Goal: Task Accomplishment & Management: Manage account settings

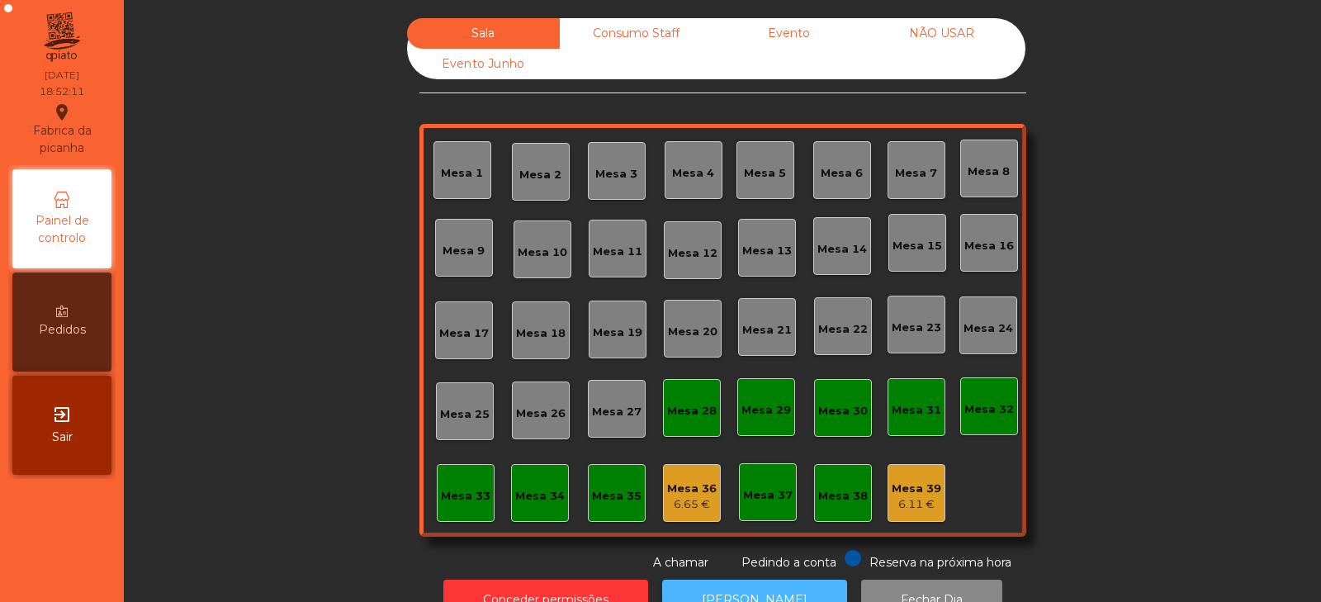
click at [766, 584] on button "[PERSON_NAME]" at bounding box center [754, 600] width 185 height 40
click at [901, 501] on div "6.11 €" at bounding box center [917, 504] width 50 height 17
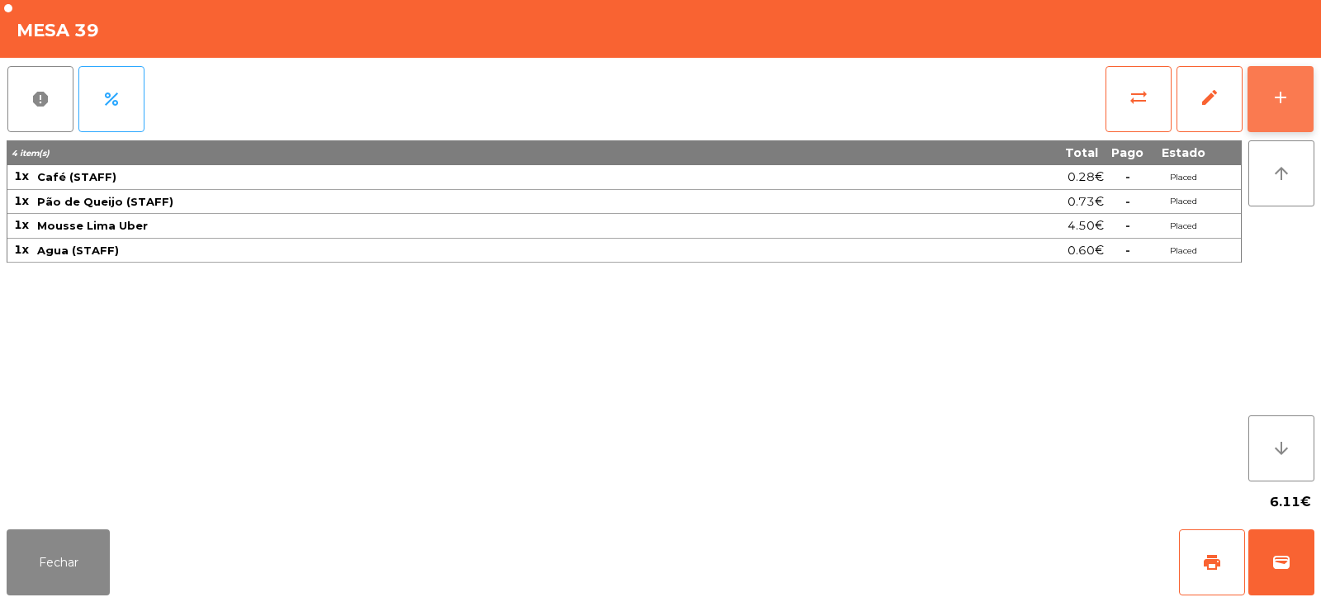
click at [1291, 93] on button "add" at bounding box center [1281, 99] width 66 height 66
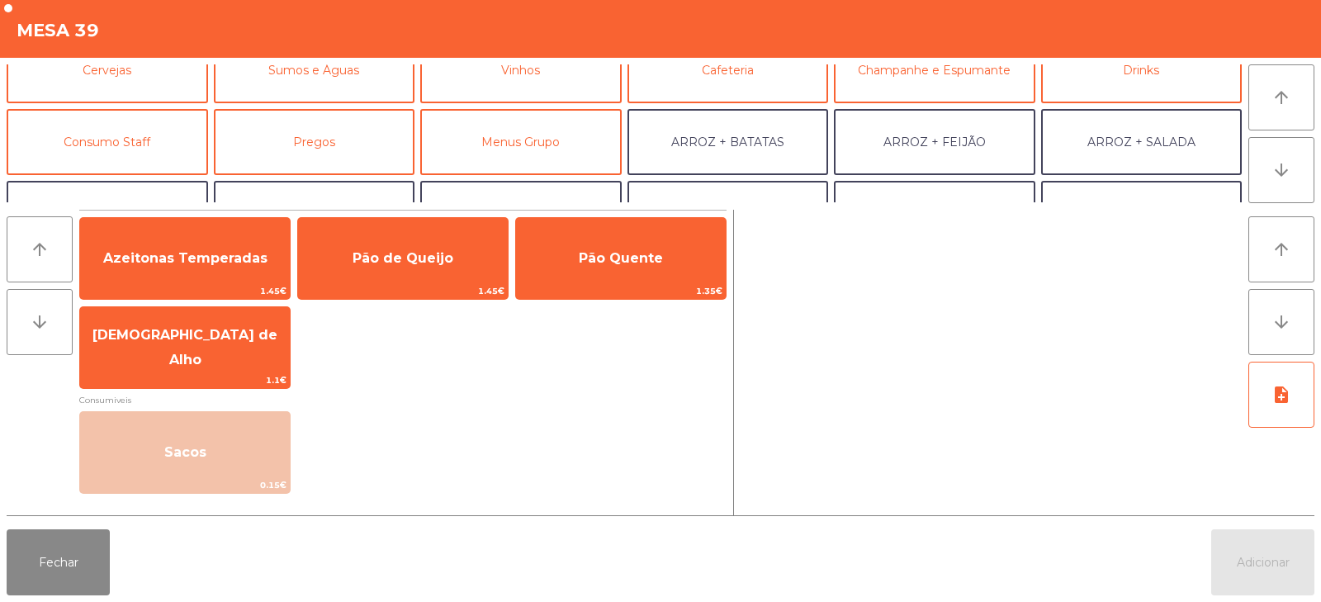
scroll to position [107, 0]
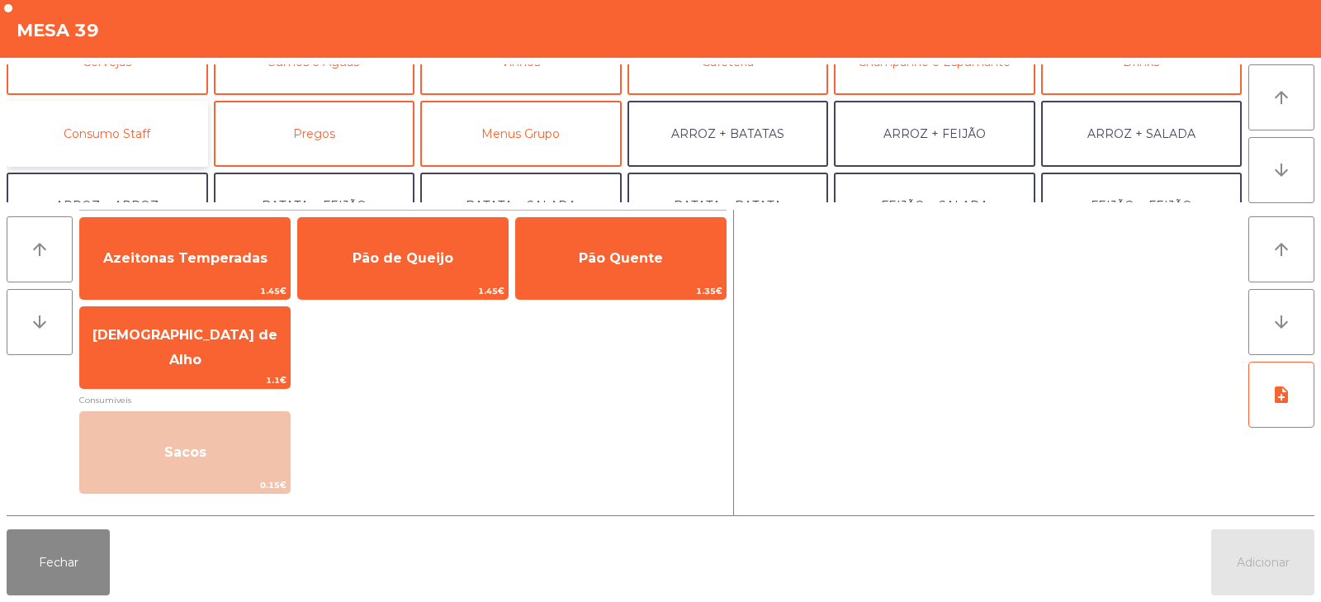
click at [153, 130] on button "Consumo Staff" at bounding box center [108, 134] width 202 height 66
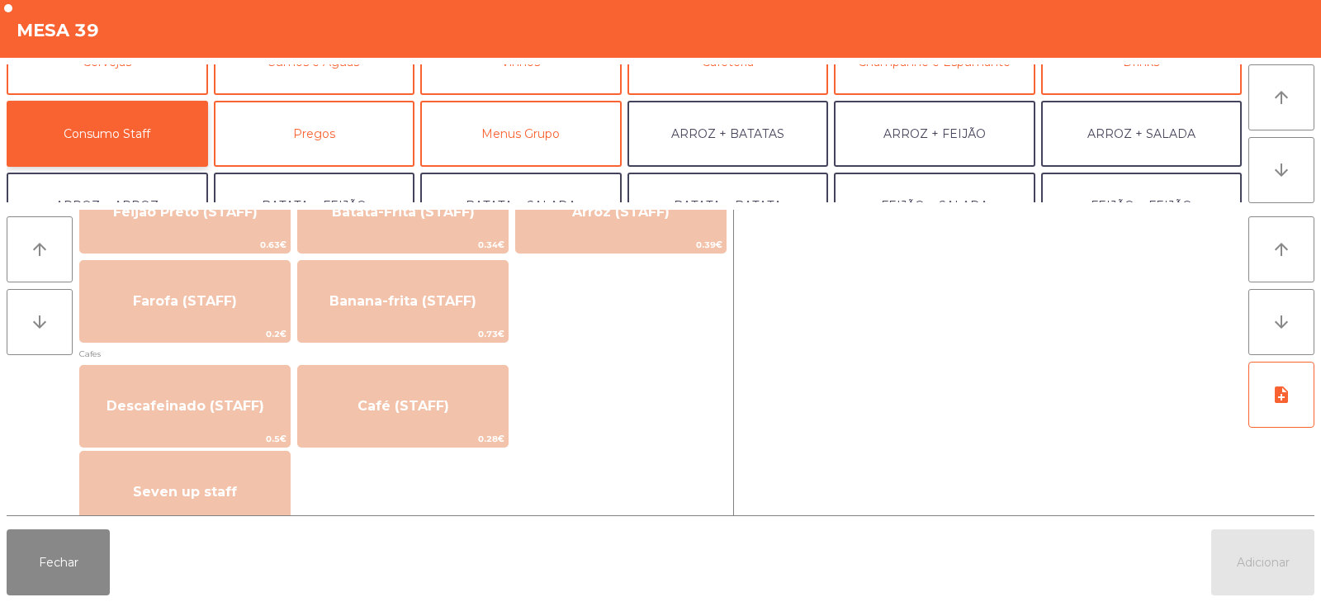
scroll to position [831, 0]
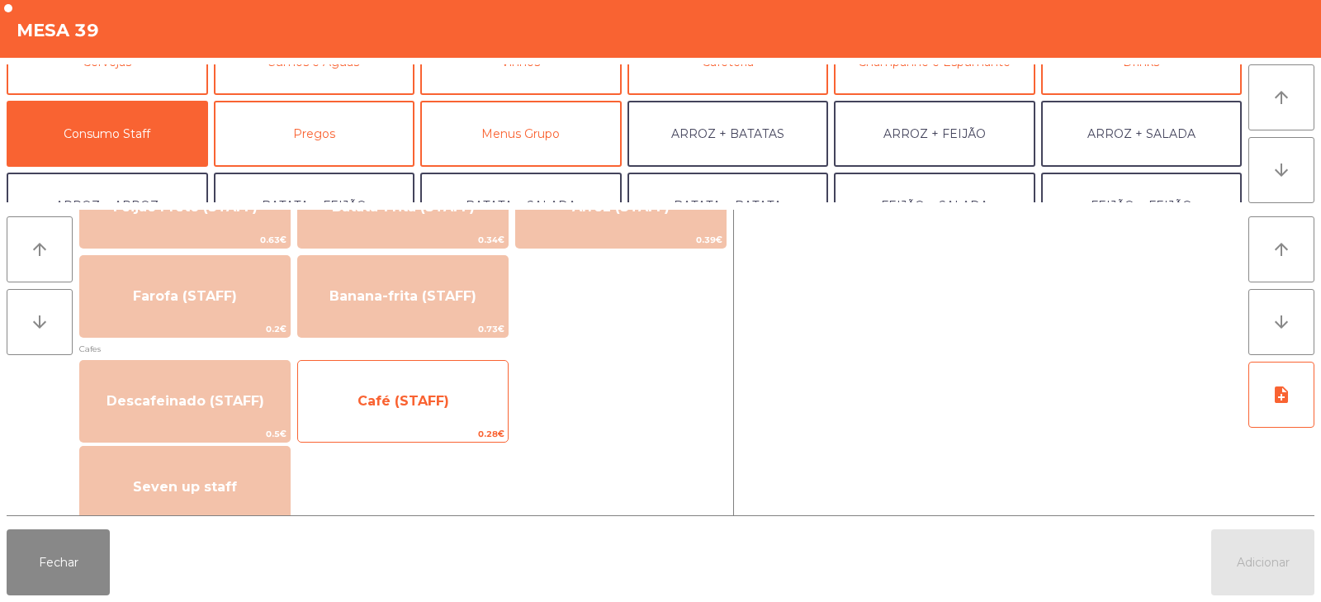
click at [377, 416] on span "Café (STAFF)" at bounding box center [403, 401] width 210 height 45
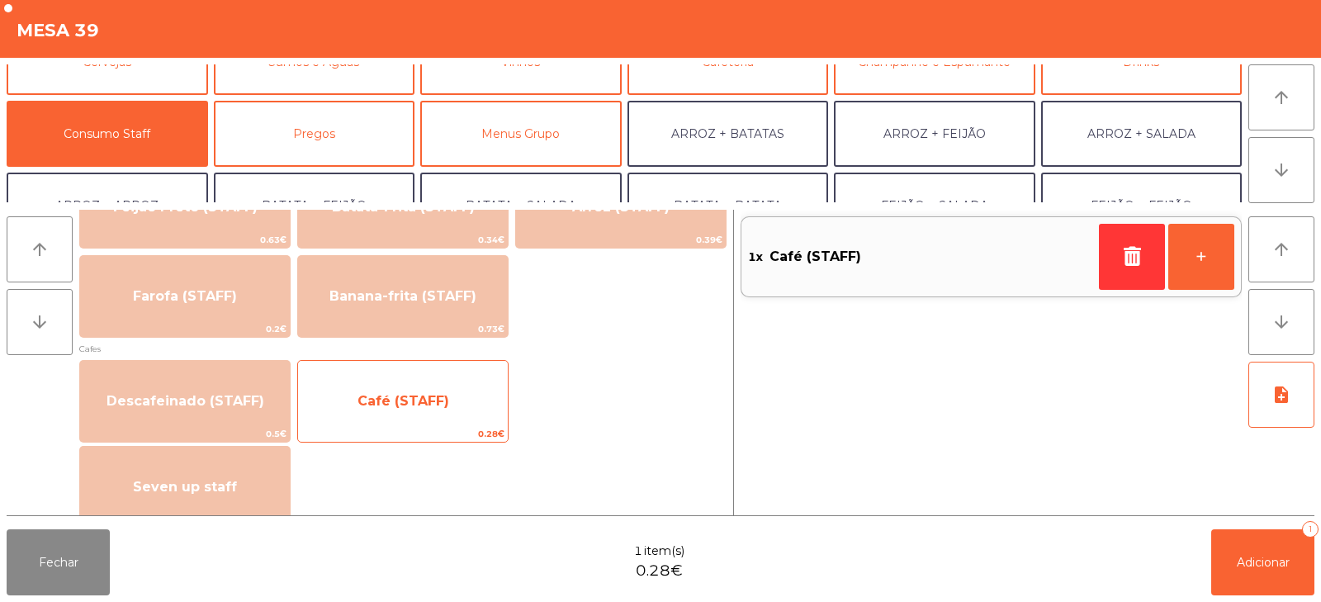
click at [364, 401] on span "Café (STAFF)" at bounding box center [404, 401] width 92 height 16
click at [358, 406] on span "Café (STAFF)" at bounding box center [403, 401] width 210 height 45
click at [346, 408] on span "Café (STAFF)" at bounding box center [403, 401] width 210 height 45
click at [367, 400] on span "Café (STAFF)" at bounding box center [404, 401] width 92 height 16
click at [384, 391] on span "Café (STAFF)" at bounding box center [403, 401] width 210 height 45
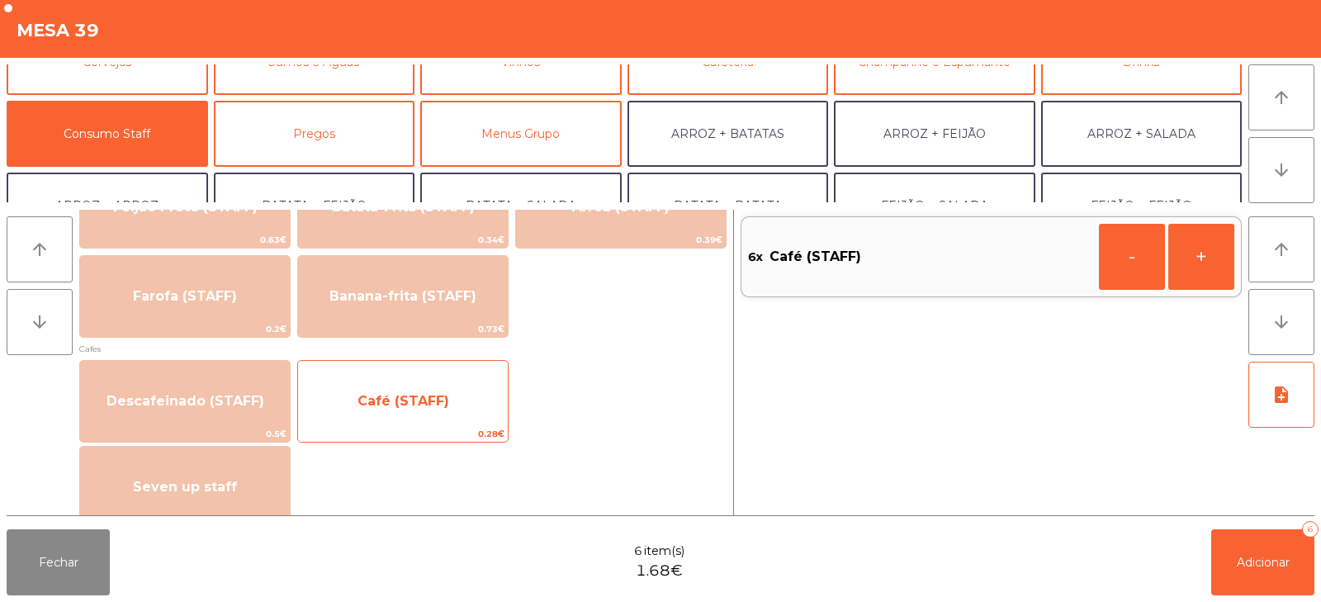
click at [395, 391] on span "Café (STAFF)" at bounding box center [403, 401] width 210 height 45
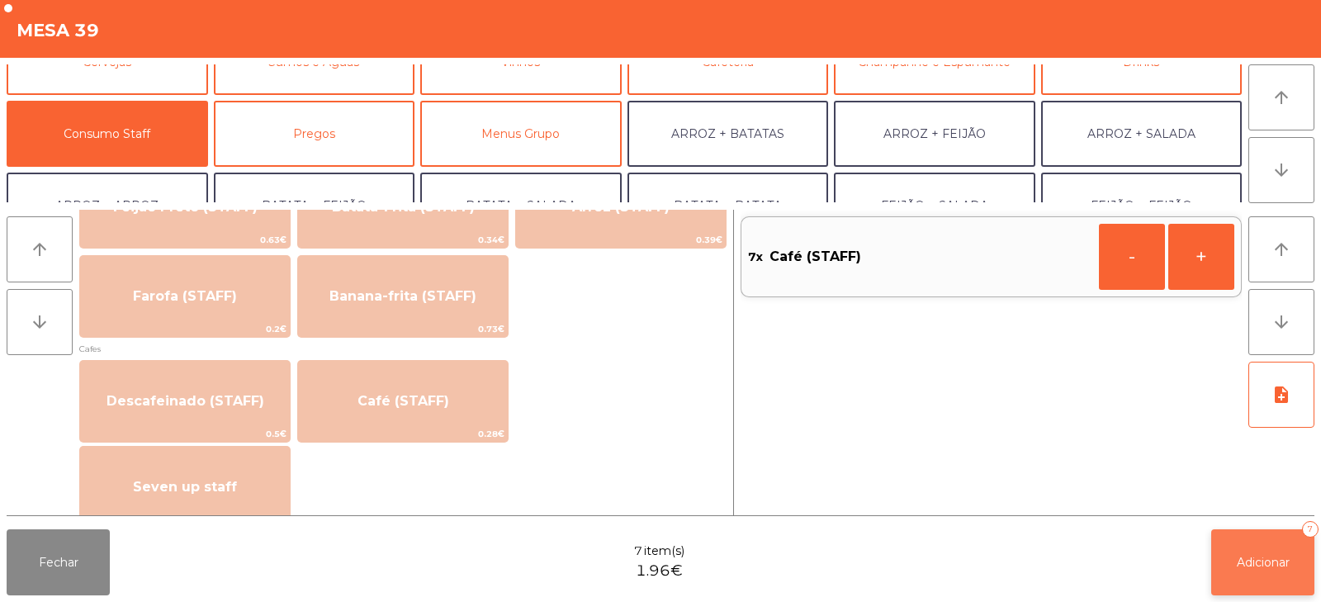
click at [1260, 563] on span "Adicionar" at bounding box center [1263, 562] width 53 height 15
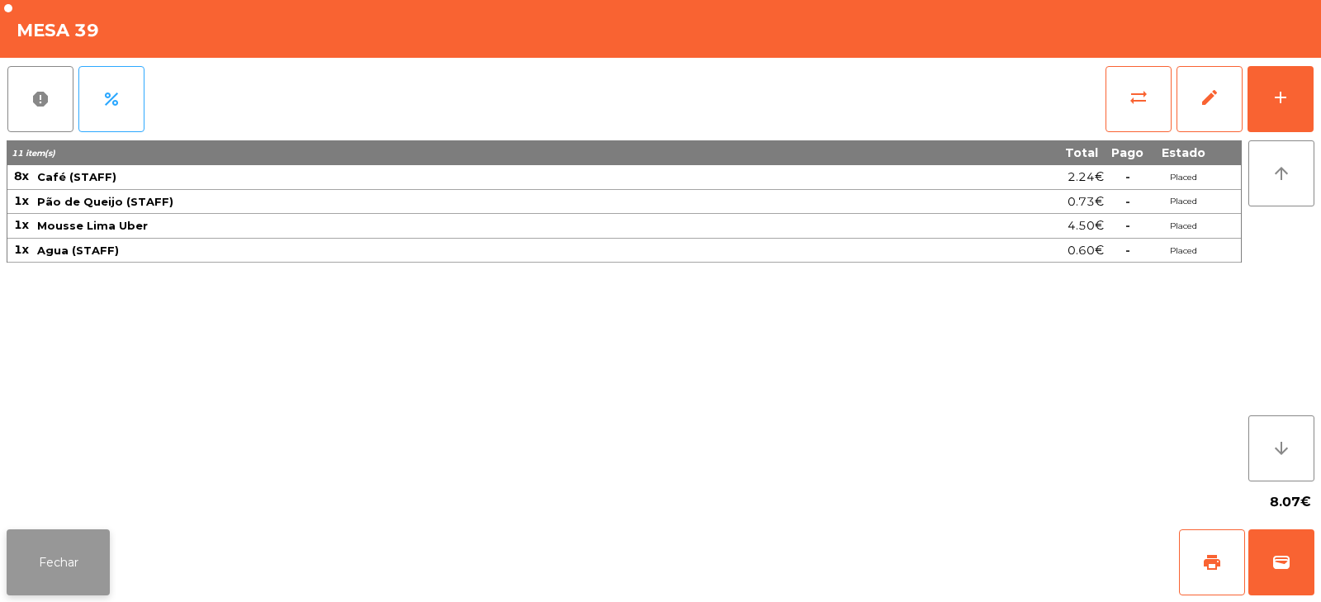
click at [50, 578] on button "Fechar" at bounding box center [58, 562] width 103 height 66
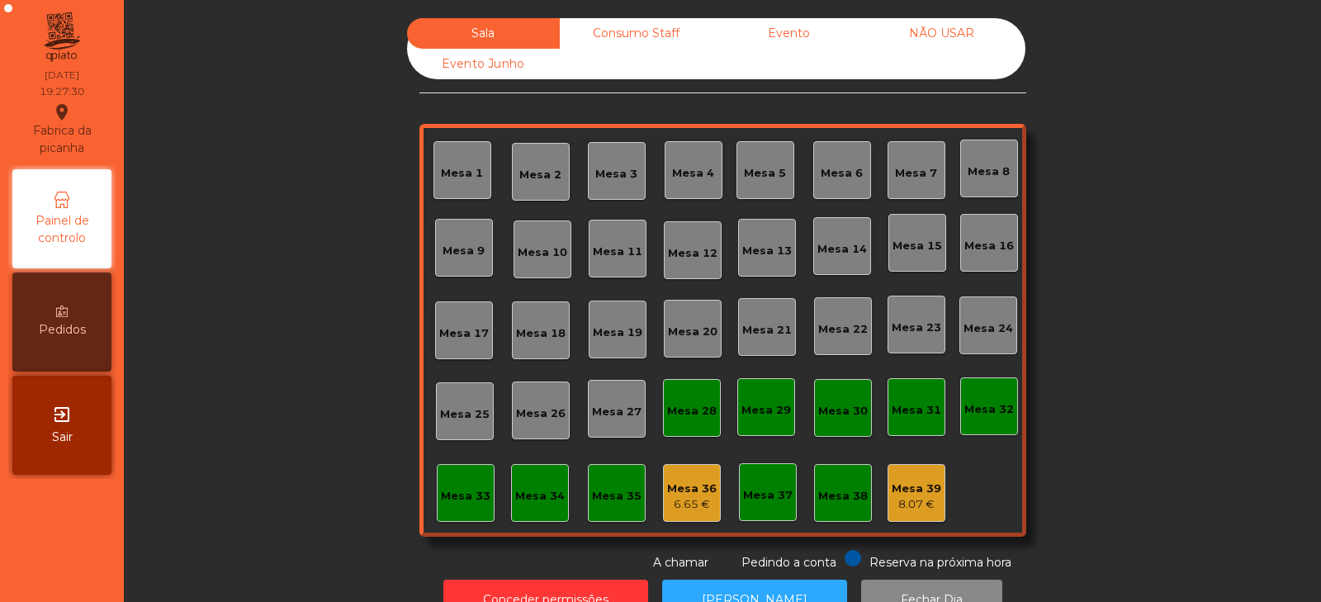
click at [897, 494] on div "Mesa 39" at bounding box center [917, 489] width 50 height 17
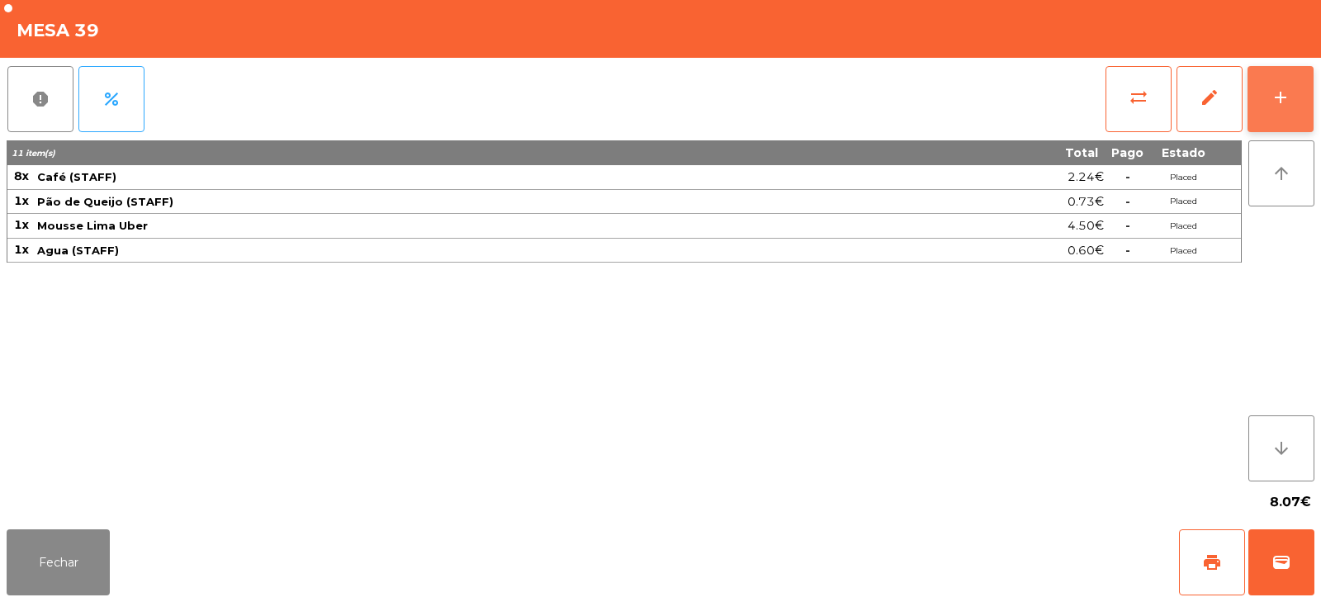
click at [1287, 93] on div "add" at bounding box center [1281, 98] width 20 height 20
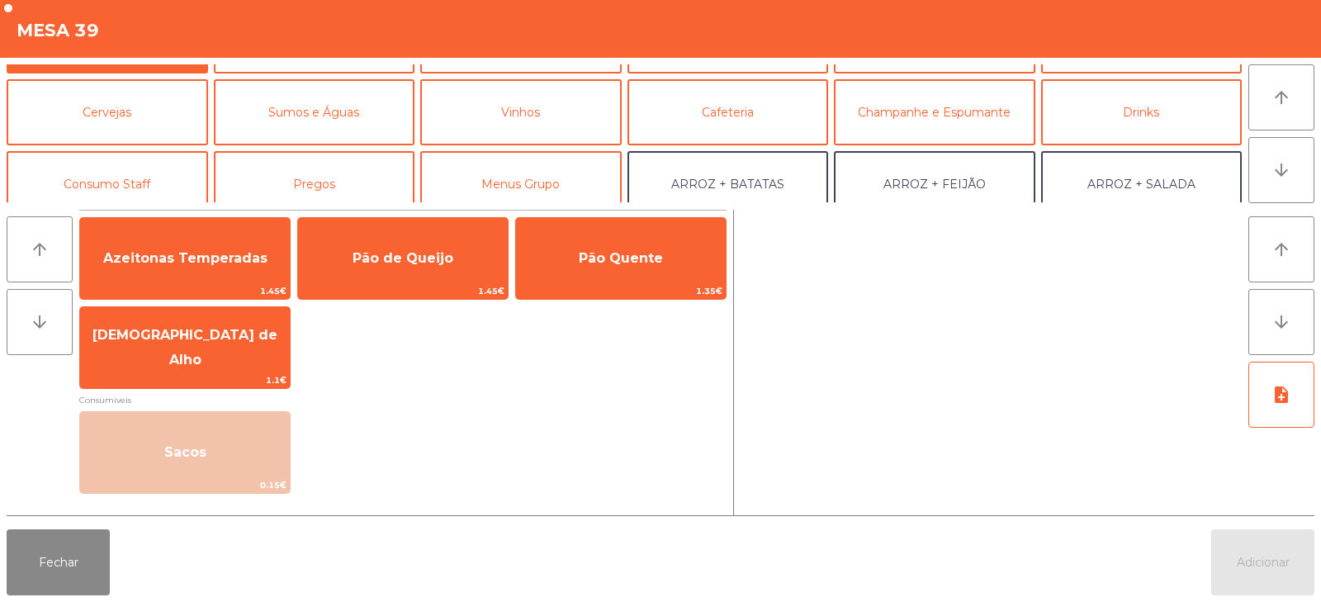
scroll to position [117, 0]
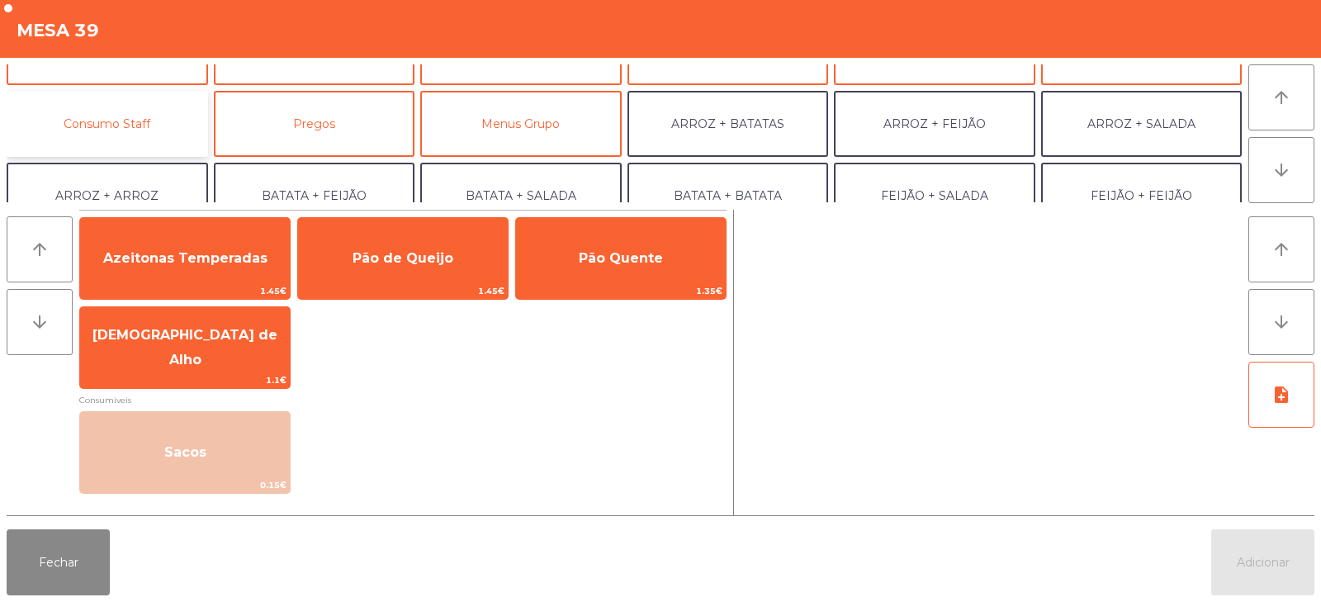
click at [126, 122] on button "Consumo Staff" at bounding box center [108, 124] width 202 height 66
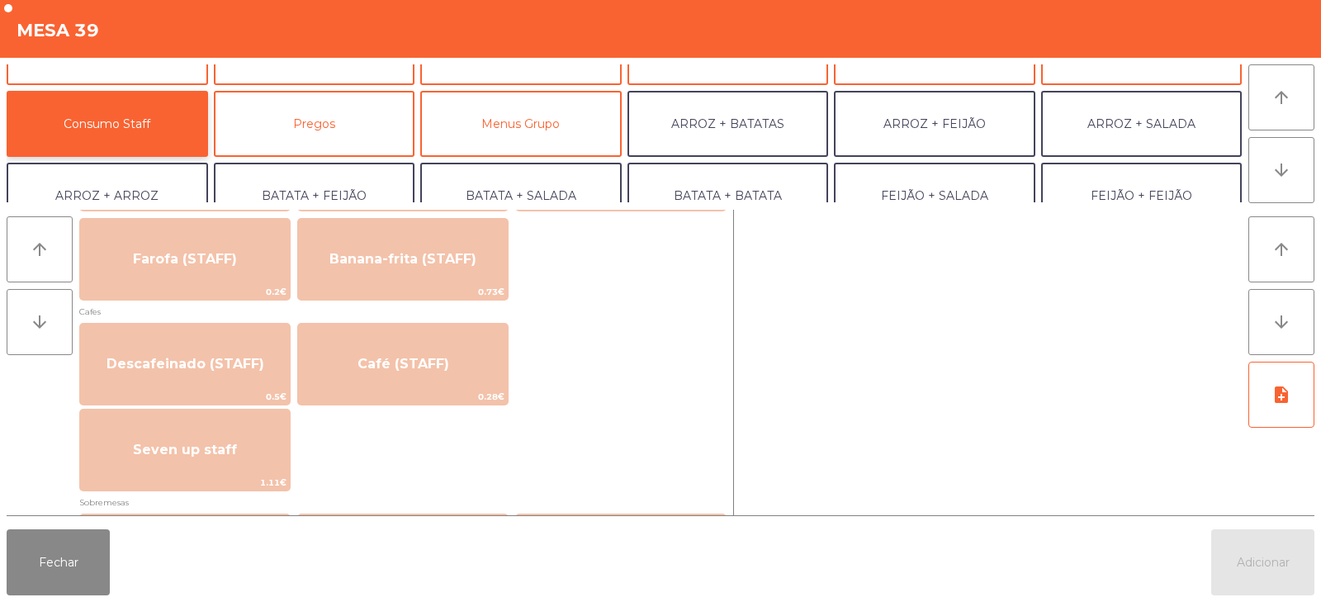
scroll to position [871, 0]
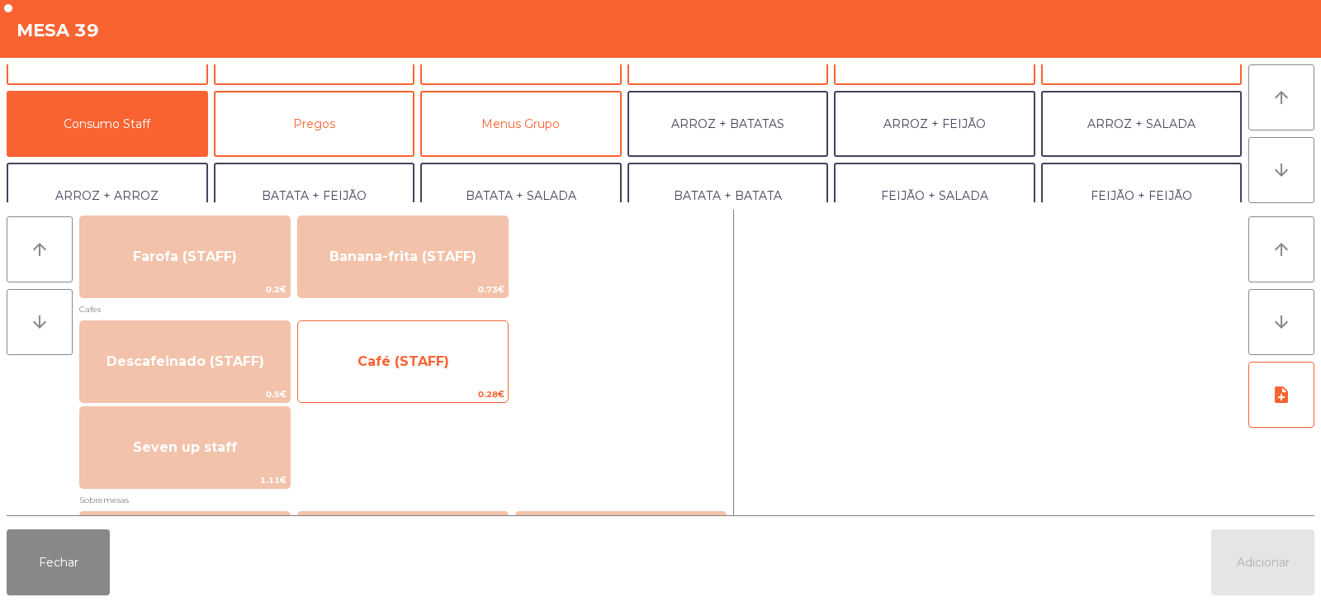
click at [402, 365] on span "Café (STAFF)" at bounding box center [404, 361] width 92 height 16
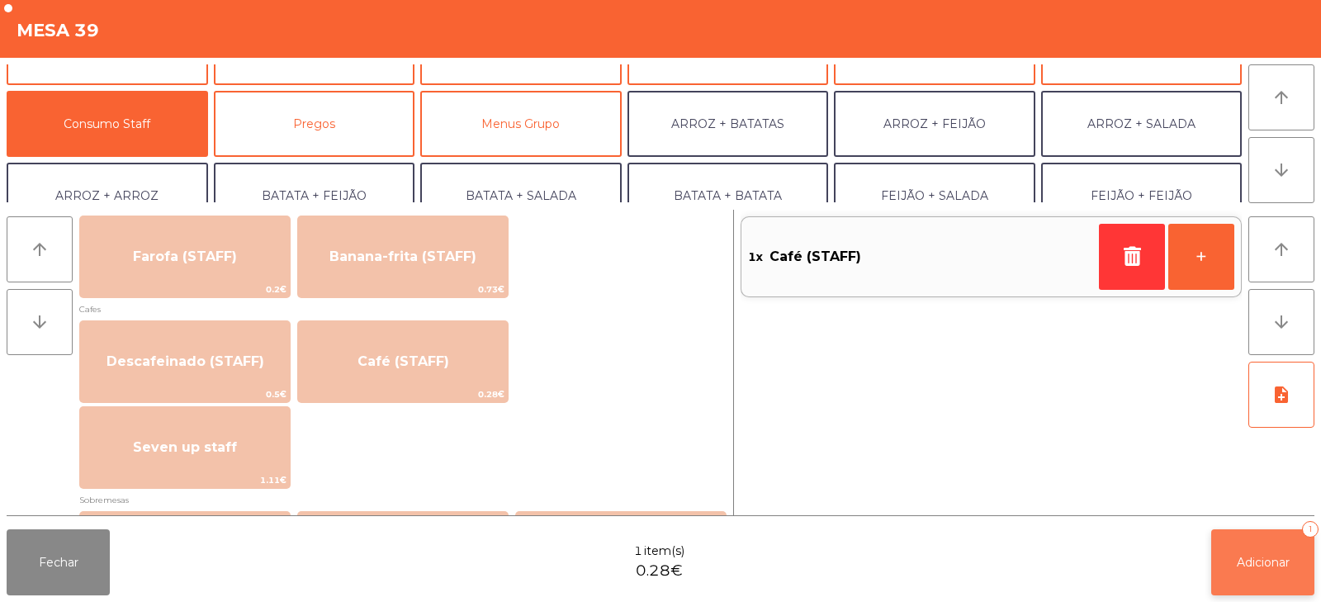
click at [1250, 562] on span "Adicionar" at bounding box center [1263, 562] width 53 height 15
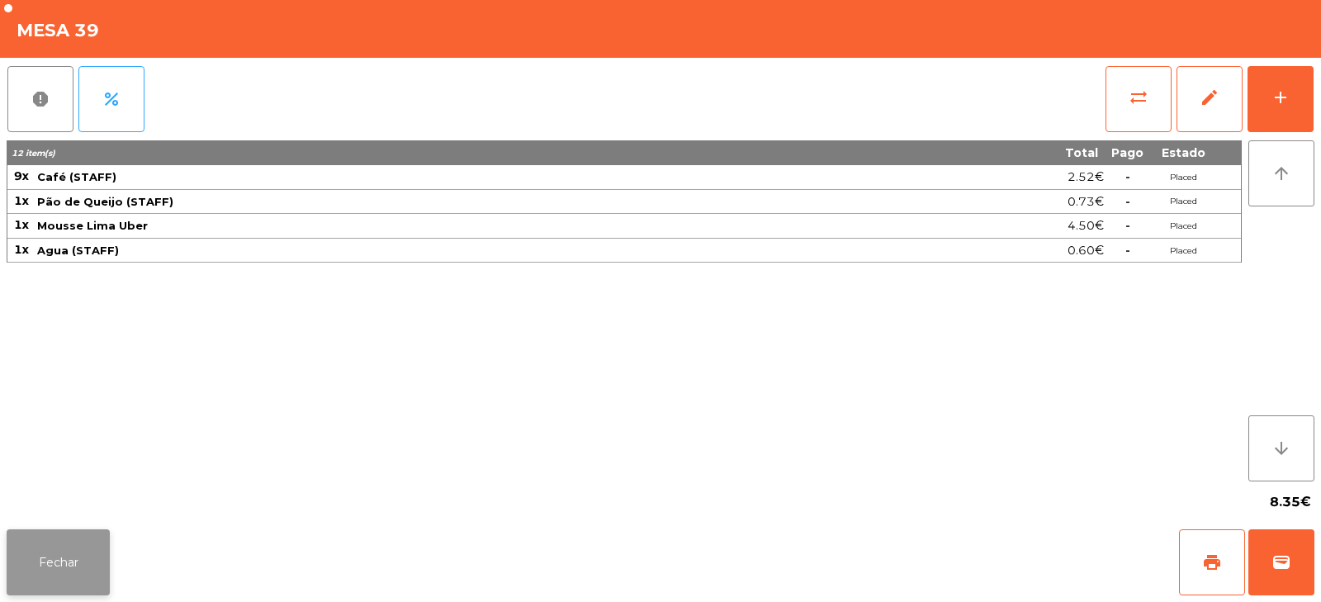
click at [77, 553] on button "Fechar" at bounding box center [58, 562] width 103 height 66
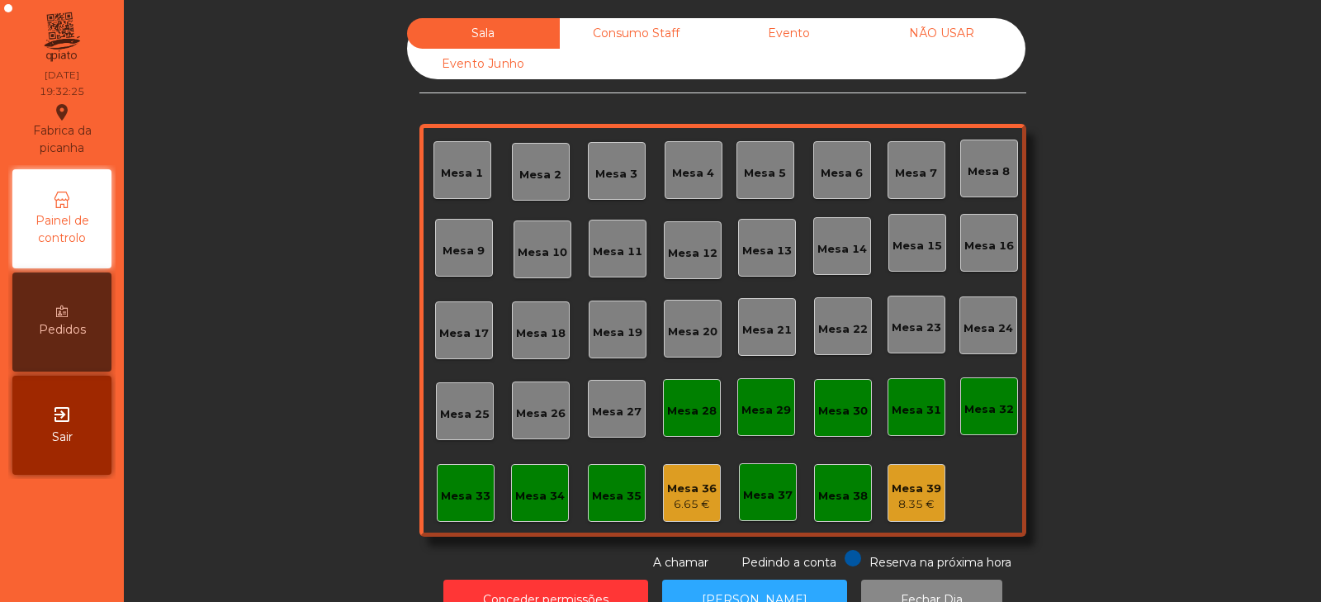
click at [598, 167] on div "Mesa 3" at bounding box center [616, 174] width 42 height 17
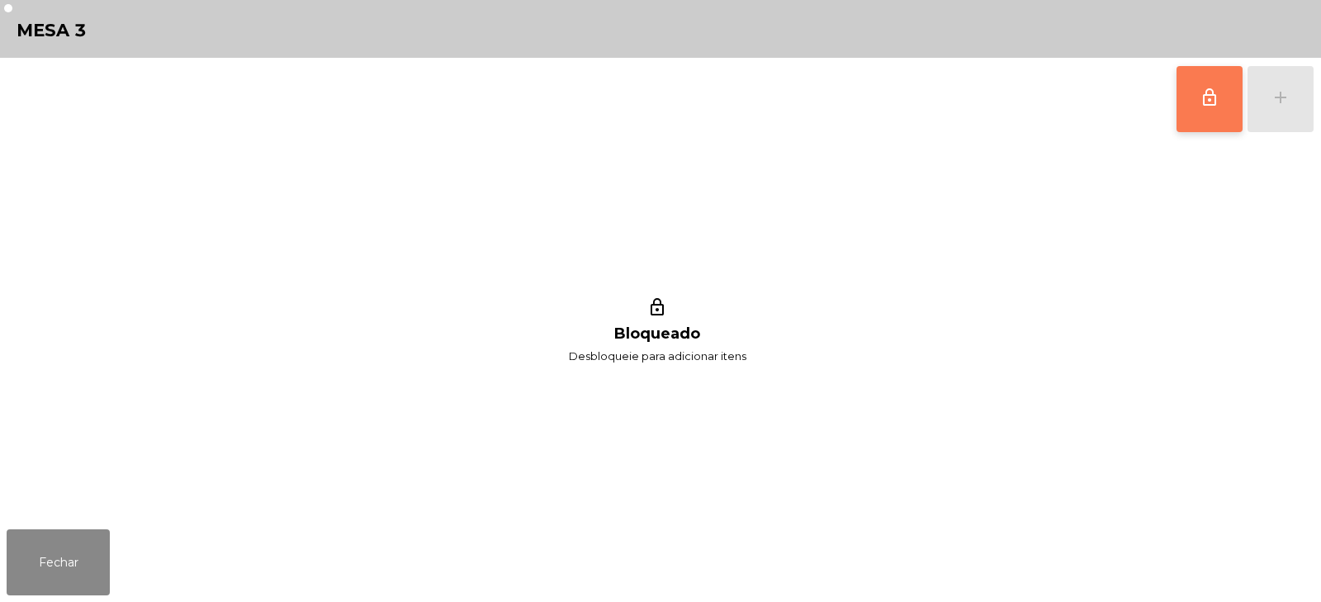
click at [1218, 90] on span "lock_outline" at bounding box center [1210, 98] width 20 height 20
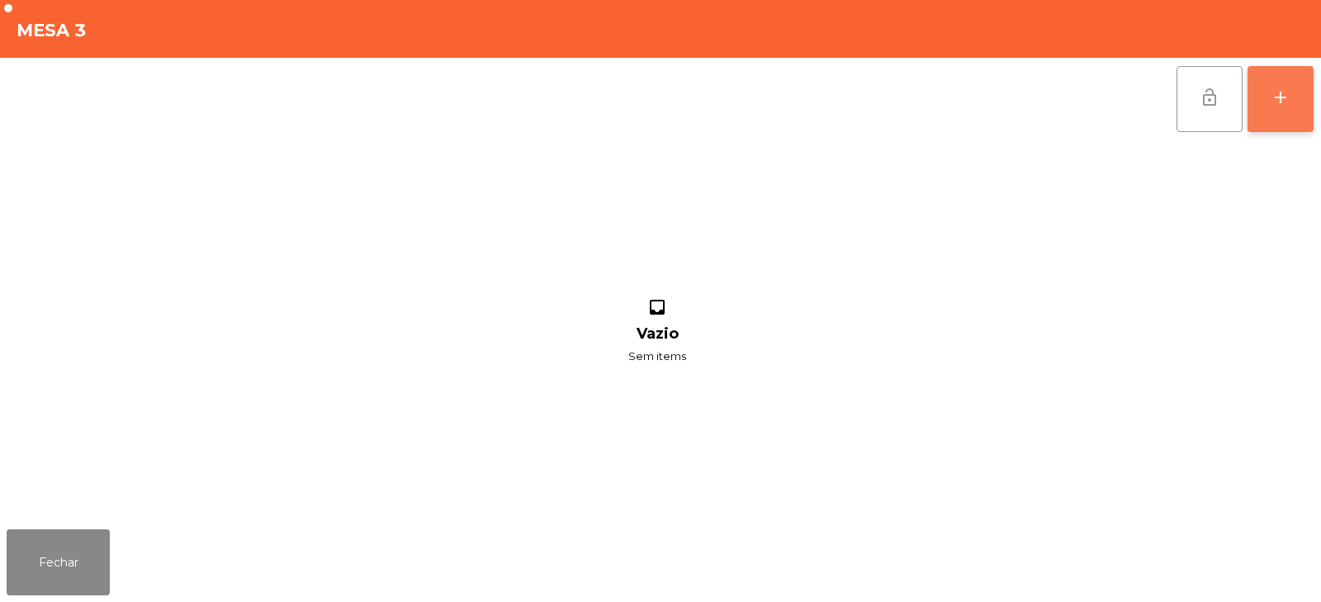
click at [1294, 97] on button "add" at bounding box center [1281, 99] width 66 height 66
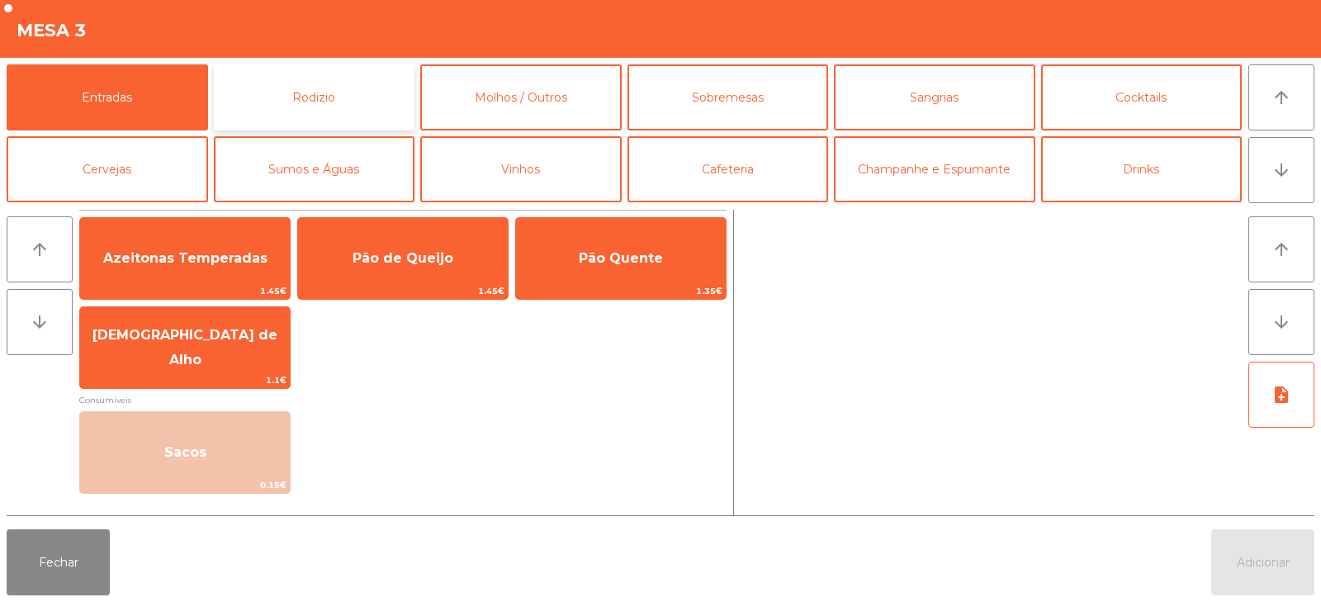
click at [299, 99] on button "Rodizio" at bounding box center [315, 97] width 202 height 66
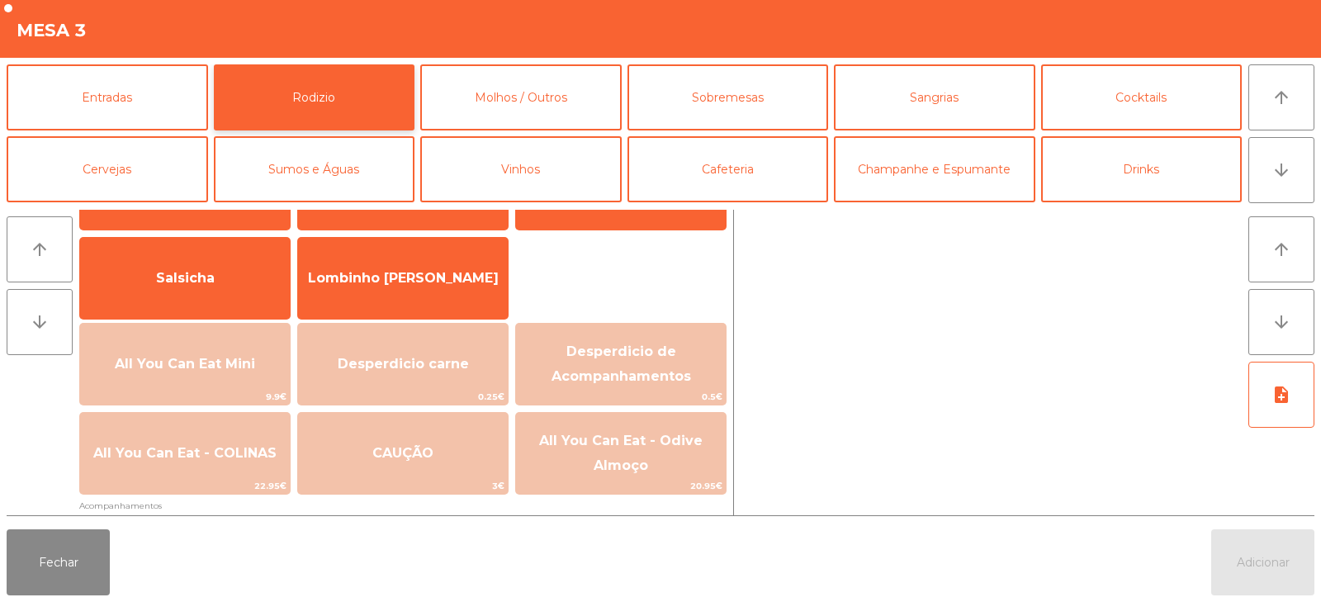
scroll to position [115, 0]
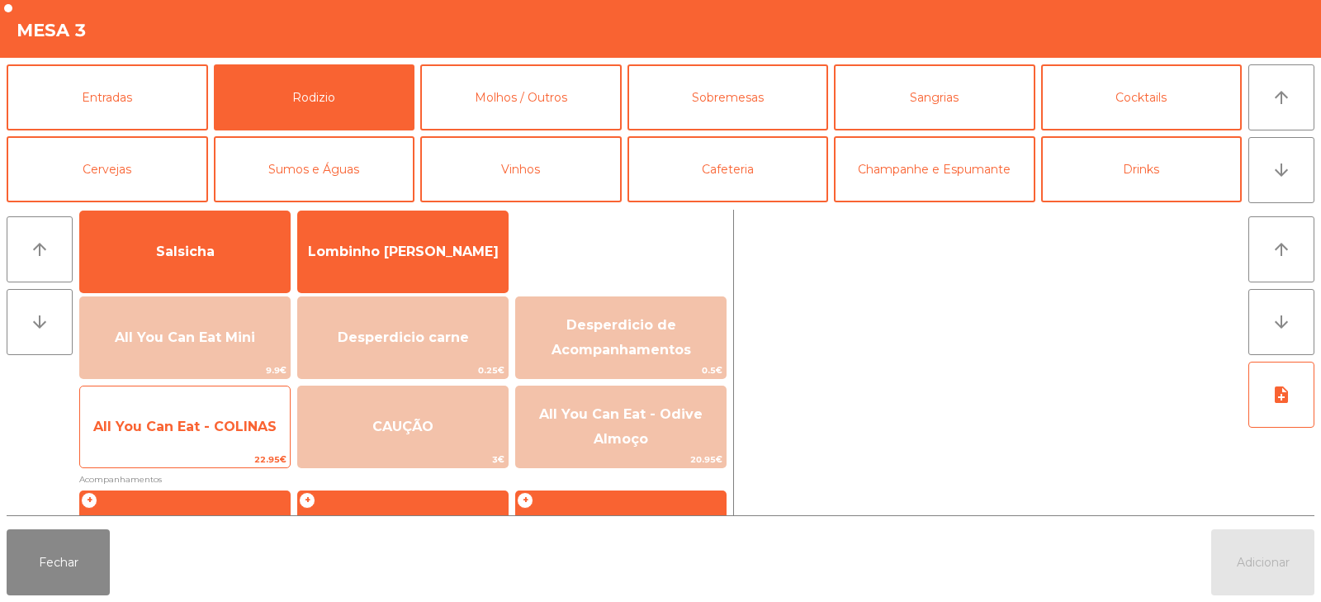
click at [192, 428] on span "All You Can Eat - COLINAS" at bounding box center [184, 427] width 183 height 16
click at [200, 426] on span "All You Can Eat - COLINAS" at bounding box center [184, 427] width 183 height 16
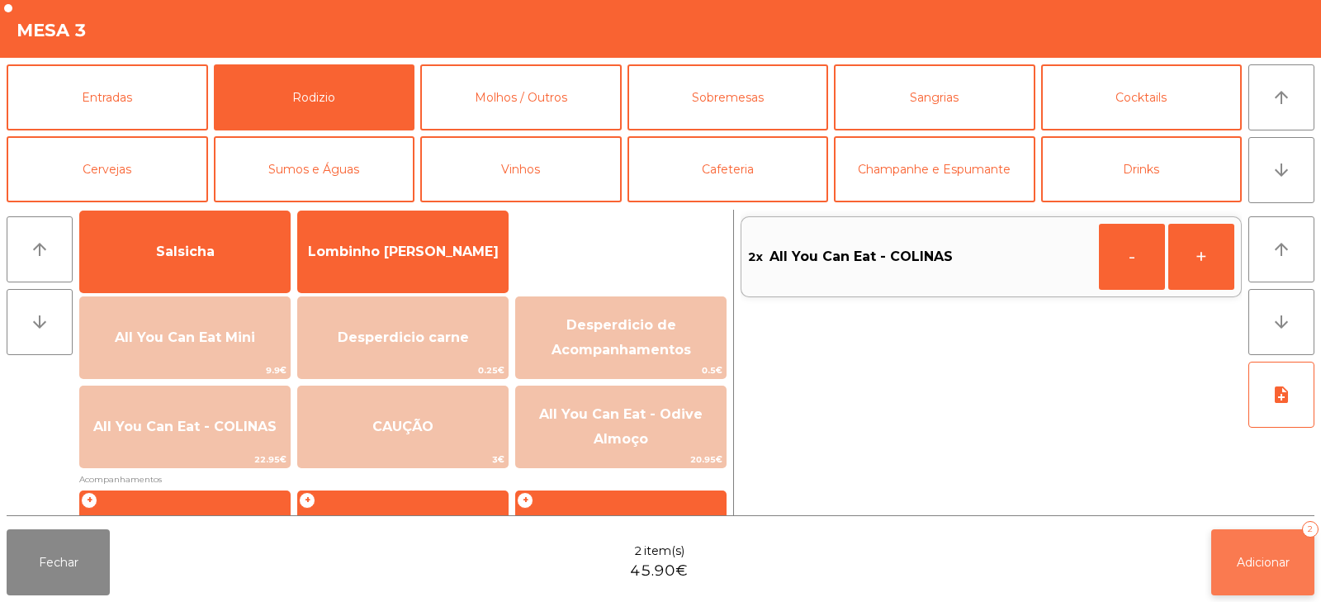
click at [1288, 577] on button "Adicionar 2" at bounding box center [1263, 562] width 103 height 66
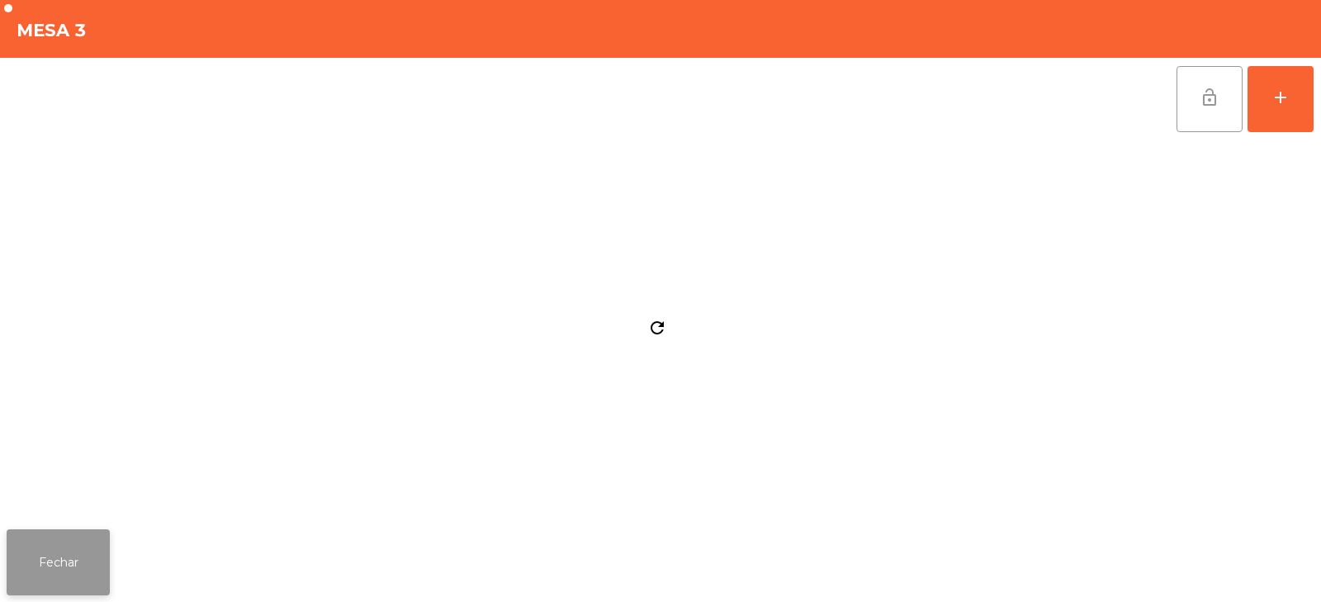
click at [81, 560] on button "Fechar" at bounding box center [58, 562] width 103 height 66
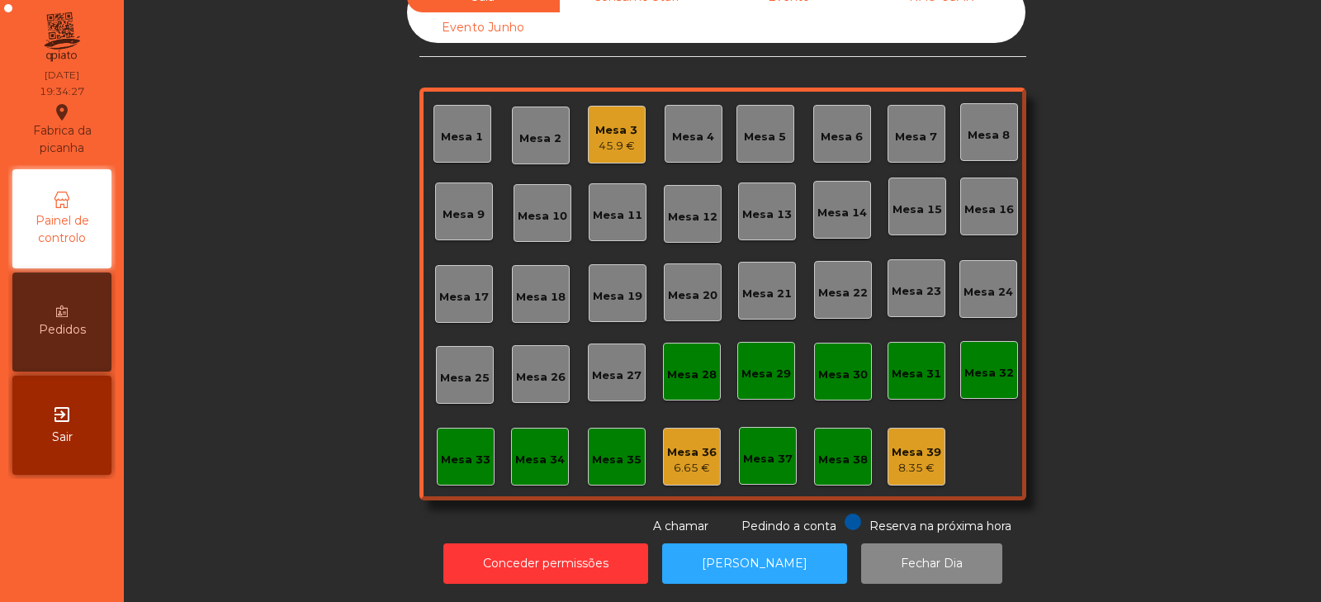
scroll to position [49, 0]
click at [460, 452] on div "Mesa 33" at bounding box center [466, 460] width 50 height 17
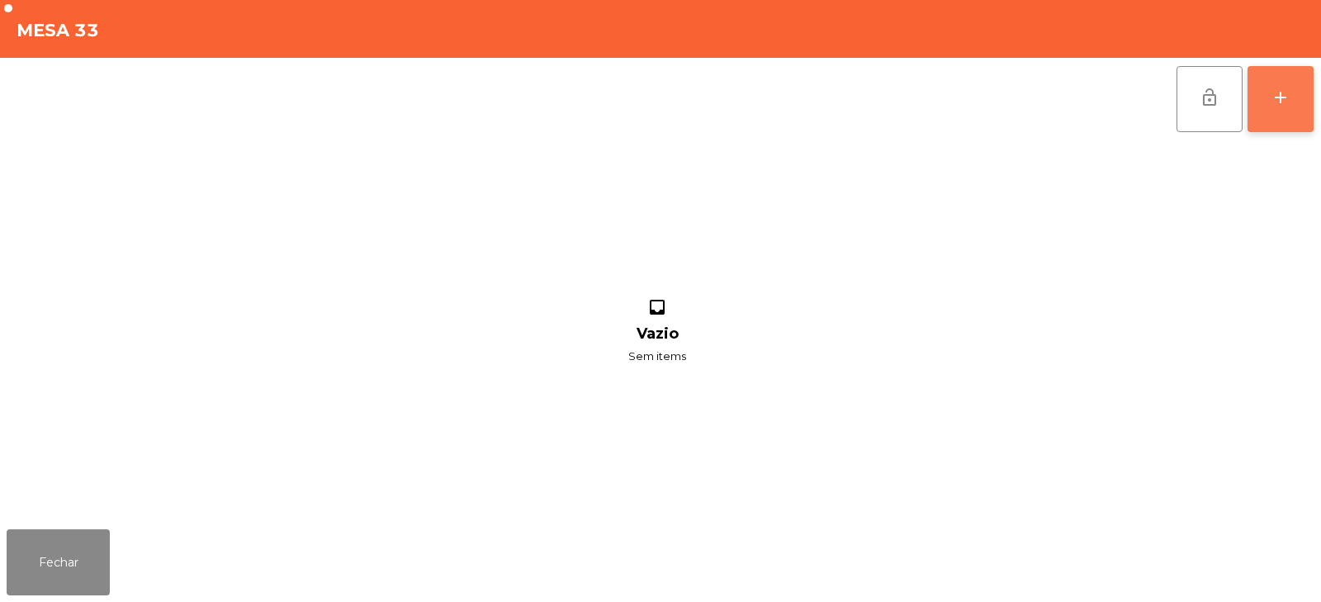
click at [1272, 67] on button "add" at bounding box center [1281, 99] width 66 height 66
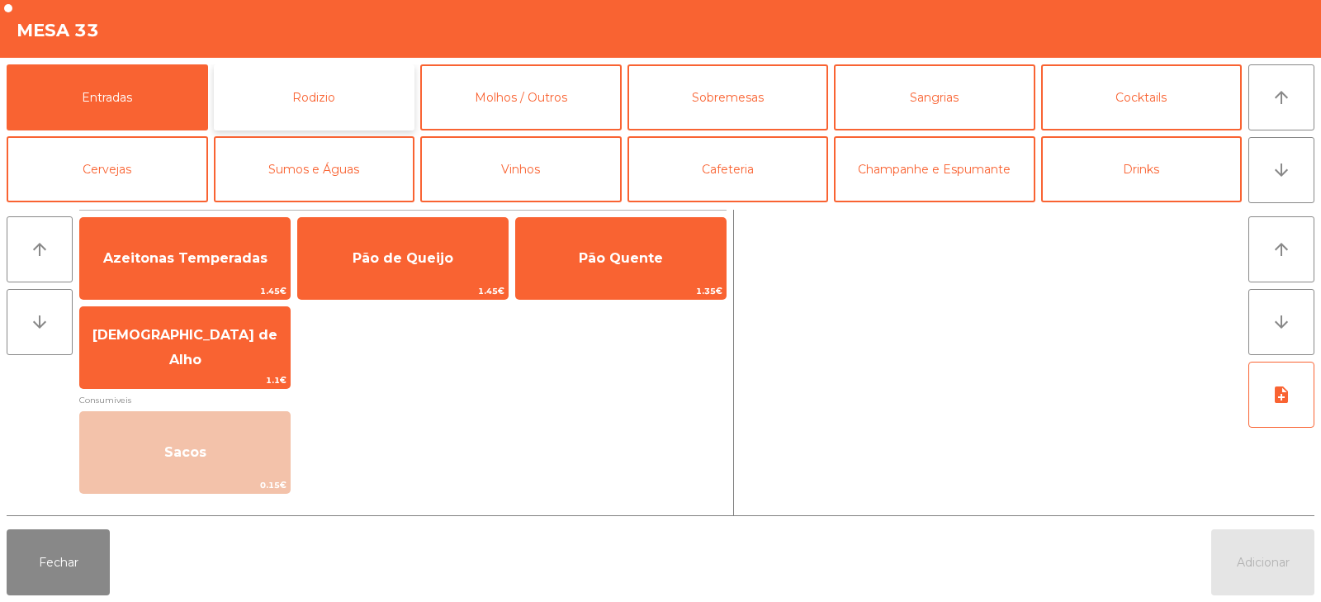
click at [287, 90] on button "Rodizio" at bounding box center [315, 97] width 202 height 66
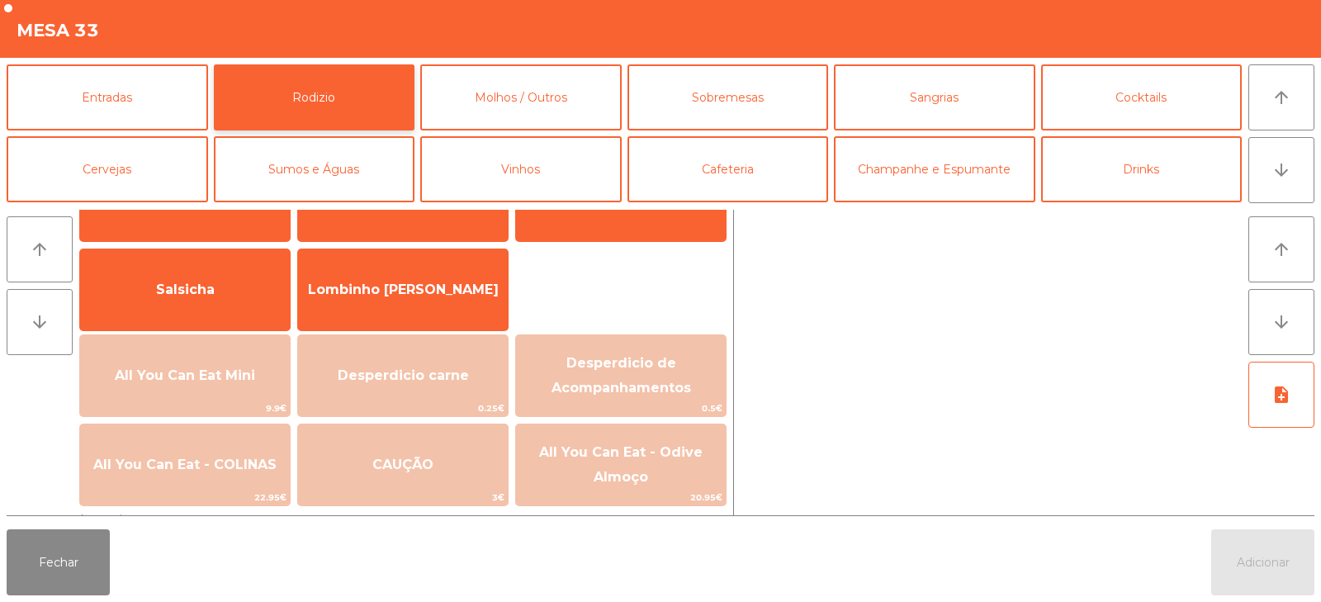
scroll to position [0, 0]
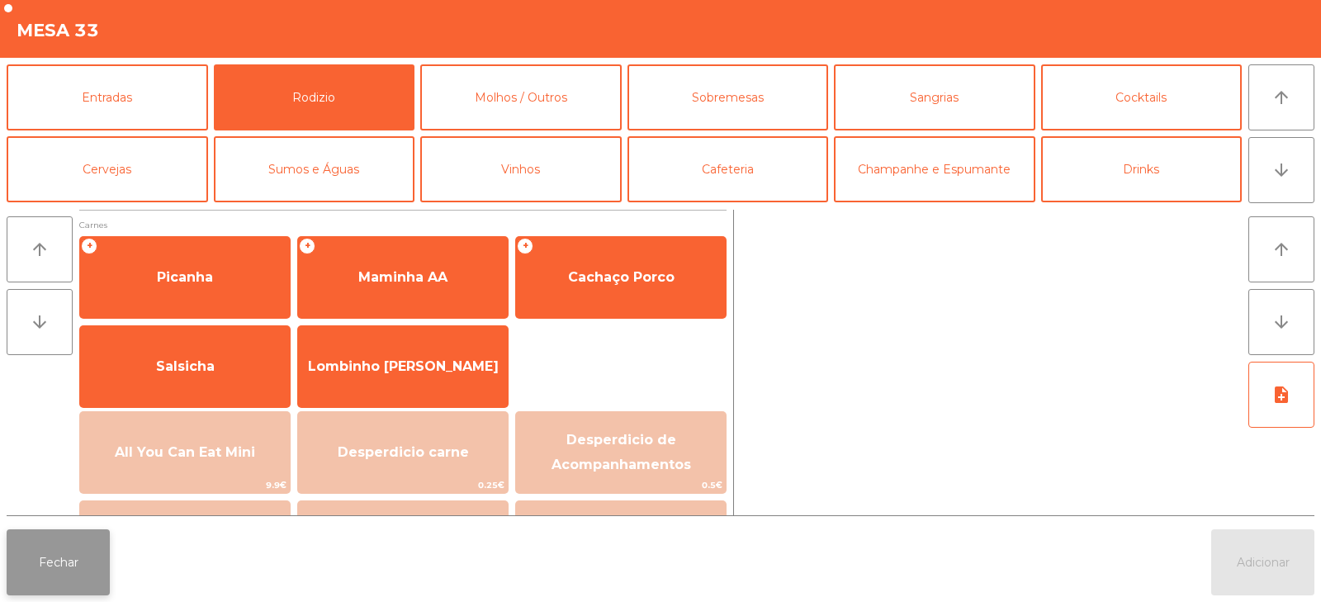
click at [50, 562] on button "Fechar" at bounding box center [58, 562] width 103 height 66
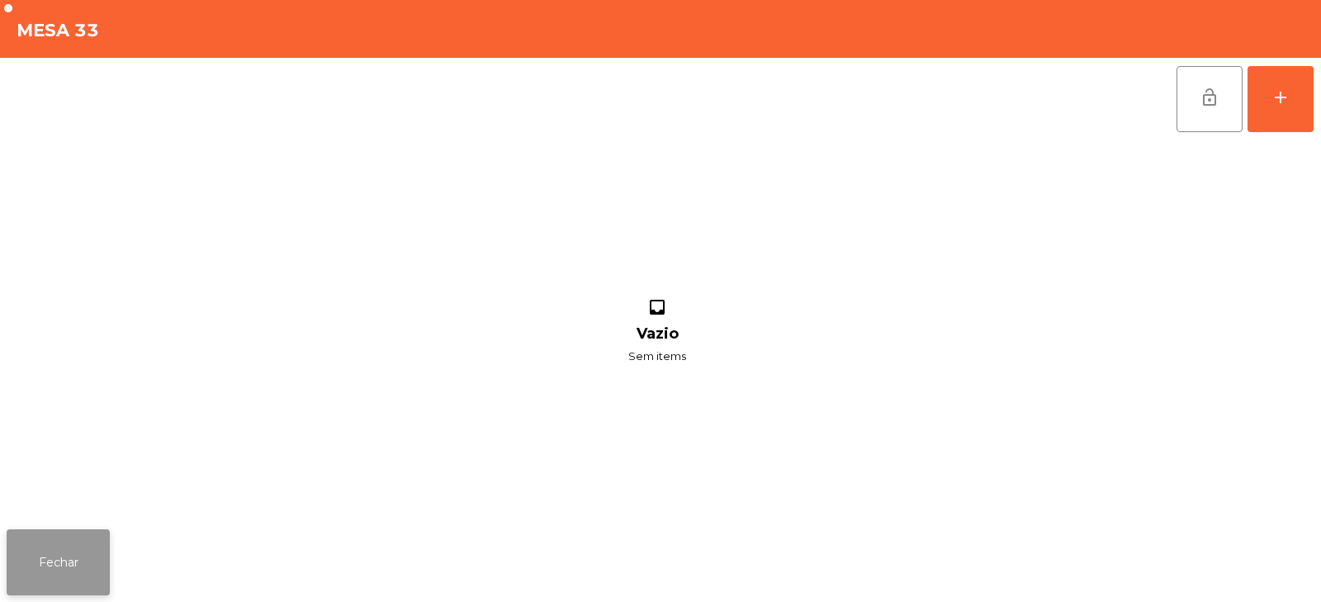
click at [59, 542] on button "Fechar" at bounding box center [58, 562] width 103 height 66
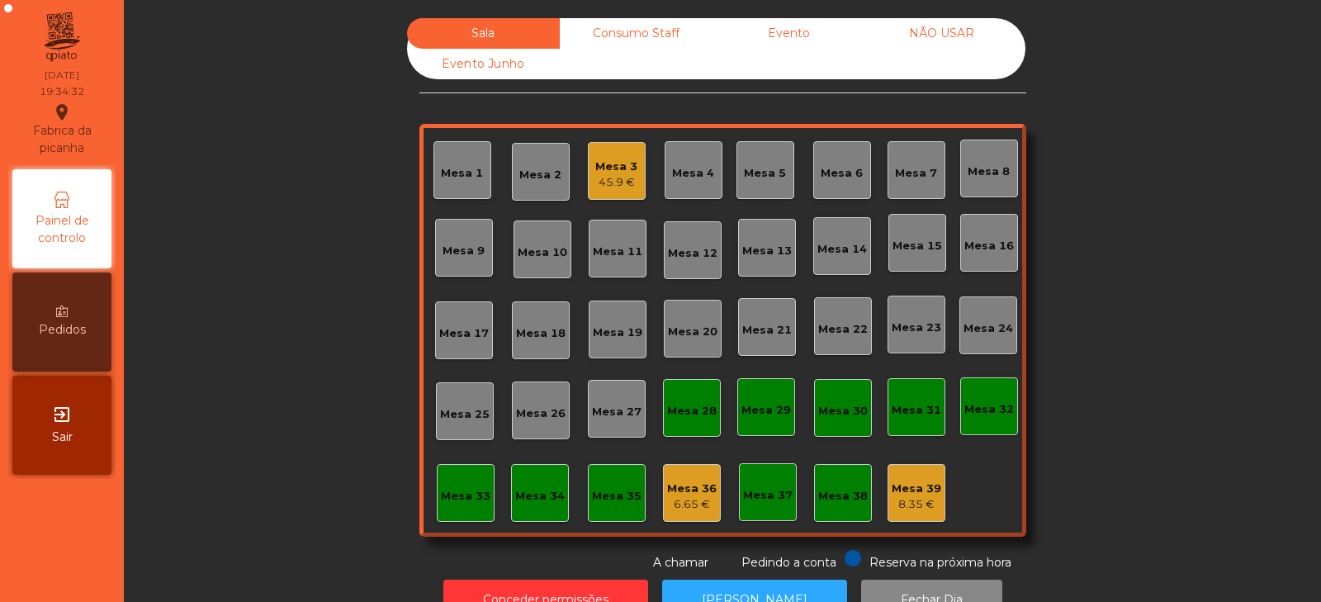
click at [626, 24] on div "Consumo Staff" at bounding box center [636, 33] width 153 height 31
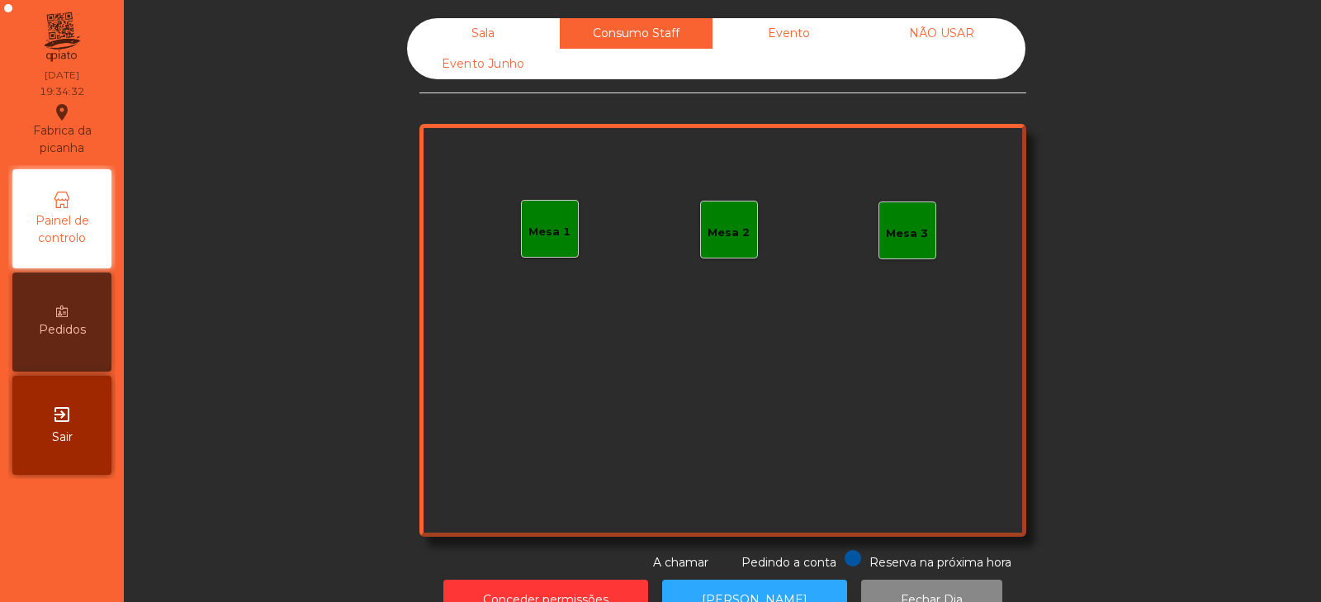
click at [756, 45] on div "Evento" at bounding box center [789, 33] width 153 height 31
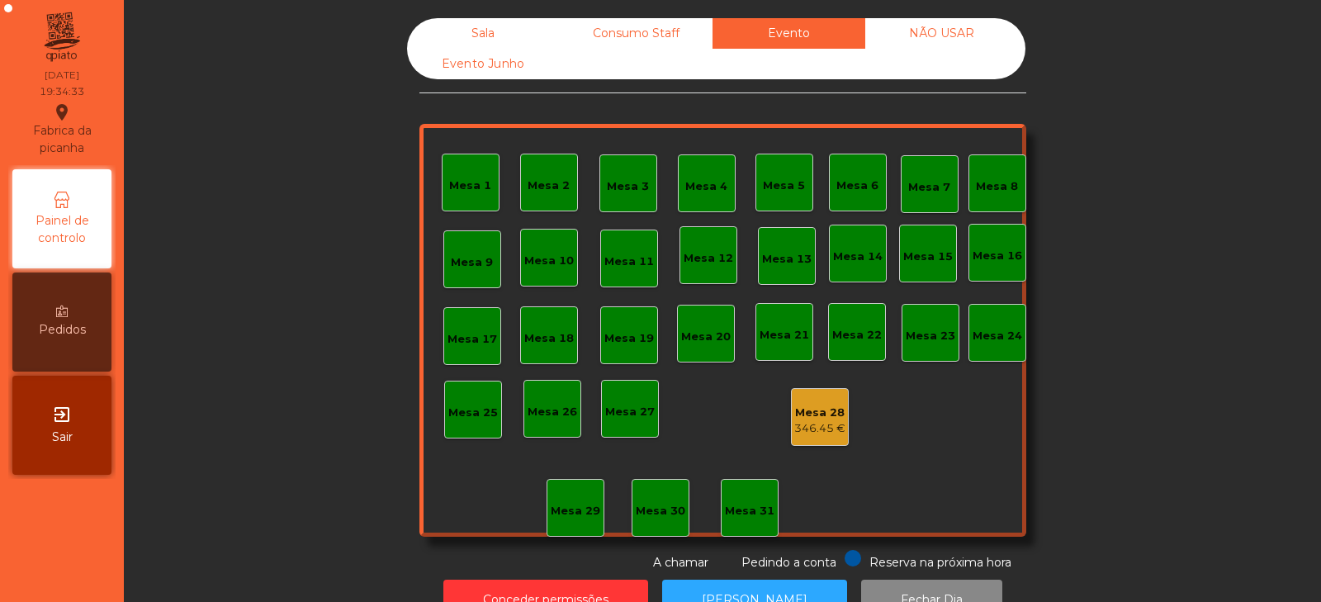
click at [468, 62] on div "Evento Junho" at bounding box center [483, 64] width 153 height 31
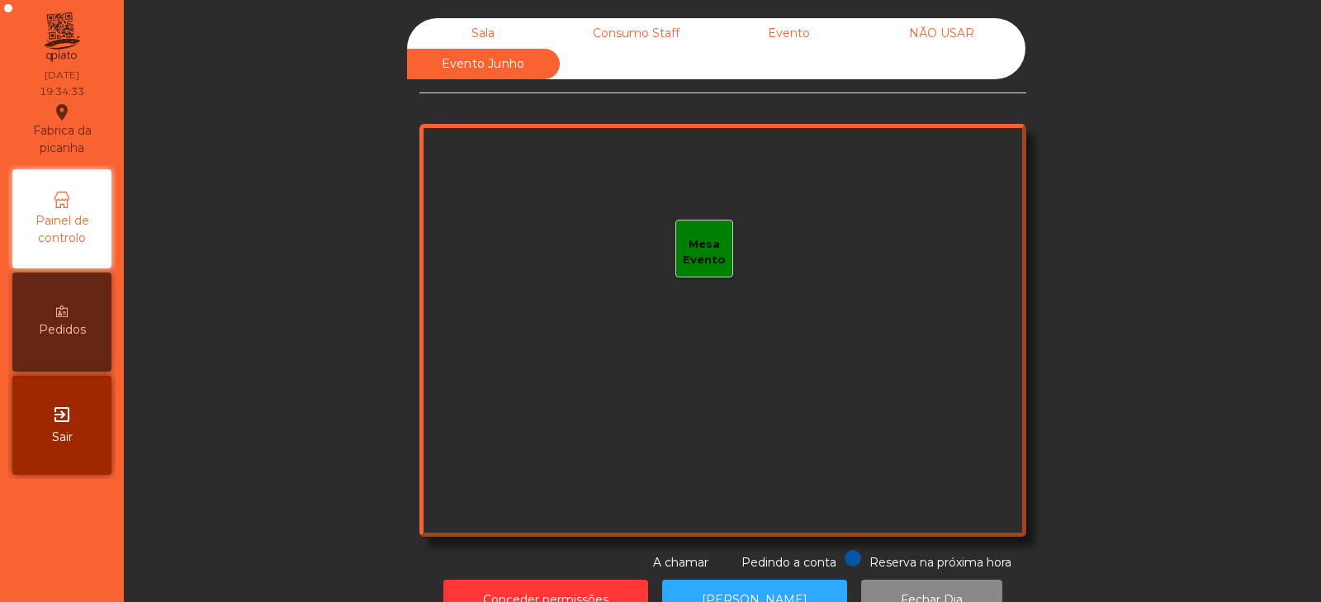
click at [484, 41] on div "Sala" at bounding box center [483, 33] width 153 height 31
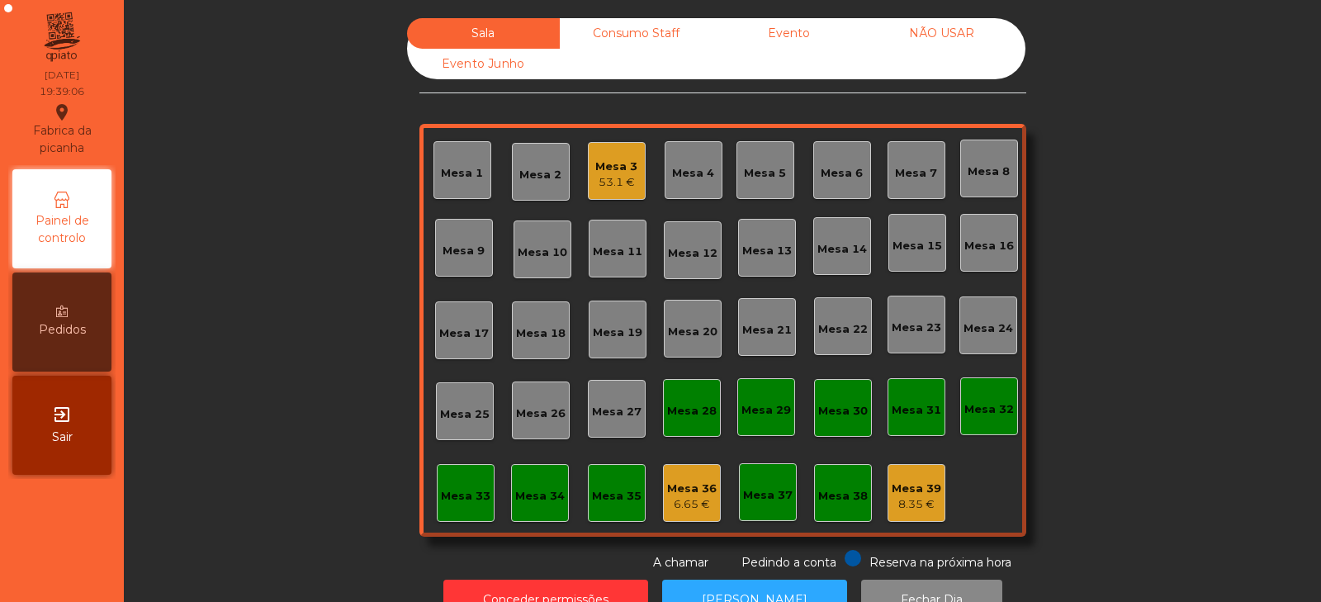
click at [909, 328] on div "Mesa 23" at bounding box center [917, 328] width 50 height 17
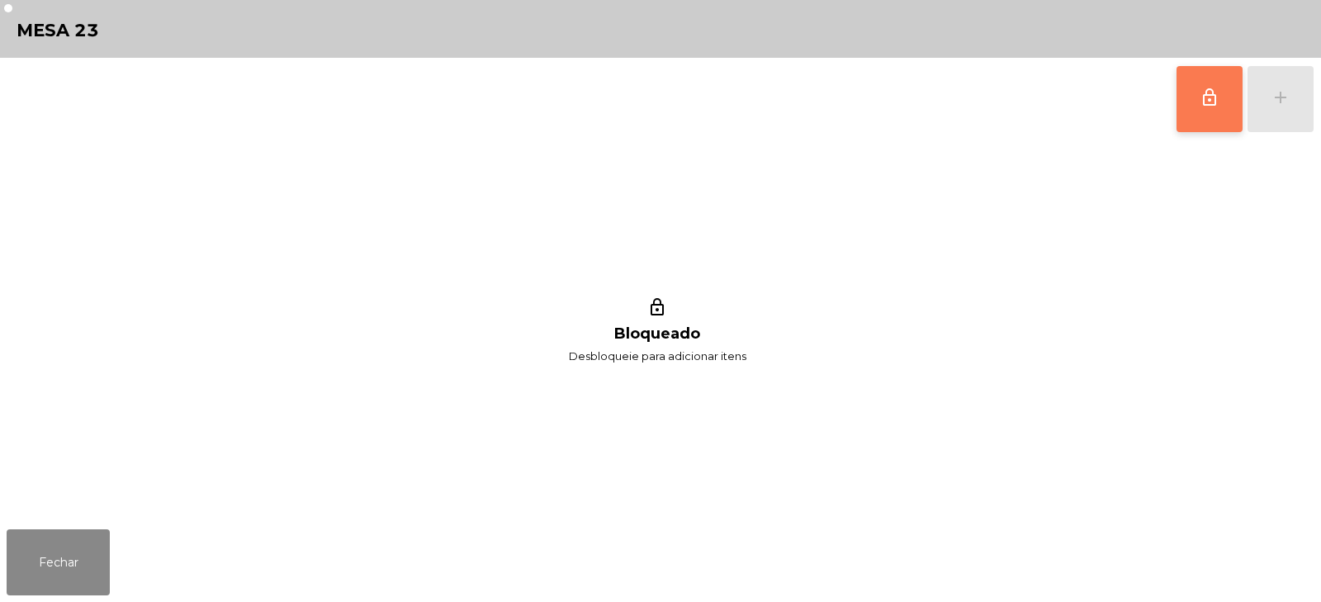
click at [1211, 102] on span "lock_outline" at bounding box center [1210, 98] width 20 height 20
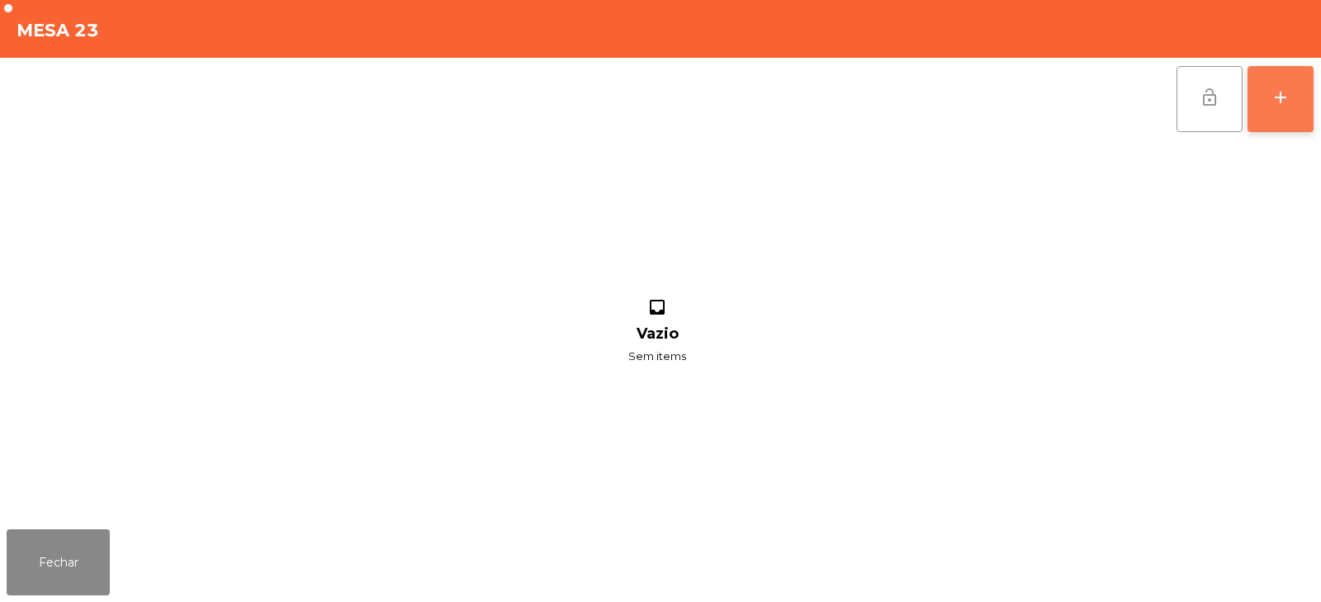
click at [1277, 101] on div "add" at bounding box center [1281, 98] width 20 height 20
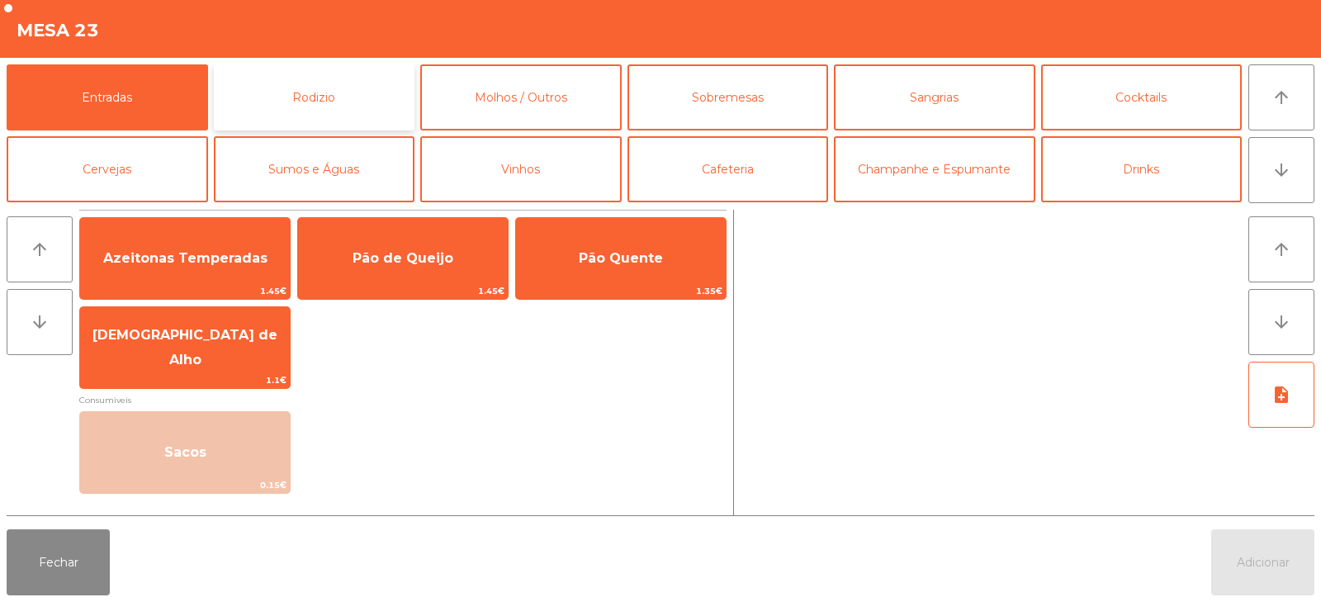
click at [331, 92] on button "Rodizio" at bounding box center [315, 97] width 202 height 66
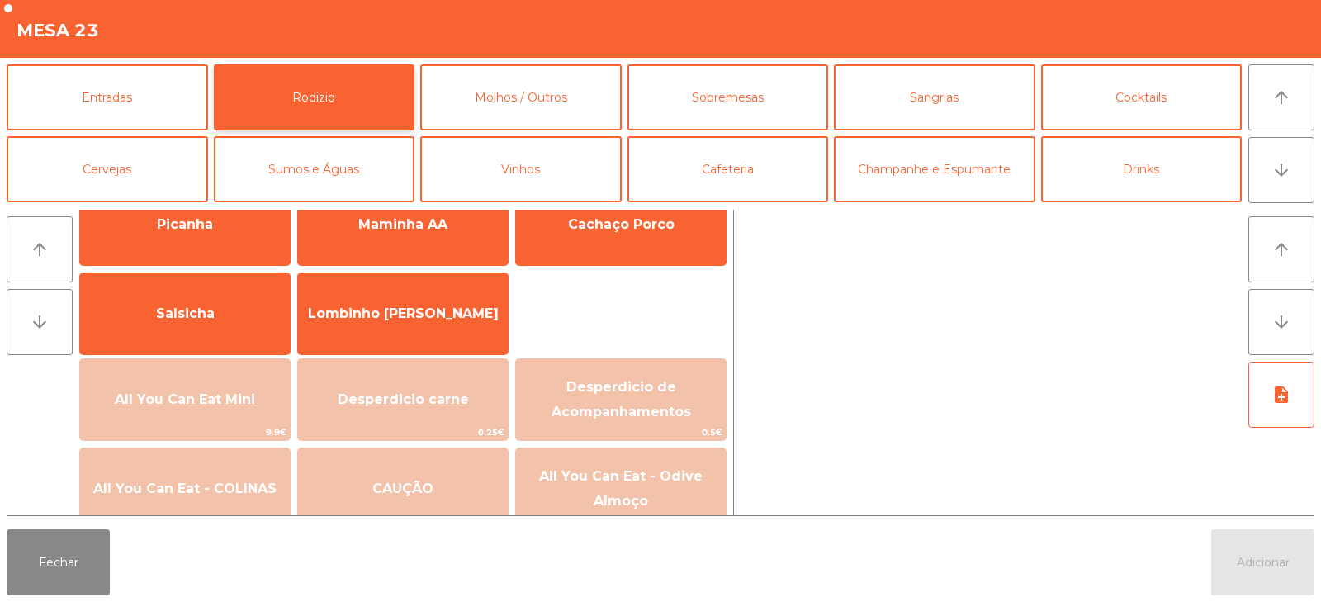
scroll to position [64, 0]
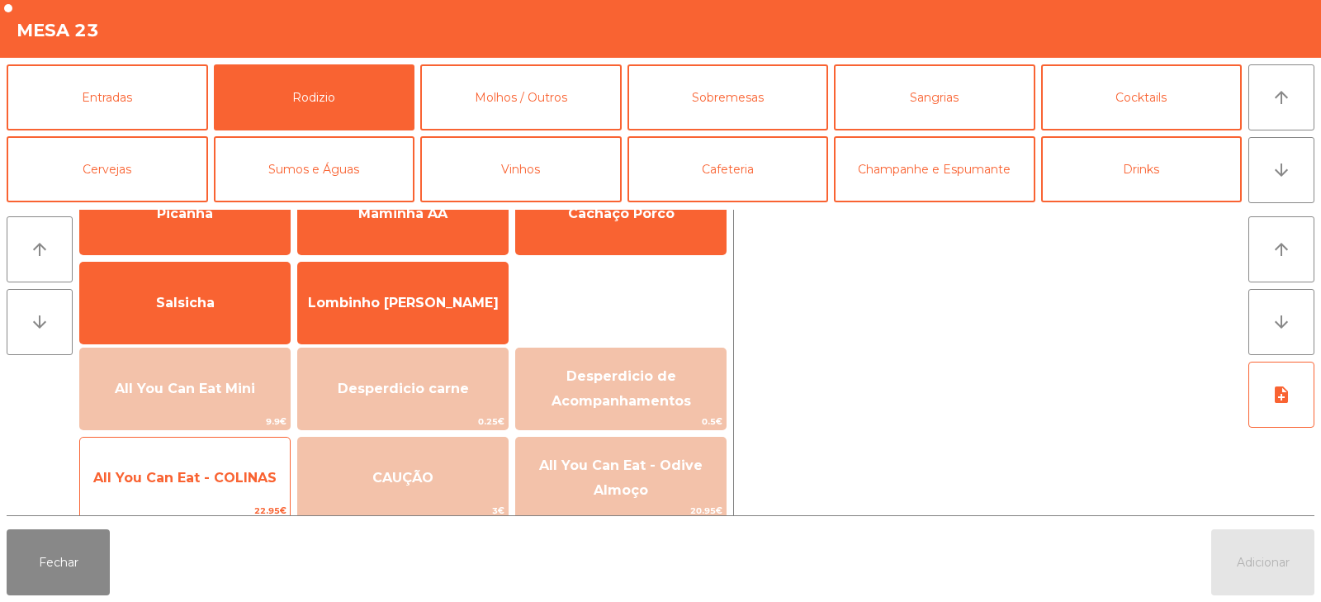
click at [215, 486] on span "All You Can Eat - COLINAS" at bounding box center [185, 478] width 210 height 45
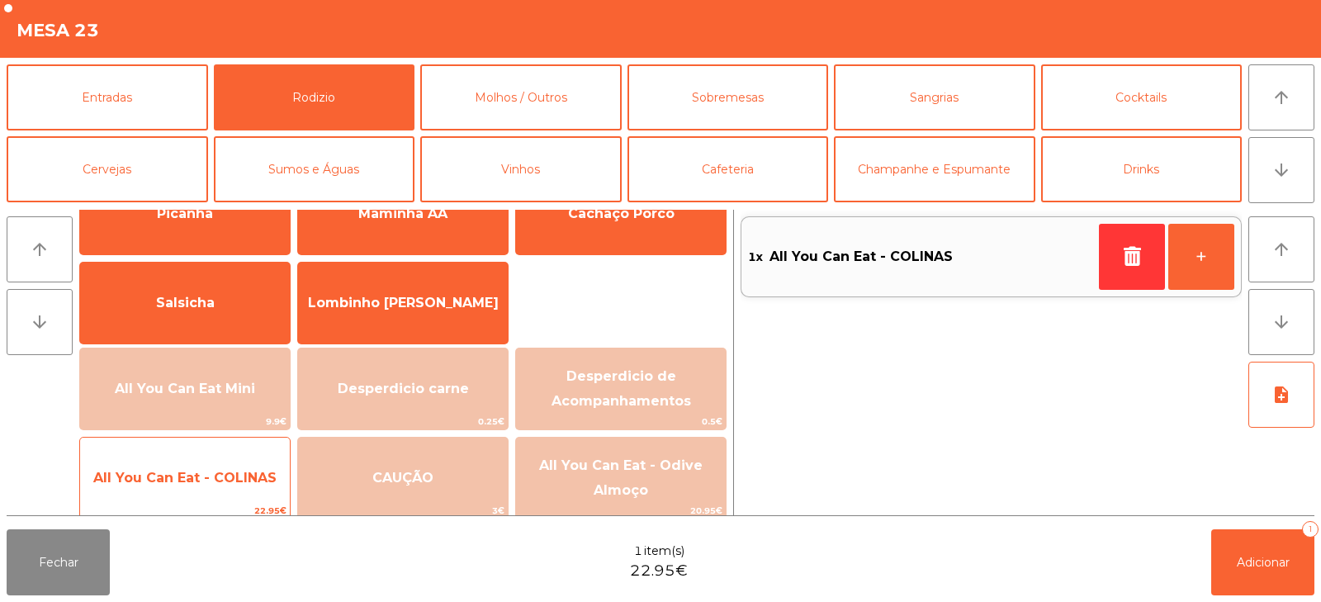
click at [211, 491] on span "All You Can Eat - COLINAS" at bounding box center [185, 478] width 210 height 45
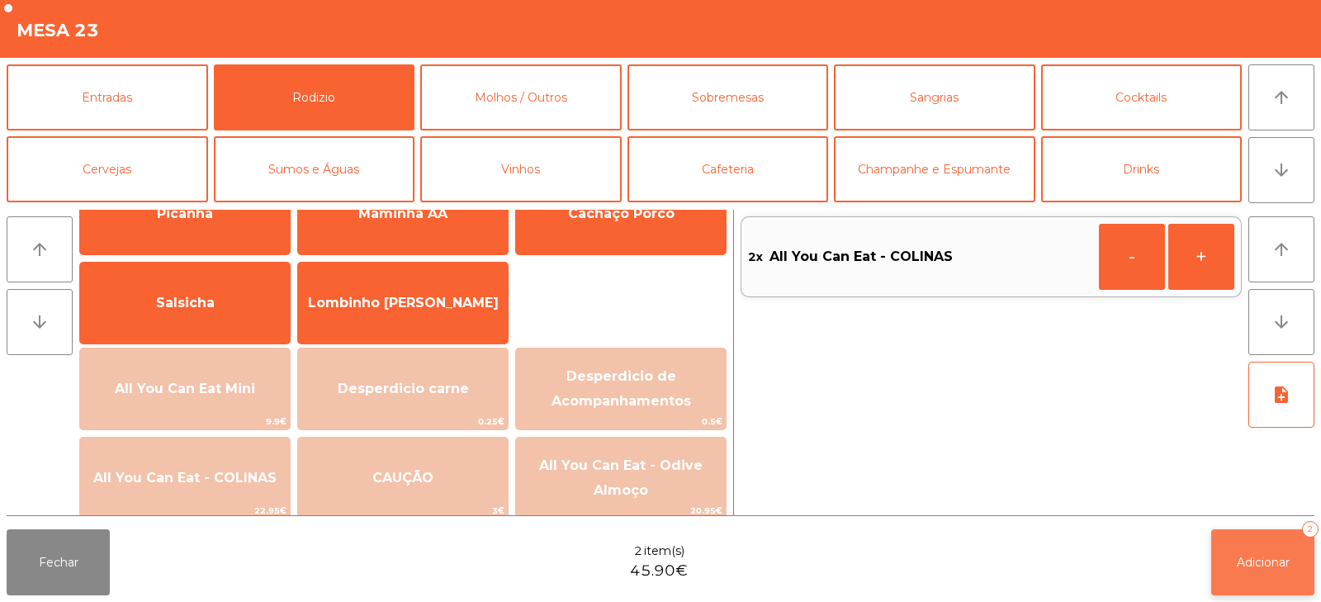
click at [1217, 568] on button "Adicionar 2" at bounding box center [1263, 562] width 103 height 66
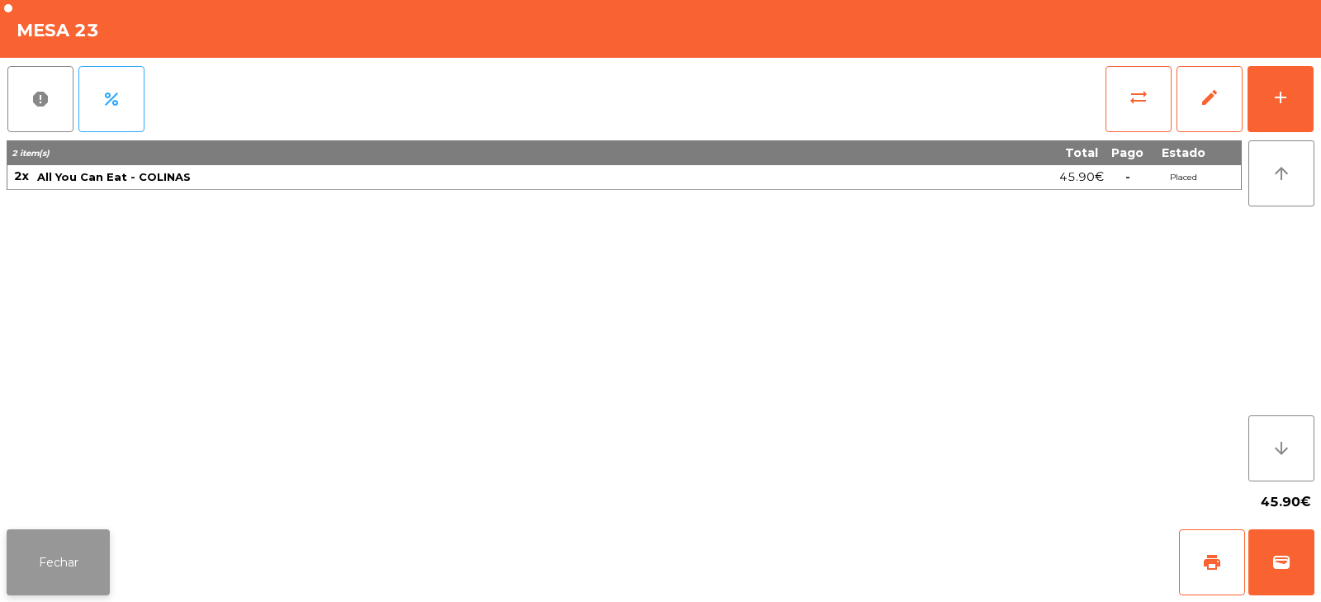
click at [55, 562] on button "Fechar" at bounding box center [58, 562] width 103 height 66
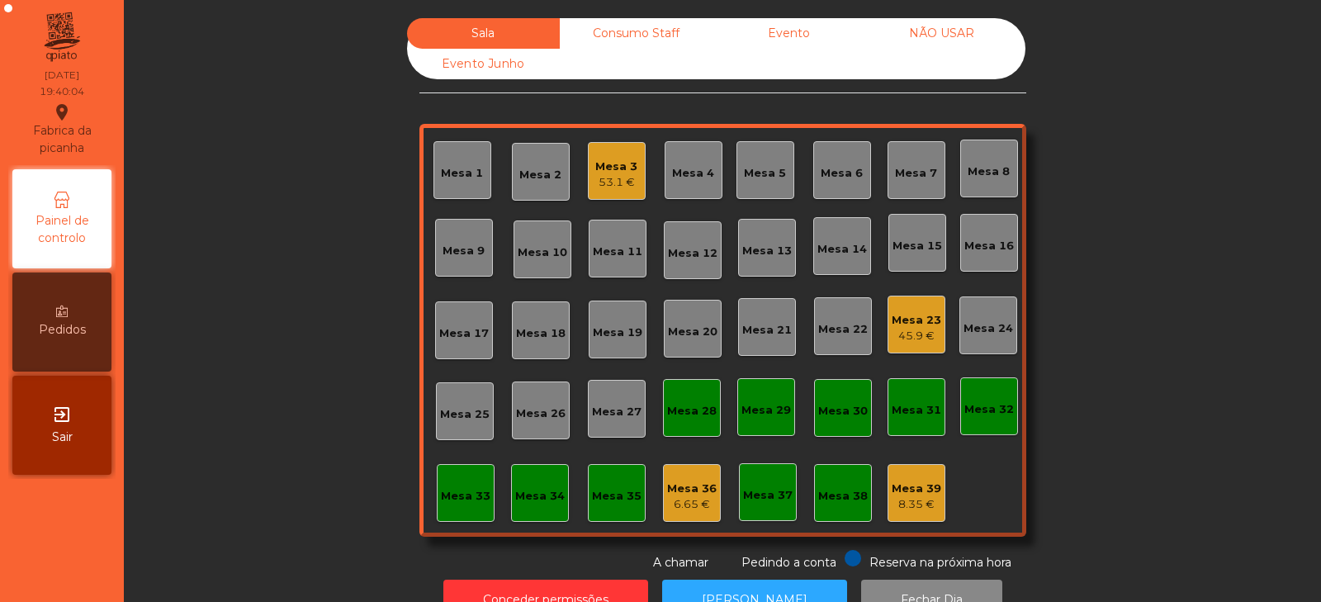
click at [676, 343] on div "Mesa 20" at bounding box center [693, 329] width 58 height 58
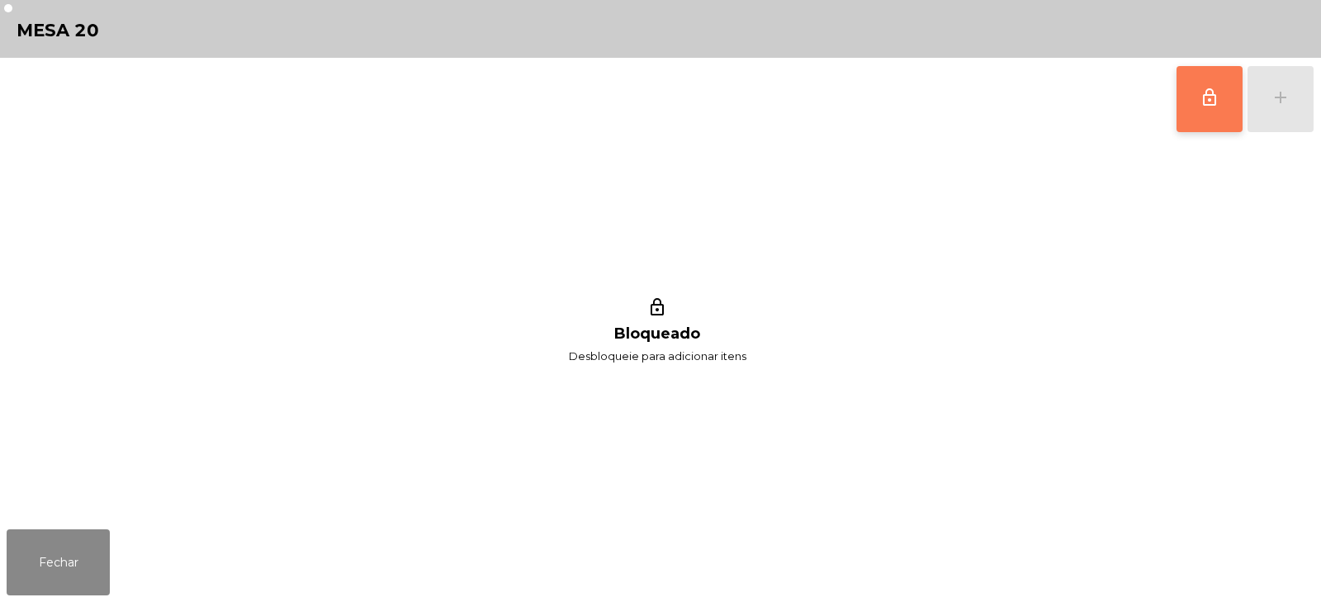
click at [1217, 93] on span "lock_outline" at bounding box center [1210, 98] width 20 height 20
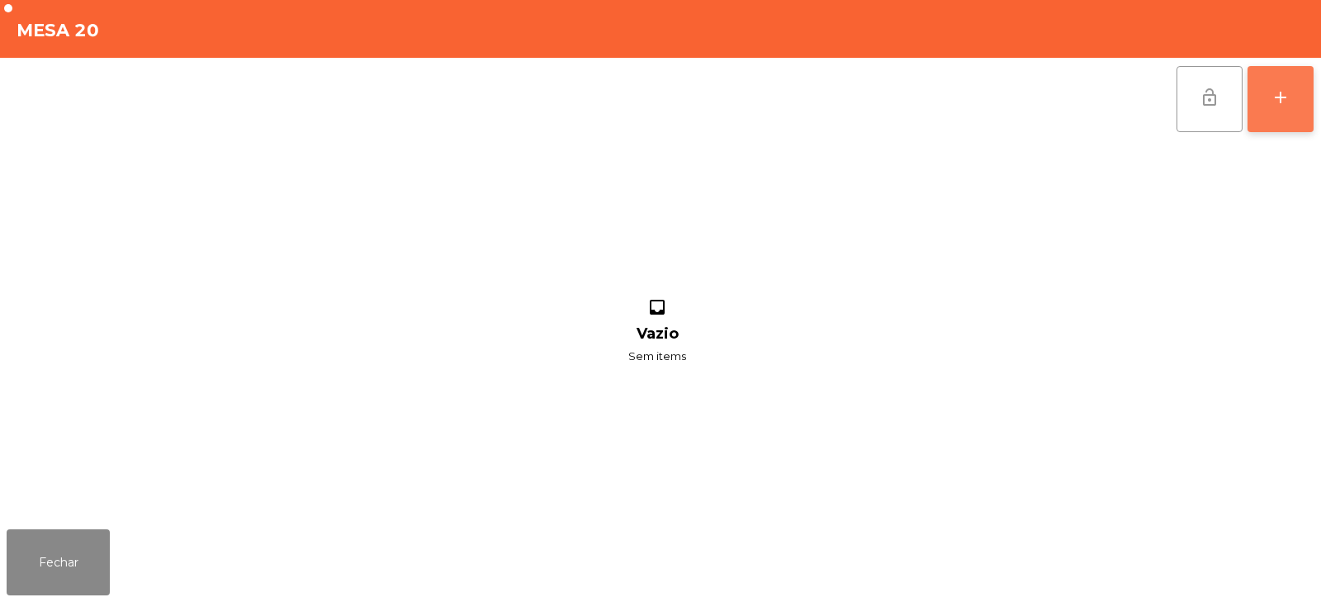
click at [1268, 109] on button "add" at bounding box center [1281, 99] width 66 height 66
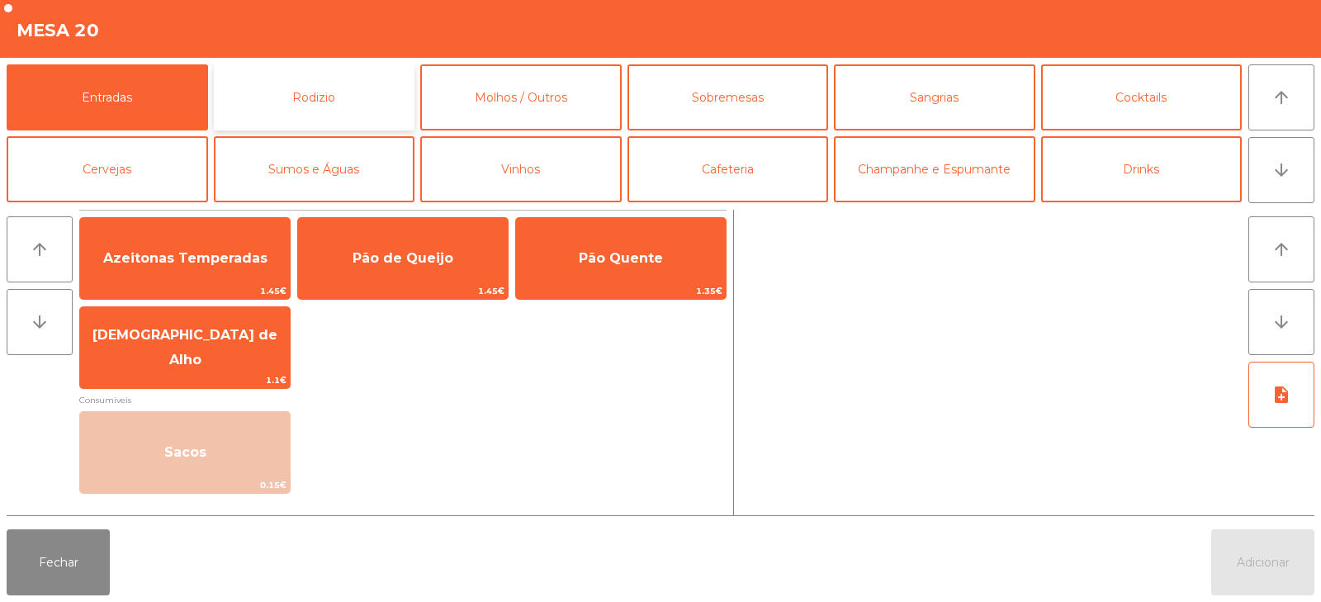
click at [347, 111] on button "Rodizio" at bounding box center [315, 97] width 202 height 66
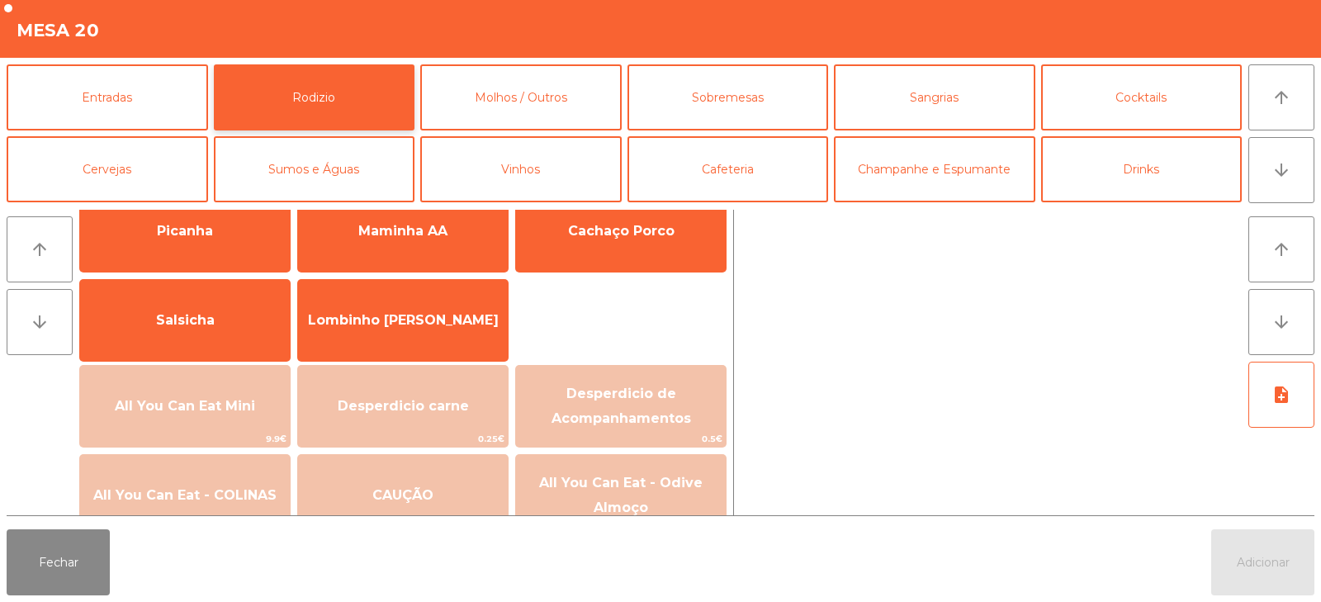
scroll to position [50, 0]
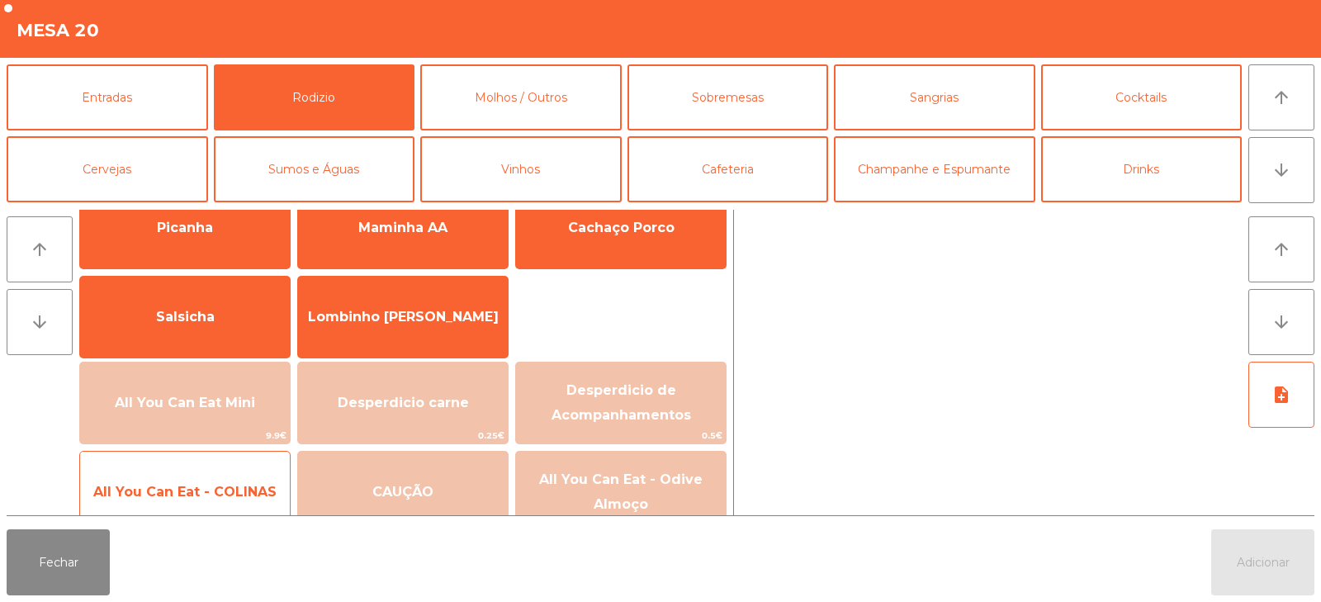
click at [227, 499] on span "All You Can Eat - COLINAS" at bounding box center [184, 492] width 183 height 16
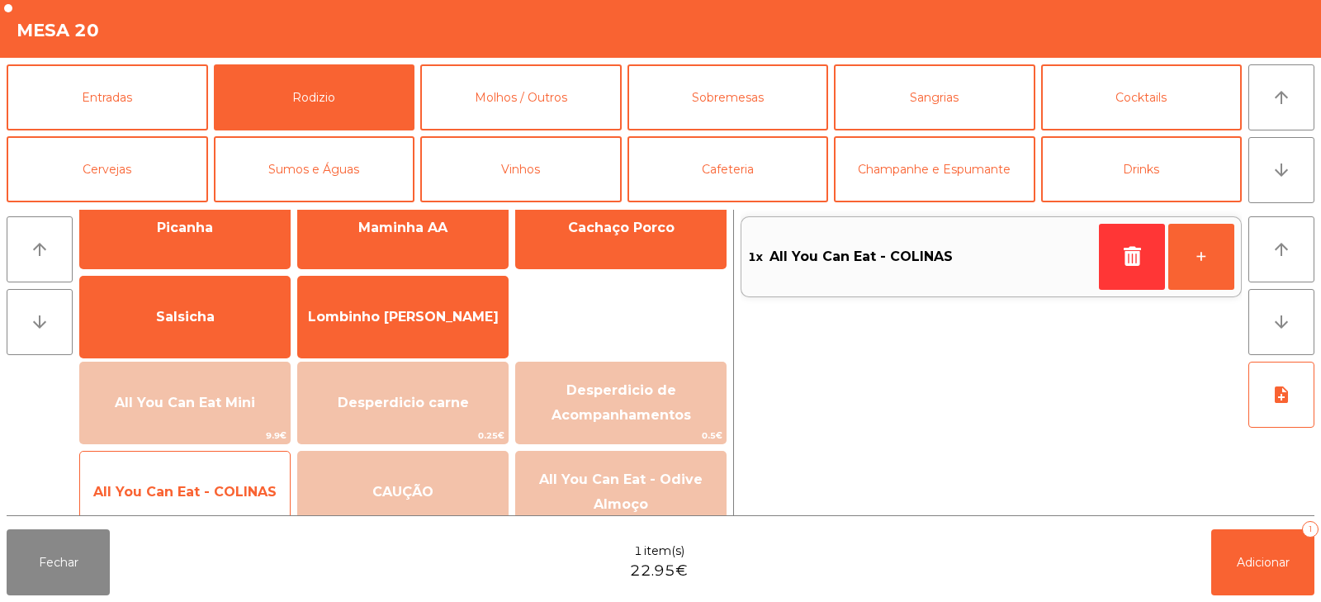
click at [229, 487] on span "All You Can Eat - COLINAS" at bounding box center [184, 492] width 183 height 16
click at [233, 484] on span "All You Can Eat - COLINAS" at bounding box center [184, 492] width 183 height 16
click at [226, 485] on span "All You Can Eat - COLINAS" at bounding box center [184, 492] width 183 height 16
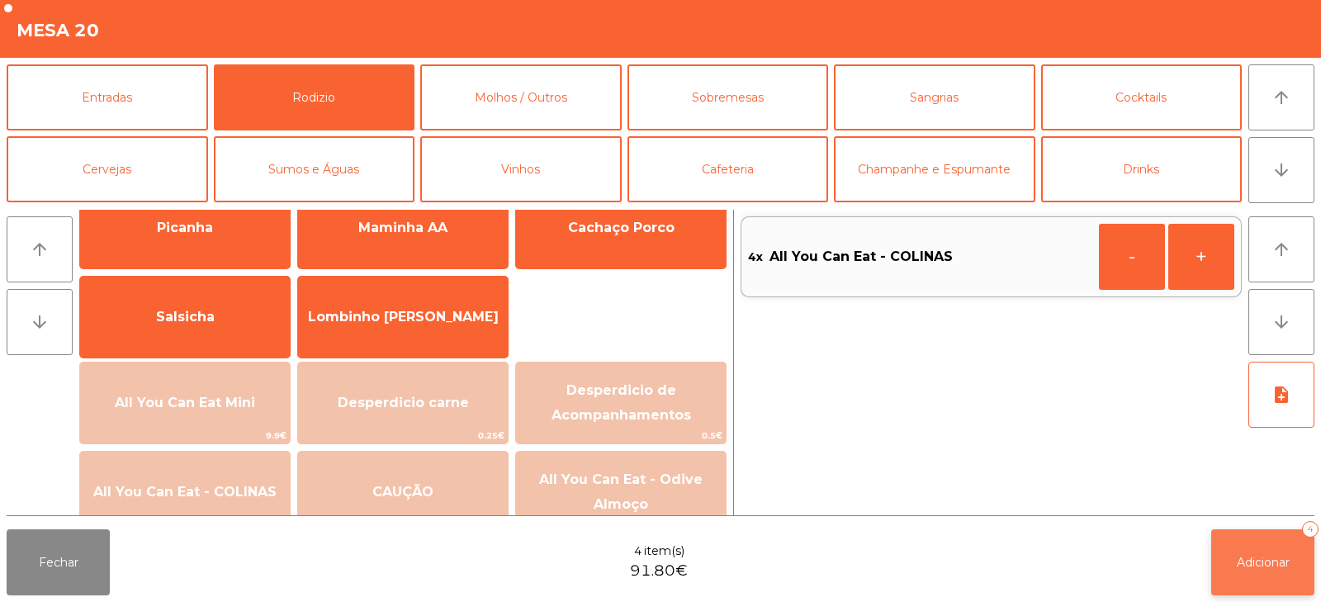
click at [1250, 552] on button "Adicionar 4" at bounding box center [1263, 562] width 103 height 66
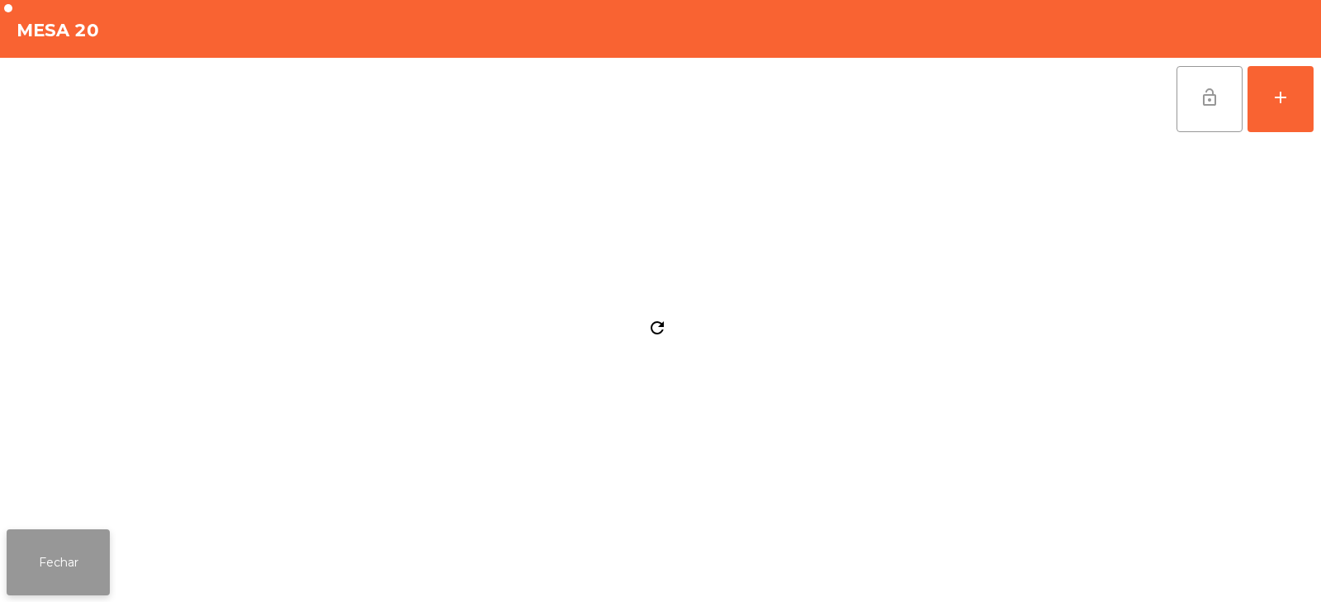
click at [78, 548] on button "Fechar" at bounding box center [58, 562] width 103 height 66
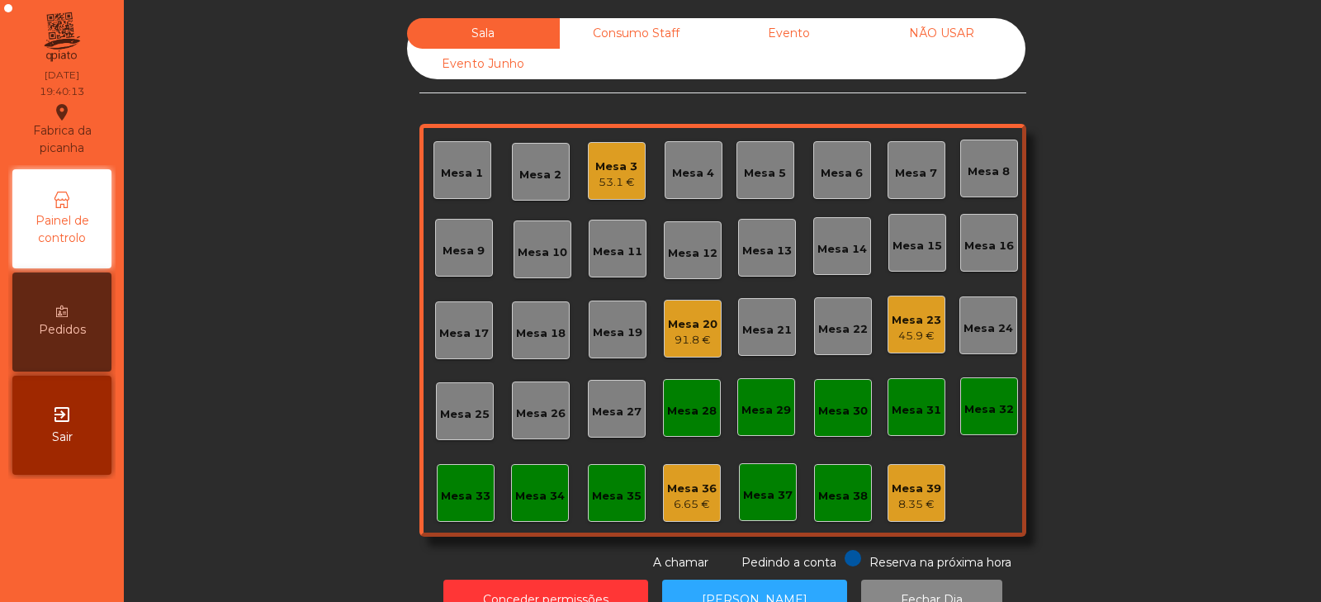
click at [978, 182] on div "Mesa 8" at bounding box center [990, 169] width 58 height 58
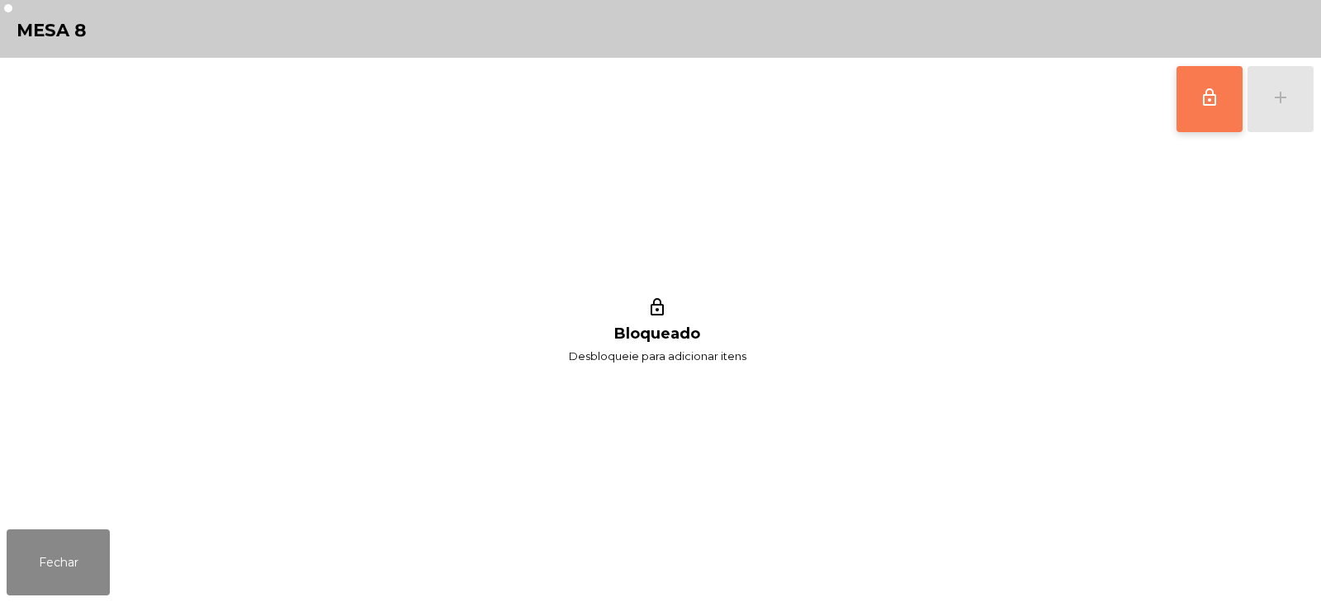
click at [1184, 106] on button "lock_outline" at bounding box center [1210, 99] width 66 height 66
click at [67, 549] on button "Fechar" at bounding box center [58, 562] width 103 height 66
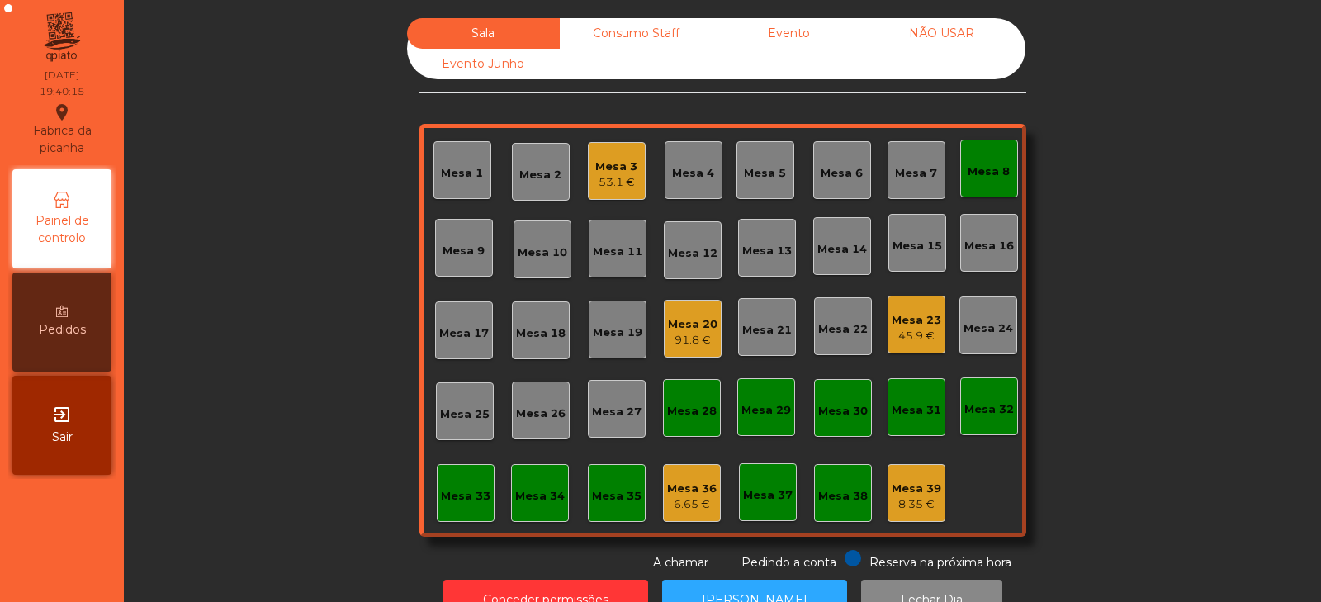
click at [680, 340] on div "91.8 €" at bounding box center [693, 340] width 50 height 17
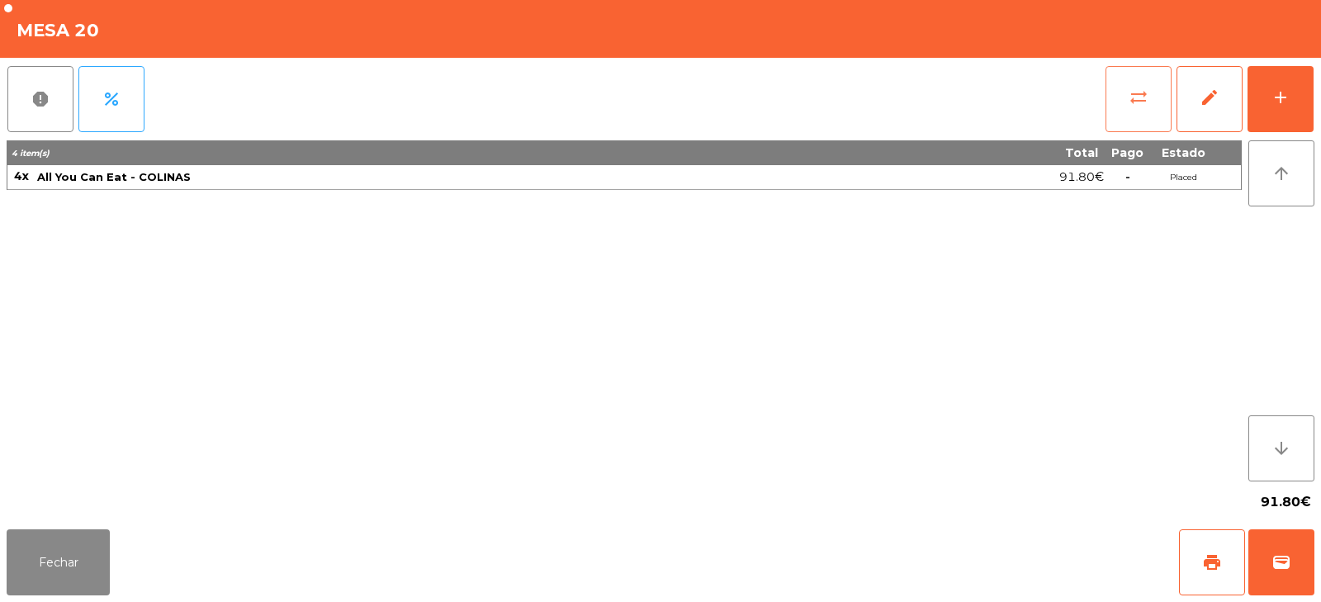
click at [1125, 94] on button "sync_alt" at bounding box center [1139, 99] width 66 height 66
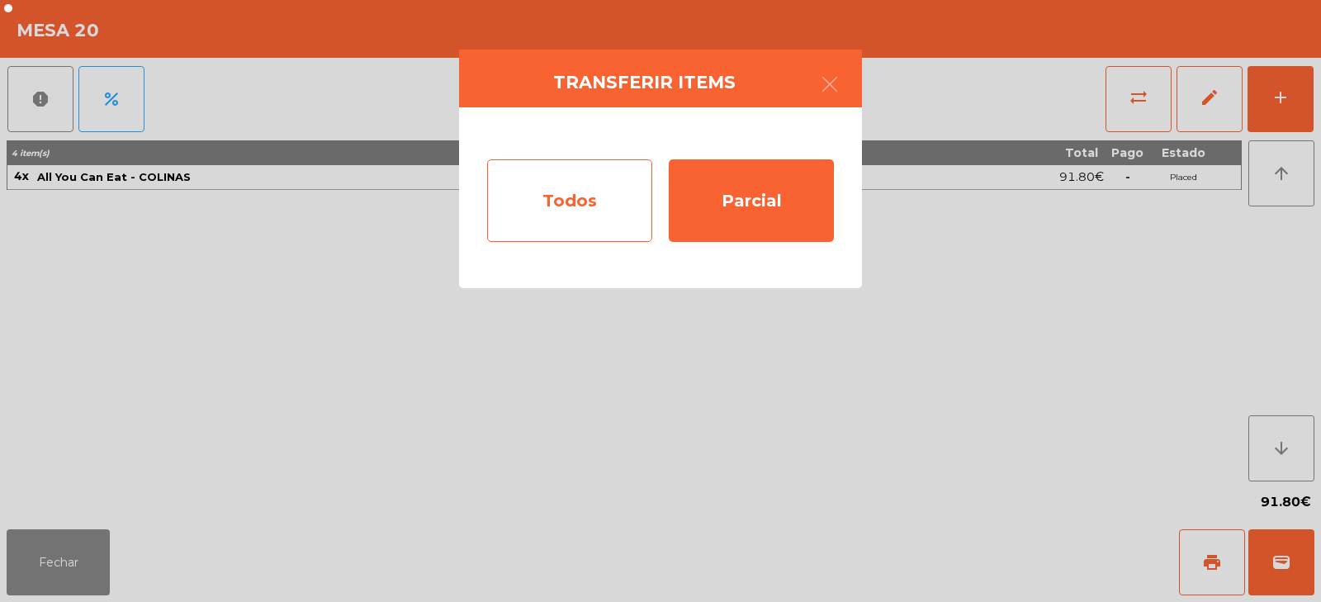
click at [554, 192] on div "Todos" at bounding box center [569, 200] width 165 height 83
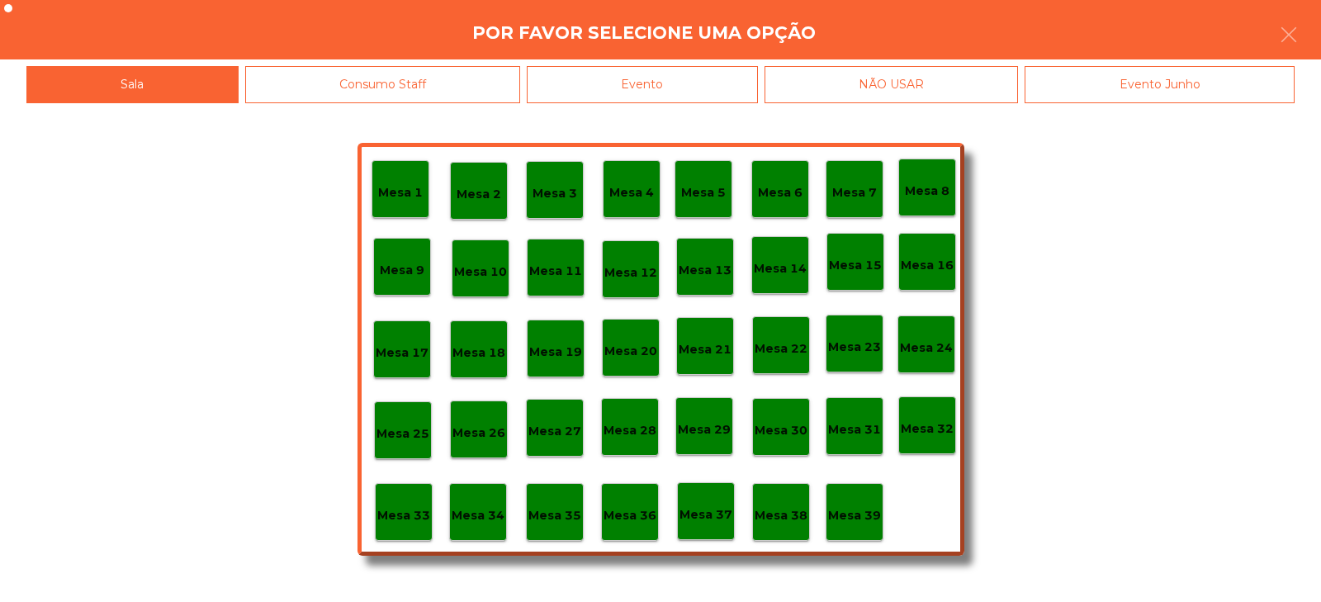
click at [922, 189] on p "Mesa 8" at bounding box center [927, 191] width 45 height 19
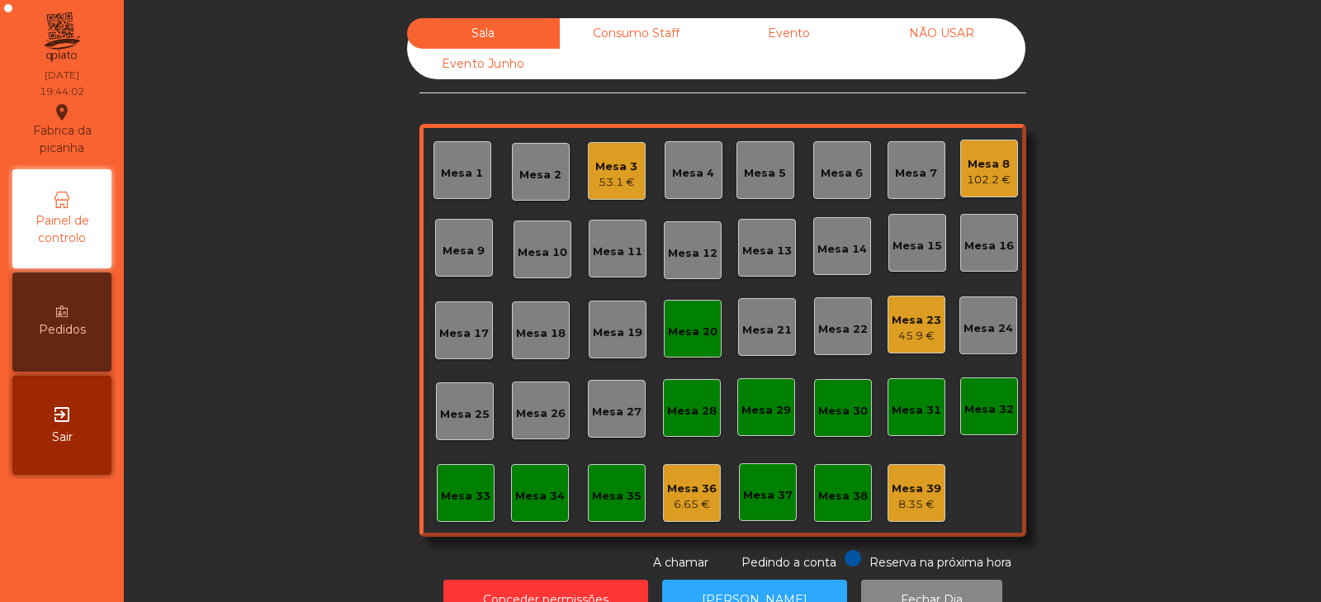
click at [833, 334] on div "Mesa 22" at bounding box center [843, 329] width 50 height 17
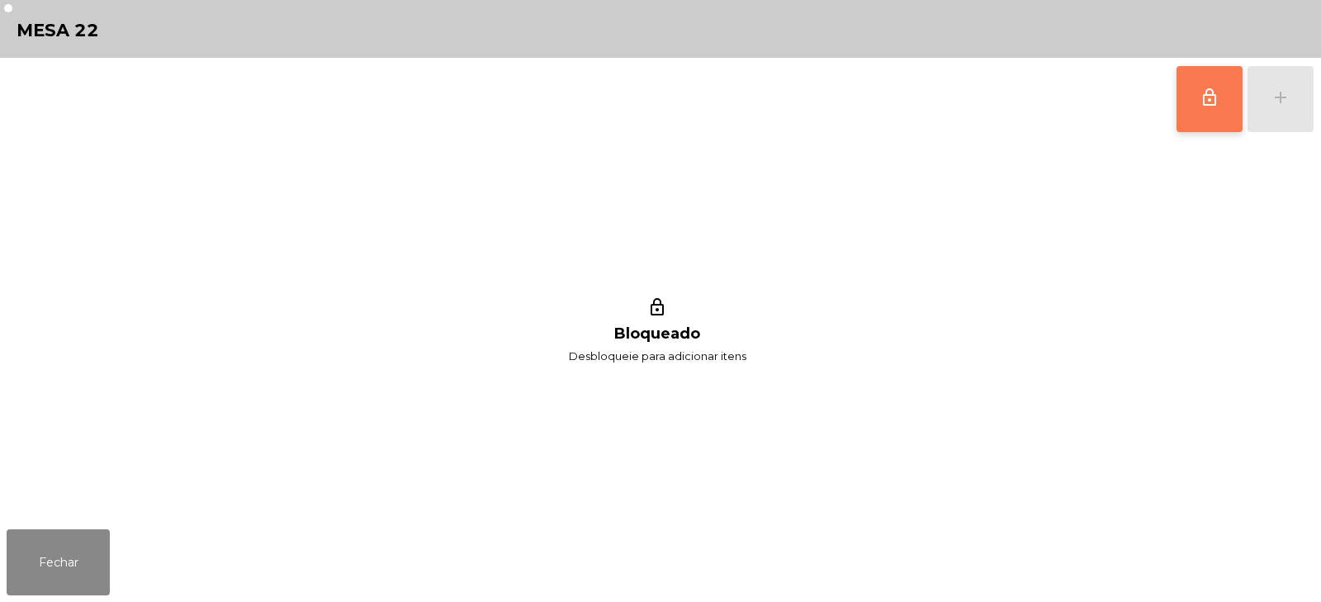
click at [1186, 108] on button "lock_outline" at bounding box center [1210, 99] width 66 height 66
click at [1277, 115] on button "add" at bounding box center [1281, 99] width 66 height 66
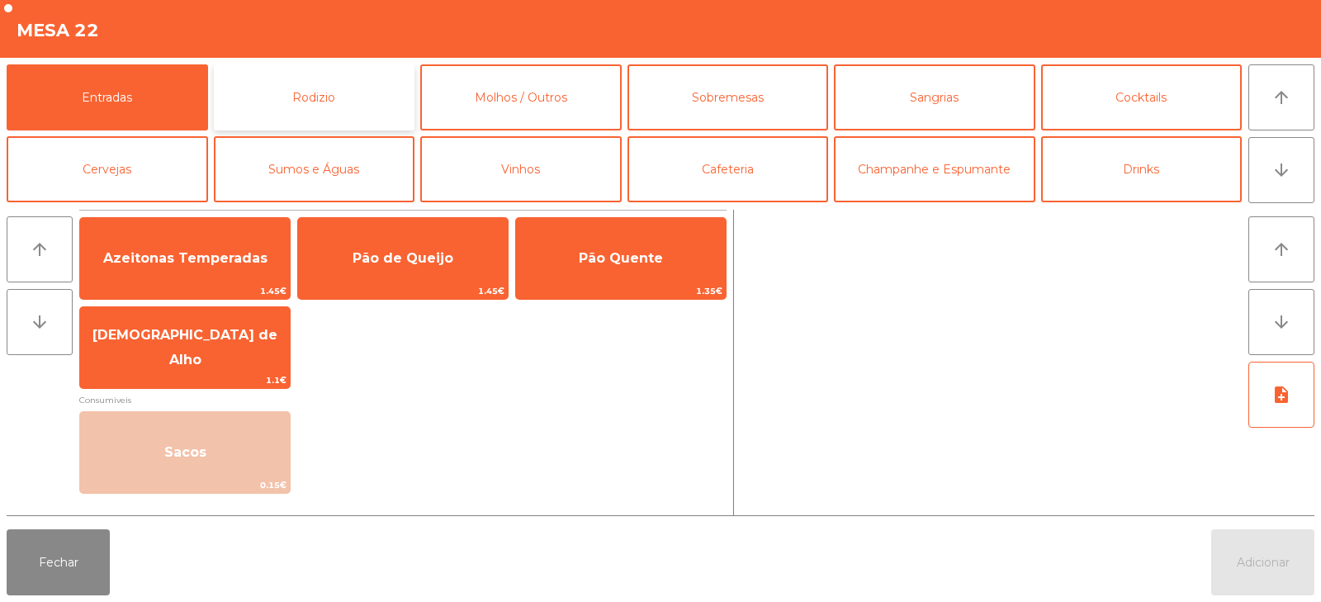
click at [334, 105] on button "Rodizio" at bounding box center [315, 97] width 202 height 66
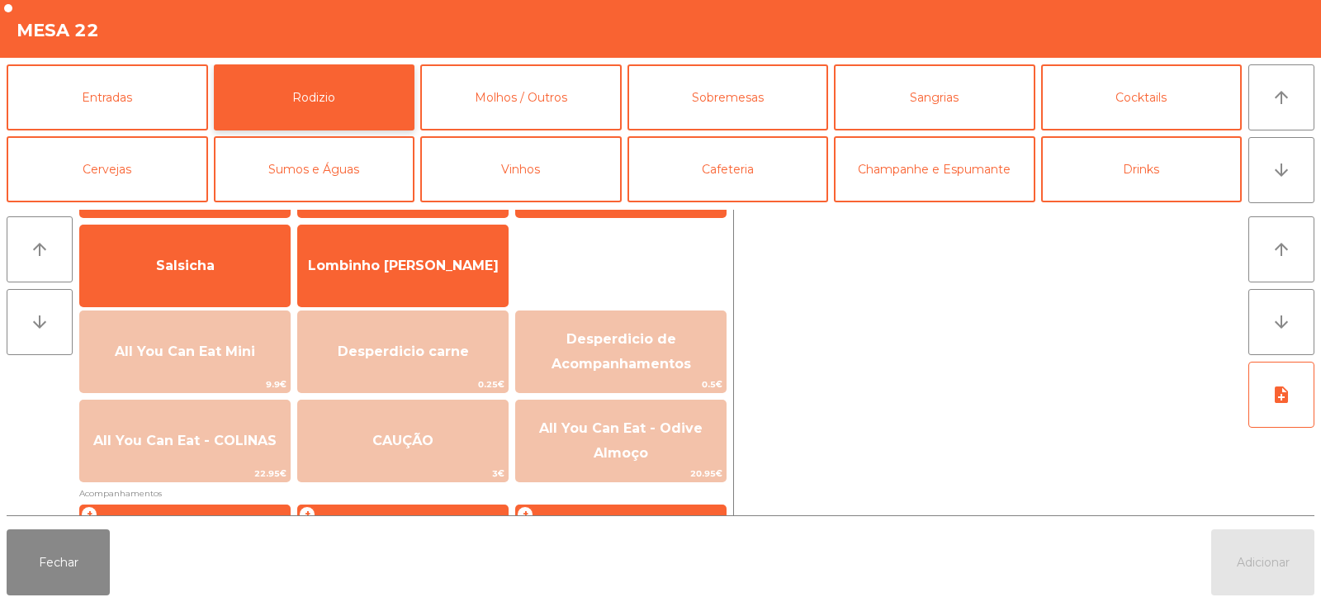
scroll to position [112, 0]
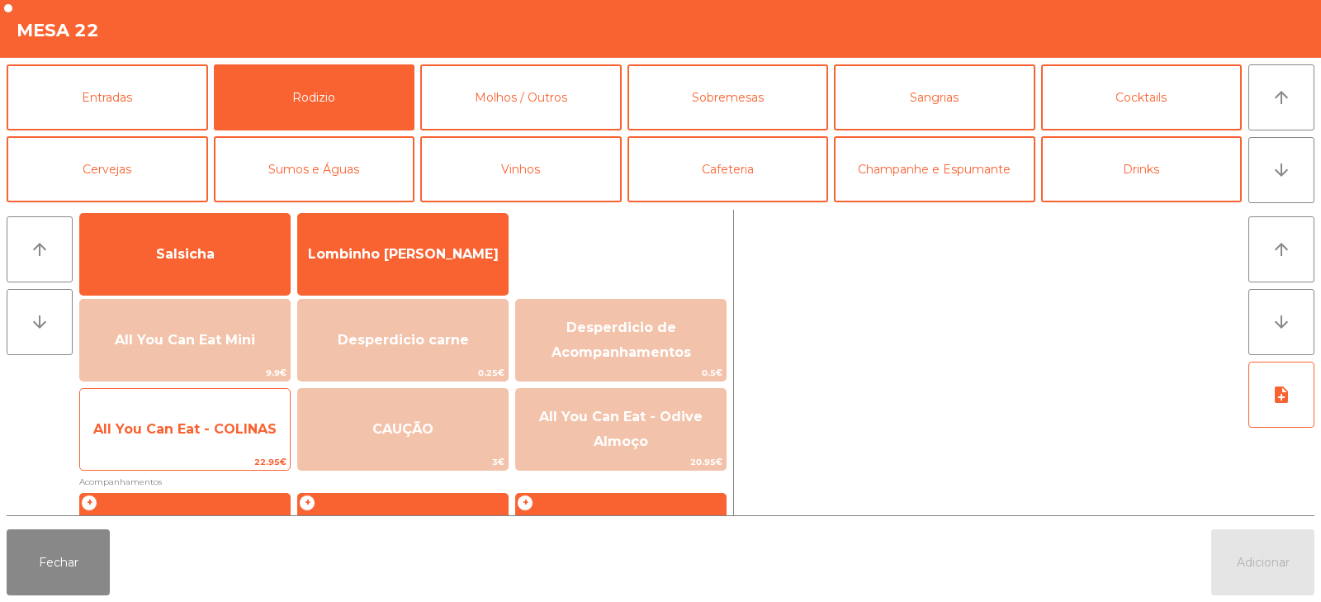
click at [207, 446] on span "All You Can Eat - COLINAS" at bounding box center [185, 429] width 210 height 45
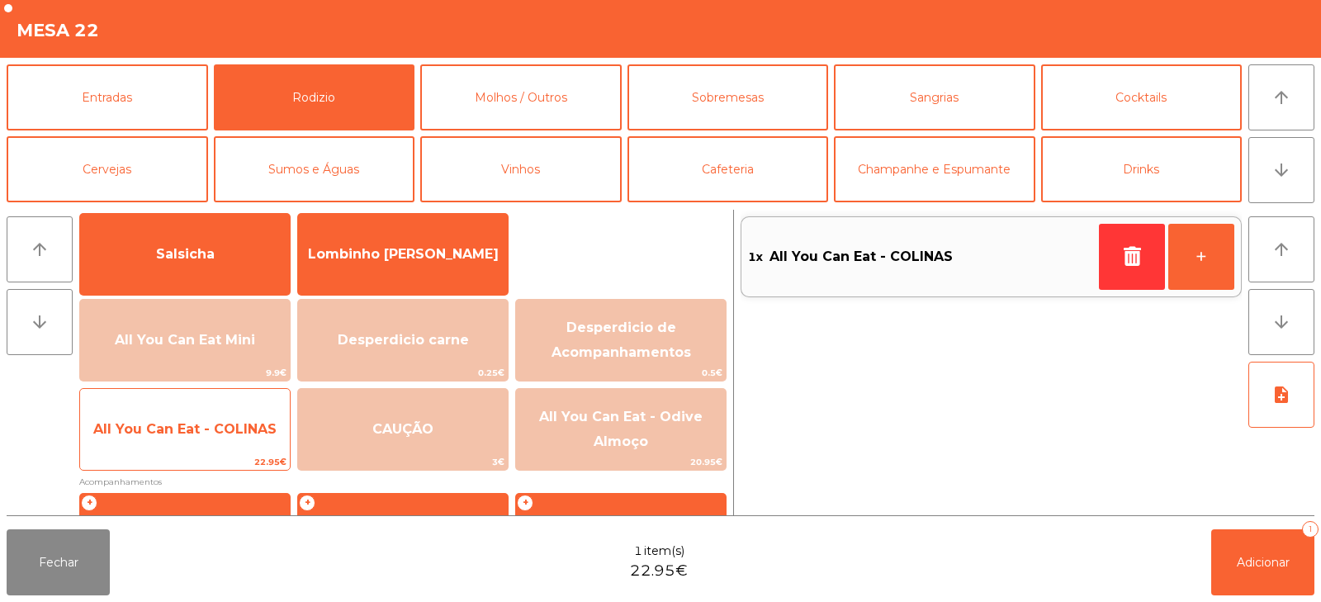
click at [216, 445] on span "All You Can Eat - COLINAS" at bounding box center [185, 429] width 210 height 45
click at [224, 431] on span "All You Can Eat - COLINAS" at bounding box center [184, 429] width 183 height 16
click at [247, 412] on span "All You Can Eat - COLINAS" at bounding box center [185, 429] width 210 height 45
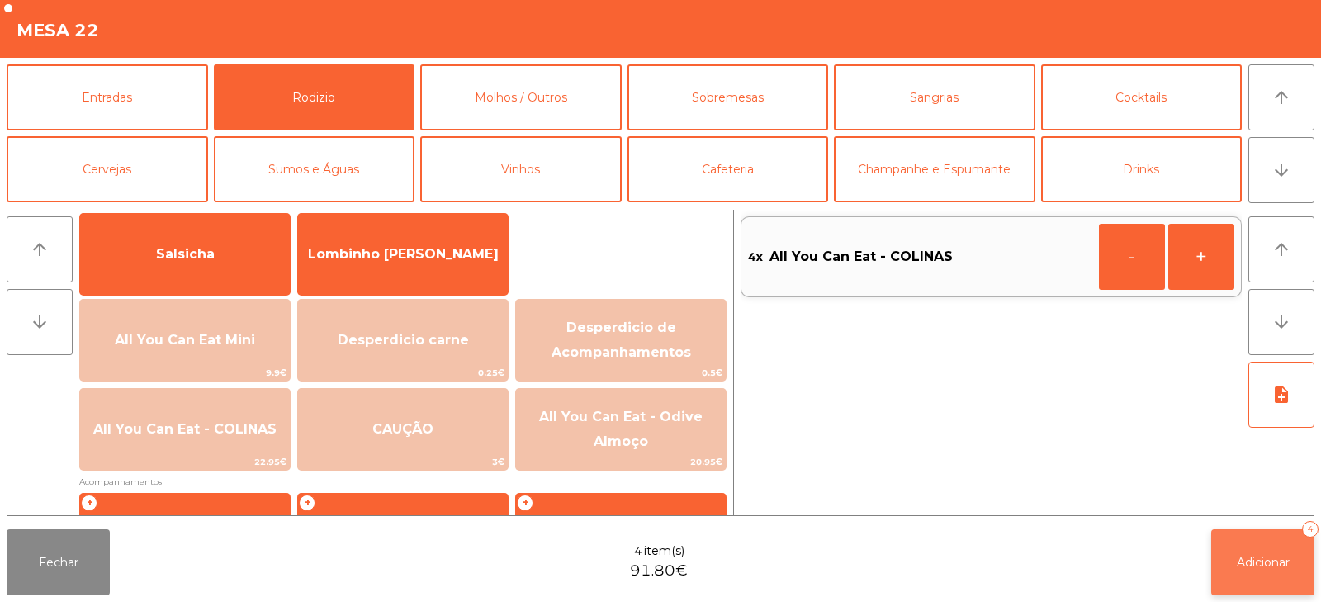
click at [1237, 564] on span "Adicionar" at bounding box center [1263, 562] width 53 height 15
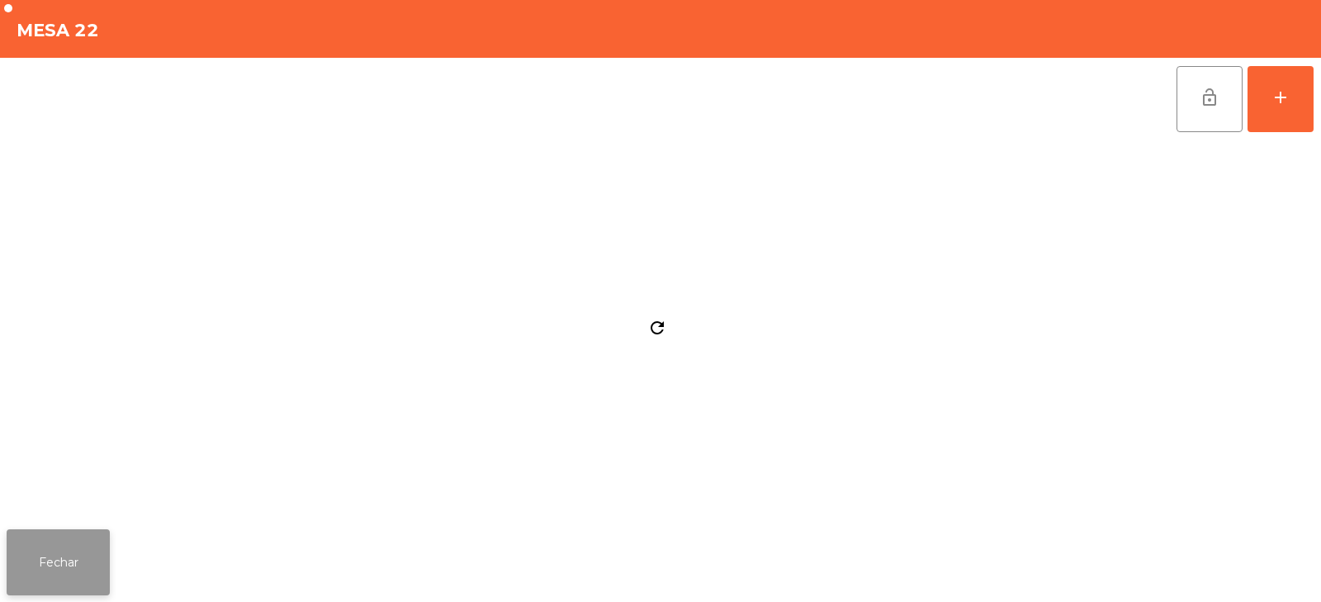
click at [94, 579] on button "Fechar" at bounding box center [58, 562] width 103 height 66
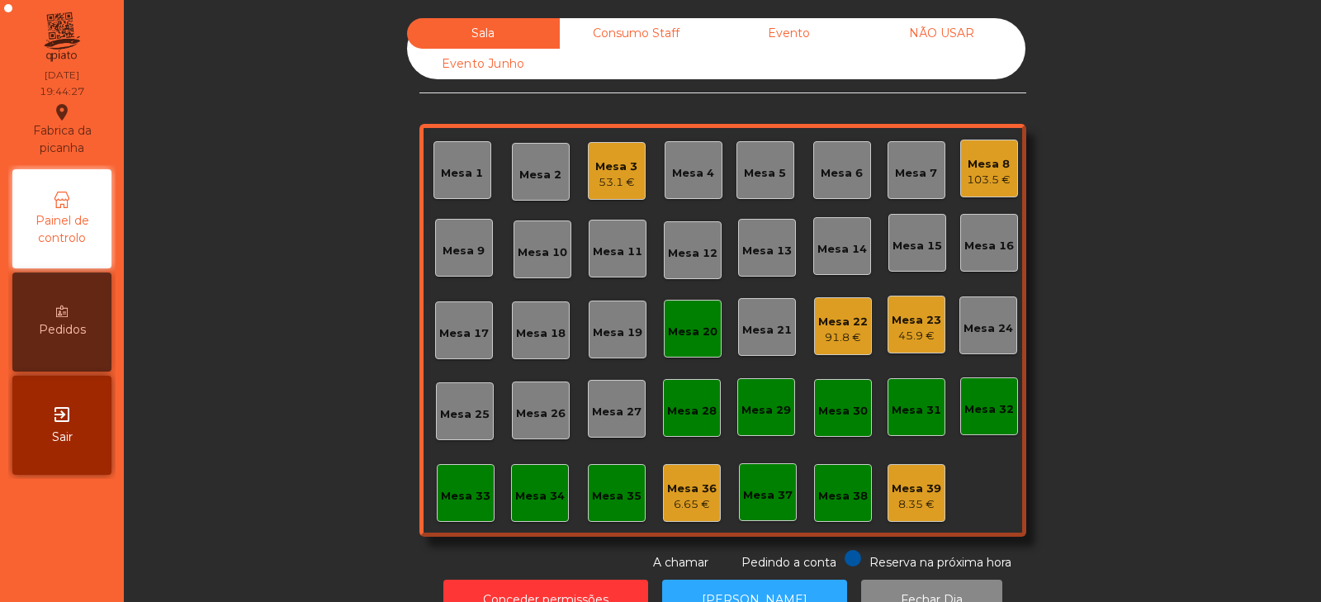
click at [676, 325] on div "Mesa 20" at bounding box center [693, 332] width 50 height 17
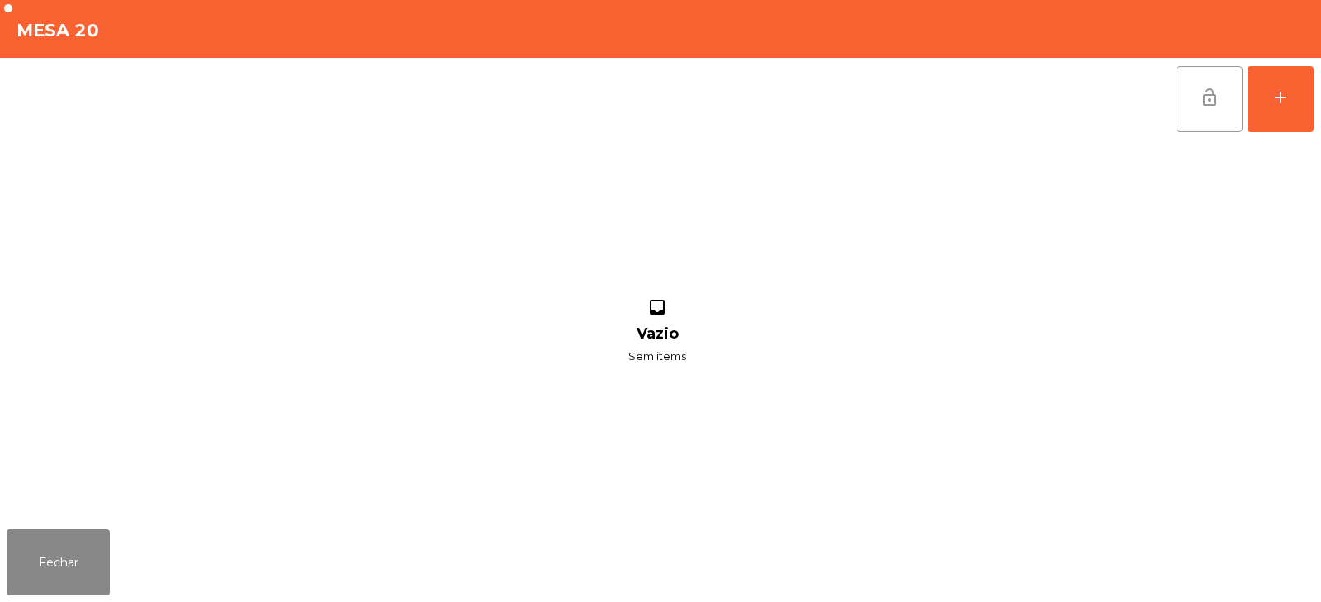
click at [1213, 95] on span "lock_open" at bounding box center [1210, 98] width 20 height 20
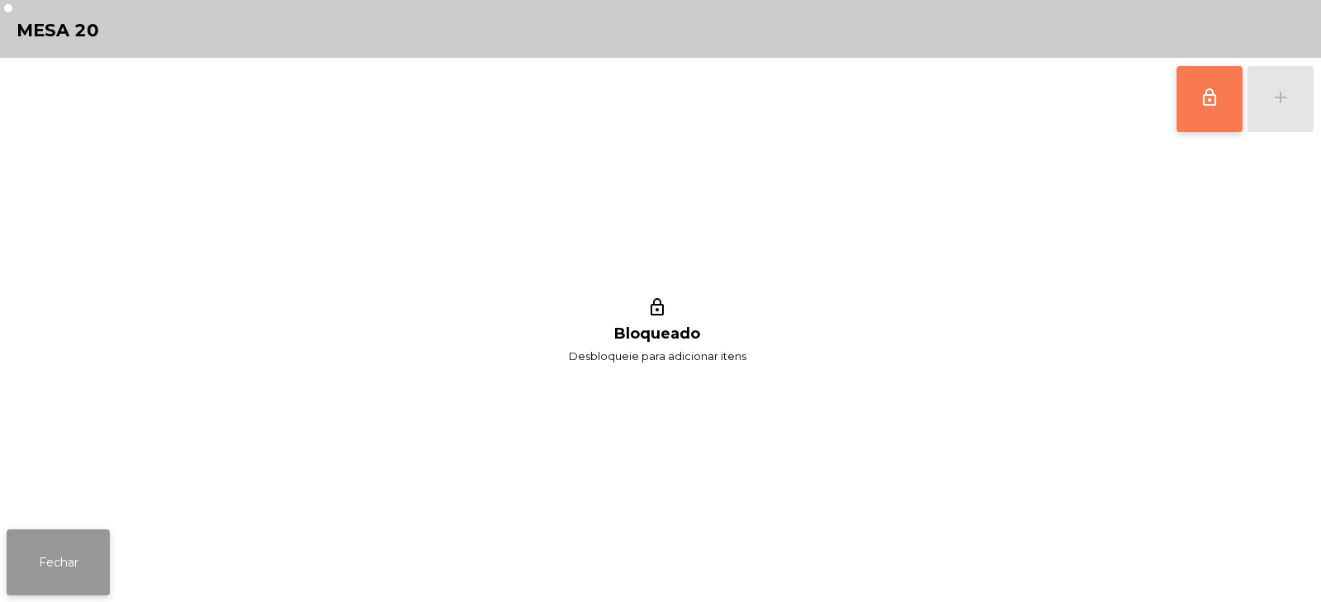
click at [60, 573] on button "Fechar" at bounding box center [58, 562] width 103 height 66
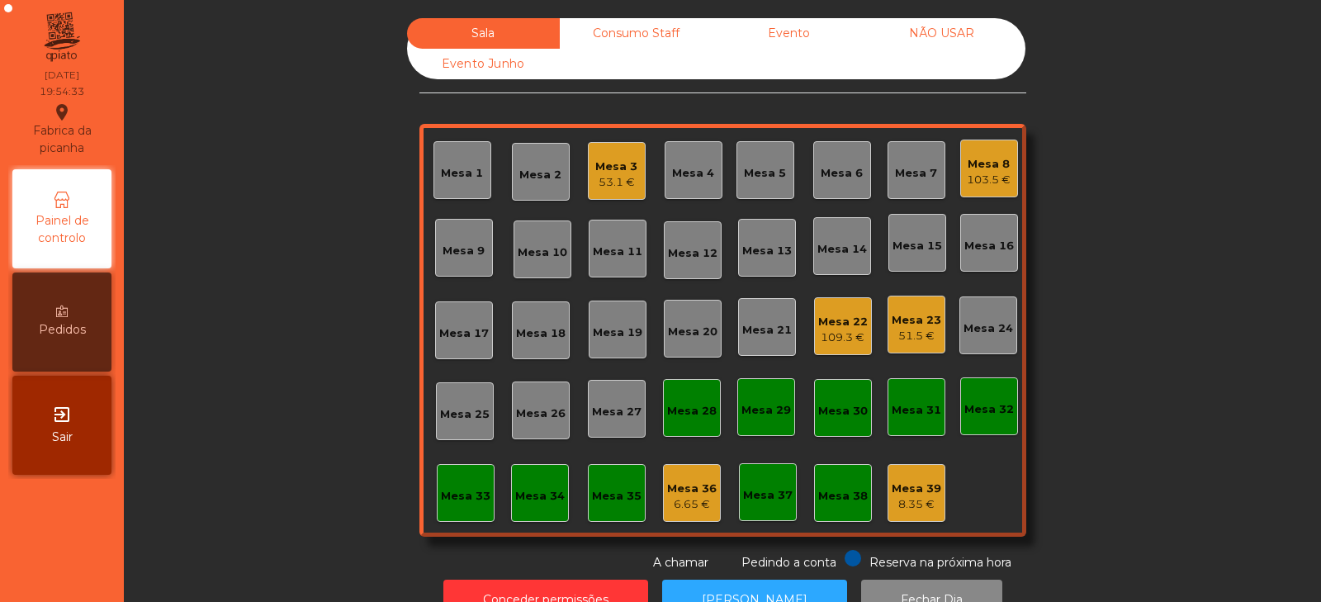
click at [461, 495] on div "Mesa 33" at bounding box center [466, 496] width 50 height 17
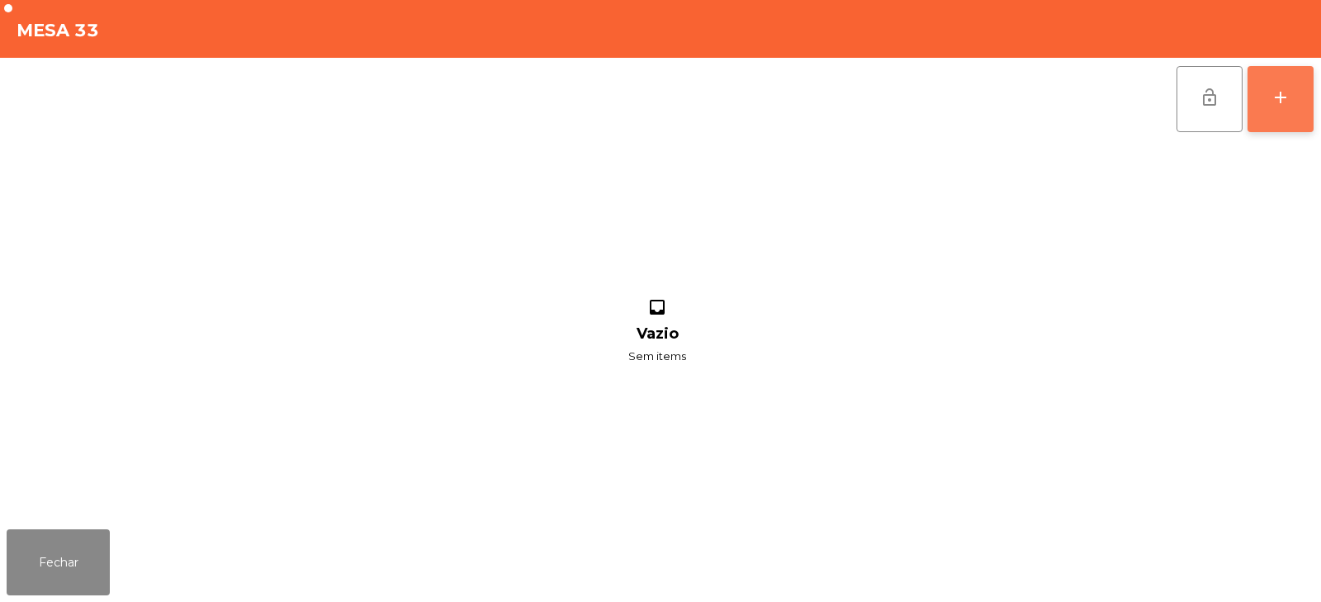
click at [1289, 114] on button "add" at bounding box center [1281, 99] width 66 height 66
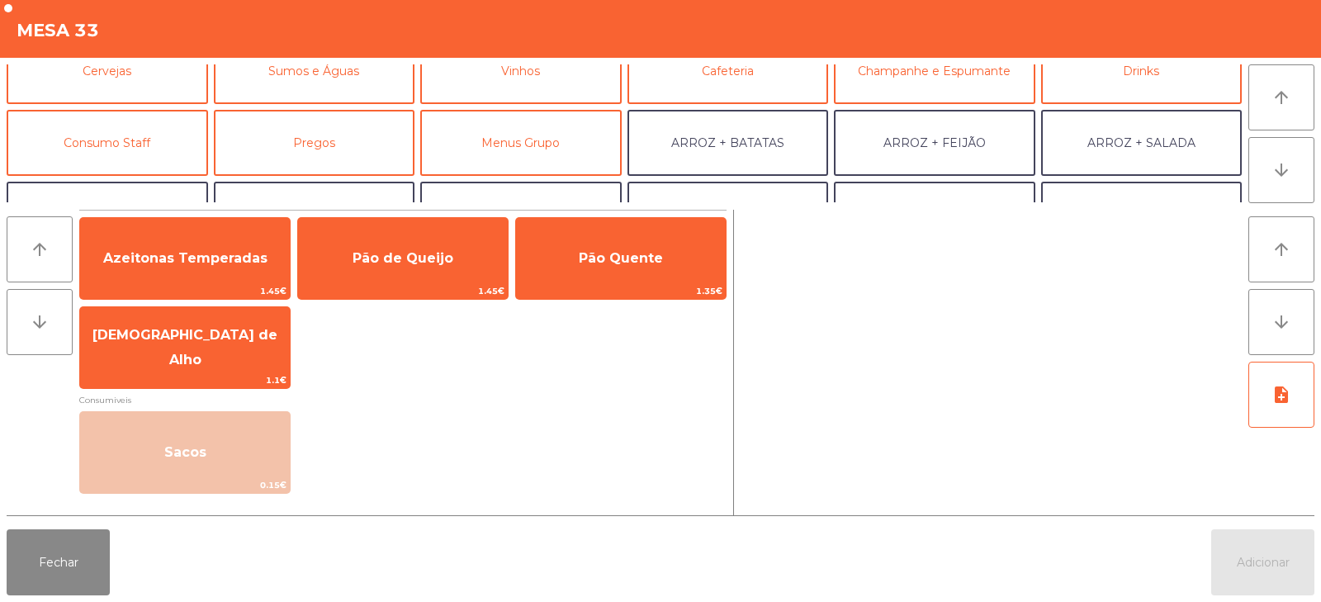
scroll to position [104, 0]
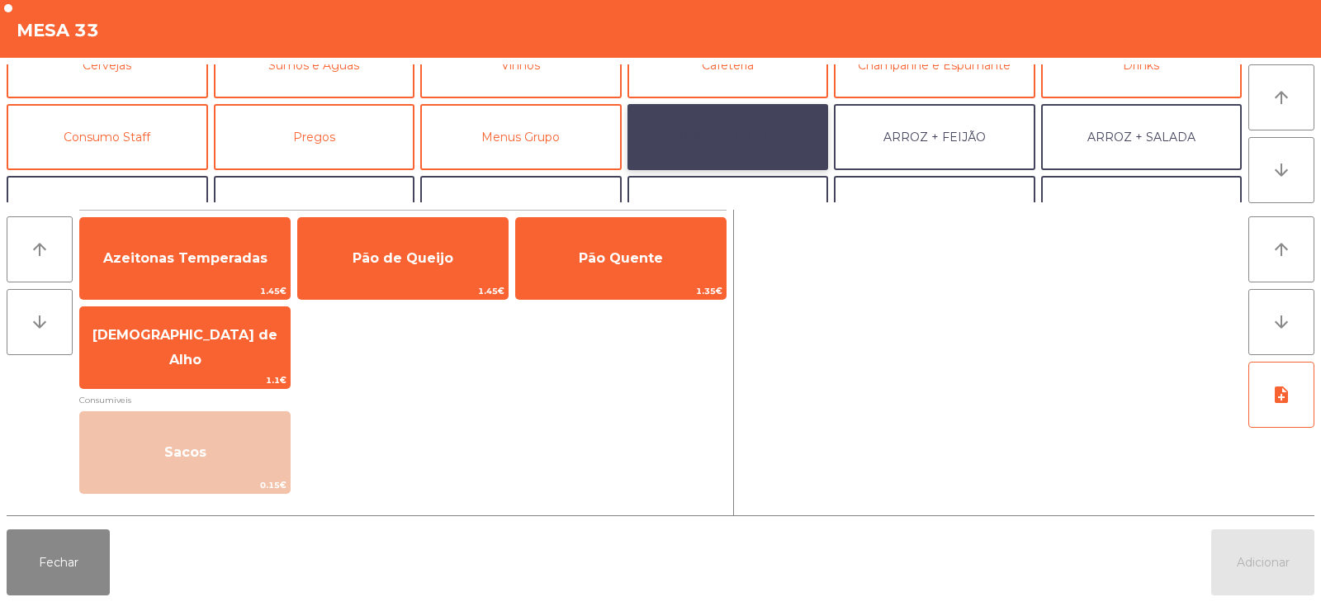
click at [761, 131] on button "ARROZ + BATATAS" at bounding box center [729, 137] width 202 height 66
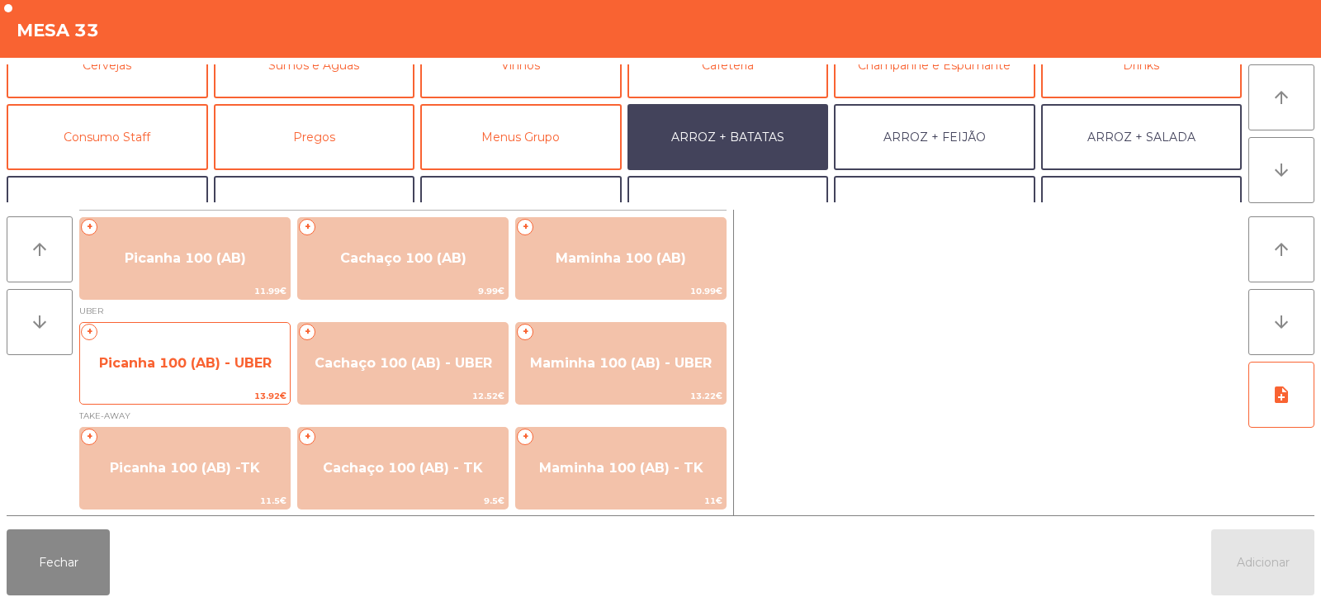
click at [174, 373] on span "Picanha 100 (AB) - UBER" at bounding box center [185, 363] width 210 height 45
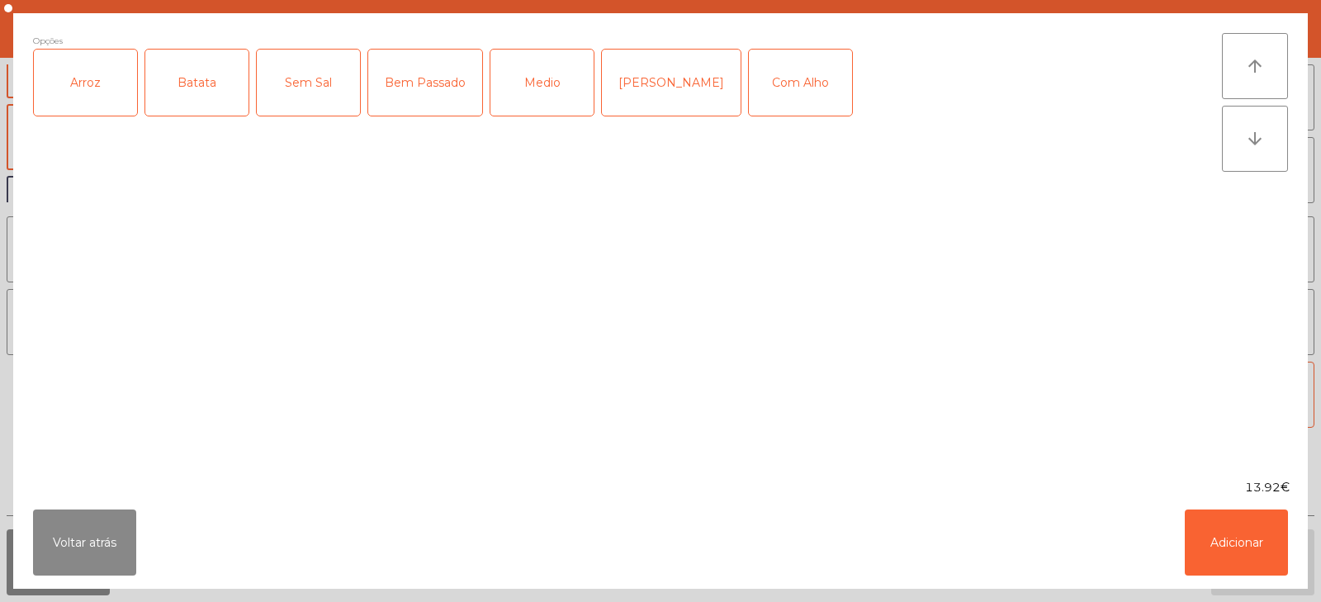
click at [83, 94] on div "Arroz" at bounding box center [85, 83] width 103 height 66
click at [216, 85] on div "Batata" at bounding box center [196, 83] width 103 height 66
click at [415, 90] on div "Bem Passado" at bounding box center [425, 83] width 114 height 66
click at [1189, 545] on button "Adicionar" at bounding box center [1236, 543] width 103 height 66
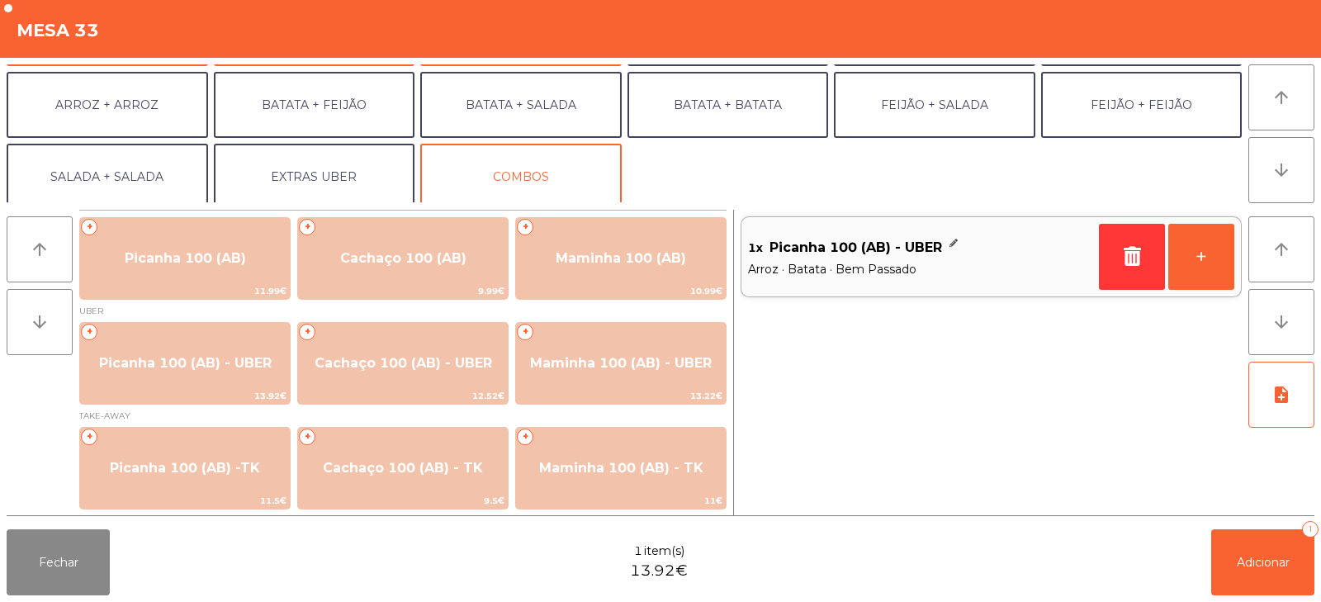
scroll to position [210, 0]
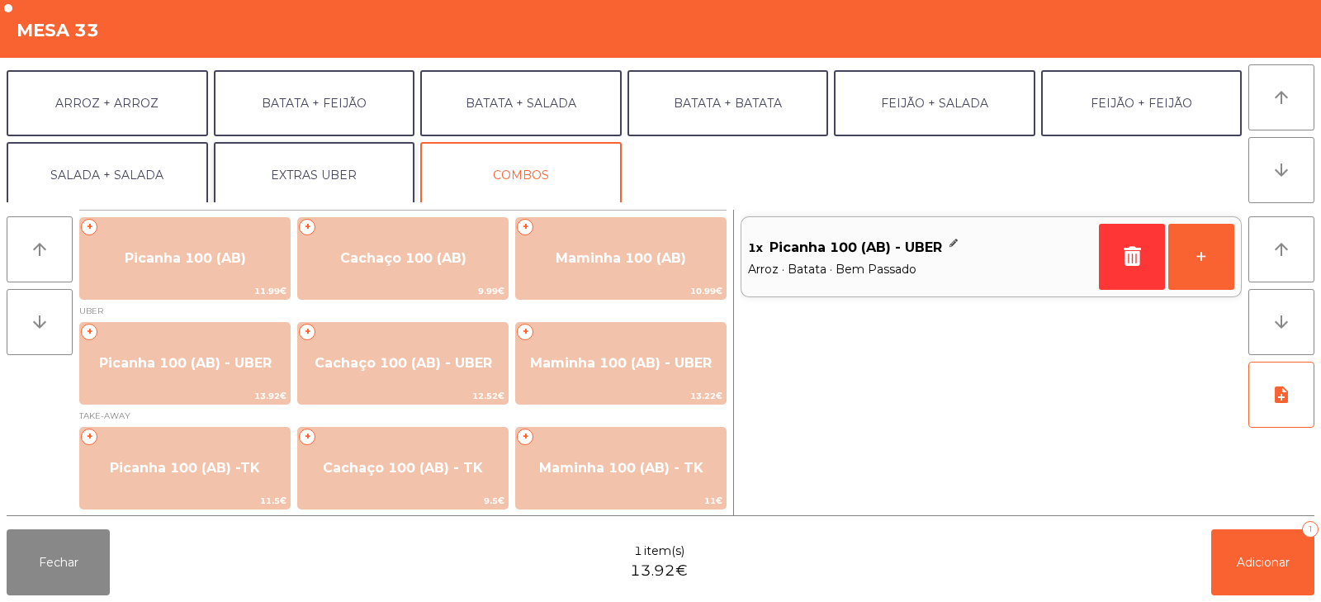
click at [302, 178] on button "EXTRAS UBER" at bounding box center [315, 175] width 202 height 66
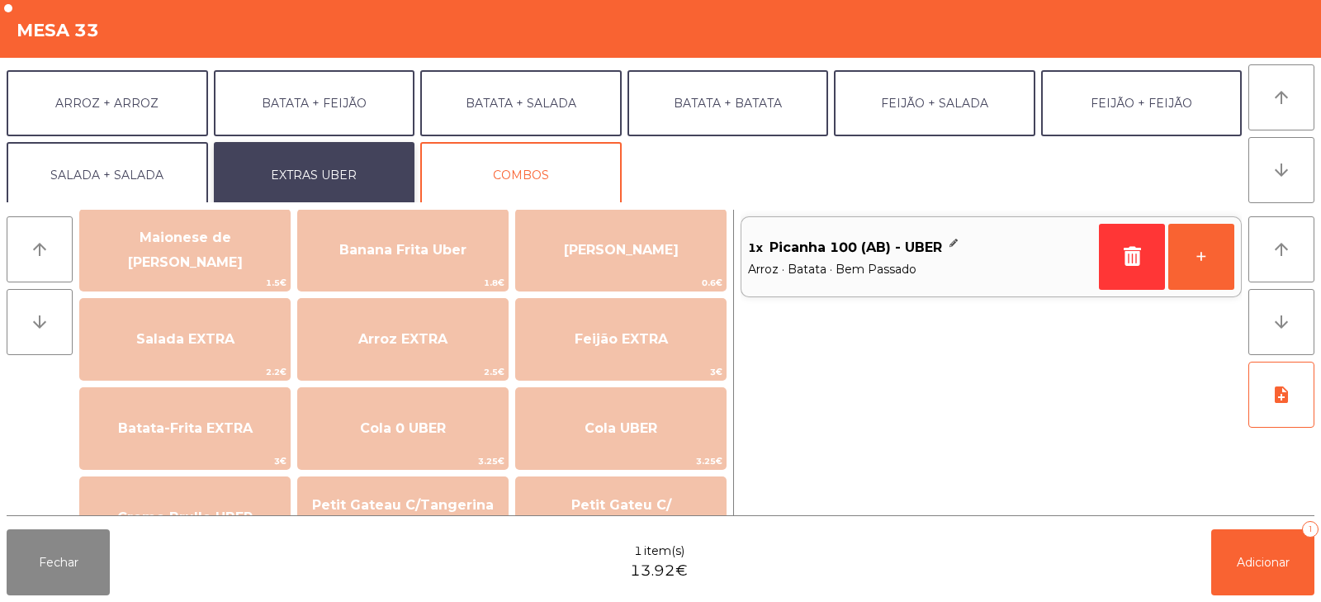
scroll to position [123, 0]
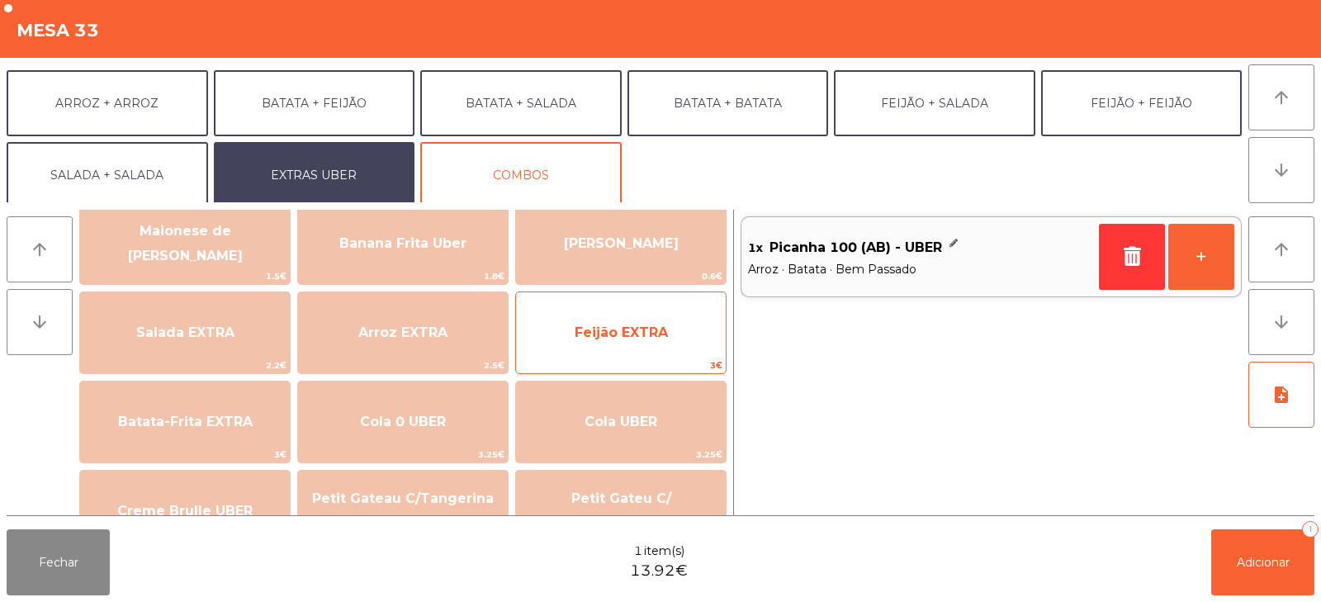
click at [637, 354] on span "Feijão EXTRA" at bounding box center [621, 333] width 210 height 45
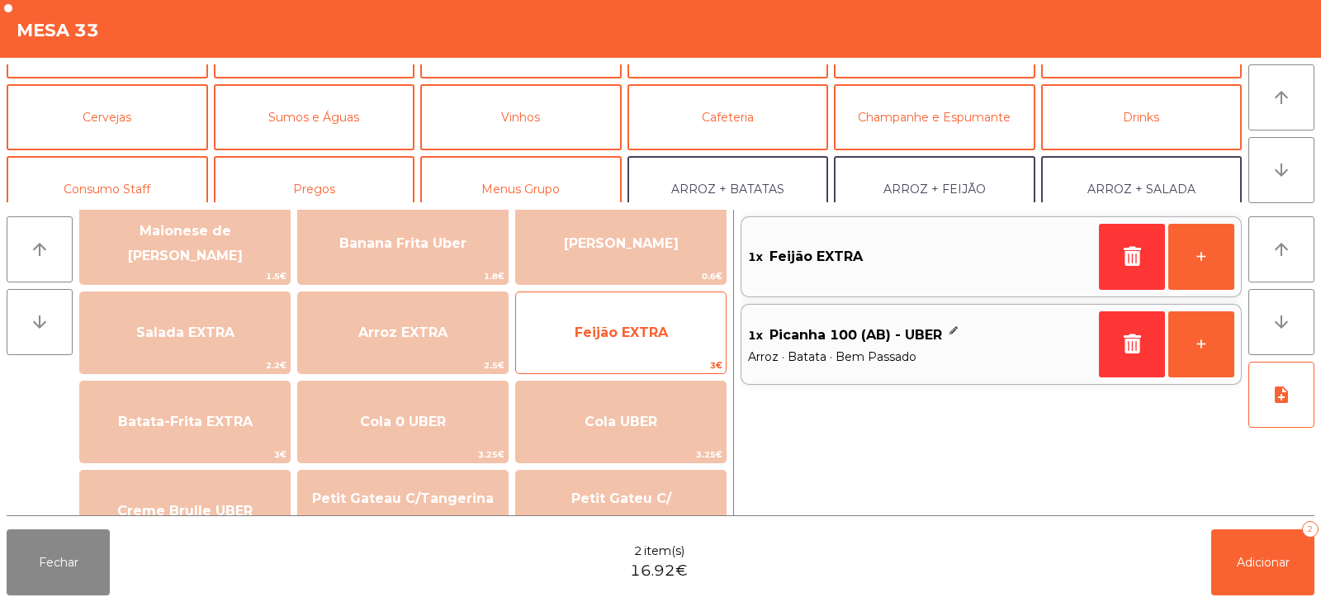
scroll to position [0, 0]
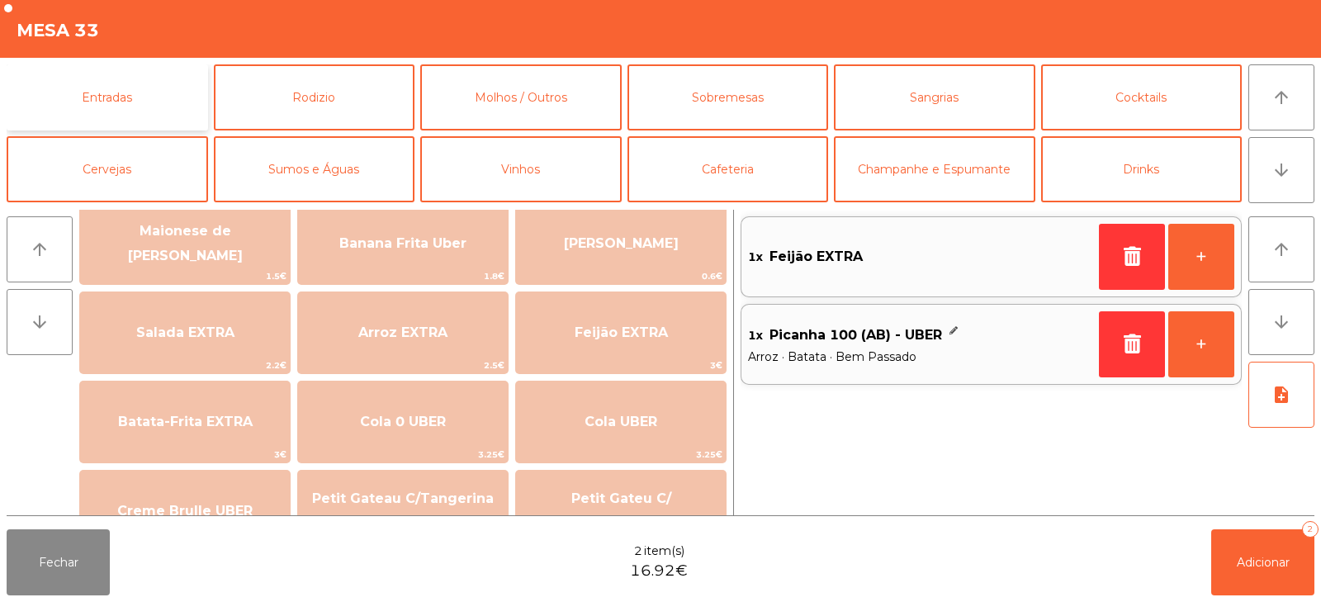
click at [165, 99] on button "Entradas" at bounding box center [108, 97] width 202 height 66
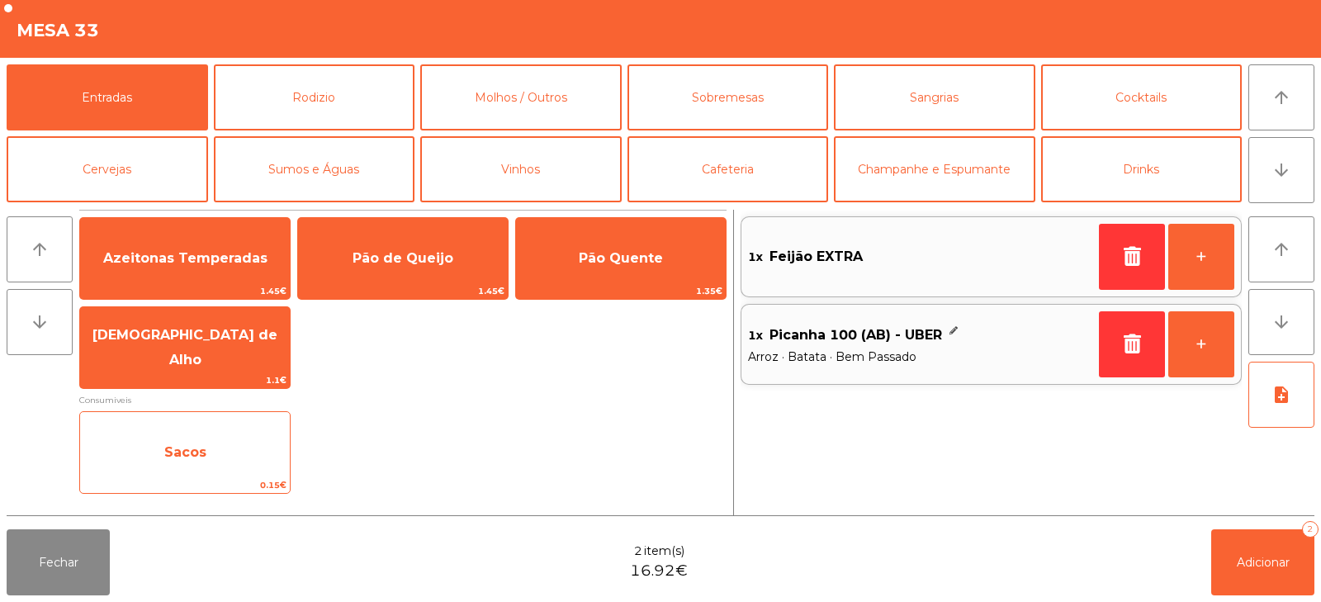
click at [246, 463] on span "Sacos" at bounding box center [185, 452] width 210 height 45
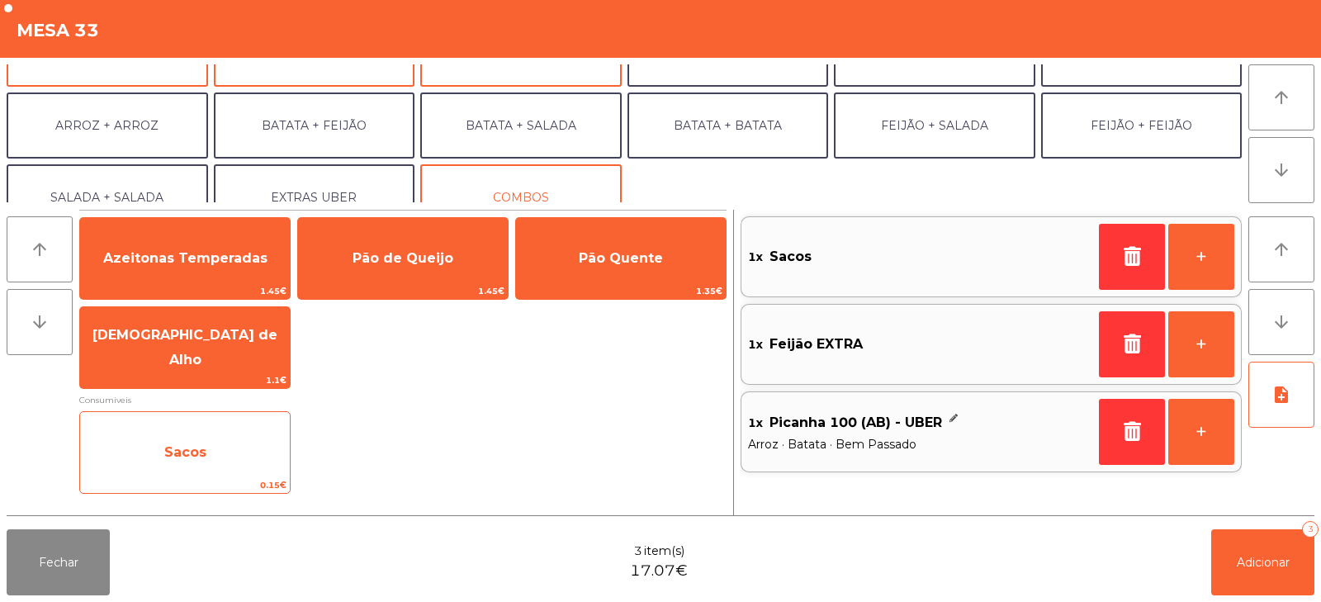
scroll to position [216, 0]
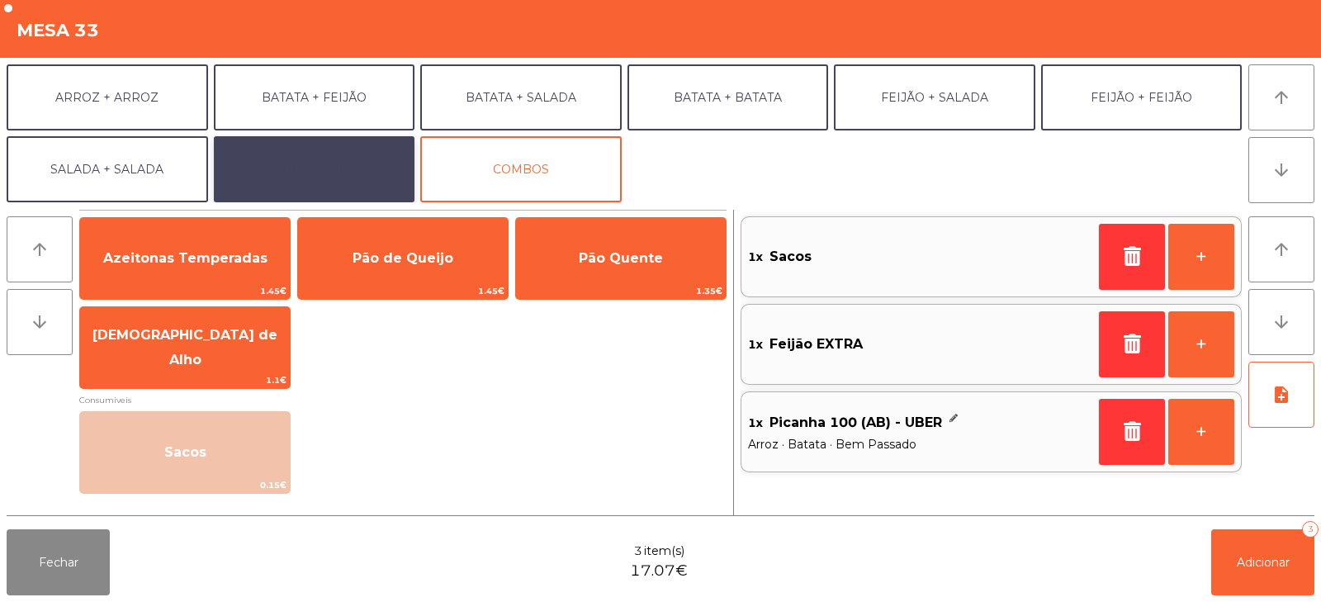
click at [375, 185] on button "EXTRAS UBER" at bounding box center [315, 169] width 202 height 66
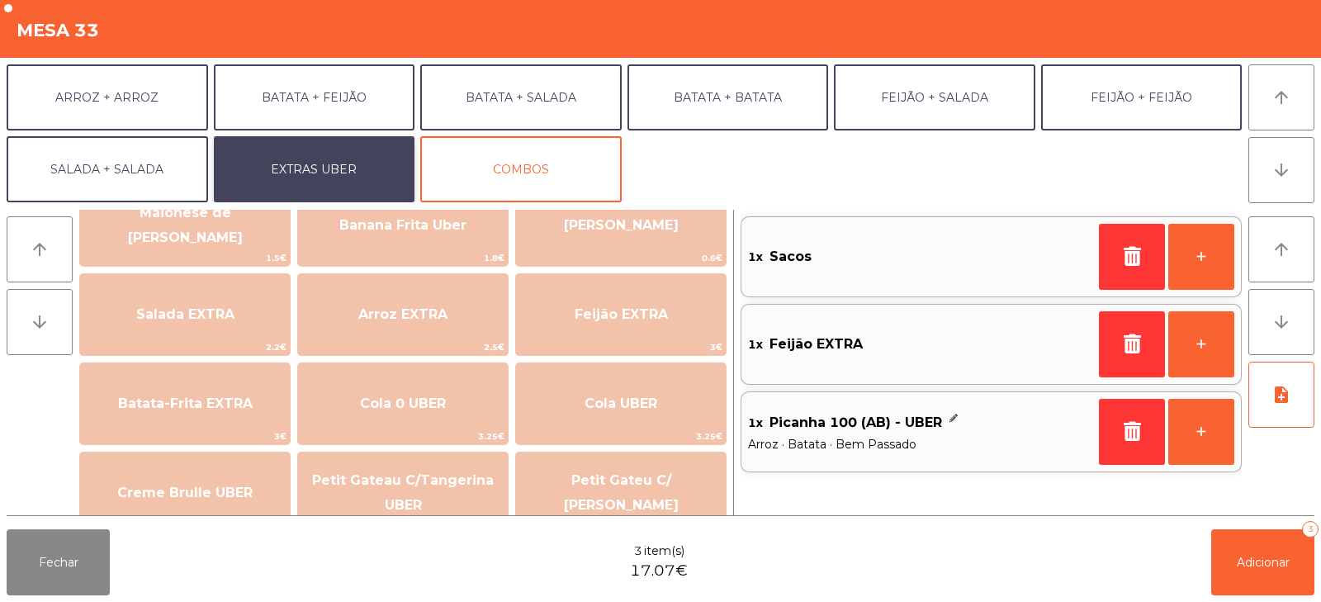
scroll to position [138, 0]
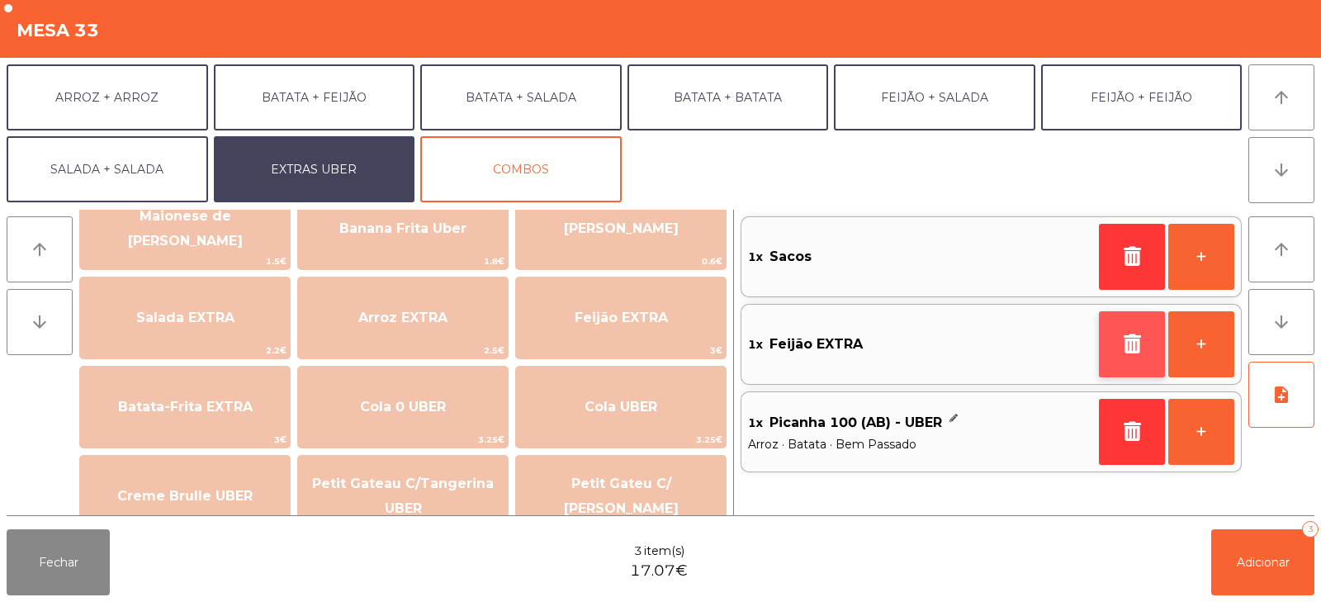
click at [1136, 346] on icon "button" at bounding box center [1132, 344] width 25 height 20
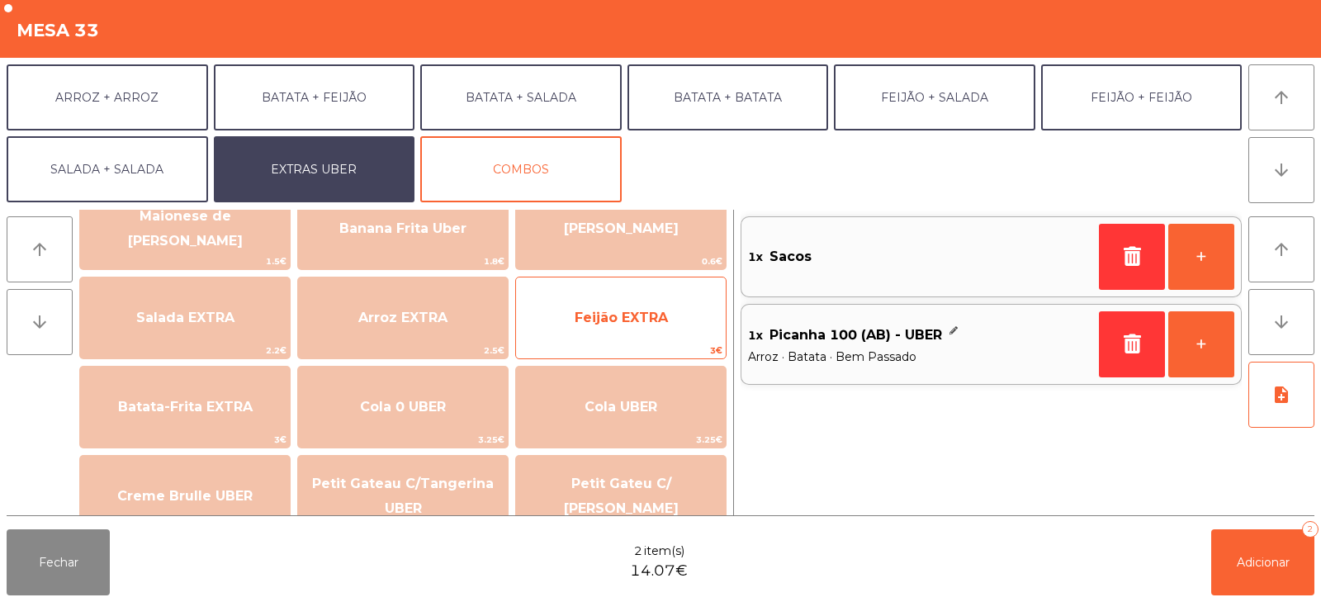
click at [645, 310] on span "Feijão EXTRA" at bounding box center [621, 318] width 93 height 16
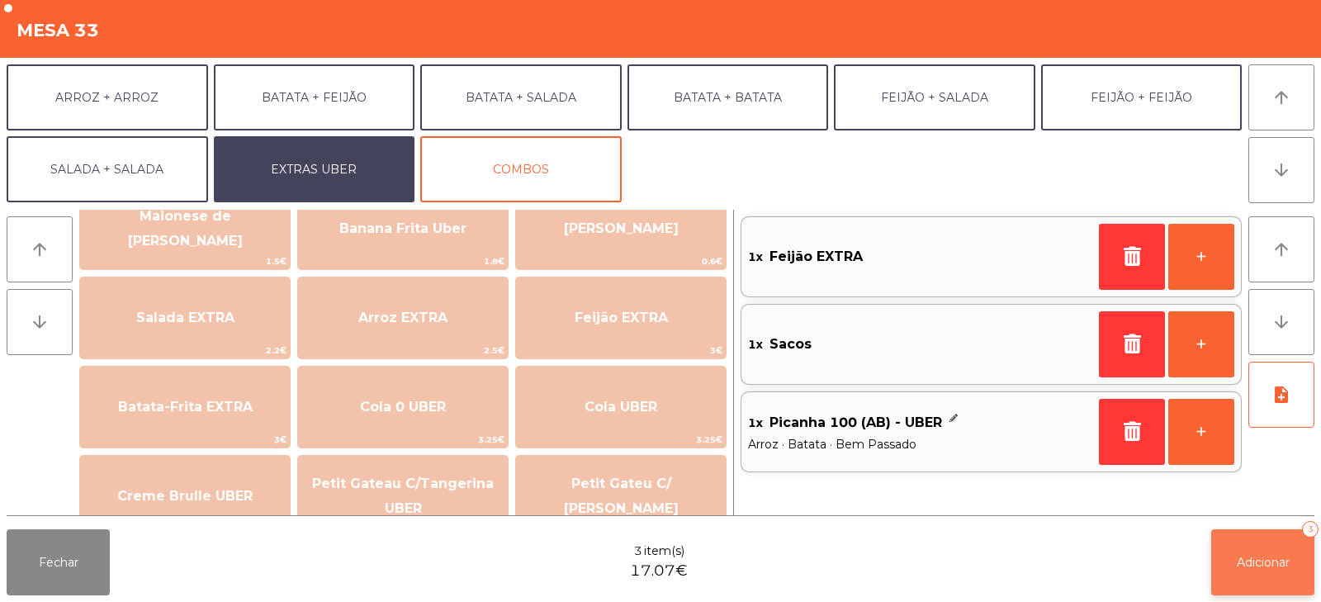
click at [1264, 553] on button "Adicionar 3" at bounding box center [1263, 562] width 103 height 66
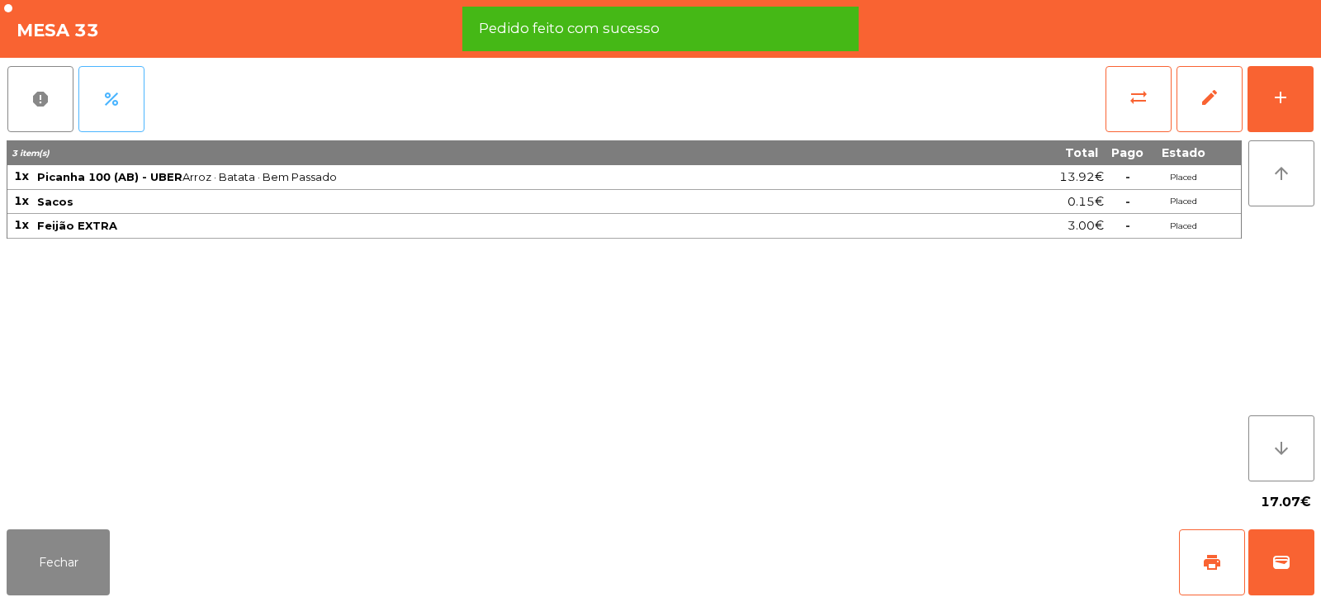
click at [120, 88] on button "percent" at bounding box center [111, 99] width 66 height 66
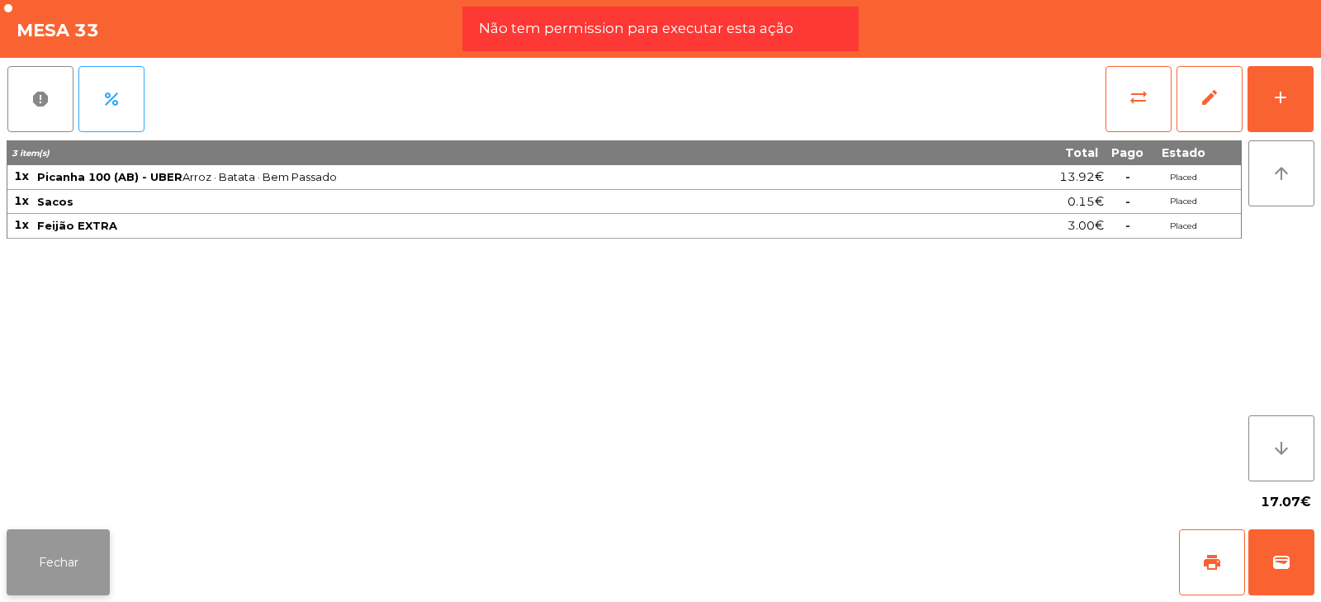
click at [47, 559] on button "Fechar" at bounding box center [58, 562] width 103 height 66
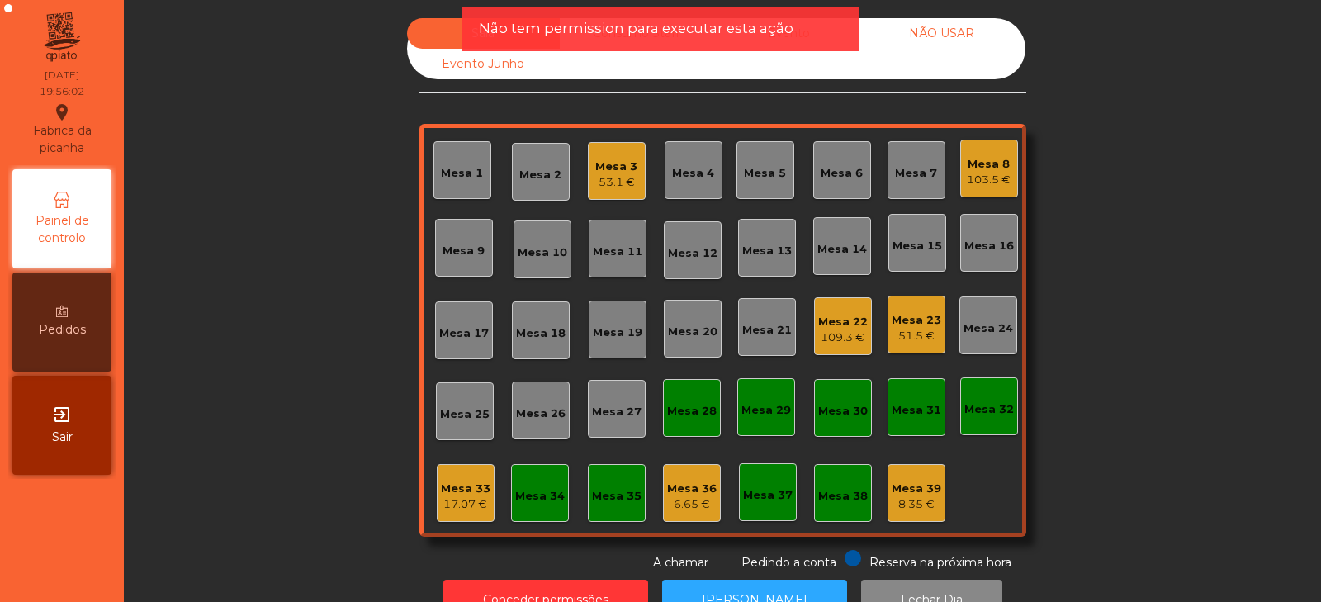
scroll to position [49, 0]
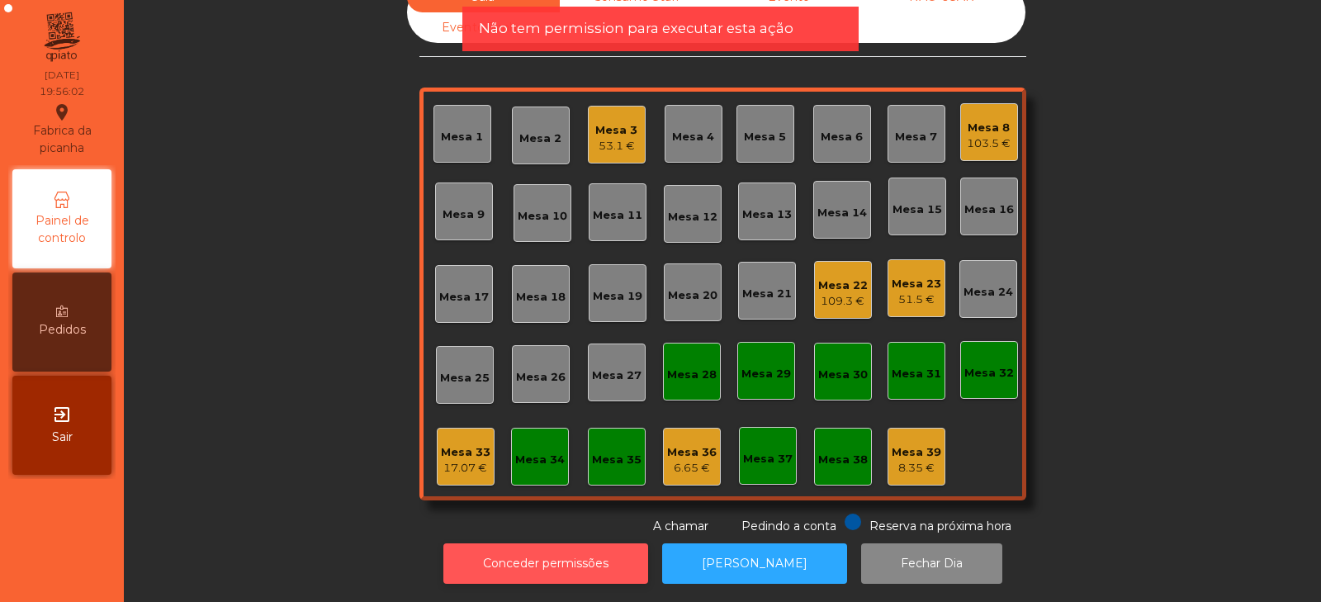
click at [525, 554] on button "Conceder permissões" at bounding box center [546, 563] width 205 height 40
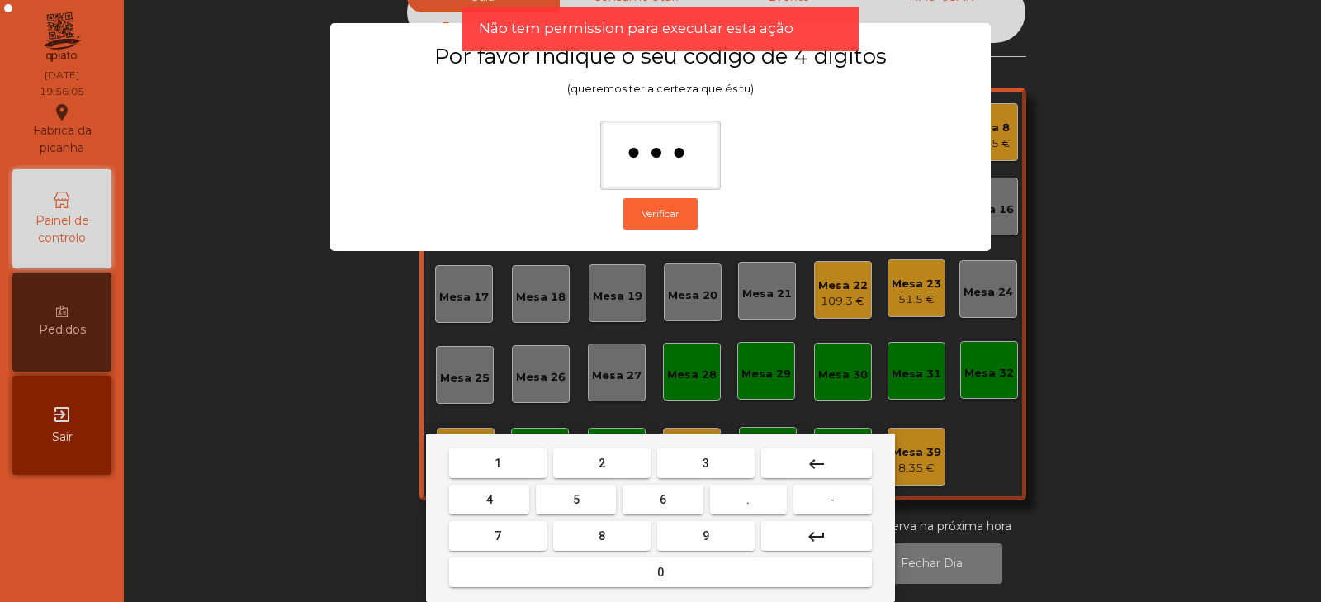
type input "****"
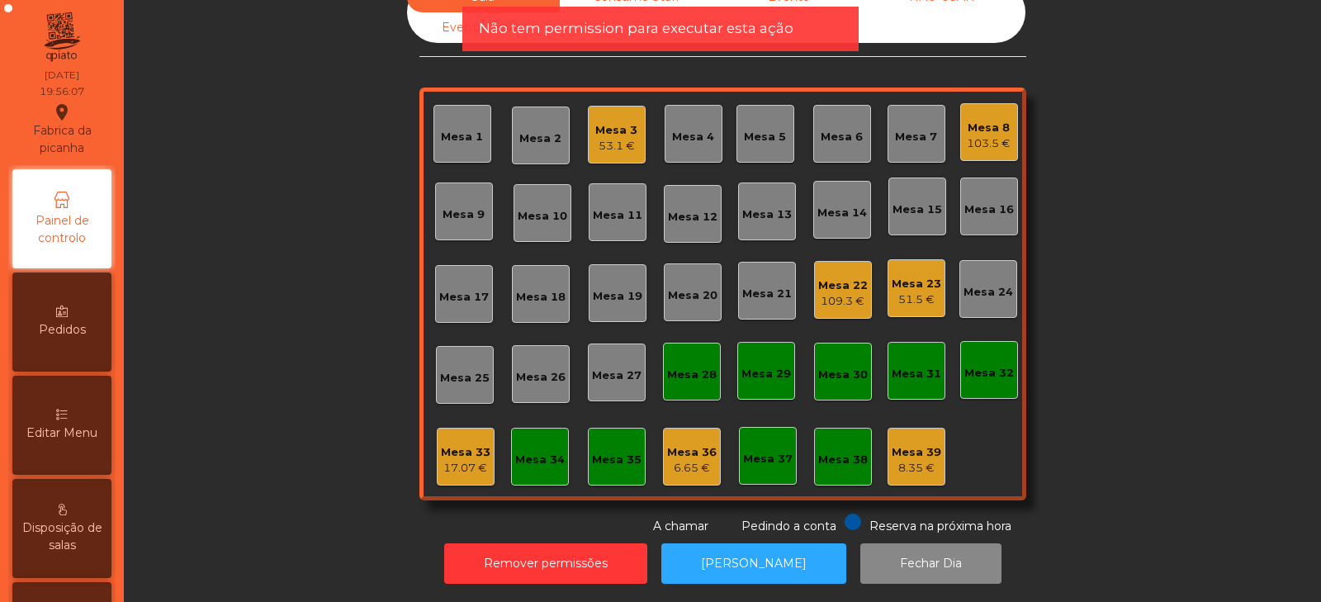
click at [453, 460] on div "17.07 €" at bounding box center [466, 468] width 50 height 17
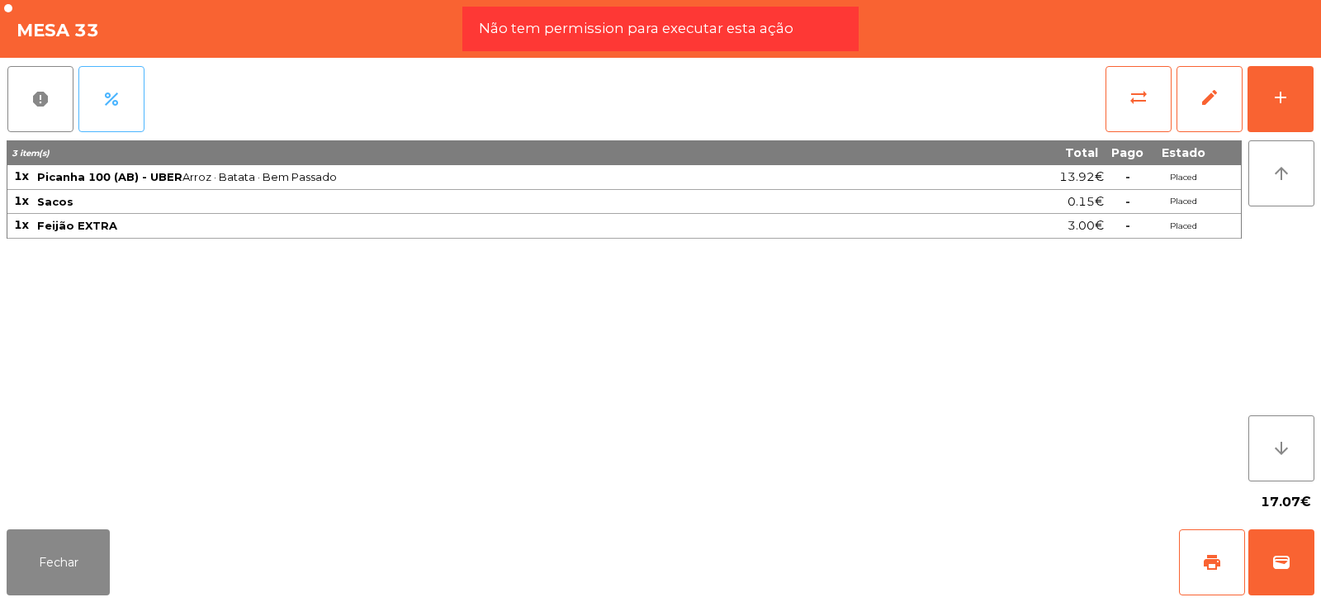
click at [111, 102] on span "percent" at bounding box center [112, 99] width 20 height 20
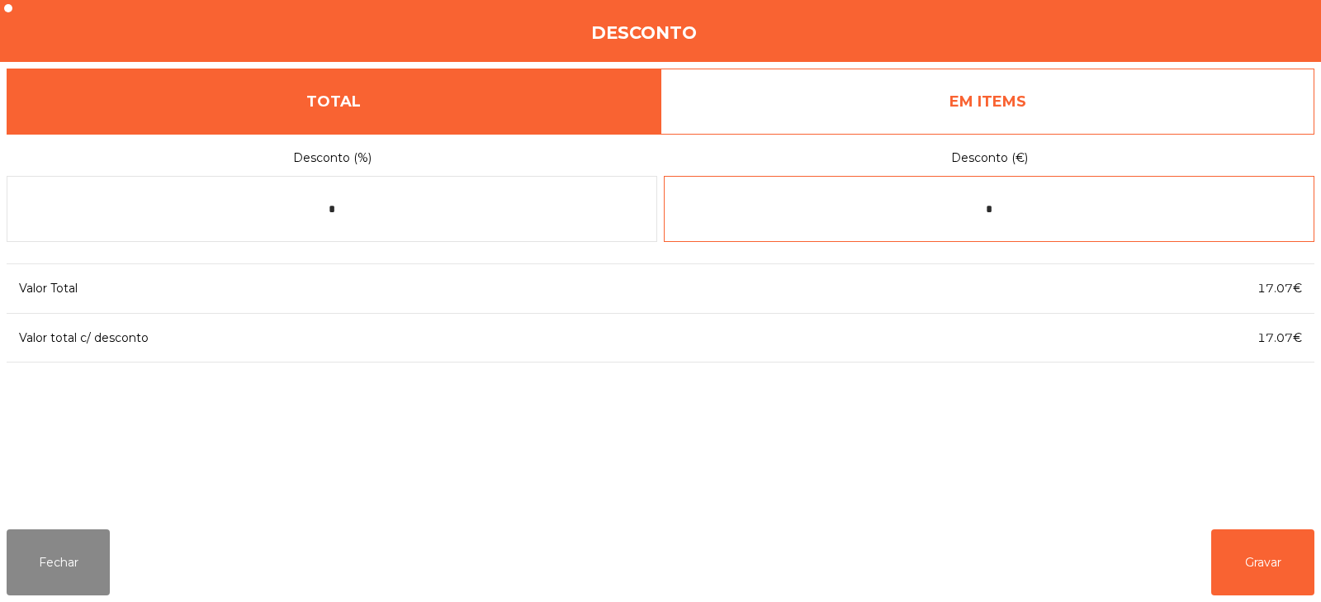
click at [1027, 216] on input "*" at bounding box center [989, 209] width 651 height 66
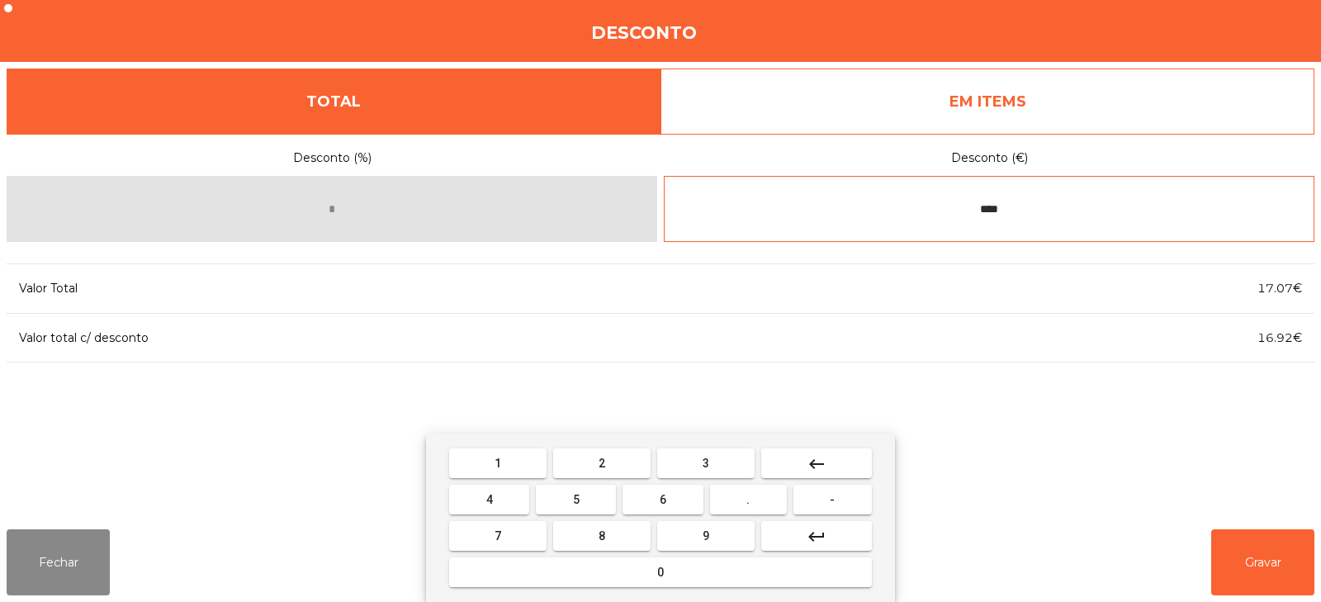
type input "****"
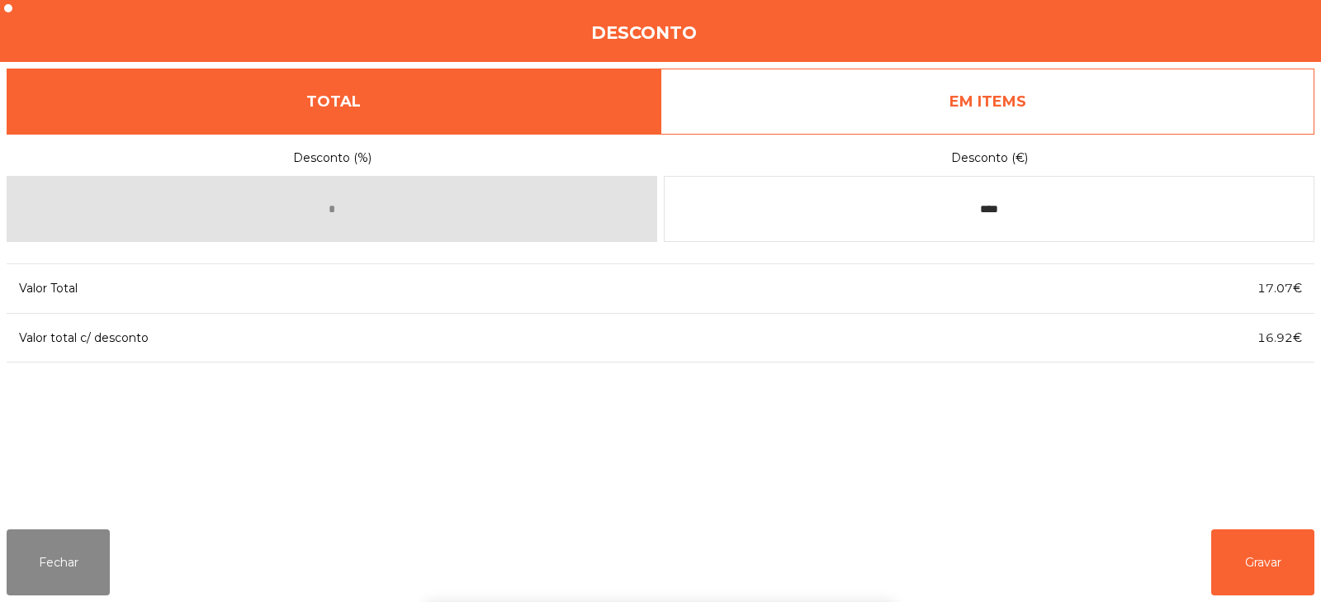
click at [1254, 567] on div "1 2 3 keyboard_backspace 4 5 6 . - 7 8 9 keyboard_return 0" at bounding box center [660, 518] width 1321 height 168
click at [1246, 564] on button "Gravar" at bounding box center [1263, 562] width 103 height 66
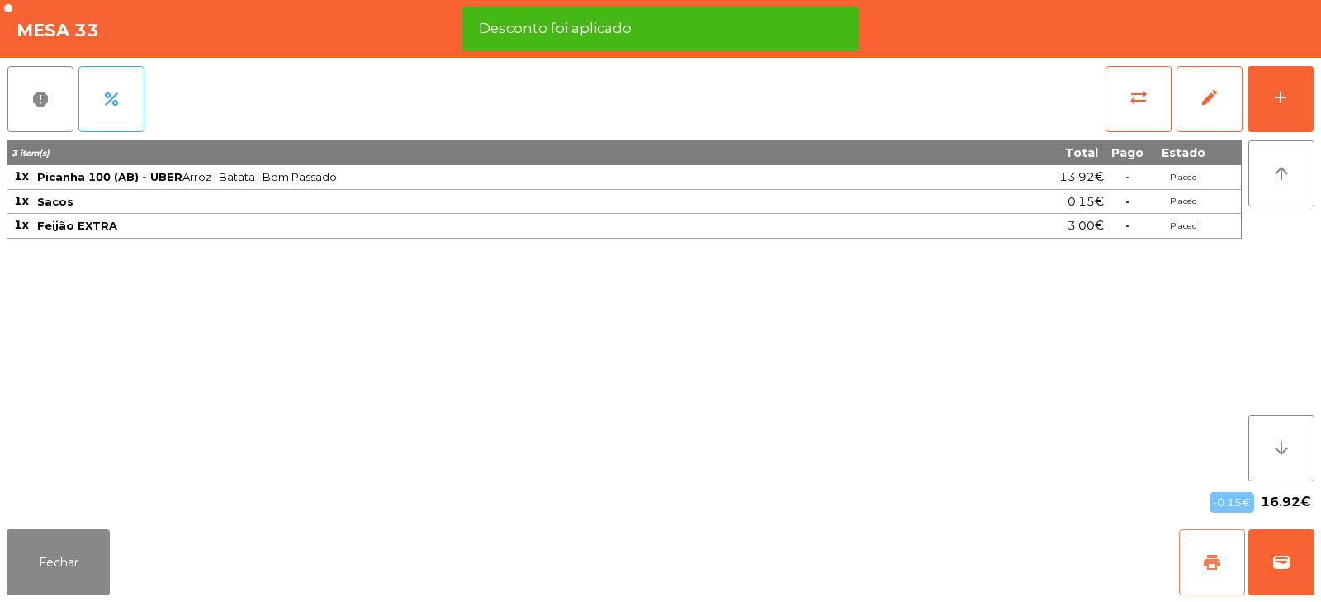
click at [1198, 556] on button "print" at bounding box center [1212, 562] width 66 height 66
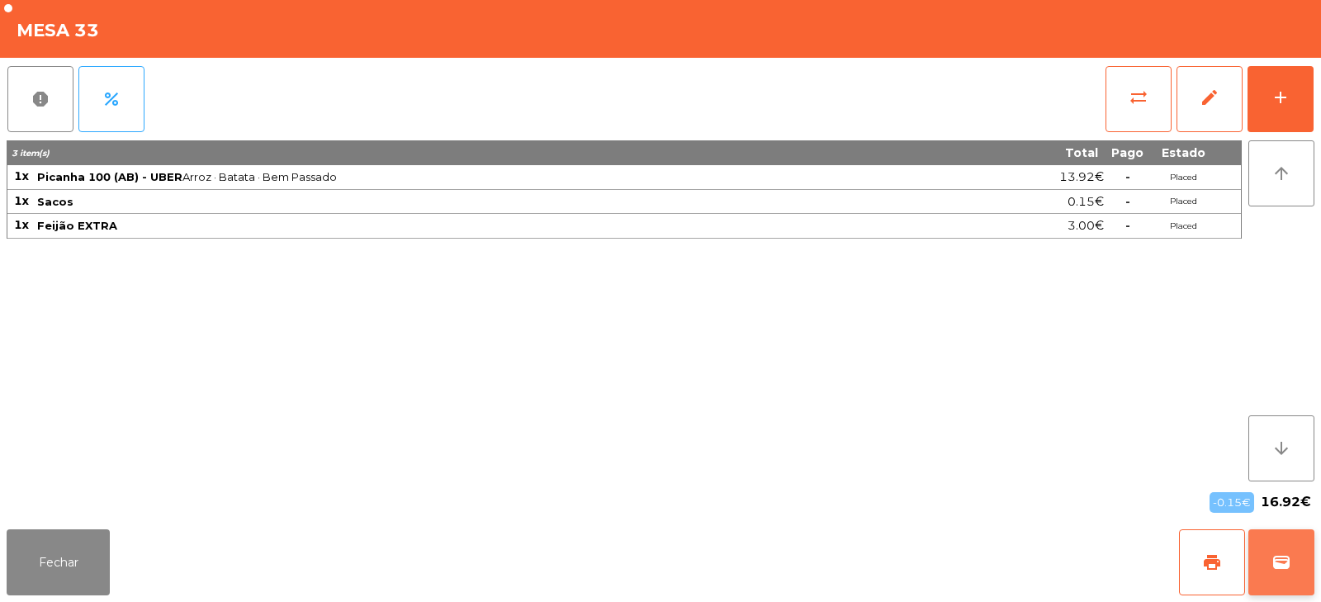
click at [1275, 562] on span "wallet" at bounding box center [1282, 563] width 20 height 20
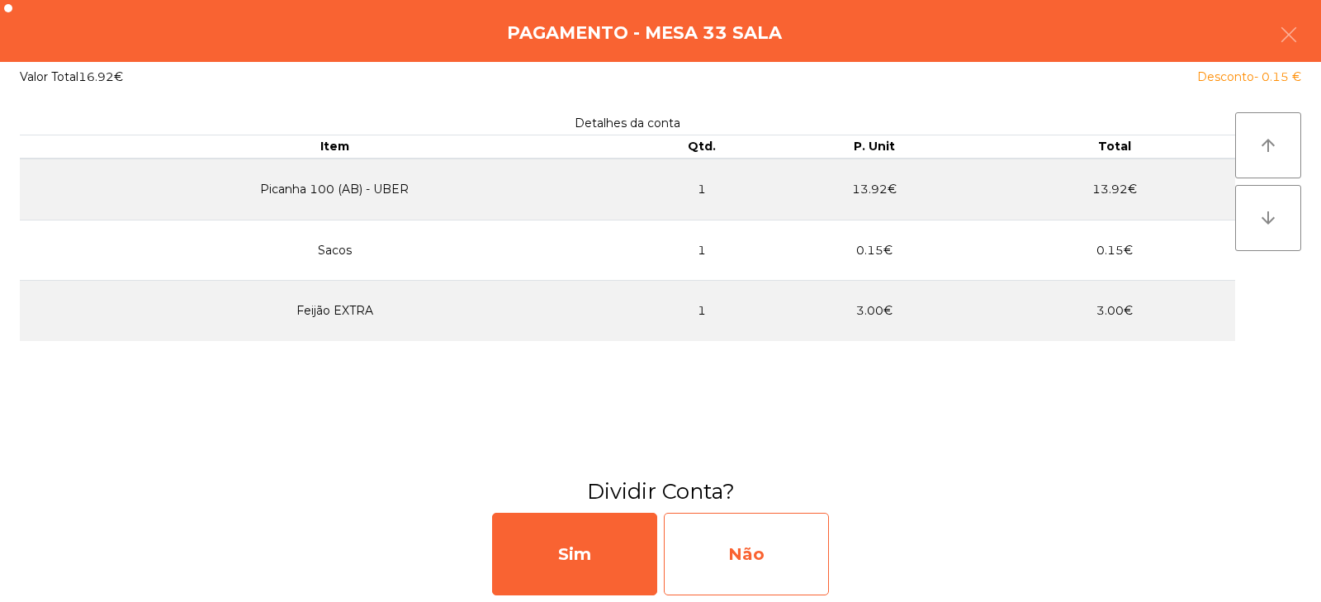
click at [739, 563] on div "Não" at bounding box center [746, 554] width 165 height 83
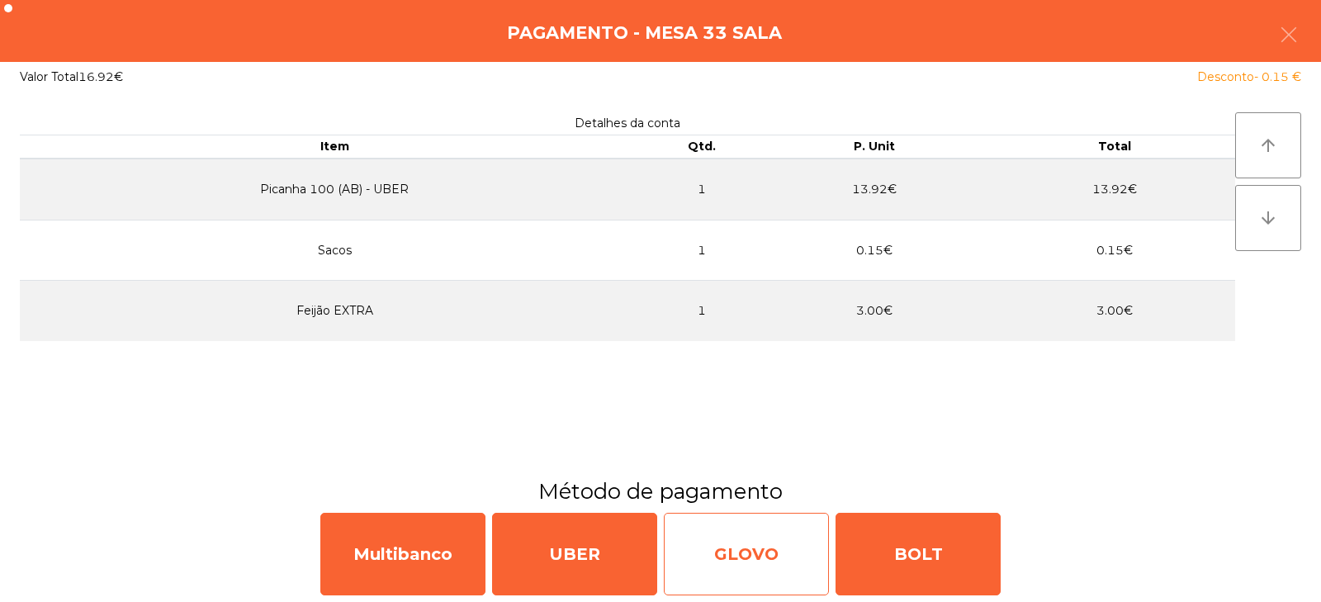
click at [756, 550] on div "GLOVO" at bounding box center [746, 554] width 165 height 83
select select "**"
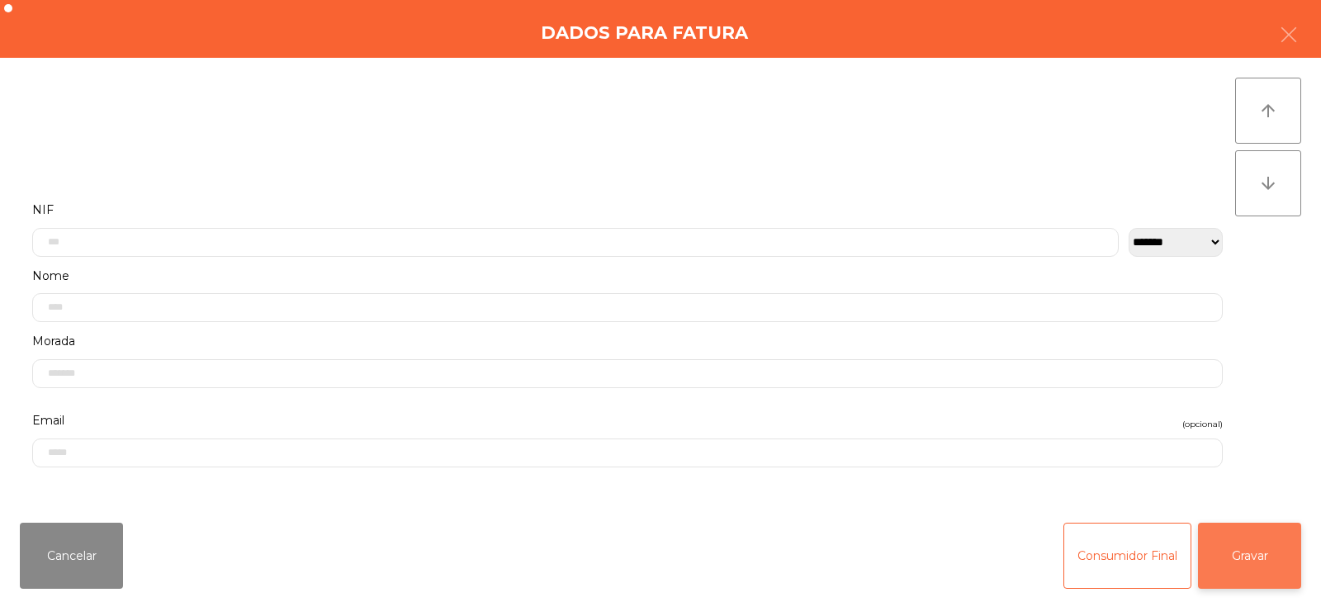
click at [1249, 548] on button "Gravar" at bounding box center [1249, 556] width 103 height 66
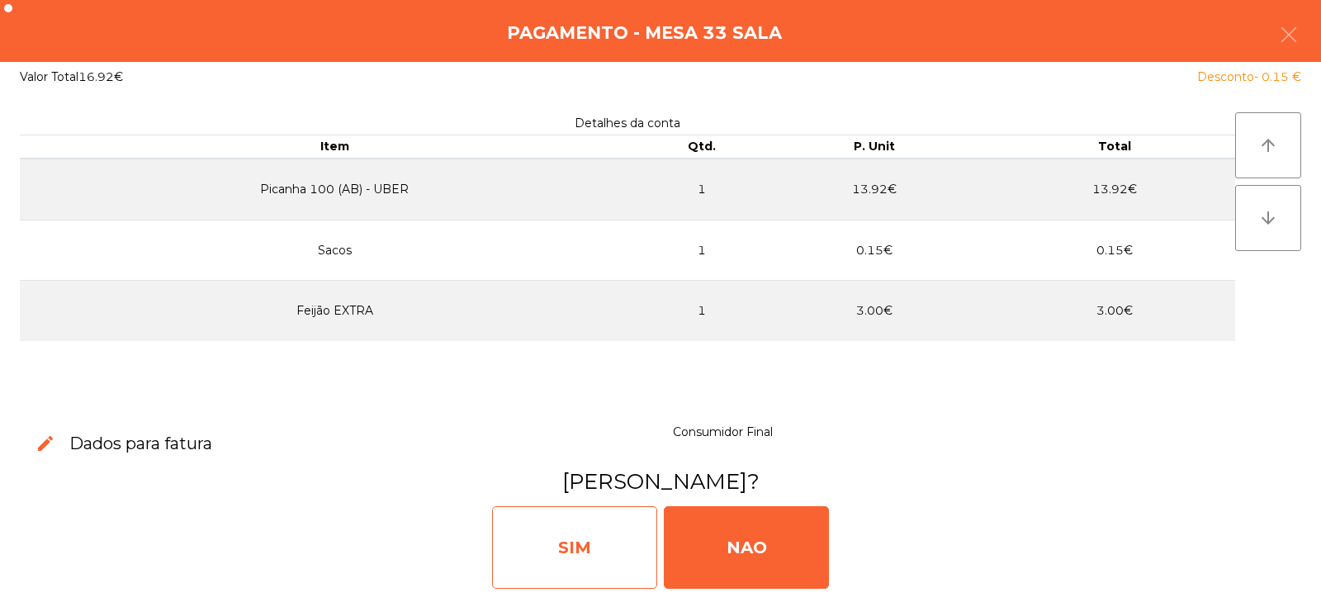
click at [573, 554] on div "SIM" at bounding box center [574, 547] width 165 height 83
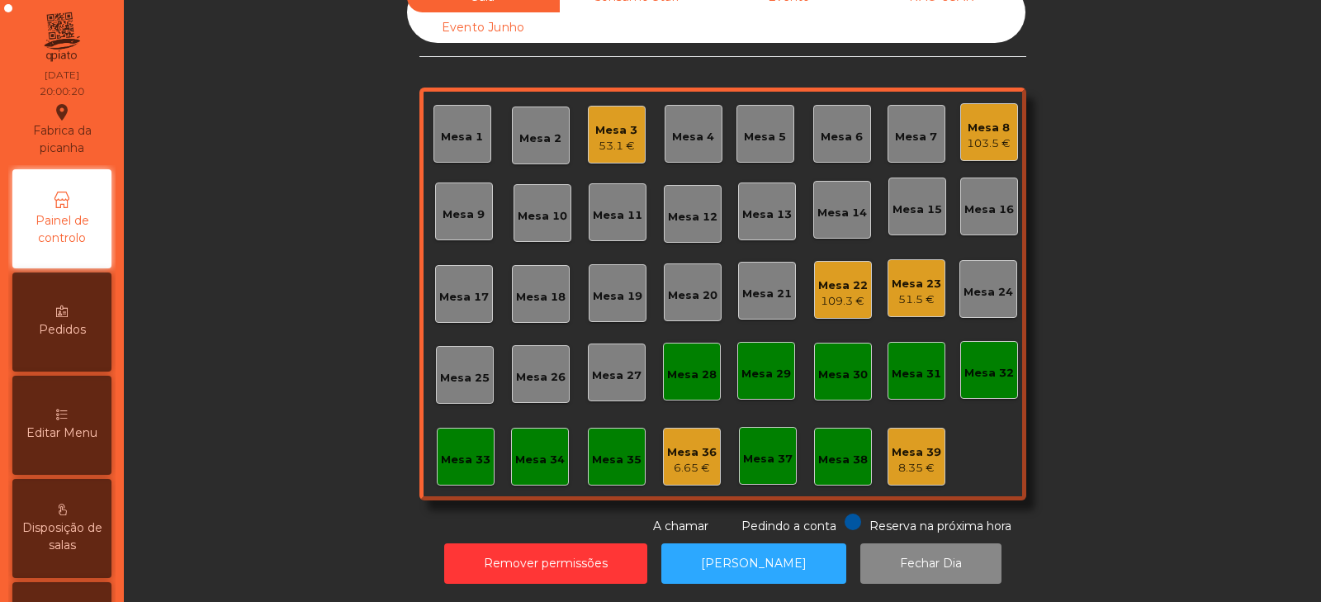
click at [446, 428] on div "Mesa 33" at bounding box center [466, 457] width 58 height 58
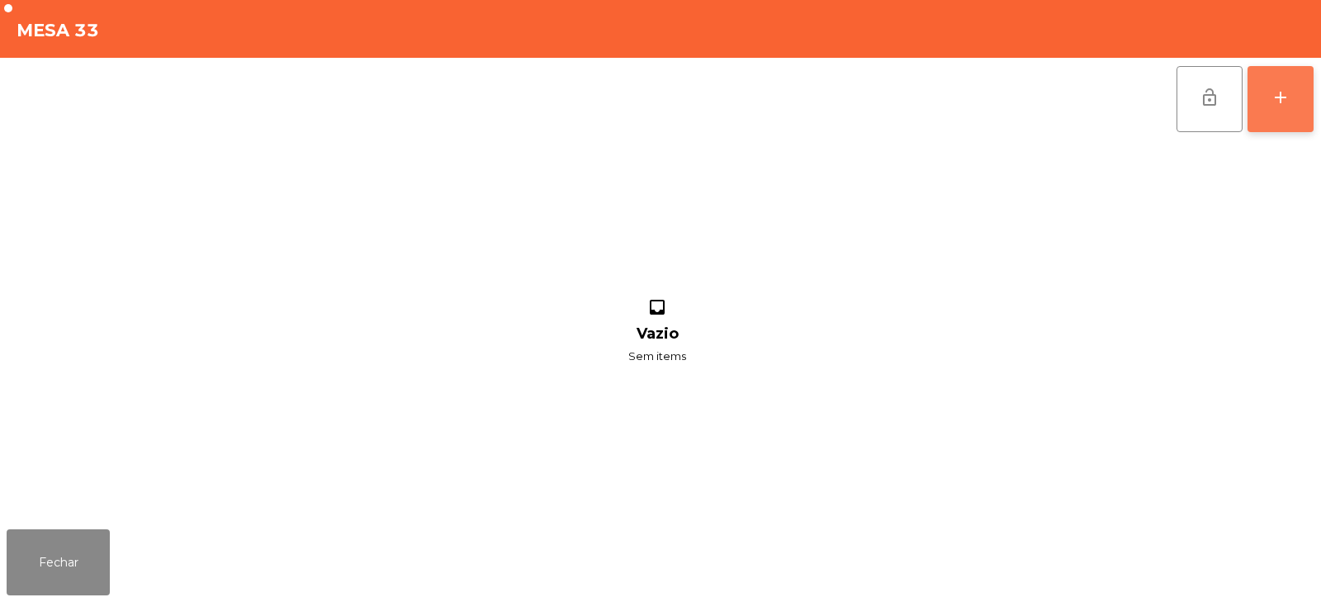
click at [1291, 111] on button "add" at bounding box center [1281, 99] width 66 height 66
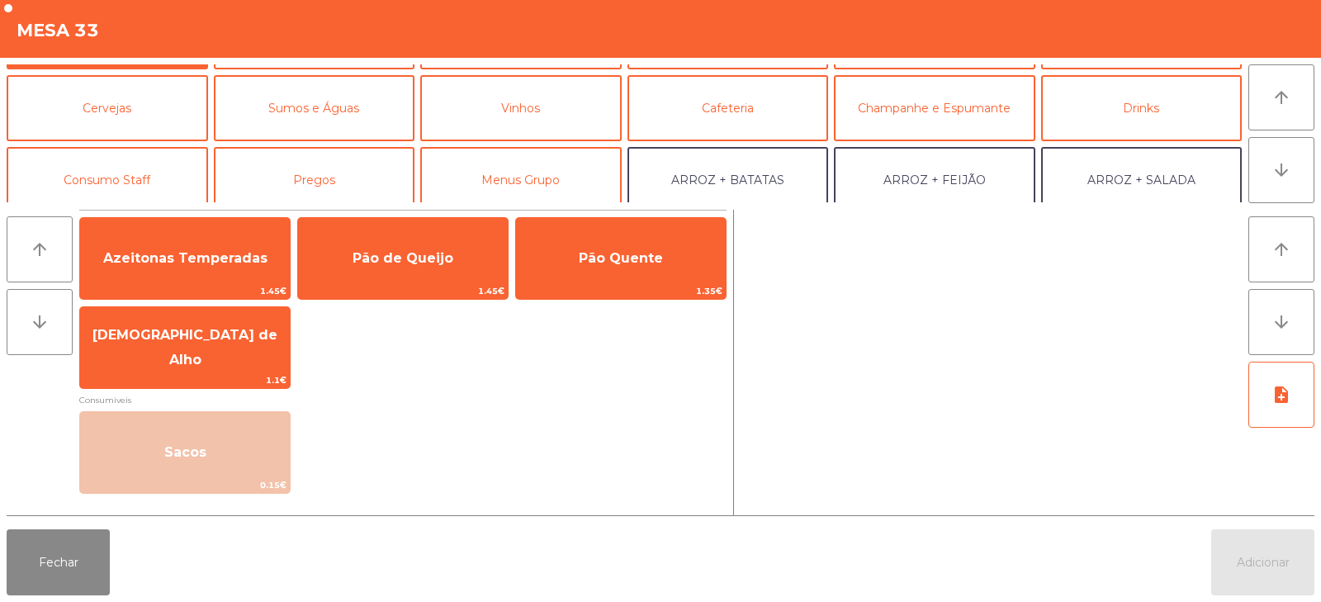
scroll to position [68, 0]
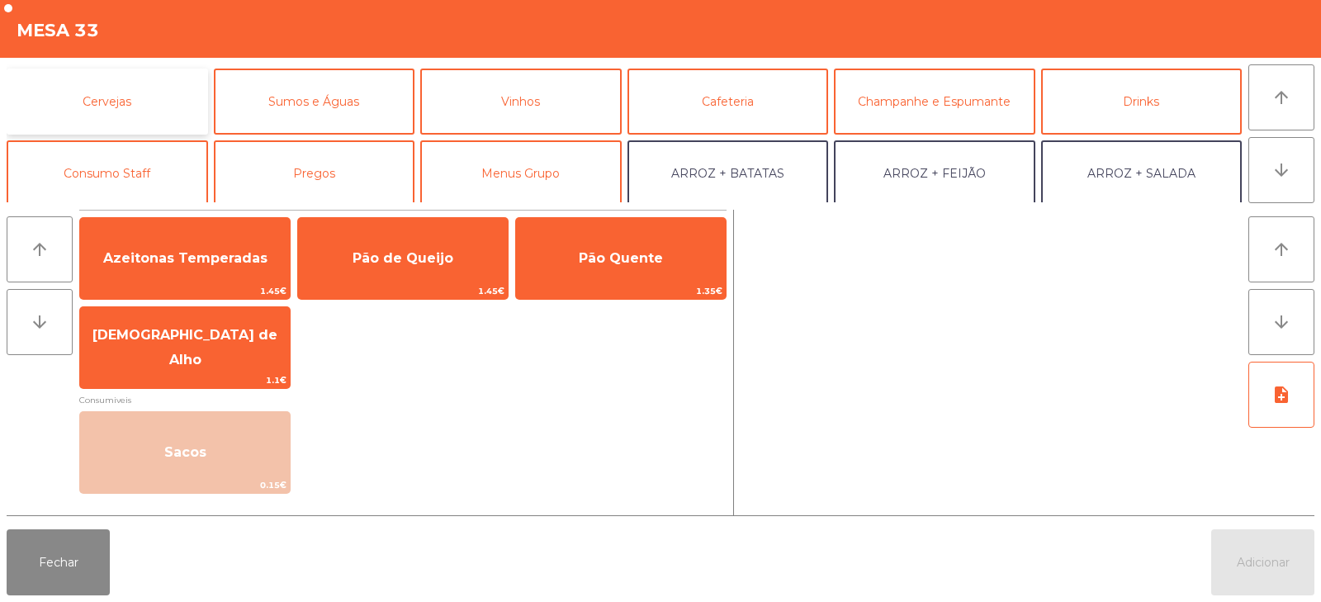
click at [59, 105] on button "Cervejas" at bounding box center [108, 102] width 202 height 66
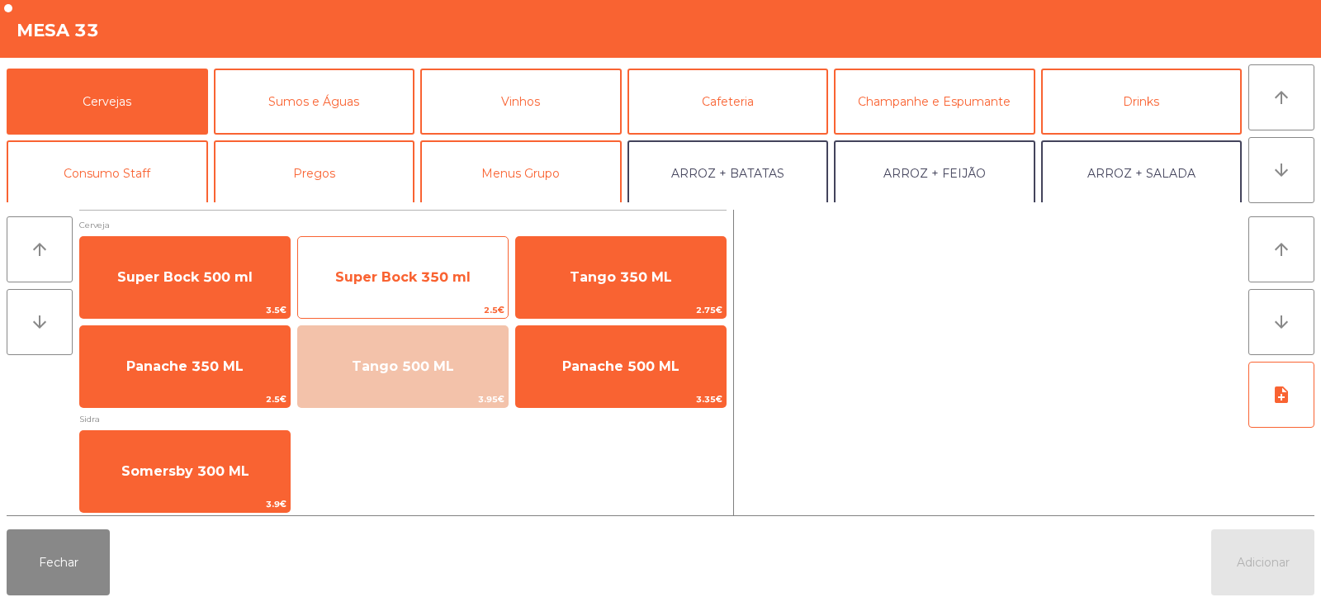
click at [410, 274] on span "Super Bock 350 ml" at bounding box center [402, 277] width 135 height 16
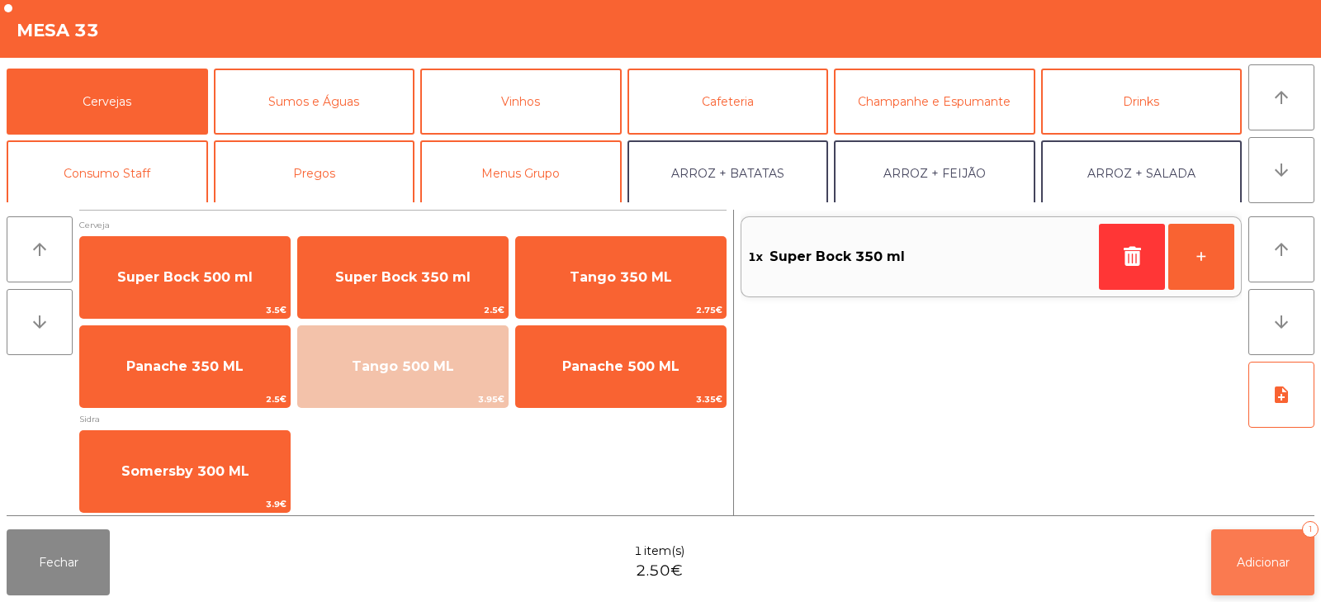
click at [1260, 562] on span "Adicionar" at bounding box center [1263, 562] width 53 height 15
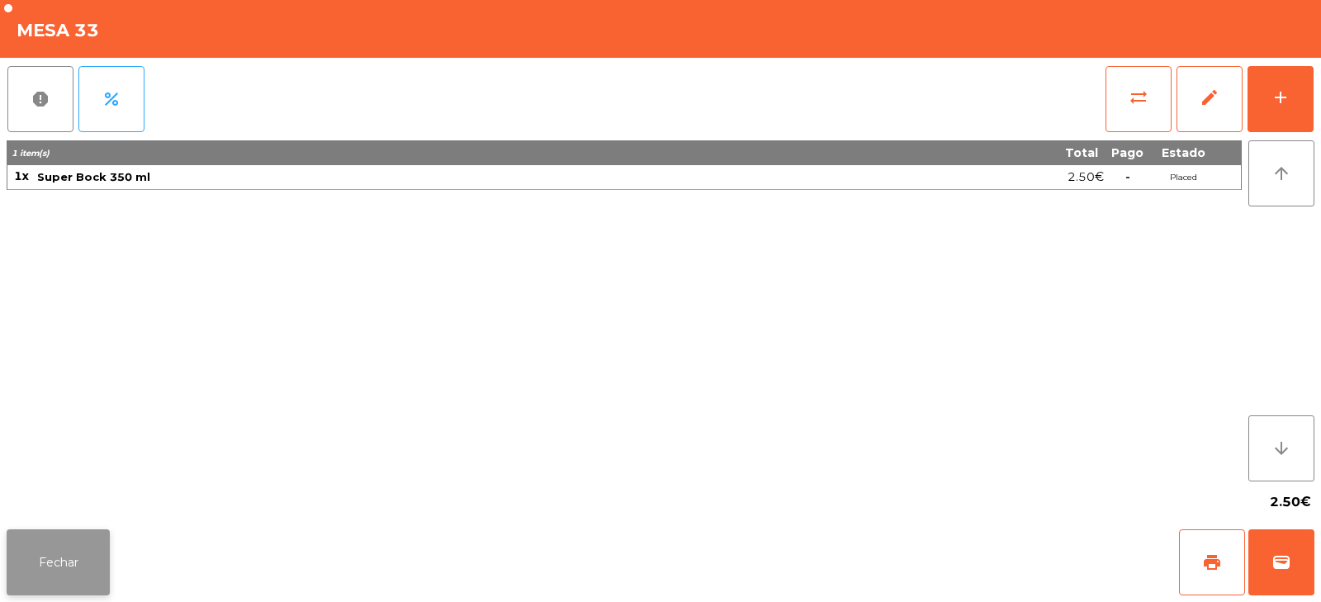
click at [69, 553] on button "Fechar" at bounding box center [58, 562] width 103 height 66
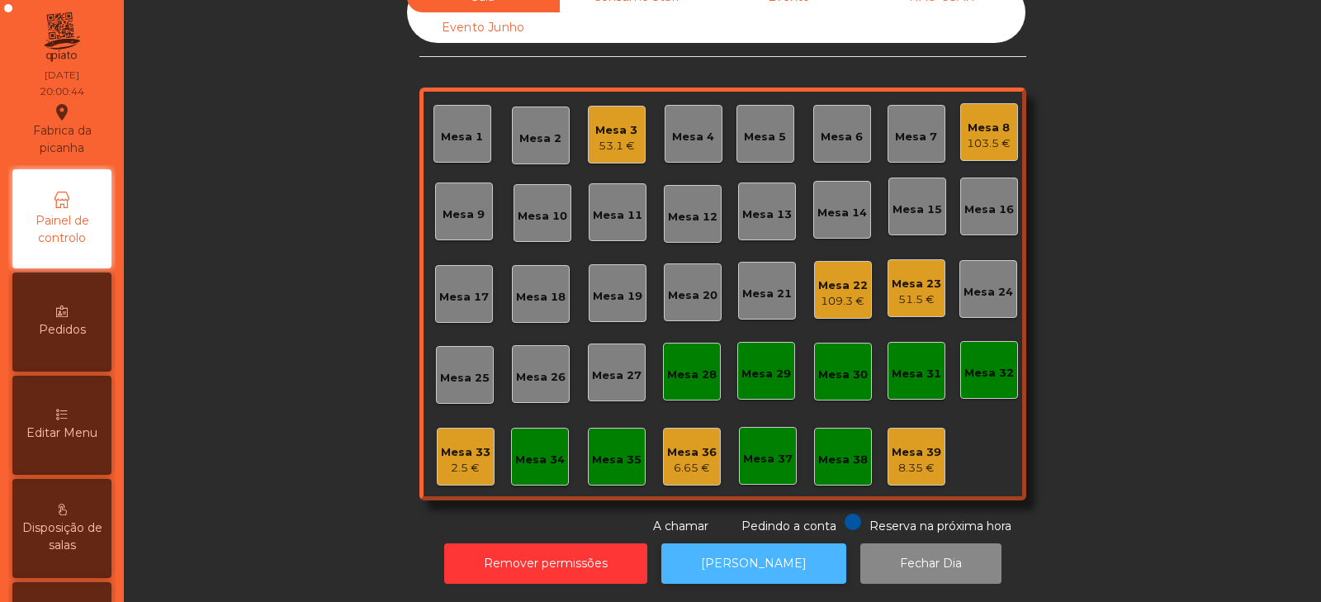
click at [728, 561] on button "[PERSON_NAME]" at bounding box center [754, 563] width 185 height 40
click at [457, 461] on div "2.5 €" at bounding box center [466, 468] width 50 height 17
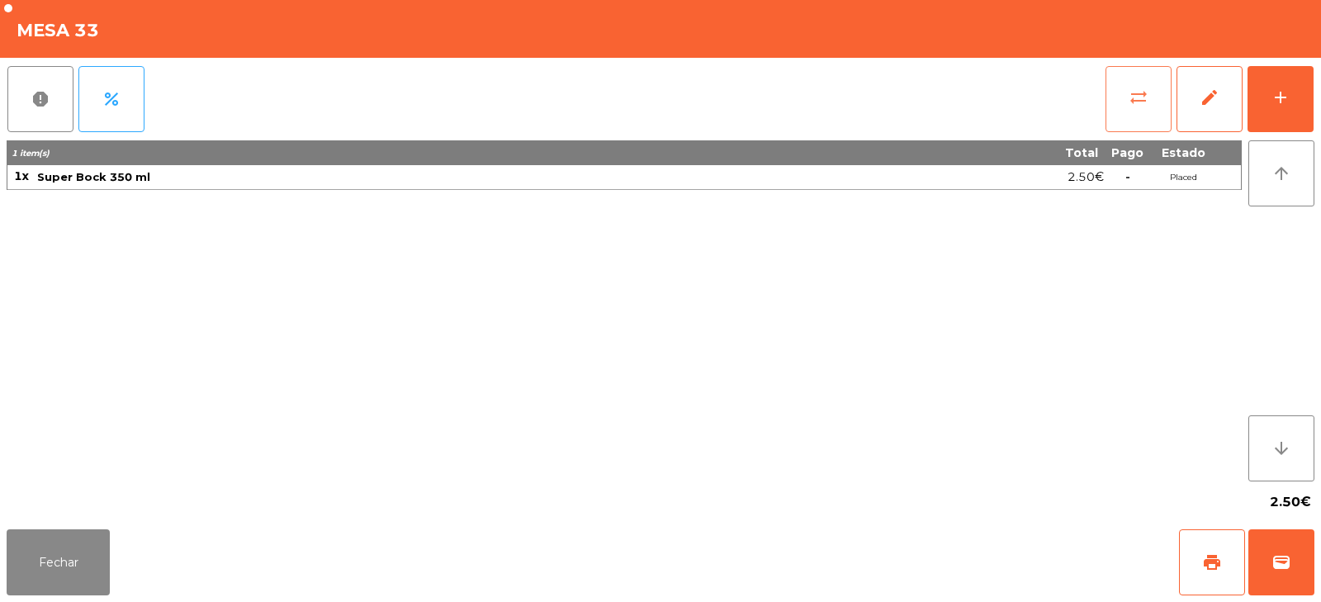
click at [1117, 108] on button "sync_alt" at bounding box center [1139, 99] width 66 height 66
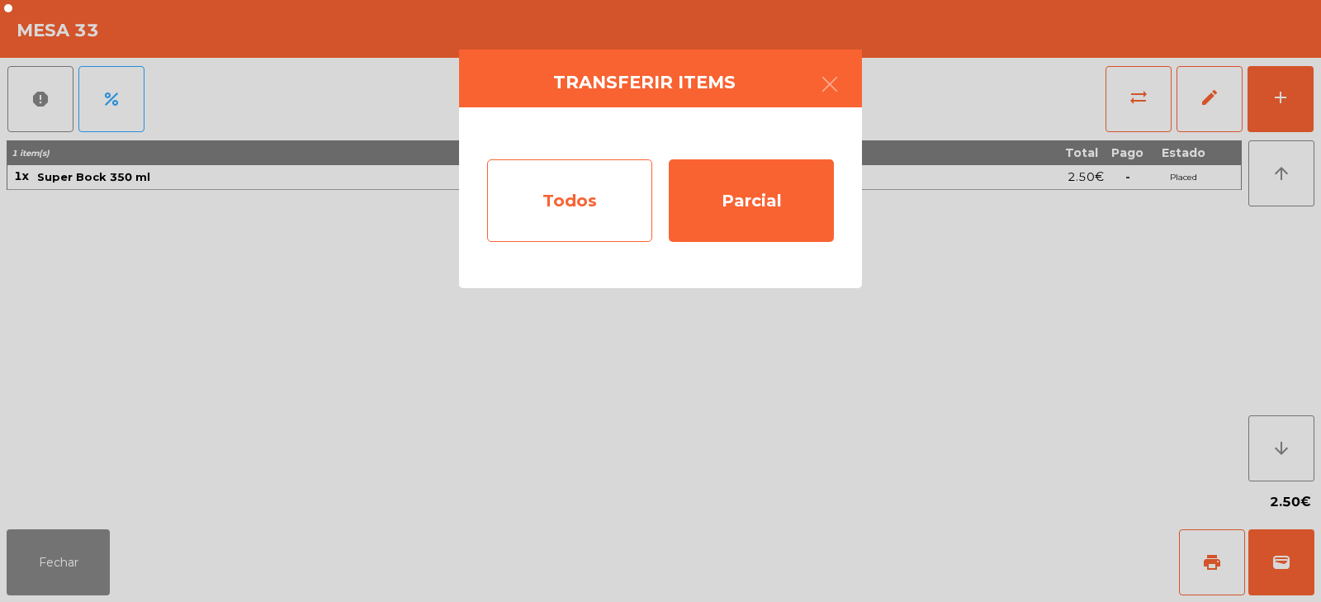
click at [578, 195] on div "Todos" at bounding box center [569, 200] width 165 height 83
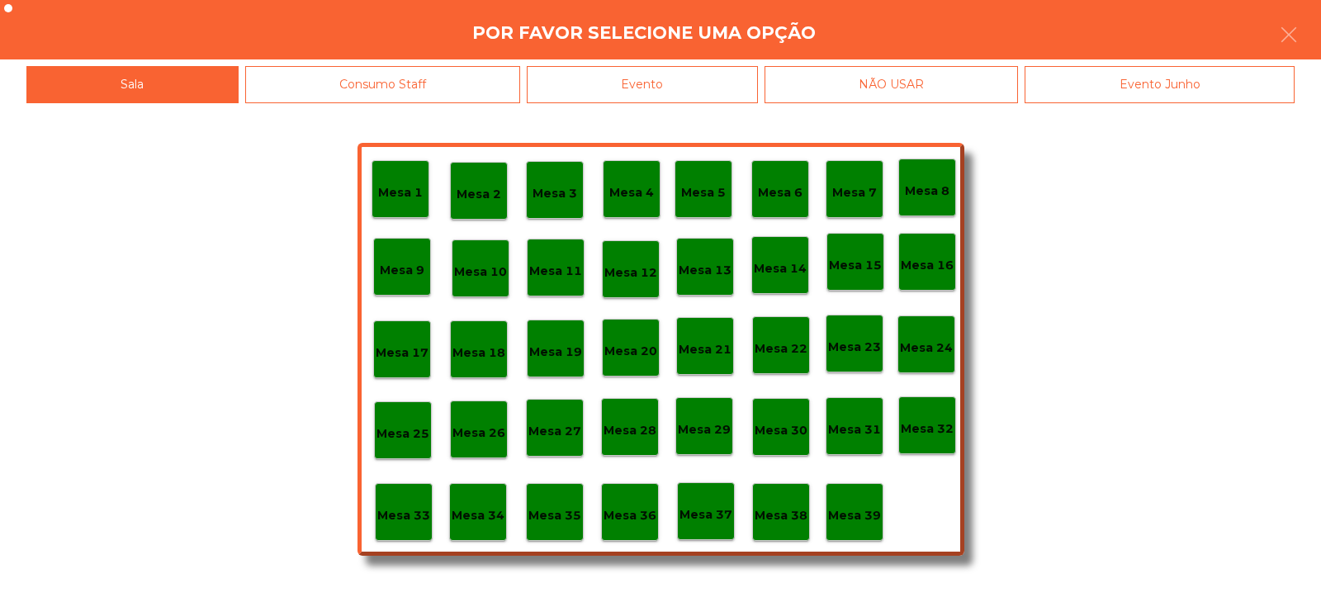
click at [676, 88] on div "Evento" at bounding box center [642, 84] width 231 height 37
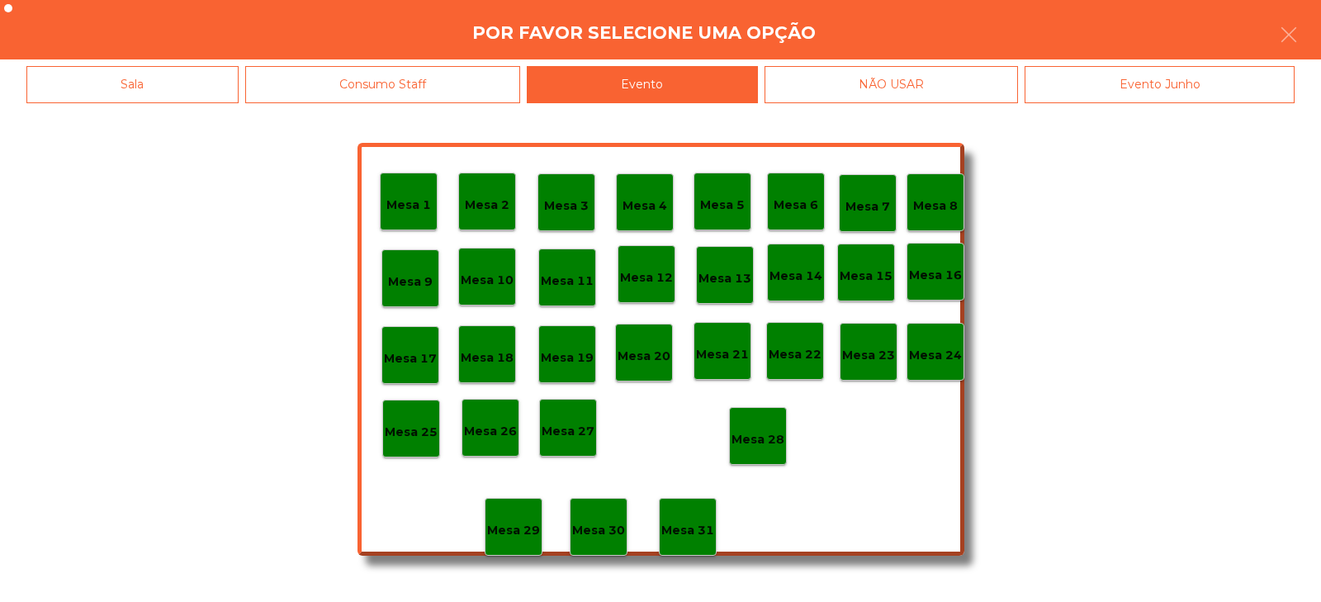
click at [752, 444] on p "Mesa 28" at bounding box center [758, 439] width 53 height 19
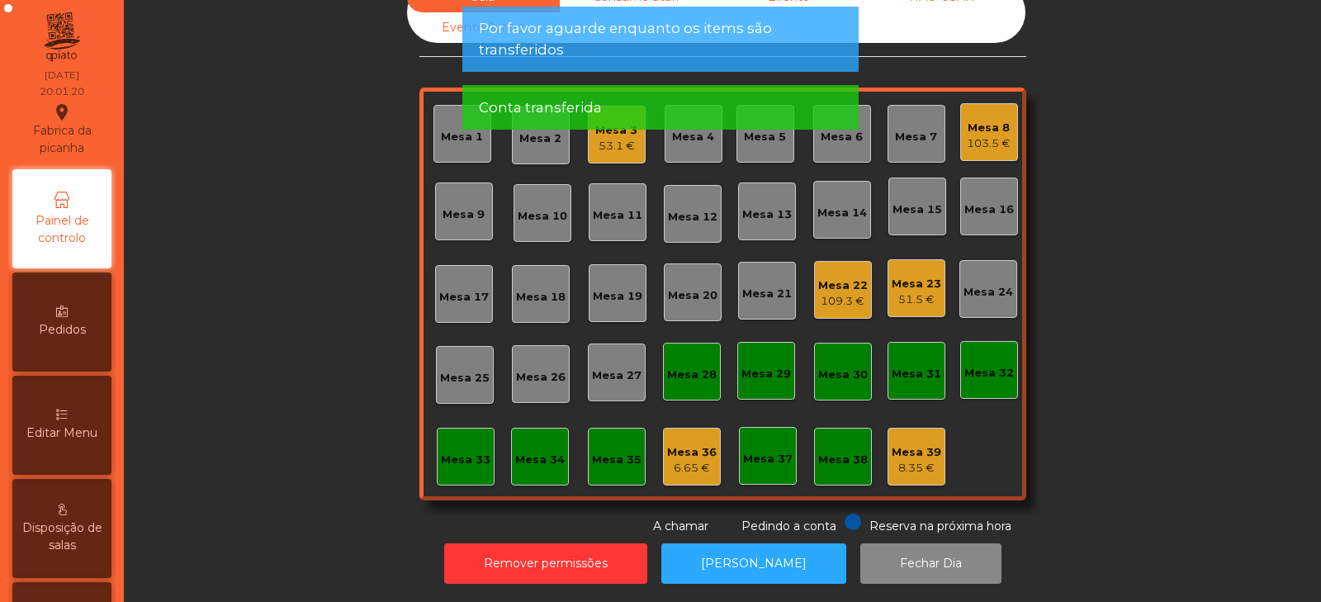
click at [1093, 347] on div "Sala Consumo Staff Evento NÃO USAR Evento Junho Mesa 1 Mesa 2 Mesa 3 53.1 € Mes…" at bounding box center [722, 258] width 1153 height 553
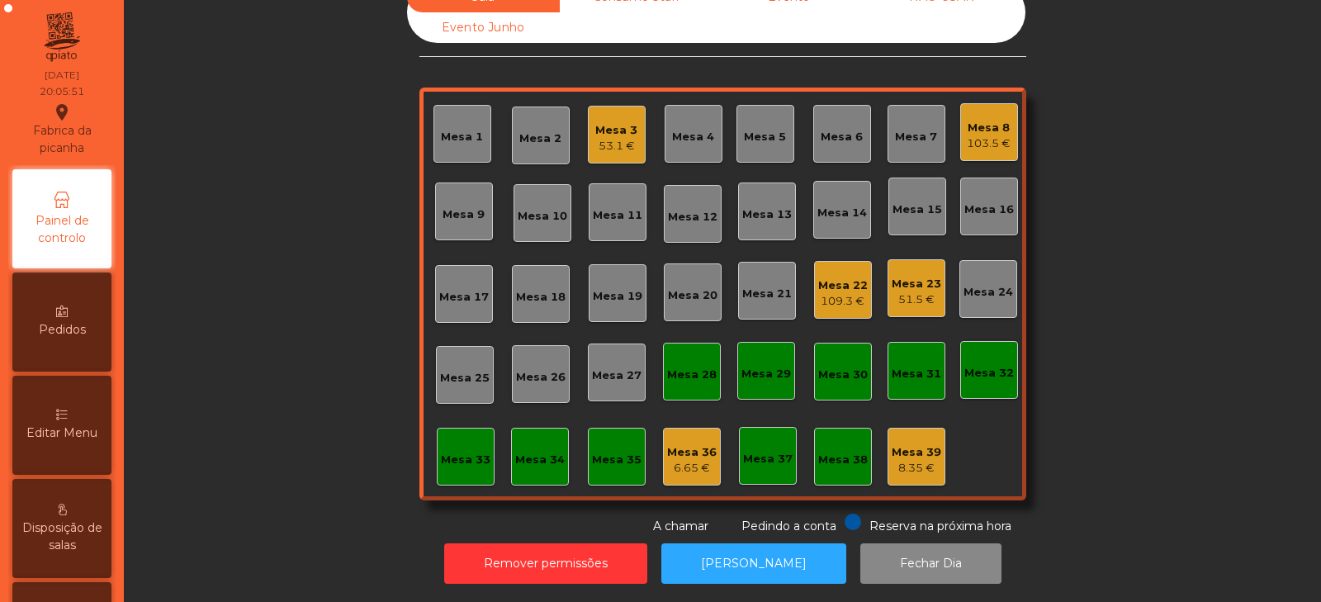
click at [1065, 173] on div "Sala Consumo Staff Evento NÃO USAR Evento Junho Mesa 1 Mesa 2 Mesa 3 53.1 € Mes…" at bounding box center [722, 258] width 1153 height 553
click at [458, 289] on div "Mesa 17" at bounding box center [464, 297] width 50 height 17
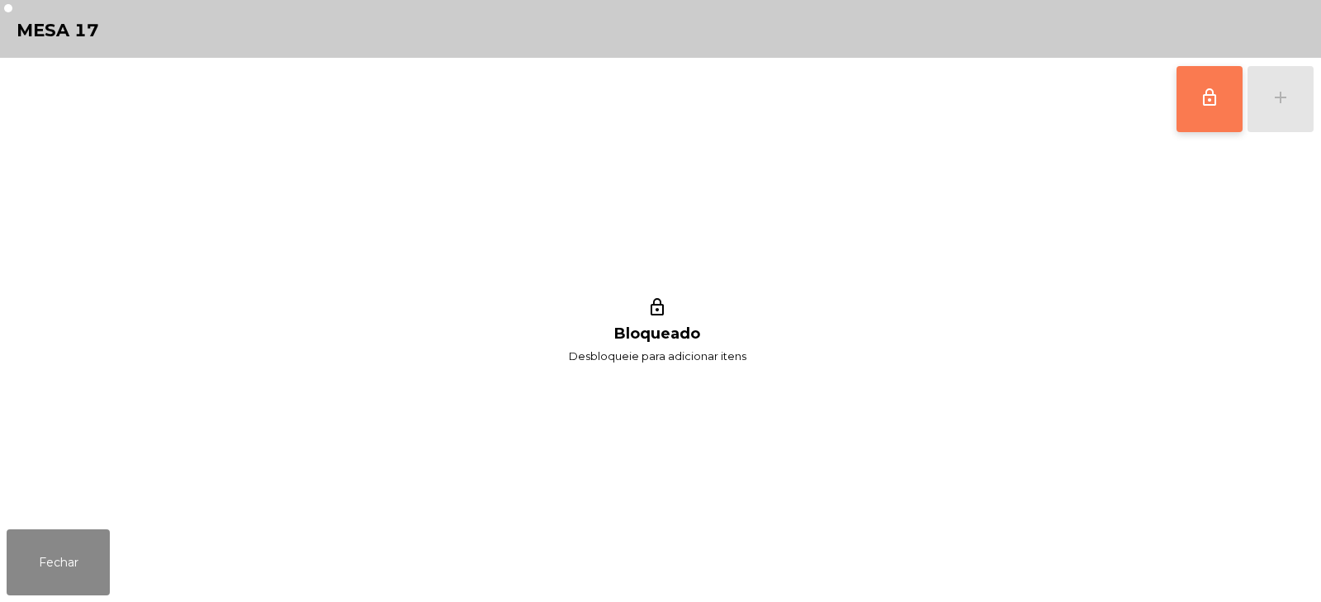
click at [1206, 94] on span "lock_outline" at bounding box center [1210, 98] width 20 height 20
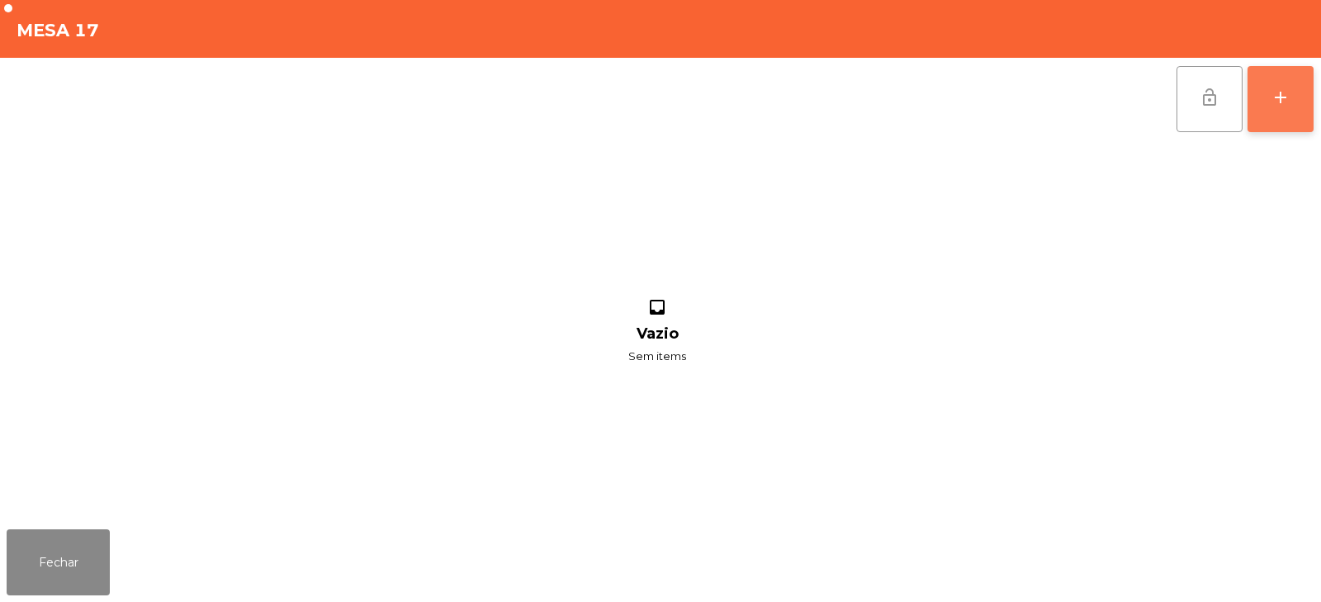
click at [1289, 105] on div "add" at bounding box center [1281, 98] width 20 height 20
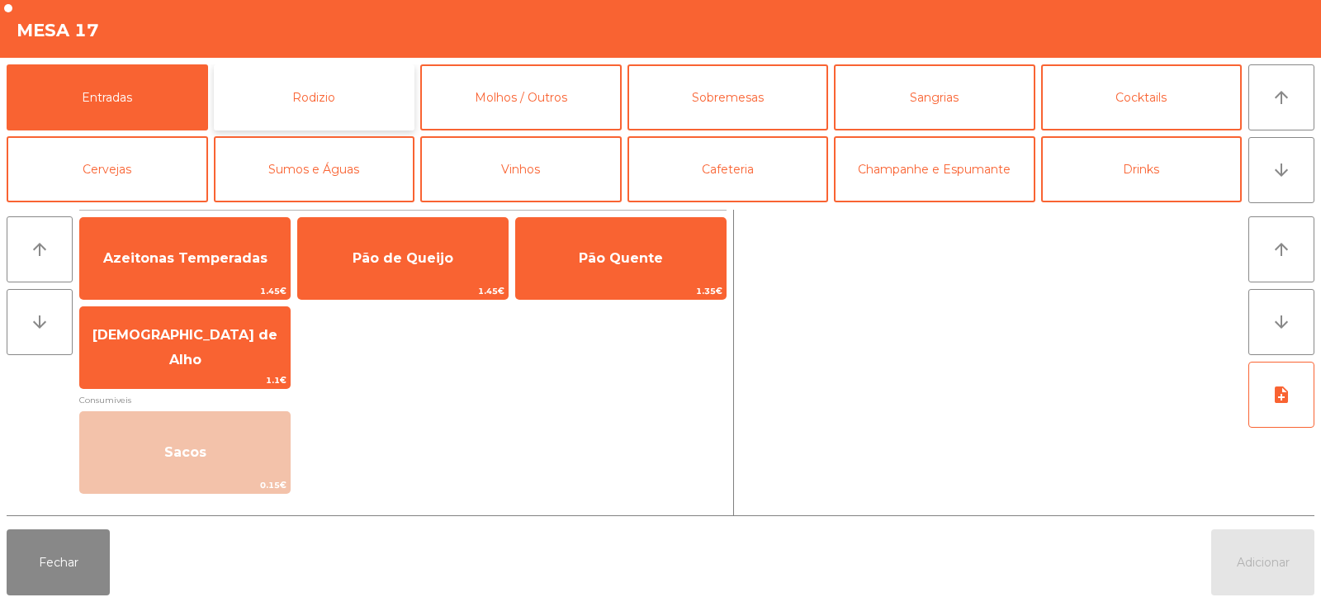
click at [359, 88] on button "Rodizio" at bounding box center [315, 97] width 202 height 66
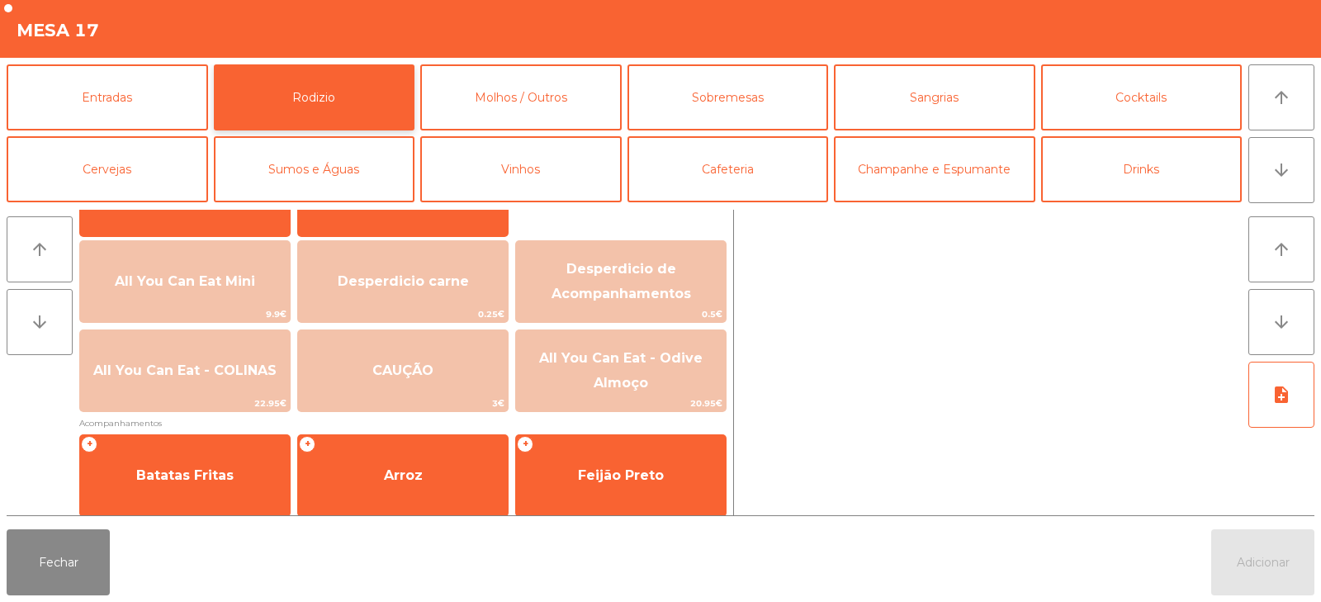
scroll to position [168, 0]
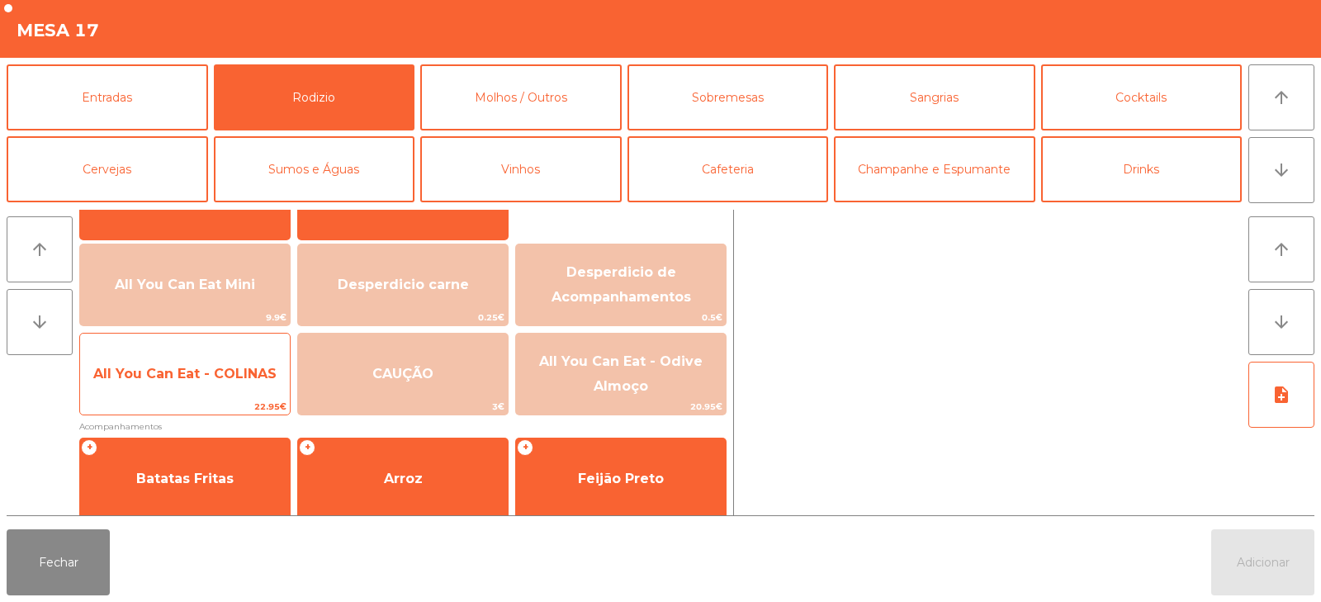
click at [145, 372] on span "All You Can Eat - COLINAS" at bounding box center [184, 374] width 183 height 16
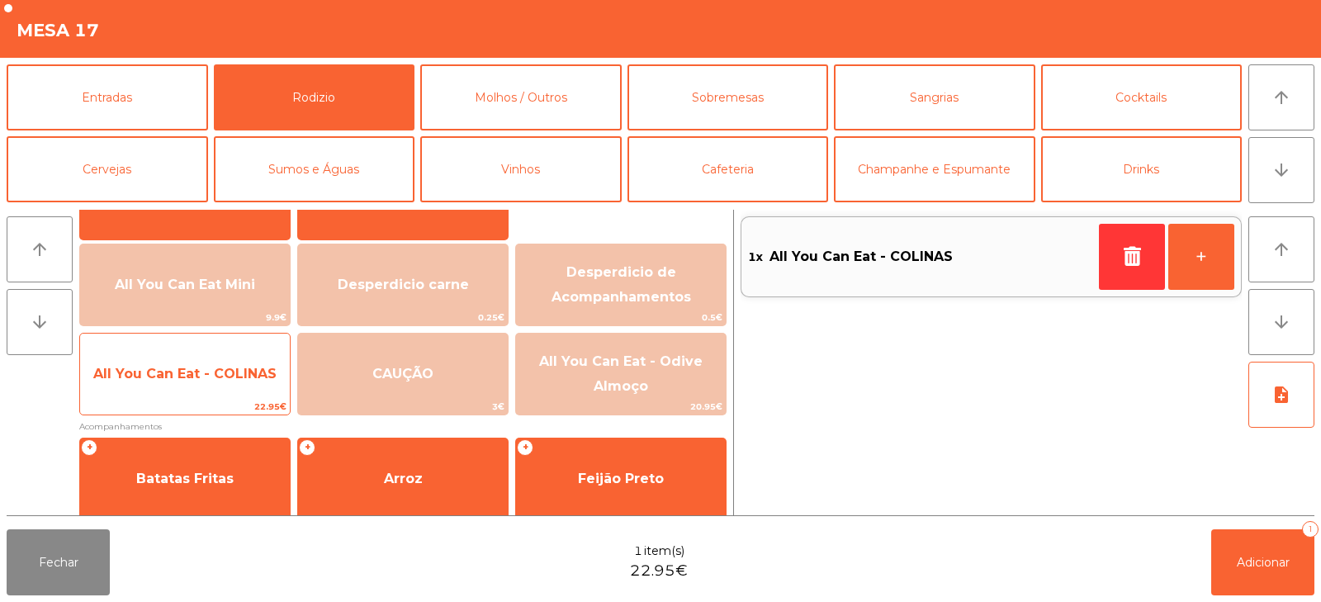
click at [141, 384] on span "All You Can Eat - COLINAS" at bounding box center [185, 374] width 210 height 45
click at [139, 392] on span "All You Can Eat - COLINAS" at bounding box center [185, 374] width 210 height 45
click at [158, 382] on span "All You Can Eat - COLINAS" at bounding box center [185, 374] width 210 height 45
click at [155, 391] on span "All You Can Eat - COLINAS" at bounding box center [185, 374] width 210 height 45
click at [168, 393] on span "All You Can Eat - COLINAS" at bounding box center [185, 374] width 210 height 45
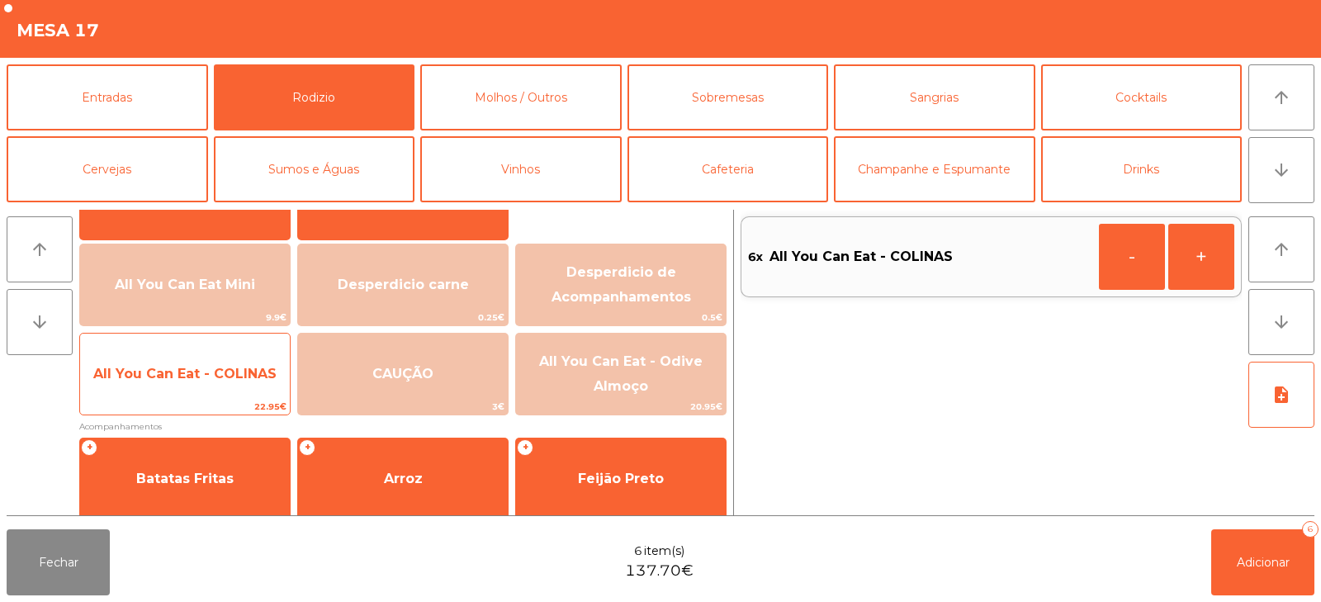
click at [186, 386] on span "All You Can Eat - COLINAS" at bounding box center [185, 374] width 210 height 45
click at [178, 388] on span "All You Can Eat - COLINAS" at bounding box center [185, 374] width 210 height 45
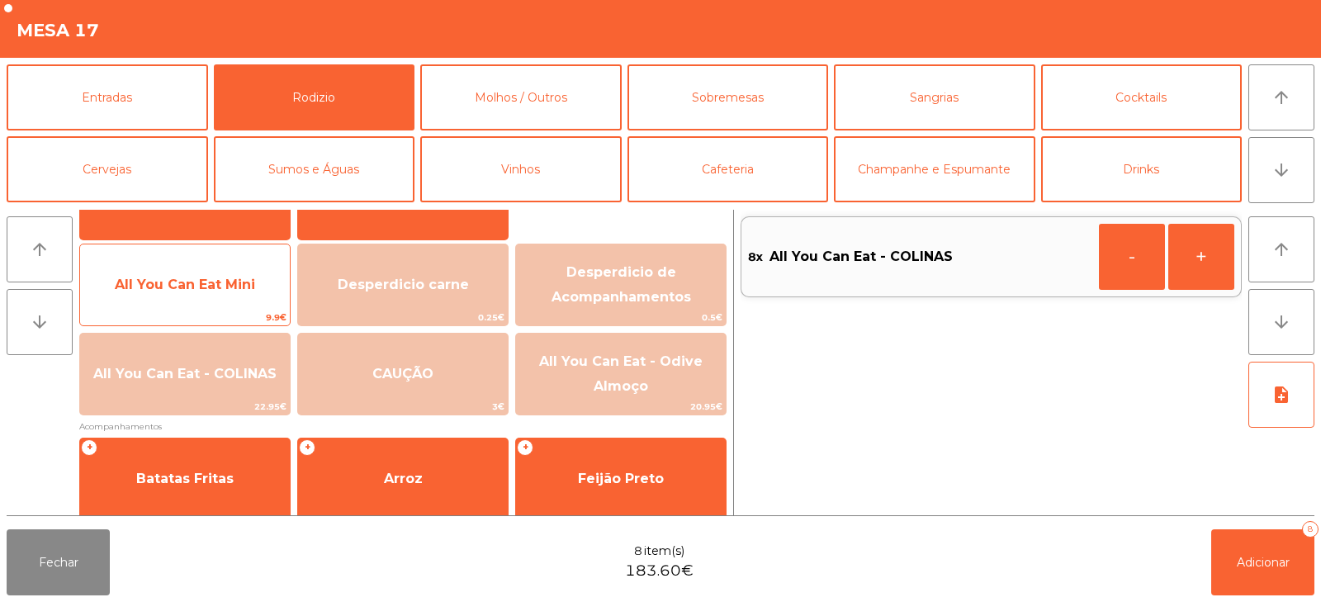
click at [195, 285] on span "All You Can Eat Mini" at bounding box center [185, 285] width 140 height 16
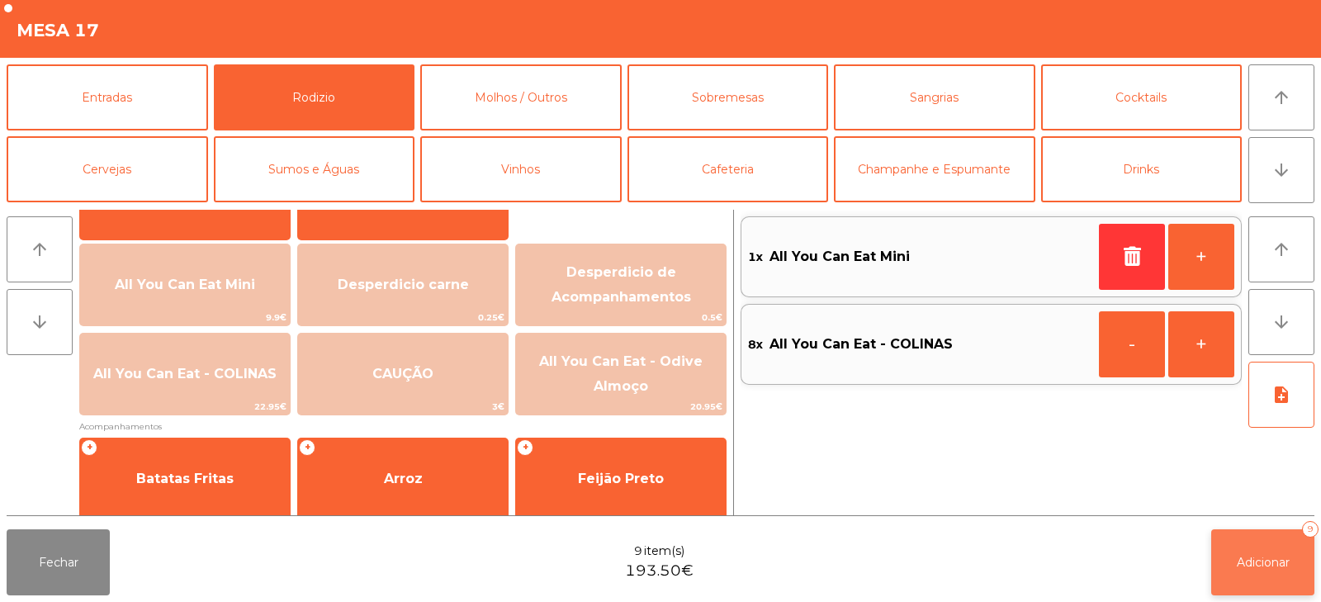
click at [1270, 550] on button "Adicionar 9" at bounding box center [1263, 562] width 103 height 66
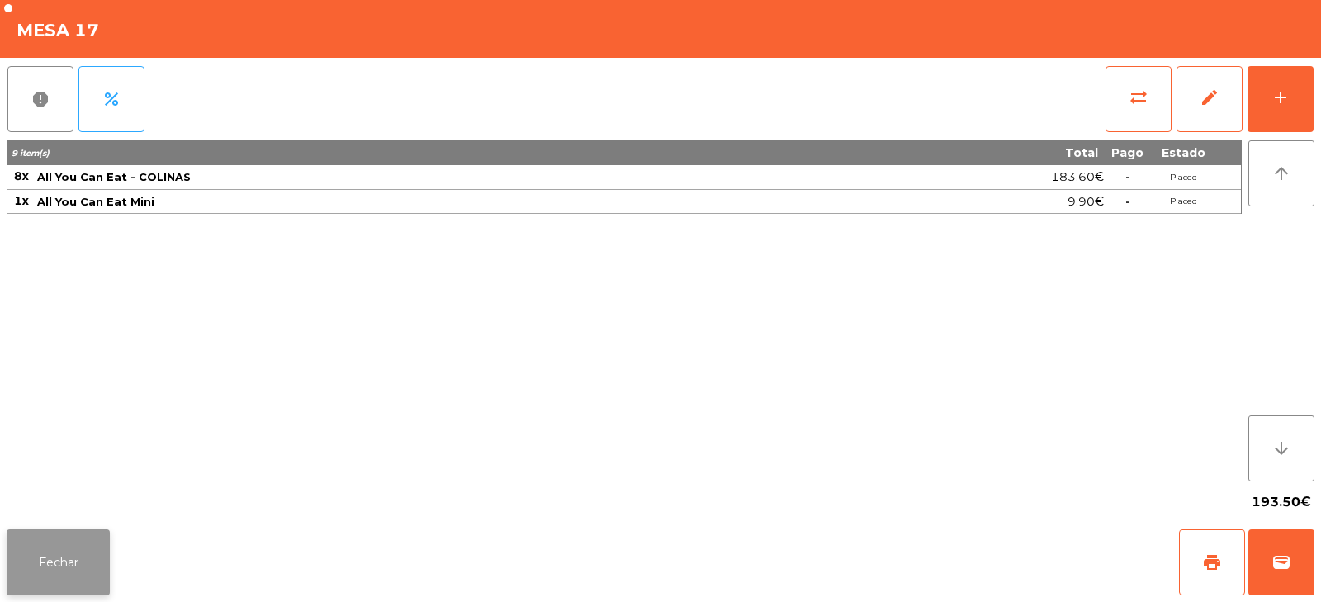
click at [79, 563] on button "Fechar" at bounding box center [58, 562] width 103 height 66
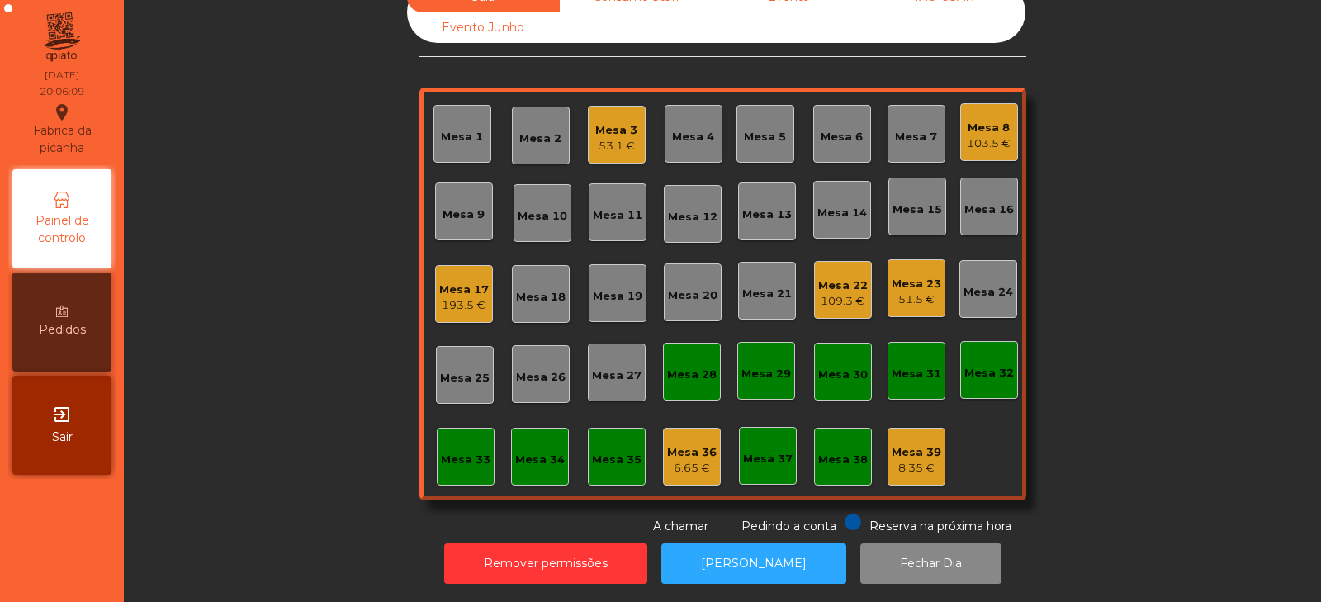
click at [268, 265] on div "Sala Consumo Staff Evento NÃO USAR Evento Junho Mesa 1 Mesa 2 Mesa 3 53.1 € Mes…" at bounding box center [722, 258] width 1153 height 553
click at [1137, 210] on div "Sala Consumo Staff Evento NÃO USAR Evento Junho Mesa 1 Mesa 2 Mesa 3 53.1 € Mes…" at bounding box center [722, 258] width 1153 height 553
click at [839, 212] on div "Mesa 14" at bounding box center [843, 210] width 58 height 58
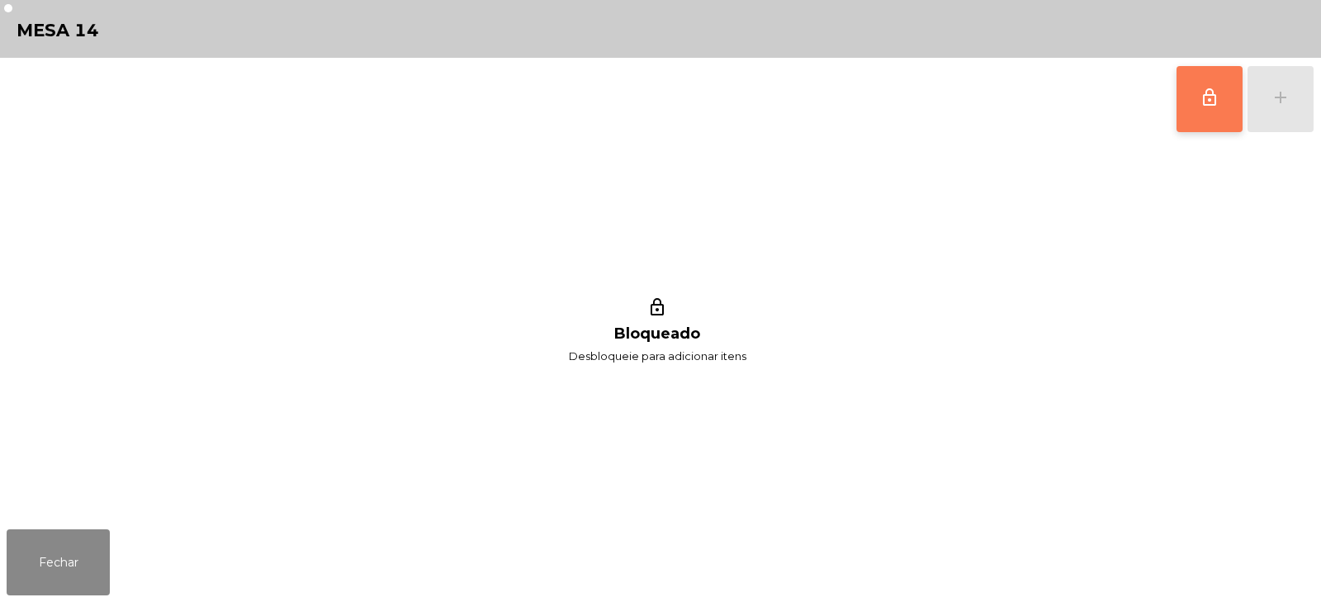
click at [1203, 111] on button "lock_outline" at bounding box center [1210, 99] width 66 height 66
click at [1297, 97] on button "add" at bounding box center [1281, 99] width 66 height 66
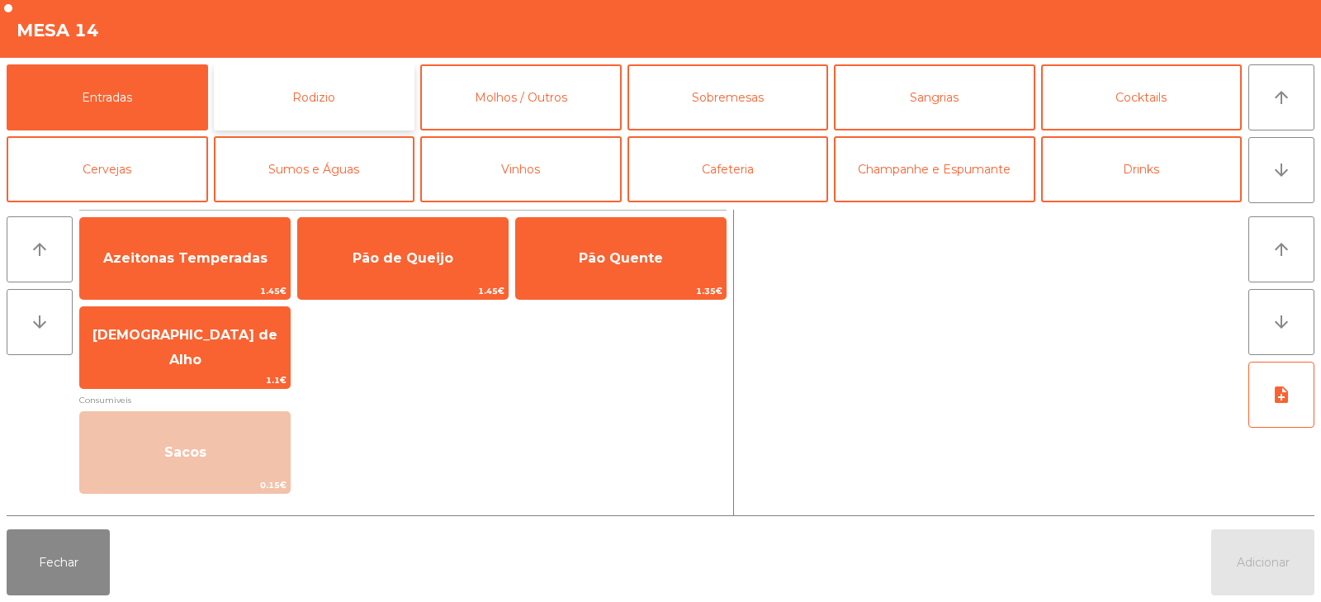
click at [348, 83] on button "Rodizio" at bounding box center [315, 97] width 202 height 66
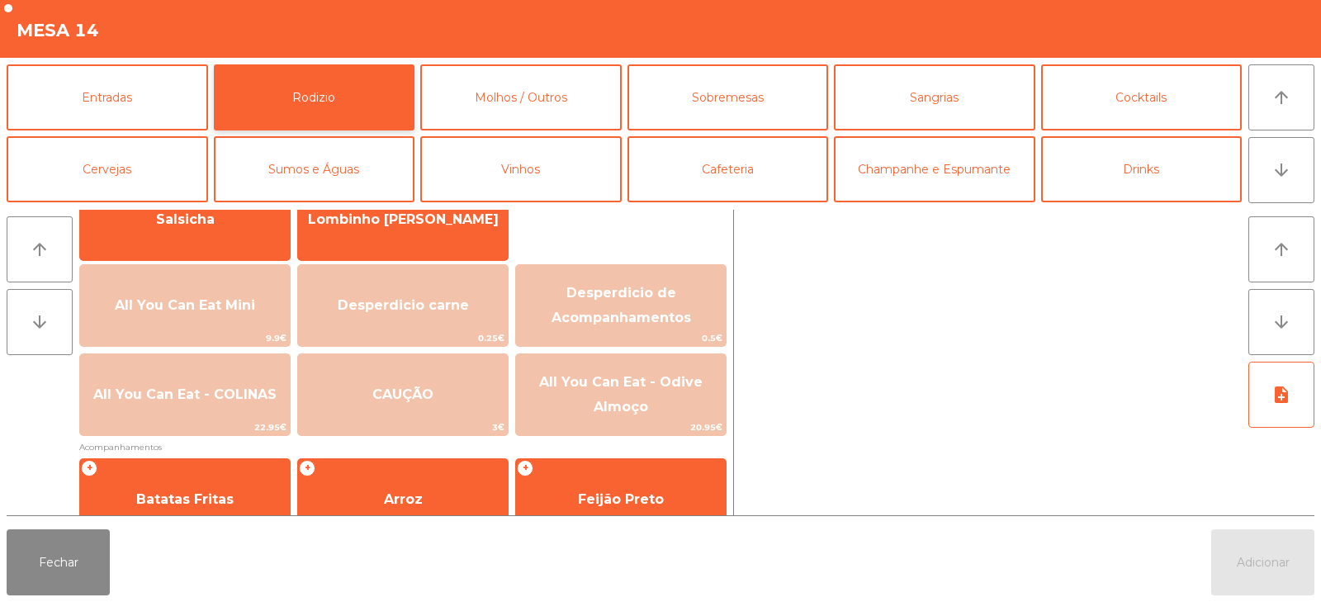
scroll to position [140, 0]
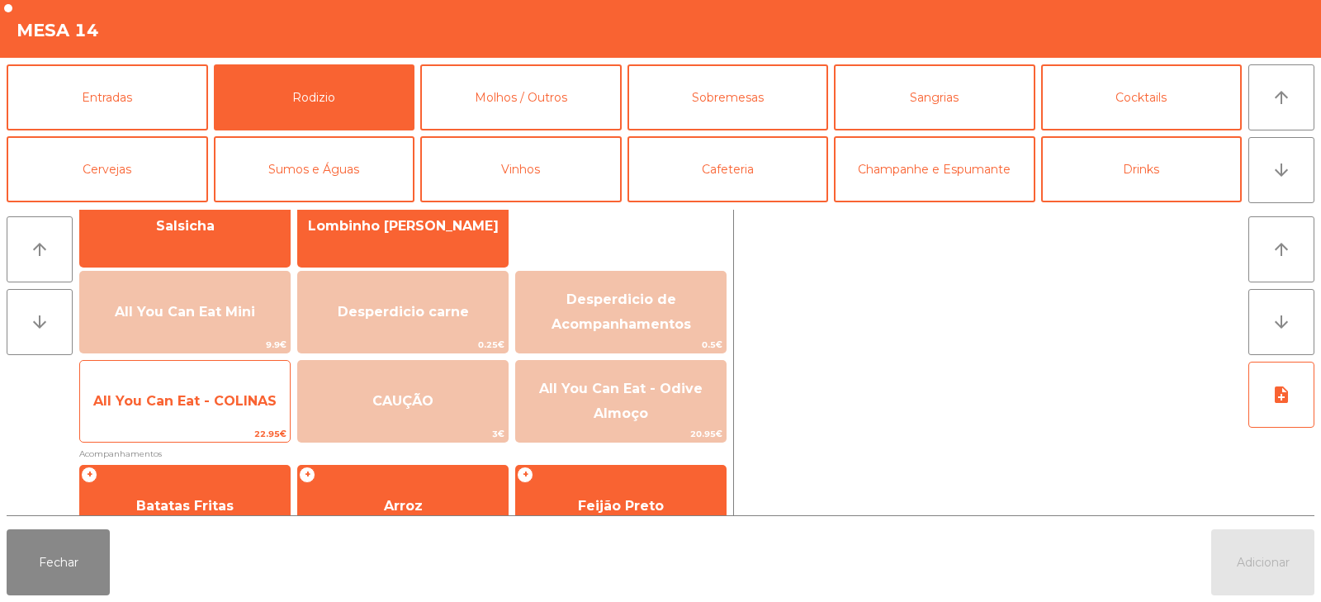
click at [189, 408] on span "All You Can Eat - COLINAS" at bounding box center [184, 401] width 183 height 16
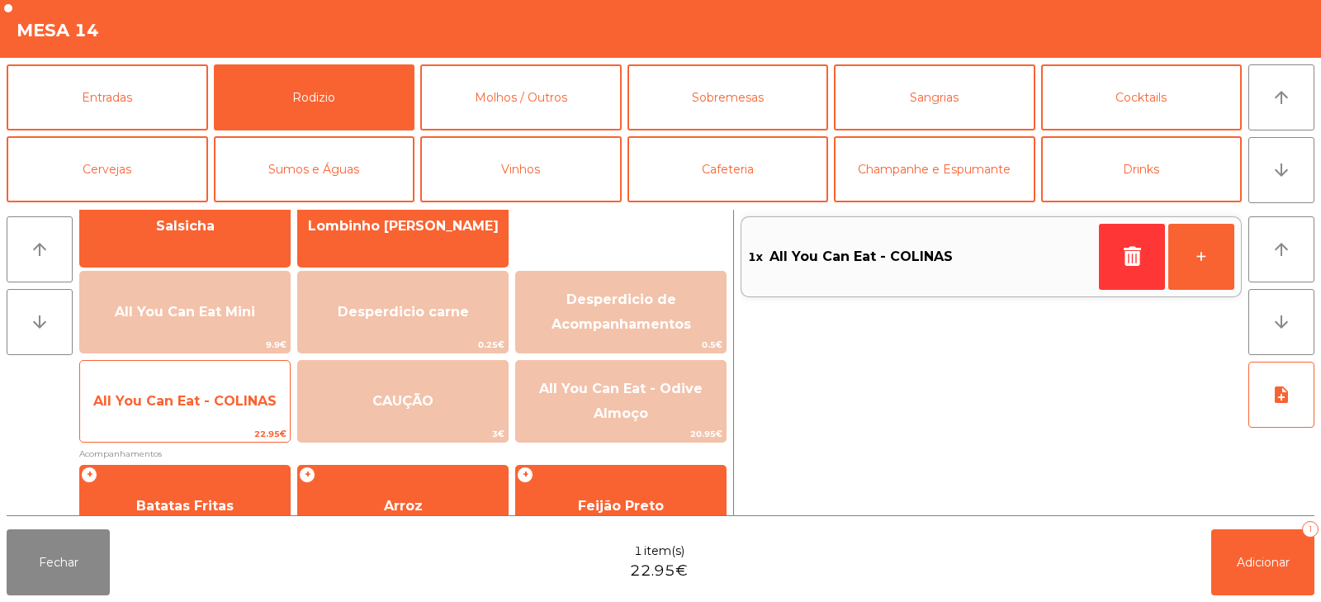
click at [188, 414] on span "All You Can Eat - COLINAS" at bounding box center [185, 401] width 210 height 45
click at [187, 413] on span "All You Can Eat - COLINAS" at bounding box center [185, 401] width 210 height 45
click at [183, 420] on span "All You Can Eat - COLINAS" at bounding box center [185, 401] width 210 height 45
click at [183, 413] on span "All You Can Eat - COLINAS" at bounding box center [185, 401] width 210 height 45
click at [187, 414] on span "All You Can Eat - COLINAS" at bounding box center [185, 401] width 210 height 45
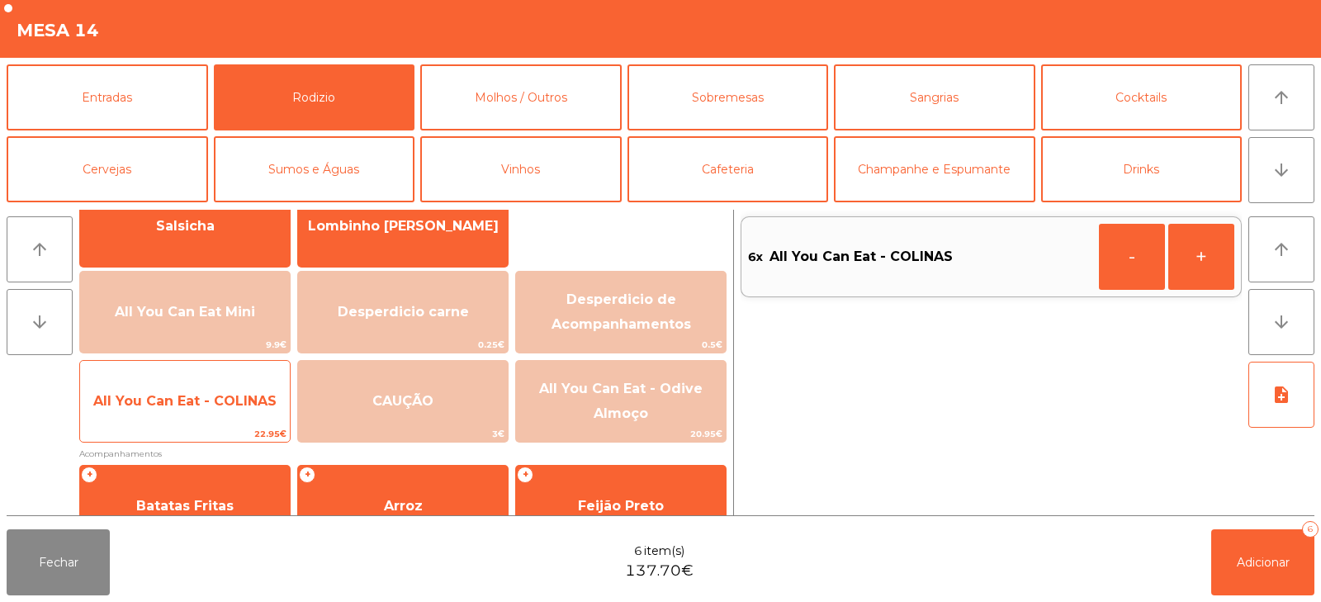
click at [192, 407] on span "All You Can Eat - COLINAS" at bounding box center [184, 401] width 183 height 16
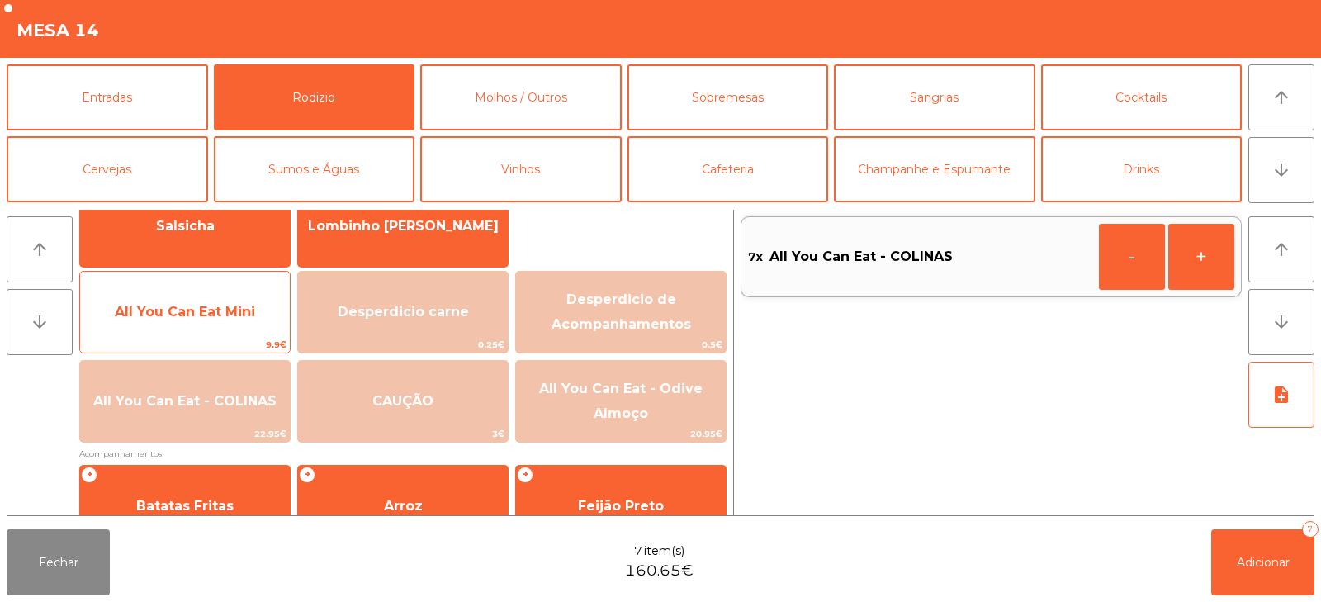
click at [190, 306] on span "All You Can Eat Mini" at bounding box center [185, 312] width 140 height 16
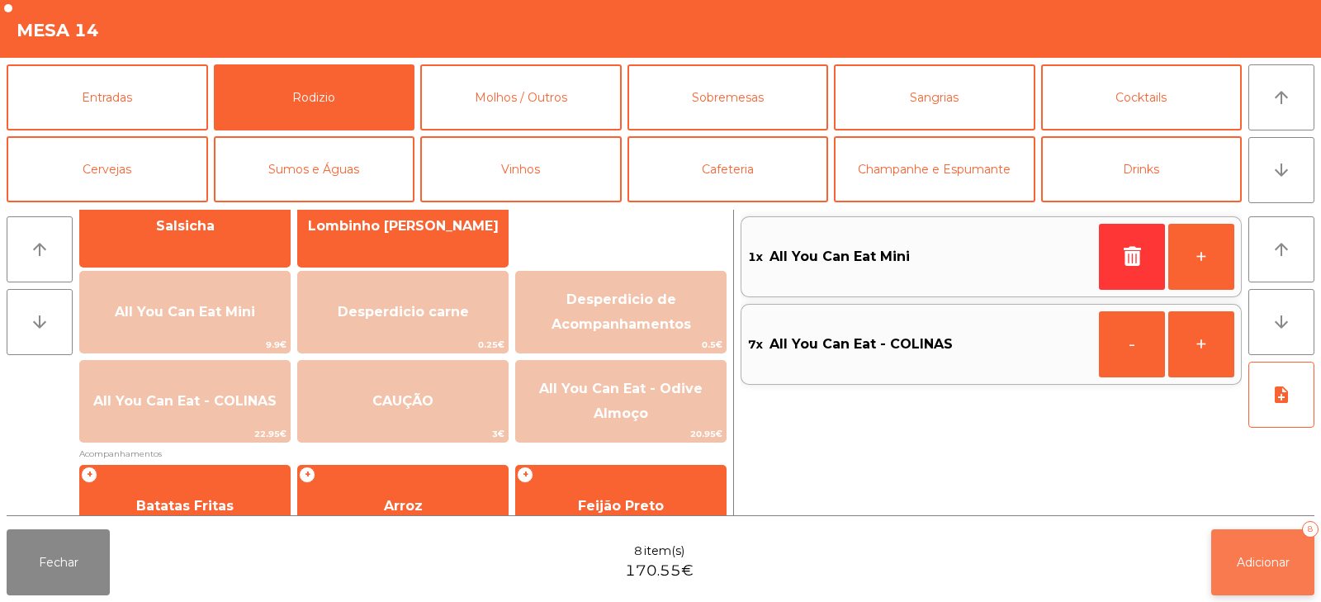
click at [1231, 561] on button "Adicionar 8" at bounding box center [1263, 562] width 103 height 66
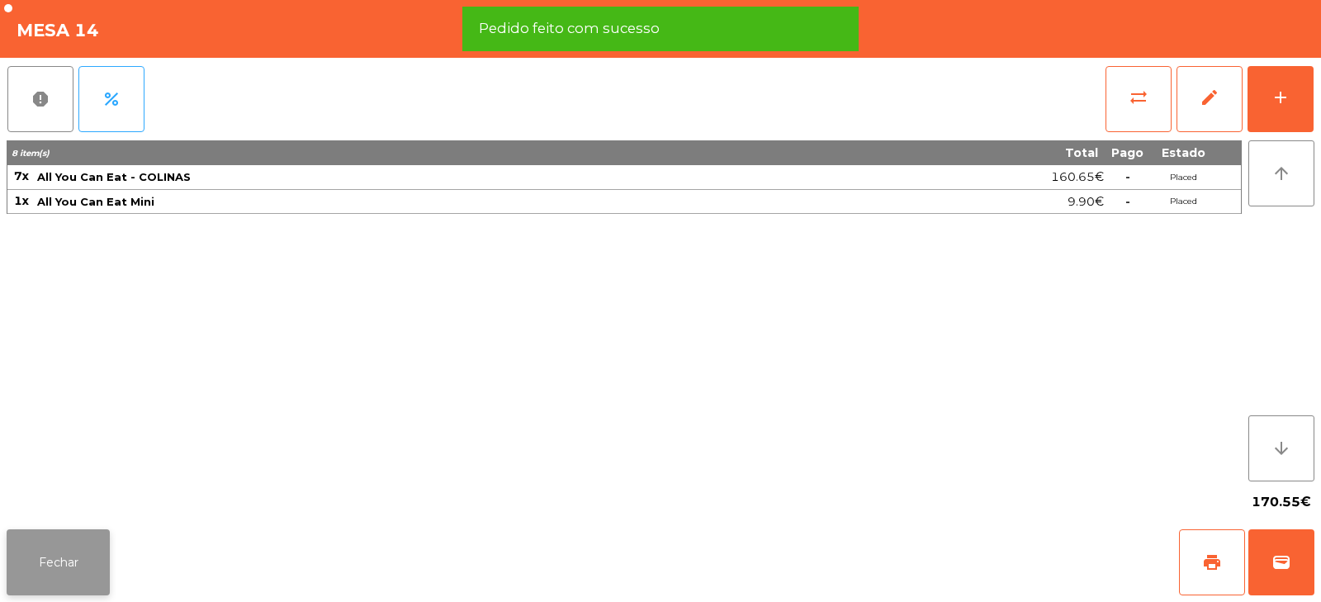
click at [55, 550] on button "Fechar" at bounding box center [58, 562] width 103 height 66
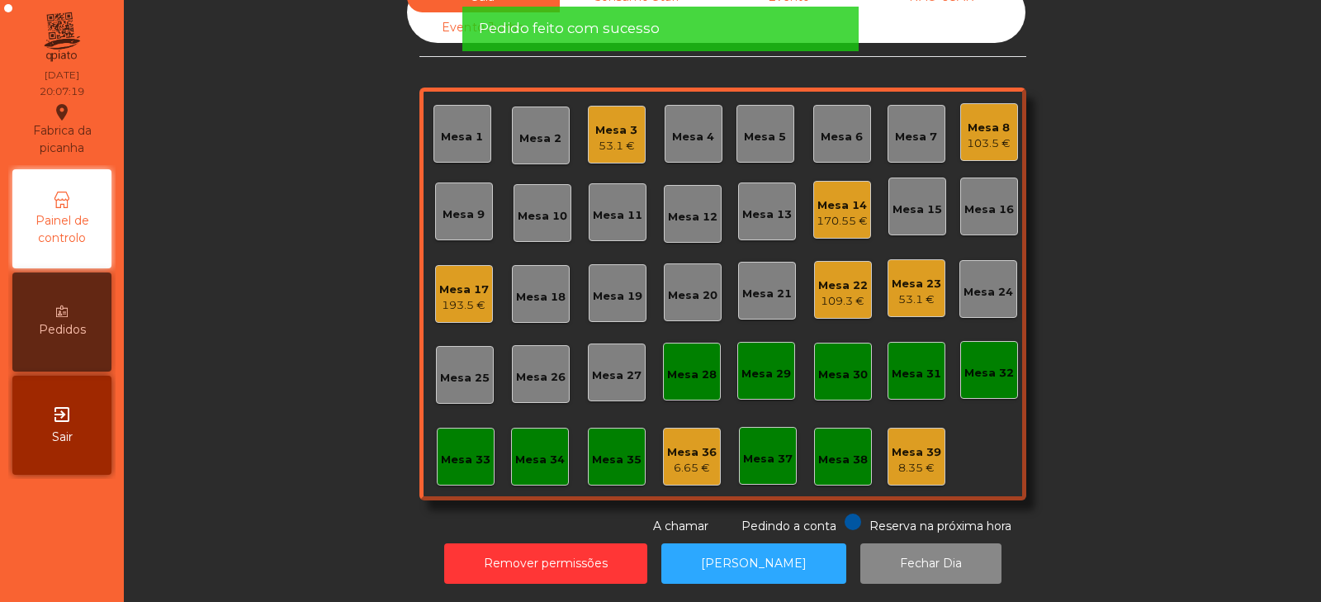
click at [366, 273] on div "Sala Consumo Staff Evento NÃO USAR Evento Junho Mesa 1 Mesa 2 Mesa 3 53.1 € Mes…" at bounding box center [722, 258] width 1153 height 553
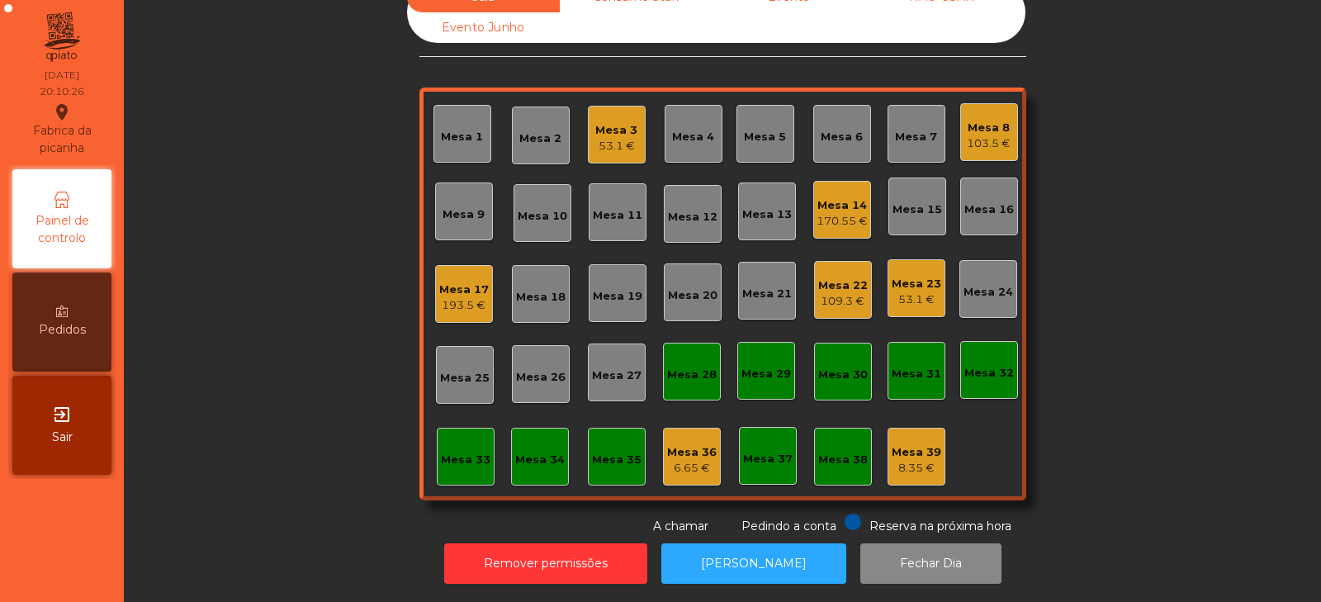
click at [477, 206] on div "Mesa 9" at bounding box center [464, 214] width 42 height 17
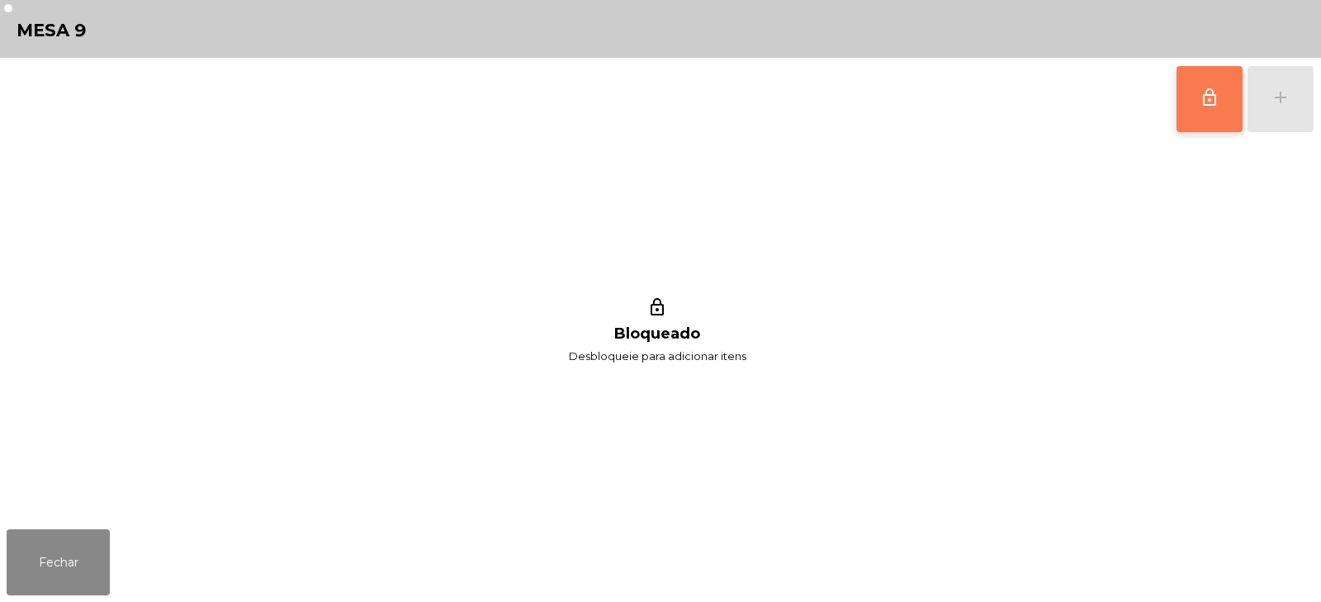
click at [1198, 100] on button "lock_outline" at bounding box center [1210, 99] width 66 height 66
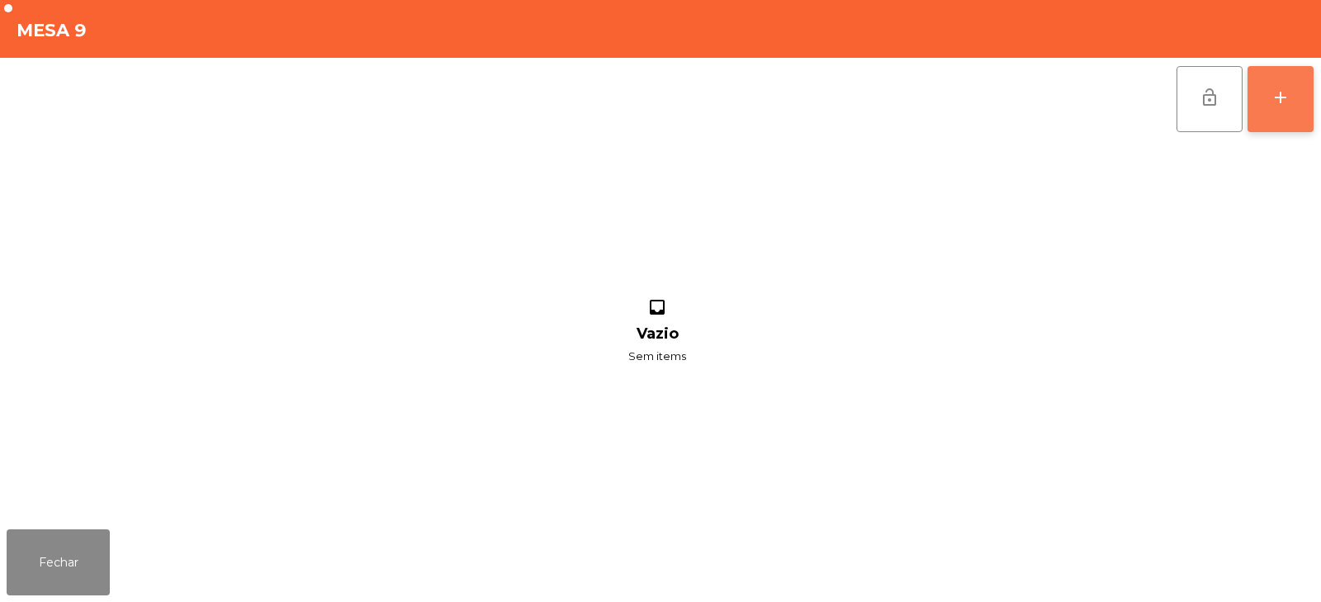
click at [1262, 93] on button "add" at bounding box center [1281, 99] width 66 height 66
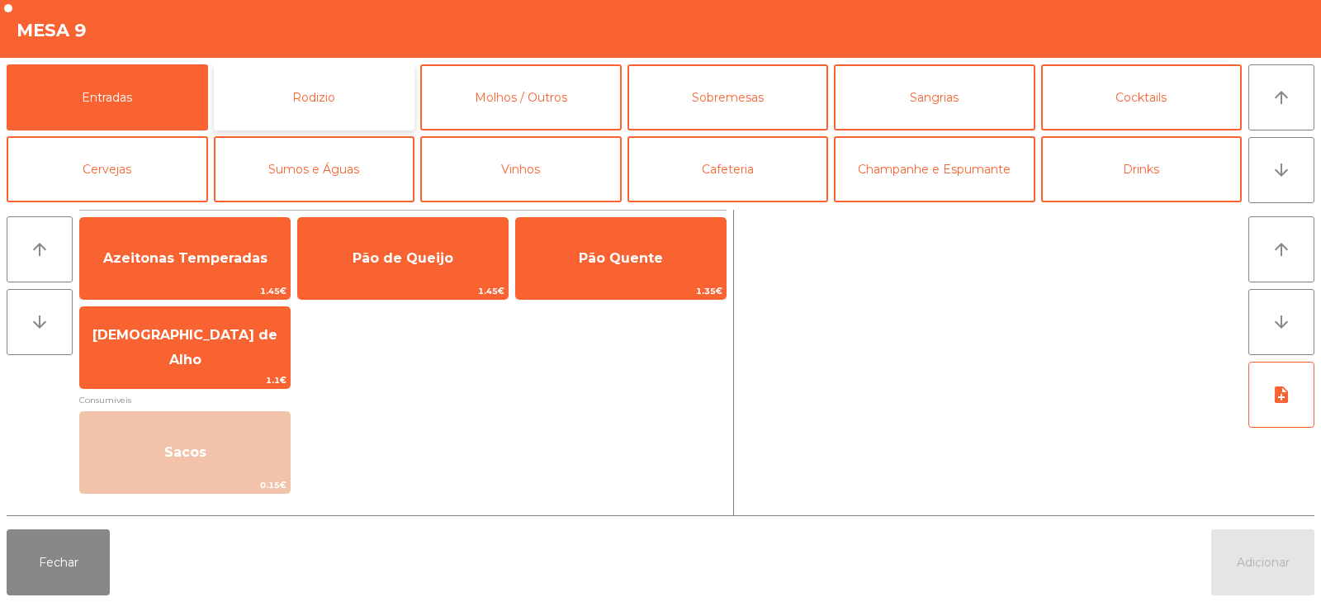
click at [356, 99] on button "Rodizio" at bounding box center [315, 97] width 202 height 66
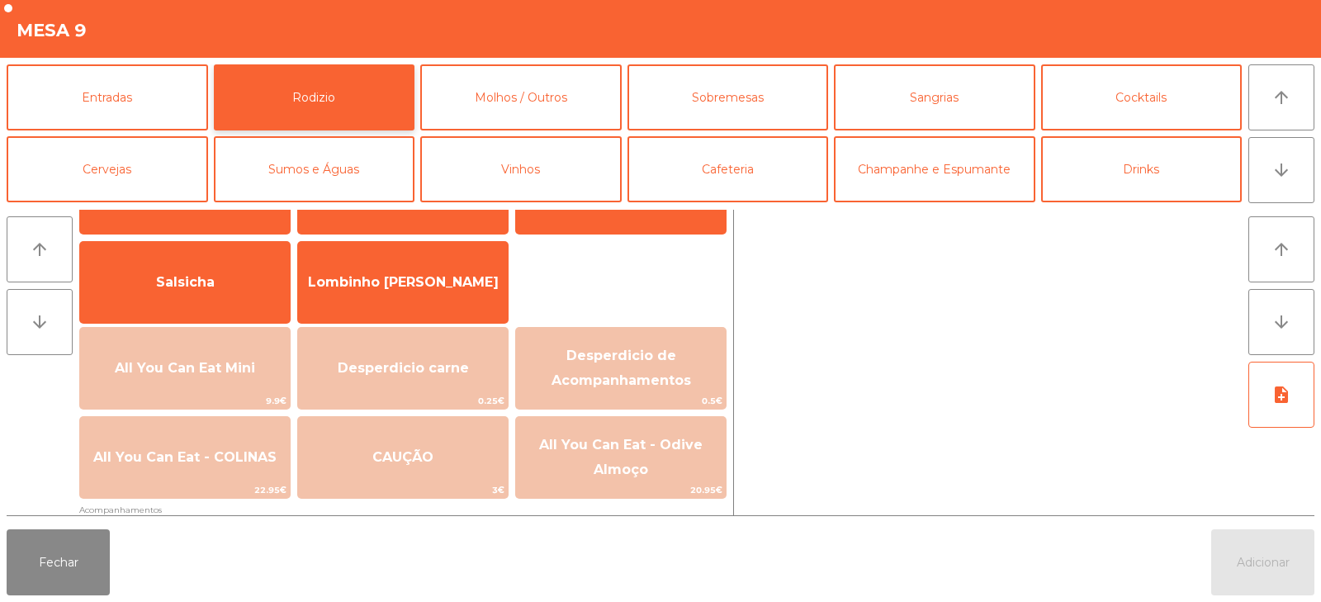
scroll to position [82, 0]
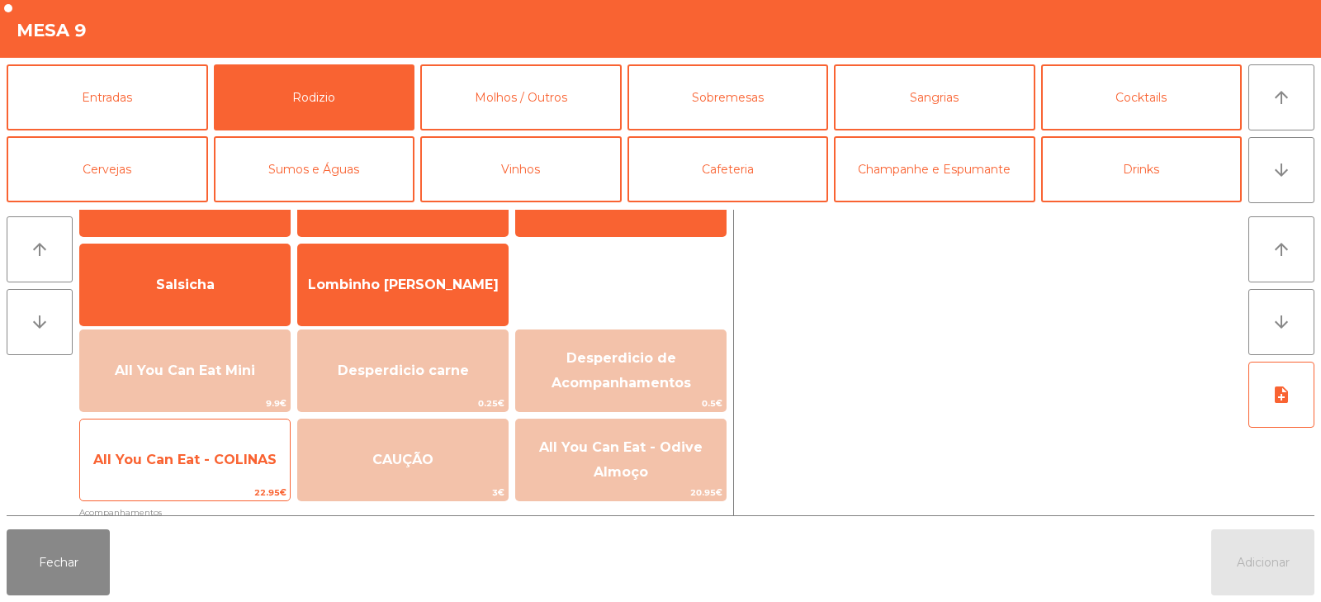
click at [165, 472] on span "All You Can Eat - COLINAS" at bounding box center [185, 460] width 210 height 45
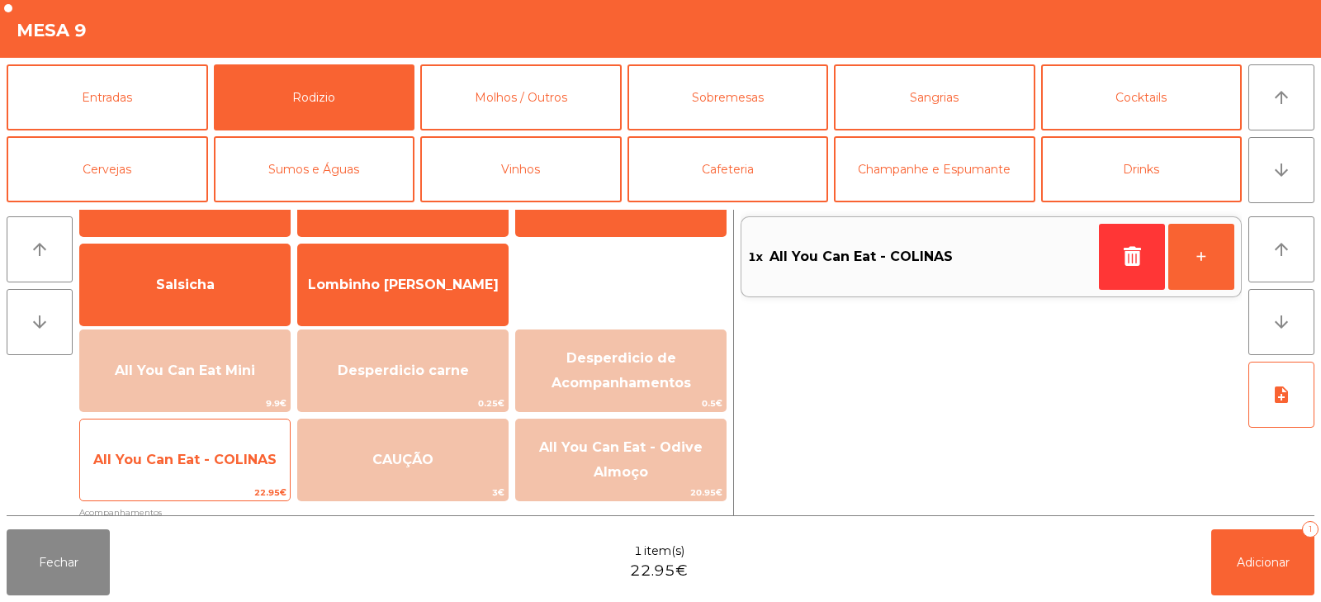
click at [156, 486] on span "22.95€" at bounding box center [185, 493] width 210 height 16
click at [164, 483] on div "All You Can Eat - COLINAS 22.95€" at bounding box center [184, 460] width 211 height 83
click at [168, 491] on span "22.95€" at bounding box center [185, 493] width 210 height 16
click at [168, 496] on span "22.95€" at bounding box center [185, 493] width 210 height 16
click at [166, 486] on span "22.95€" at bounding box center [185, 493] width 210 height 16
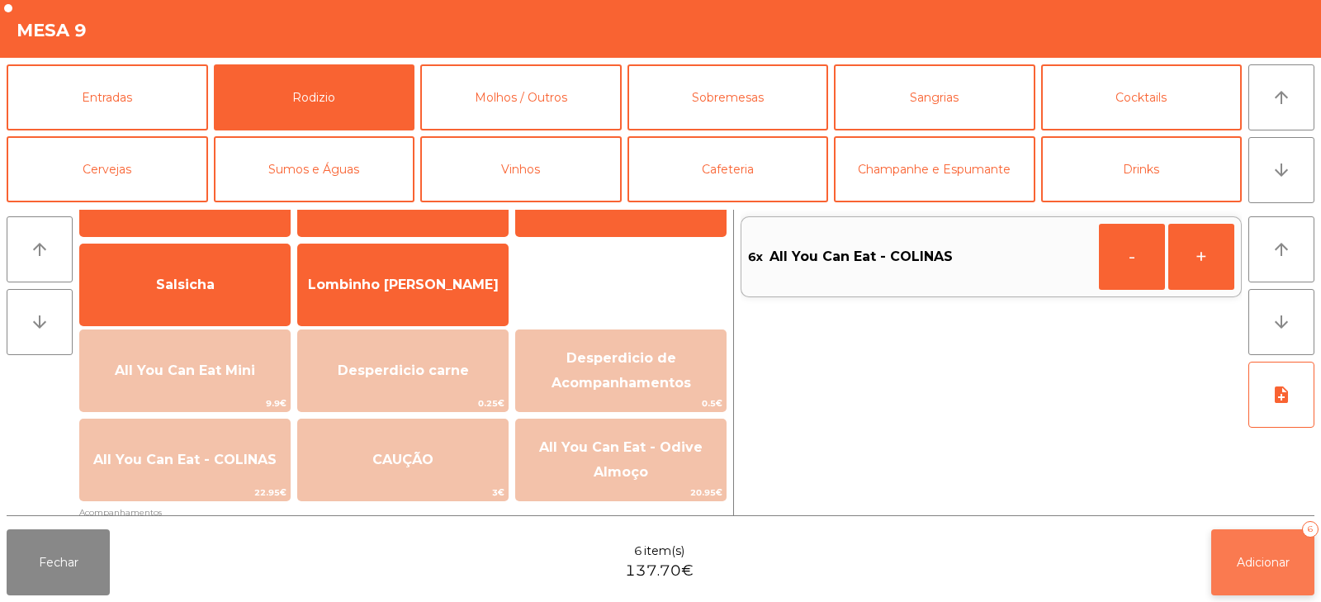
click at [1250, 565] on span "Adicionar" at bounding box center [1263, 562] width 53 height 15
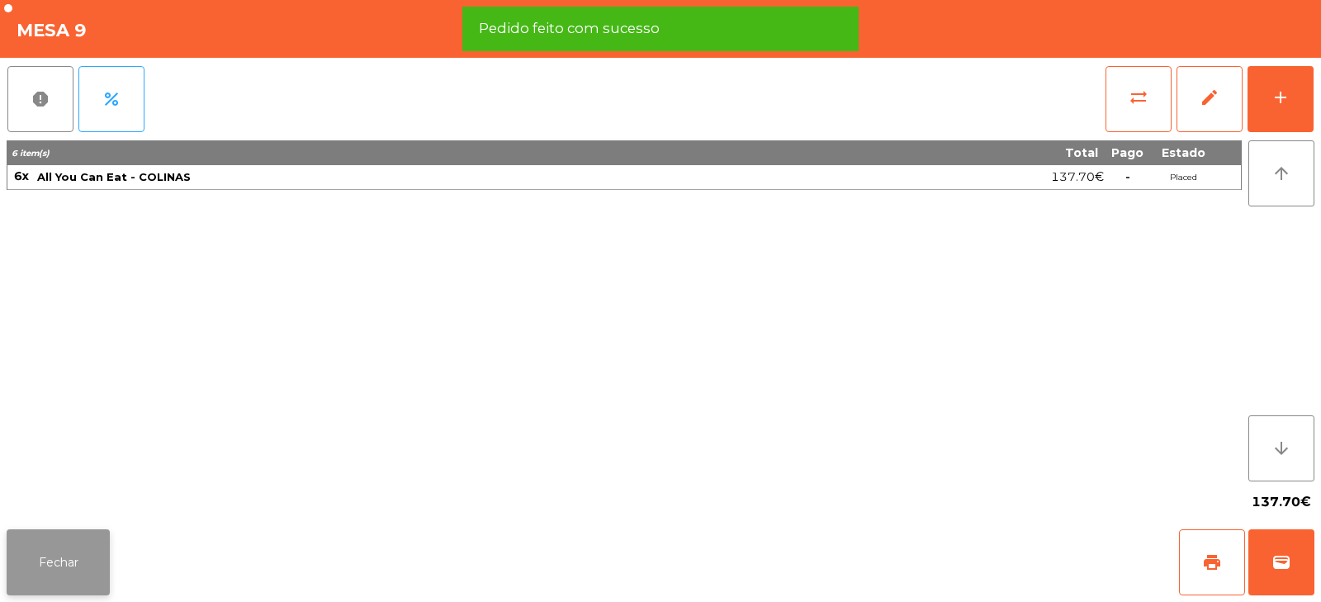
click at [47, 574] on button "Fechar" at bounding box center [58, 562] width 103 height 66
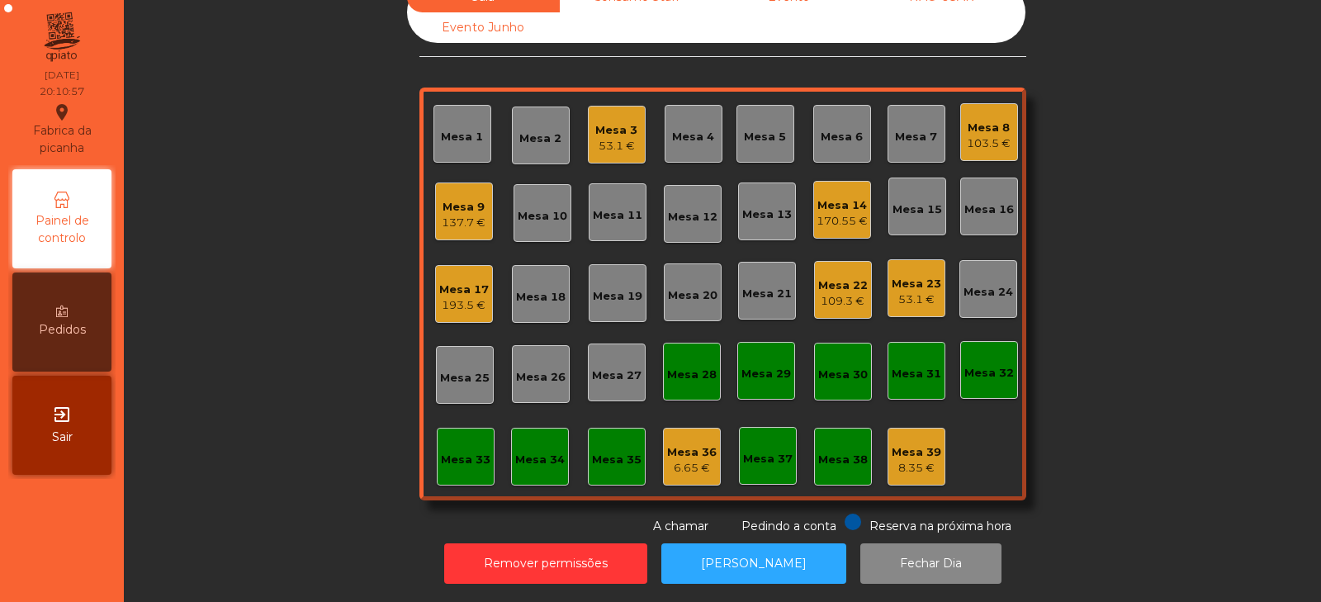
click at [279, 250] on div "Sala Consumo Staff Evento NÃO USAR Evento Junho Mesa 1 Mesa 2 Mesa 3 53.1 € Mes…" at bounding box center [722, 258] width 1153 height 553
click at [1087, 189] on div "Sala Consumo Staff Evento NÃO USAR Evento Junho Mesa 1 Mesa 2 Mesa 3 53.1 € Mes…" at bounding box center [722, 258] width 1153 height 553
click at [285, 308] on div "Sala Consumo Staff Evento NÃO USAR Evento Junho Mesa 1 Mesa 2 Mesa 3 53.1 € Mes…" at bounding box center [722, 258] width 1153 height 553
click at [232, 334] on div "Sala Consumo Staff Evento NÃO USAR Evento Junho Mesa 1 Mesa 2 Mesa 3 53.1 € Mes…" at bounding box center [722, 258] width 1153 height 553
click at [266, 192] on div "Sala Consumo Staff Evento NÃO USAR Evento Junho Mesa 1 Mesa 2 Mesa 3 53.1 € Mes…" at bounding box center [722, 258] width 1153 height 553
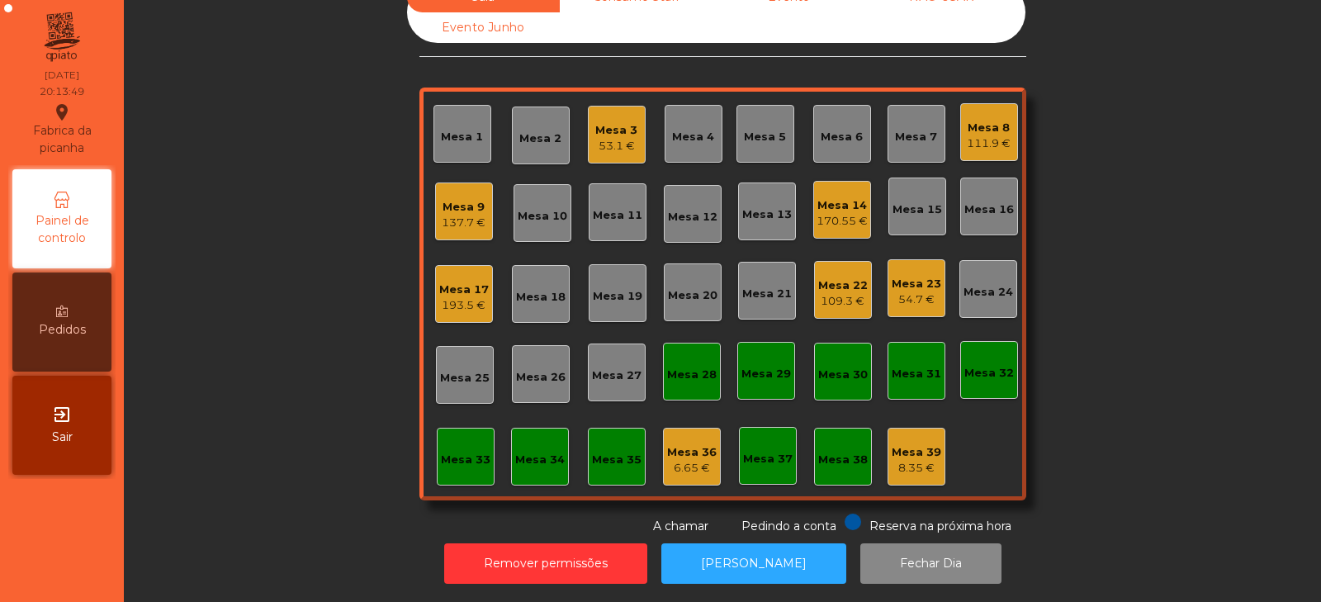
click at [842, 129] on div "Mesa 6" at bounding box center [842, 137] width 42 height 17
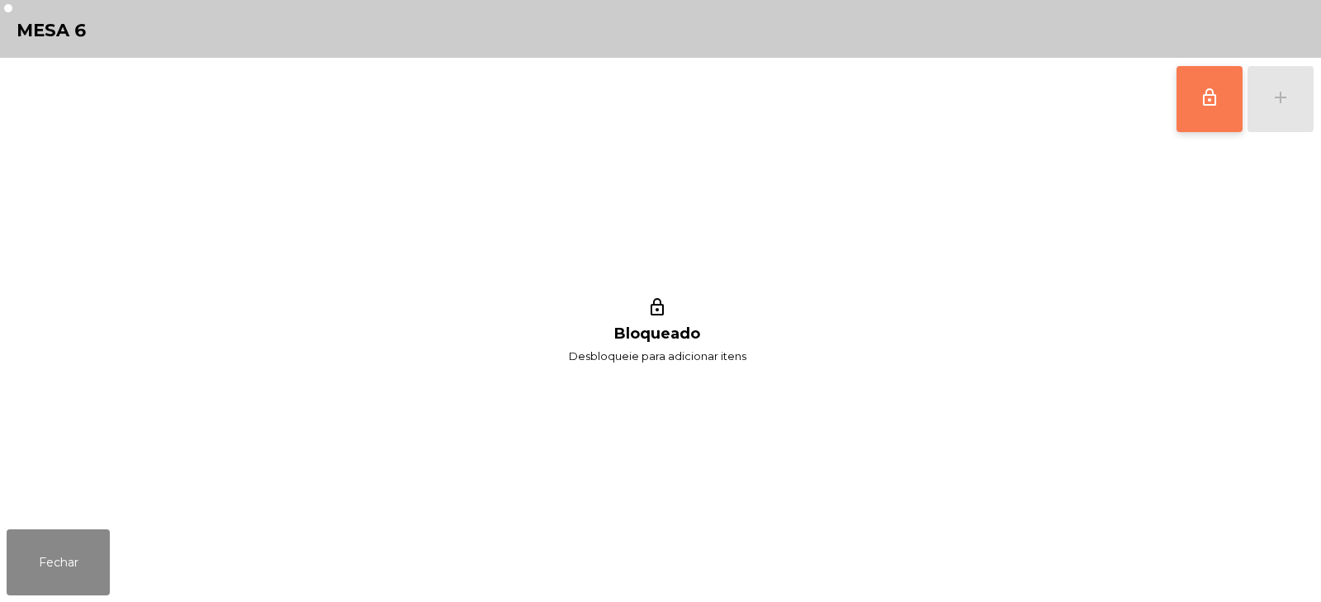
click at [1189, 106] on button "lock_outline" at bounding box center [1210, 99] width 66 height 66
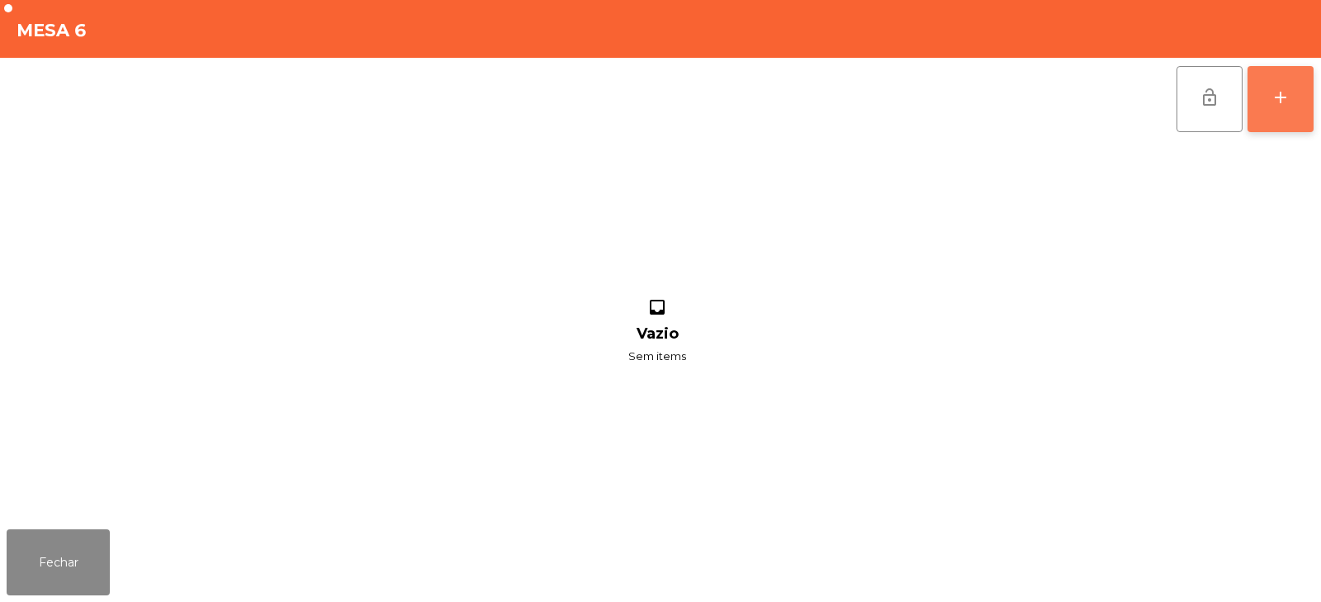
click at [1287, 104] on div "add" at bounding box center [1281, 98] width 20 height 20
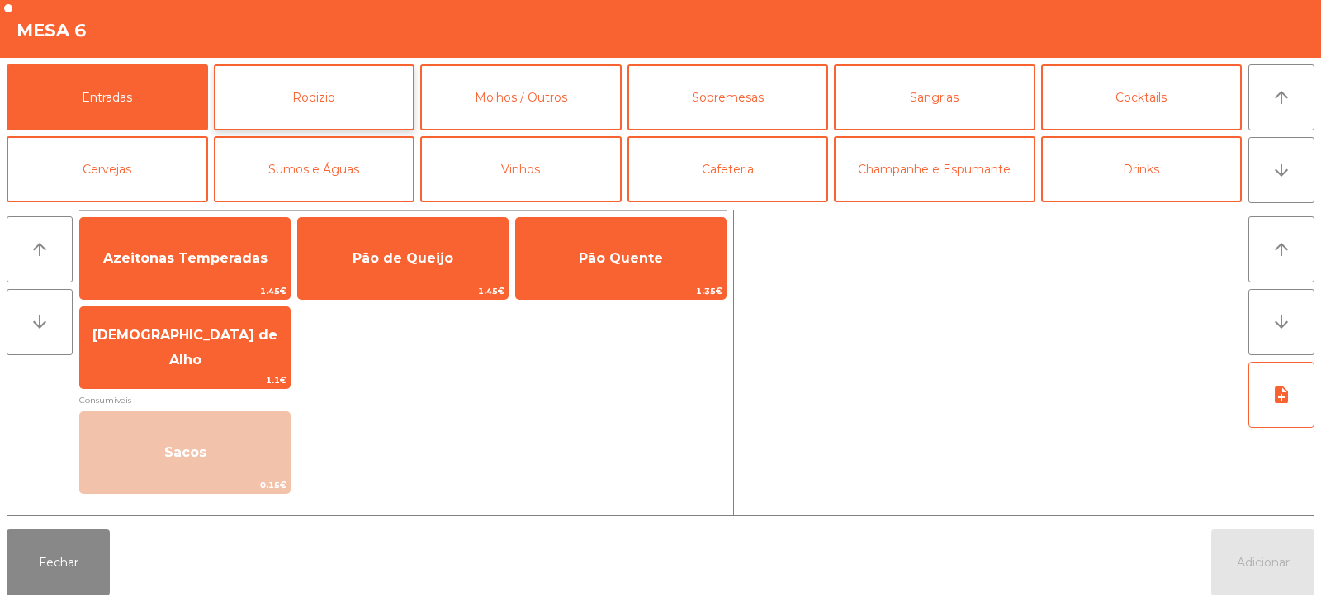
click at [293, 107] on button "Rodizio" at bounding box center [315, 97] width 202 height 66
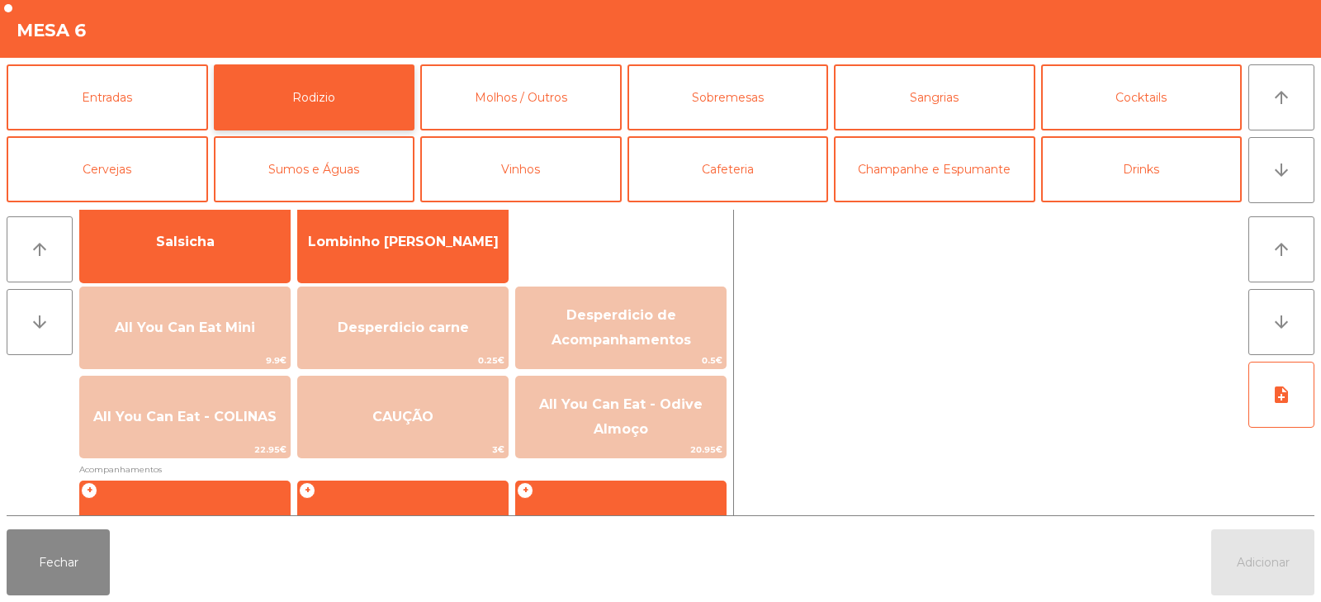
scroll to position [124, 0]
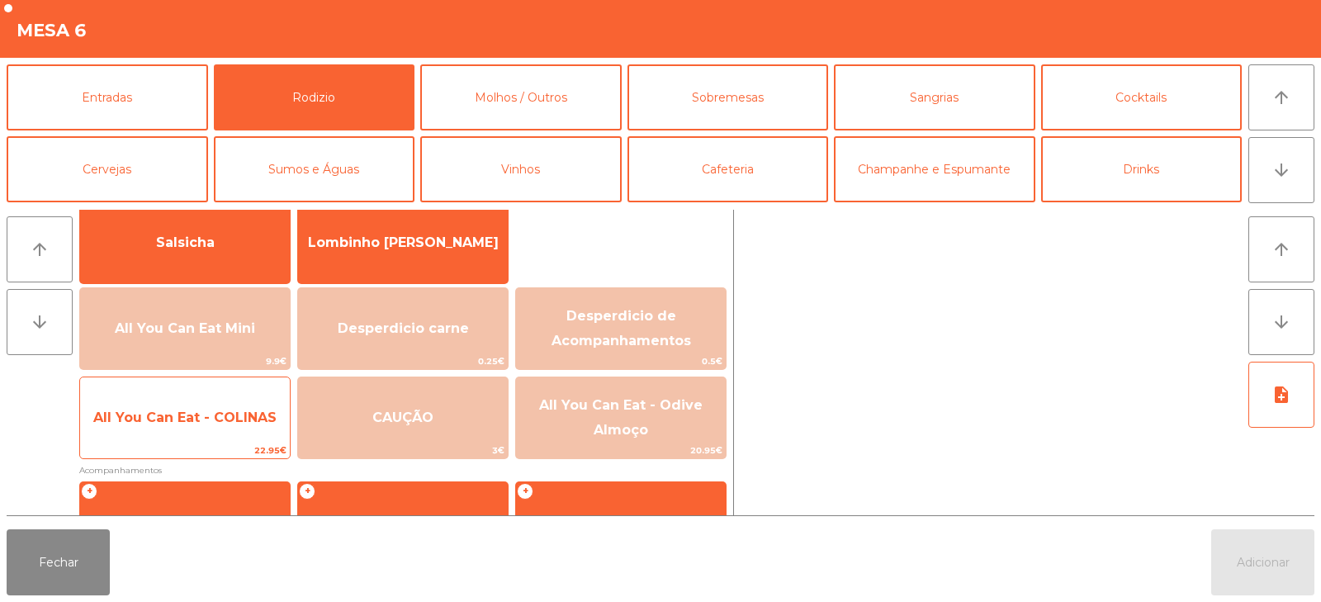
click at [240, 415] on span "All You Can Eat - COLINAS" at bounding box center [184, 418] width 183 height 16
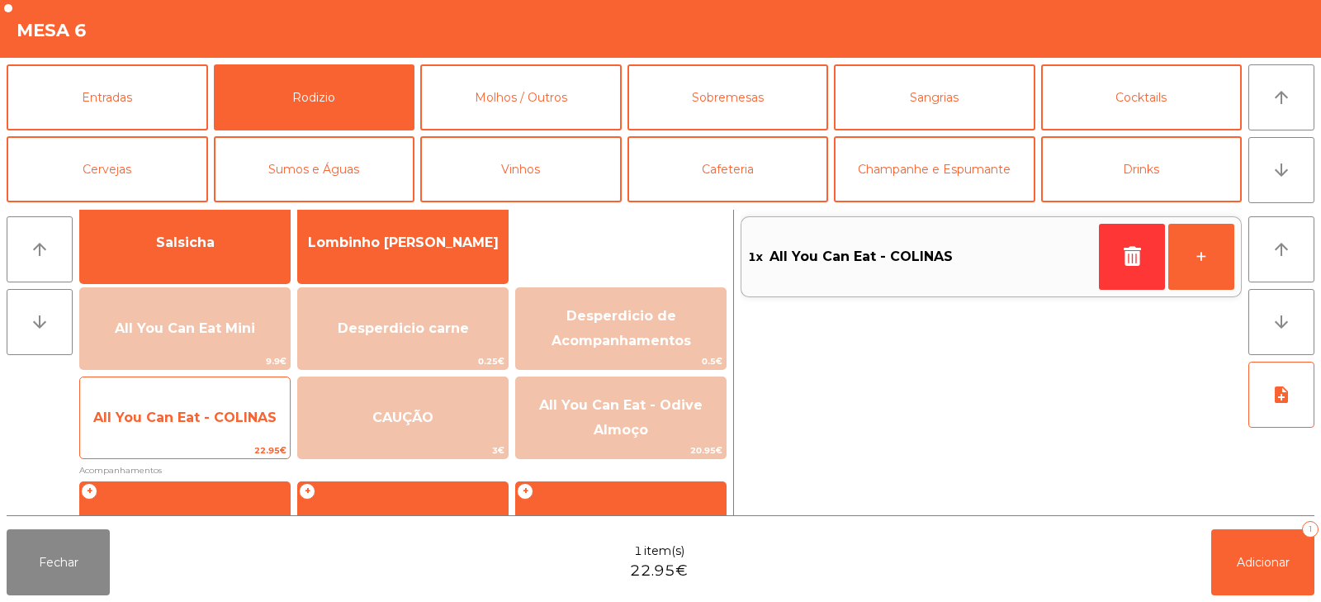
click at [235, 415] on span "All You Can Eat - COLINAS" at bounding box center [184, 418] width 183 height 16
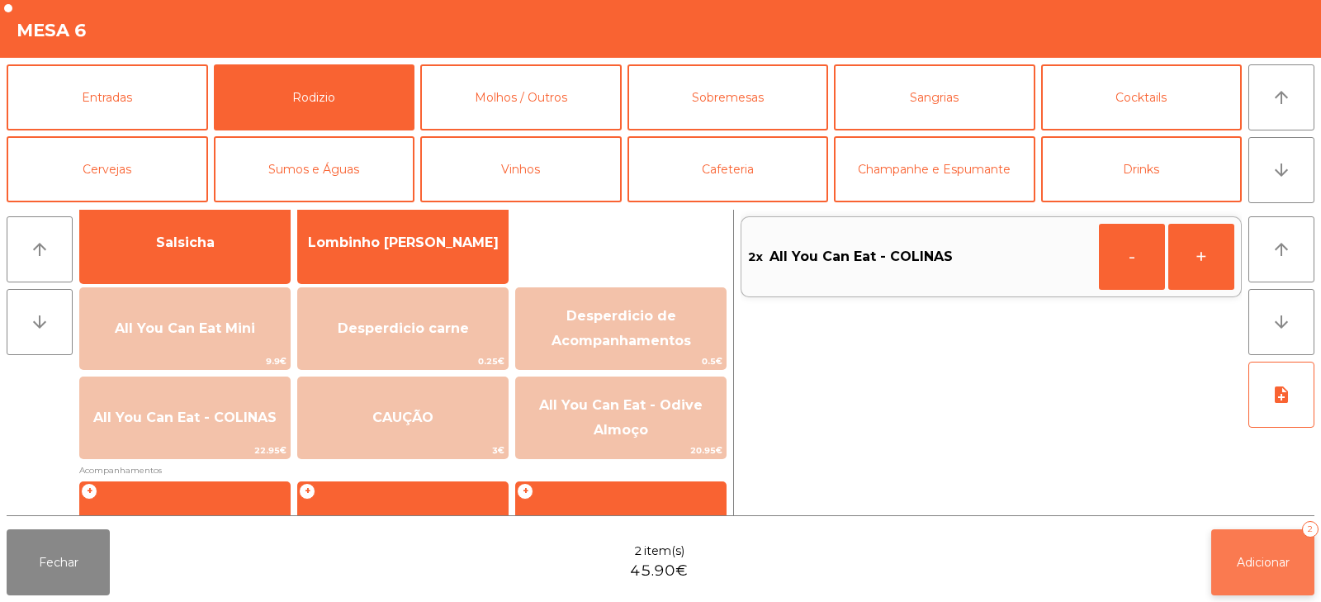
click at [1241, 553] on button "Adicionar 2" at bounding box center [1263, 562] width 103 height 66
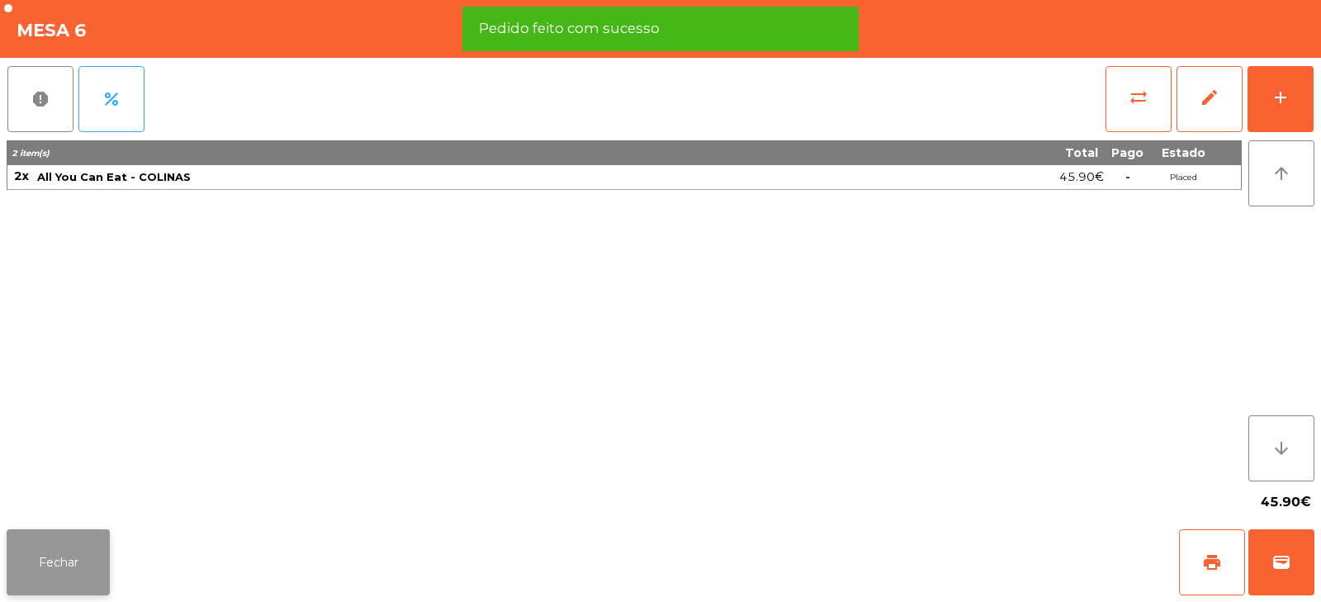
click at [69, 570] on button "Fechar" at bounding box center [58, 562] width 103 height 66
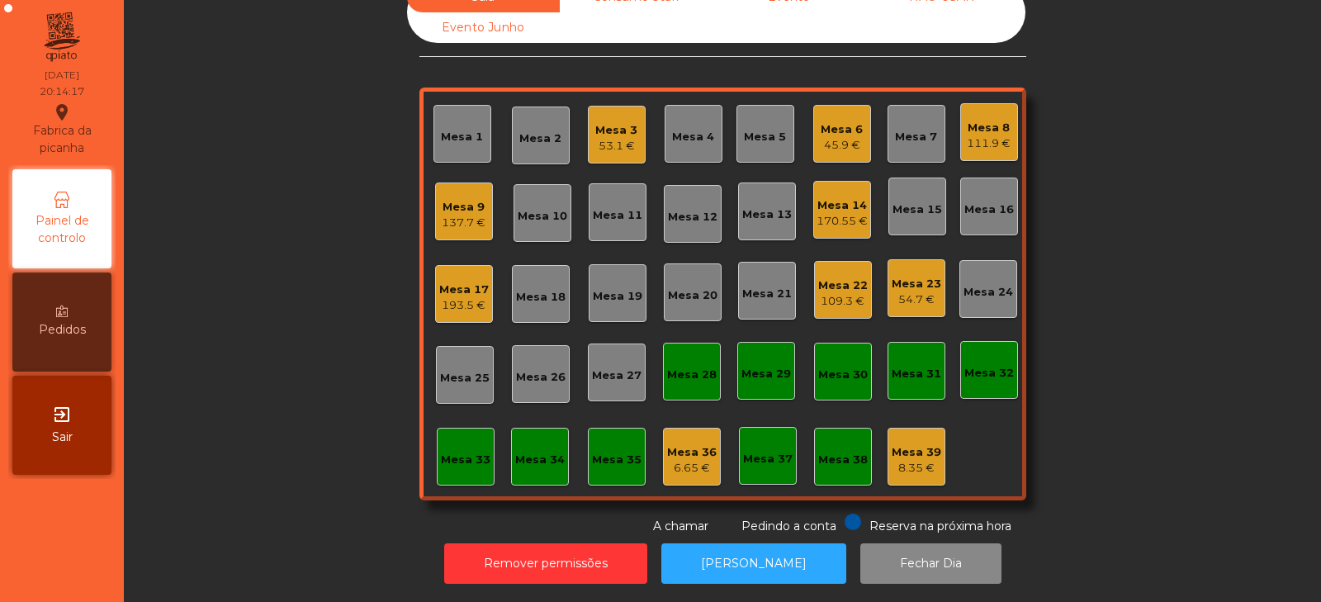
click at [291, 282] on div "Sala Consumo Staff Evento NÃO USAR Evento Junho Mesa 1 Mesa 2 Mesa 3 53.1 € Mes…" at bounding box center [722, 258] width 1153 height 553
click at [692, 292] on div "Mesa 20" at bounding box center [693, 292] width 58 height 58
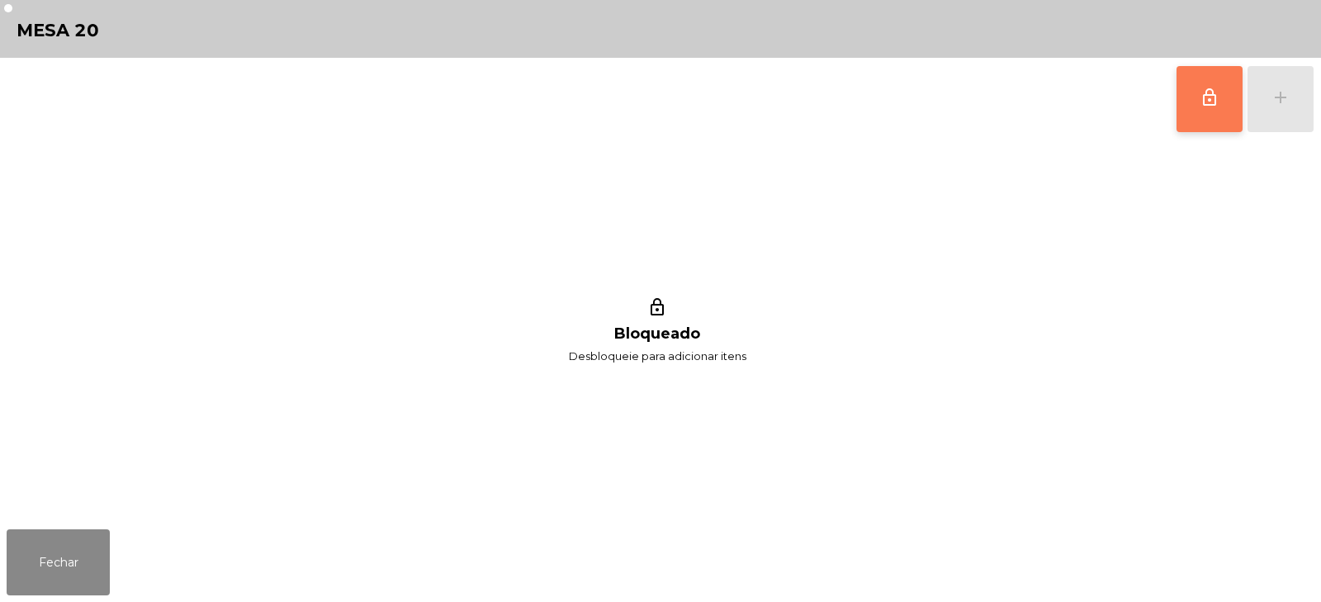
click at [1190, 127] on button "lock_outline" at bounding box center [1210, 99] width 66 height 66
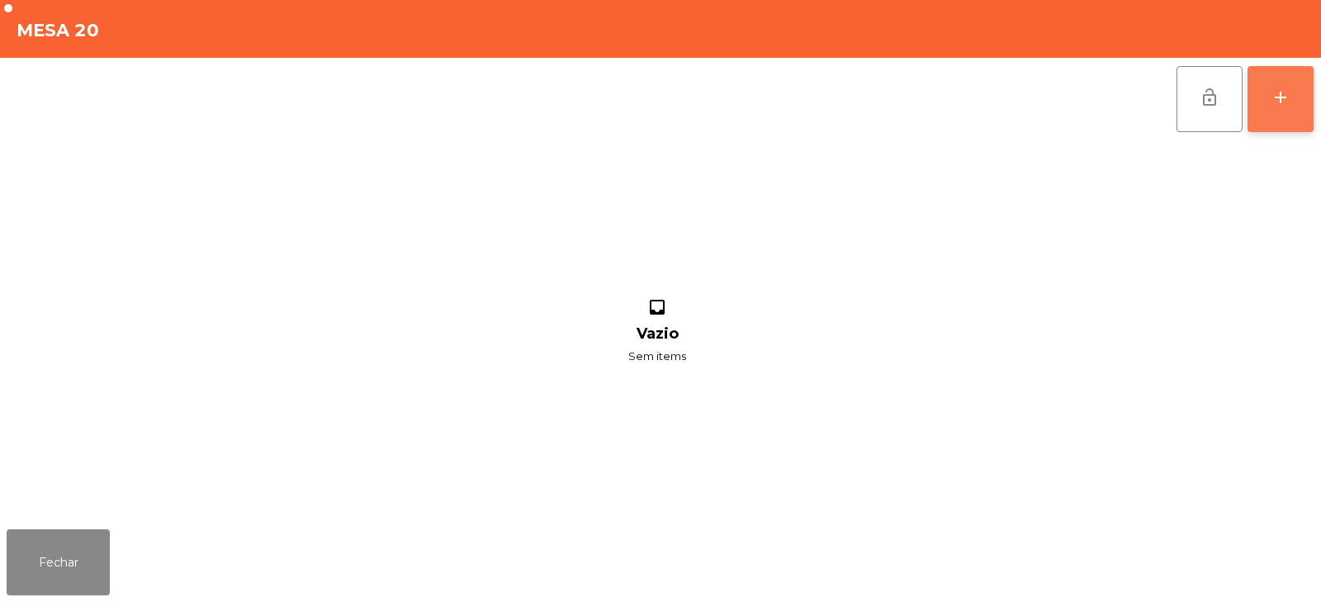
click at [1297, 111] on button "add" at bounding box center [1281, 99] width 66 height 66
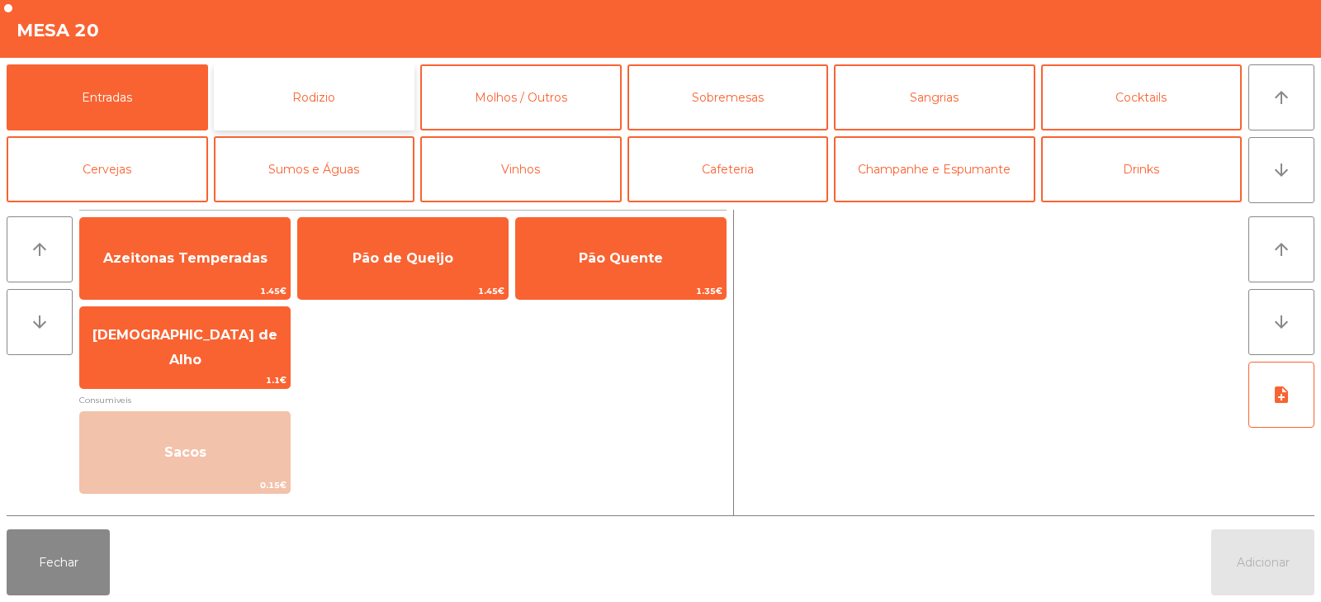
click at [286, 99] on button "Rodizio" at bounding box center [315, 97] width 202 height 66
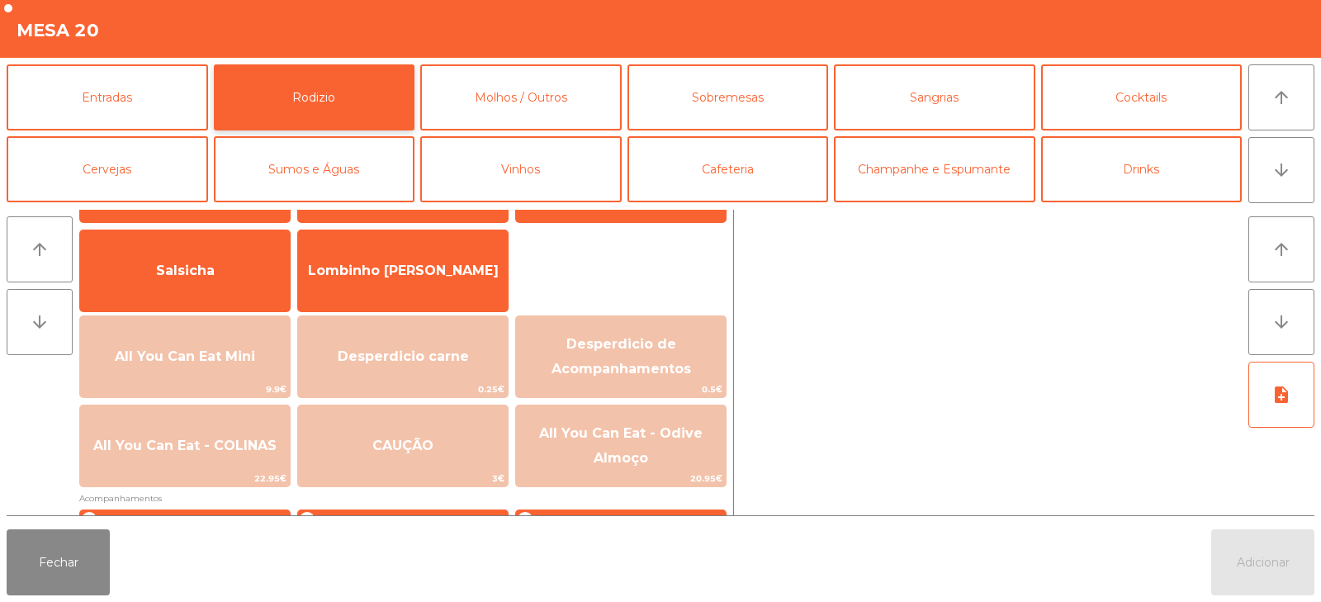
scroll to position [92, 0]
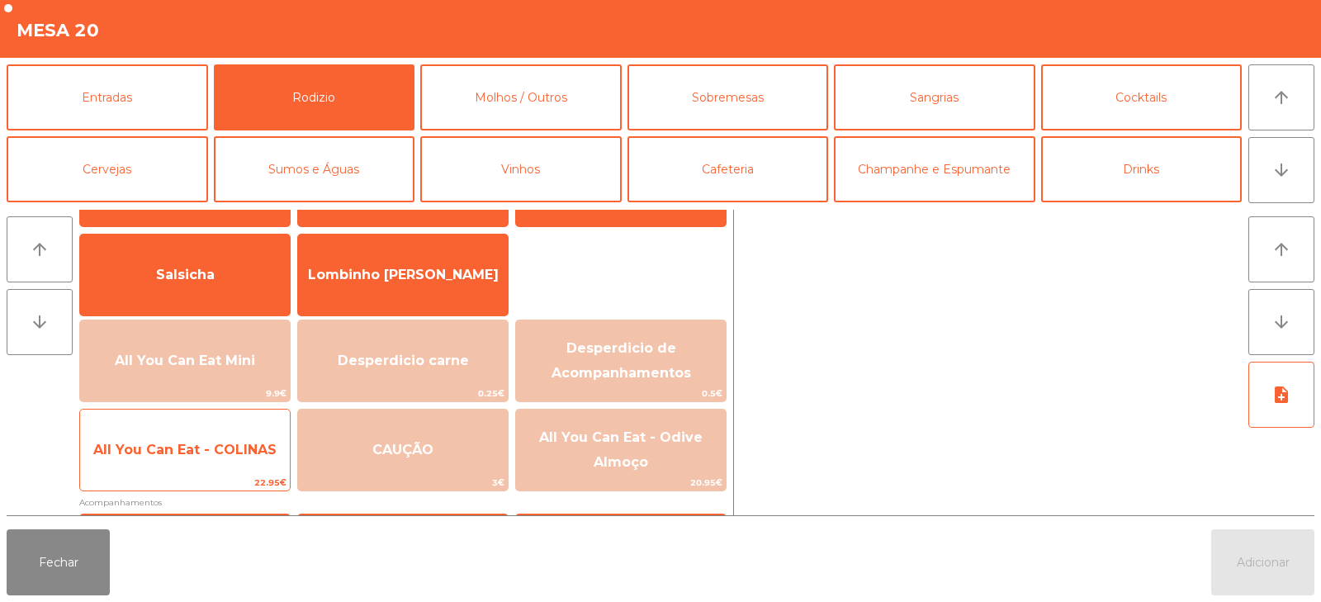
click at [210, 454] on span "All You Can Eat - COLINAS" at bounding box center [184, 450] width 183 height 16
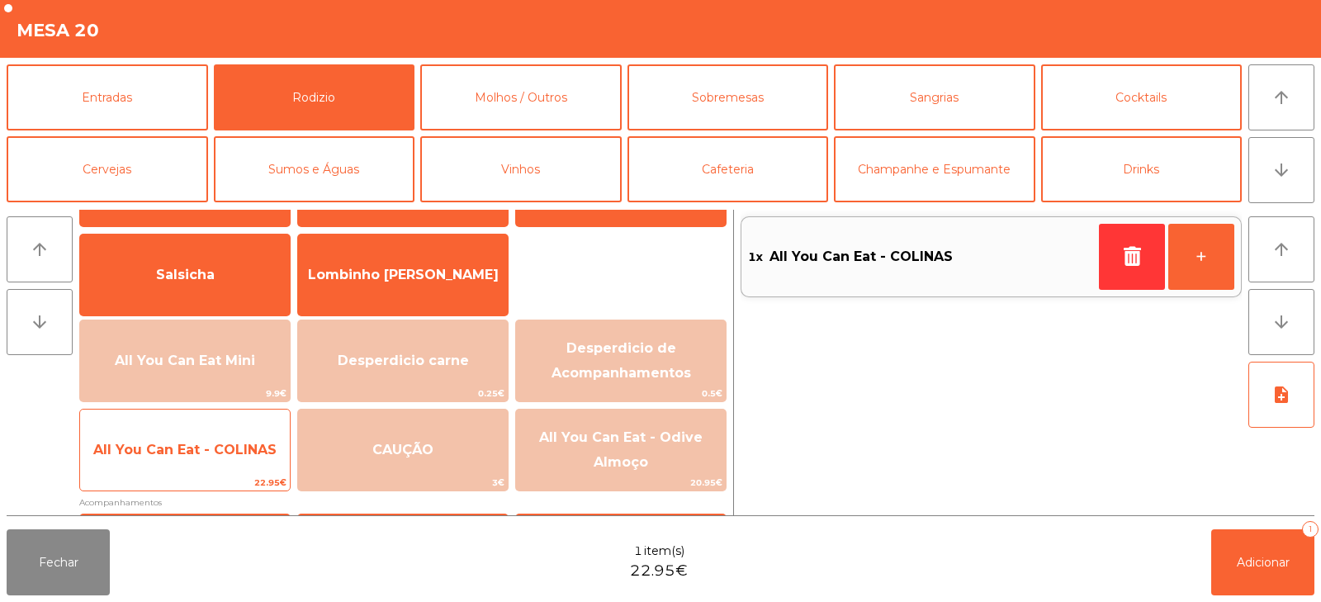
click at [202, 474] on div "All You Can Eat - COLINAS 22.95€" at bounding box center [184, 450] width 211 height 83
click at [208, 463] on span "All You Can Eat - COLINAS" at bounding box center [185, 450] width 210 height 45
click at [199, 463] on span "All You Can Eat - COLINAS" at bounding box center [185, 450] width 210 height 45
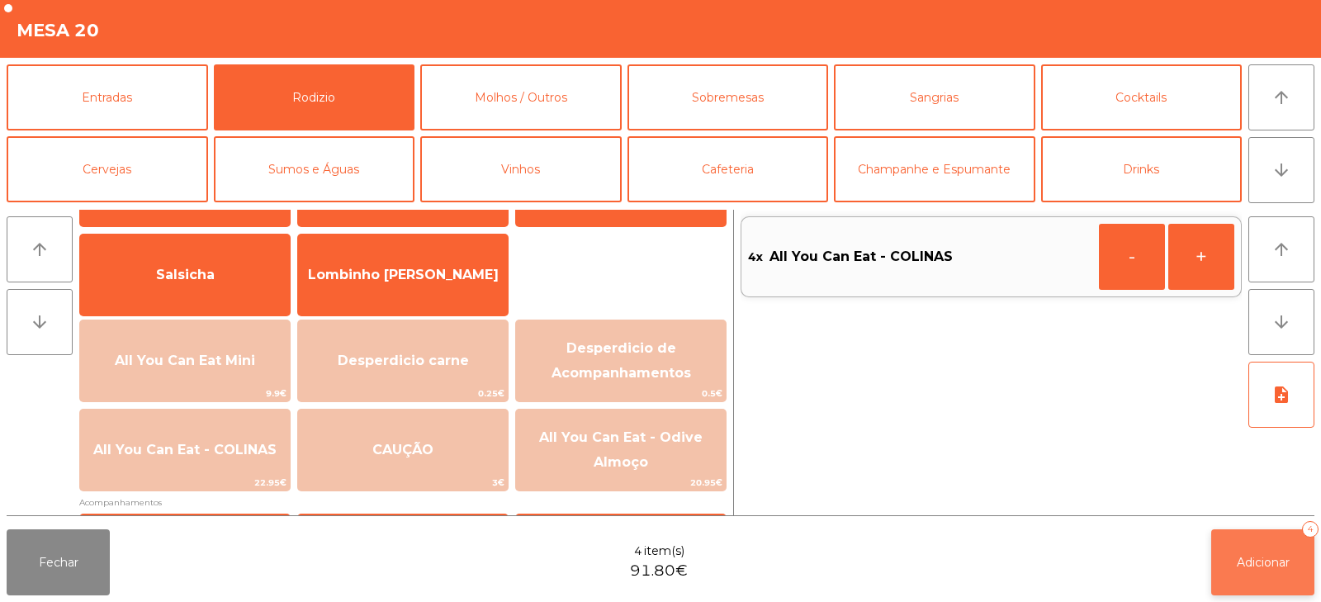
click at [1284, 570] on button "Adicionar 4" at bounding box center [1263, 562] width 103 height 66
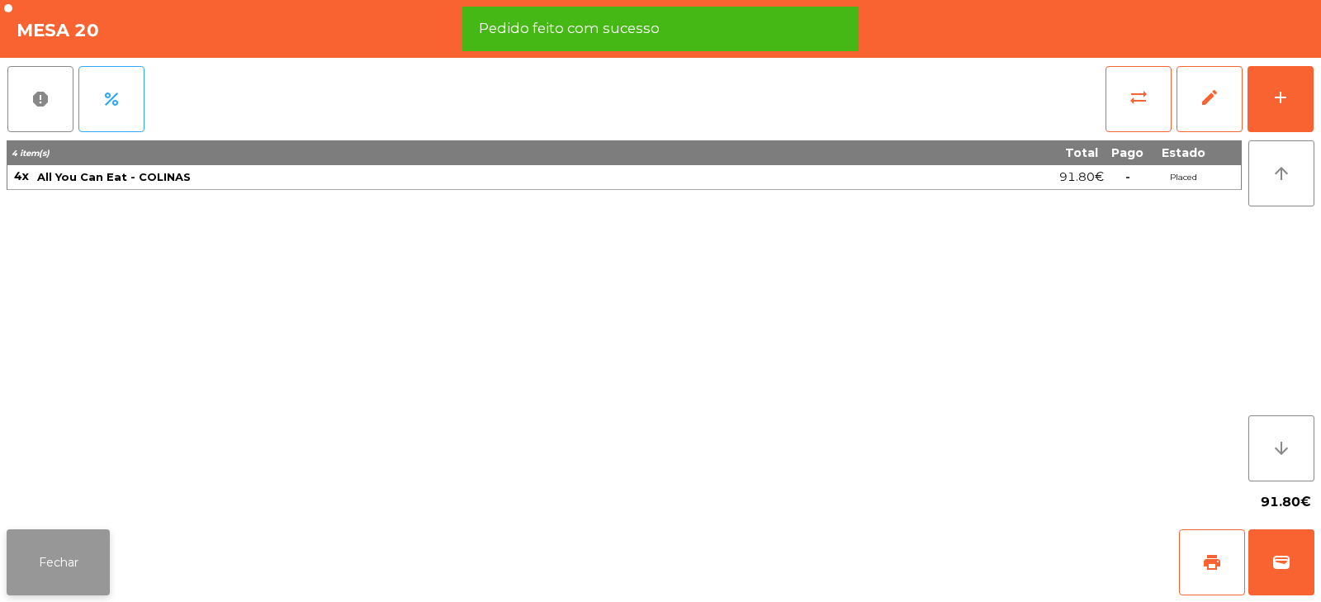
click at [84, 583] on button "Fechar" at bounding box center [58, 562] width 103 height 66
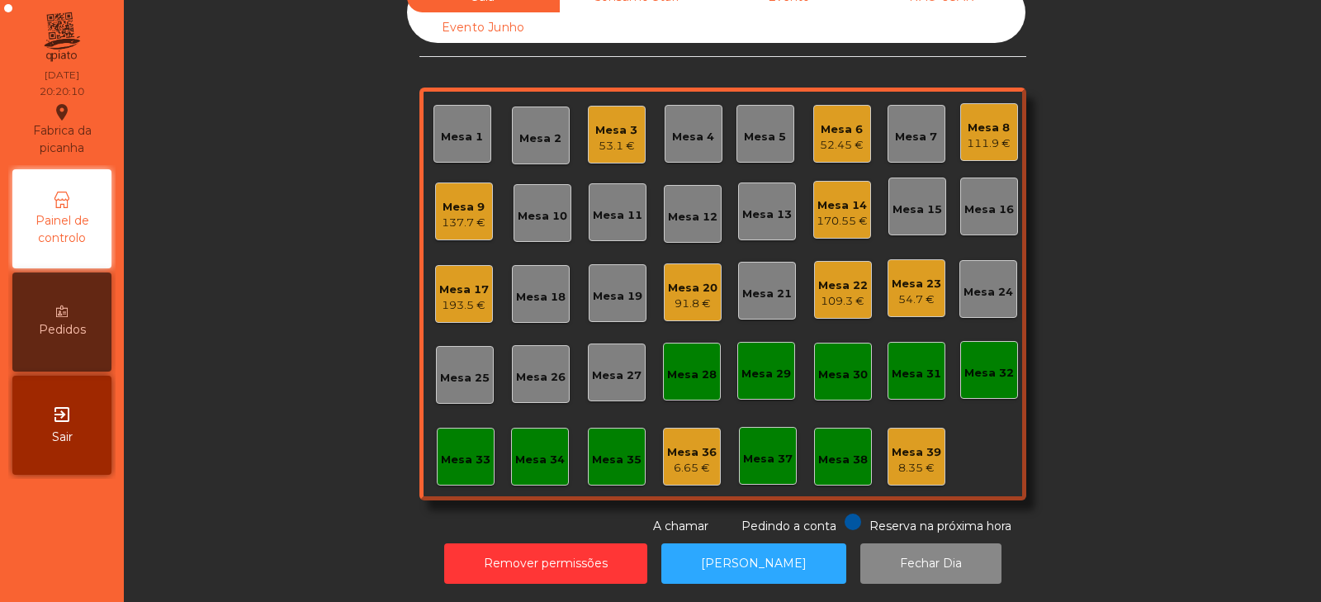
click at [623, 138] on div "53.1 €" at bounding box center [616, 146] width 42 height 17
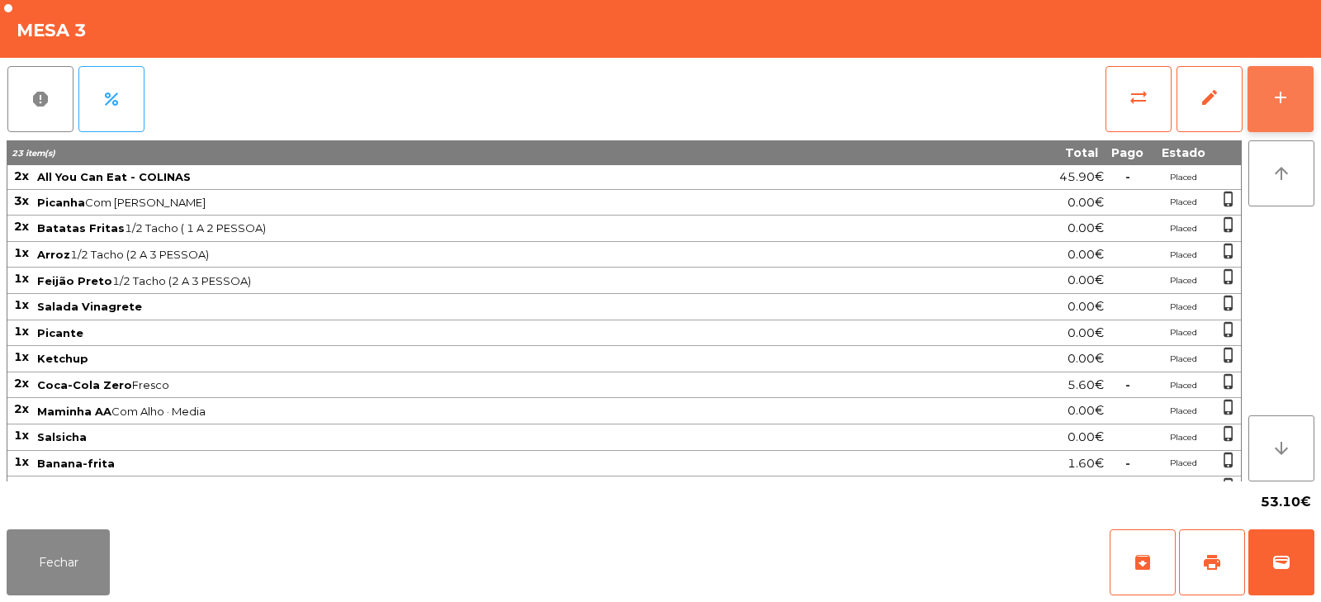
click at [1279, 102] on div "add" at bounding box center [1281, 98] width 20 height 20
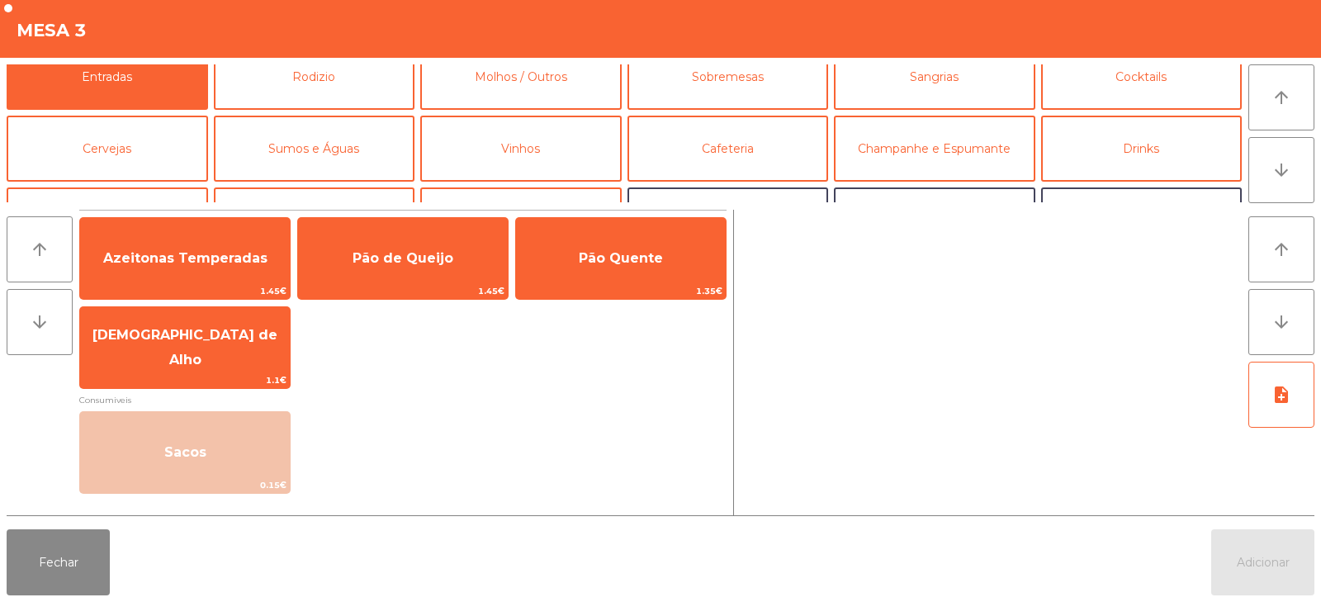
scroll to position [26, 0]
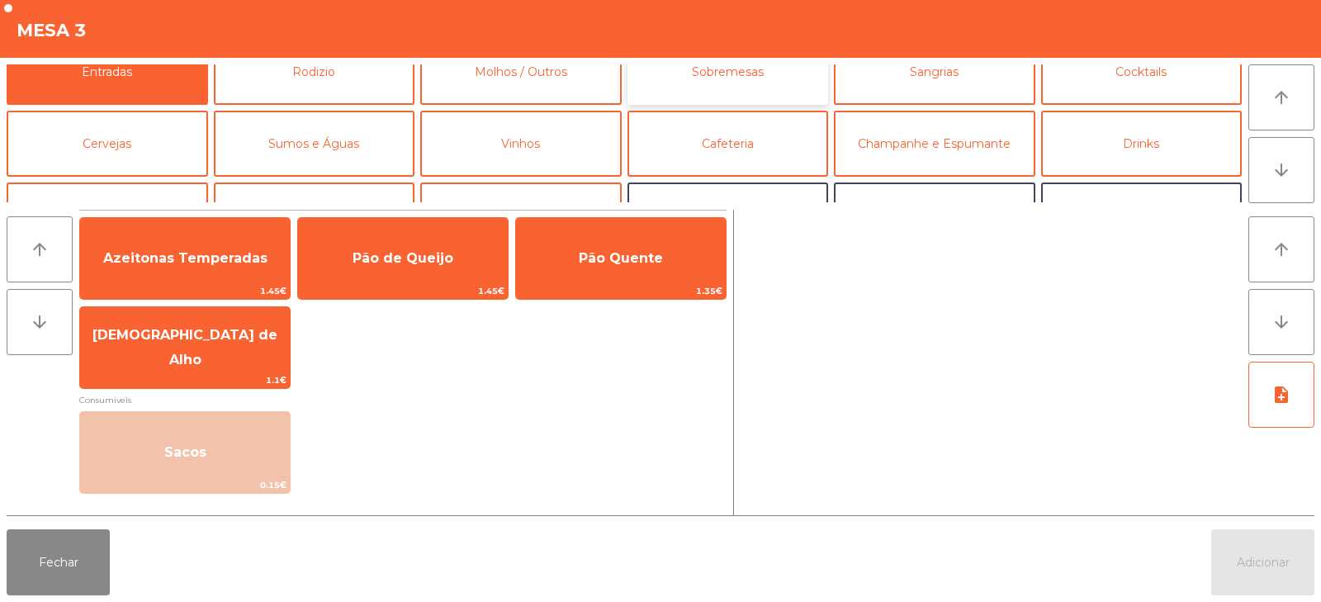
click at [784, 80] on button "Sobremesas" at bounding box center [729, 72] width 202 height 66
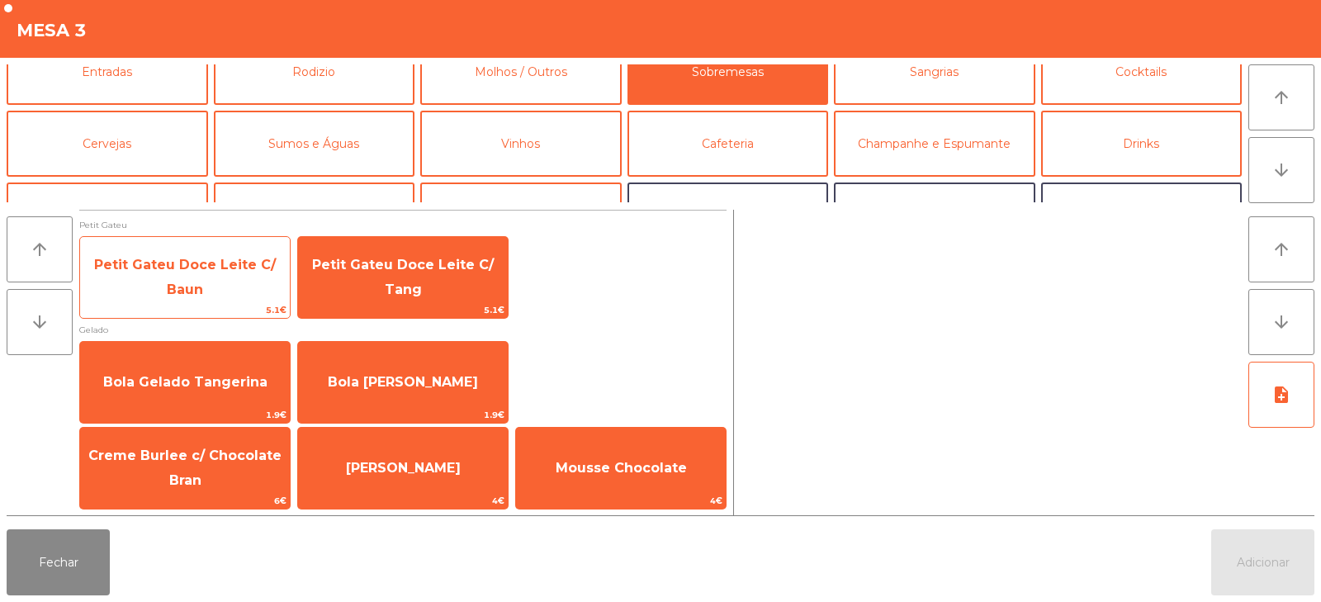
click at [186, 291] on span "Petit Gateu Doce Leite C/ Baun" at bounding box center [185, 277] width 182 height 40
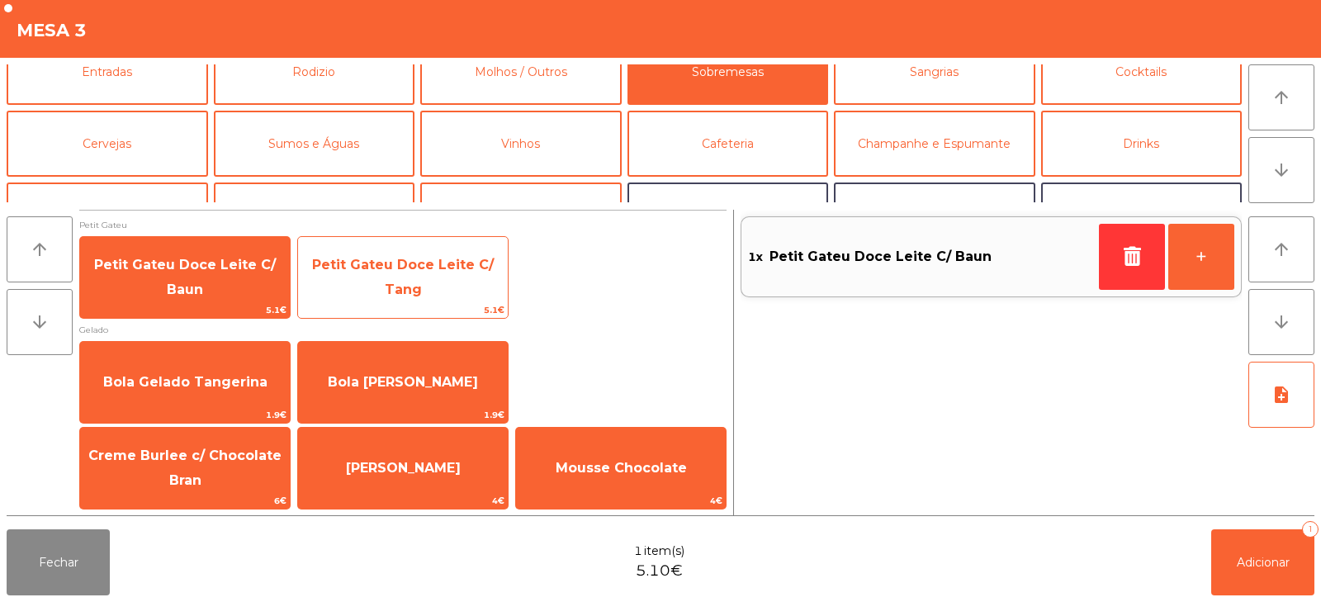
click at [439, 294] on span "Petit Gateu Doce Leite C/ Tang" at bounding box center [403, 278] width 210 height 70
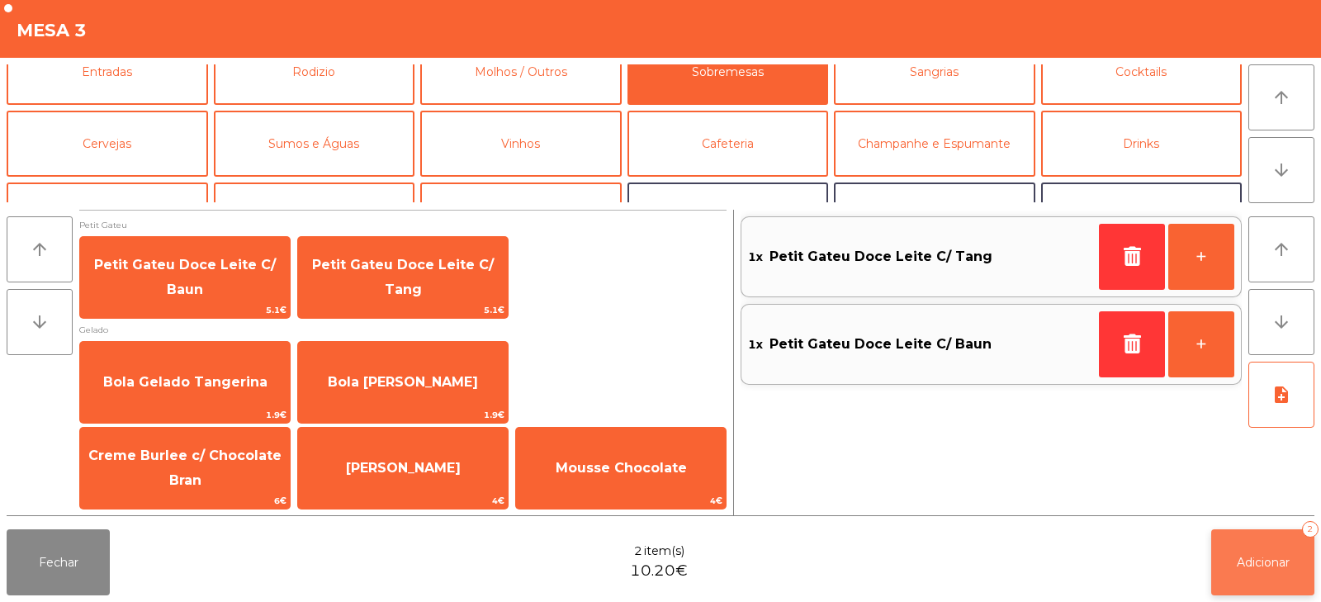
click at [1239, 546] on button "Adicionar 2" at bounding box center [1263, 562] width 103 height 66
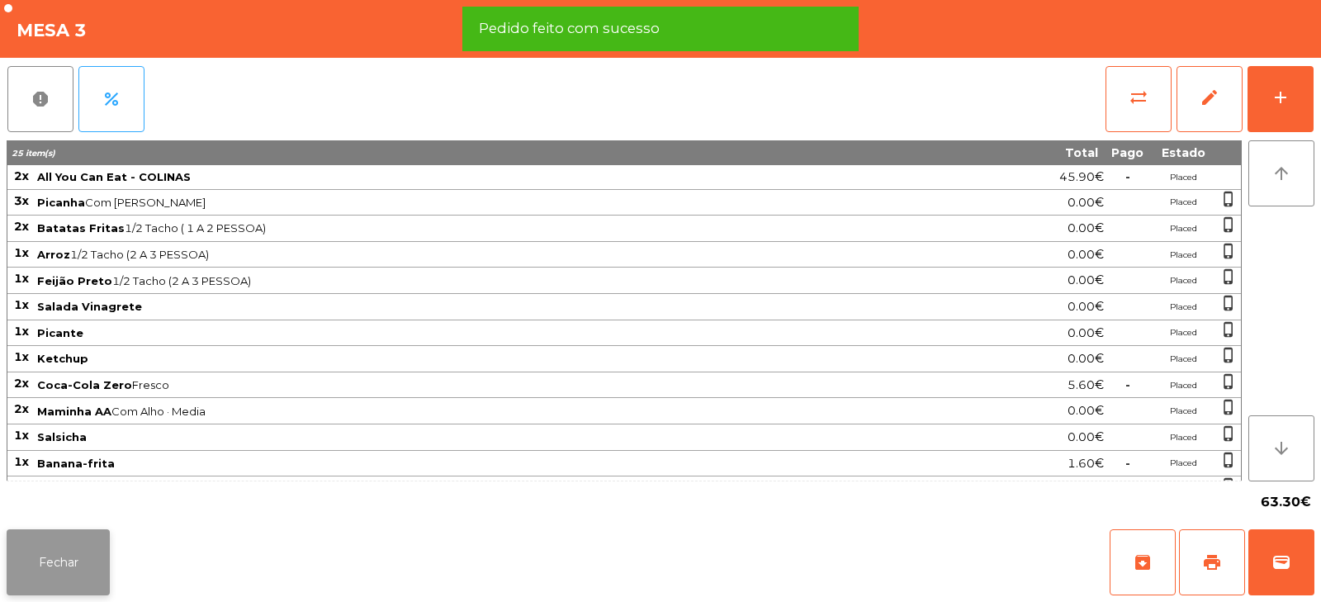
click at [52, 565] on button "Fechar" at bounding box center [58, 562] width 103 height 66
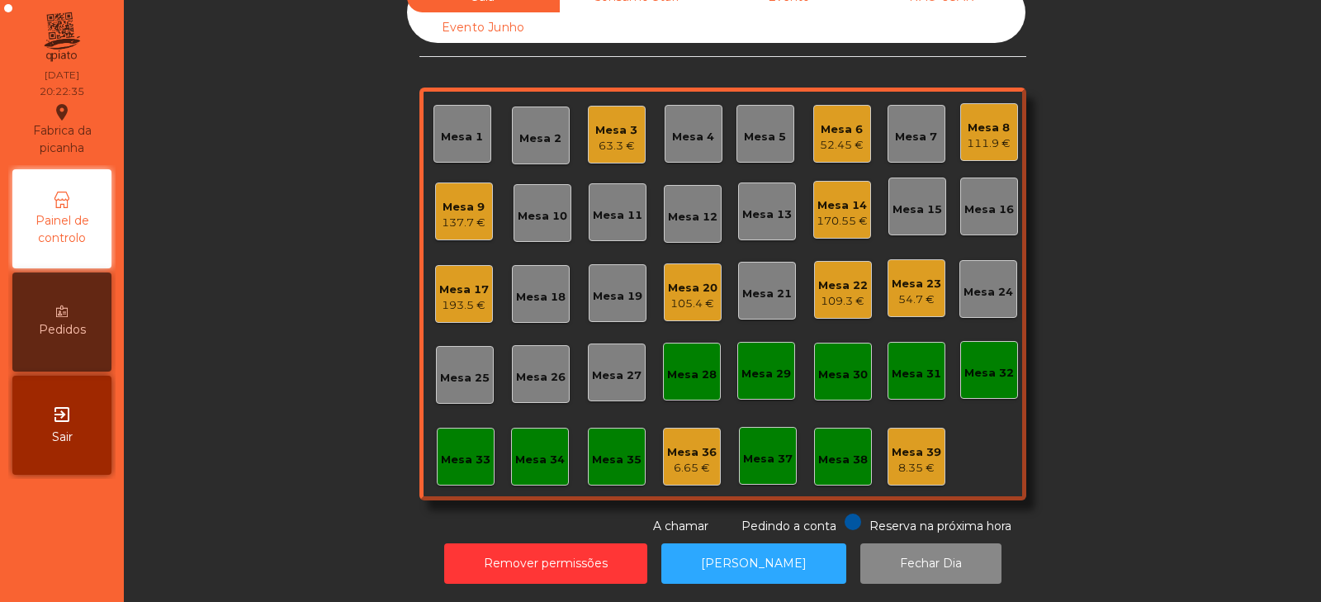
click at [444, 452] on div "Mesa 33" at bounding box center [466, 460] width 50 height 17
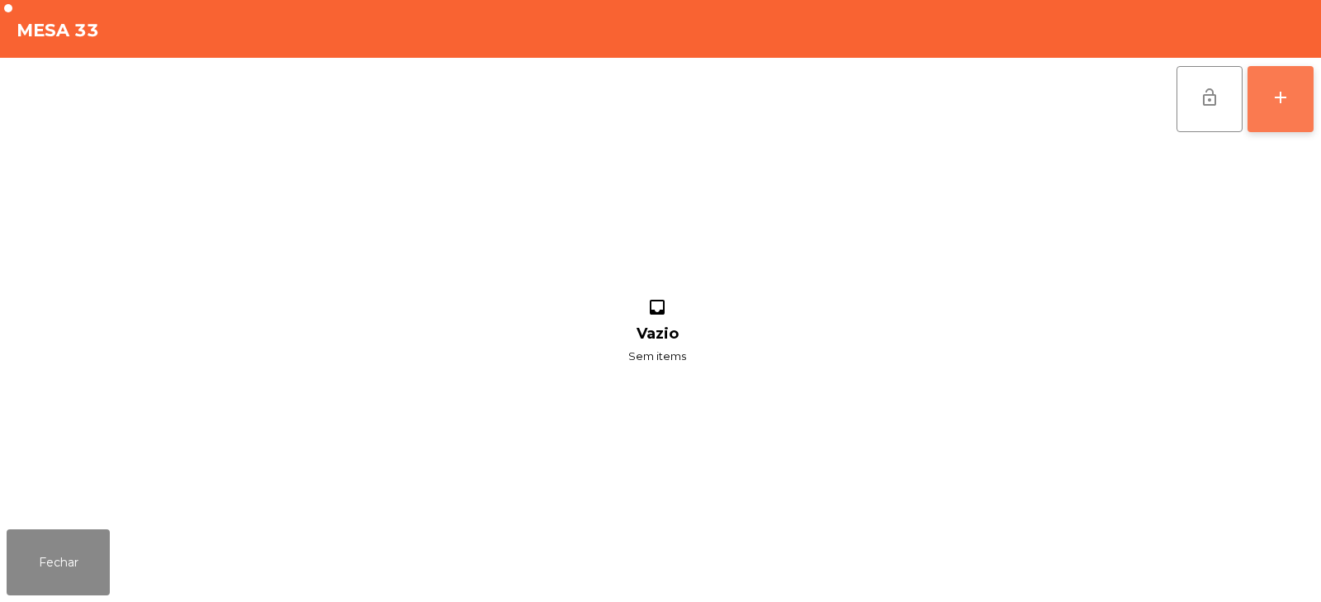
click at [1299, 113] on button "add" at bounding box center [1281, 99] width 66 height 66
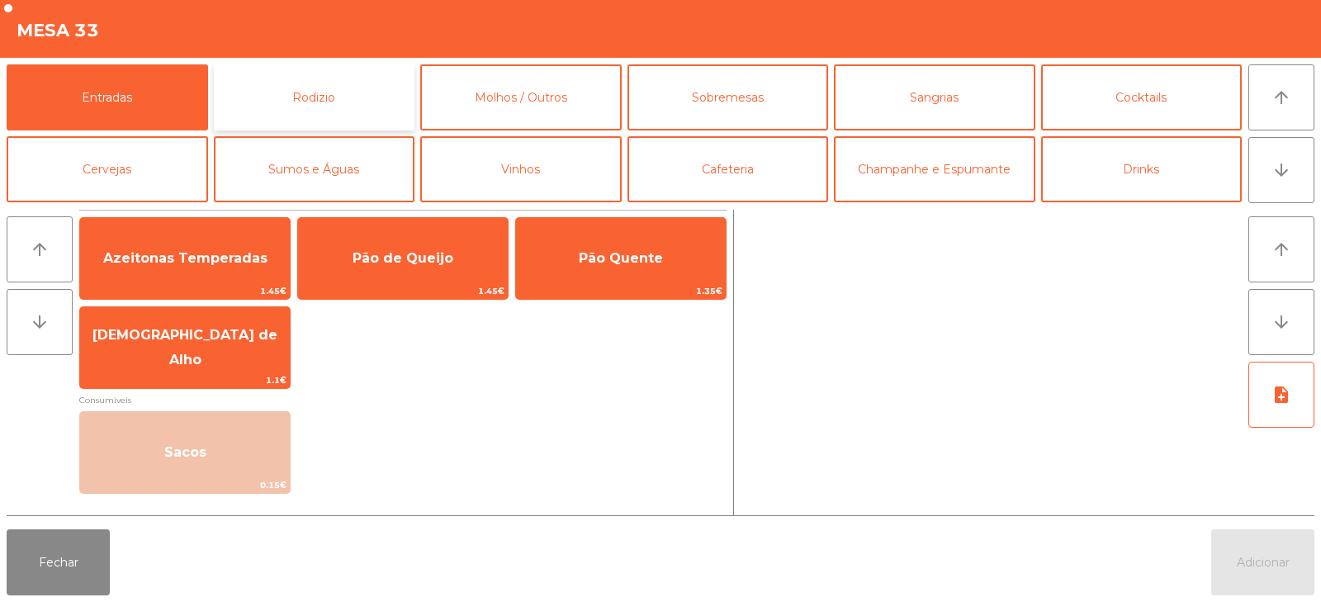
click at [349, 93] on button "Rodizio" at bounding box center [315, 97] width 202 height 66
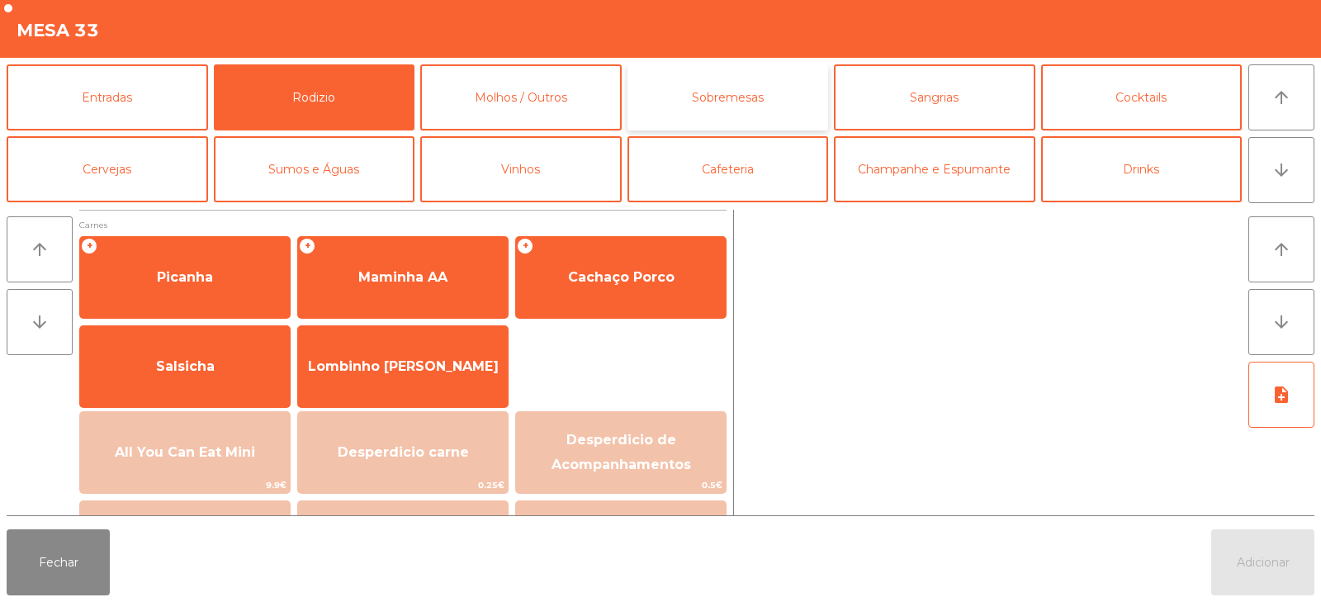
click at [787, 97] on button "Sobremesas" at bounding box center [729, 97] width 202 height 66
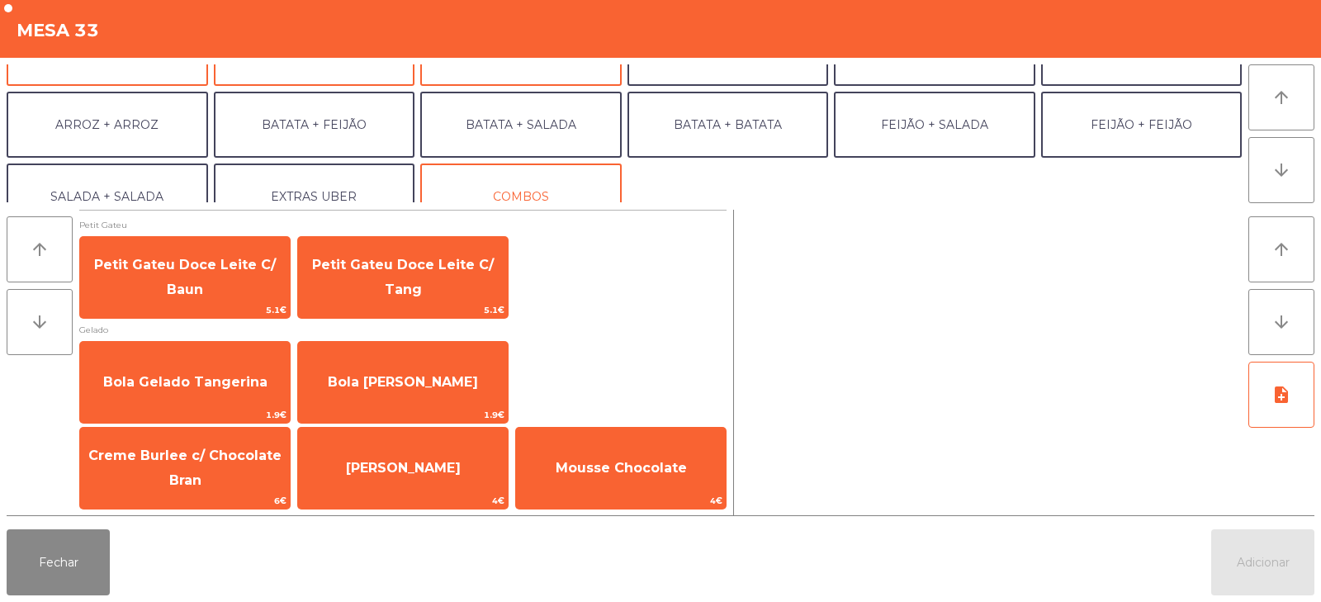
scroll to position [183, 0]
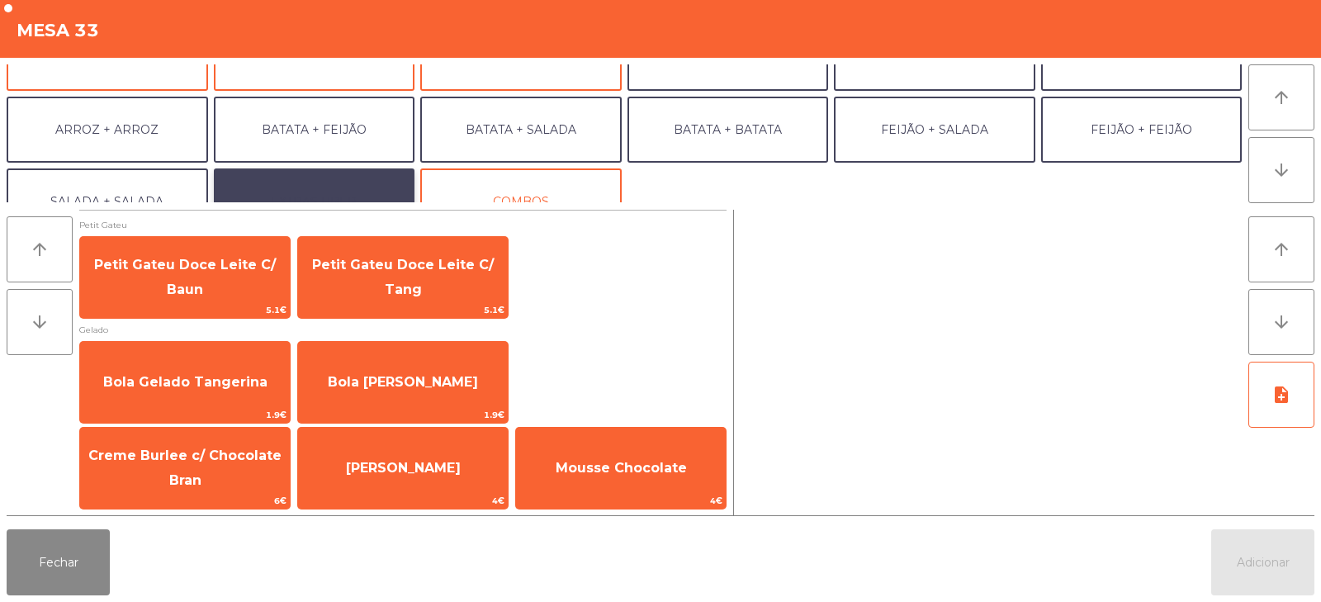
click at [338, 196] on button "EXTRAS UBER" at bounding box center [315, 201] width 202 height 66
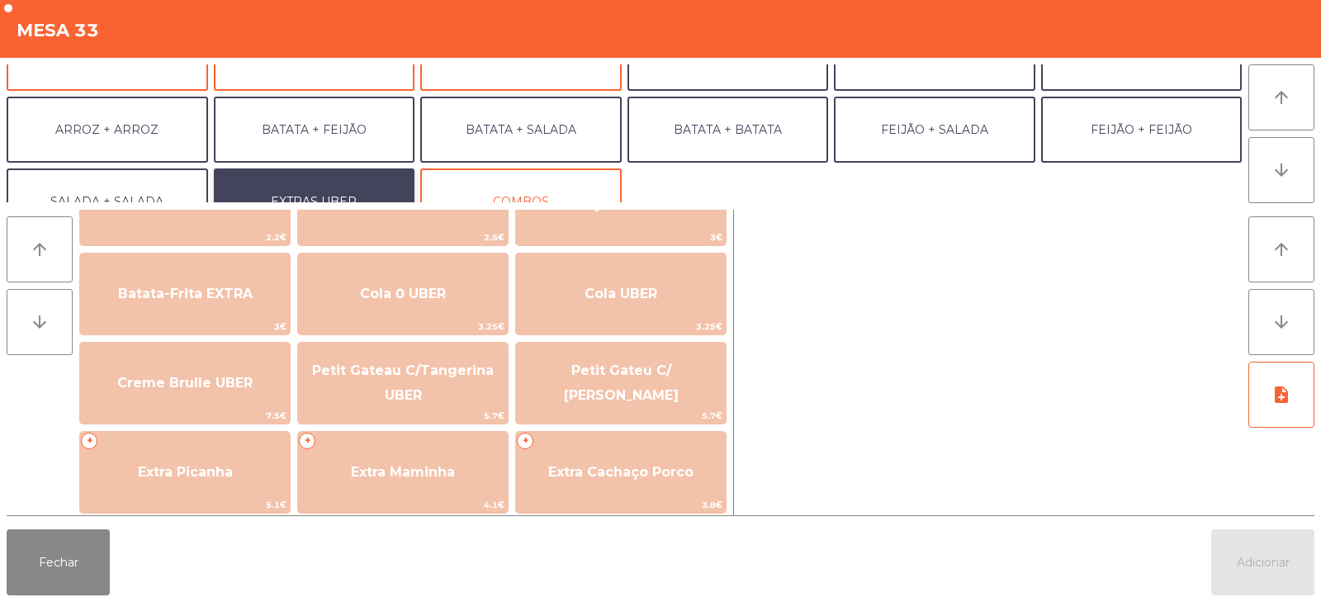
scroll to position [245, 0]
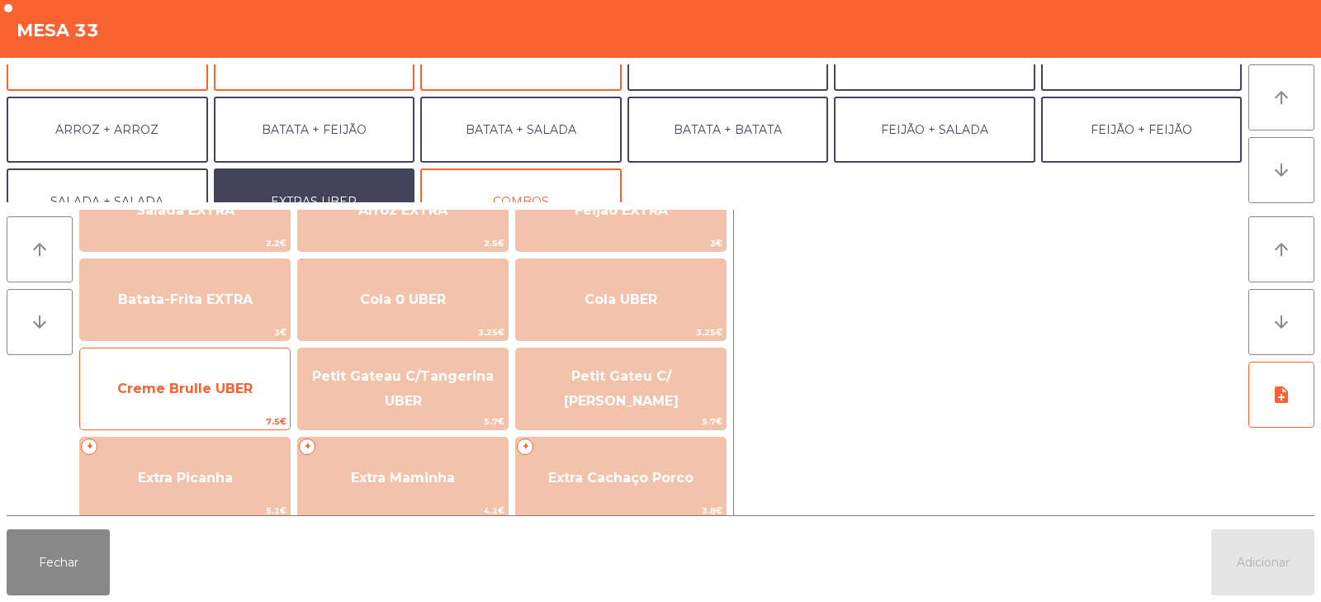
click at [235, 386] on span "Creme Brulle UBER" at bounding box center [184, 389] width 135 height 16
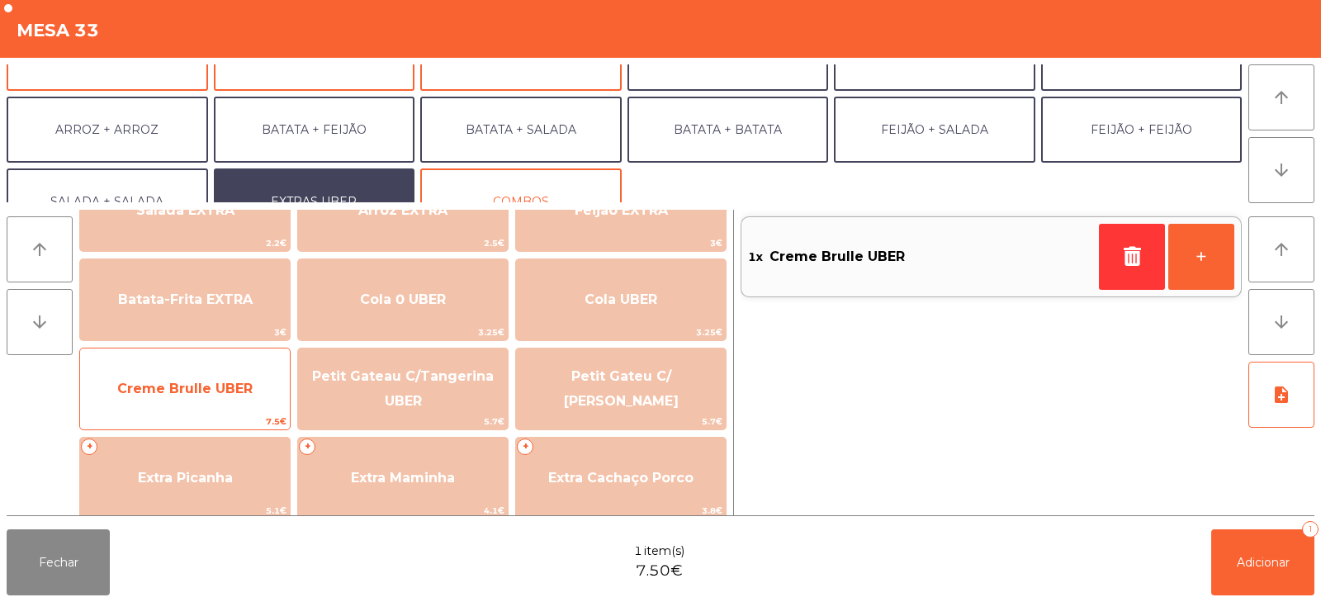
click at [230, 393] on span "Creme Brulle UBER" at bounding box center [184, 389] width 135 height 16
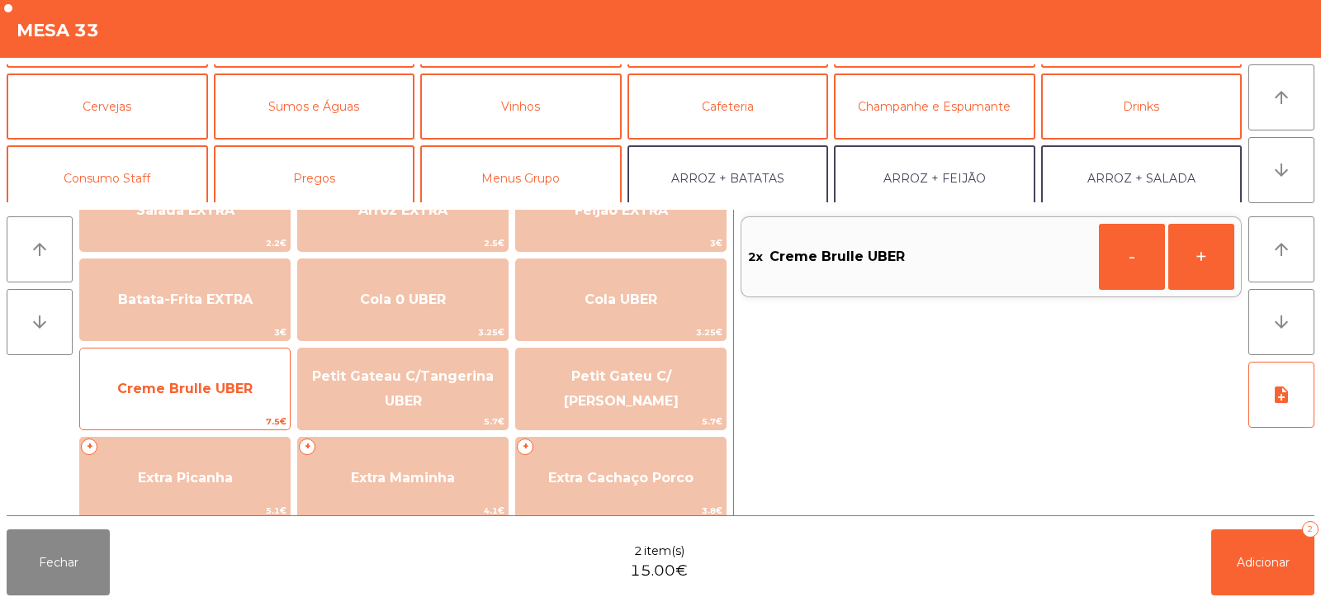
scroll to position [0, 0]
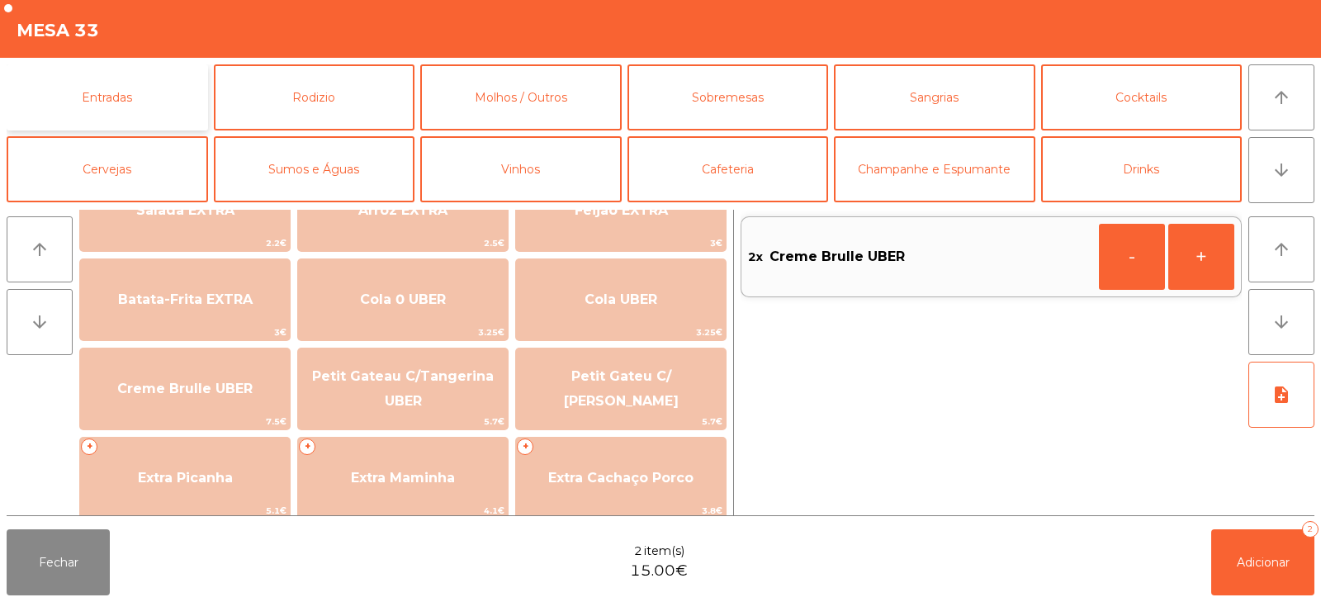
click at [150, 99] on button "Entradas" at bounding box center [108, 97] width 202 height 66
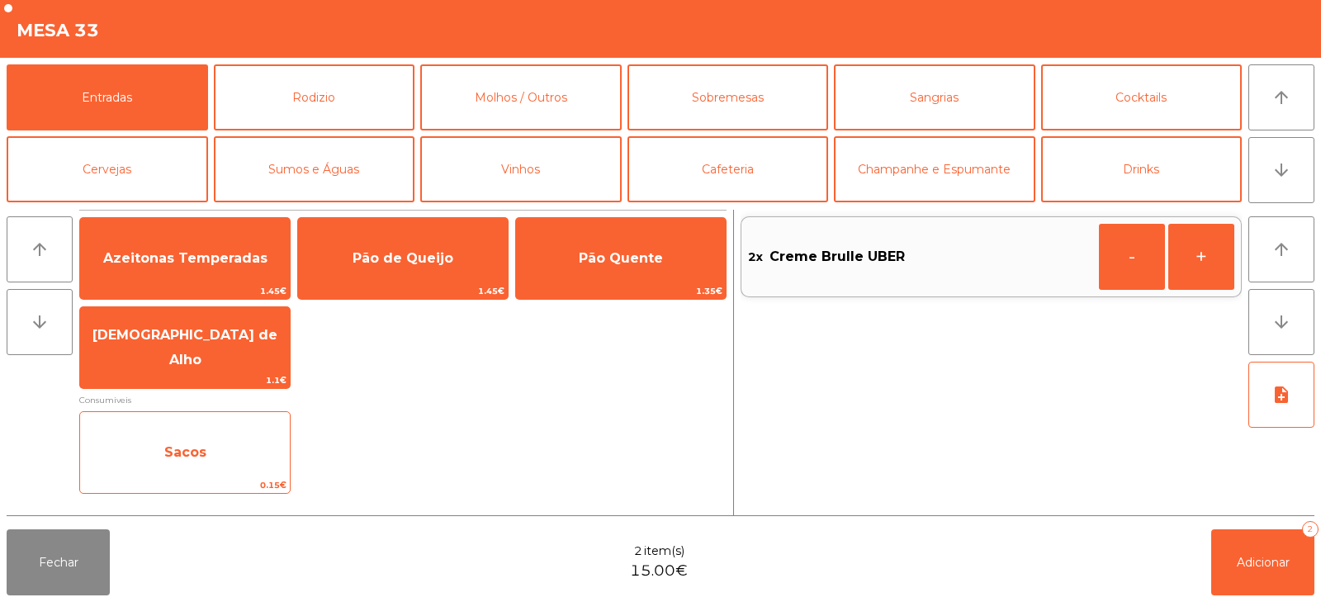
click at [224, 453] on span "Sacos" at bounding box center [185, 452] width 210 height 45
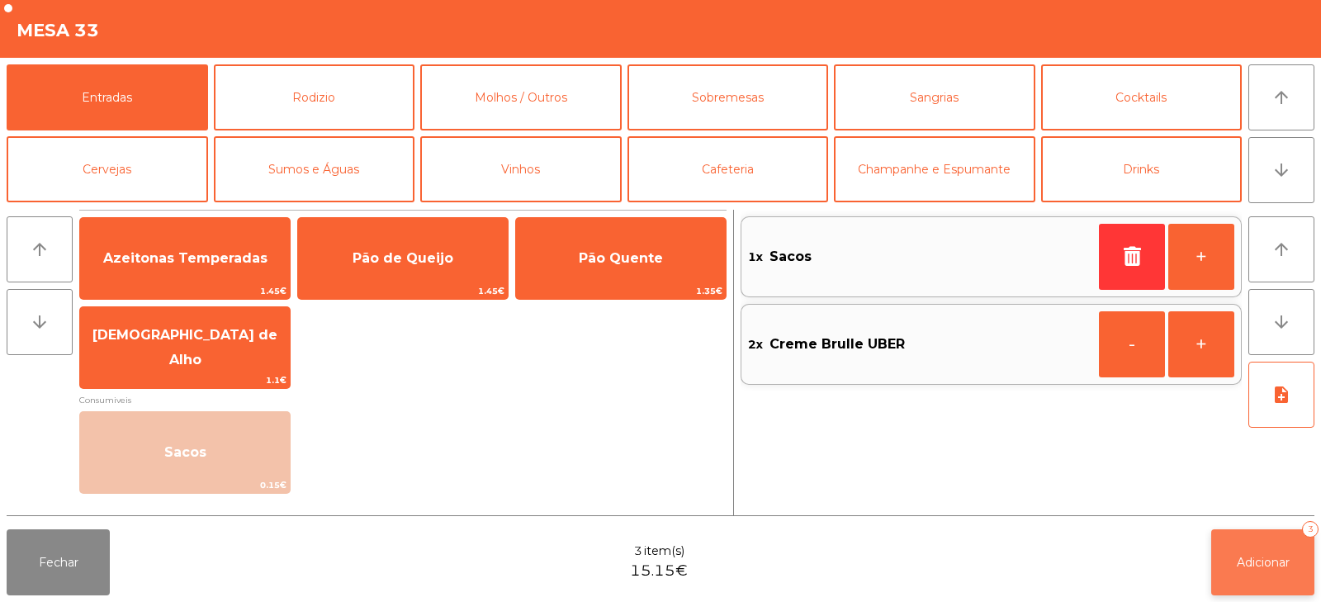
click at [1256, 560] on span "Adicionar" at bounding box center [1263, 562] width 53 height 15
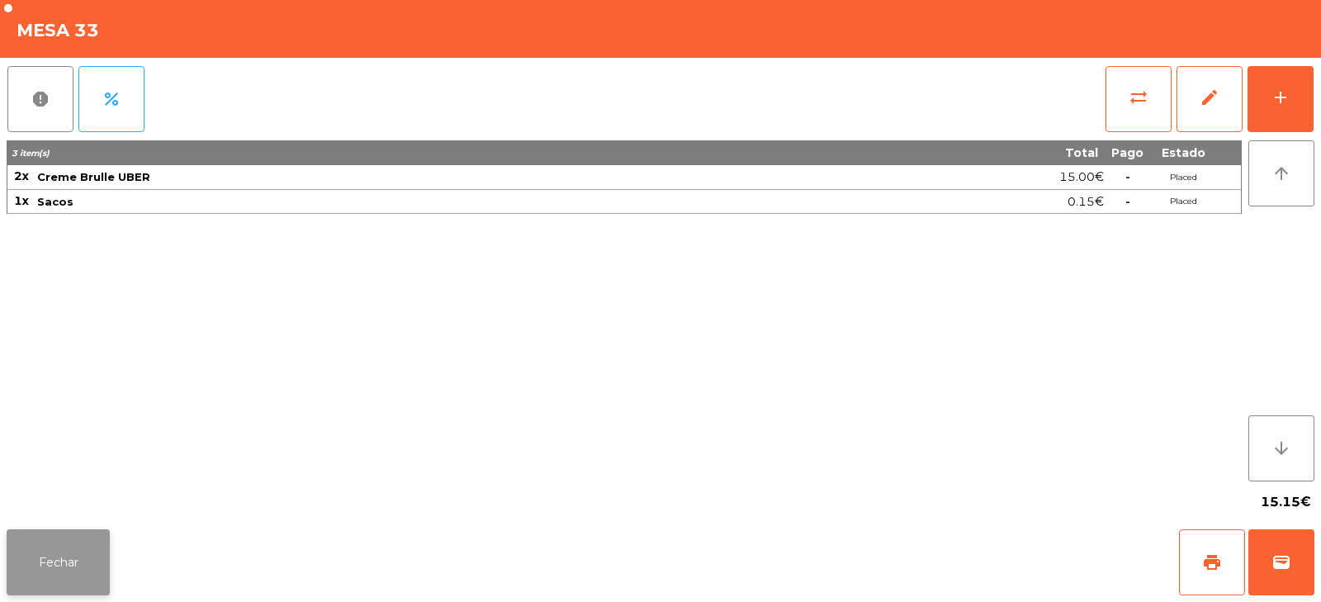
click at [69, 565] on button "Fechar" at bounding box center [58, 562] width 103 height 66
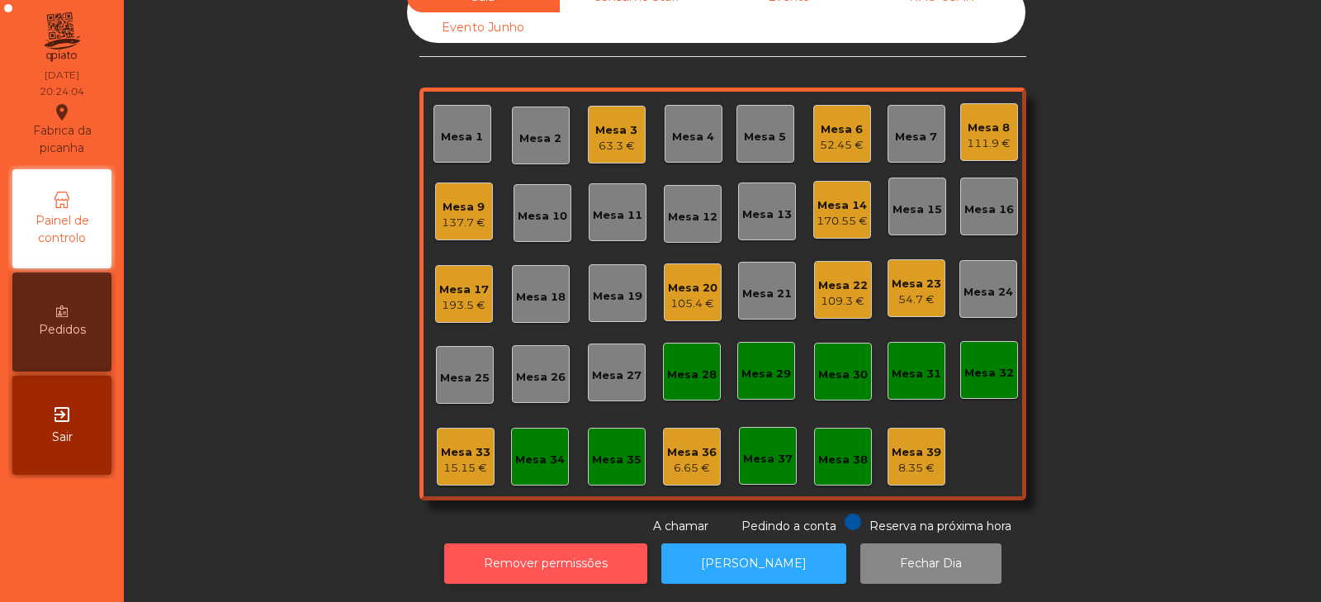
click at [575, 570] on button "Remover permissões" at bounding box center [545, 563] width 203 height 40
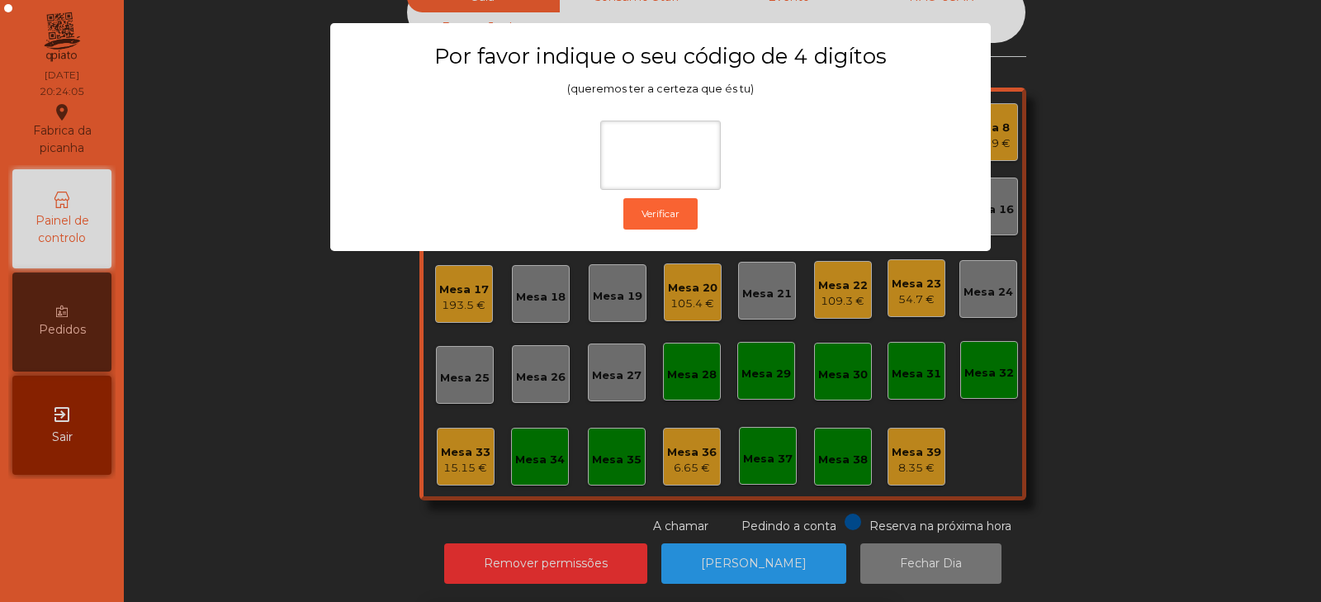
click at [1127, 149] on ngb-modal-window "Por favor indique o seu código de 4 digítos (queremos ter a certeza que és tu) …" at bounding box center [660, 301] width 1255 height 602
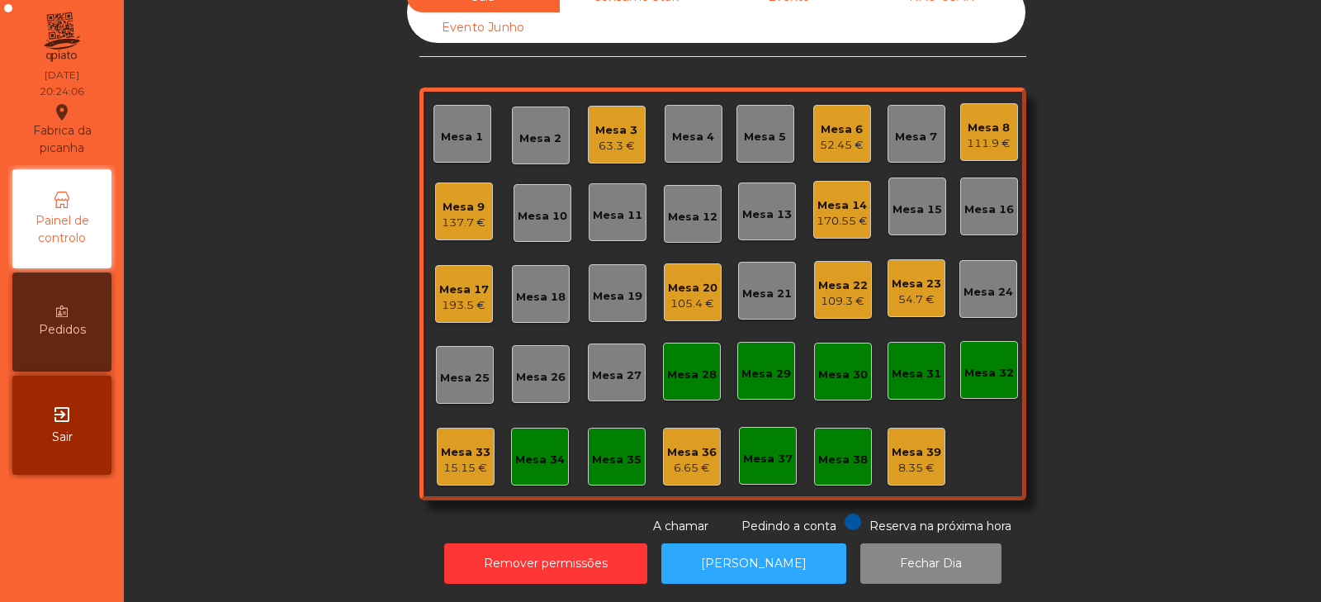
click at [465, 460] on div "15.15 €" at bounding box center [466, 468] width 50 height 17
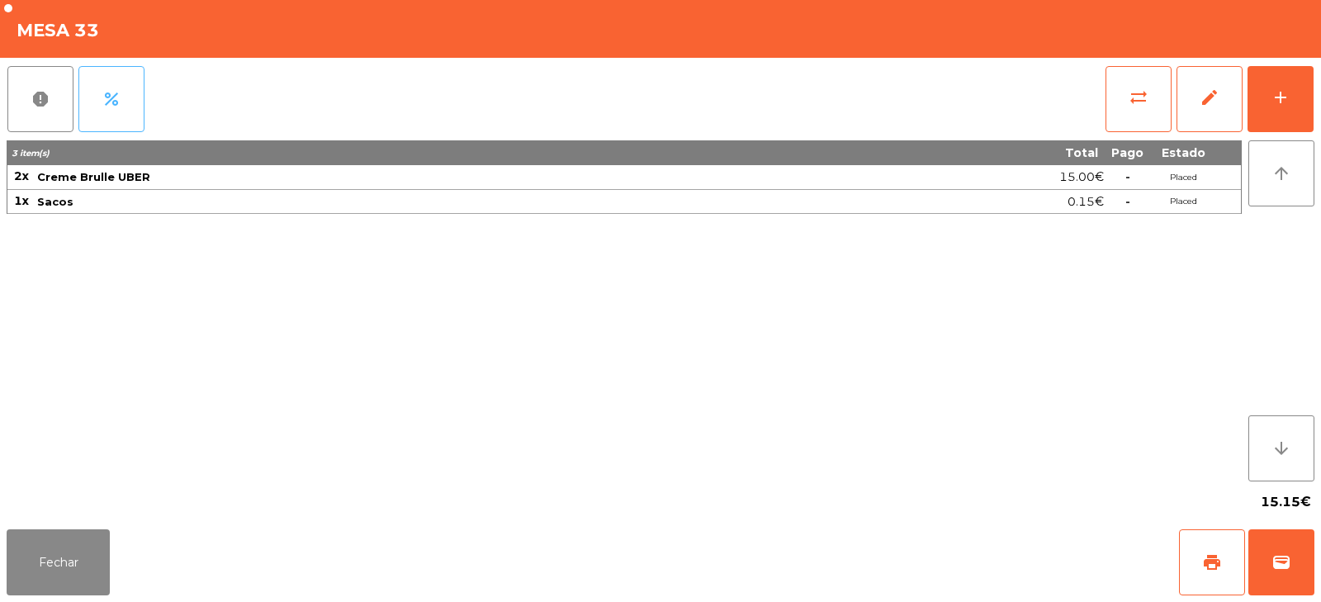
click at [121, 93] on span "percent" at bounding box center [112, 99] width 20 height 20
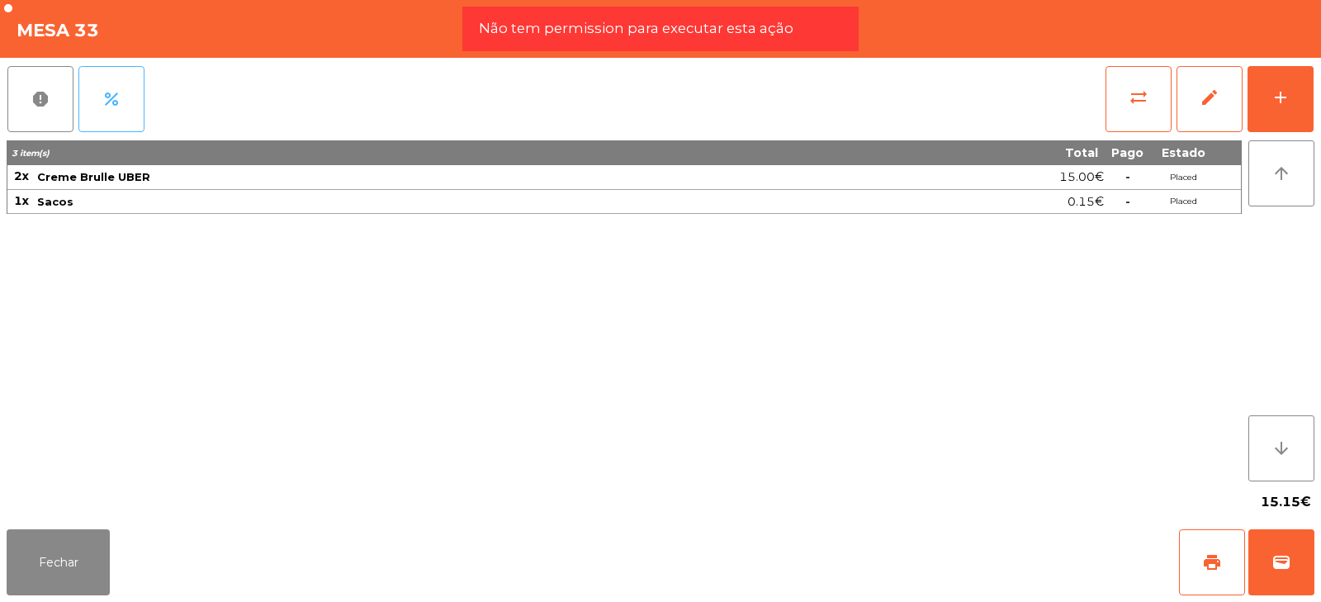
click at [109, 111] on button "percent" at bounding box center [111, 99] width 66 height 66
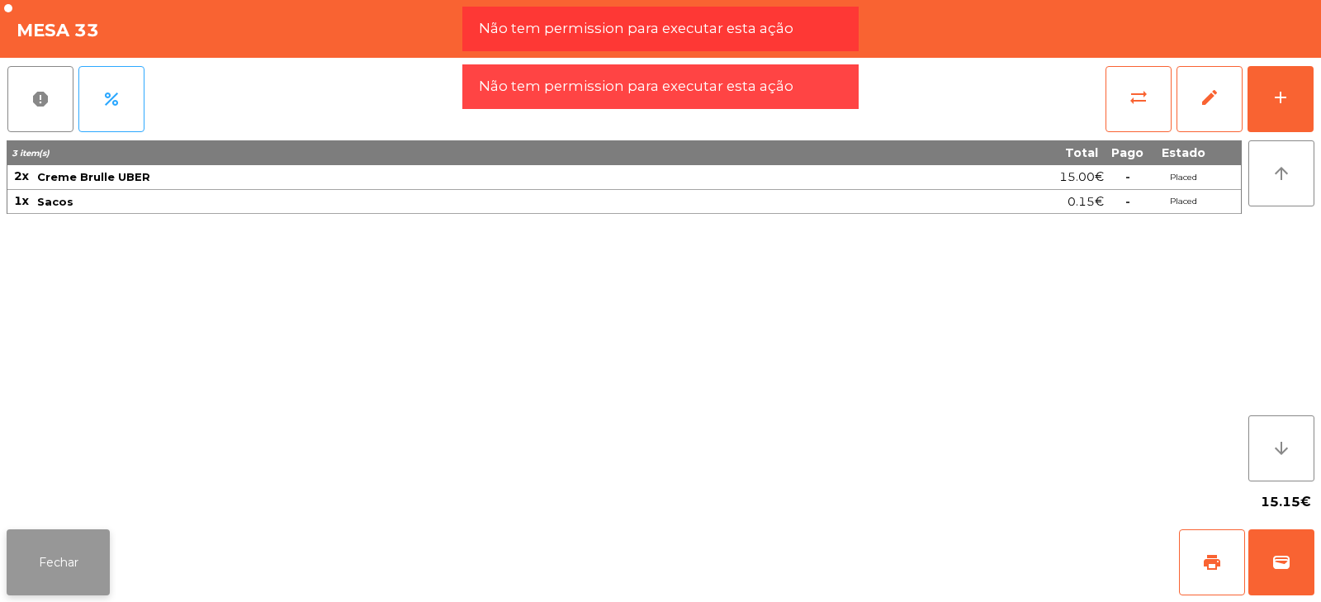
click at [68, 581] on button "Fechar" at bounding box center [58, 562] width 103 height 66
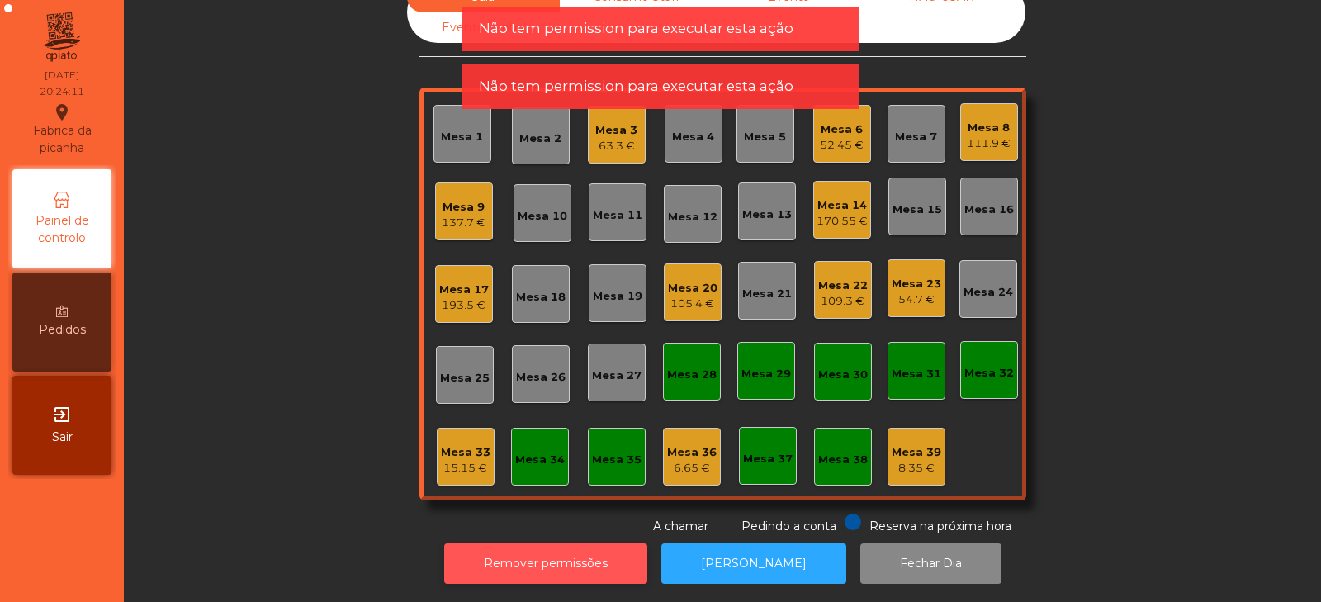
click at [543, 553] on button "Remover permissões" at bounding box center [545, 563] width 203 height 40
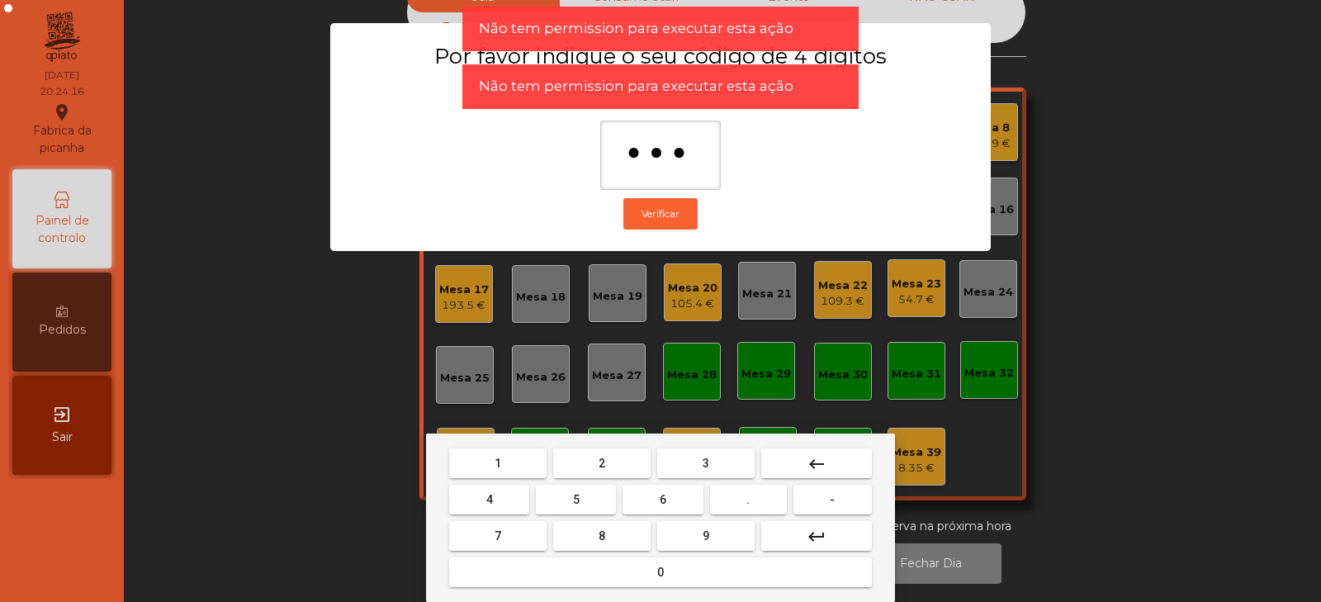
type input "****"
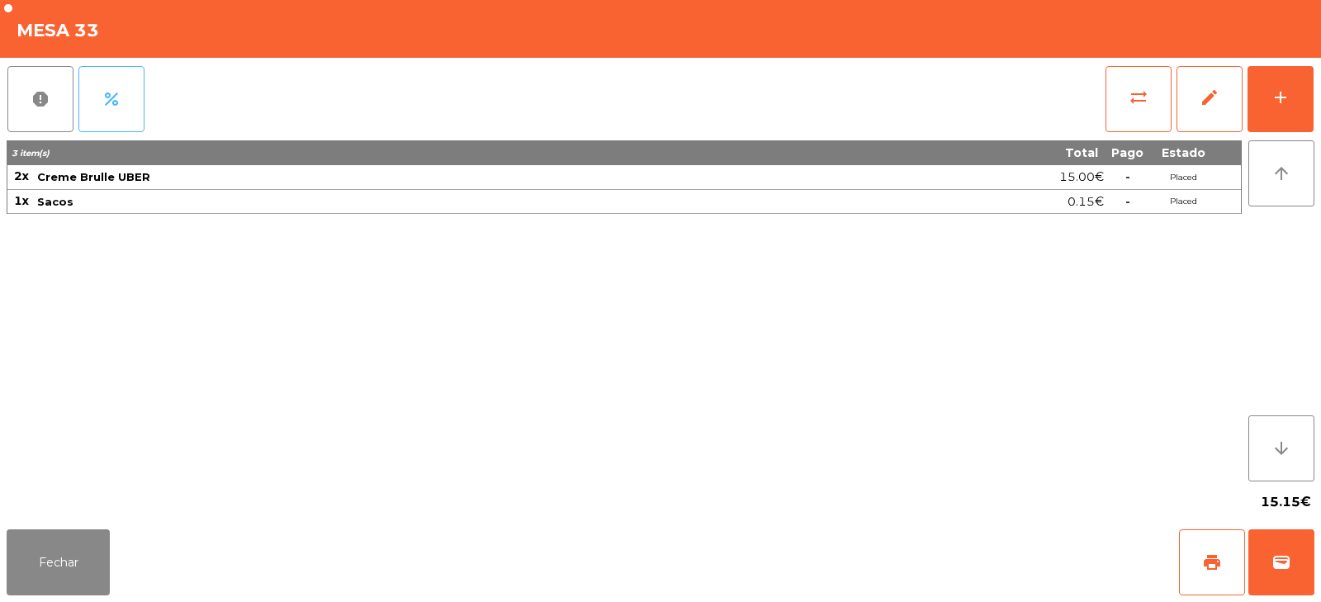
click at [135, 106] on button "percent" at bounding box center [111, 99] width 66 height 66
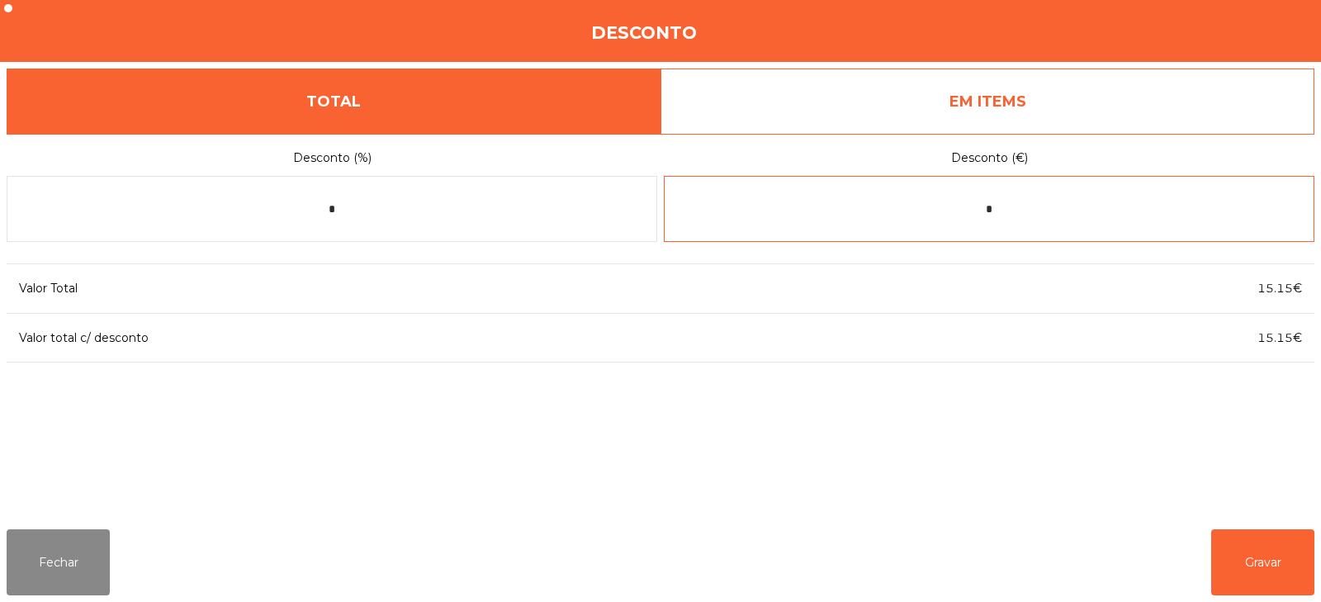
click at [992, 215] on input "*" at bounding box center [989, 209] width 651 height 66
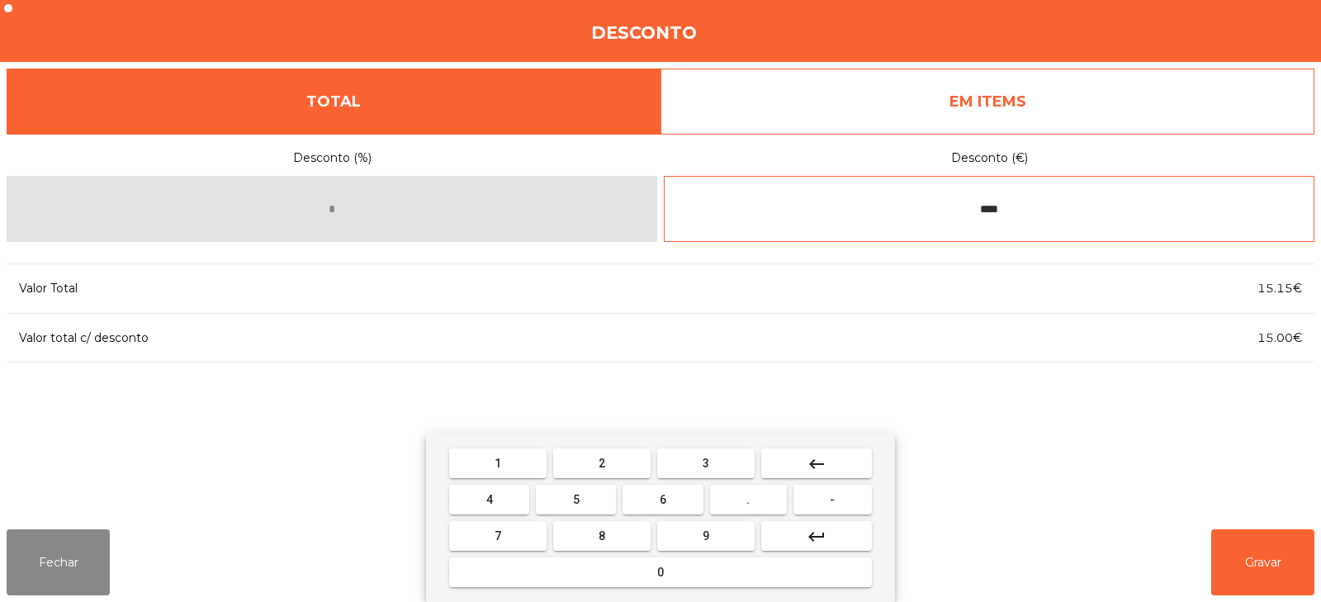
type input "****"
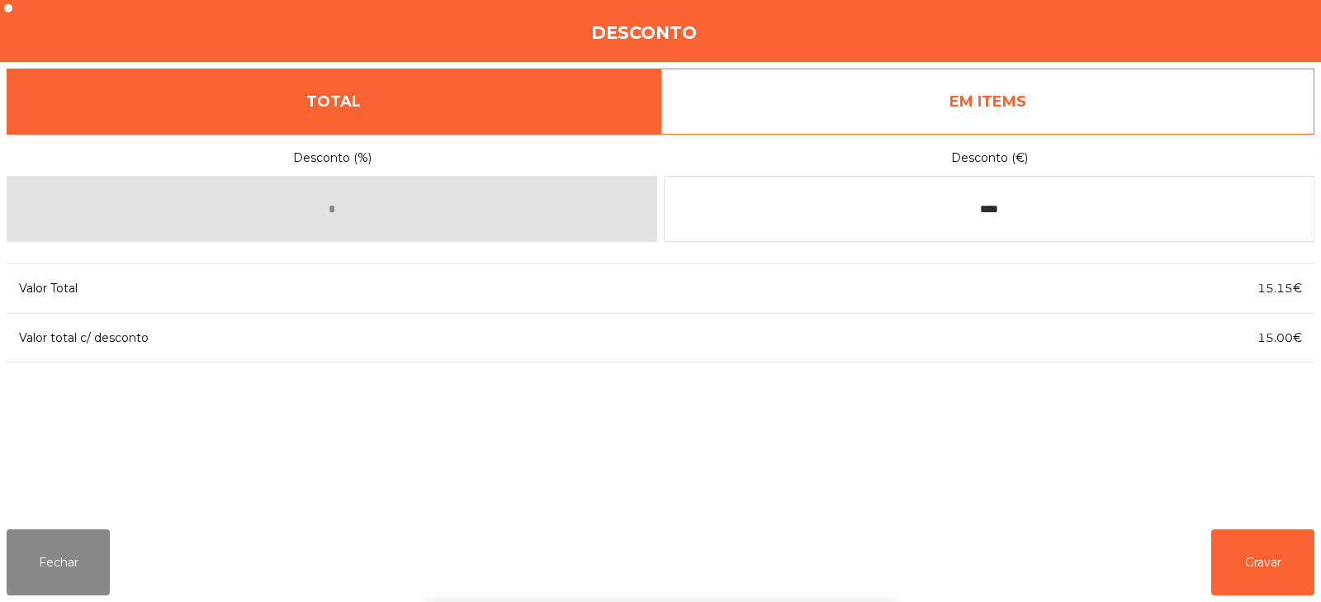
click at [1243, 547] on div "1 2 3 keyboard_backspace 4 5 6 . - 7 8 9 keyboard_return 0" at bounding box center [660, 518] width 1321 height 168
click at [1226, 557] on button "Gravar" at bounding box center [1263, 562] width 103 height 66
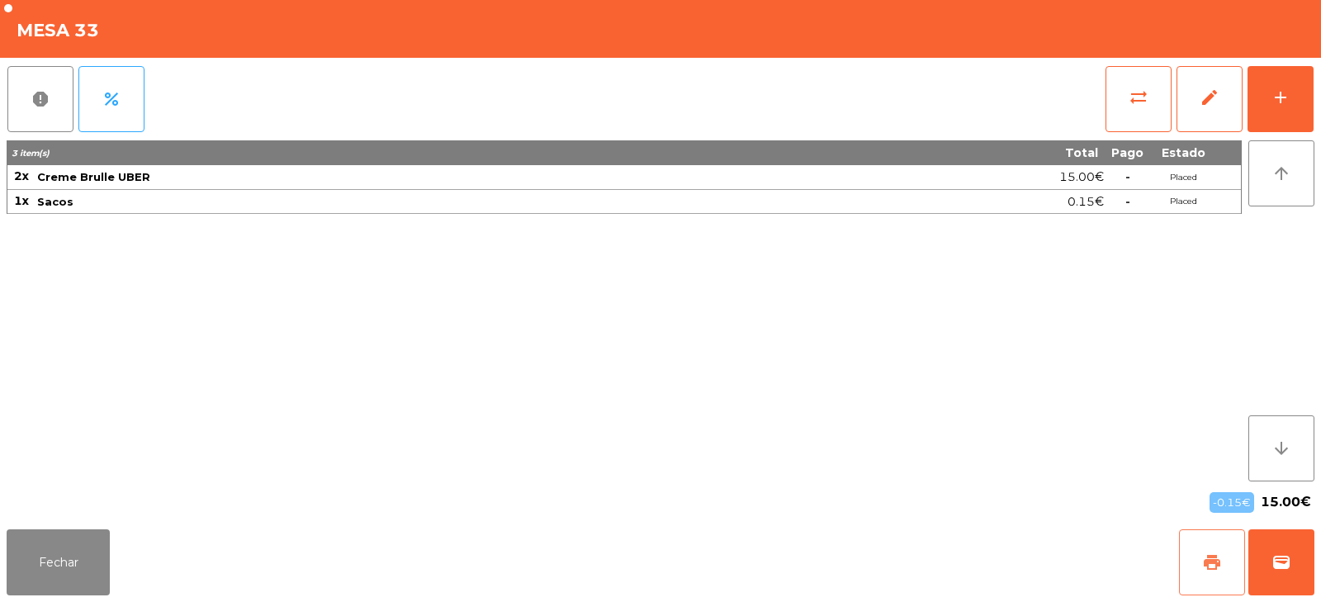
click at [1205, 572] on span "print" at bounding box center [1213, 563] width 20 height 20
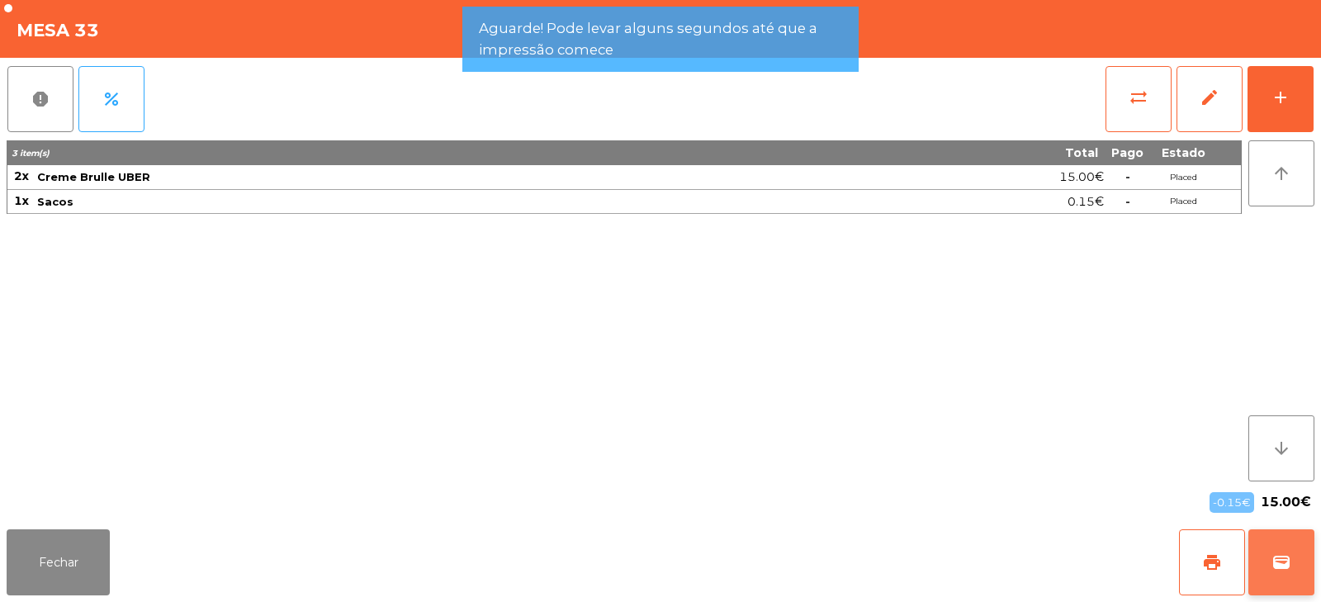
click at [1279, 555] on span "wallet" at bounding box center [1282, 563] width 20 height 20
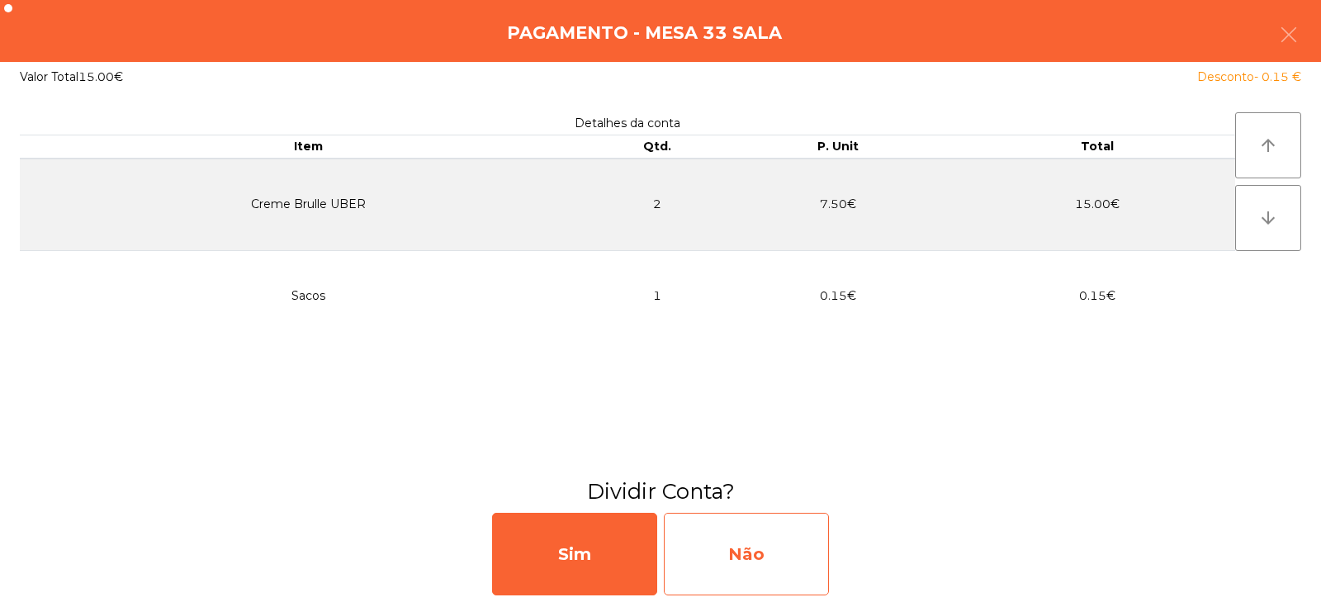
click at [719, 543] on div "Não" at bounding box center [746, 554] width 165 height 83
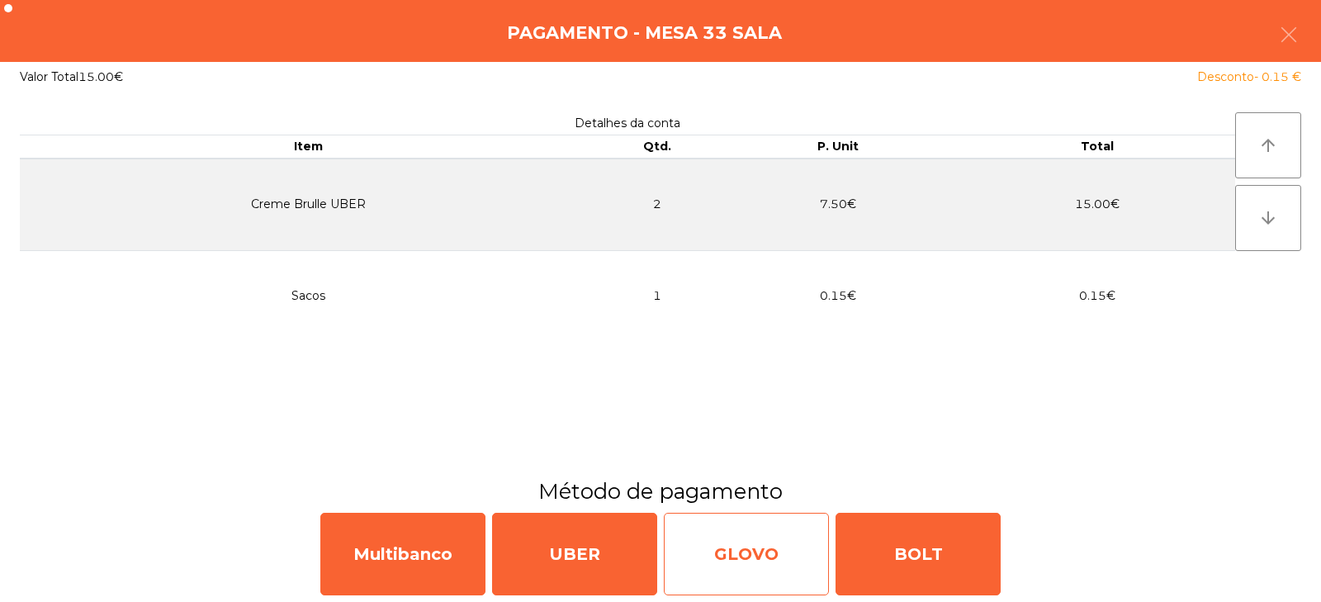
click at [735, 542] on div "GLOVO" at bounding box center [746, 554] width 165 height 83
select select "**"
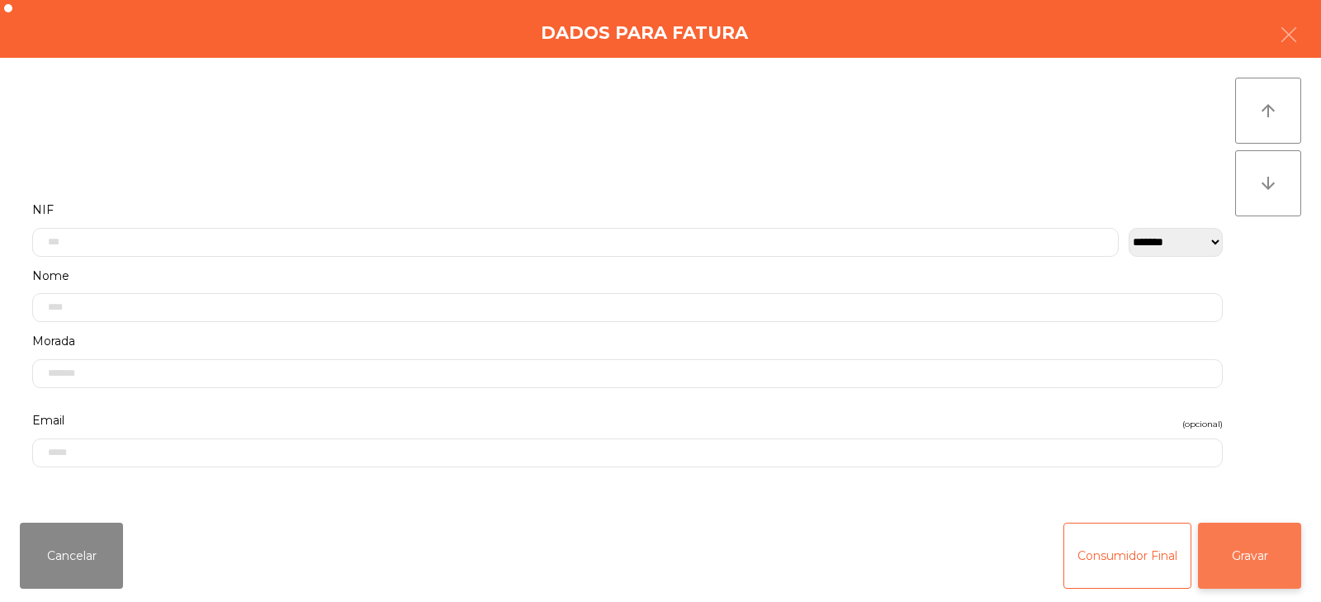
click at [1255, 544] on button "Gravar" at bounding box center [1249, 556] width 103 height 66
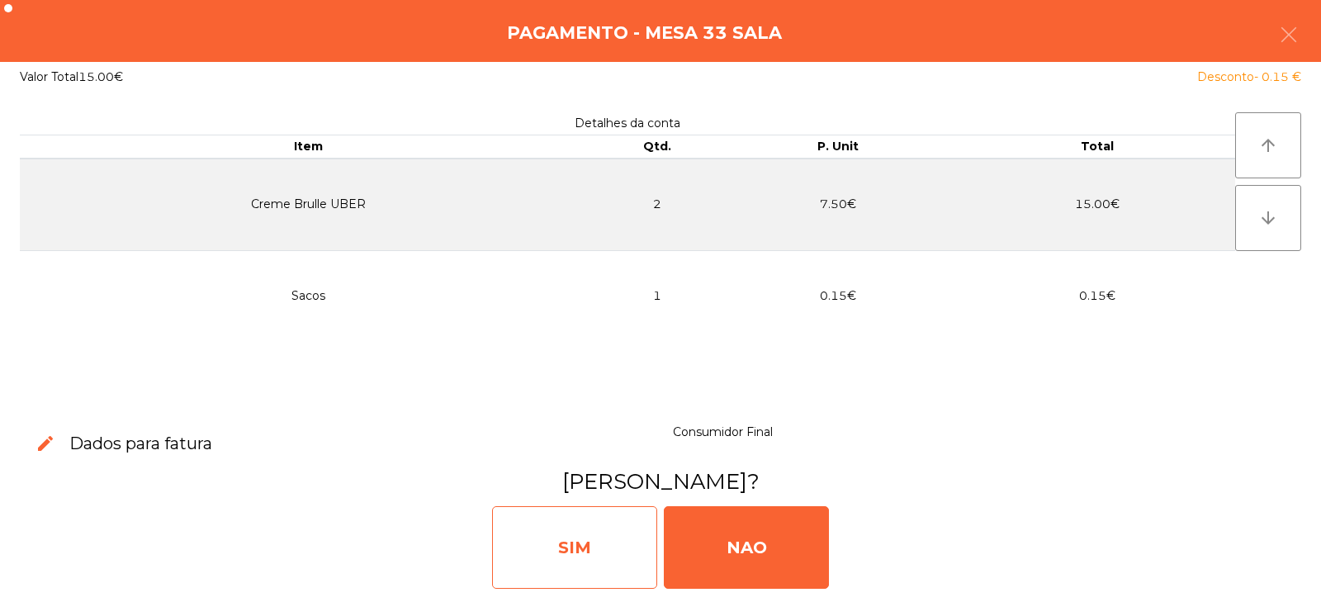
click at [602, 562] on div "SIM" at bounding box center [574, 547] width 165 height 83
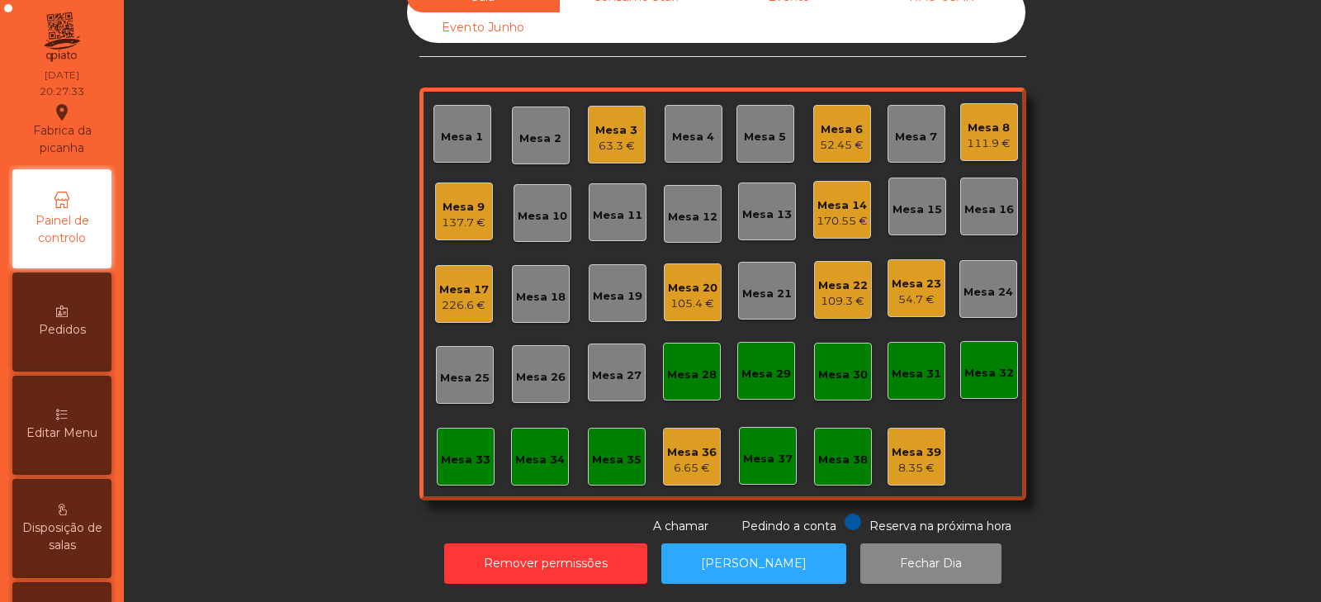
click at [527, 130] on div "Mesa 2" at bounding box center [541, 138] width 42 height 17
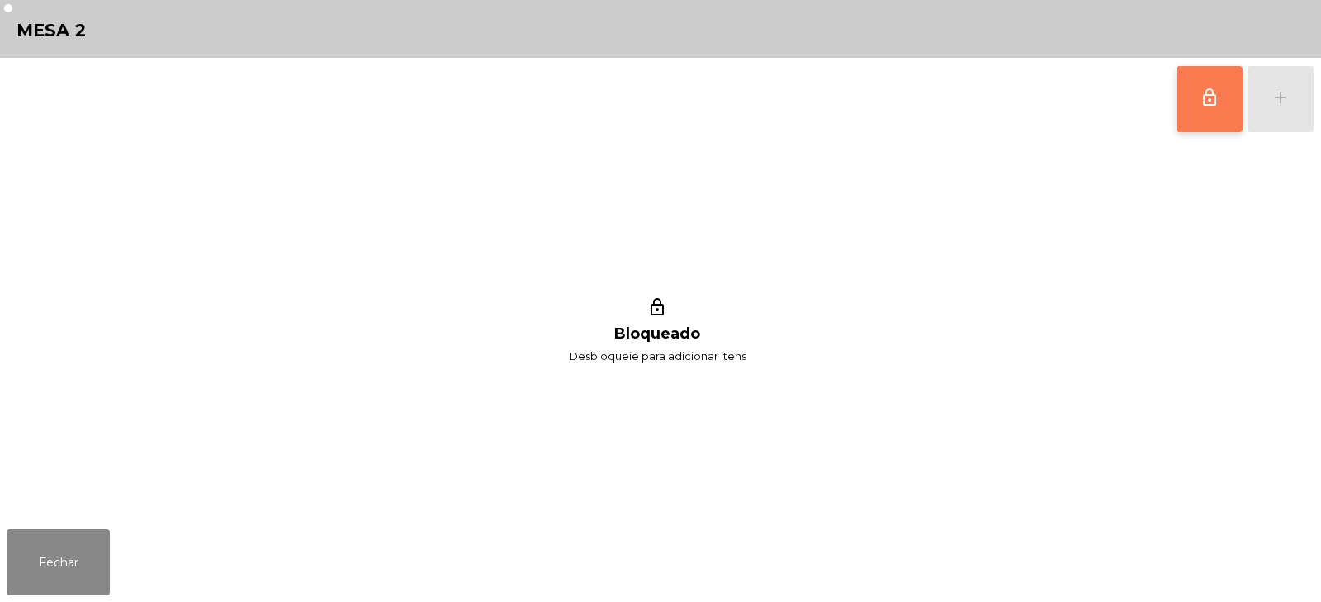
click at [1207, 105] on span "lock_outline" at bounding box center [1210, 98] width 20 height 20
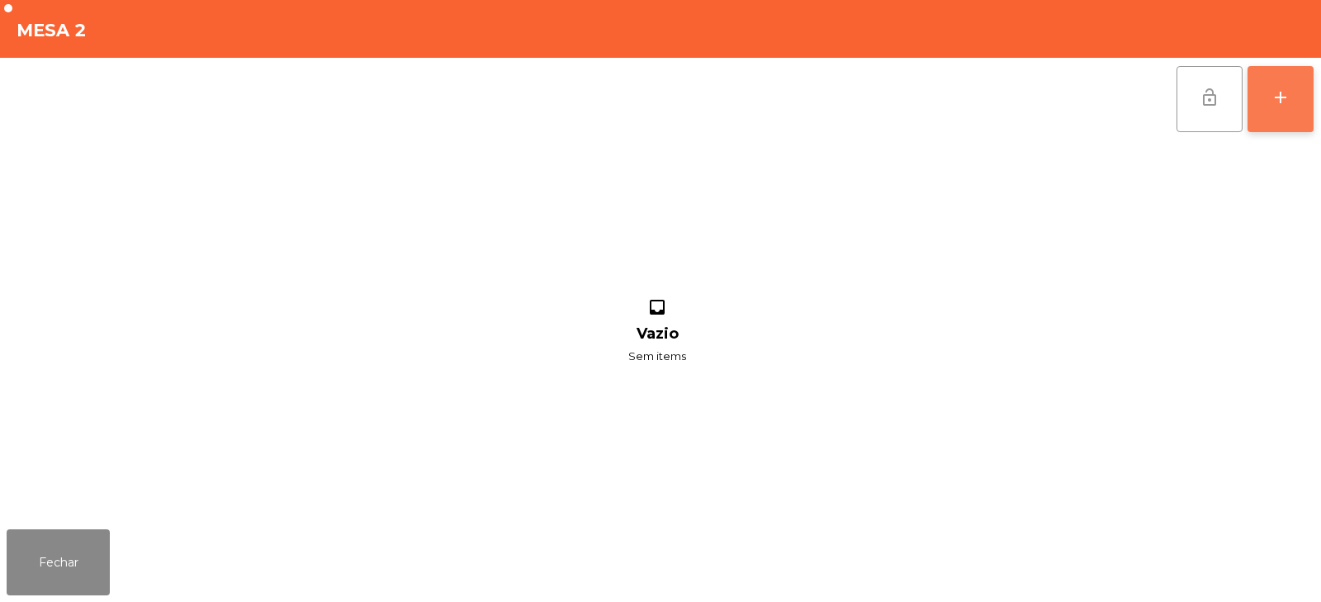
click at [1276, 100] on div "add" at bounding box center [1281, 98] width 20 height 20
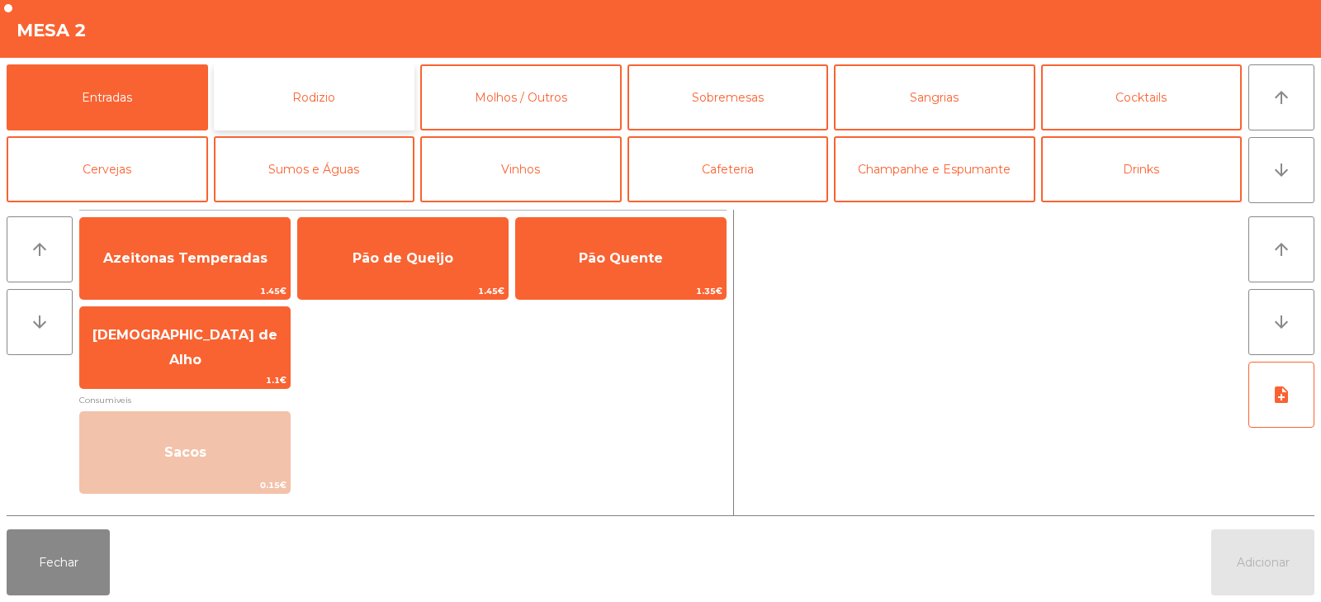
click at [322, 100] on button "Rodizio" at bounding box center [315, 97] width 202 height 66
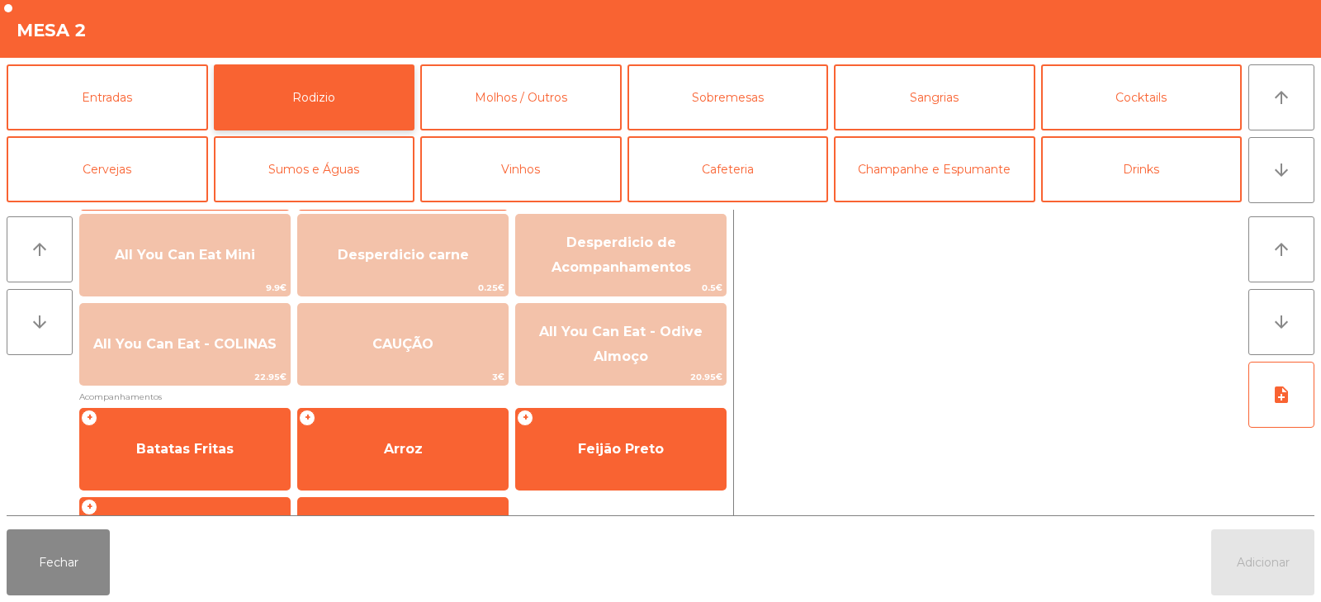
scroll to position [207, 0]
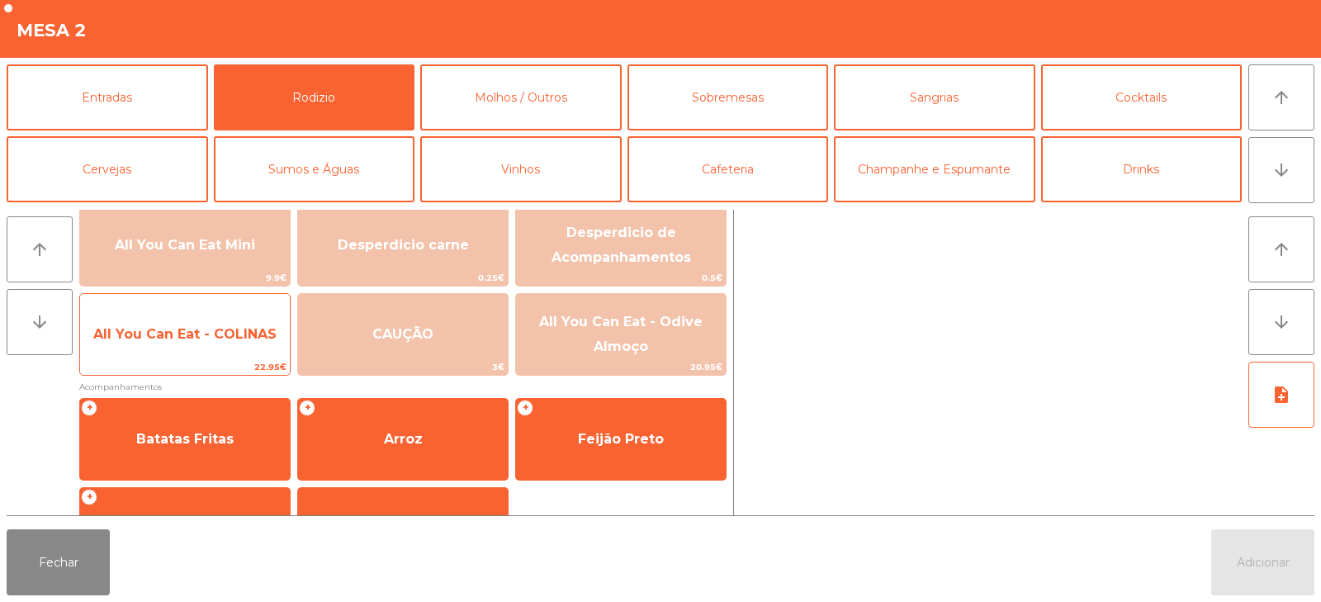
click at [154, 348] on span "All You Can Eat - COLINAS" at bounding box center [185, 334] width 210 height 45
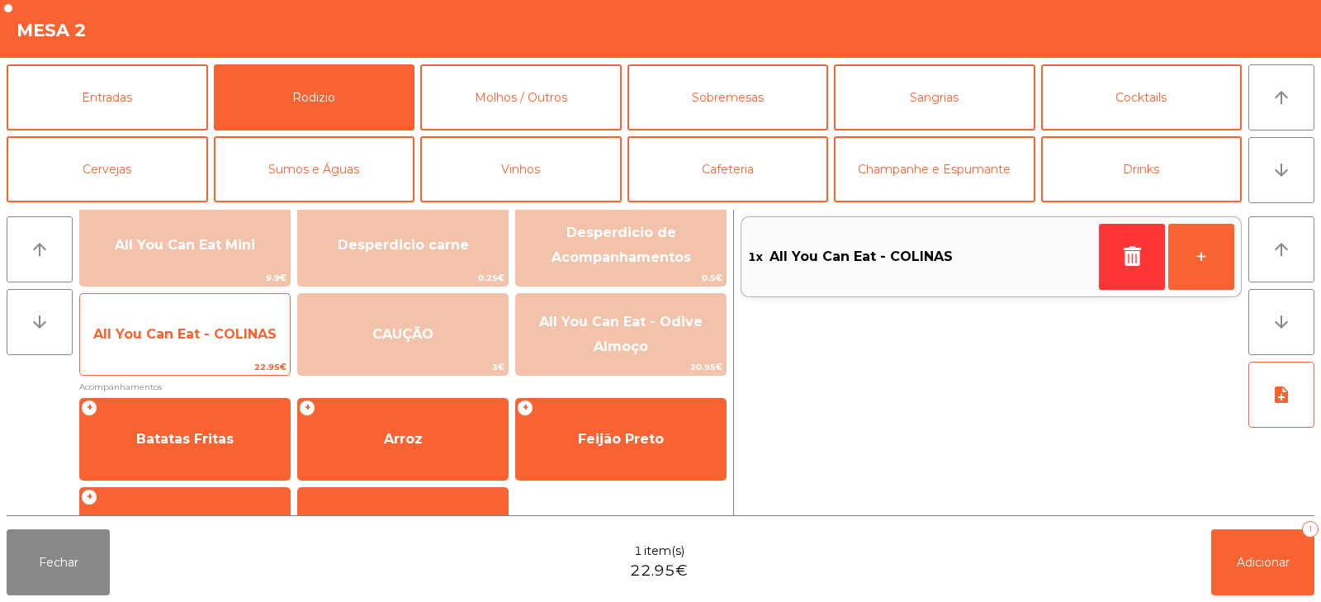
click at [169, 353] on span "All You Can Eat - COLINAS" at bounding box center [185, 334] width 210 height 45
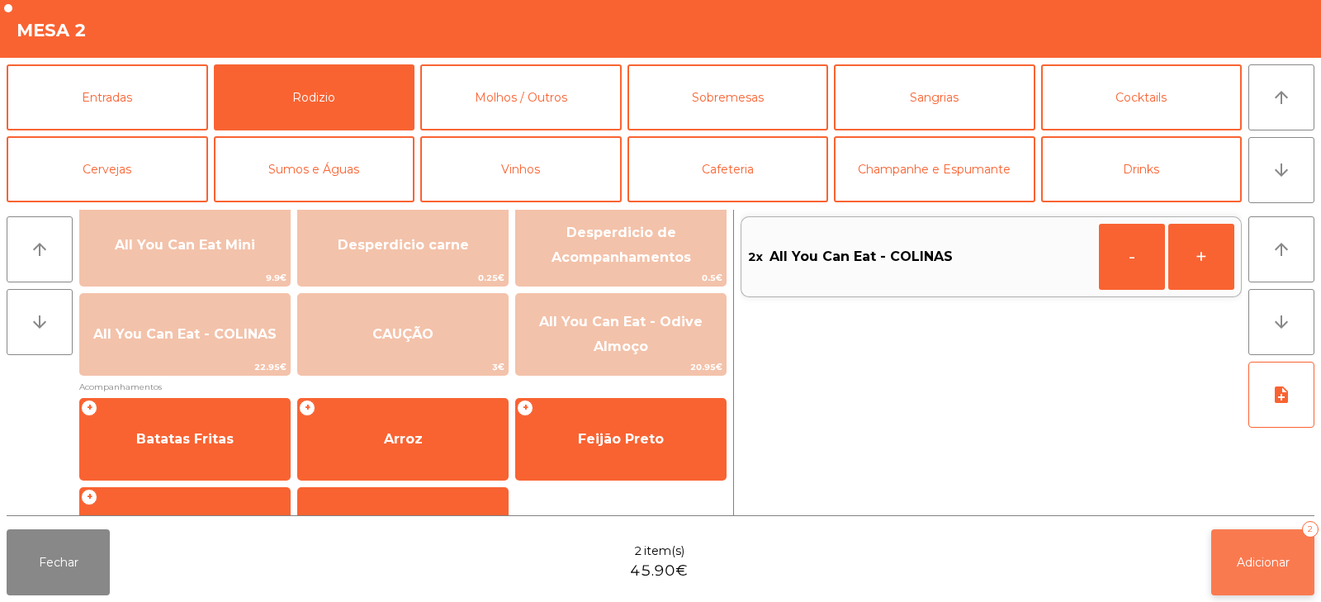
click at [1255, 564] on span "Adicionar" at bounding box center [1263, 562] width 53 height 15
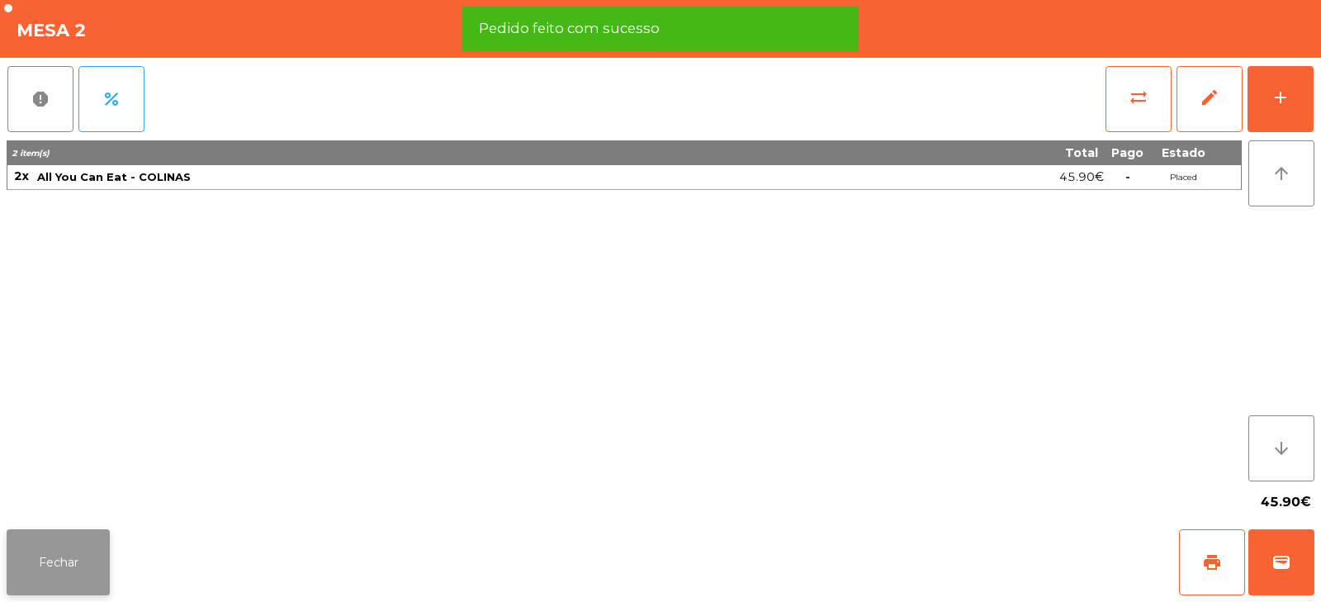
click at [74, 550] on button "Fechar" at bounding box center [58, 562] width 103 height 66
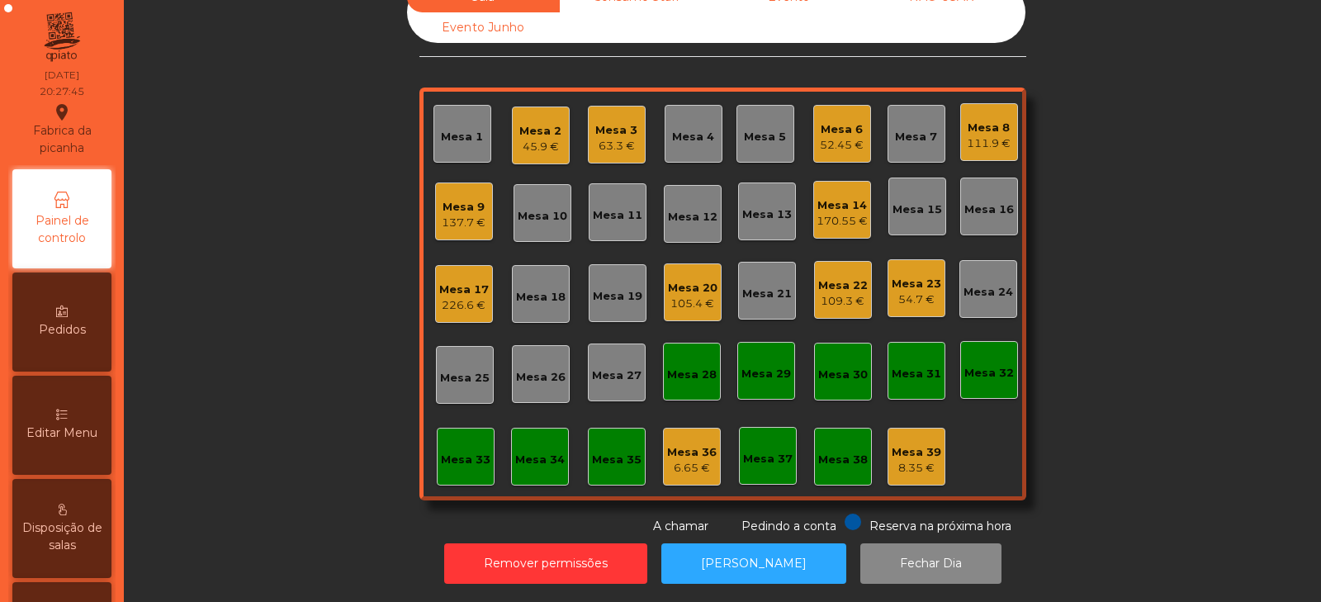
click at [255, 403] on div "Sala Consumo Staff Evento NÃO USAR Evento Junho Mesa 1 Mesa 2 45.9 € Mesa 3 63.…" at bounding box center [722, 258] width 1153 height 553
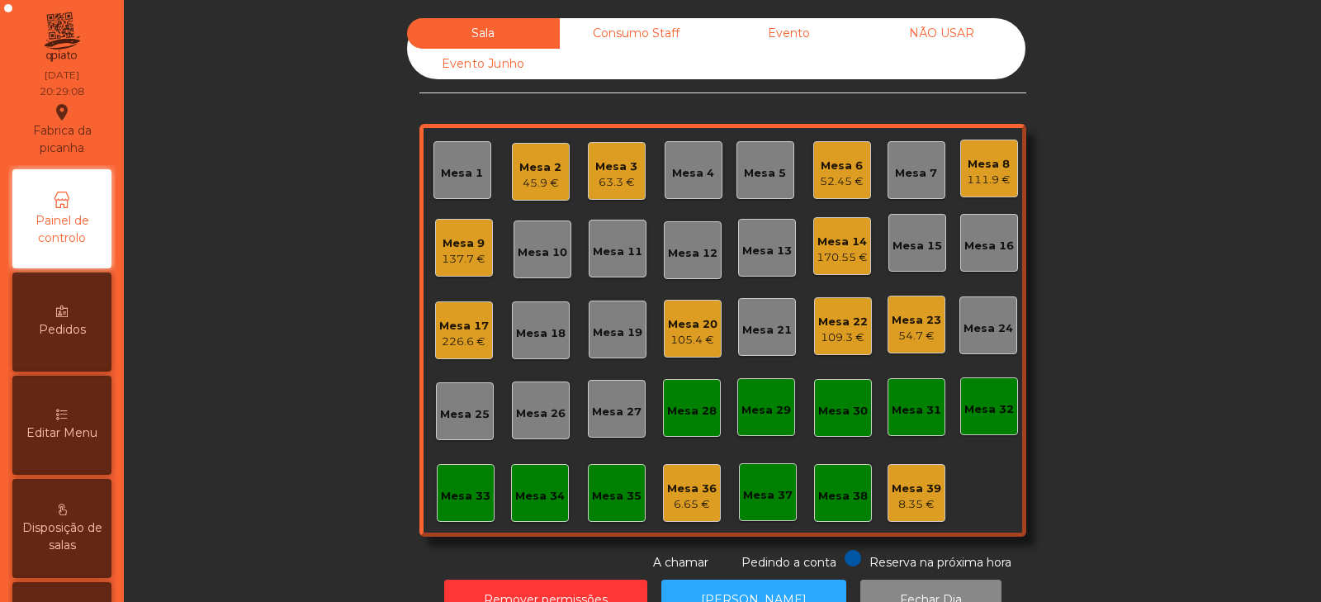
click at [629, 42] on div "Consumo Staff" at bounding box center [636, 33] width 153 height 31
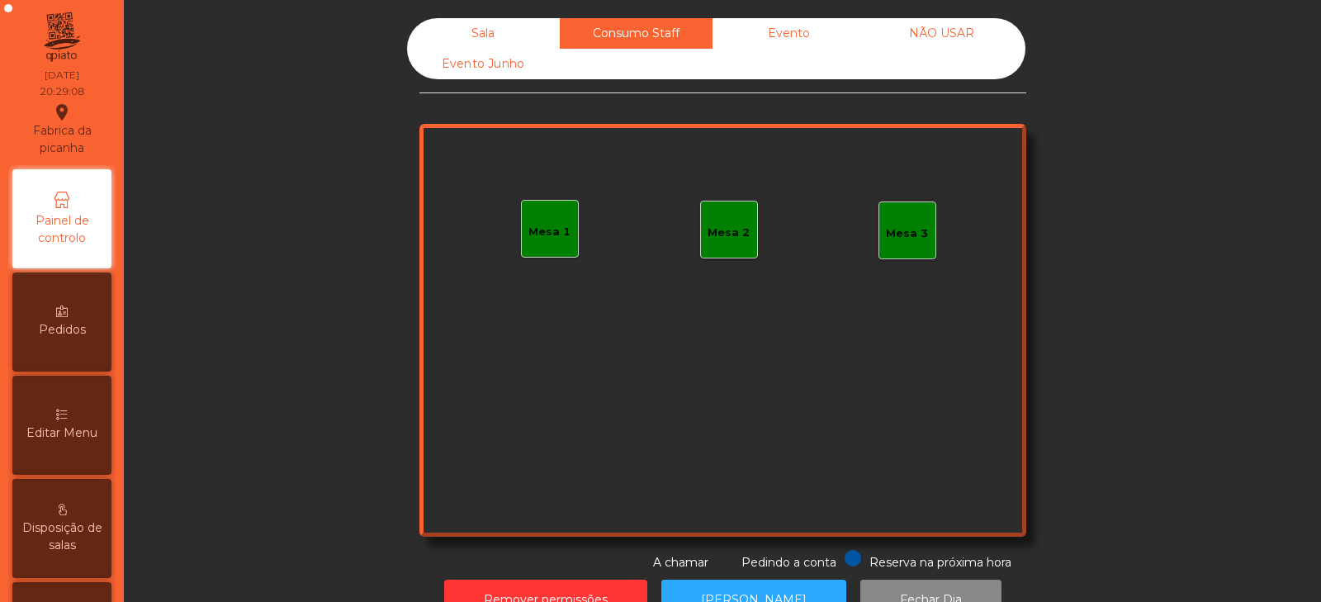
click at [546, 234] on div "Mesa 1" at bounding box center [550, 232] width 42 height 17
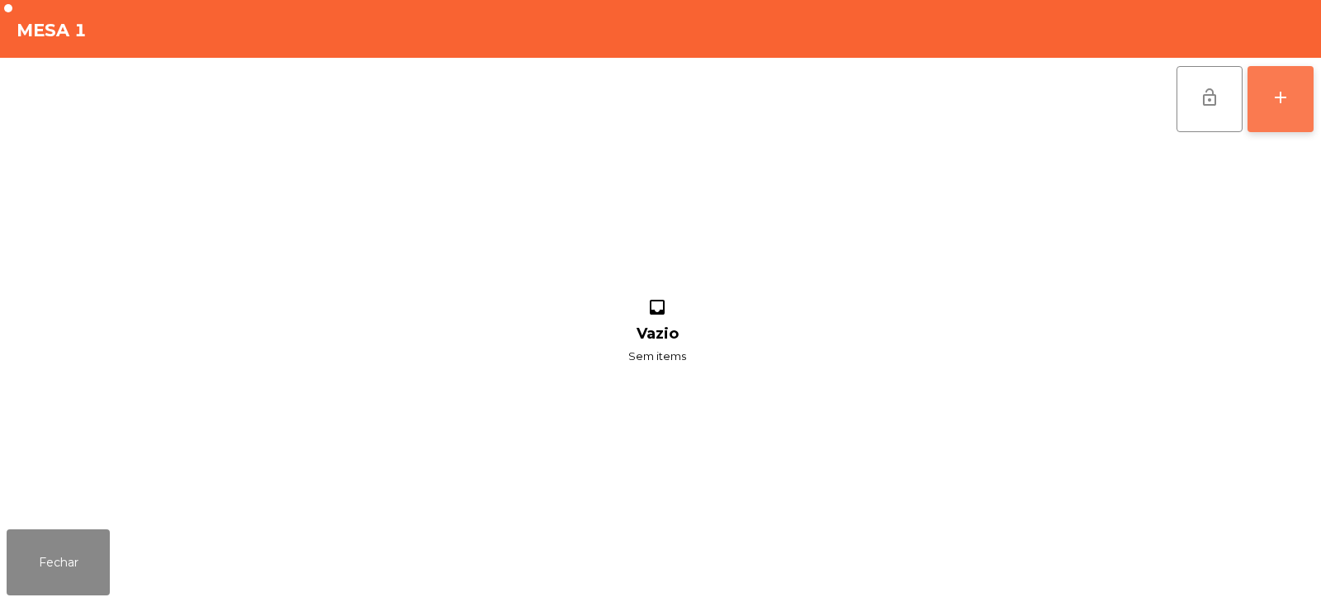
click at [1287, 102] on div "add" at bounding box center [1281, 98] width 20 height 20
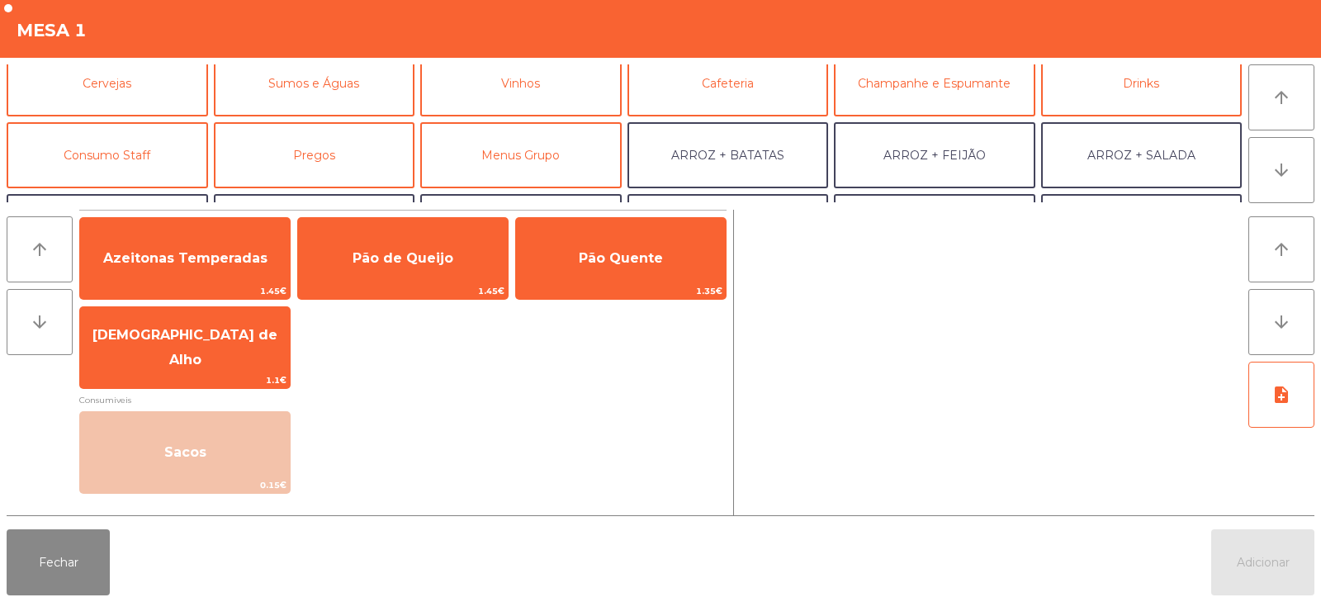
scroll to position [88, 0]
click at [154, 159] on button "Consumo Staff" at bounding box center [108, 154] width 202 height 66
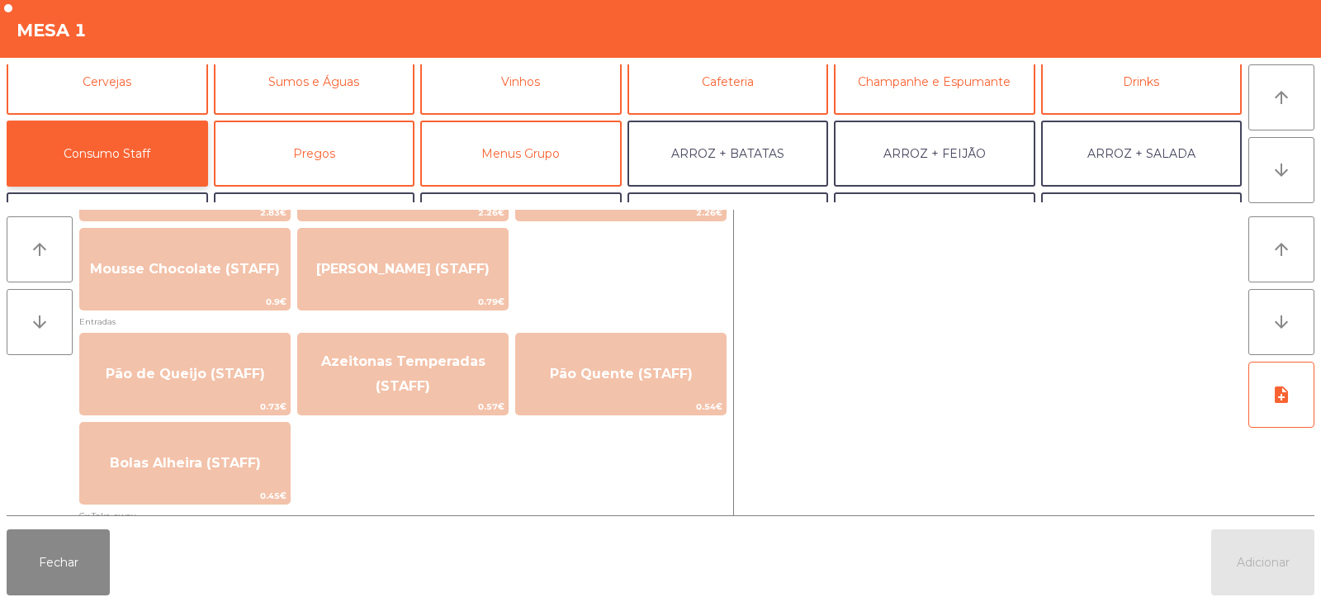
scroll to position [1224, 0]
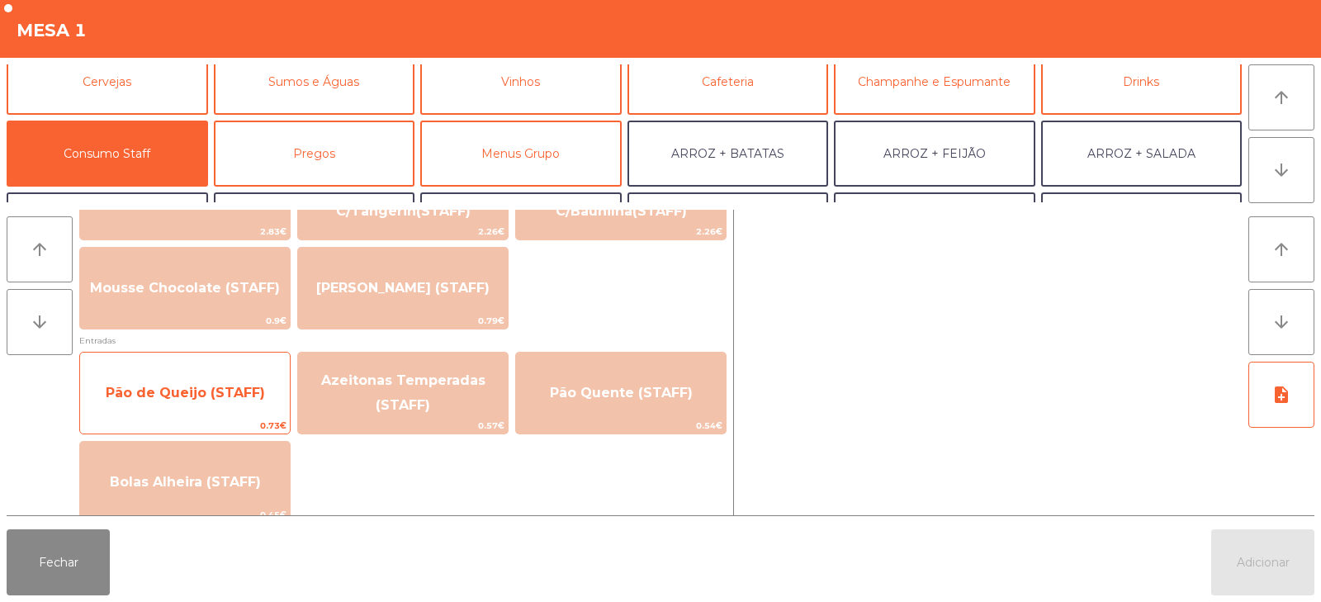
click at [177, 387] on span "Pão de Queijo (STAFF)" at bounding box center [185, 393] width 159 height 16
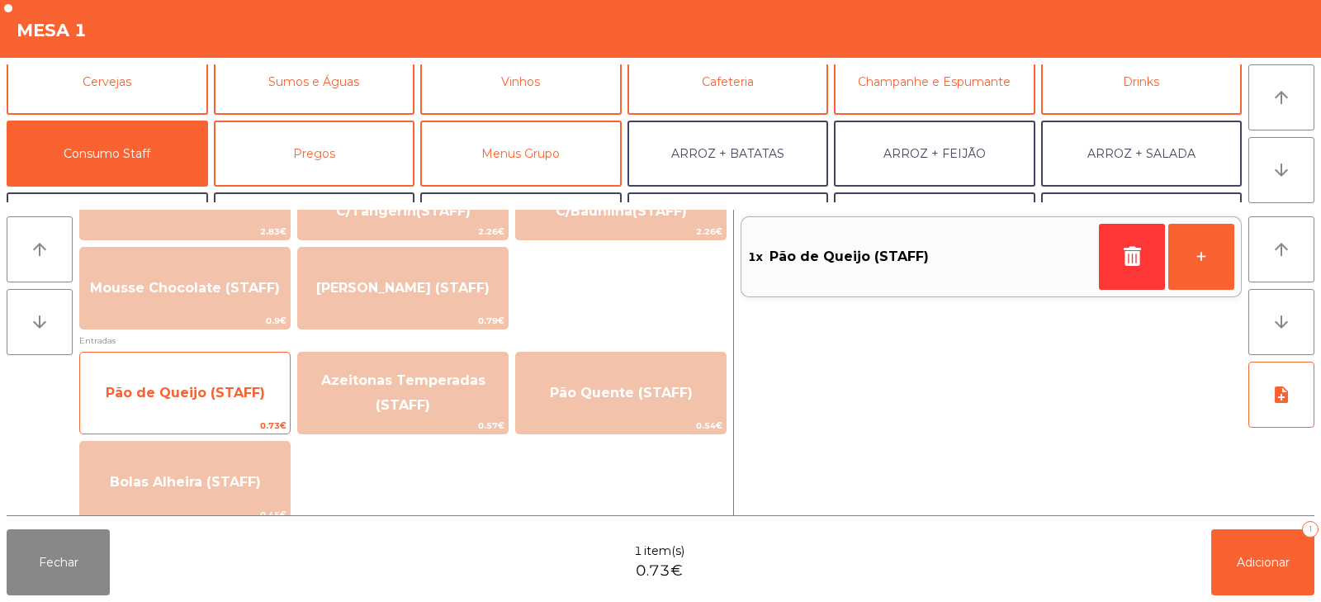
click at [169, 398] on span "Pão de Queijo (STAFF)" at bounding box center [185, 393] width 159 height 16
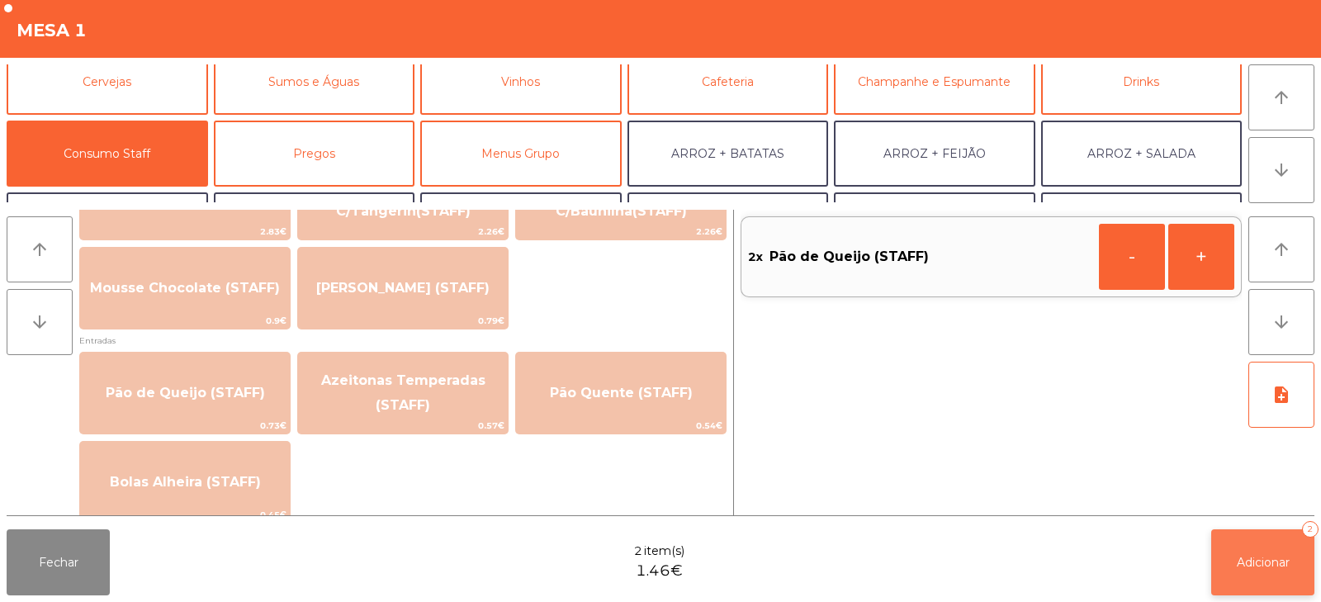
click at [1239, 575] on button "Adicionar 2" at bounding box center [1263, 562] width 103 height 66
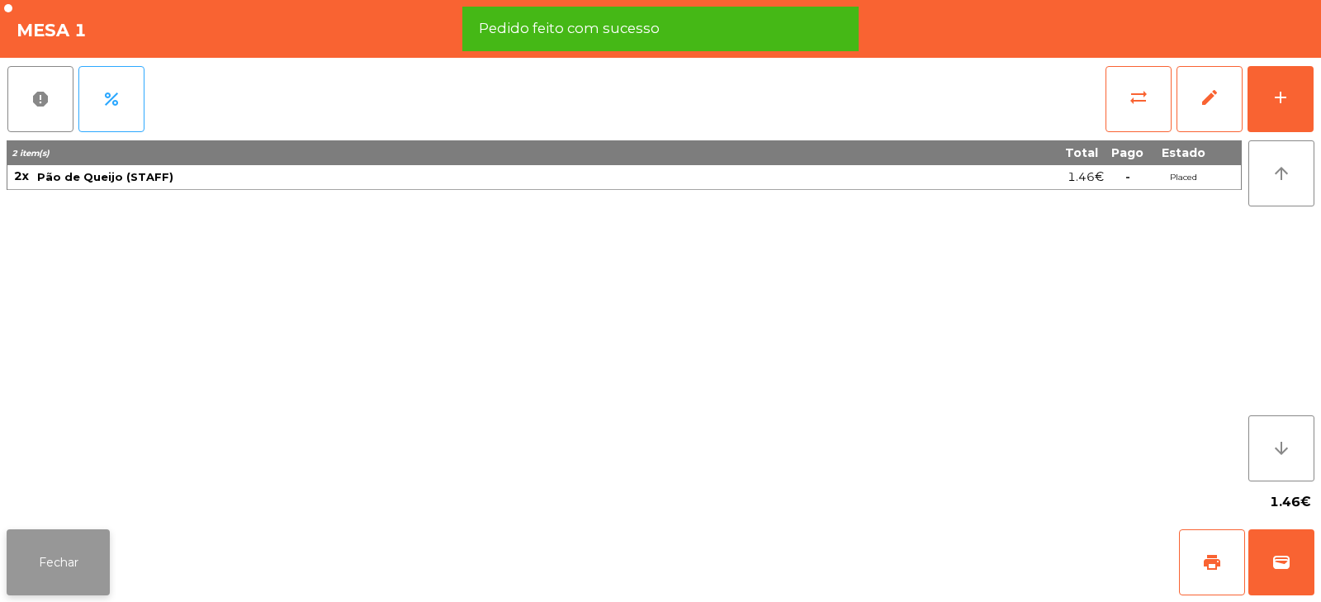
click at [71, 561] on button "Fechar" at bounding box center [58, 562] width 103 height 66
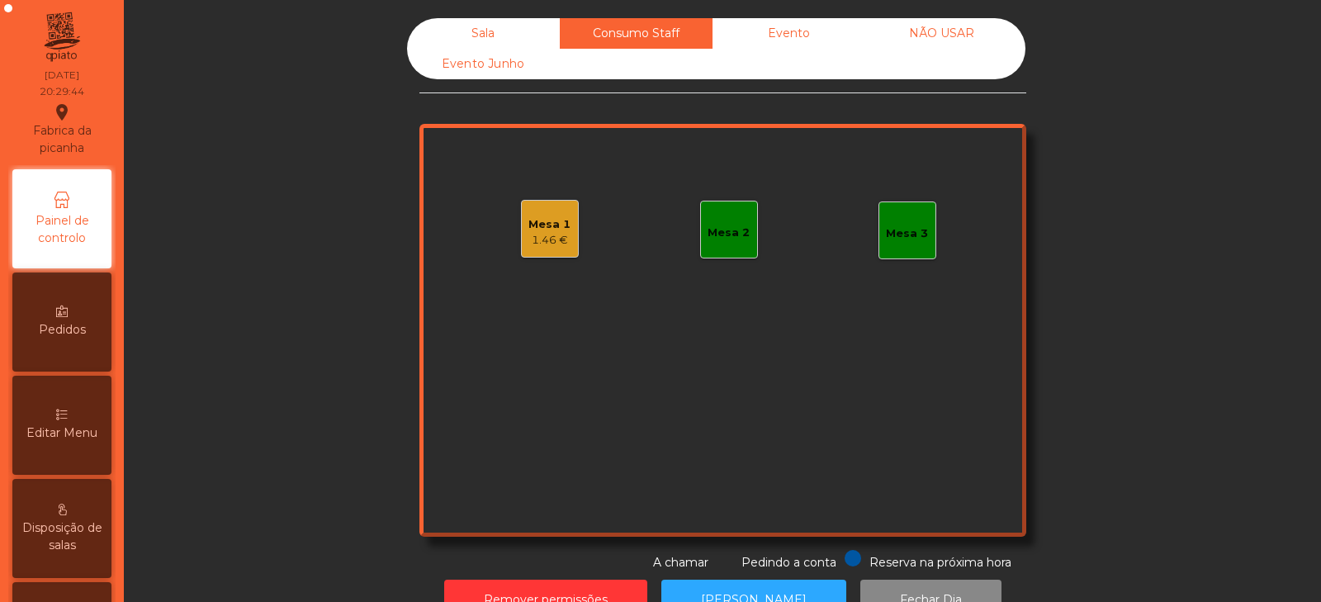
click at [256, 278] on div "Sala Consumo Staff Evento NÃO USAR Evento Junho Mesa 1 1.46 € Mesa 2 Mesa 3 Res…" at bounding box center [722, 294] width 1153 height 553
click at [477, 31] on div "Sala" at bounding box center [483, 33] width 153 height 31
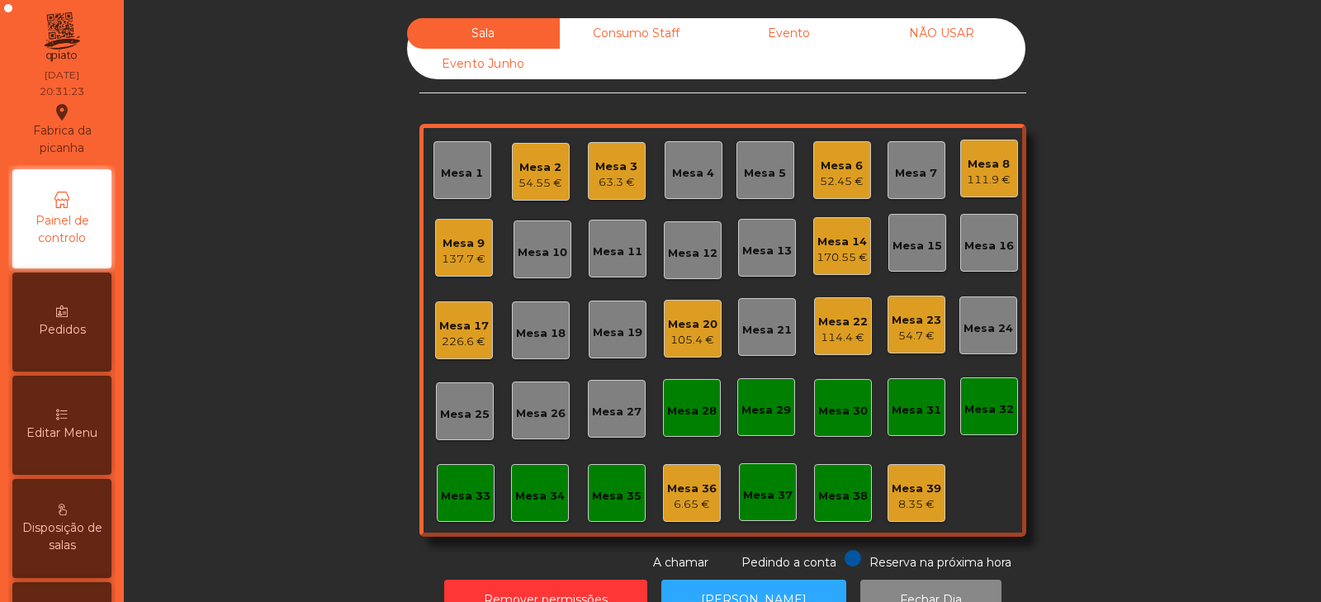
click at [442, 259] on div "137.7 €" at bounding box center [464, 259] width 44 height 17
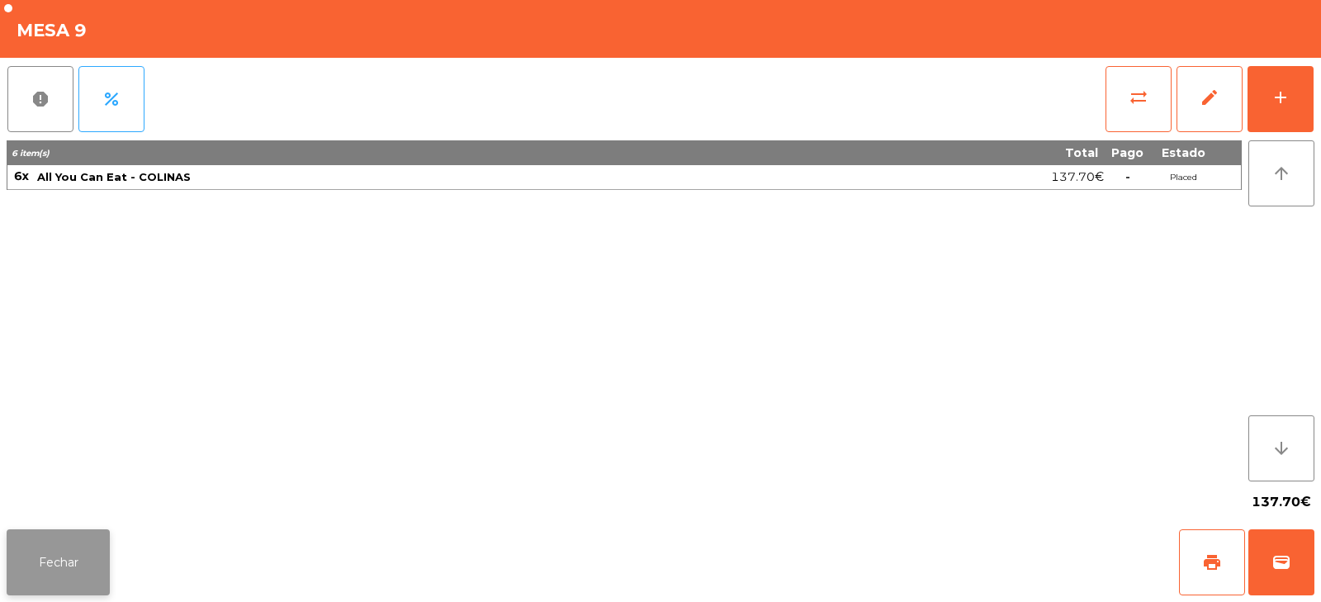
click at [71, 563] on button "Fechar" at bounding box center [58, 562] width 103 height 66
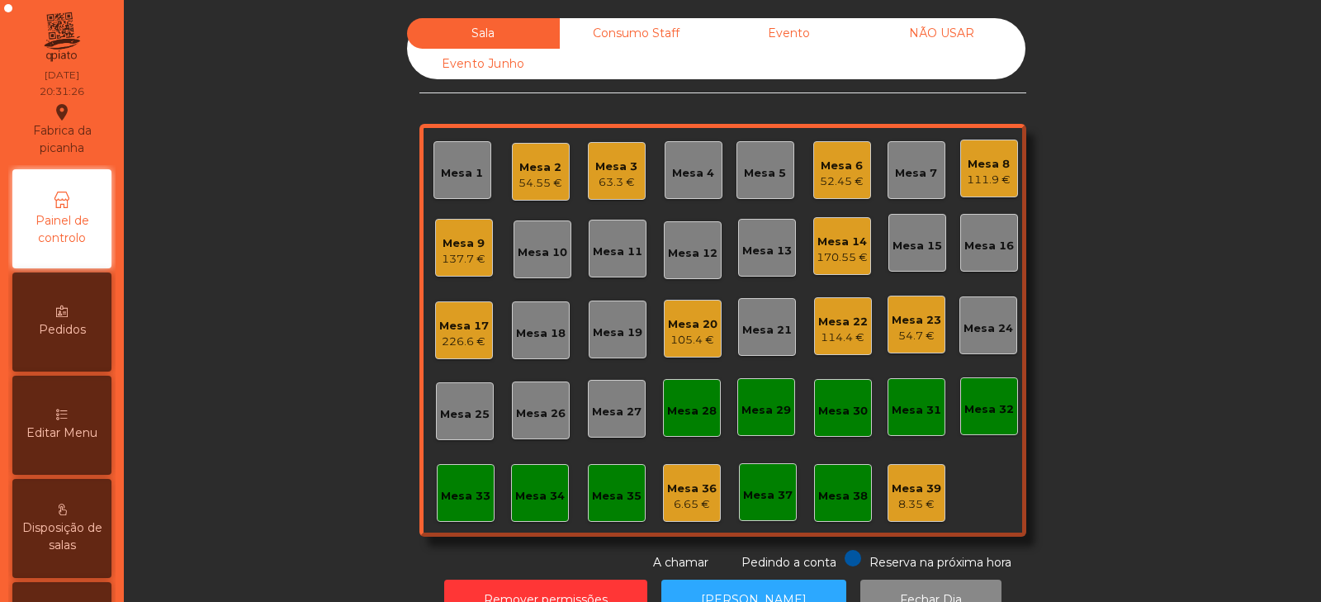
click at [319, 382] on div "Sala Consumo Staff Evento NÃO USAR Evento Junho Mesa 1 Mesa 2 54.55 € Mesa 3 63…" at bounding box center [722, 294] width 1153 height 553
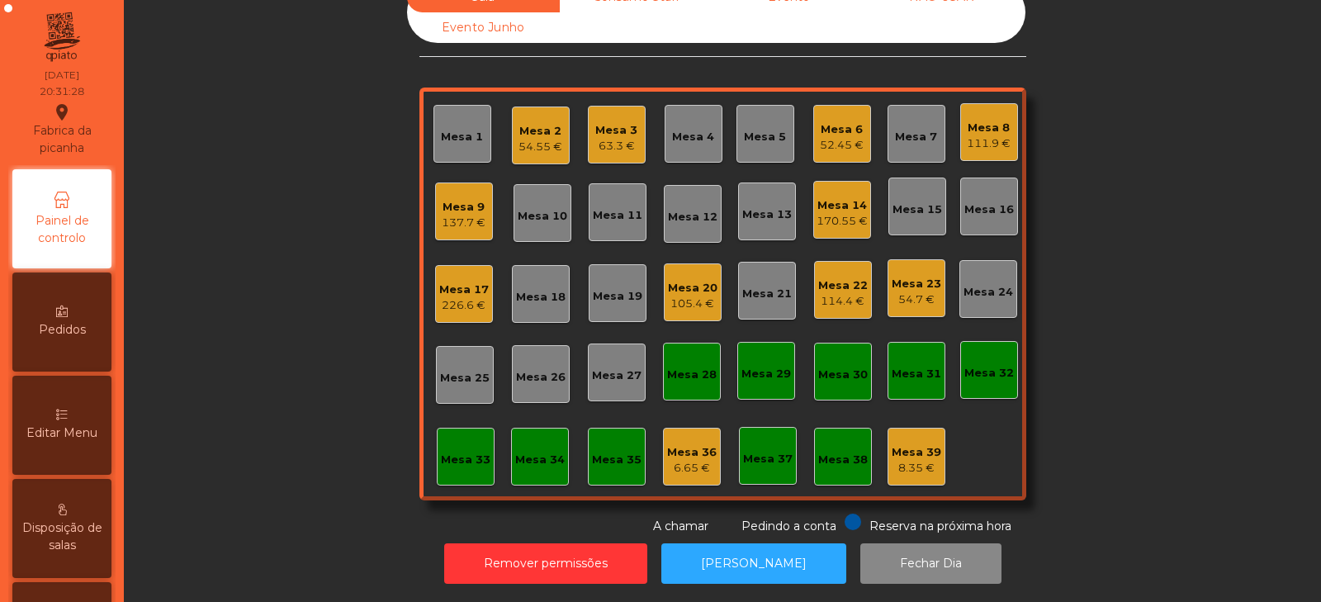
scroll to position [49, 0]
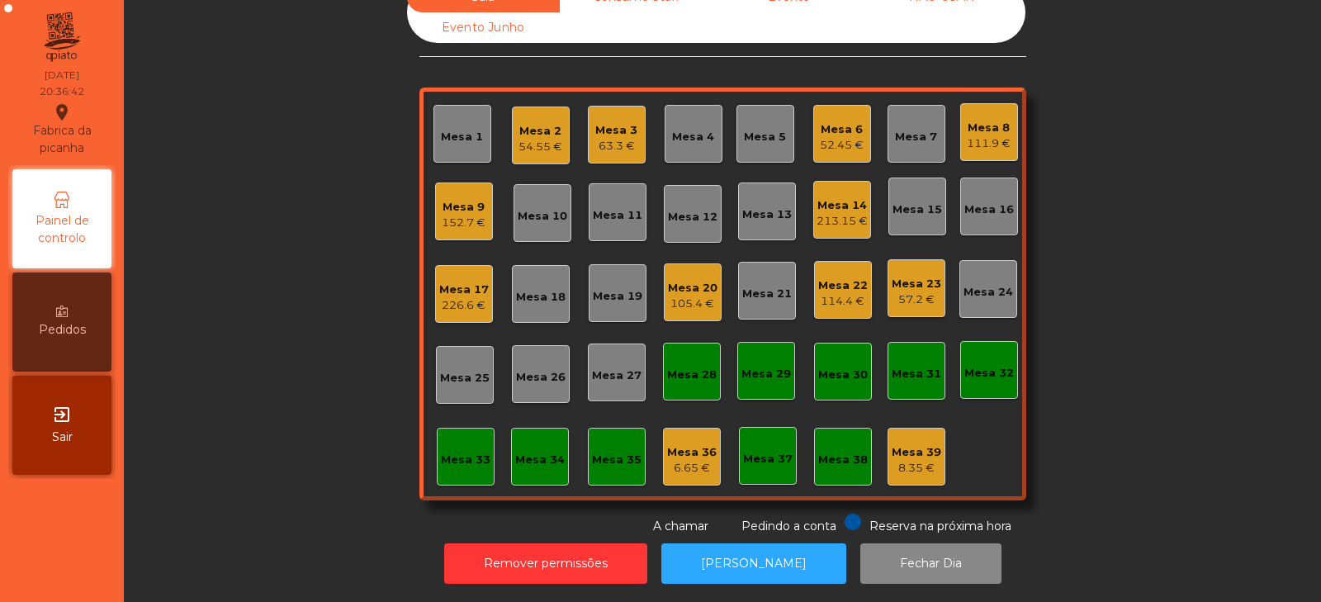
click at [1004, 113] on div "Mesa 8 111.9 €" at bounding box center [989, 132] width 44 height 39
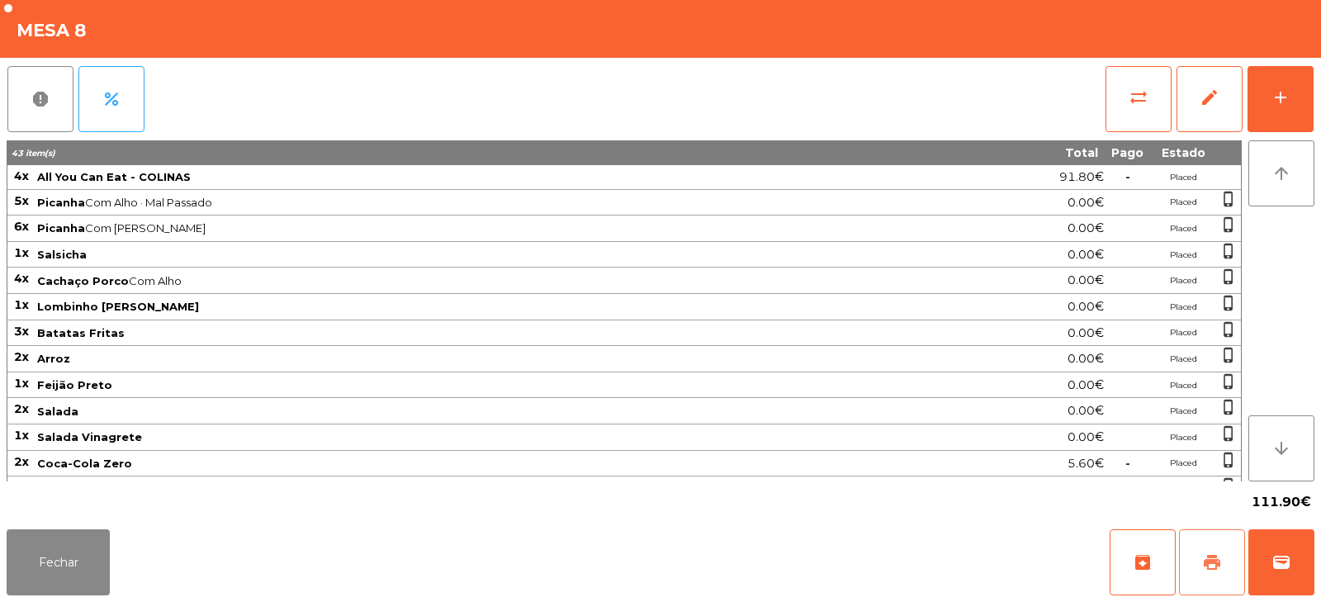
click at [1212, 567] on span "print" at bounding box center [1213, 563] width 20 height 20
click at [50, 558] on button "Fechar" at bounding box center [58, 562] width 103 height 66
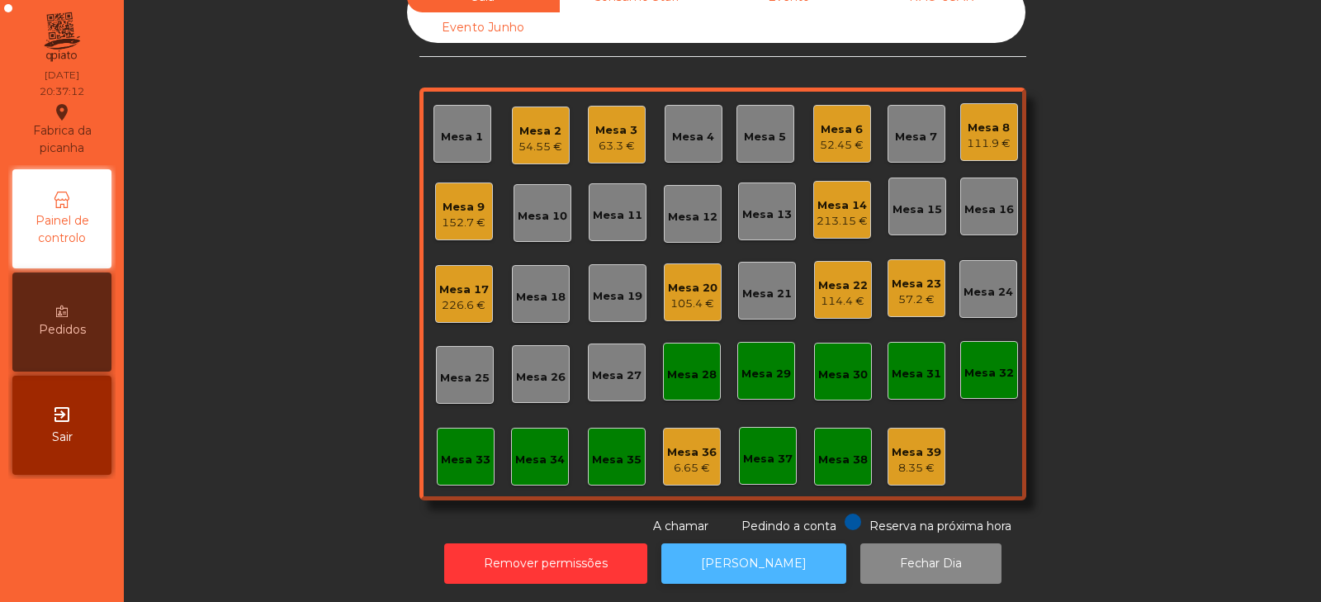
click at [766, 552] on button "[PERSON_NAME]" at bounding box center [754, 563] width 185 height 40
click at [980, 120] on div "Mesa 8" at bounding box center [989, 128] width 44 height 17
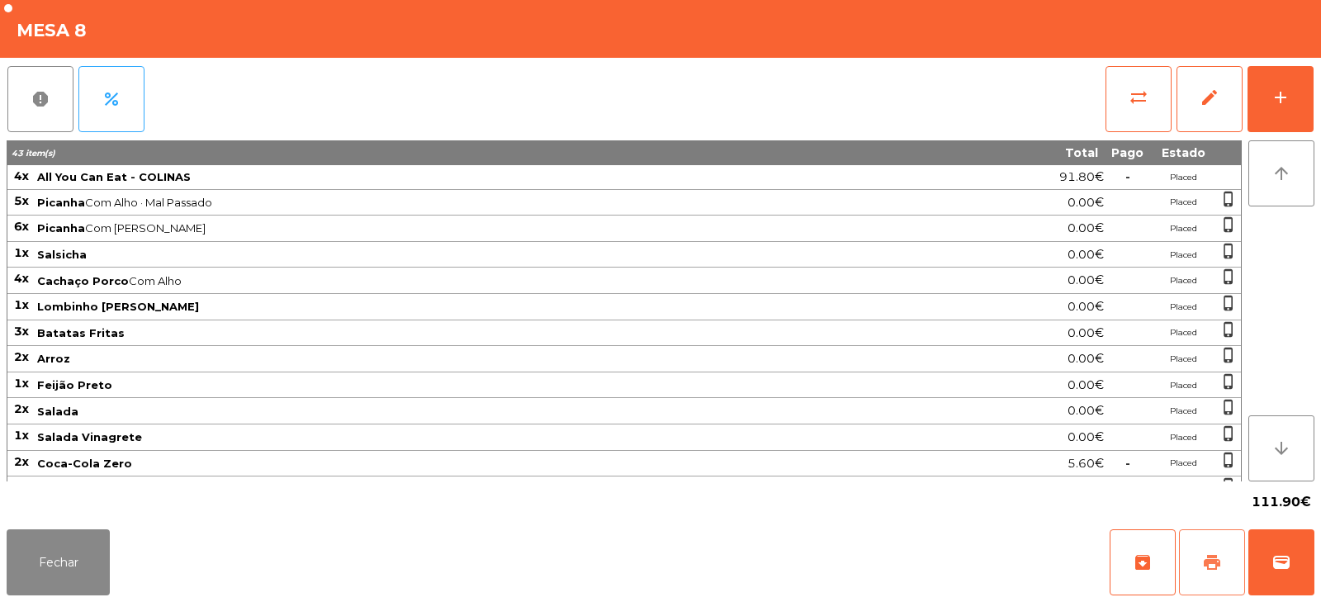
click at [1196, 560] on button "print" at bounding box center [1212, 562] width 66 height 66
click at [1125, 105] on button "sync_alt" at bounding box center [1139, 99] width 66 height 66
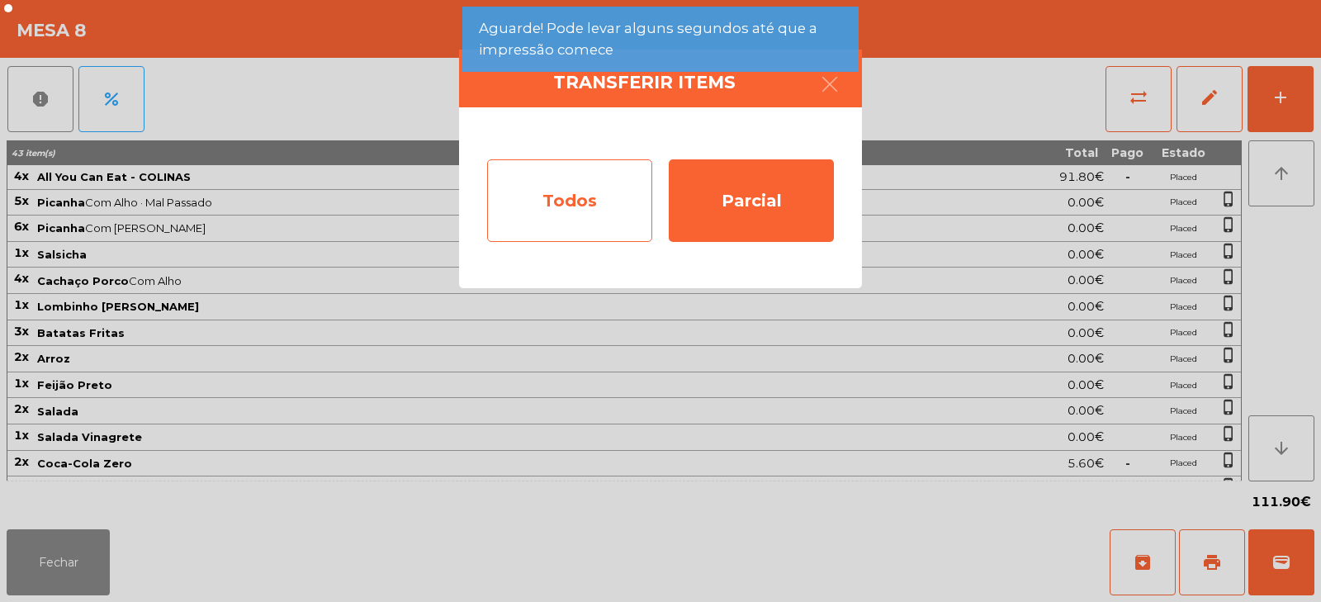
click at [593, 219] on div "Todos" at bounding box center [569, 200] width 165 height 83
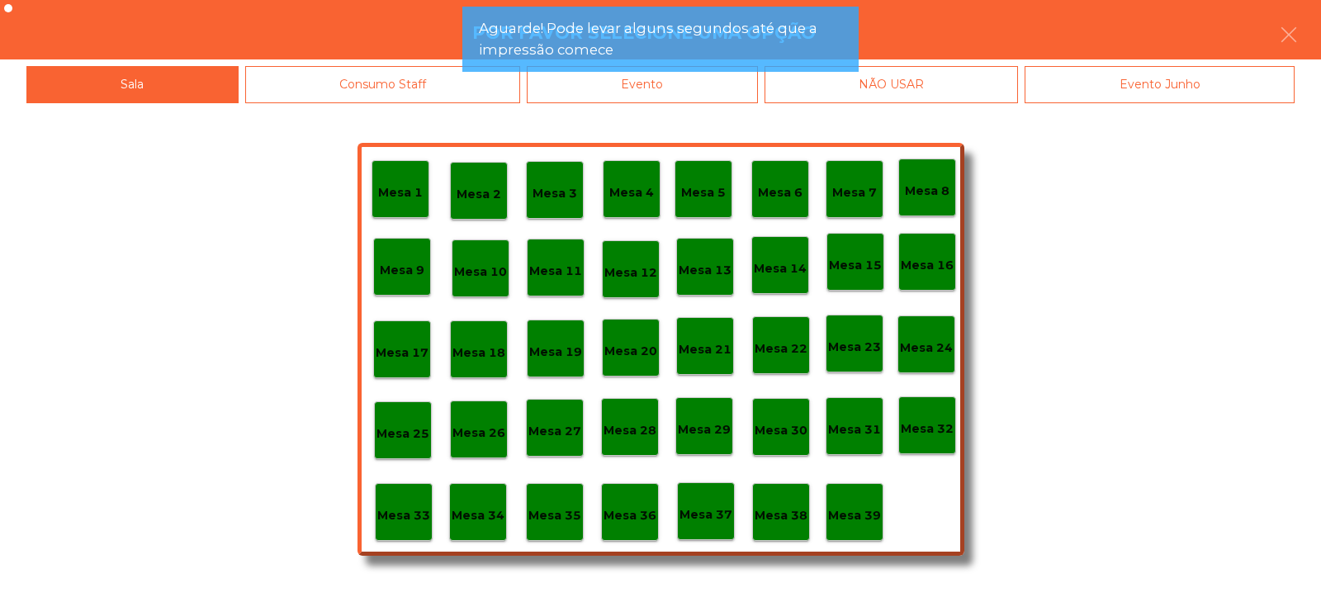
click at [683, 96] on div "Evento" at bounding box center [642, 84] width 231 height 37
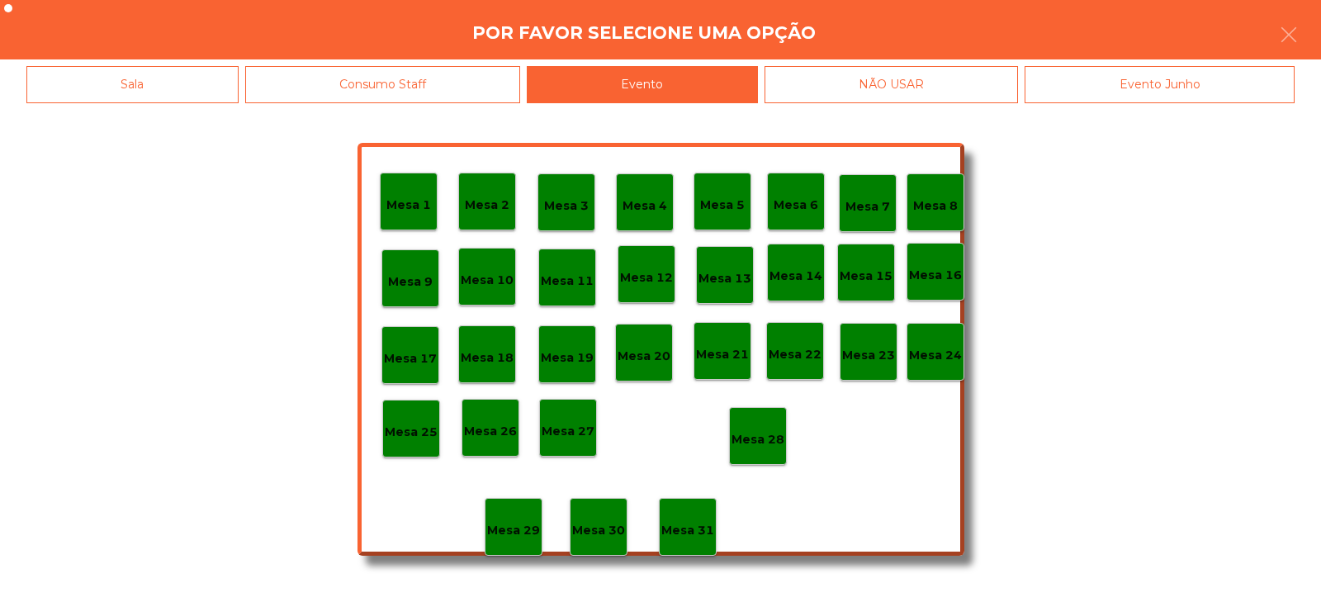
click at [759, 443] on p "Mesa 28" at bounding box center [758, 439] width 53 height 19
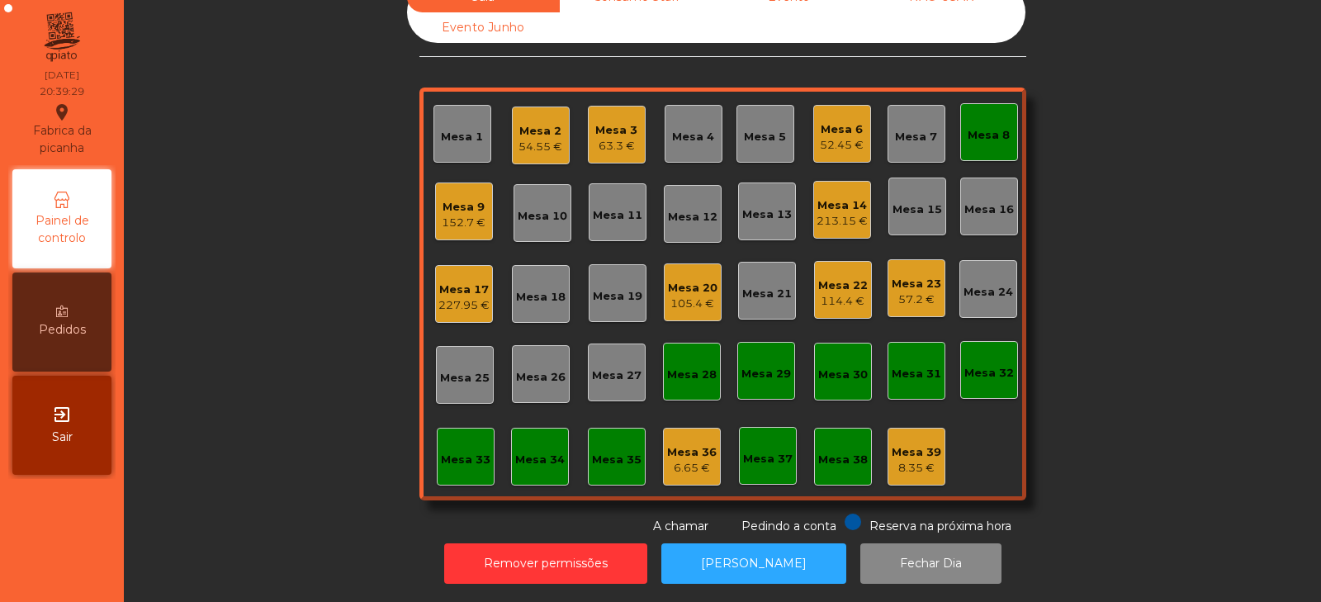
click at [994, 103] on div "Mesa 8" at bounding box center [990, 132] width 58 height 58
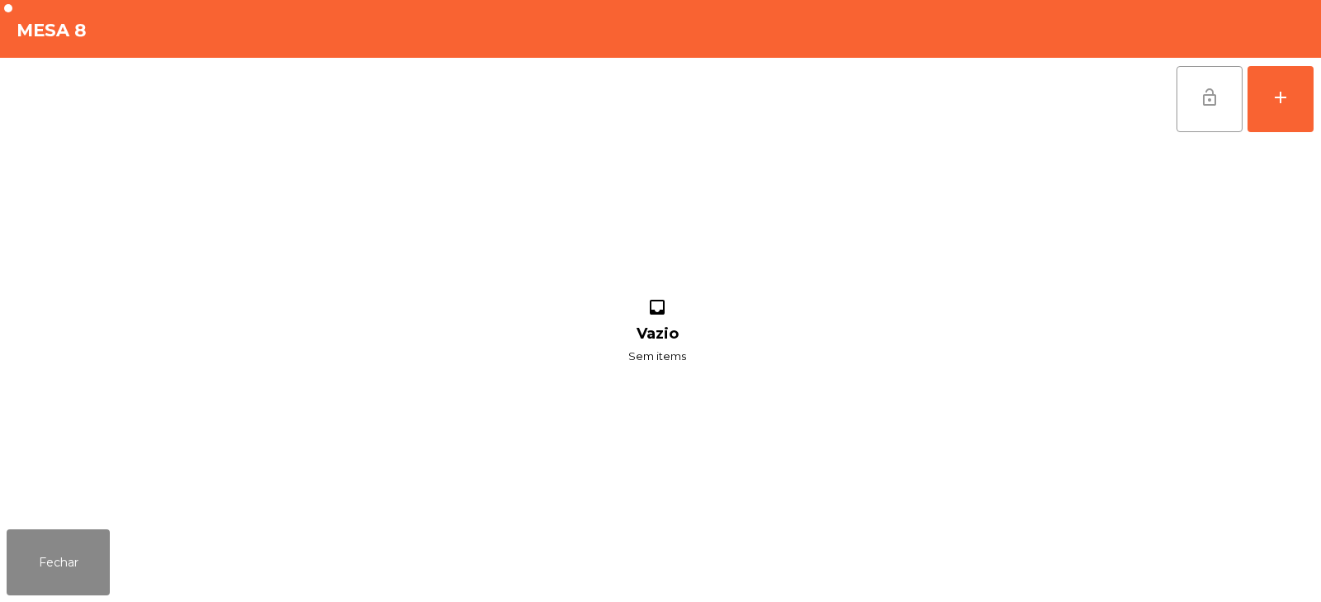
click at [1198, 91] on button "lock_open" at bounding box center [1210, 99] width 66 height 66
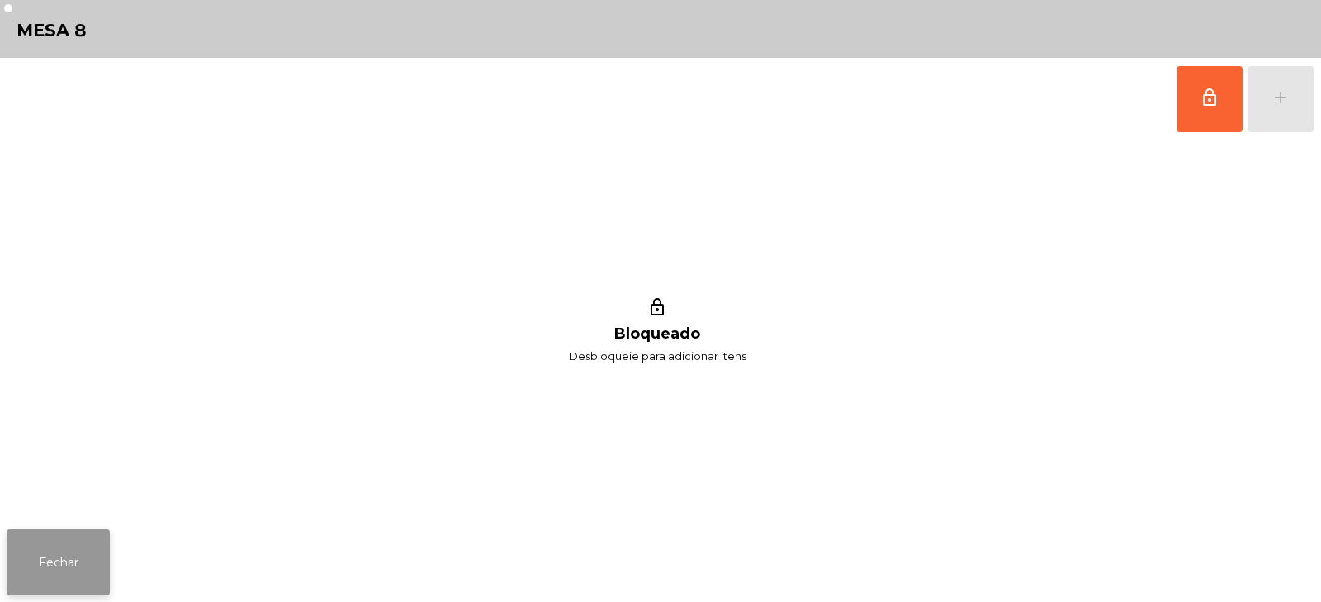
click at [45, 572] on button "Fechar" at bounding box center [58, 562] width 103 height 66
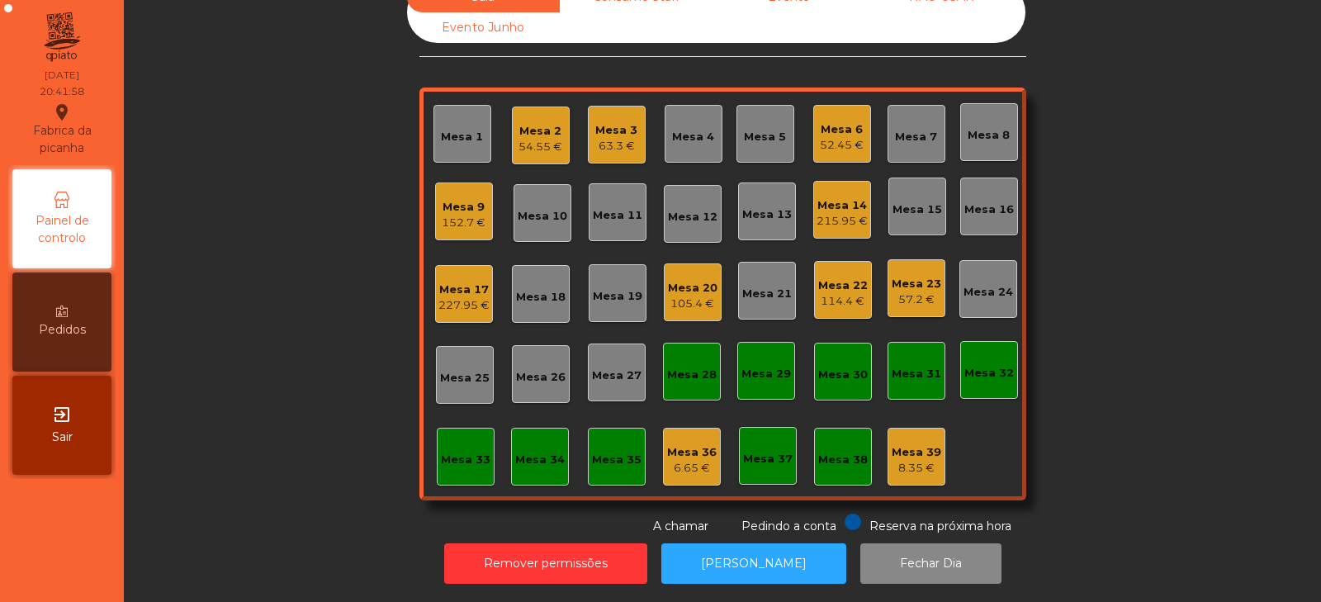
click at [601, 138] on div "63.3 €" at bounding box center [616, 146] width 42 height 17
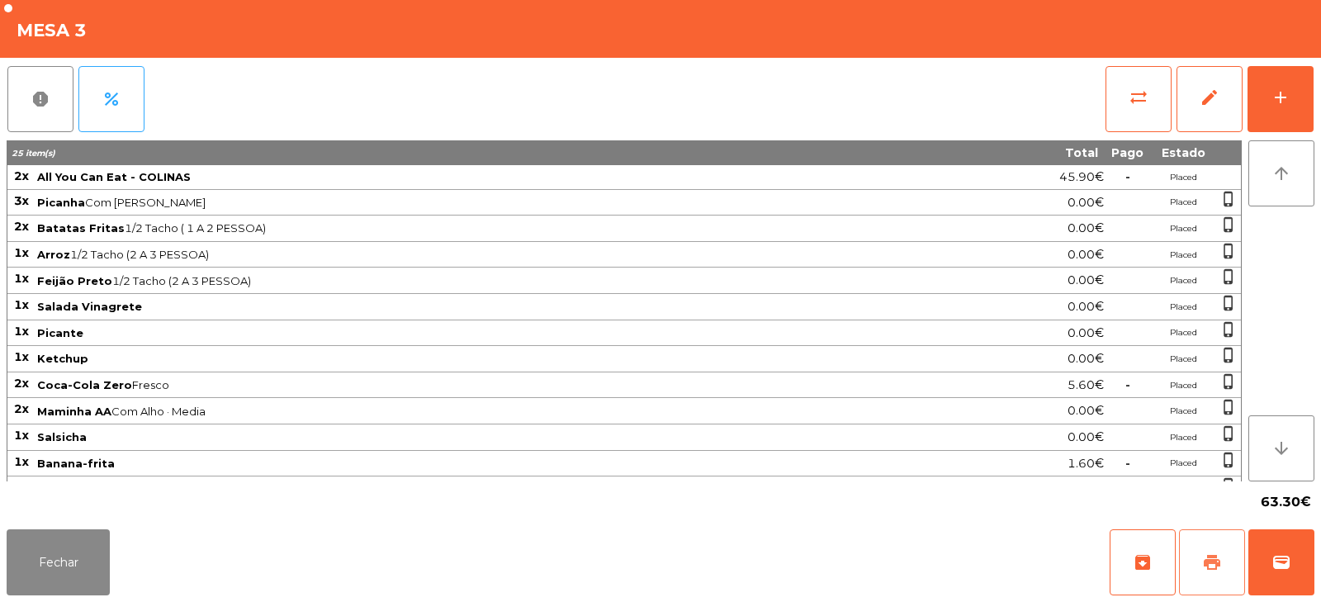
click at [1203, 559] on span "print" at bounding box center [1213, 563] width 20 height 20
click at [1202, 559] on button "print" at bounding box center [1212, 562] width 66 height 66
click at [1222, 563] on span "print" at bounding box center [1213, 563] width 20 height 20
click at [1122, 98] on button "sync_alt" at bounding box center [1139, 99] width 66 height 66
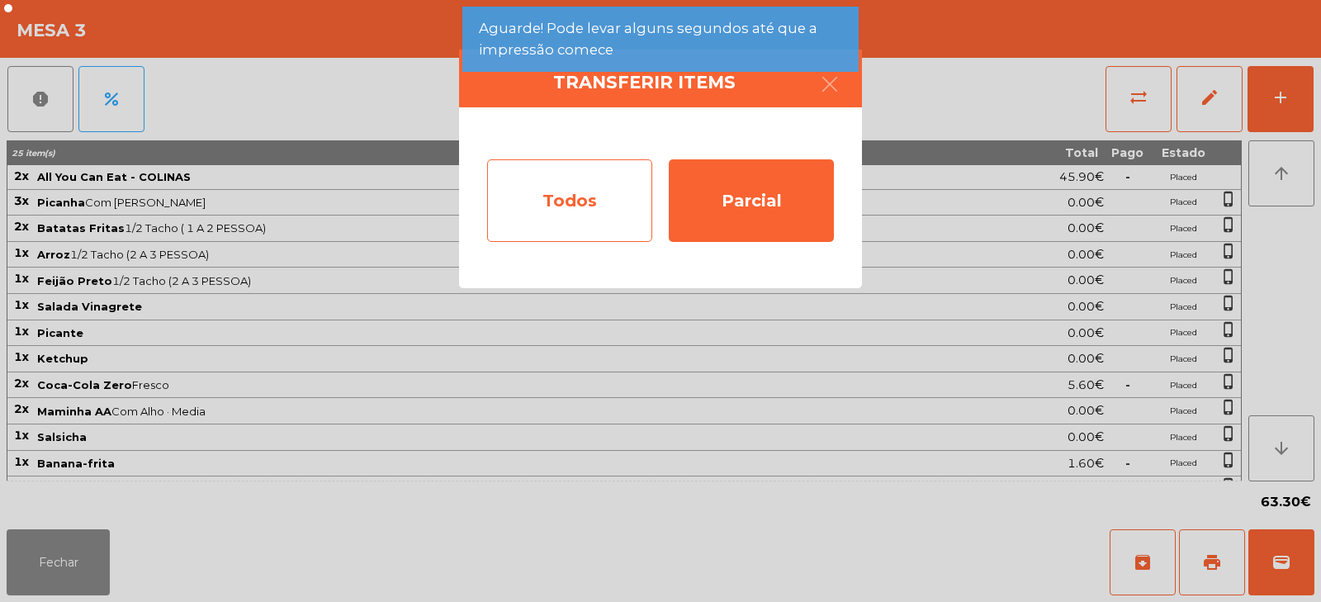
click at [532, 202] on div "Todos" at bounding box center [569, 200] width 165 height 83
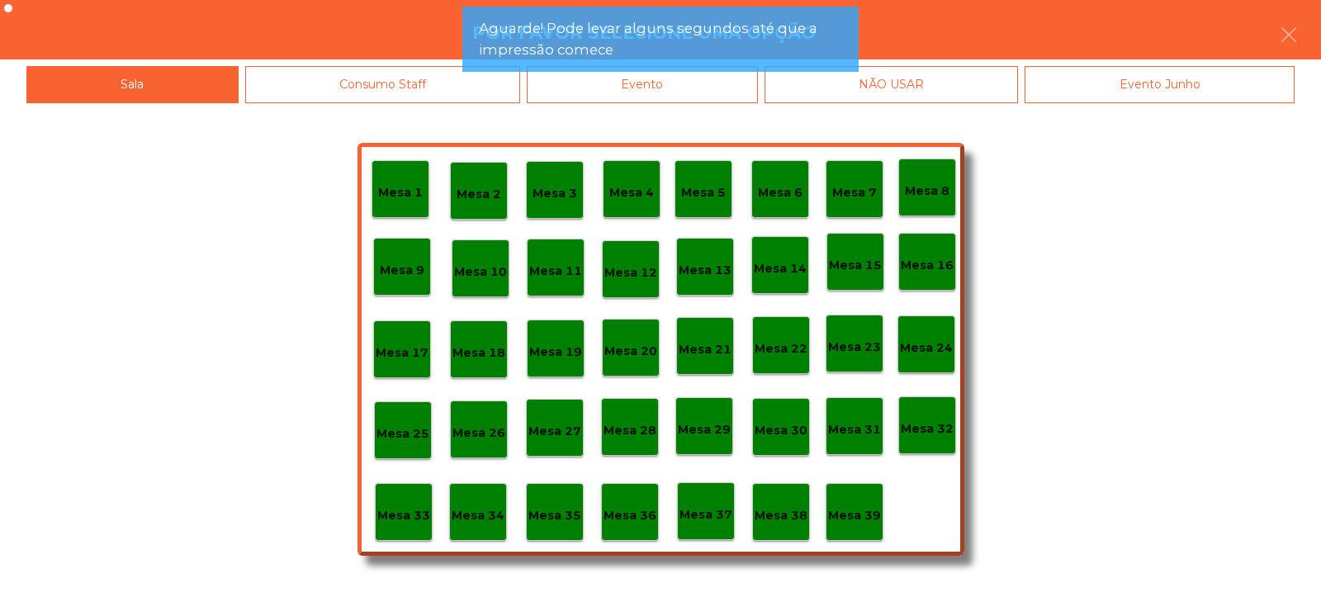
click at [672, 100] on div "Evento" at bounding box center [642, 84] width 231 height 37
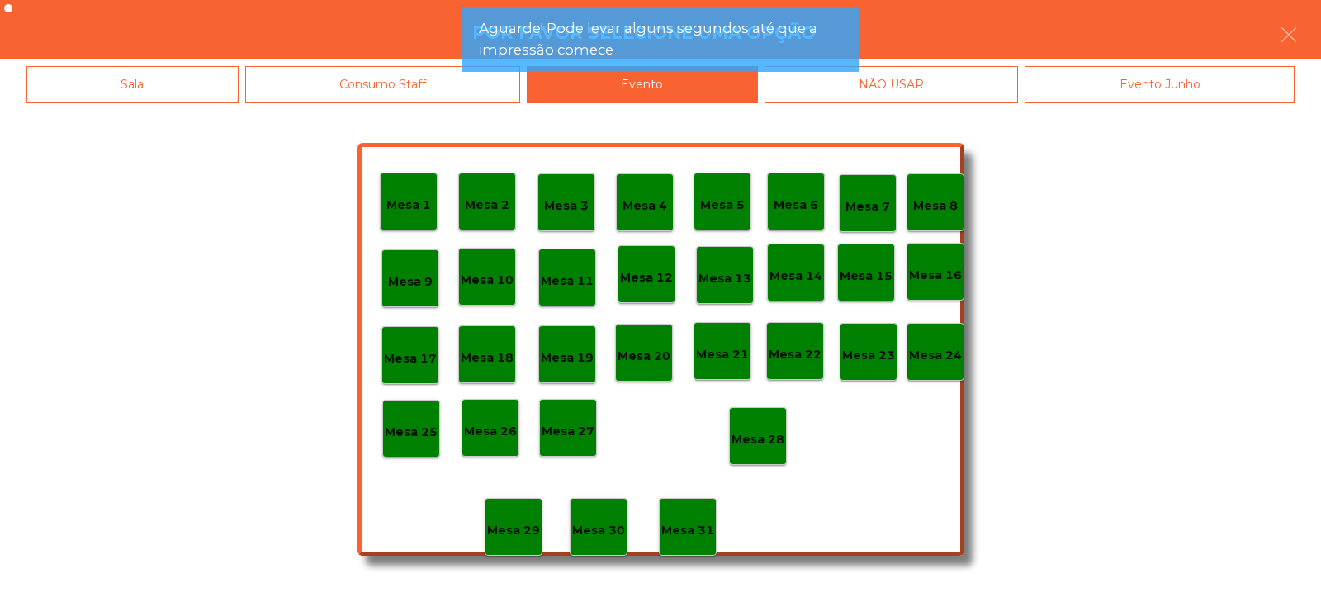
click at [766, 444] on p "Mesa 28" at bounding box center [758, 439] width 53 height 19
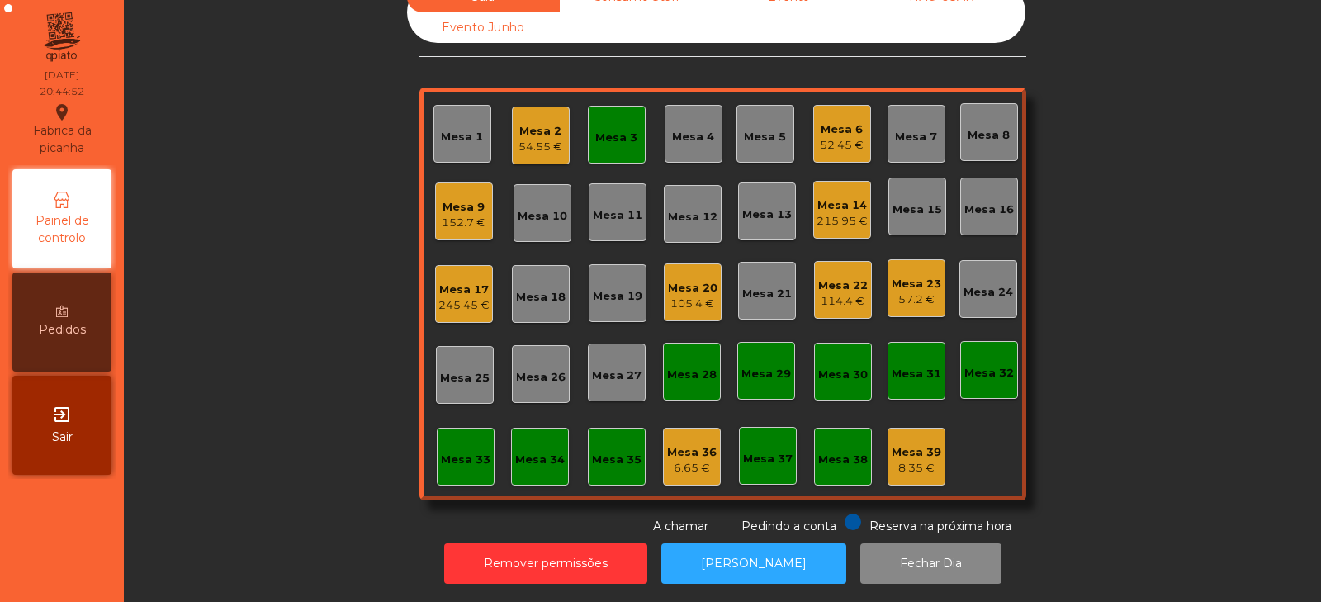
click at [1109, 297] on div "Sala Consumo Staff Evento NÃO USAR Evento Junho Mesa 1 Mesa 2 54.55 € Mesa 3 Me…" at bounding box center [722, 258] width 1153 height 553
click at [610, 130] on div "Mesa 3" at bounding box center [616, 138] width 42 height 17
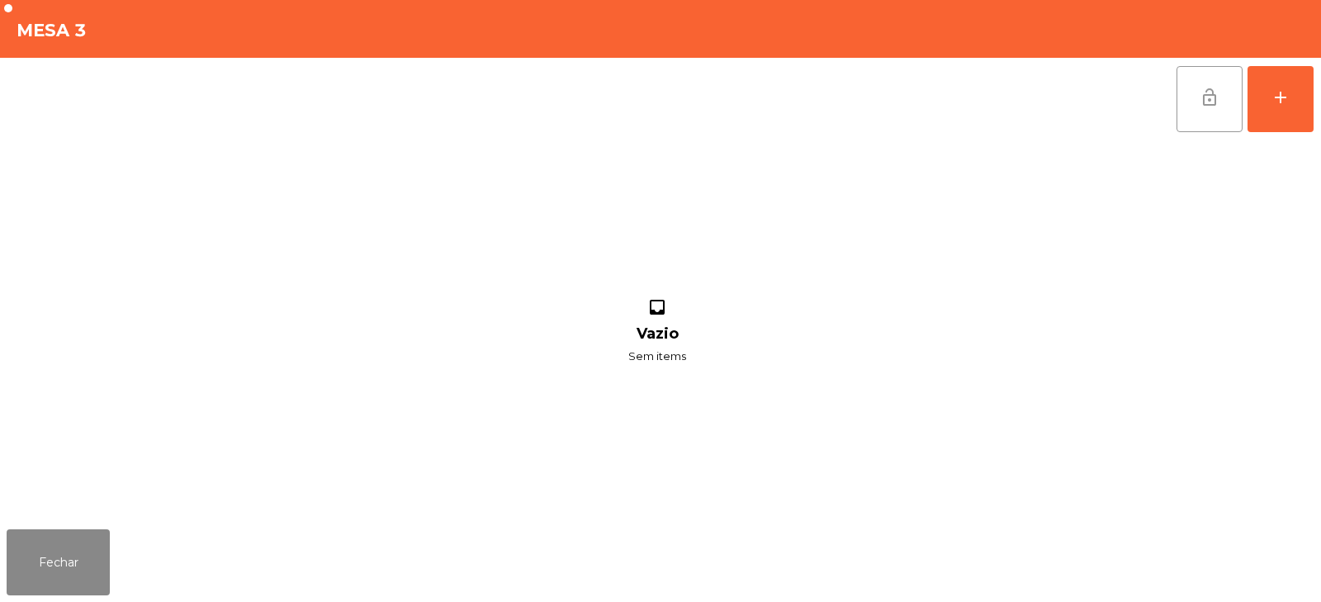
click at [1202, 105] on span "lock_open" at bounding box center [1210, 98] width 20 height 20
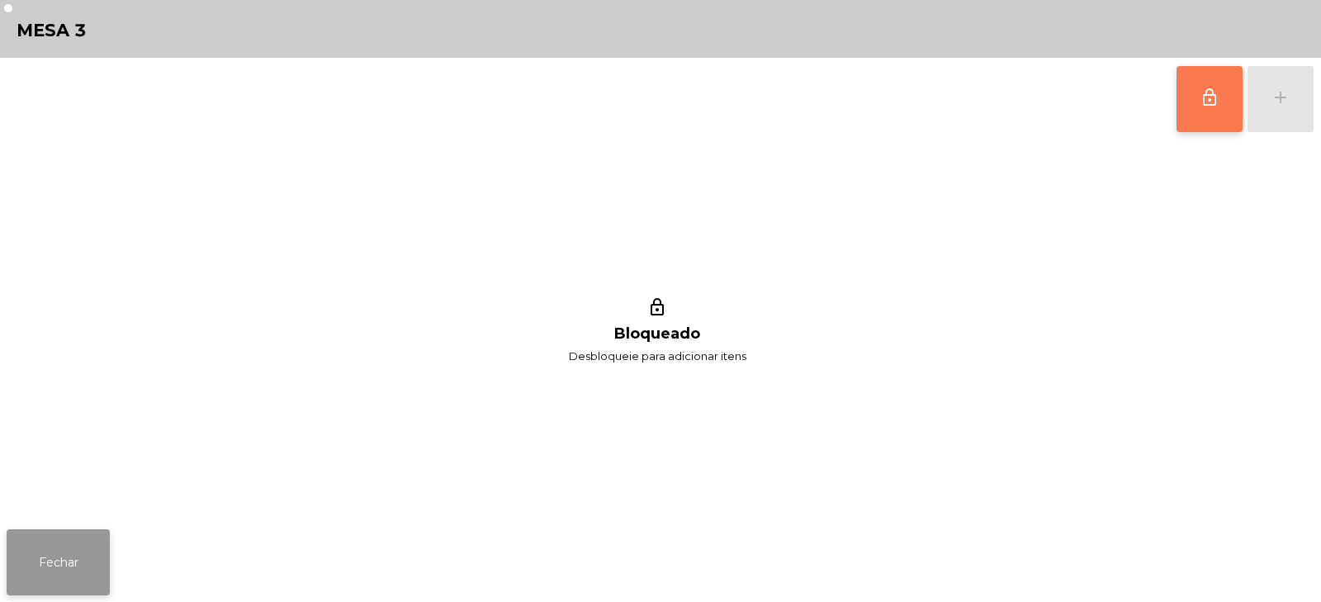
click at [45, 578] on button "Fechar" at bounding box center [58, 562] width 103 height 66
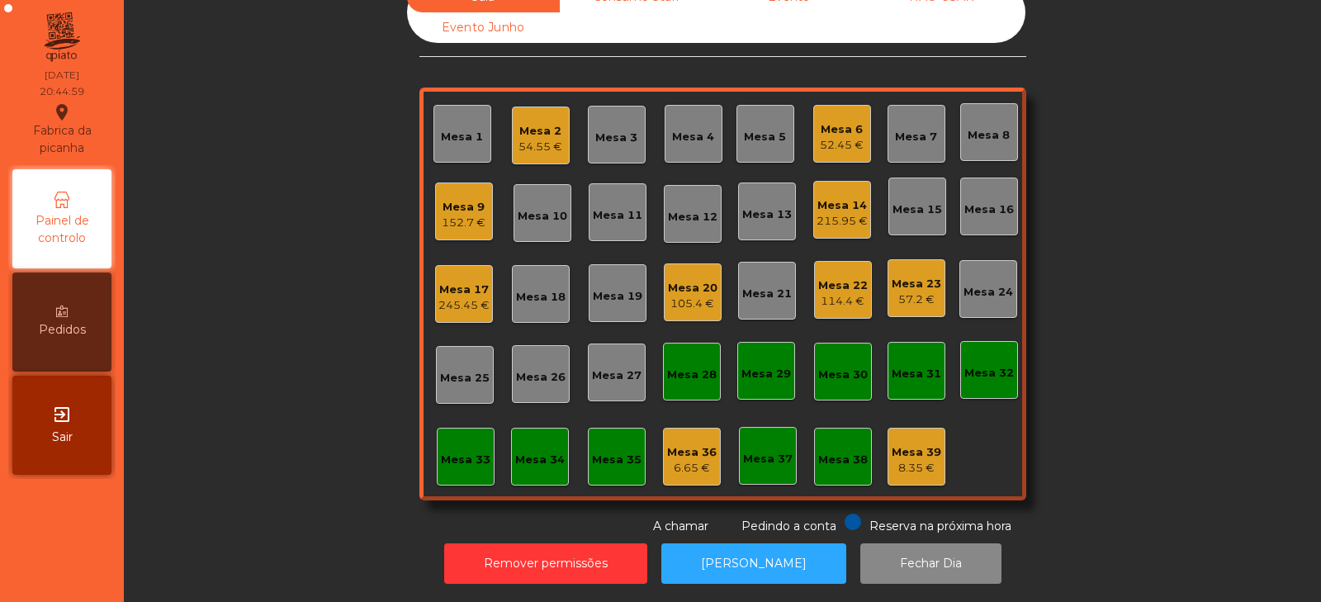
click at [437, 449] on div "Mesa 33" at bounding box center [466, 457] width 58 height 58
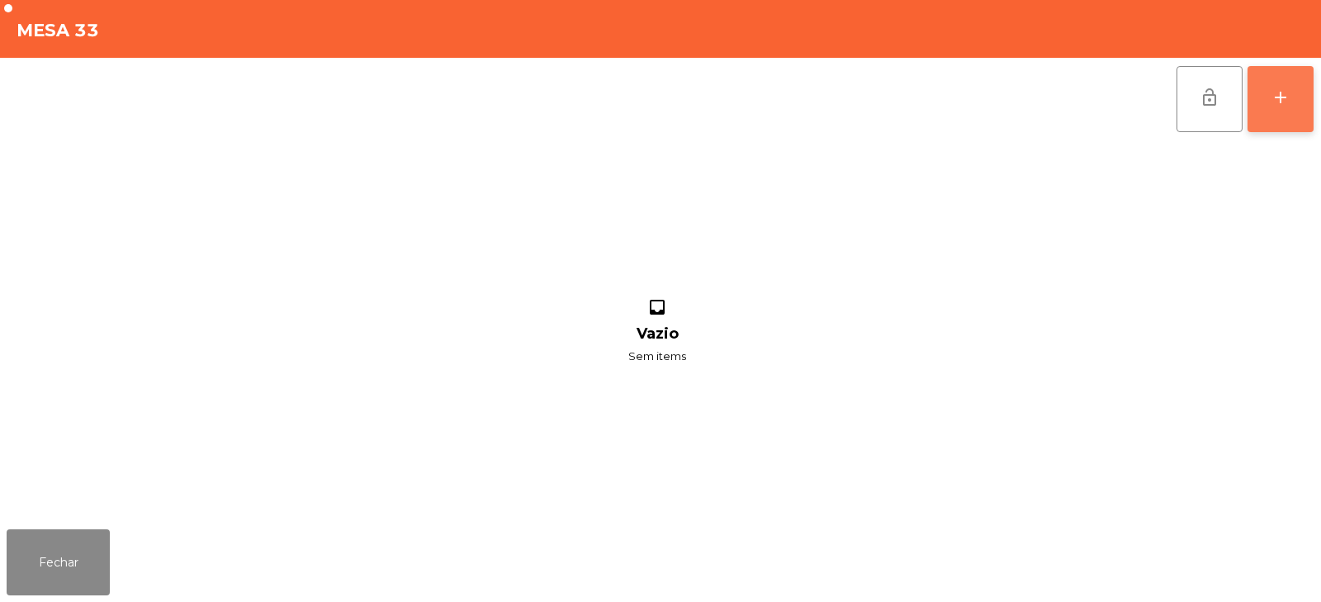
click at [1284, 94] on div "add" at bounding box center [1281, 98] width 20 height 20
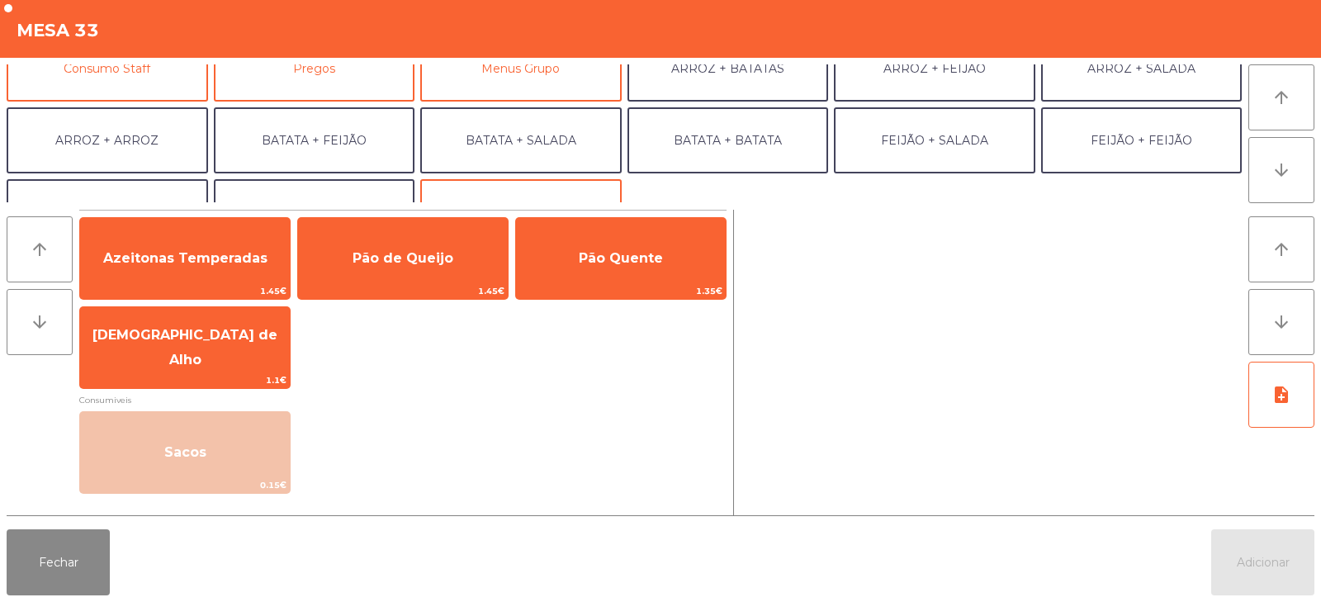
scroll to position [176, 0]
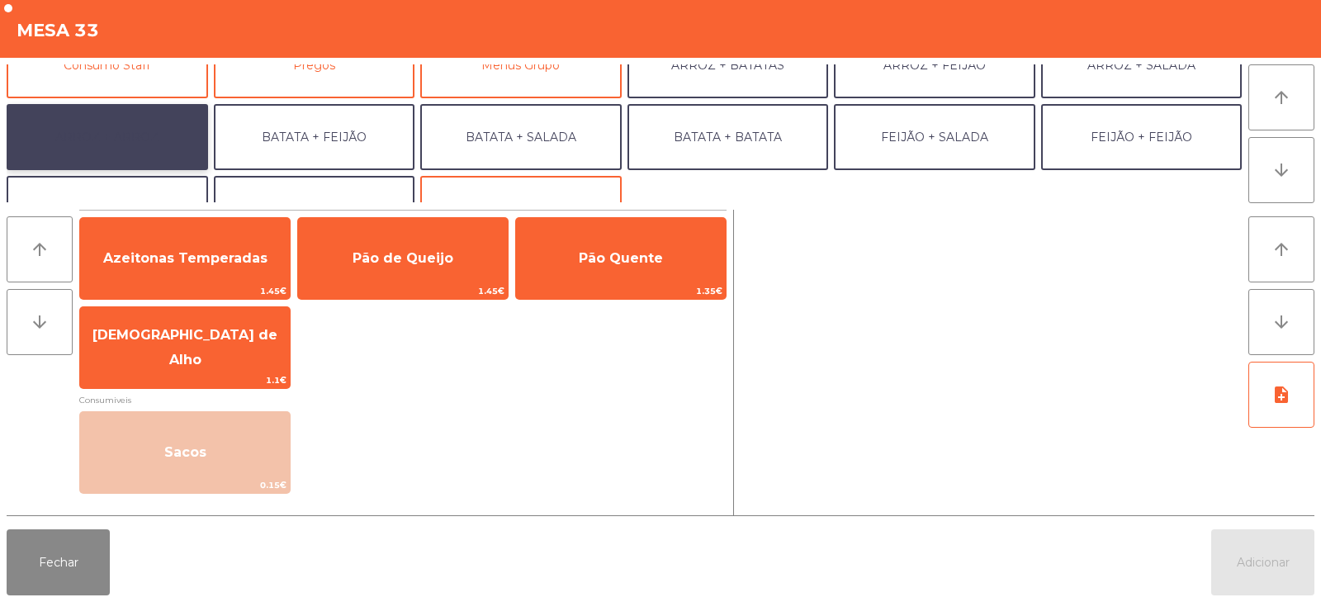
click at [148, 135] on button "ARROZ + ARROZ" at bounding box center [108, 137] width 202 height 66
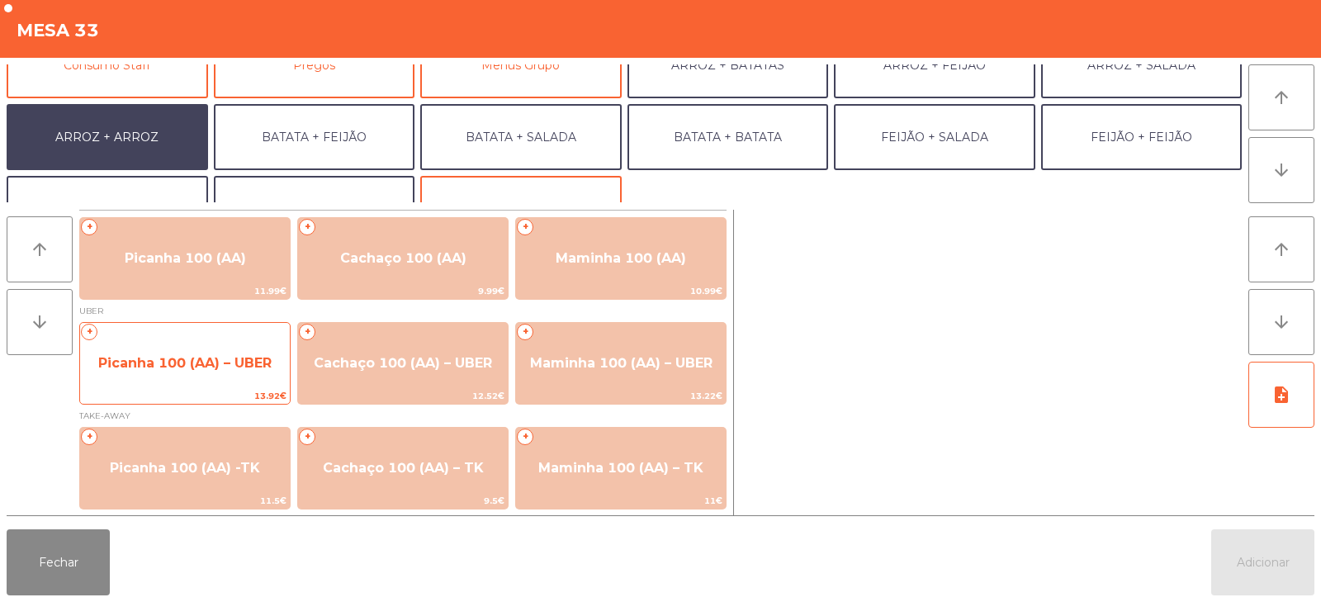
click at [211, 368] on span "Picanha 100 (AA) – UBER" at bounding box center [184, 363] width 173 height 16
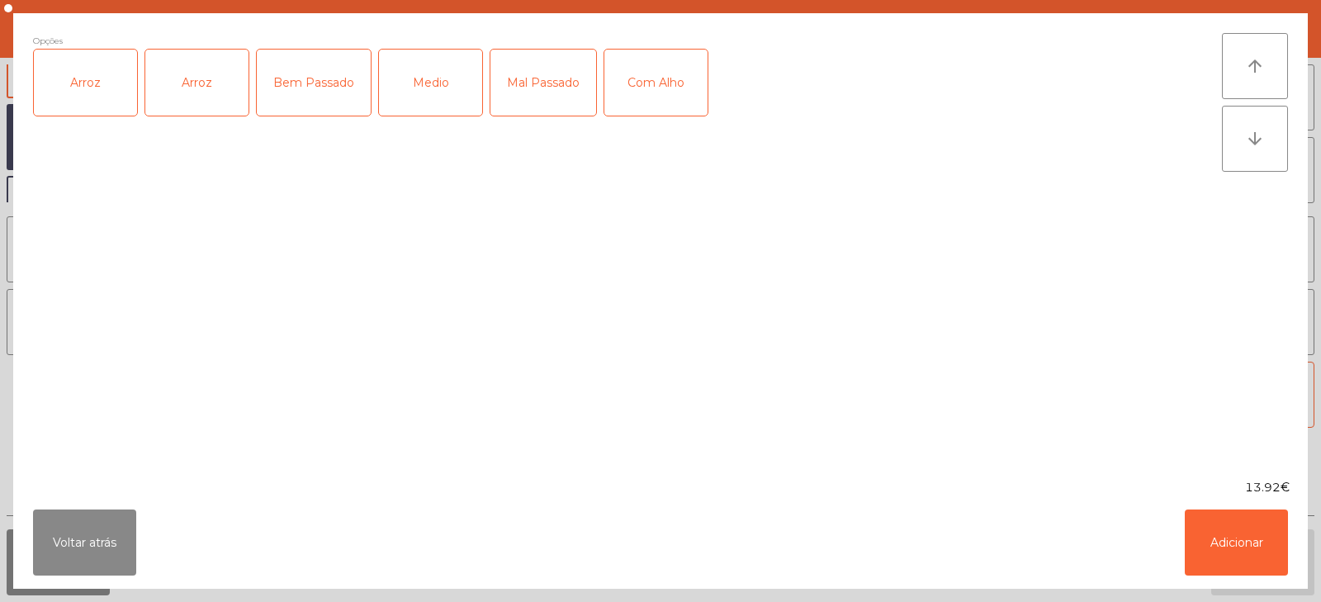
click at [100, 92] on div "Arroz" at bounding box center [85, 83] width 103 height 66
click at [443, 102] on div "Medio" at bounding box center [430, 83] width 103 height 66
click at [1227, 545] on button "Adicionar" at bounding box center [1236, 543] width 103 height 66
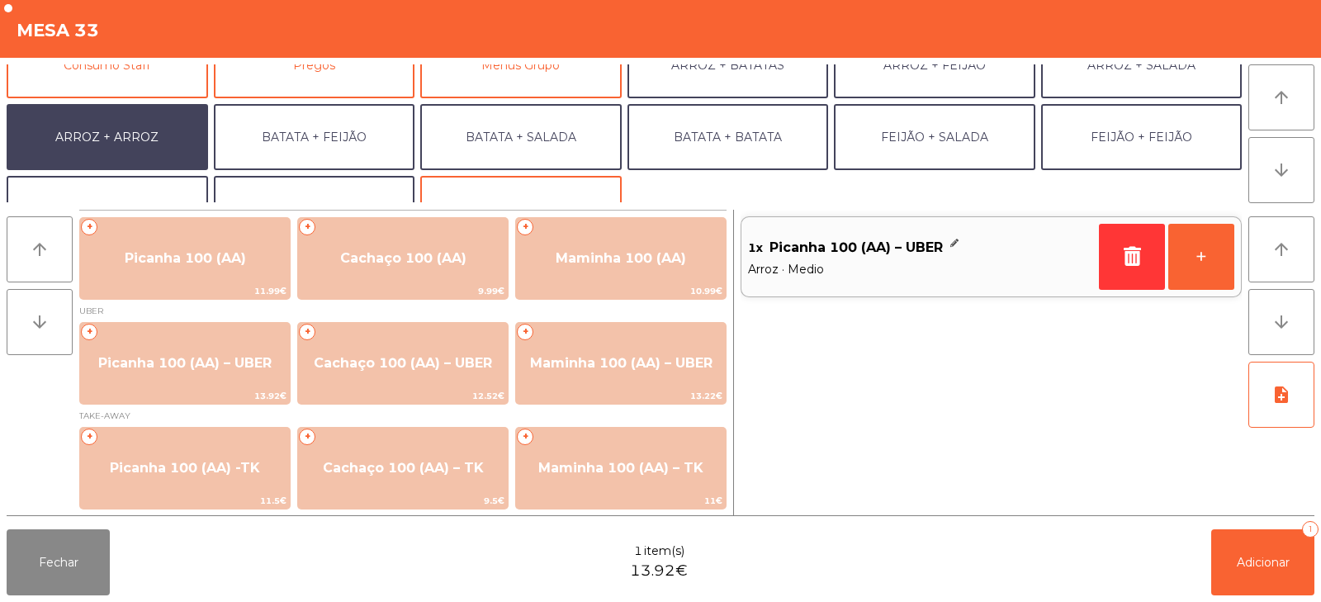
scroll to position [216, 0]
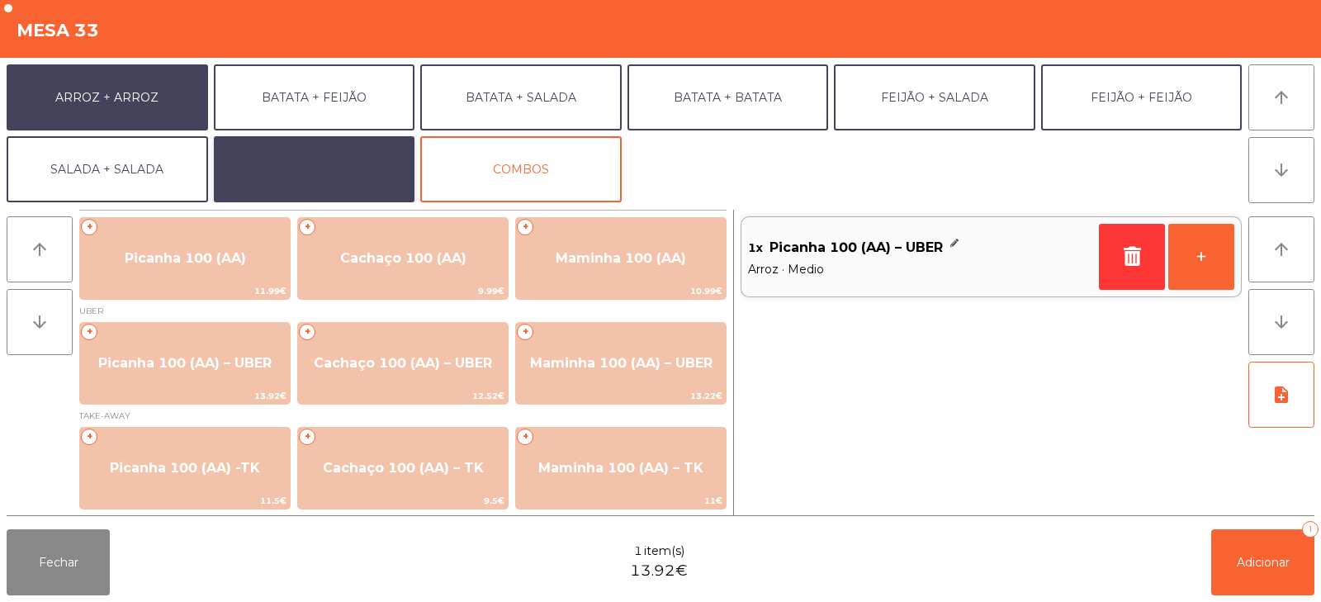
click at [339, 172] on button "EXTRAS UBER" at bounding box center [315, 169] width 202 height 66
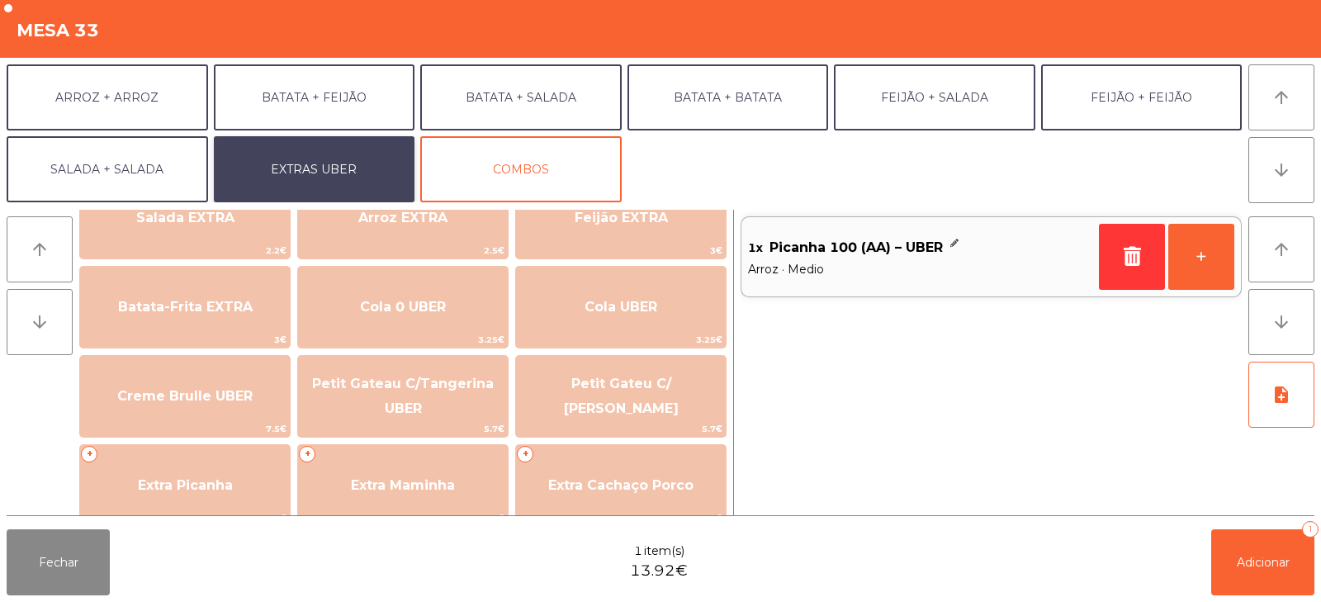
scroll to position [232, 0]
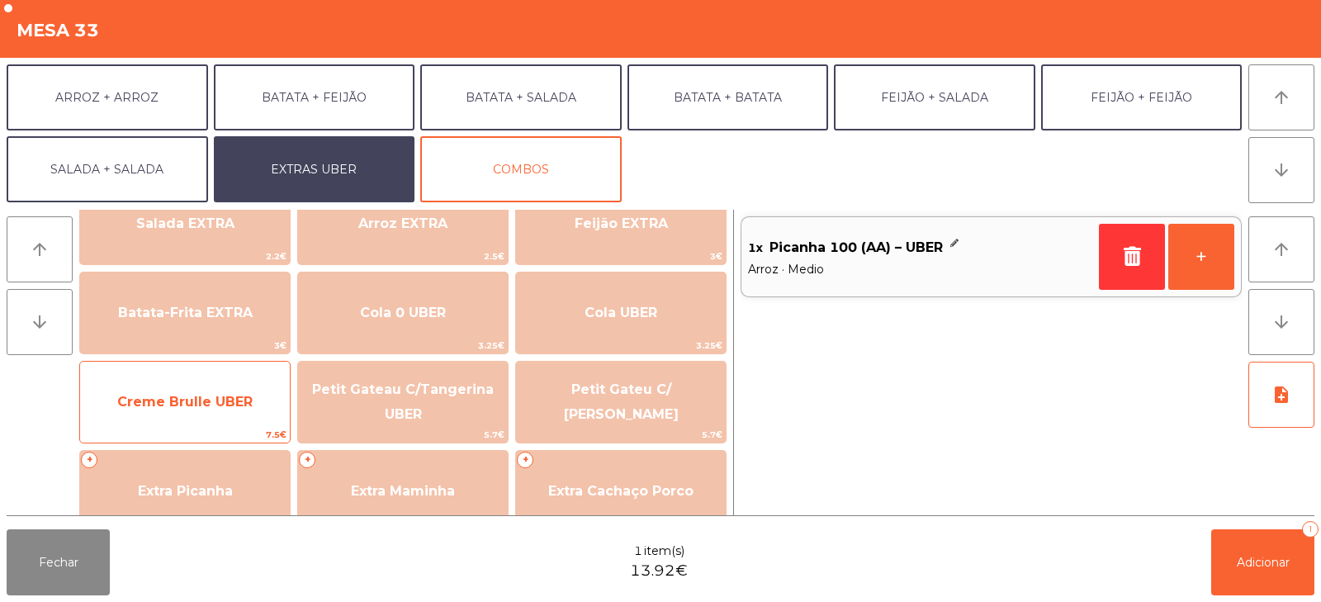
click at [210, 410] on span "Creme Brulle UBER" at bounding box center [185, 402] width 210 height 45
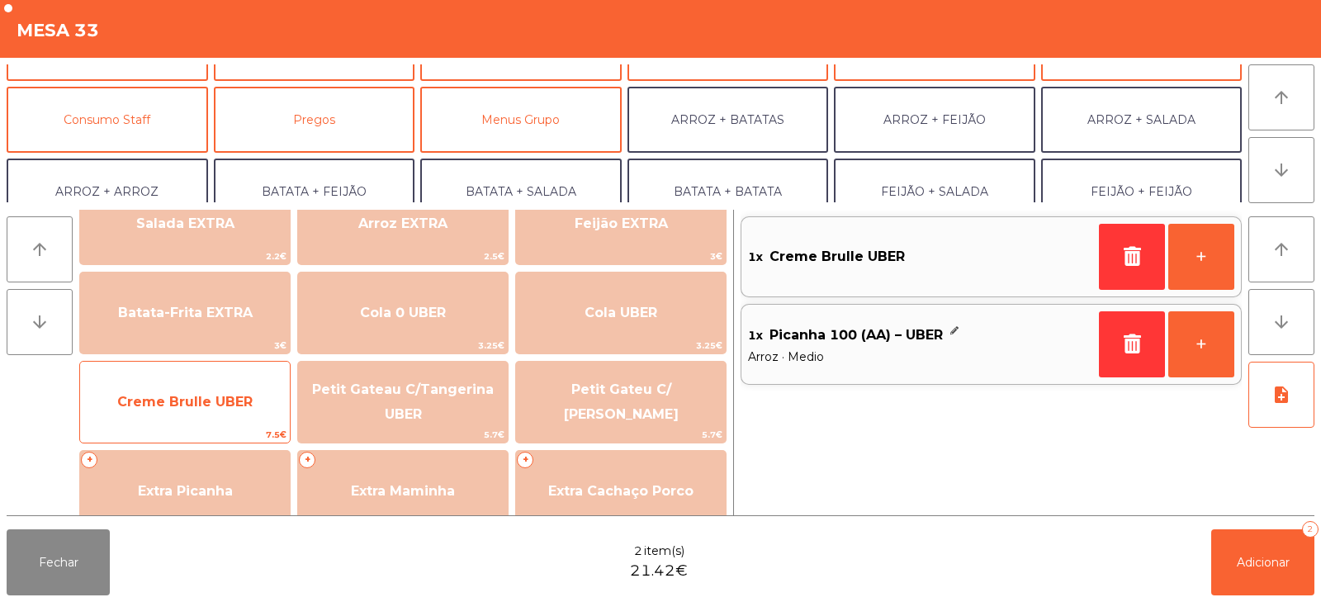
scroll to position [0, 0]
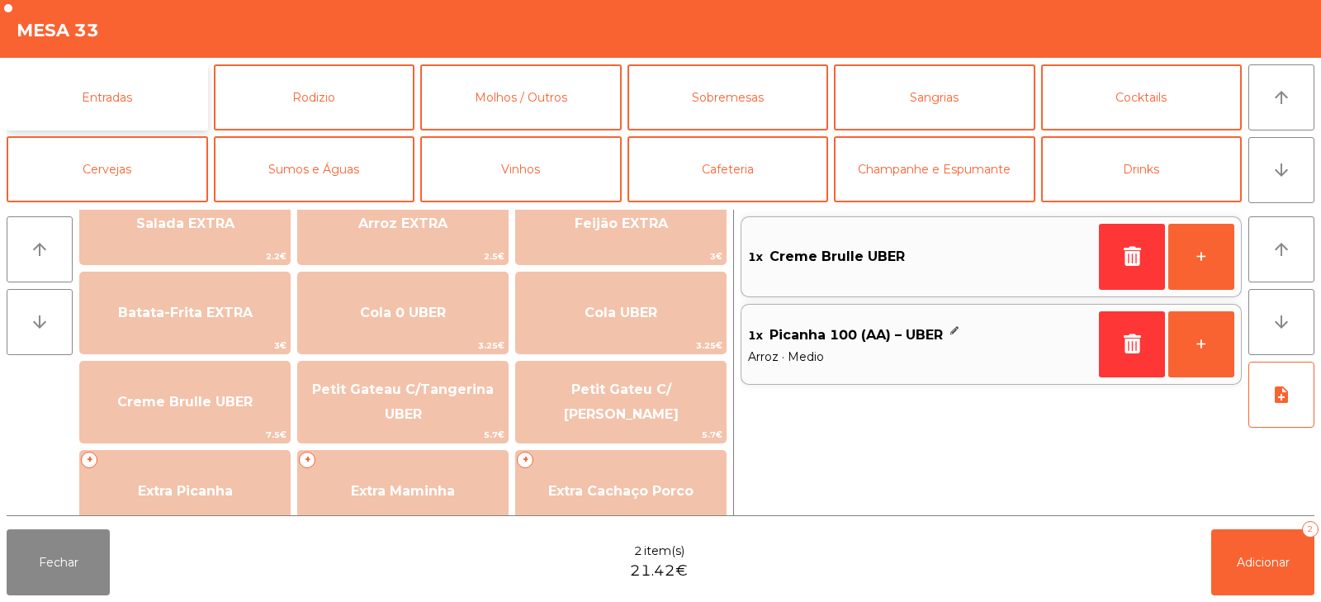
click at [157, 87] on button "Entradas" at bounding box center [108, 97] width 202 height 66
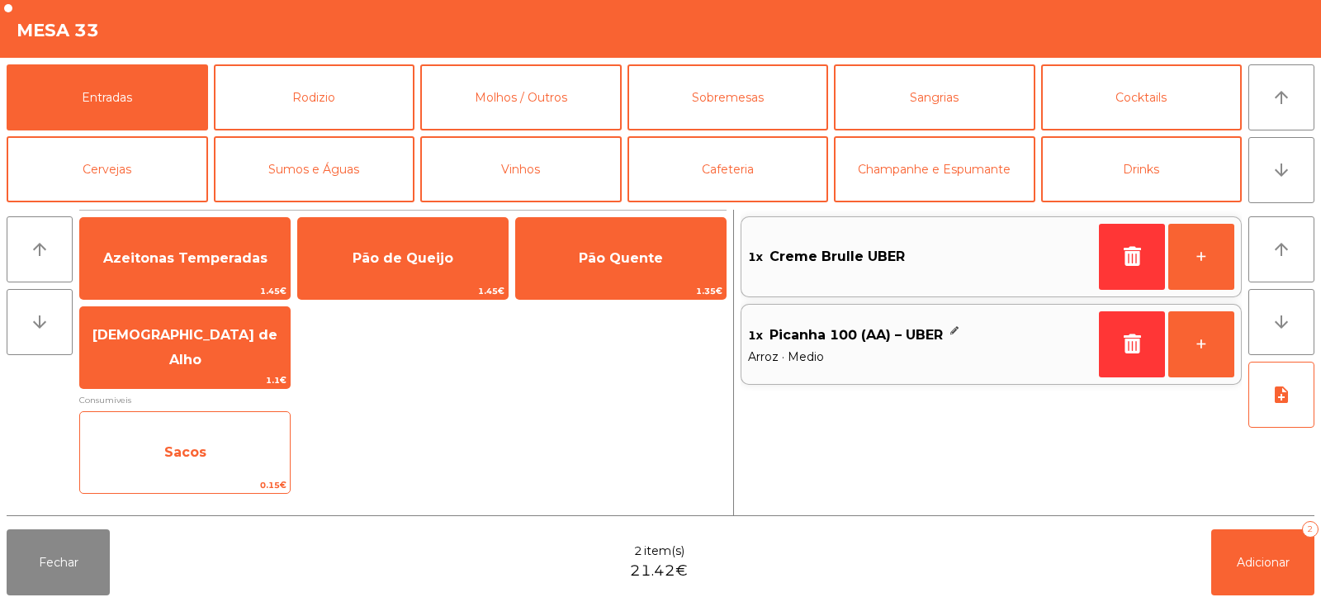
click at [230, 477] on span "0.15€" at bounding box center [185, 485] width 210 height 16
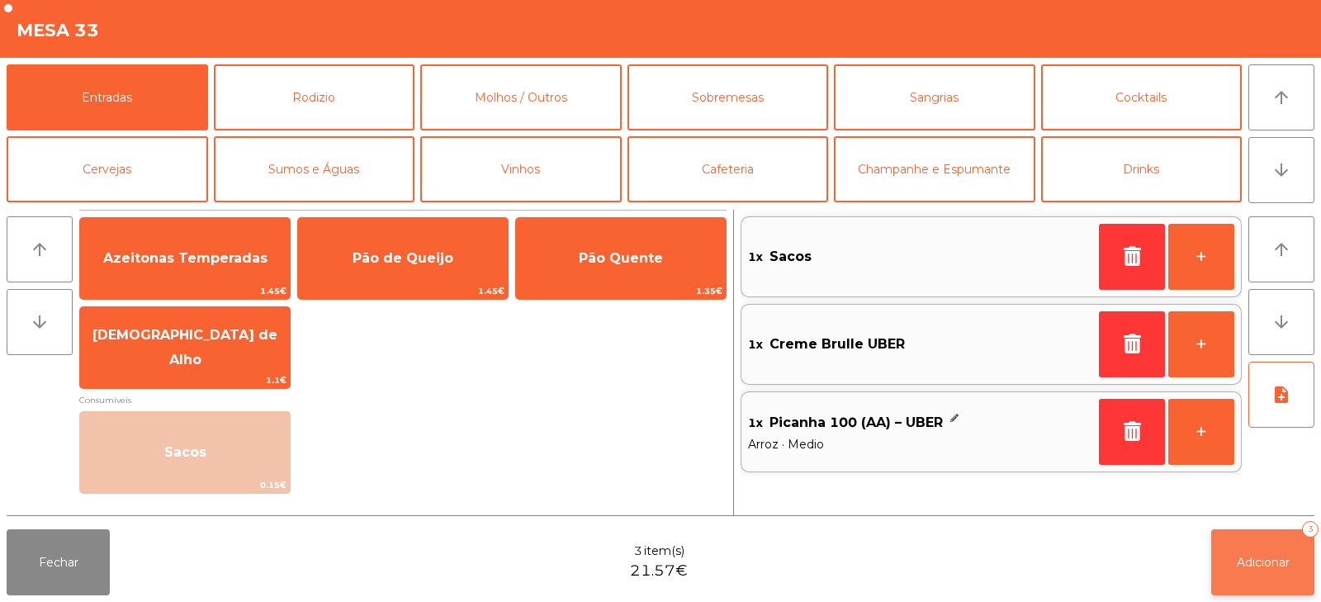
click at [1258, 557] on span "Adicionar" at bounding box center [1263, 562] width 53 height 15
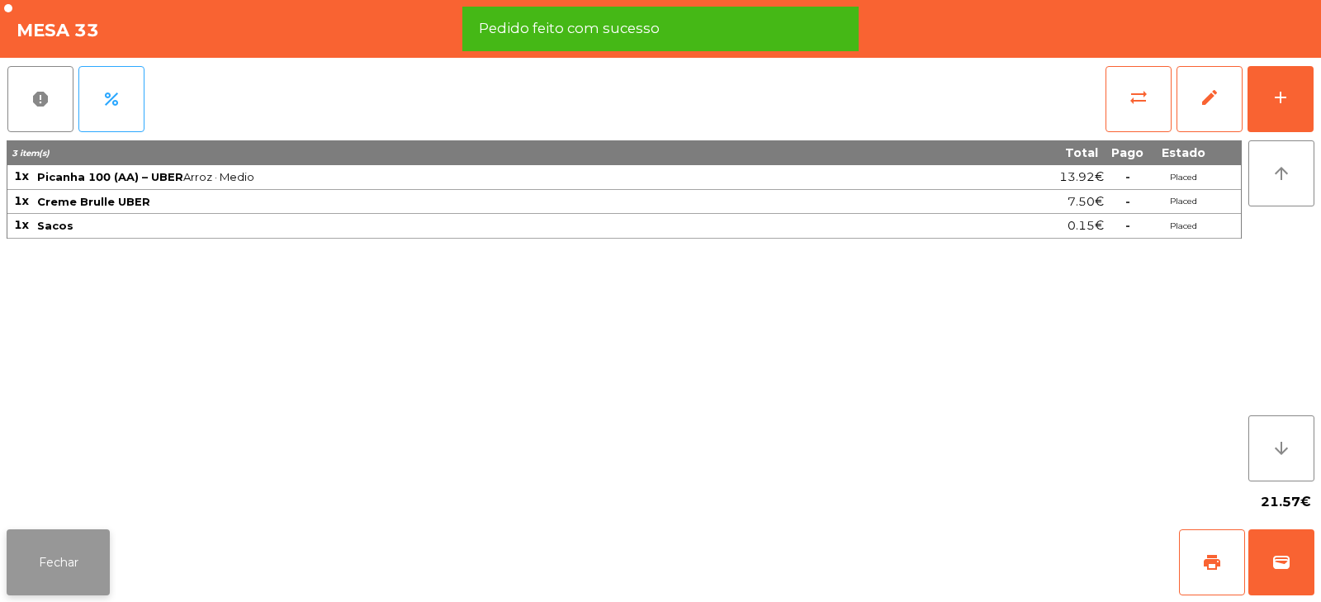
click at [61, 544] on button "Fechar" at bounding box center [58, 562] width 103 height 66
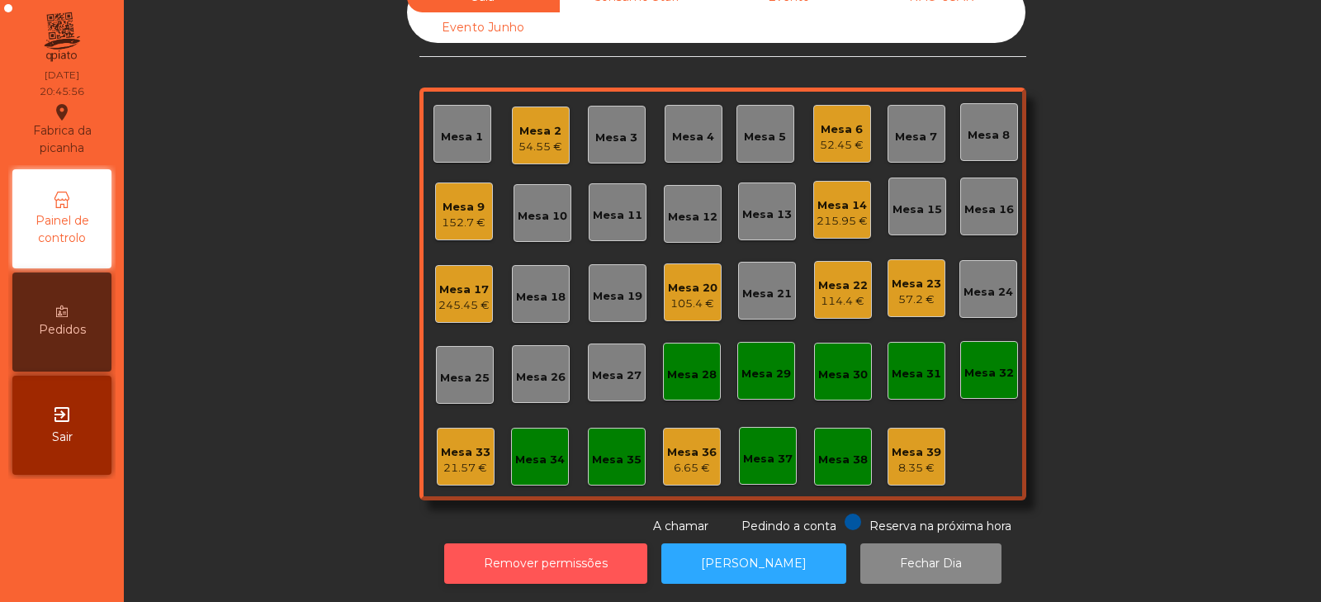
click at [518, 568] on button "Remover permissões" at bounding box center [545, 563] width 203 height 40
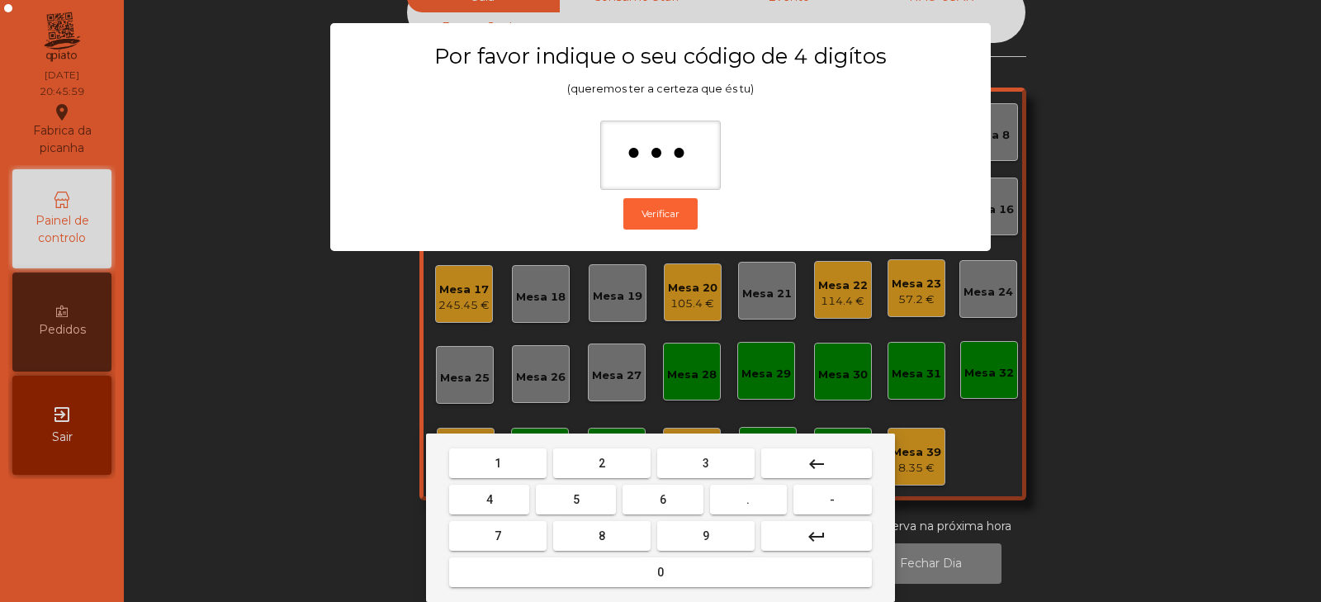
type input "****"
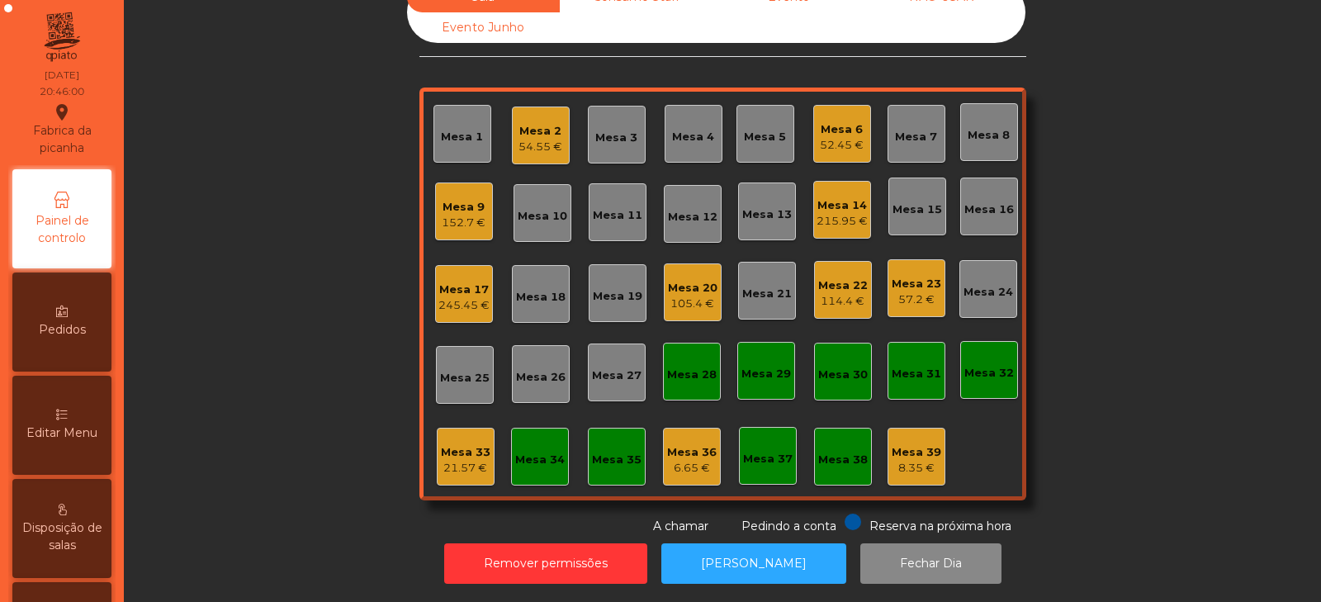
click at [457, 460] on div "21.57 €" at bounding box center [466, 468] width 50 height 17
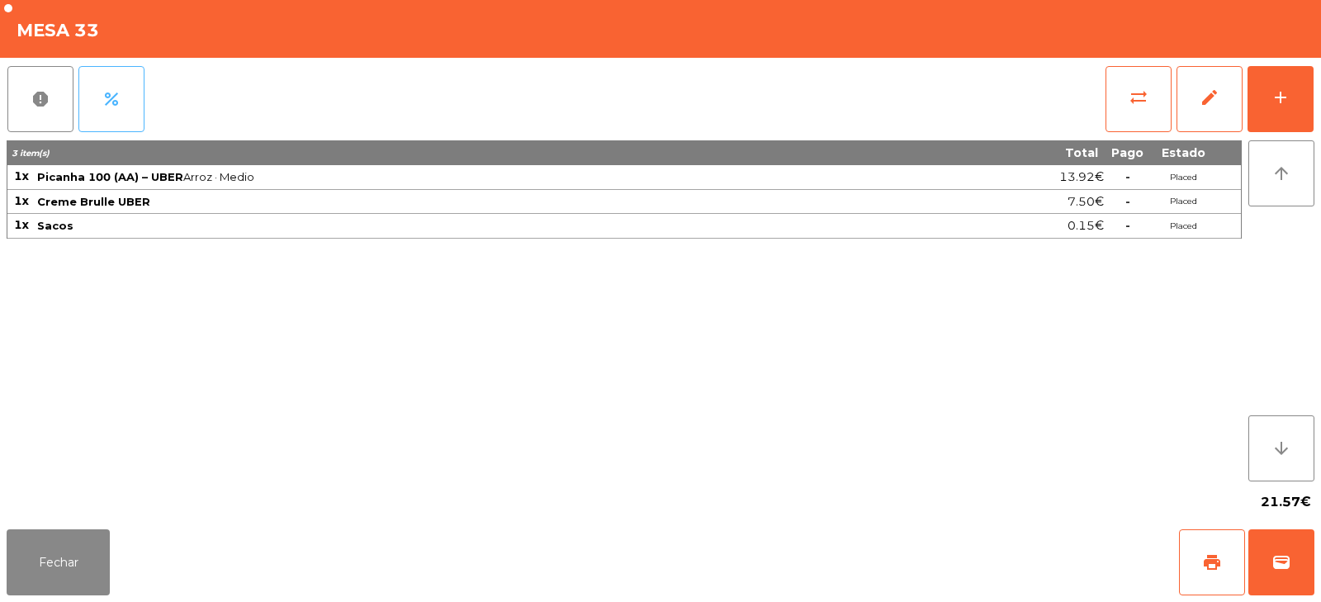
click at [121, 102] on span "percent" at bounding box center [112, 99] width 20 height 20
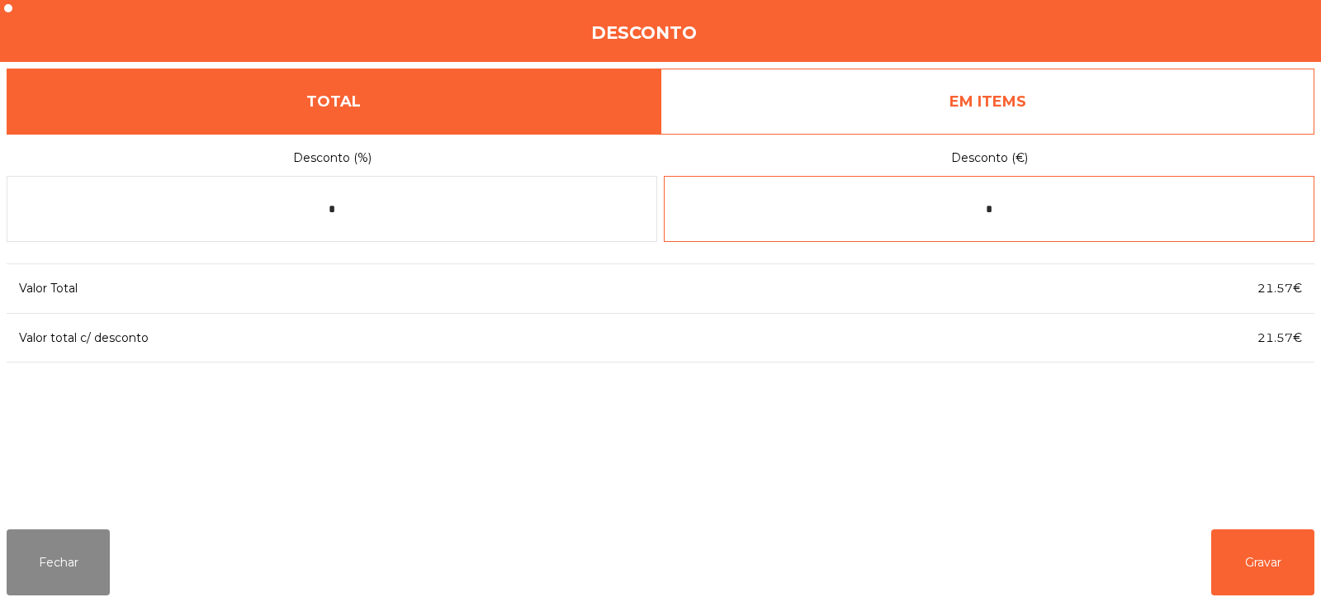
click at [1034, 215] on input "*" at bounding box center [989, 209] width 651 height 66
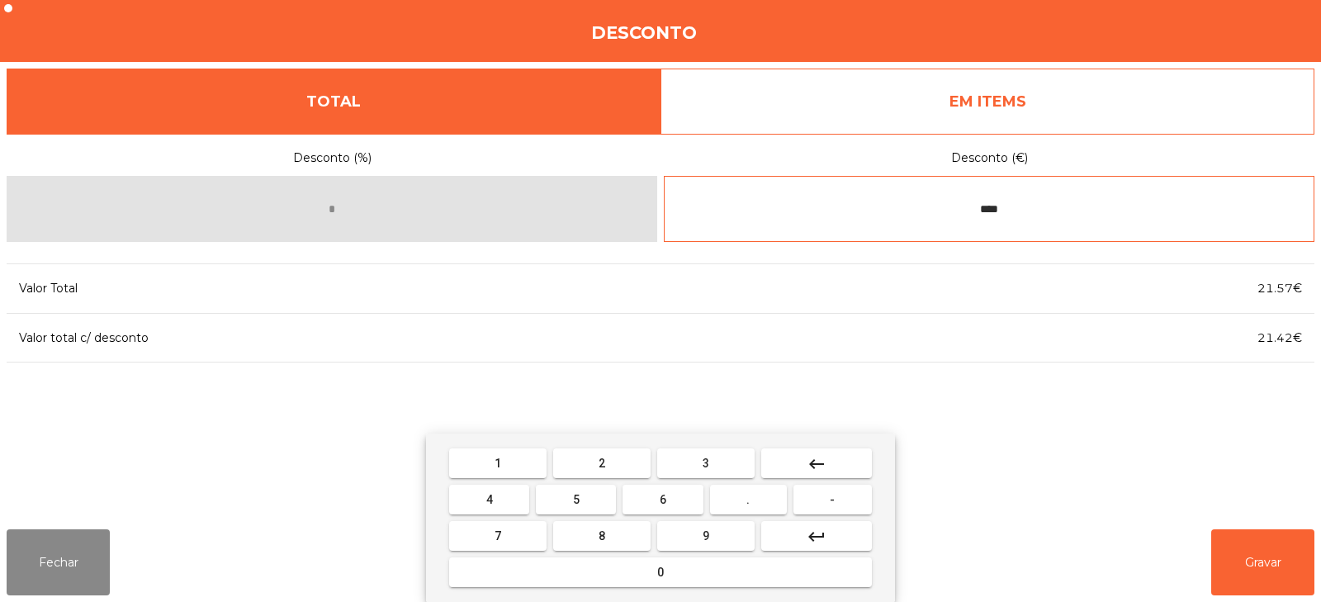
type input "****"
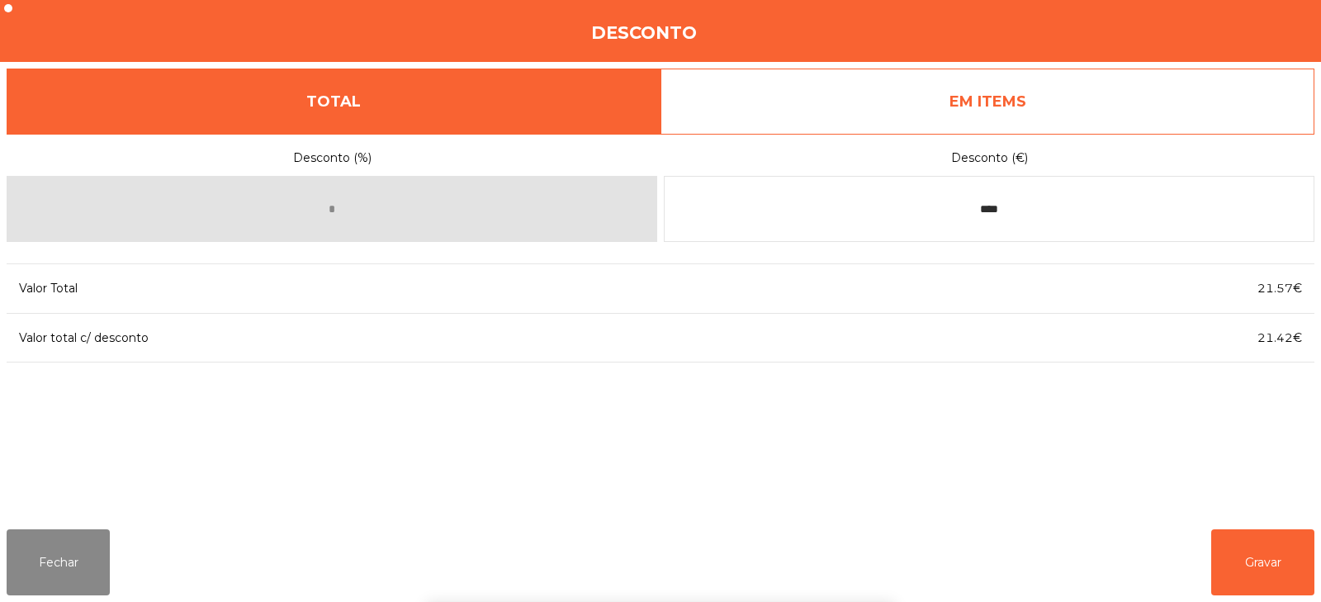
click at [1154, 155] on label "Desconto (€)" at bounding box center [989, 158] width 651 height 22
click at [1256, 547] on button "Gravar" at bounding box center [1263, 562] width 103 height 66
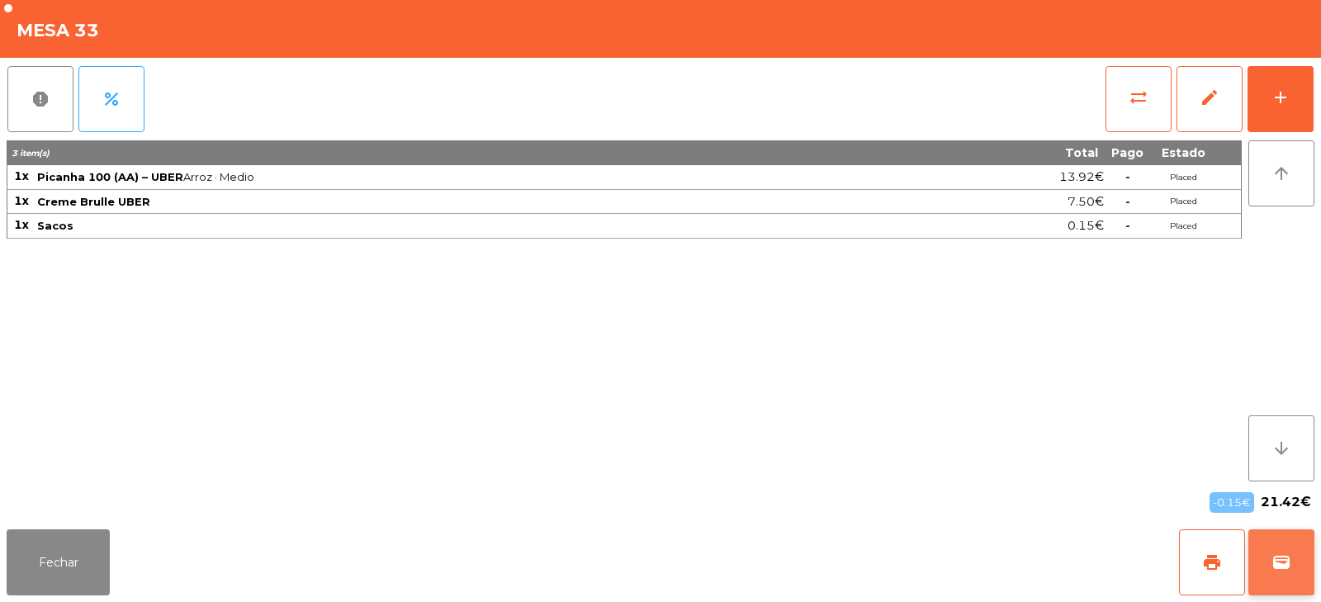
click at [1277, 571] on span "wallet" at bounding box center [1282, 563] width 20 height 20
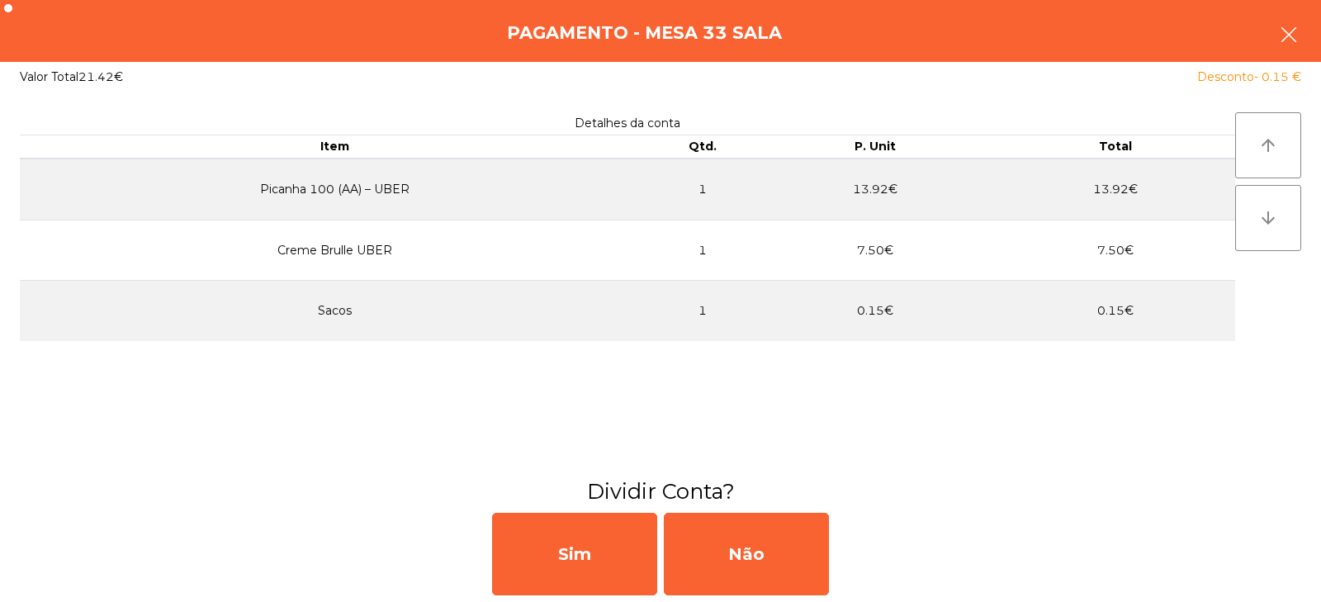
click at [1299, 12] on button "button" at bounding box center [1289, 37] width 46 height 50
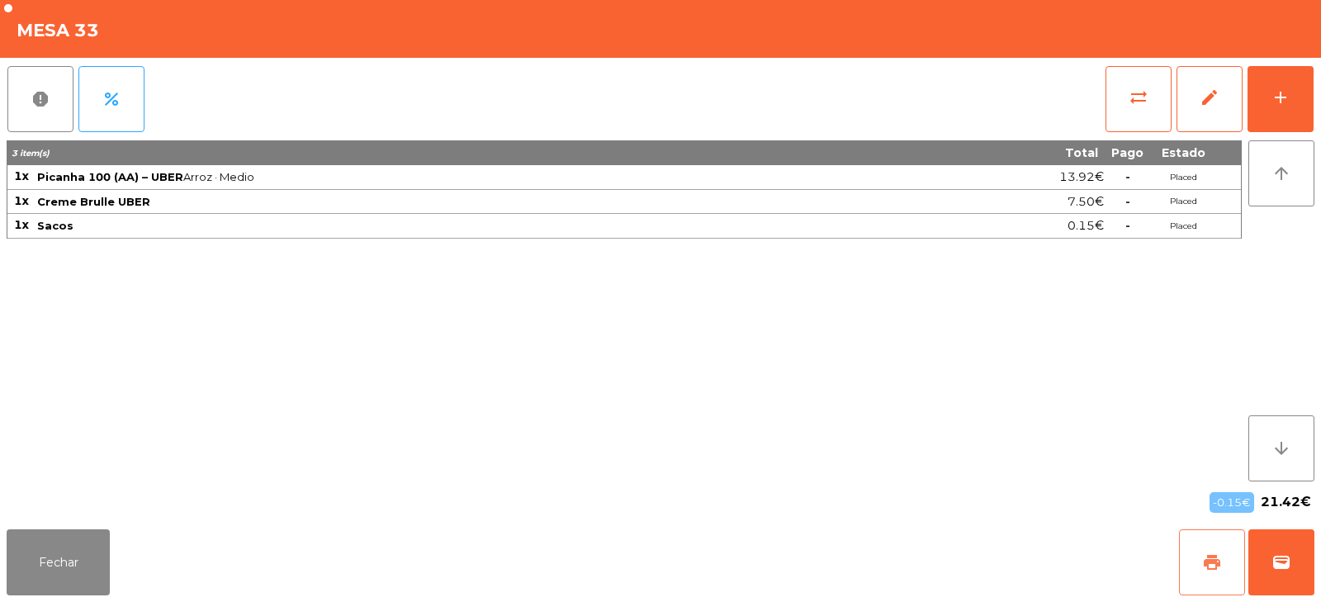
click at [1212, 539] on button "print" at bounding box center [1212, 562] width 66 height 66
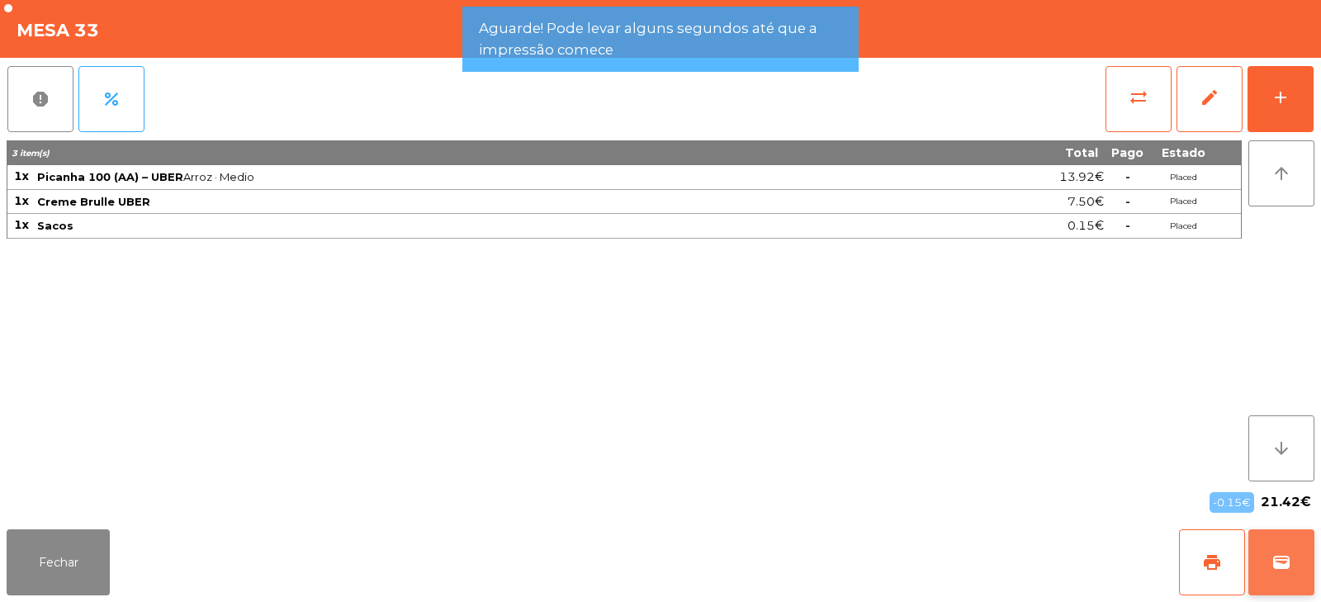
click at [1280, 574] on button "wallet" at bounding box center [1282, 562] width 66 height 66
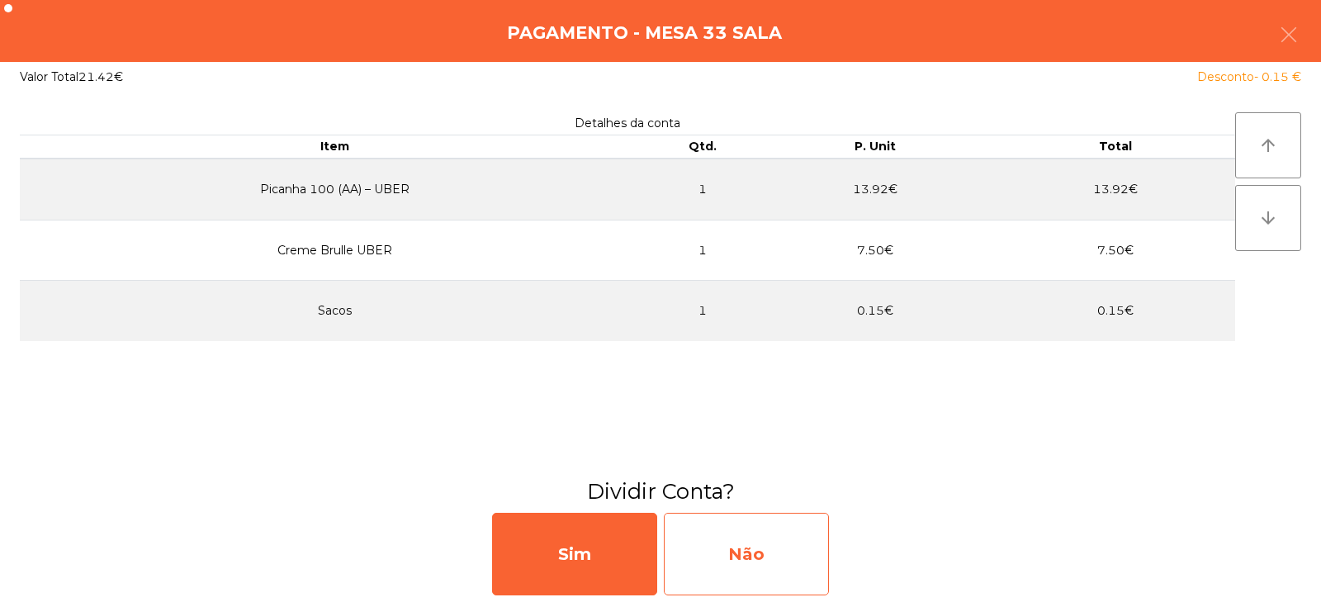
click at [743, 548] on div "Não" at bounding box center [746, 554] width 165 height 83
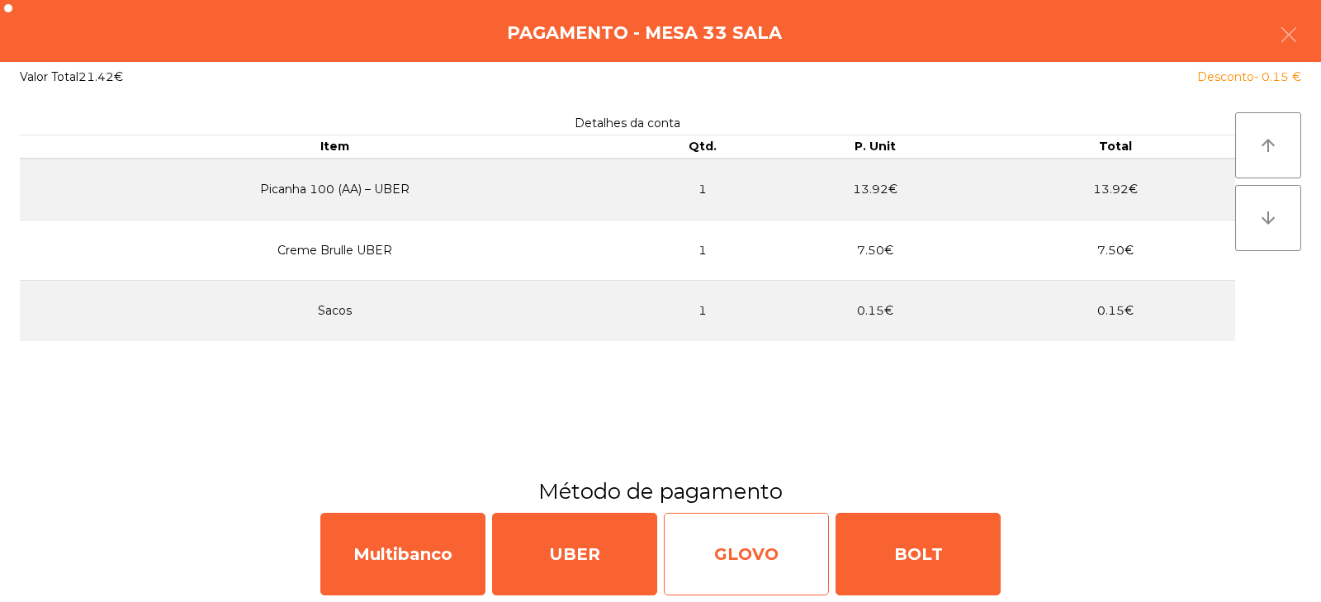
click at [776, 565] on div "GLOVO" at bounding box center [746, 554] width 165 height 83
select select "**"
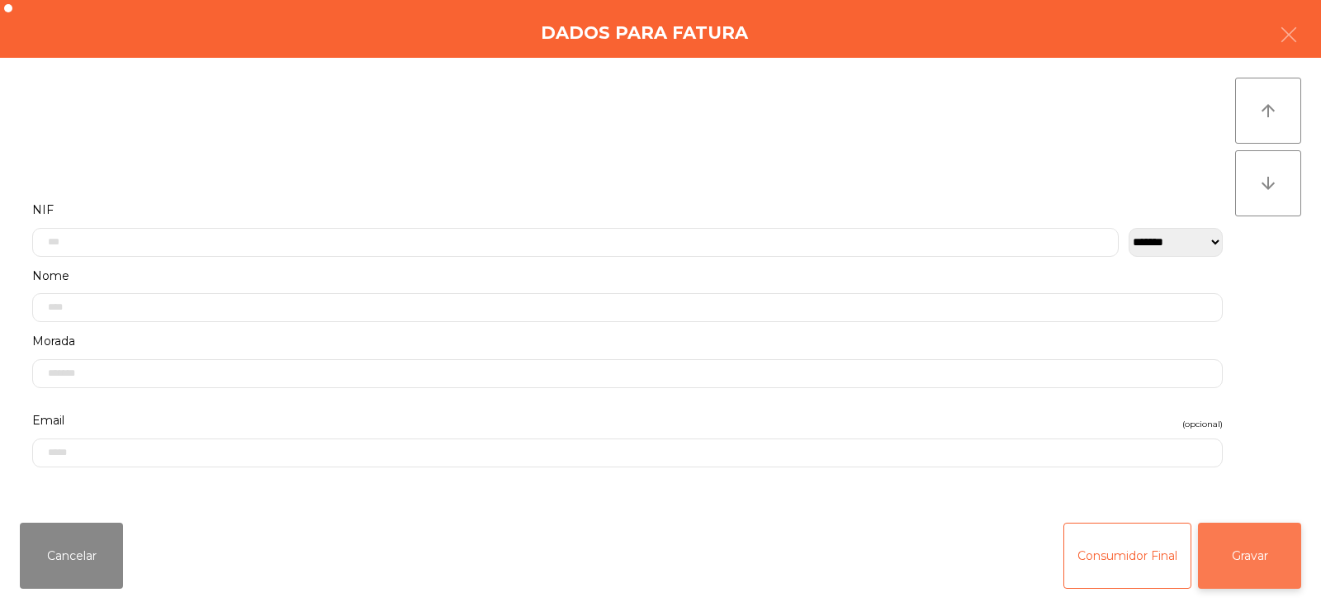
click at [1255, 561] on button "Gravar" at bounding box center [1249, 556] width 103 height 66
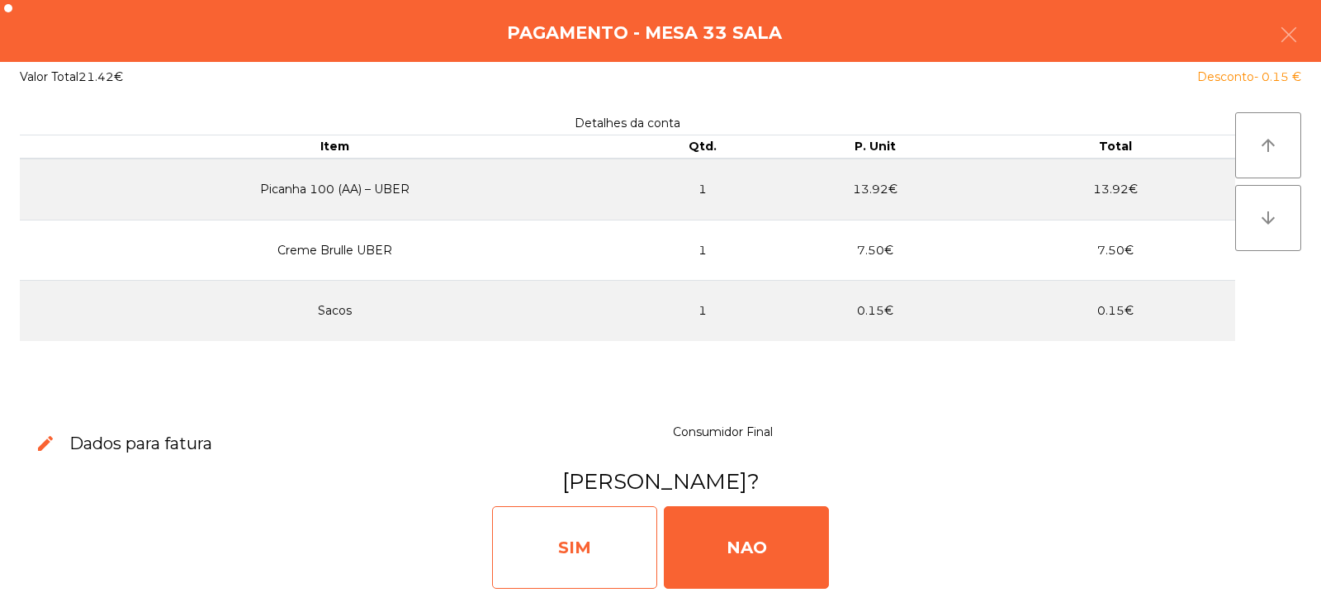
click at [571, 552] on div "SIM" at bounding box center [574, 547] width 165 height 83
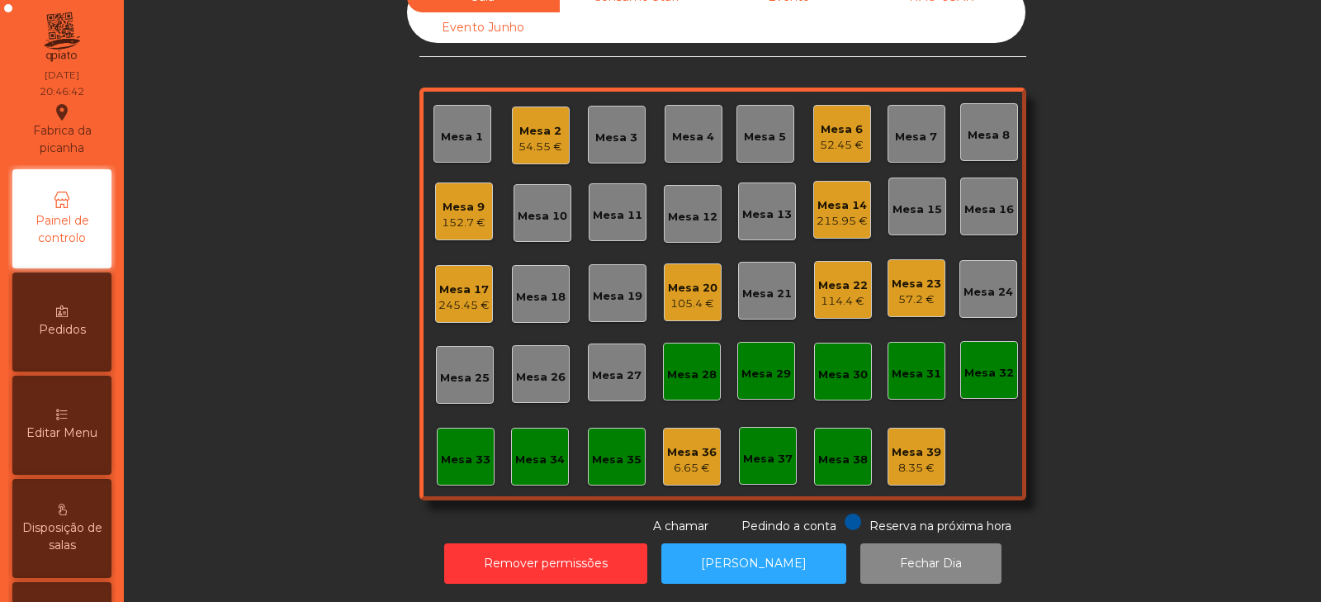
click at [817, 216] on div "215.95 €" at bounding box center [842, 221] width 51 height 17
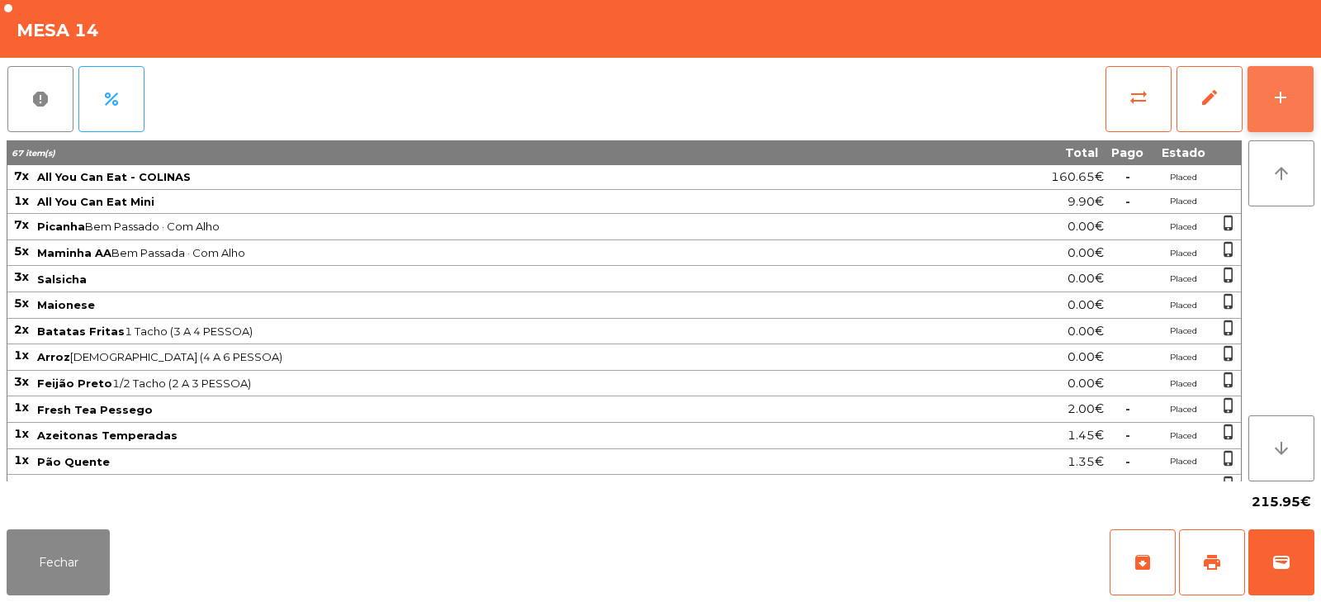
click at [1291, 128] on button "add" at bounding box center [1281, 99] width 66 height 66
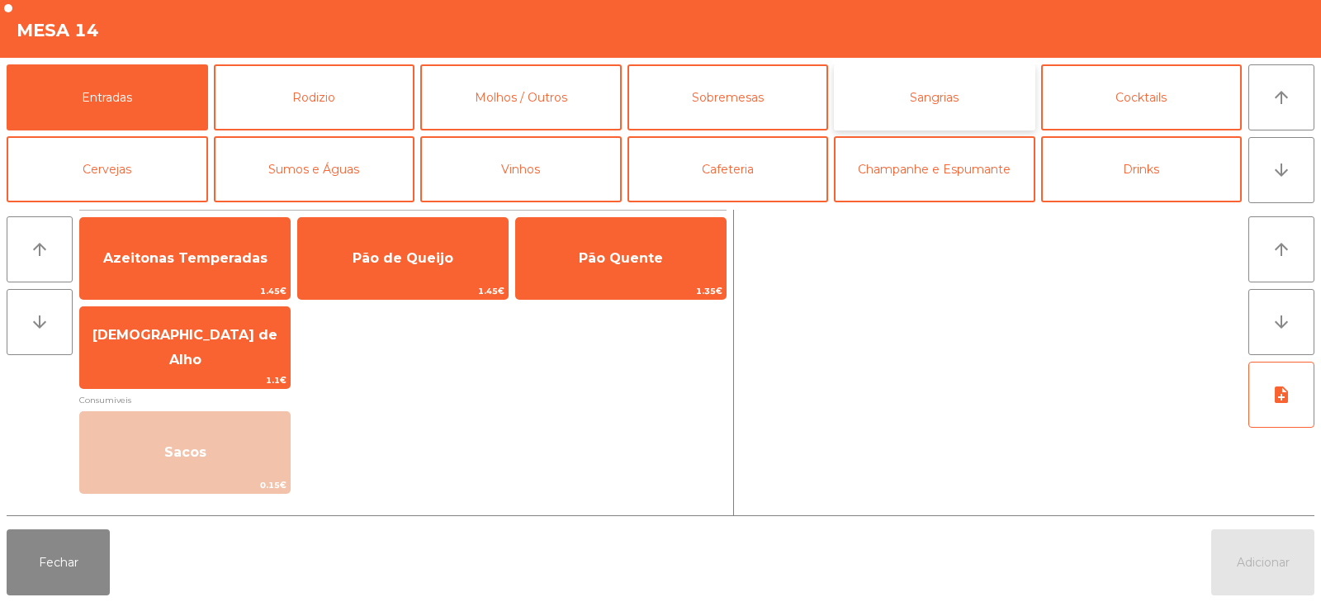
click at [918, 99] on button "Sangrias" at bounding box center [935, 97] width 202 height 66
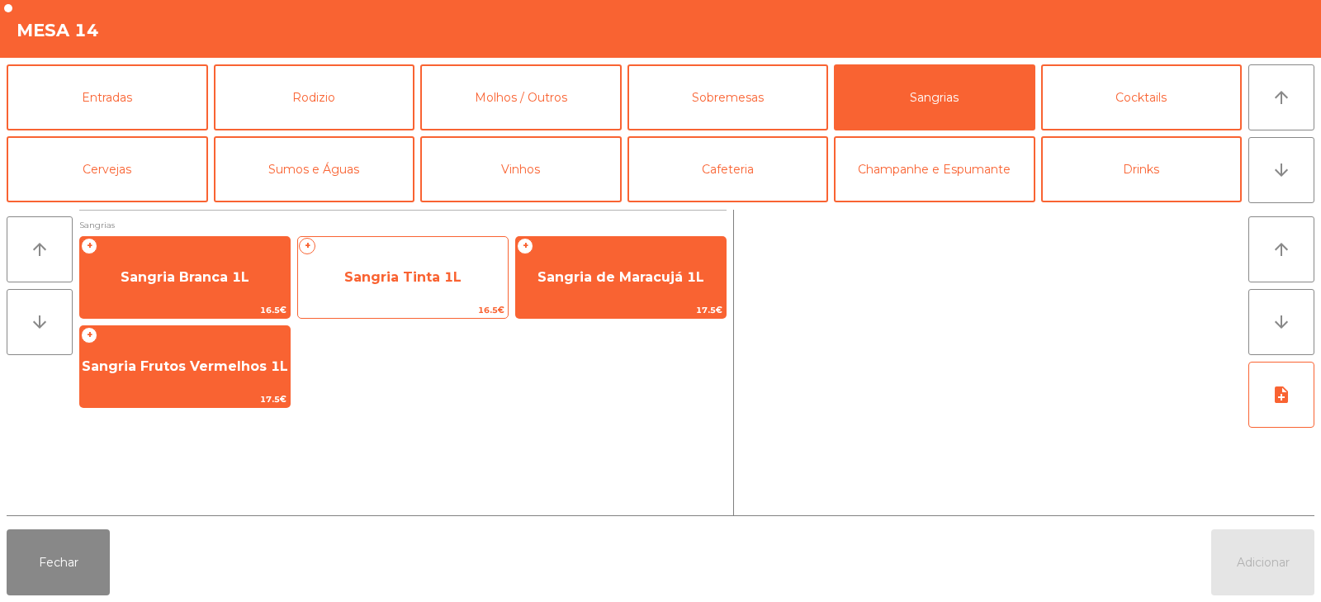
click at [411, 287] on span "Sangria Tinta 1L" at bounding box center [403, 277] width 210 height 45
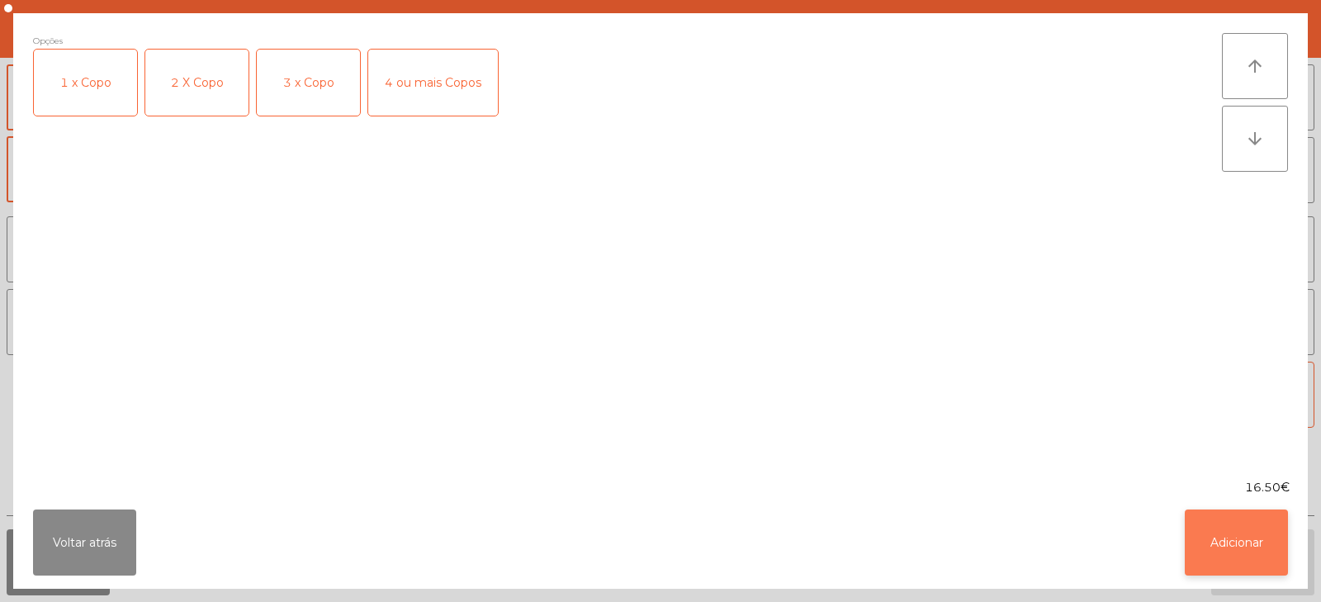
click at [1226, 559] on button "Adicionar" at bounding box center [1236, 543] width 103 height 66
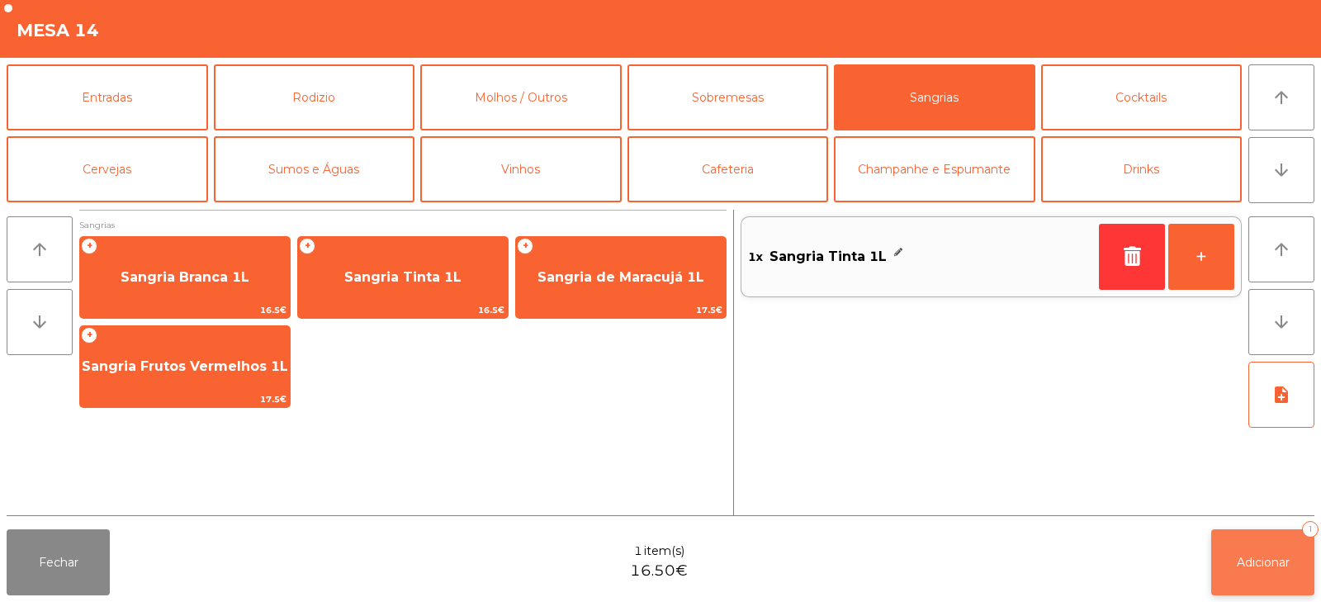
click at [1248, 575] on button "Adicionar 1" at bounding box center [1263, 562] width 103 height 66
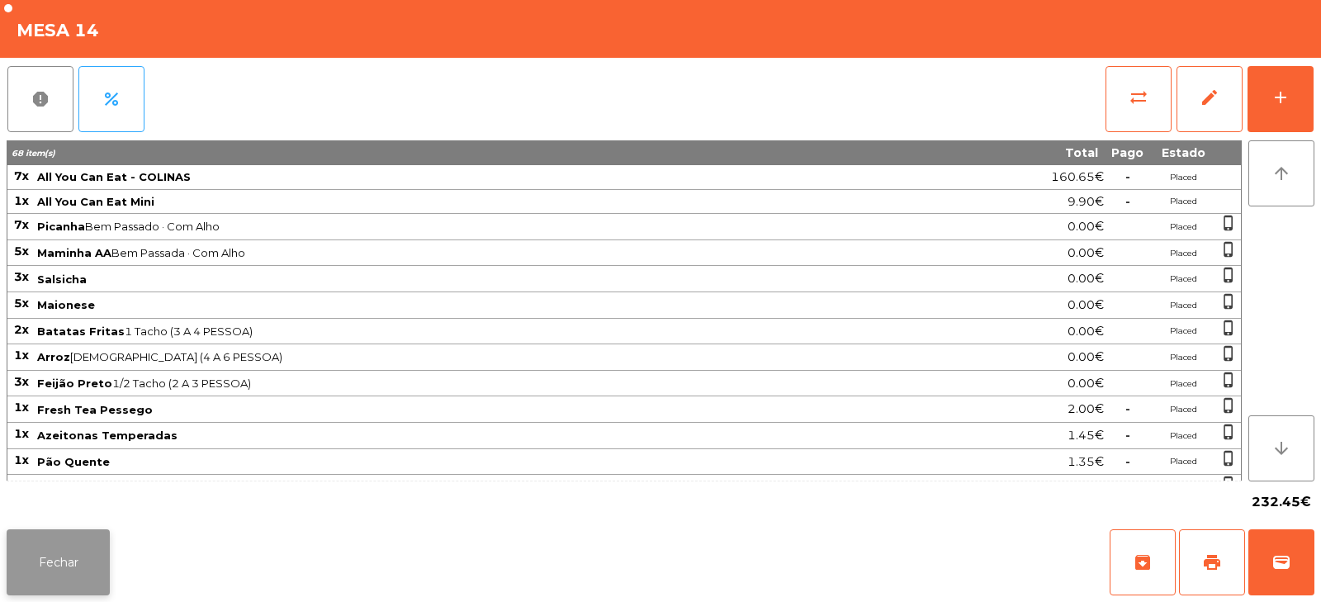
click at [75, 544] on button "Fechar" at bounding box center [58, 562] width 103 height 66
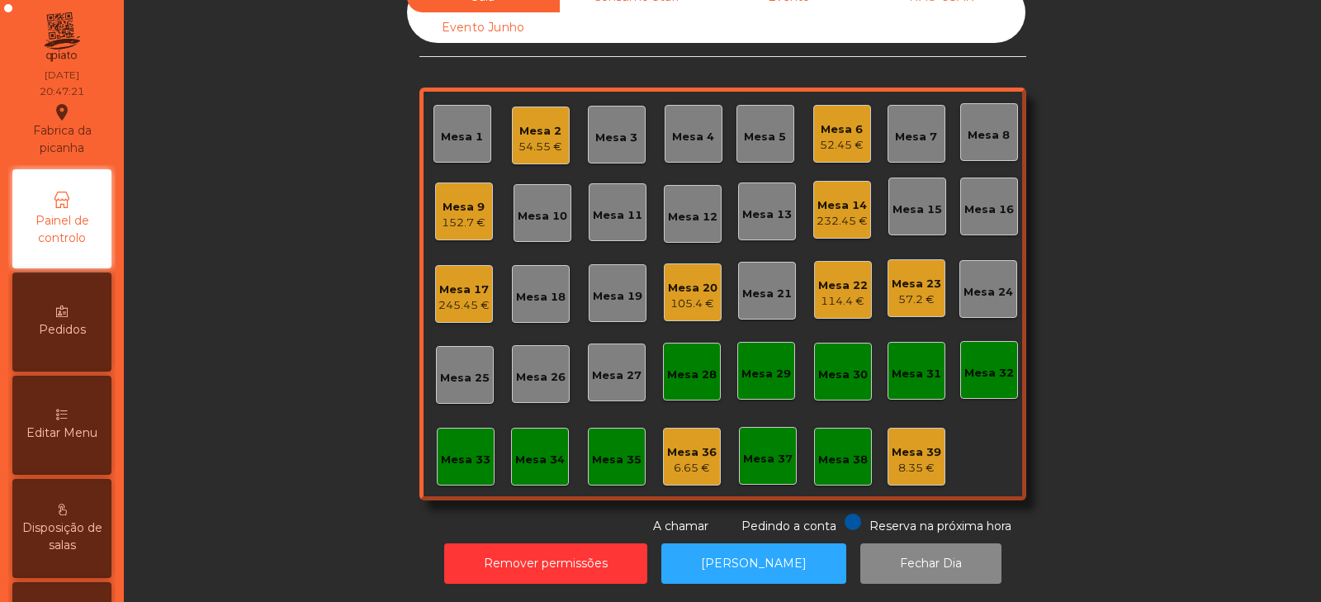
click at [1151, 322] on div "Sala Consumo Staff Evento NÃO USAR Evento Junho Mesa 1 Mesa 2 54.55 € Mesa 3 Me…" at bounding box center [722, 258] width 1153 height 553
click at [240, 325] on div "Sala Consumo Staff Evento NÃO USAR Evento Junho Mesa 1 Mesa 2 54.55 € Mesa 3 Me…" at bounding box center [722, 258] width 1153 height 553
click at [287, 292] on div "Sala Consumo Staff Evento NÃO USAR Evento Junho Mesa 1 Mesa 2 54.55 € Mesa 3 Me…" at bounding box center [722, 258] width 1153 height 553
click at [909, 129] on div "Mesa 7" at bounding box center [916, 137] width 42 height 17
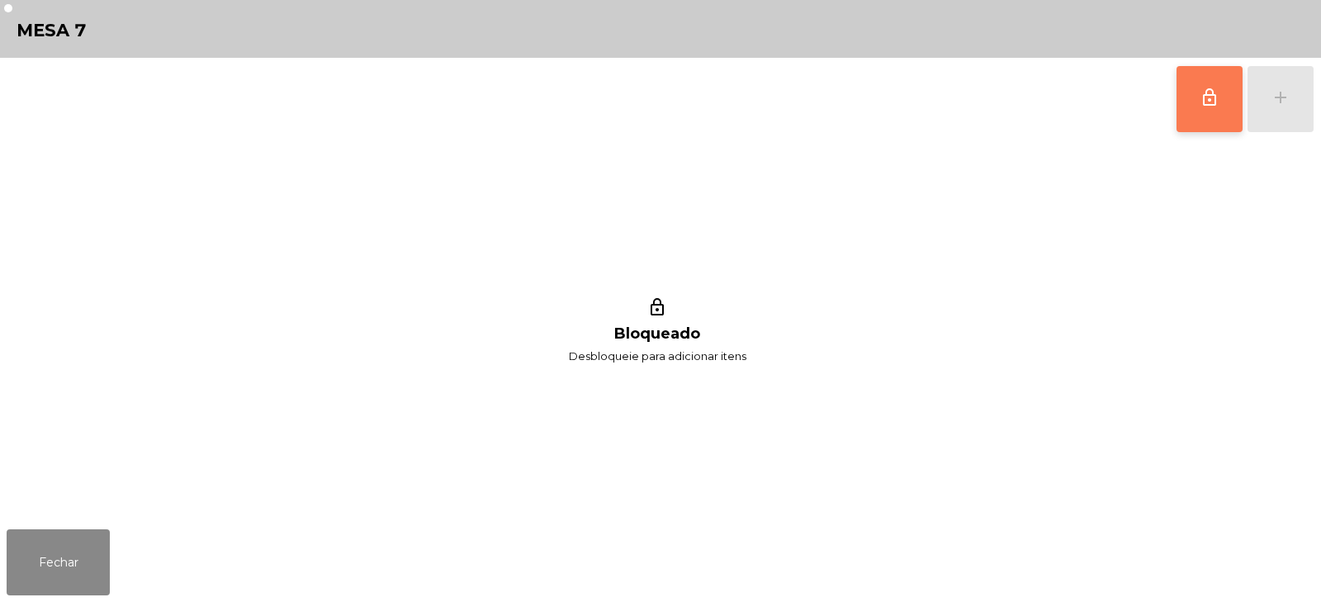
click at [1216, 97] on span "lock_outline" at bounding box center [1210, 98] width 20 height 20
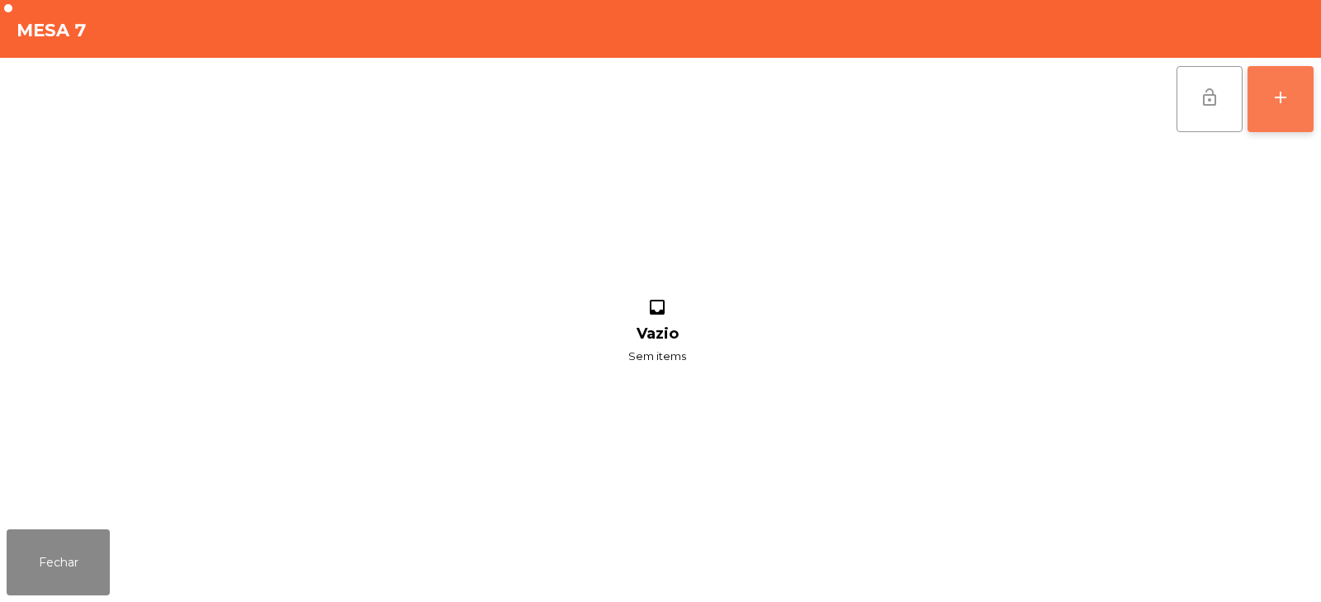
click at [1284, 114] on button "add" at bounding box center [1281, 99] width 66 height 66
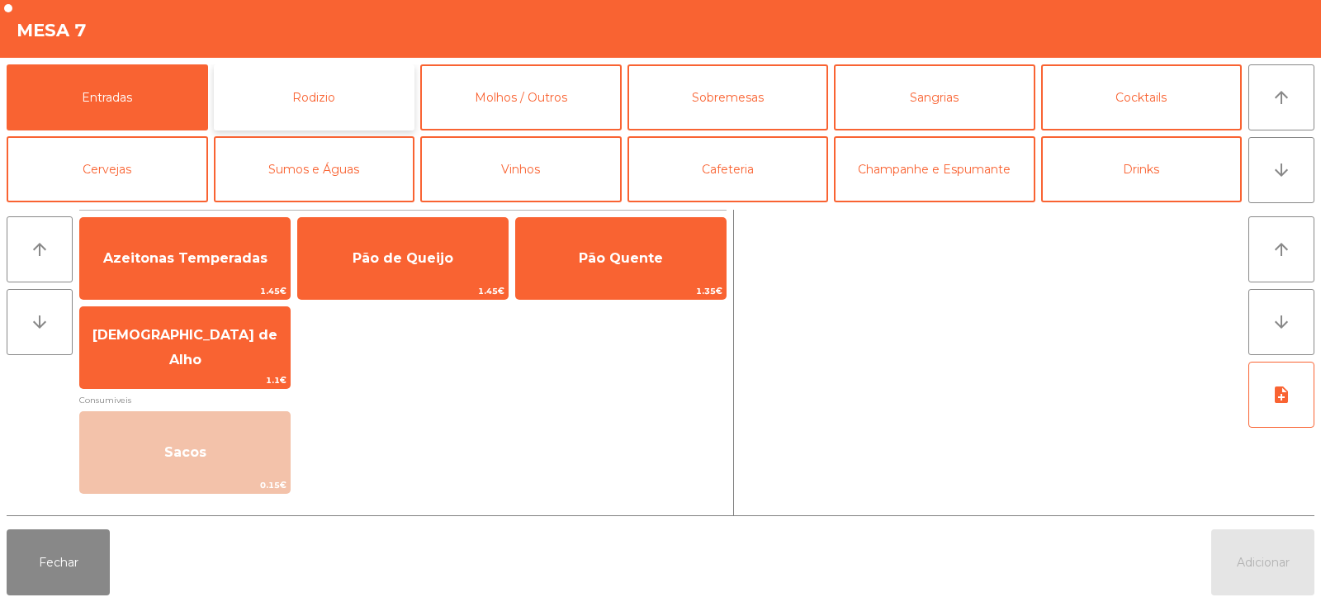
click at [359, 88] on button "Rodizio" at bounding box center [315, 97] width 202 height 66
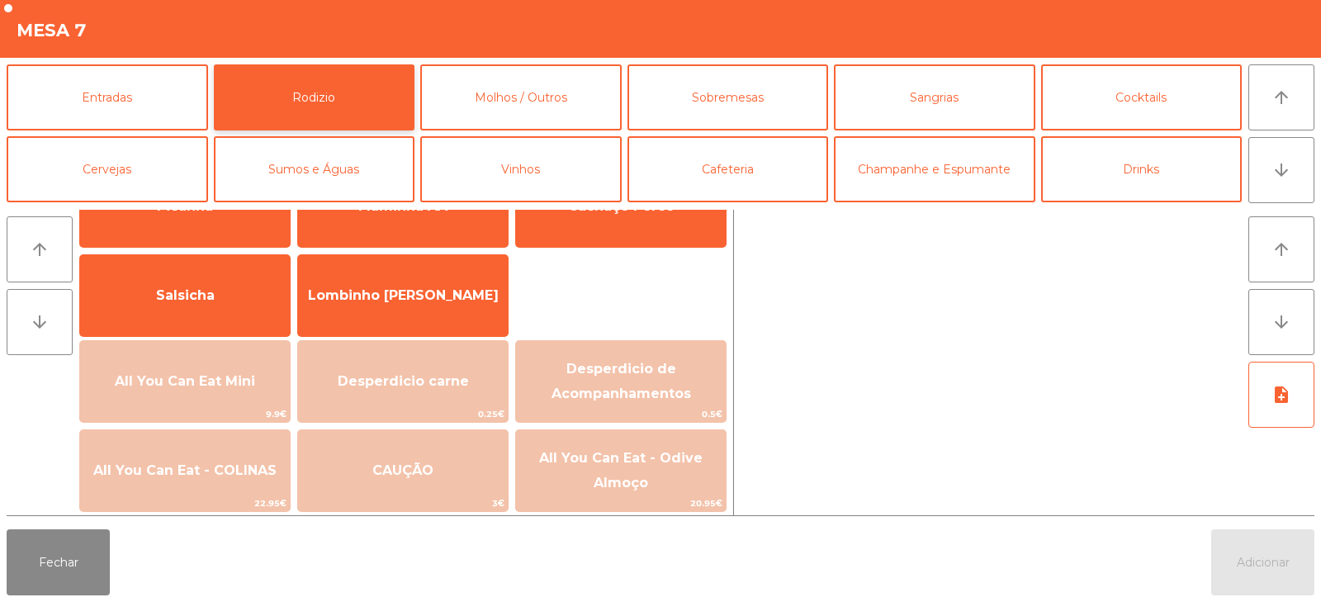
scroll to position [164, 0]
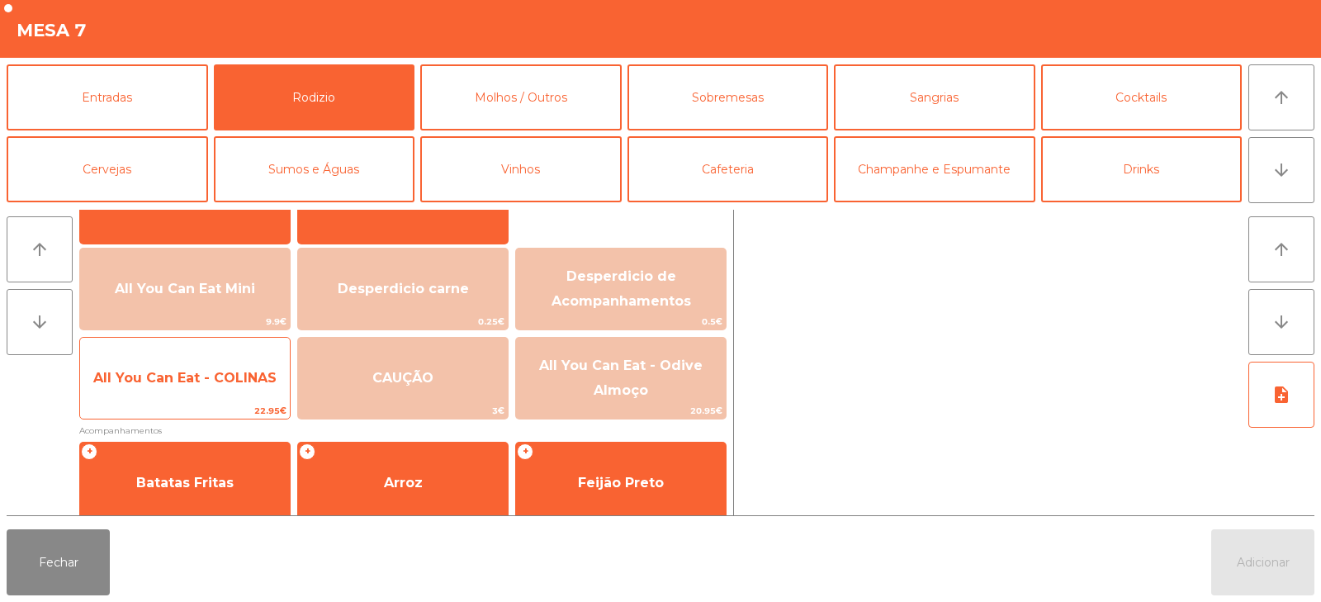
click at [189, 401] on div "All You Can Eat - COLINAS 22.95€" at bounding box center [184, 378] width 211 height 83
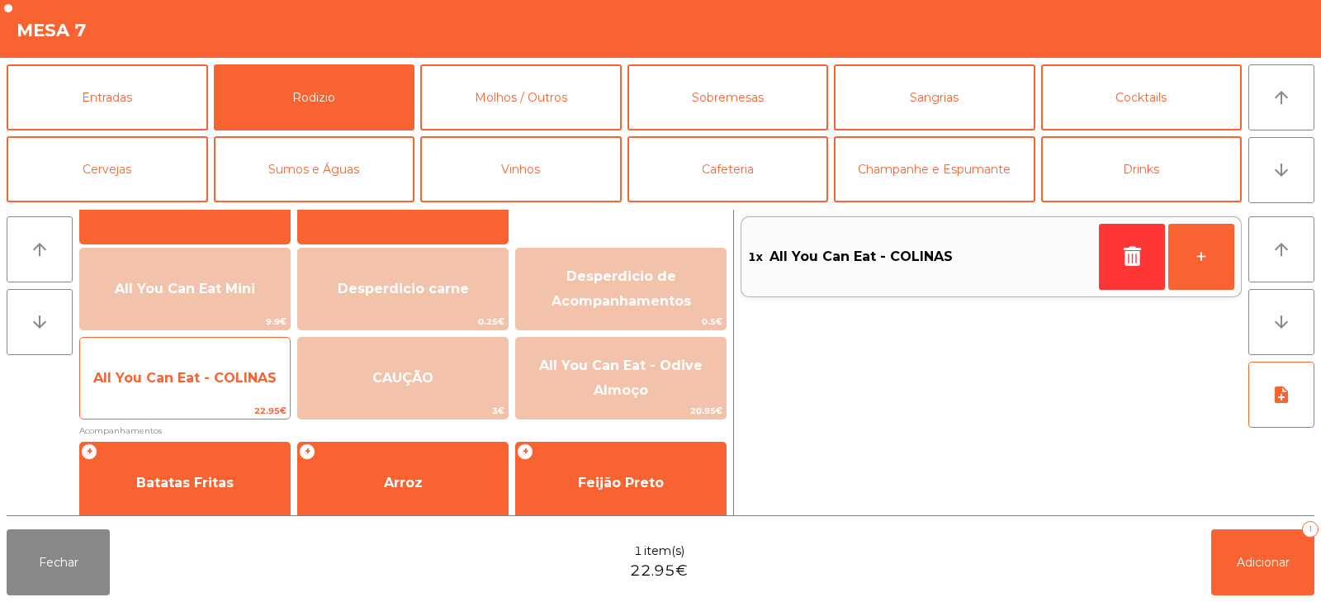
click at [175, 386] on span "All You Can Eat - COLINAS" at bounding box center [185, 378] width 210 height 45
click at [175, 387] on span "All You Can Eat - COLINAS" at bounding box center [185, 378] width 210 height 45
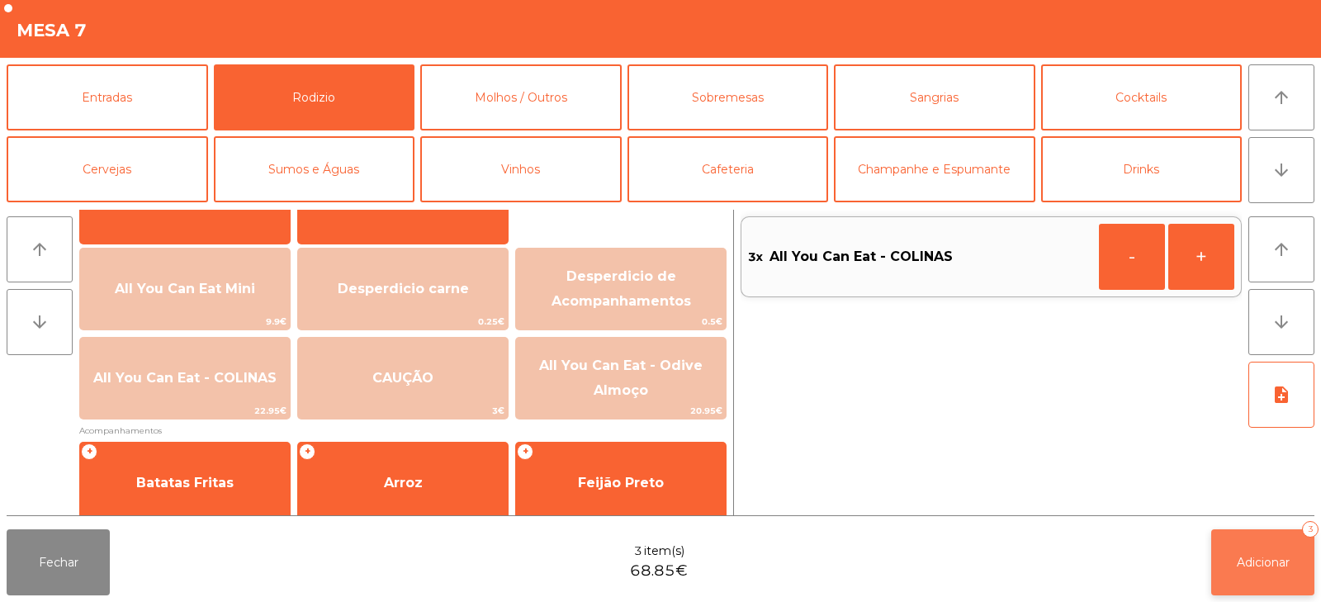
click at [1252, 586] on button "Adicionar 3" at bounding box center [1263, 562] width 103 height 66
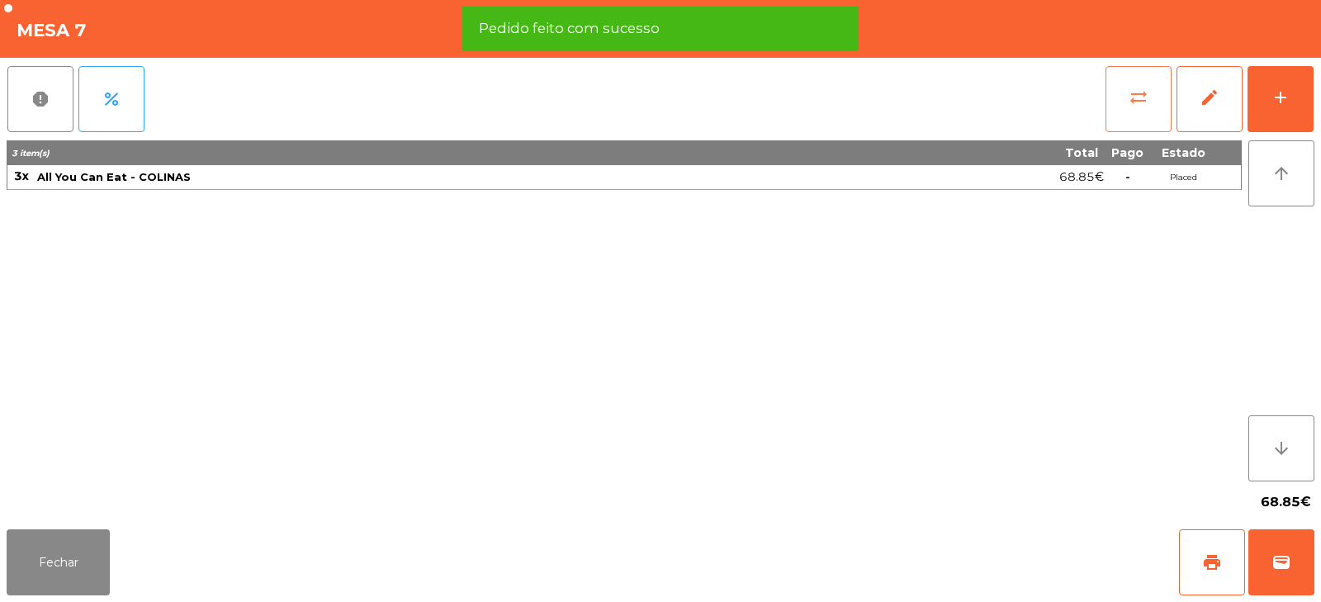
click at [1133, 116] on button "sync_alt" at bounding box center [1139, 99] width 66 height 66
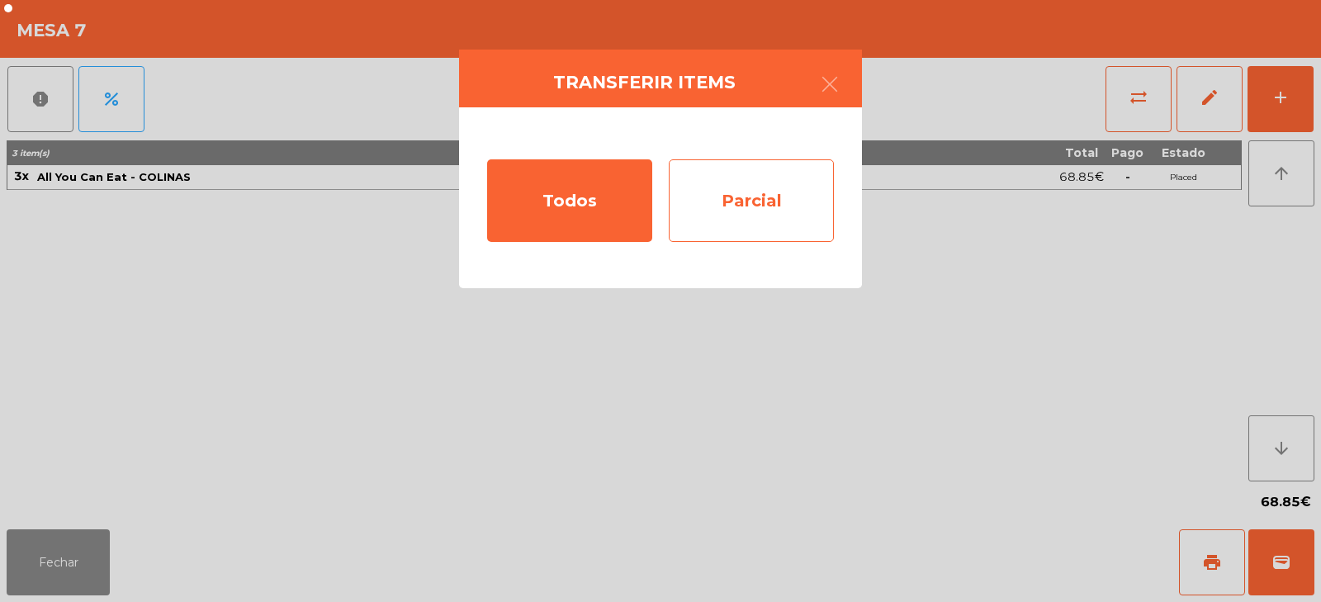
click at [767, 202] on div "Parcial" at bounding box center [751, 200] width 165 height 83
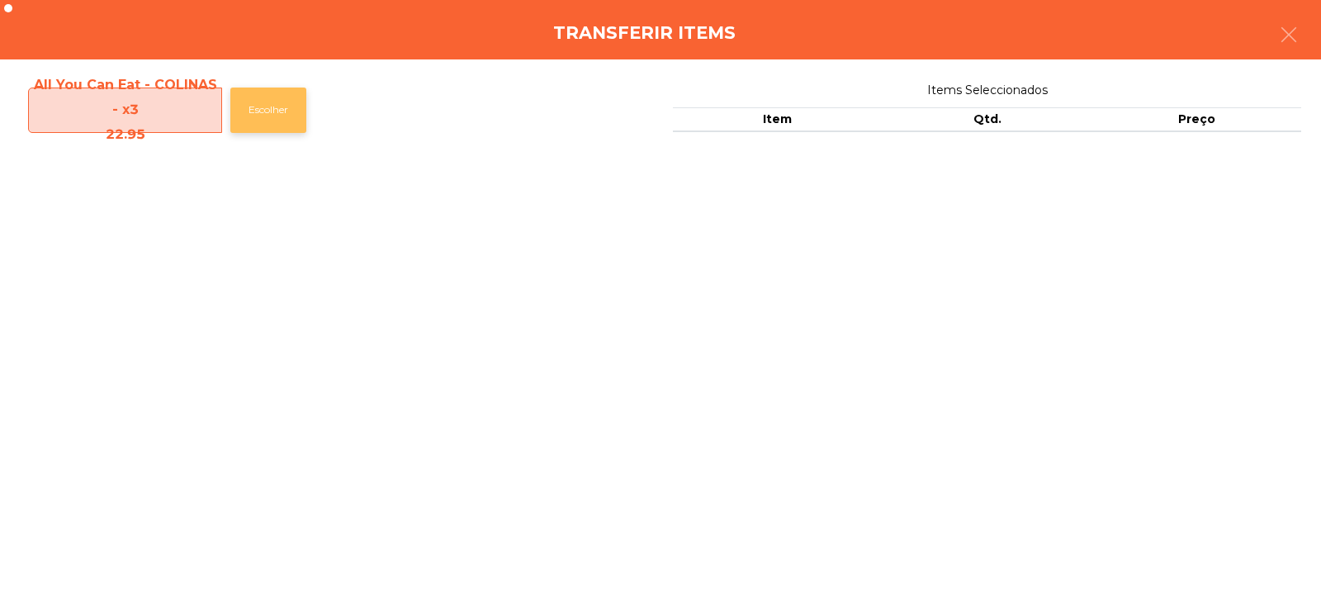
click at [282, 116] on button "Escolher" at bounding box center [268, 110] width 76 height 45
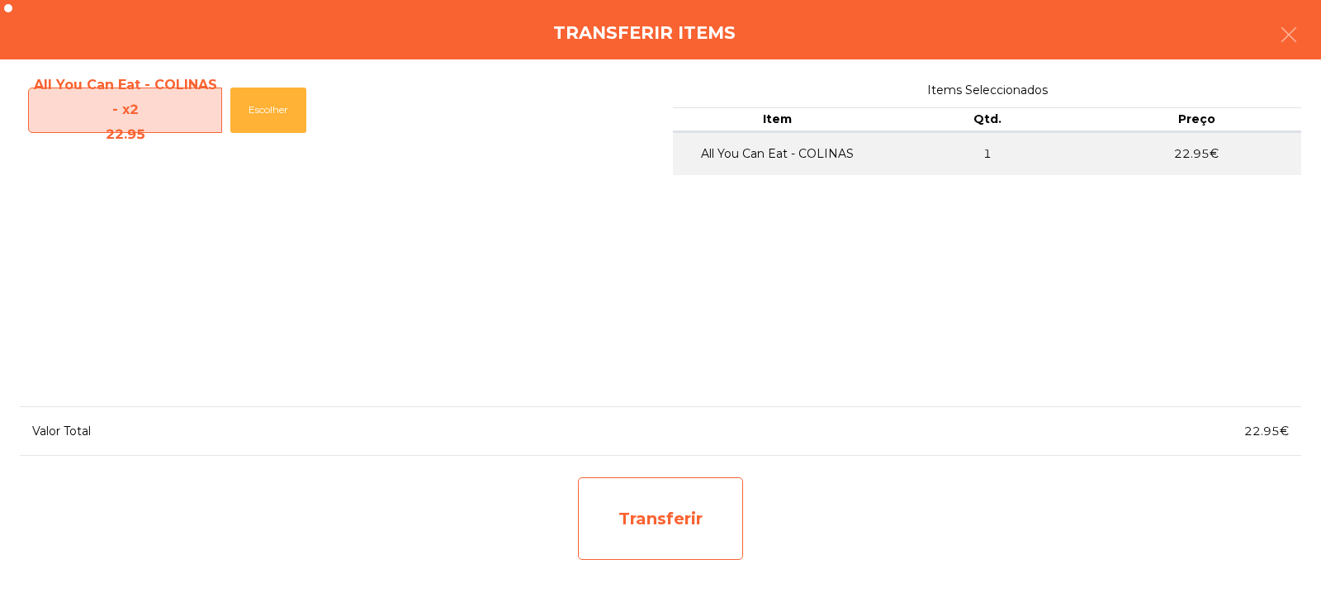
click at [690, 520] on div "Transferir" at bounding box center [660, 518] width 165 height 83
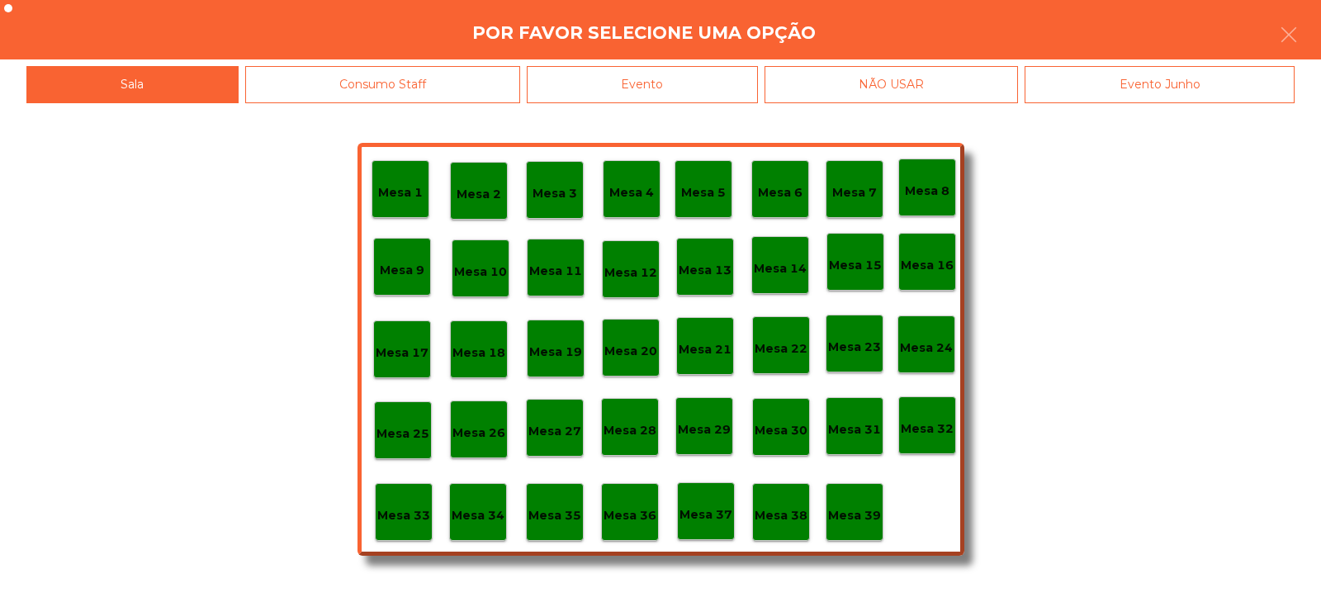
click at [725, 515] on p "Mesa 37" at bounding box center [706, 514] width 53 height 19
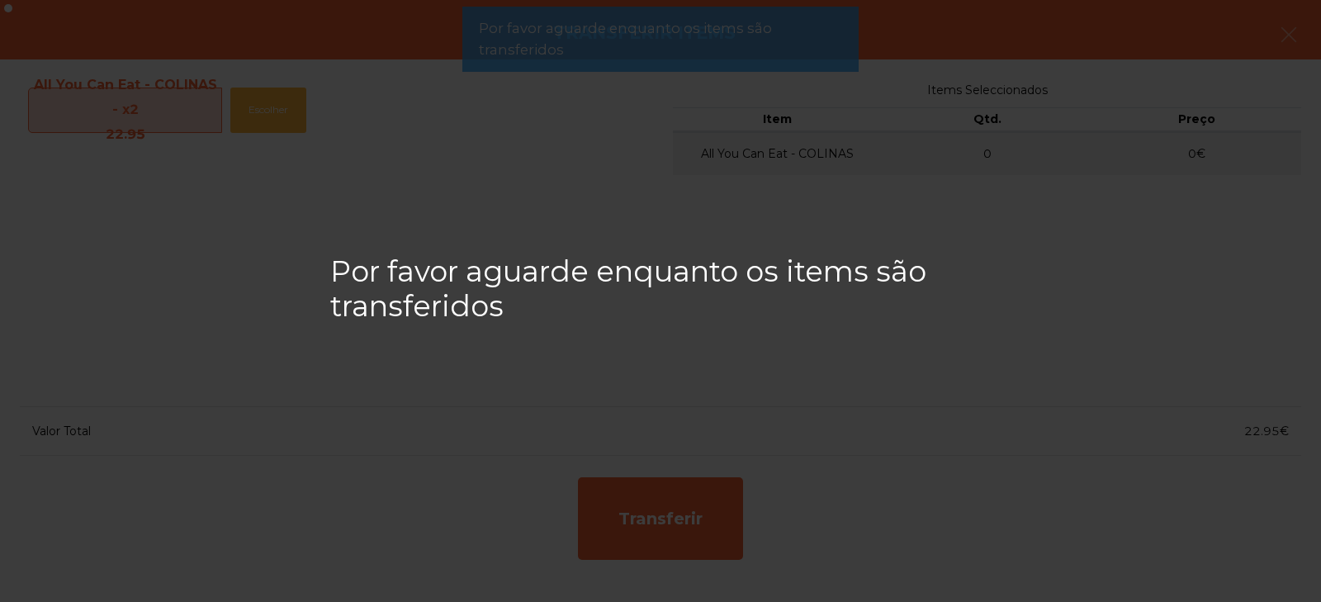
click at [1173, 259] on div "Por favor aguarde enquanto os items são transferidos" at bounding box center [660, 301] width 1321 height 602
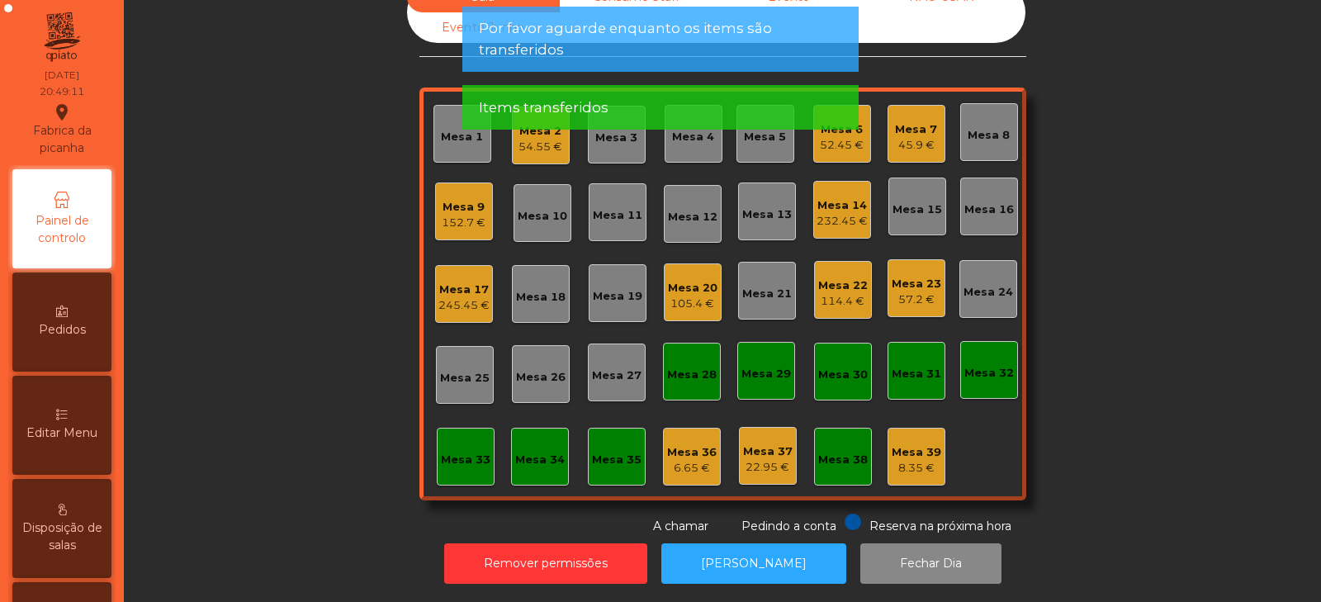
click at [291, 426] on div "Sala Consumo Staff Evento NÃO USAR Evento Junho Mesa 1 Mesa 2 54.55 € Mesa 3 Me…" at bounding box center [722, 258] width 1153 height 553
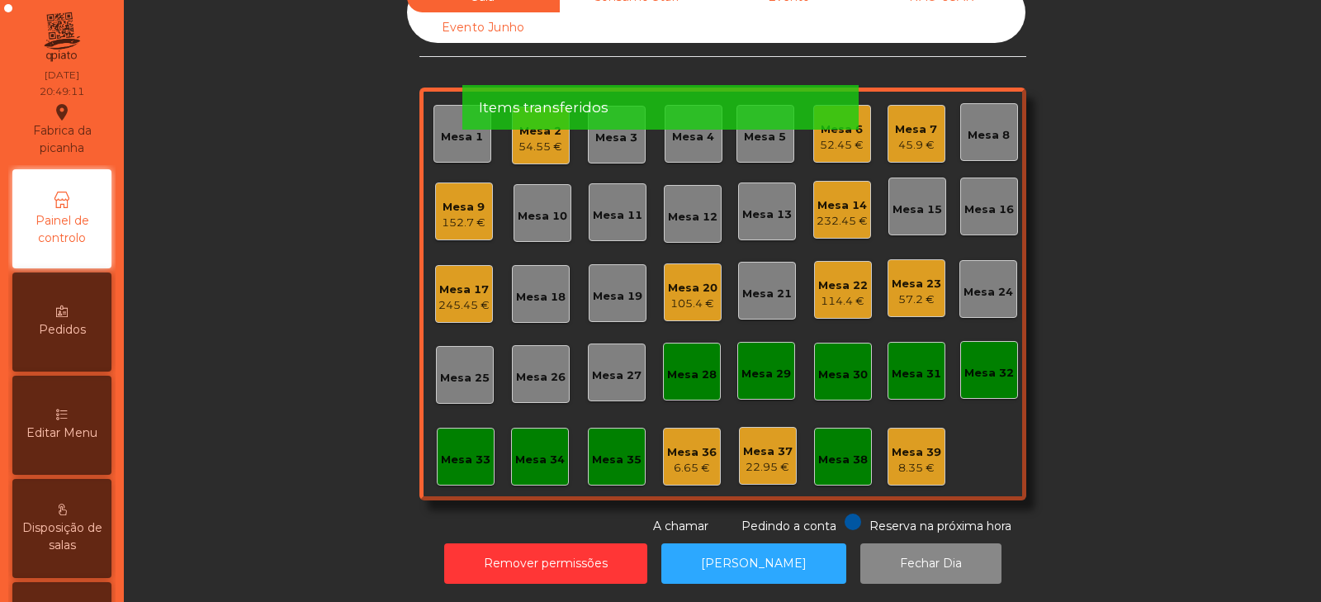
click at [1142, 133] on div "Sala Consumo Staff Evento NÃO USAR Evento Junho Mesa 1 Mesa 2 54.55 € Mesa 3 Me…" at bounding box center [722, 258] width 1153 height 553
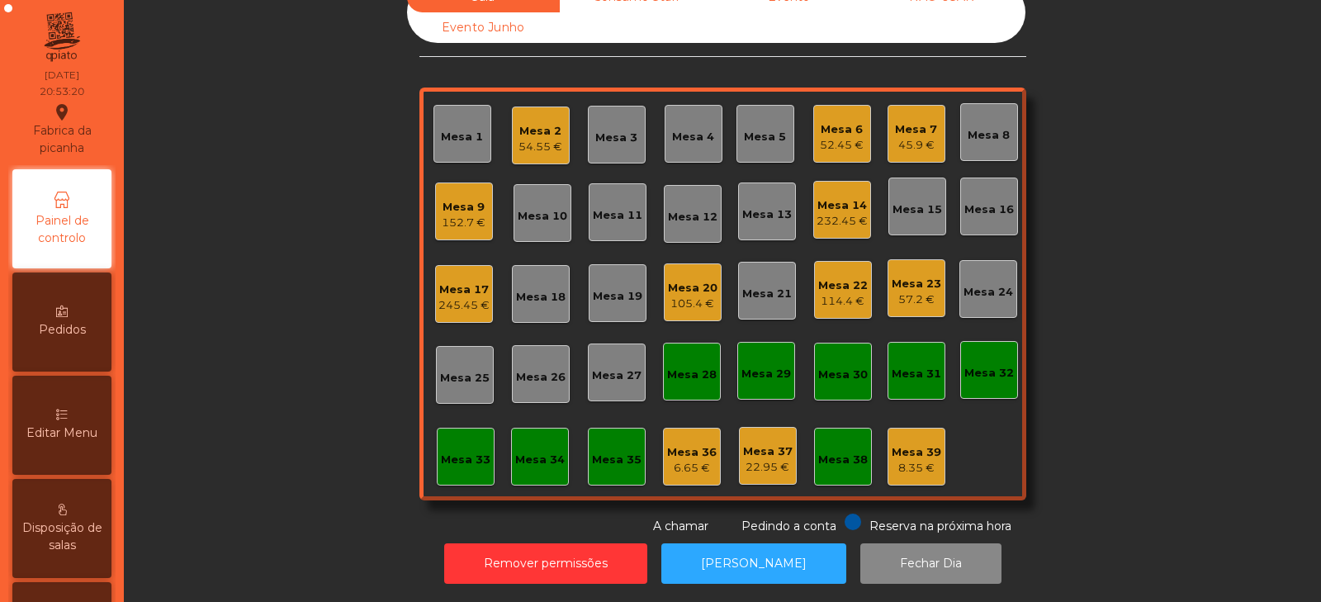
click at [831, 293] on div "114.4 €" at bounding box center [843, 301] width 50 height 17
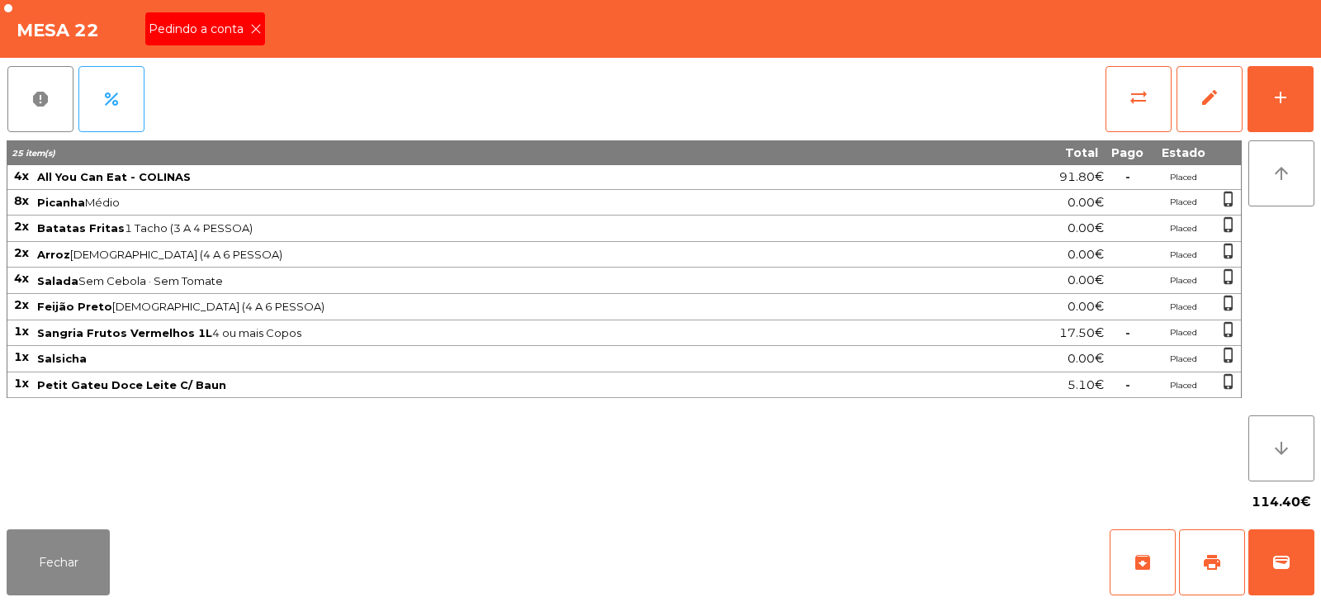
click at [205, 43] on div "Pedindo a conta" at bounding box center [205, 28] width 120 height 33
click at [1229, 563] on button "print" at bounding box center [1212, 562] width 66 height 66
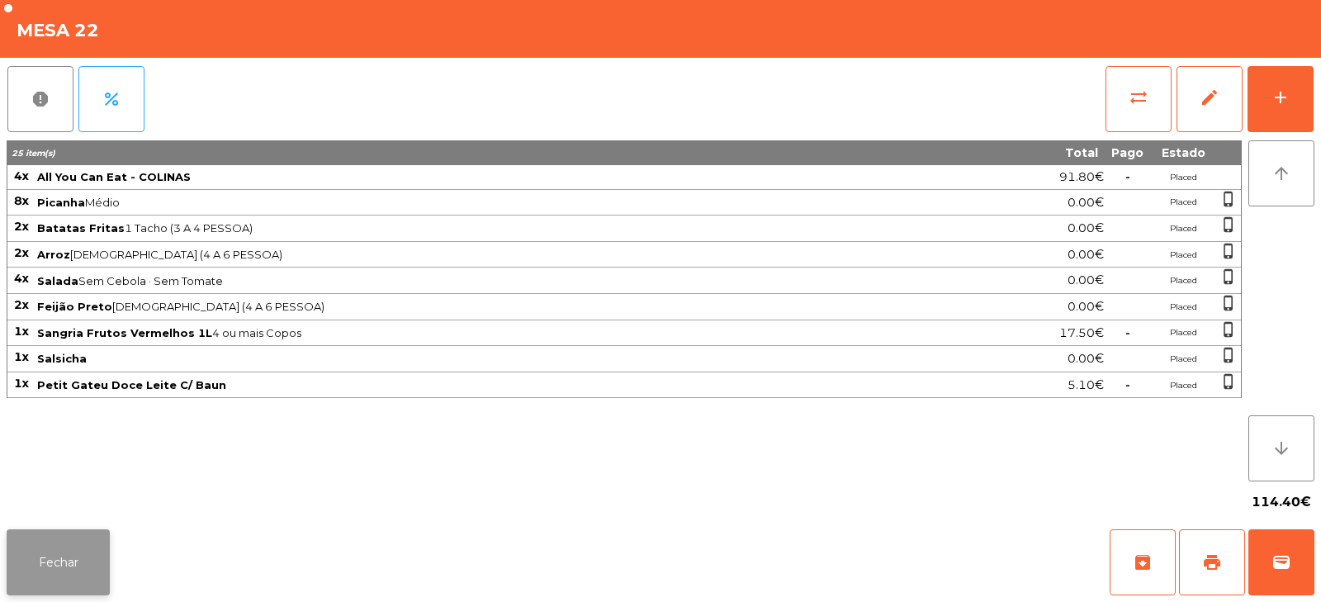
click at [54, 582] on button "Fechar" at bounding box center [58, 562] width 103 height 66
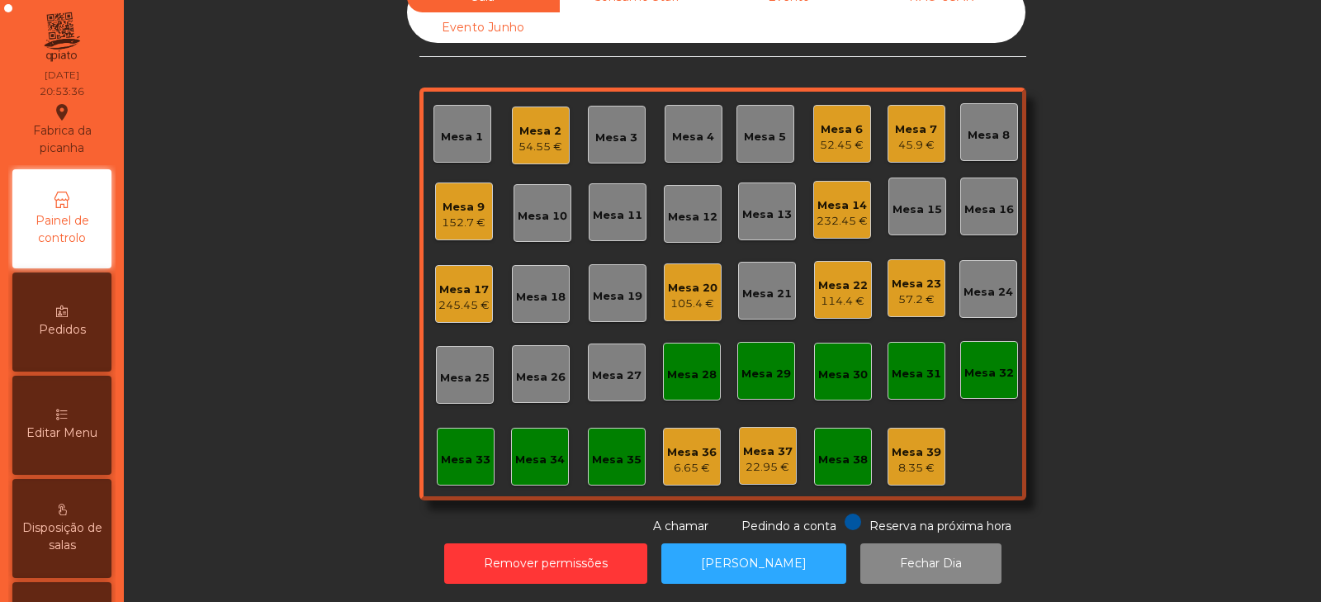
click at [913, 276] on div "Mesa 23" at bounding box center [917, 284] width 50 height 17
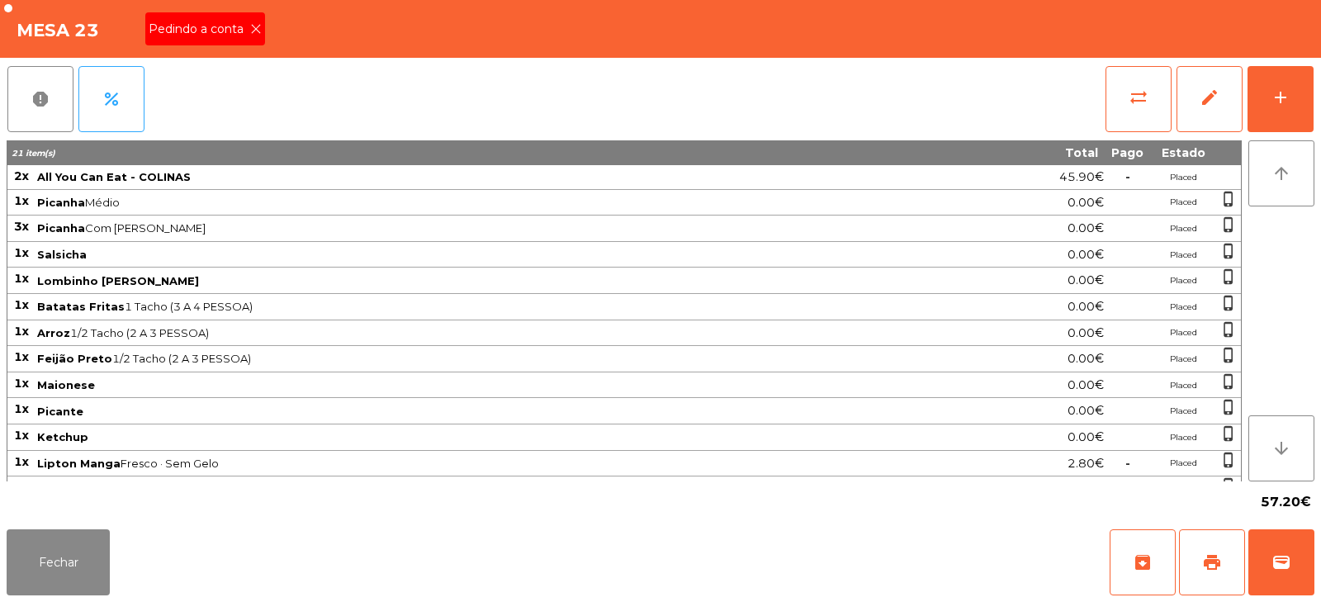
click at [222, 38] on div "Pedindo a conta" at bounding box center [205, 28] width 120 height 33
click at [1198, 554] on button "print" at bounding box center [1212, 562] width 66 height 66
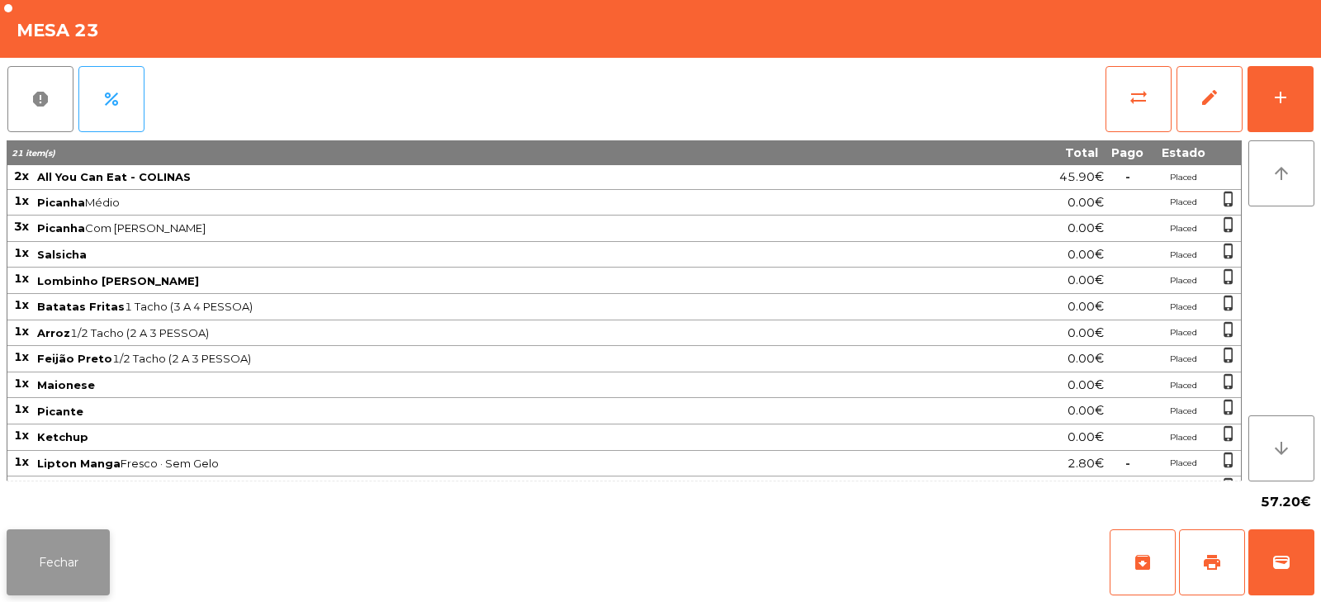
click at [59, 581] on button "Fechar" at bounding box center [58, 562] width 103 height 66
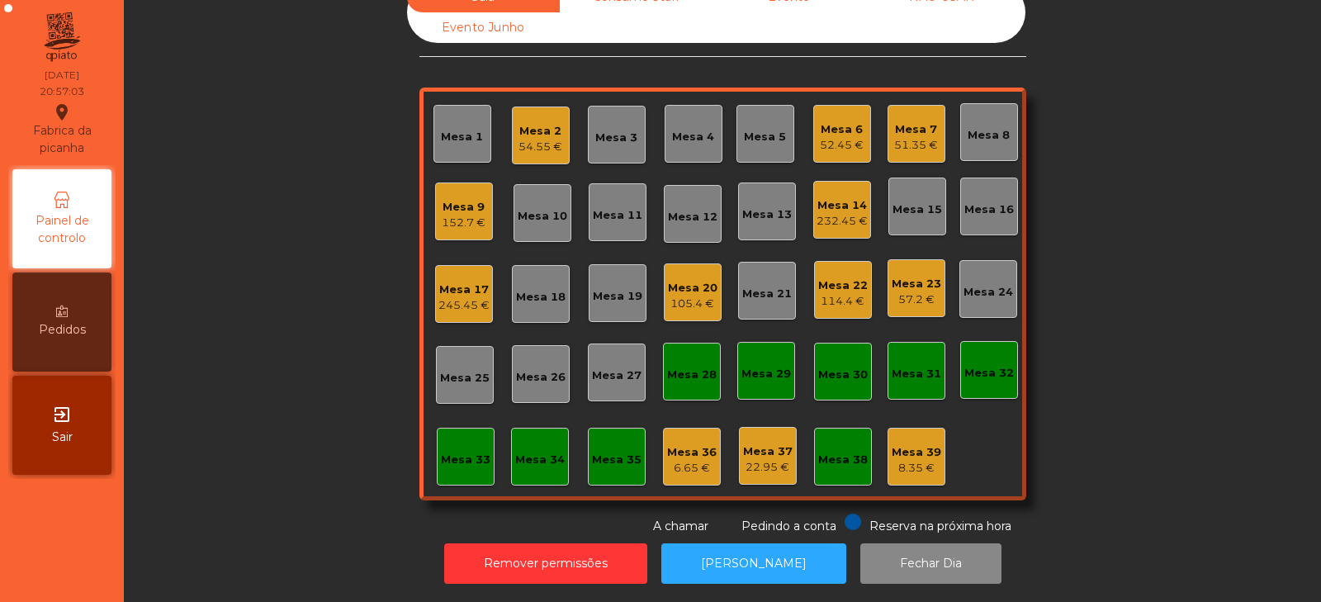
click at [846, 279] on div "Mesa 22" at bounding box center [843, 286] width 50 height 17
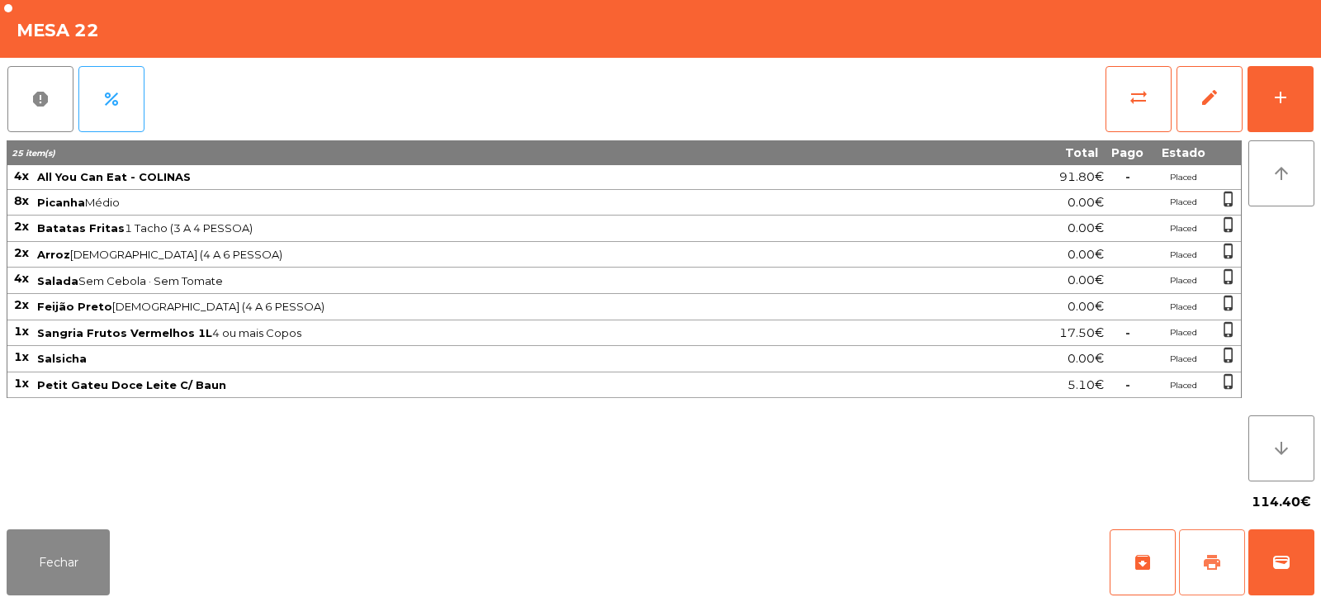
click at [1206, 573] on button "print" at bounding box center [1212, 562] width 66 height 66
click at [1258, 562] on button "wallet" at bounding box center [1282, 562] width 66 height 66
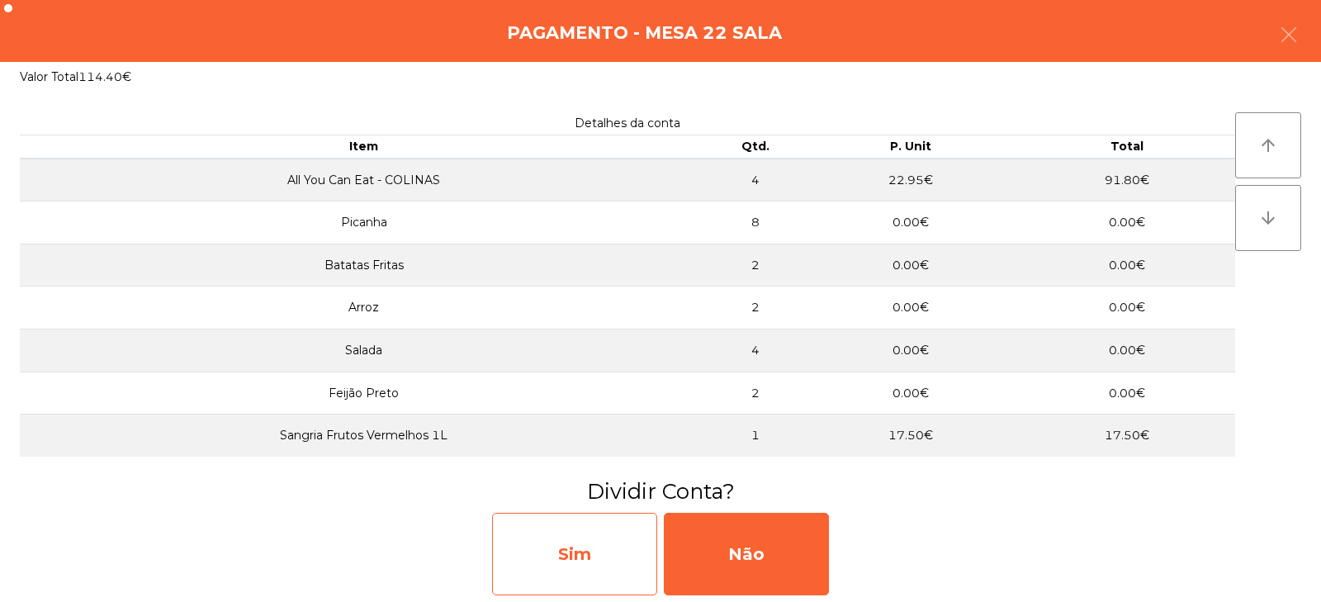
click at [601, 571] on div "Sim" at bounding box center [574, 554] width 165 height 83
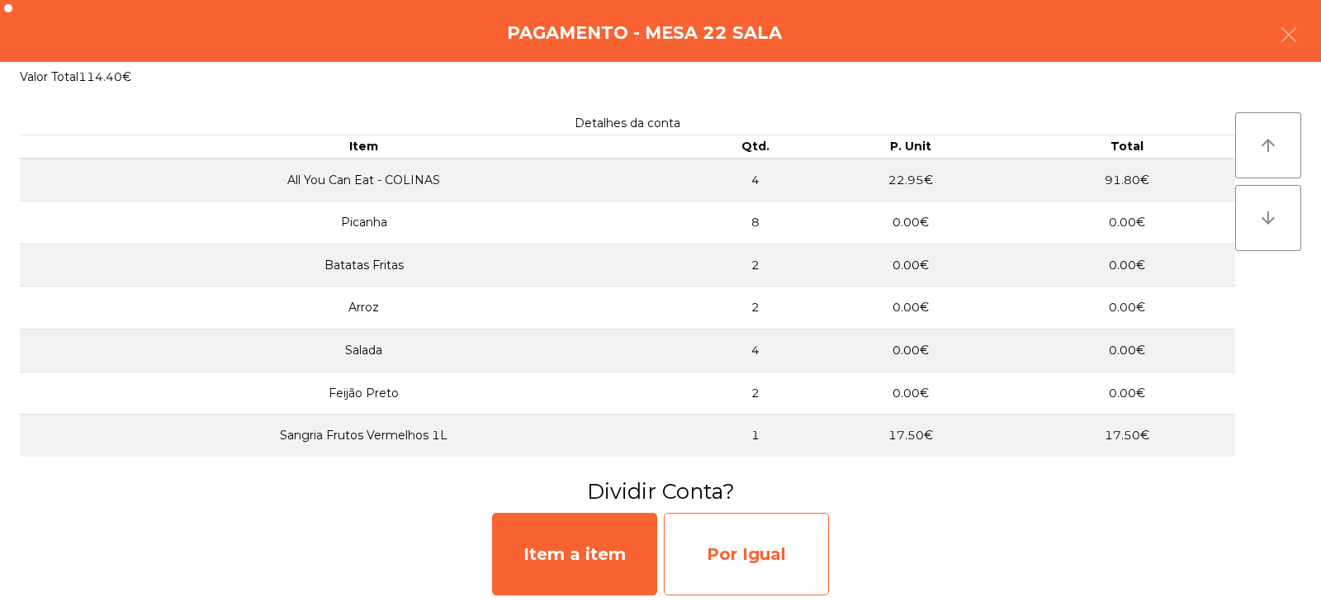
click at [730, 544] on div "Por Igual" at bounding box center [746, 554] width 165 height 83
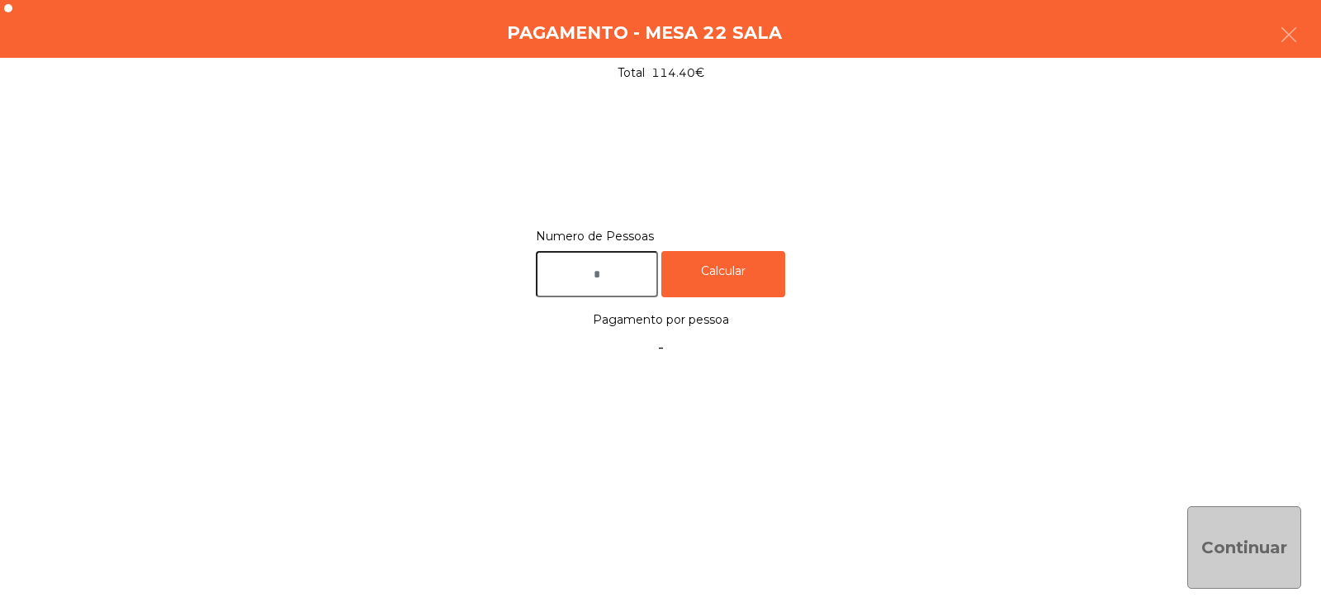
click at [622, 280] on input "text" at bounding box center [597, 274] width 122 height 47
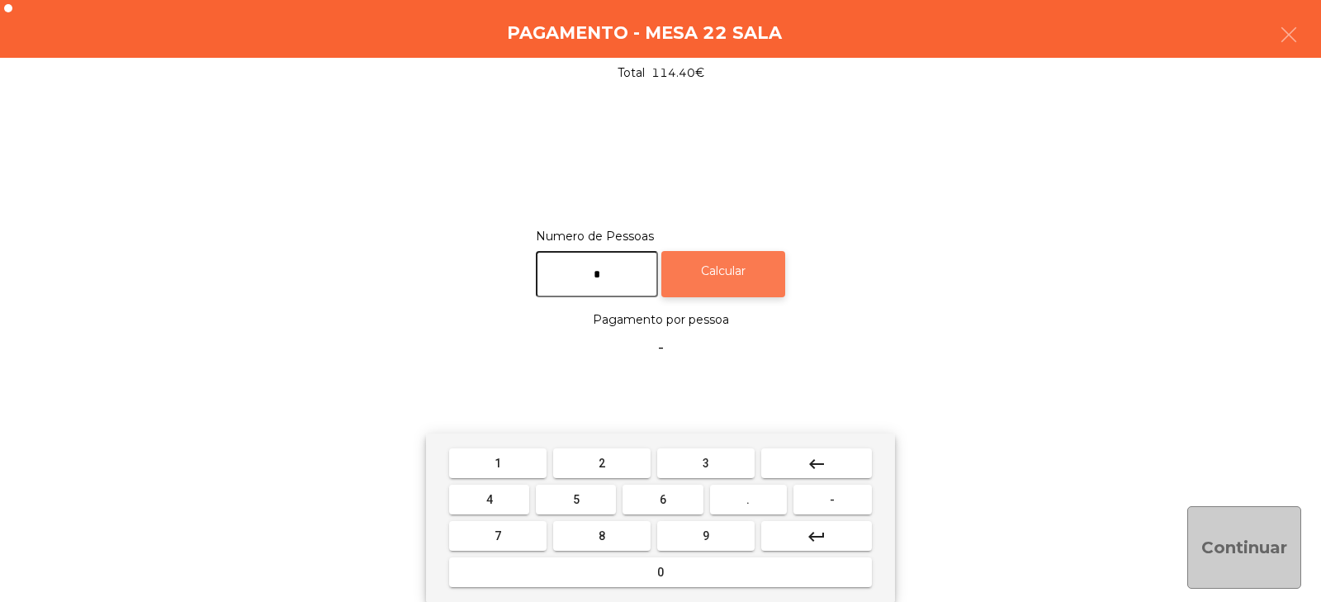
type input "*"
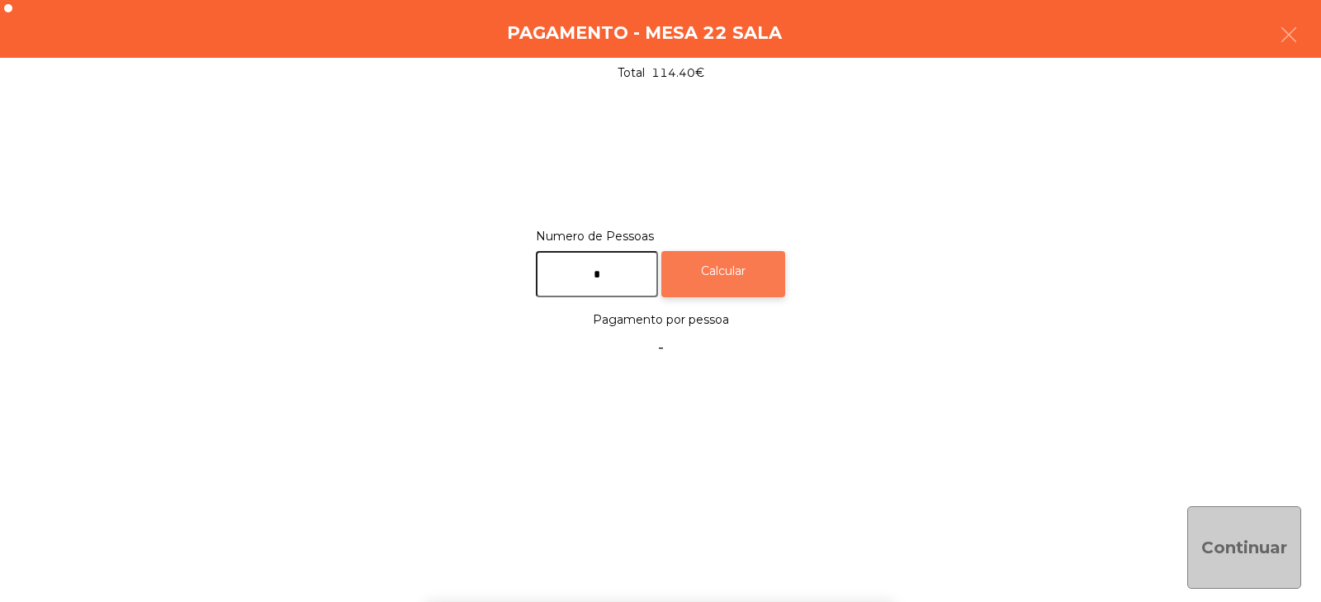
click at [738, 275] on div "Calcular" at bounding box center [724, 274] width 124 height 47
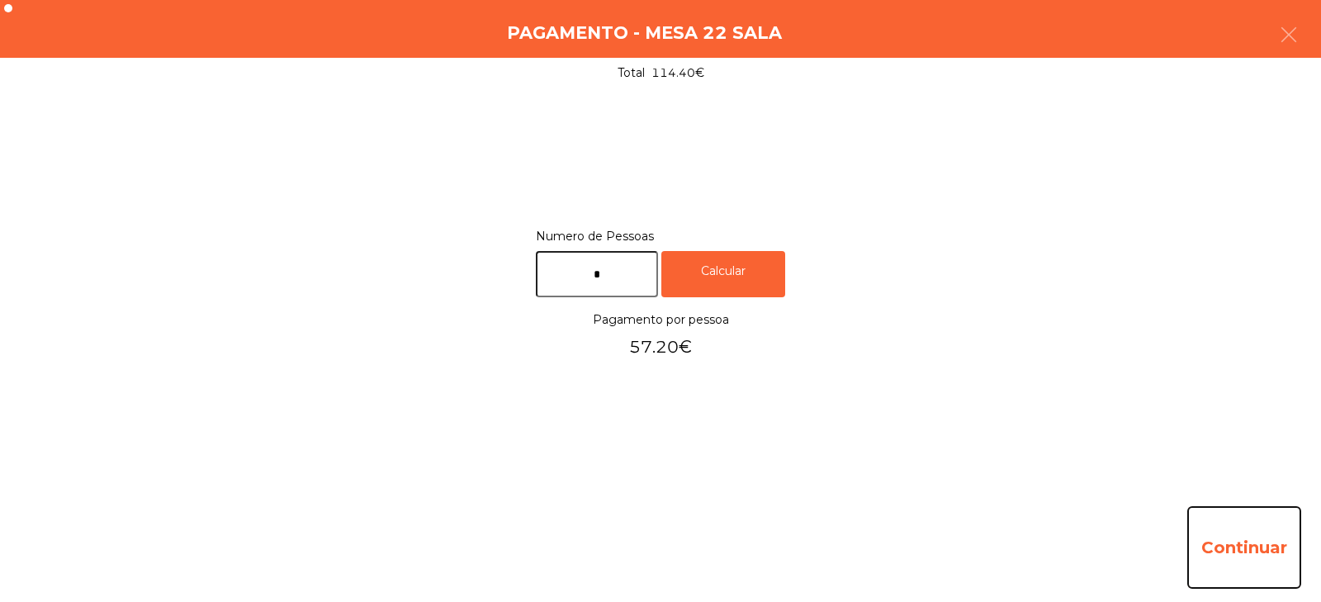
click at [1246, 547] on button "Continuar" at bounding box center [1245, 547] width 114 height 83
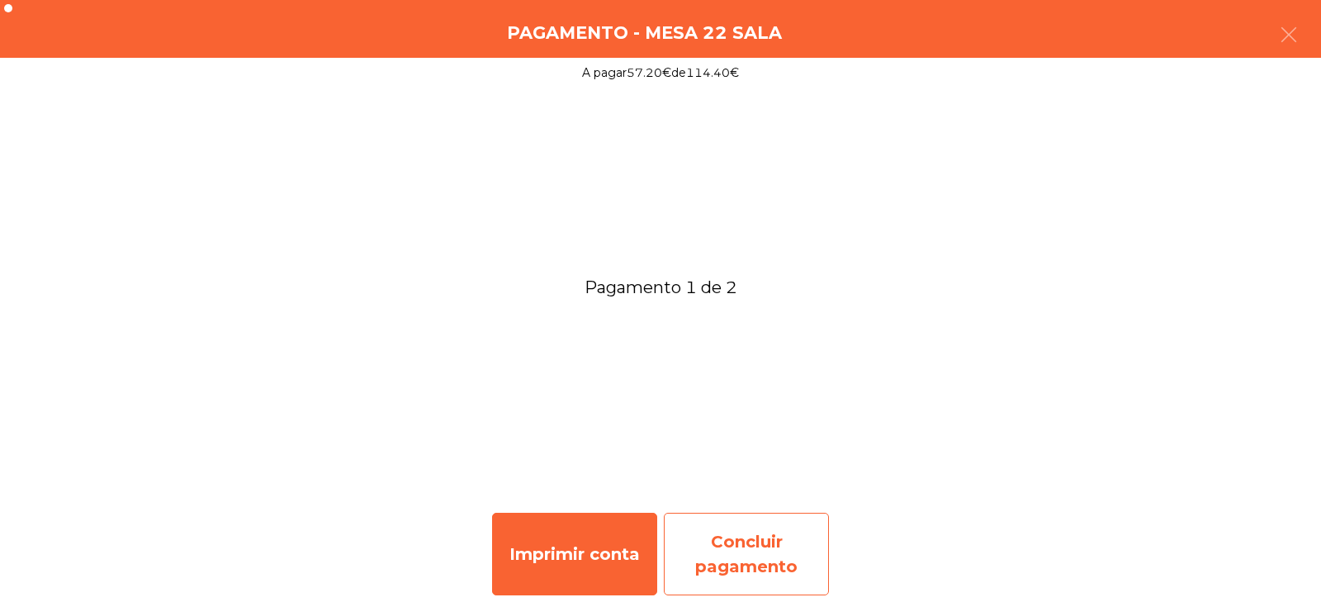
click at [728, 560] on div "Concluir pagamento" at bounding box center [746, 554] width 165 height 83
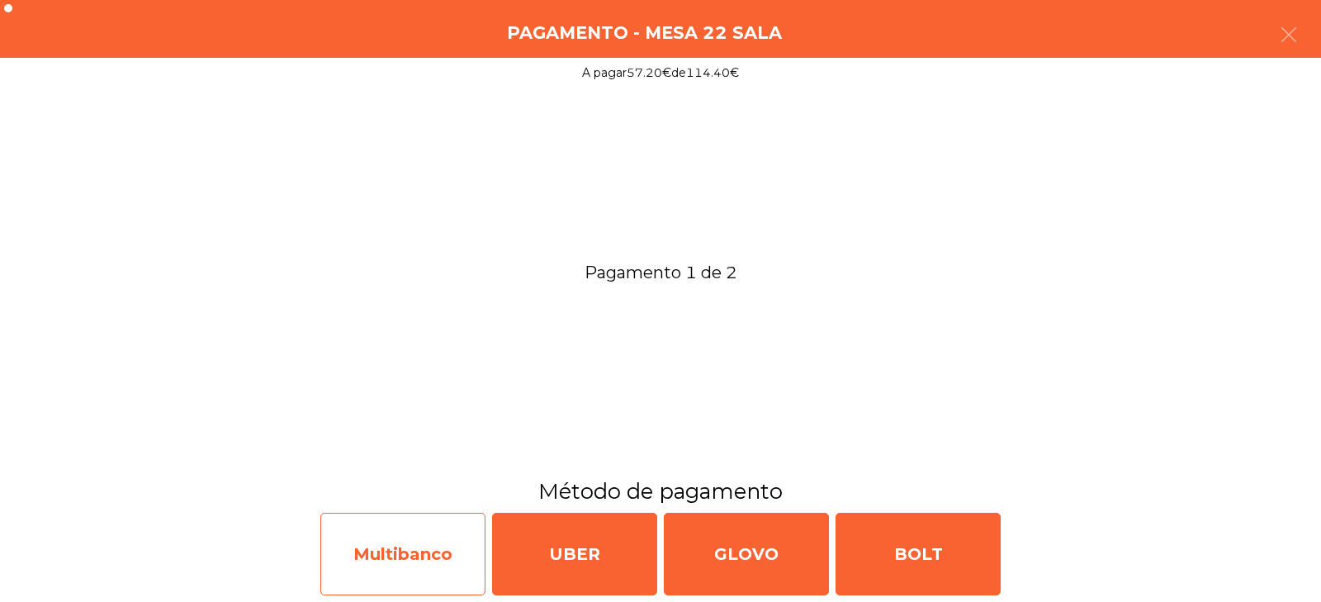
click at [435, 573] on div "Multibanco" at bounding box center [402, 554] width 165 height 83
select select "**"
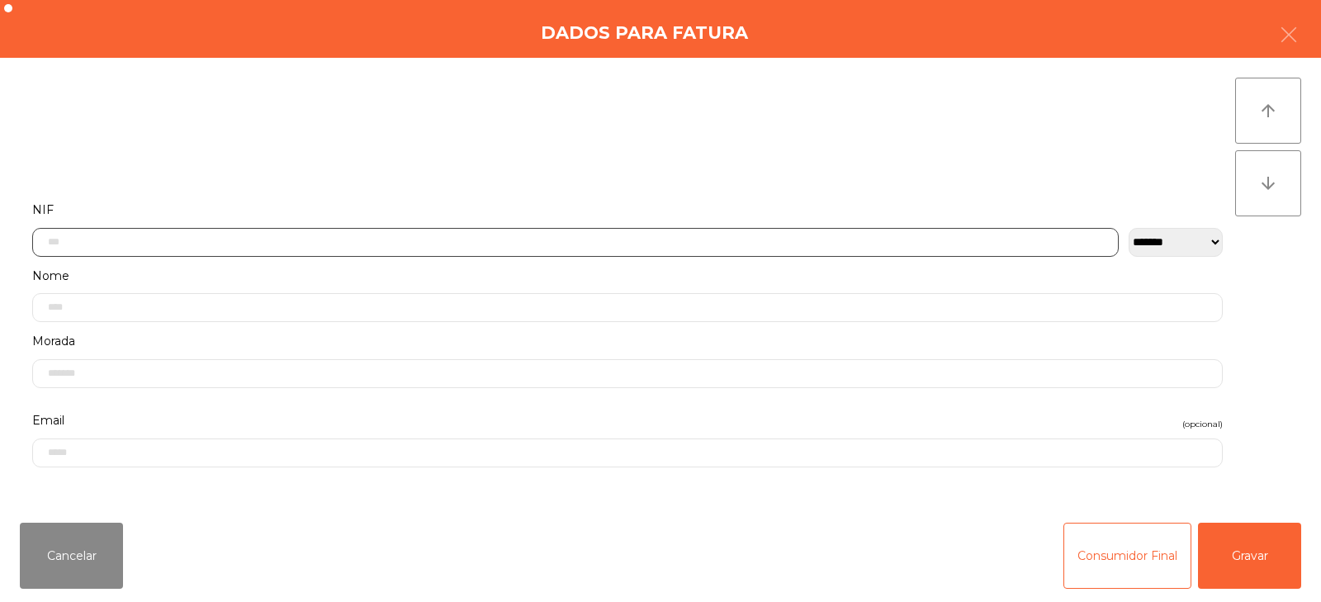
click at [528, 247] on input "text" at bounding box center [575, 242] width 1087 height 29
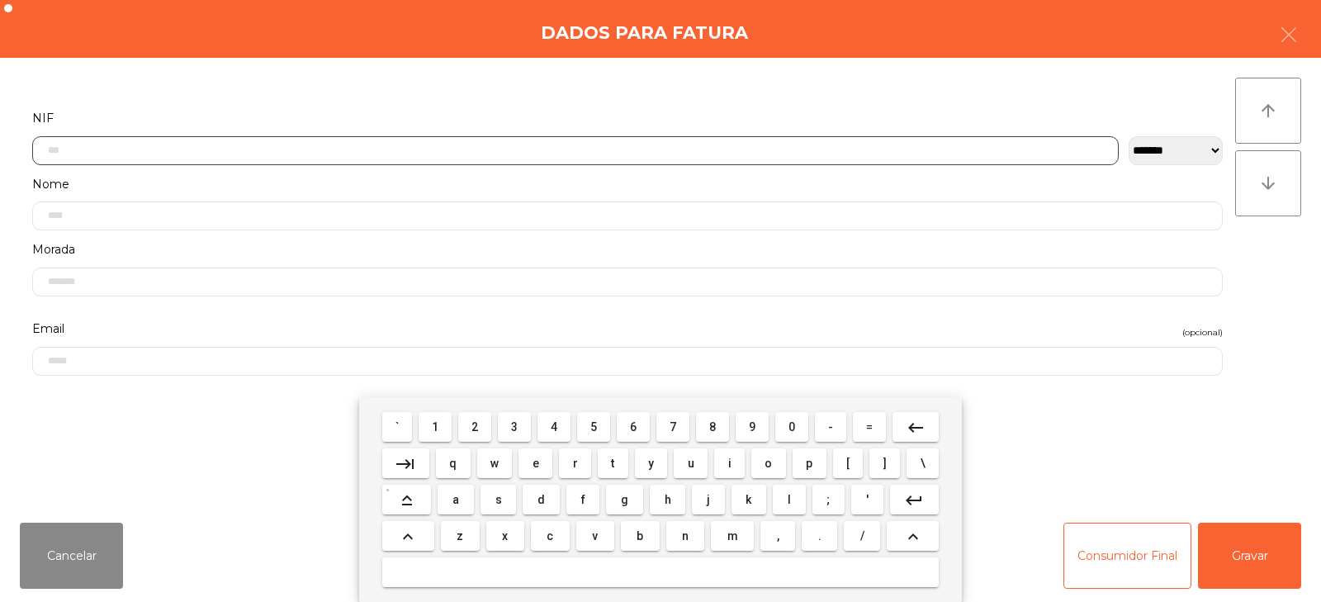
scroll to position [121, 0]
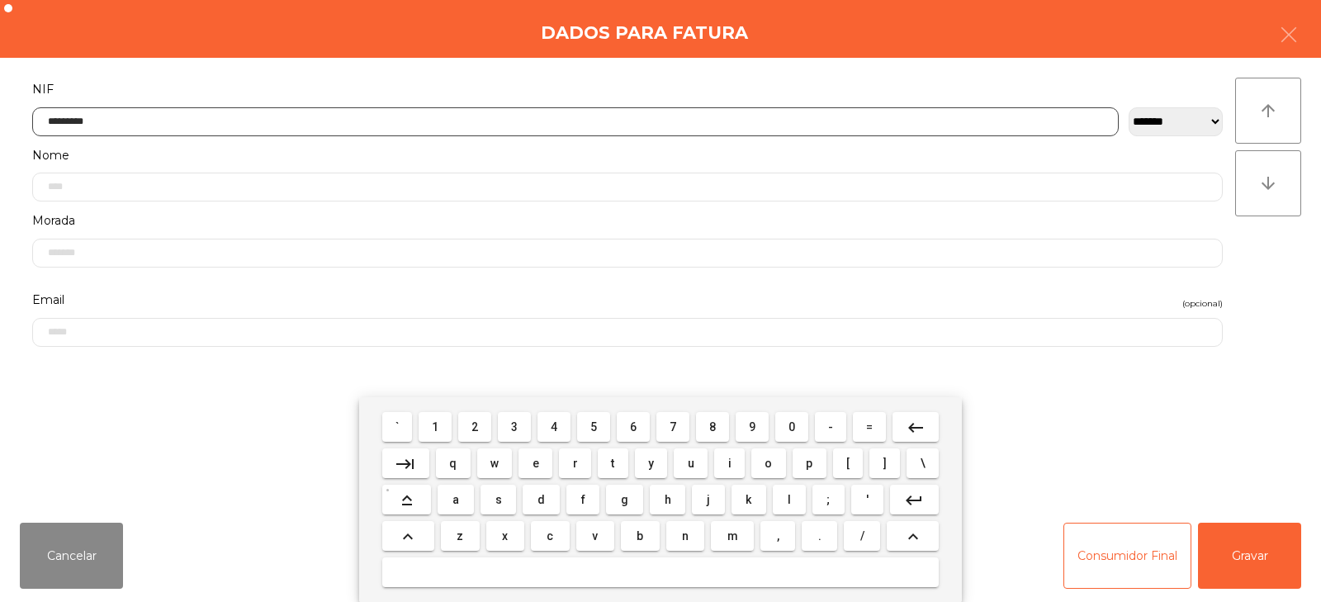
type input "*********"
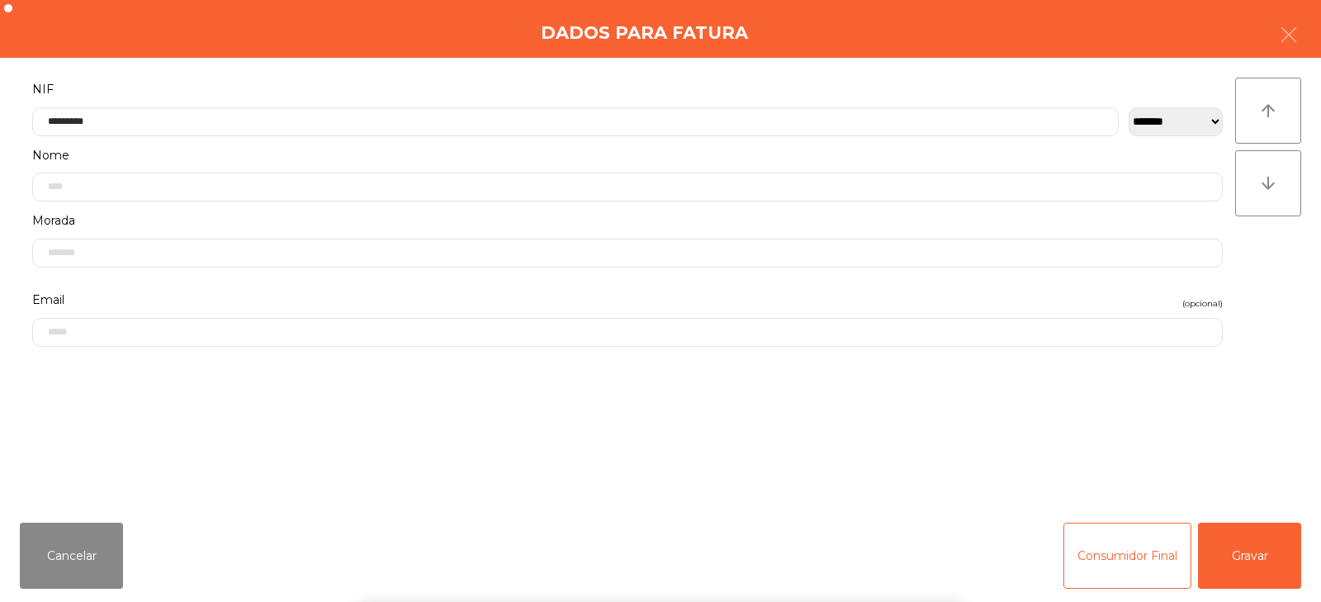
click at [1255, 553] on div "` 1 2 3 4 5 6 7 8 9 0 - = keyboard_backspace keyboard_tab q w e r t y u i o p […" at bounding box center [660, 499] width 1321 height 205
click at [1256, 539] on button "Gravar" at bounding box center [1249, 556] width 103 height 66
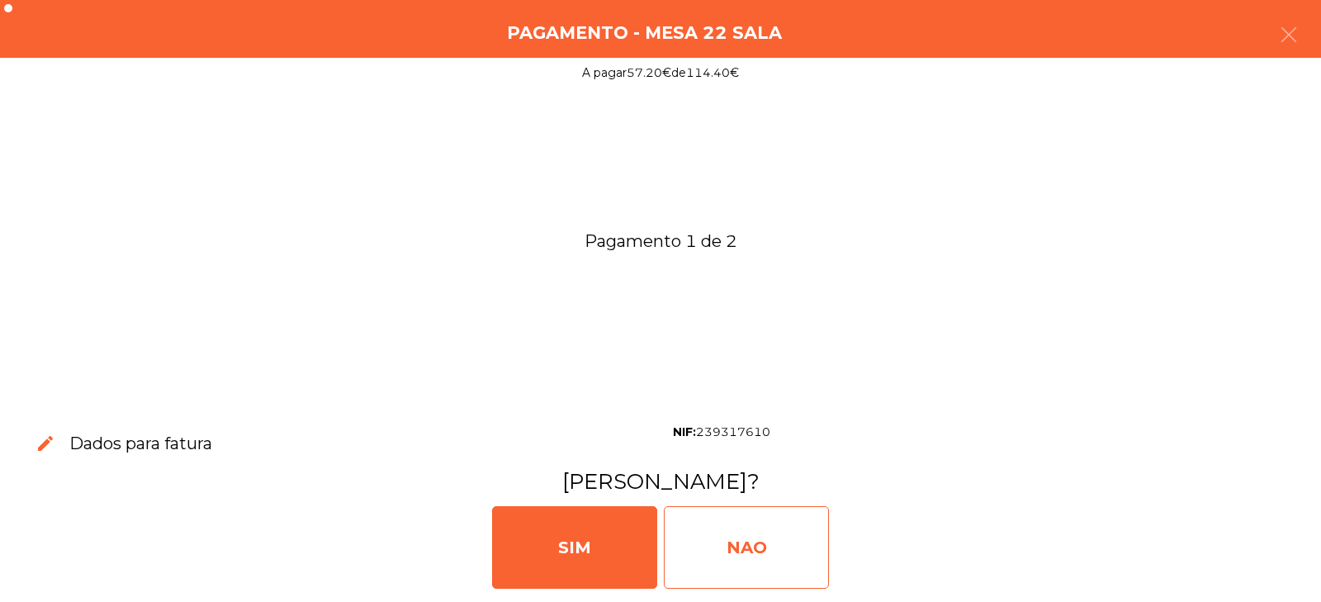
click at [760, 545] on div "NAO" at bounding box center [746, 547] width 165 height 83
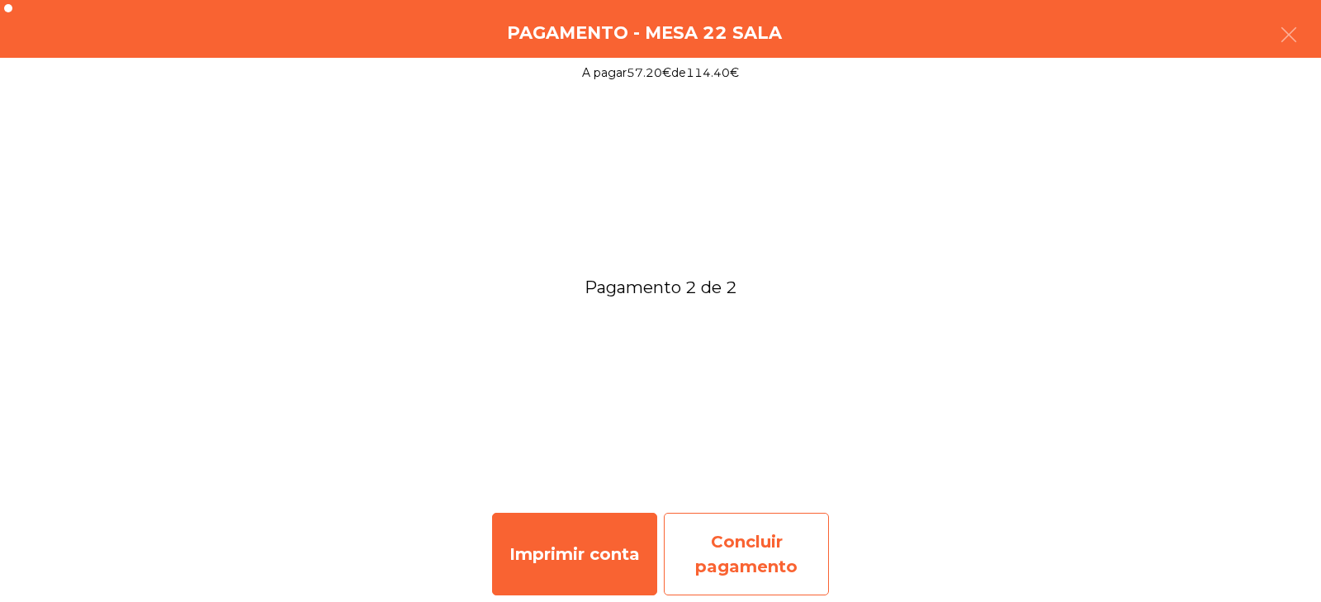
click at [736, 544] on div "Concluir pagamento" at bounding box center [746, 554] width 165 height 83
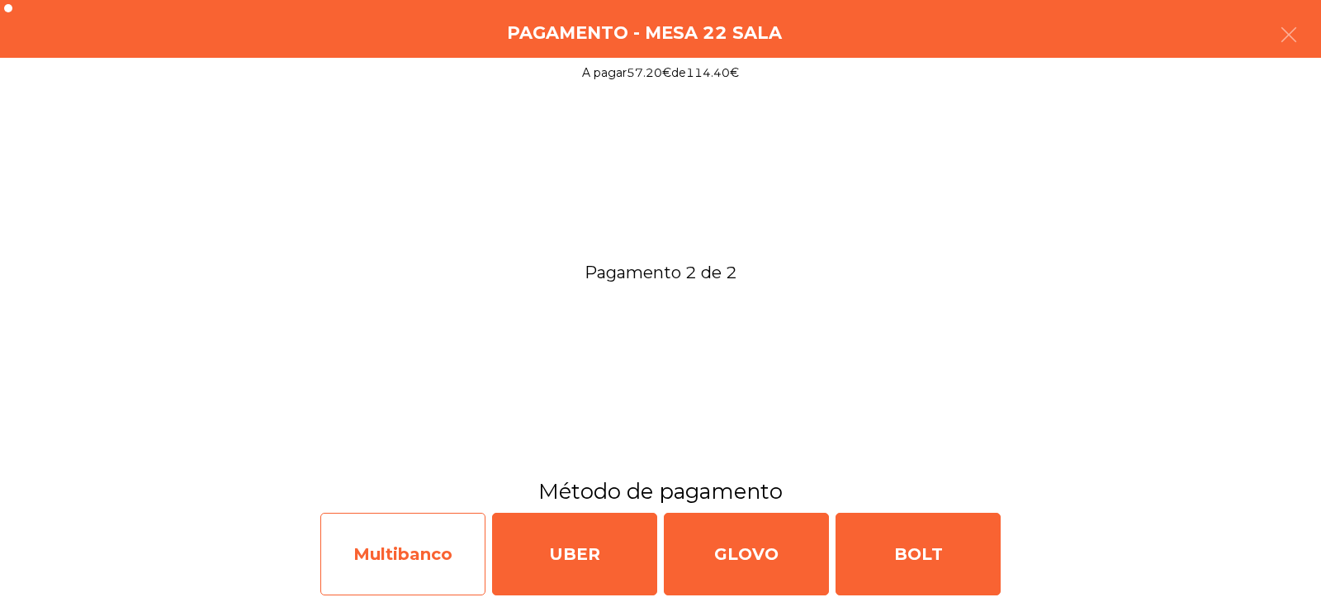
click at [398, 557] on div "Multibanco" at bounding box center [402, 554] width 165 height 83
select select "**"
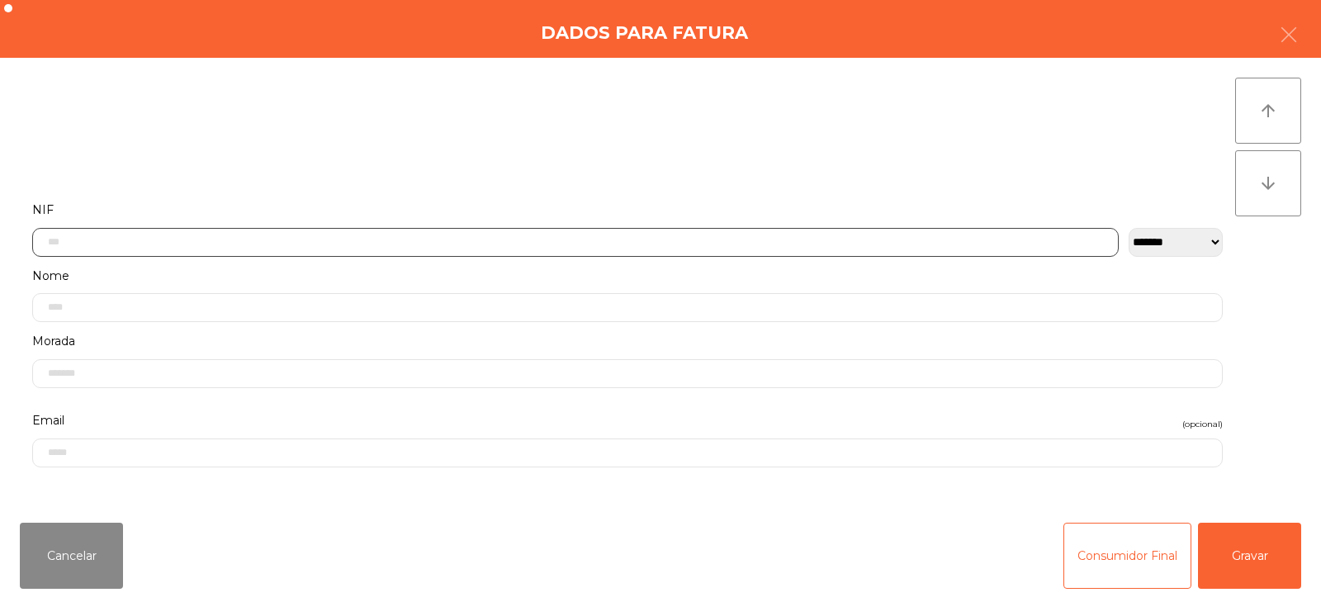
click at [529, 240] on input "text" at bounding box center [575, 242] width 1087 height 29
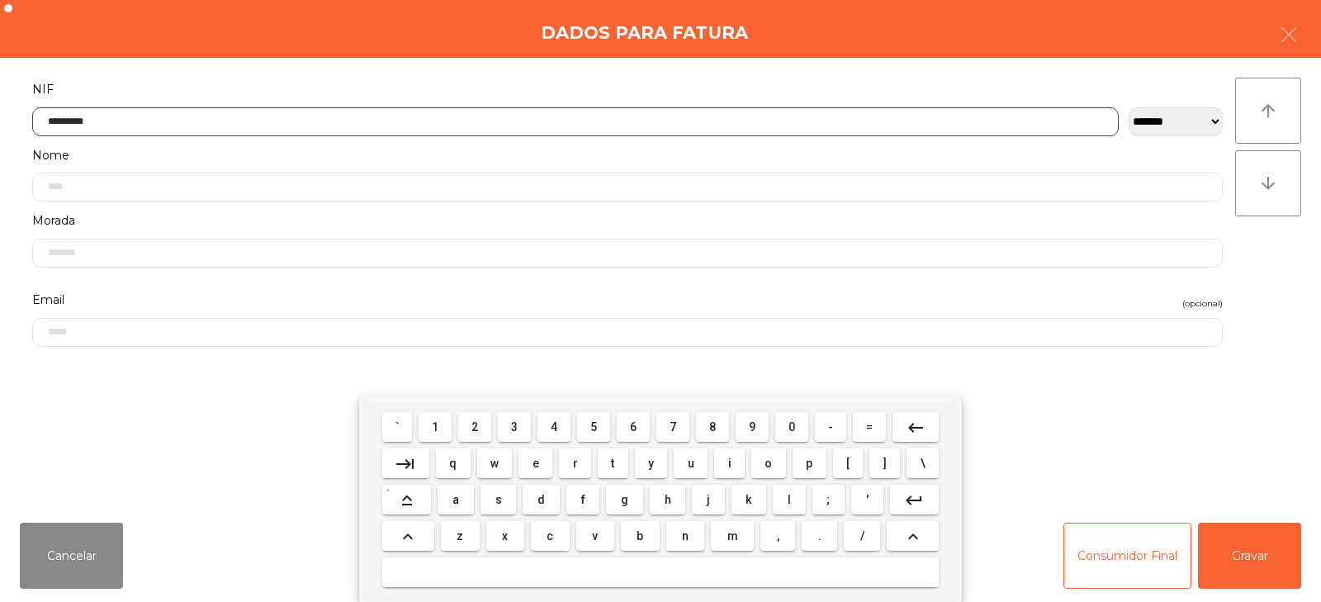
type input "*********"
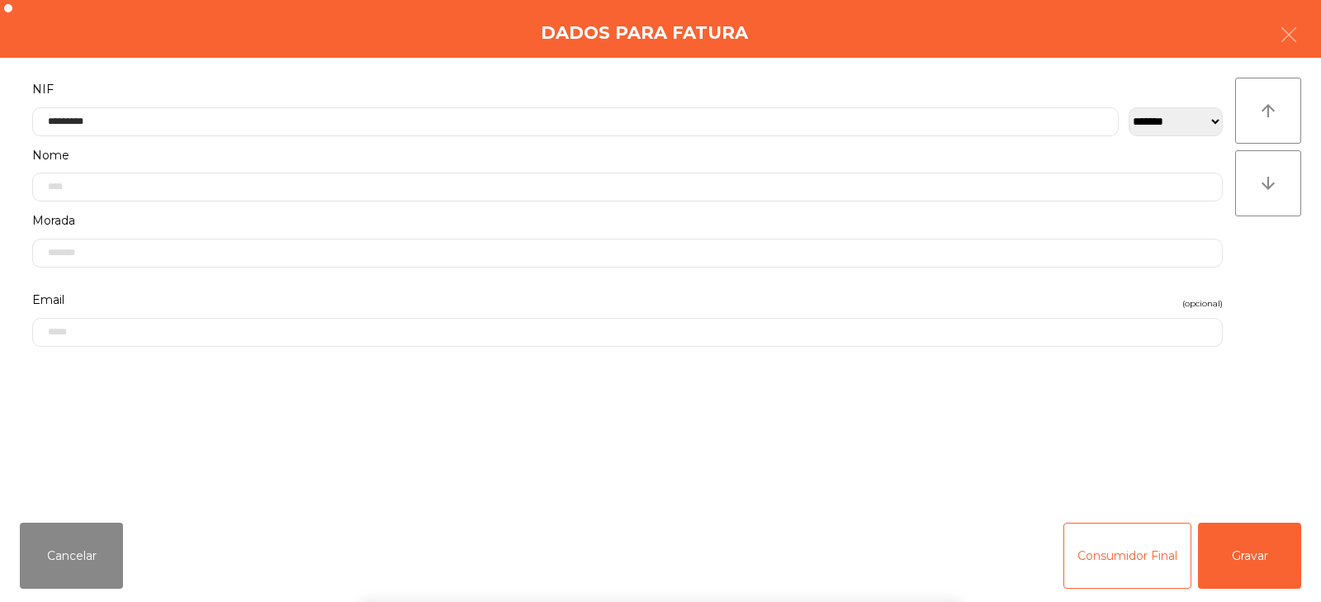
click at [1265, 562] on div "` 1 2 3 4 5 6 7 8 9 0 - = keyboard_backspace keyboard_tab q w e r t y u i o p […" at bounding box center [660, 499] width 1321 height 205
click at [1255, 570] on button "Gravar" at bounding box center [1249, 556] width 103 height 66
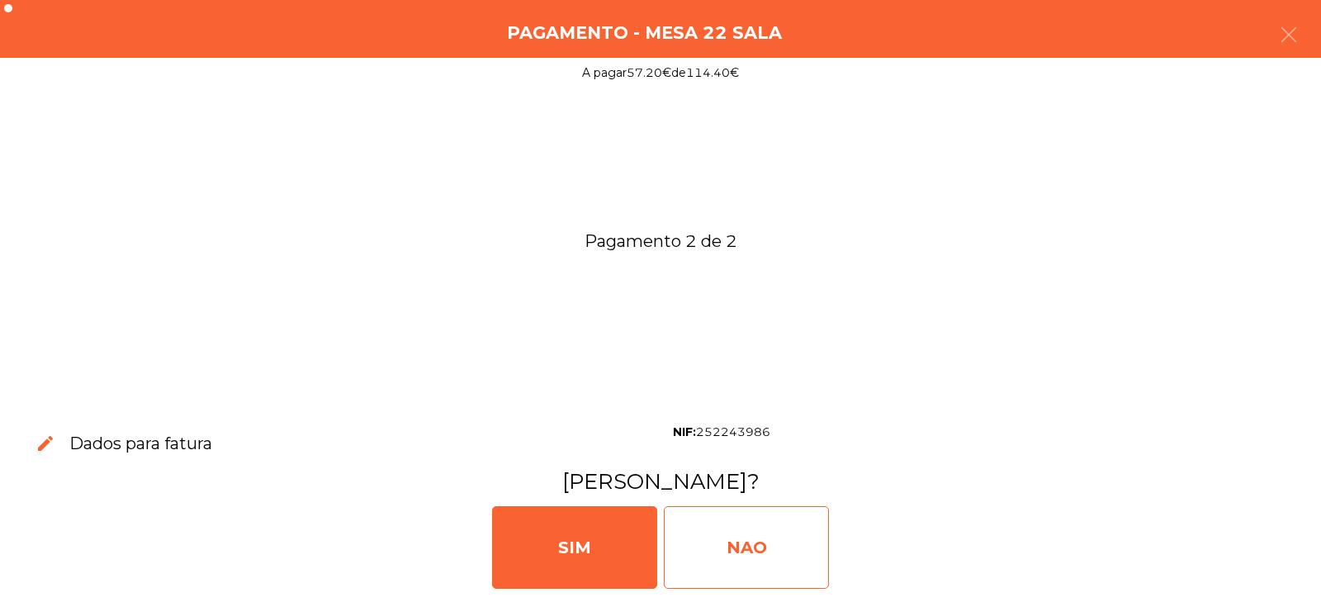
click at [766, 567] on div "NAO" at bounding box center [746, 547] width 165 height 83
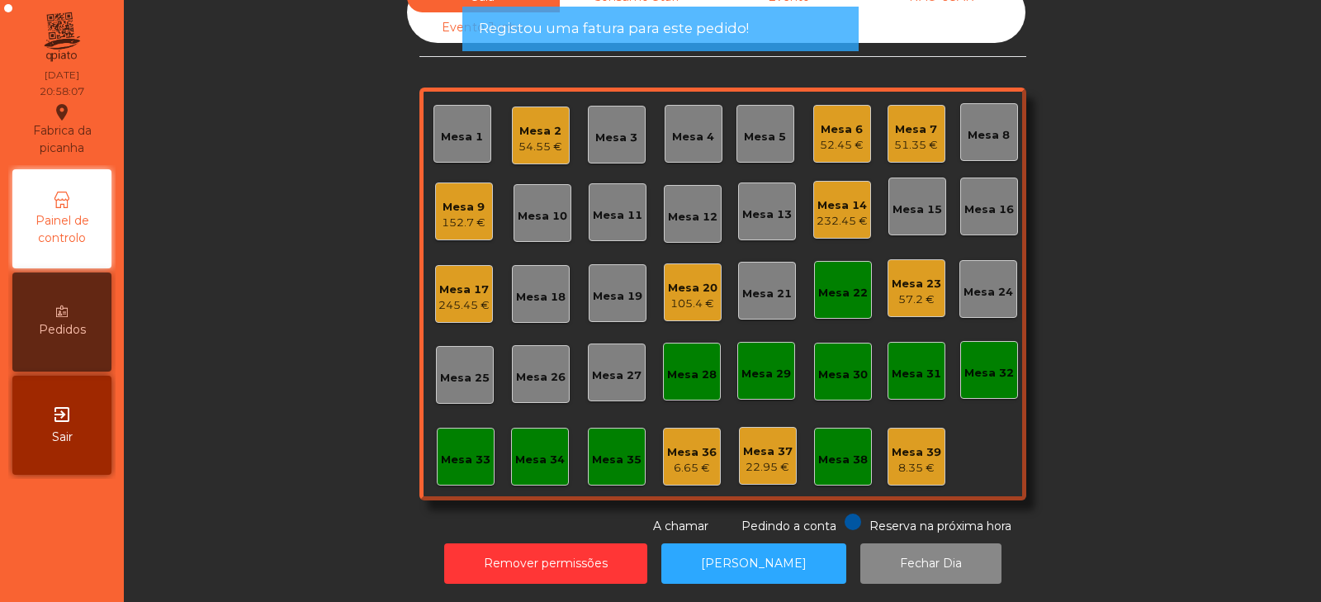
click at [907, 292] on div "57.2 €" at bounding box center [917, 300] width 50 height 17
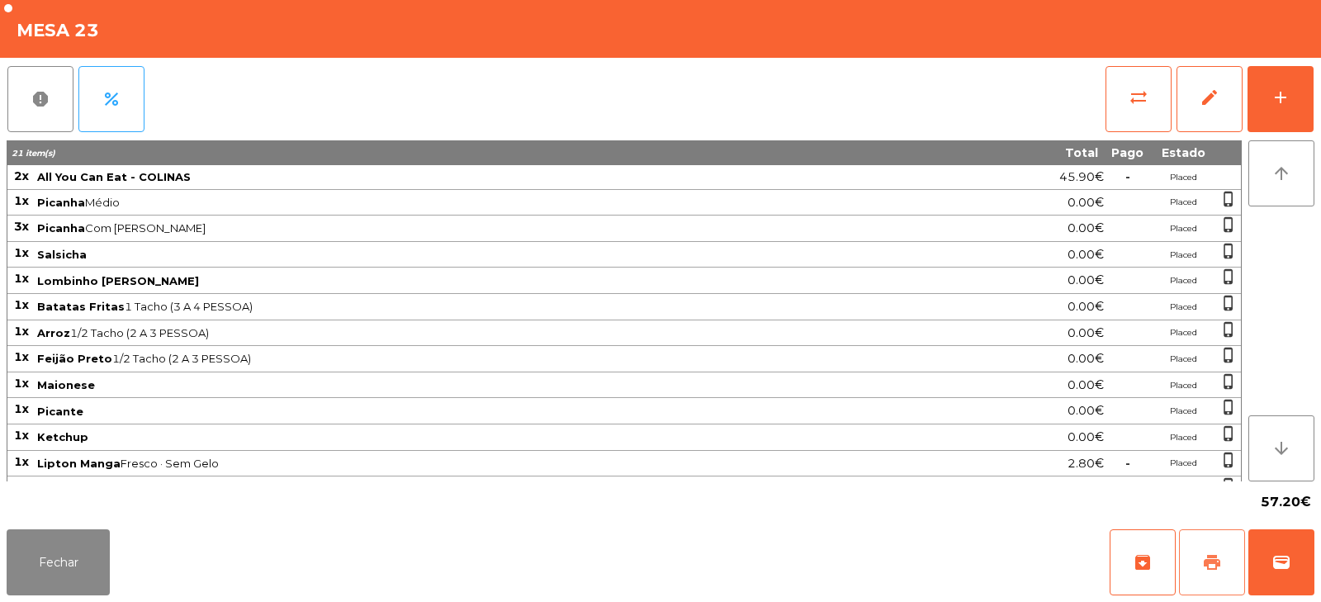
click at [1211, 543] on button "print" at bounding box center [1212, 562] width 66 height 66
click at [109, 538] on button "Fechar" at bounding box center [58, 562] width 103 height 66
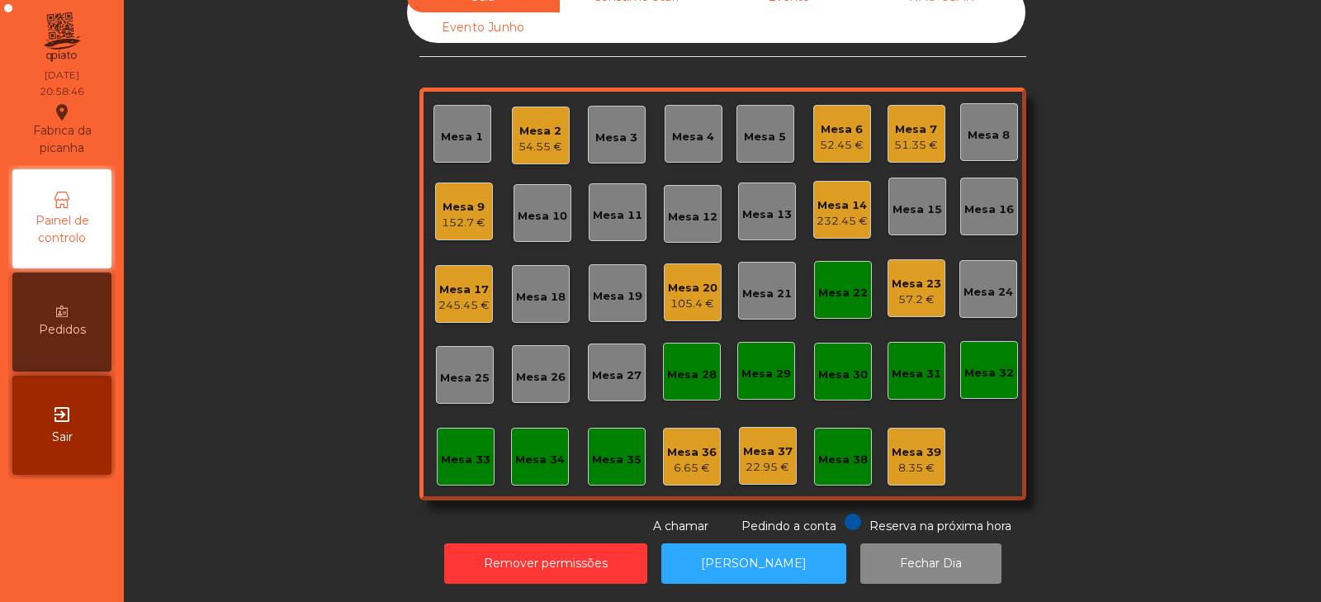
click at [455, 452] on div "Mesa 33" at bounding box center [466, 460] width 50 height 17
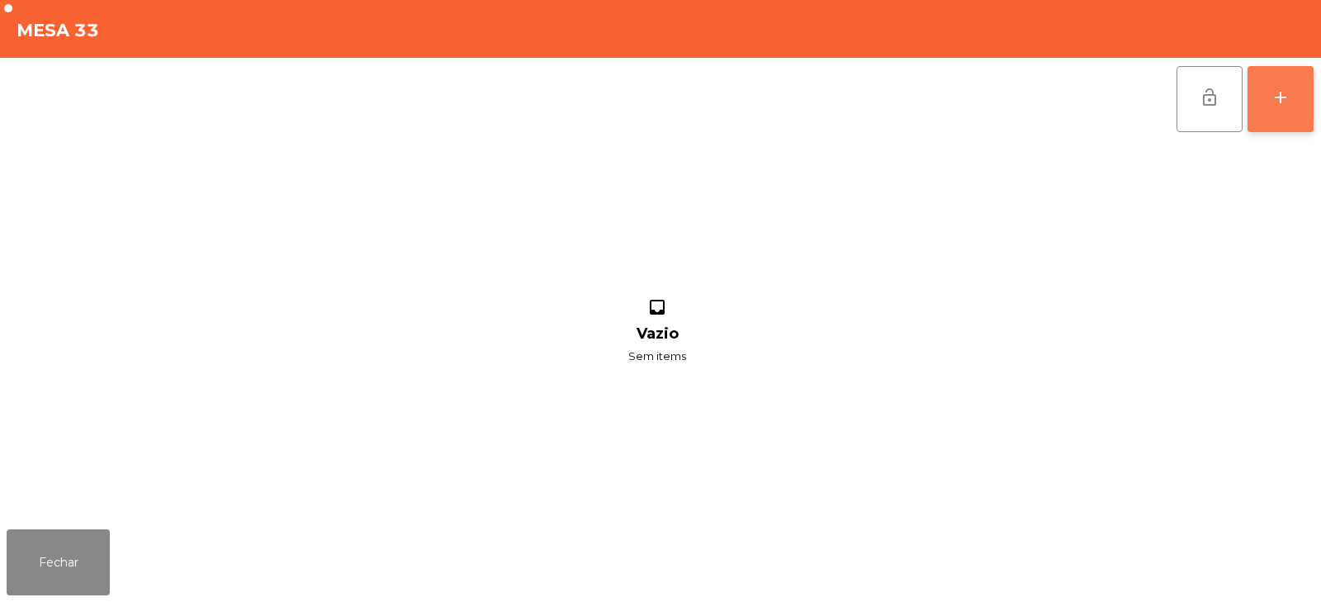
click at [1289, 104] on div "add" at bounding box center [1281, 98] width 20 height 20
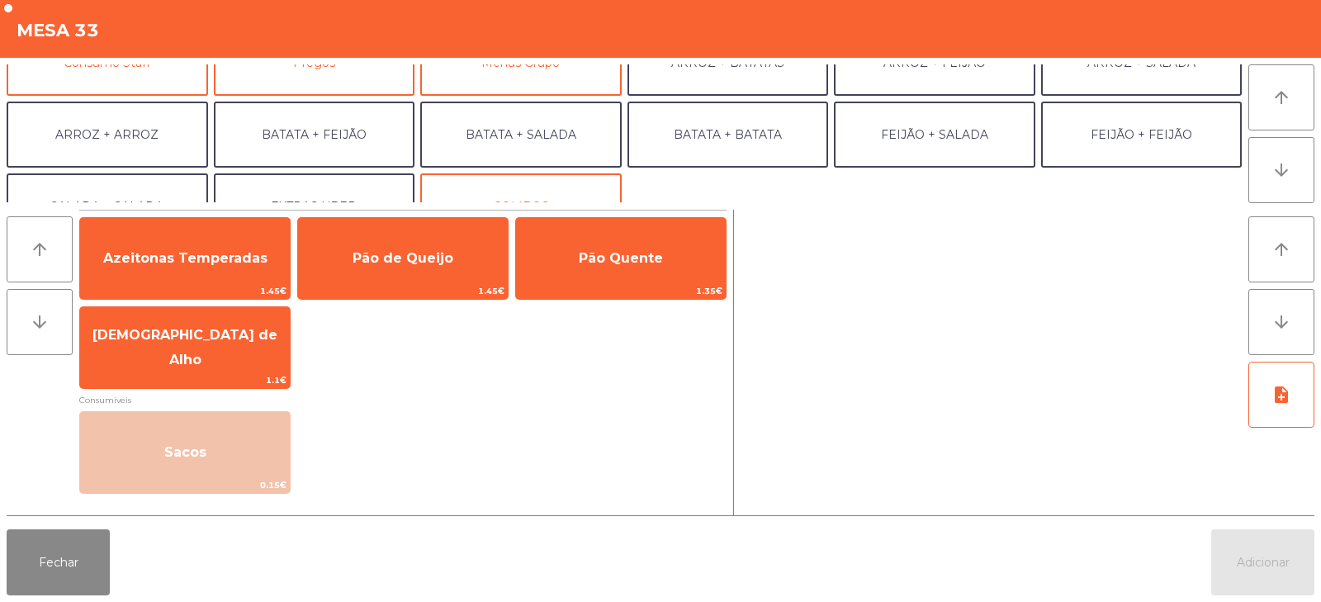
scroll to position [191, 0]
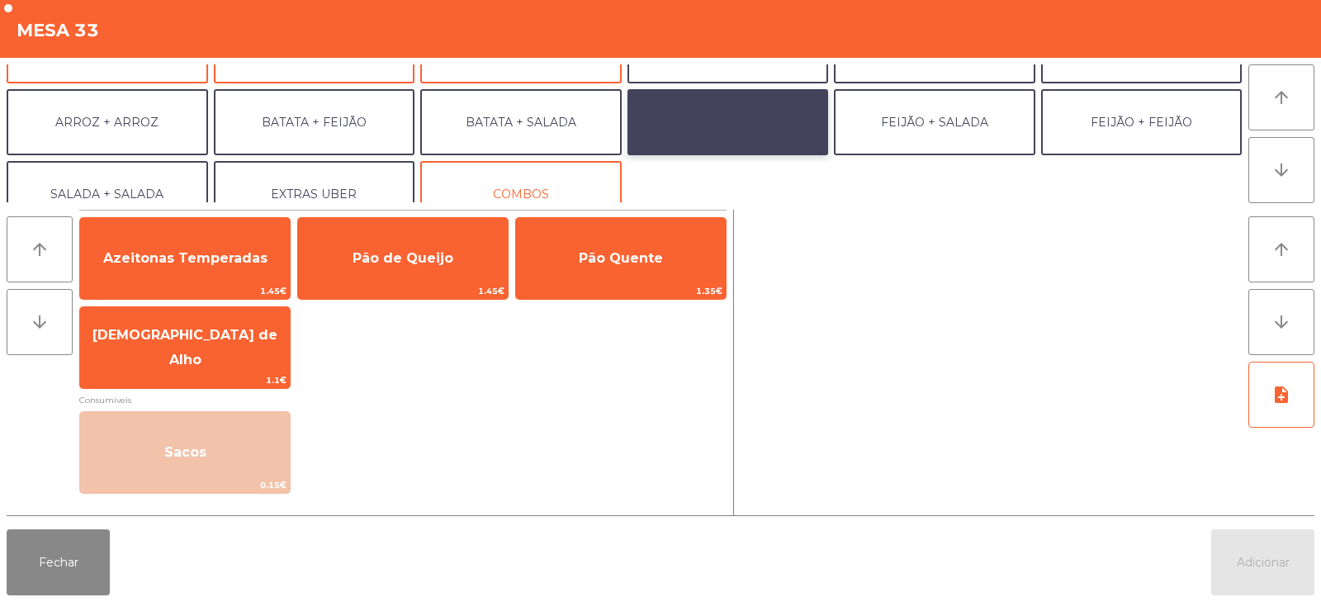
click at [766, 125] on button "BATATA + BATATA" at bounding box center [729, 122] width 202 height 66
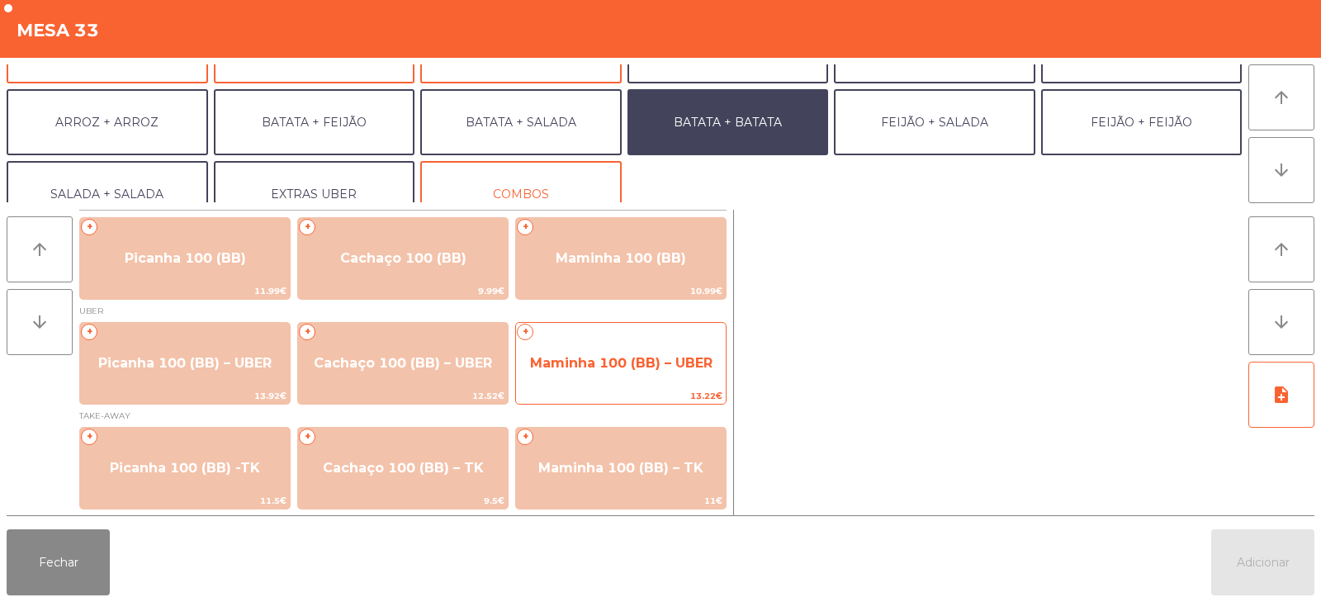
click at [609, 365] on span "Maminha 100 (BB) – UBER" at bounding box center [621, 363] width 183 height 16
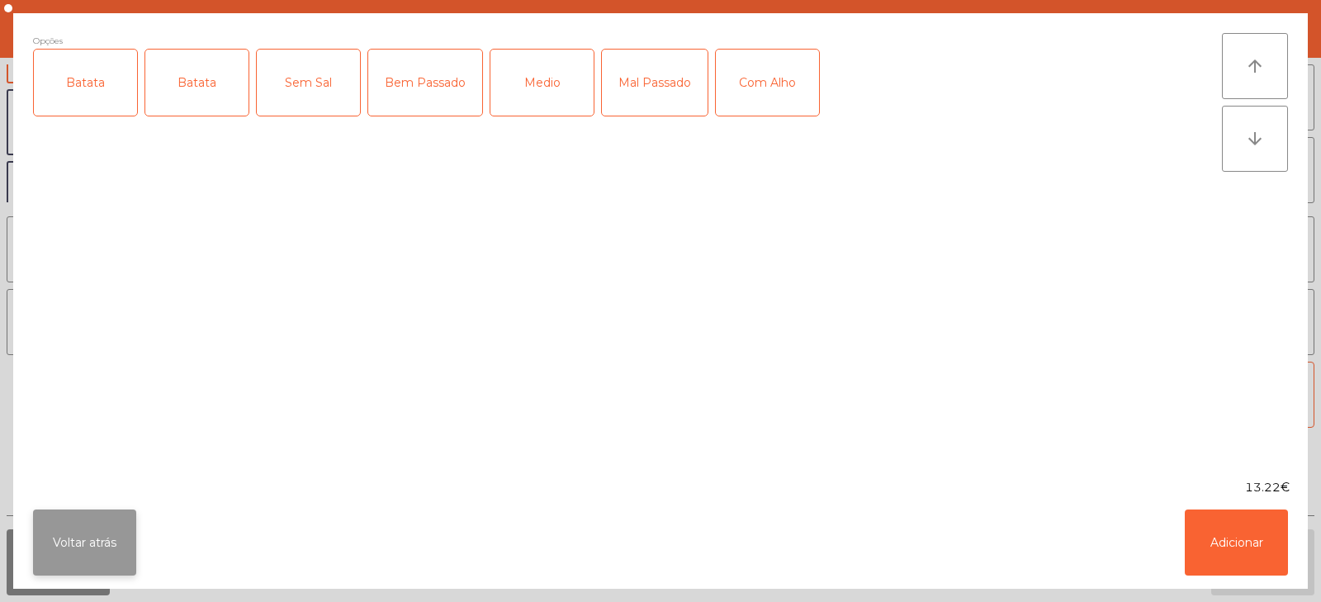
click at [91, 525] on button "Voltar atrás" at bounding box center [84, 543] width 103 height 66
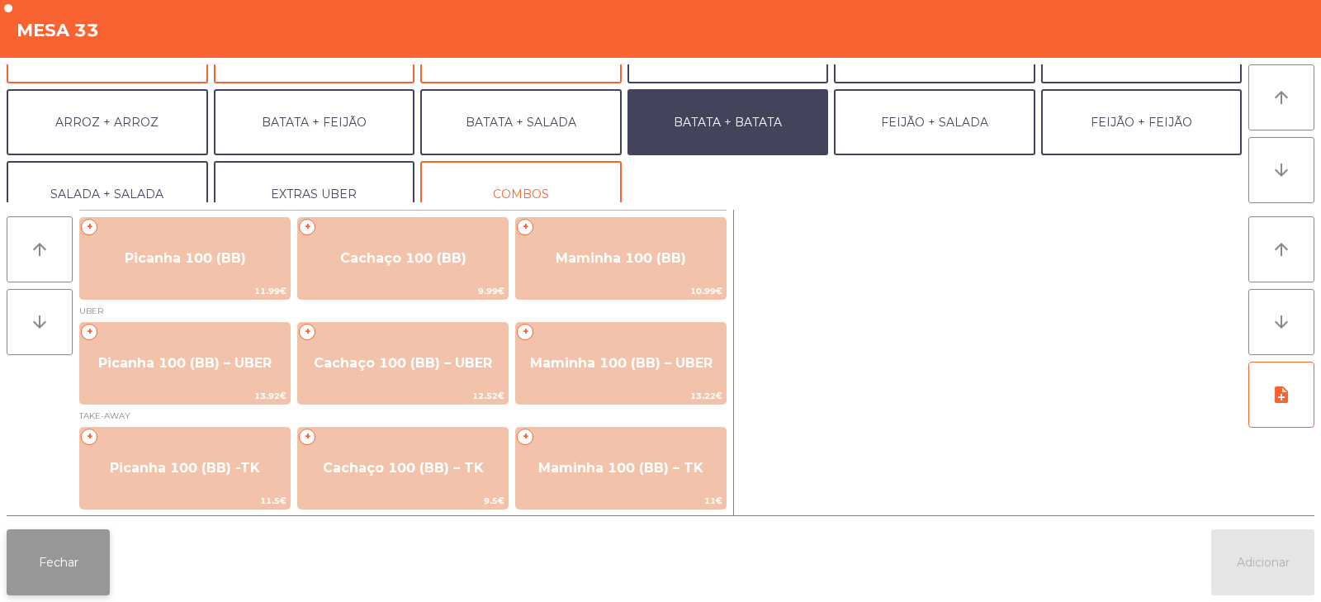
click at [64, 589] on button "Fechar" at bounding box center [58, 562] width 103 height 66
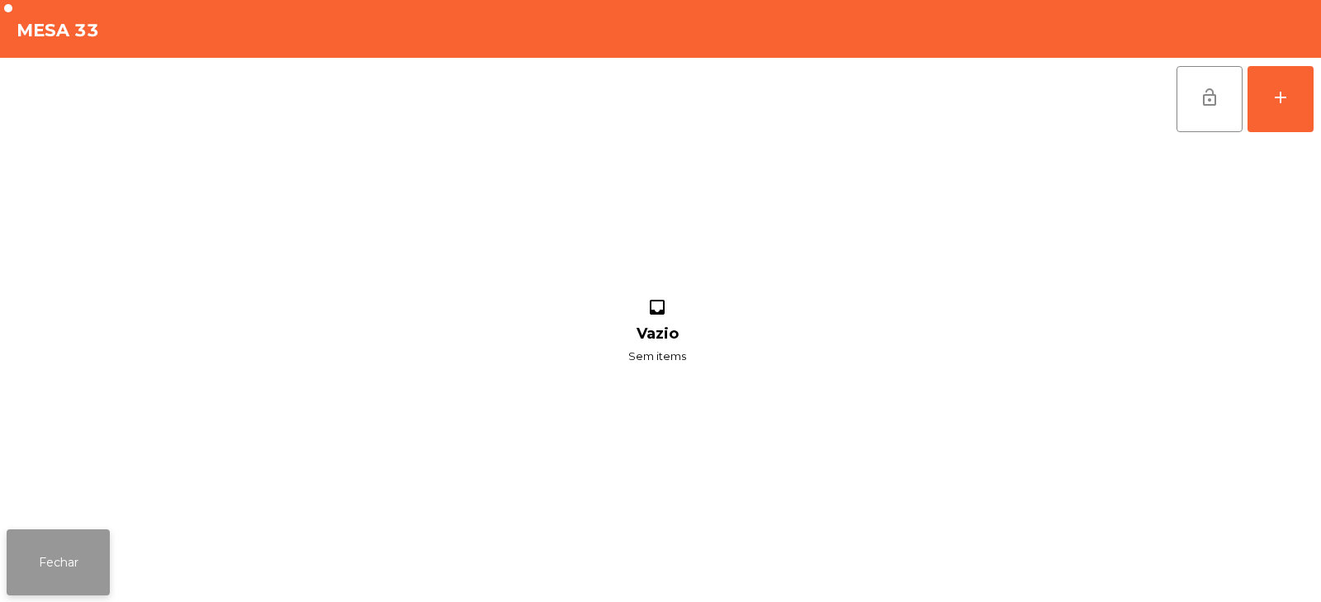
click at [77, 574] on button "Fechar" at bounding box center [58, 562] width 103 height 66
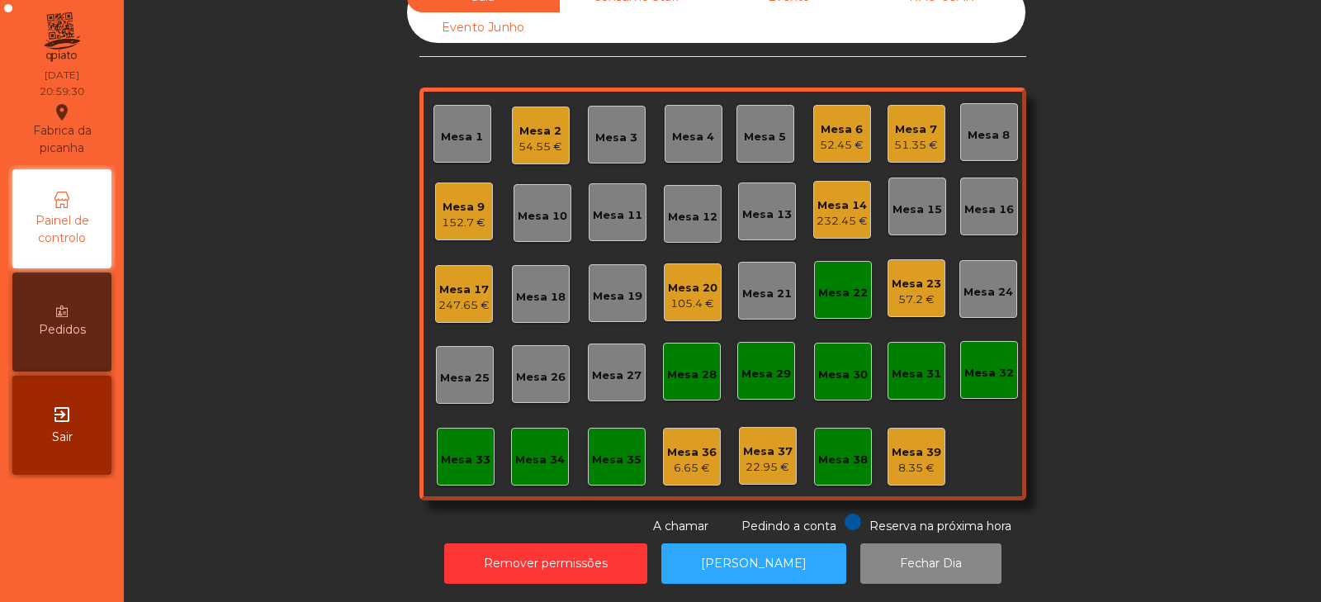
click at [914, 276] on div "Mesa 23" at bounding box center [917, 284] width 50 height 17
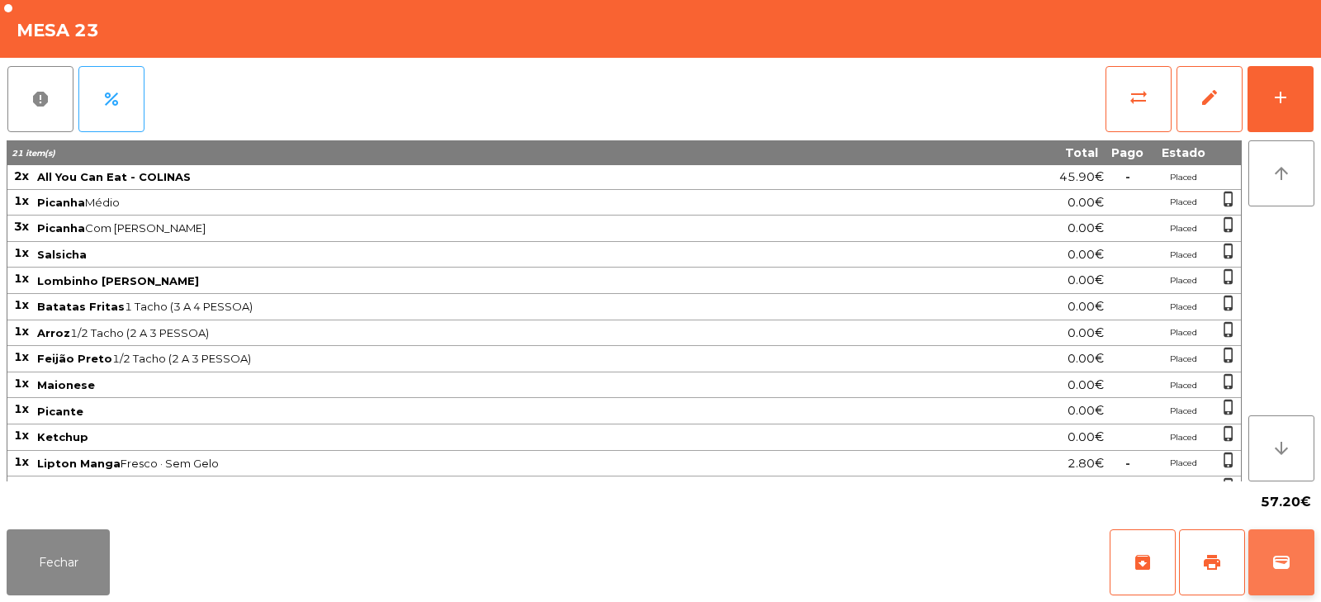
click at [1310, 569] on button "wallet" at bounding box center [1282, 562] width 66 height 66
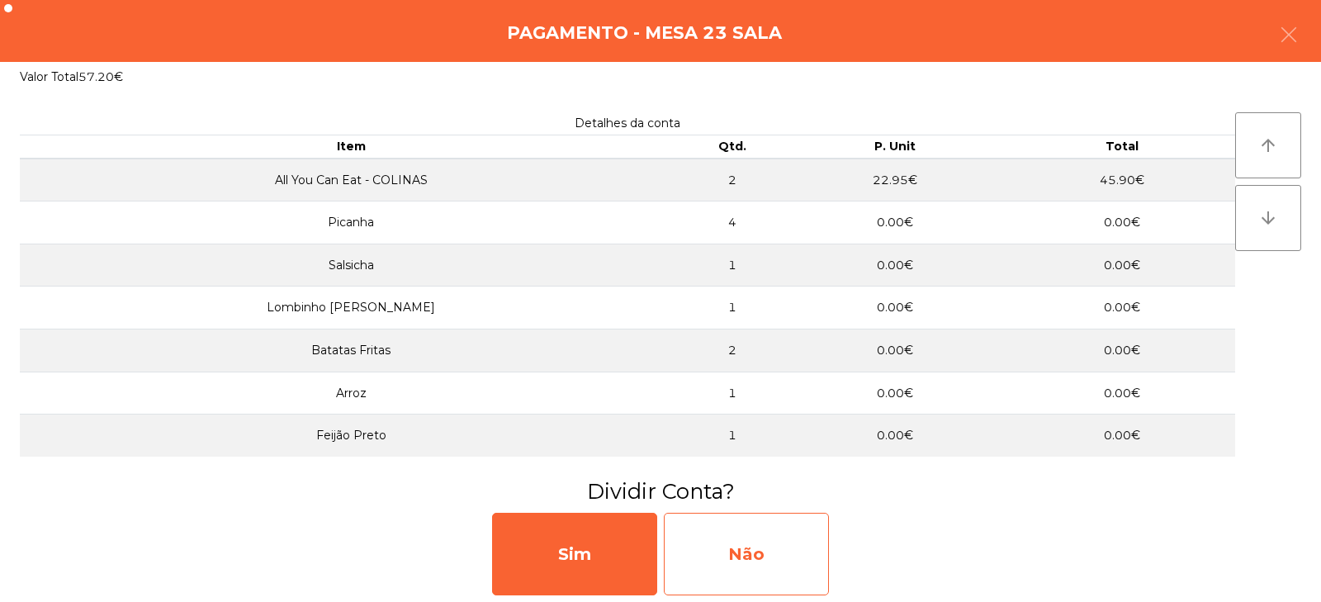
click at [751, 559] on div "Não" at bounding box center [746, 554] width 165 height 83
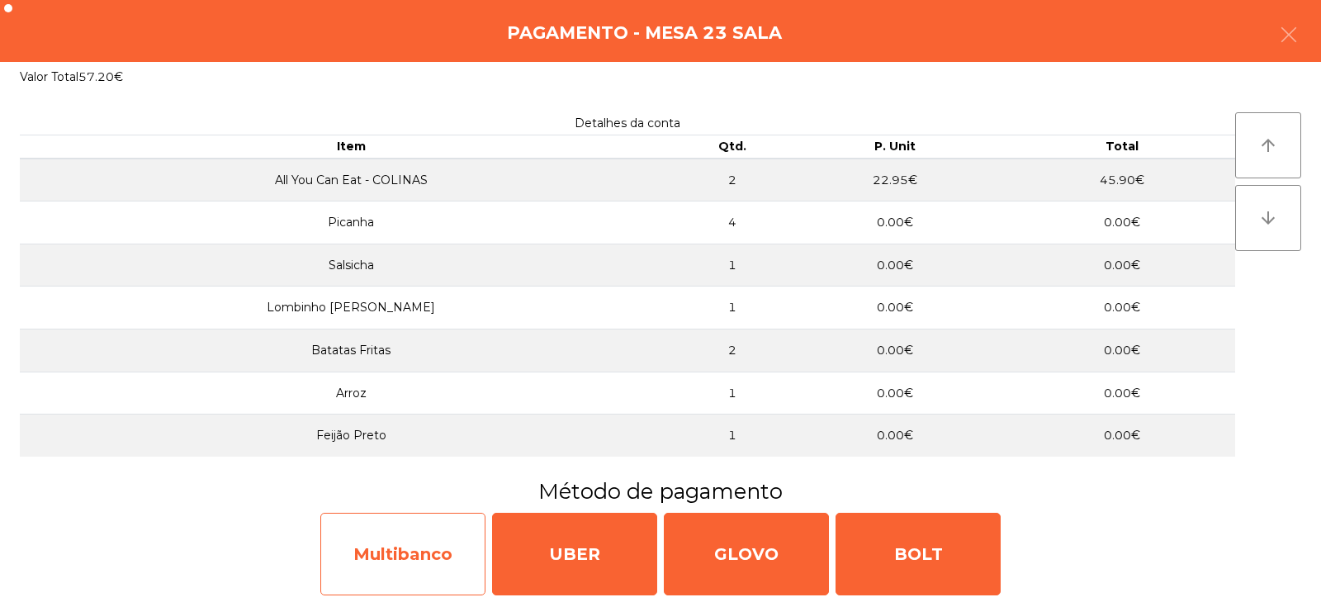
click at [404, 542] on div "Multibanco" at bounding box center [402, 554] width 165 height 83
select select "**"
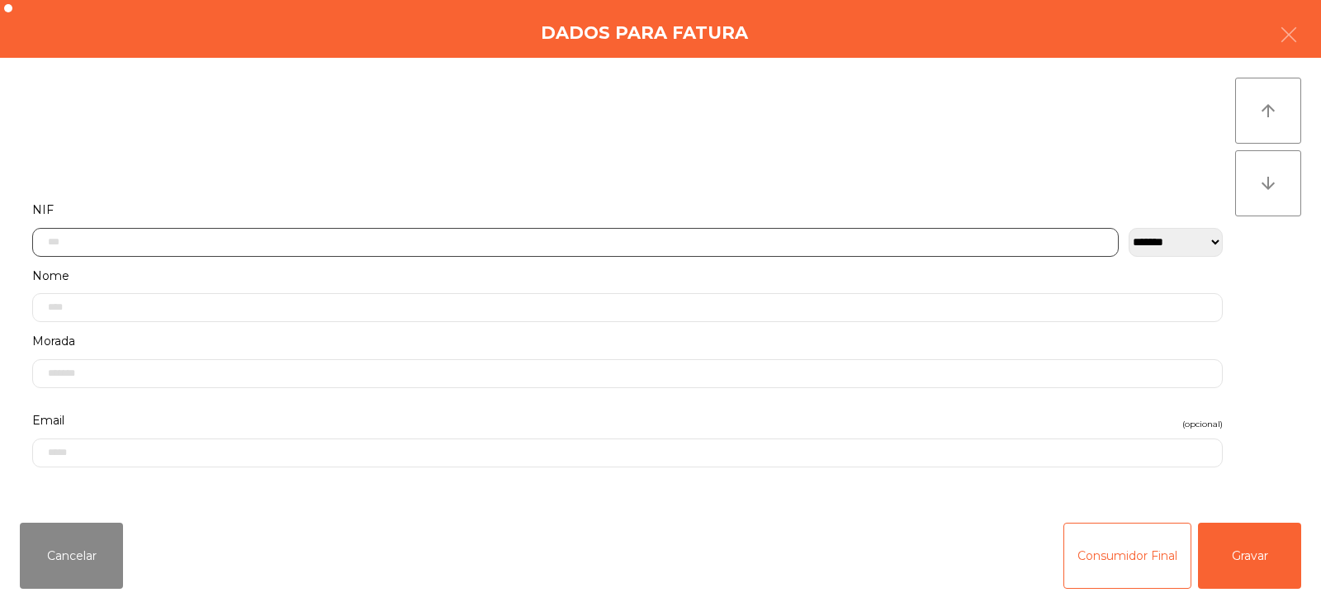
click at [351, 238] on input "text" at bounding box center [575, 242] width 1087 height 29
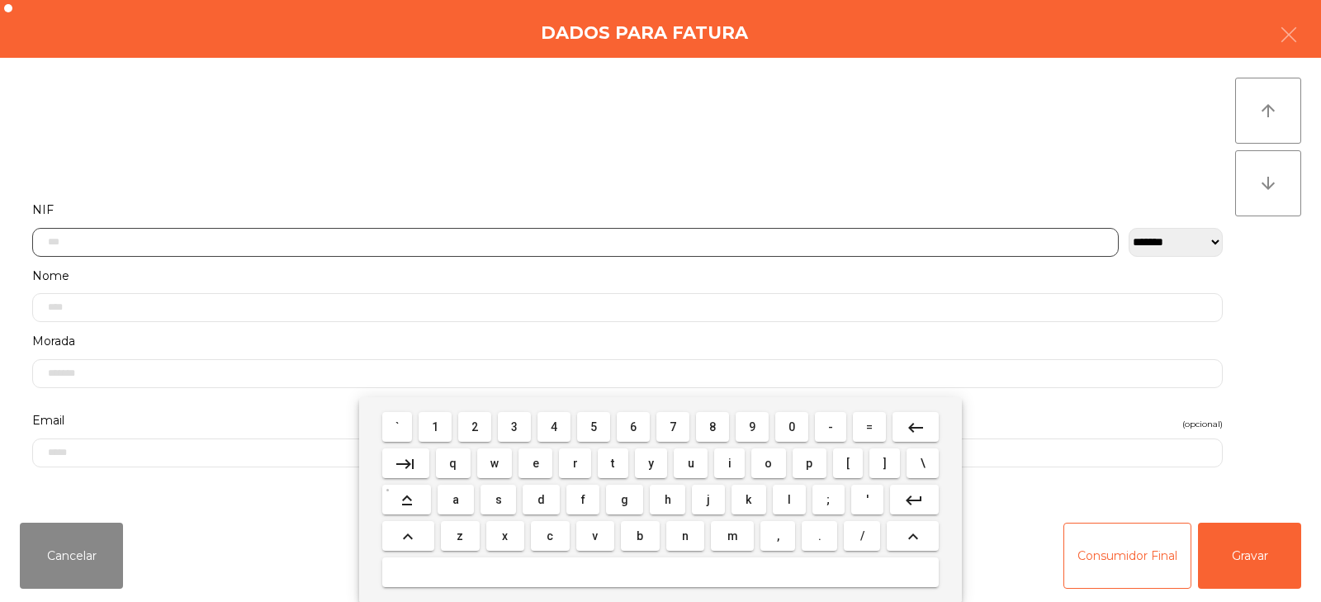
scroll to position [121, 0]
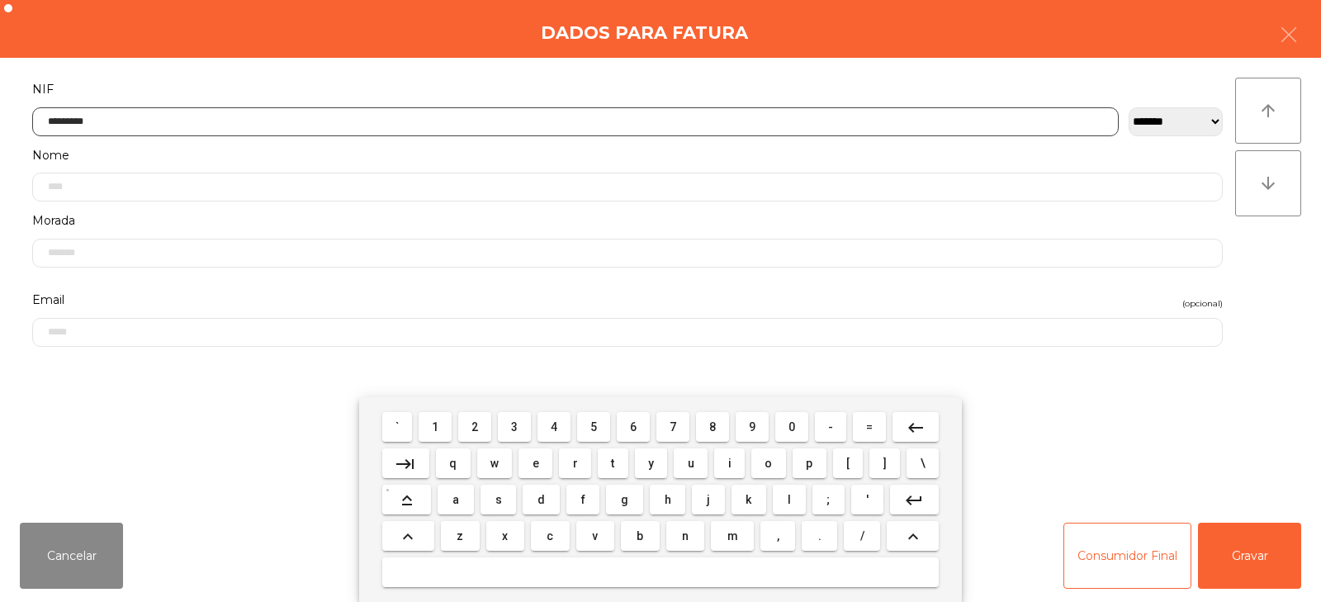
type input "*********"
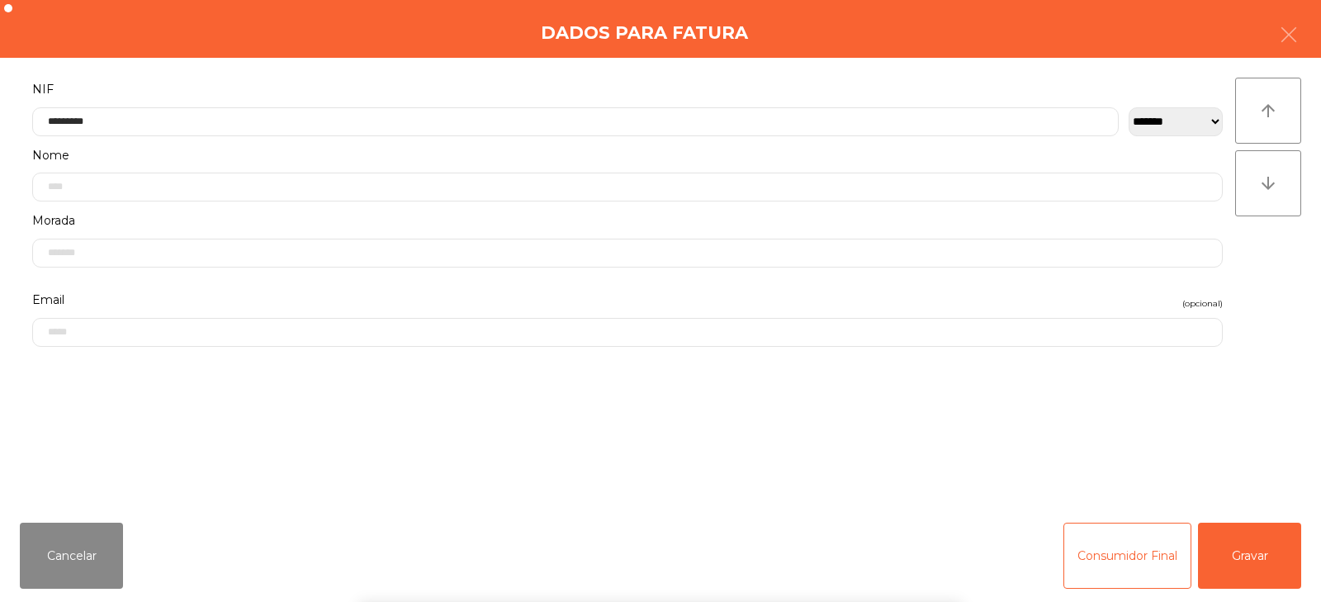
click at [1261, 563] on div "` 1 2 3 4 5 6 7 8 9 0 - = keyboard_backspace keyboard_tab q w e r t y u i o p […" at bounding box center [660, 499] width 1321 height 205
click at [1269, 557] on button "Gravar" at bounding box center [1249, 556] width 103 height 66
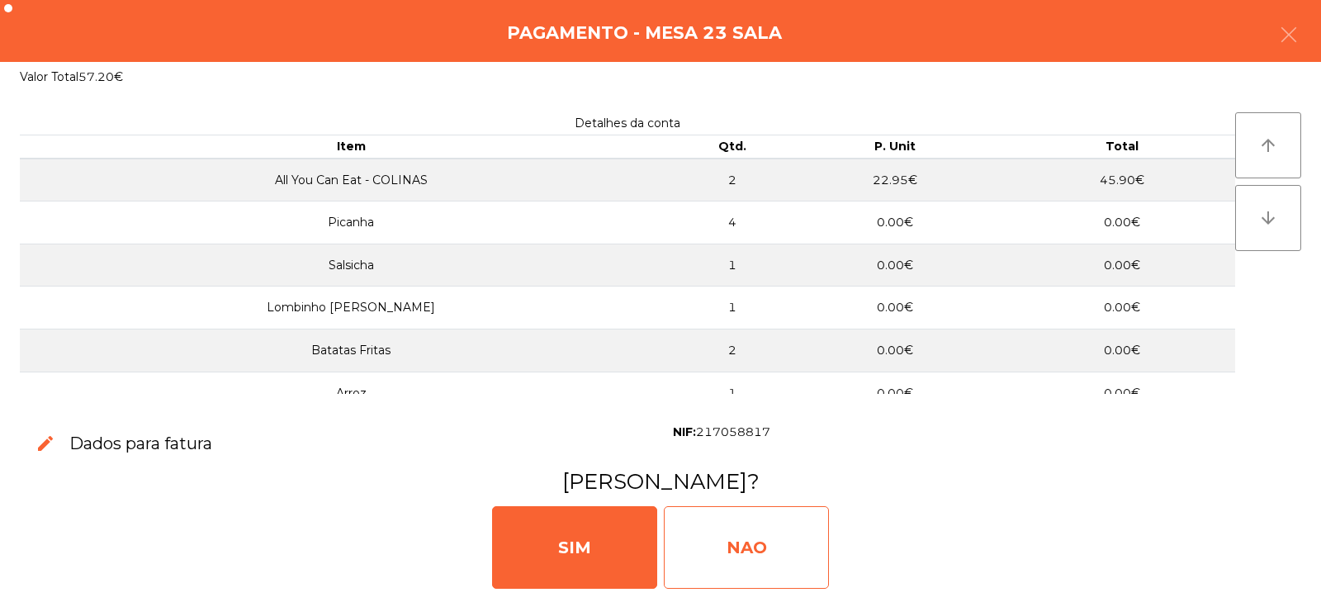
click at [752, 553] on div "NAO" at bounding box center [746, 547] width 165 height 83
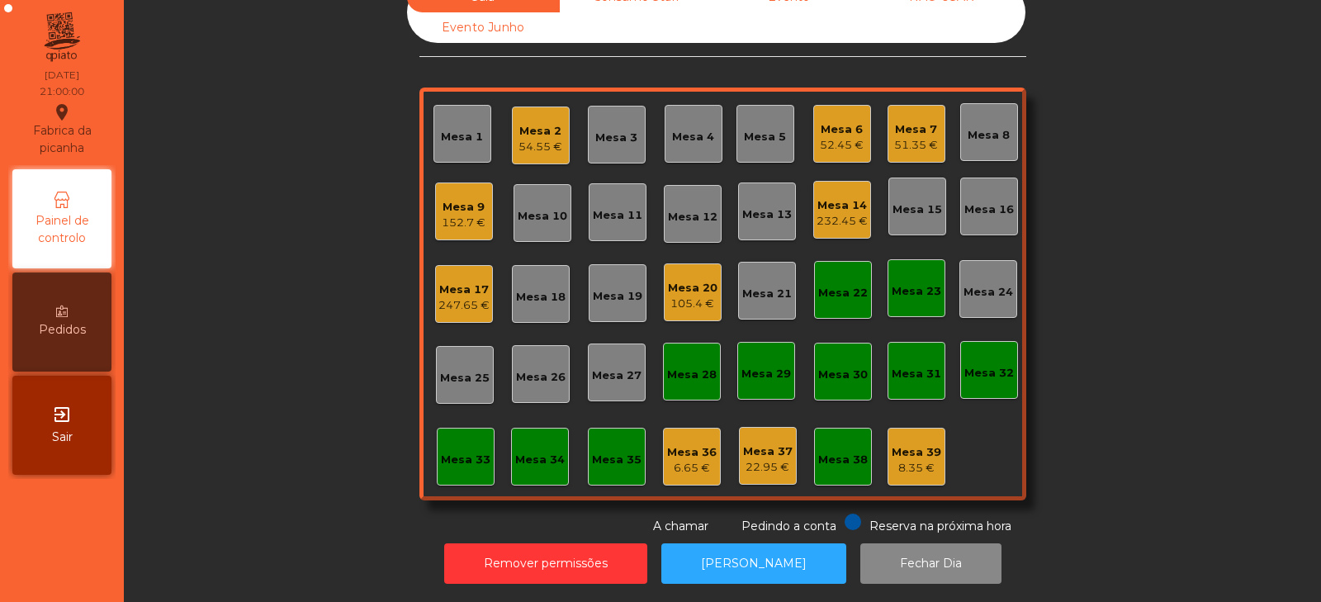
click at [453, 458] on div "Mesa 33" at bounding box center [466, 457] width 58 height 58
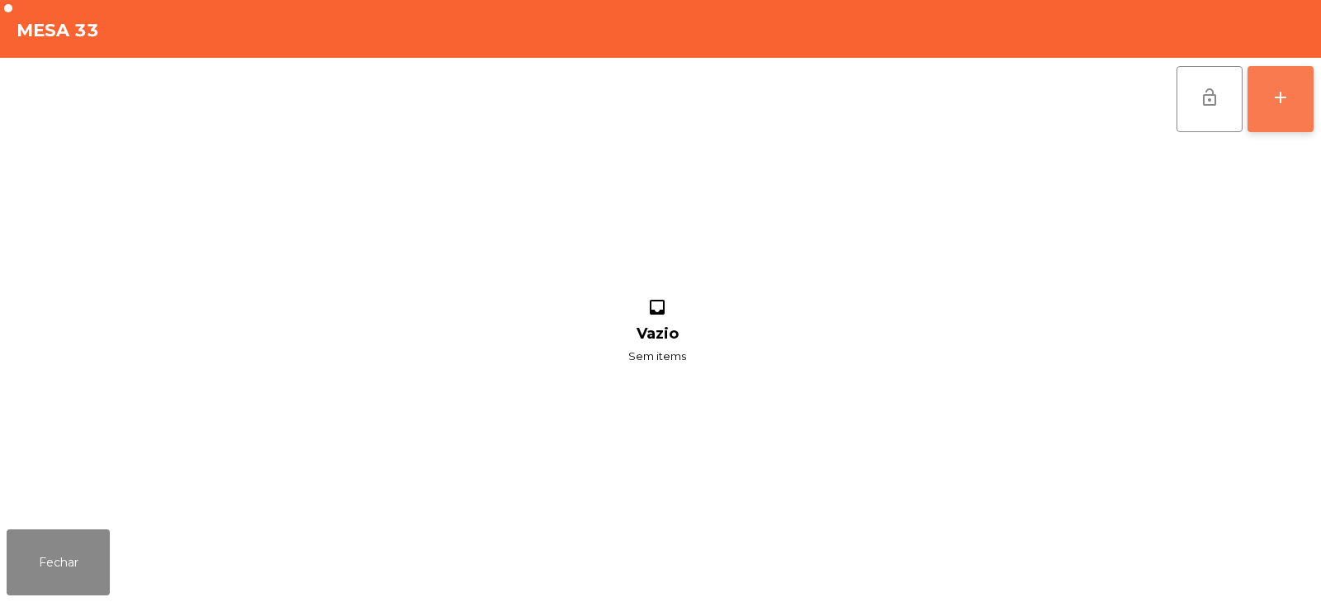
click at [1271, 102] on div "add" at bounding box center [1281, 98] width 20 height 20
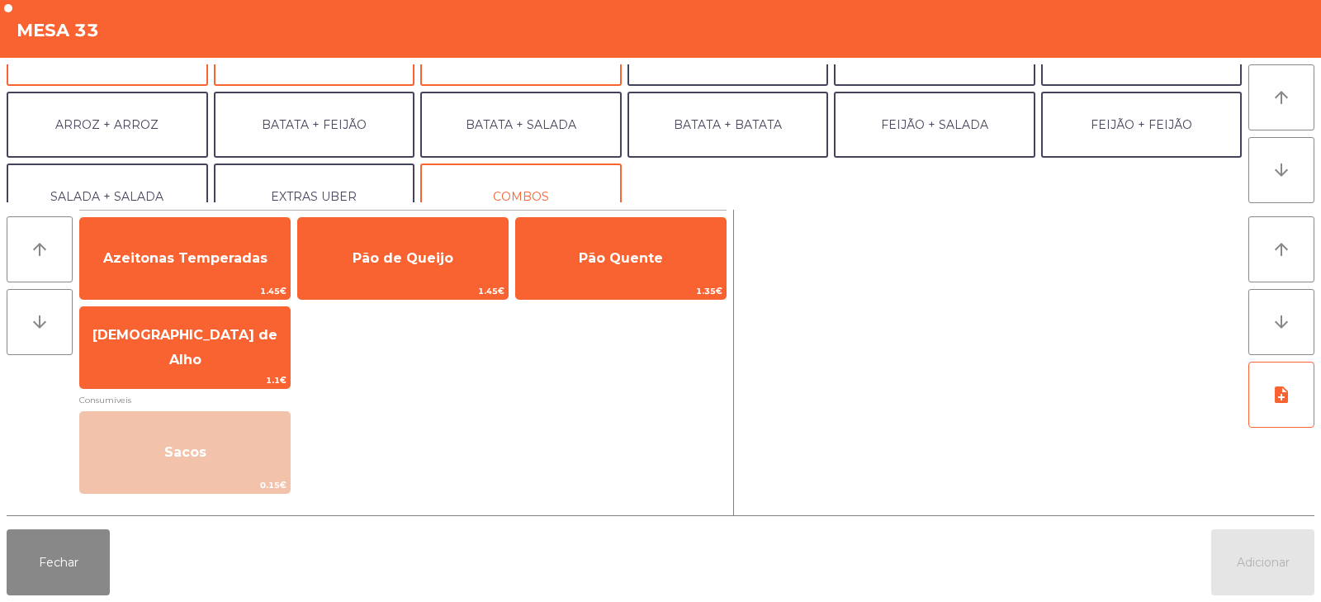
scroll to position [202, 0]
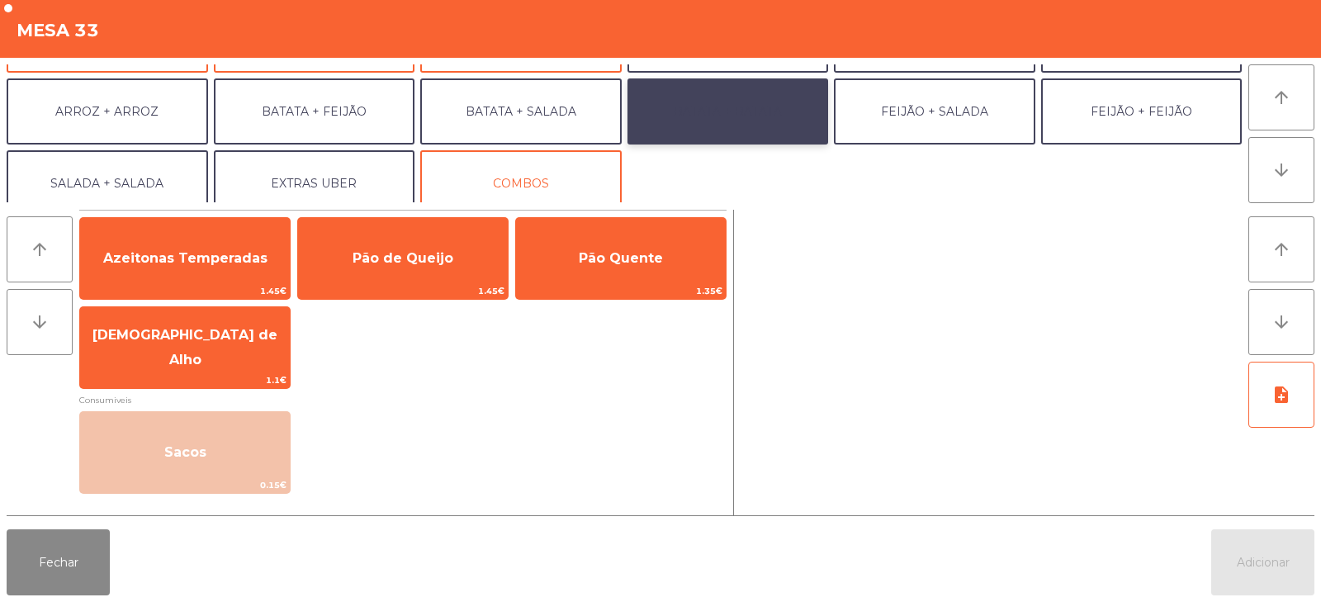
click at [687, 120] on button "BATATA + BATATA" at bounding box center [729, 111] width 202 height 66
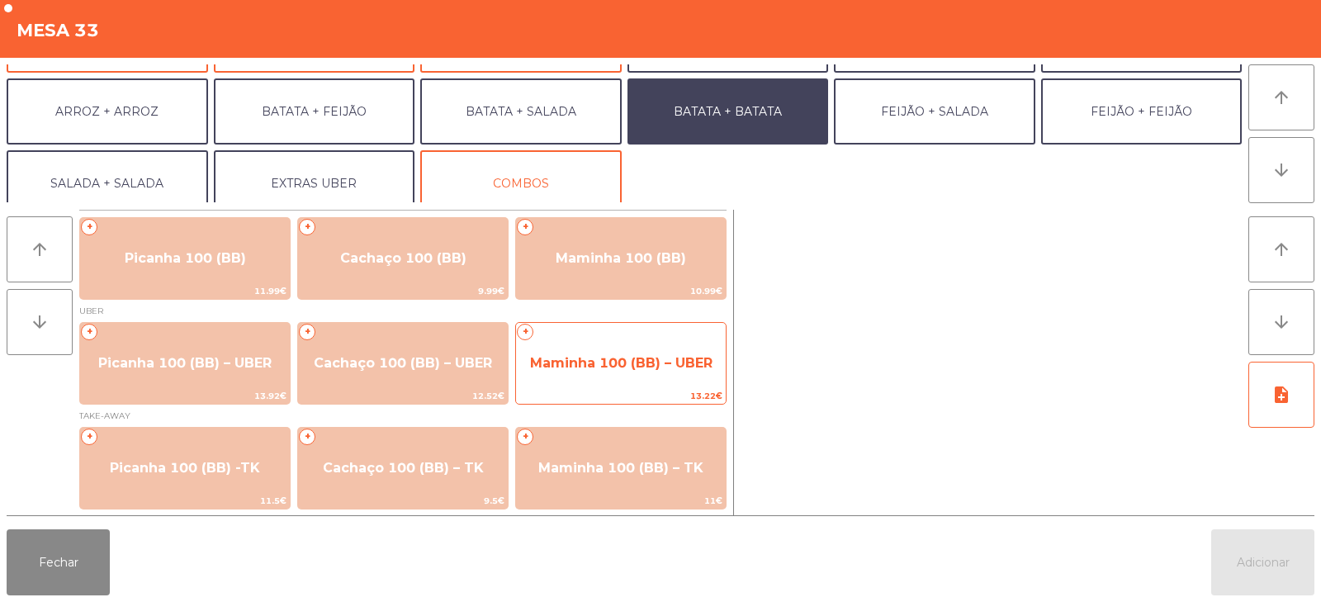
click at [595, 346] on span "Maminha 100 (BB) – UBER" at bounding box center [621, 363] width 210 height 45
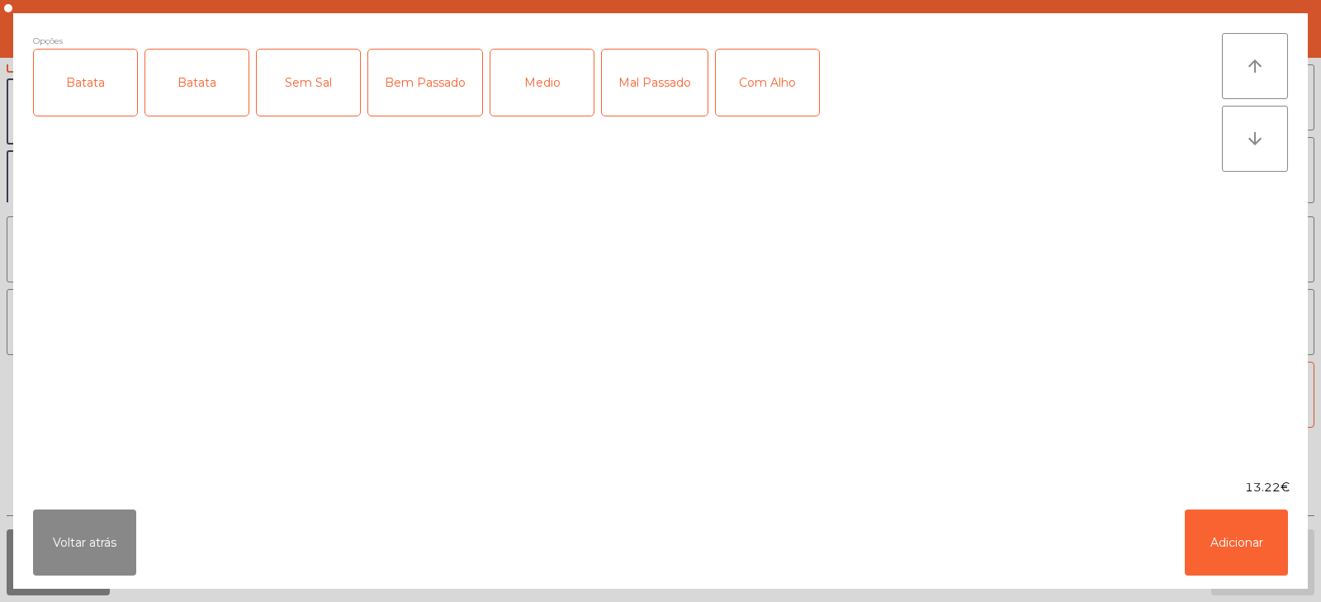
click at [104, 83] on div "Batata" at bounding box center [85, 83] width 103 height 66
click at [1239, 568] on button "Adicionar" at bounding box center [1236, 543] width 103 height 66
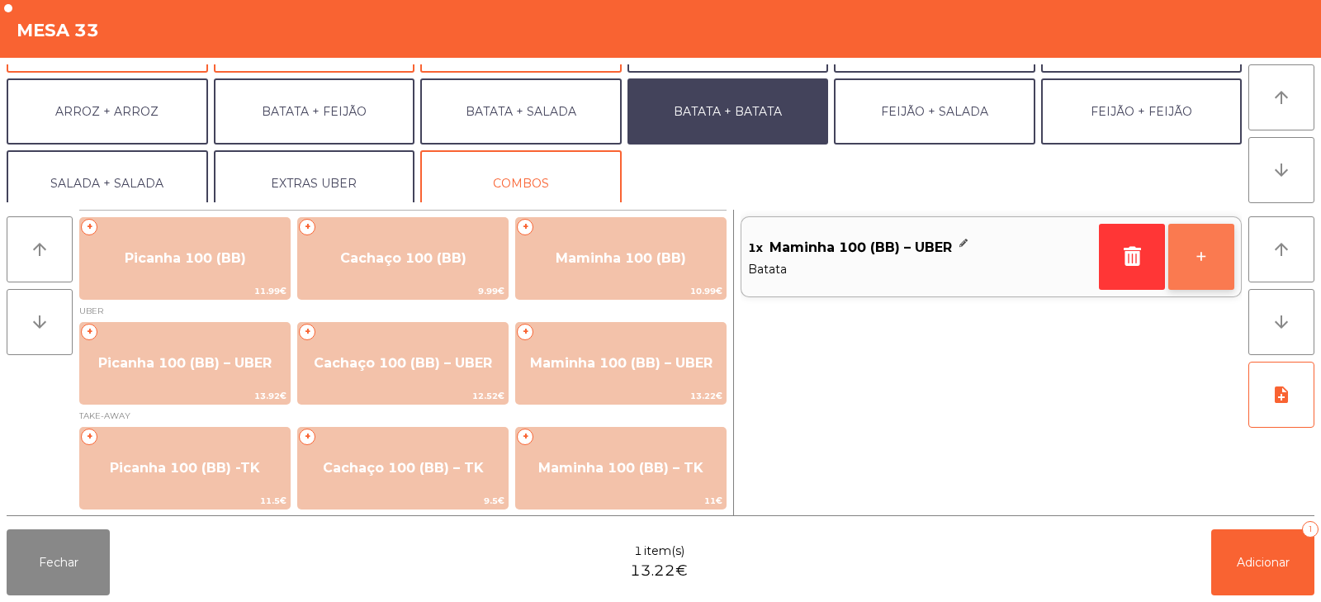
click at [1188, 261] on button "+" at bounding box center [1202, 257] width 66 height 66
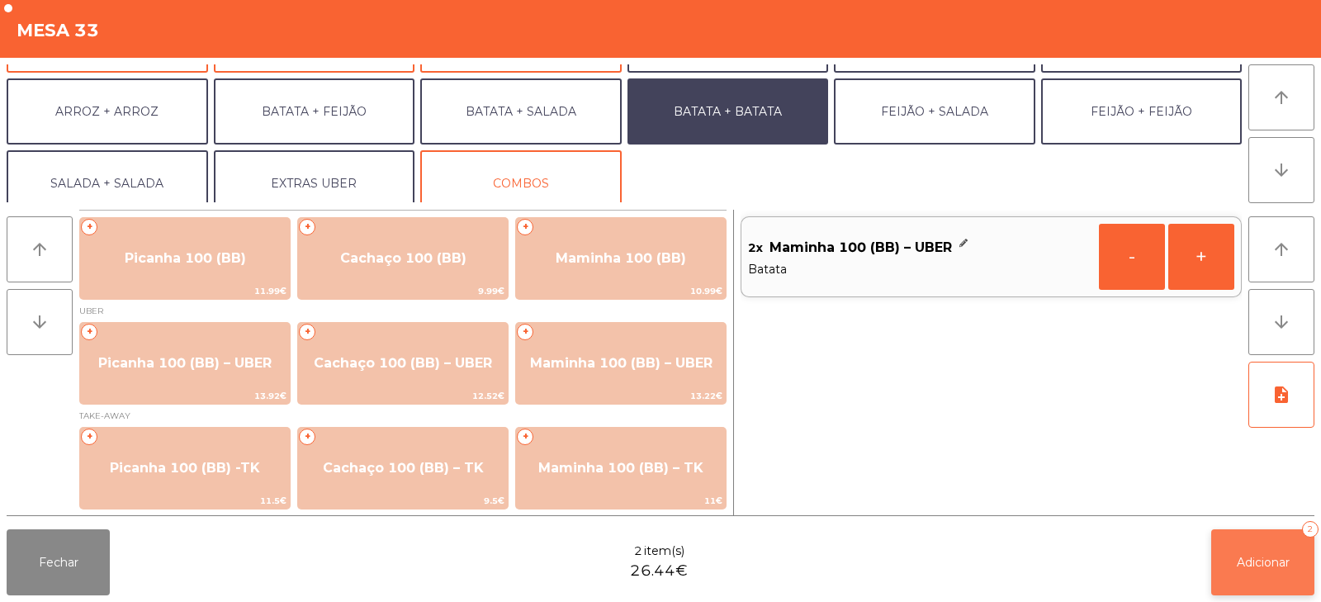
click at [1268, 545] on button "Adicionar 2" at bounding box center [1263, 562] width 103 height 66
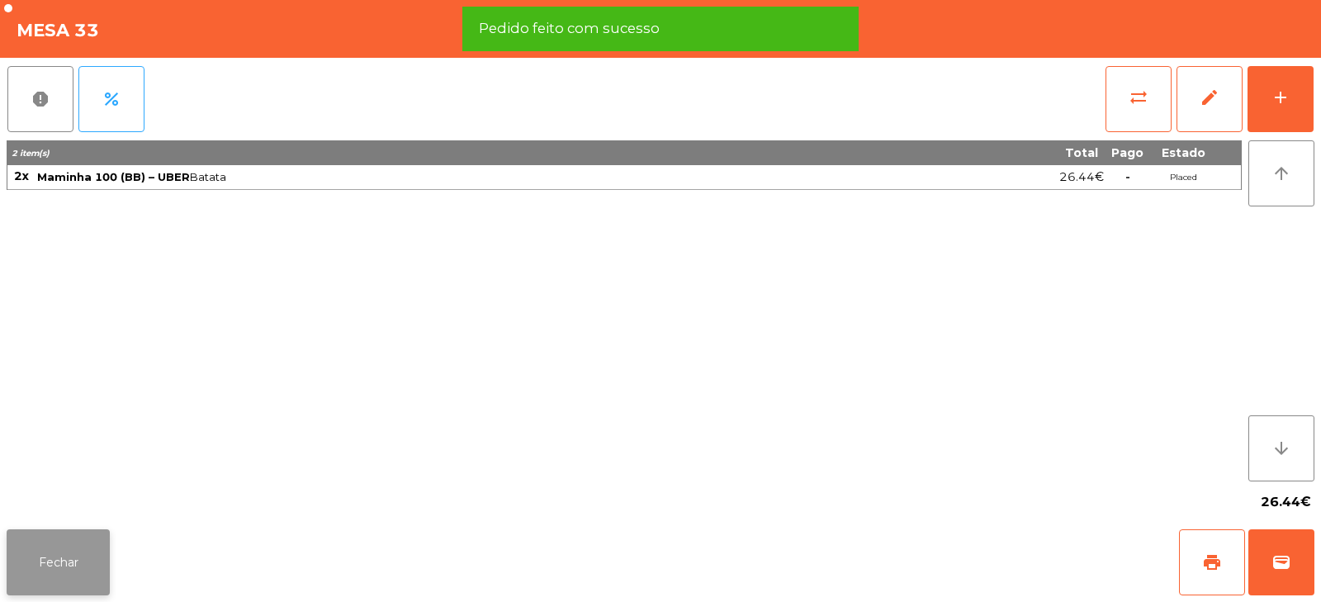
click at [52, 582] on button "Fechar" at bounding box center [58, 562] width 103 height 66
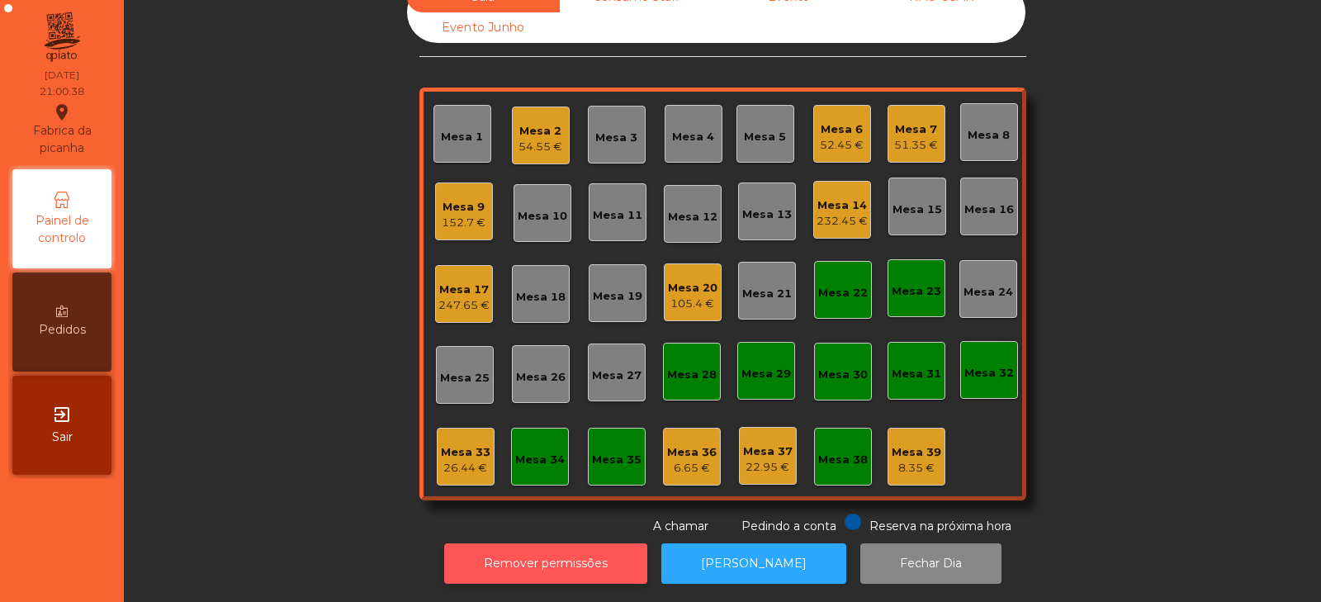
click at [581, 560] on button "Remover permissões" at bounding box center [545, 563] width 203 height 40
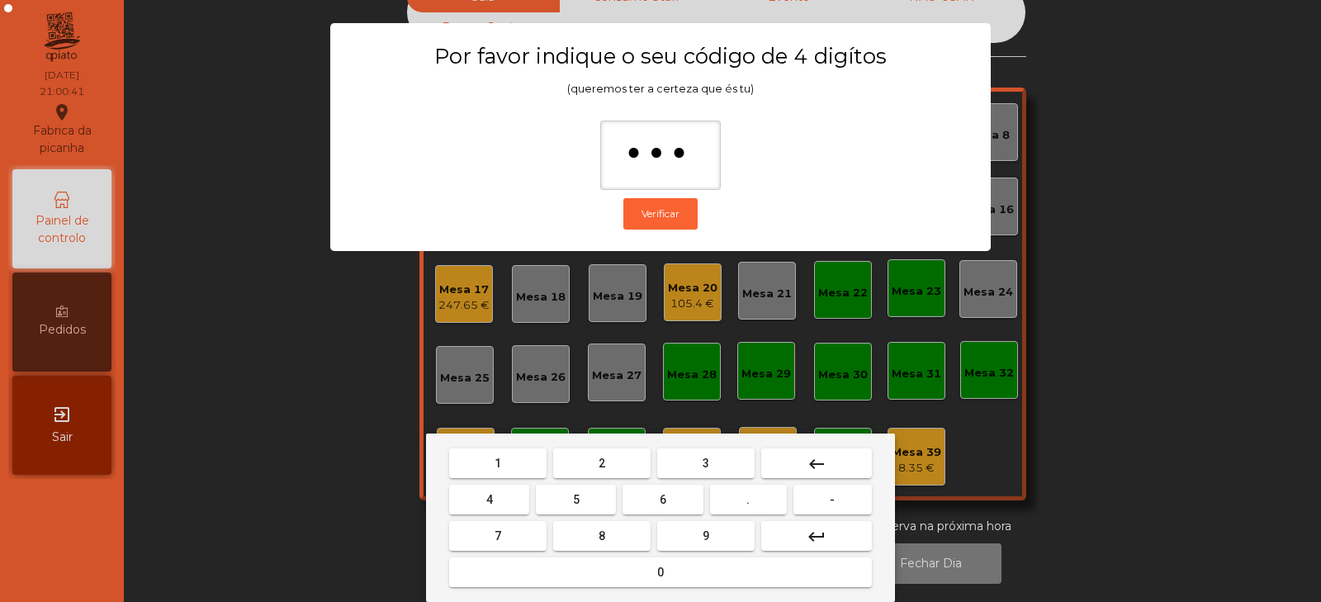
type input "****"
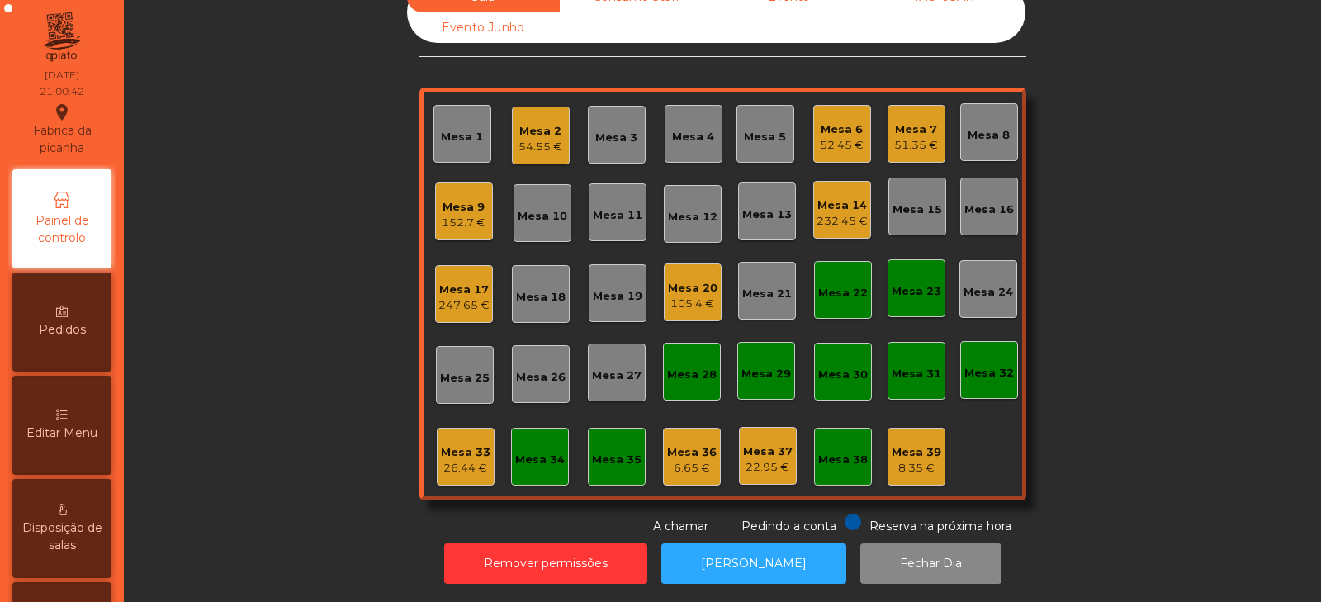
click at [445, 460] on div "26.44 €" at bounding box center [466, 468] width 50 height 17
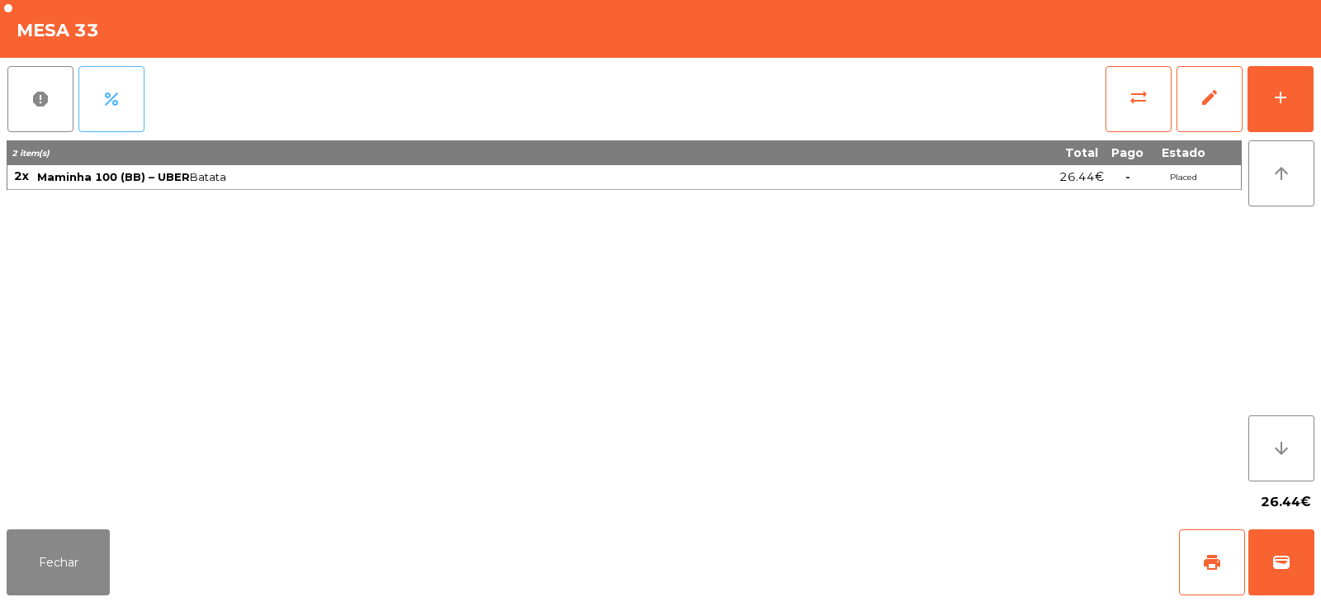
click at [107, 118] on button "percent" at bounding box center [111, 99] width 66 height 66
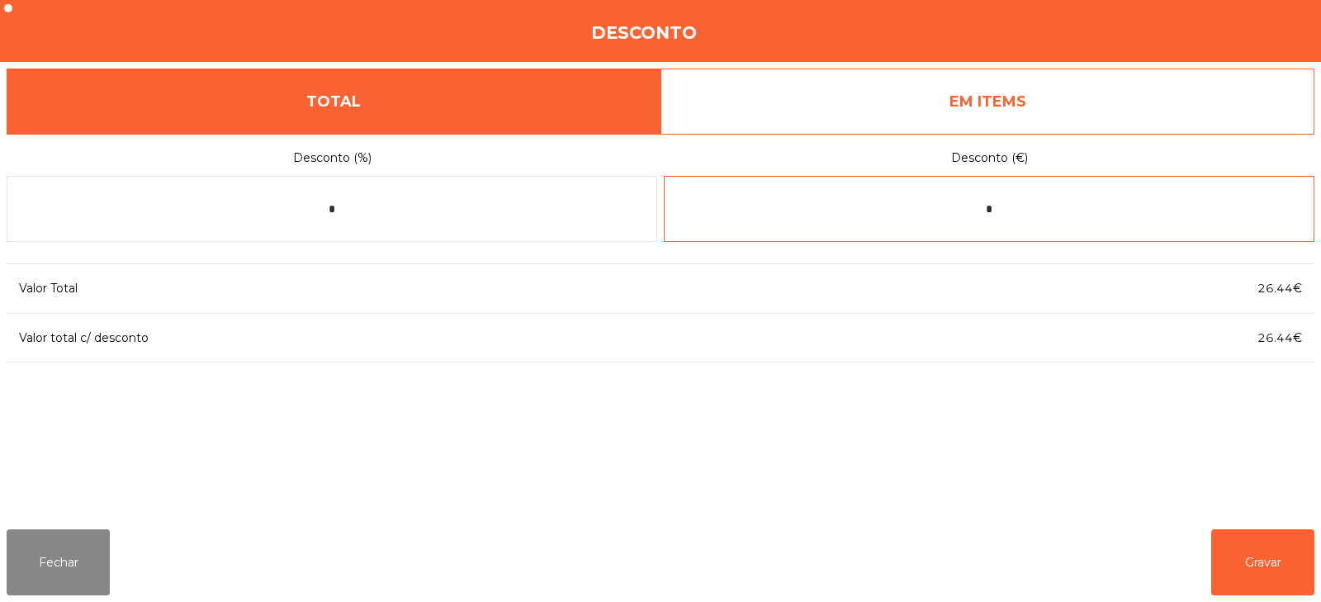
click at [1015, 213] on input "*" at bounding box center [989, 209] width 651 height 66
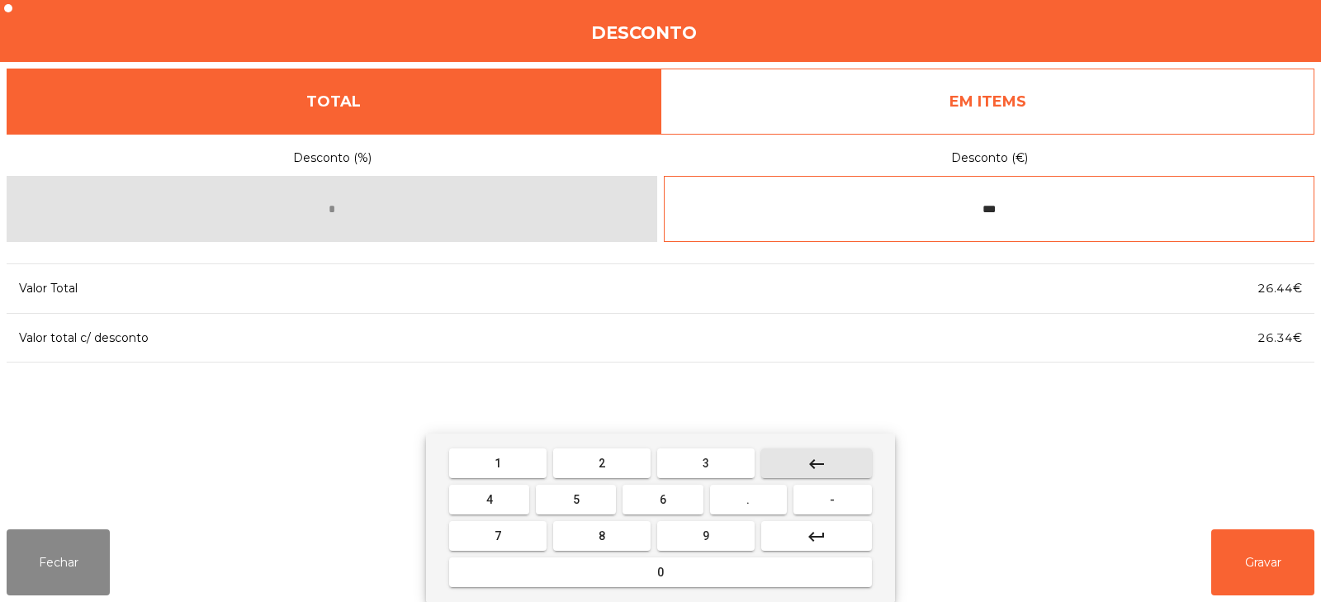
click at [826, 455] on mat-icon "keyboard_backspace" at bounding box center [817, 464] width 20 height 20
type input "****"
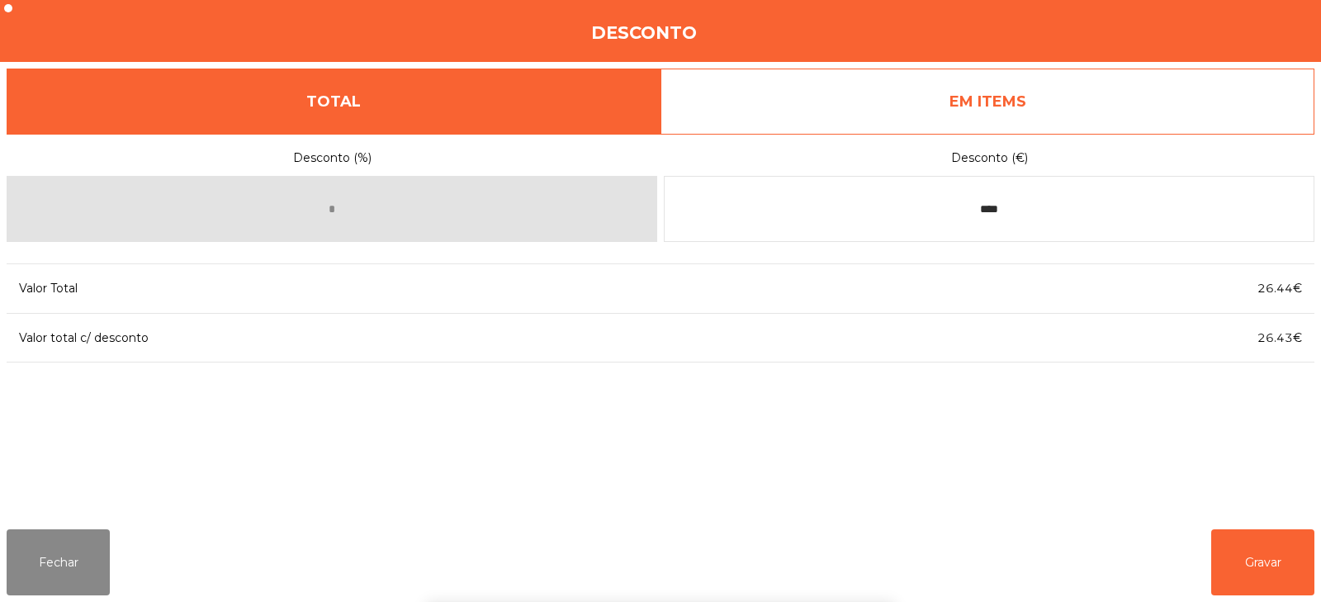
click at [1236, 572] on div "1 2 3 keyboard_backspace 4 5 6 . - 7 8 9 keyboard_return 0" at bounding box center [660, 518] width 1321 height 168
click at [1263, 585] on button "Gravar" at bounding box center [1263, 562] width 103 height 66
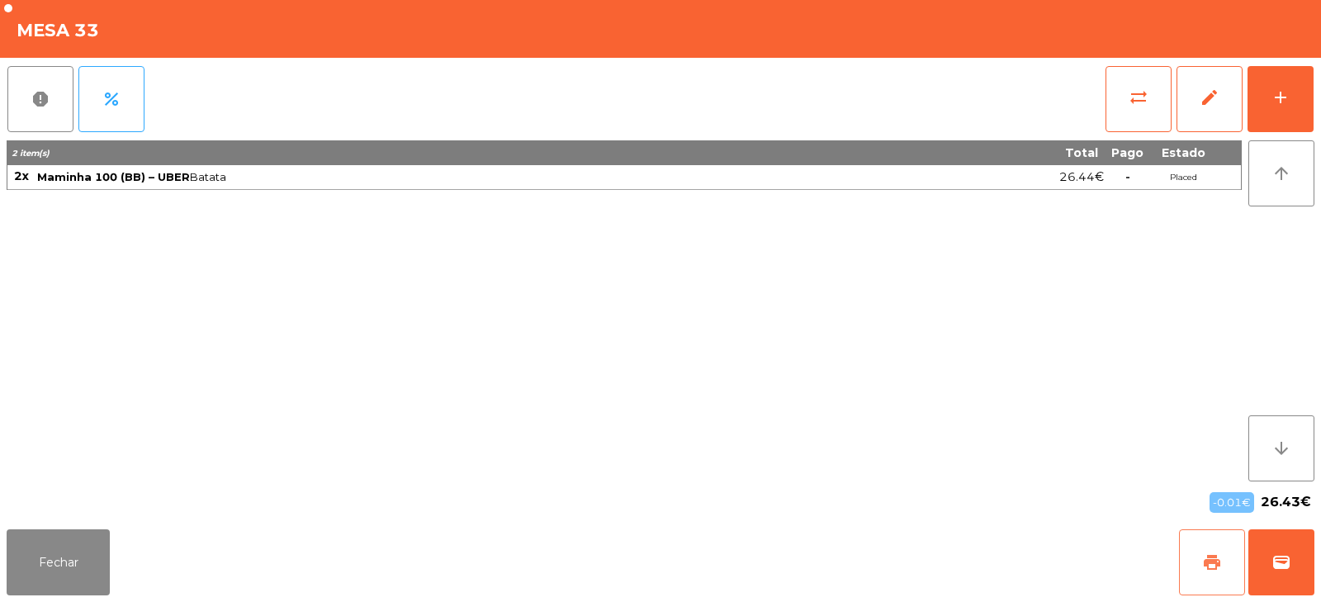
click at [1209, 561] on span "print" at bounding box center [1213, 563] width 20 height 20
click at [1298, 565] on button "wallet" at bounding box center [1282, 562] width 66 height 66
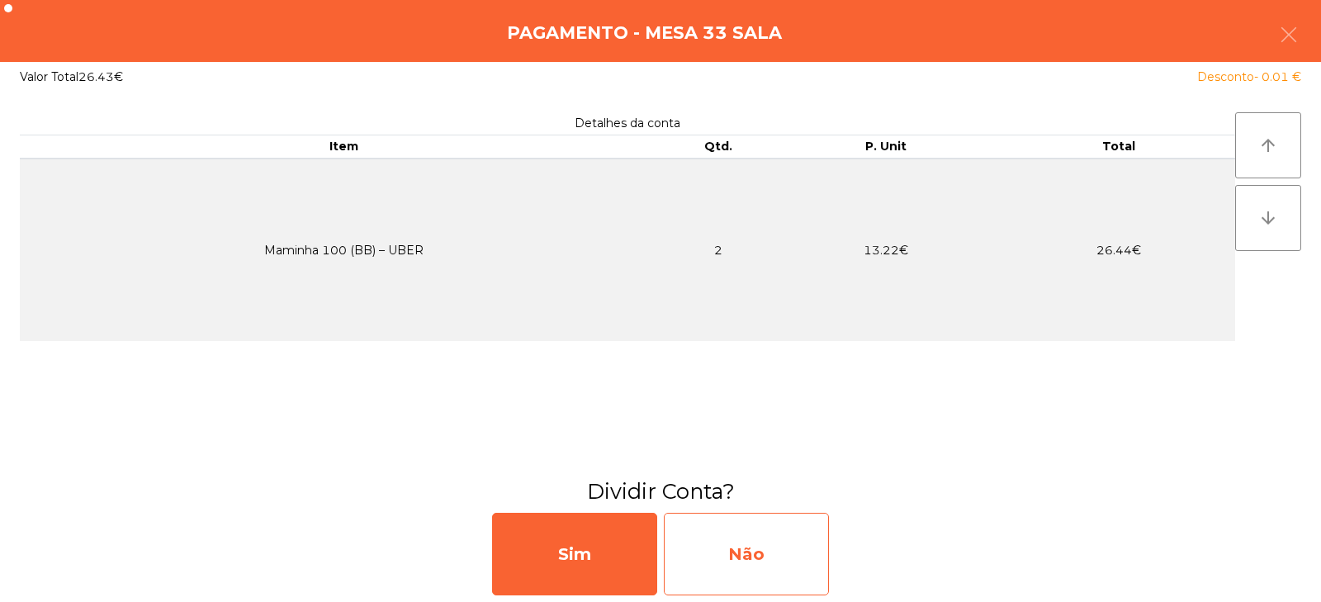
click at [756, 559] on div "Não" at bounding box center [746, 554] width 165 height 83
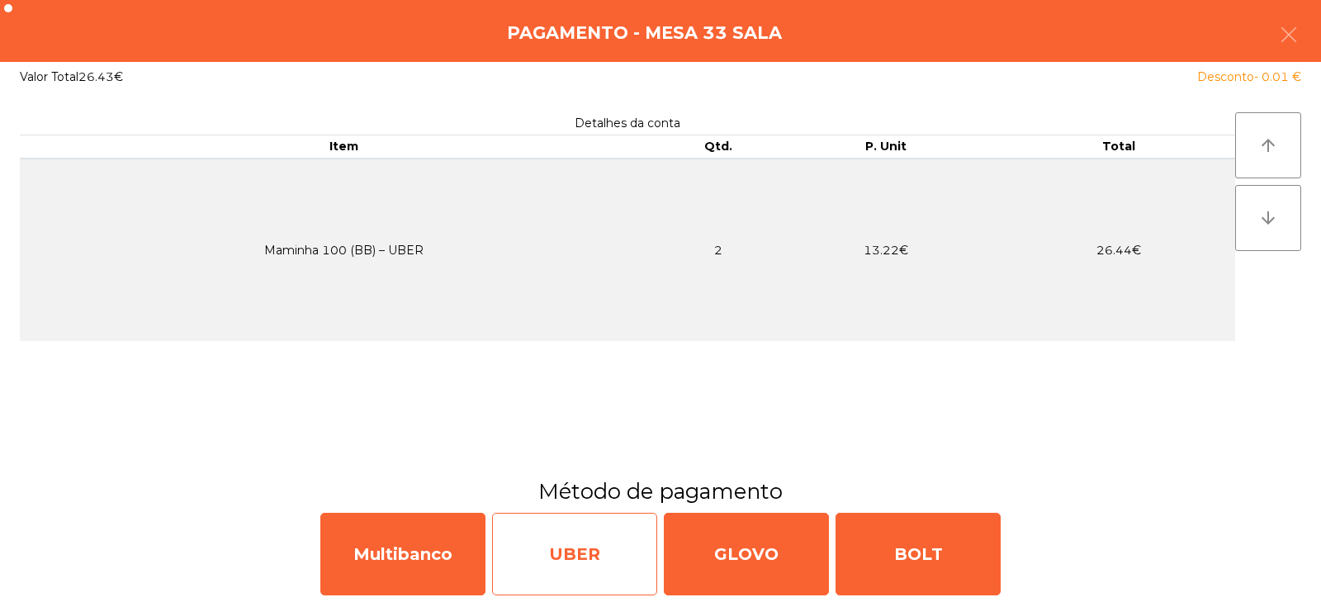
click at [562, 560] on div "UBER" at bounding box center [574, 554] width 165 height 83
select select "**"
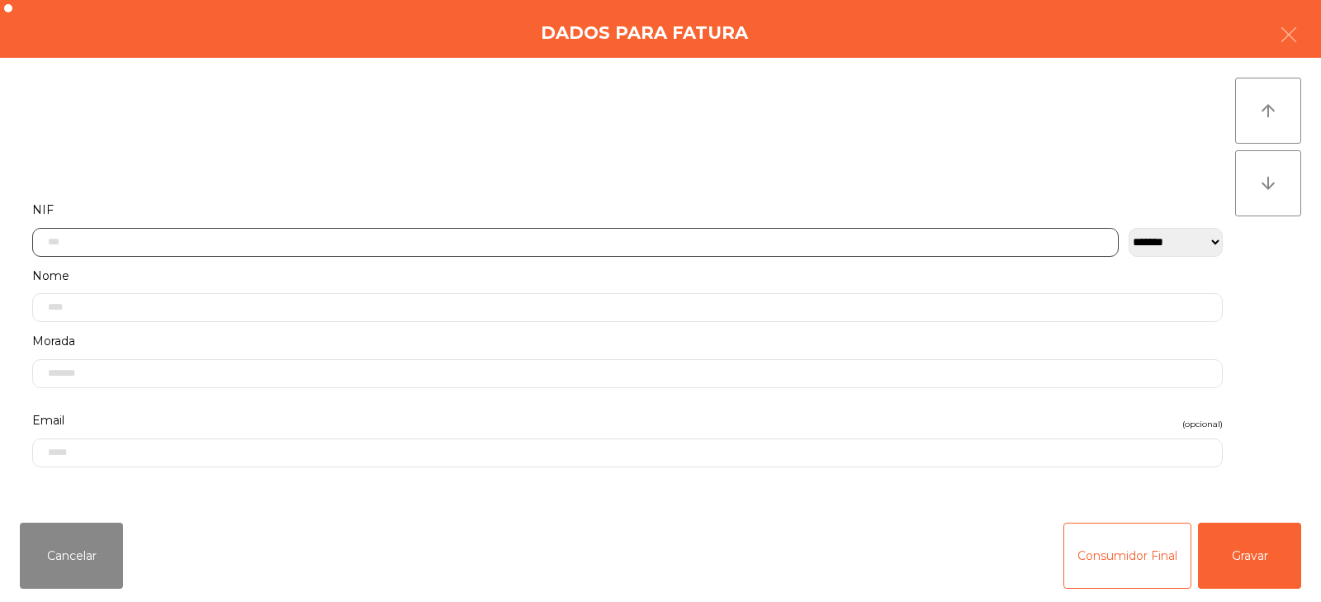
click at [504, 243] on input "text" at bounding box center [575, 242] width 1087 height 29
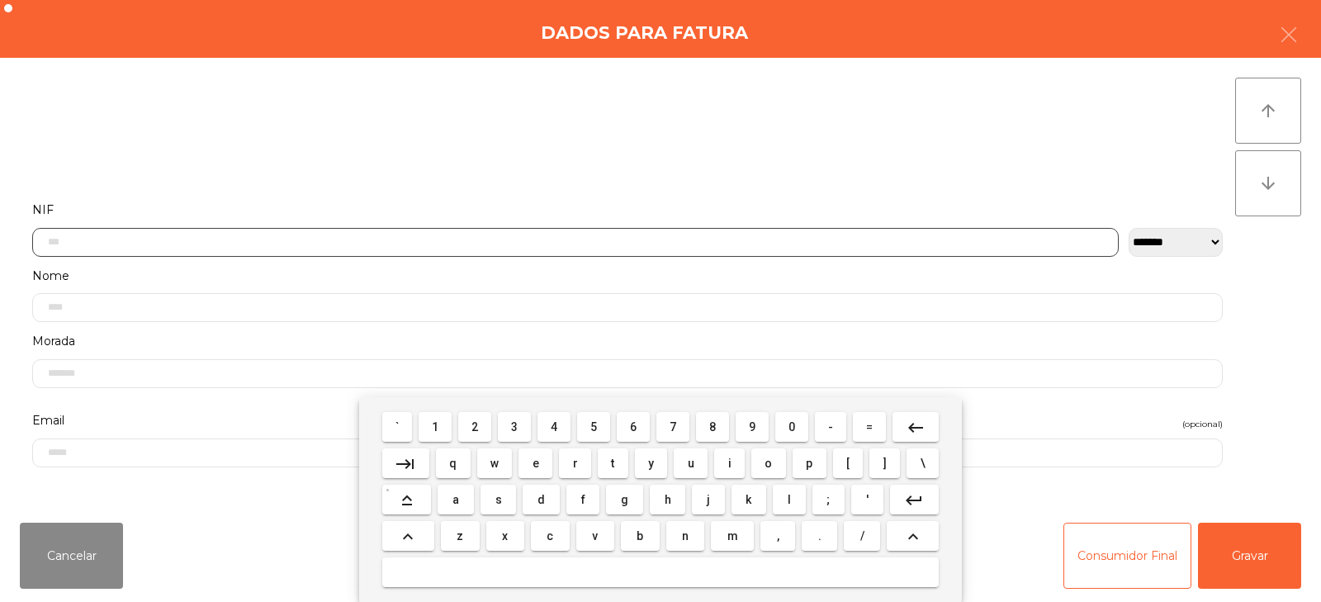
scroll to position [121, 0]
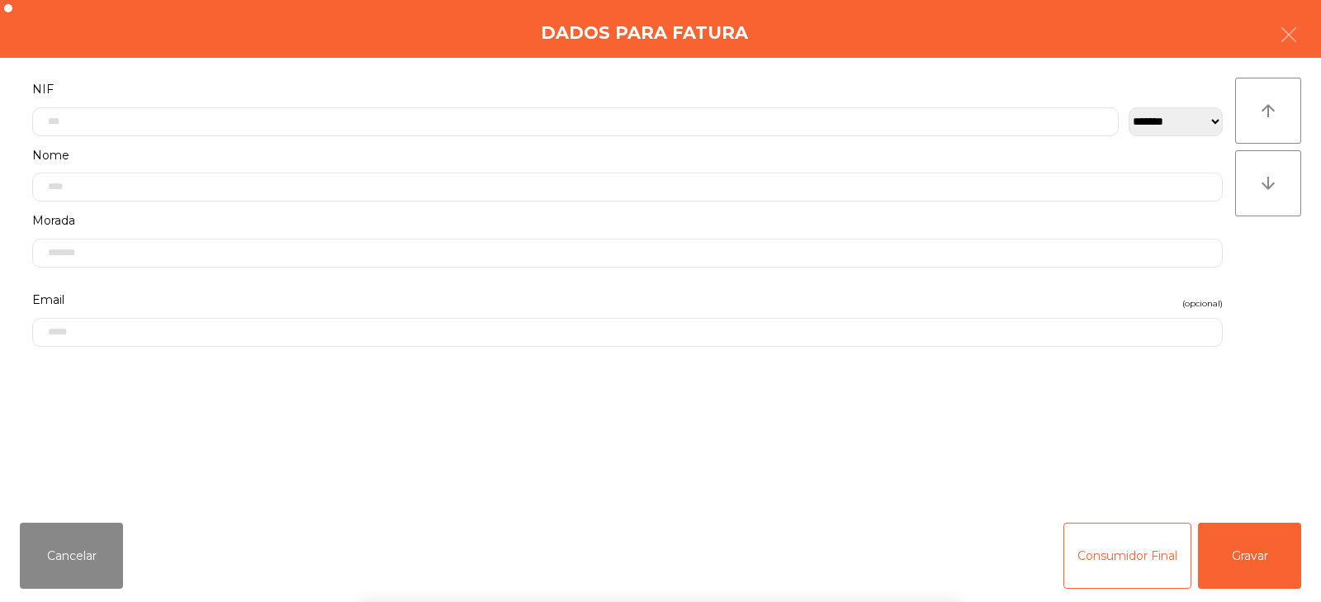
click at [1253, 548] on div "` 1 2 3 4 5 6 7 8 9 0 - = keyboard_backspace keyboard_tab q w e r t y u i o p […" at bounding box center [660, 499] width 1321 height 205
click at [1260, 567] on button "Gravar" at bounding box center [1249, 556] width 103 height 66
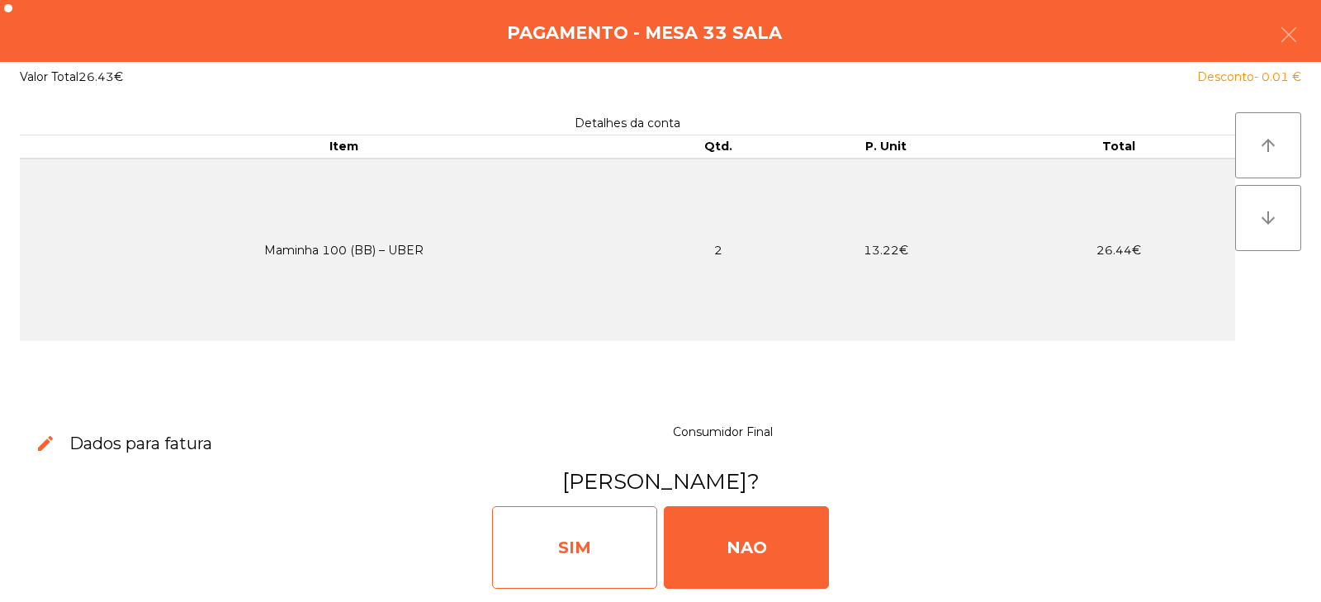
click at [593, 560] on div "SIM" at bounding box center [574, 547] width 165 height 83
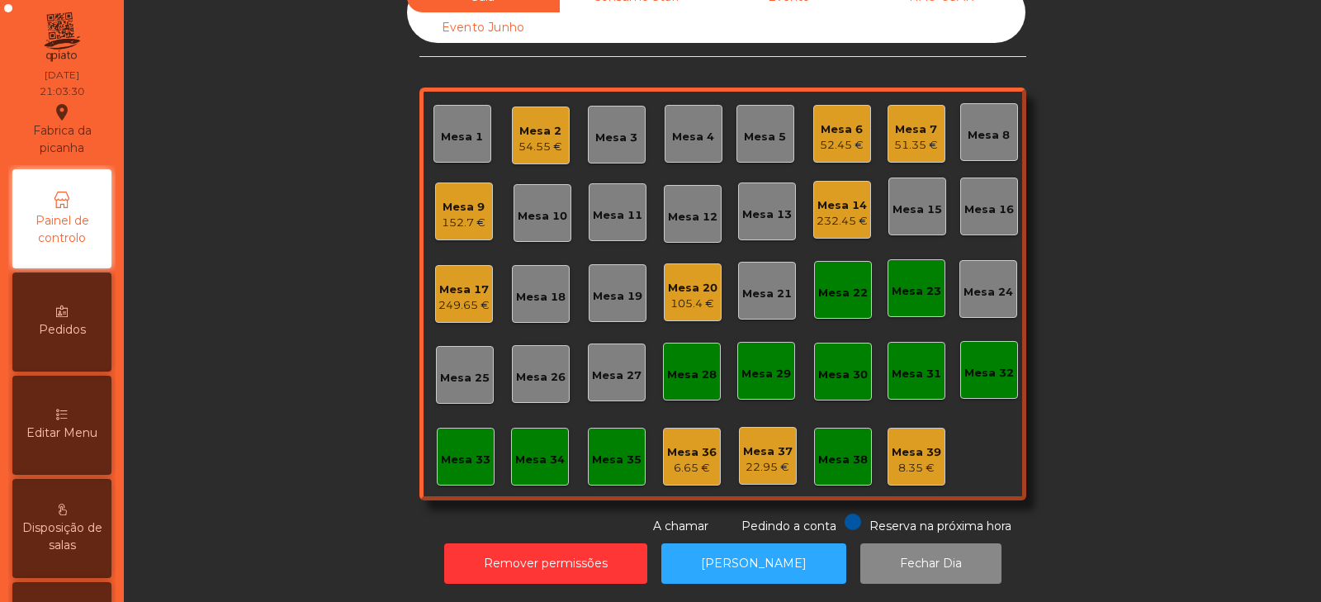
click at [314, 344] on div "Sala Consumo Staff Evento NÃO USAR Evento Junho Mesa 1 Mesa 2 54.55 € Mesa 3 Me…" at bounding box center [722, 258] width 1153 height 553
click at [270, 309] on div "Sala Consumo Staff Evento NÃO USAR Evento Junho Mesa 1 Mesa 2 54.55 € Mesa 3 Me…" at bounding box center [722, 258] width 1153 height 553
click at [823, 303] on div "Mesa 22" at bounding box center [843, 290] width 58 height 58
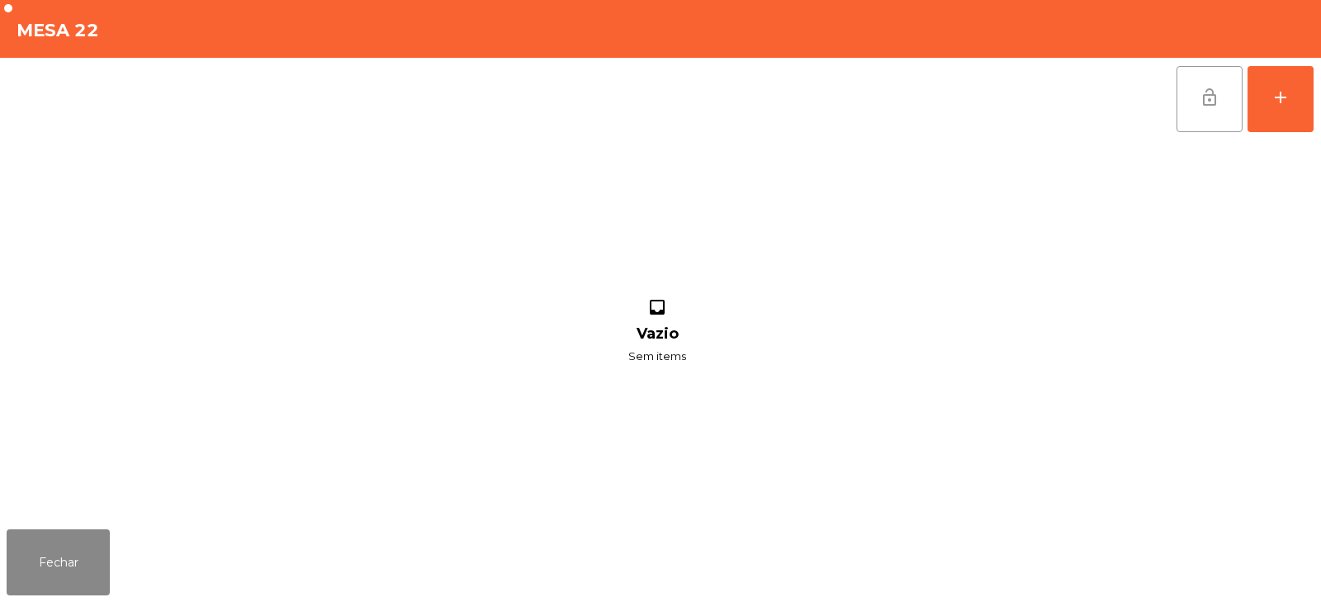
click at [1188, 106] on button "lock_open" at bounding box center [1210, 99] width 66 height 66
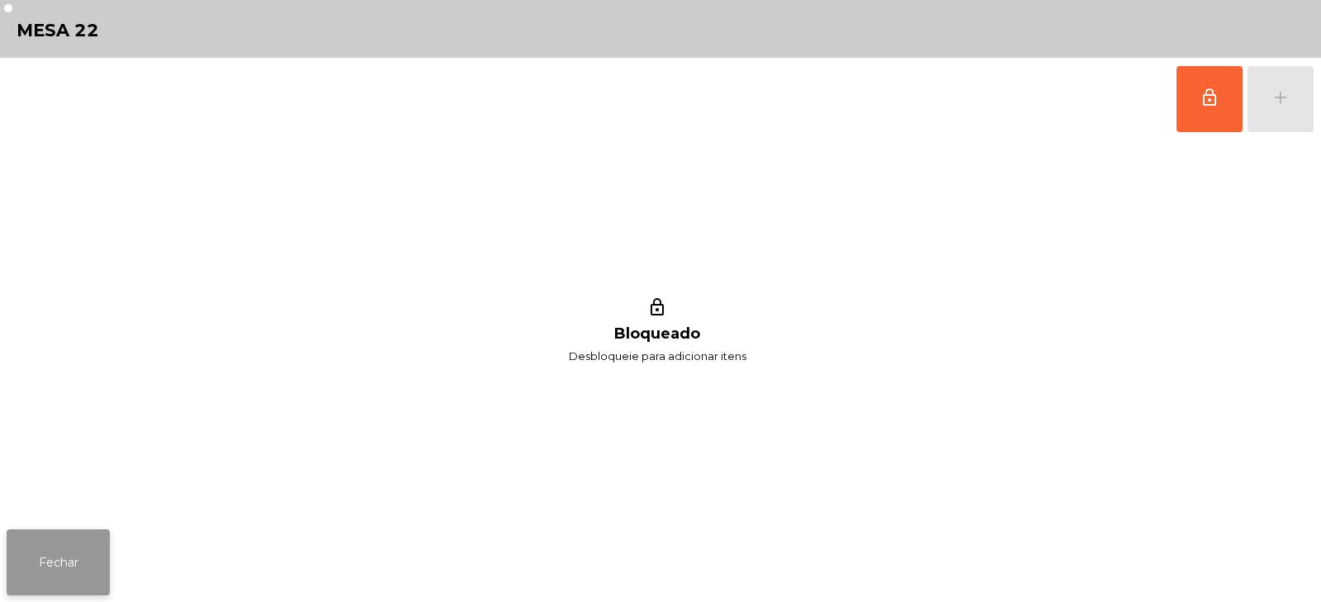
click at [94, 586] on button "Fechar" at bounding box center [58, 562] width 103 height 66
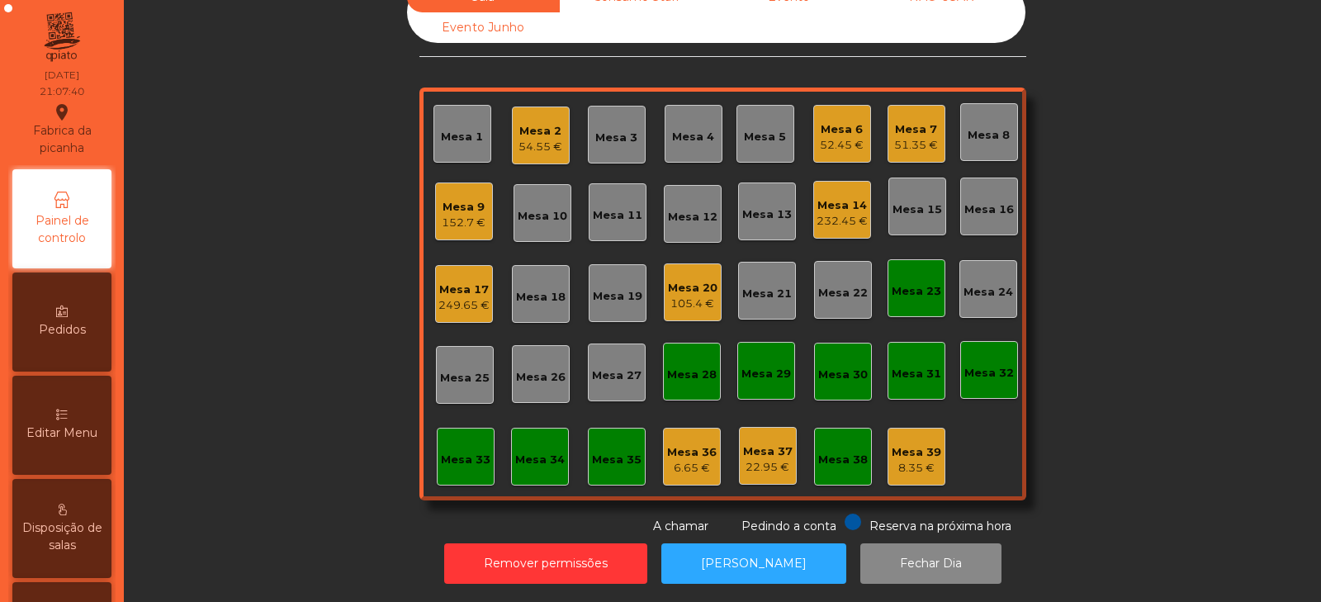
click at [918, 283] on div "Mesa 23" at bounding box center [917, 291] width 50 height 17
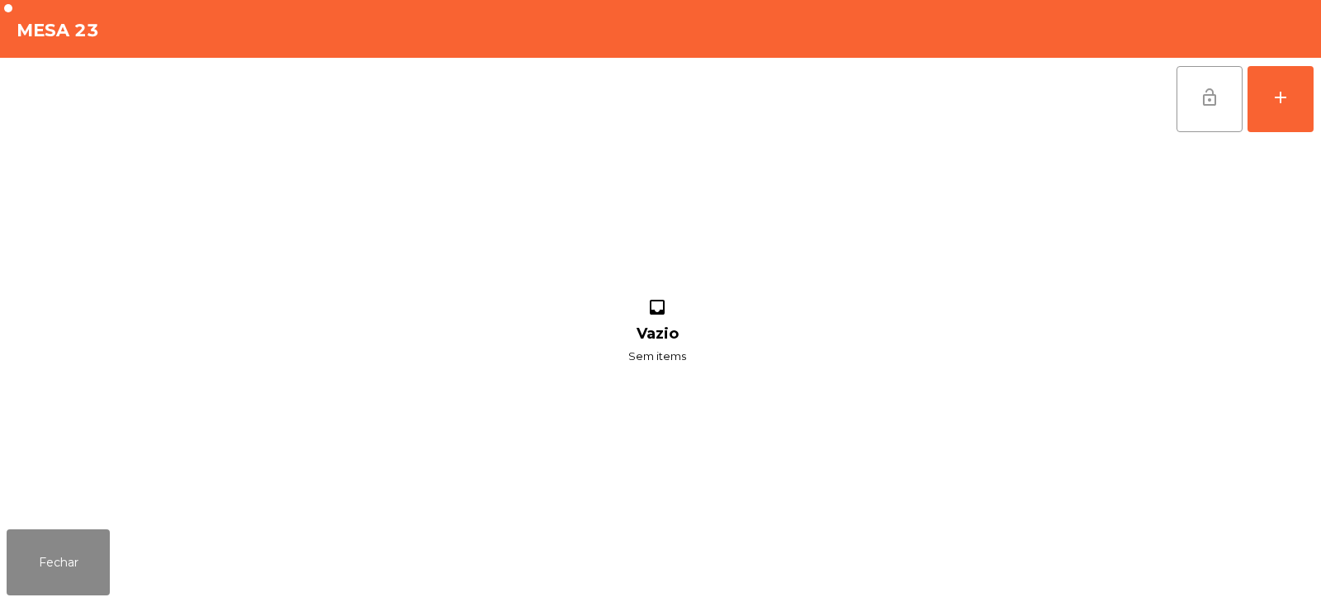
click at [1219, 130] on button "lock_open" at bounding box center [1210, 99] width 66 height 66
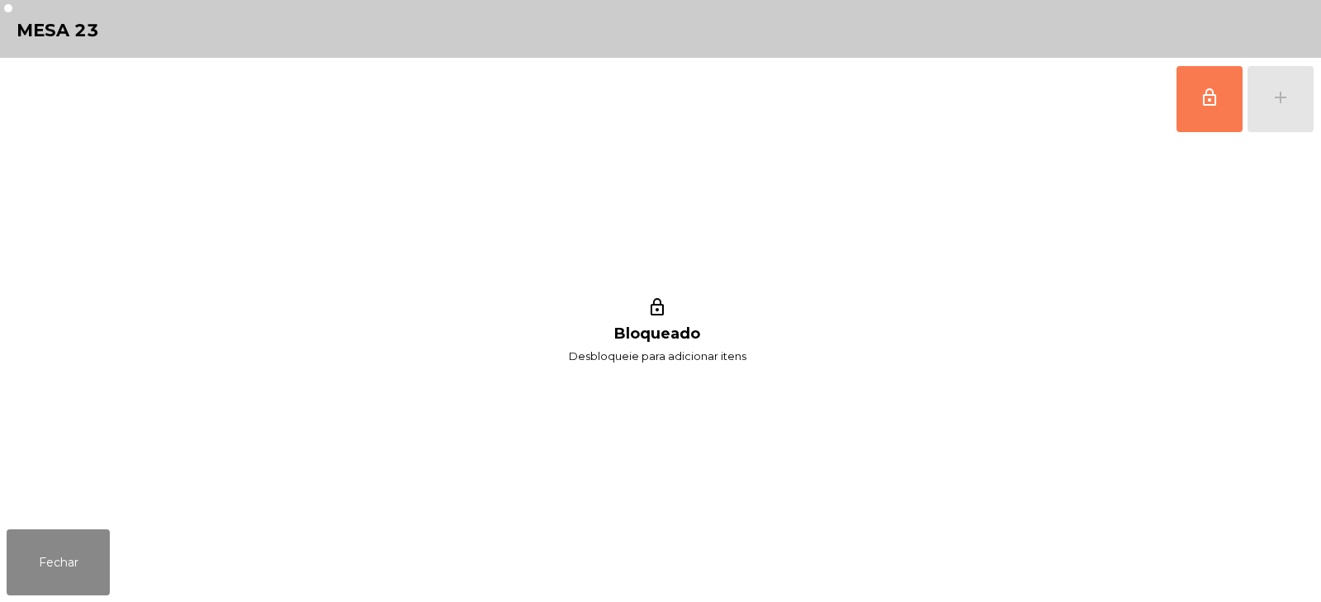
scroll to position [49, 0]
click at [103, 571] on button "Fechar" at bounding box center [58, 562] width 103 height 66
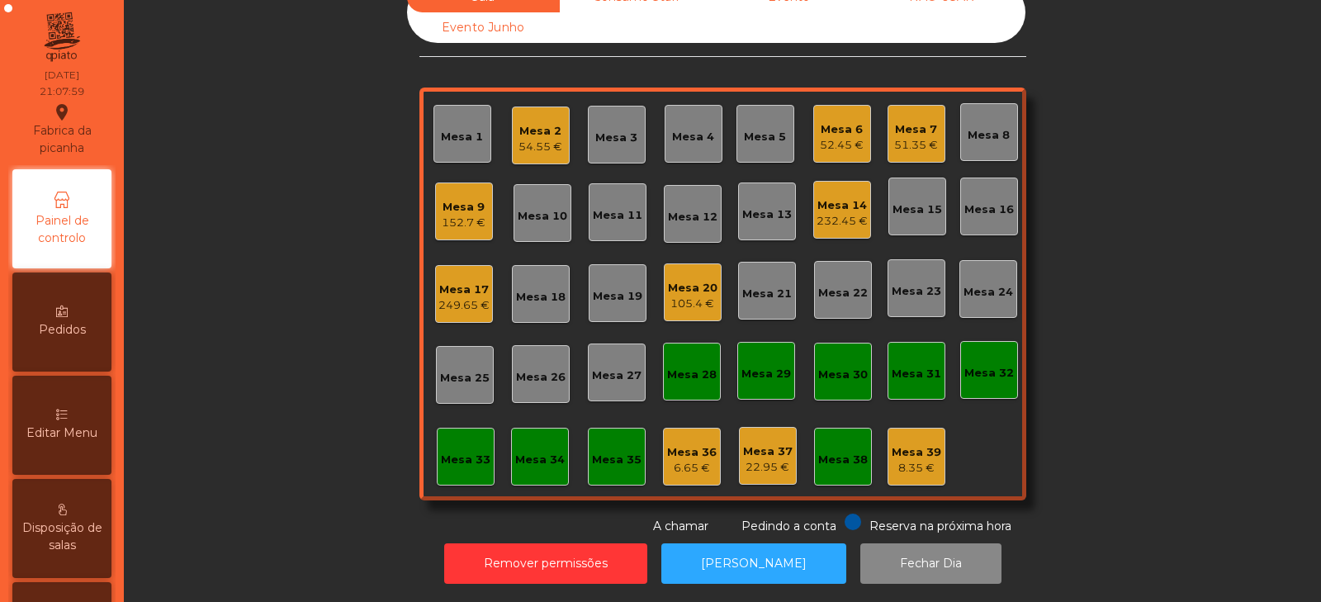
click at [527, 463] on div "Mesa 34" at bounding box center [540, 457] width 58 height 58
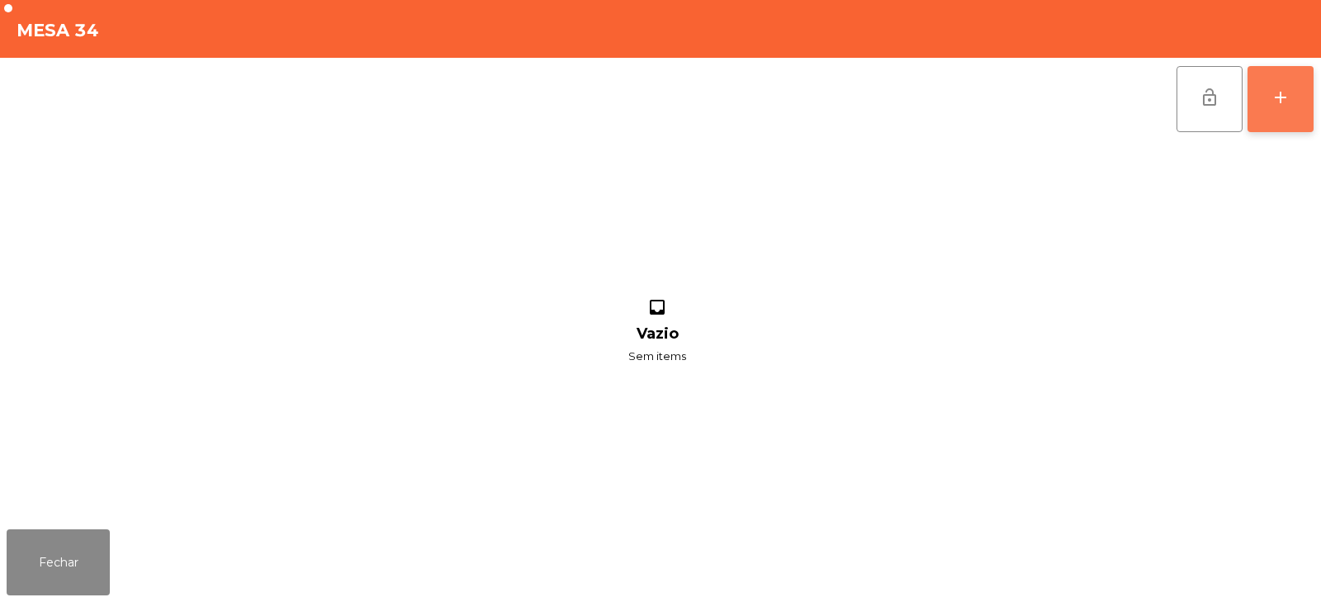
click at [1294, 98] on button "add" at bounding box center [1281, 99] width 66 height 66
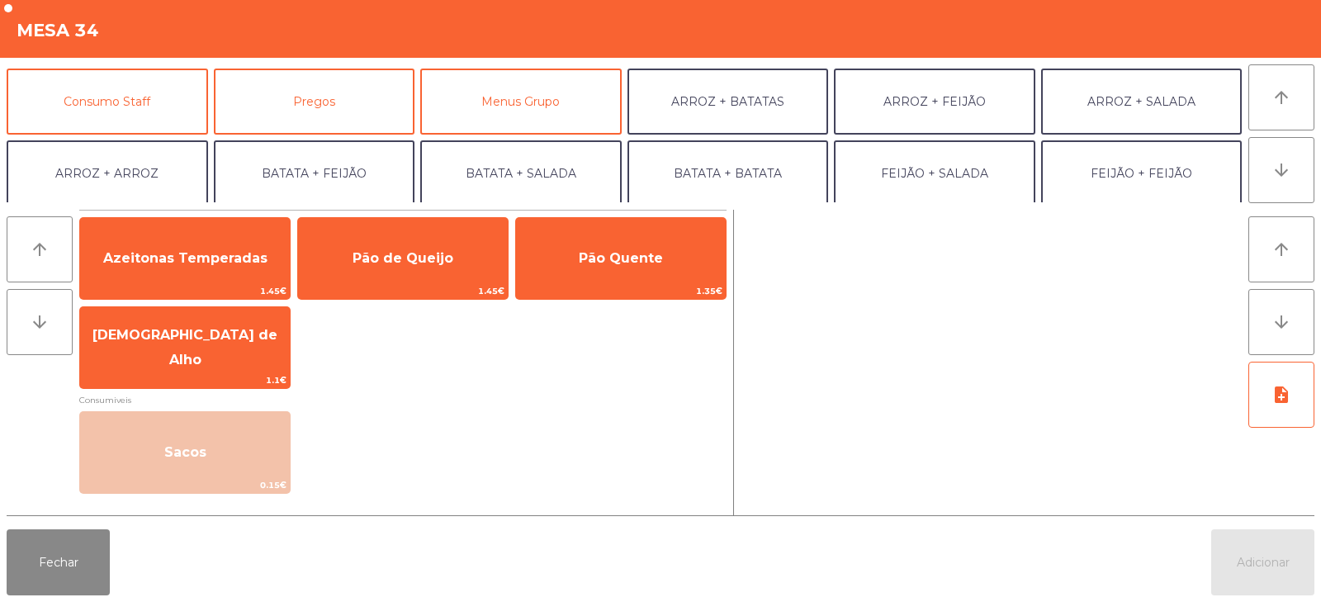
scroll to position [140, 0]
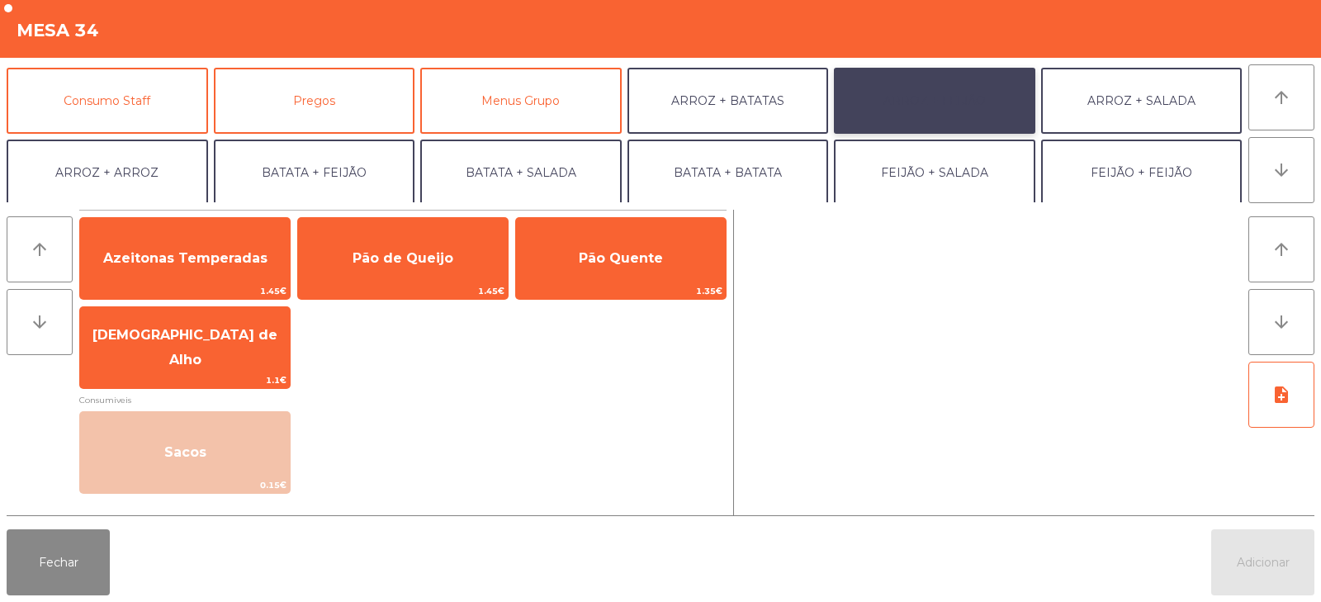
click at [948, 122] on button "ARROZ + FEIJÃO" at bounding box center [935, 101] width 202 height 66
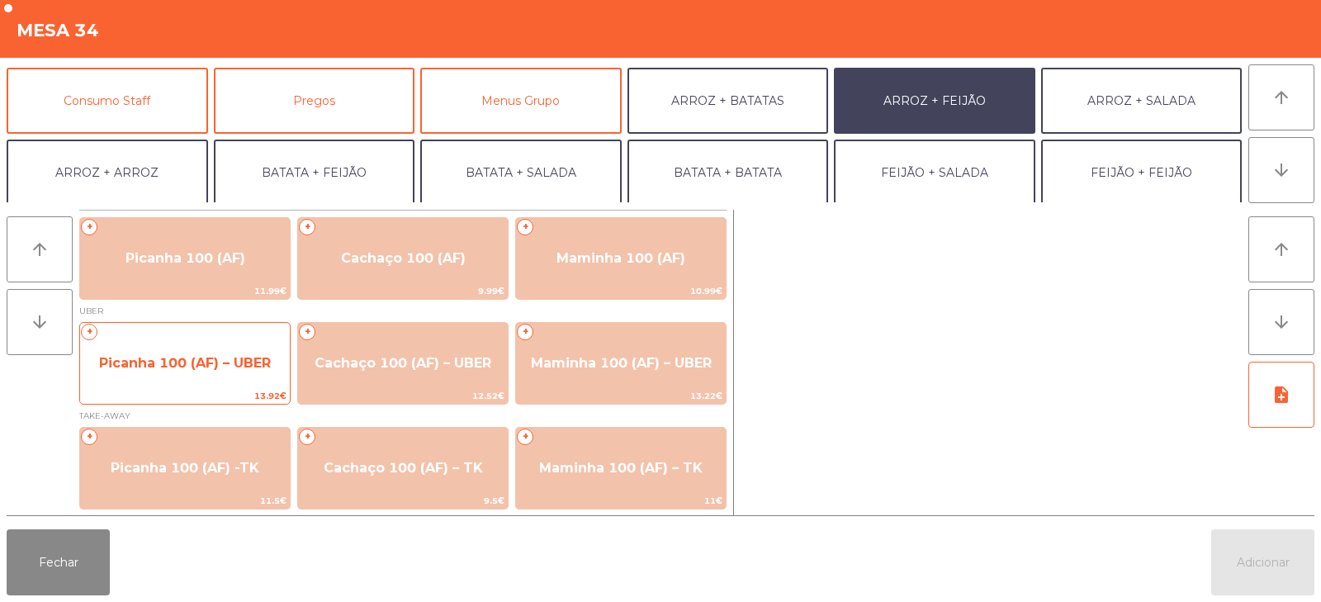
click at [197, 371] on span "Picanha 100 (AF) – UBER" at bounding box center [185, 363] width 210 height 45
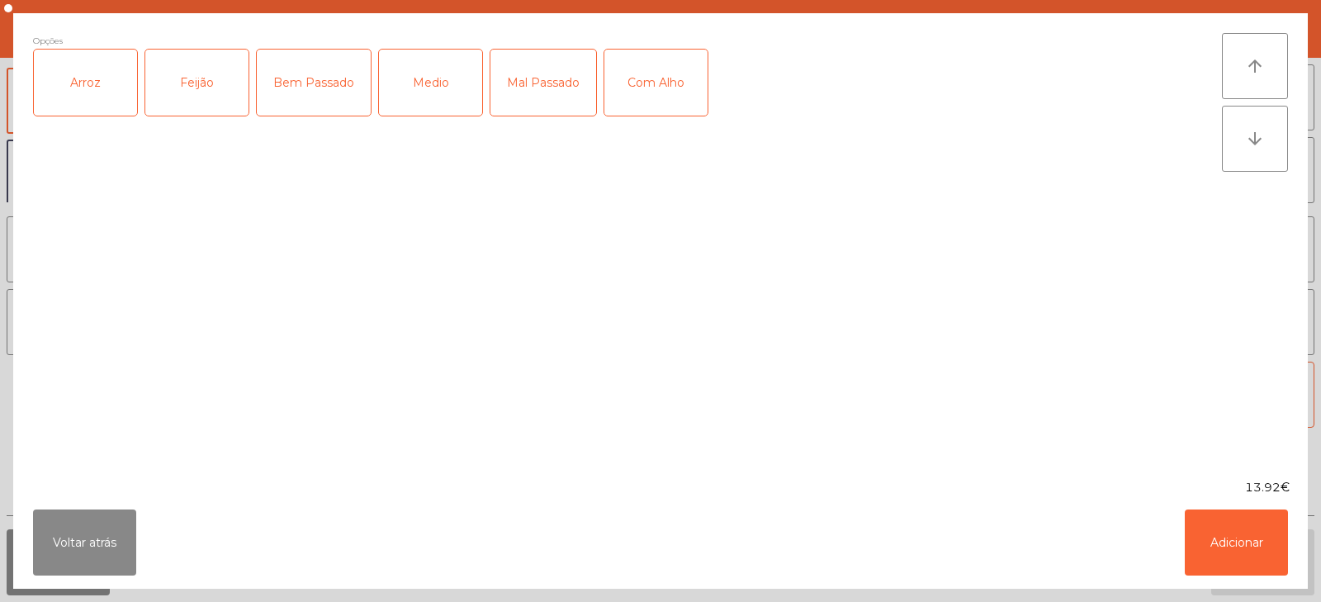
click at [102, 88] on div "Arroz" at bounding box center [85, 83] width 103 height 66
click at [227, 80] on div "Feijão" at bounding box center [196, 83] width 103 height 66
click at [333, 93] on div "Bem Passado" at bounding box center [314, 83] width 114 height 66
click at [675, 106] on div "Com Alho" at bounding box center [656, 83] width 103 height 66
click at [1225, 528] on button "Adicionar" at bounding box center [1236, 543] width 103 height 66
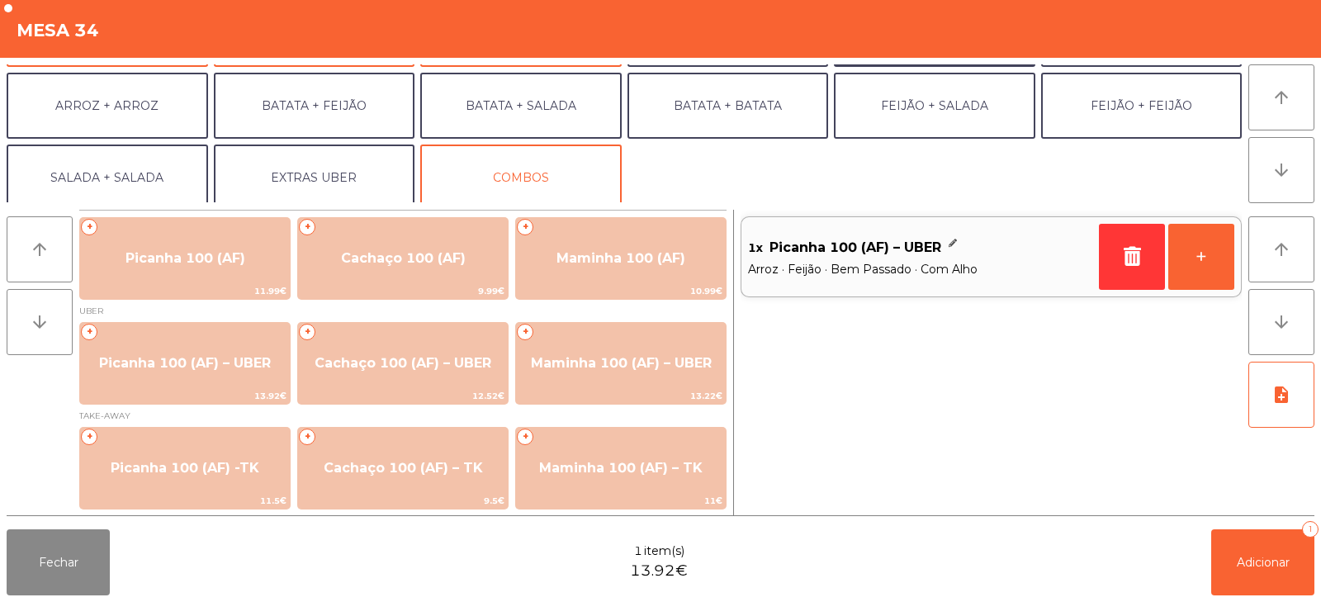
scroll to position [216, 0]
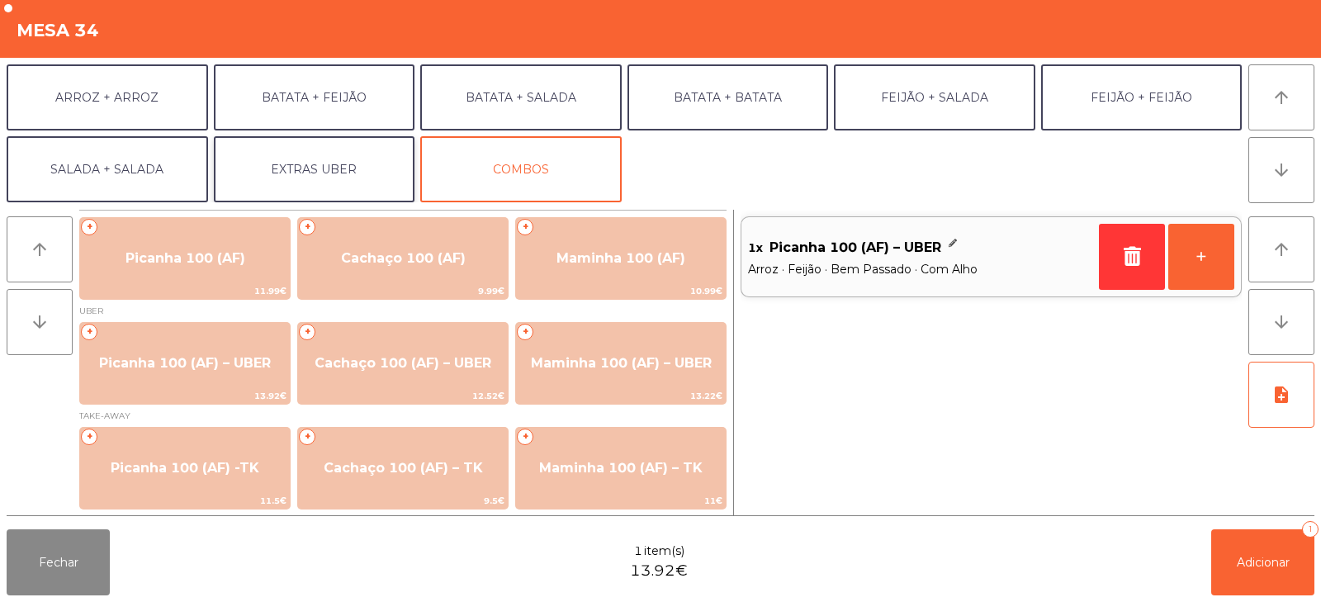
click at [358, 170] on button "EXTRAS UBER" at bounding box center [315, 169] width 202 height 66
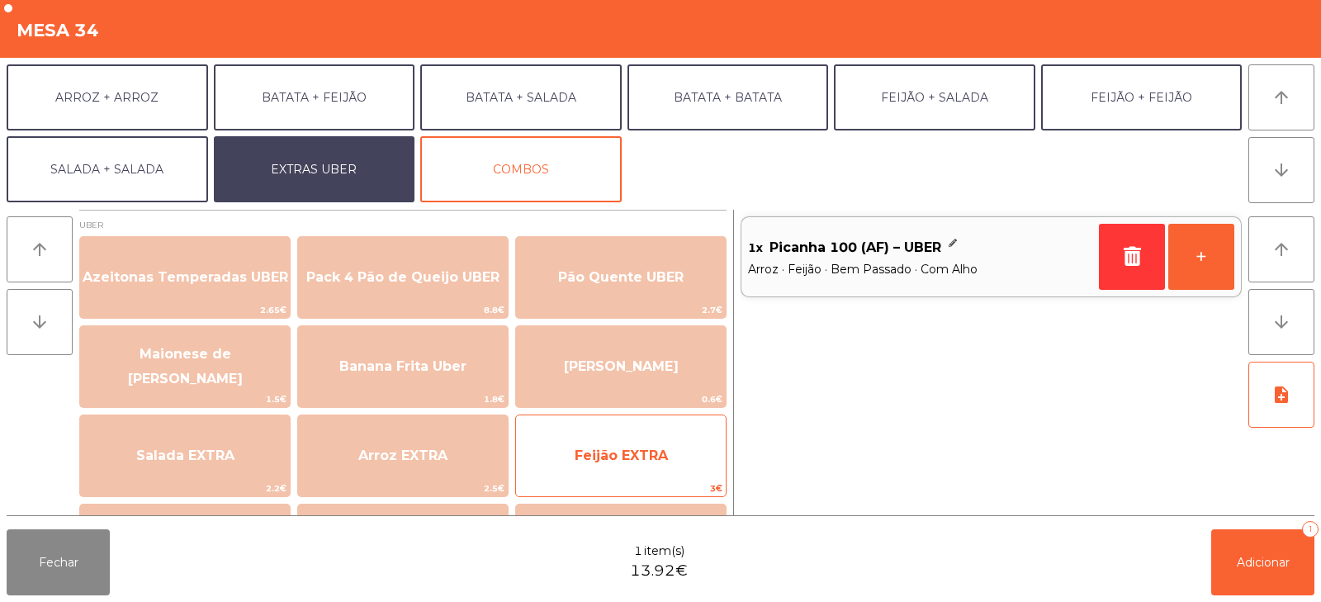
click at [629, 457] on span "Feijão EXTRA" at bounding box center [621, 456] width 93 height 16
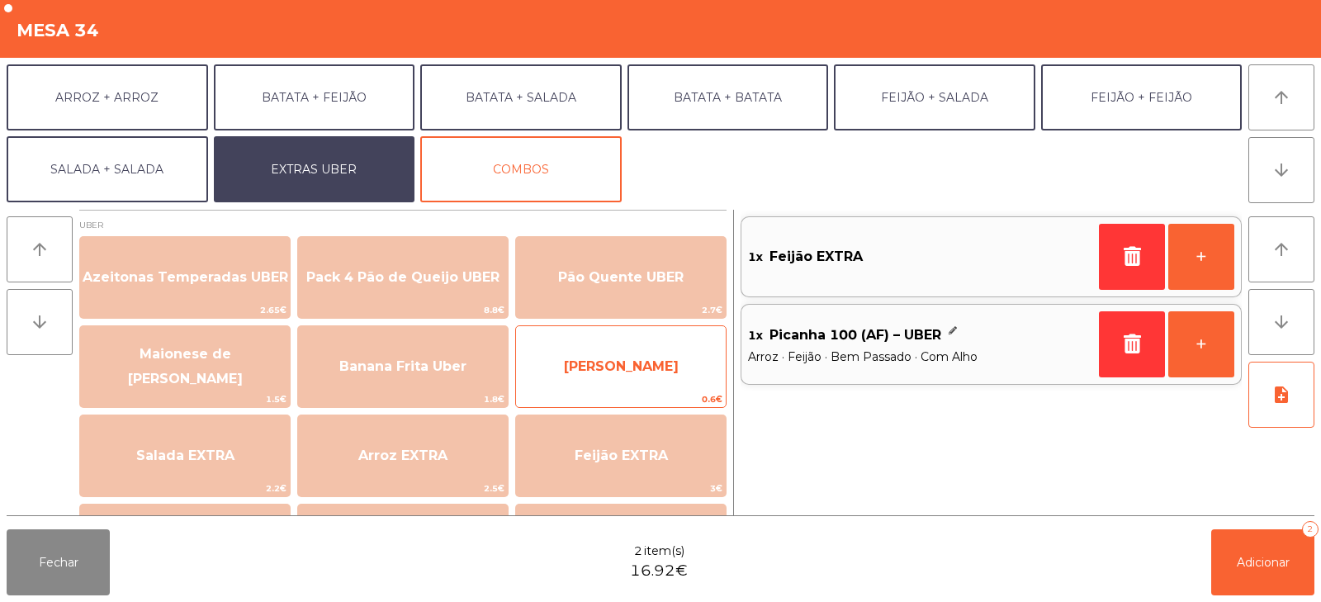
click at [665, 364] on span "[PERSON_NAME]" at bounding box center [621, 366] width 210 height 45
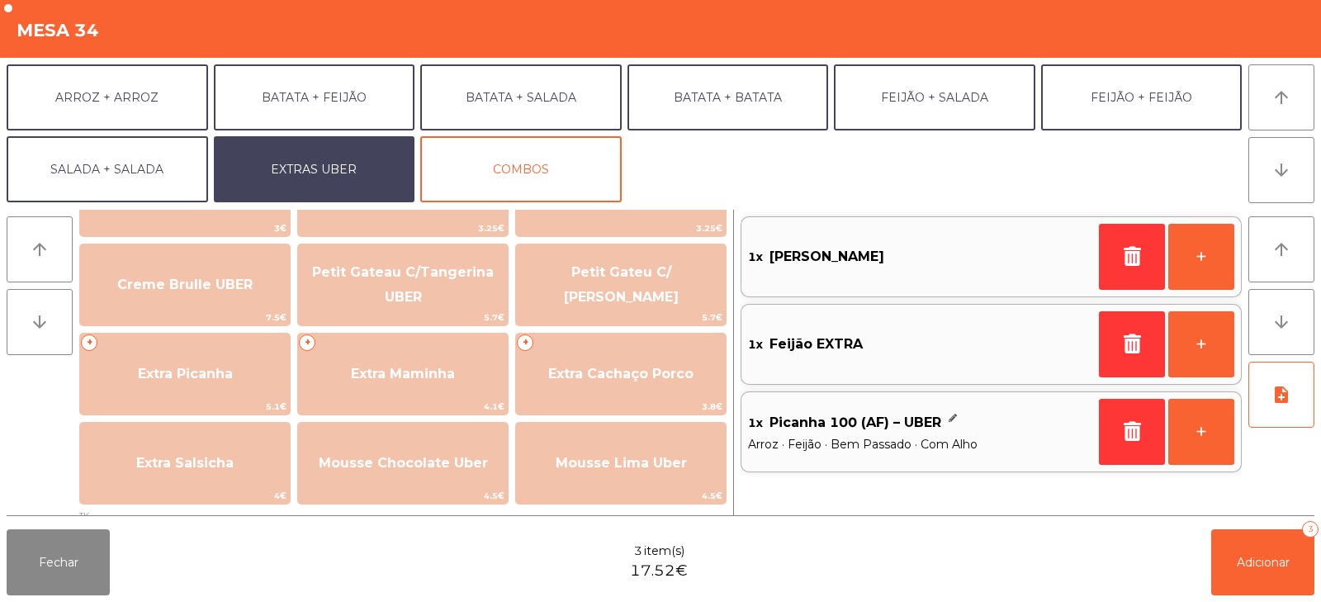
scroll to position [353, 0]
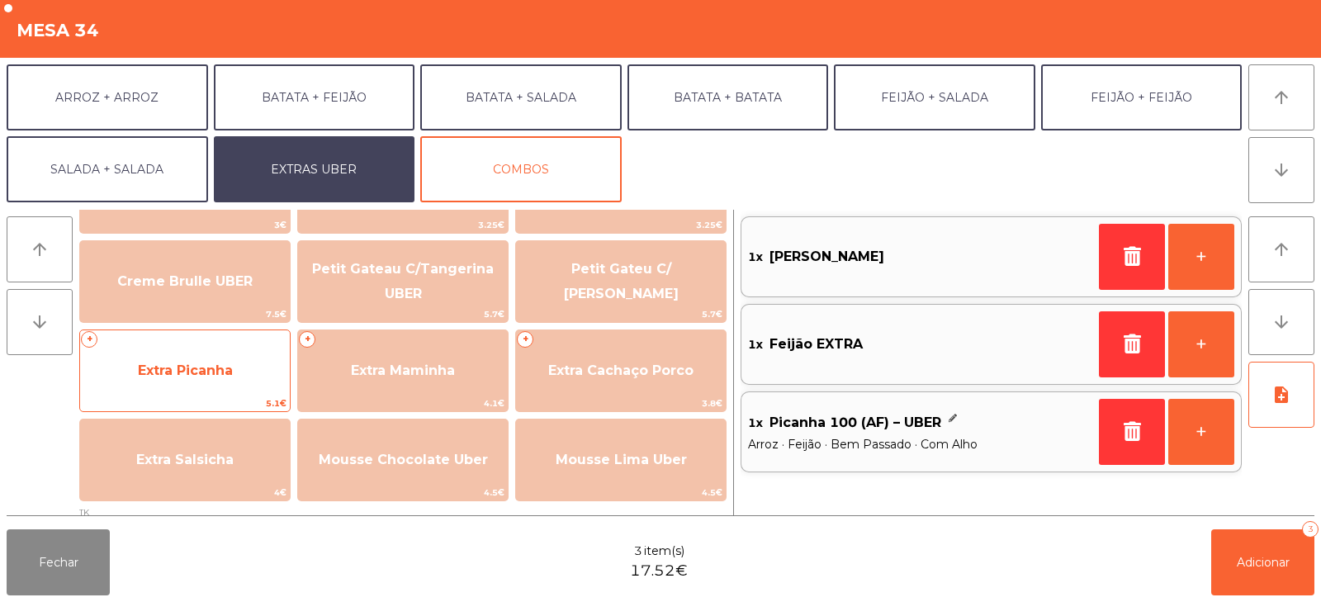
click at [178, 377] on span "Extra Picanha" at bounding box center [185, 371] width 95 height 16
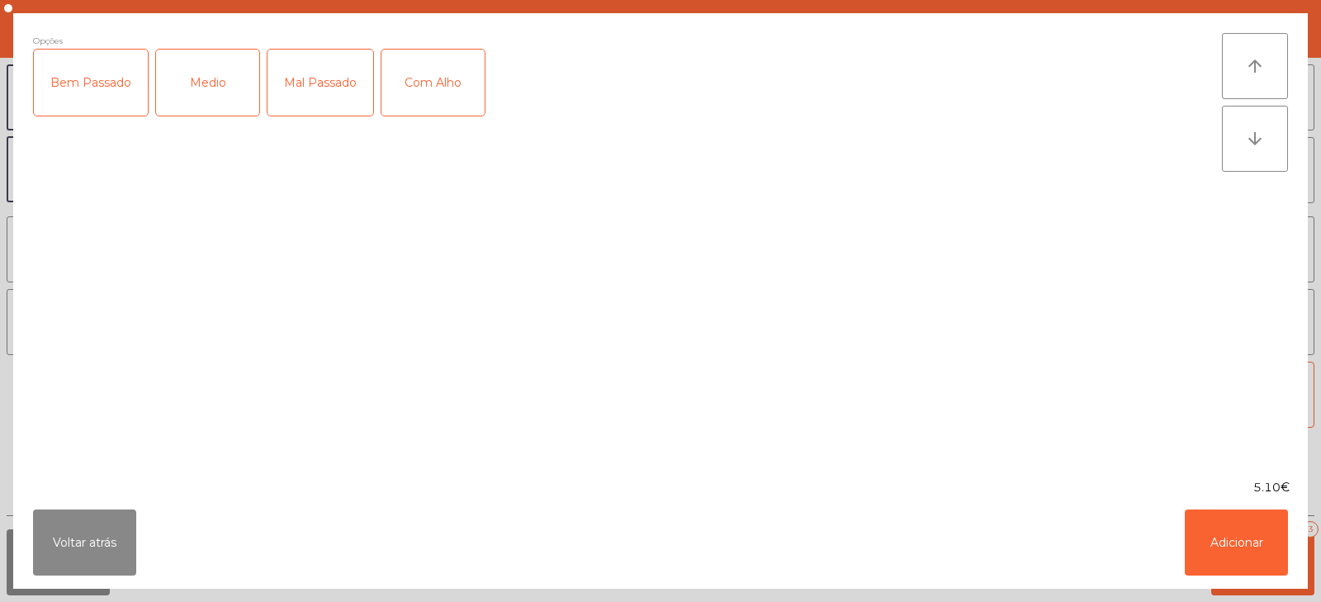
click at [96, 102] on div "Bem Passado" at bounding box center [91, 83] width 114 height 66
click at [427, 83] on div "Com Alho" at bounding box center [433, 83] width 103 height 66
click at [1312, 518] on ngb-modal-window "Opções (Bem Passado, Com Alho) Bem Passado Medio Mal Passado Com Alho arrow_upw…" at bounding box center [660, 301] width 1321 height 602
click at [1235, 568] on button "Adicionar" at bounding box center [1236, 543] width 103 height 66
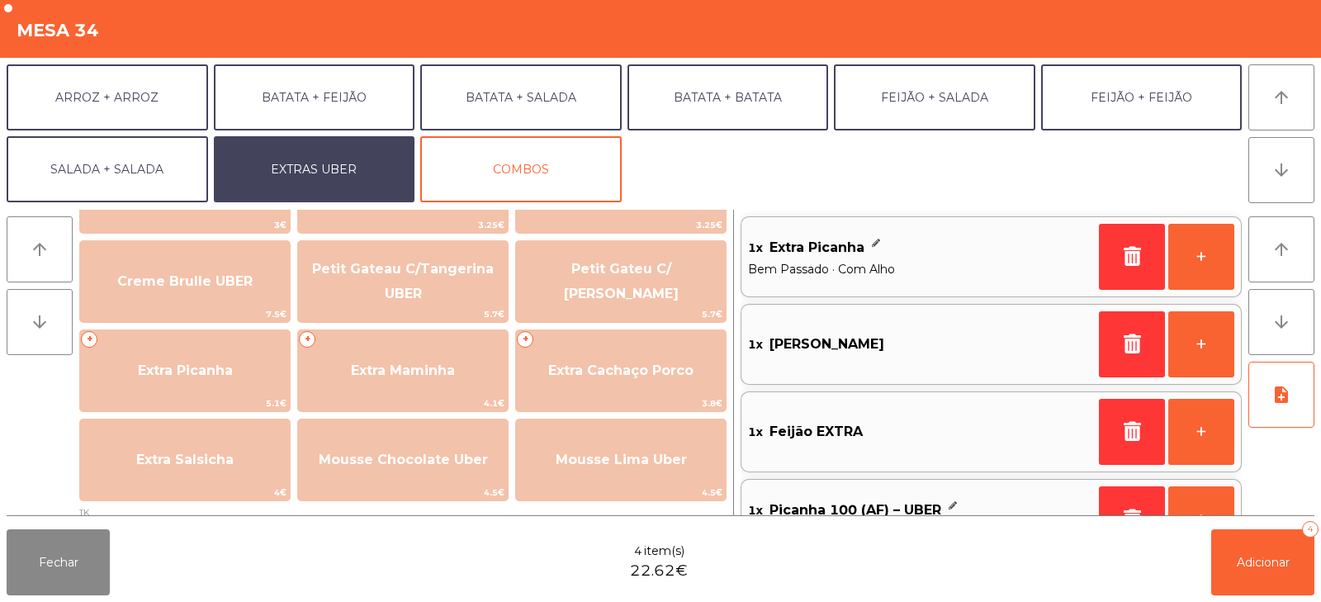
scroll to position [51, 0]
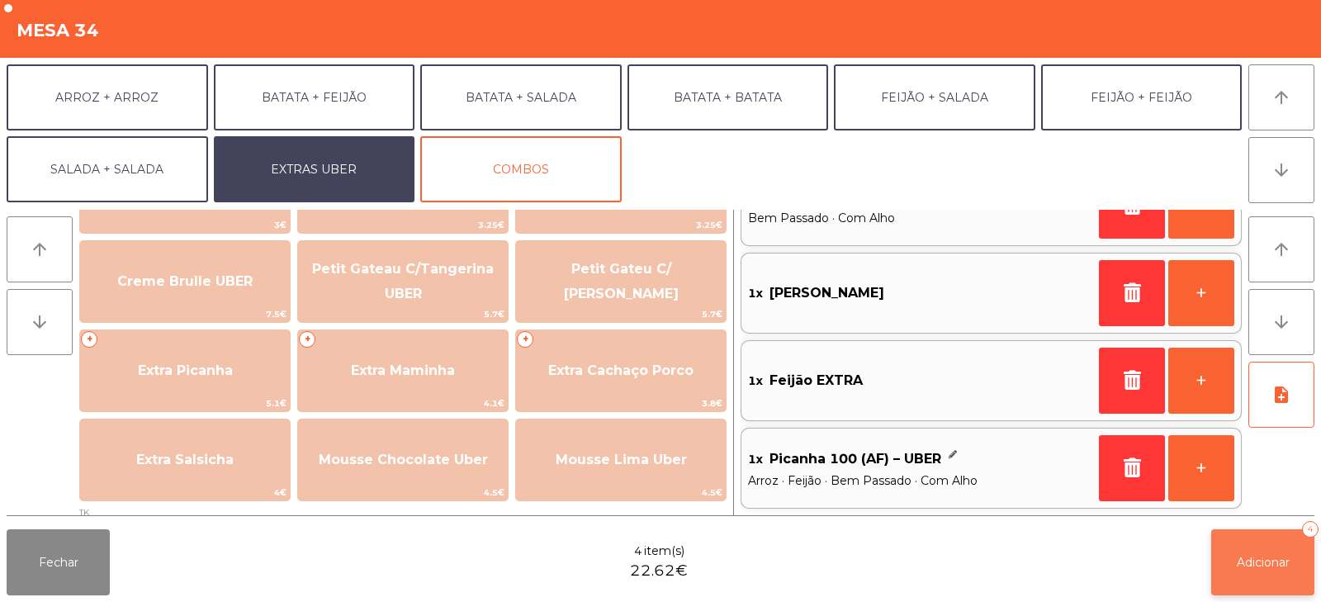
click at [1249, 571] on button "Adicionar 4" at bounding box center [1263, 562] width 103 height 66
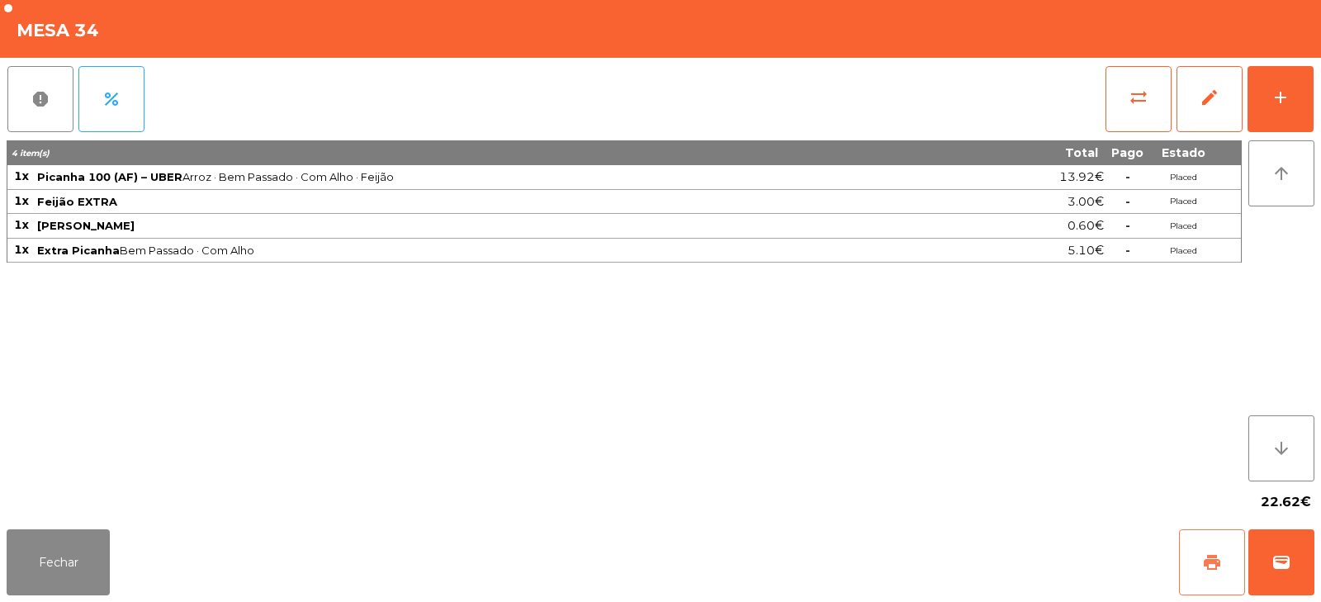
click at [1203, 569] on span "print" at bounding box center [1213, 563] width 20 height 20
click at [1272, 568] on span "wallet" at bounding box center [1282, 563] width 20 height 20
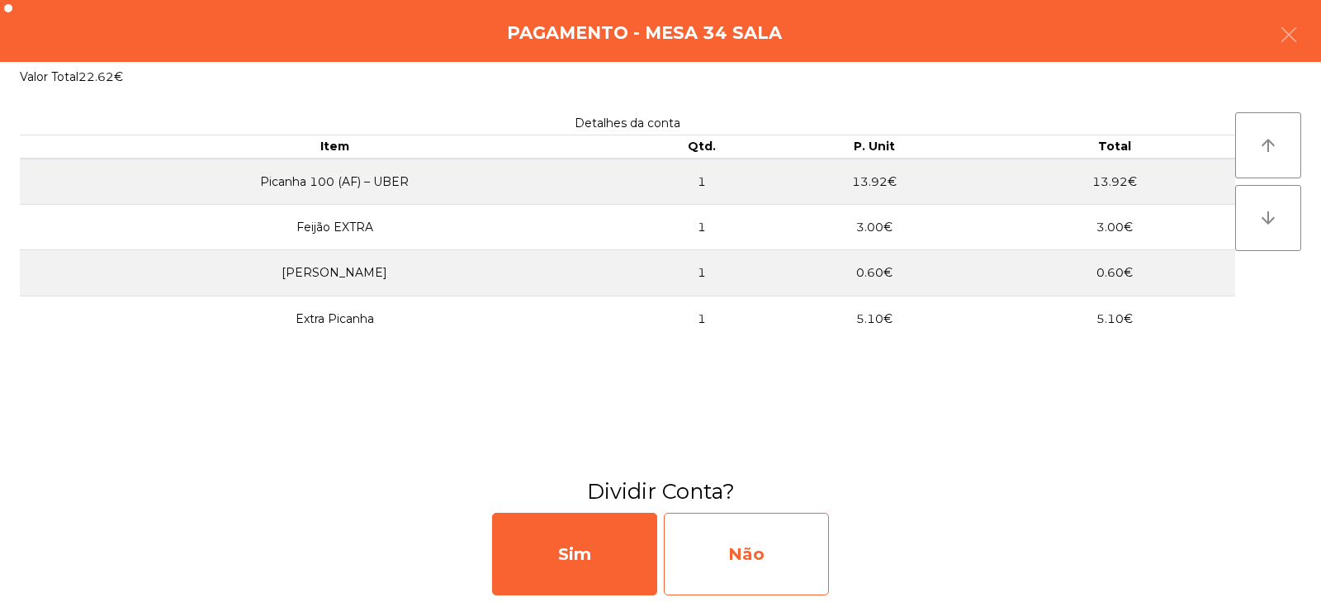
click at [764, 558] on div "Não" at bounding box center [746, 554] width 165 height 83
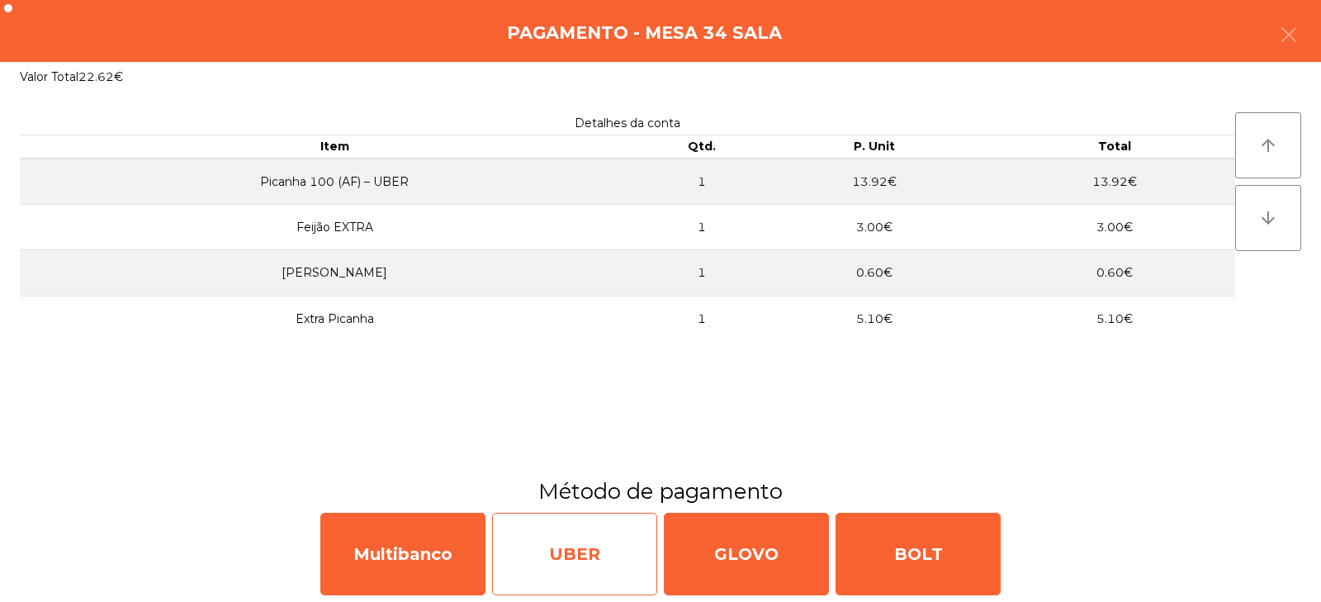
click at [586, 567] on div "UBER" at bounding box center [574, 554] width 165 height 83
select select "**"
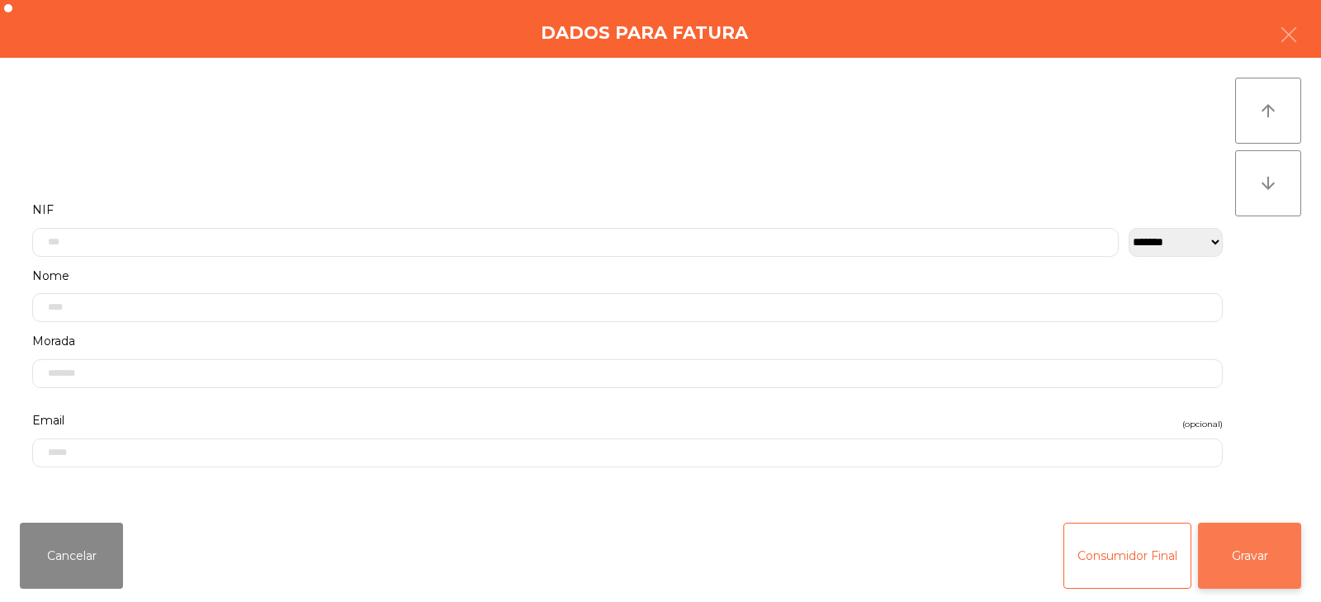
click at [1252, 572] on button "Gravar" at bounding box center [1249, 556] width 103 height 66
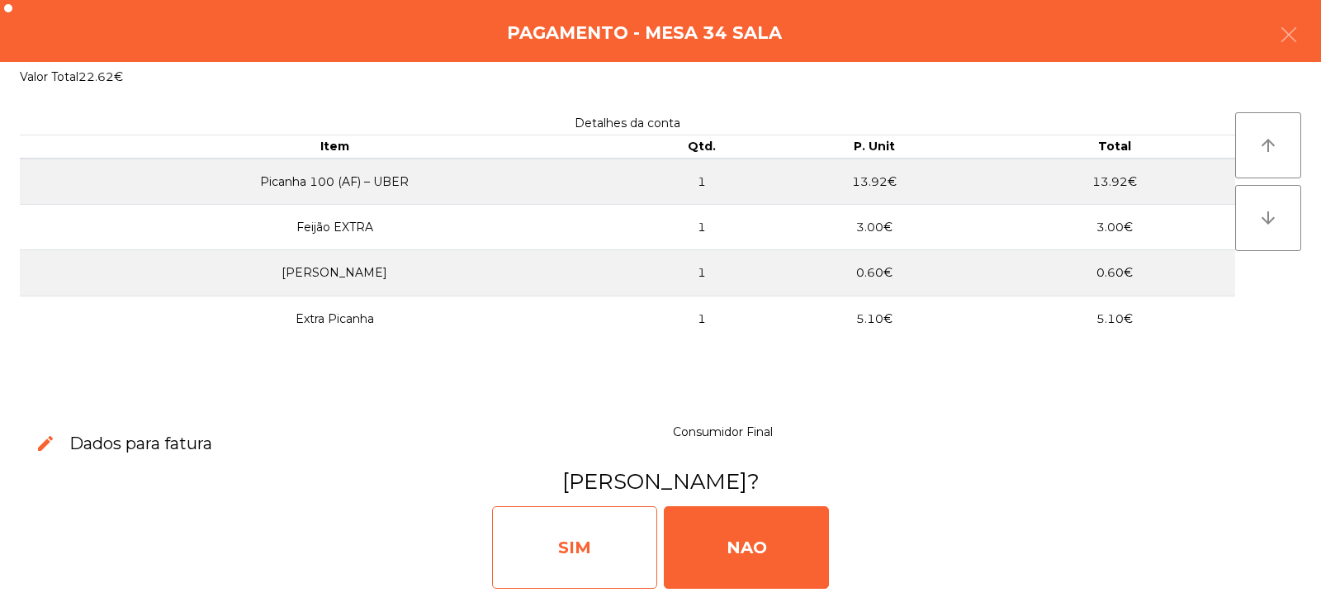
click at [546, 560] on div "SIM" at bounding box center [574, 547] width 165 height 83
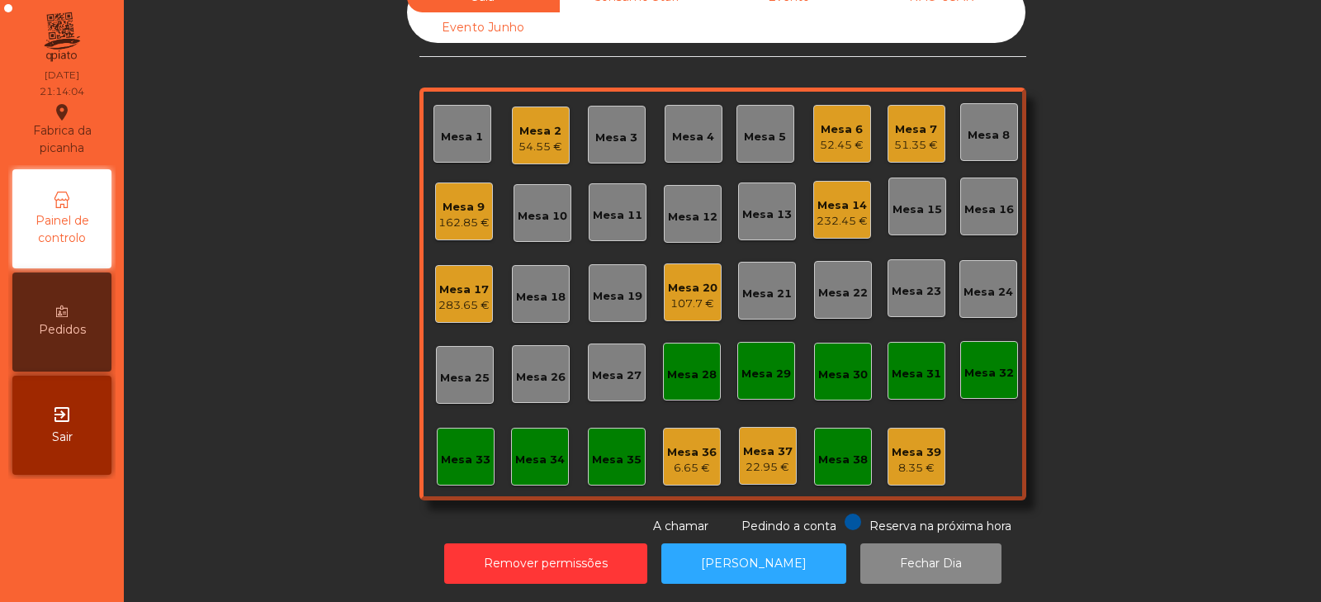
click at [668, 296] on div "107.7 €" at bounding box center [693, 304] width 50 height 17
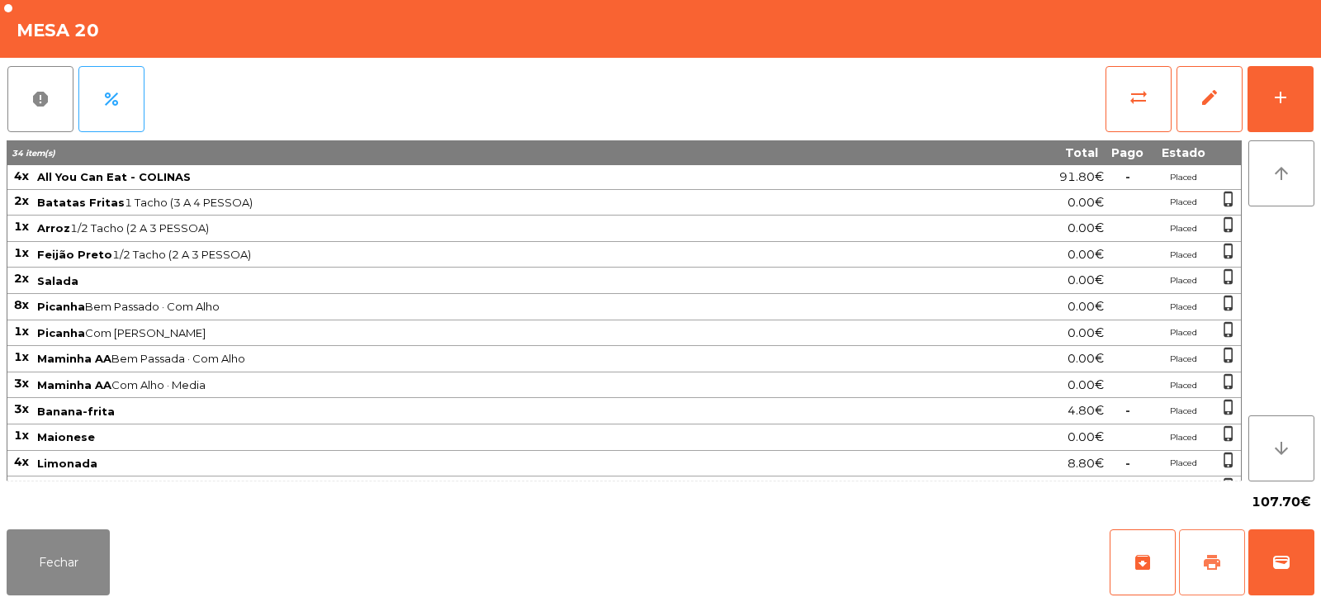
click at [1209, 569] on span "print" at bounding box center [1213, 563] width 20 height 20
click at [52, 565] on button "Fechar" at bounding box center [58, 562] width 103 height 66
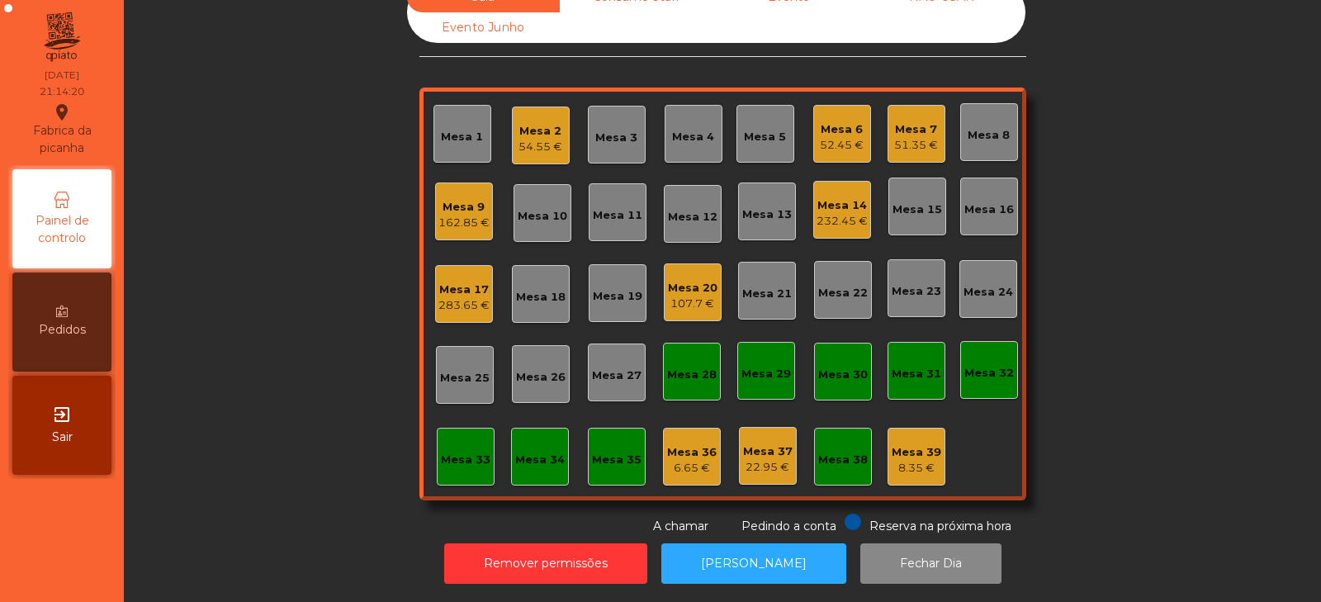
click at [686, 280] on div "Mesa 20" at bounding box center [693, 288] width 50 height 17
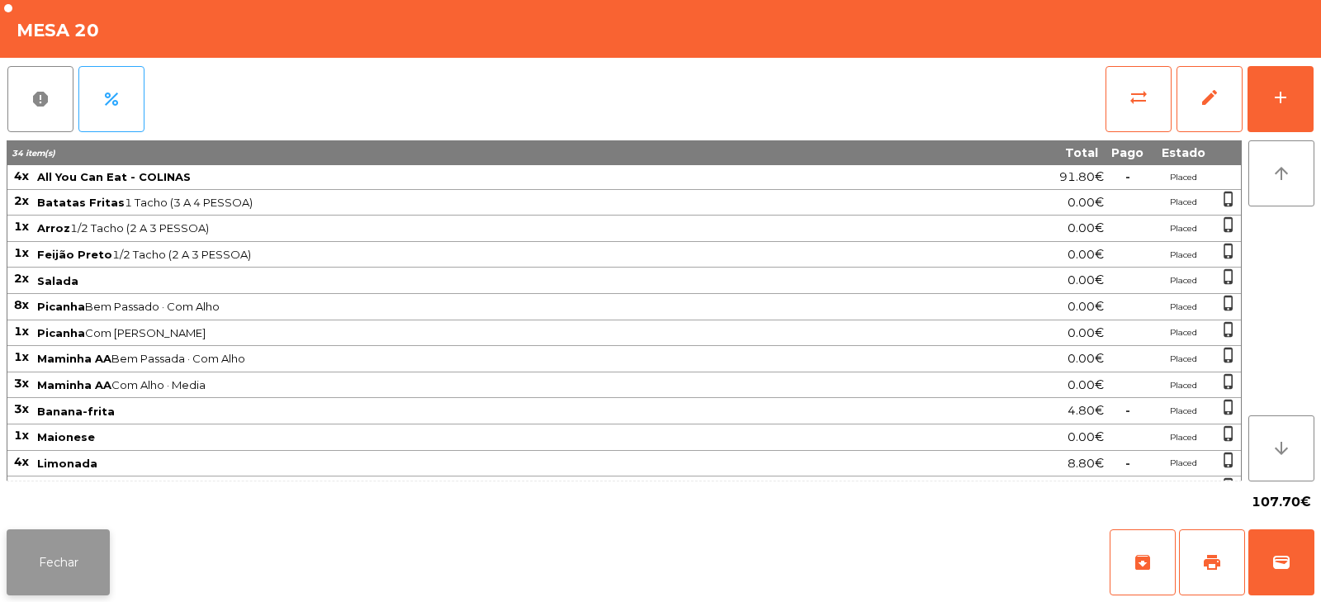
click at [42, 560] on button "Fechar" at bounding box center [58, 562] width 103 height 66
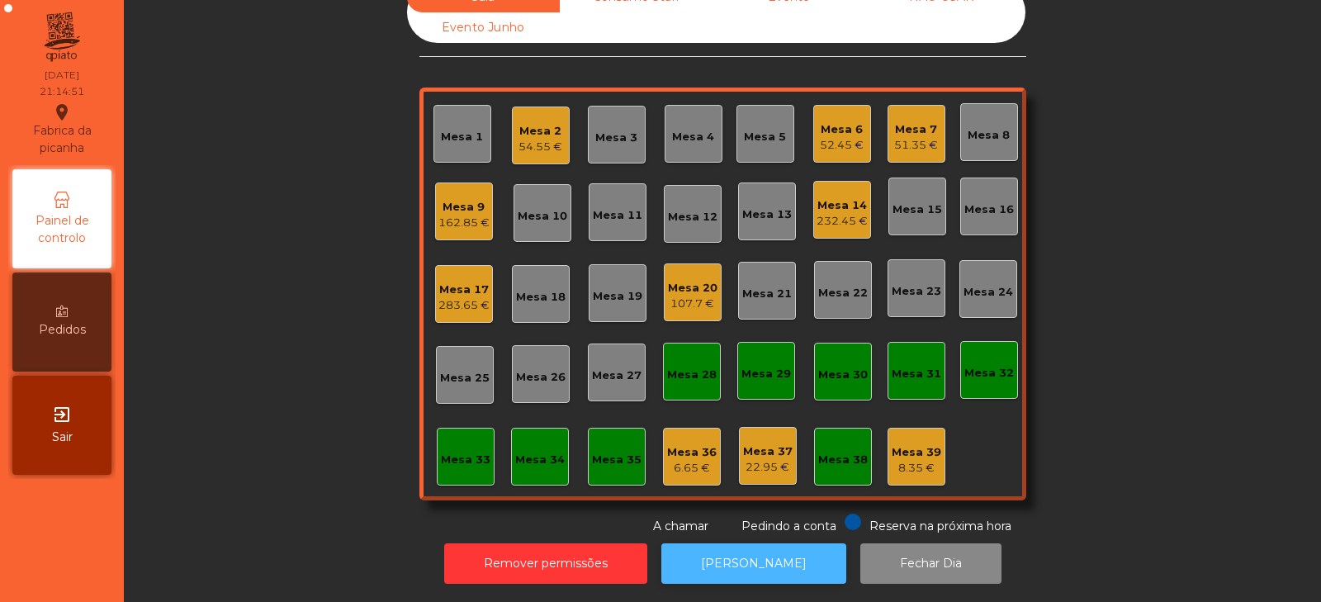
click at [736, 546] on button "[PERSON_NAME]" at bounding box center [754, 563] width 185 height 40
click at [703, 296] on div "107.7 €" at bounding box center [693, 304] width 50 height 17
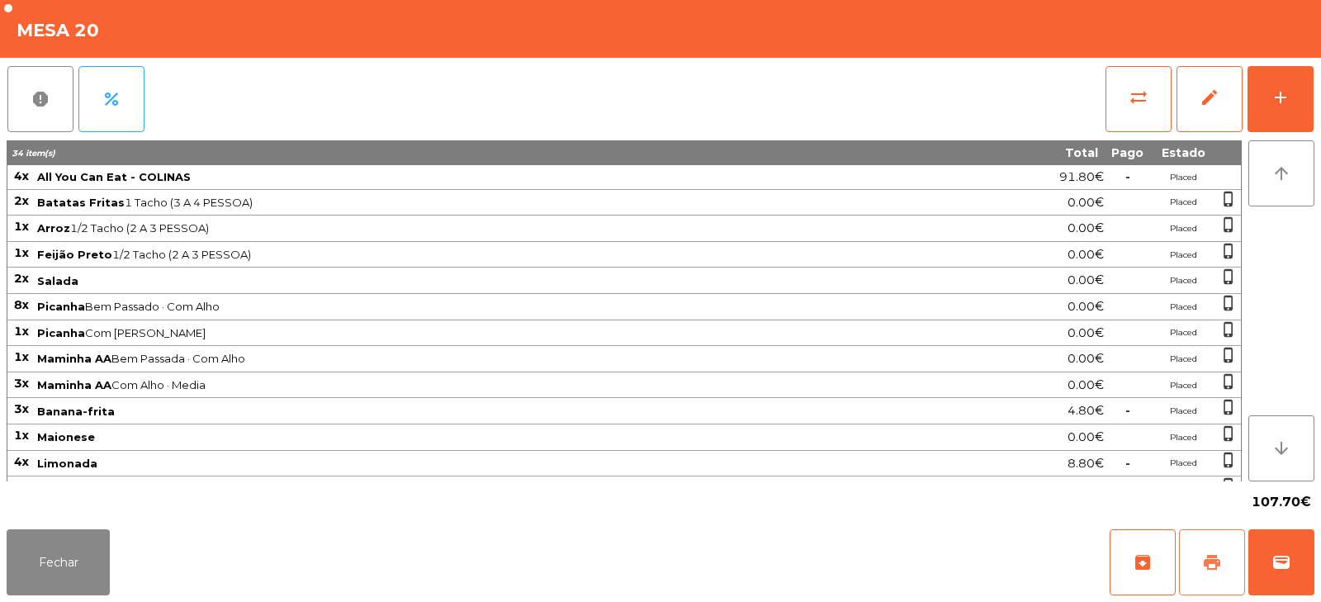
click at [1205, 563] on span "print" at bounding box center [1213, 563] width 20 height 20
click at [1124, 117] on button "sync_alt" at bounding box center [1139, 99] width 66 height 66
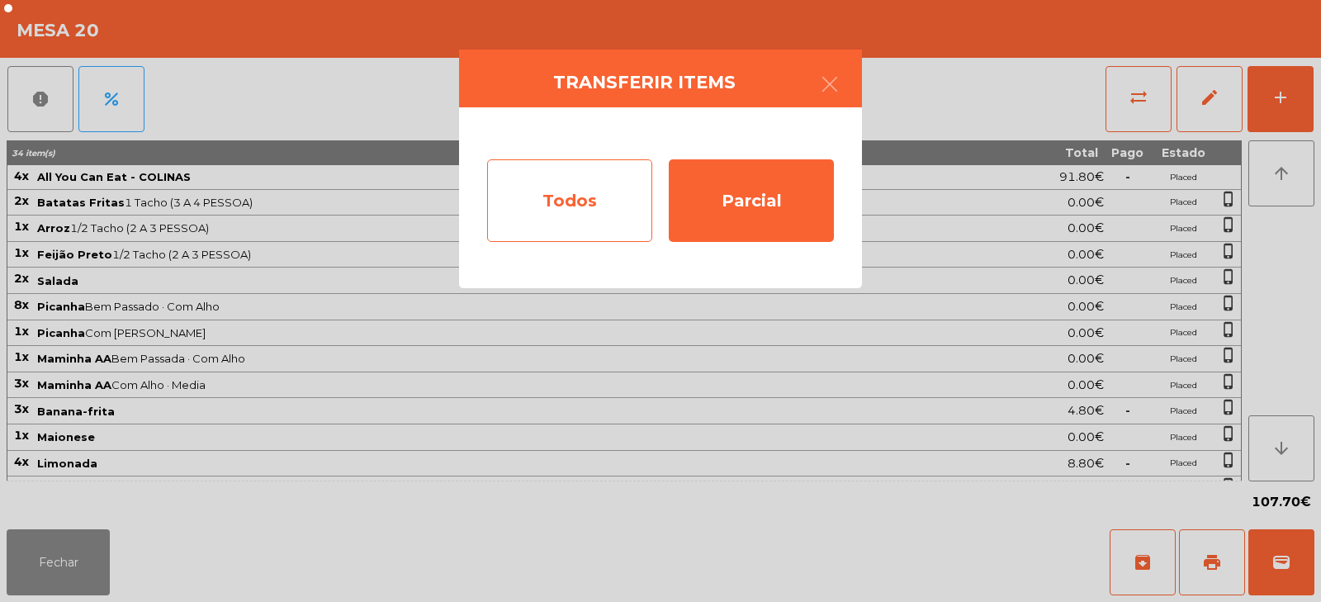
click at [575, 216] on div "Todos" at bounding box center [569, 200] width 165 height 83
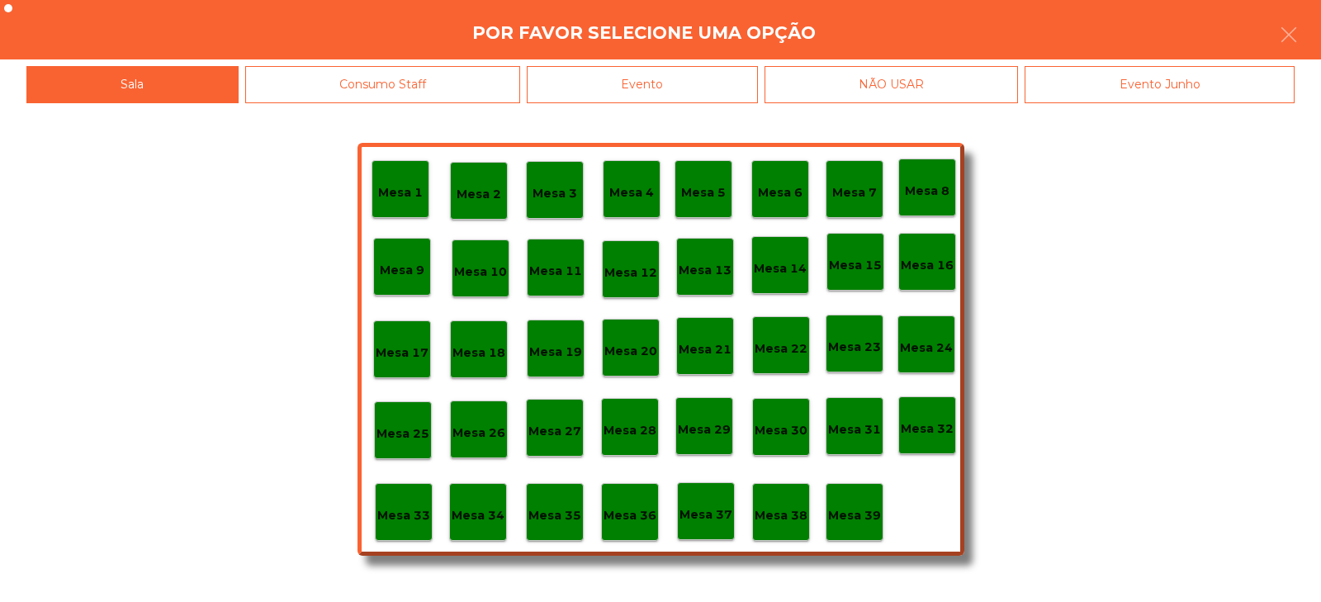
click at [676, 94] on div "Evento" at bounding box center [642, 84] width 231 height 37
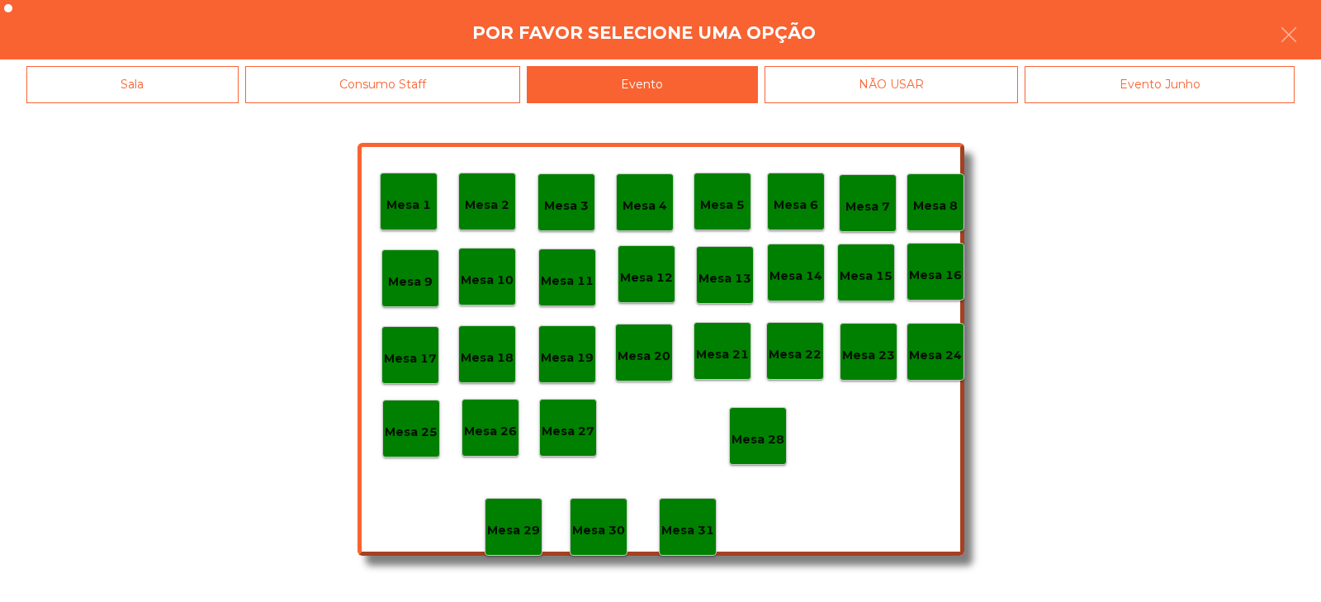
click at [762, 439] on p "Mesa 28" at bounding box center [758, 439] width 53 height 19
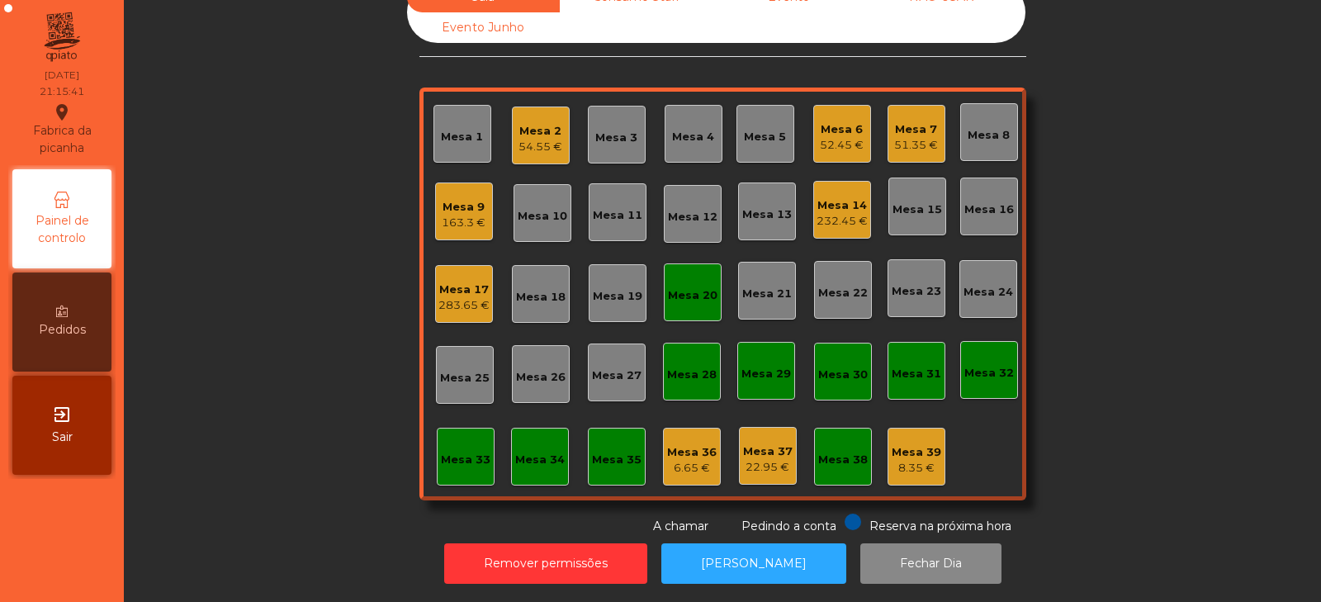
scroll to position [0, 0]
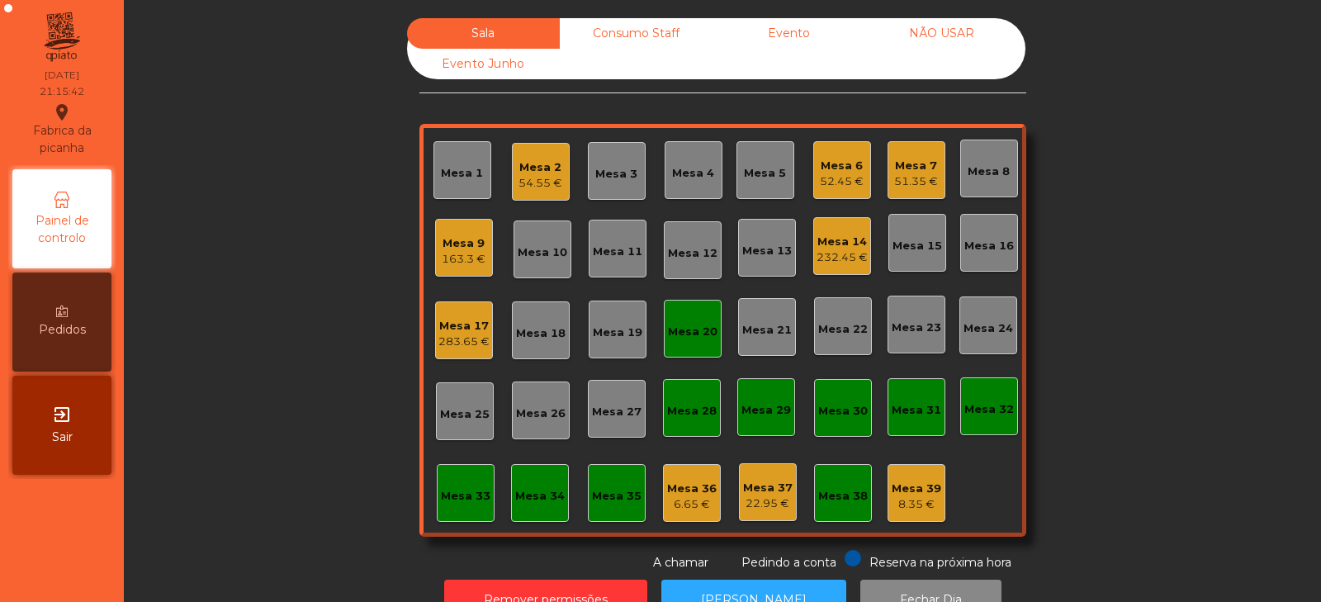
click at [687, 339] on div "Mesa 20" at bounding box center [693, 332] width 50 height 17
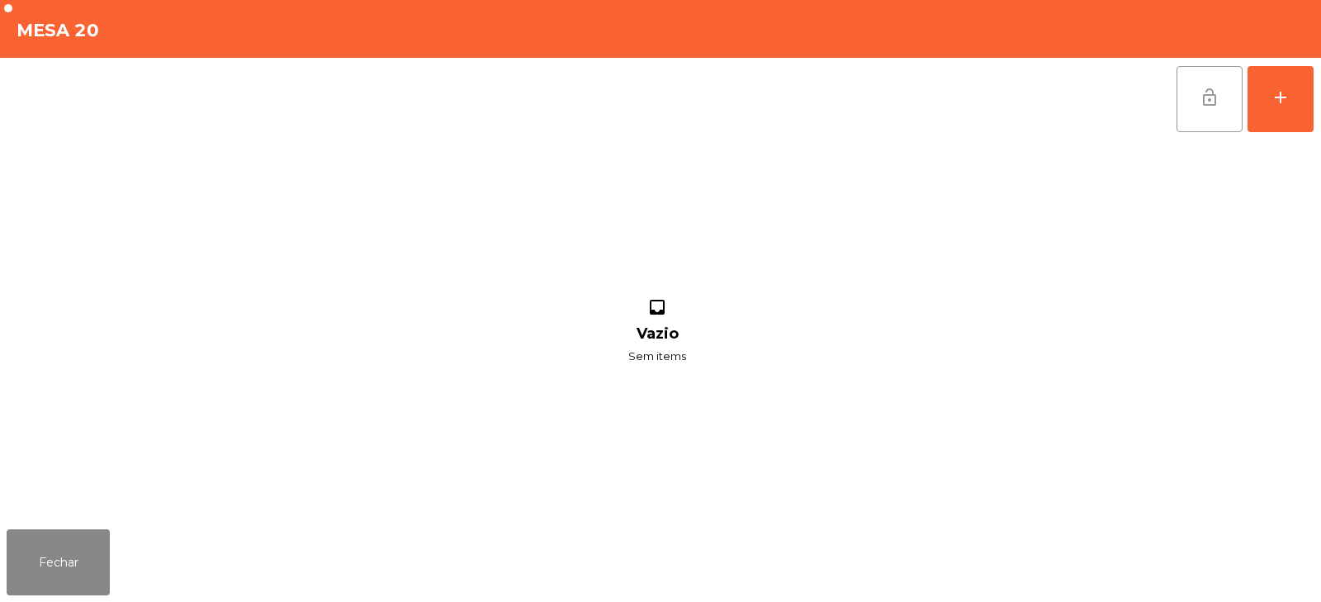
click at [1209, 108] on button "lock_open" at bounding box center [1210, 99] width 66 height 66
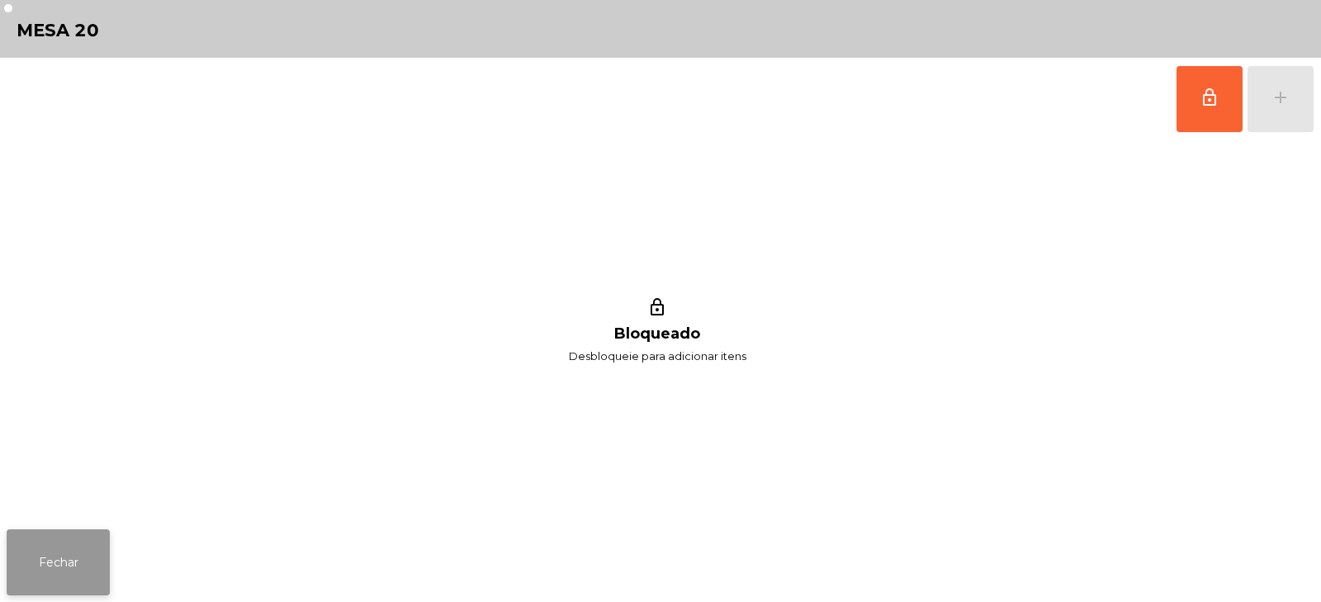
click at [66, 567] on button "Fechar" at bounding box center [58, 562] width 103 height 66
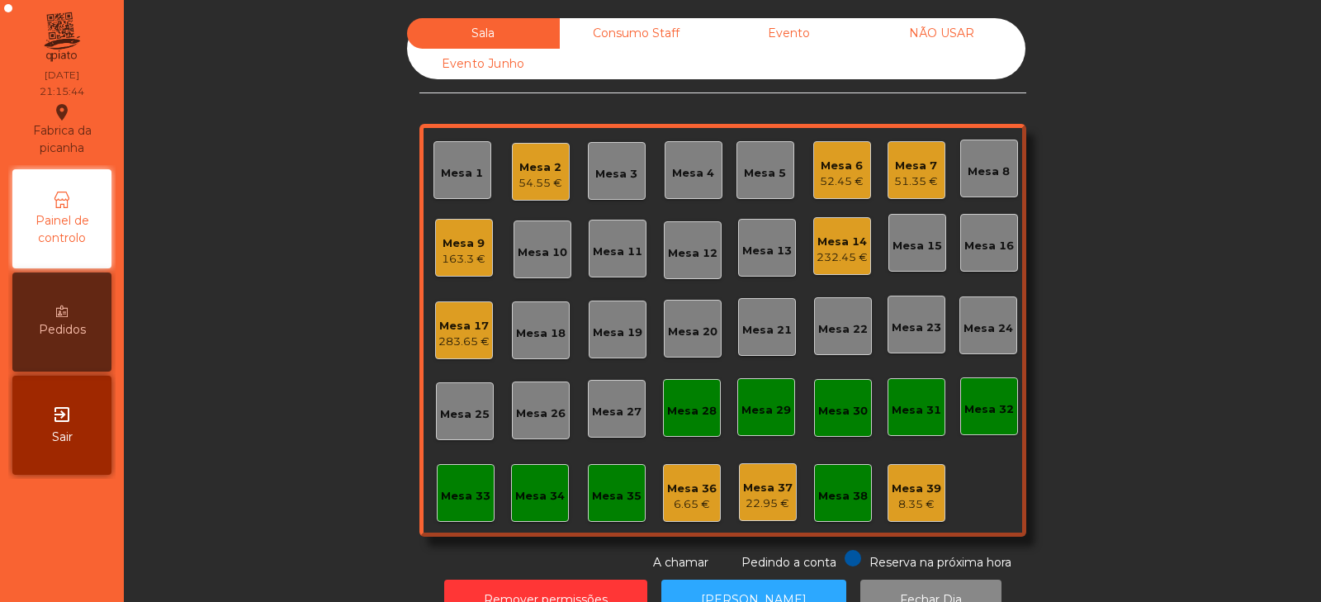
click at [464, 338] on div "283.65 €" at bounding box center [464, 342] width 51 height 17
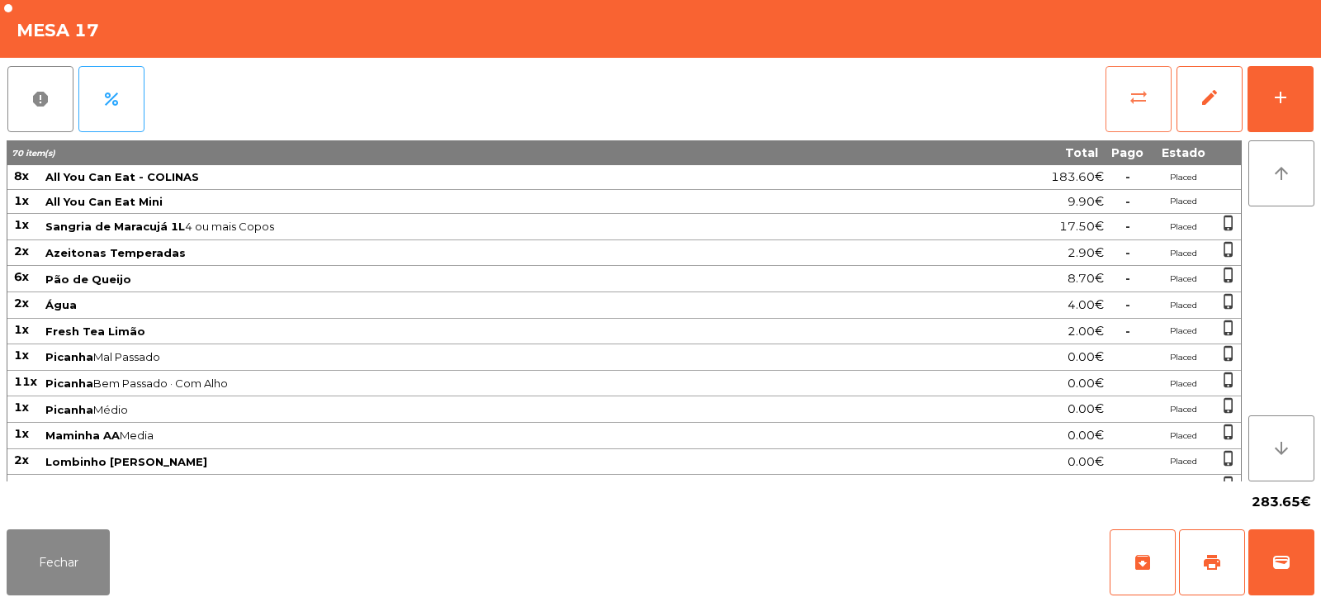
click at [1137, 111] on button "sync_alt" at bounding box center [1139, 99] width 66 height 66
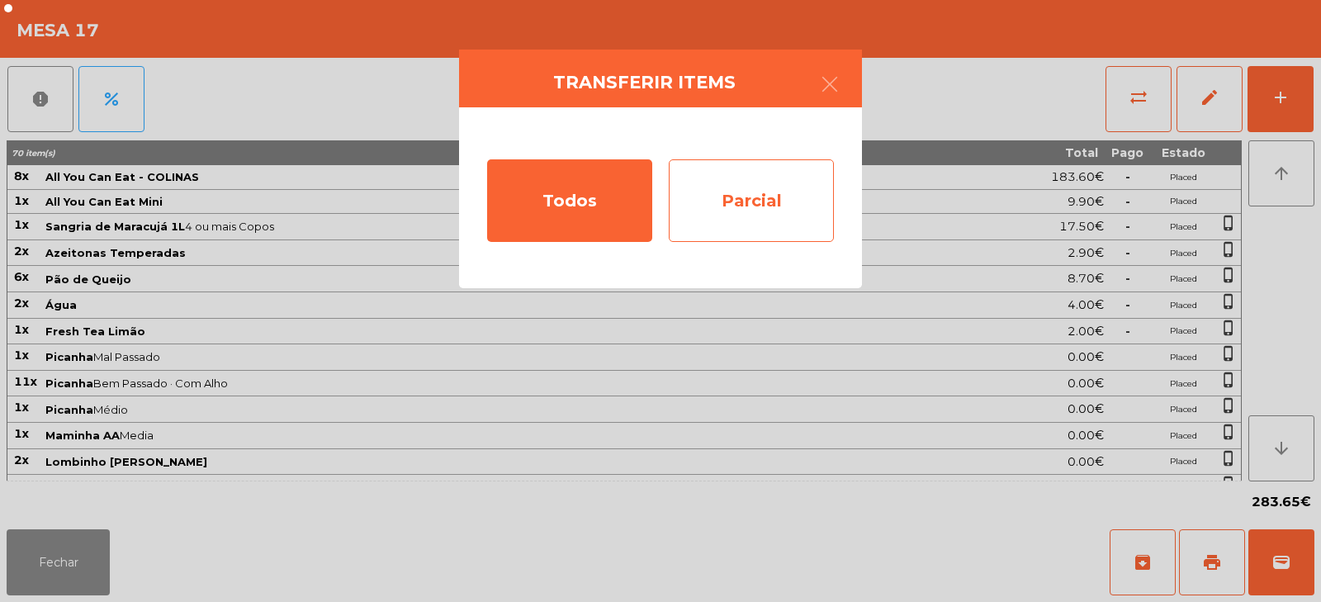
click at [764, 203] on div "Parcial" at bounding box center [751, 200] width 165 height 83
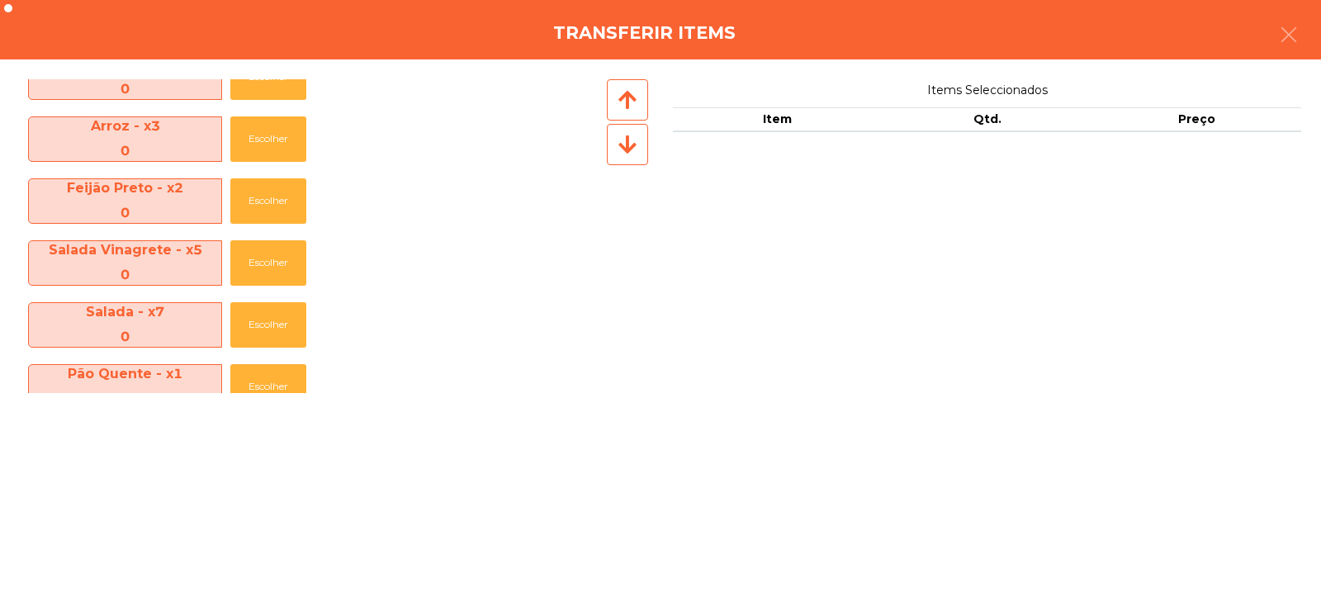
scroll to position [863, 0]
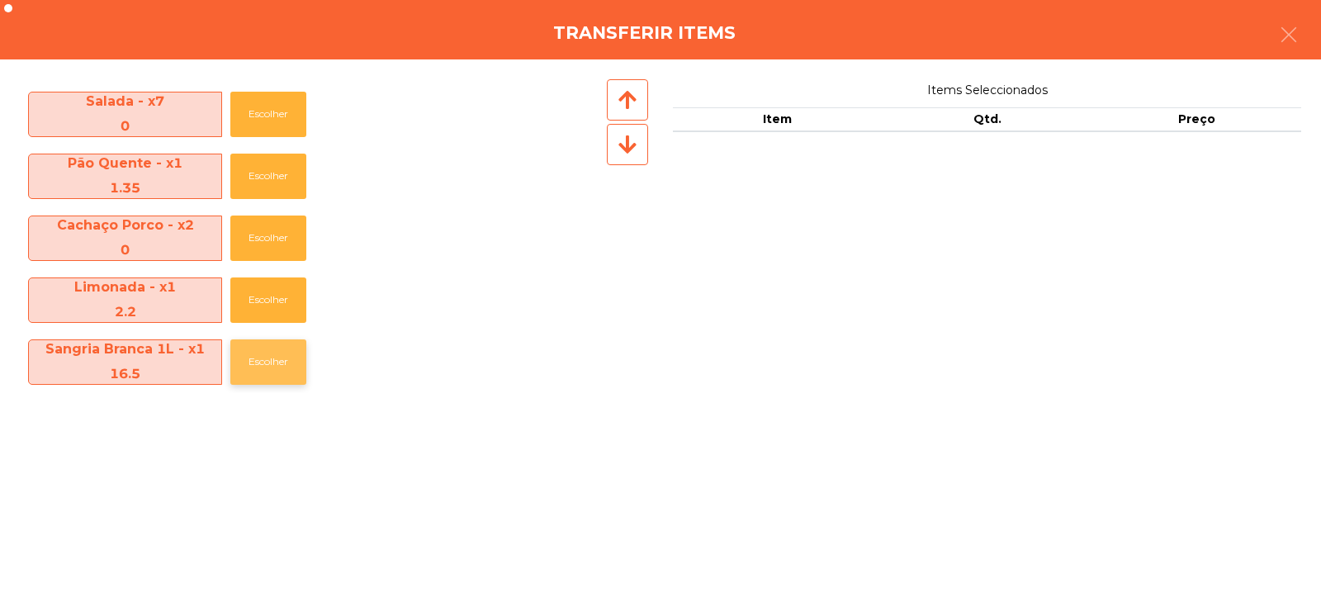
click at [273, 360] on button "Escolher" at bounding box center [268, 361] width 76 height 45
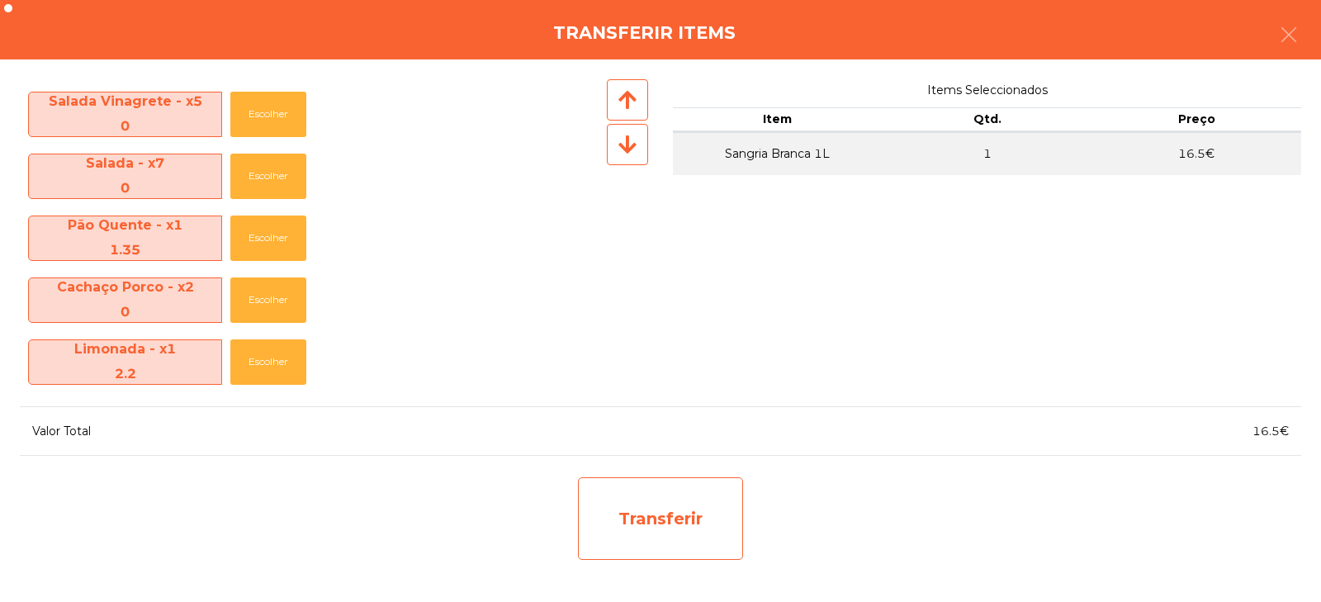
click at [665, 518] on div "Transferir" at bounding box center [660, 518] width 165 height 83
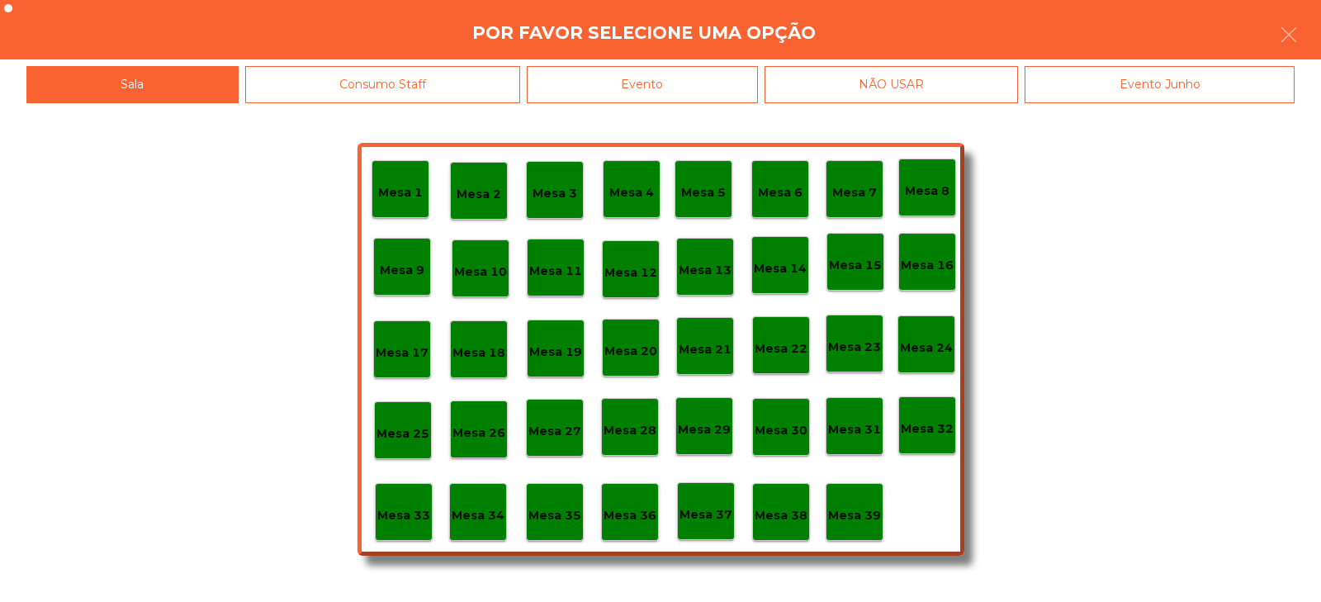
click at [704, 534] on div "Mesa 37" at bounding box center [706, 511] width 58 height 58
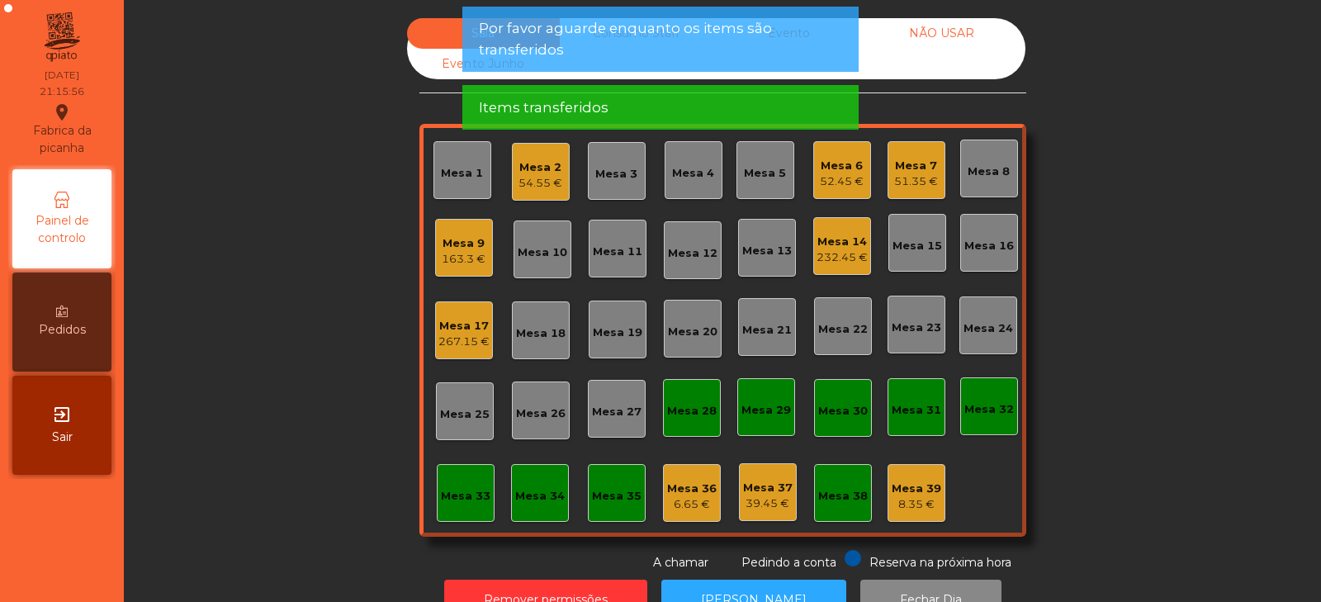
click at [1147, 268] on div "Sala Consumo Staff Evento NÃO USAR Evento Junho Mesa 1 Mesa 2 54.55 € Mesa 3 Me…" at bounding box center [722, 294] width 1153 height 553
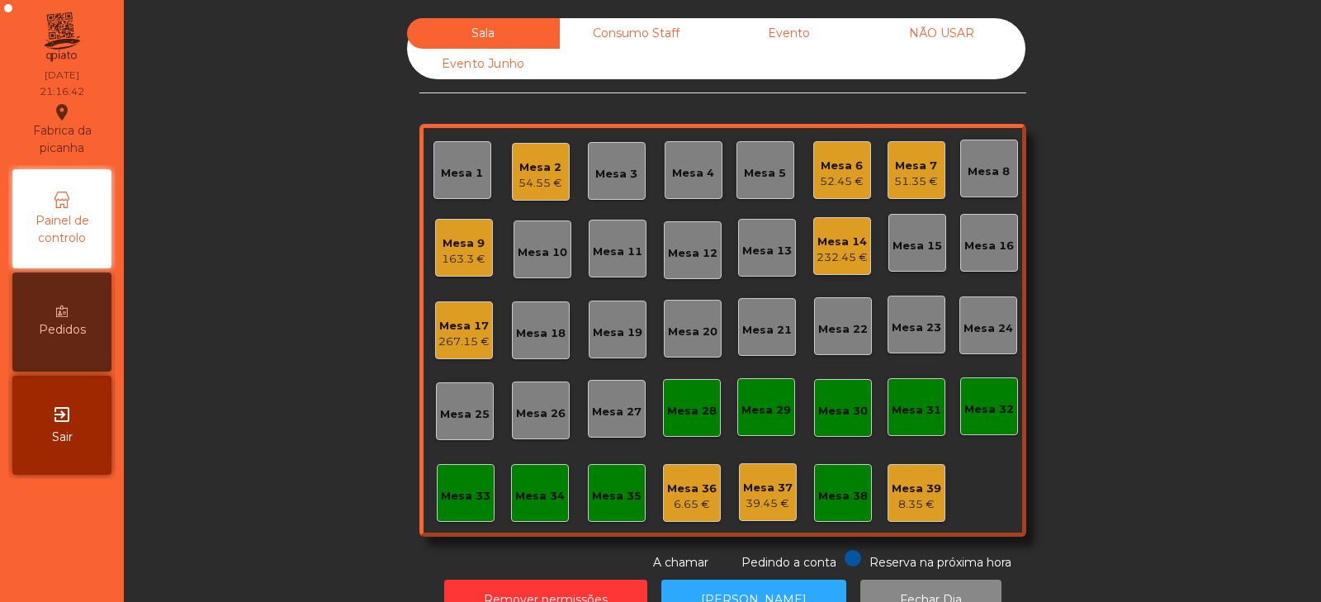
scroll to position [49, 0]
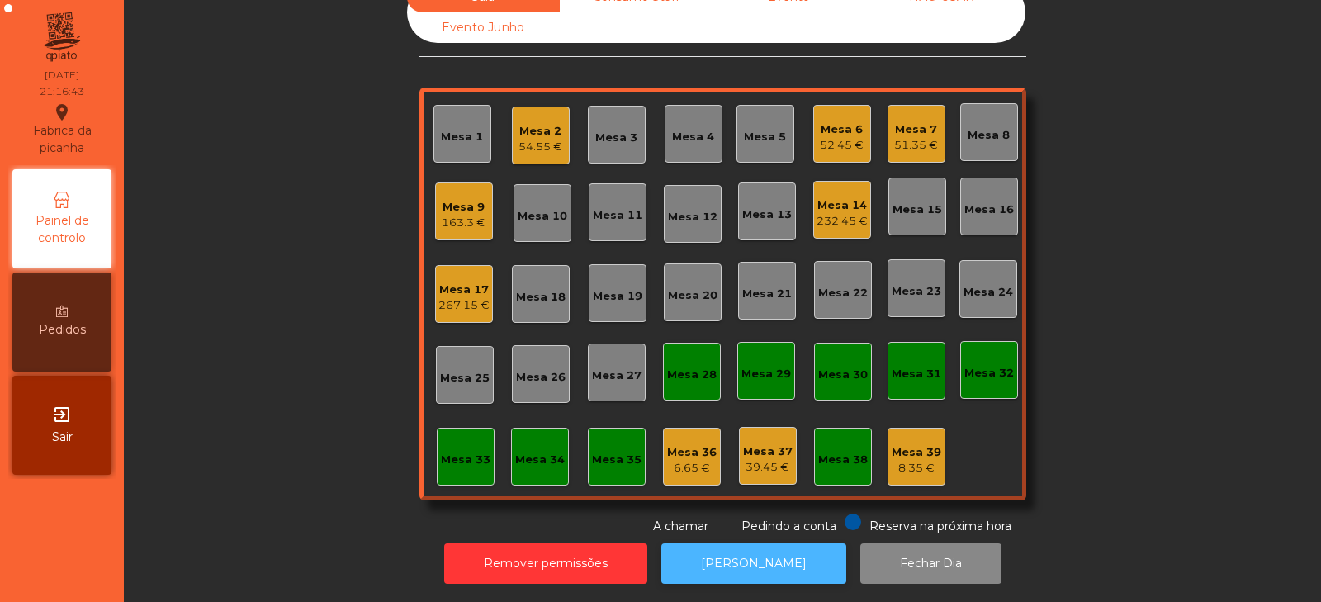
click at [760, 553] on button "[PERSON_NAME]" at bounding box center [754, 563] width 185 height 40
click at [455, 216] on div "163.3 €" at bounding box center [464, 223] width 44 height 17
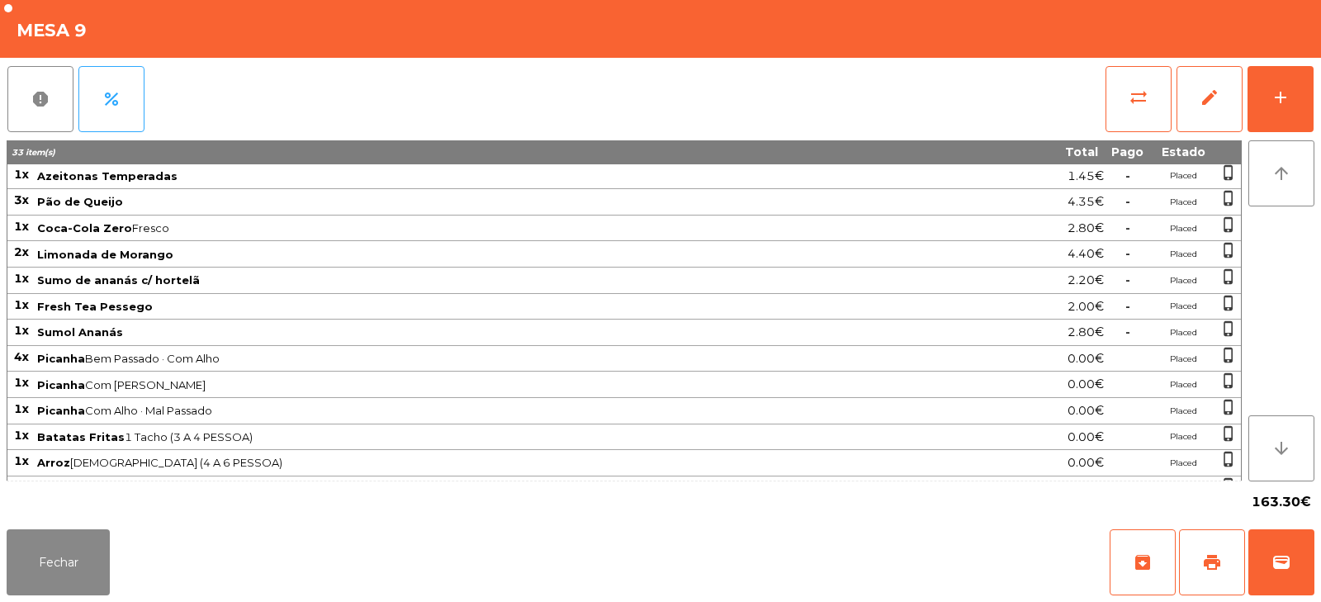
scroll to position [0, 0]
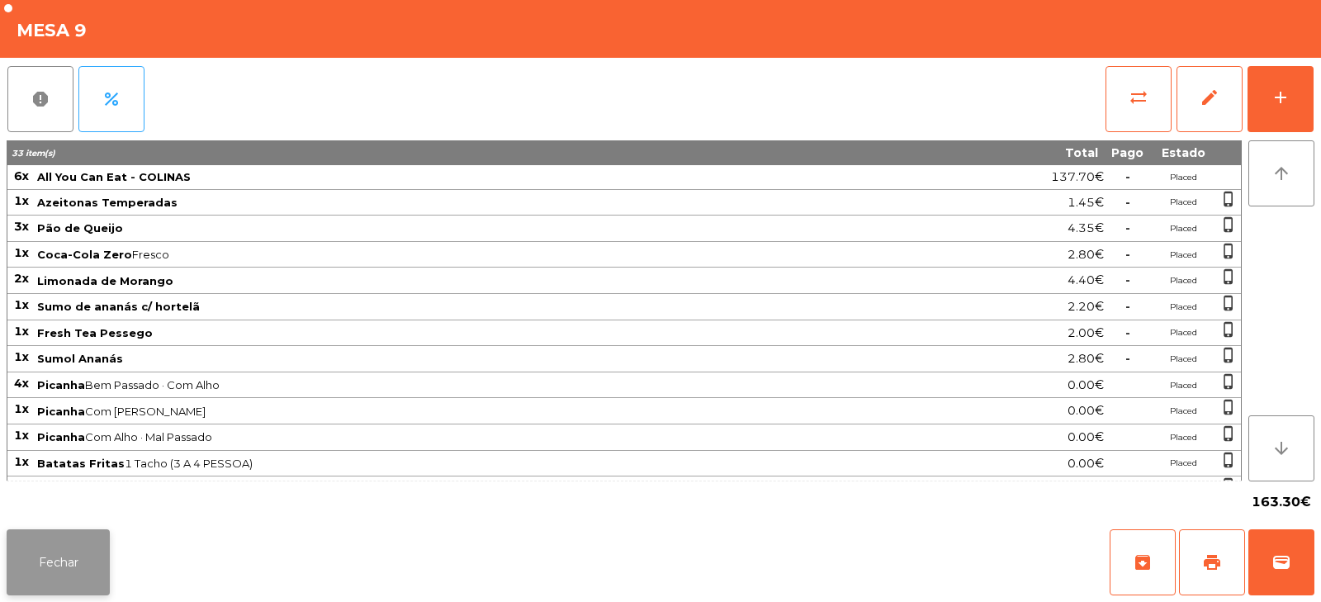
click at [70, 532] on button "Fechar" at bounding box center [58, 562] width 103 height 66
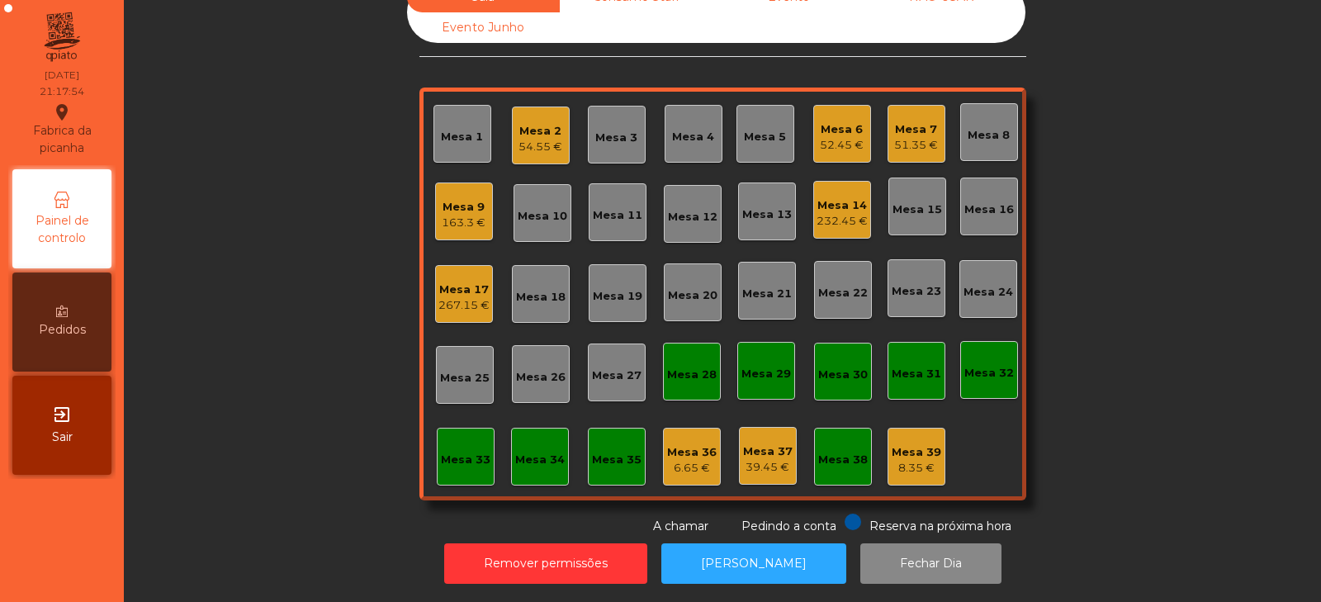
click at [206, 228] on div "Sala Consumo Staff Evento NÃO USAR Evento Junho Mesa 1 Mesa 2 54.55 € Mesa 3 Me…" at bounding box center [722, 258] width 1153 height 553
click at [520, 123] on div "Mesa 2" at bounding box center [541, 131] width 44 height 17
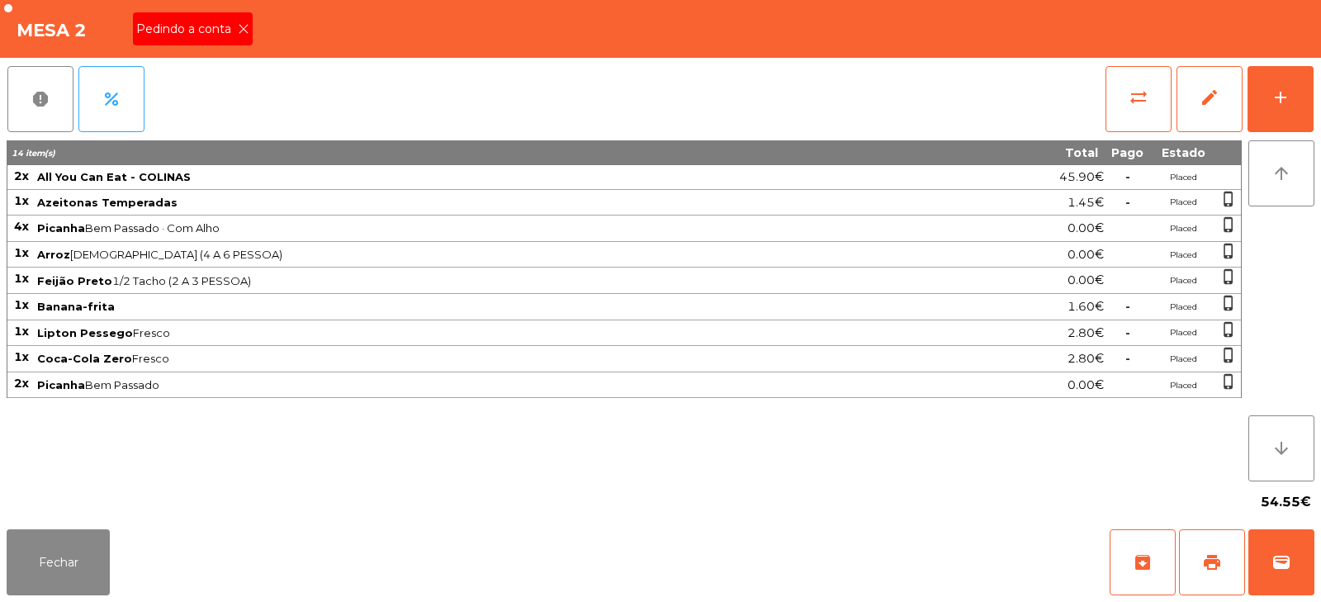
click at [223, 21] on span "Pedindo a conta" at bounding box center [187, 29] width 102 height 17
click at [1201, 559] on button "print" at bounding box center [1212, 562] width 66 height 66
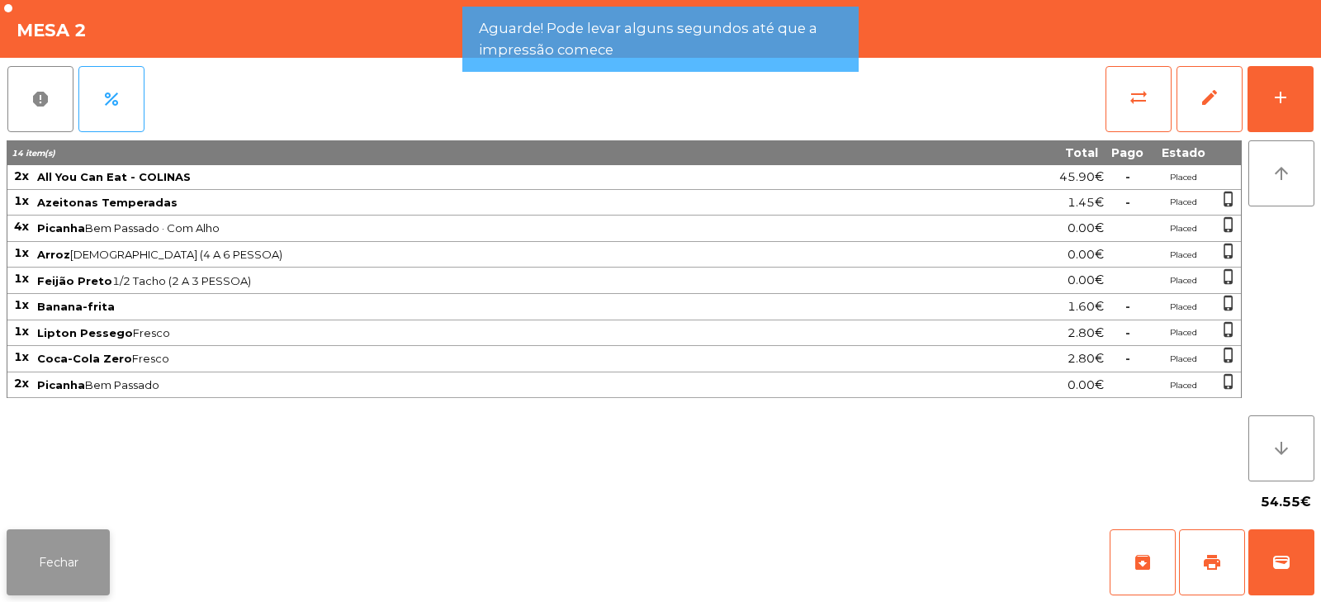
click at [74, 547] on button "Fechar" at bounding box center [58, 562] width 103 height 66
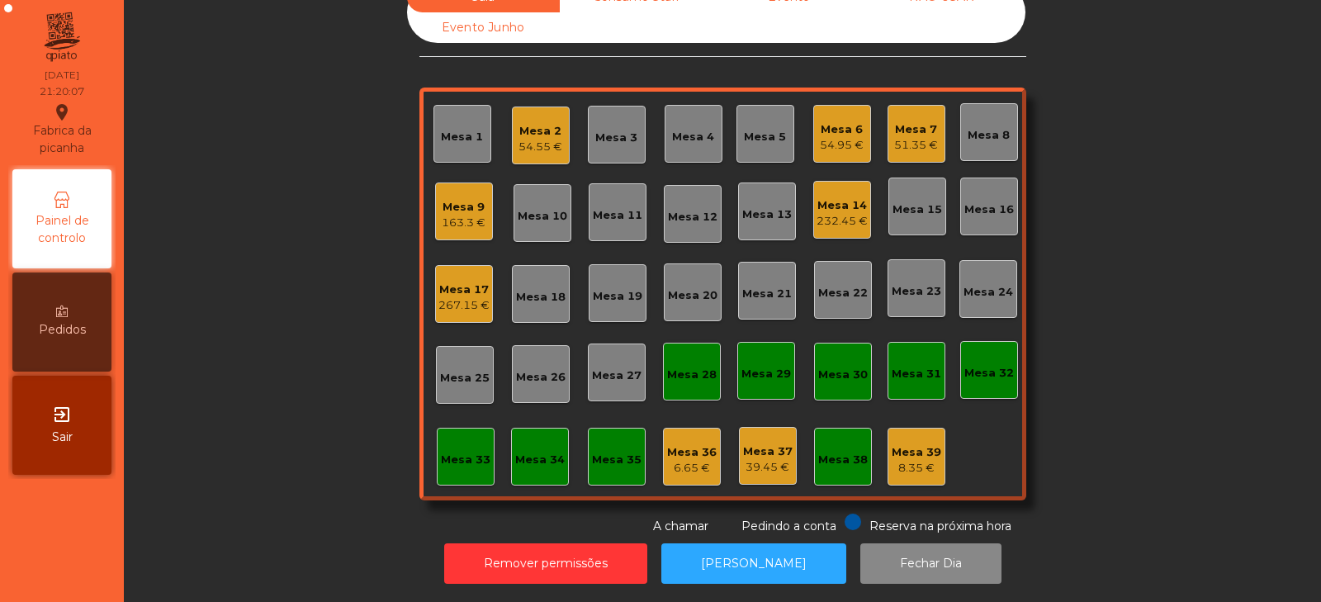
click at [291, 260] on div "Sala Consumo Staff Evento NÃO USAR Evento Junho Mesa 1 Mesa 2 54.55 € Mesa 3 Me…" at bounding box center [722, 258] width 1153 height 553
click at [1105, 242] on div "Sala Consumo Staff Evento NÃO USAR Evento Junho Mesa 1 Mesa 2 54.55 € Mesa 3 Me…" at bounding box center [722, 258] width 1153 height 553
click at [979, 292] on div "Mesa 24" at bounding box center [989, 289] width 58 height 58
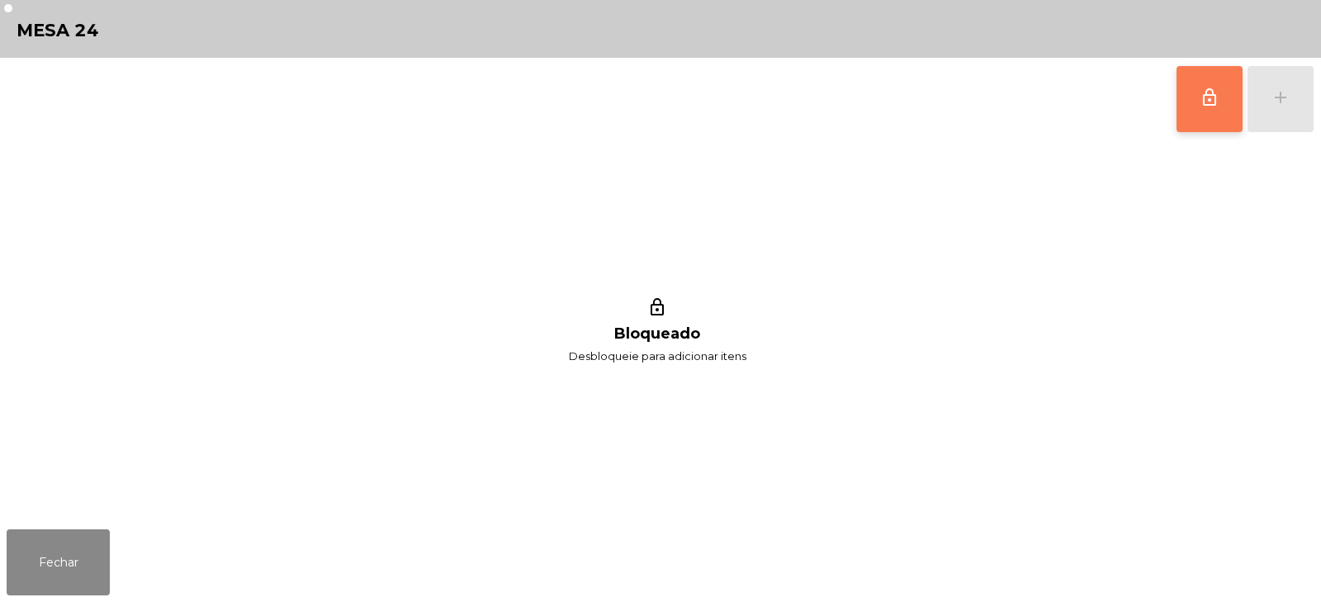
click at [1203, 112] on button "lock_outline" at bounding box center [1210, 99] width 66 height 66
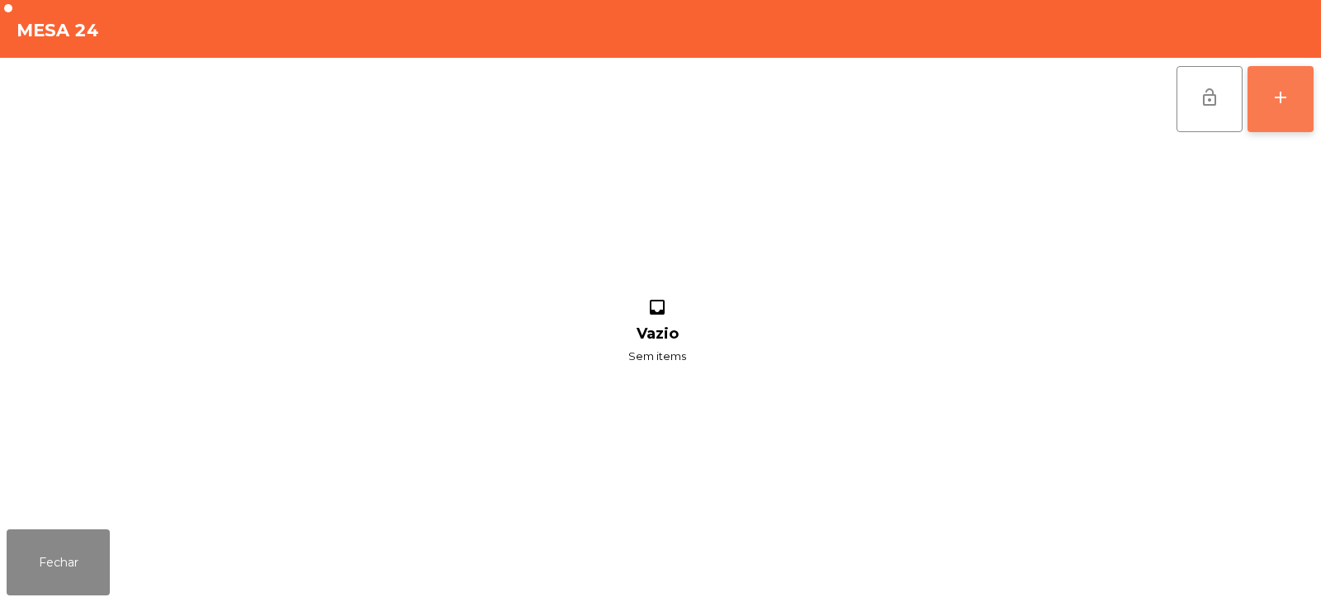
click at [1276, 115] on button "add" at bounding box center [1281, 99] width 66 height 66
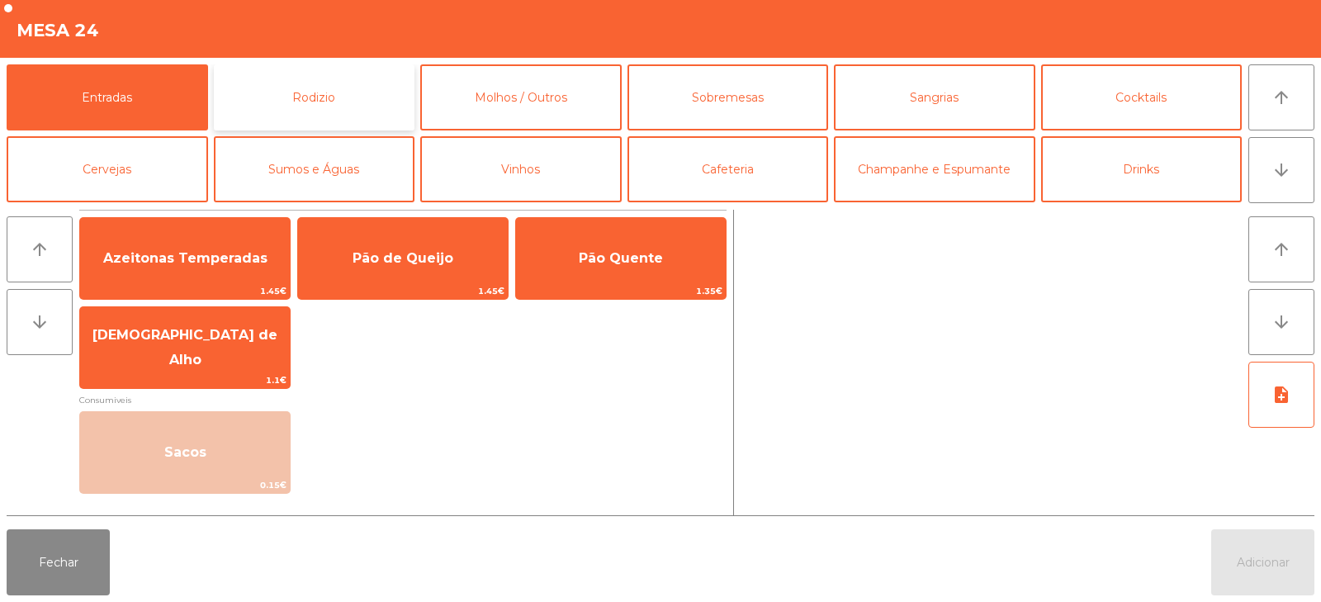
click at [364, 88] on button "Rodizio" at bounding box center [315, 97] width 202 height 66
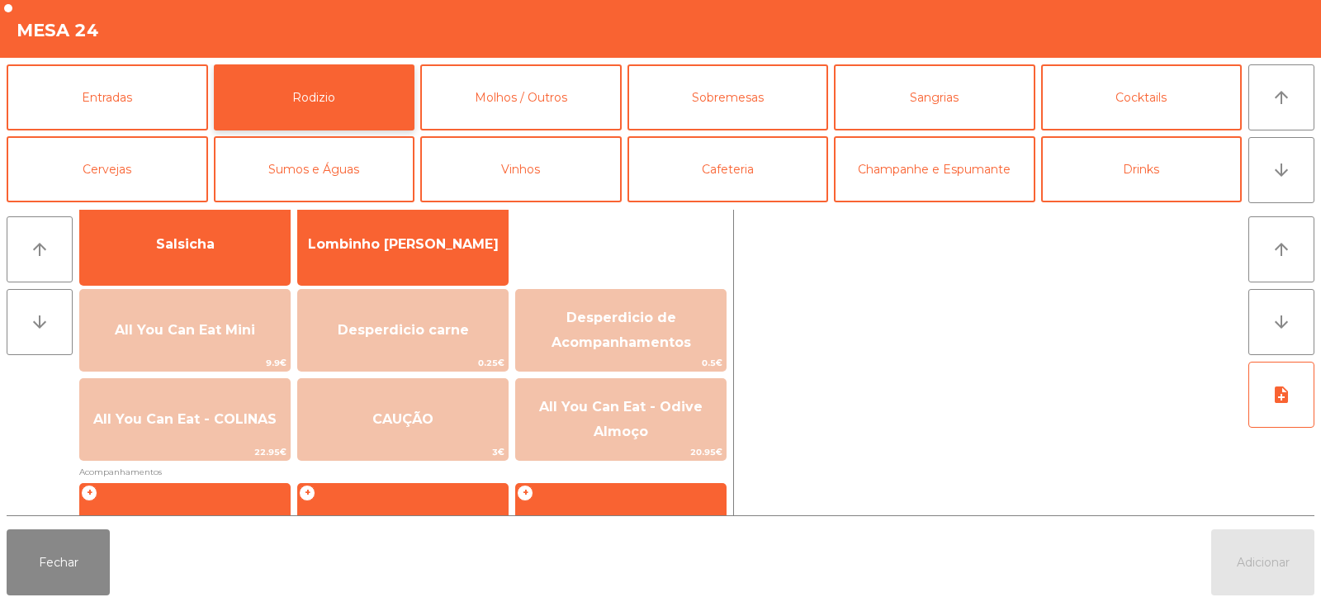
scroll to position [116, 0]
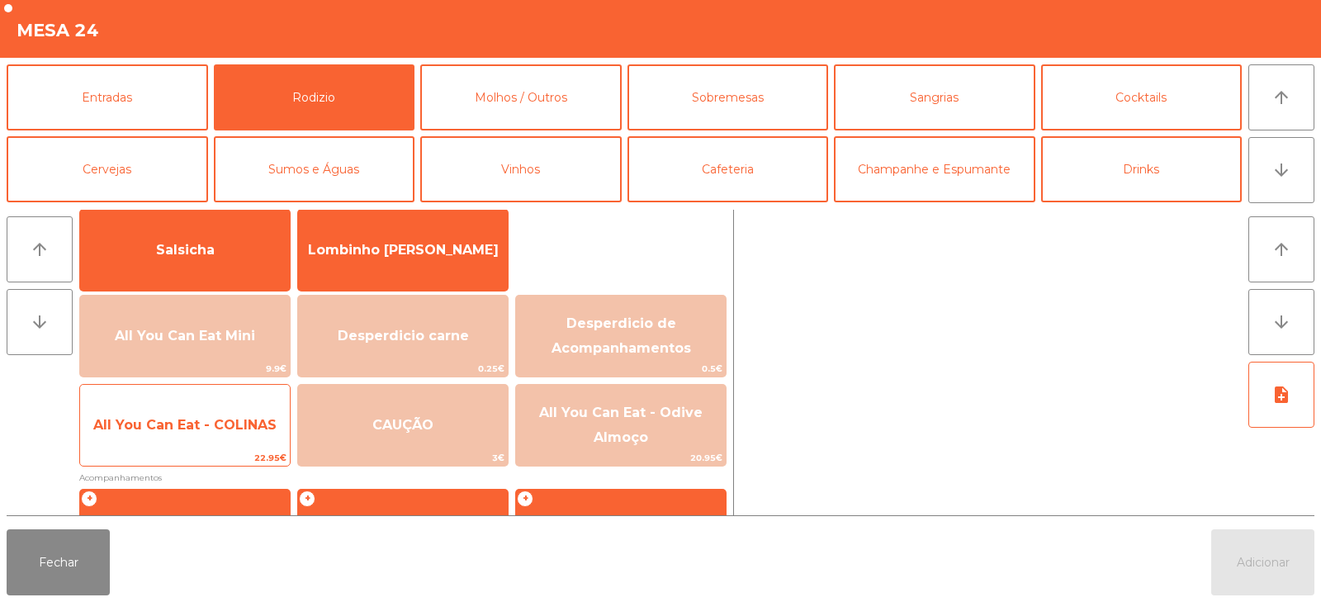
click at [200, 430] on span "All You Can Eat - COLINAS" at bounding box center [184, 425] width 183 height 16
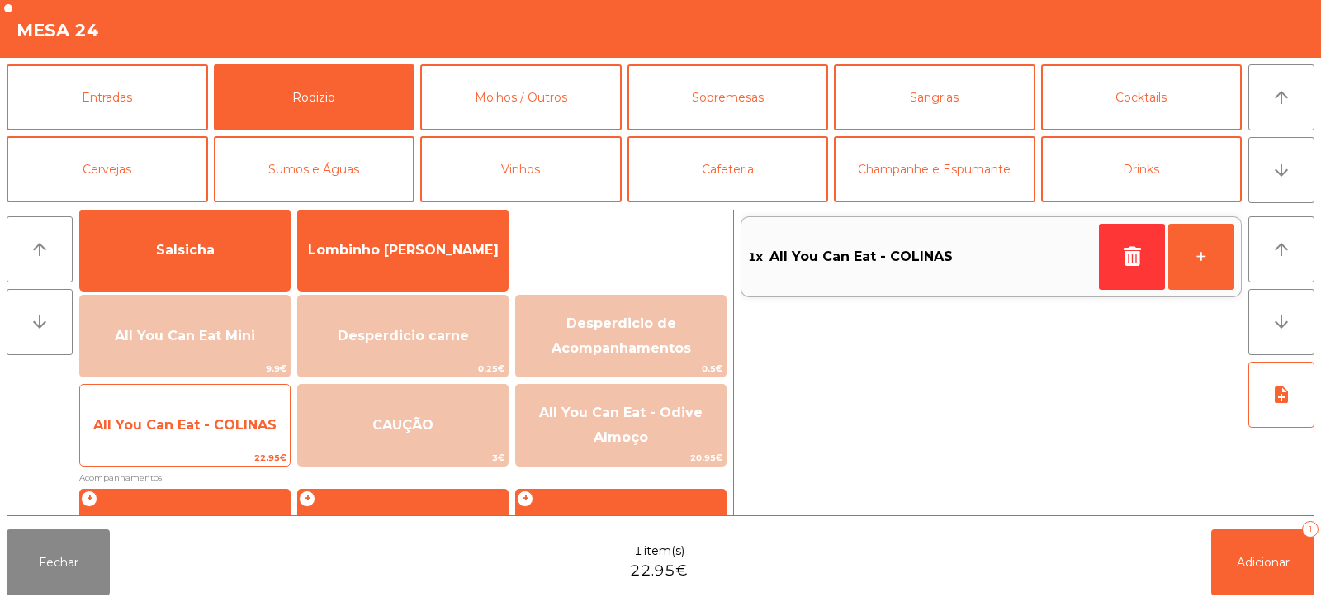
click at [197, 437] on span "All You Can Eat - COLINAS" at bounding box center [185, 425] width 210 height 45
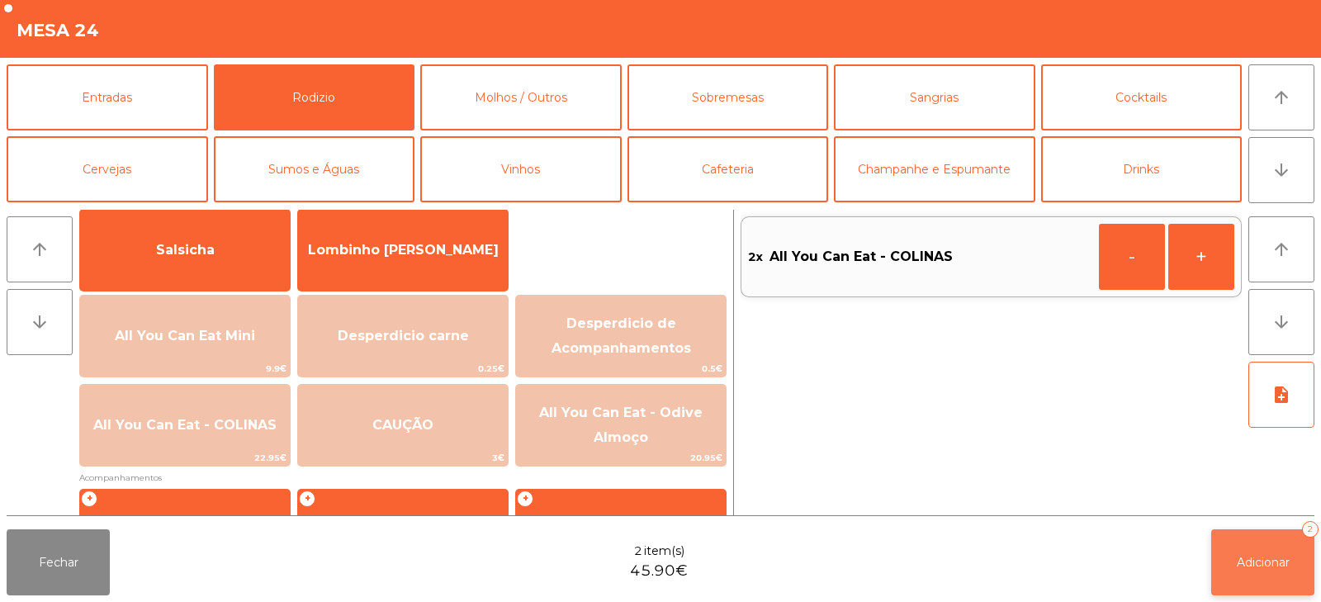
click at [1263, 583] on button "Adicionar 2" at bounding box center [1263, 562] width 103 height 66
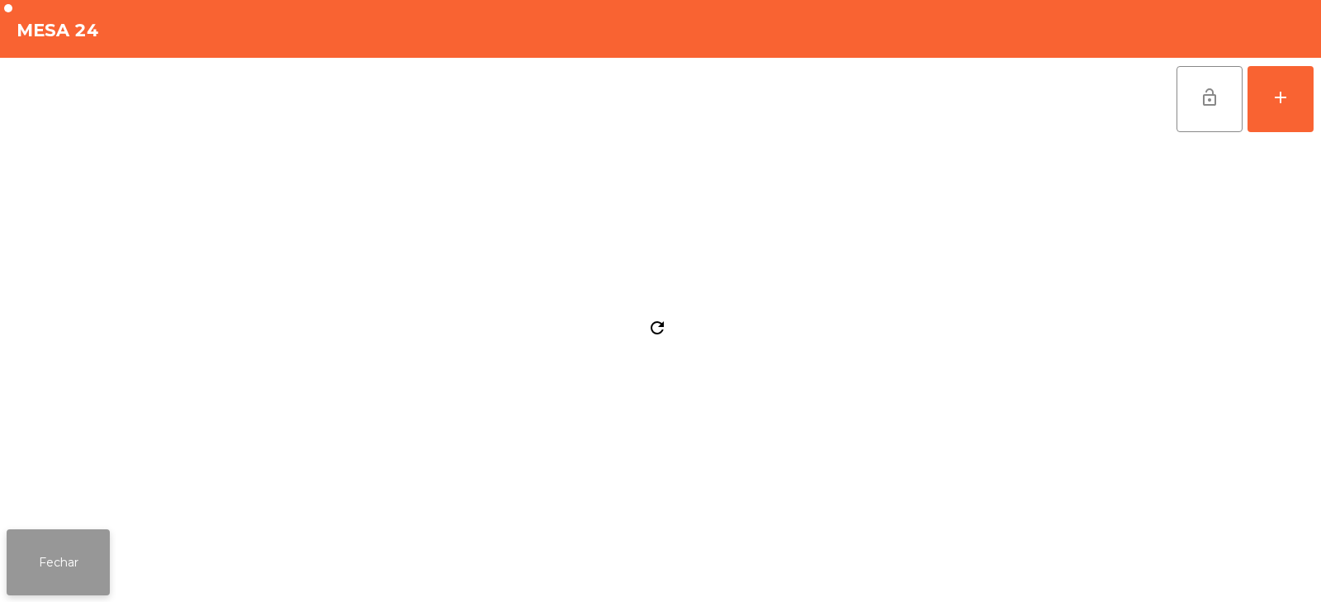
click at [46, 577] on button "Fechar" at bounding box center [58, 562] width 103 height 66
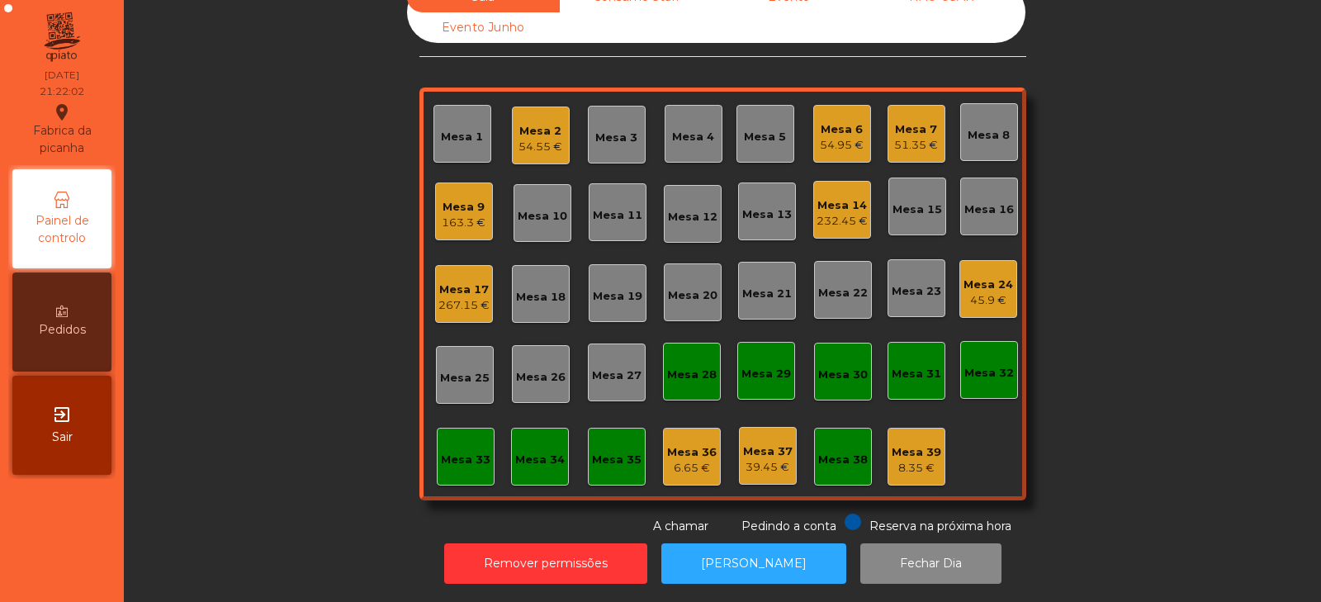
click at [531, 142] on div "54.55 €" at bounding box center [541, 147] width 44 height 17
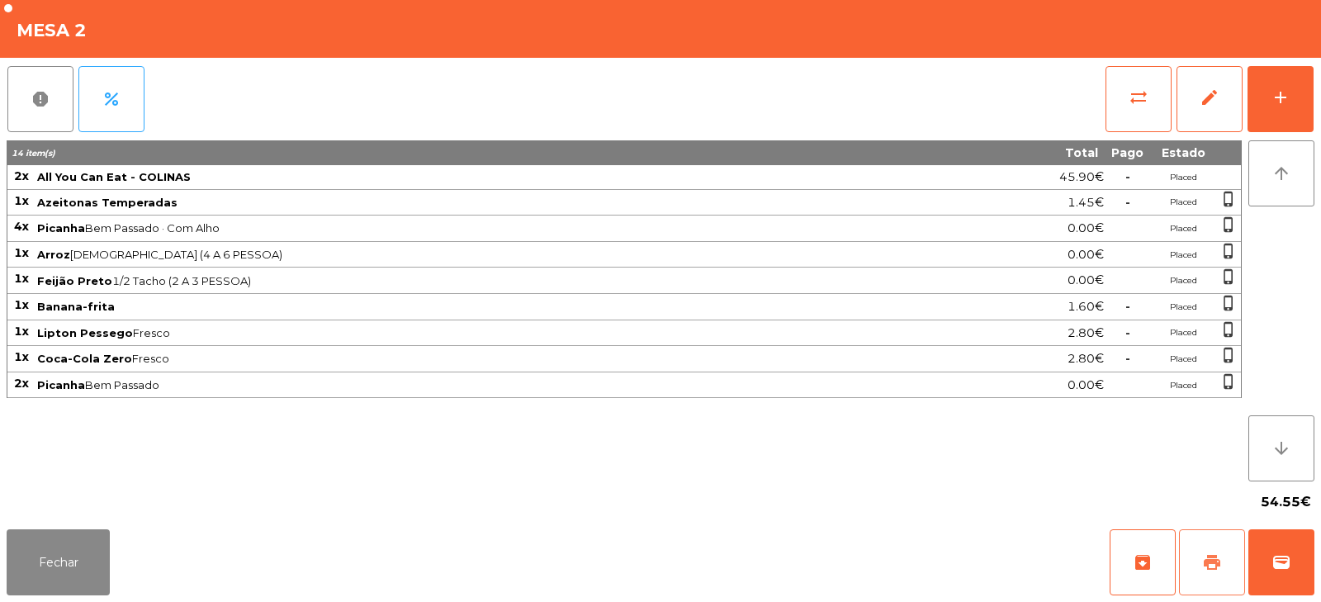
click at [1217, 559] on span "print" at bounding box center [1213, 563] width 20 height 20
click at [1147, 103] on span "sync_alt" at bounding box center [1139, 98] width 20 height 20
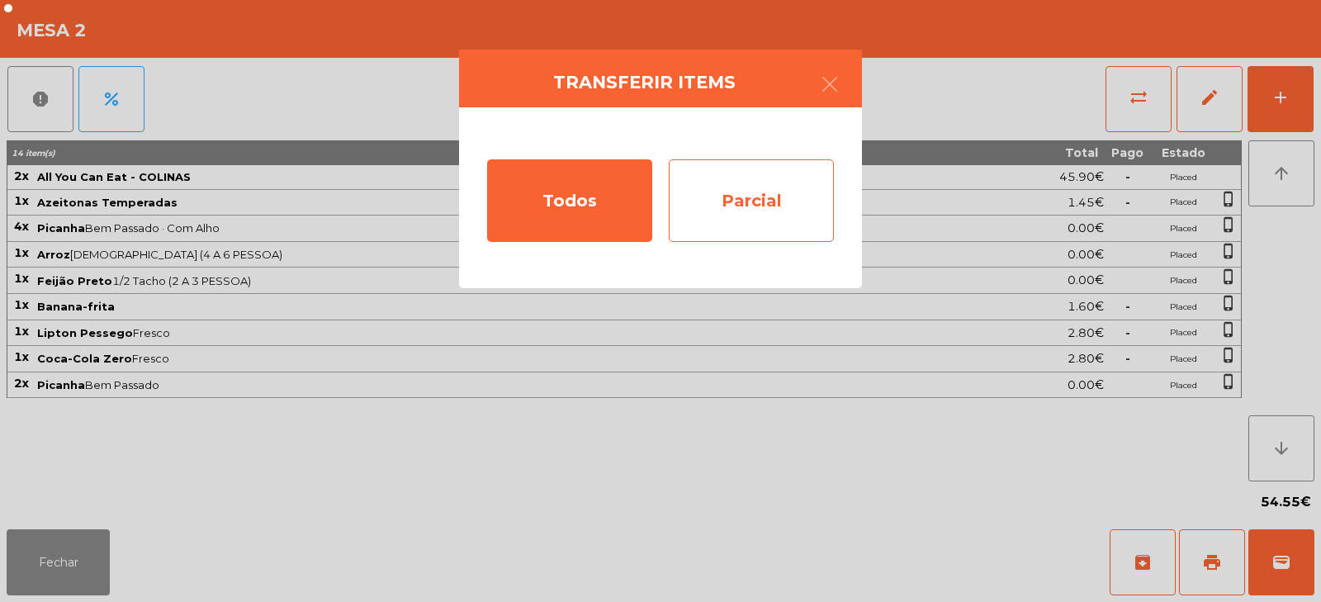
click at [743, 216] on div "Parcial" at bounding box center [751, 200] width 165 height 83
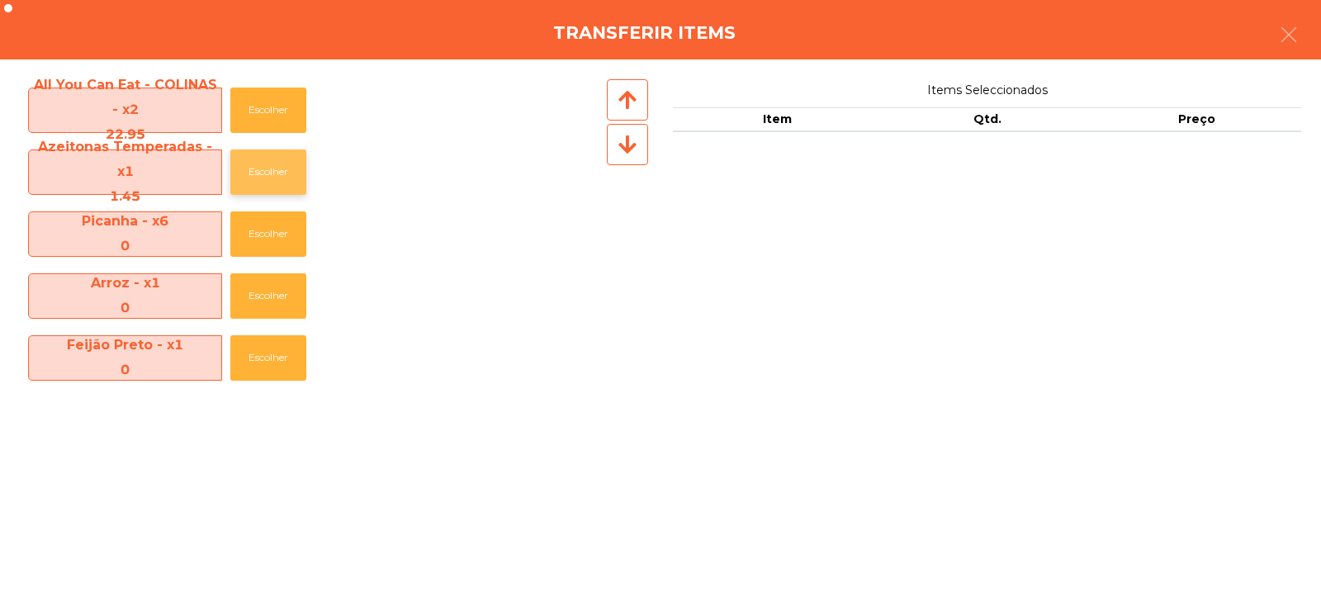
click at [279, 181] on button "Escolher" at bounding box center [268, 171] width 76 height 45
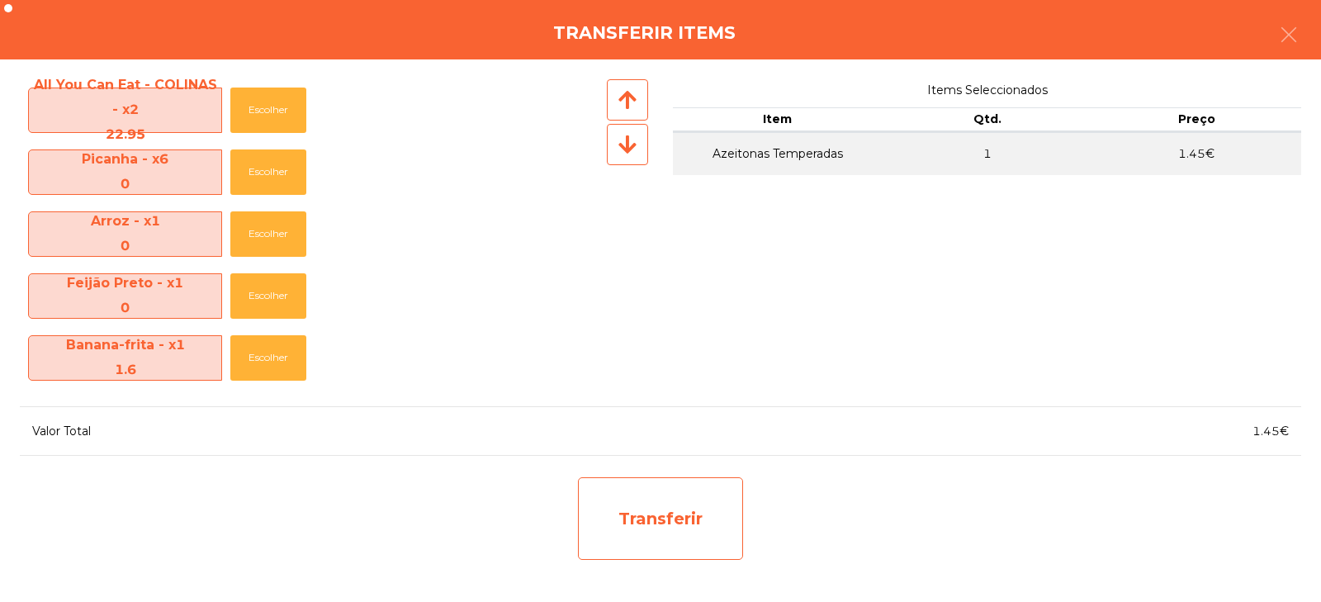
click at [652, 527] on div "Transferir" at bounding box center [660, 518] width 165 height 83
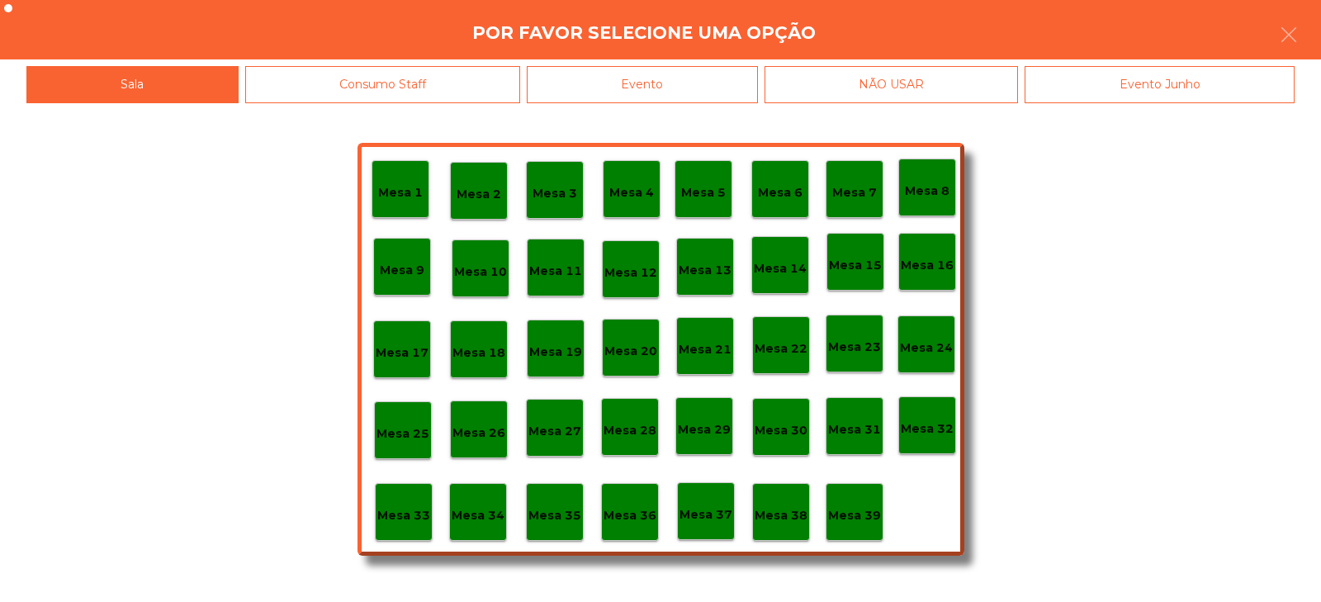
click at [711, 507] on p "Mesa 37" at bounding box center [706, 514] width 53 height 19
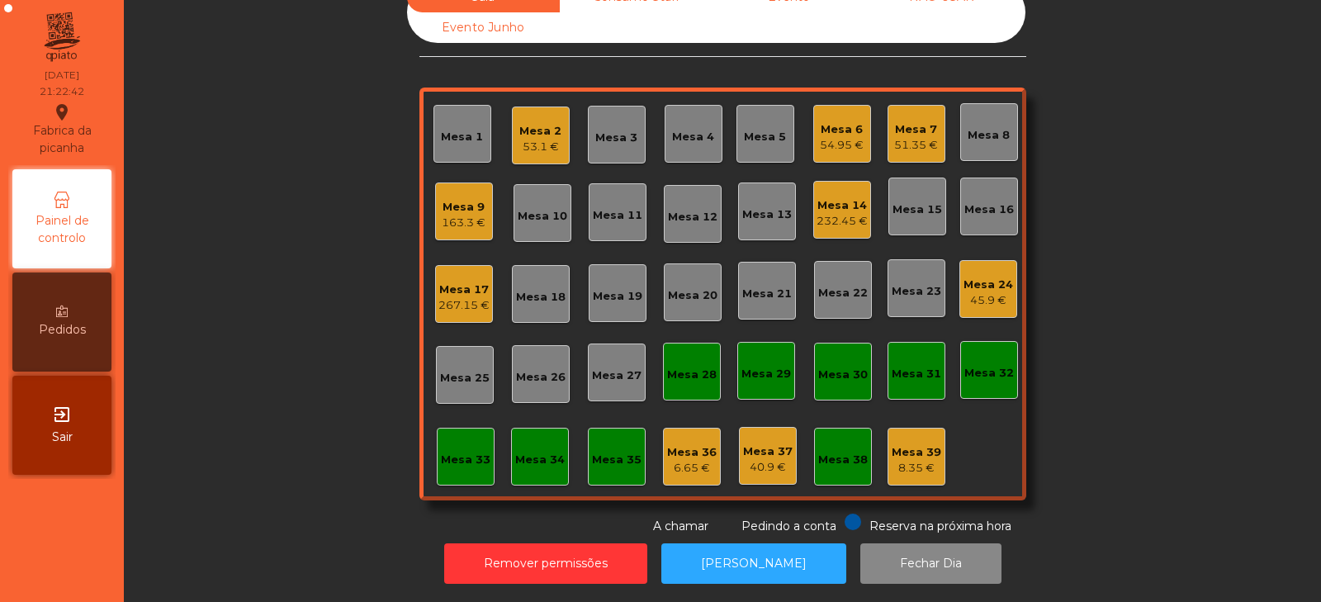
click at [529, 124] on div "Mesa 2" at bounding box center [541, 131] width 42 height 17
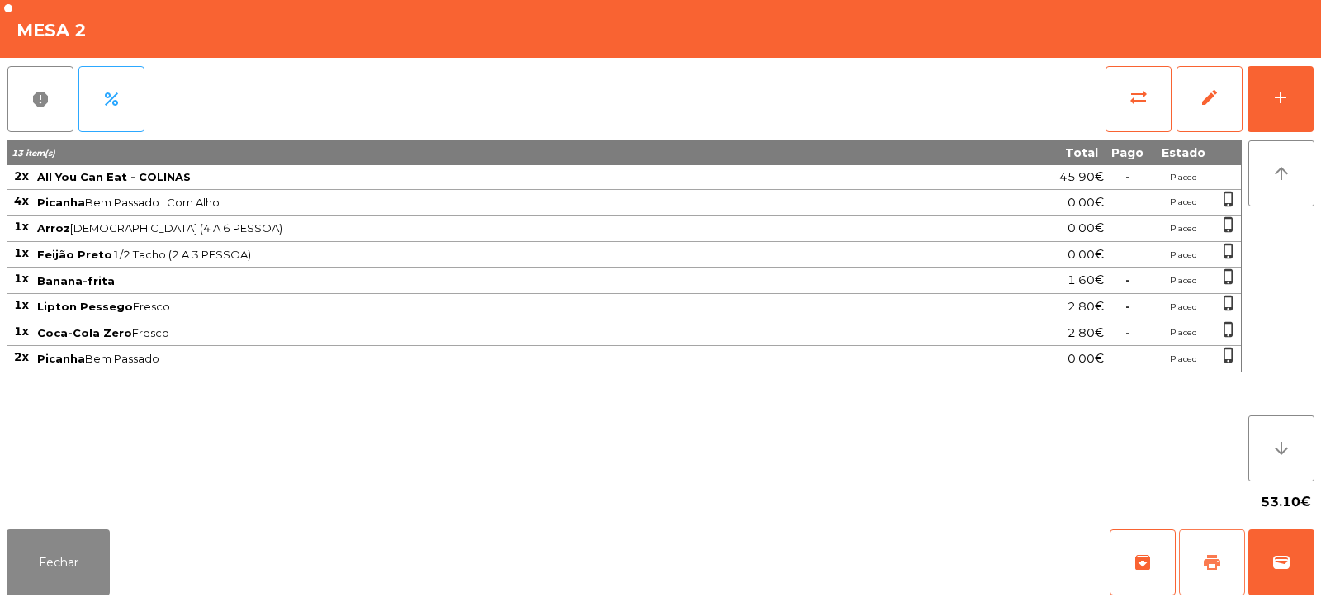
click at [1207, 549] on button "print" at bounding box center [1212, 562] width 66 height 66
click at [1299, 562] on button "wallet" at bounding box center [1282, 562] width 66 height 66
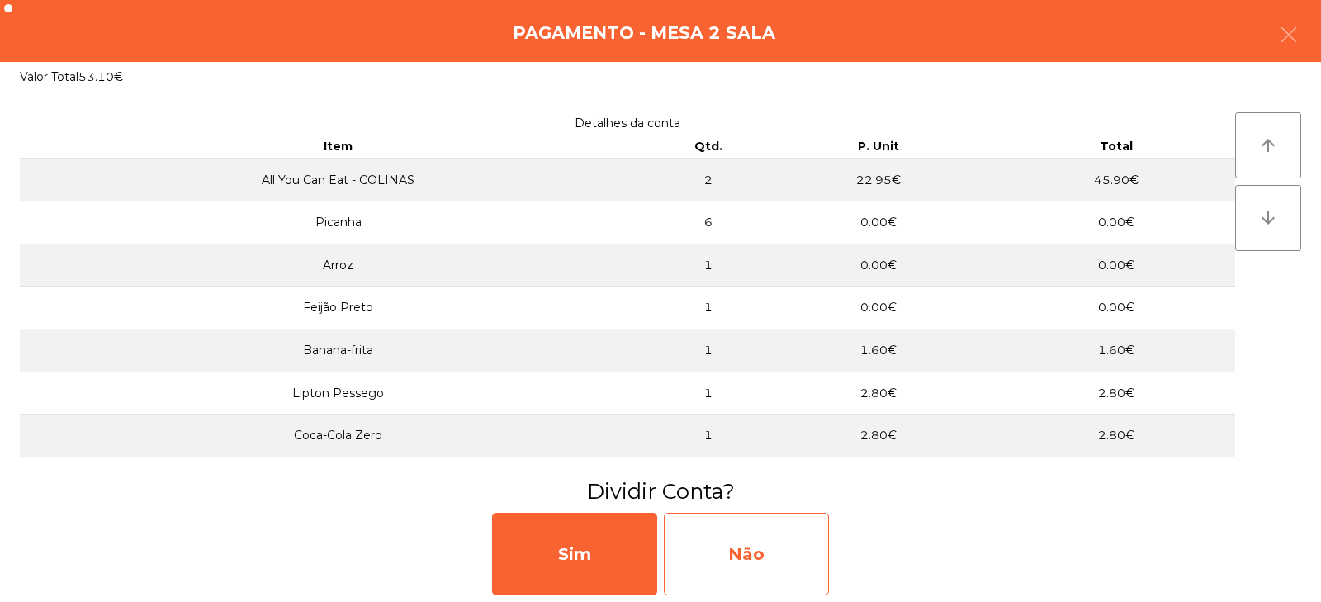
click at [760, 557] on div "Não" at bounding box center [746, 554] width 165 height 83
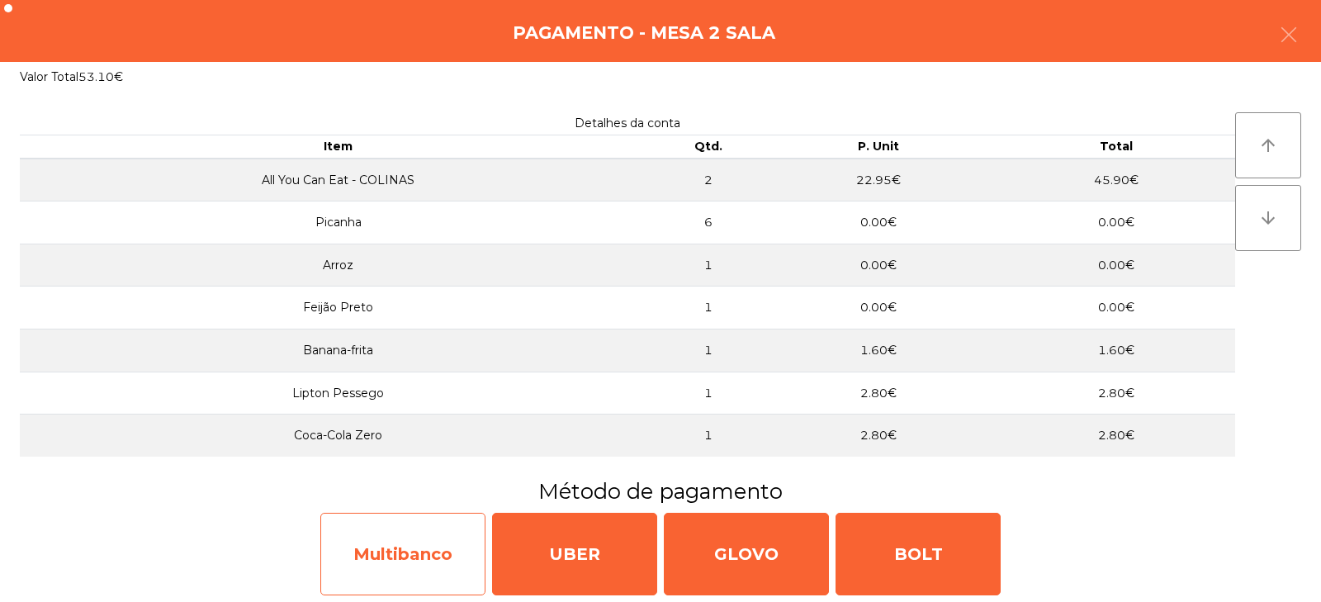
click at [414, 576] on div "Multibanco" at bounding box center [402, 554] width 165 height 83
select select "**"
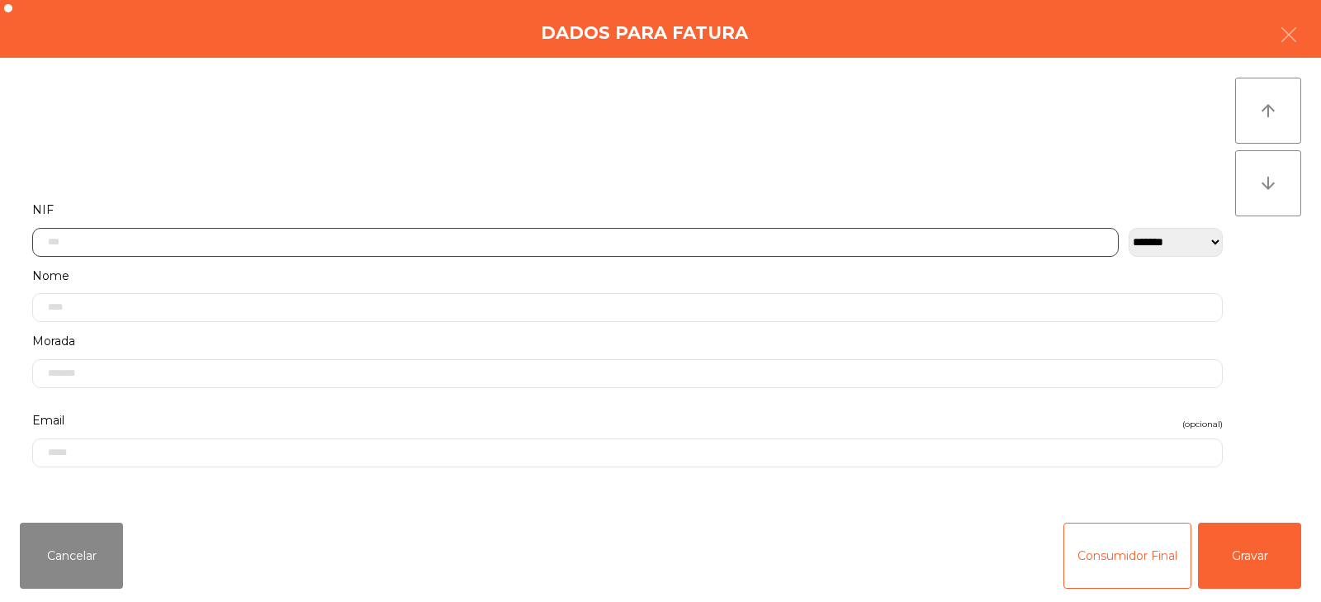
click at [436, 241] on input "text" at bounding box center [575, 242] width 1087 height 29
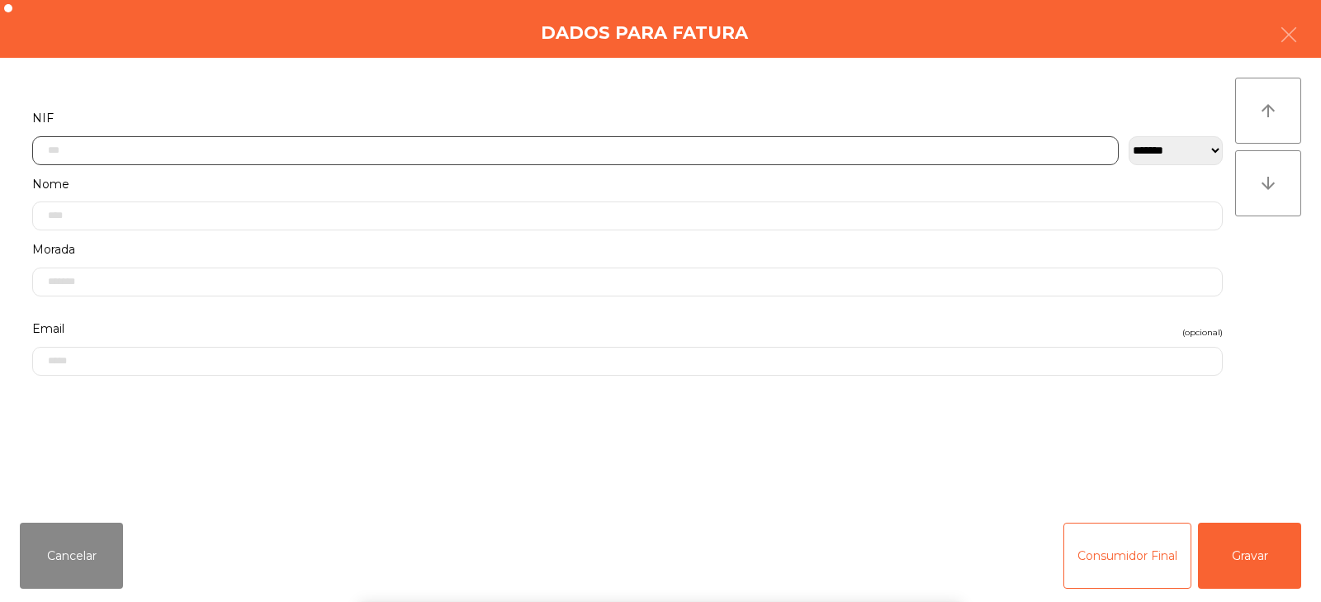
scroll to position [121, 0]
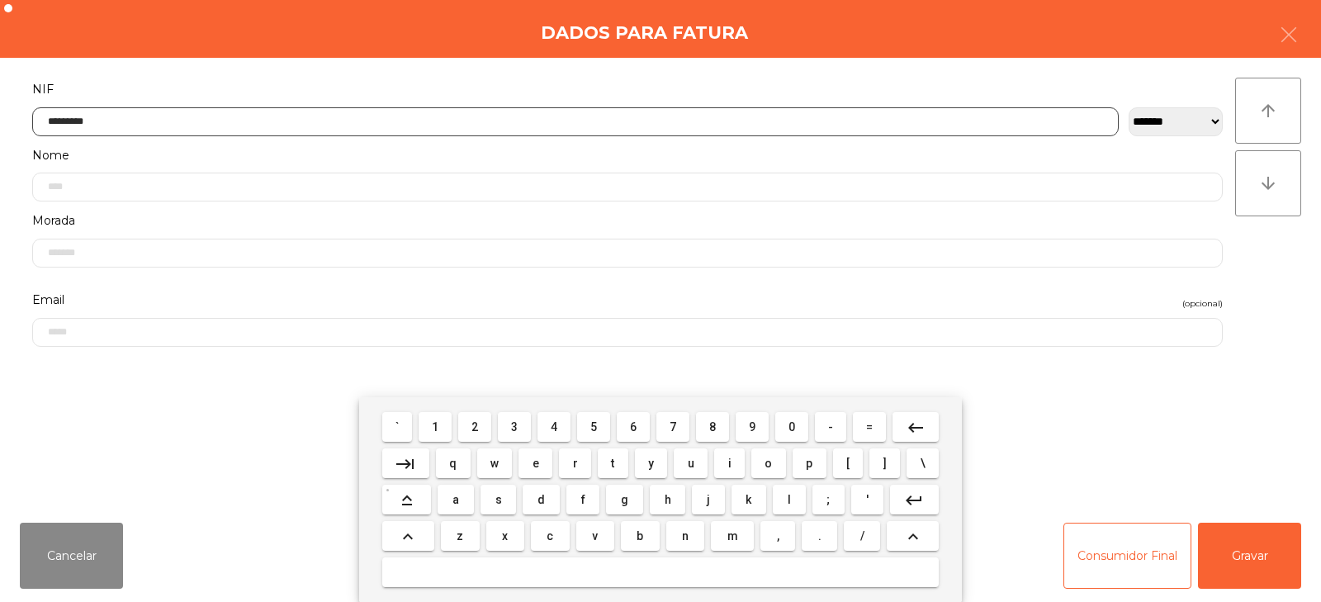
type input "*********"
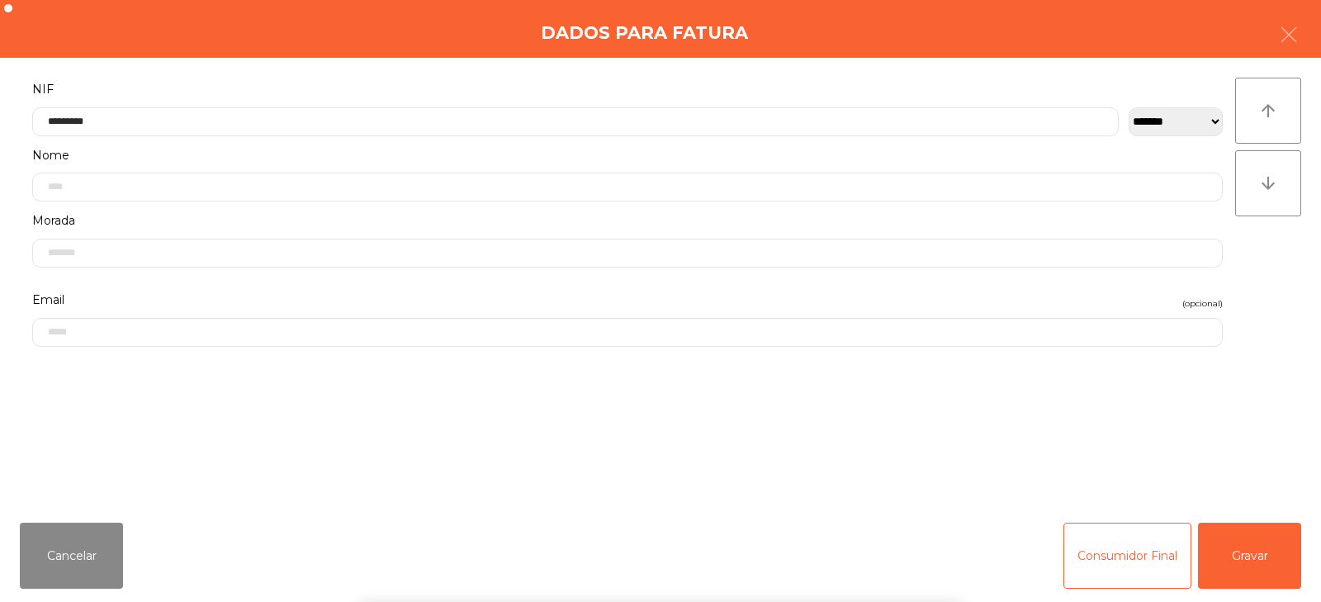
click at [1254, 572] on div "` 1 2 3 4 5 6 7 8 9 0 - = keyboard_backspace keyboard_tab q w e r t y u i o p […" at bounding box center [660, 499] width 1321 height 205
click at [1268, 540] on button "Gravar" at bounding box center [1249, 556] width 103 height 66
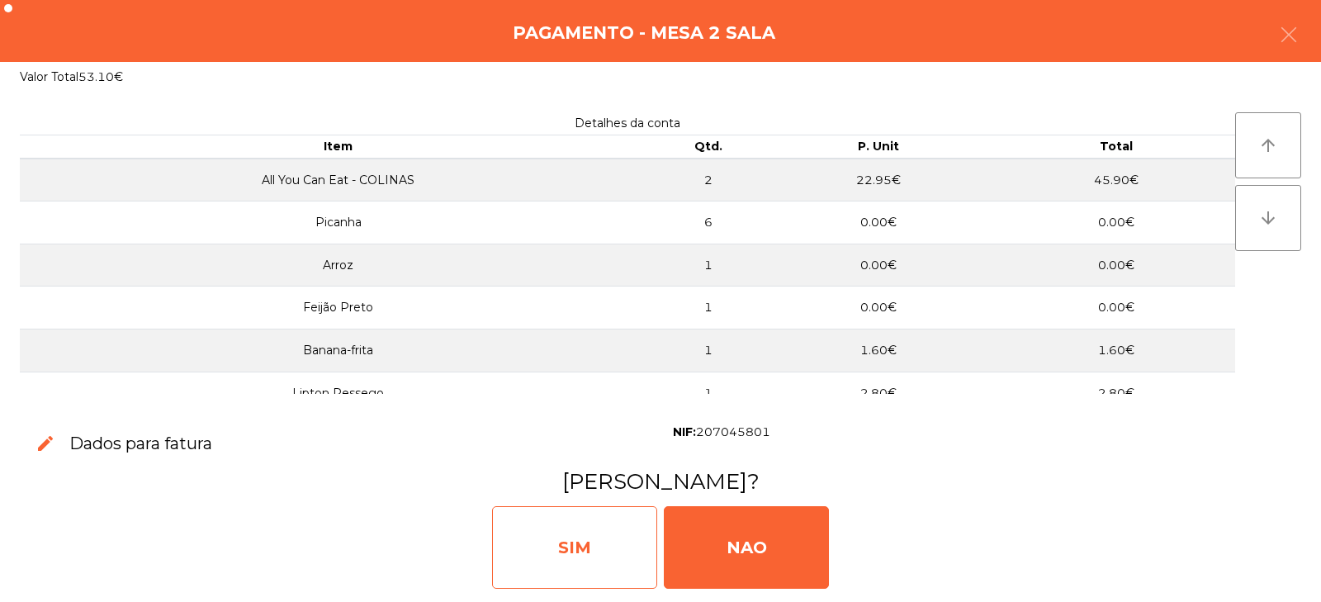
click at [590, 552] on div "SIM" at bounding box center [574, 547] width 165 height 83
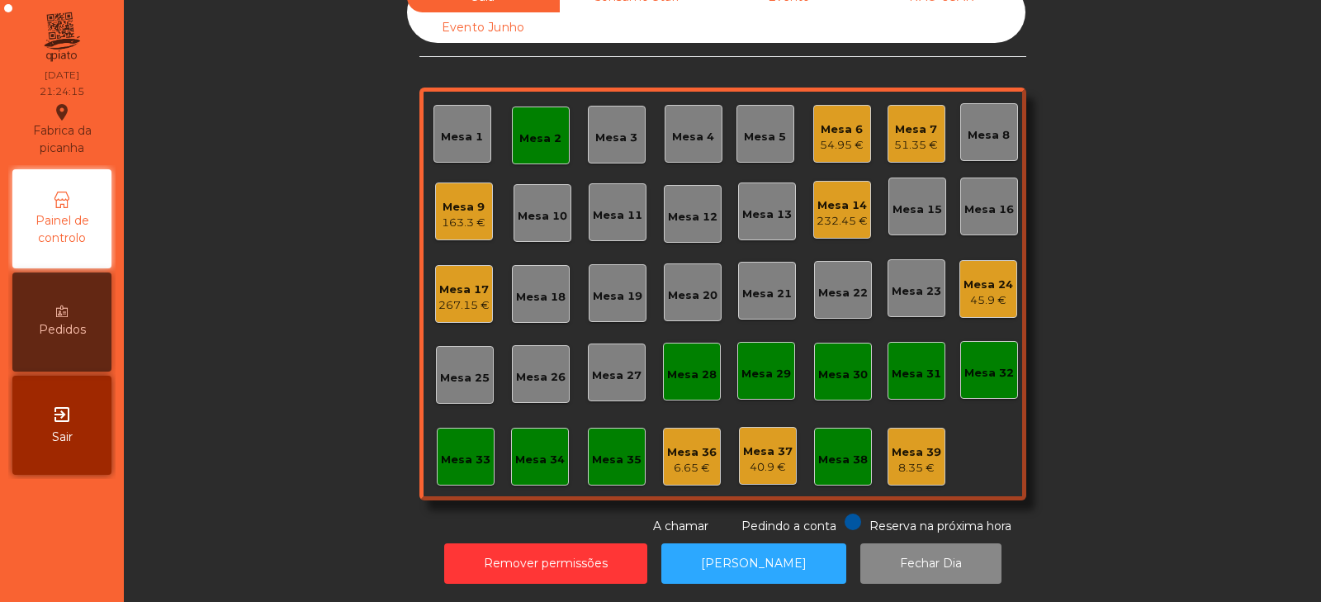
click at [525, 145] on div "Mesa 2" at bounding box center [541, 136] width 58 height 58
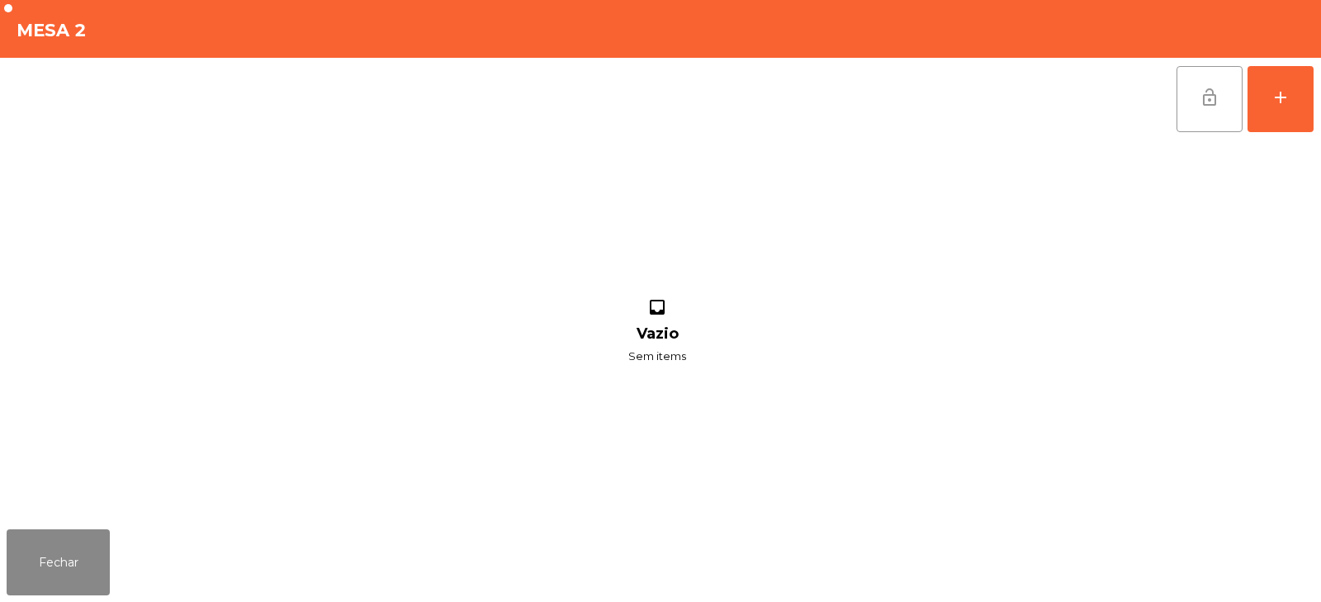
click at [1211, 116] on button "lock_open" at bounding box center [1210, 99] width 66 height 66
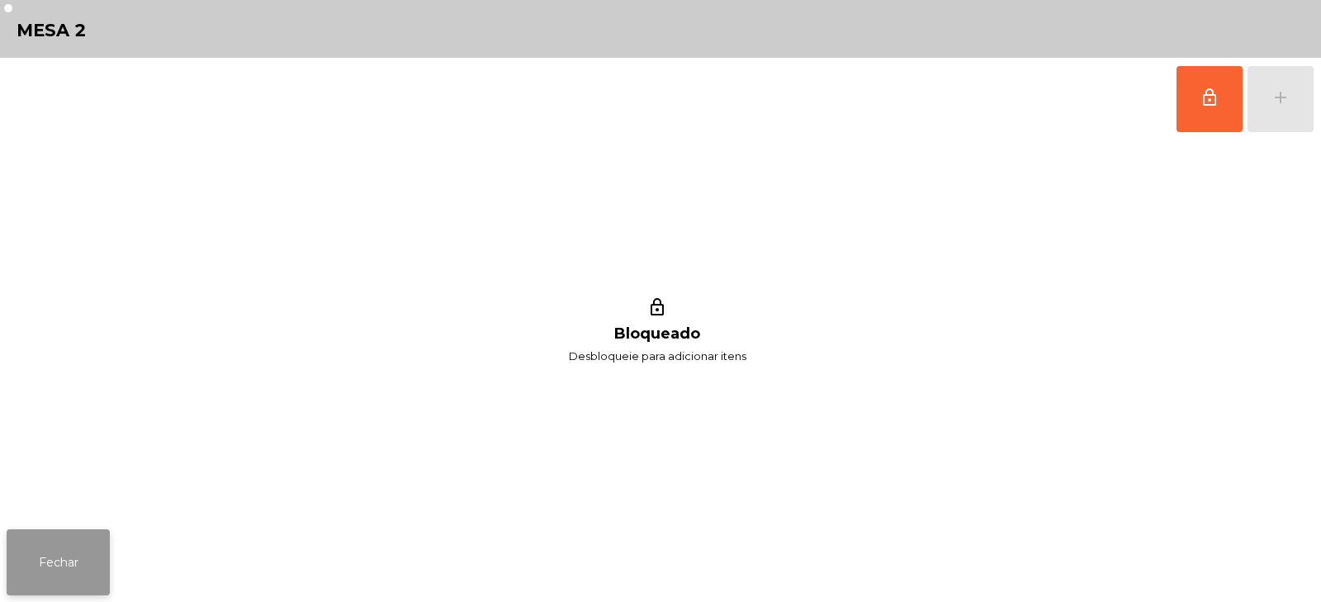
click at [78, 545] on button "Fechar" at bounding box center [58, 562] width 103 height 66
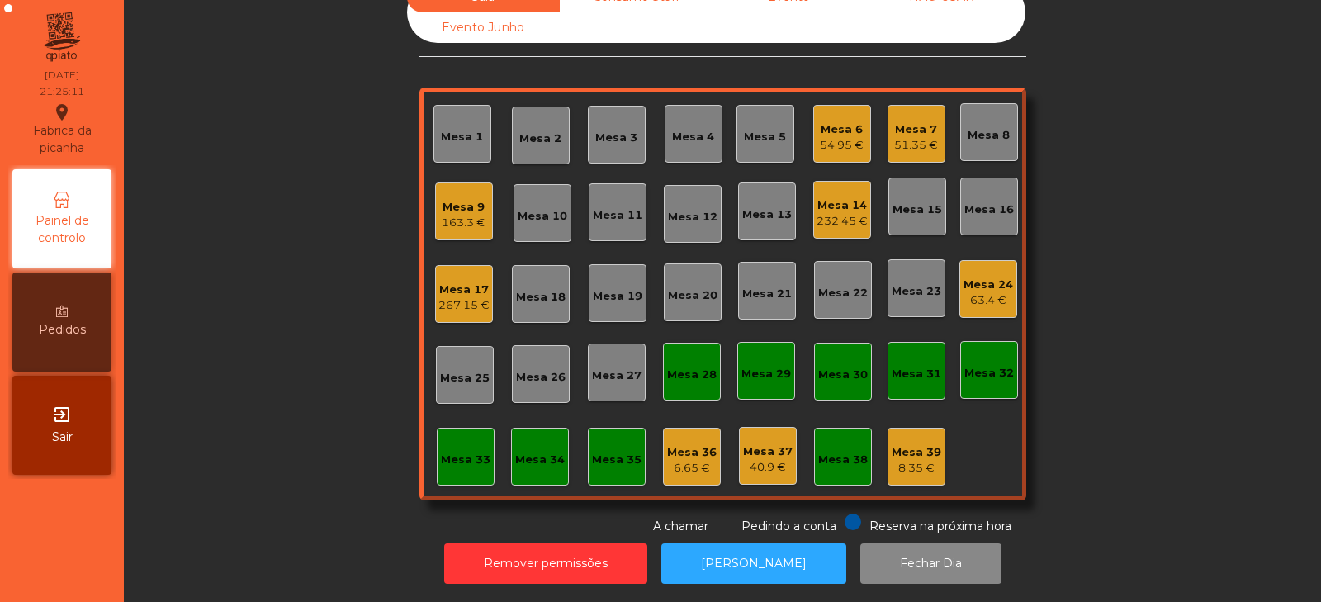
click at [463, 464] on div "Mesa 33" at bounding box center [466, 457] width 58 height 58
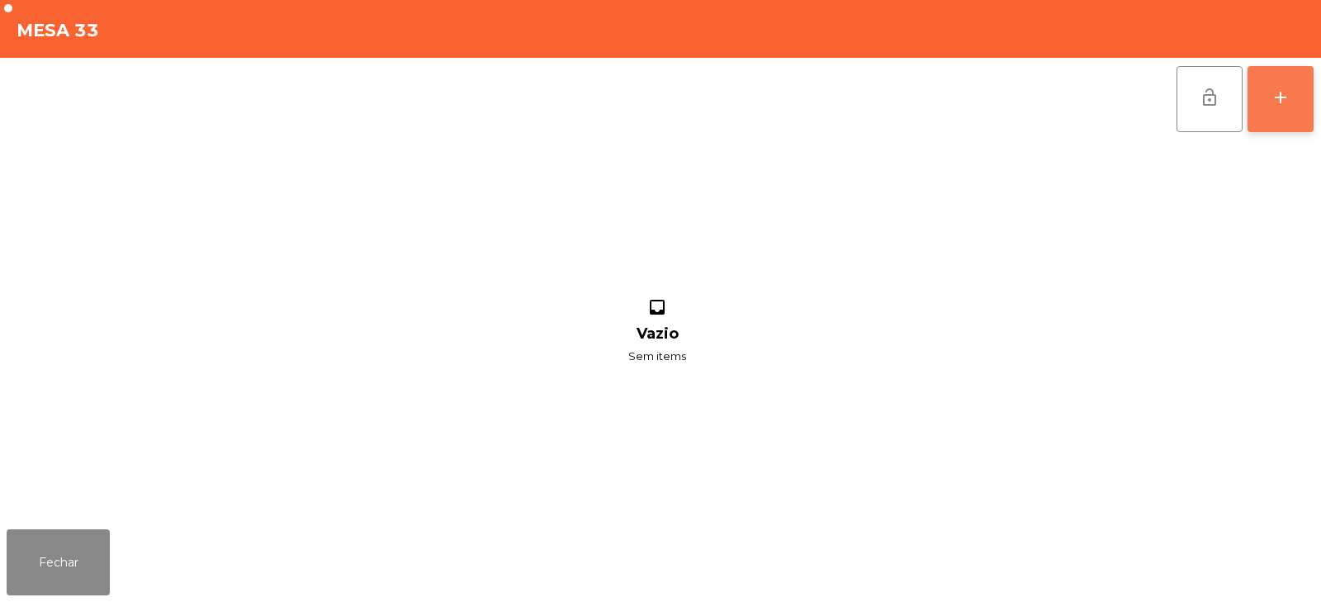
click at [1285, 114] on button "add" at bounding box center [1281, 99] width 66 height 66
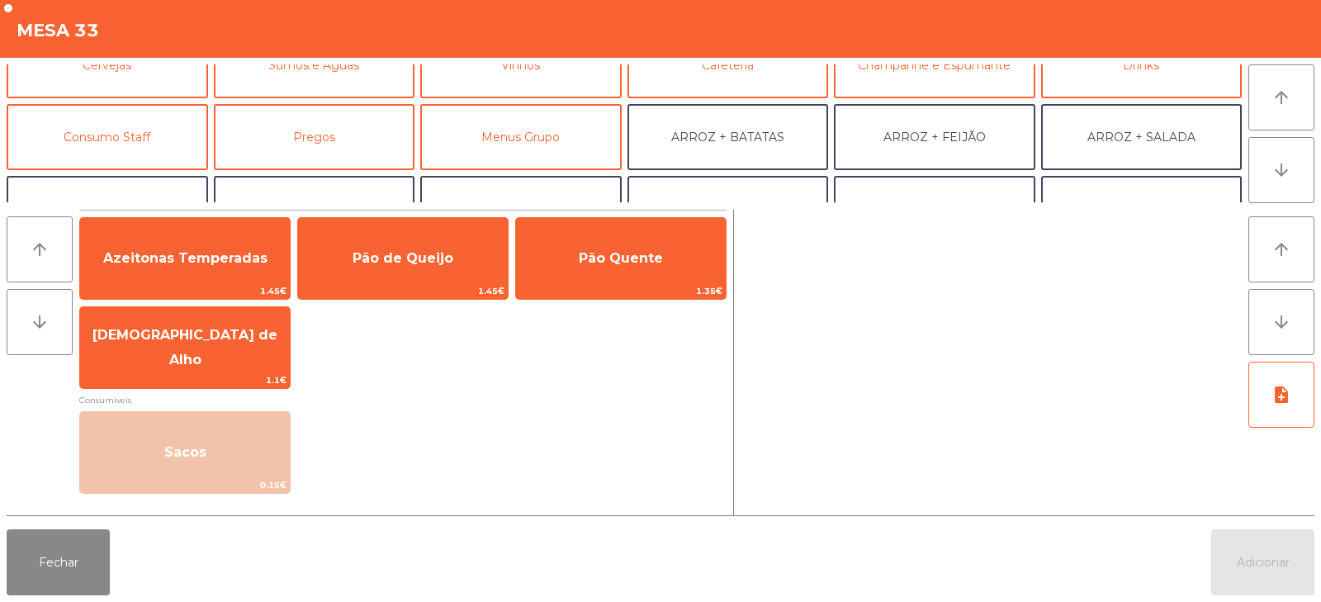
scroll to position [105, 0]
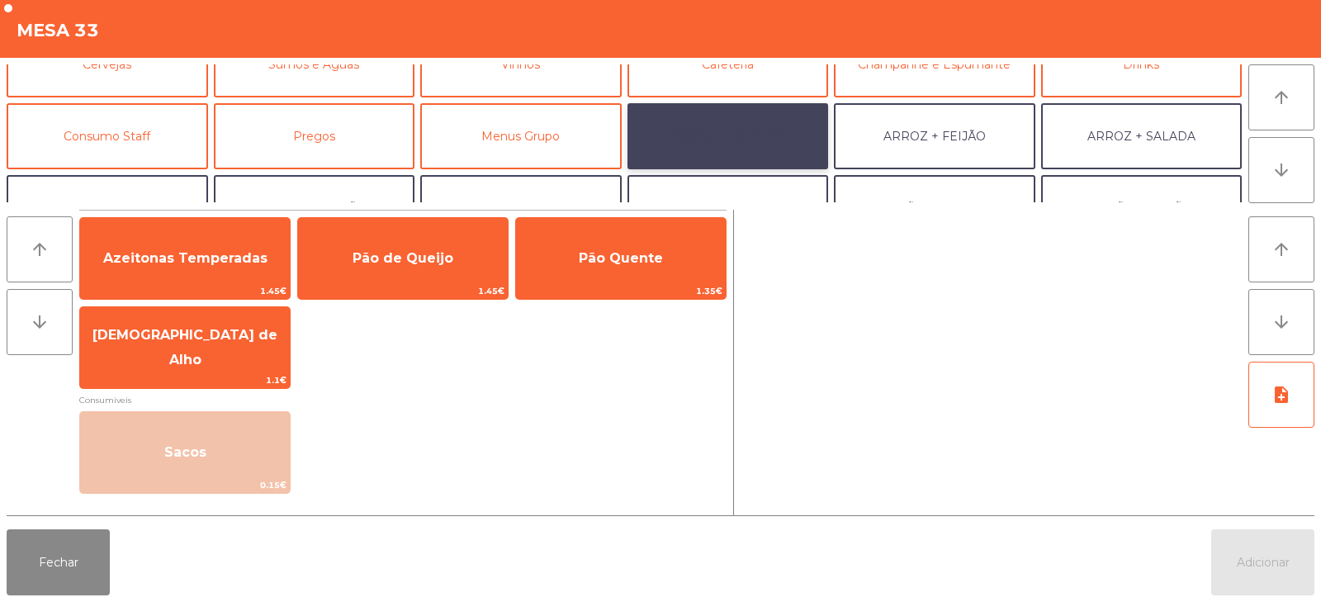
click at [764, 142] on button "ARROZ + BATATAS" at bounding box center [729, 136] width 202 height 66
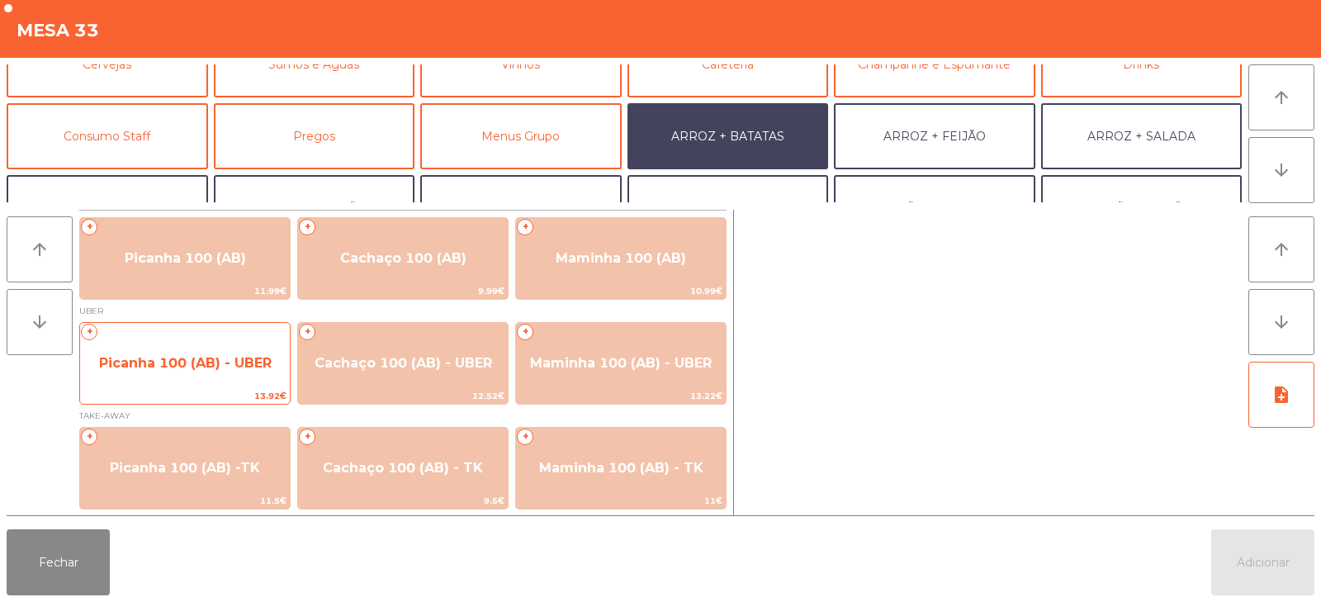
click at [216, 391] on span "13.92€" at bounding box center [185, 396] width 210 height 16
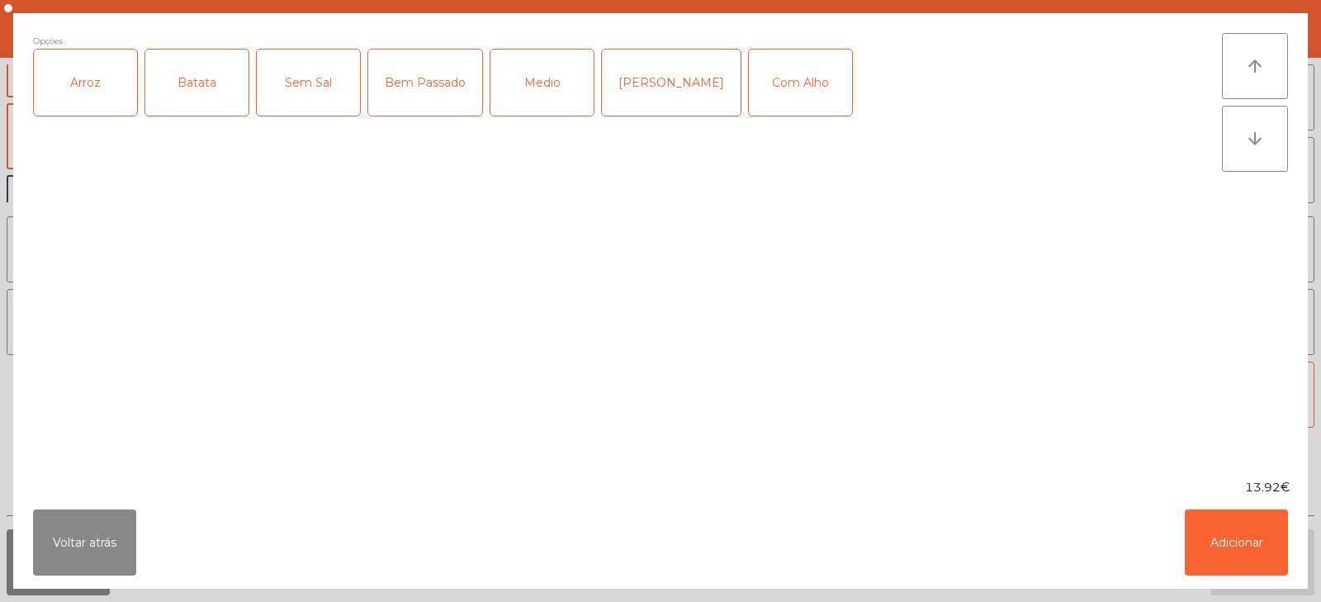
click at [91, 111] on div "Arroz" at bounding box center [85, 83] width 103 height 66
click at [192, 98] on div "Batata" at bounding box center [196, 83] width 103 height 66
click at [426, 88] on div "Bem Passado" at bounding box center [425, 83] width 114 height 66
click at [771, 80] on div "Com Alho" at bounding box center [800, 83] width 103 height 66
click at [1222, 553] on button "Adicionar" at bounding box center [1236, 543] width 103 height 66
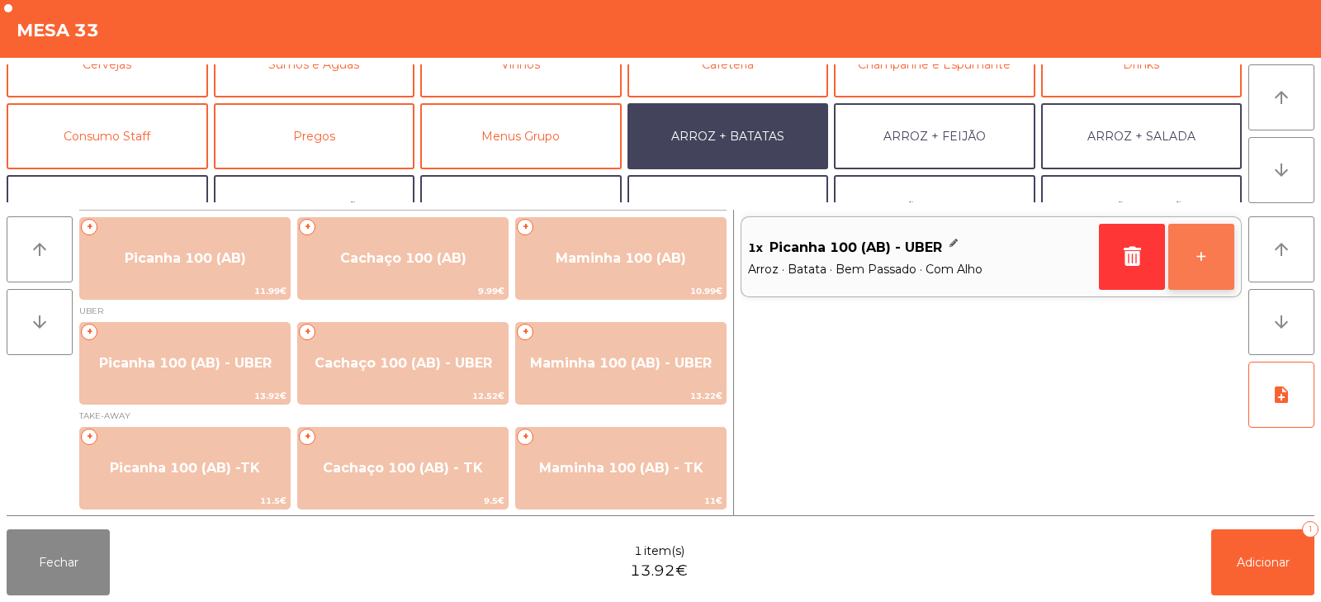
click at [1197, 245] on button "+" at bounding box center [1202, 257] width 66 height 66
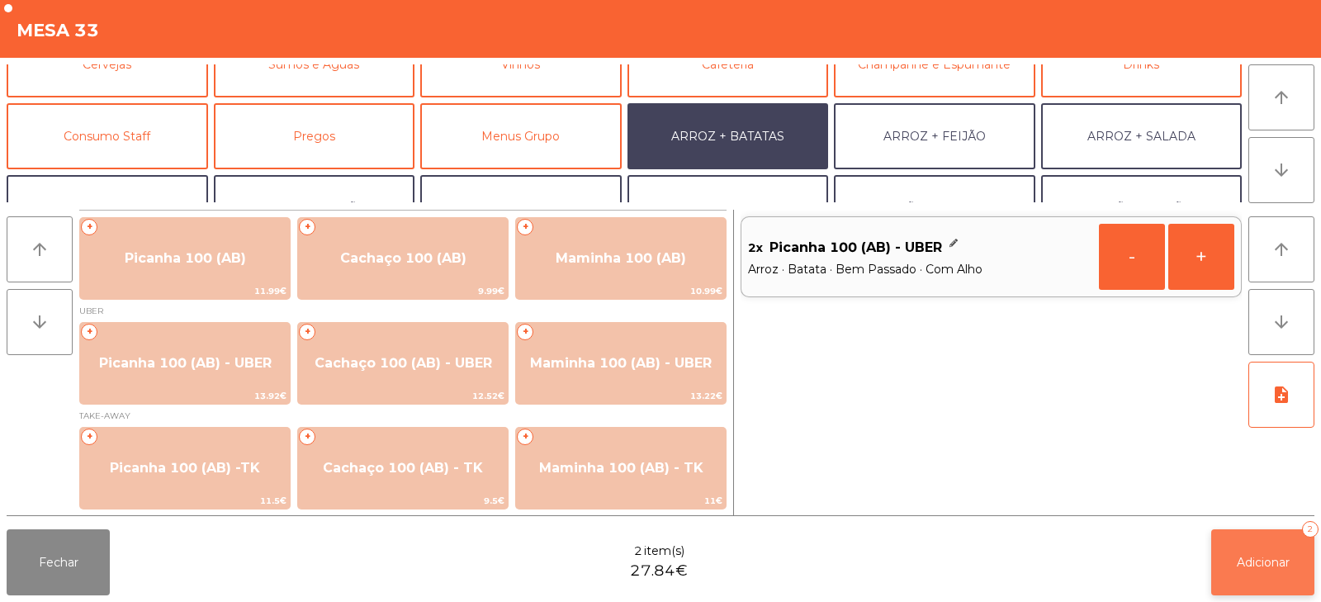
click at [1241, 555] on span "Adicionar" at bounding box center [1263, 562] width 53 height 15
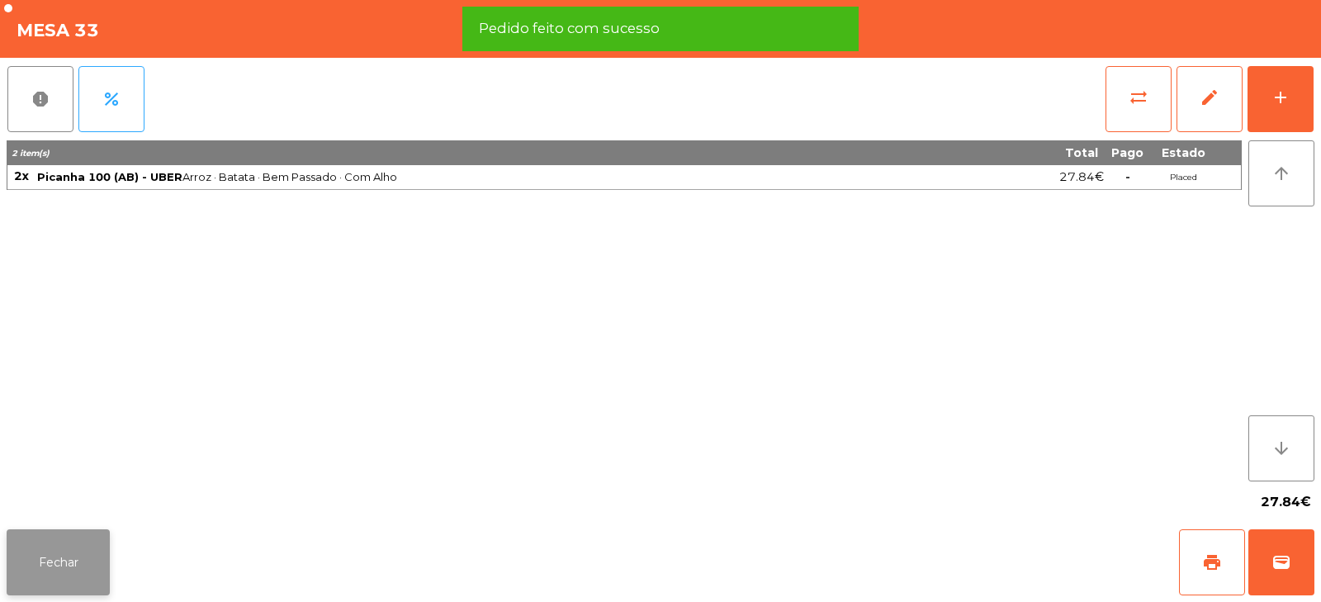
click at [88, 565] on button "Fechar" at bounding box center [58, 562] width 103 height 66
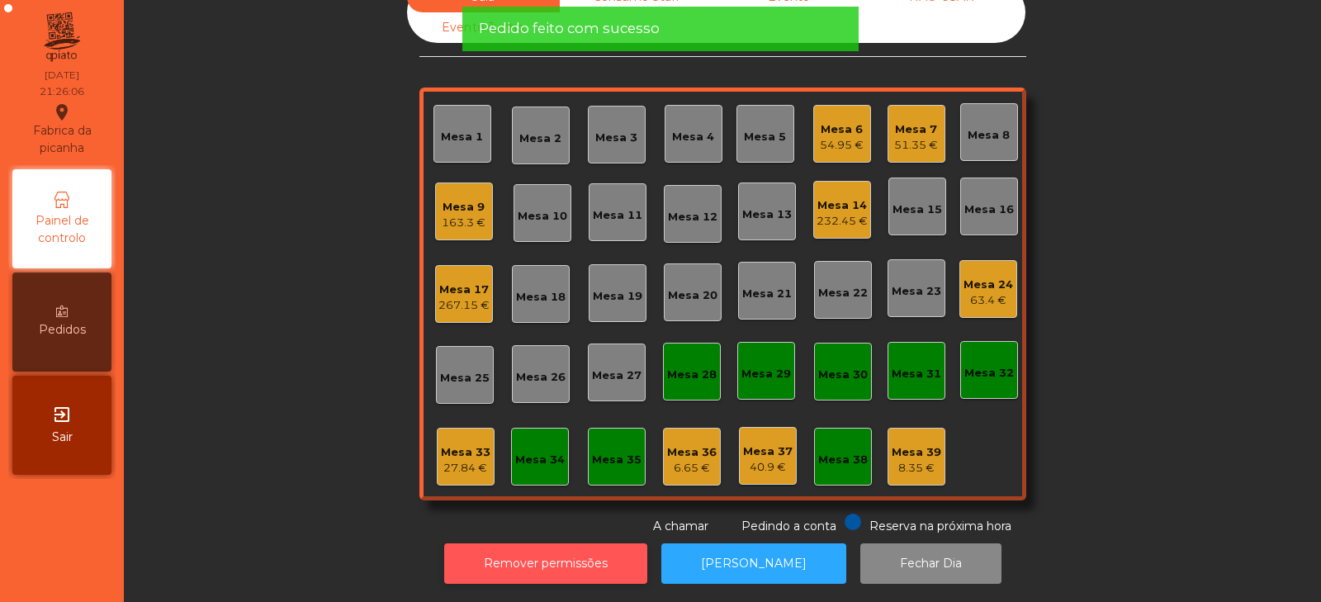
click at [595, 569] on button "Remover permissões" at bounding box center [545, 563] width 203 height 40
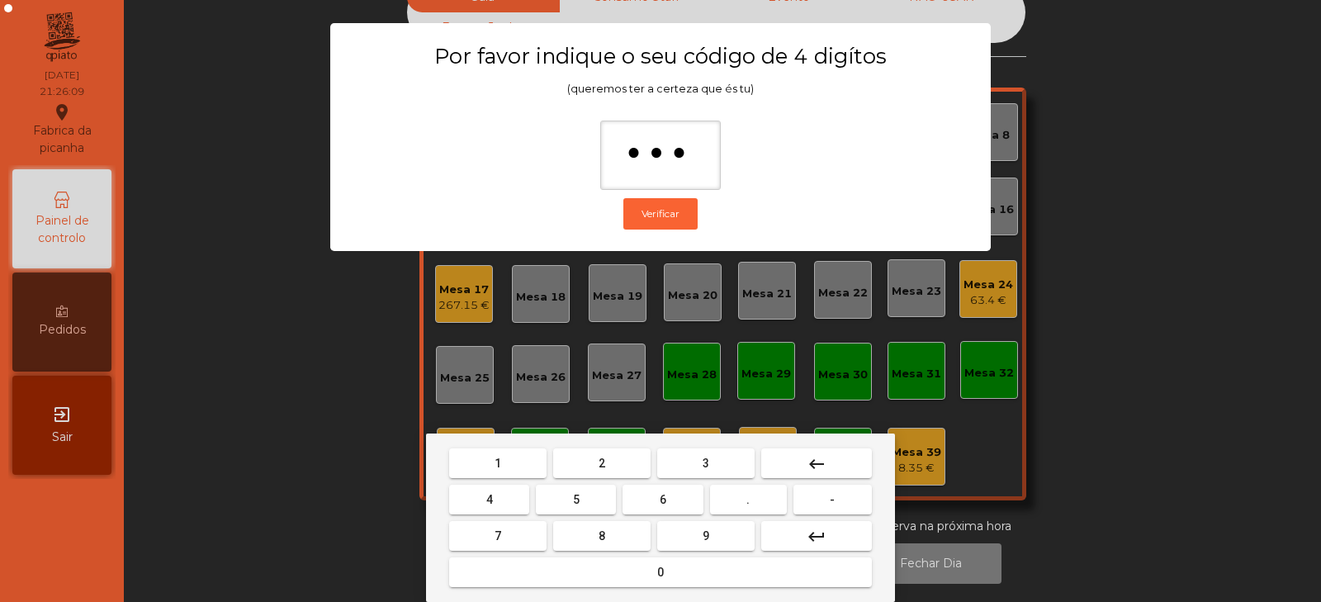
type input "****"
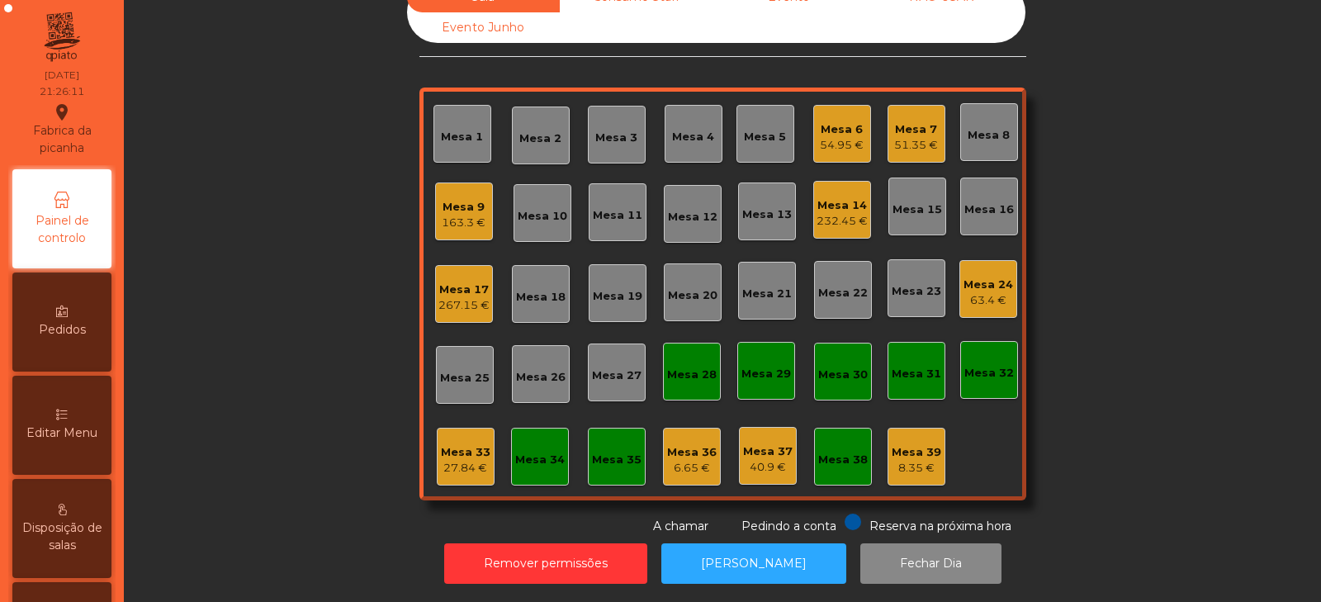
click at [466, 444] on div "Mesa 33" at bounding box center [466, 452] width 50 height 17
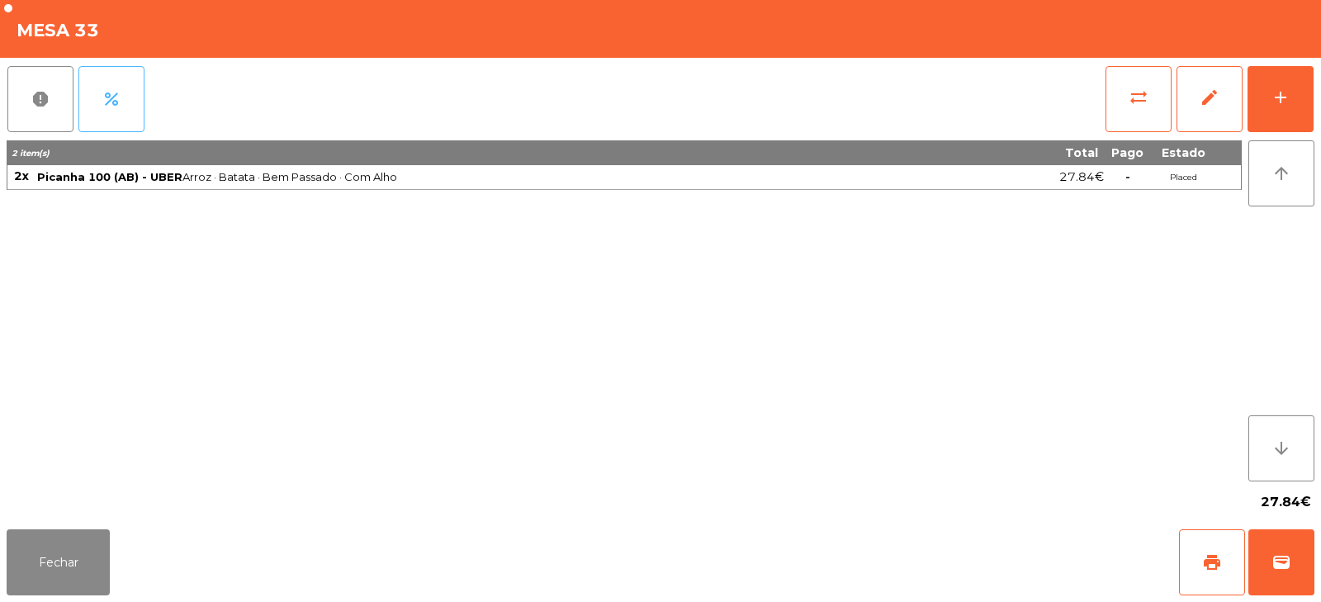
click at [122, 109] on button "percent" at bounding box center [111, 99] width 66 height 66
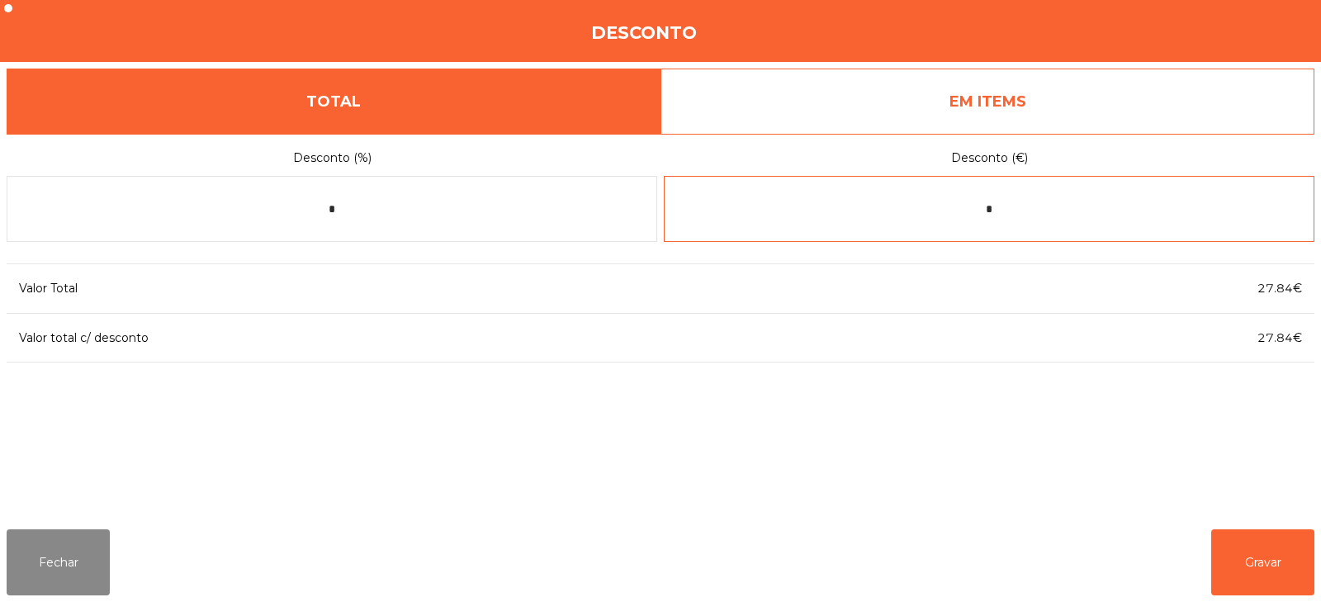
click at [1068, 205] on input "*" at bounding box center [989, 209] width 651 height 66
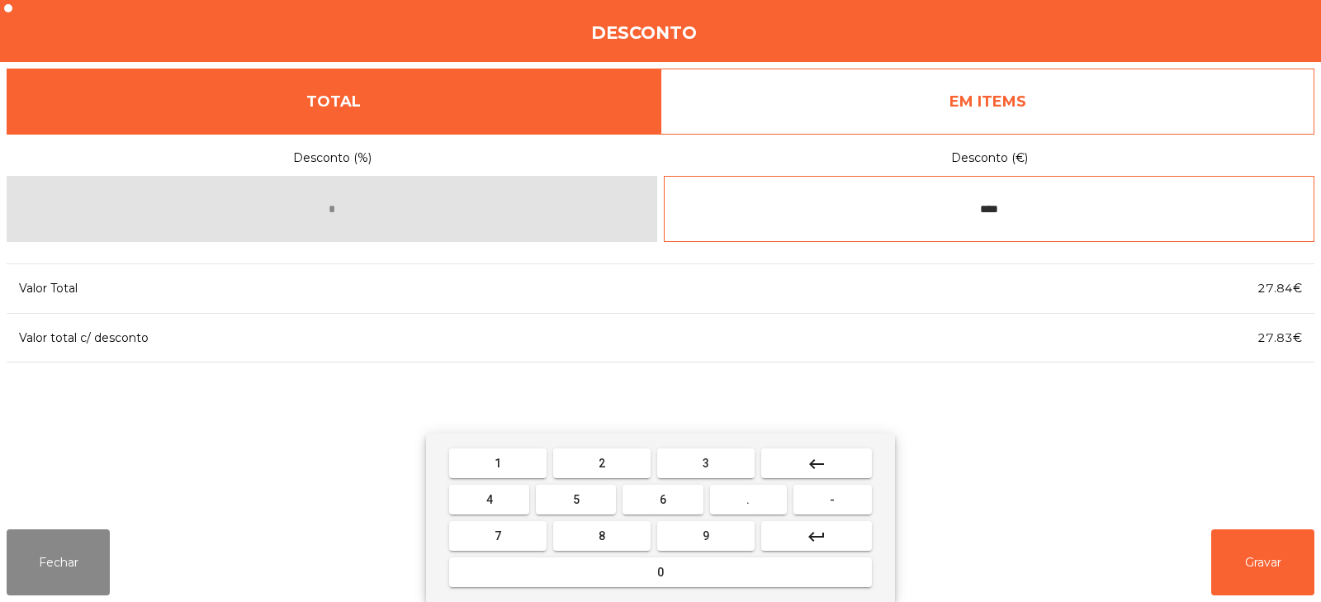
type input "****"
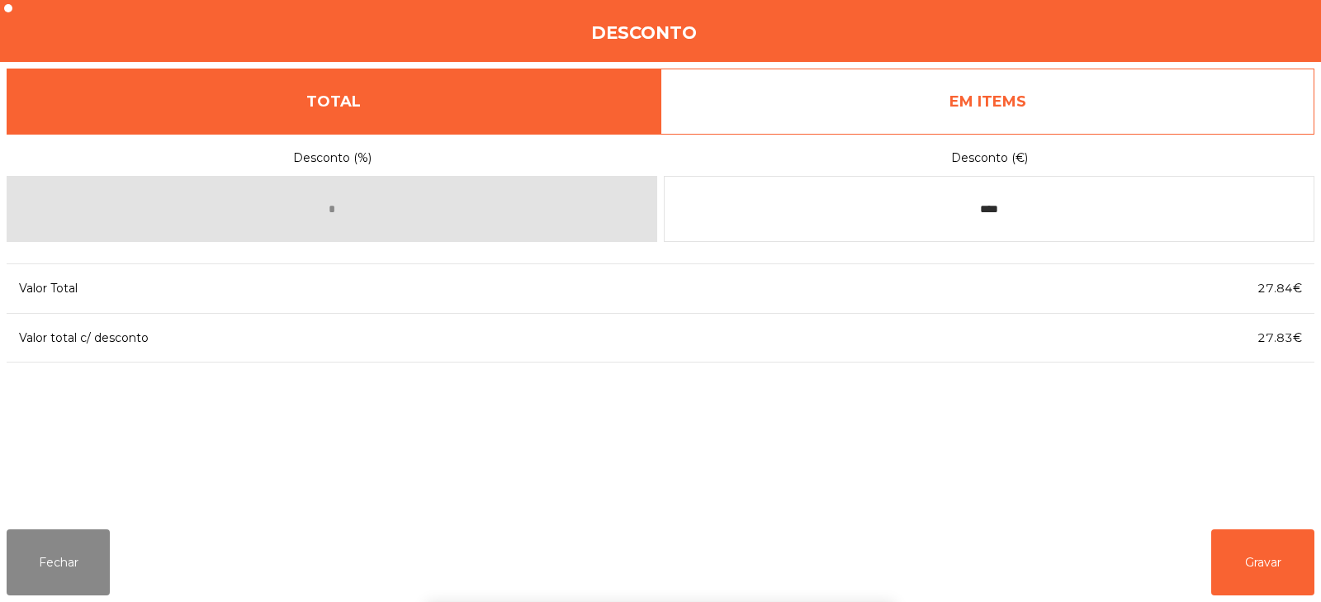
click at [1245, 562] on div "1 2 3 keyboard_backspace 4 5 6 . - 7 8 9 keyboard_return 0" at bounding box center [660, 518] width 1321 height 168
click at [1264, 591] on button "Gravar" at bounding box center [1263, 562] width 103 height 66
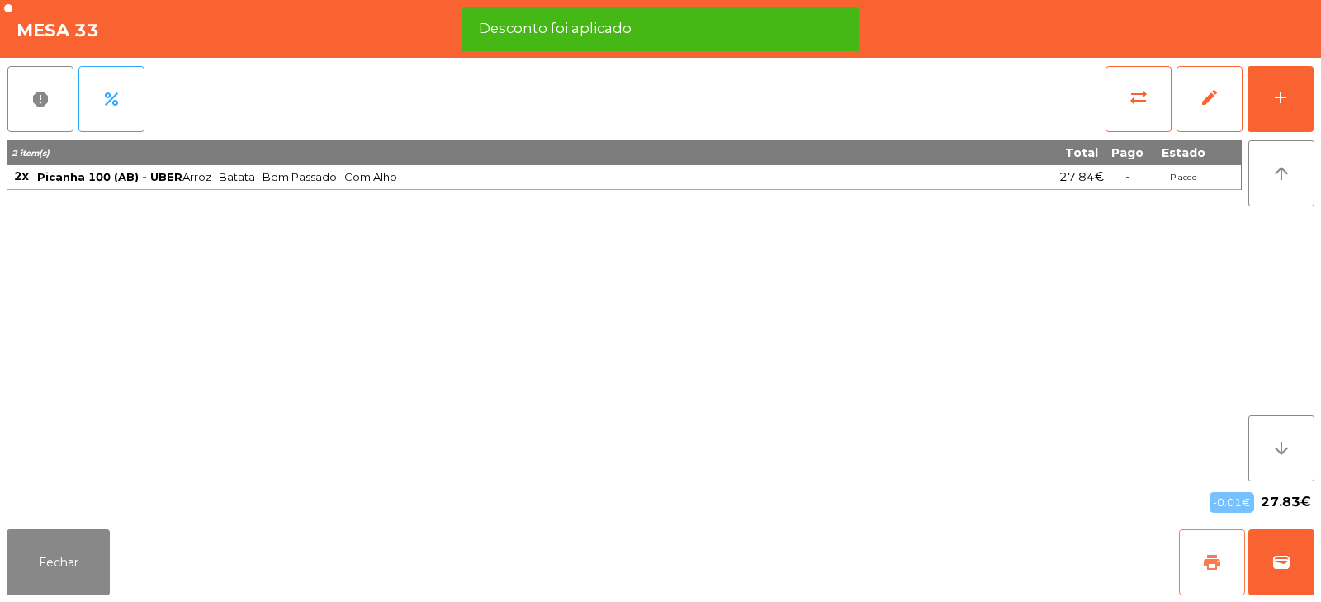
click at [1202, 566] on button "print" at bounding box center [1212, 562] width 66 height 66
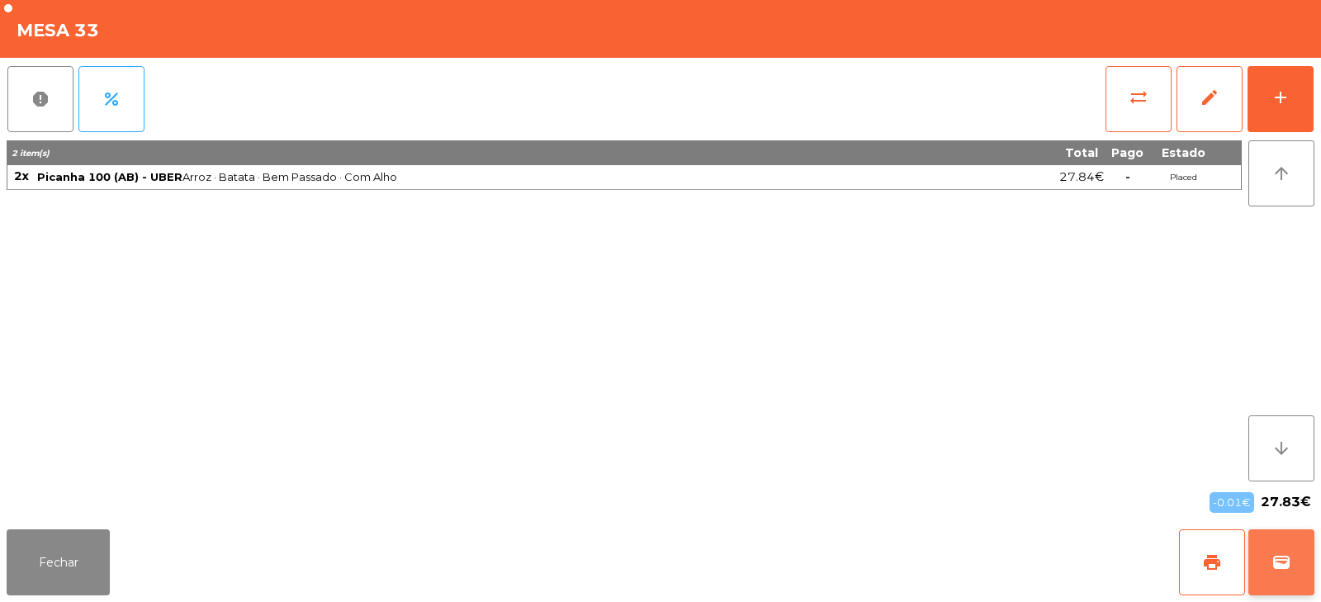
click at [1297, 572] on button "wallet" at bounding box center [1282, 562] width 66 height 66
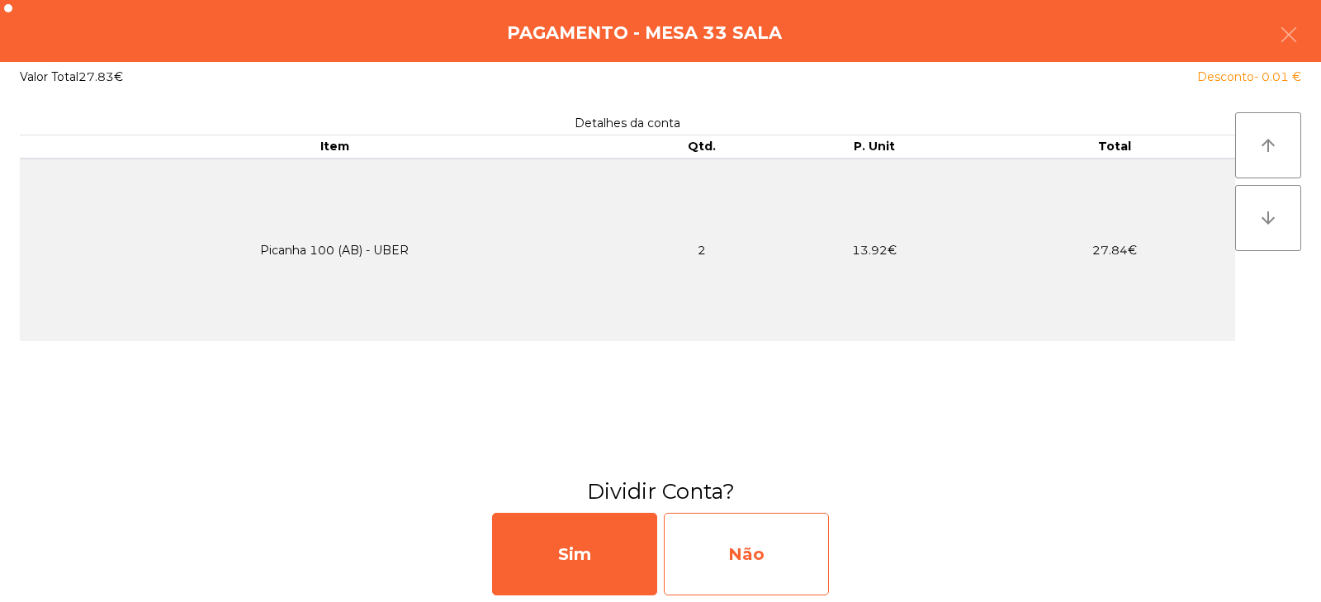
click at [750, 545] on div "Não" at bounding box center [746, 554] width 165 height 83
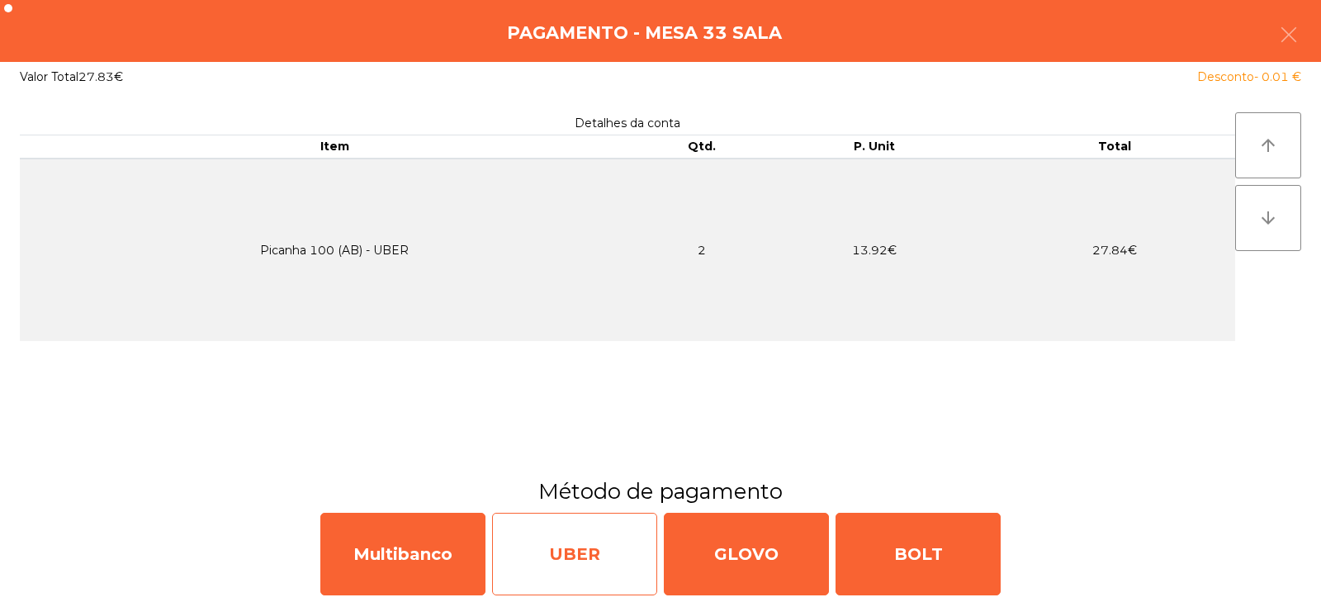
click at [554, 553] on div "UBER" at bounding box center [574, 554] width 165 height 83
select select "**"
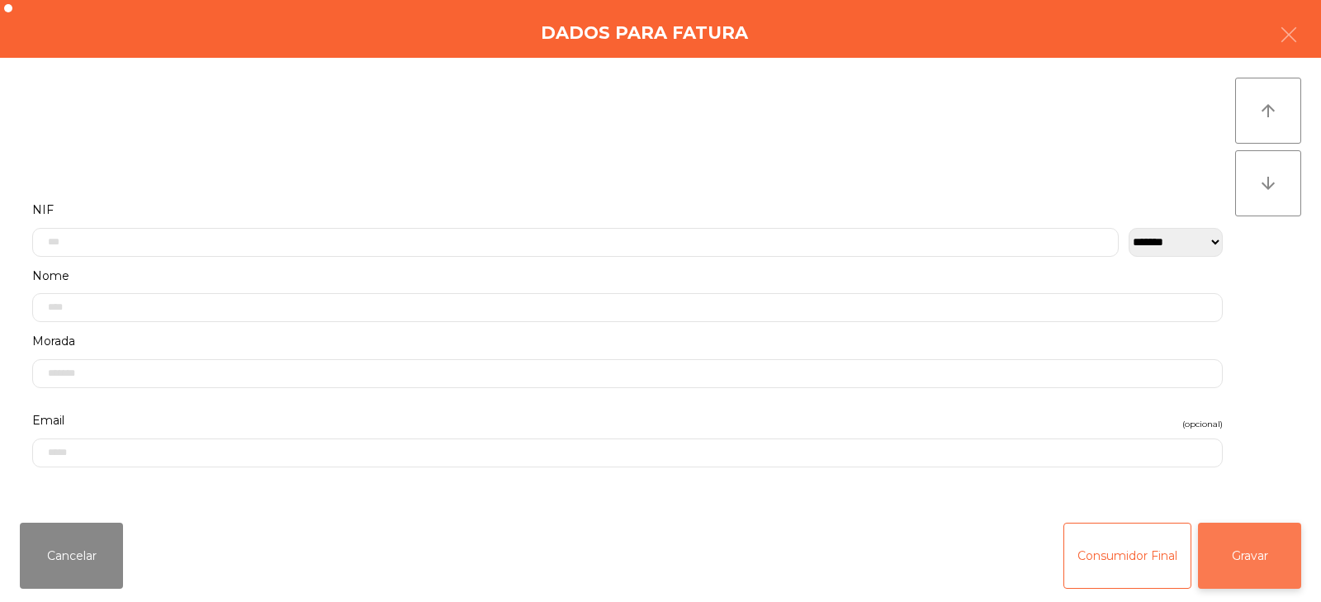
click at [1244, 557] on button "Gravar" at bounding box center [1249, 556] width 103 height 66
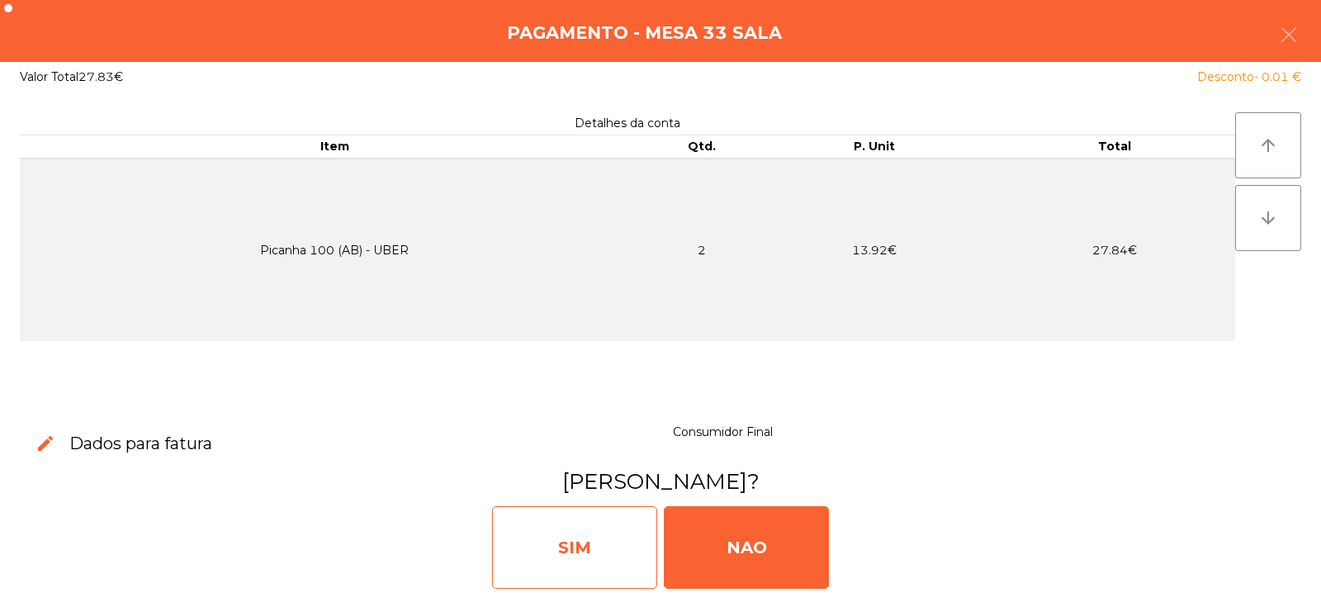
click at [628, 544] on div "SIM" at bounding box center [574, 547] width 165 height 83
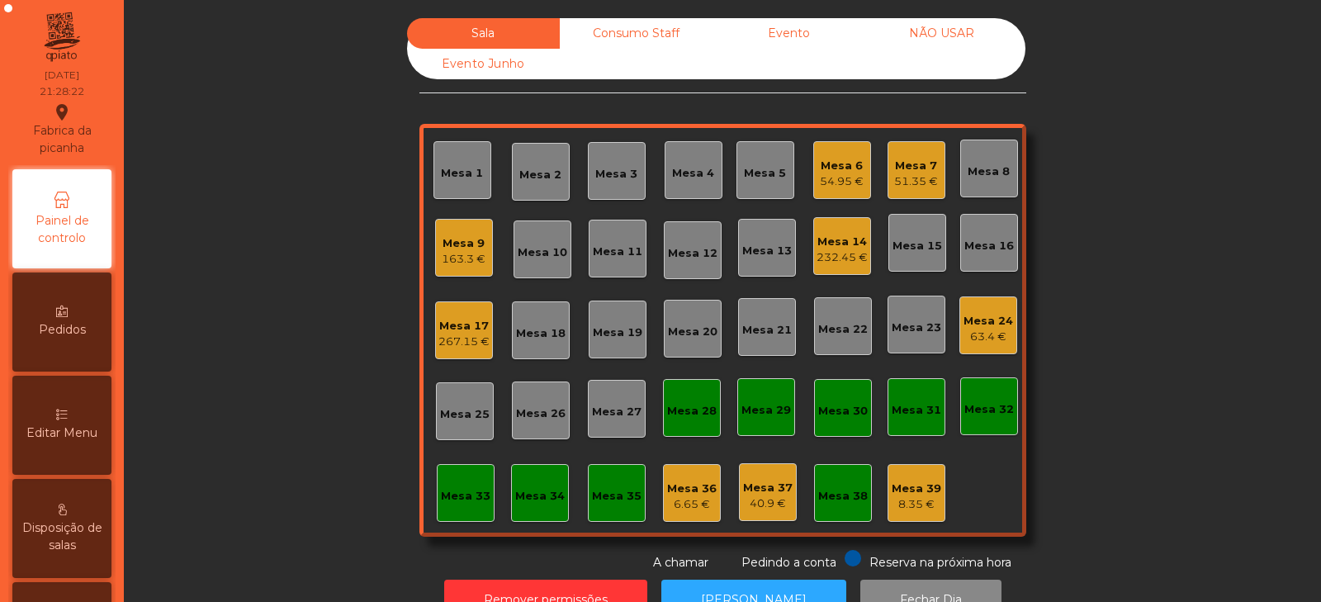
scroll to position [2, 0]
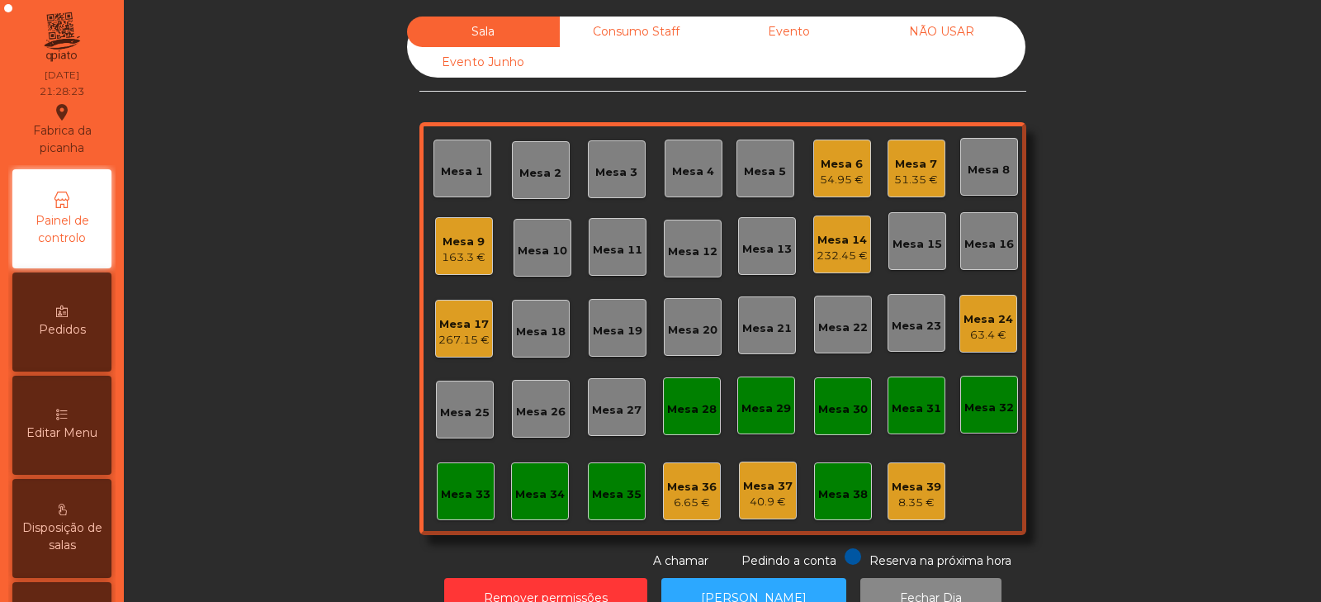
click at [624, 27] on div "Consumo Staff" at bounding box center [636, 32] width 153 height 31
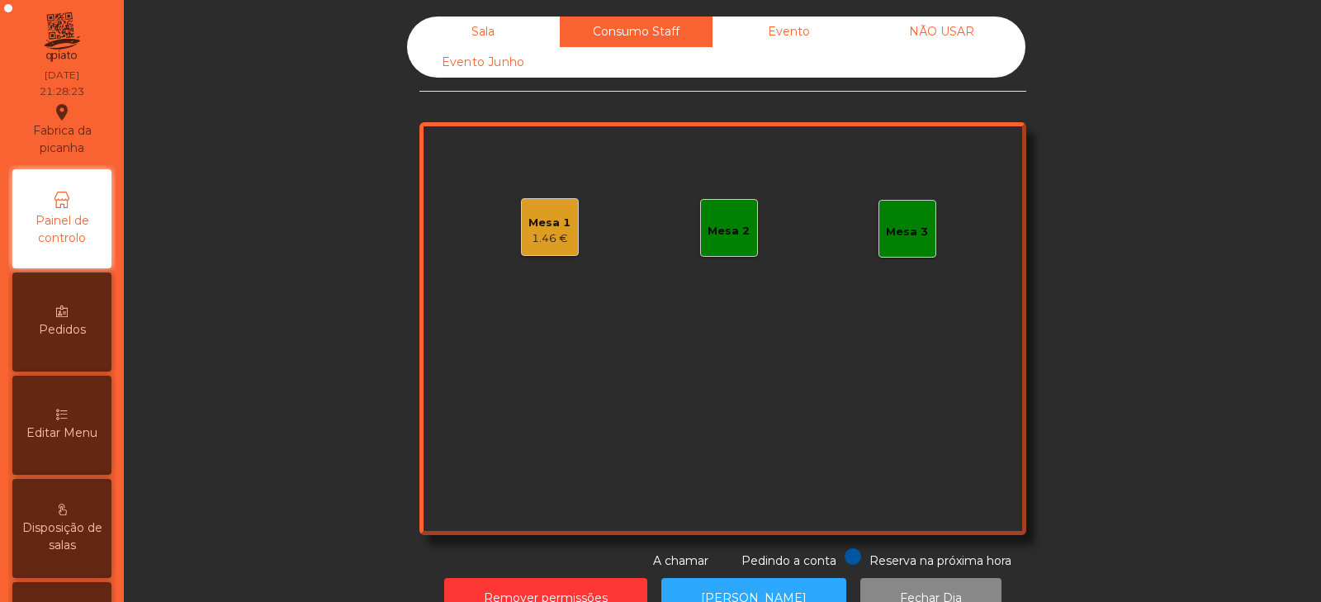
click at [715, 243] on div "Mesa 2" at bounding box center [729, 228] width 58 height 58
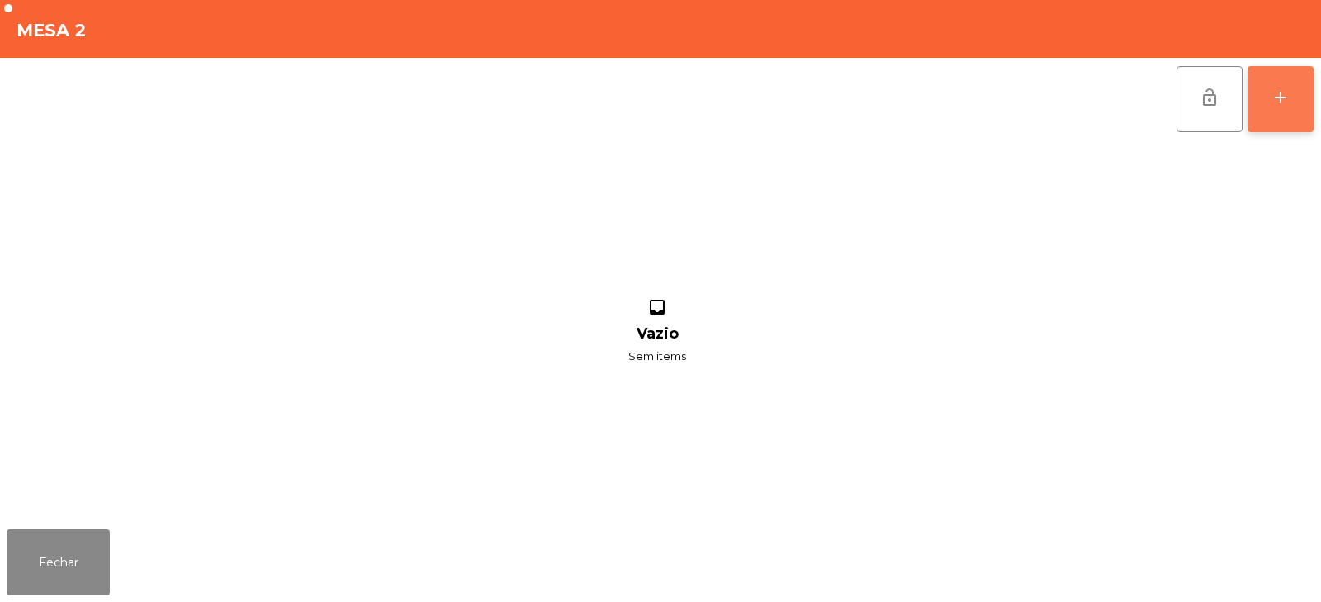
click at [1293, 107] on button "add" at bounding box center [1281, 99] width 66 height 66
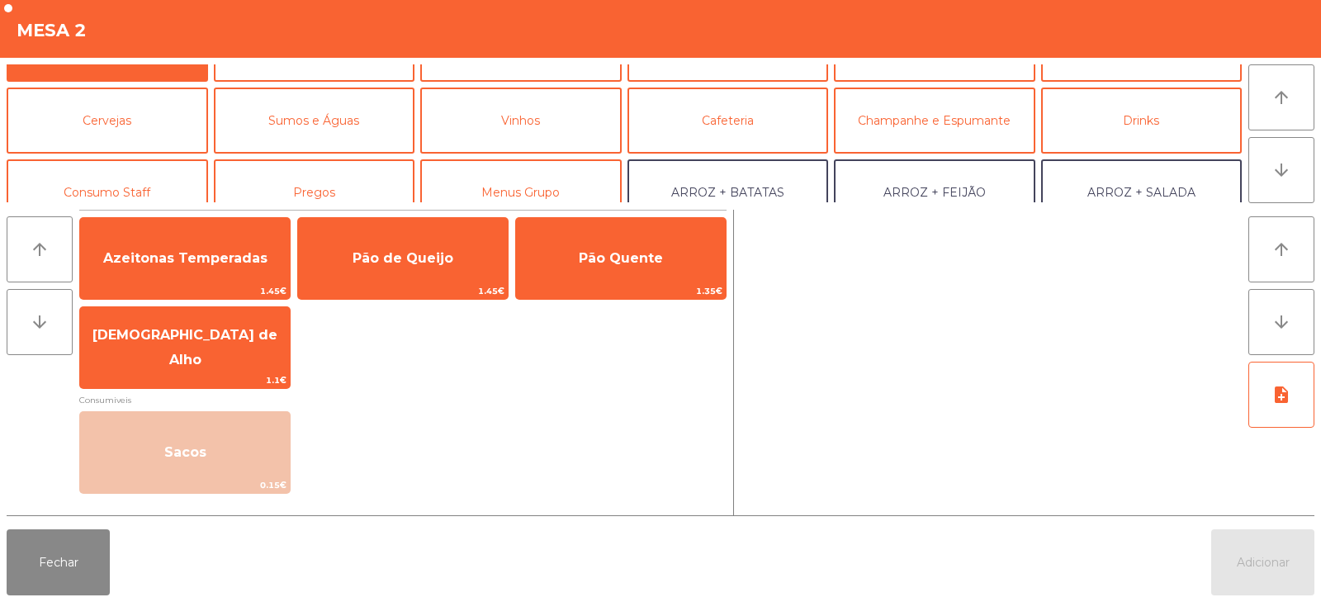
scroll to position [116, 0]
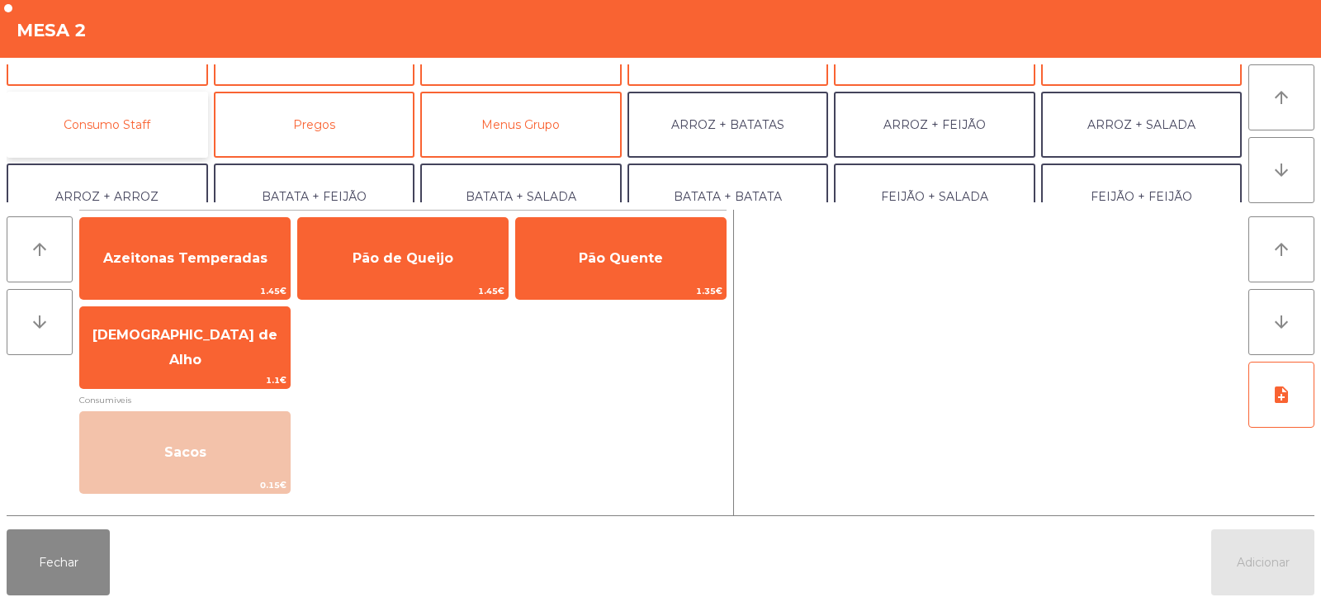
click at [154, 110] on button "Consumo Staff" at bounding box center [108, 125] width 202 height 66
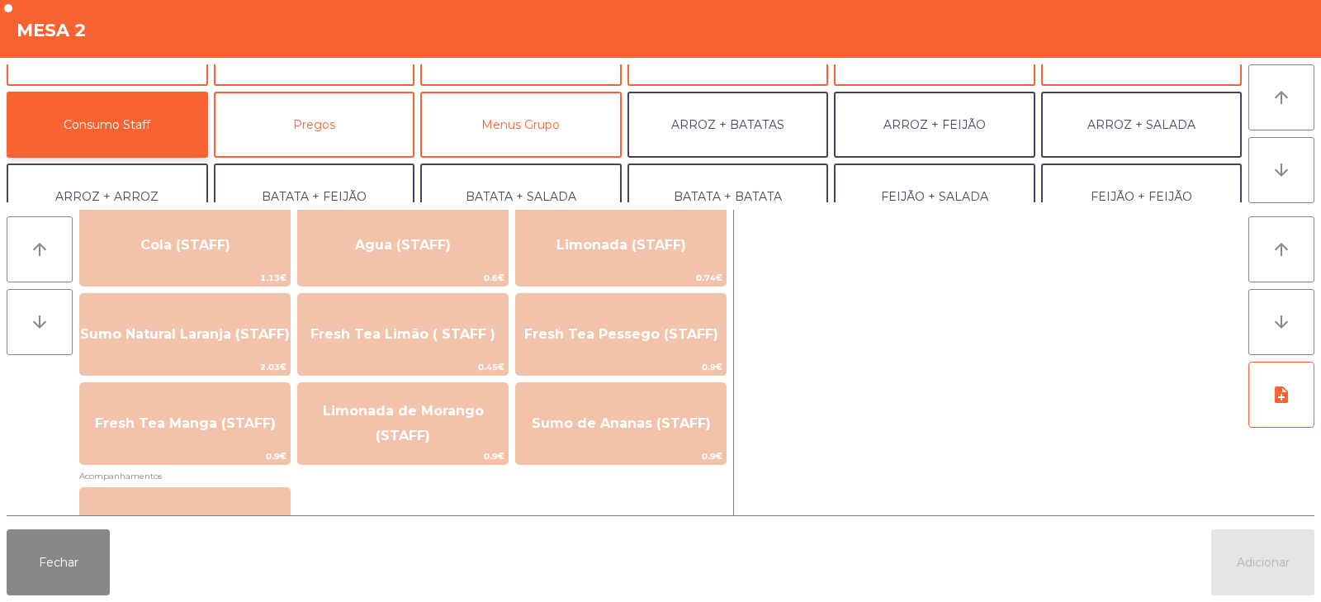
scroll to position [401, 0]
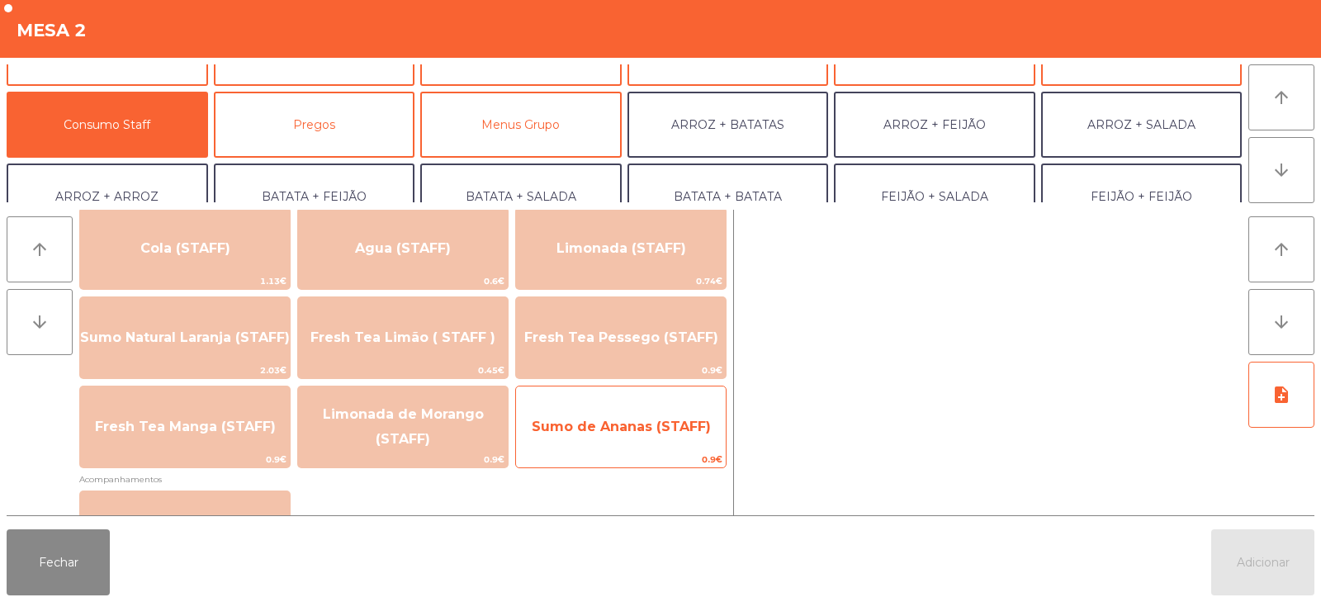
click at [620, 420] on span "Sumo de Ananas (STAFF)" at bounding box center [621, 427] width 179 height 16
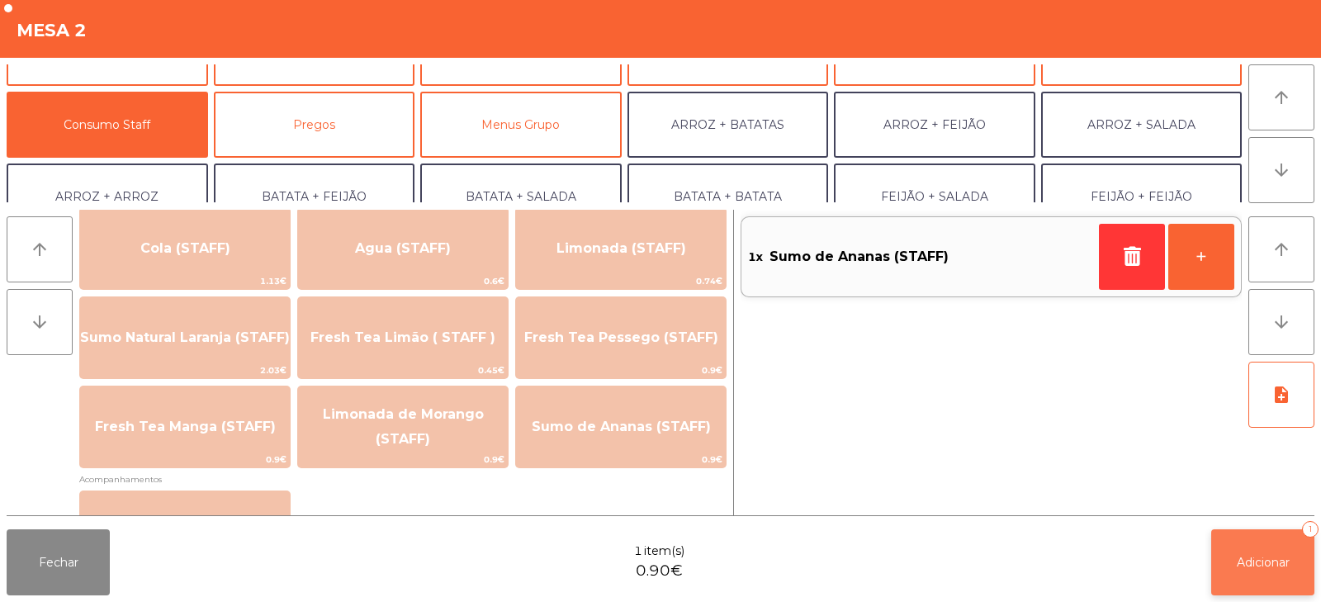
click at [1251, 572] on button "Adicionar 1" at bounding box center [1263, 562] width 103 height 66
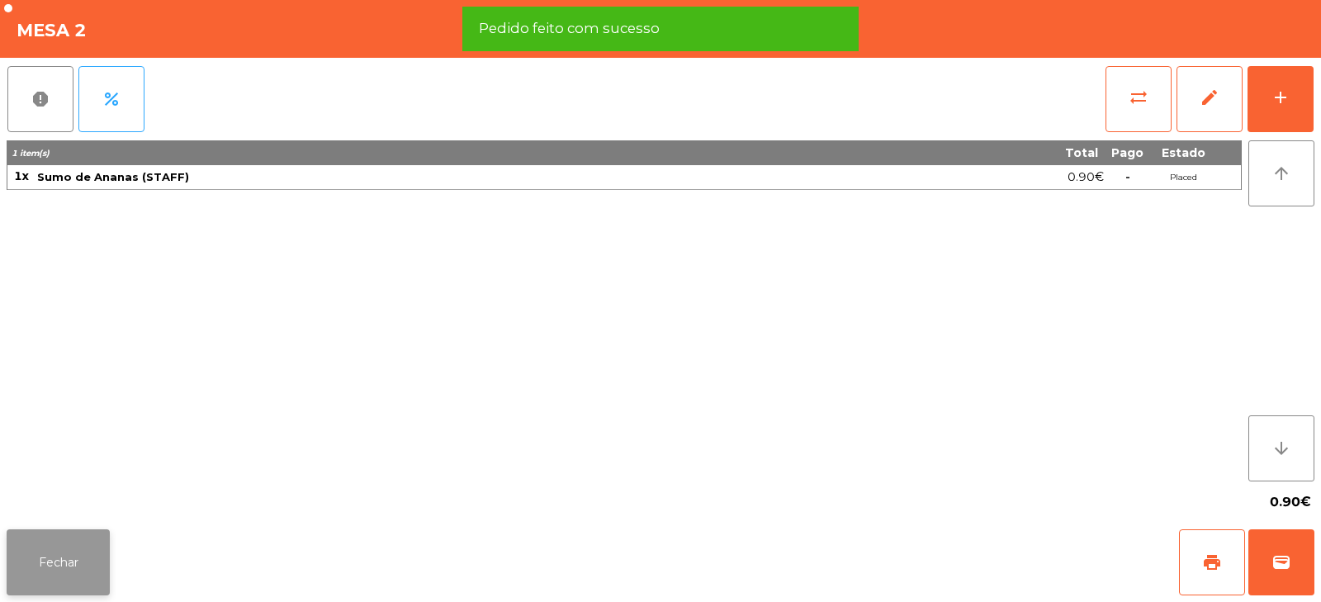
click at [75, 562] on button "Fechar" at bounding box center [58, 562] width 103 height 66
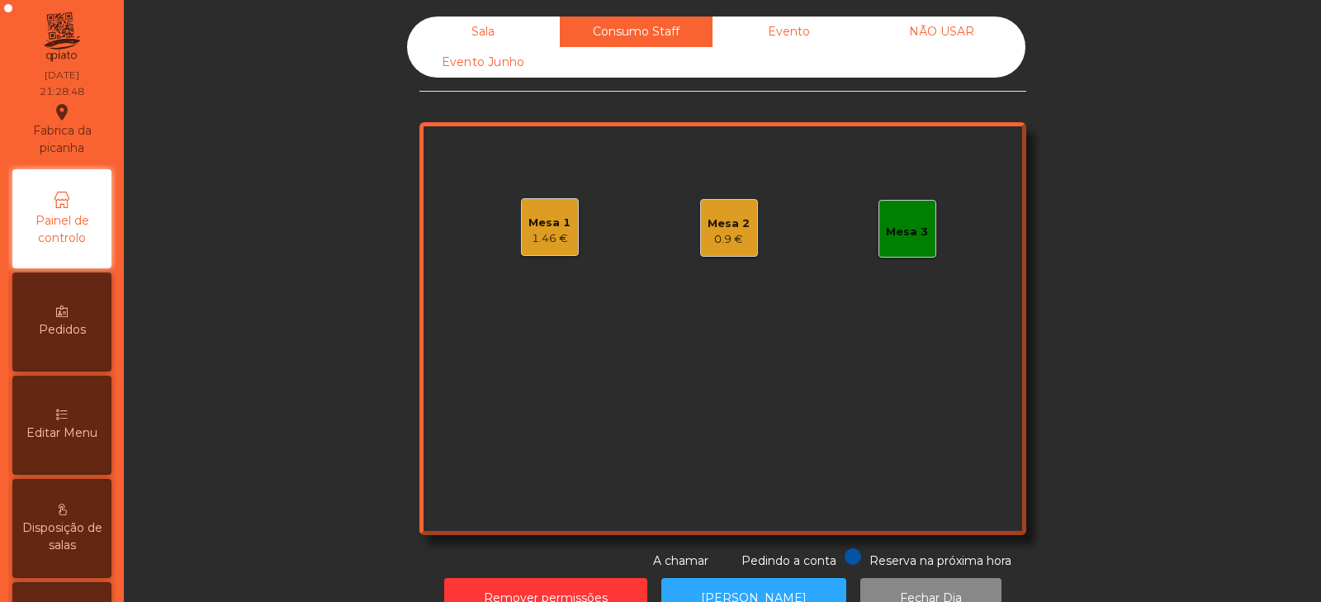
click at [472, 35] on div "Sala" at bounding box center [483, 32] width 153 height 31
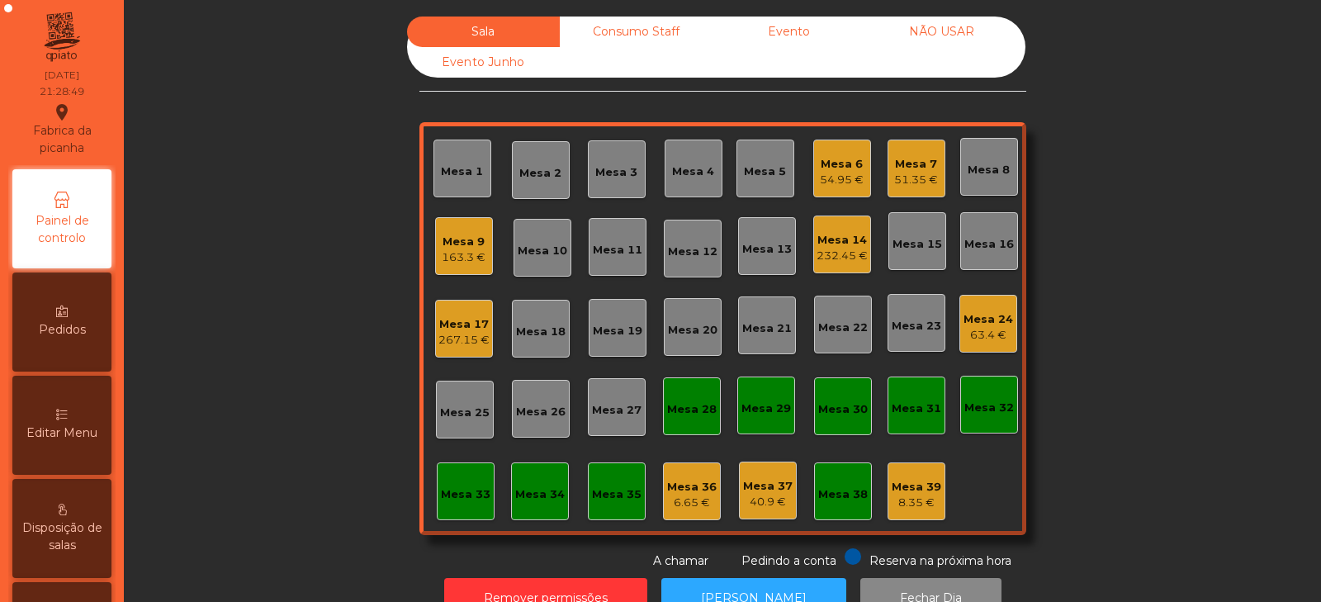
click at [1132, 131] on div "Sala Consumo Staff Evento NÃO USAR Evento Junho Mesa 1 Mesa 2 Mesa 3 [GEOGRAPHI…" at bounding box center [722, 293] width 1153 height 553
click at [925, 166] on div "Mesa 7" at bounding box center [916, 164] width 44 height 17
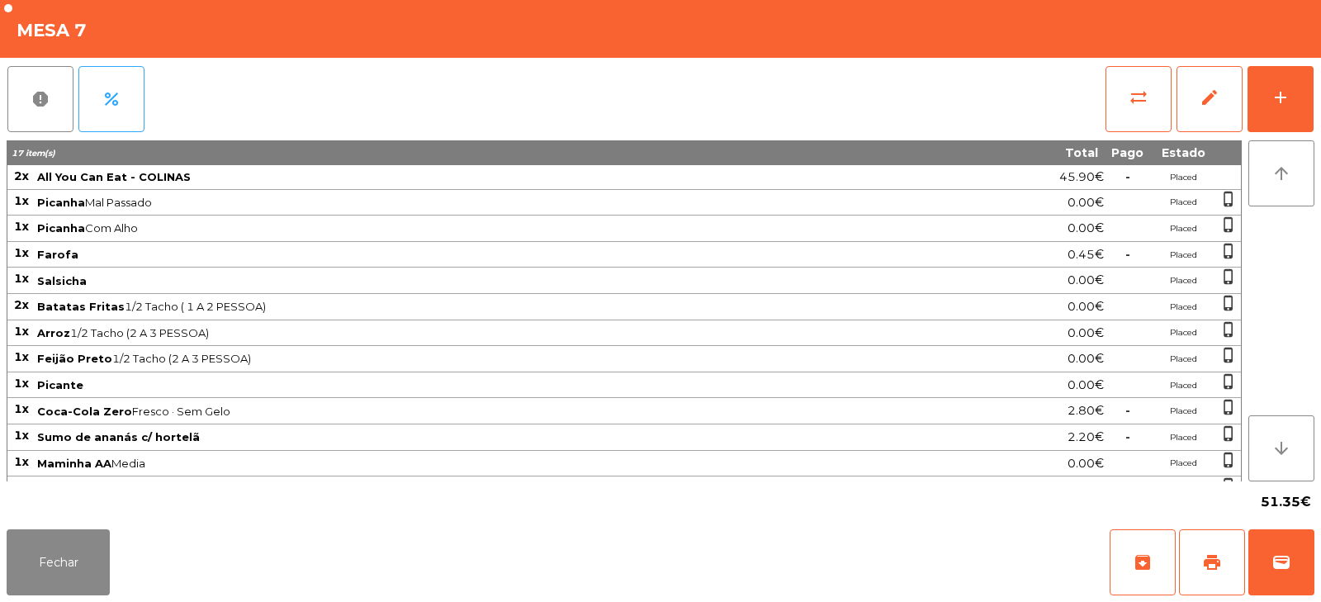
scroll to position [74, 0]
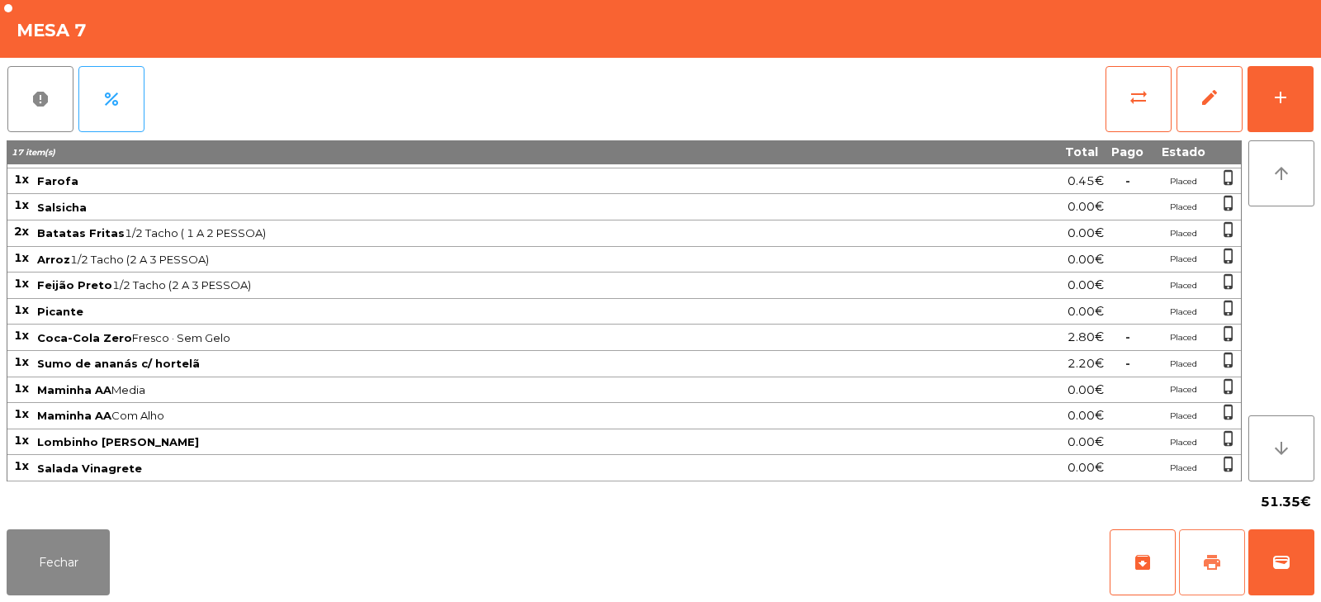
click at [1207, 566] on span "print" at bounding box center [1213, 563] width 20 height 20
click at [1284, 567] on span "wallet" at bounding box center [1282, 563] width 20 height 20
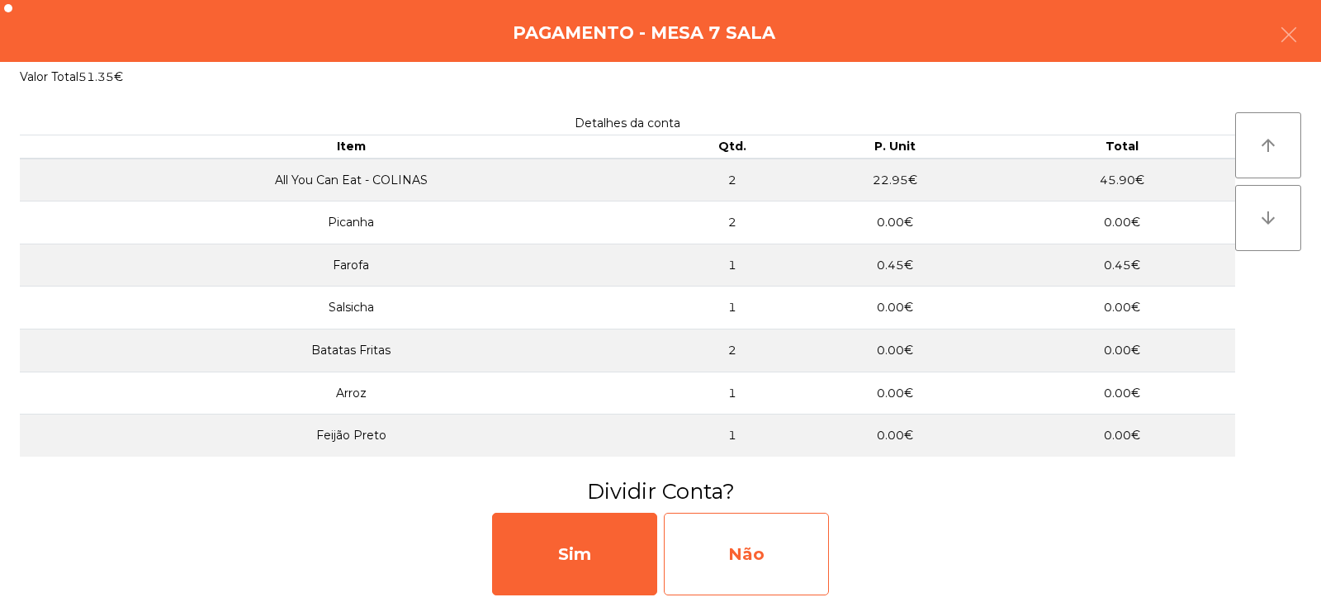
click at [752, 550] on div "Não" at bounding box center [746, 554] width 165 height 83
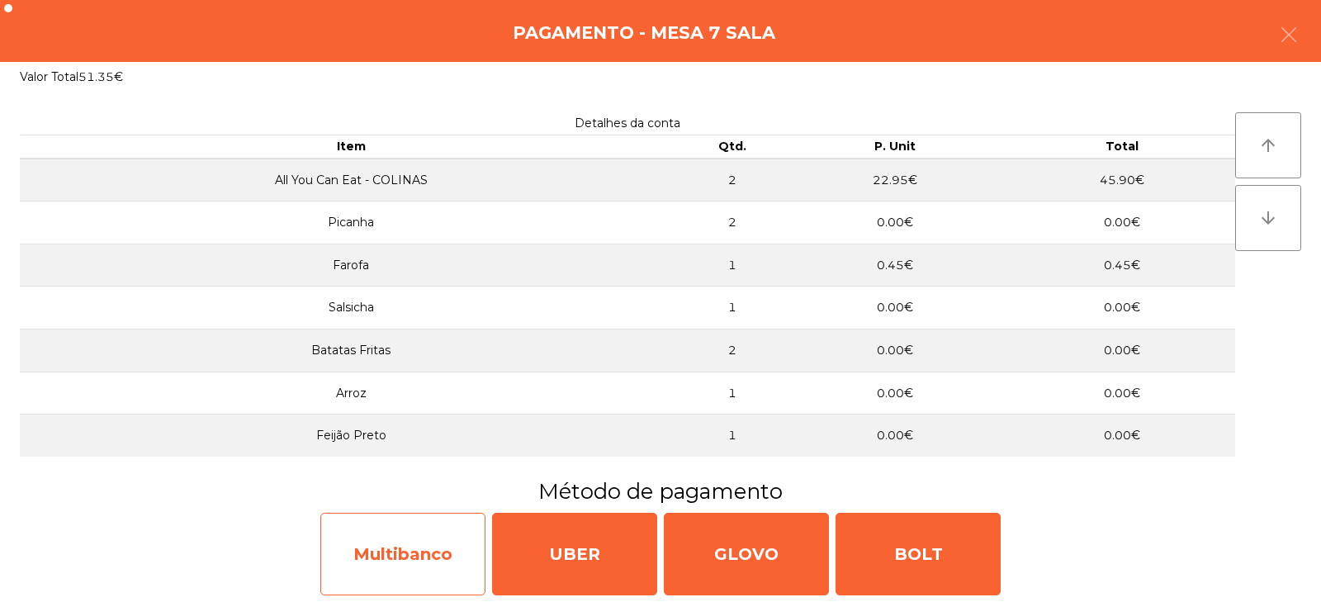
click at [408, 546] on div "Multibanco" at bounding box center [402, 554] width 165 height 83
select select "**"
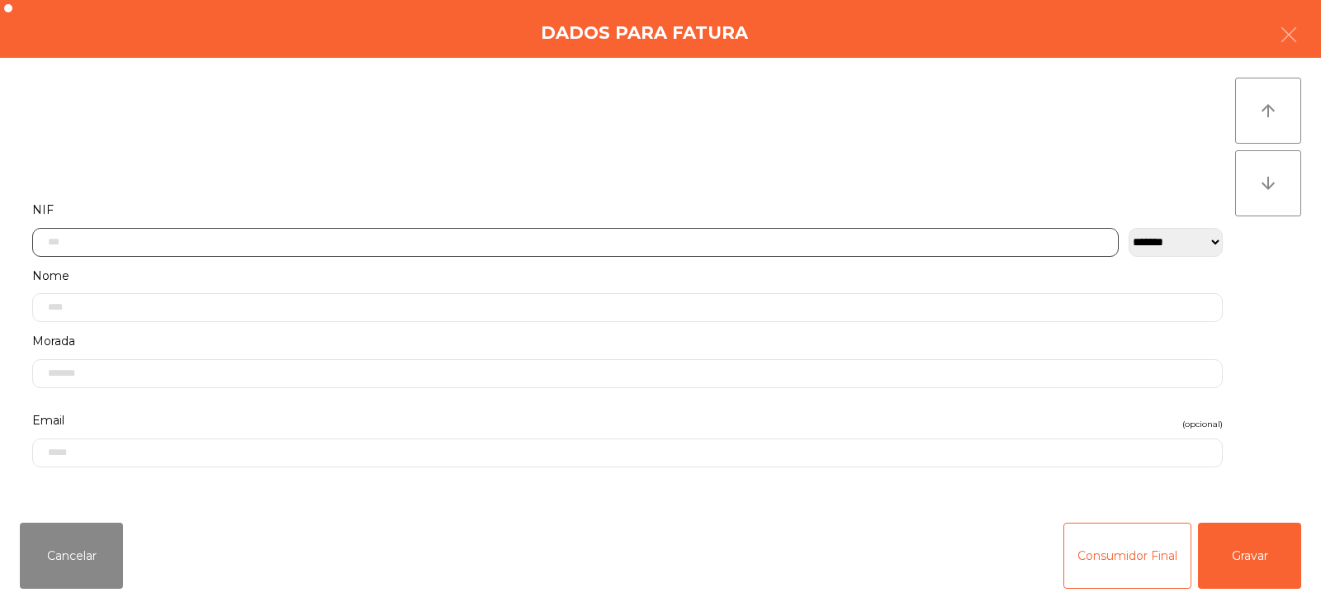
click at [468, 229] on input "text" at bounding box center [575, 242] width 1087 height 29
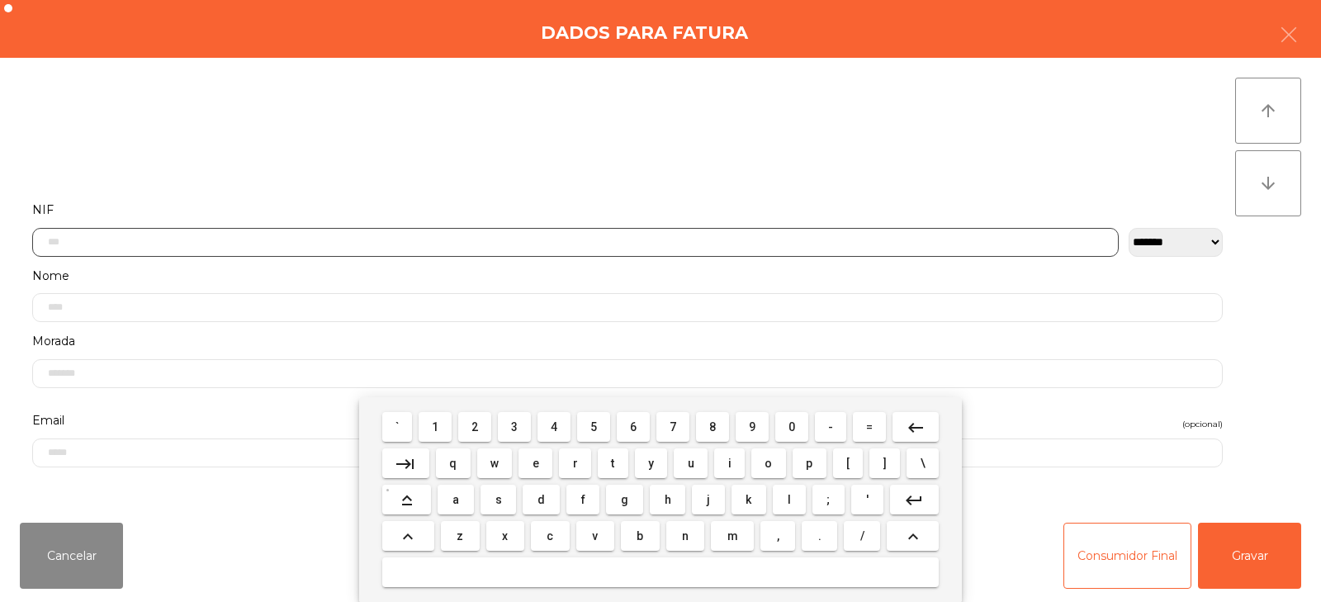
scroll to position [121, 0]
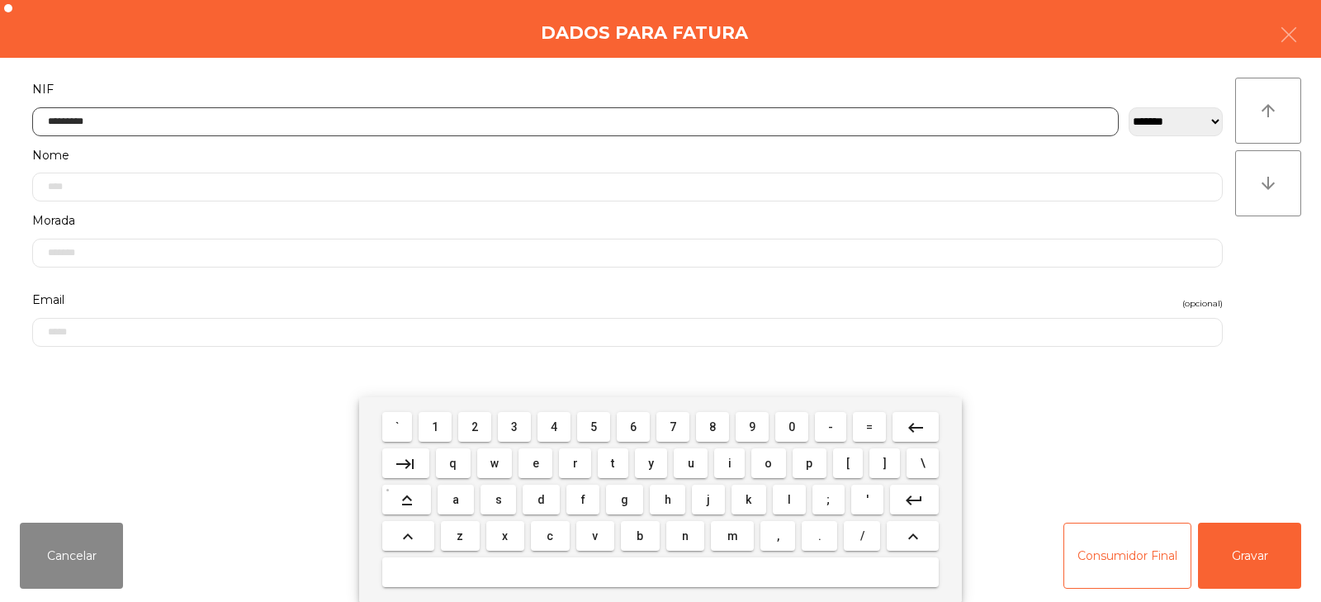
type input "*********"
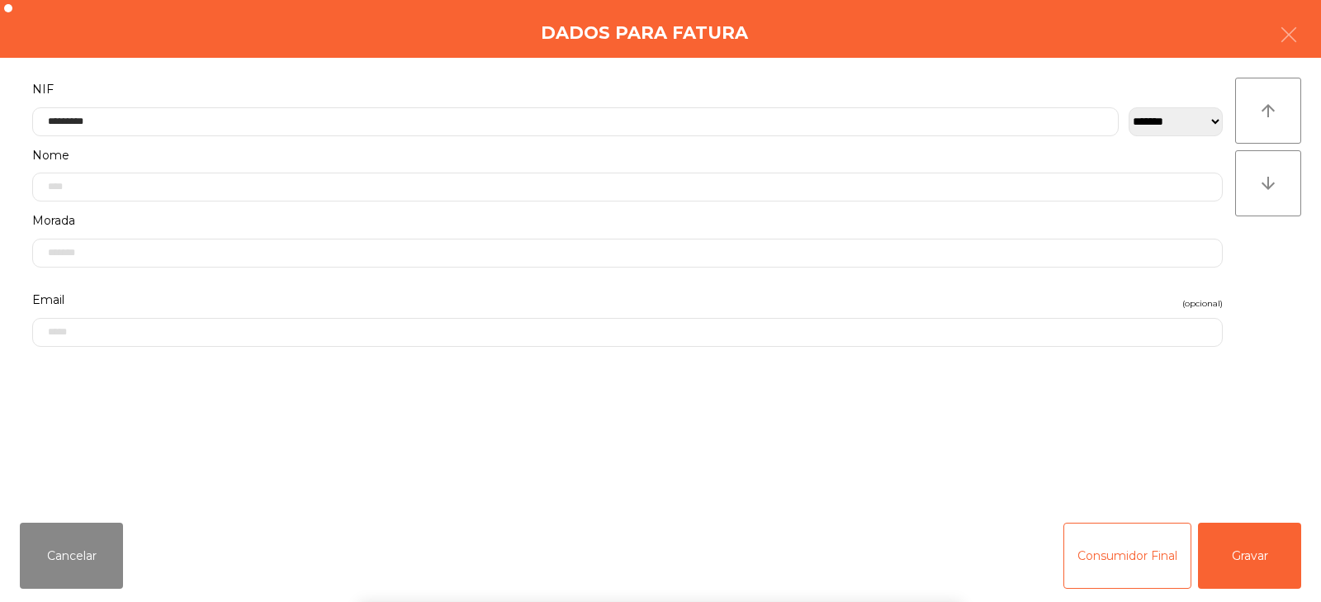
click at [1256, 553] on div "` 1 2 3 4 5 6 7 8 9 0 - = keyboard_backspace keyboard_tab q w e r t y u i o p […" at bounding box center [660, 499] width 1321 height 205
click at [1269, 565] on button "Gravar" at bounding box center [1249, 556] width 103 height 66
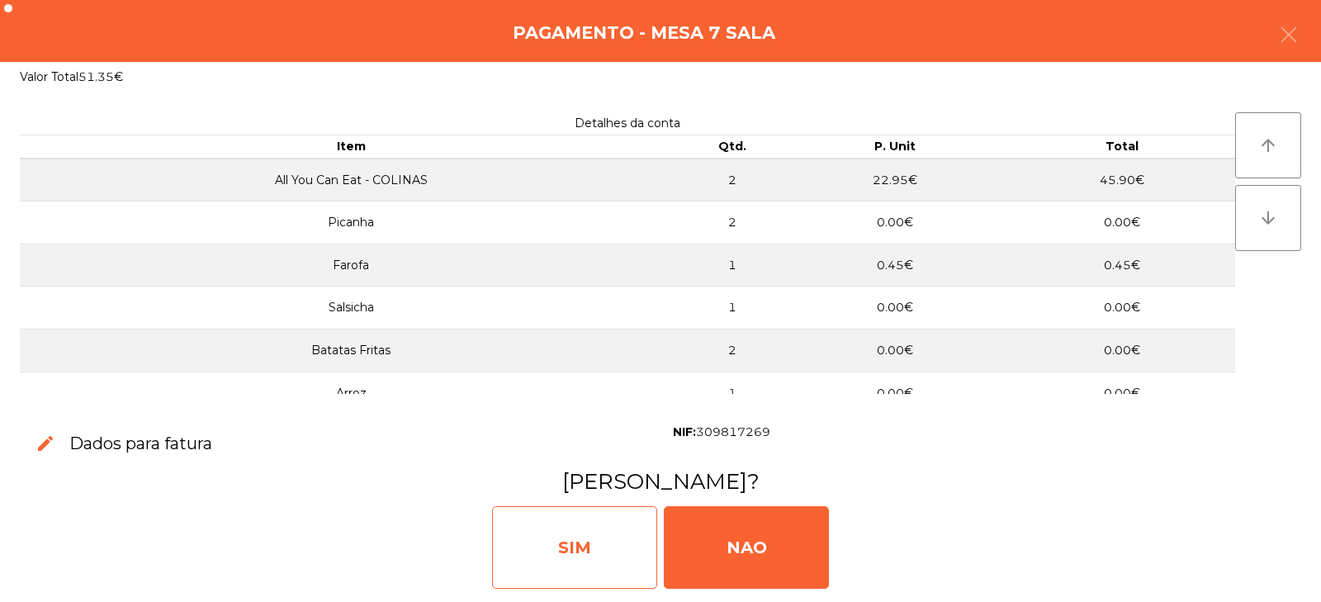
click at [572, 541] on div "SIM" at bounding box center [574, 547] width 165 height 83
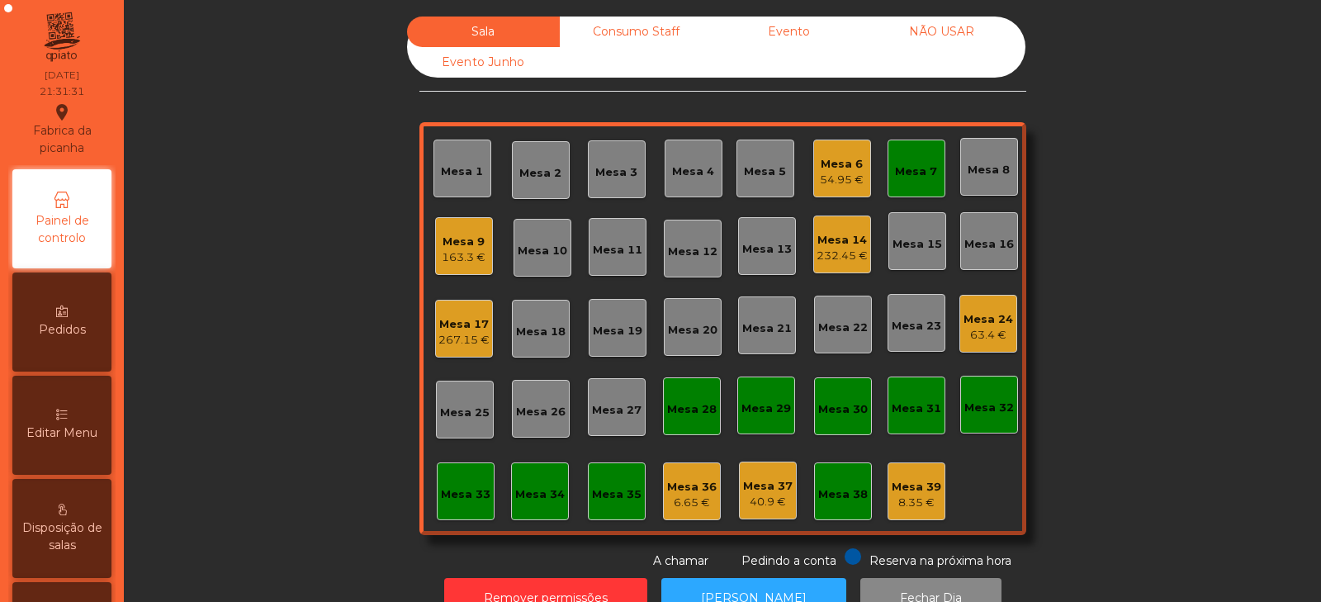
click at [888, 170] on div "Mesa 7" at bounding box center [917, 169] width 58 height 58
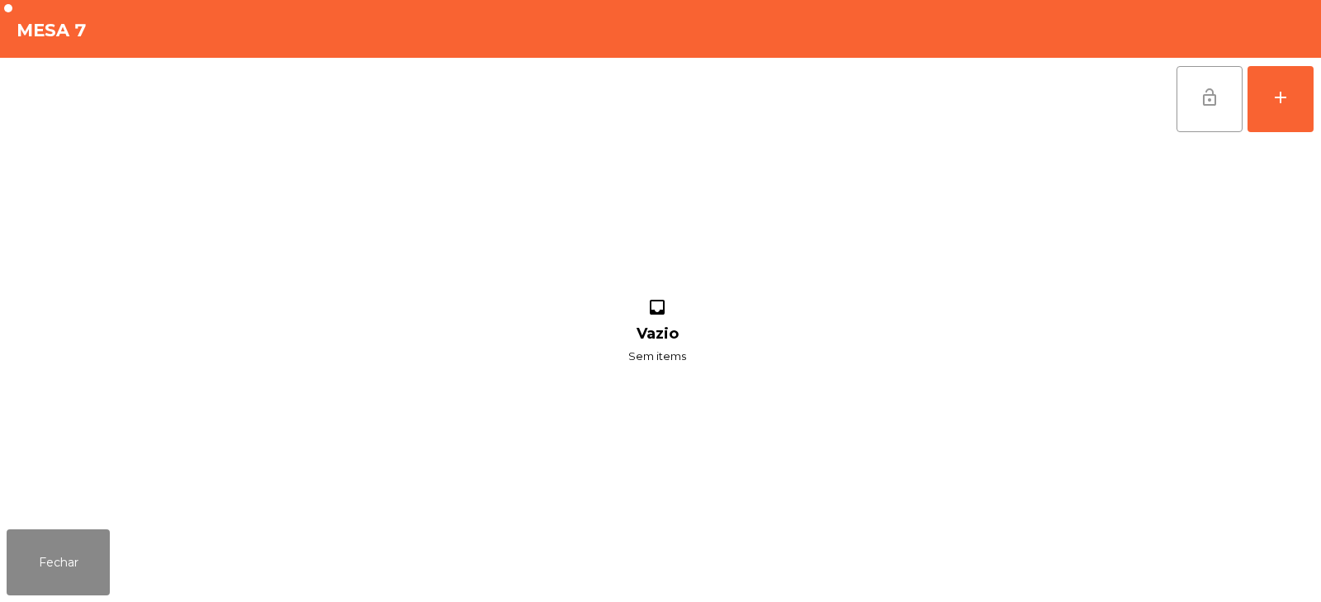
click at [1184, 97] on button "lock_open" at bounding box center [1210, 99] width 66 height 66
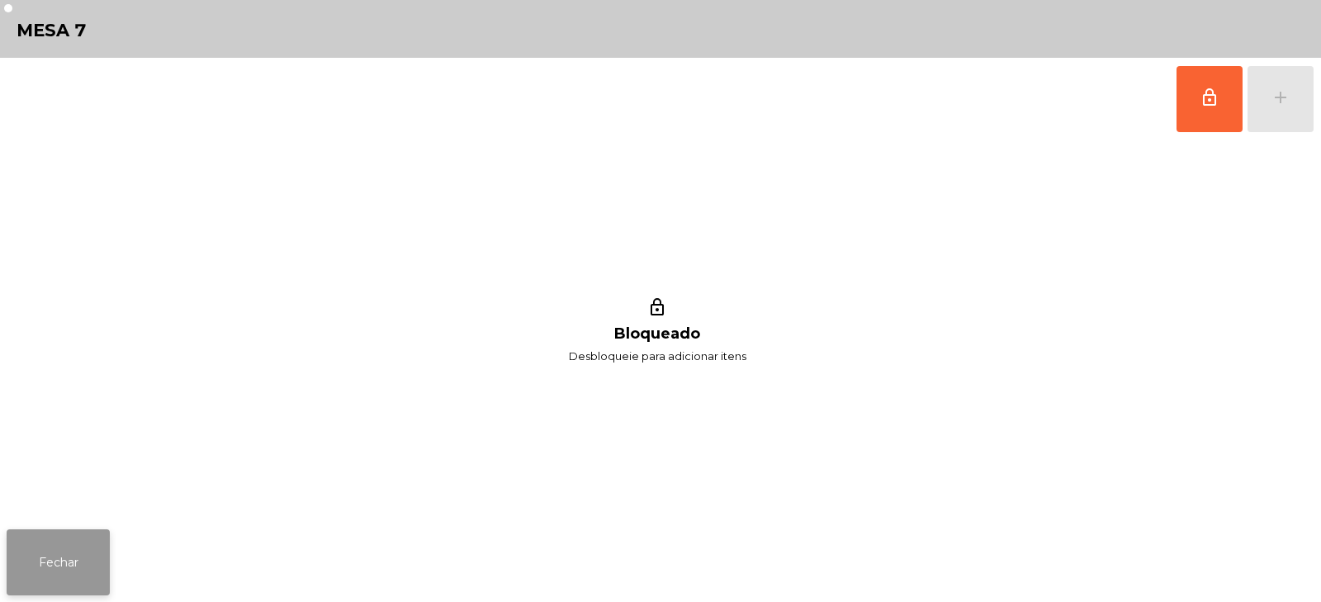
click at [47, 560] on button "Fechar" at bounding box center [58, 562] width 103 height 66
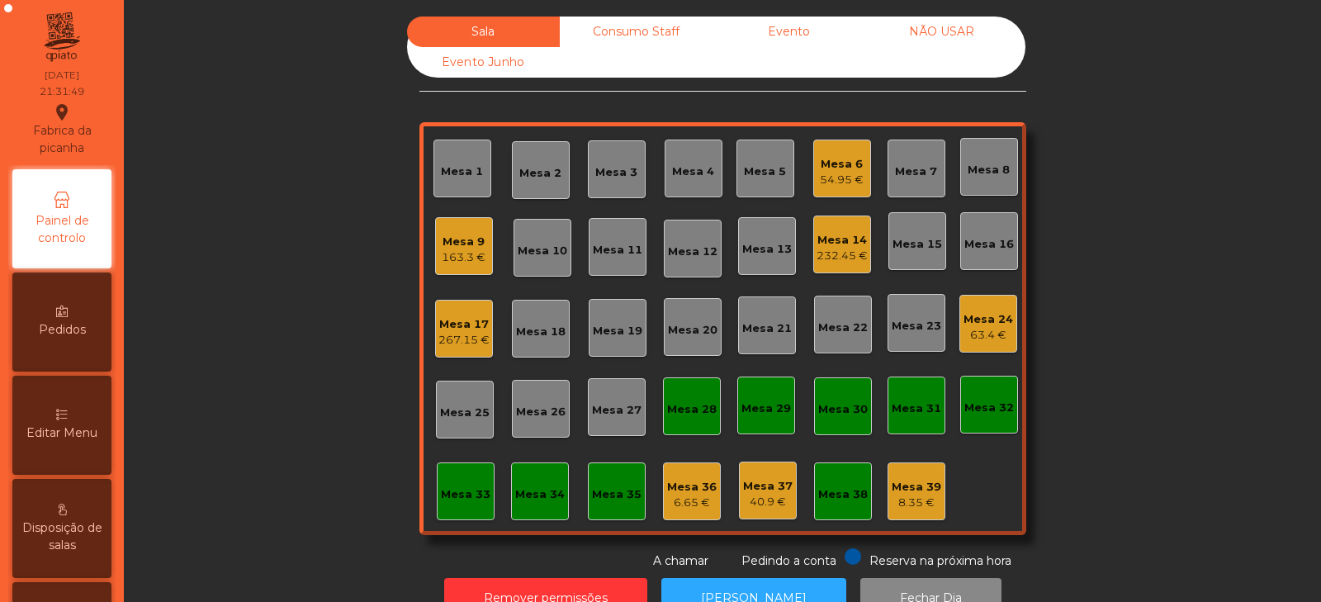
click at [256, 428] on div "Sala Consumo Staff Evento NÃO USAR Evento Junho Mesa 1 Mesa 2 Mesa 3 [GEOGRAPHI…" at bounding box center [722, 293] width 1153 height 553
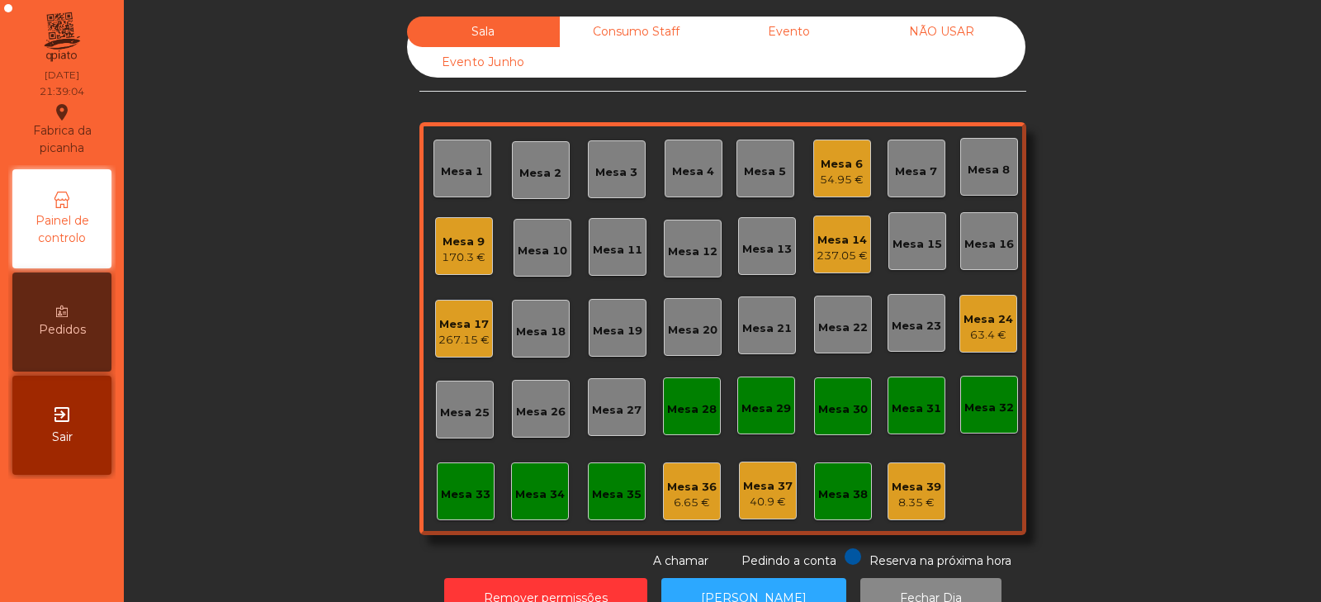
click at [211, 298] on div "Sala Consumo Staff Evento NÃO USAR Evento Junho Mesa 1 Mesa 2 Mesa 3 [GEOGRAPHI…" at bounding box center [722, 293] width 1153 height 553
click at [289, 234] on div "Sala Consumo Staff Evento NÃO USAR Evento Junho Mesa 1 Mesa 2 Mesa 3 [GEOGRAPHI…" at bounding box center [722, 293] width 1153 height 553
click at [980, 156] on div "Mesa 8" at bounding box center [989, 166] width 42 height 23
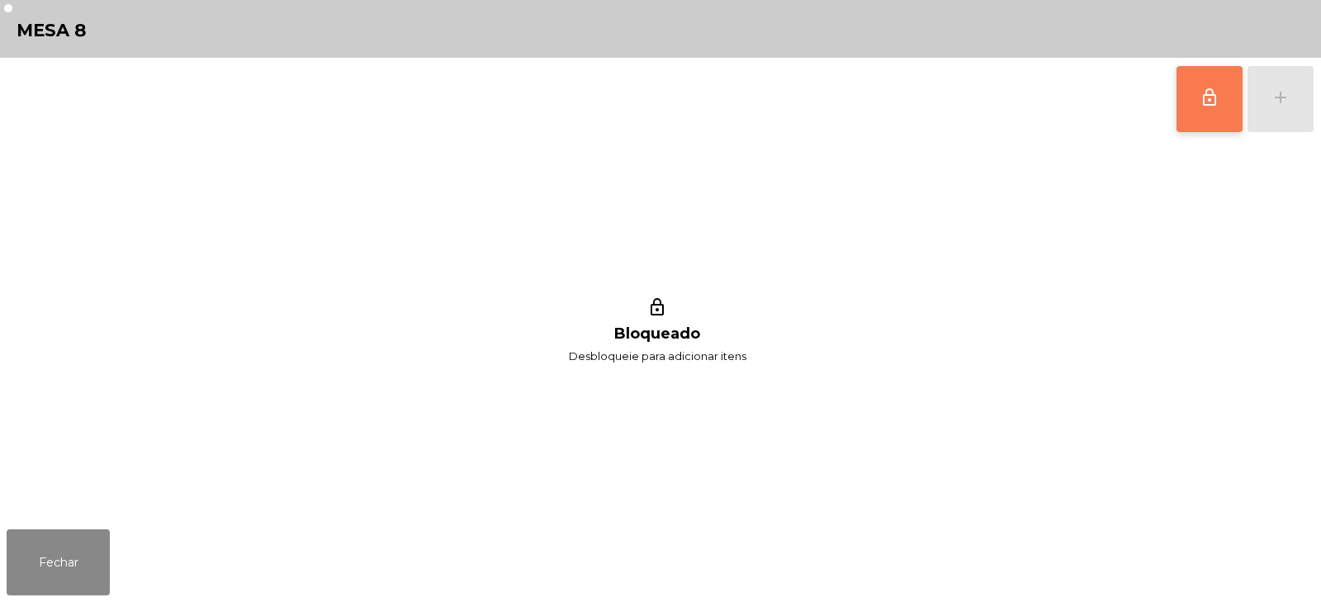
click at [1197, 109] on button "lock_outline" at bounding box center [1210, 99] width 66 height 66
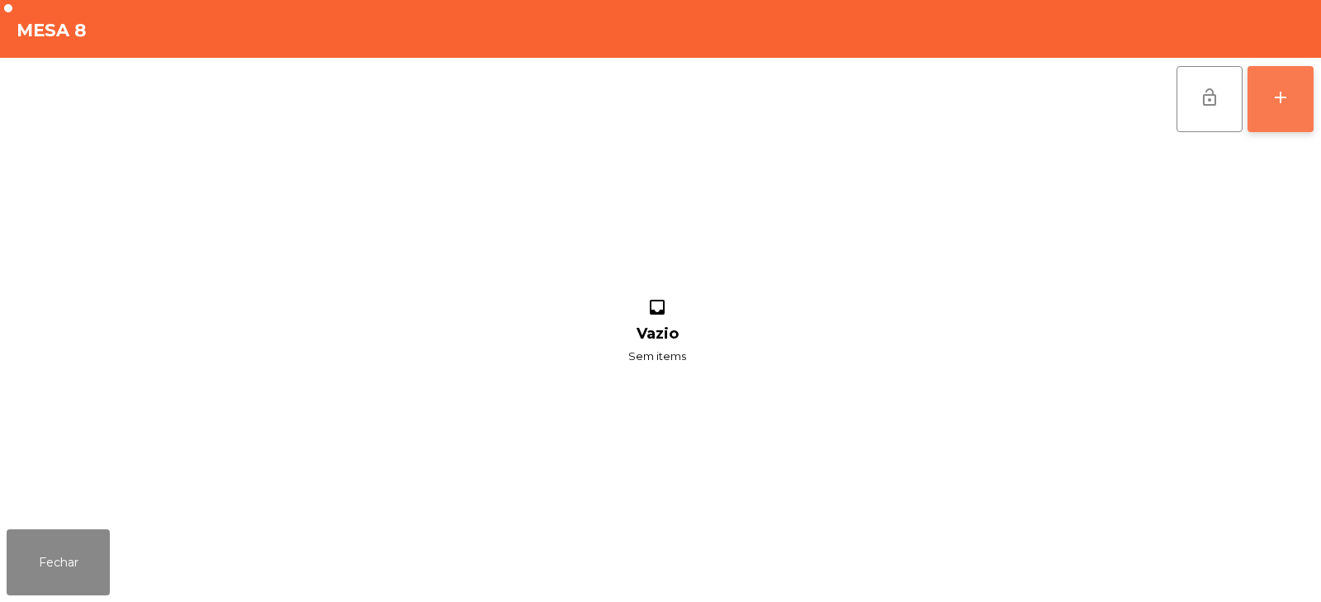
click at [1268, 113] on button "add" at bounding box center [1281, 99] width 66 height 66
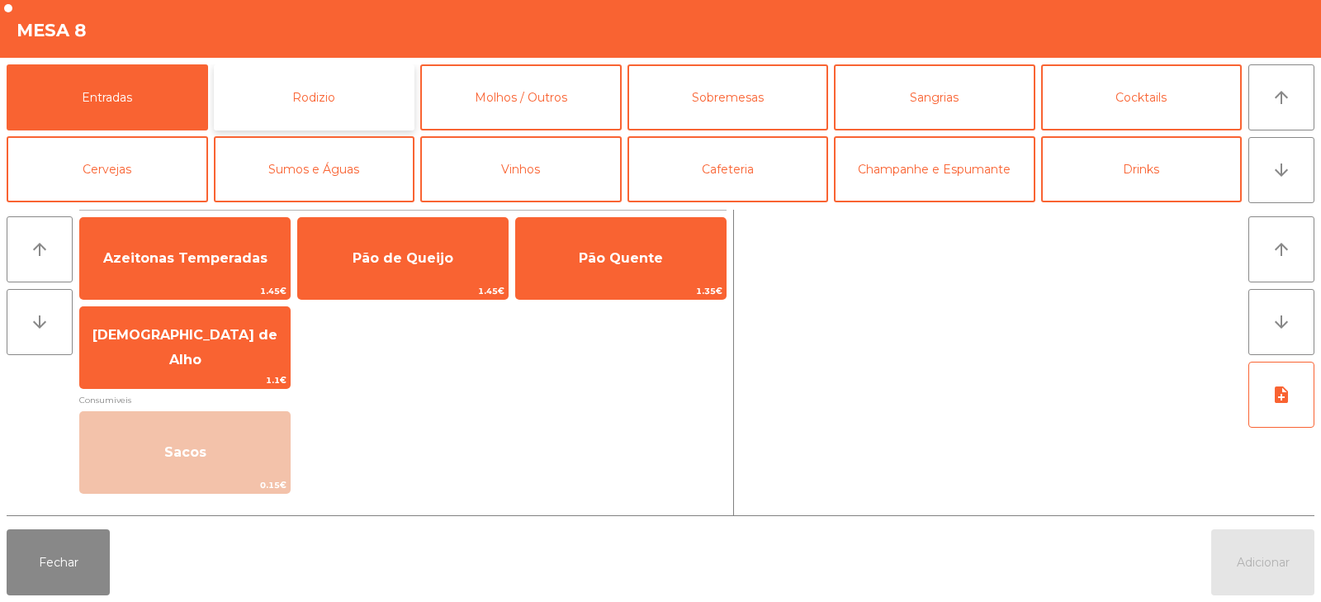
click at [279, 83] on button "Rodizio" at bounding box center [315, 97] width 202 height 66
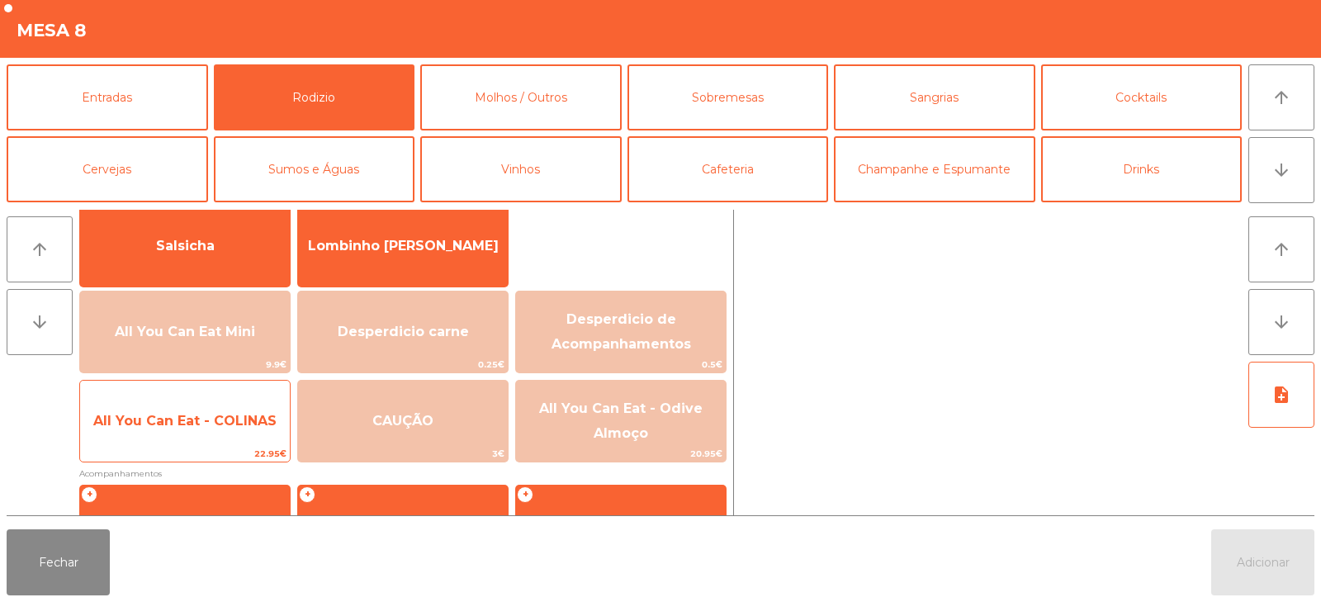
click at [165, 438] on span "All You Can Eat - COLINAS" at bounding box center [185, 421] width 210 height 45
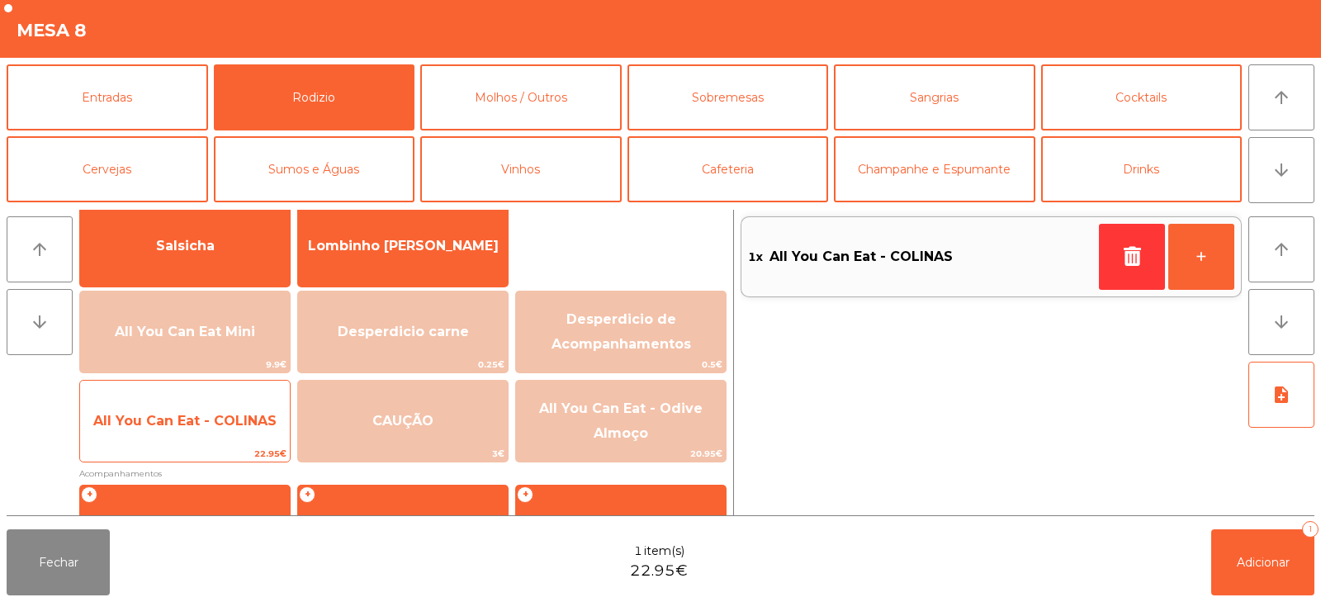
click at [187, 440] on span "All You Can Eat - COLINAS" at bounding box center [185, 421] width 210 height 45
click at [183, 438] on span "All You Can Eat - COLINAS" at bounding box center [185, 421] width 210 height 45
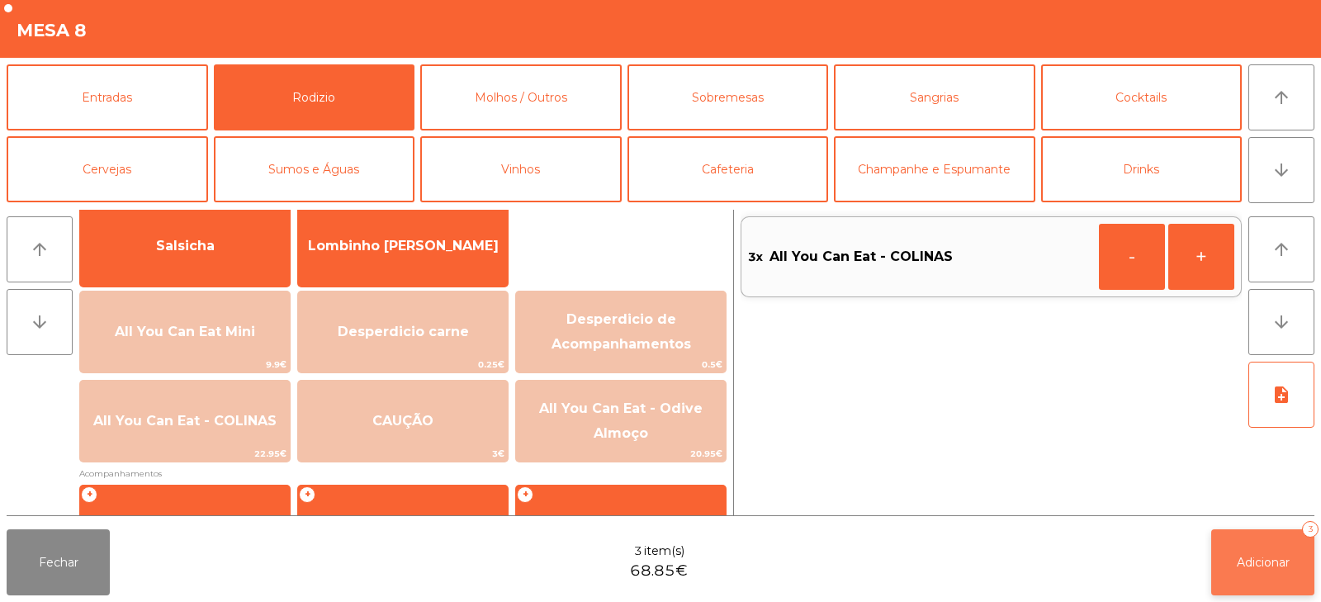
click at [1256, 571] on button "Adicionar 3" at bounding box center [1263, 562] width 103 height 66
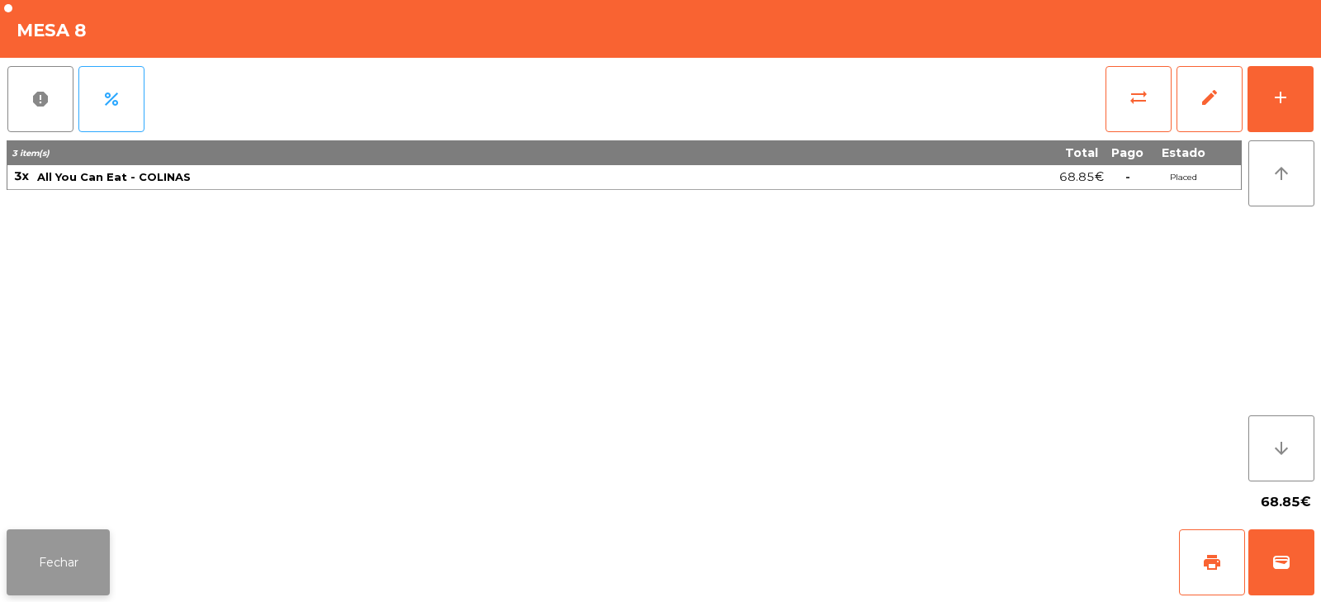
click at [86, 564] on button "Fechar" at bounding box center [58, 562] width 103 height 66
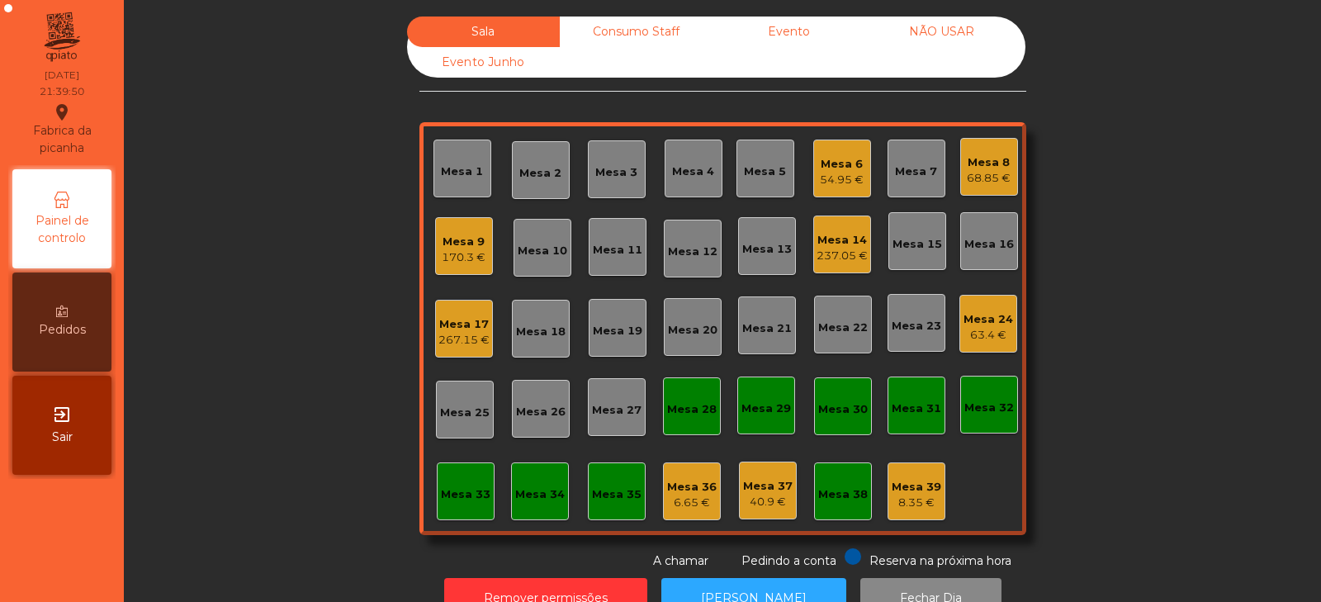
click at [321, 268] on div "Sala Consumo Staff Evento NÃO USAR Evento Junho Mesa 1 Mesa 2 Mesa 3 [GEOGRAPHI…" at bounding box center [722, 293] width 1153 height 553
click at [621, 168] on div "Mesa 3" at bounding box center [616, 172] width 42 height 17
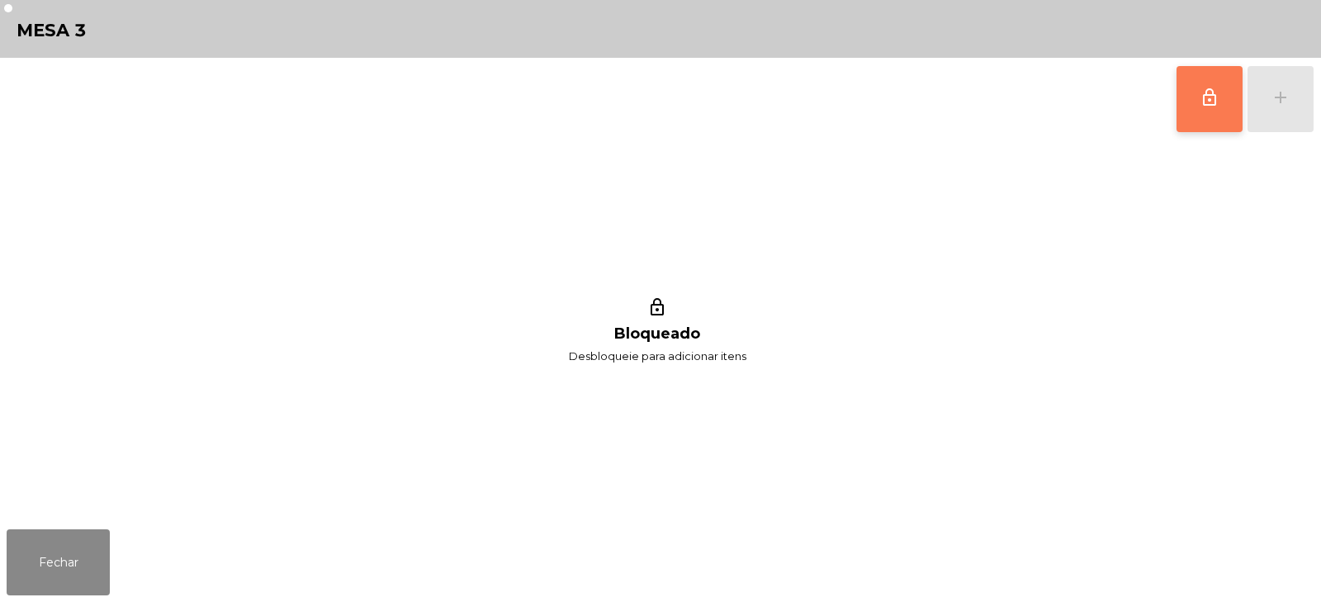
click at [1212, 128] on button "lock_outline" at bounding box center [1210, 99] width 66 height 66
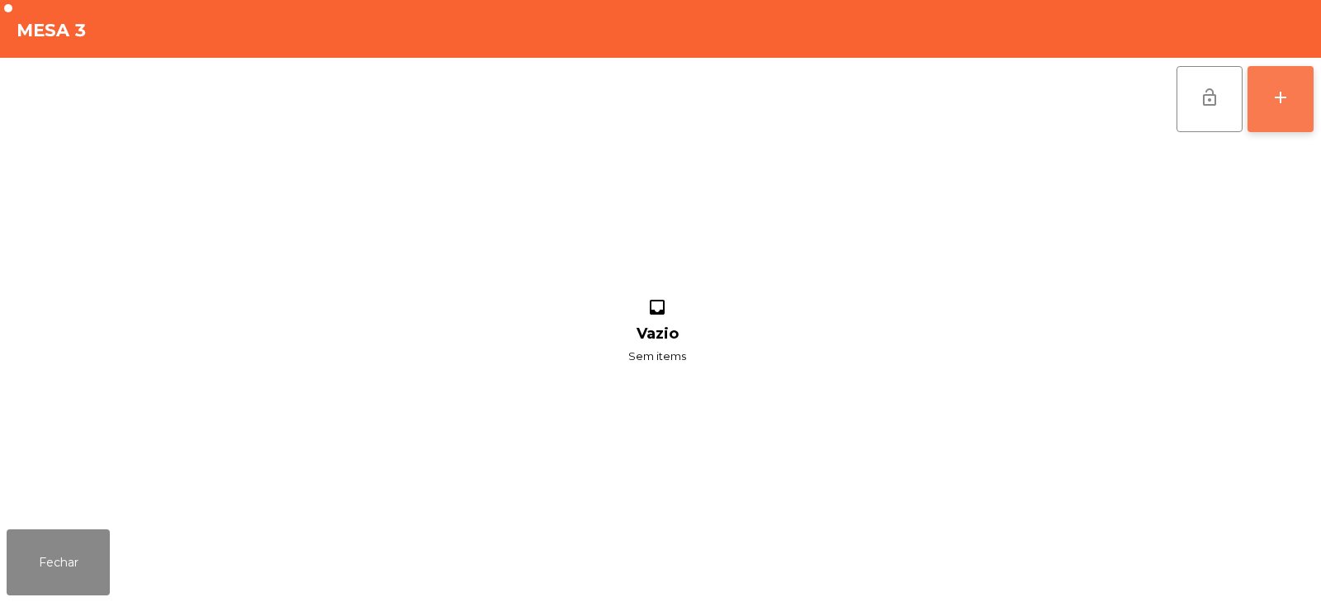
click at [1285, 90] on div "add" at bounding box center [1281, 98] width 20 height 20
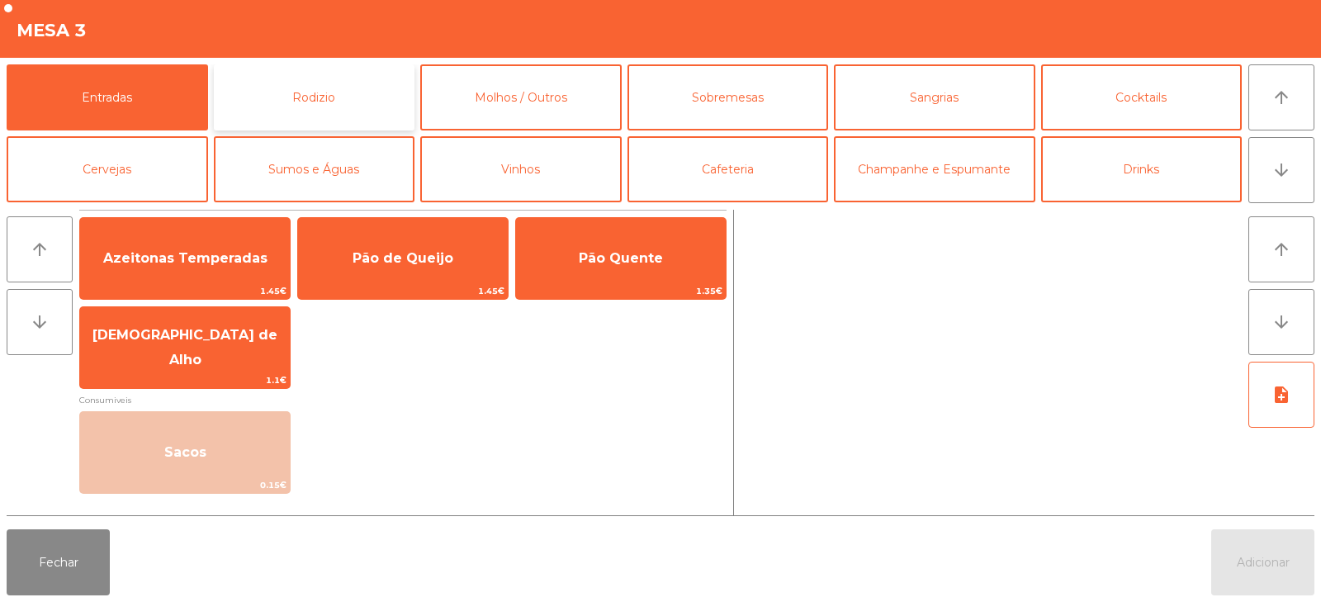
click at [317, 77] on button "Rodizio" at bounding box center [315, 97] width 202 height 66
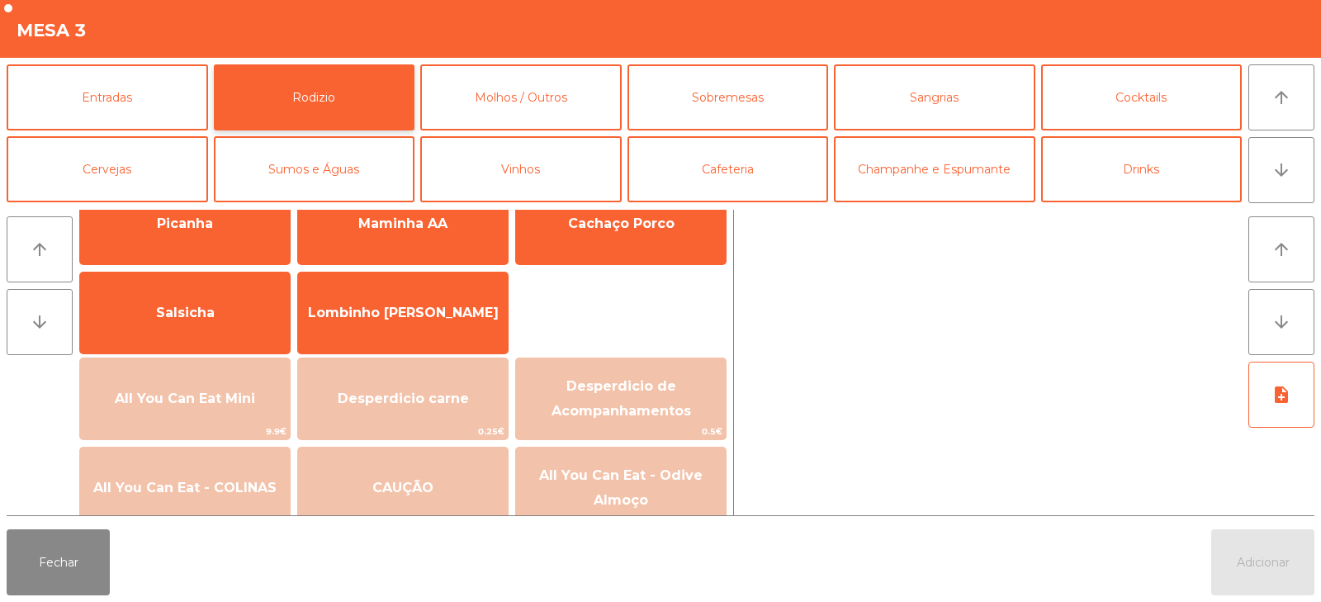
scroll to position [105, 0]
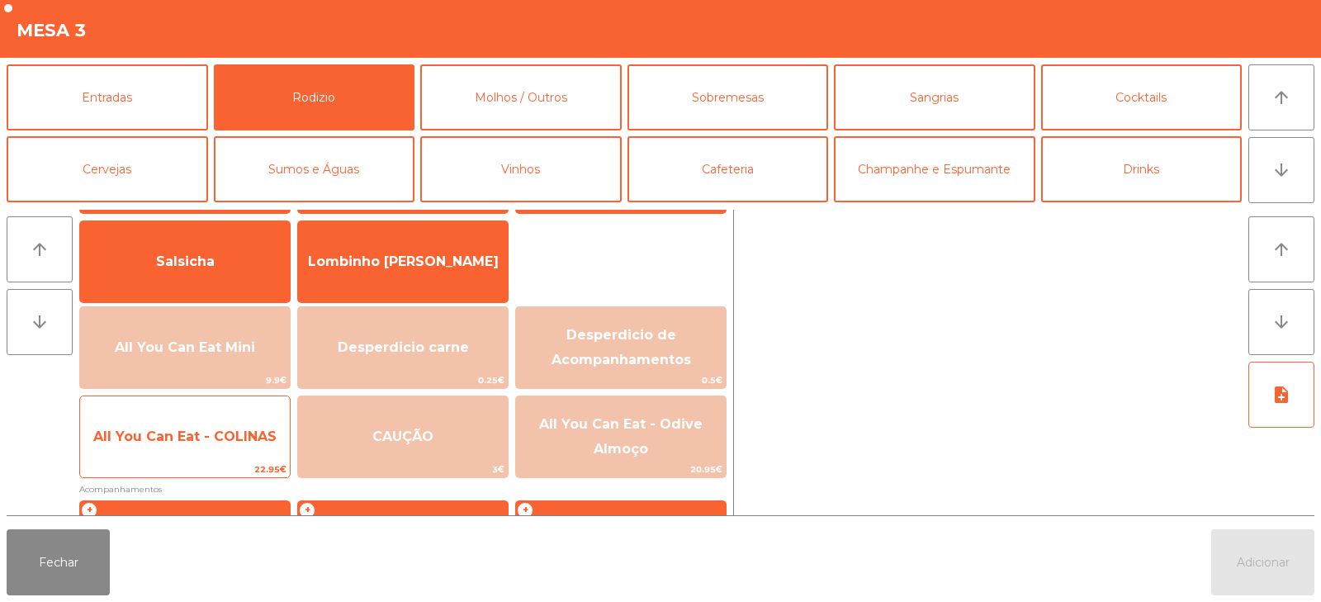
click at [158, 452] on span "All You Can Eat - COLINAS" at bounding box center [185, 437] width 210 height 45
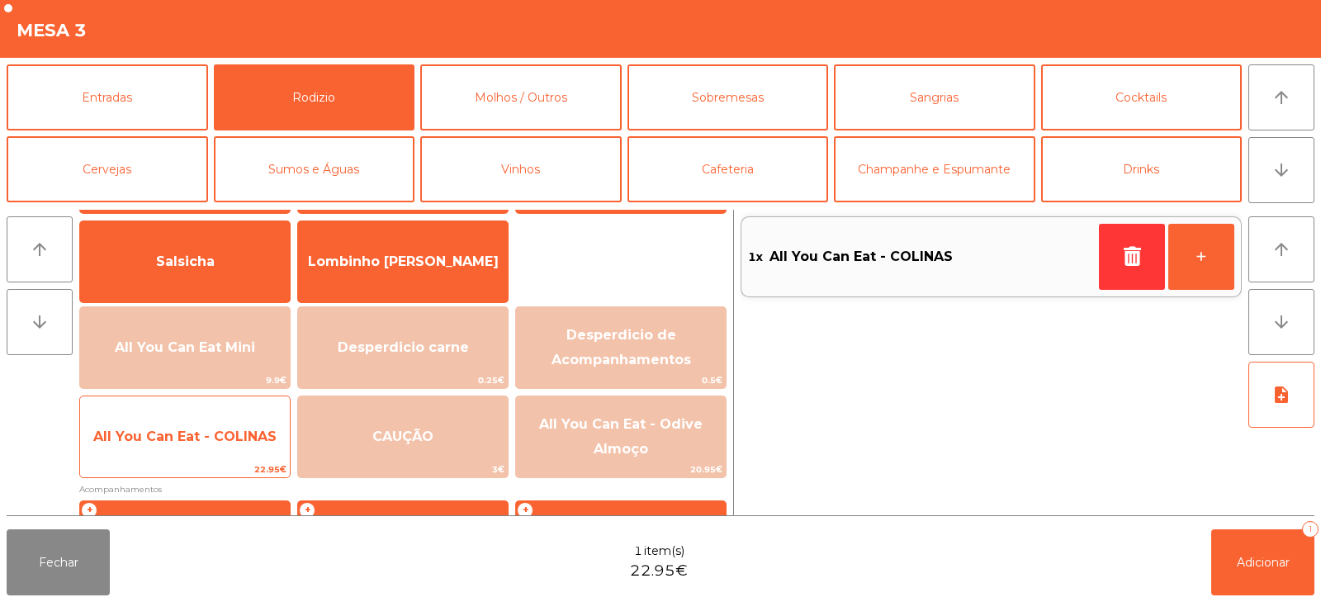
click at [163, 443] on span "All You Can Eat - COLINAS" at bounding box center [184, 437] width 183 height 16
click at [167, 429] on span "All You Can Eat - COLINAS" at bounding box center [184, 437] width 183 height 16
click at [182, 439] on span "All You Can Eat - COLINAS" at bounding box center [184, 437] width 183 height 16
click at [233, 438] on span "All You Can Eat - COLINAS" at bounding box center [184, 437] width 183 height 16
click at [242, 433] on span "All You Can Eat - COLINAS" at bounding box center [184, 437] width 183 height 16
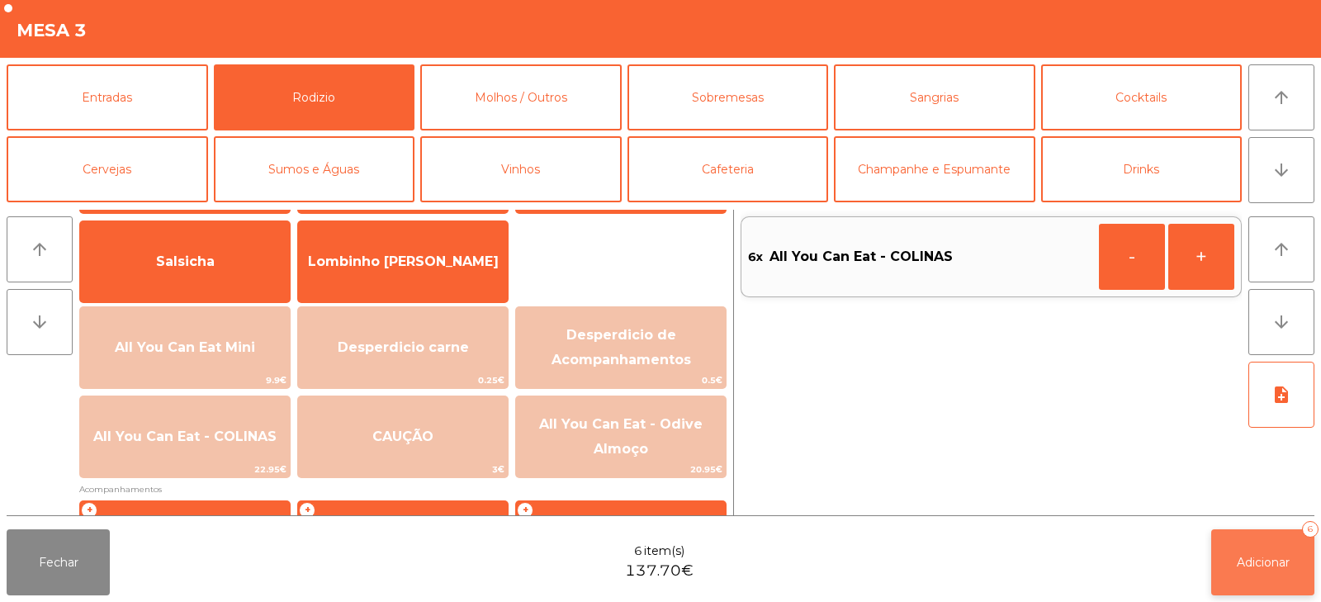
click at [1239, 569] on span "Adicionar" at bounding box center [1263, 562] width 53 height 15
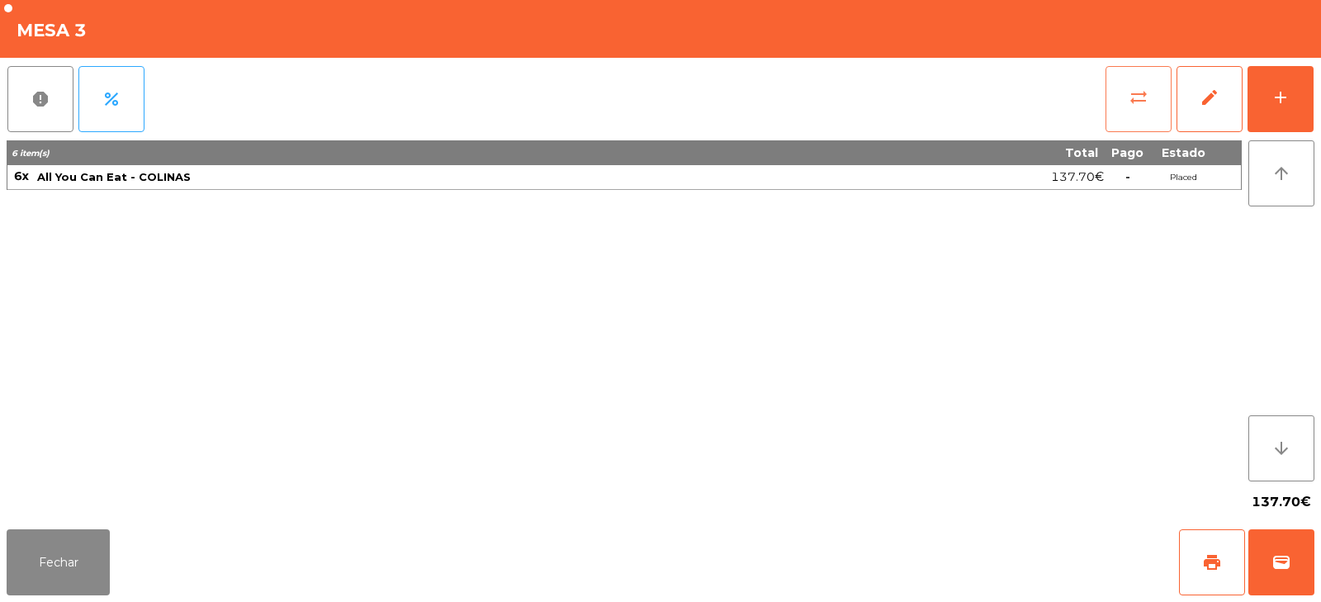
click at [1126, 114] on button "sync_alt" at bounding box center [1139, 99] width 66 height 66
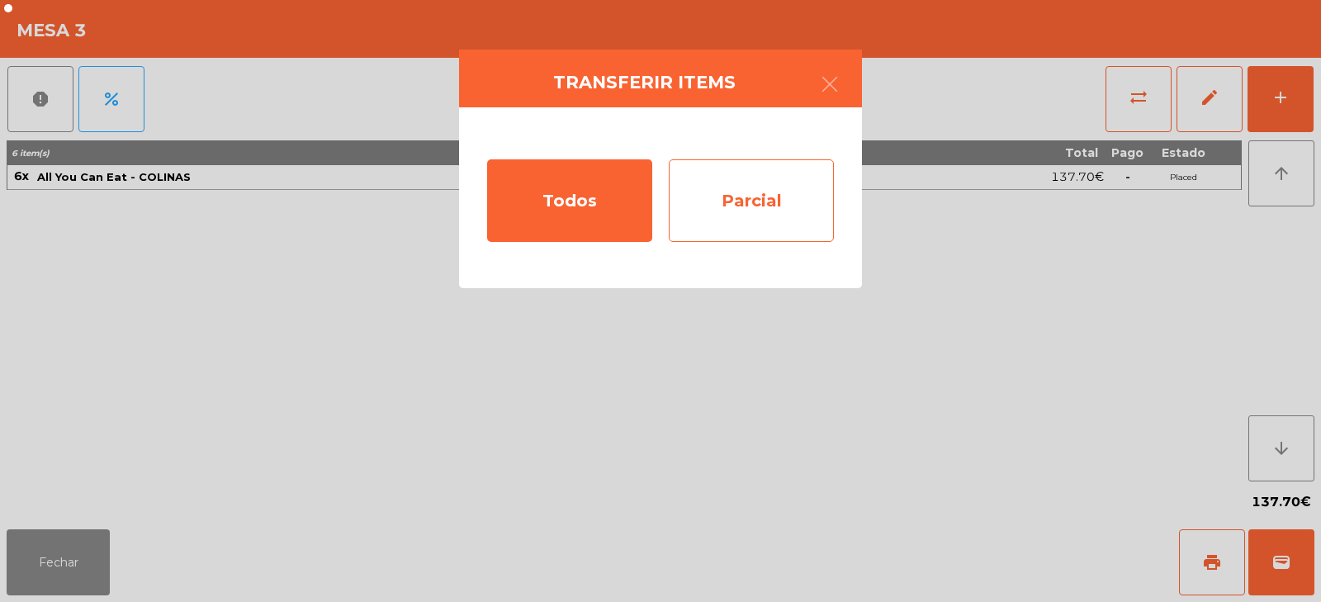
click at [780, 202] on div "Parcial" at bounding box center [751, 200] width 165 height 83
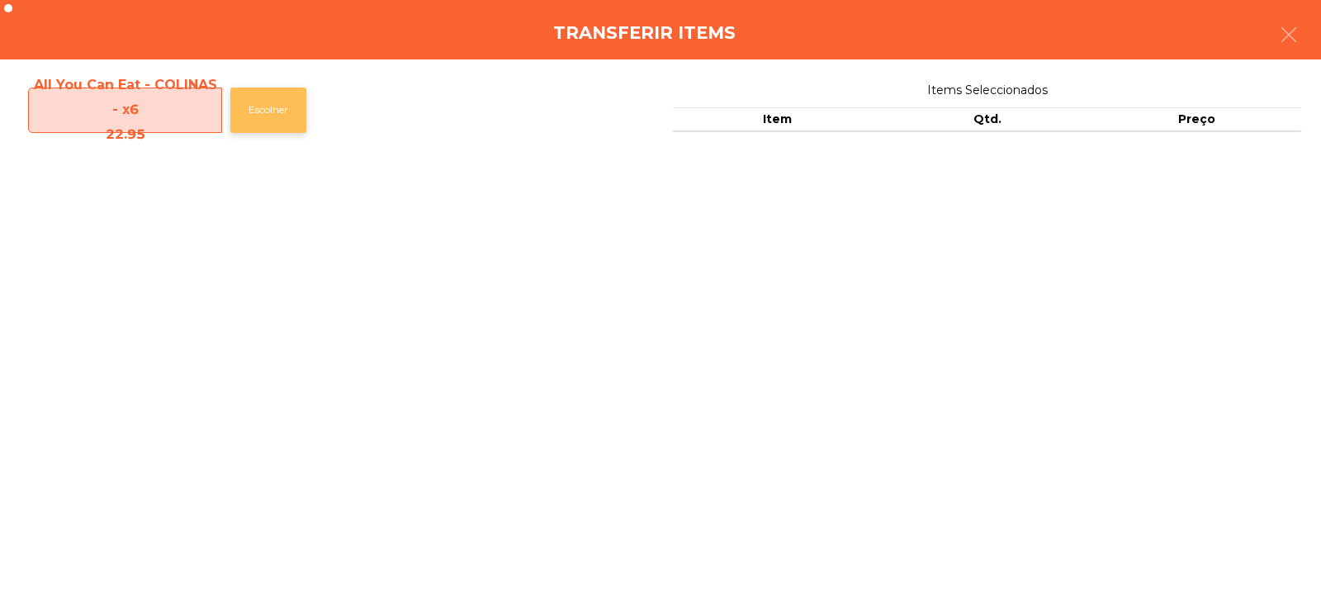
click at [266, 107] on button "Escolher" at bounding box center [268, 110] width 76 height 45
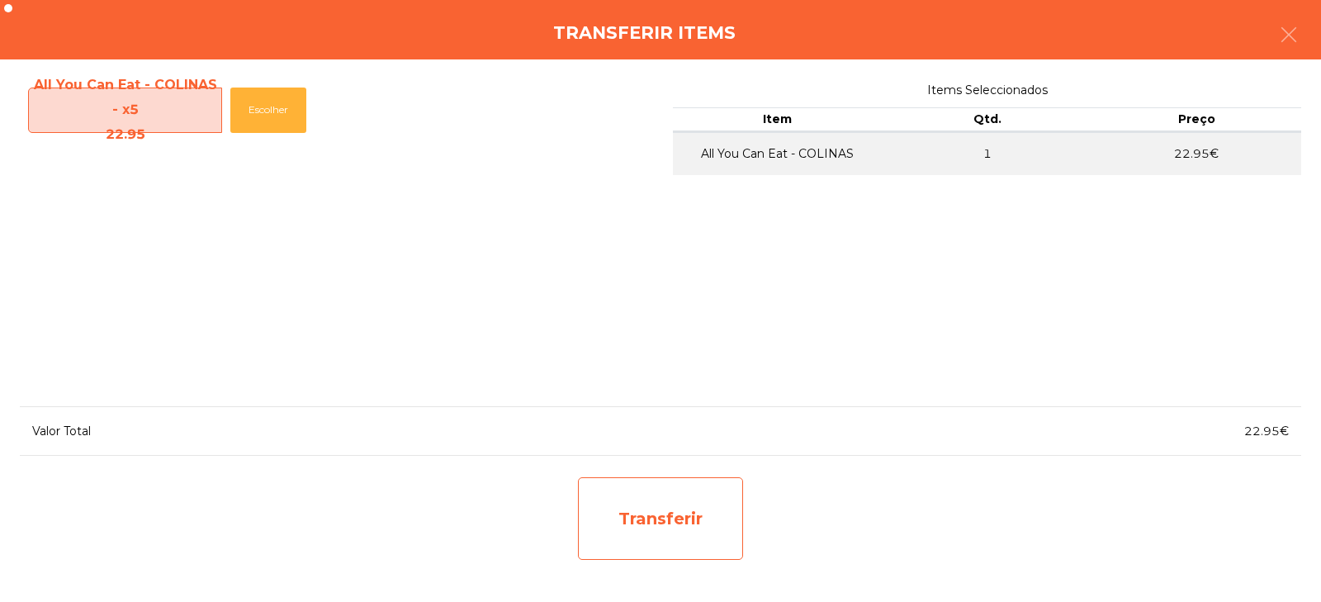
click at [659, 535] on div "Transferir" at bounding box center [660, 518] width 165 height 83
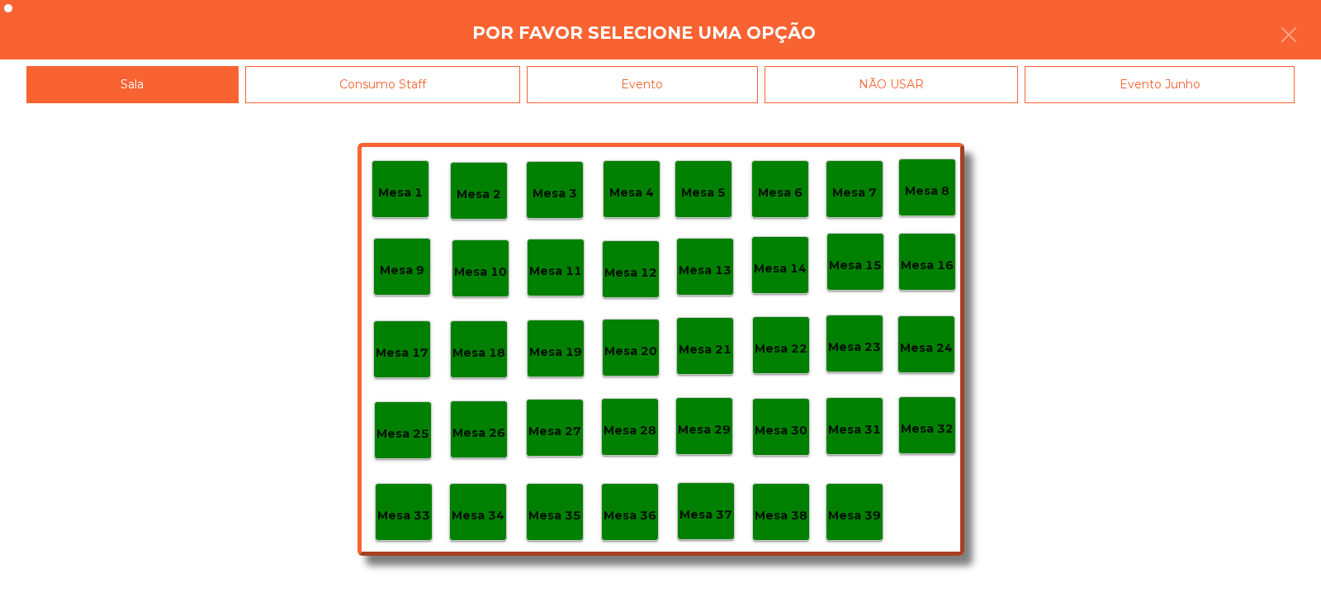
click at [706, 509] on p "Mesa 37" at bounding box center [706, 514] width 53 height 19
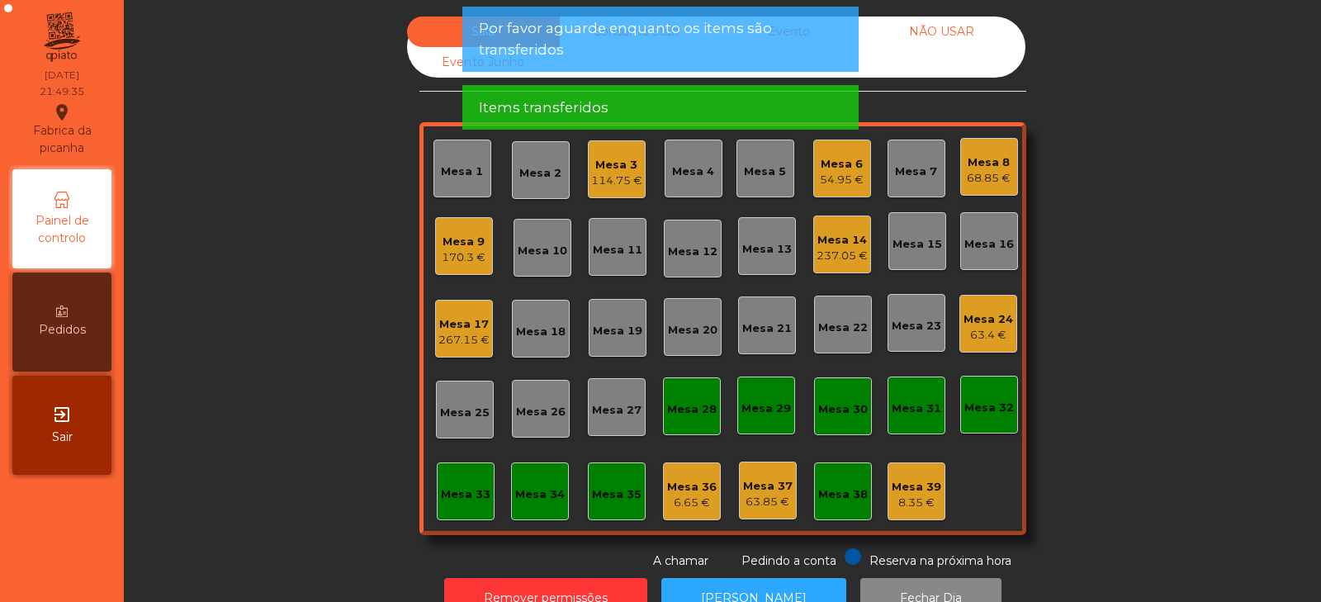
click at [261, 351] on div "Sala Consumo Staff Evento NÃO USAR Evento Junho Mesa 1 Mesa 2 Mesa 3 114.75 € M…" at bounding box center [722, 293] width 1153 height 553
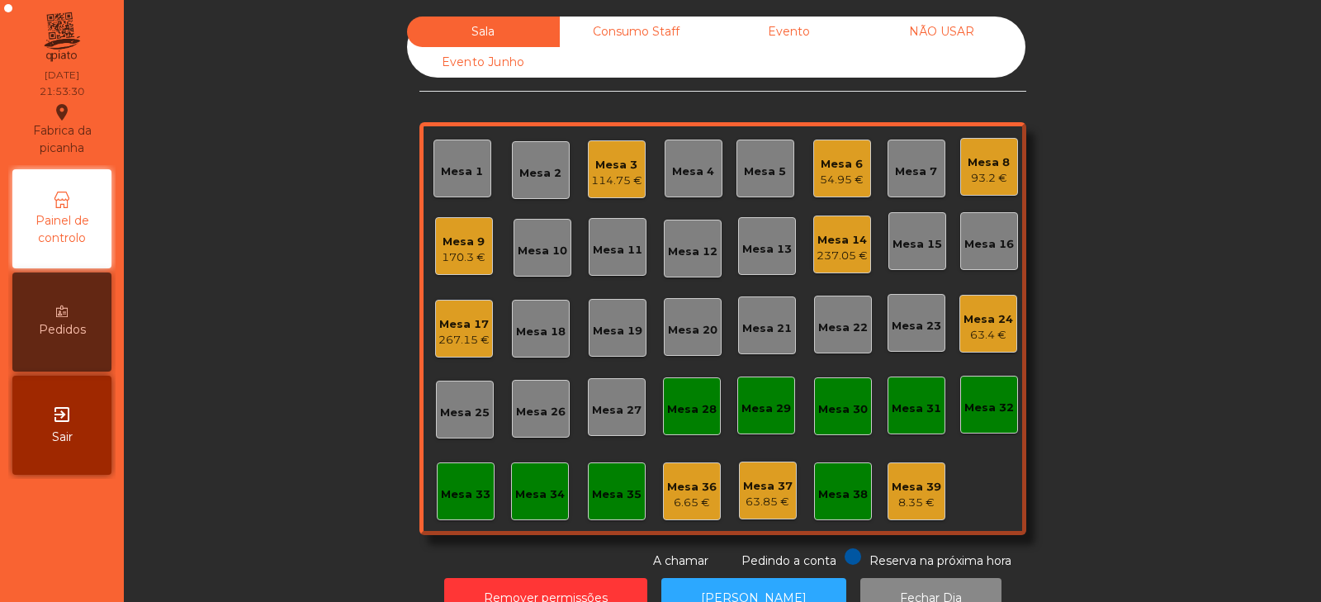
click at [302, 233] on div "Sala Consumo Staff Evento NÃO USAR Evento Junho Mesa 1 Mesa 2 Mesa 3 114.75 € M…" at bounding box center [722, 293] width 1153 height 553
click at [837, 249] on div "237.05 €" at bounding box center [842, 256] width 51 height 17
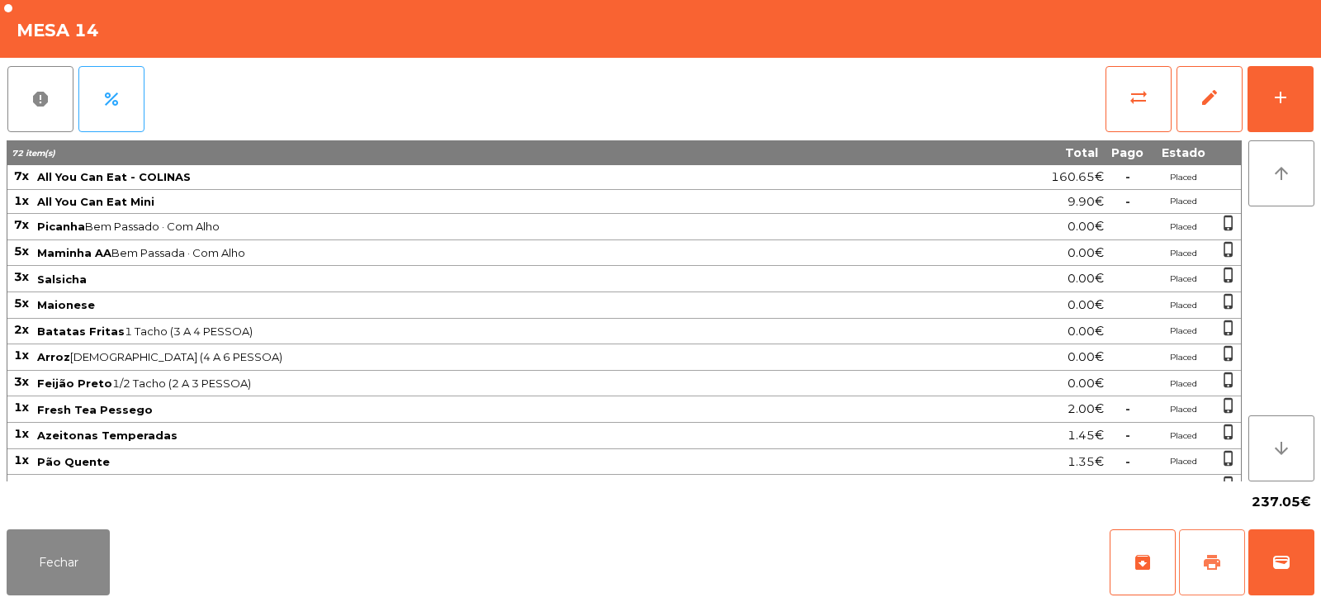
click at [1203, 574] on button "print" at bounding box center [1212, 562] width 66 height 66
click at [1127, 105] on button "sync_alt" at bounding box center [1139, 99] width 66 height 66
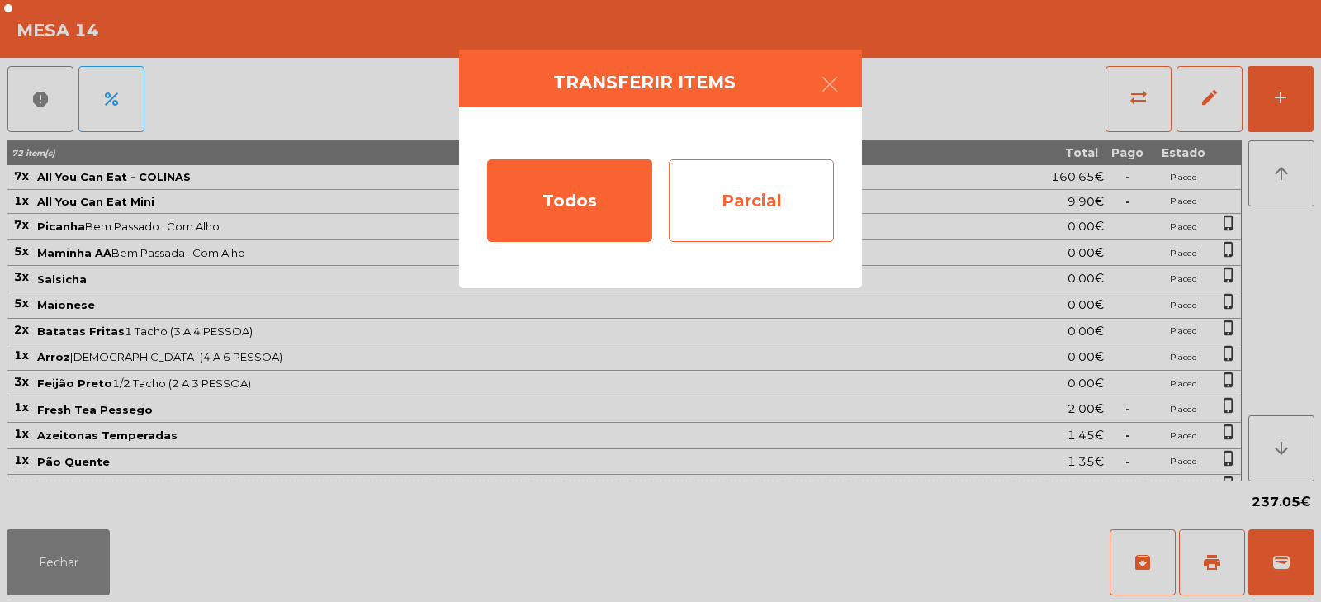
click at [749, 199] on div "Parcial" at bounding box center [751, 200] width 165 height 83
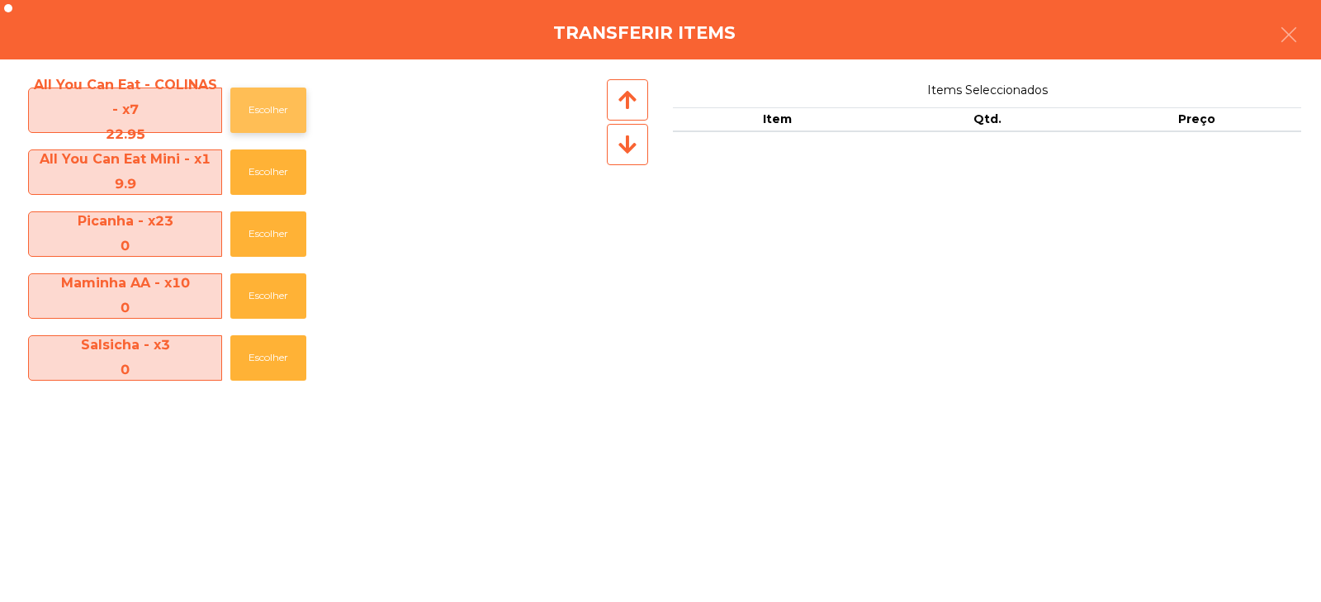
click at [274, 105] on button "Escolher" at bounding box center [268, 110] width 76 height 45
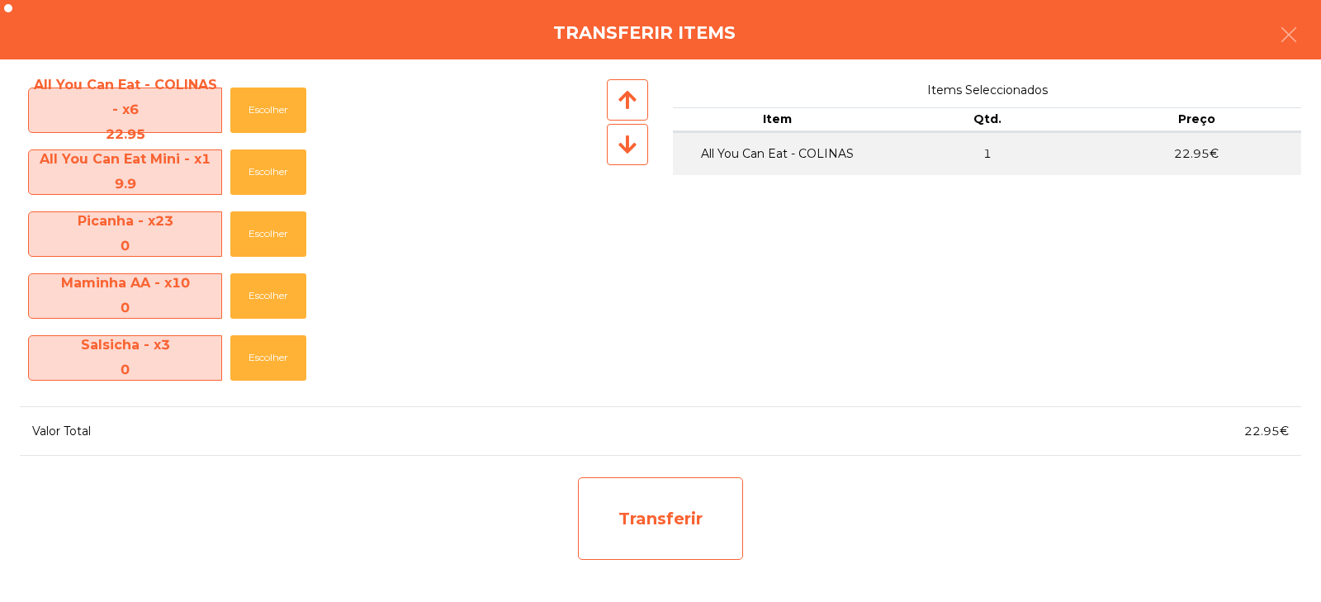
click at [648, 518] on div "Transferir" at bounding box center [660, 518] width 165 height 83
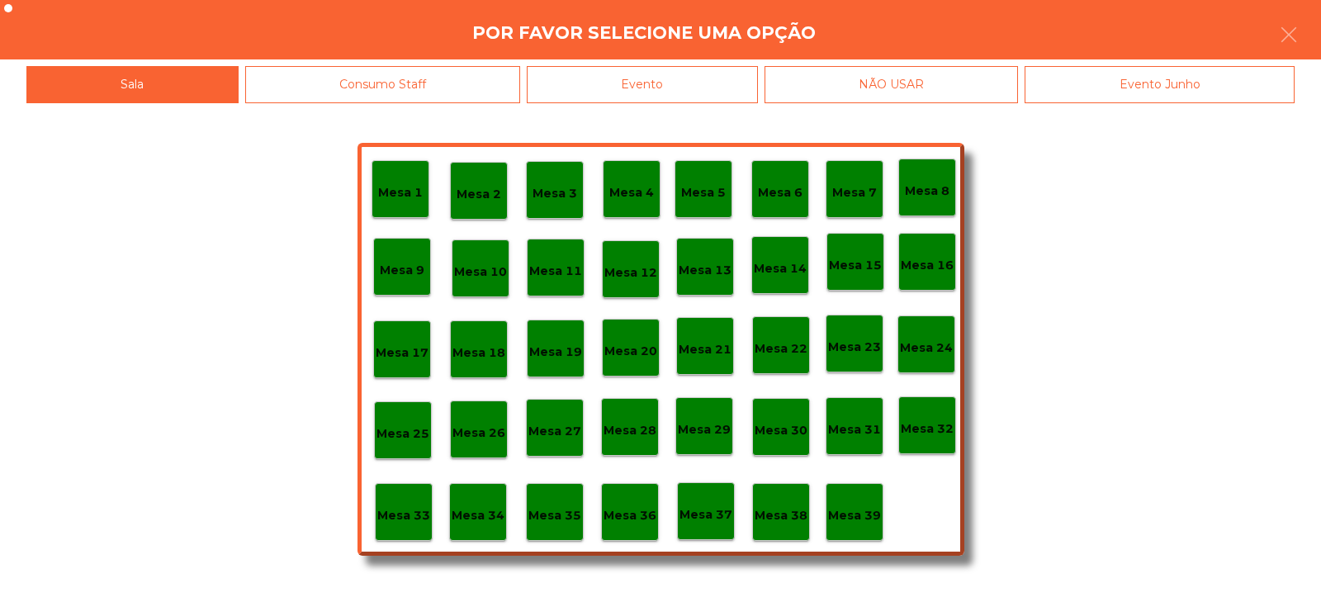
click at [712, 508] on p "Mesa 37" at bounding box center [706, 514] width 53 height 19
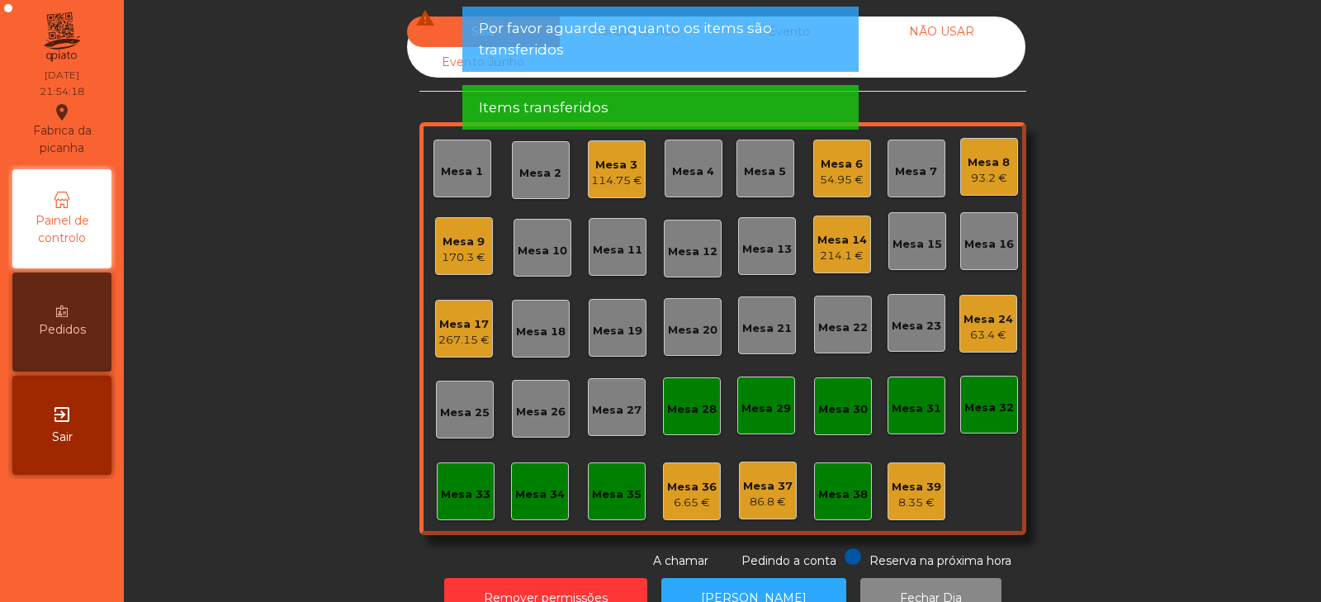
click at [1118, 265] on div "Sala warning Consumo Staff Evento NÃO USAR Evento Junho Mesa 1 Mesa 2 Mesa 3 11…" at bounding box center [722, 293] width 1153 height 553
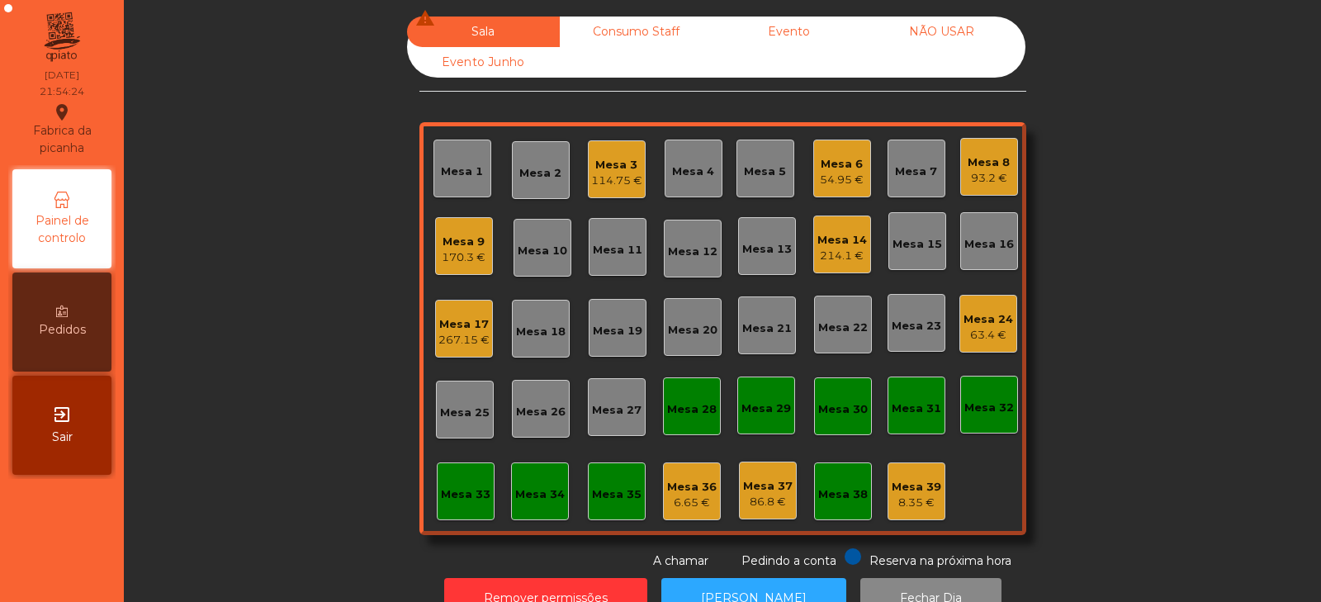
click at [827, 249] on div "214.1 €" at bounding box center [843, 256] width 50 height 17
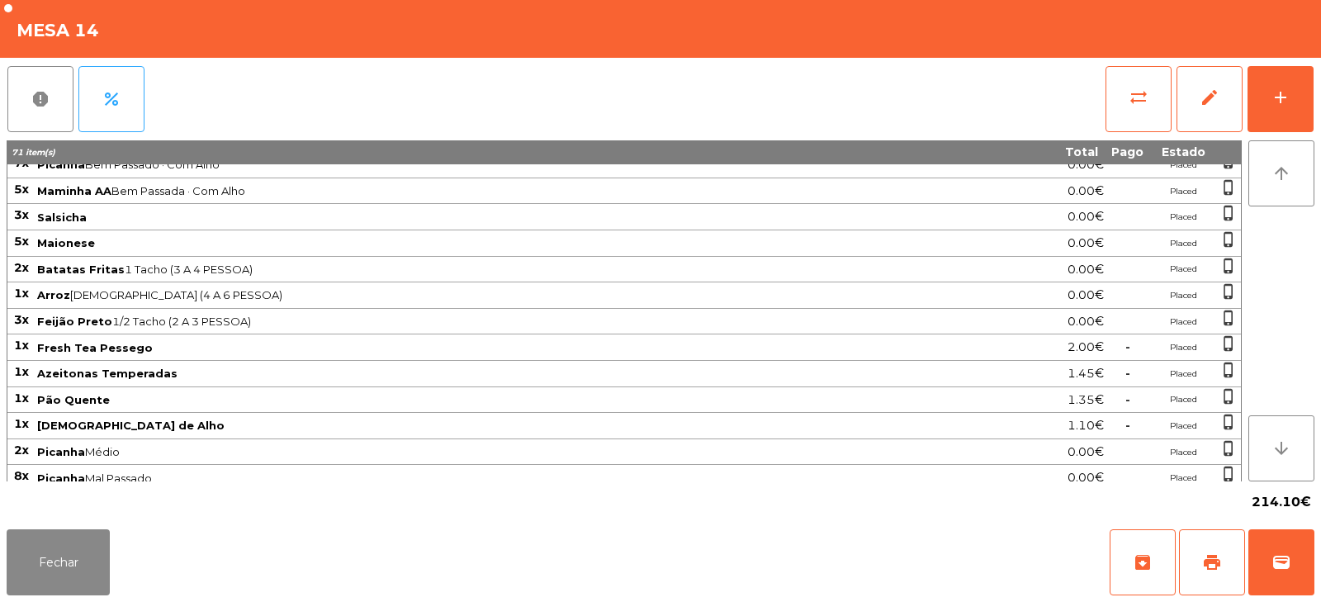
scroll to position [0, 0]
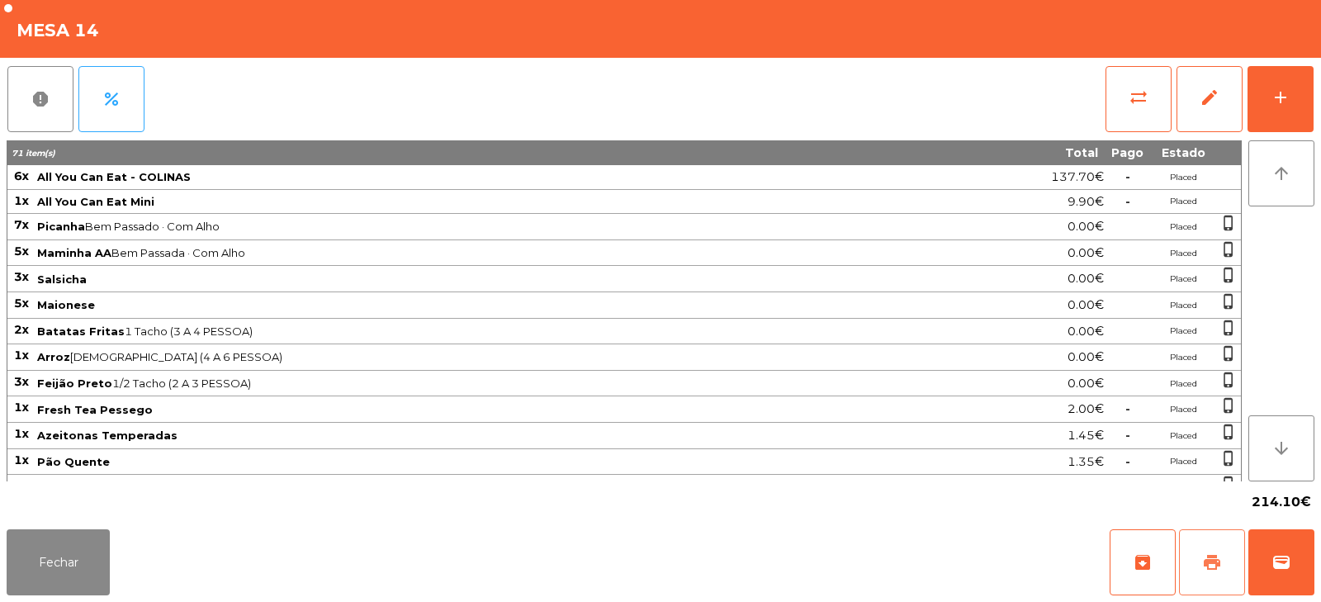
click at [1208, 564] on span "print" at bounding box center [1213, 563] width 20 height 20
click at [79, 539] on button "Fechar" at bounding box center [58, 562] width 103 height 66
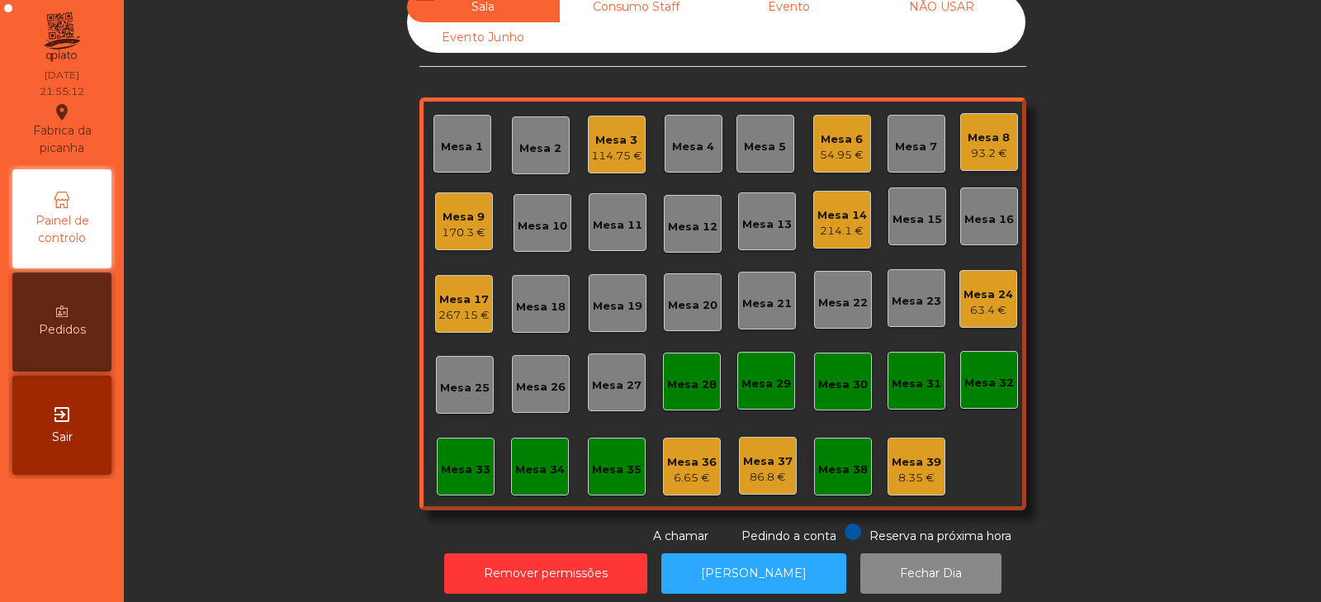
scroll to position [49, 0]
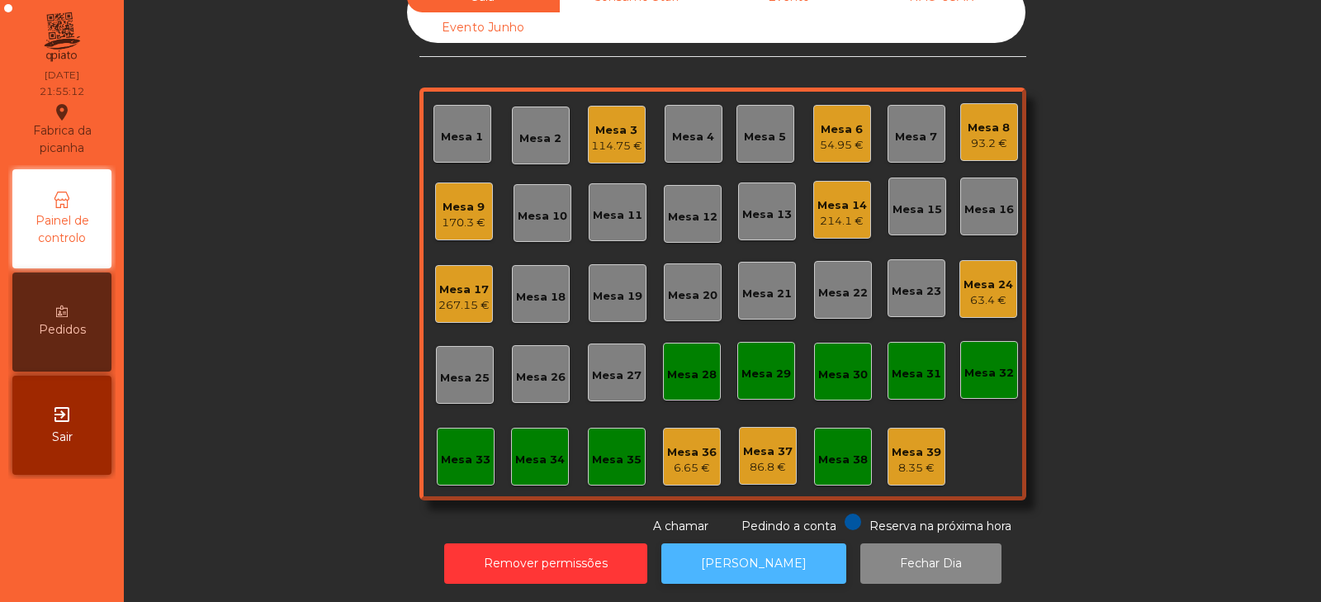
click at [736, 546] on button "[PERSON_NAME]" at bounding box center [754, 563] width 185 height 40
click at [1003, 139] on div "93.2 €" at bounding box center [989, 143] width 42 height 17
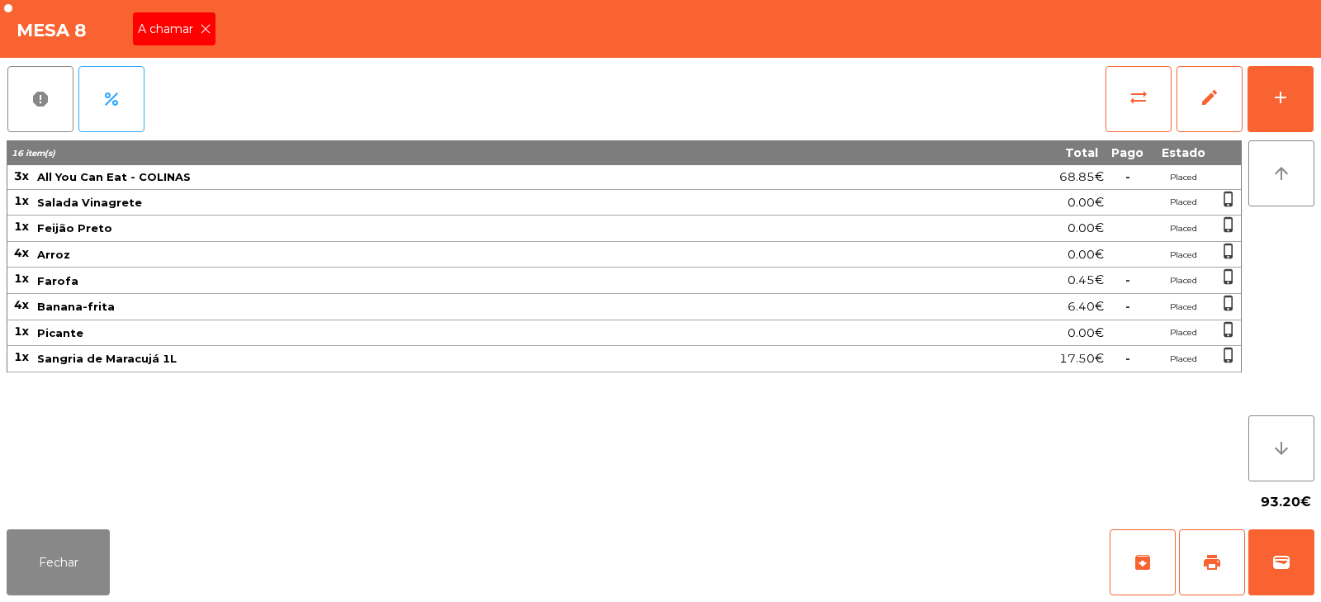
click at [187, 40] on div "A chamar" at bounding box center [174, 28] width 83 height 33
click at [67, 562] on button "Fechar" at bounding box center [58, 562] width 103 height 66
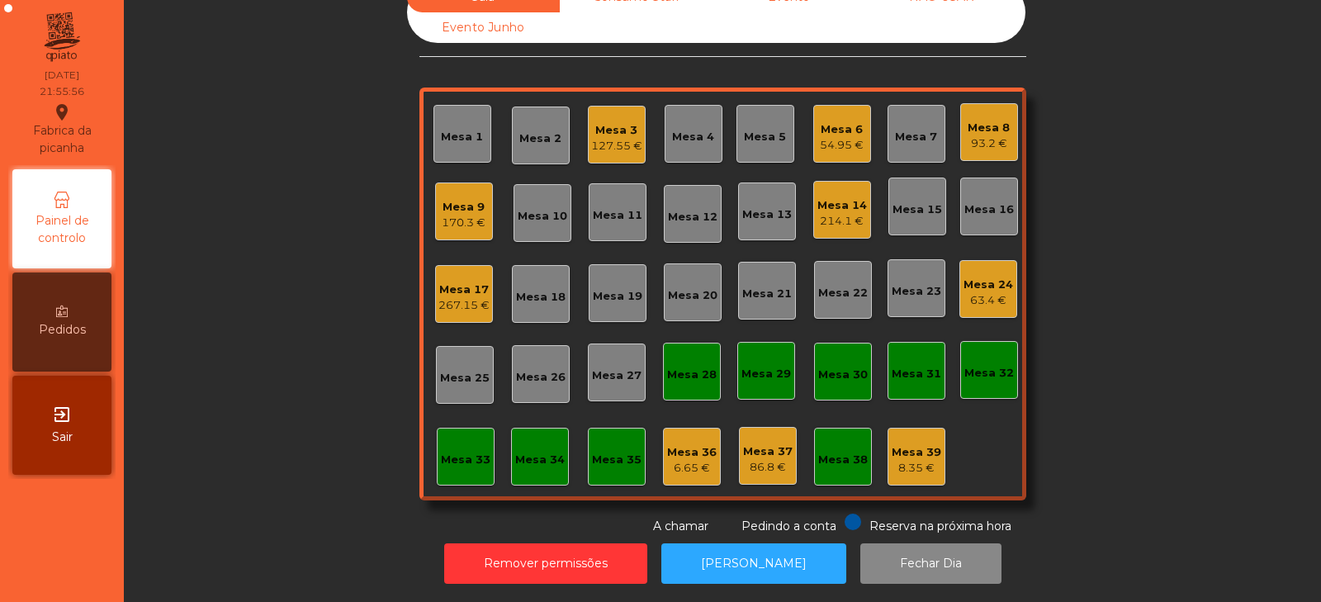
click at [235, 283] on div "Sala Consumo Staff Evento NÃO USAR Evento Junho Mesa 1 Mesa 2 Mesa 3 127.55 € […" at bounding box center [722, 258] width 1153 height 553
click at [847, 213] on div "214.1 €" at bounding box center [843, 221] width 50 height 17
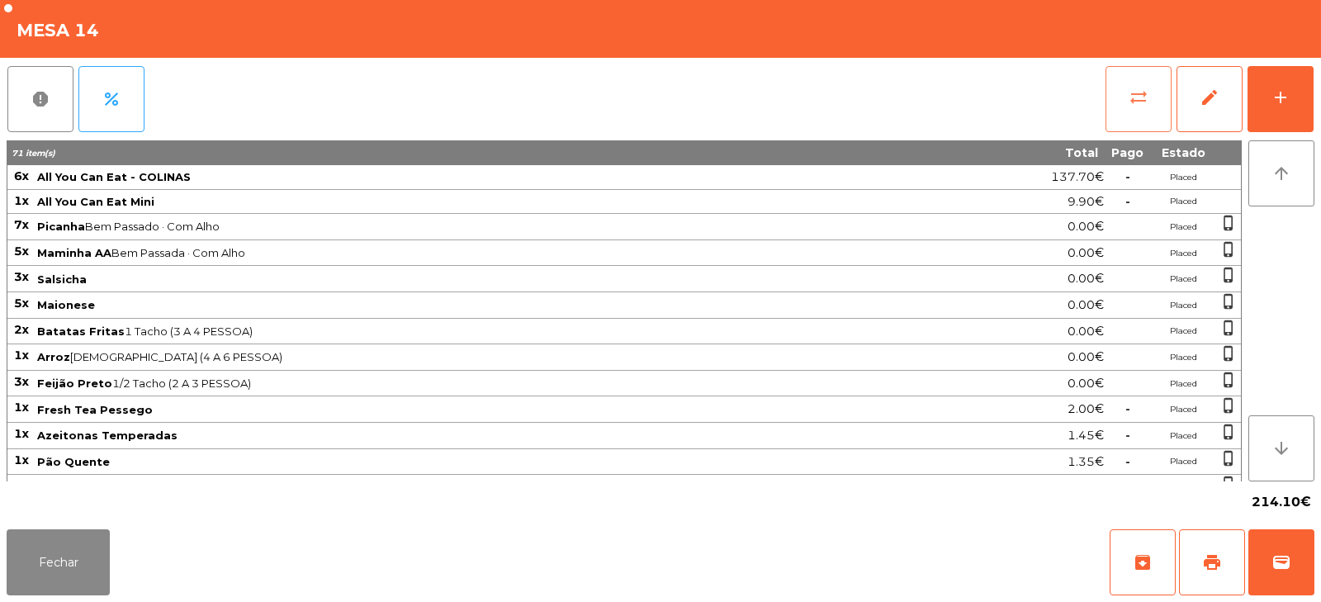
click at [1139, 115] on button "sync_alt" at bounding box center [1139, 99] width 66 height 66
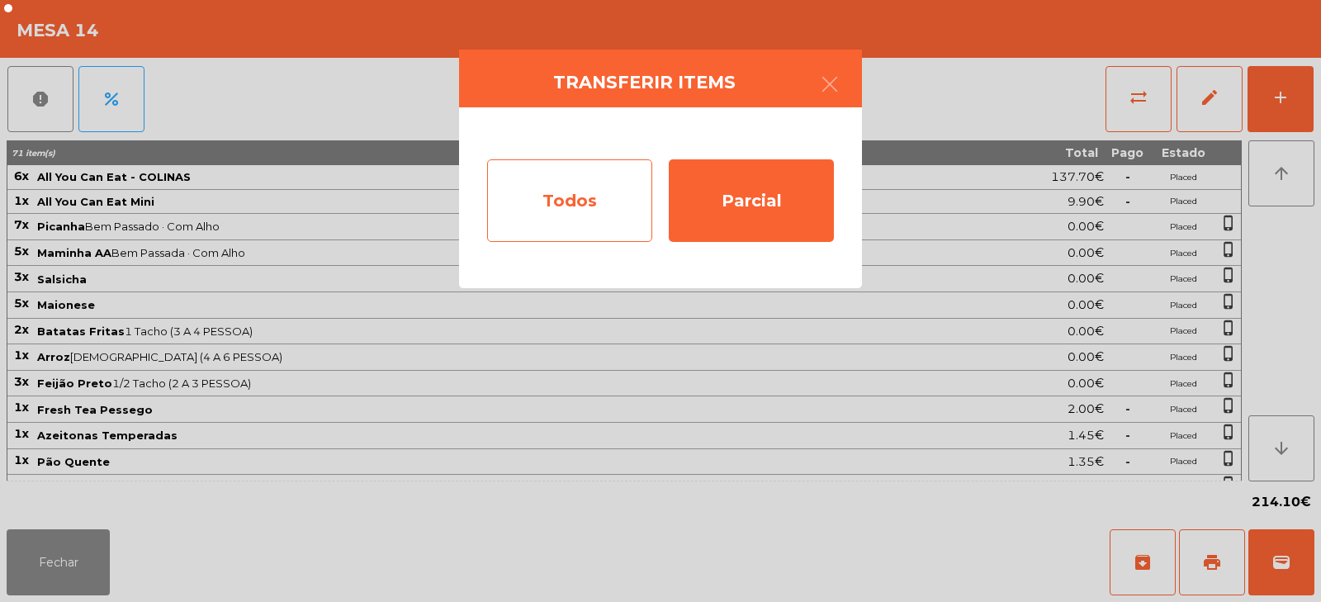
click at [593, 211] on div "Todos" at bounding box center [569, 200] width 165 height 83
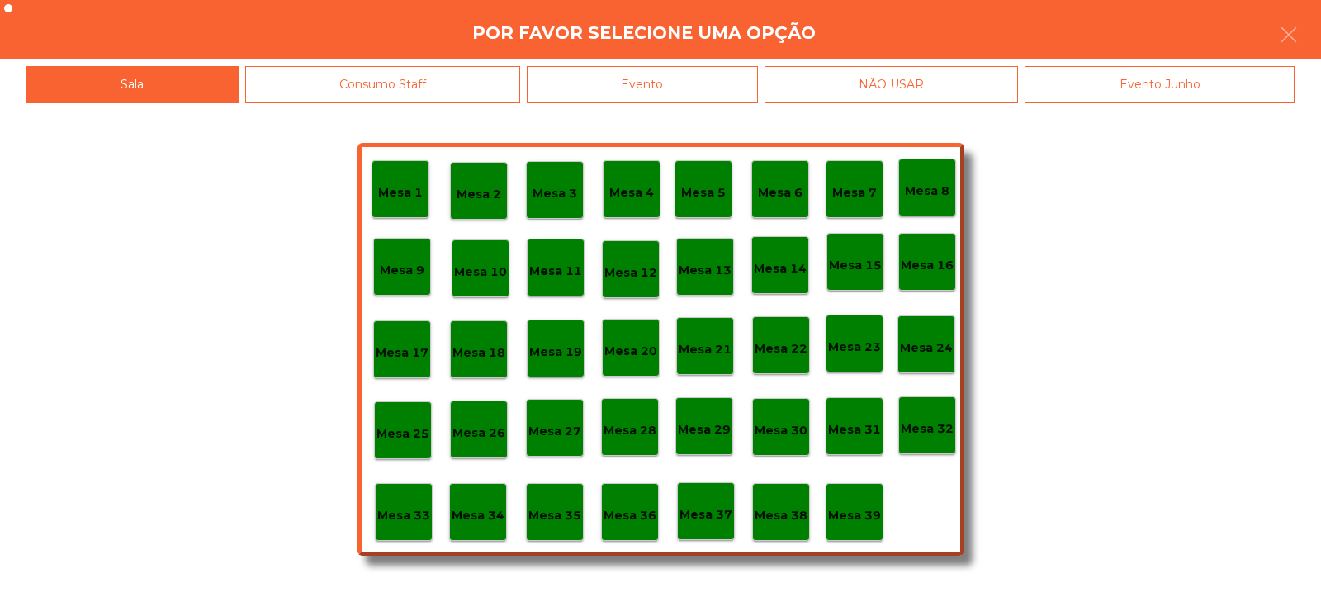
click at [586, 83] on div "Evento" at bounding box center [642, 84] width 231 height 37
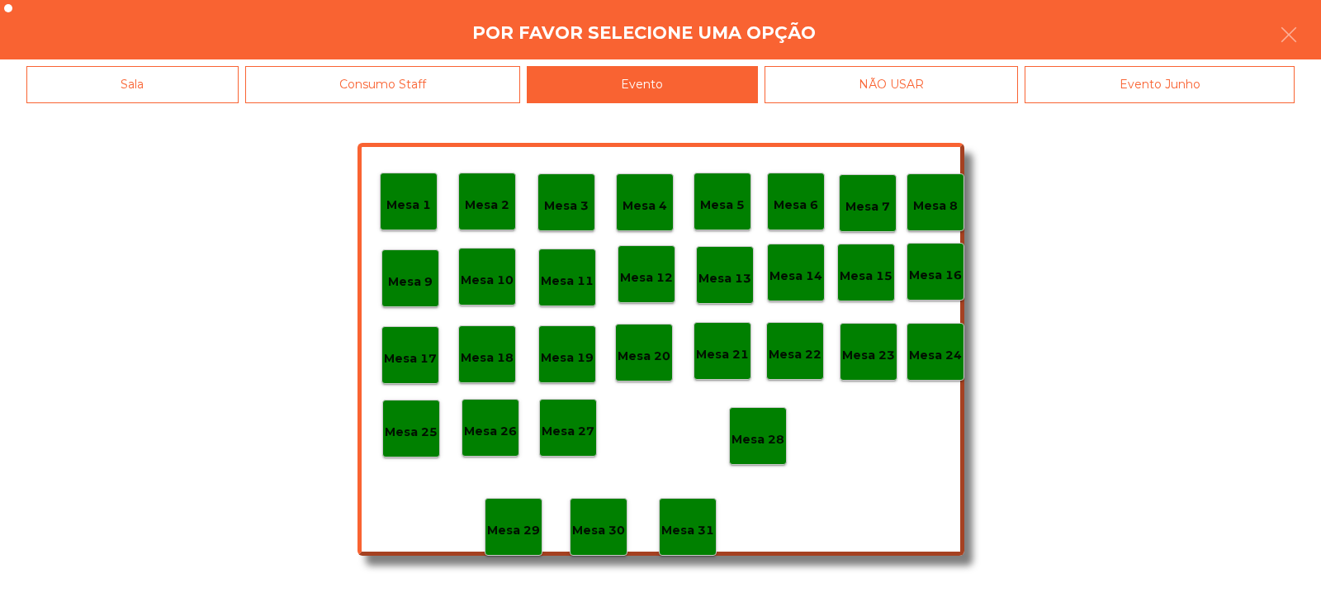
click at [761, 417] on div "Mesa 28" at bounding box center [758, 436] width 58 height 58
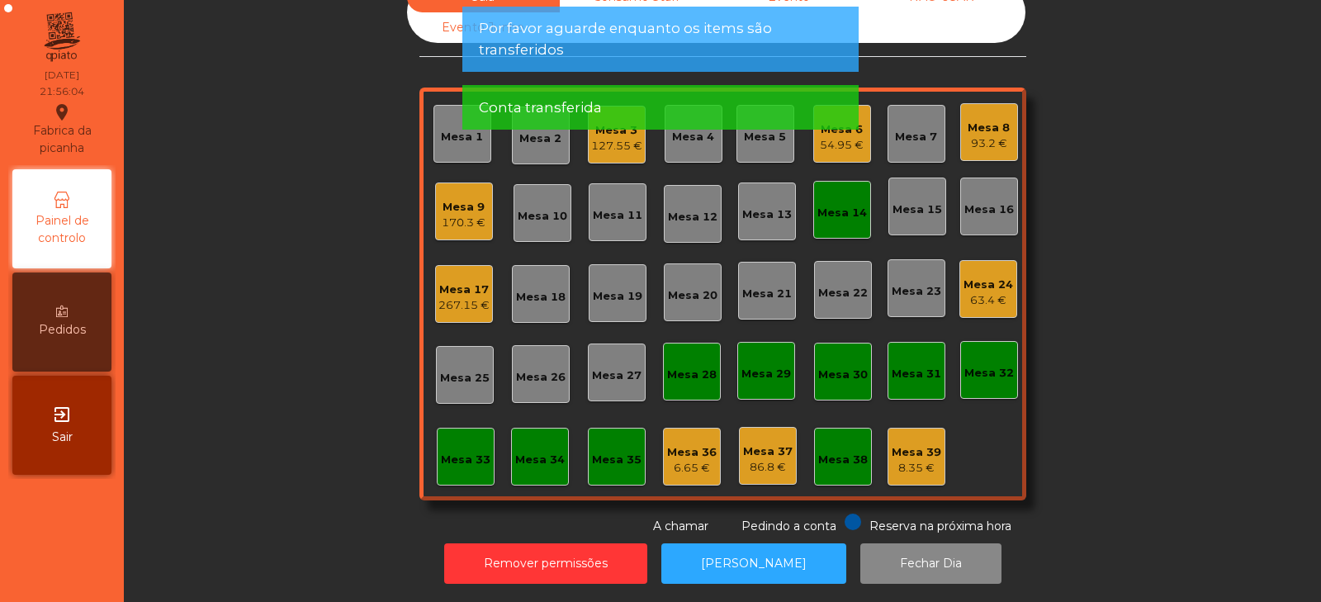
click at [863, 219] on div "Mesa 14" at bounding box center [843, 210] width 58 height 58
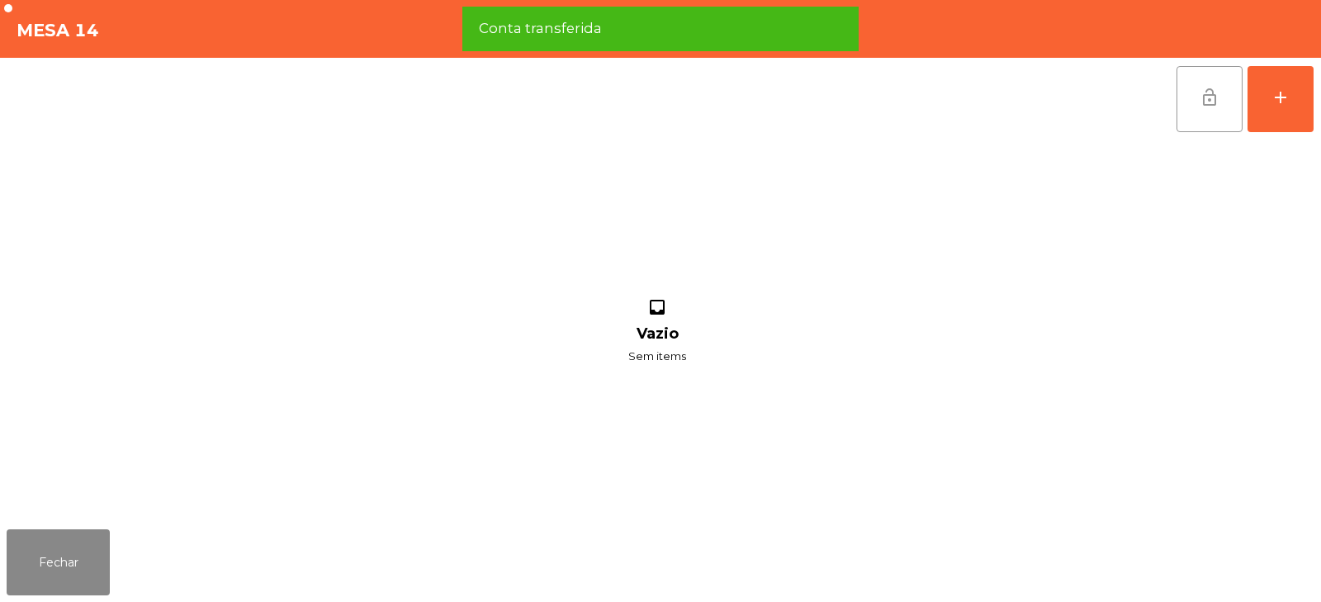
click at [1193, 111] on button "lock_open" at bounding box center [1210, 99] width 66 height 66
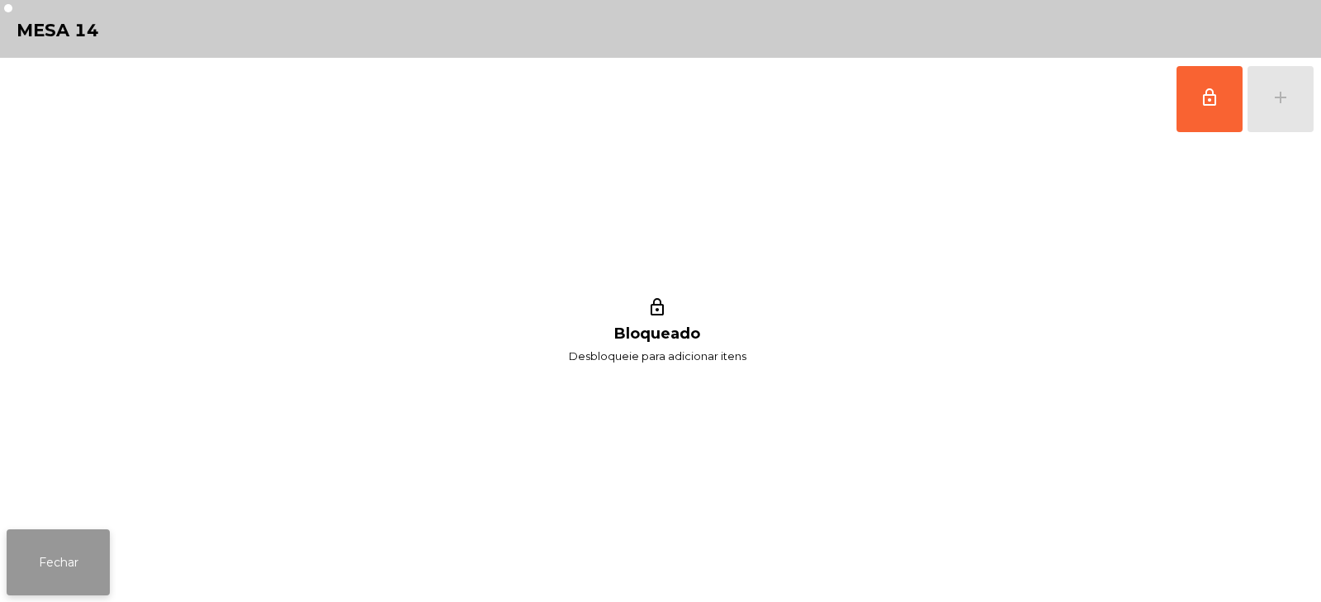
click at [63, 575] on button "Fechar" at bounding box center [58, 562] width 103 height 66
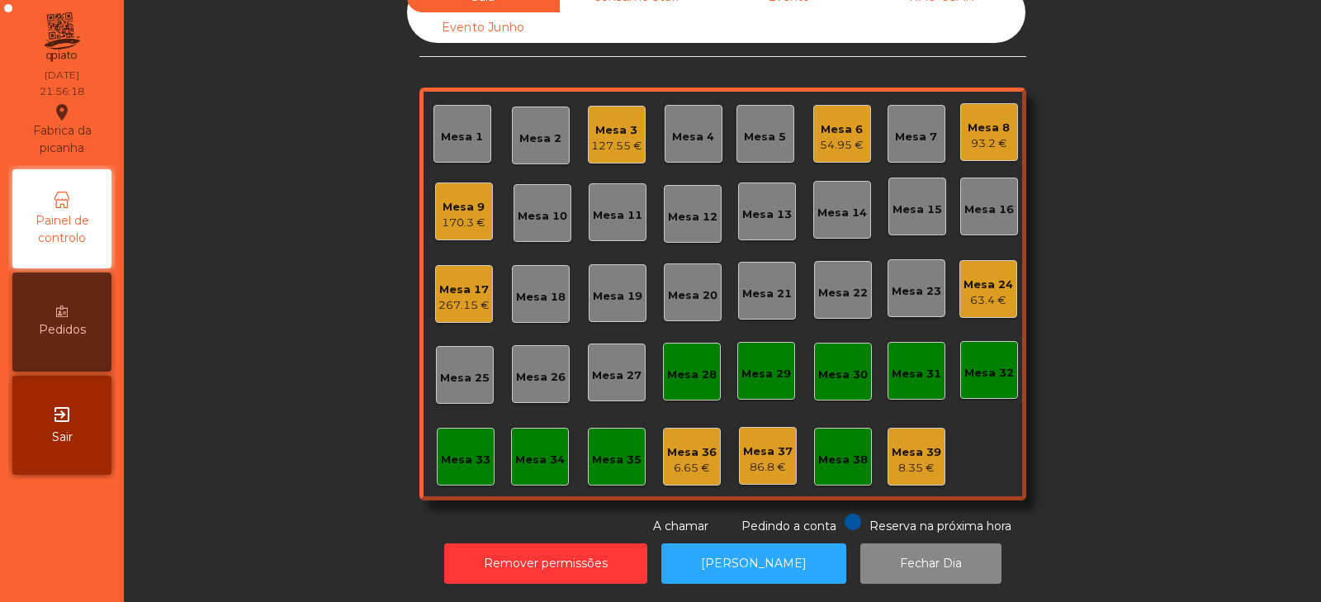
click at [1167, 147] on div "Sala Consumo Staff Evento NÃO USAR Evento Junho Mesa 1 Mesa 2 Mesa 3 127.55 € […" at bounding box center [722, 258] width 1153 height 553
click at [1124, 254] on div "Sala Consumo Staff Evento NÃO USAR Evento Junho Mesa 1 Mesa 2 Mesa 3 127.55 € M…" at bounding box center [722, 258] width 1153 height 553
click at [833, 205] on div "Mesa 14" at bounding box center [843, 213] width 50 height 17
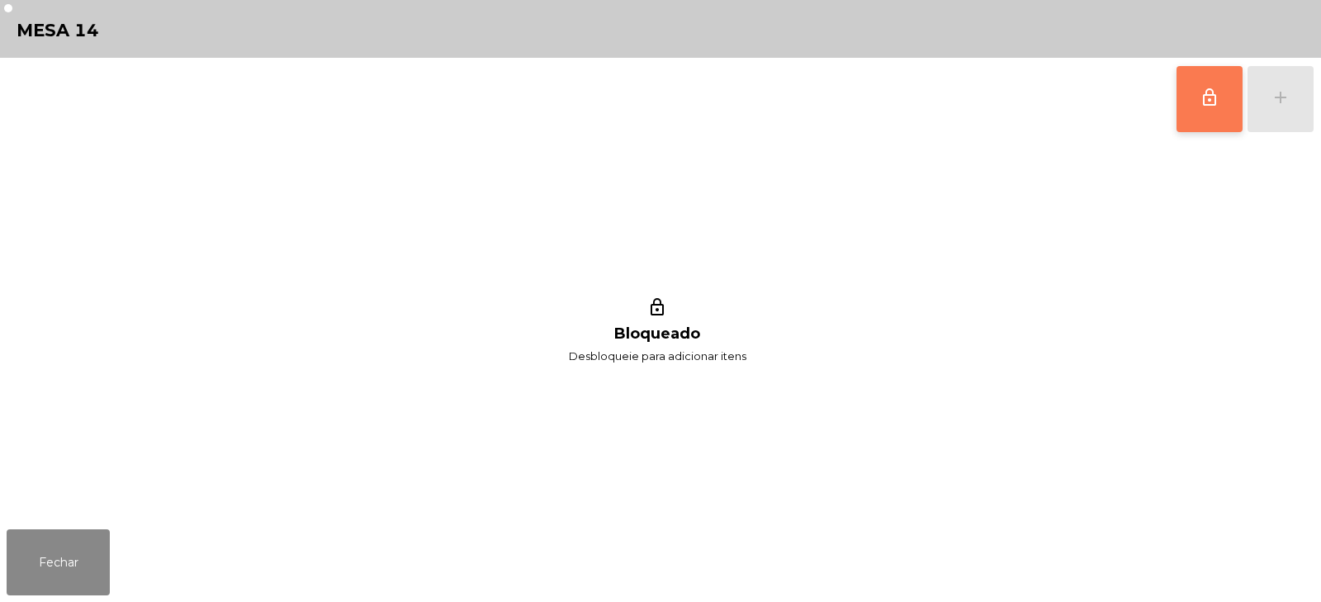
click at [1211, 102] on span "lock_outline" at bounding box center [1210, 98] width 20 height 20
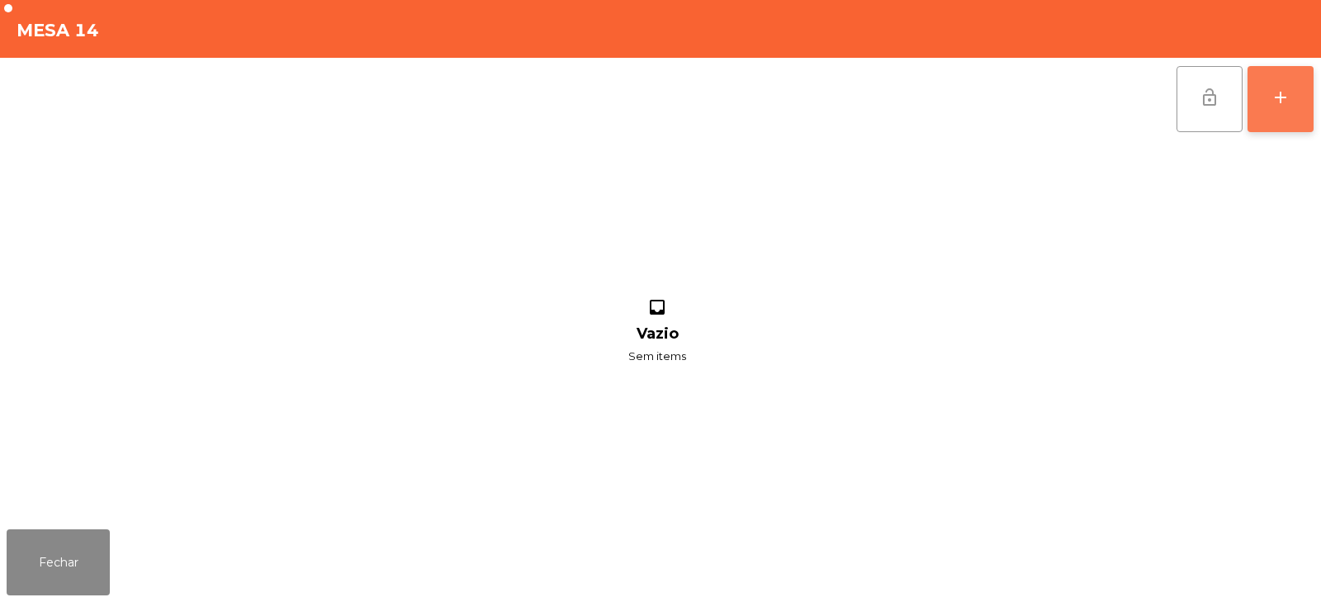
click at [1289, 91] on div "add" at bounding box center [1281, 98] width 20 height 20
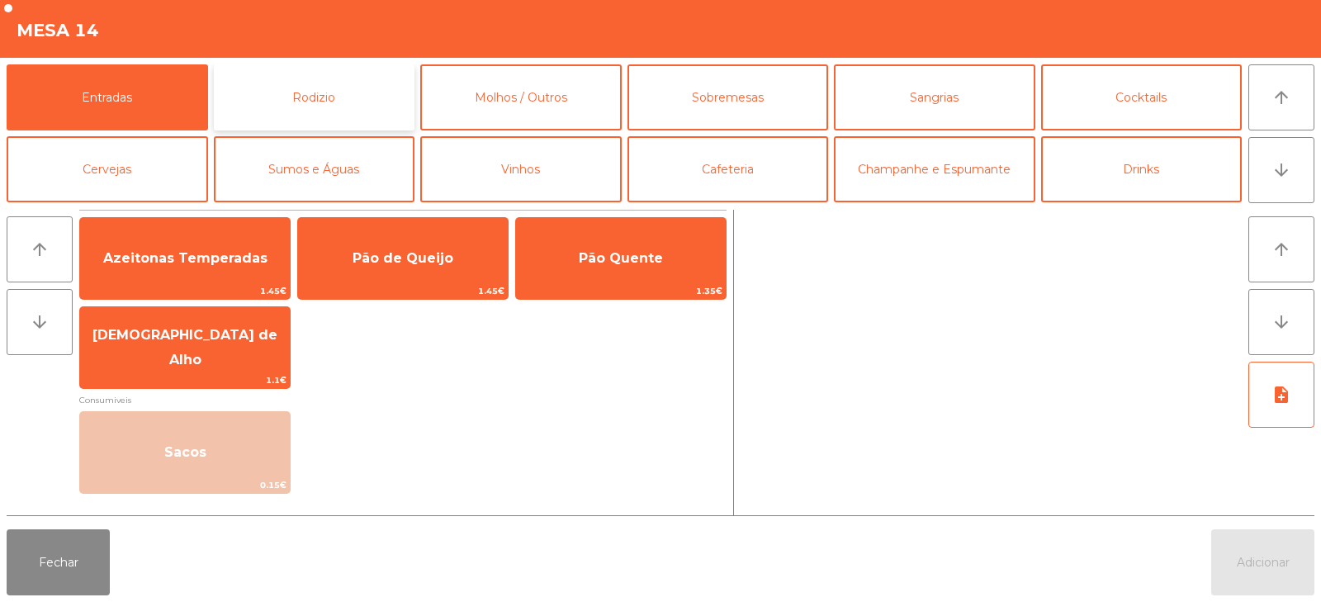
click at [332, 98] on button "Rodizio" at bounding box center [315, 97] width 202 height 66
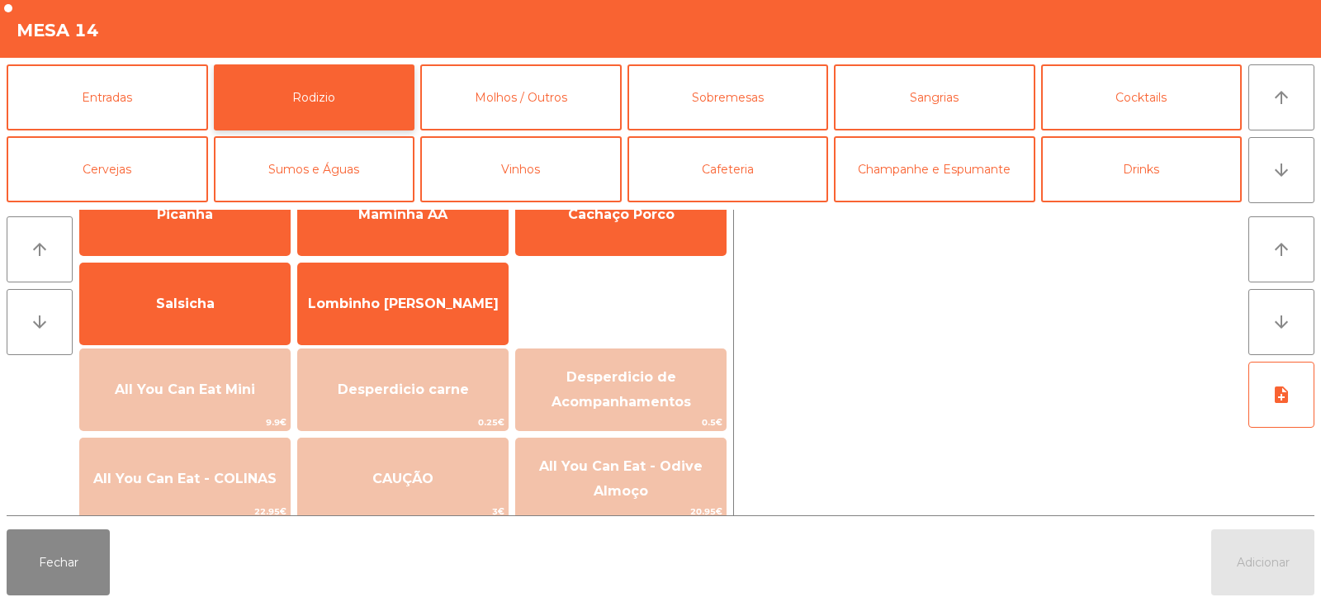
scroll to position [136, 0]
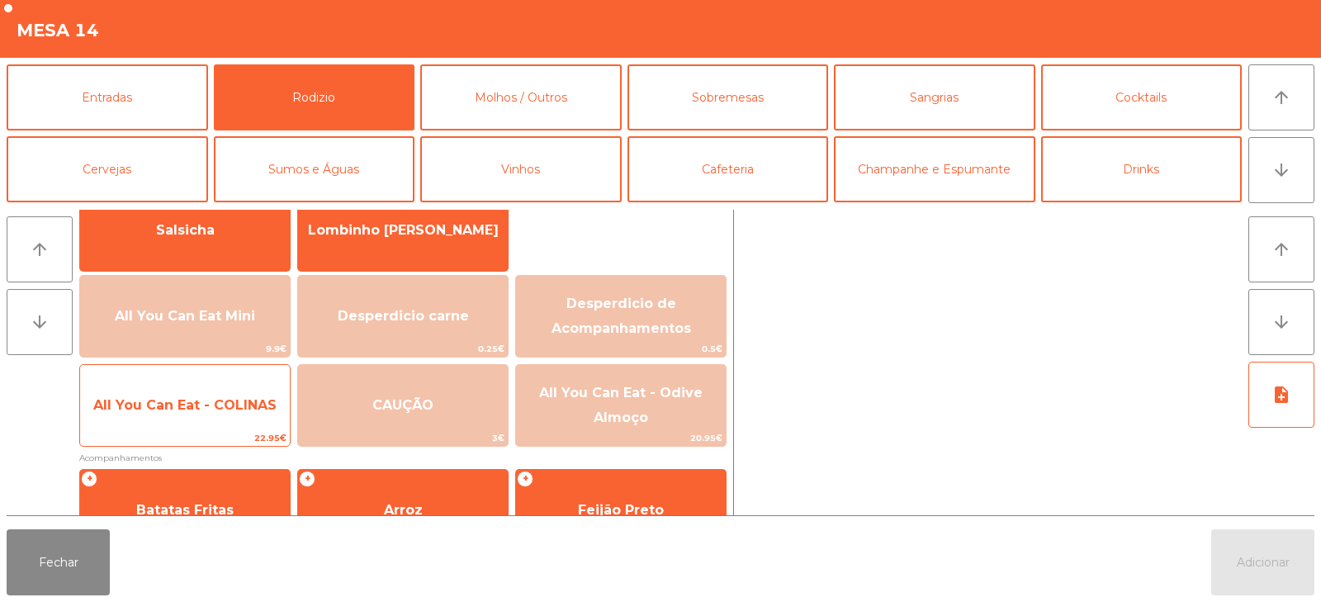
click at [182, 415] on span "All You Can Eat - COLINAS" at bounding box center [185, 405] width 210 height 45
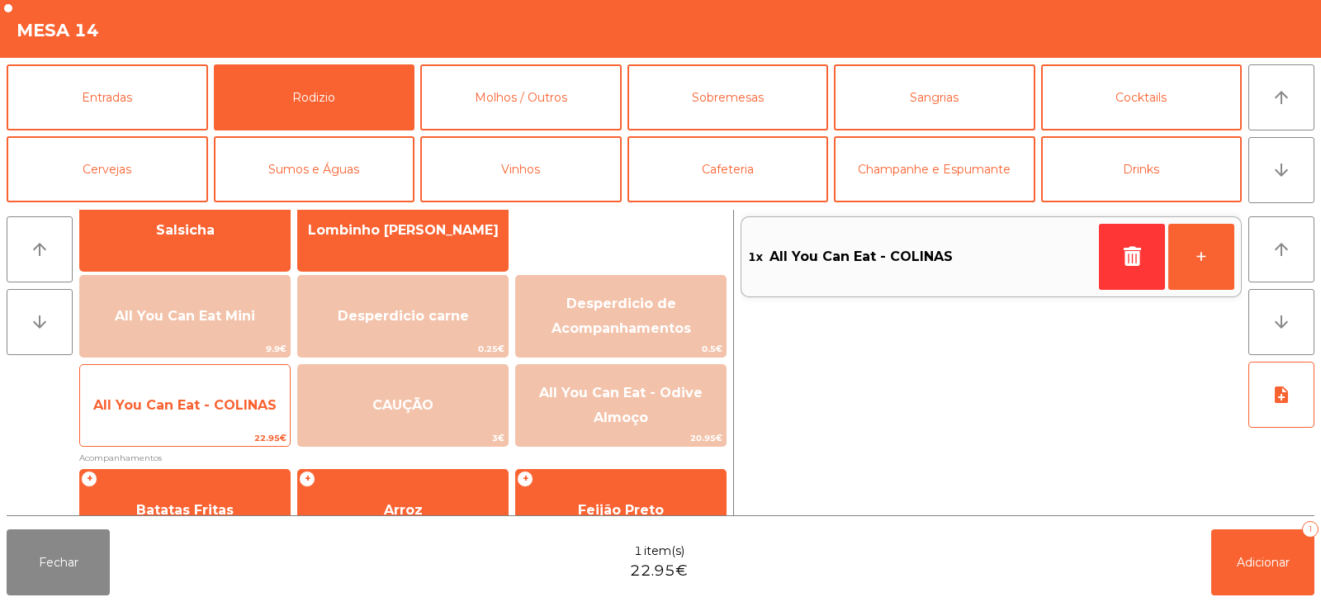
click at [187, 401] on span "All You Can Eat - COLINAS" at bounding box center [184, 405] width 183 height 16
click at [189, 404] on span "All You Can Eat - COLINAS" at bounding box center [184, 405] width 183 height 16
click at [186, 407] on span "All You Can Eat - COLINAS" at bounding box center [184, 405] width 183 height 16
click at [180, 415] on span "All You Can Eat - COLINAS" at bounding box center [185, 405] width 210 height 45
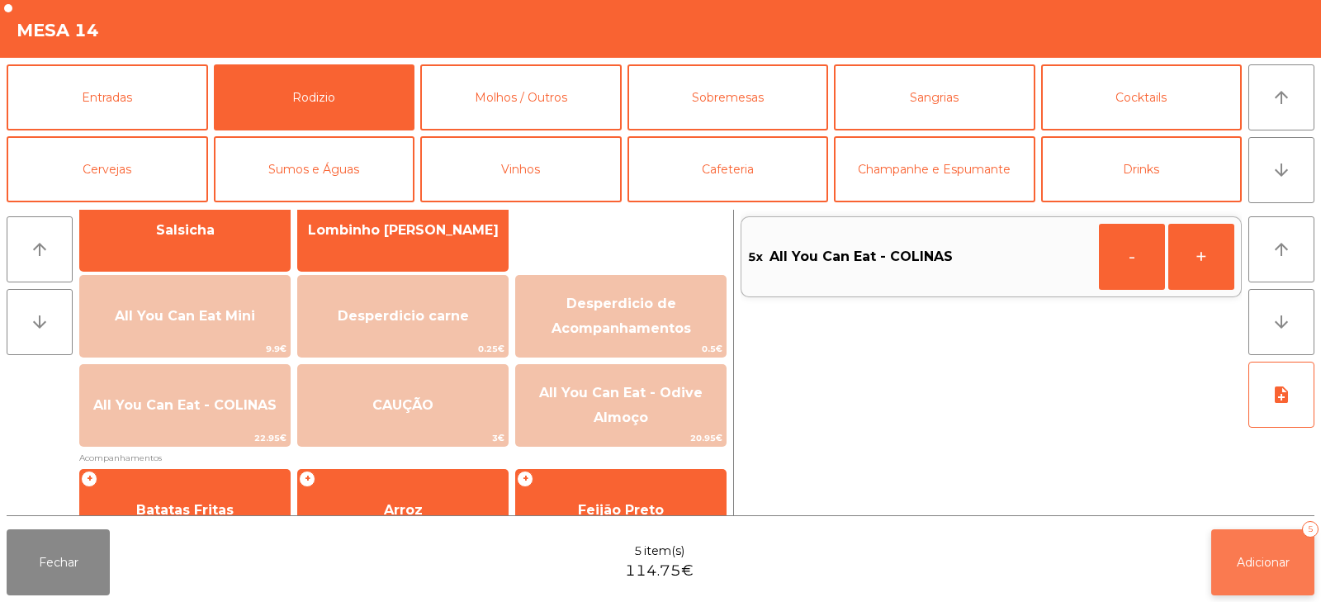
click at [1255, 555] on span "Adicionar" at bounding box center [1263, 562] width 53 height 15
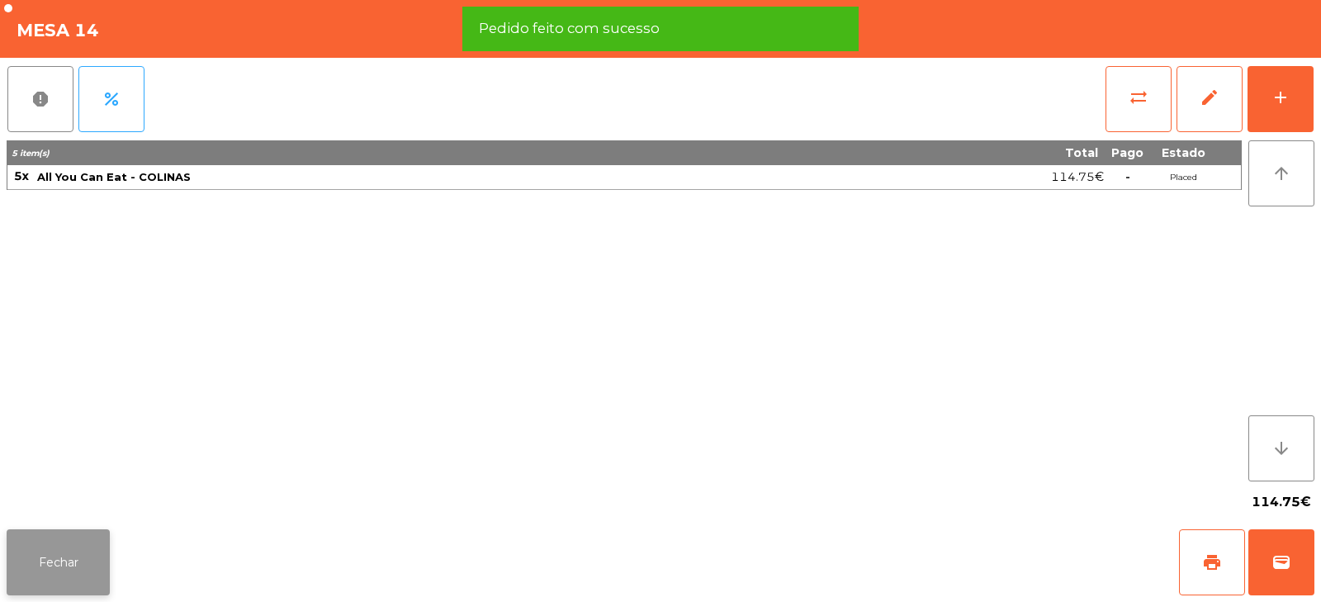
click at [102, 556] on button "Fechar" at bounding box center [58, 562] width 103 height 66
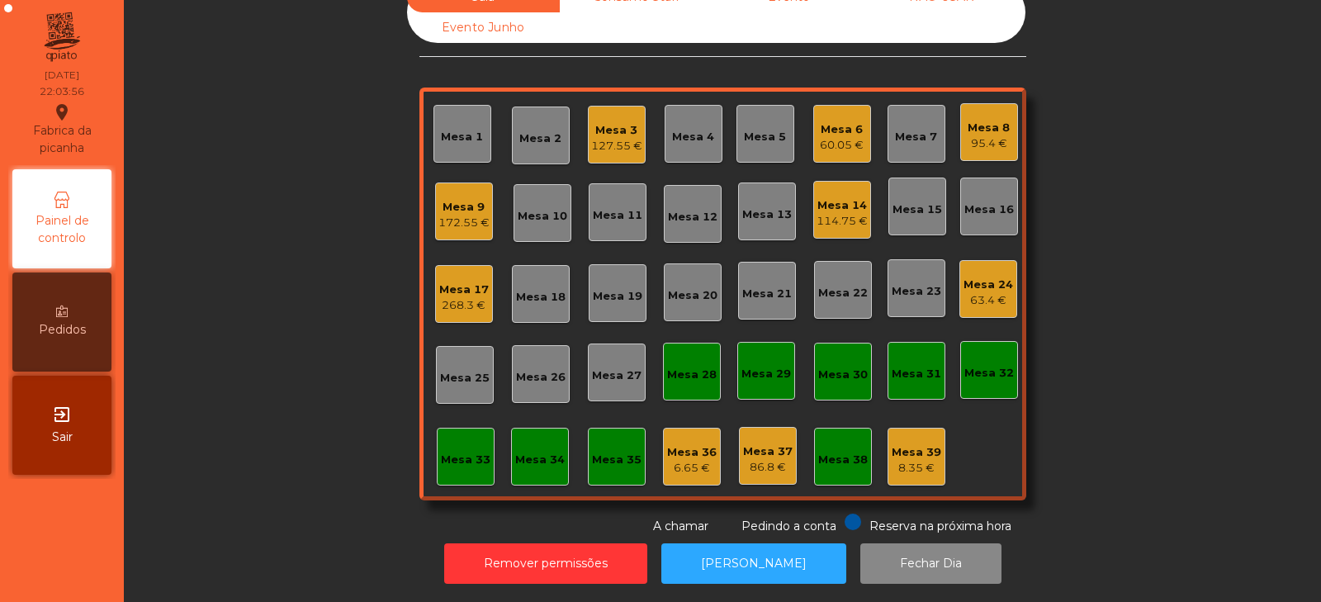
click at [971, 135] on div "95.4 €" at bounding box center [989, 143] width 42 height 17
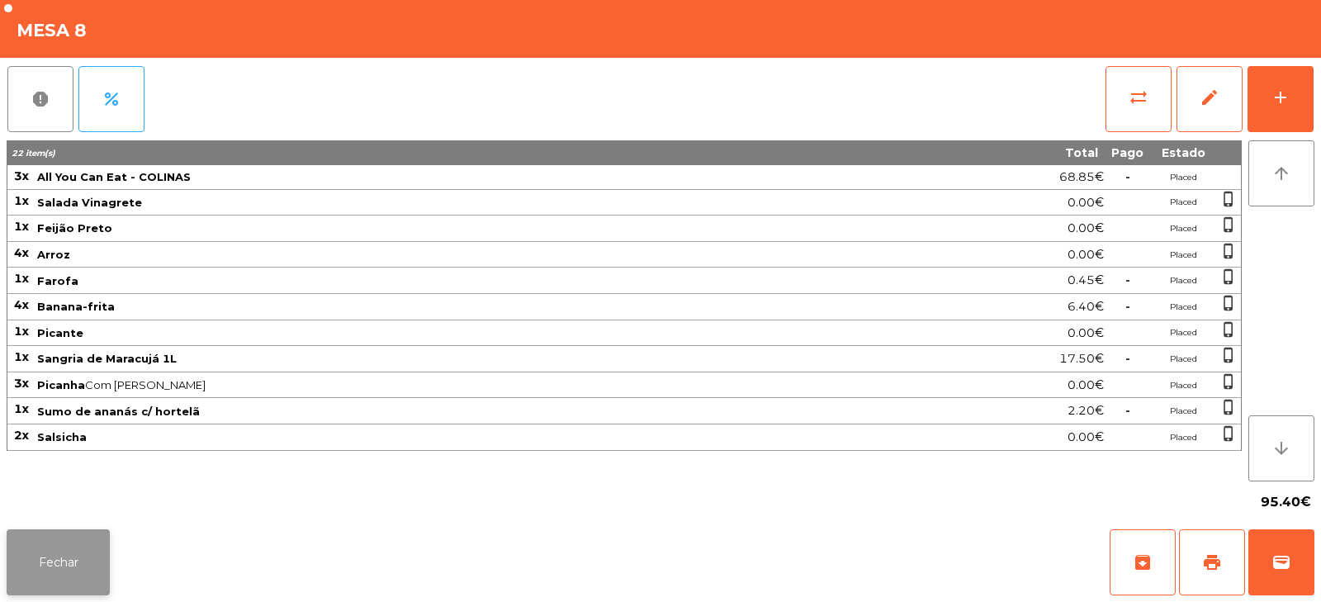
click at [39, 564] on button "Fechar" at bounding box center [58, 562] width 103 height 66
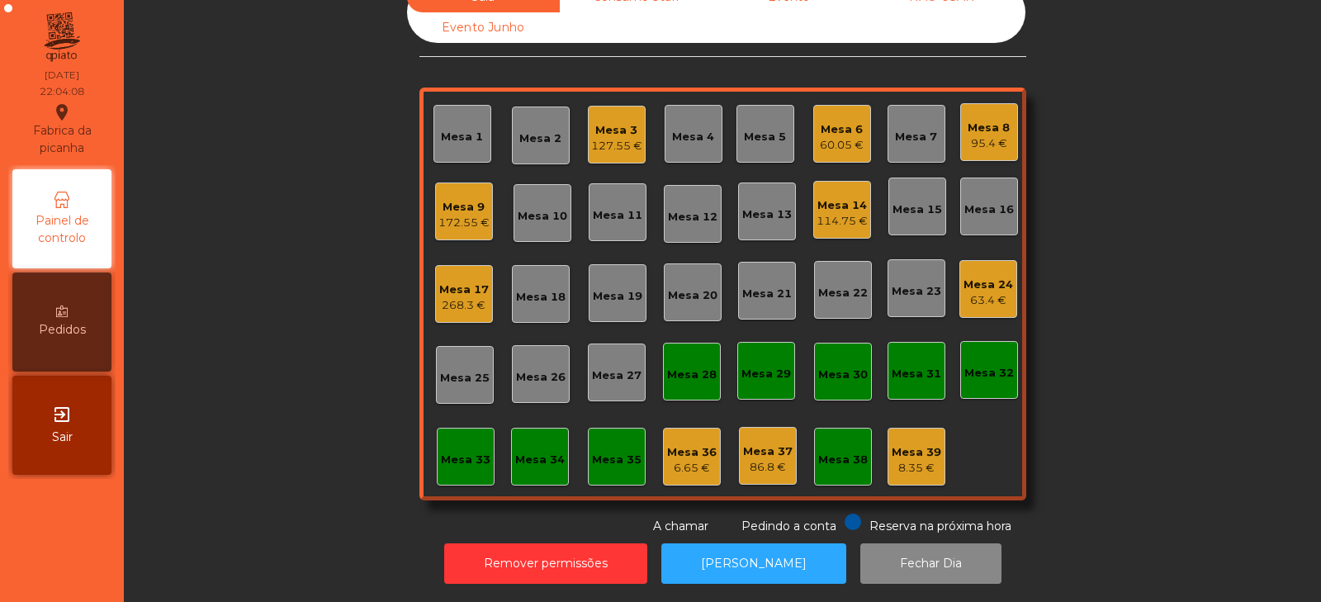
click at [277, 391] on div "Sala Consumo Staff Evento NÃO USAR Evento Junho Mesa 1 Mesa 2 Mesa 3 127.55 € […" at bounding box center [722, 258] width 1153 height 553
click at [280, 273] on div "Sala Consumo Staff Evento NÃO USAR Evento Junho Mesa 1 Mesa 2 Mesa 3 127.55 € […" at bounding box center [722, 258] width 1153 height 553
click at [816, 223] on div "Mesa 14 114.75 €" at bounding box center [843, 210] width 58 height 58
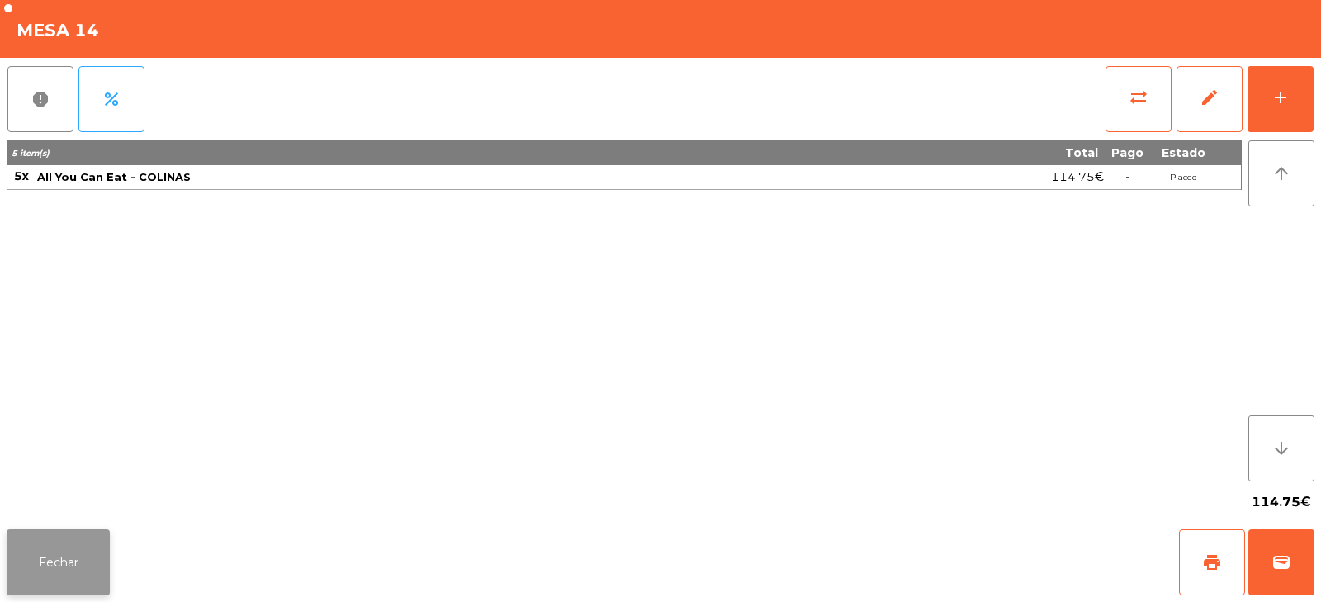
click at [36, 591] on button "Fechar" at bounding box center [58, 562] width 103 height 66
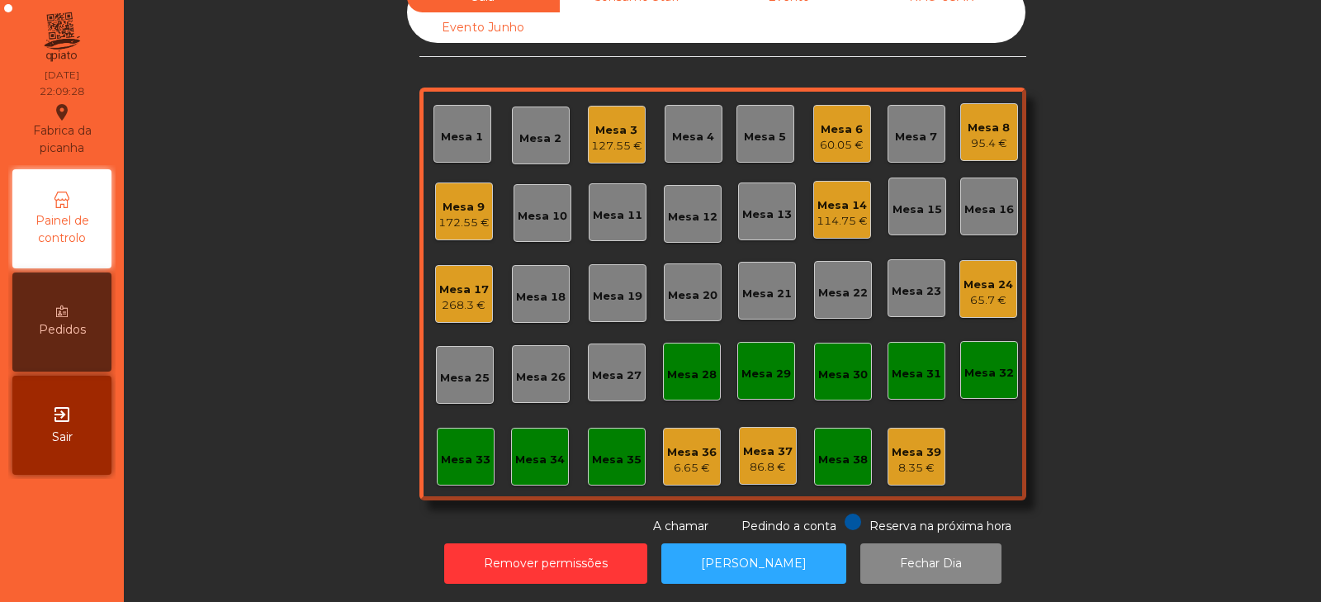
click at [331, 307] on div "Sala Consumo Staff Evento NÃO USAR Evento Junho Mesa 1 Mesa 2 Mesa 3 127.55 € […" at bounding box center [722, 258] width 1153 height 553
click at [591, 124] on div "Mesa 3" at bounding box center [616, 130] width 51 height 17
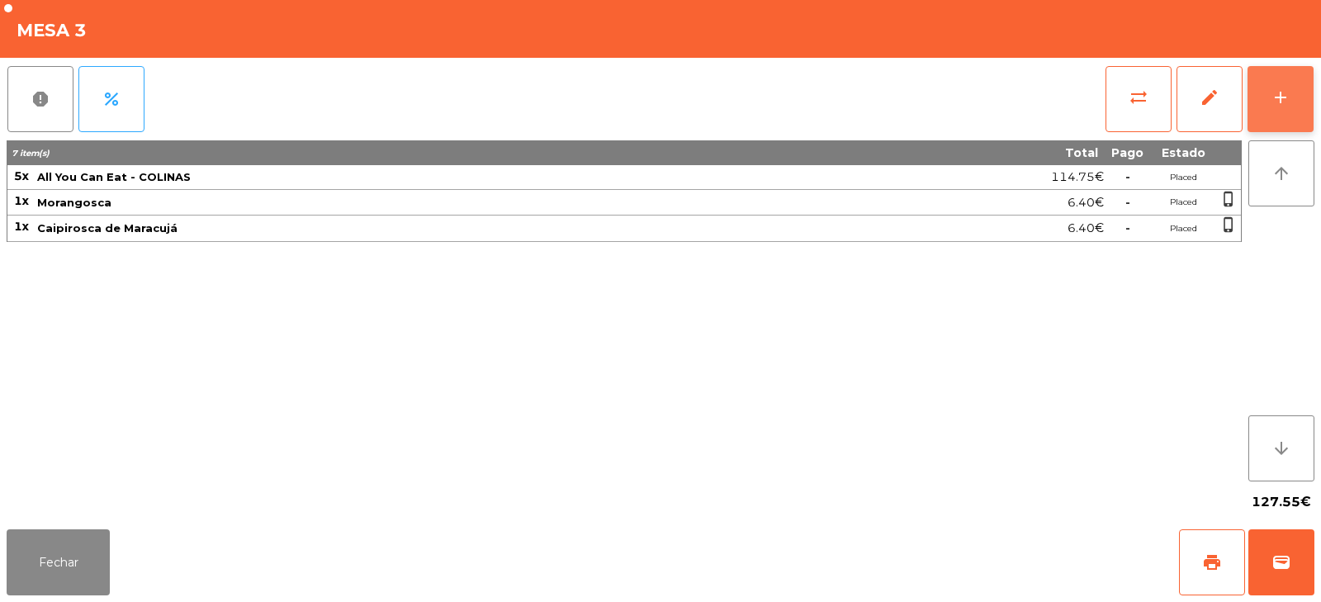
click at [1267, 104] on button "add" at bounding box center [1281, 99] width 66 height 66
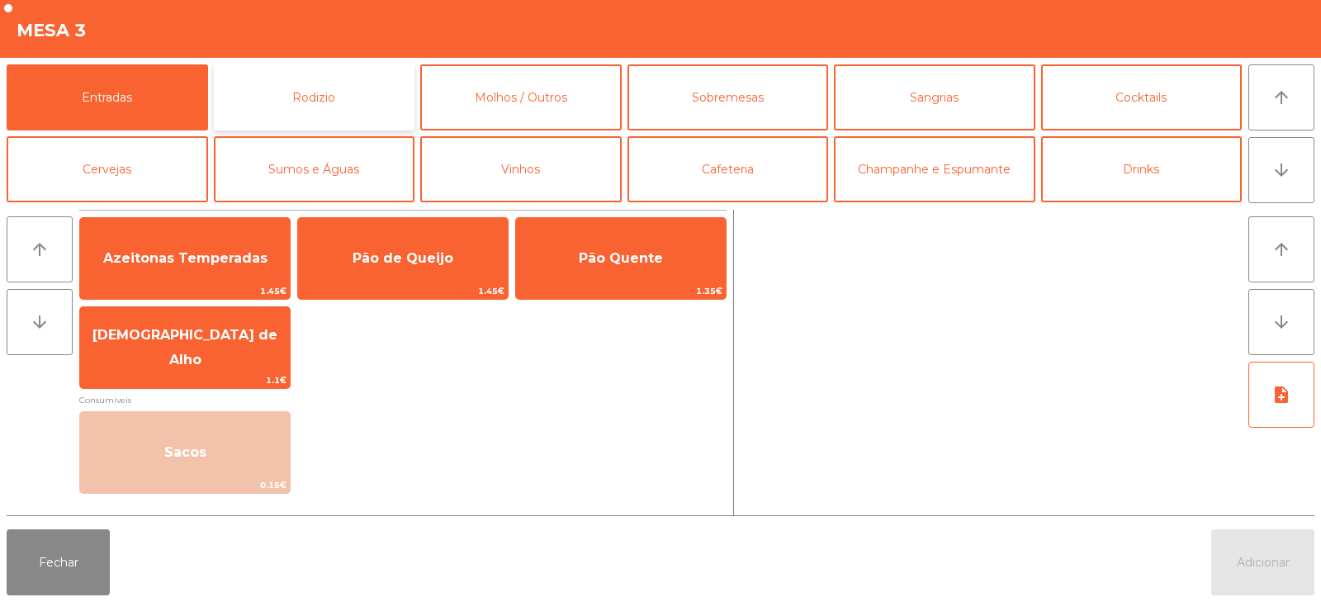
click at [334, 92] on button "Rodizio" at bounding box center [315, 97] width 202 height 66
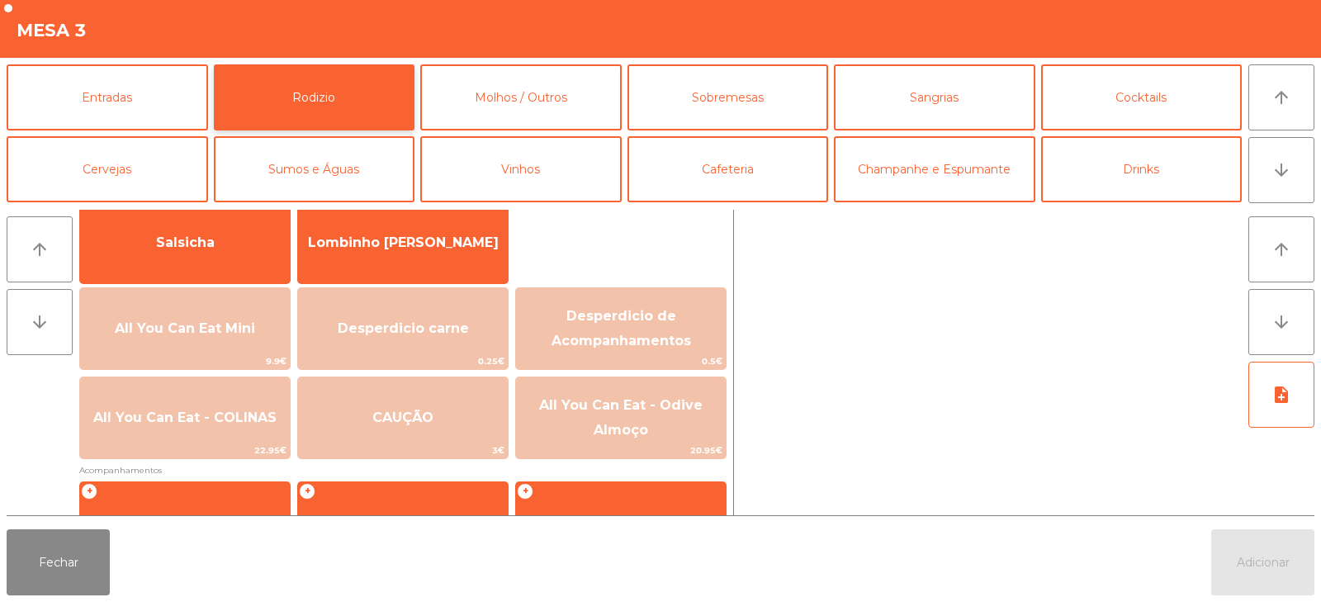
scroll to position [158, 0]
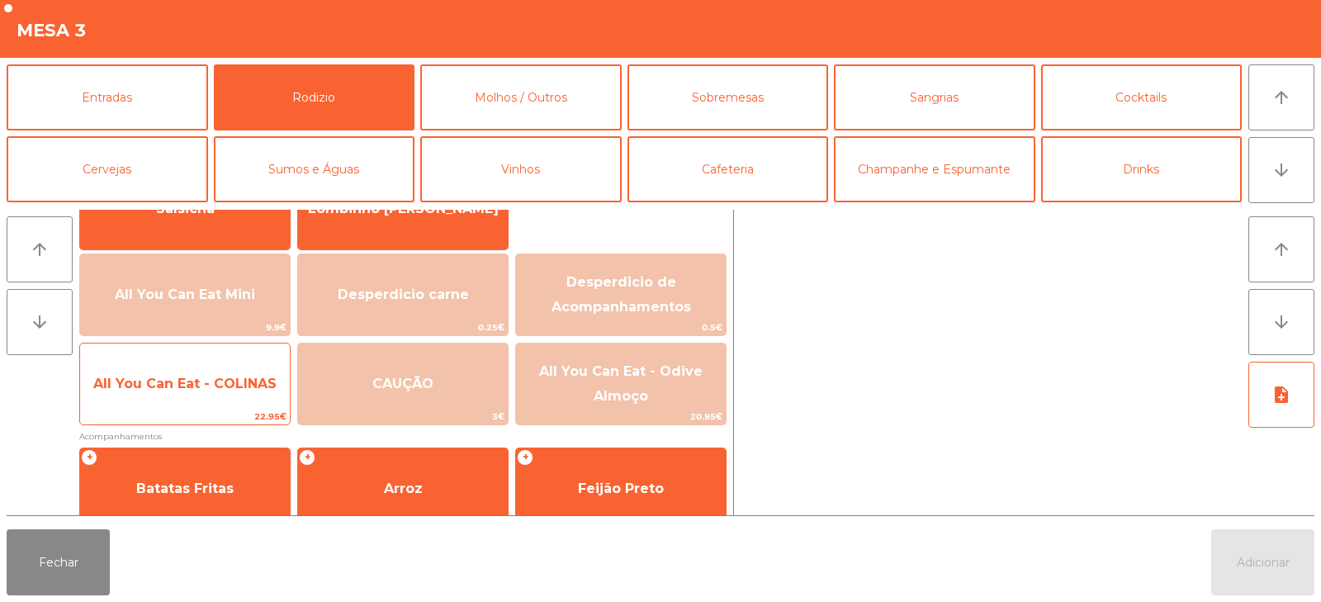
click at [242, 398] on span "All You Can Eat - COLINAS" at bounding box center [185, 384] width 210 height 45
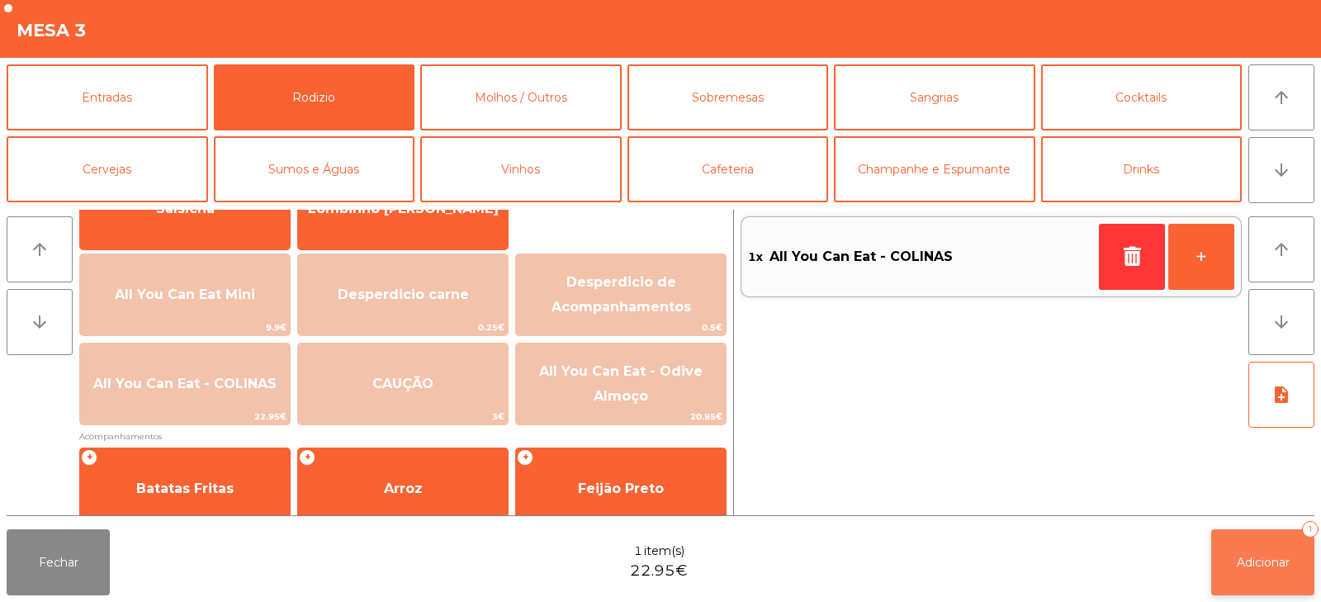
click at [1264, 543] on button "Adicionar 1" at bounding box center [1263, 562] width 103 height 66
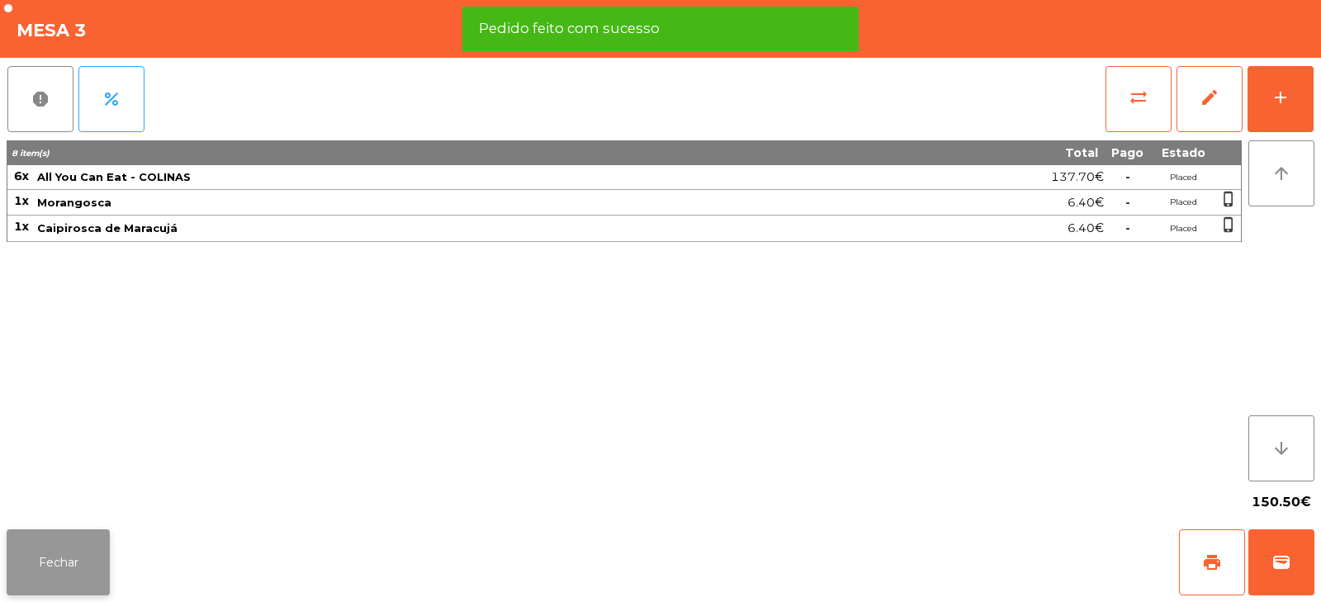
click at [90, 564] on button "Fechar" at bounding box center [58, 562] width 103 height 66
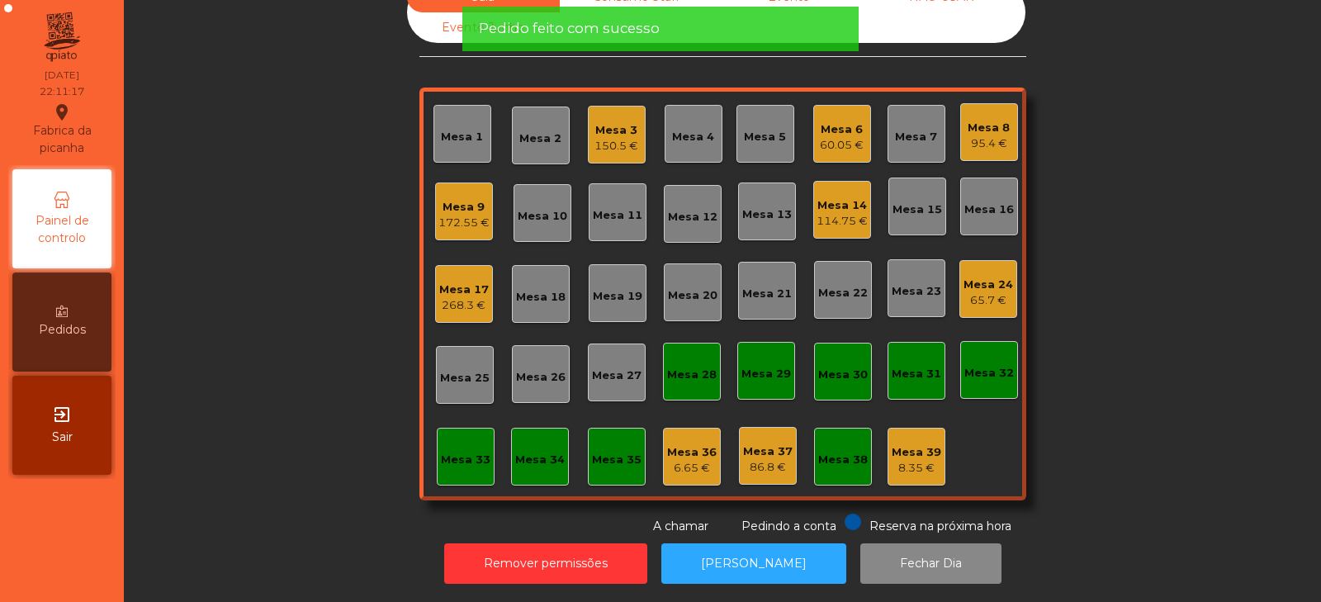
click at [241, 452] on div "Sala Consumo Staff Evento NÃO USAR Evento Junho Mesa 1 Mesa 2 Mesa 3 150.5 € Me…" at bounding box center [722, 258] width 1153 height 553
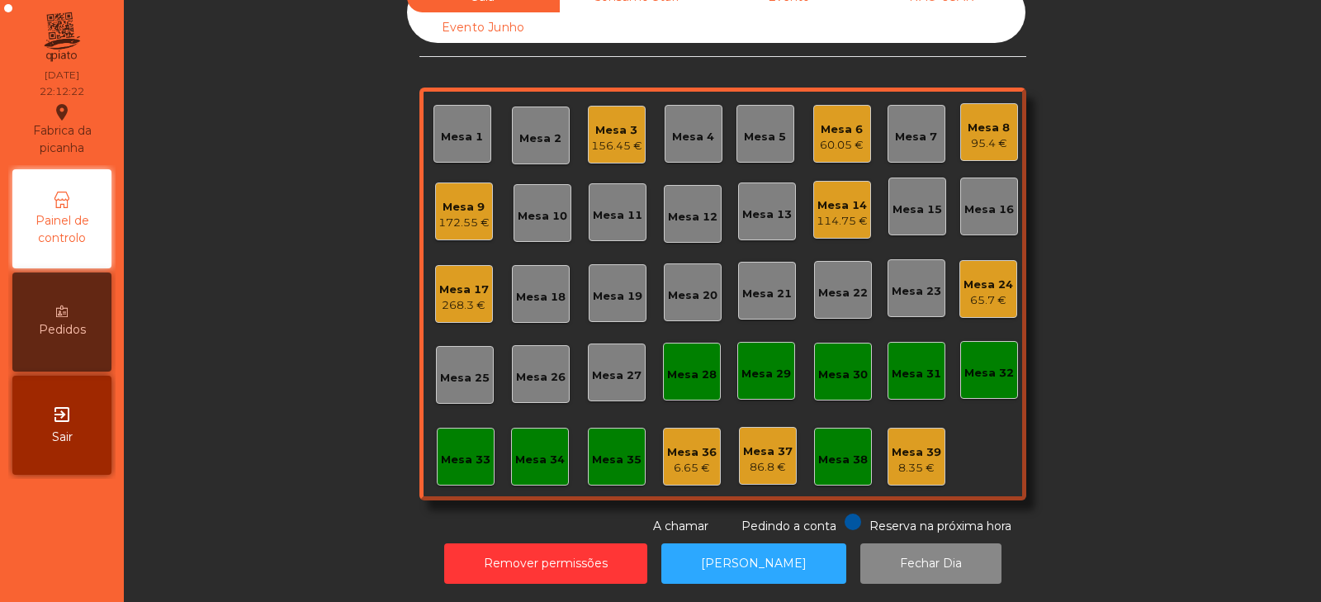
click at [686, 209] on div "Mesa 12" at bounding box center [693, 217] width 50 height 17
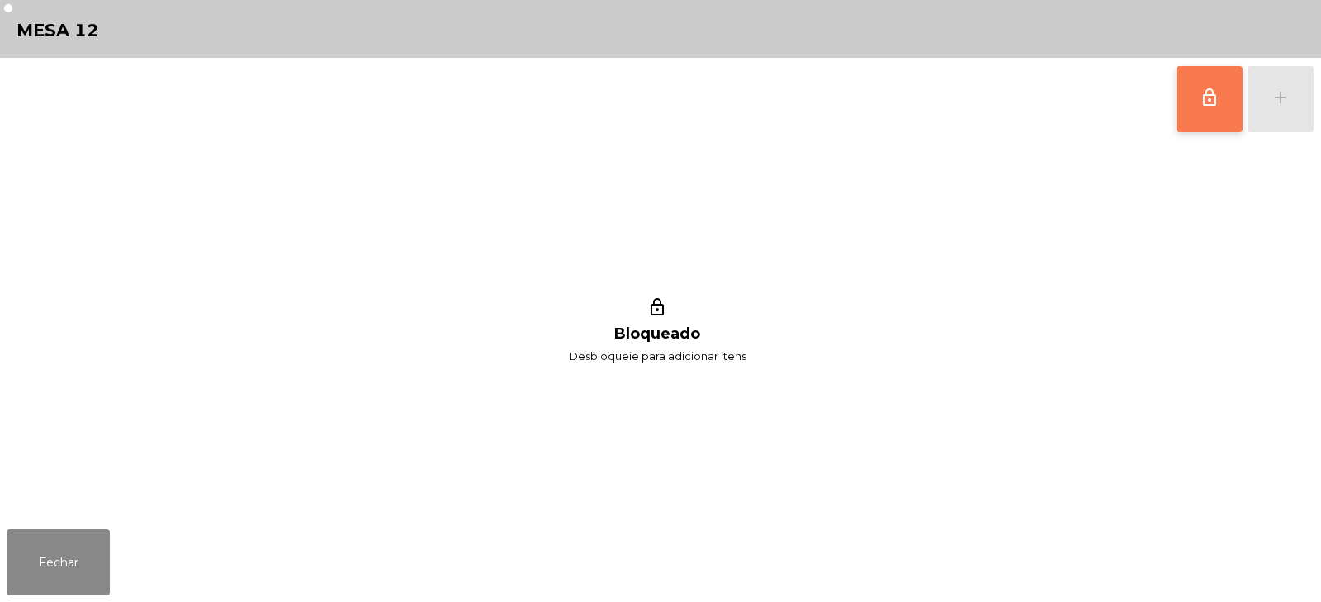
click at [1228, 79] on button "lock_outline" at bounding box center [1210, 99] width 66 height 66
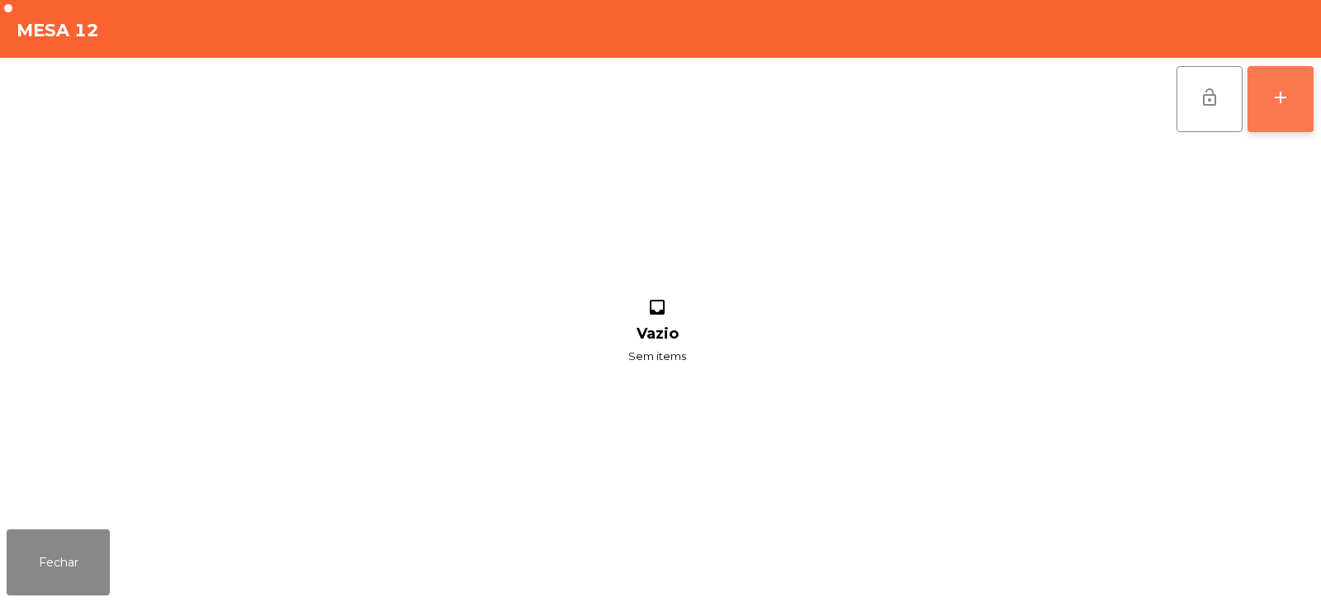
click at [1281, 91] on div "add" at bounding box center [1281, 98] width 20 height 20
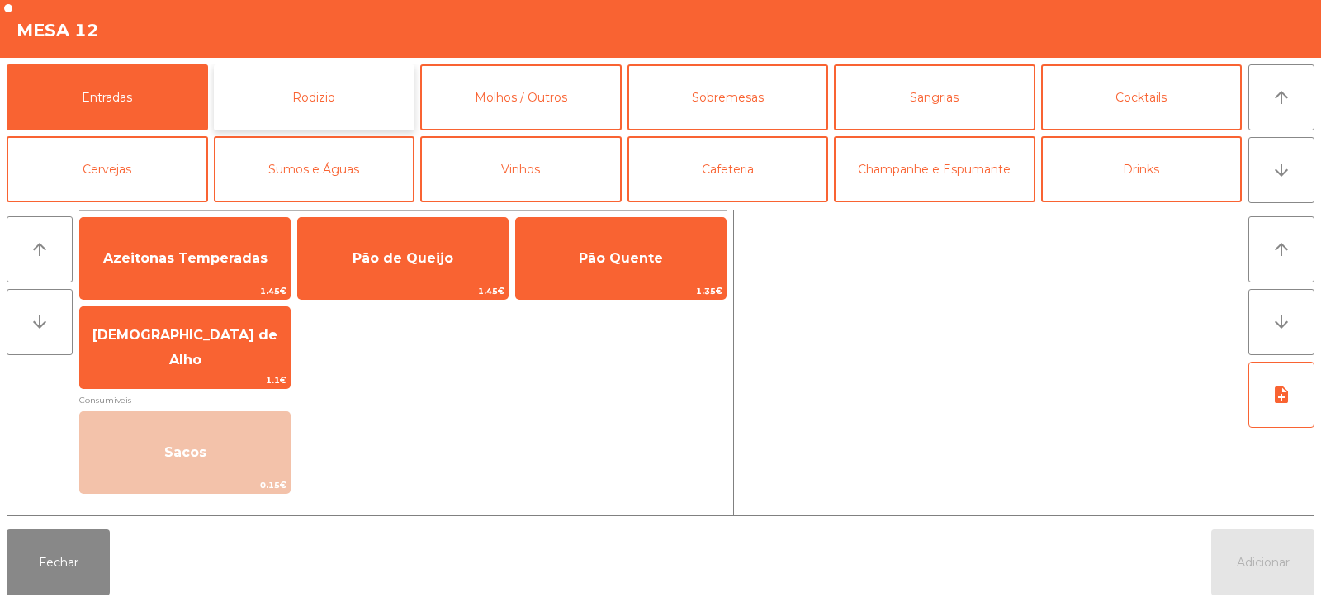
click at [307, 72] on button "Rodizio" at bounding box center [315, 97] width 202 height 66
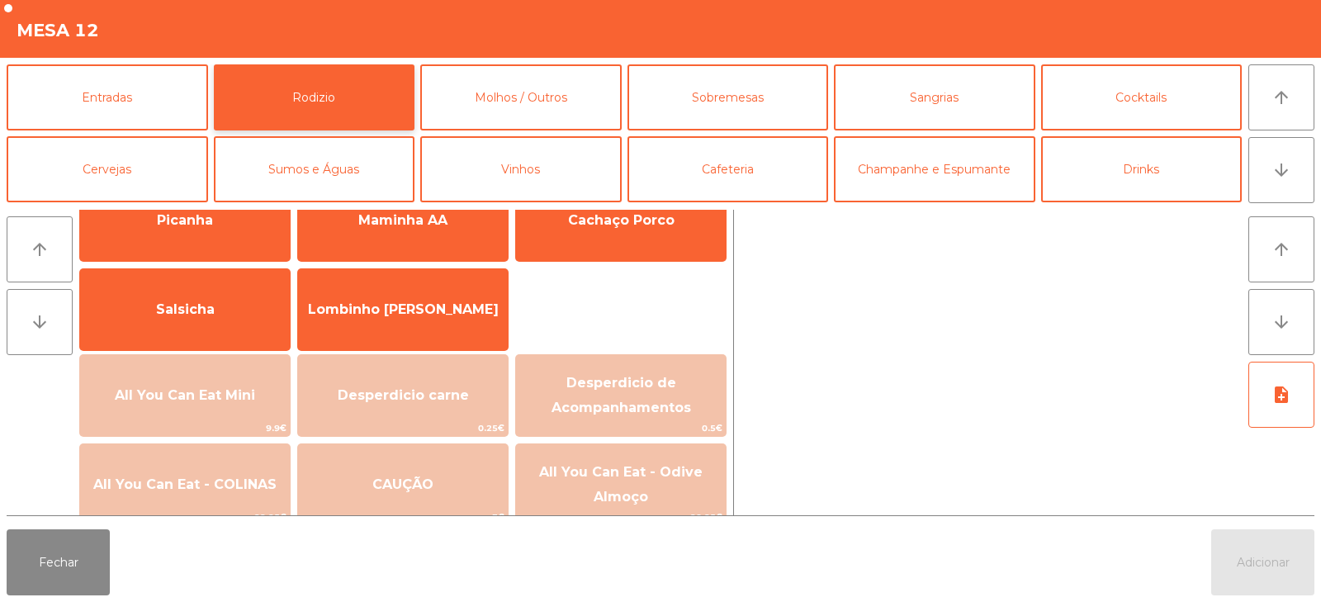
scroll to position [78, 0]
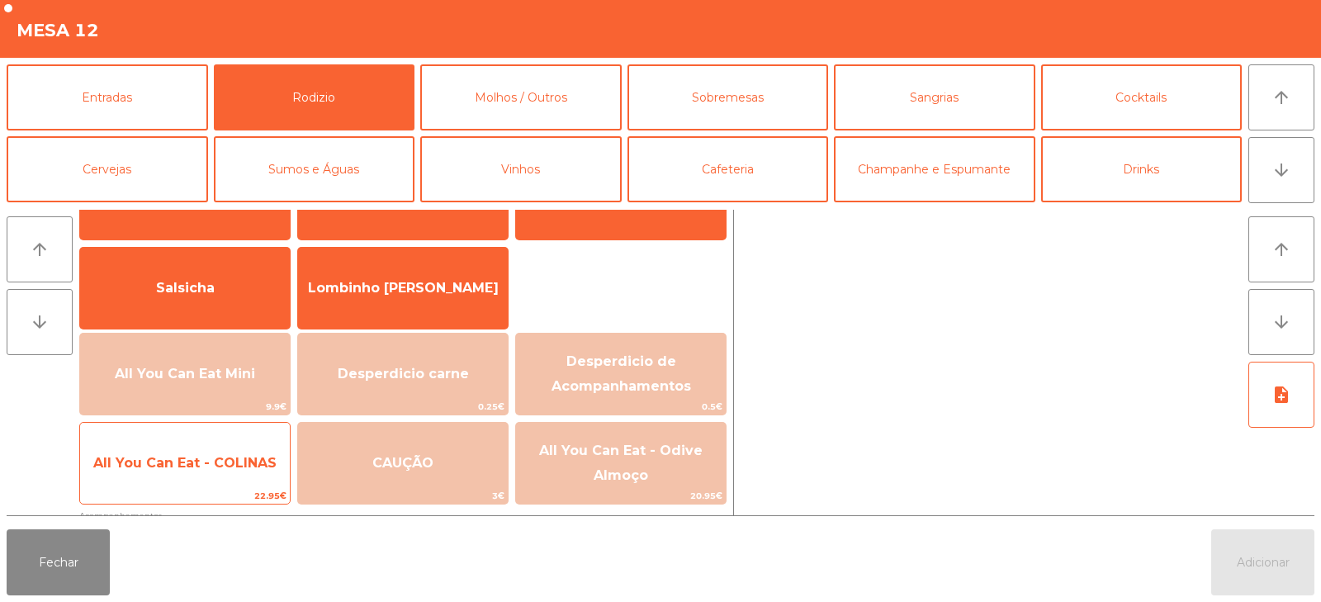
click at [233, 455] on span "All You Can Eat - COLINAS" at bounding box center [184, 463] width 183 height 16
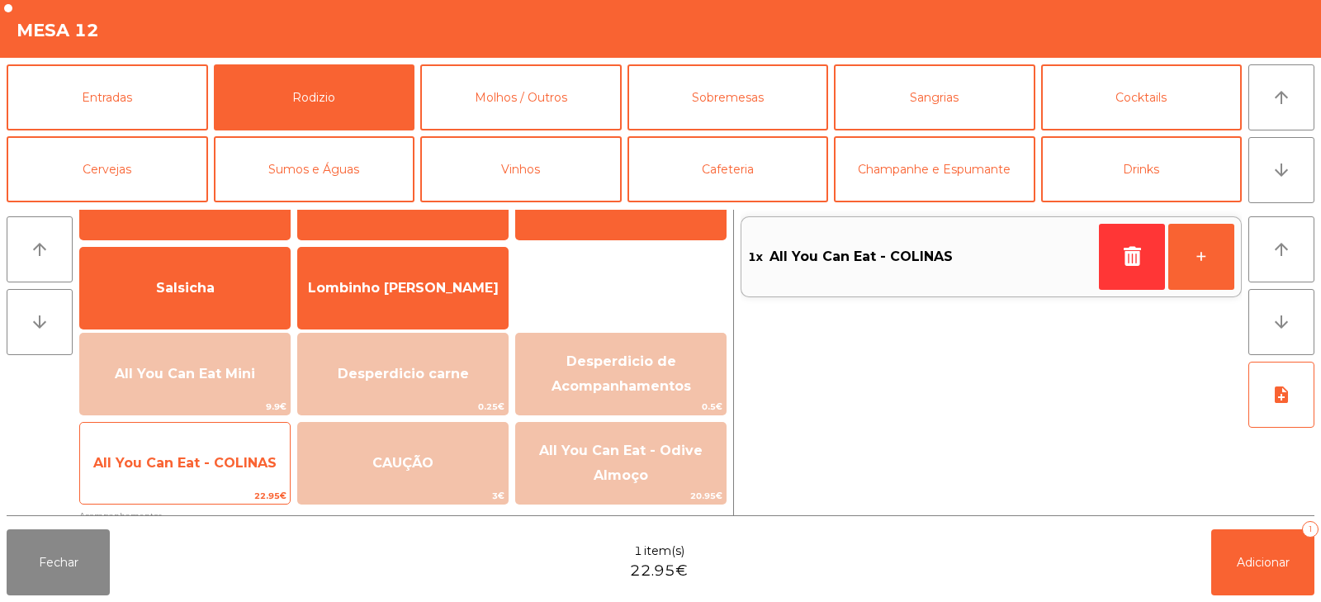
click at [242, 458] on span "All You Can Eat - COLINAS" at bounding box center [184, 463] width 183 height 16
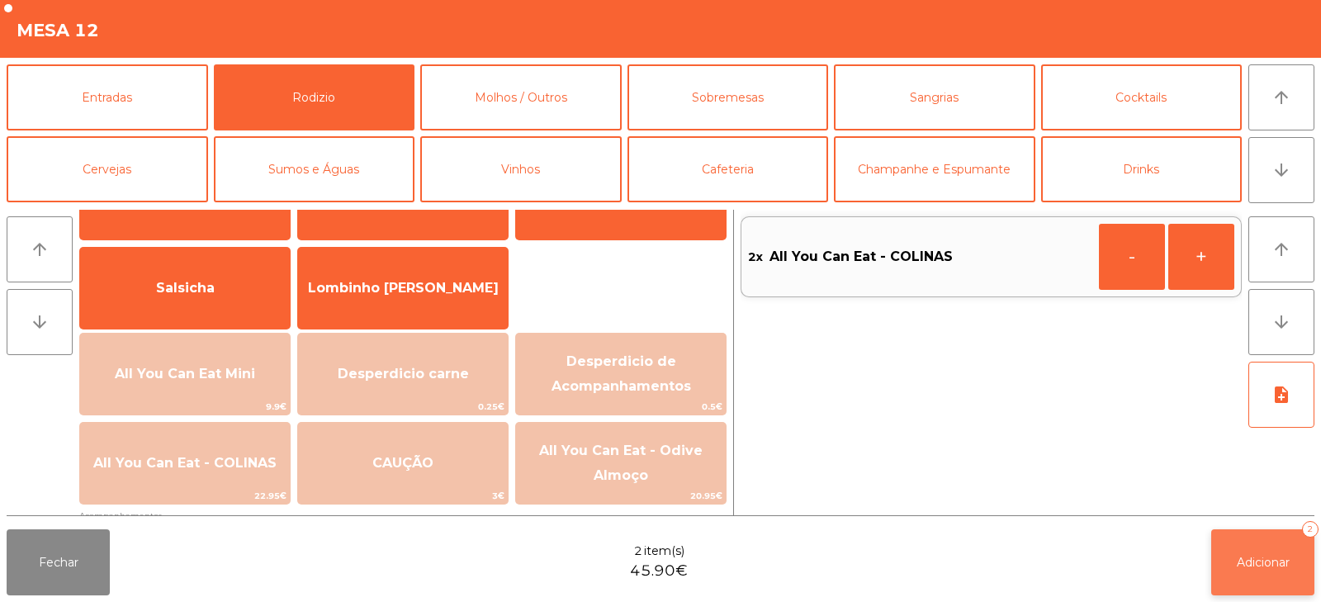
click at [1245, 550] on button "Adicionar 2" at bounding box center [1263, 562] width 103 height 66
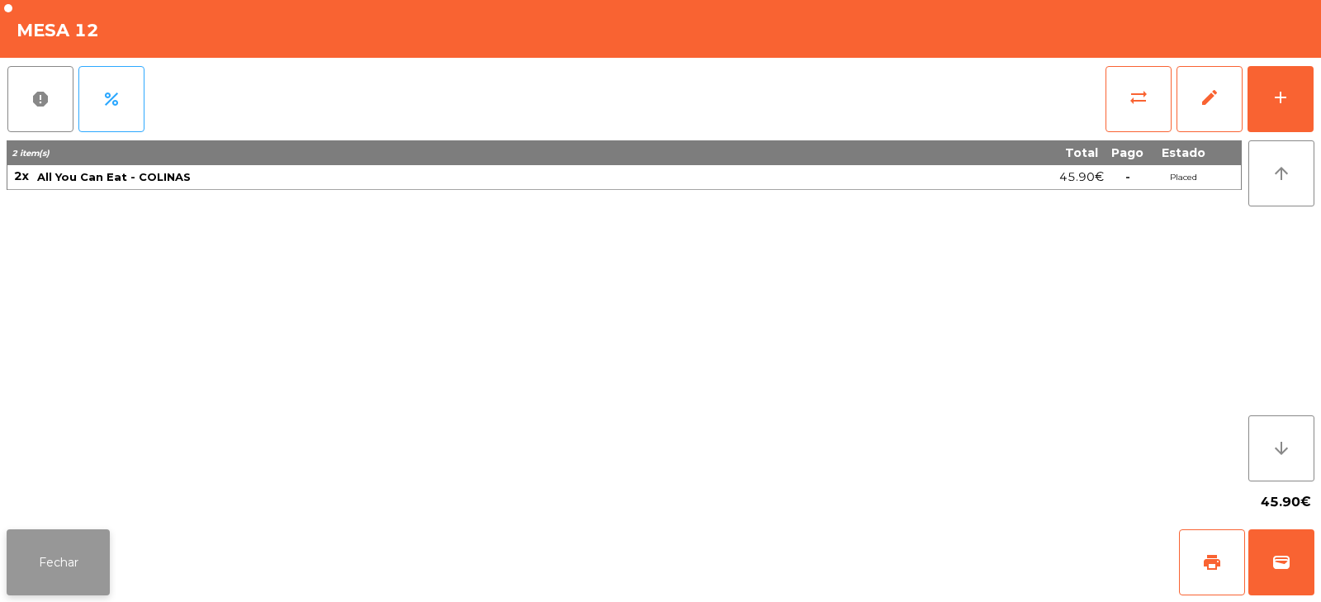
click at [76, 555] on button "Fechar" at bounding box center [58, 562] width 103 height 66
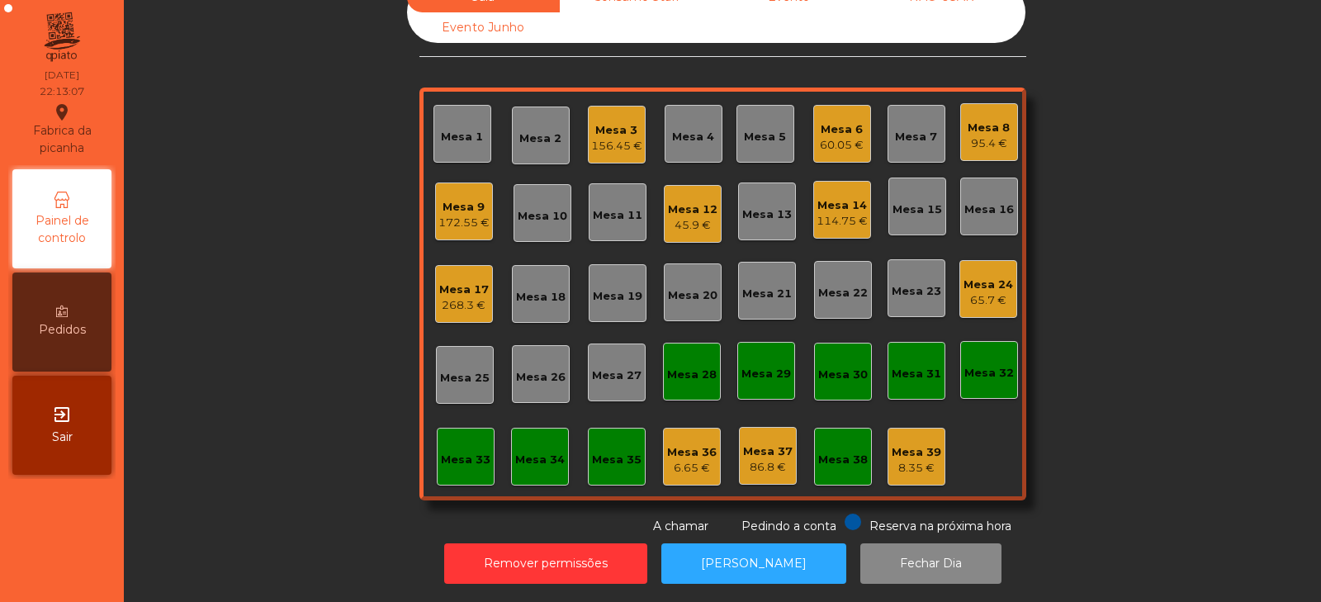
click at [600, 122] on div "Mesa 3" at bounding box center [616, 130] width 51 height 17
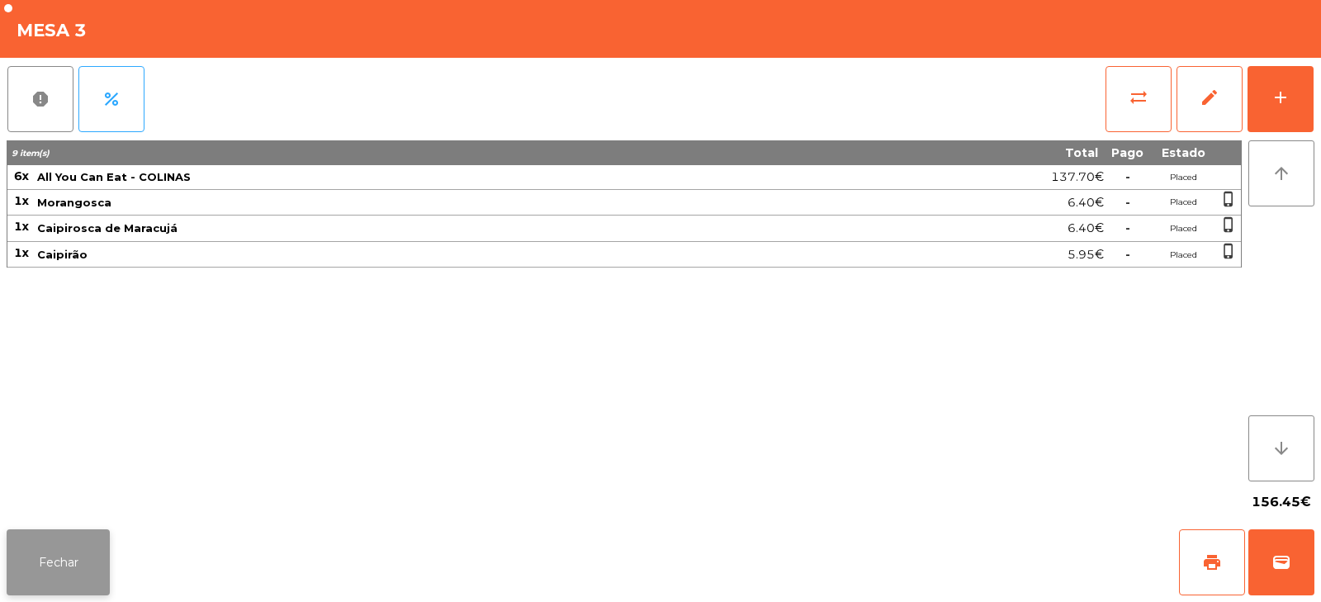
click at [51, 550] on button "Fechar" at bounding box center [58, 562] width 103 height 66
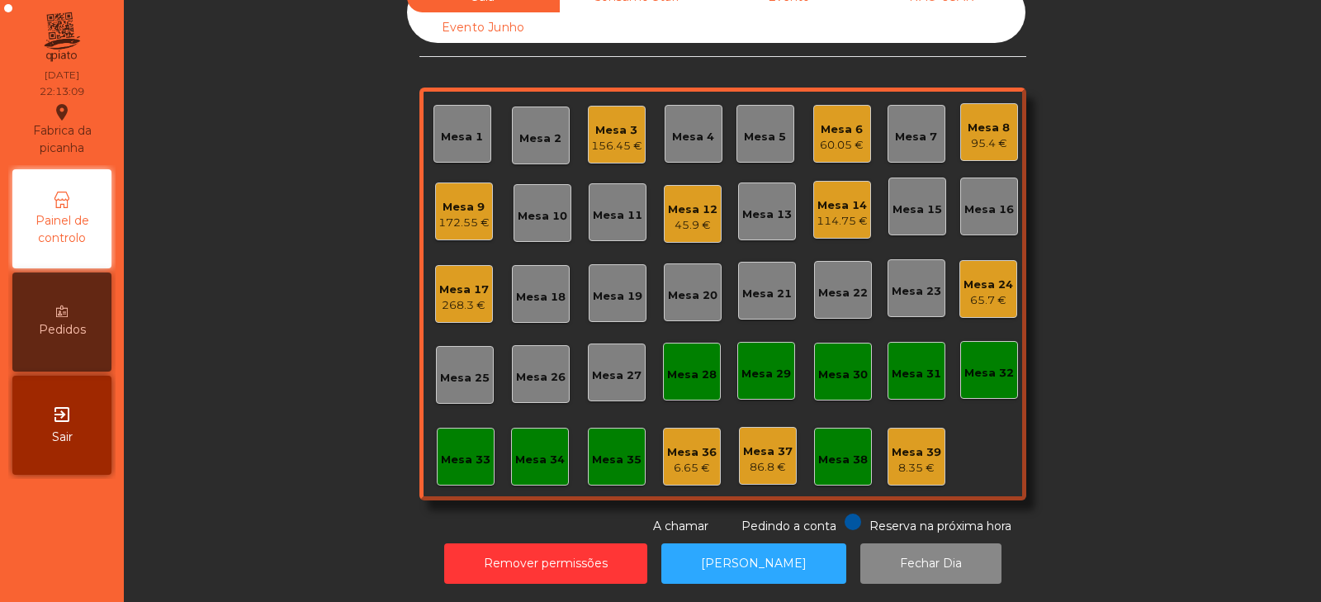
click at [520, 132] on div "Mesa 2" at bounding box center [541, 138] width 42 height 17
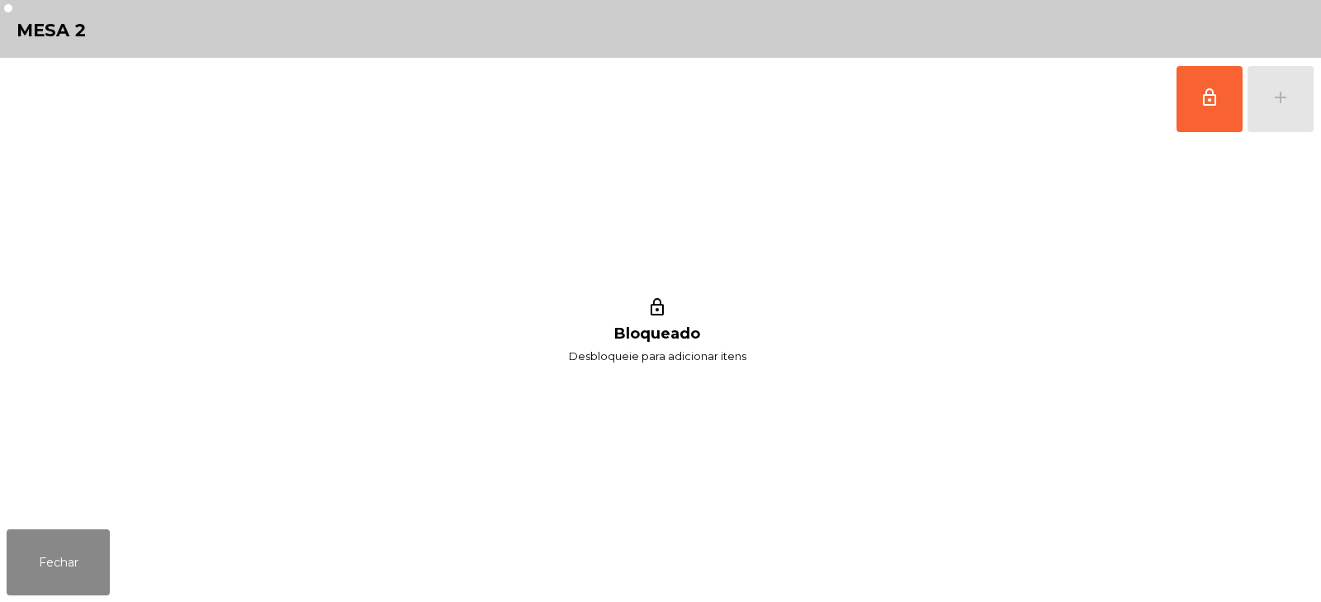
click at [1305, 106] on div "lock_outline add" at bounding box center [1245, 99] width 139 height 83
click at [1205, 111] on button "lock_outline" at bounding box center [1210, 99] width 66 height 66
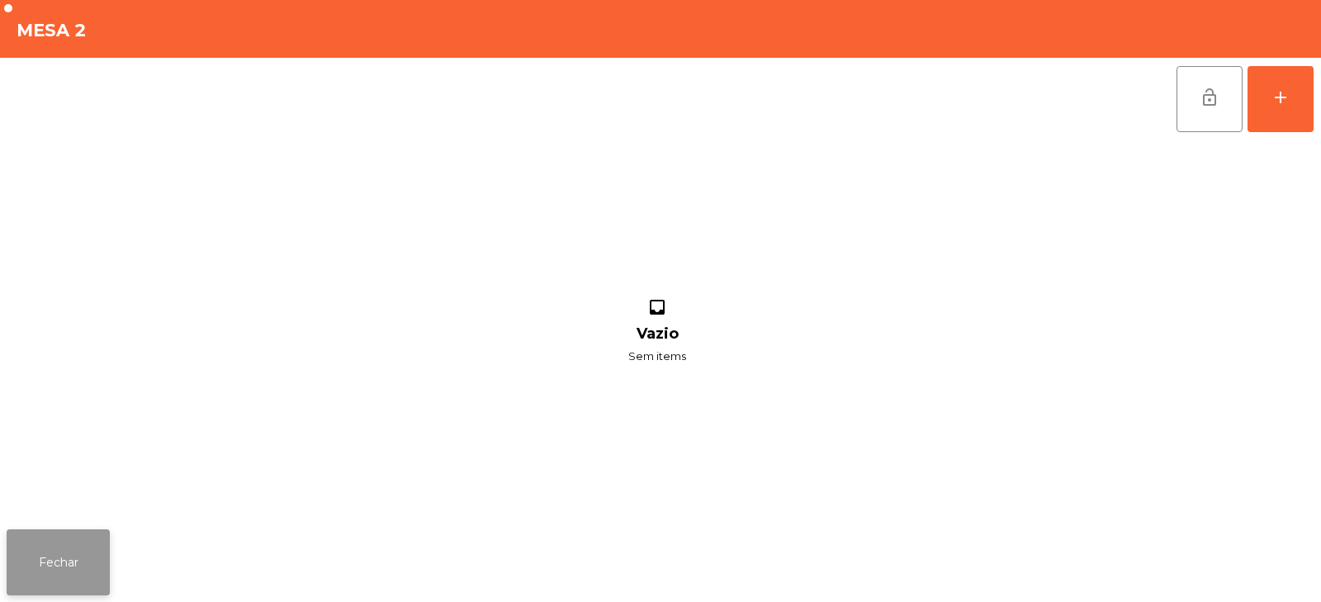
click at [48, 580] on button "Fechar" at bounding box center [58, 562] width 103 height 66
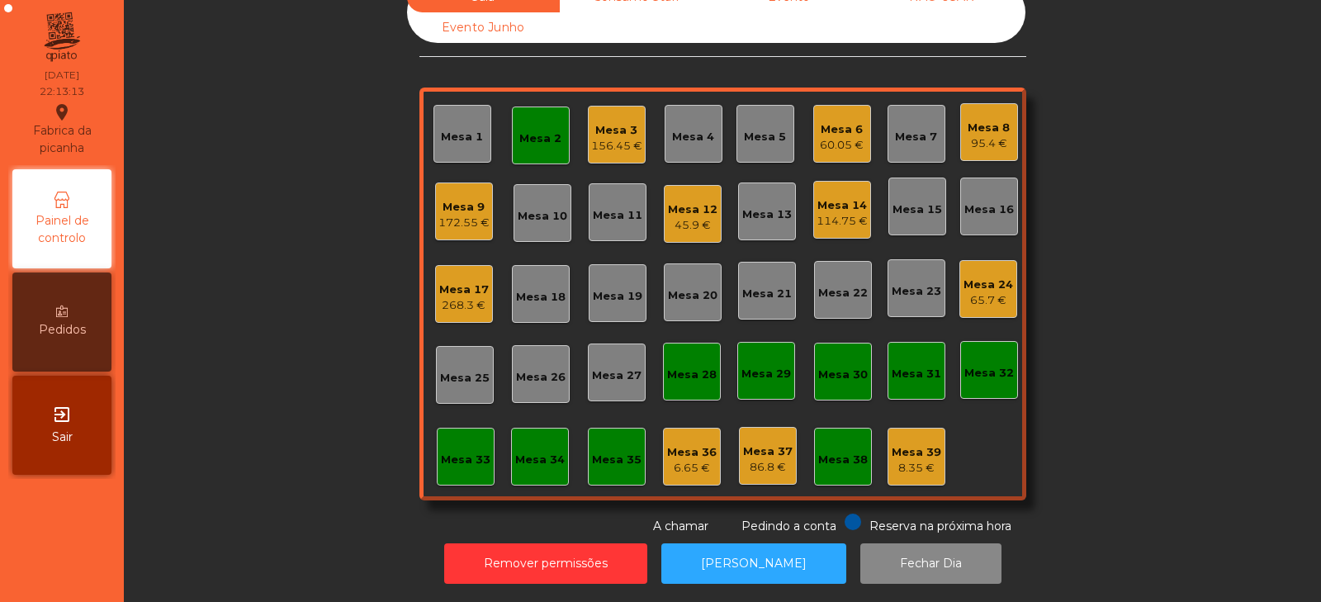
click at [682, 221] on div "Mesa 12 45.9 €" at bounding box center [693, 214] width 58 height 58
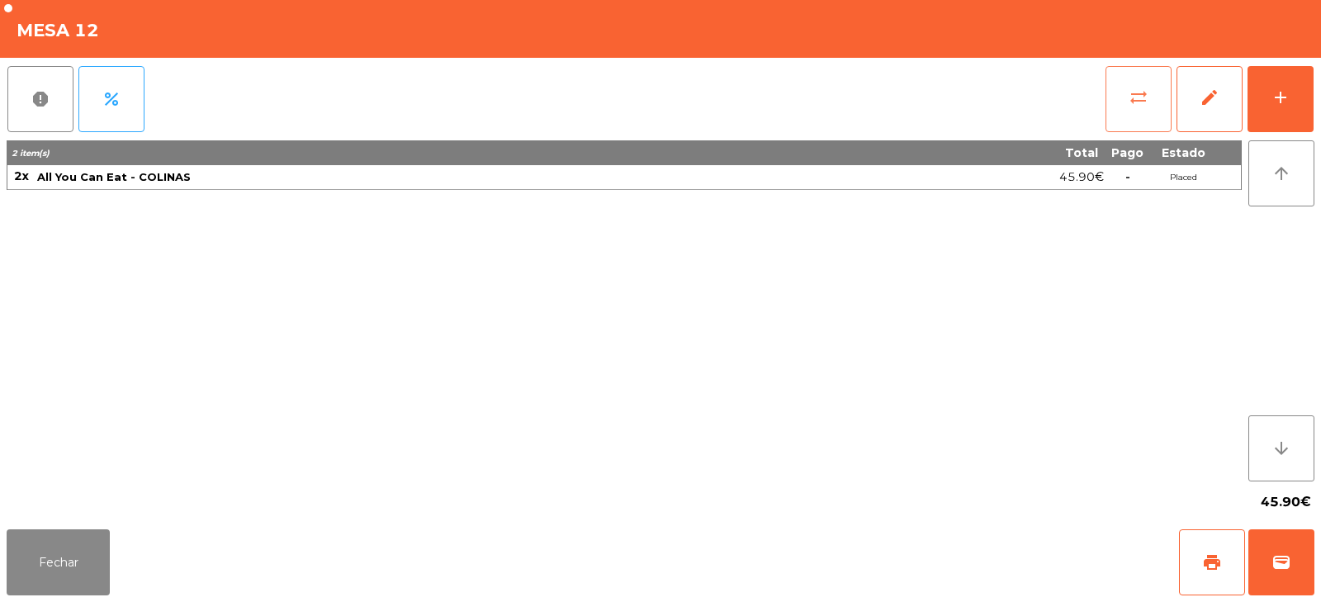
click at [1134, 95] on span "sync_alt" at bounding box center [1139, 98] width 20 height 20
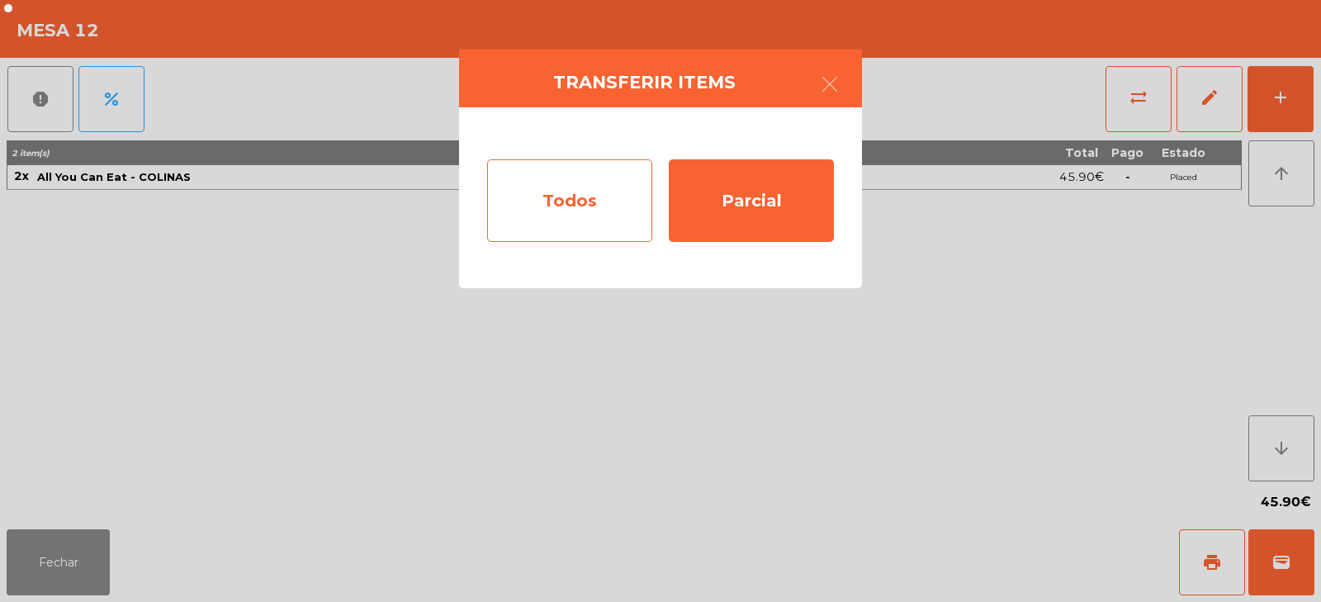
click at [569, 190] on div "Todos" at bounding box center [569, 200] width 165 height 83
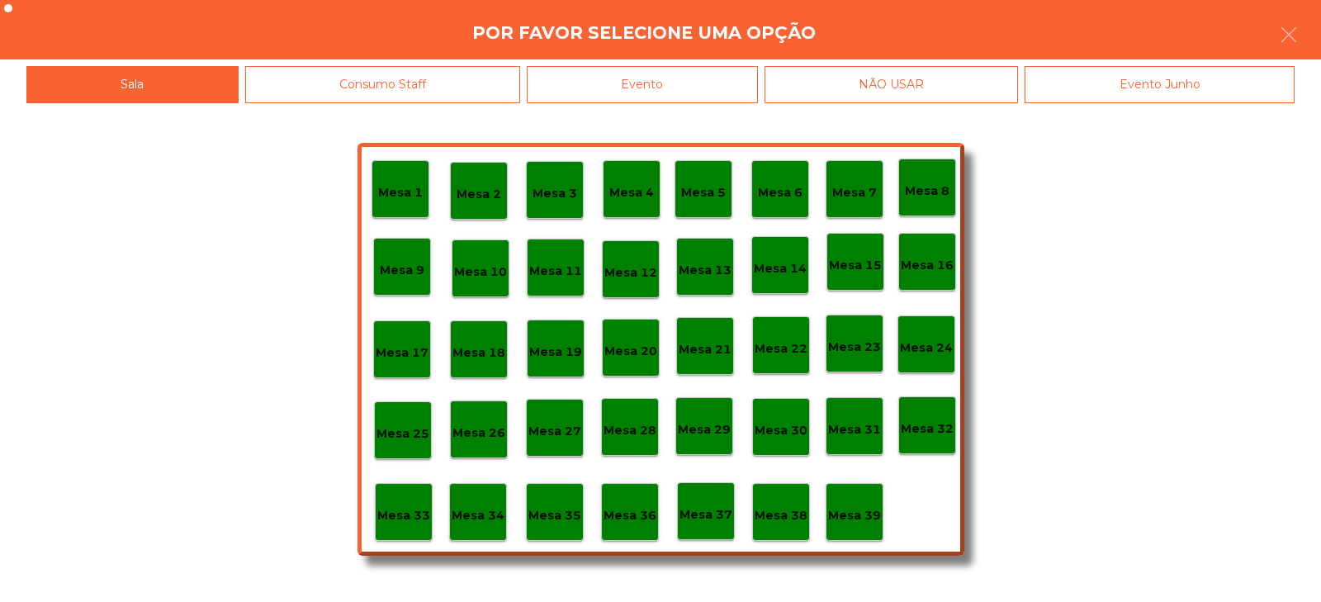
click at [494, 208] on div "Mesa 2" at bounding box center [479, 191] width 58 height 58
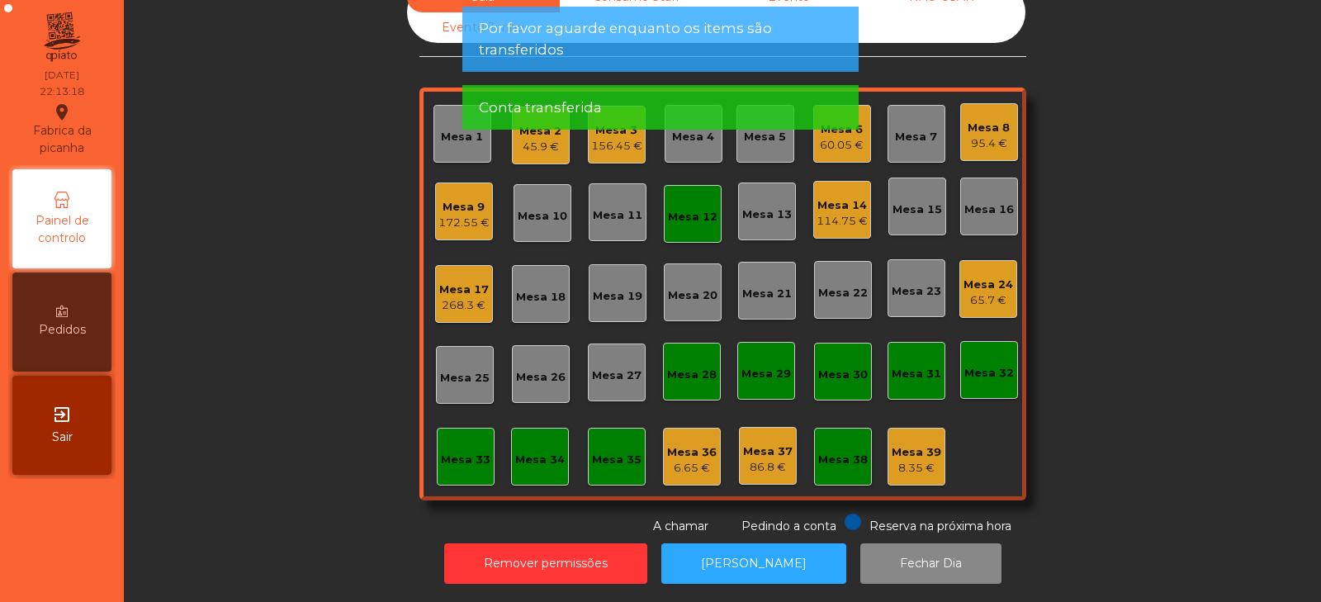
click at [666, 225] on div "Mesa 12" at bounding box center [693, 214] width 58 height 58
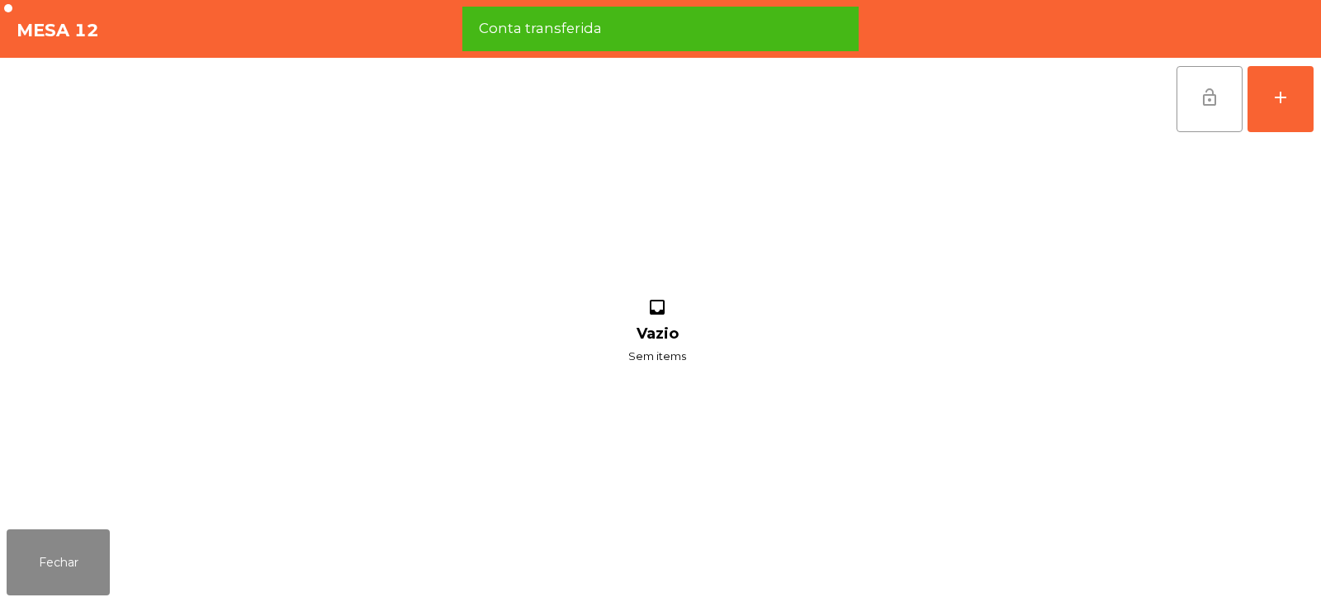
click at [1202, 117] on button "lock_open" at bounding box center [1210, 99] width 66 height 66
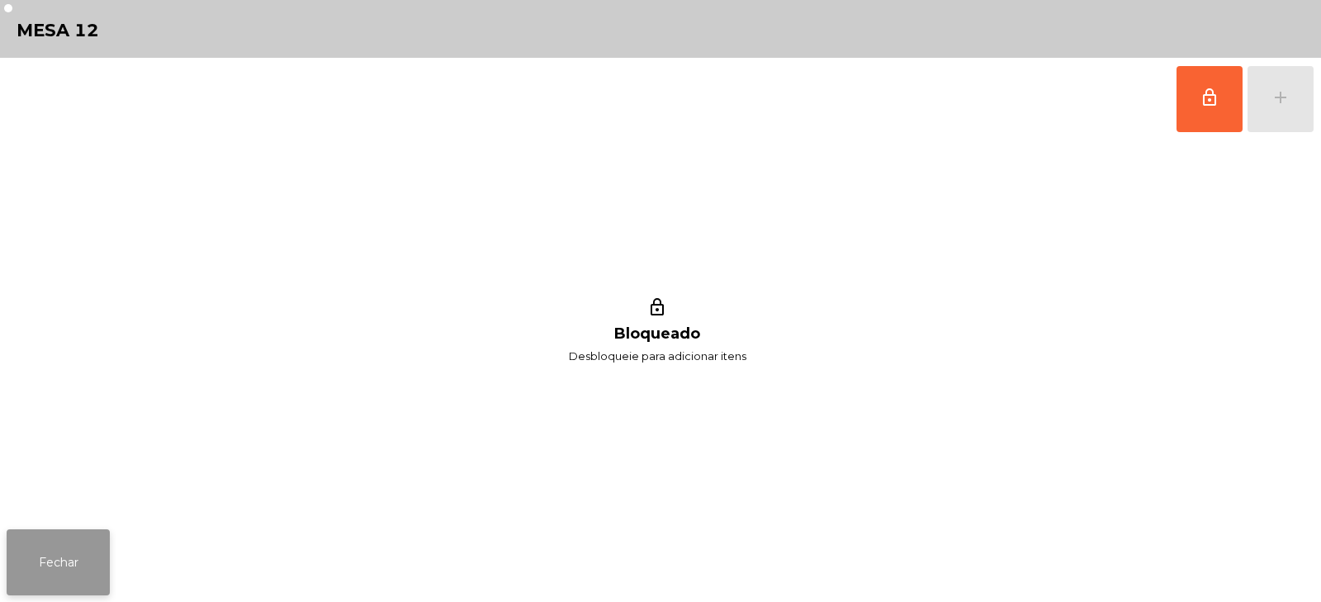
click at [56, 563] on button "Fechar" at bounding box center [58, 562] width 103 height 66
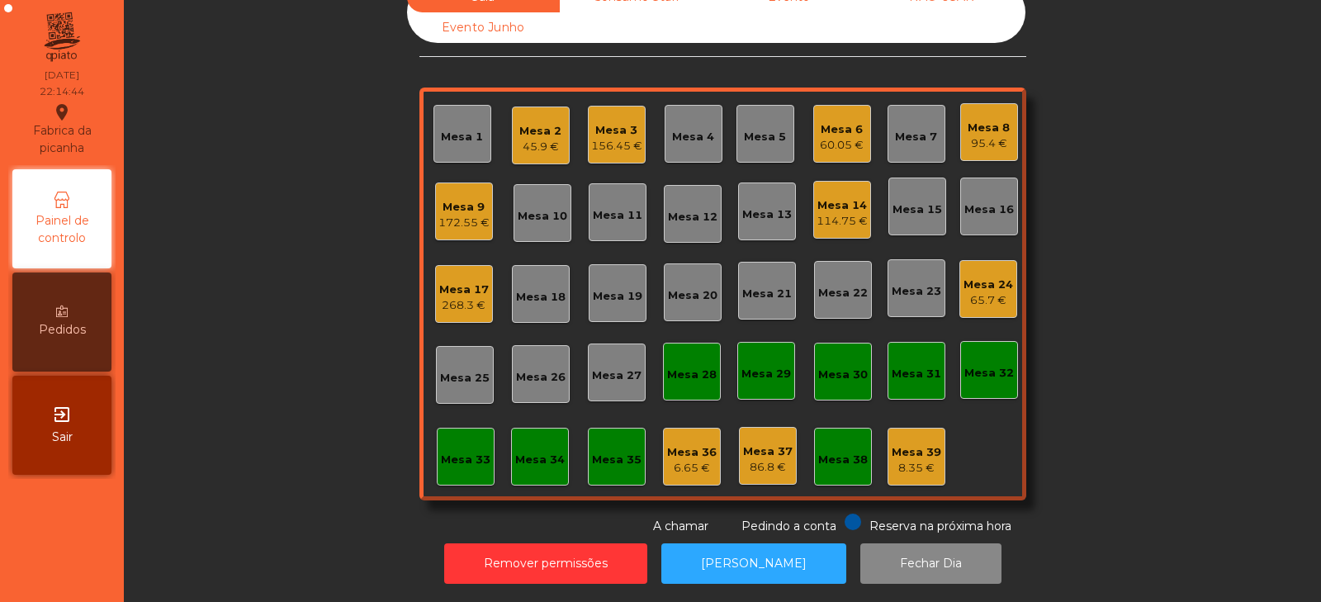
click at [995, 135] on div "95.4 €" at bounding box center [989, 143] width 42 height 17
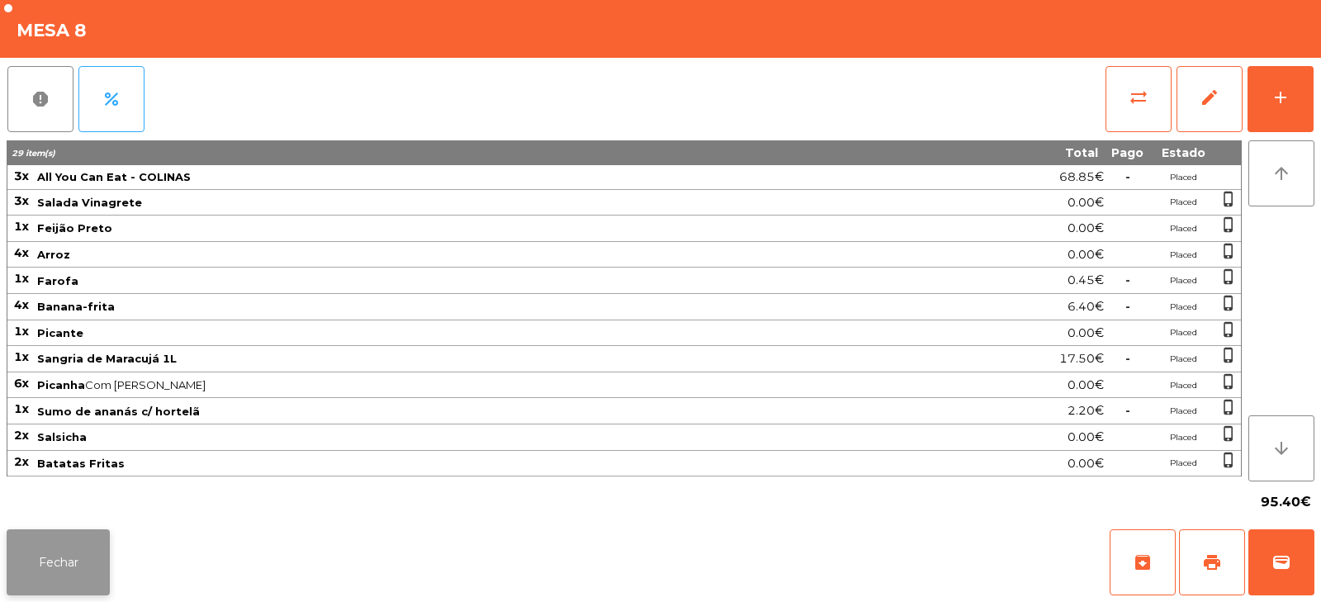
click at [83, 584] on button "Fechar" at bounding box center [58, 562] width 103 height 66
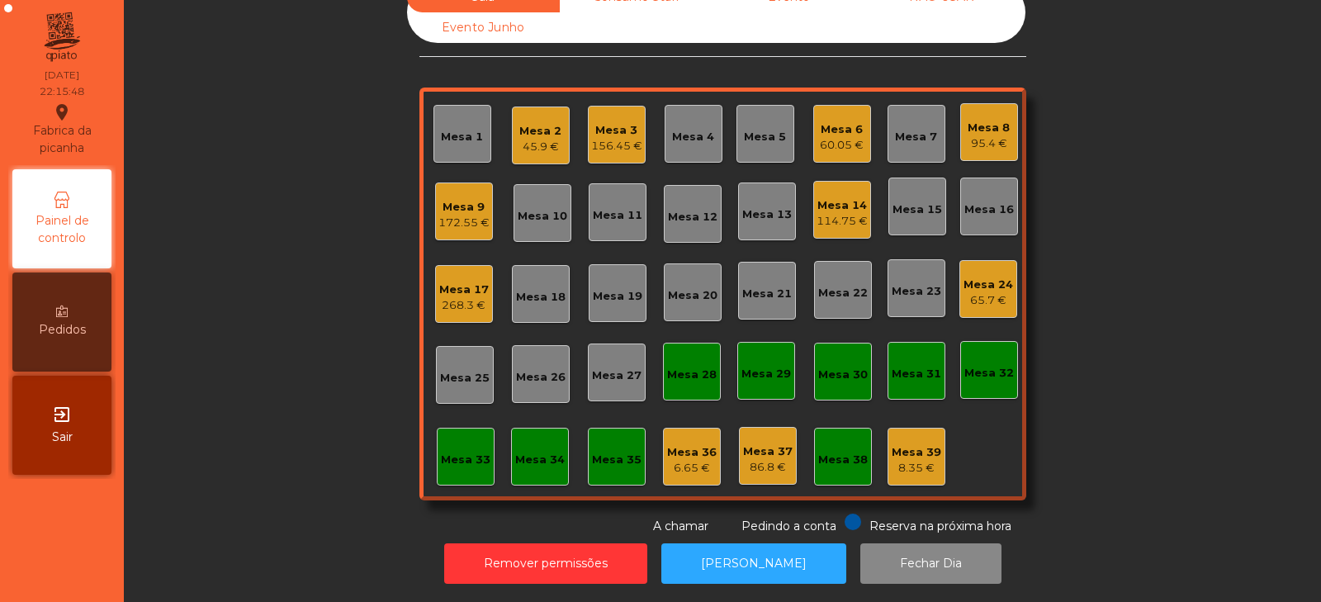
click at [621, 122] on div "Mesa 3" at bounding box center [616, 130] width 51 height 17
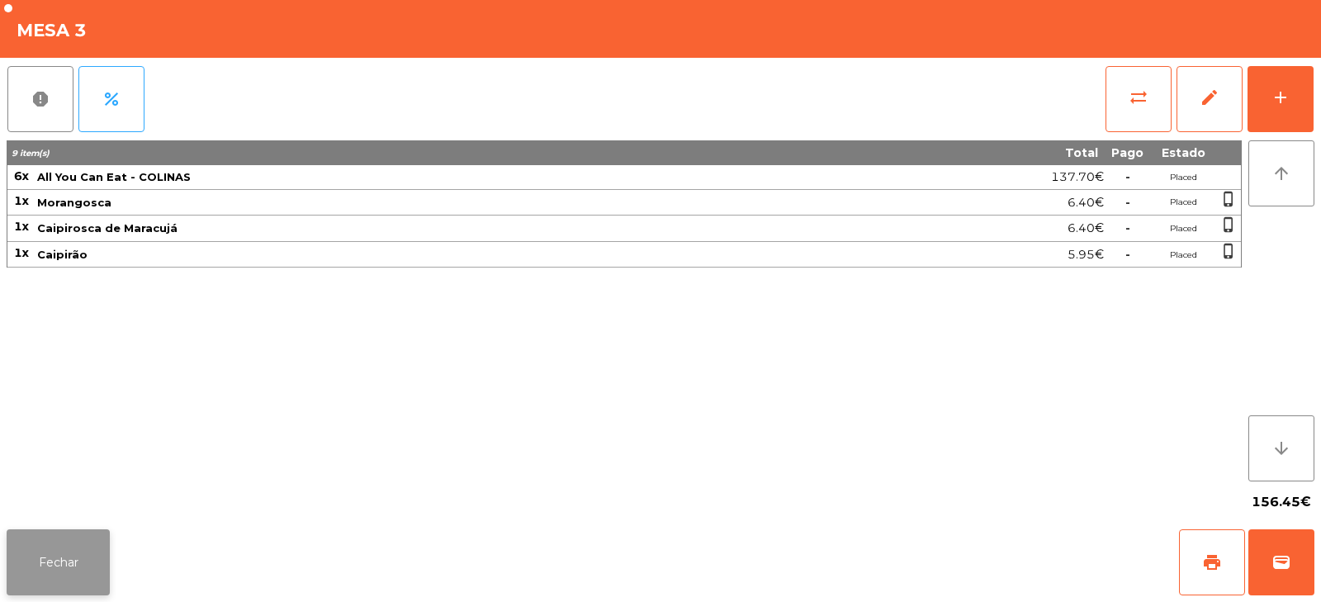
click at [69, 591] on button "Fechar" at bounding box center [58, 562] width 103 height 66
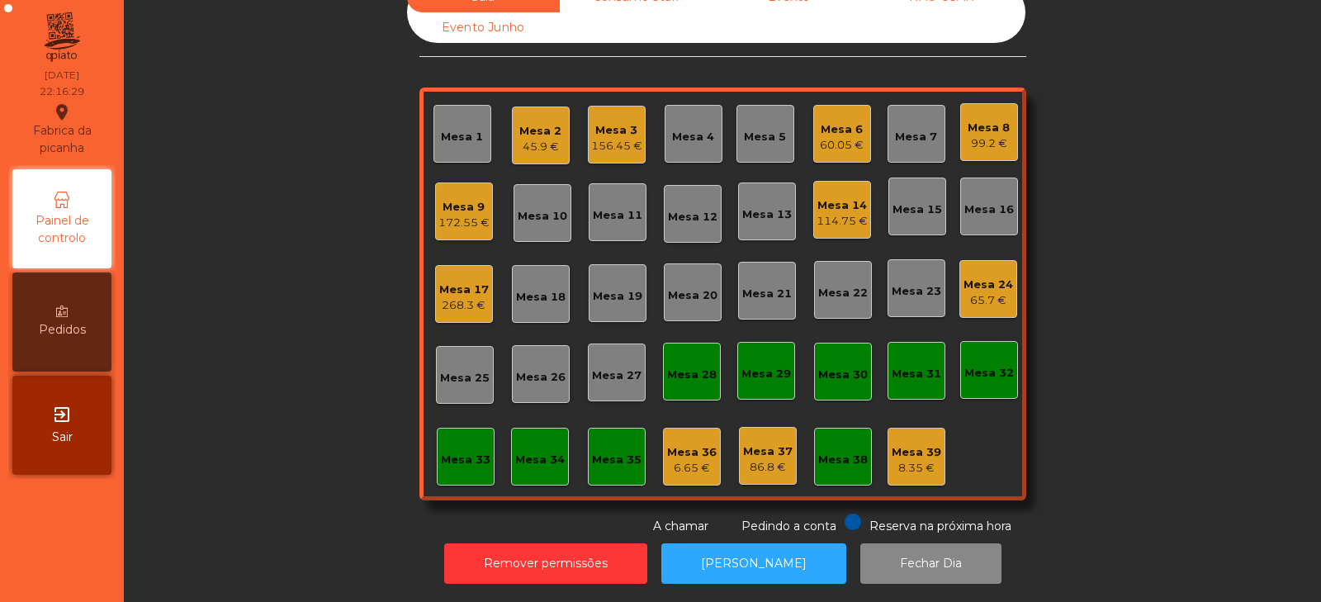
click at [453, 282] on div "Mesa 17" at bounding box center [464, 290] width 50 height 17
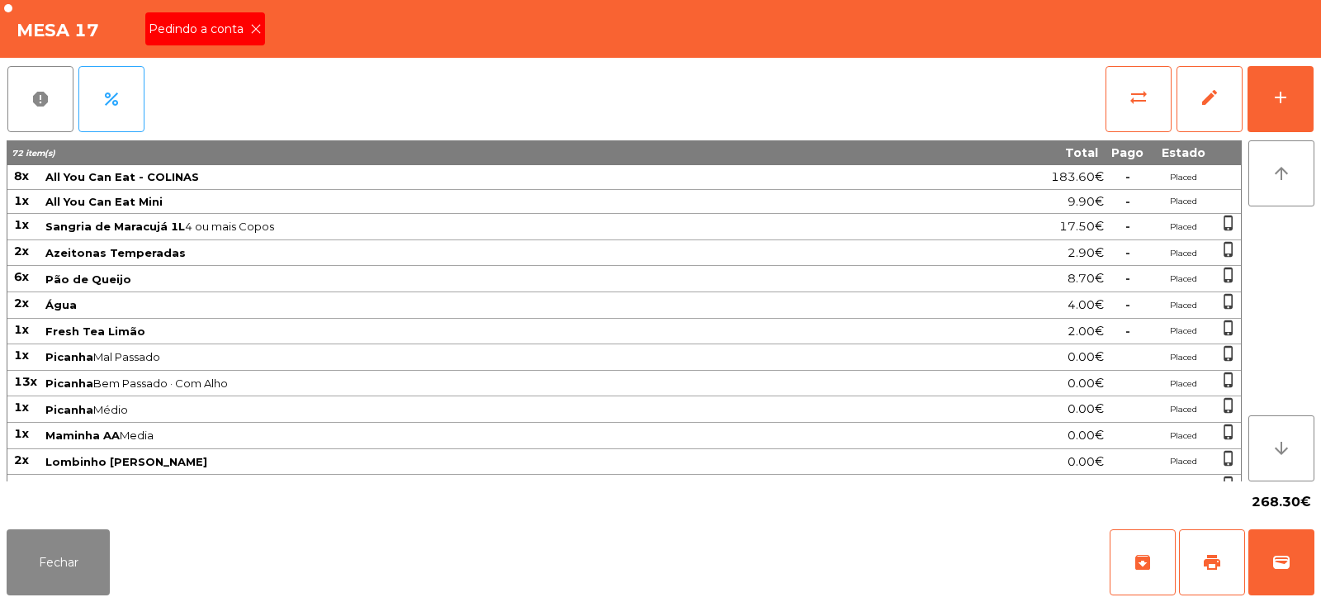
click at [252, 26] on icon at bounding box center [256, 29] width 12 height 12
click at [1205, 575] on button "print" at bounding box center [1212, 562] width 66 height 66
click at [1269, 559] on button "wallet" at bounding box center [1282, 562] width 66 height 66
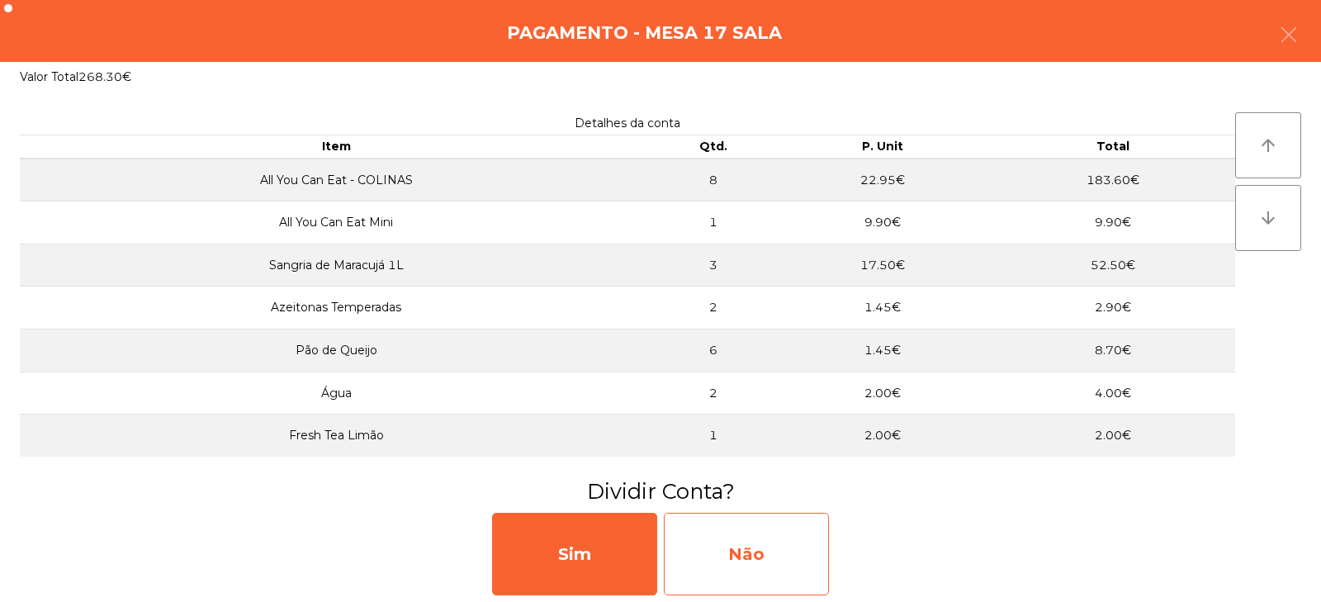
click at [754, 567] on div "Não" at bounding box center [746, 554] width 165 height 83
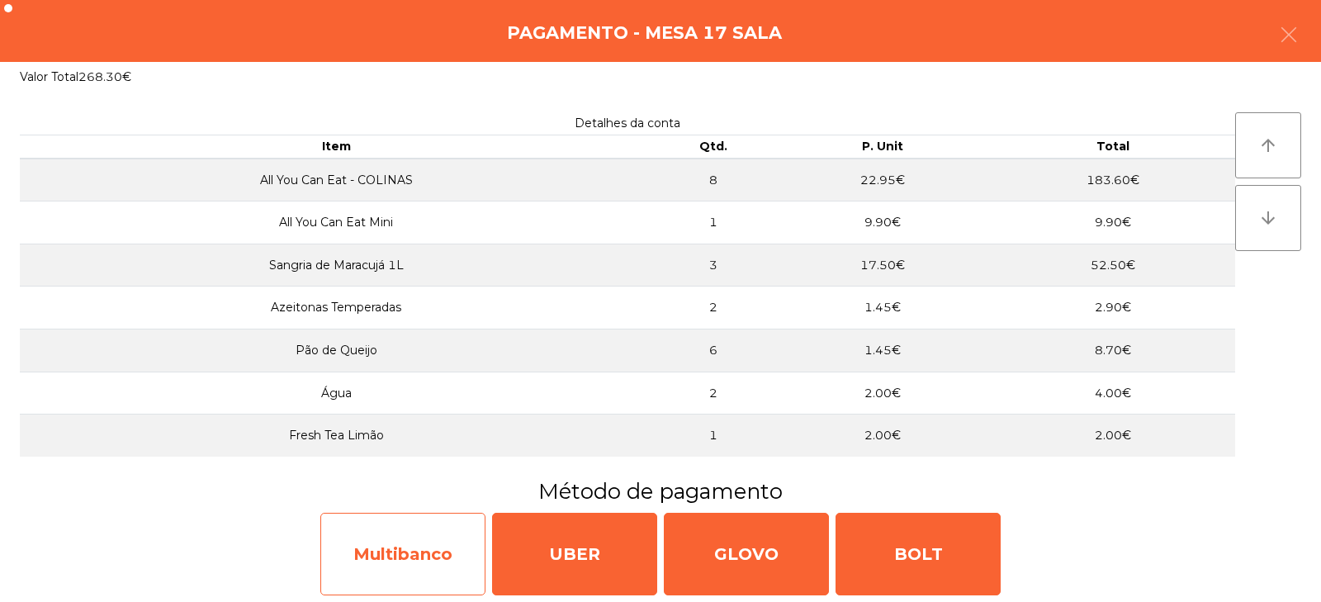
click at [409, 559] on div "Multibanco" at bounding box center [402, 554] width 165 height 83
select select "**"
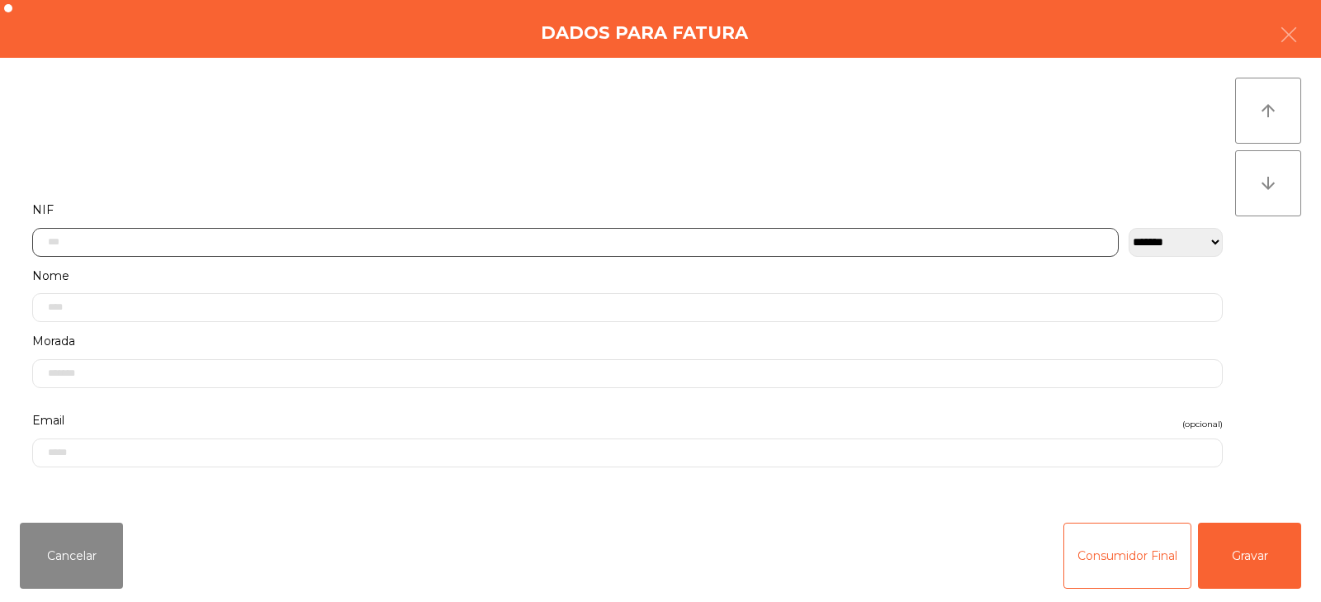
click at [333, 246] on input "text" at bounding box center [575, 242] width 1087 height 29
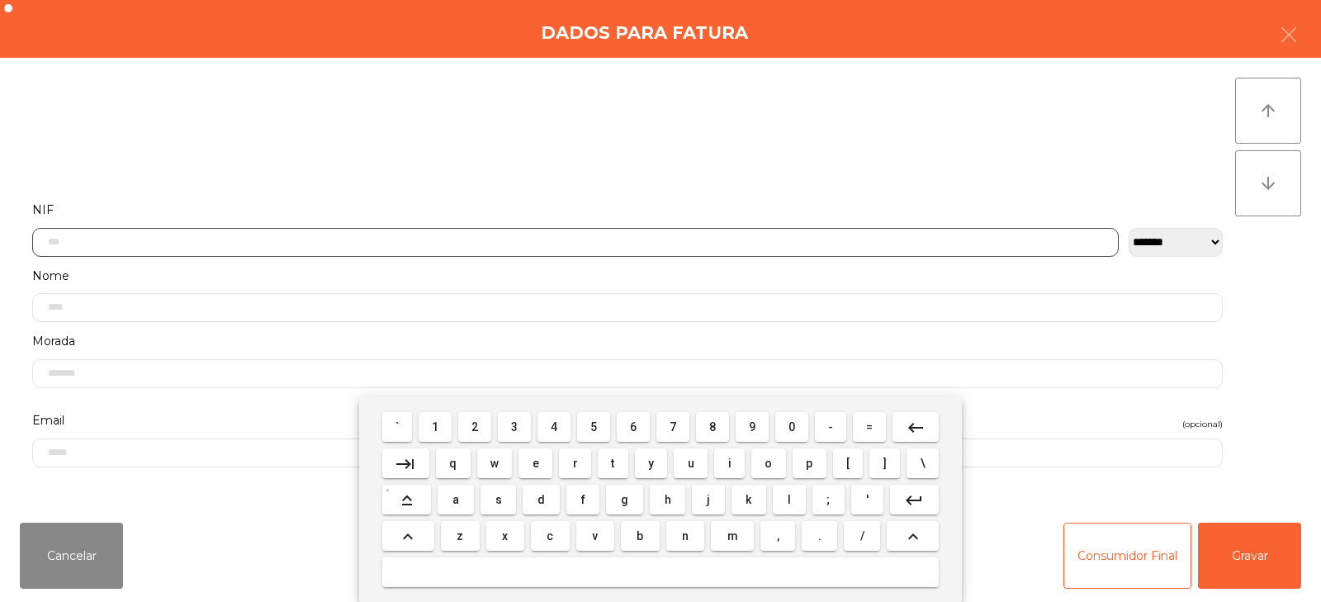
scroll to position [121, 0]
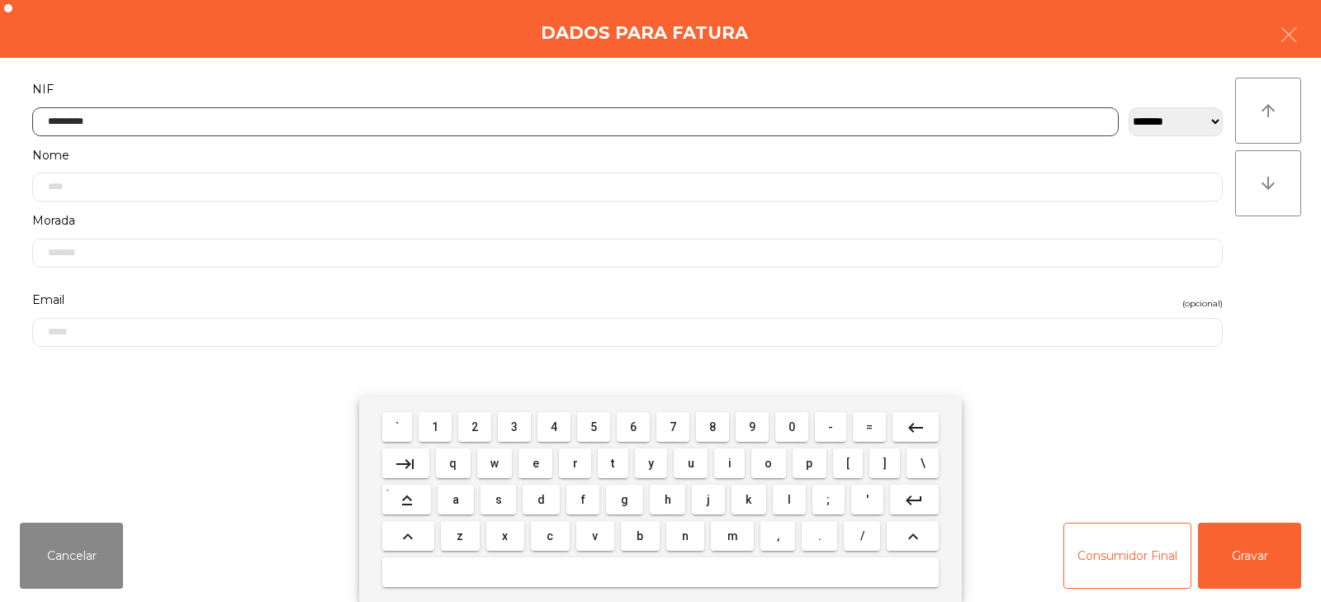
type input "*********"
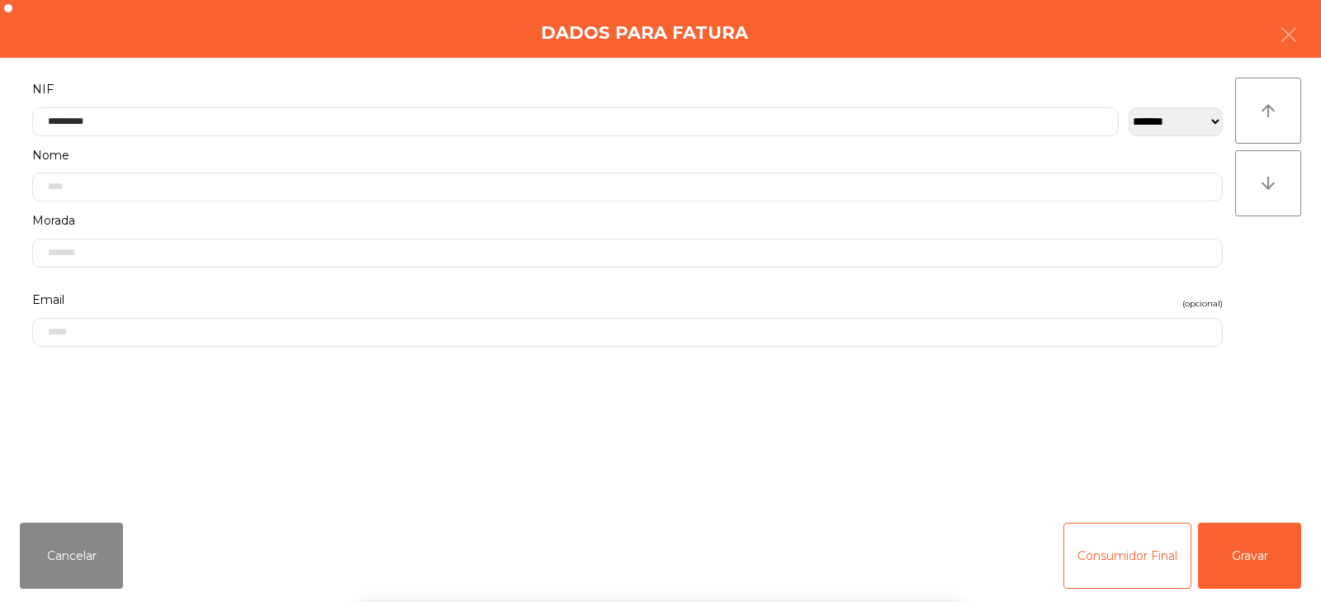
click at [1239, 526] on div "` 1 2 3 4 5 6 7 8 9 0 - = keyboard_backspace keyboard_tab q w e r t y u i o p […" at bounding box center [660, 499] width 1321 height 205
click at [1246, 560] on button "Gravar" at bounding box center [1249, 556] width 103 height 66
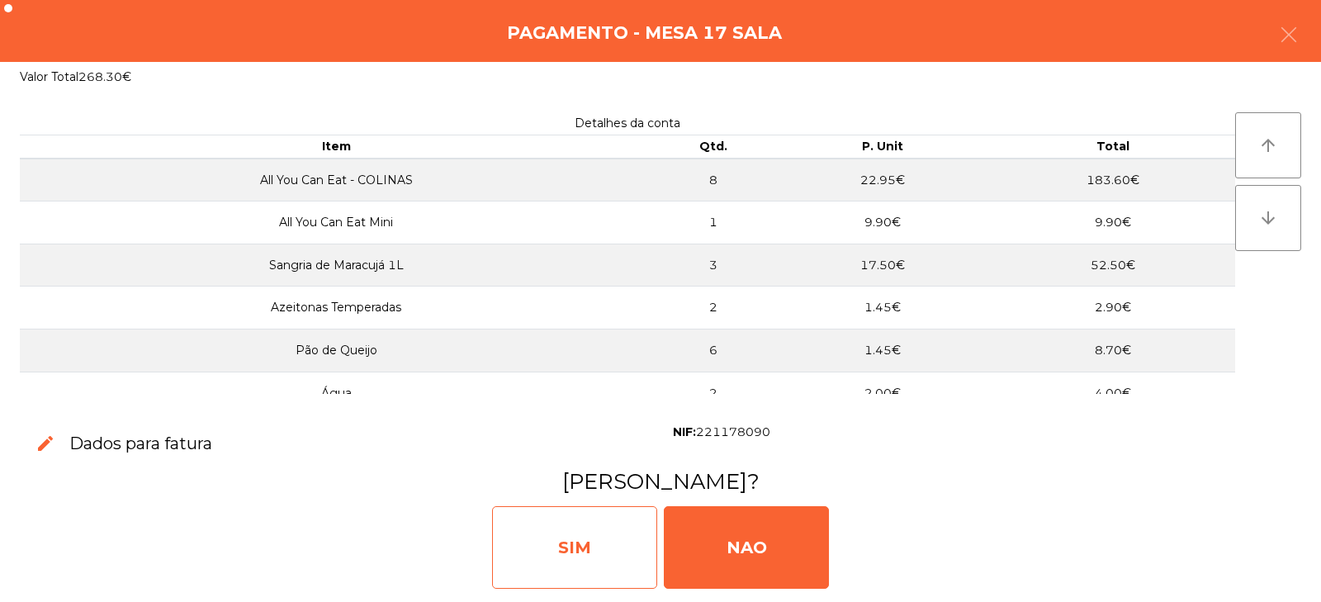
click at [576, 564] on div "SIM" at bounding box center [574, 547] width 165 height 83
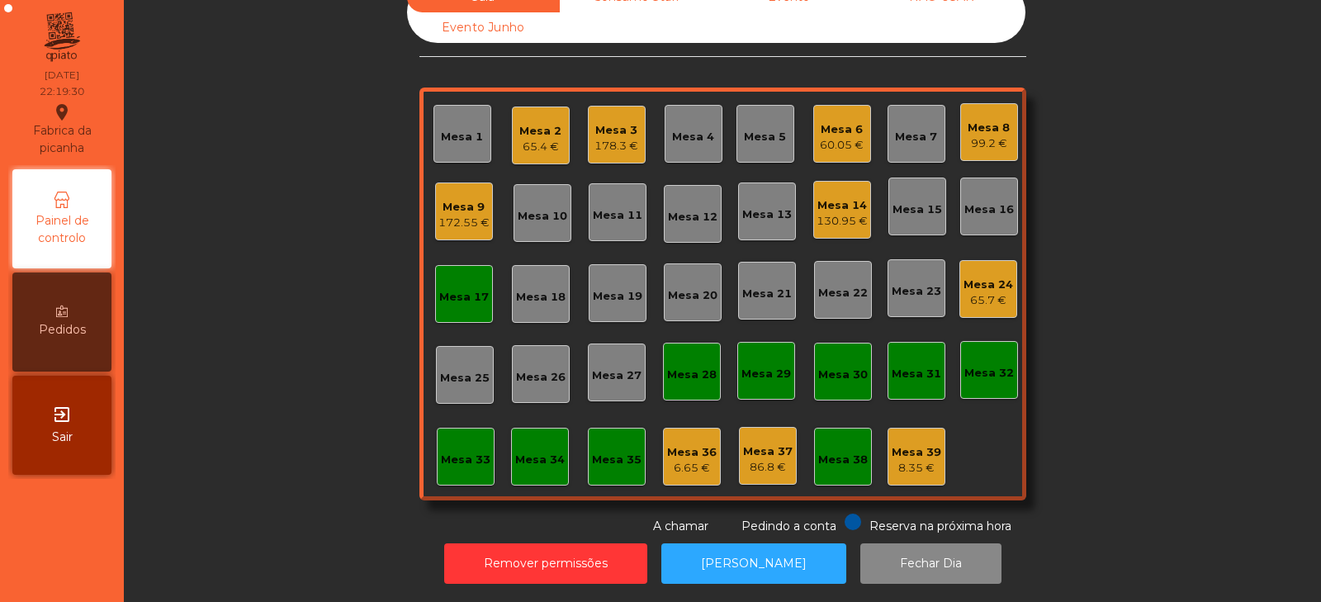
click at [969, 279] on div "Mesa 24" at bounding box center [989, 285] width 50 height 17
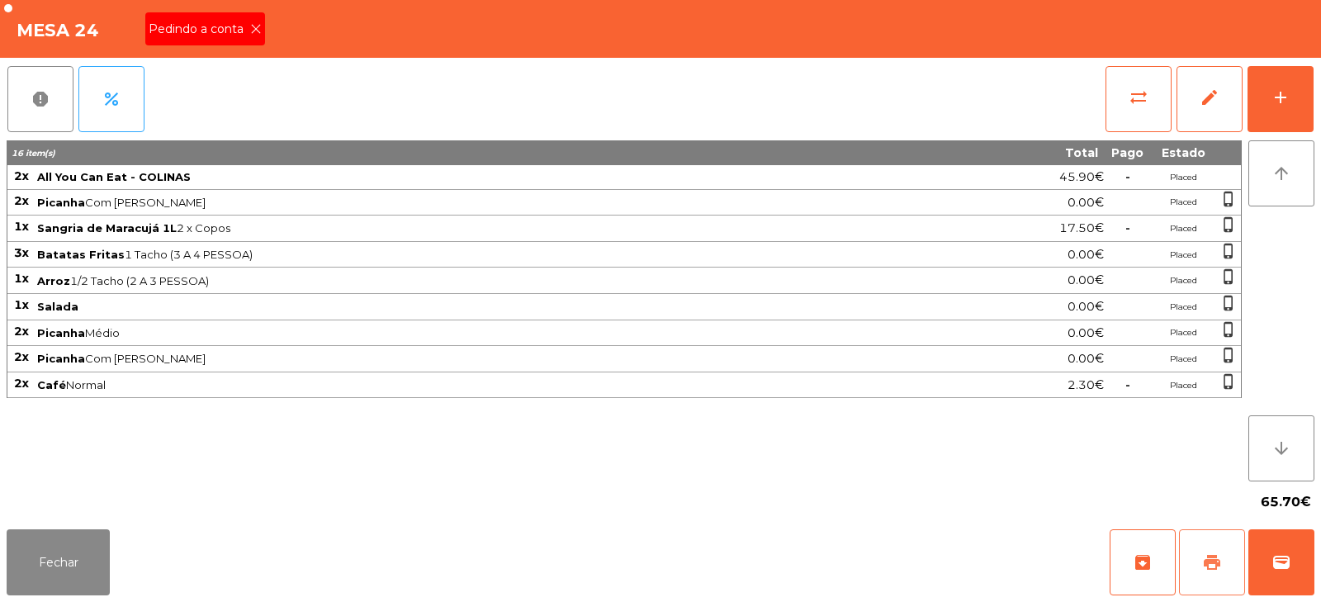
click at [1194, 567] on button "print" at bounding box center [1212, 562] width 66 height 66
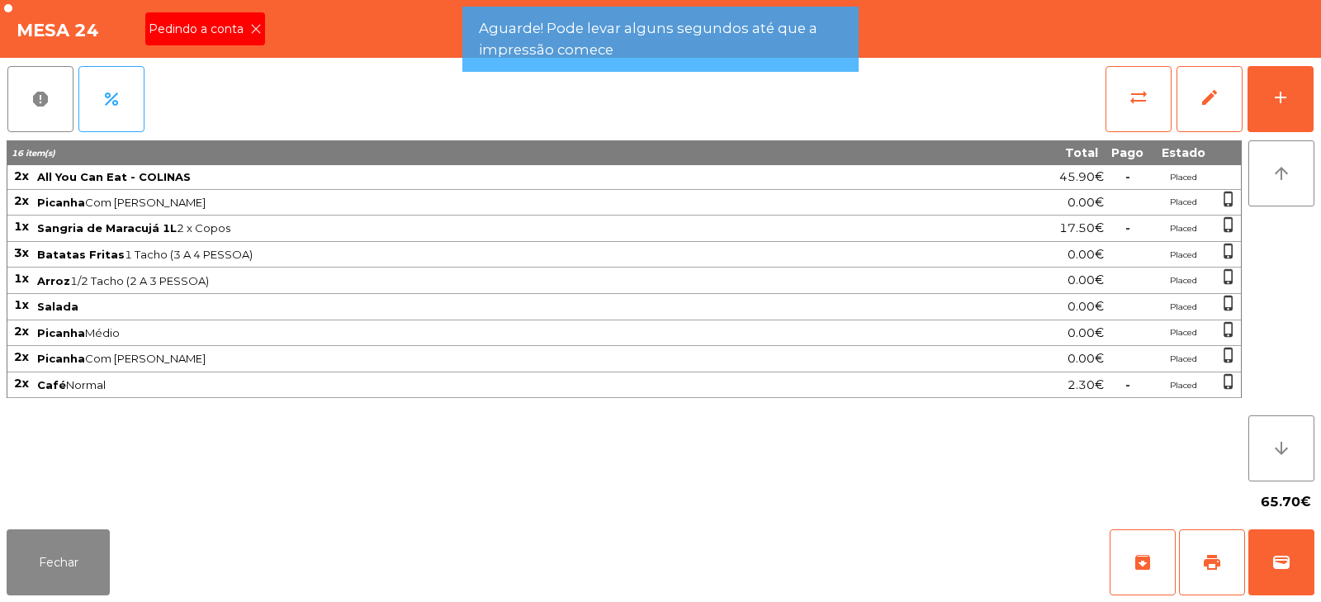
click at [225, 42] on div "Pedindo a conta" at bounding box center [205, 28] width 120 height 33
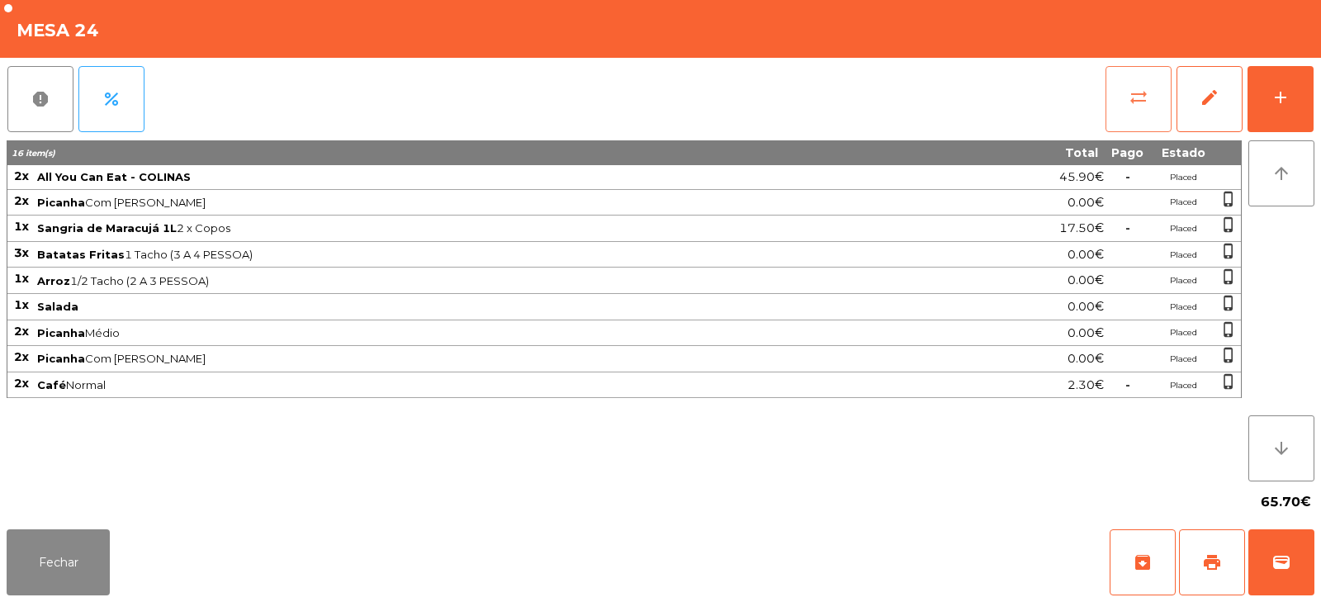
click at [1121, 97] on button "sync_alt" at bounding box center [1139, 99] width 66 height 66
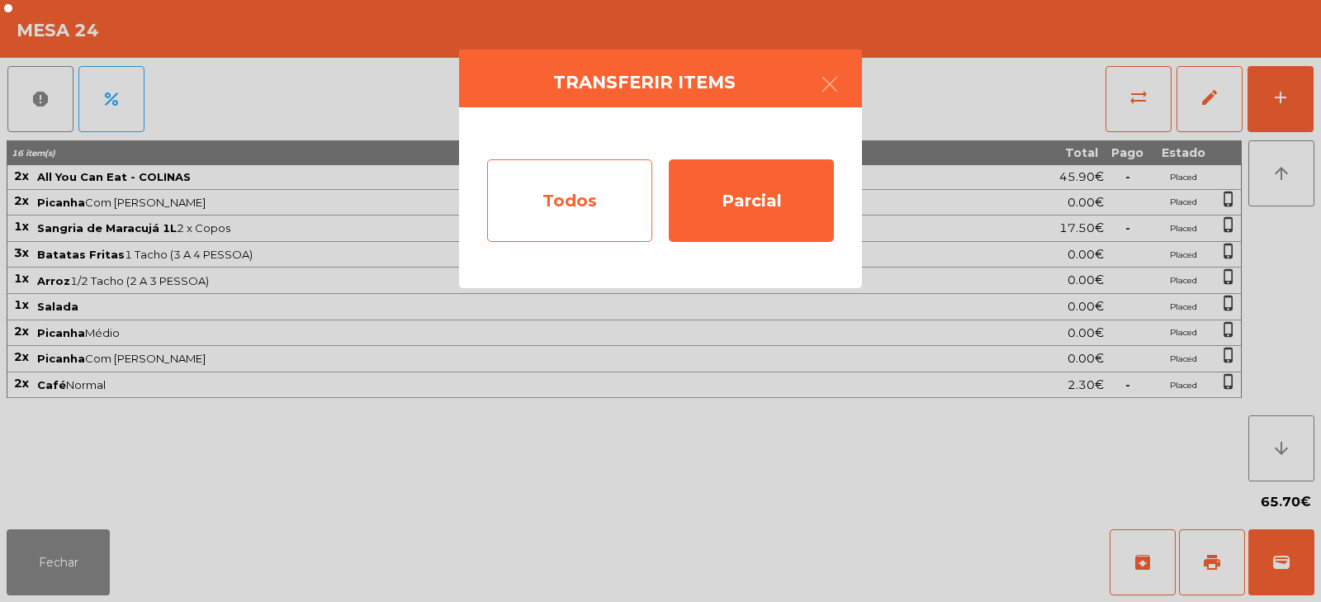
click at [577, 216] on div "Todos" at bounding box center [569, 200] width 165 height 83
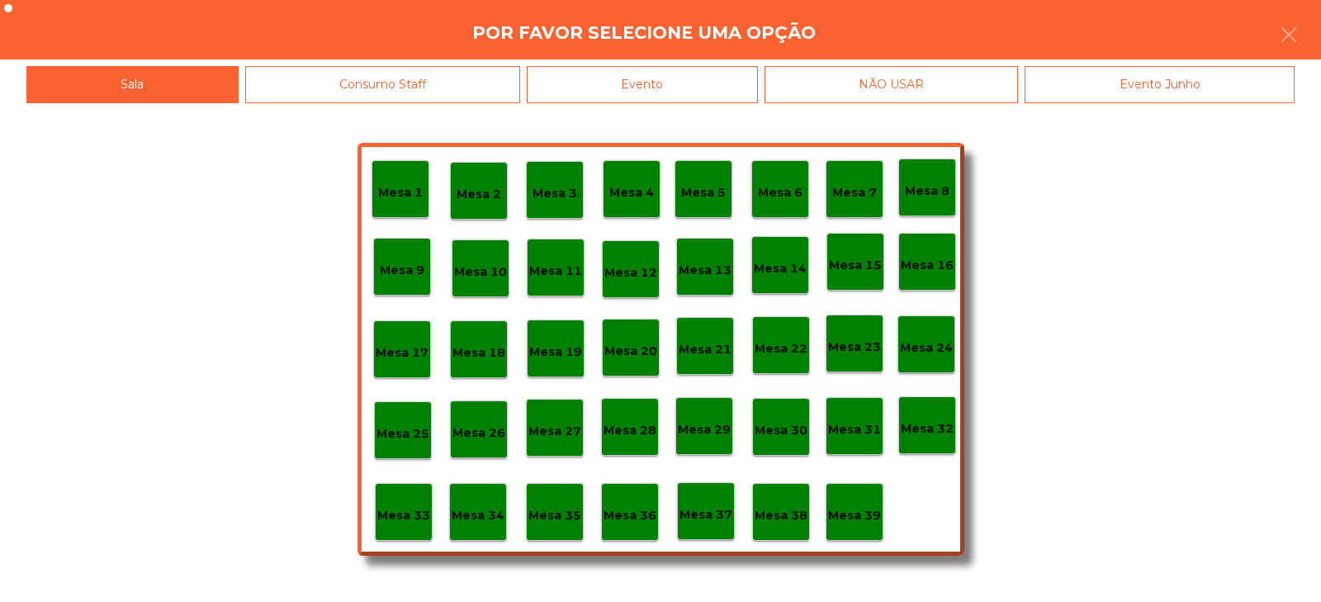
click at [690, 86] on div "Evento" at bounding box center [642, 84] width 231 height 37
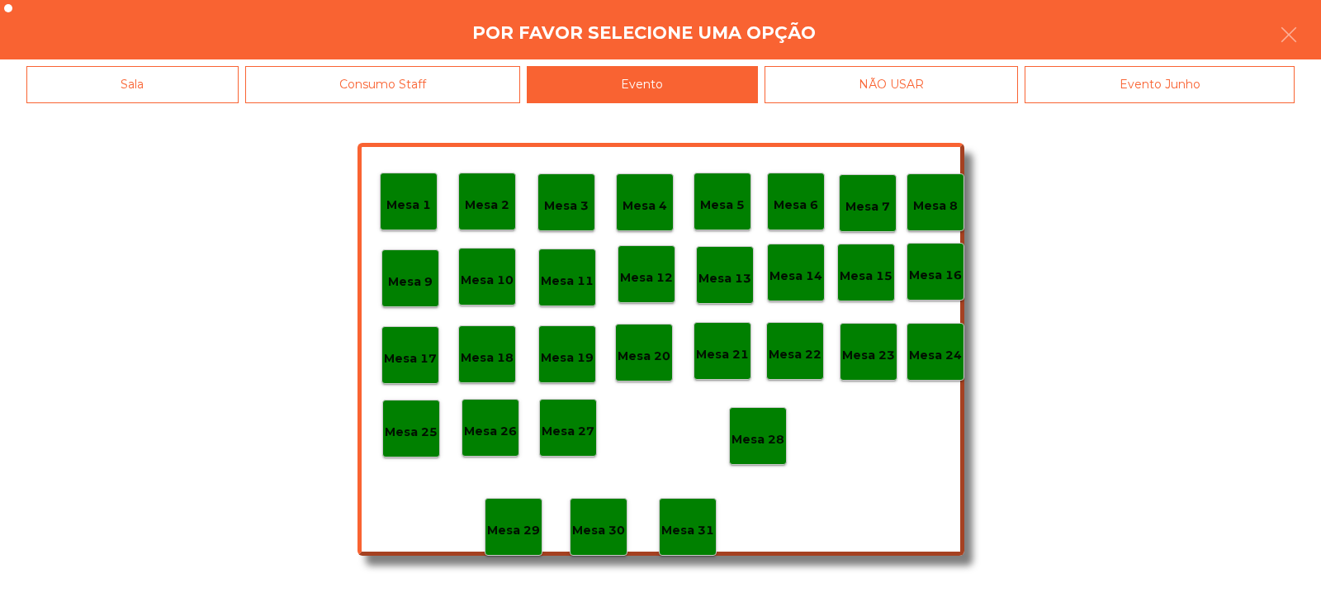
click at [764, 439] on p "Mesa 28" at bounding box center [758, 439] width 53 height 19
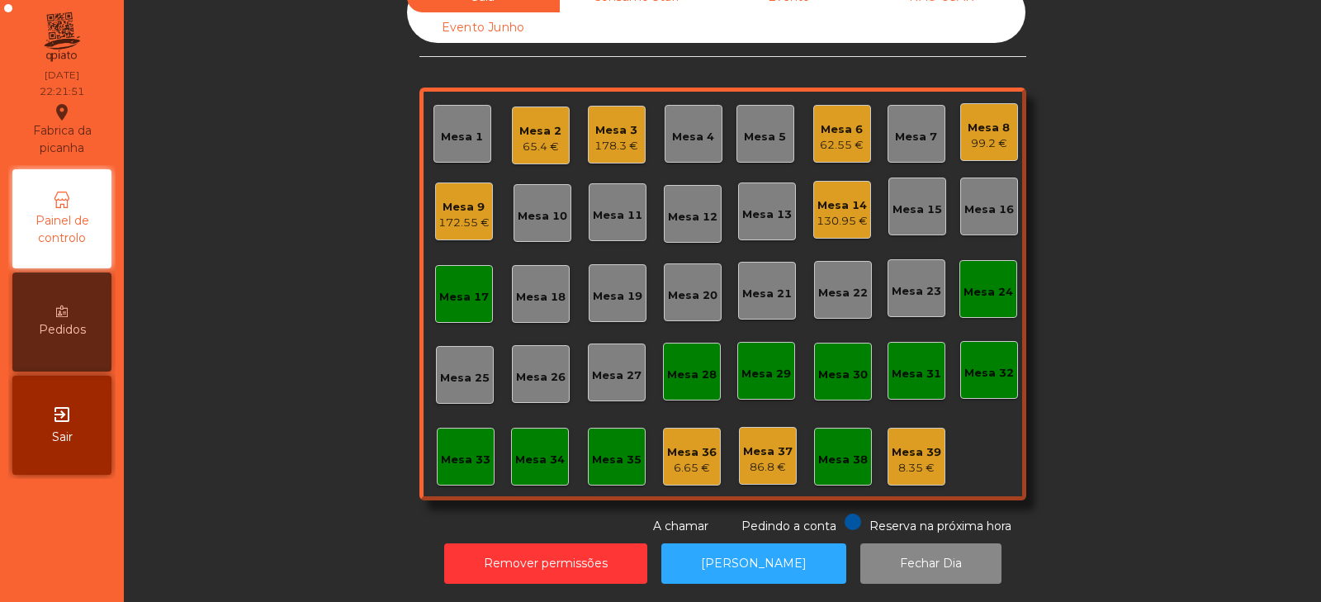
click at [975, 301] on div "Mesa 24" at bounding box center [989, 289] width 58 height 58
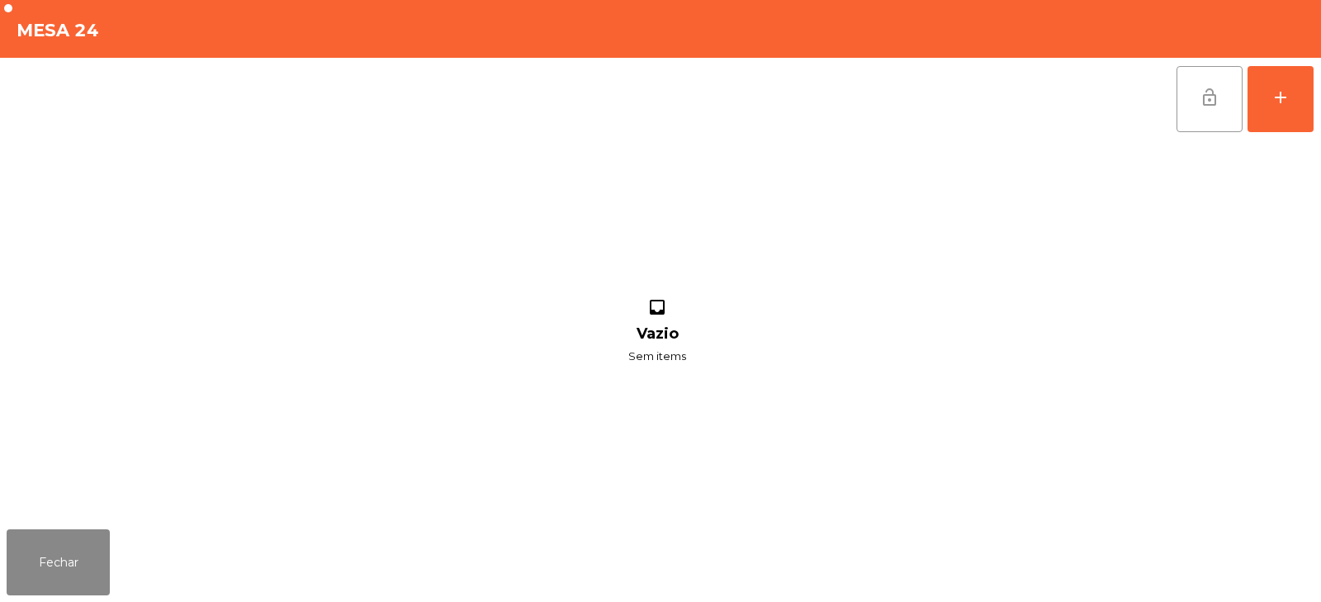
click at [1194, 121] on button "lock_open" at bounding box center [1210, 99] width 66 height 66
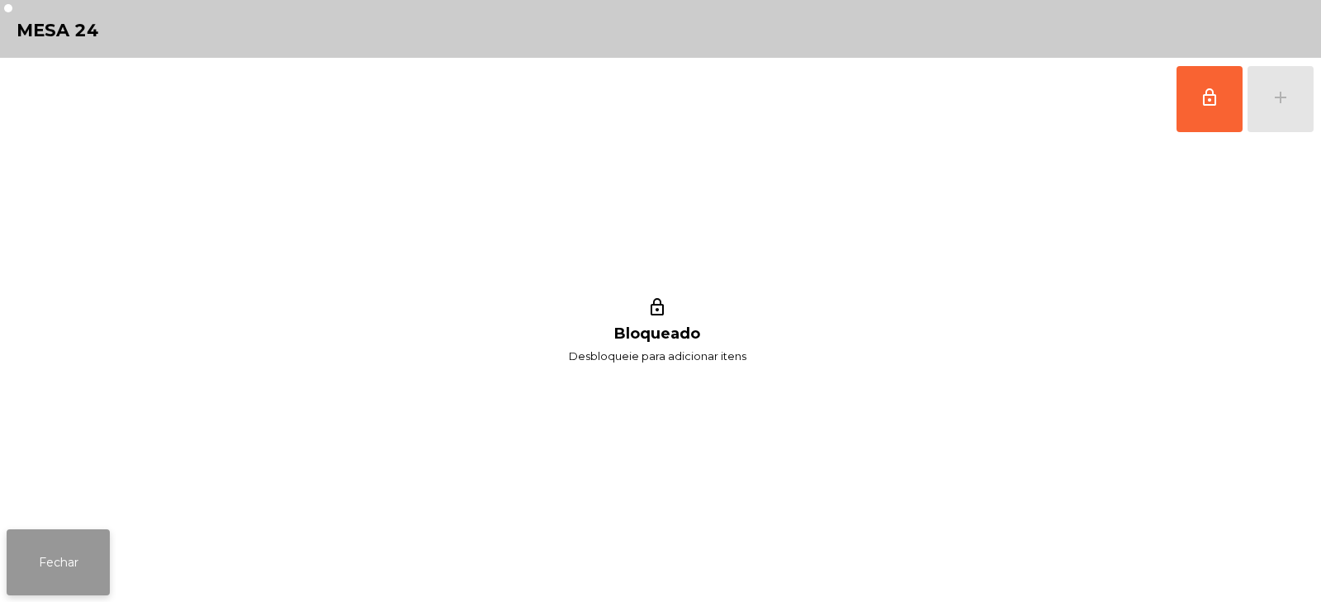
click at [58, 572] on button "Fechar" at bounding box center [58, 562] width 103 height 66
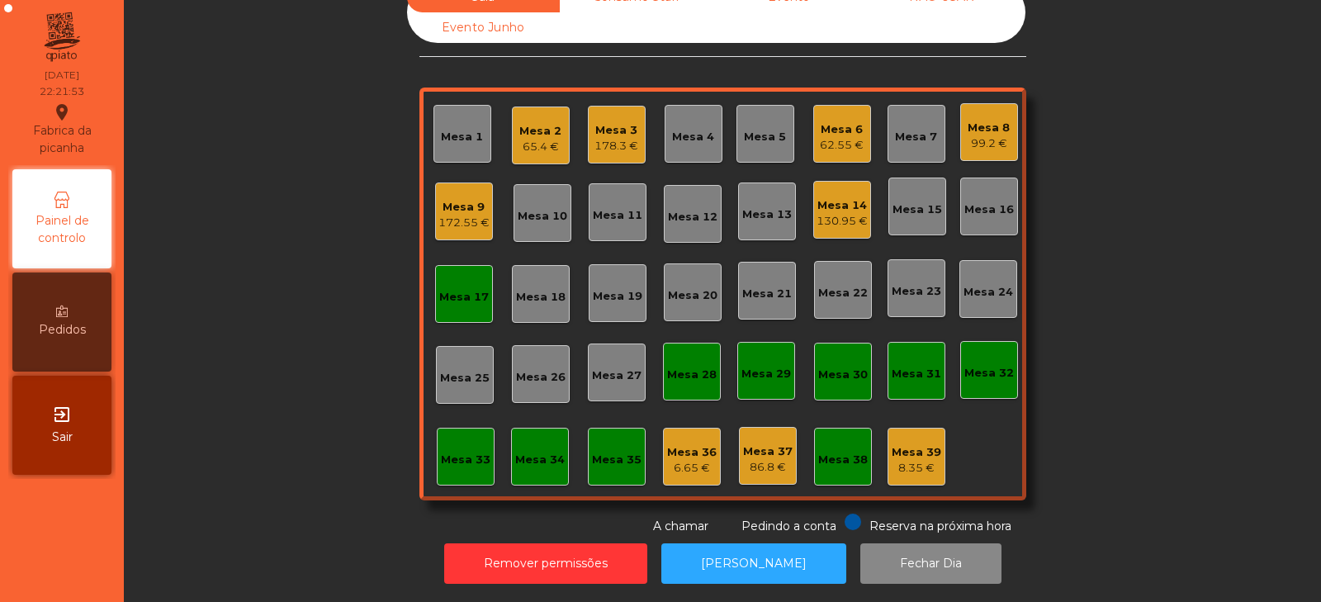
click at [451, 304] on div "Mesa 17" at bounding box center [464, 294] width 58 height 58
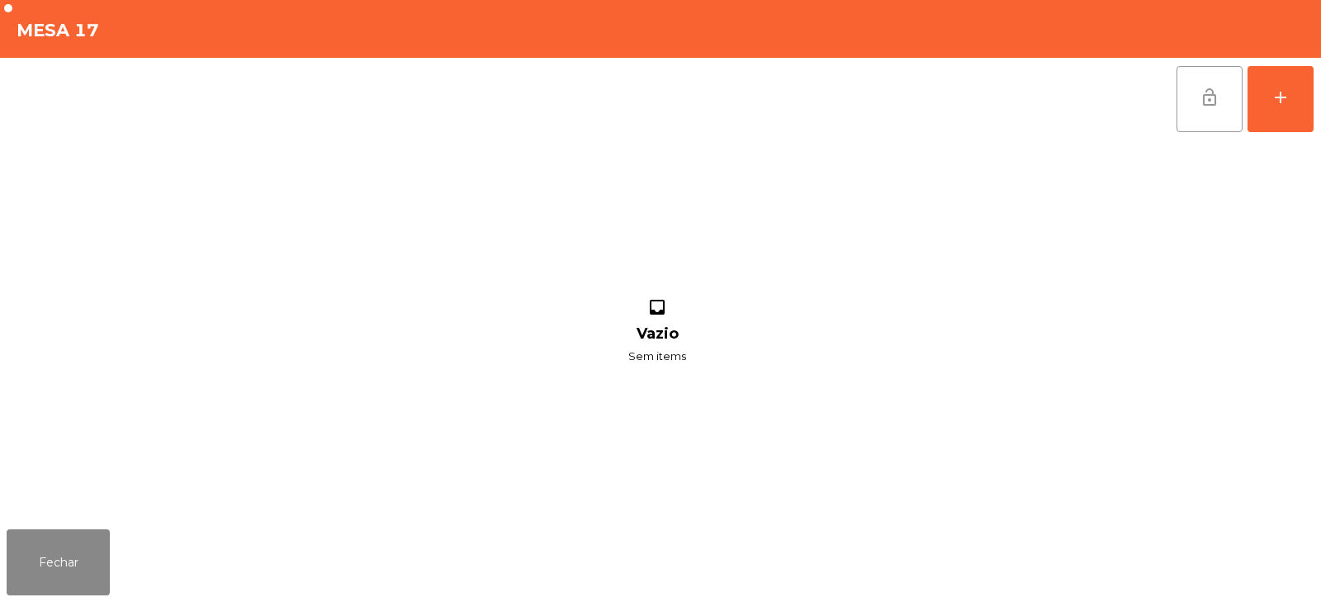
click at [1201, 117] on button "lock_open" at bounding box center [1210, 99] width 66 height 66
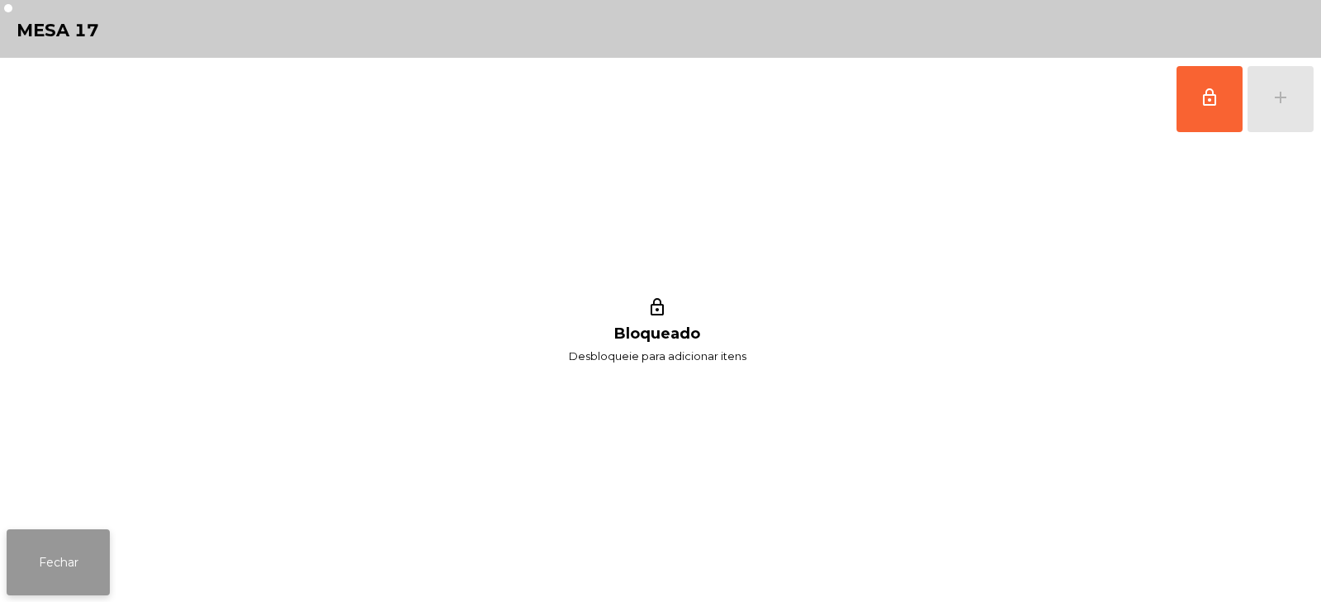
click at [36, 593] on button "Fechar" at bounding box center [58, 562] width 103 height 66
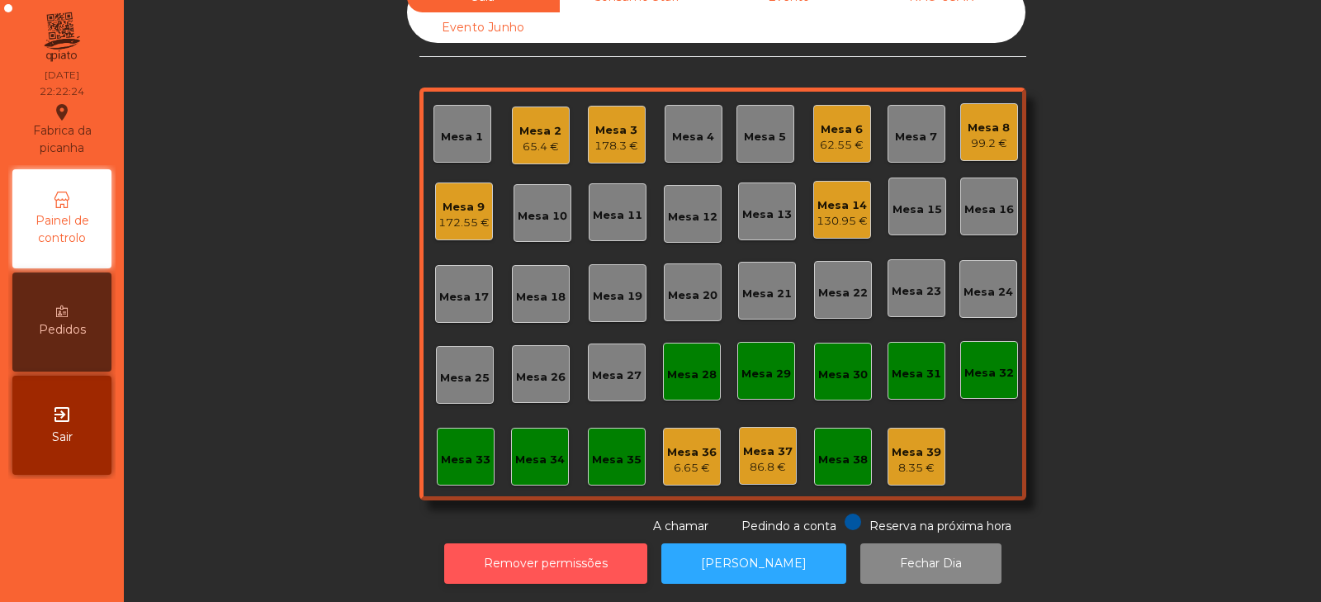
click at [606, 553] on button "Remover permissões" at bounding box center [545, 563] width 203 height 40
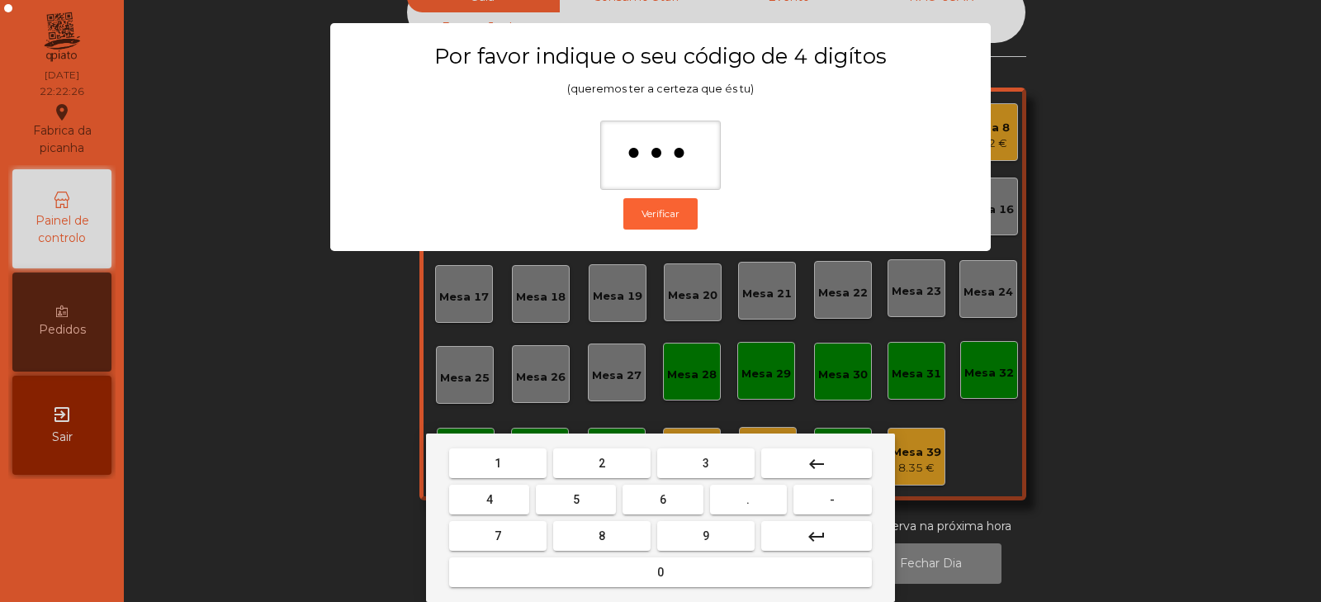
type input "****"
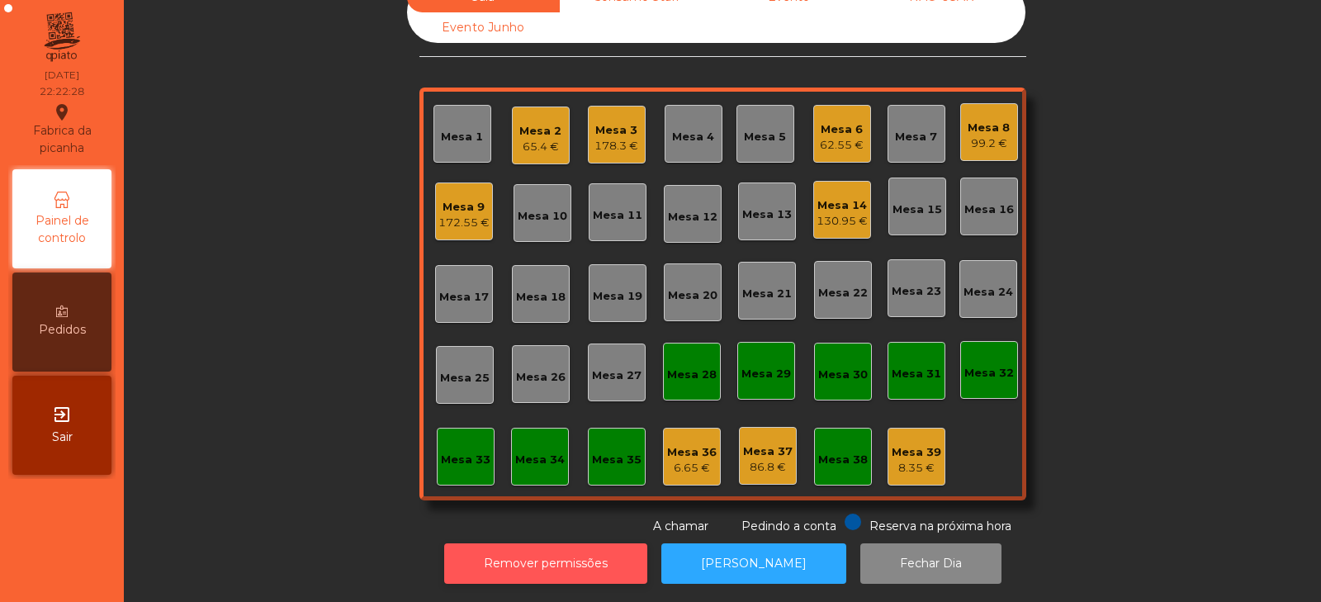
click at [588, 543] on button "Remover permissões" at bounding box center [545, 563] width 203 height 40
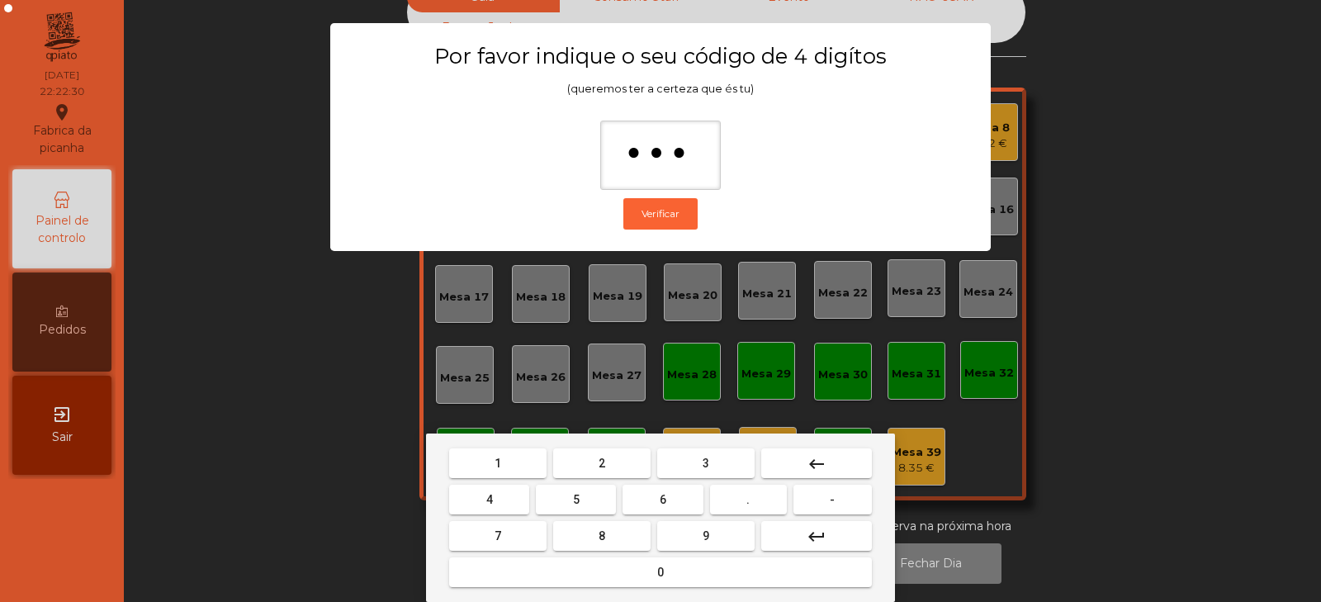
type input "****"
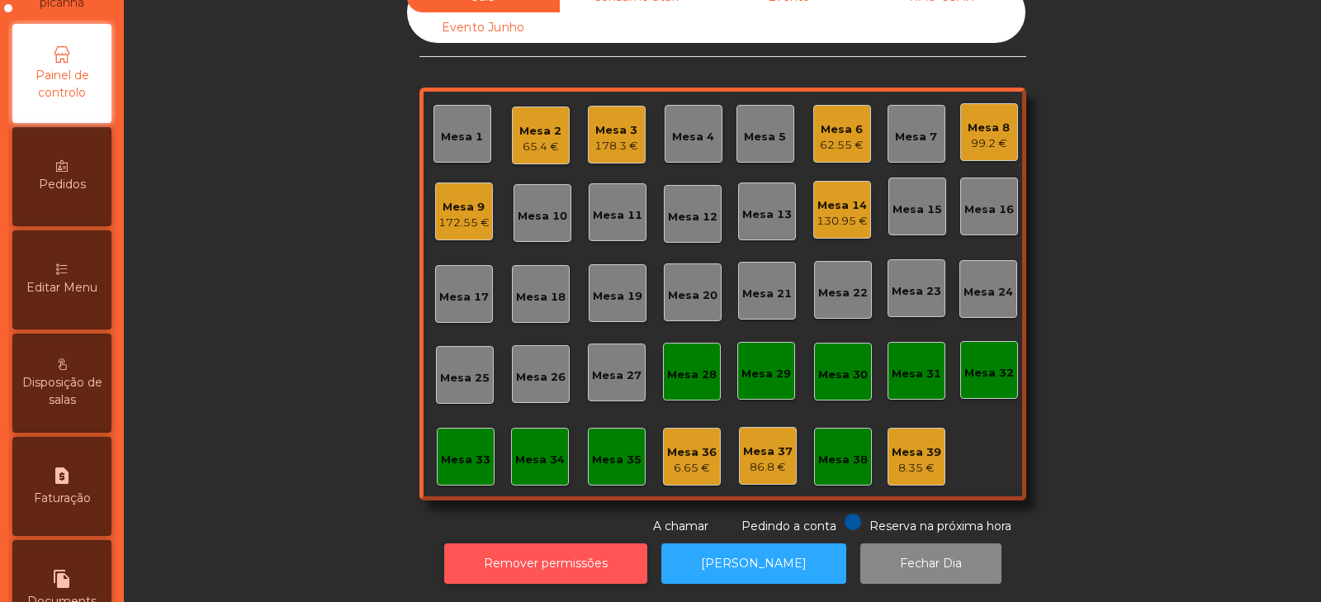
scroll to position [149, 0]
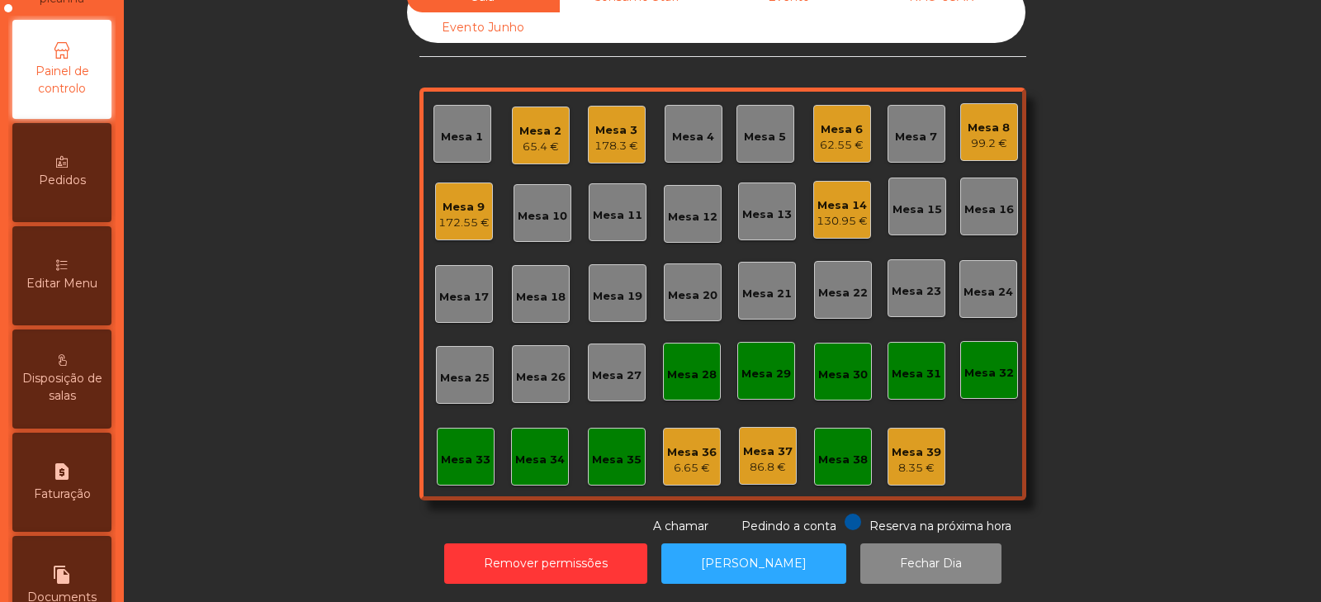
click at [77, 281] on span "Editar Menu" at bounding box center [61, 283] width 71 height 17
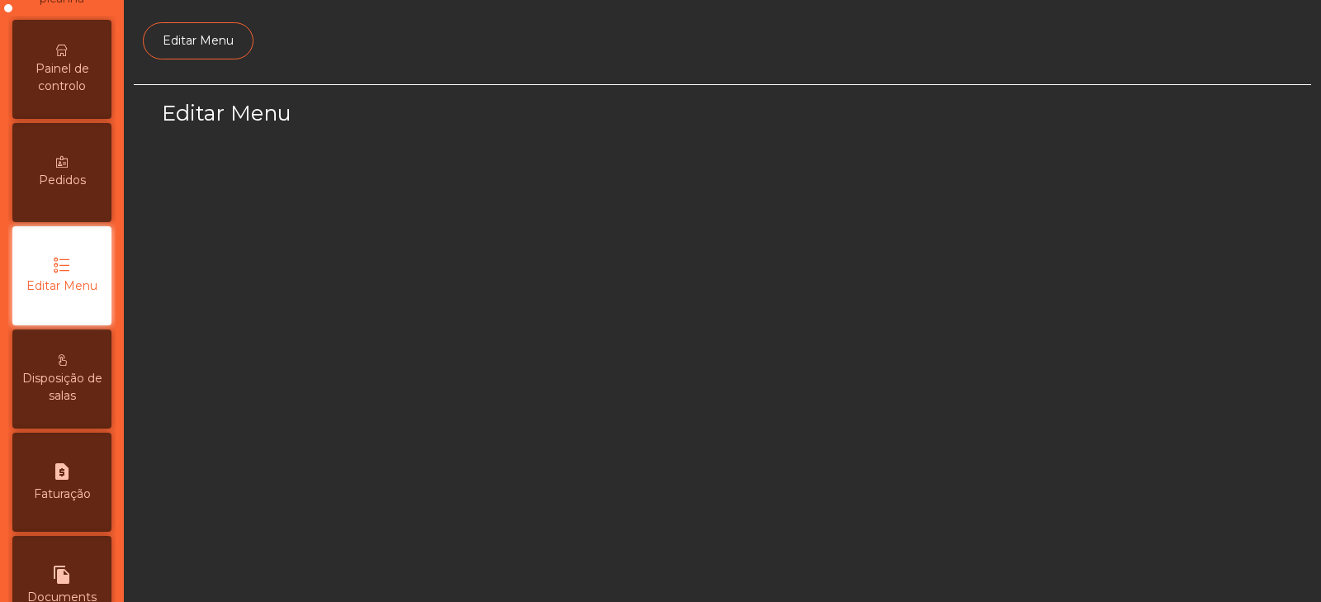
scroll to position [125, 0]
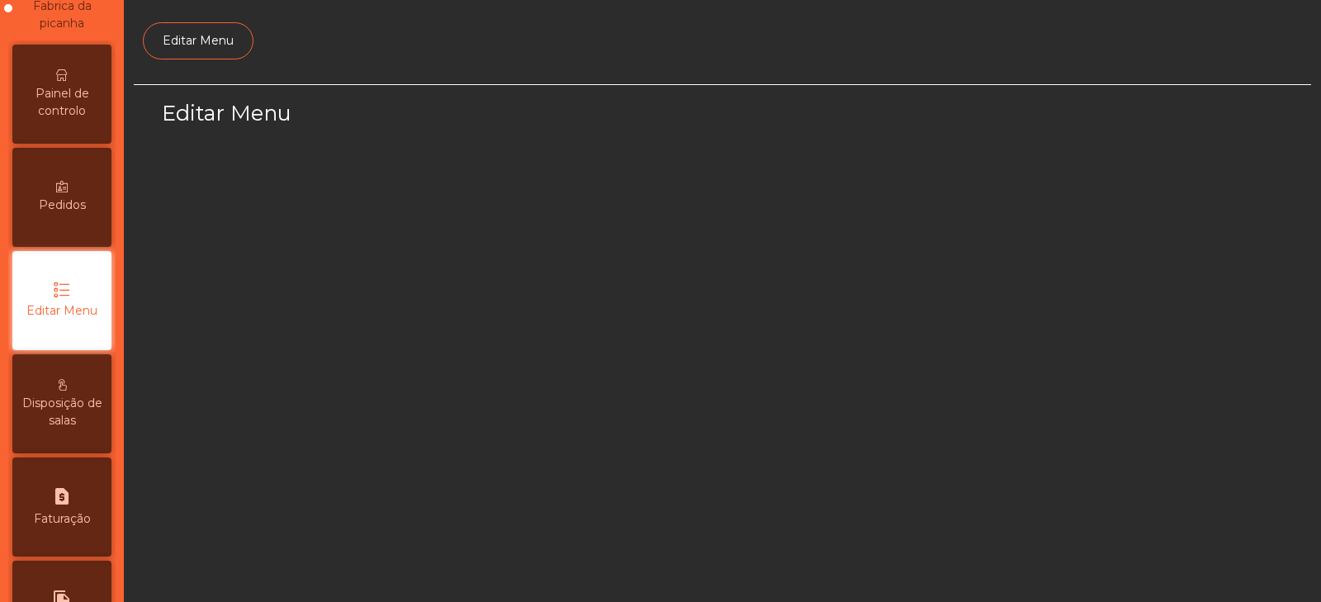
select select "*"
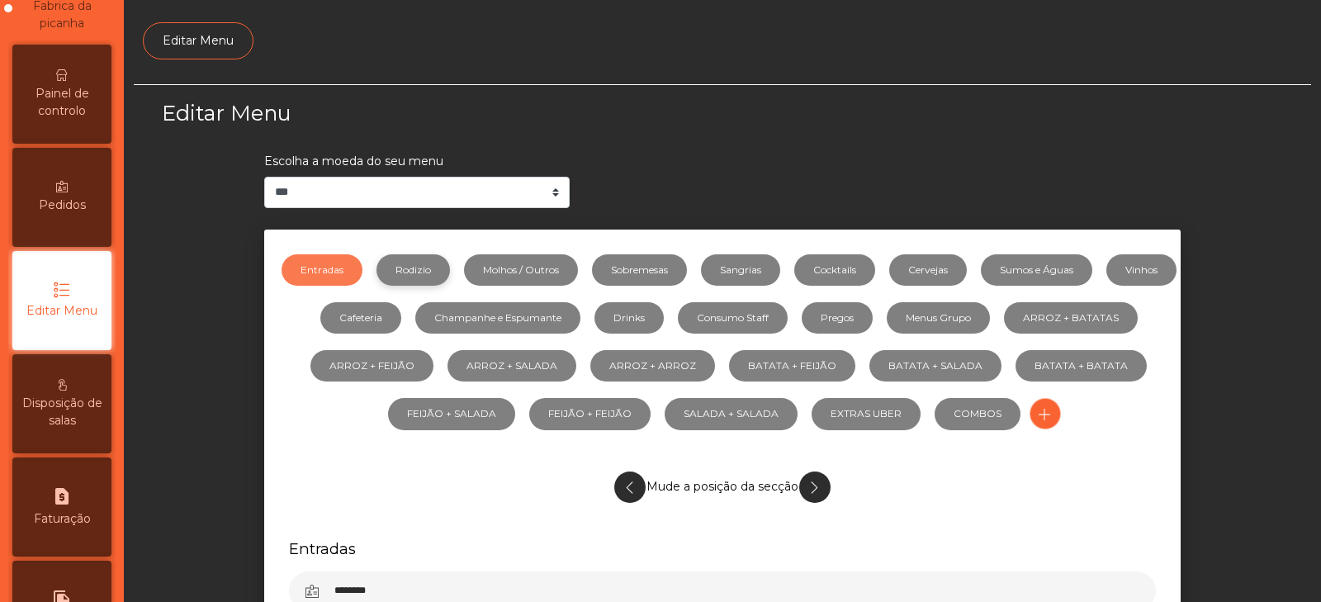
click at [448, 268] on link "Rodizio" at bounding box center [414, 269] width 74 height 31
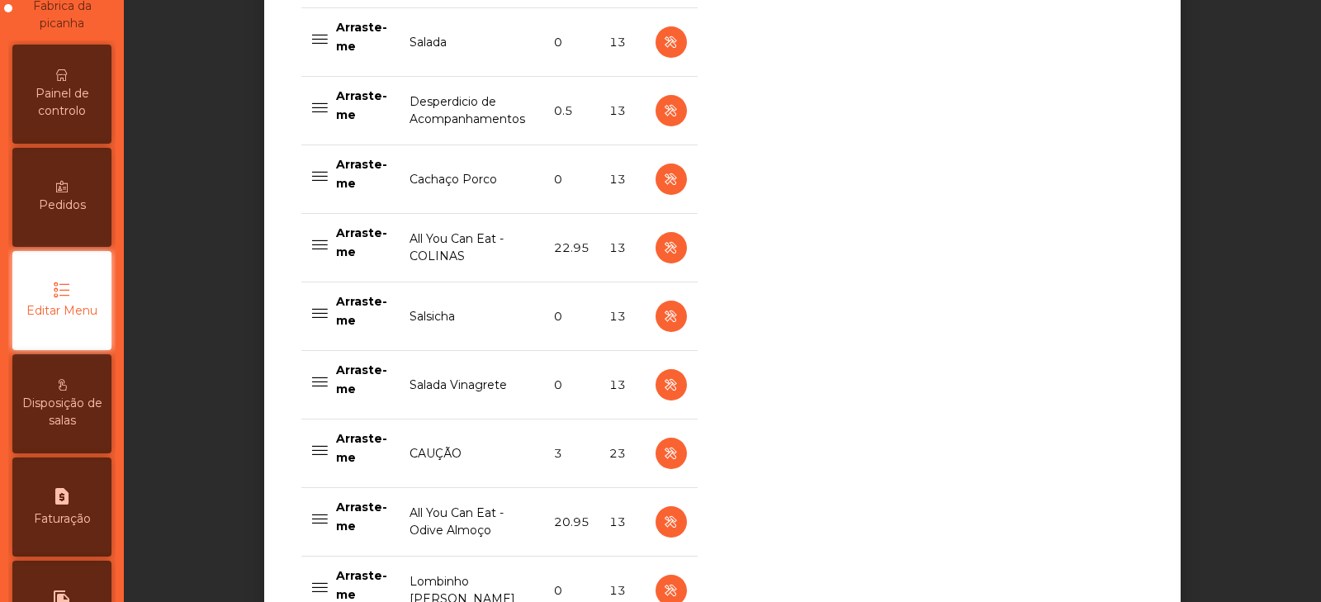
scroll to position [1217, 0]
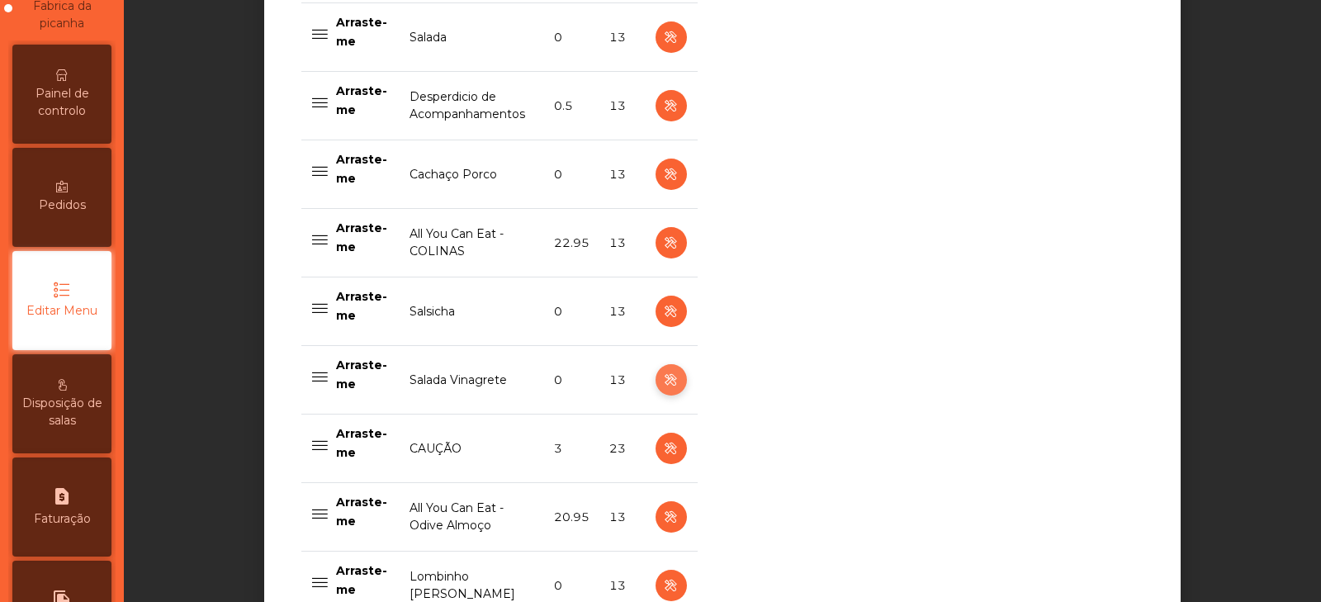
click at [665, 382] on icon "button" at bounding box center [671, 380] width 19 height 21
select select "**"
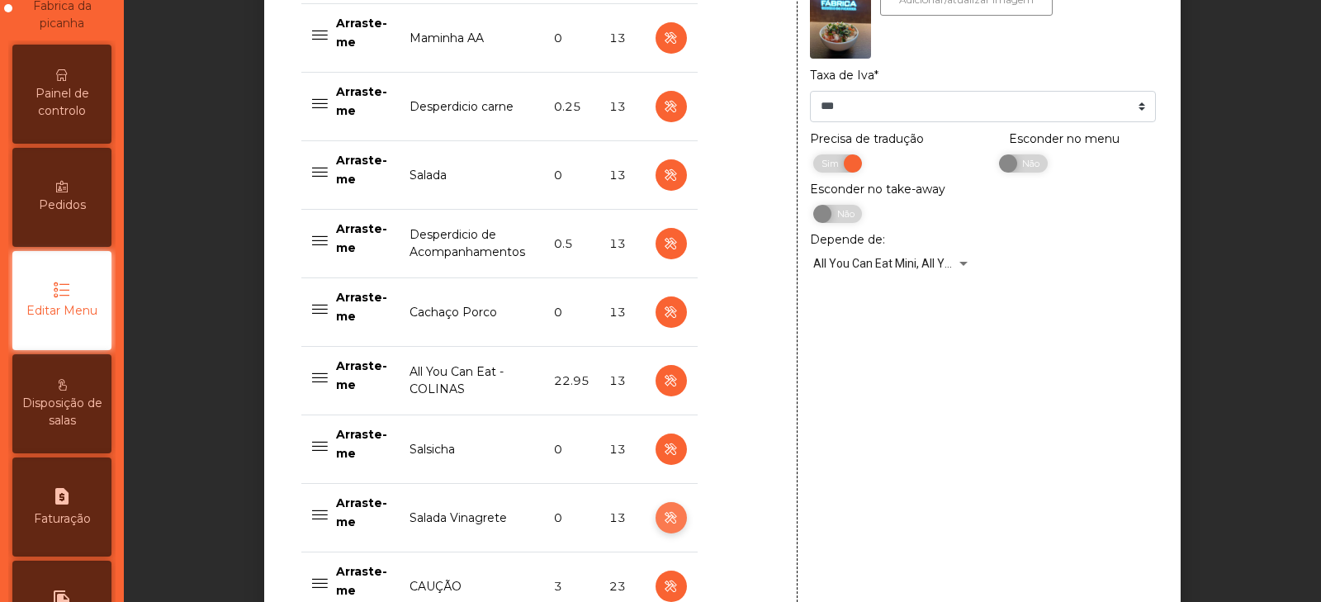
scroll to position [1076, 0]
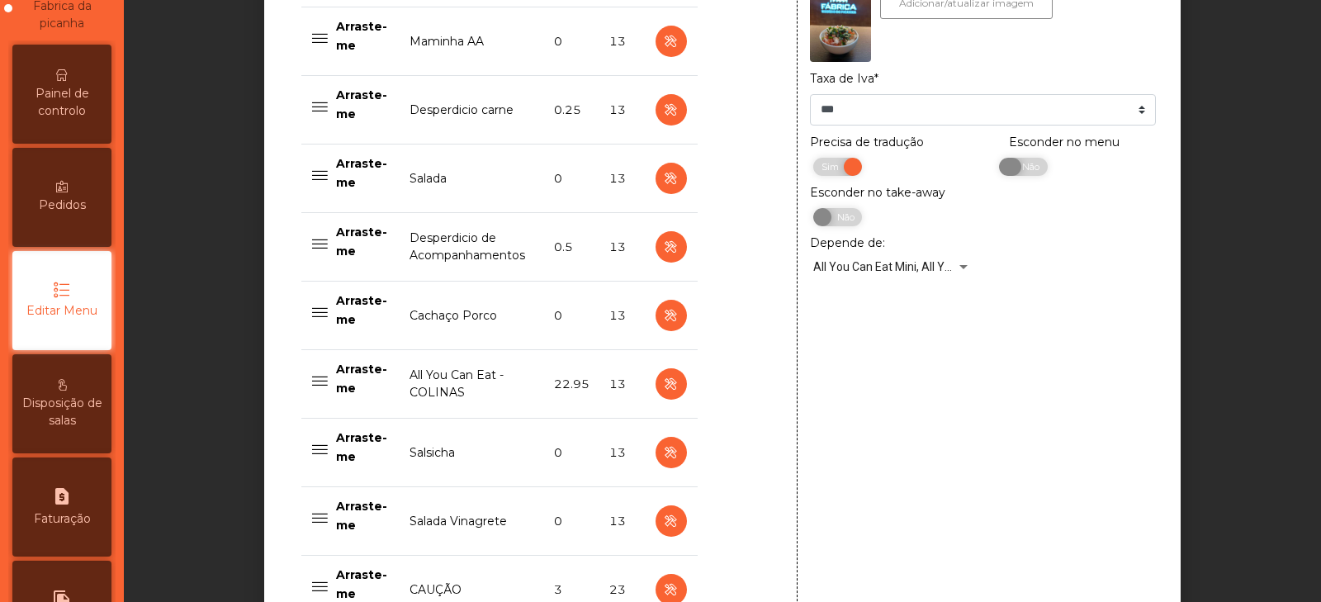
click at [1019, 164] on span "Não" at bounding box center [1028, 167] width 41 height 18
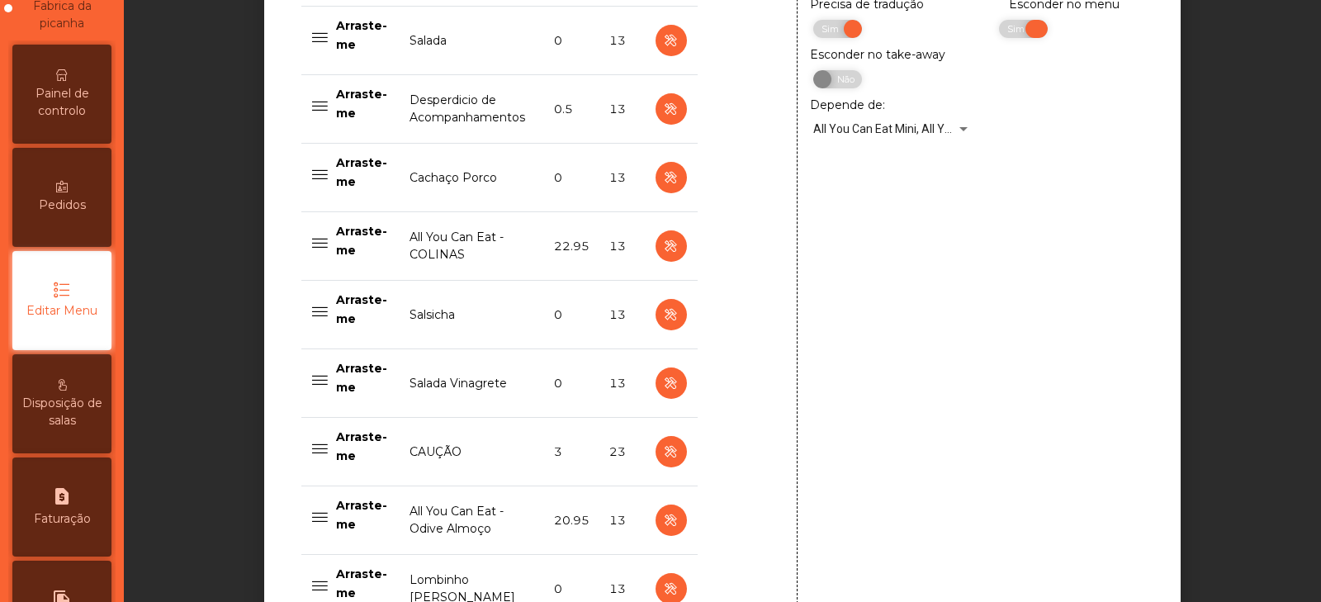
scroll to position [1443, 0]
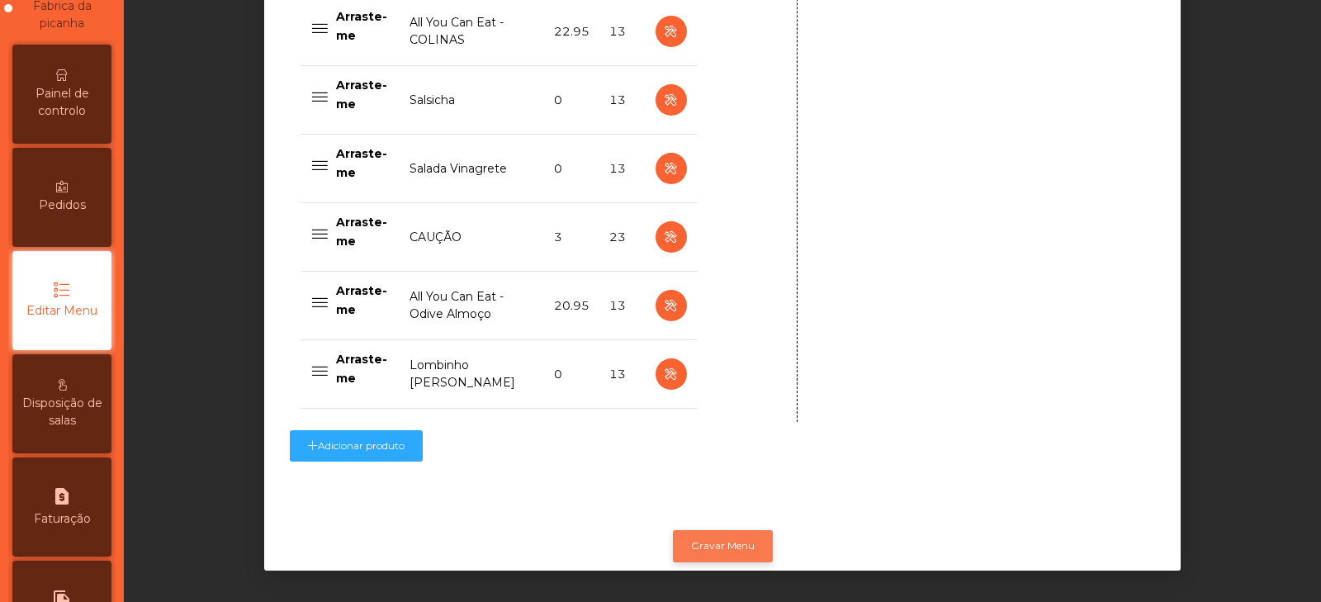
click at [714, 536] on button "Gravar Menu" at bounding box center [723, 545] width 100 height 31
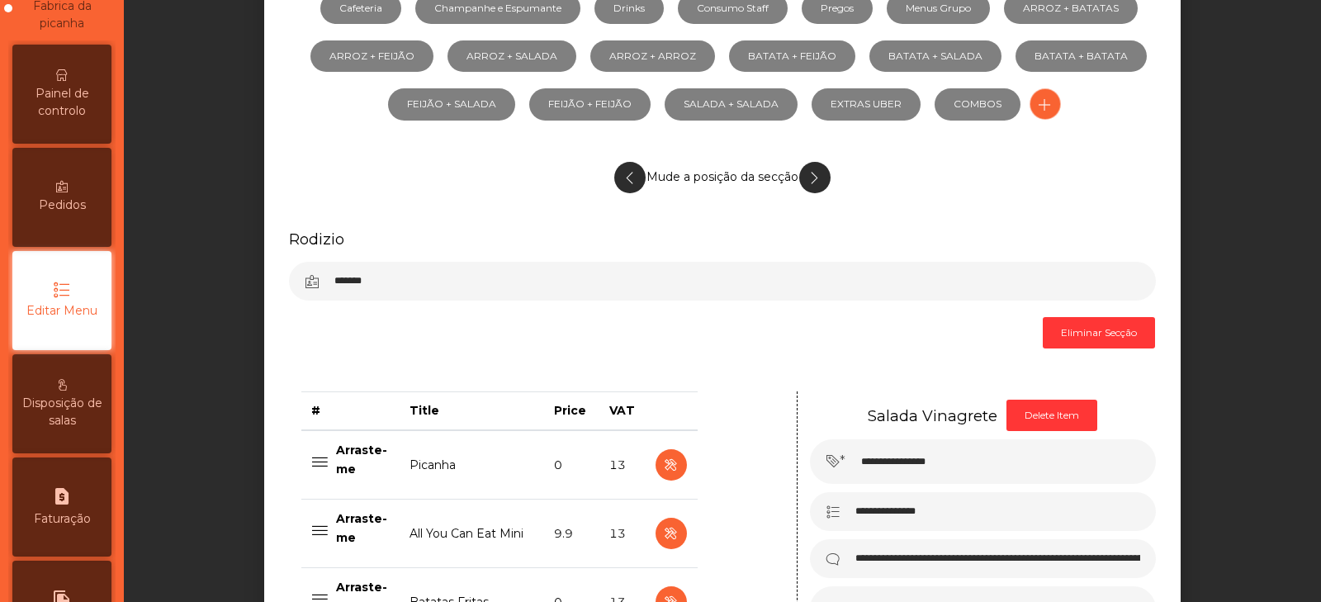
scroll to position [0, 0]
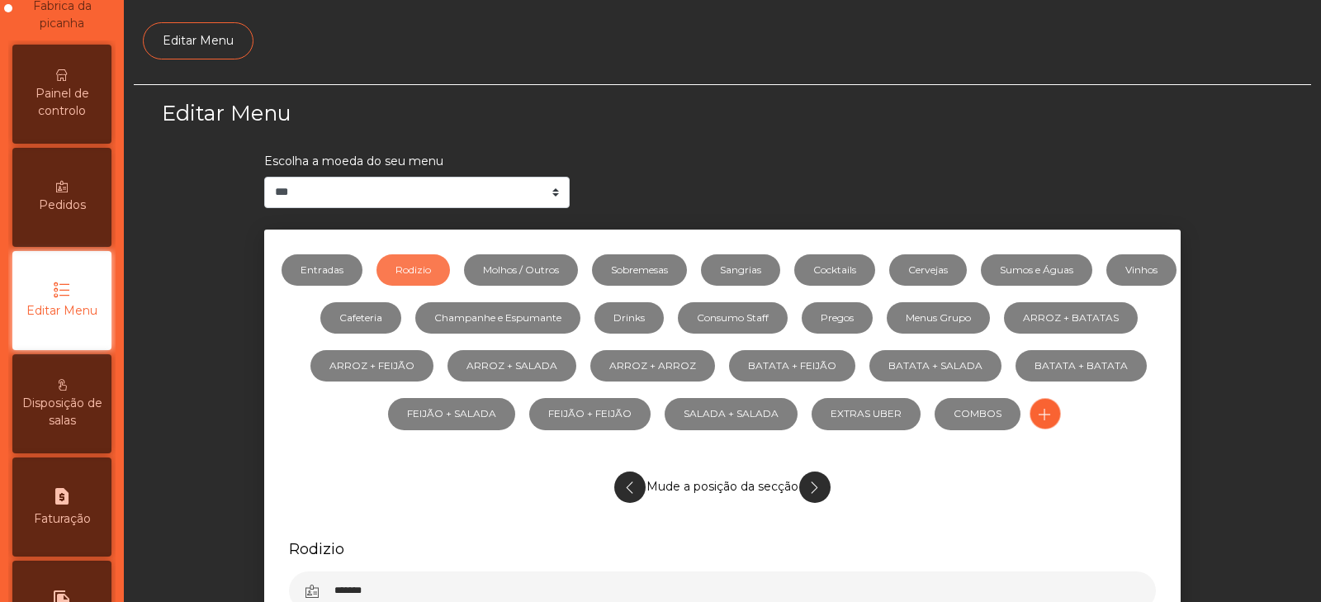
click at [63, 109] on span "Painel de controlo" at bounding box center [62, 102] width 91 height 35
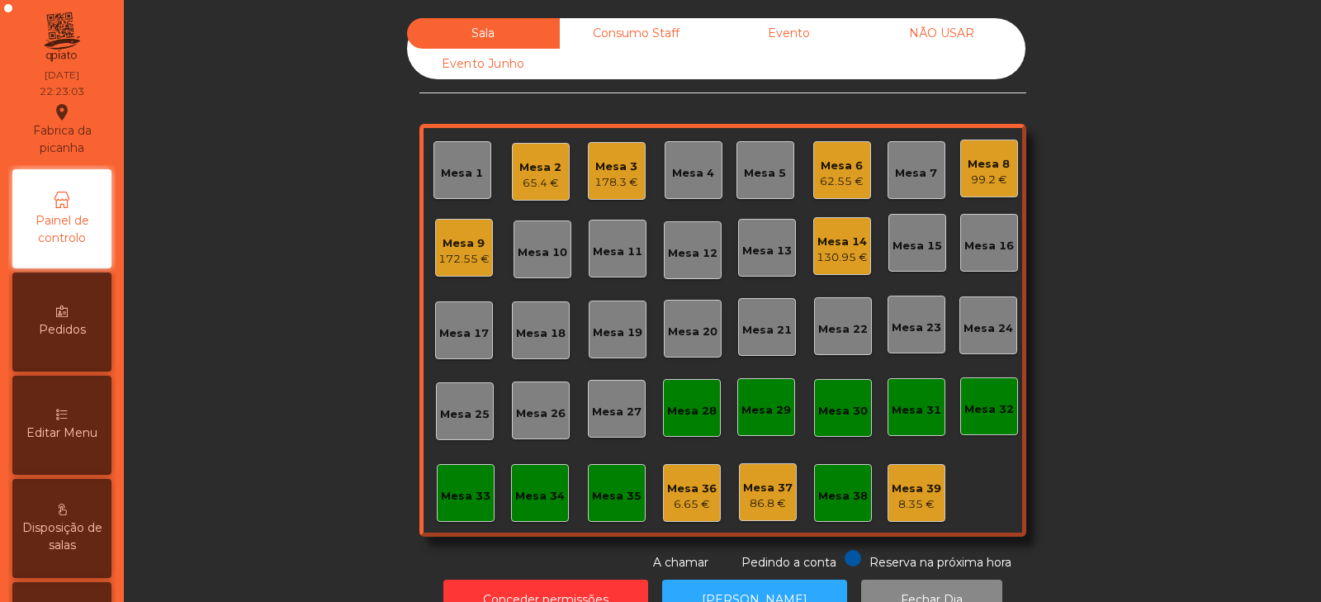
click at [275, 331] on div "Sala Consumo Staff Evento NÃO USAR Evento Junho Mesa 1 Mesa 2 65.4 € [GEOGRAPHI…" at bounding box center [722, 294] width 1153 height 553
click at [1122, 204] on div "Sala Consumo Staff Evento NÃO USAR Evento Junho Mesa 1 Mesa 2 65.4 € [GEOGRAPHI…" at bounding box center [722, 294] width 1153 height 553
click at [451, 268] on div "Mesa 9 172.55 €" at bounding box center [464, 248] width 58 height 58
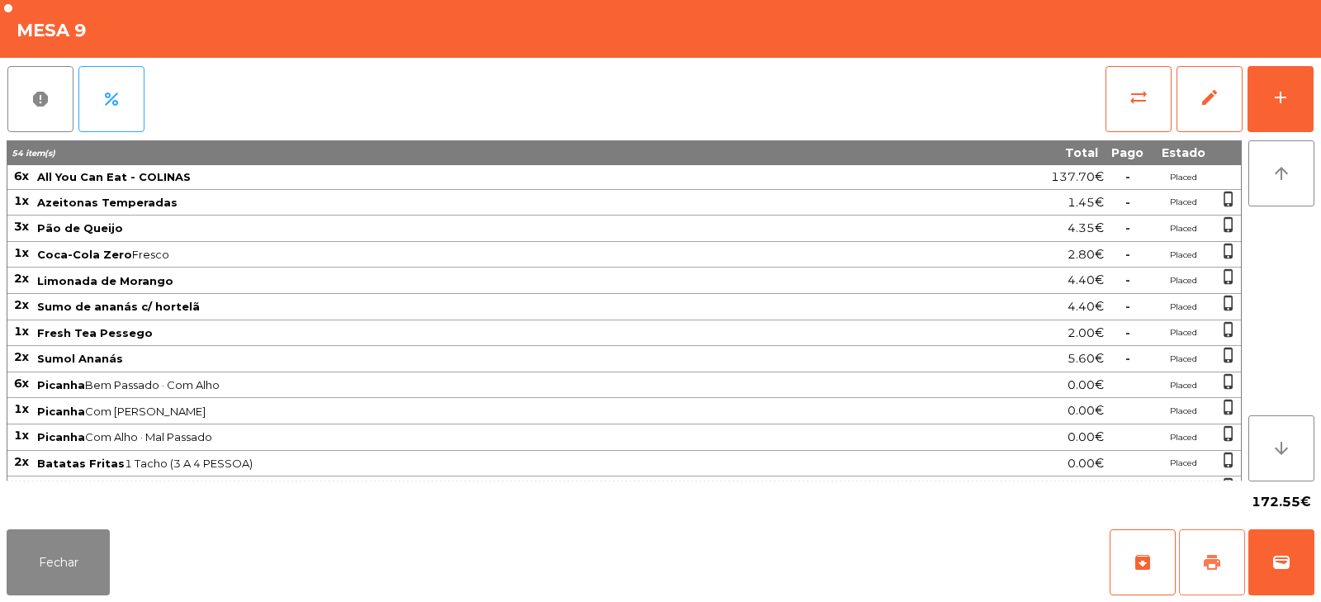
click at [1213, 551] on button "print" at bounding box center [1212, 562] width 66 height 66
click at [1277, 561] on span "wallet" at bounding box center [1282, 563] width 20 height 20
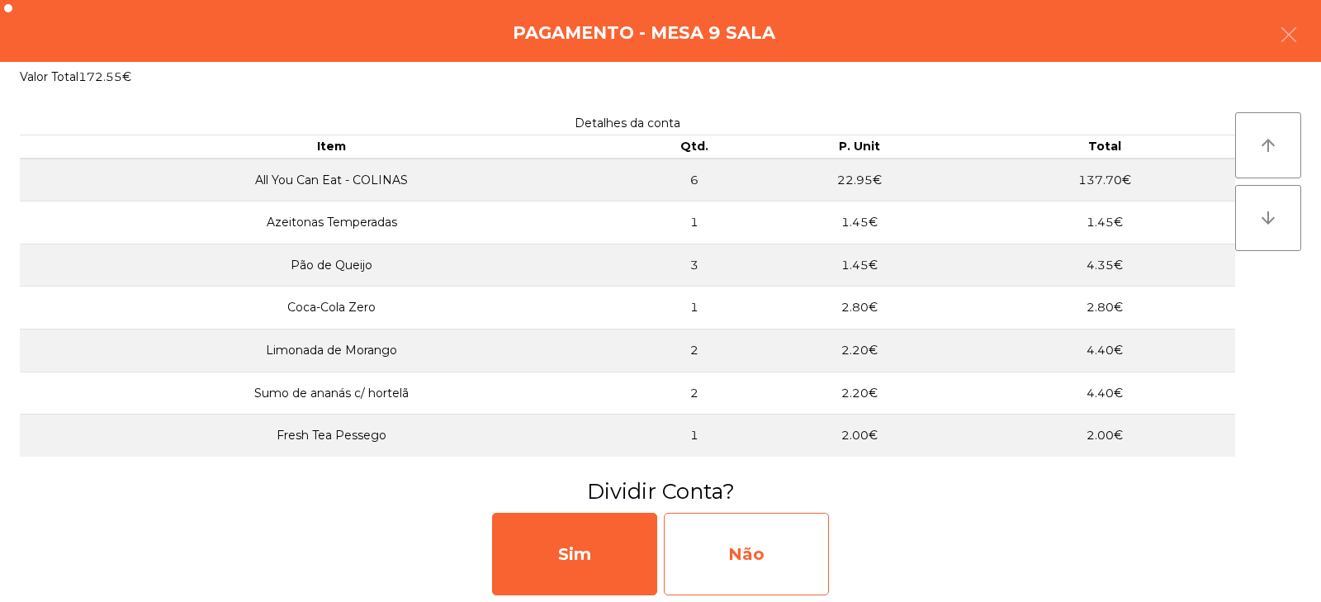
click at [746, 551] on div "Não" at bounding box center [746, 554] width 165 height 83
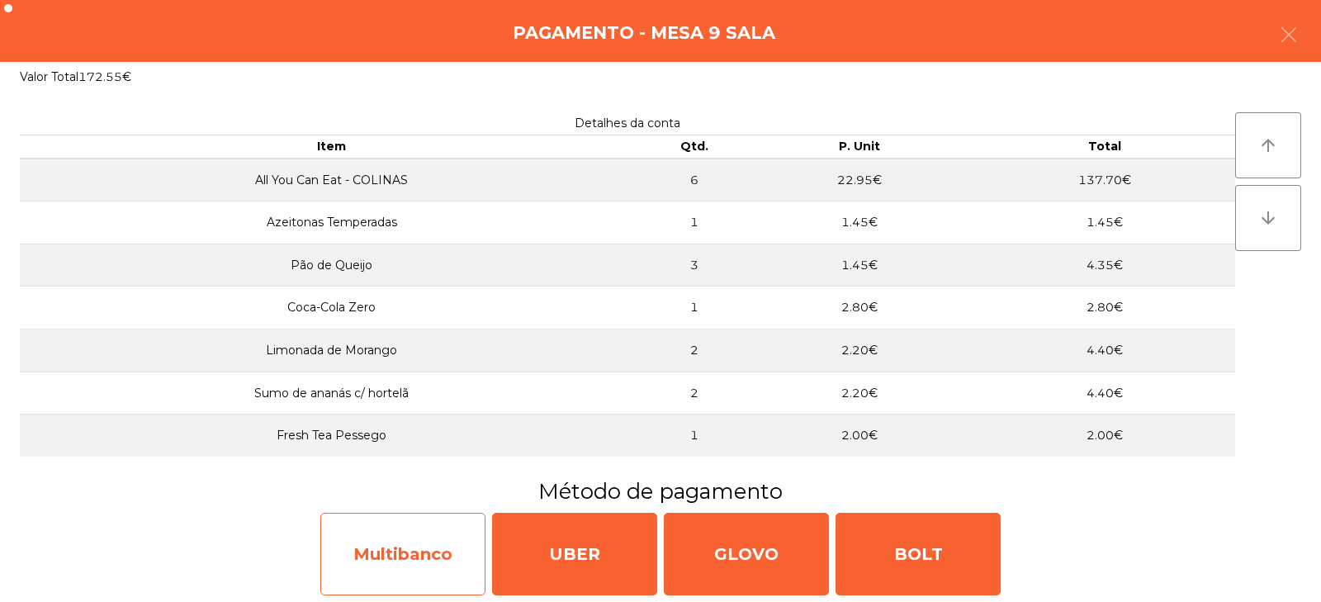
click at [402, 557] on div "Multibanco" at bounding box center [402, 554] width 165 height 83
select select "**"
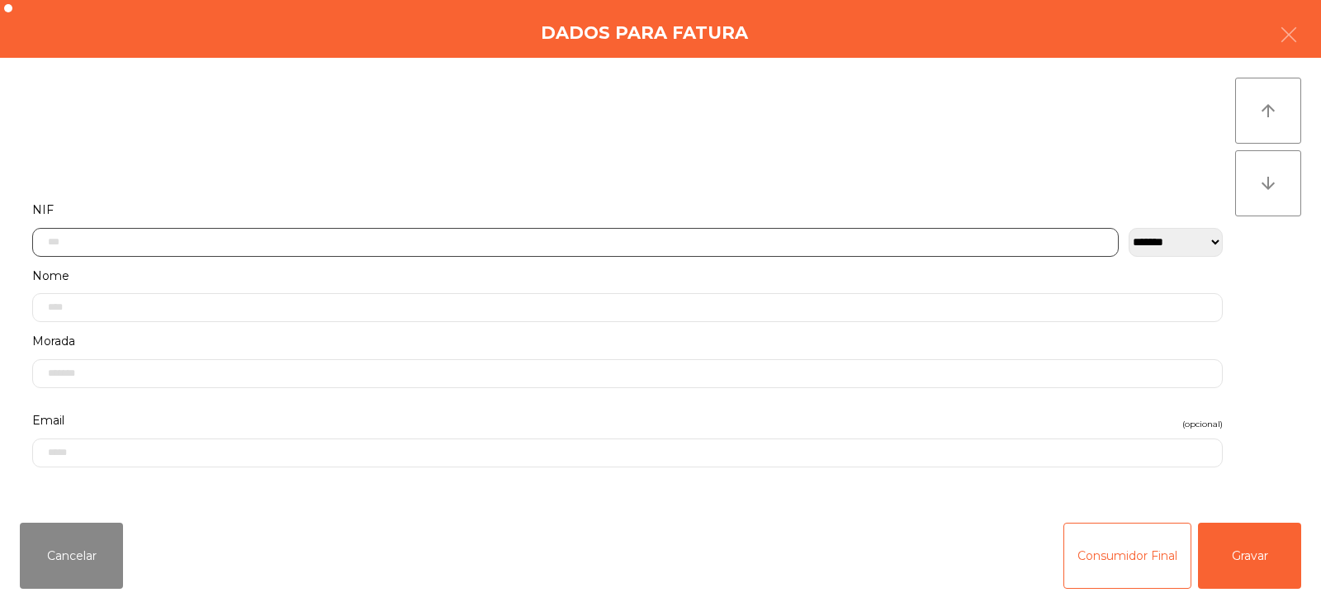
click at [382, 237] on input "text" at bounding box center [575, 242] width 1087 height 29
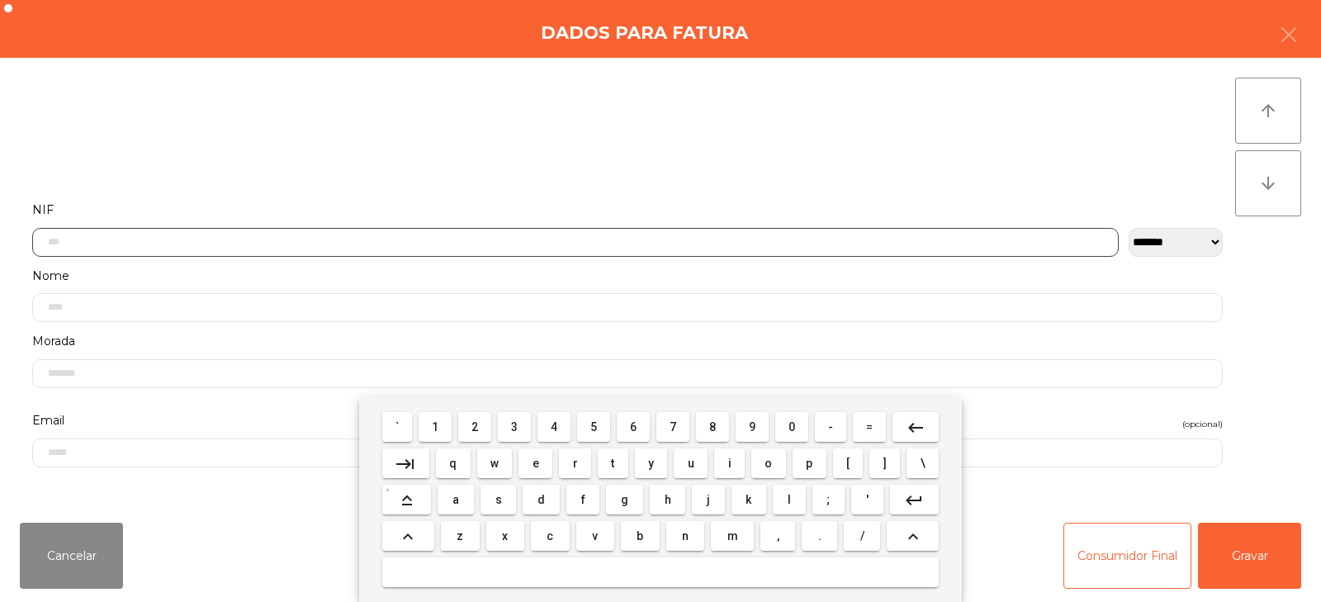
scroll to position [121, 0]
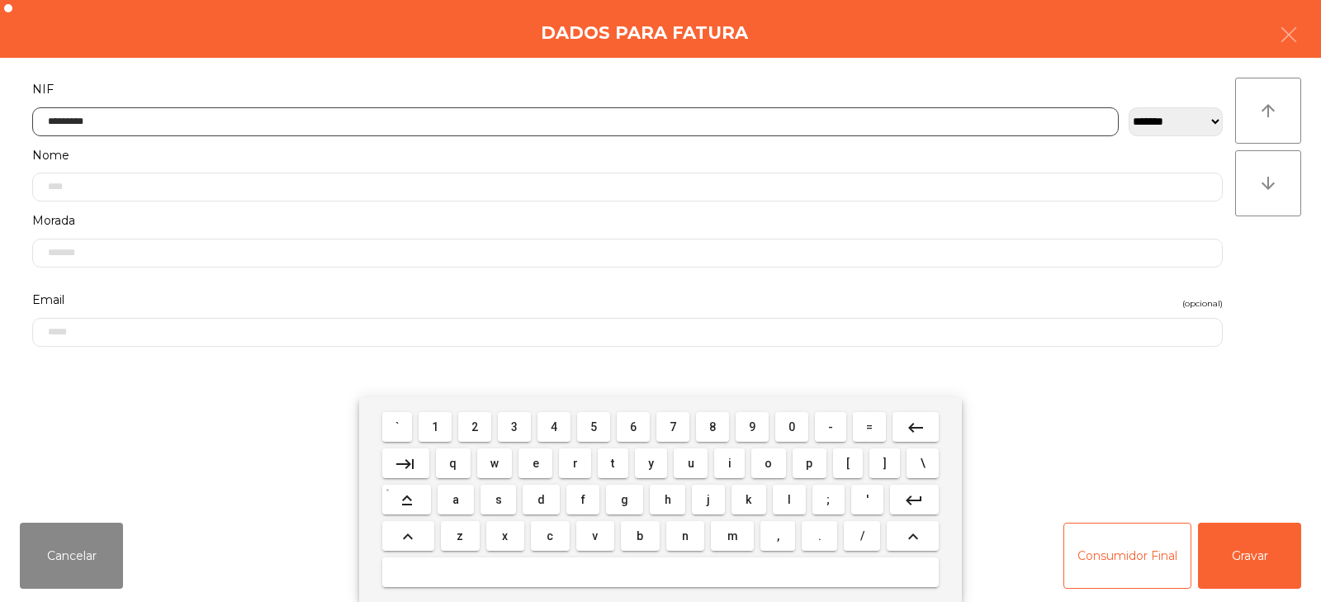
type input "*********"
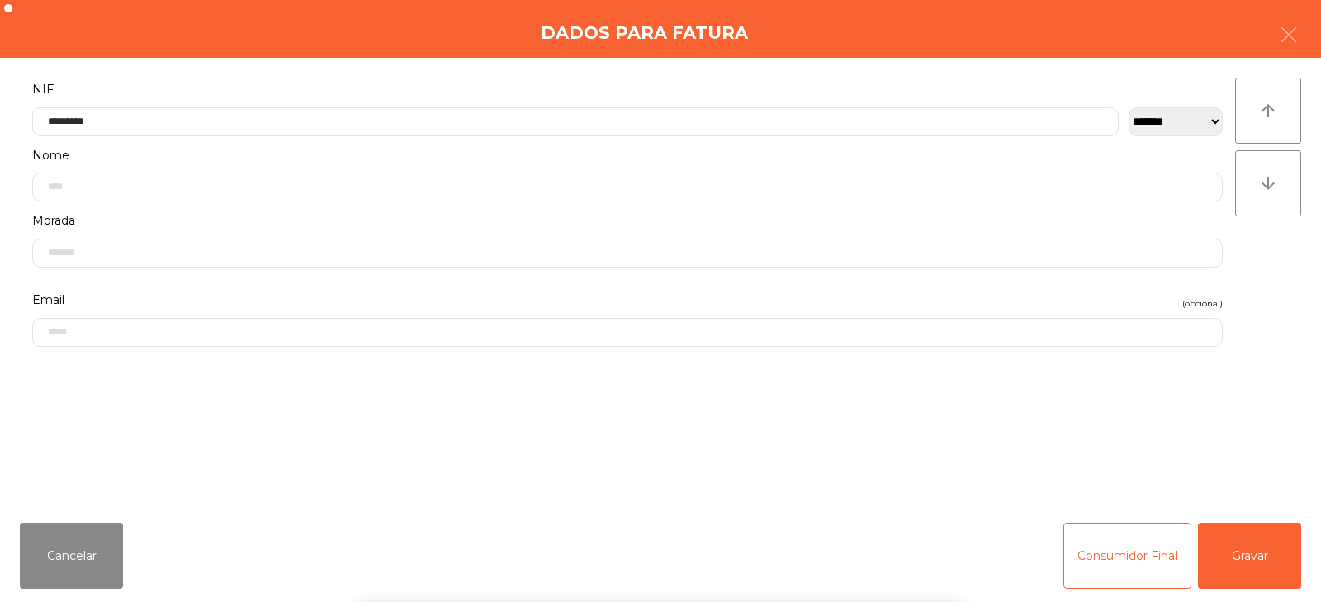
click at [1258, 542] on div "` 1 2 3 4 5 6 7 8 9 0 - = keyboard_backspace keyboard_tab q w e r t y u i o p […" at bounding box center [660, 499] width 1321 height 205
click at [1242, 558] on button "Gravar" at bounding box center [1249, 556] width 103 height 66
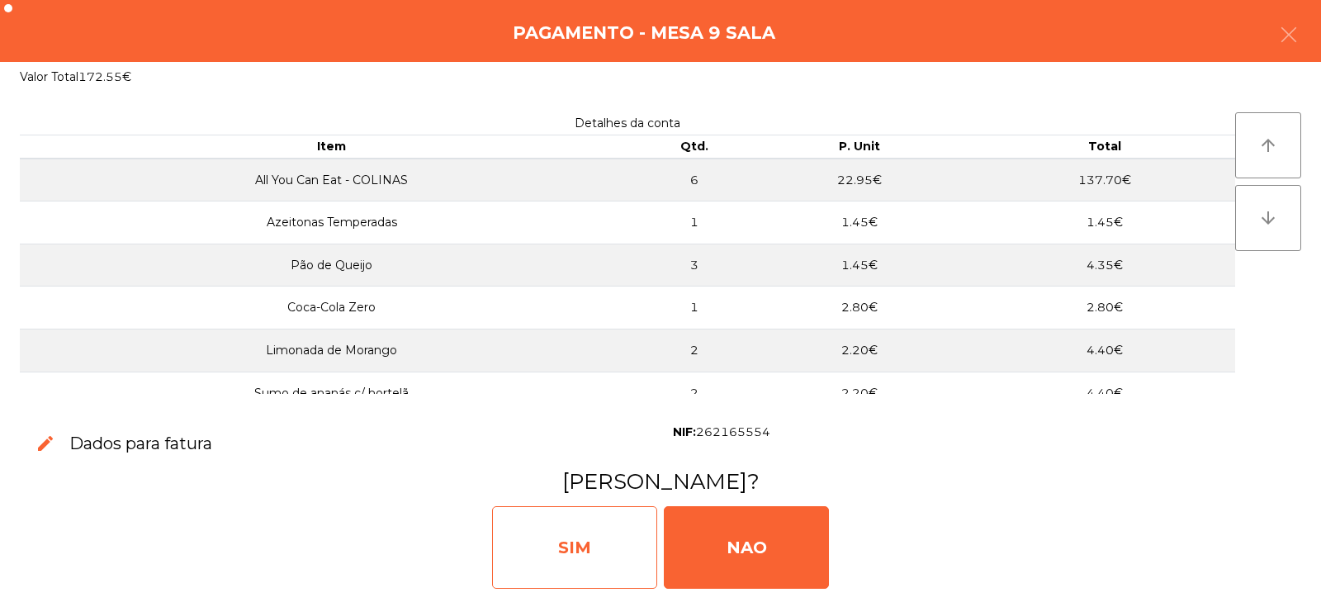
click at [595, 524] on div "SIM" at bounding box center [574, 547] width 165 height 83
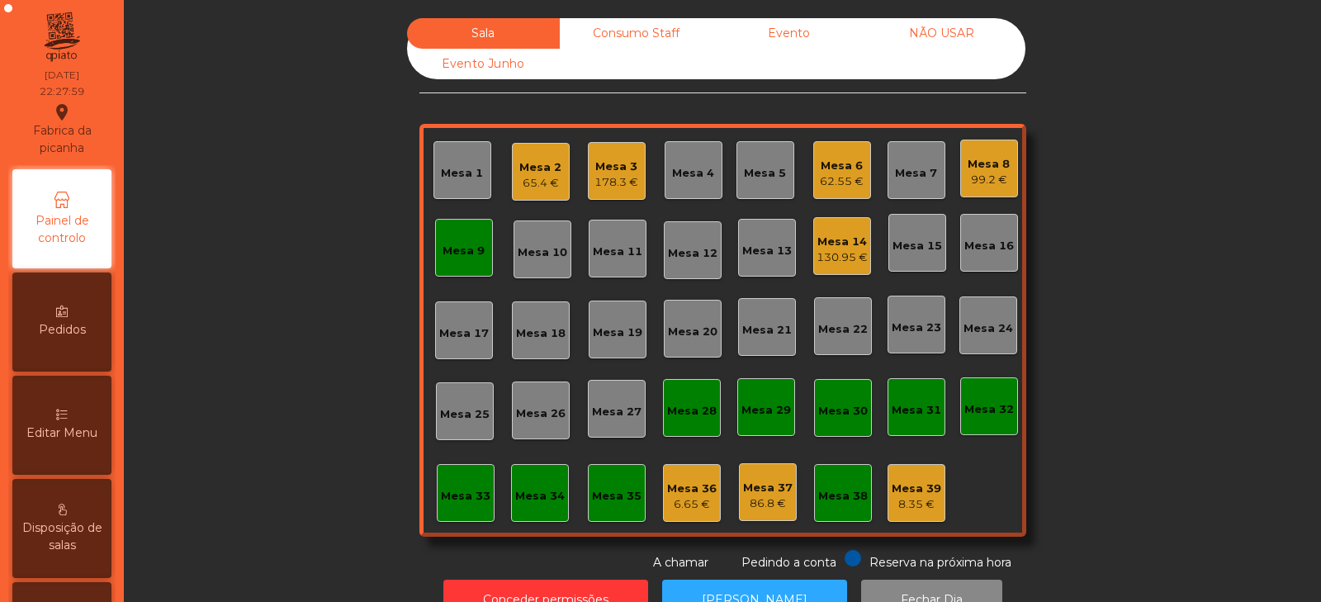
click at [464, 261] on div "Mesa 9" at bounding box center [464, 248] width 58 height 58
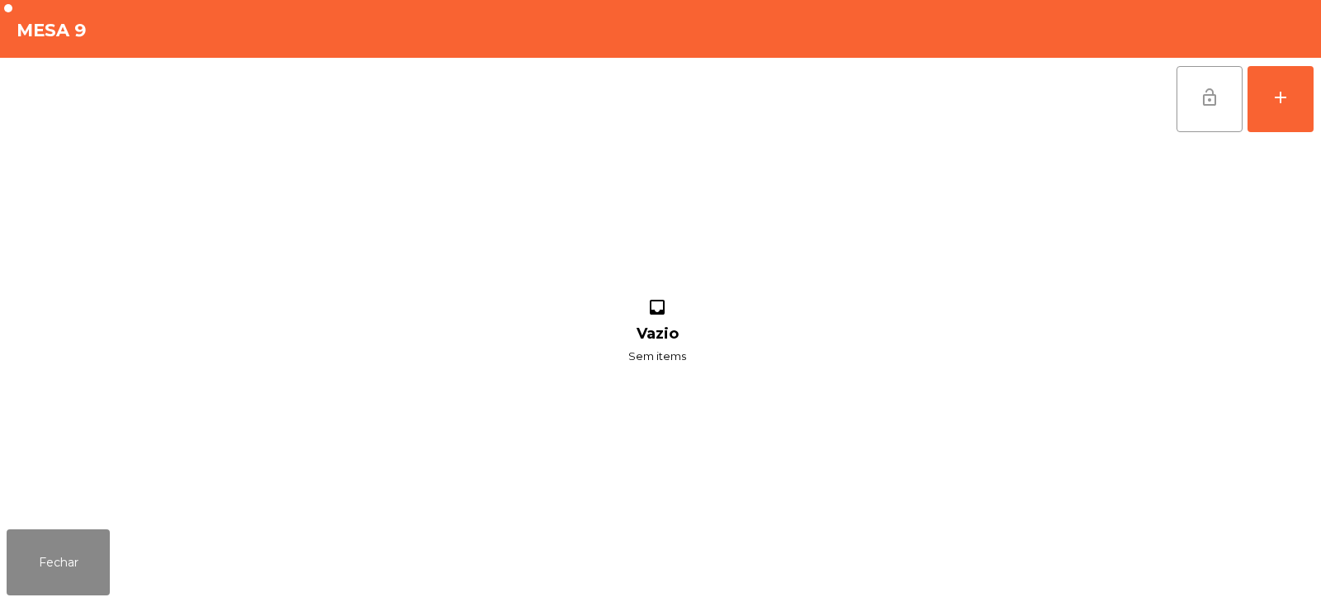
click at [1205, 119] on button "lock_open" at bounding box center [1210, 99] width 66 height 66
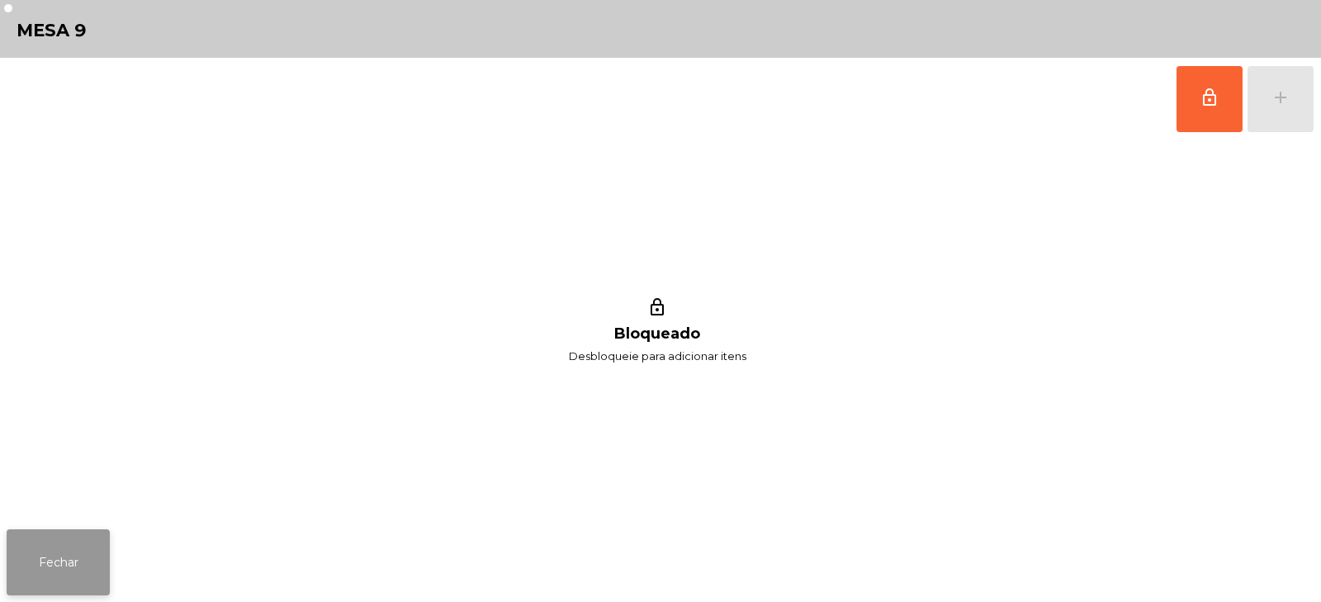
click at [69, 567] on button "Fechar" at bounding box center [58, 562] width 103 height 66
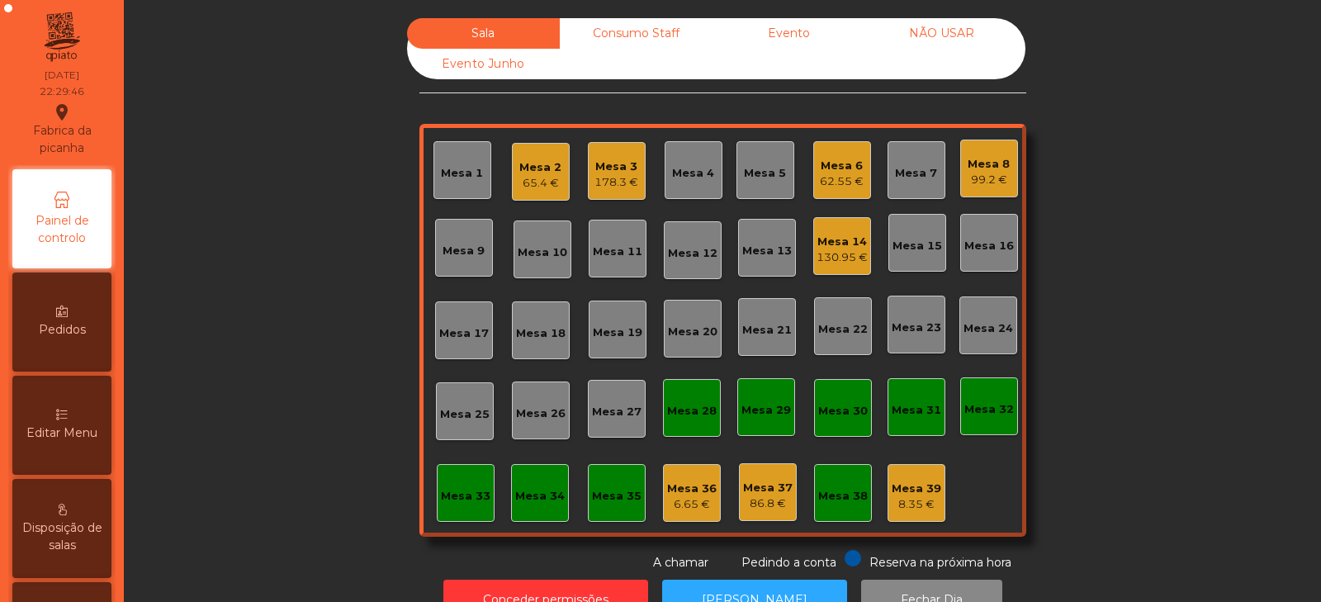
click at [277, 295] on div "Sala Consumo Staff Evento NÃO USAR Evento Junho Mesa 1 Mesa 2 65.4 € Mesa 3 178…" at bounding box center [722, 294] width 1153 height 553
click at [232, 203] on div "Sala Consumo Staff Evento NÃO USAR Evento Junho Mesa 1 Mesa 2 65.4 € Mesa 3 178…" at bounding box center [722, 294] width 1153 height 553
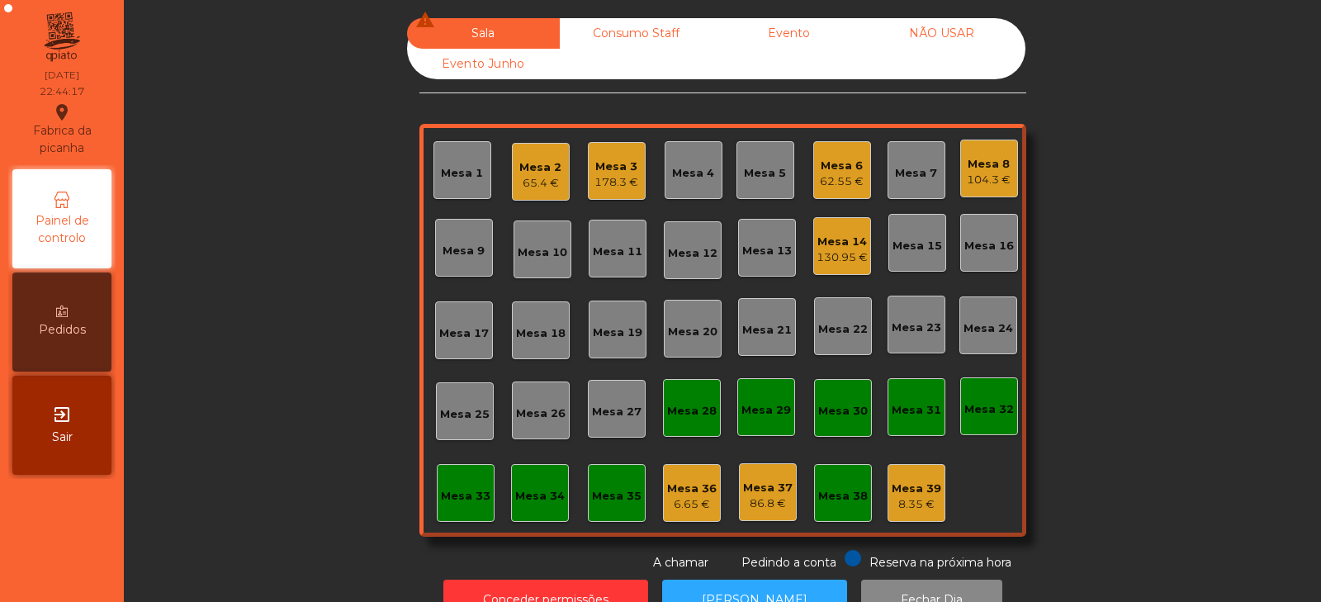
click at [841, 171] on div "Mesa 6" at bounding box center [842, 166] width 44 height 17
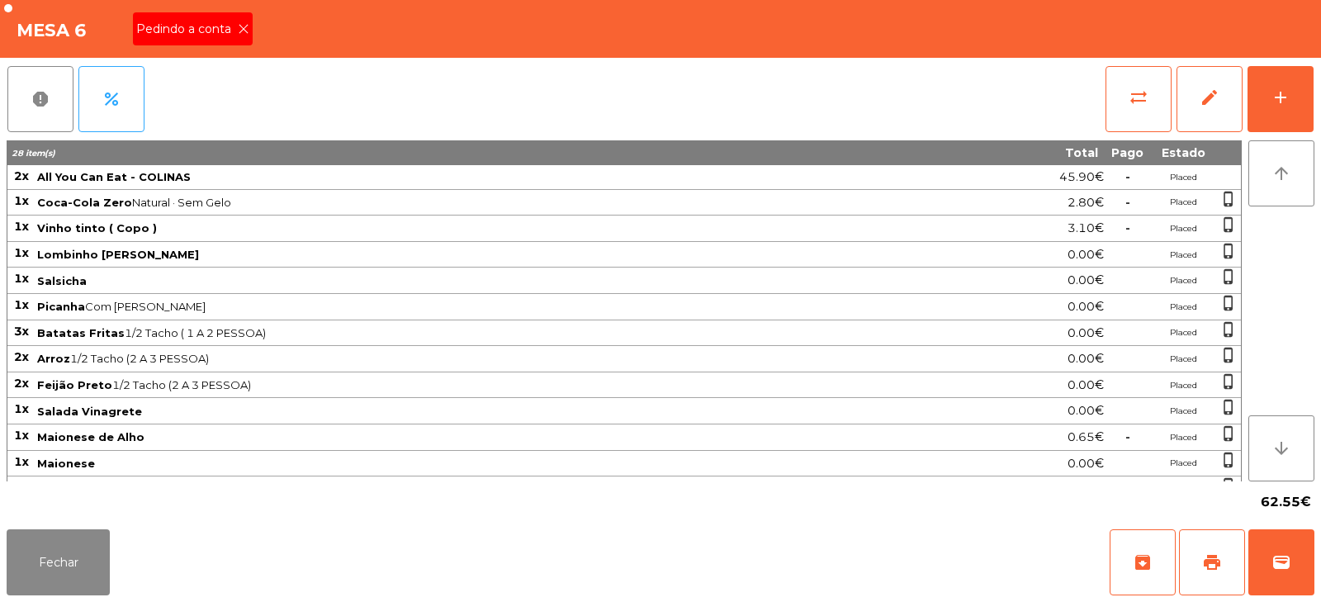
click at [209, 42] on div "Pedindo a conta" at bounding box center [193, 28] width 120 height 33
click at [1142, 97] on span "sync_alt" at bounding box center [1139, 98] width 20 height 20
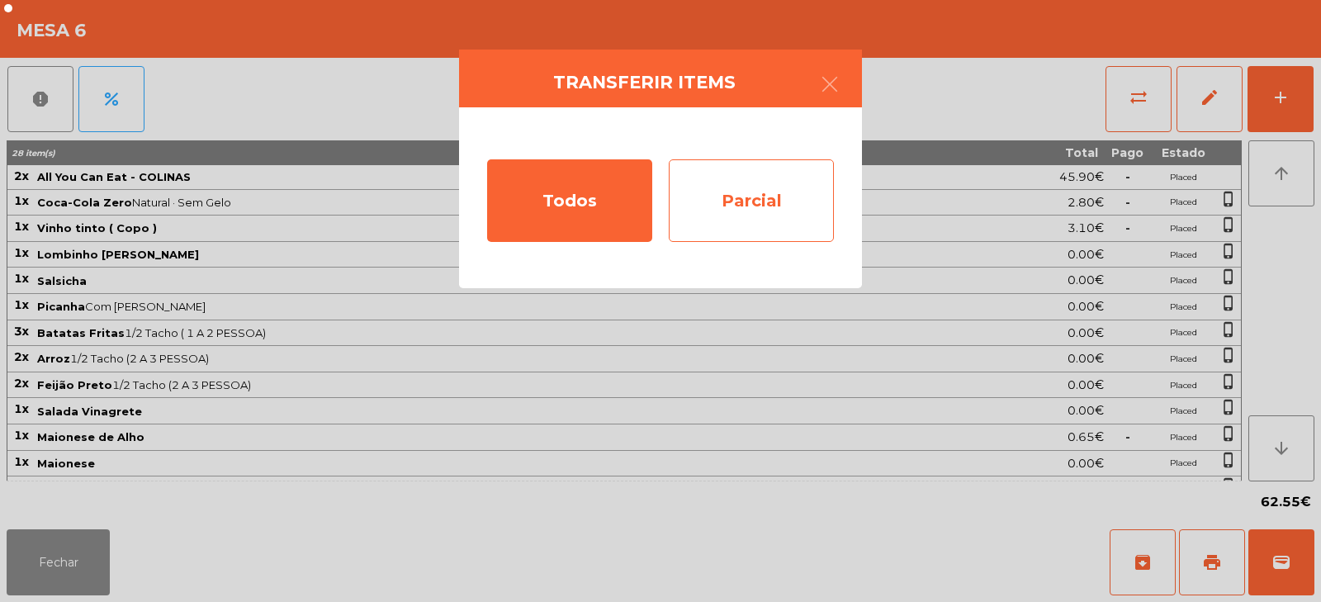
click at [739, 199] on div "Parcial" at bounding box center [751, 200] width 165 height 83
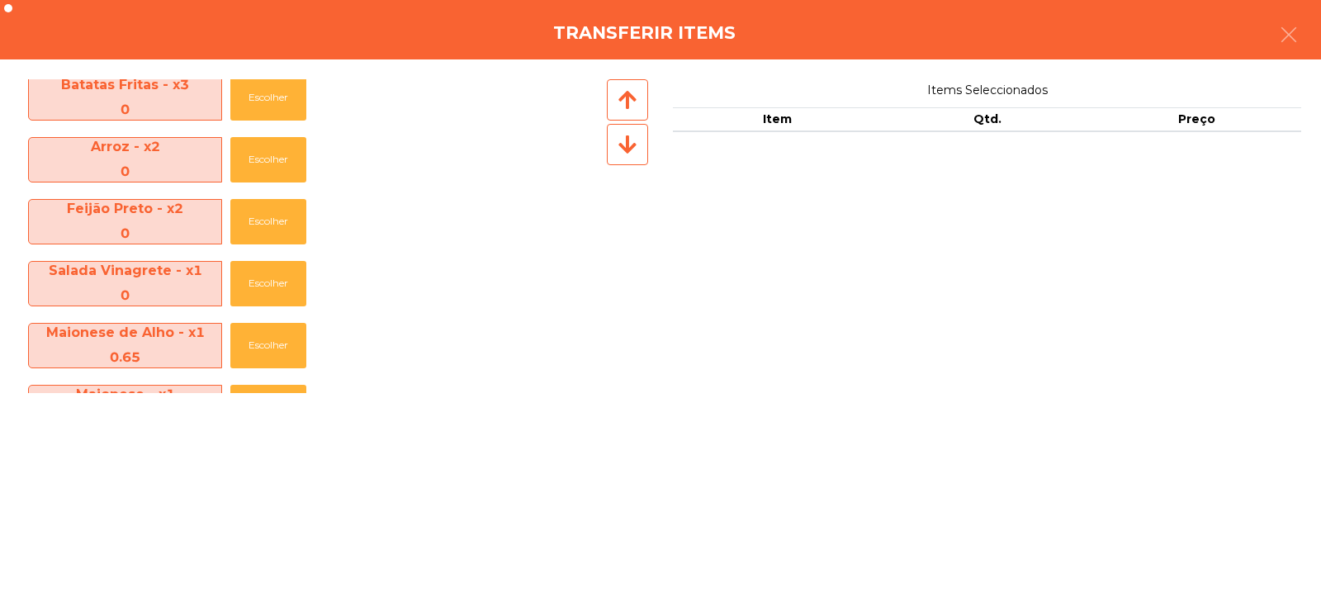
scroll to position [801, 0]
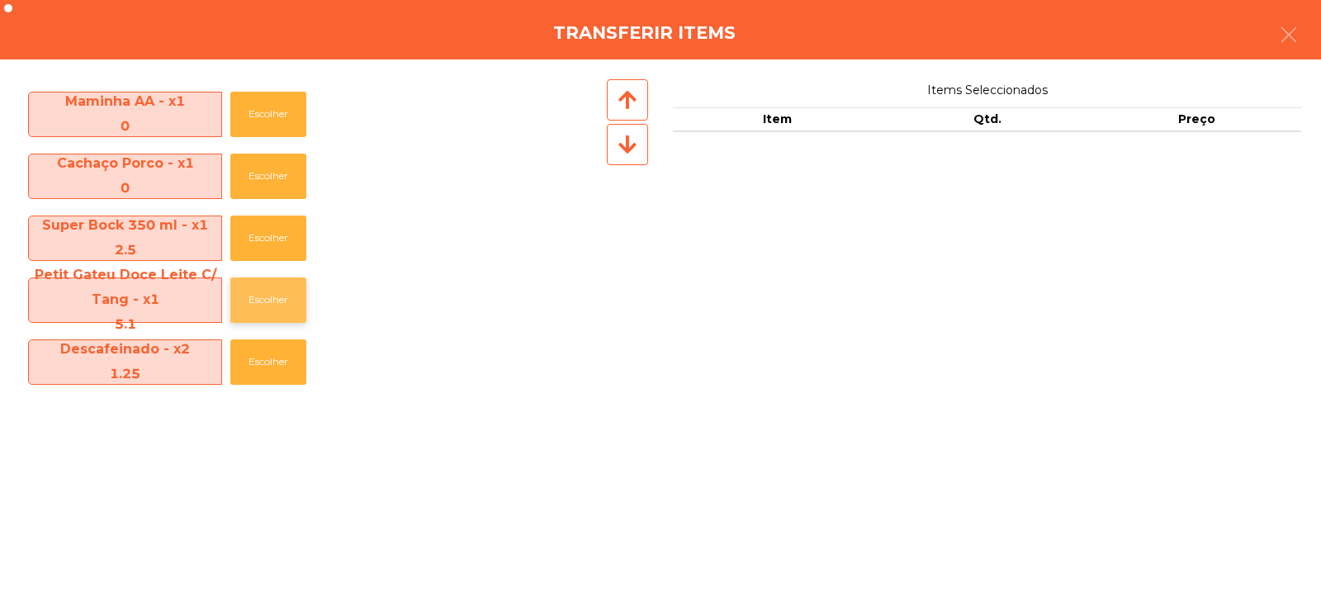
click at [278, 306] on button "Escolher" at bounding box center [268, 300] width 76 height 45
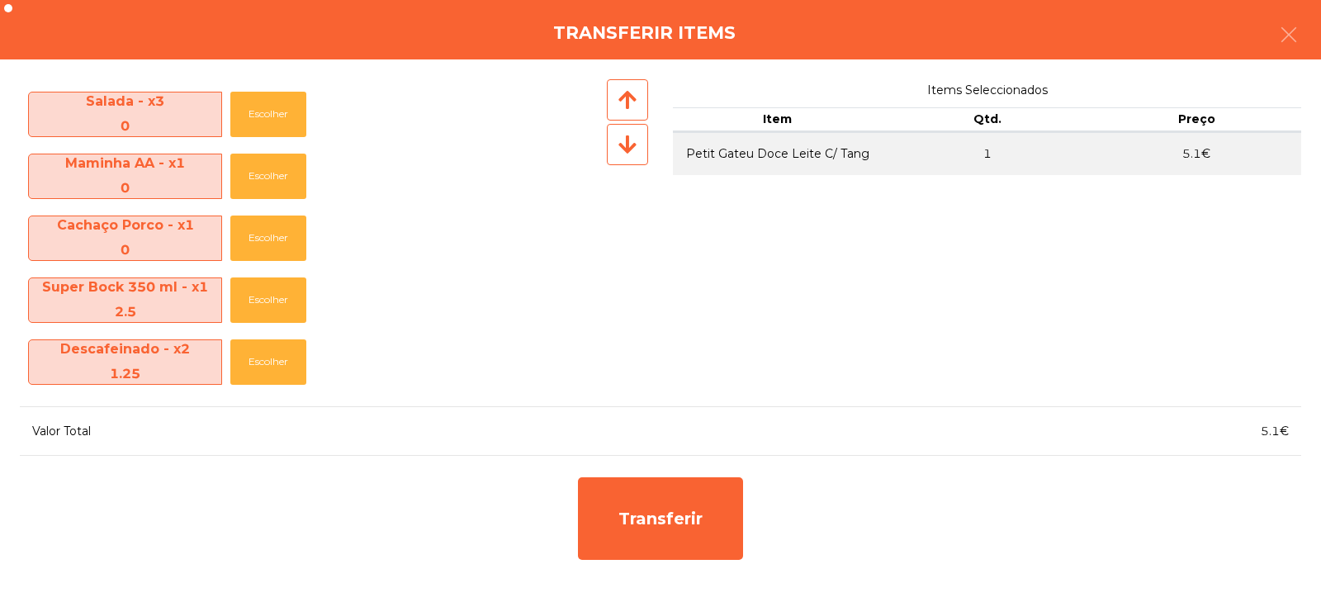
scroll to position [739, 0]
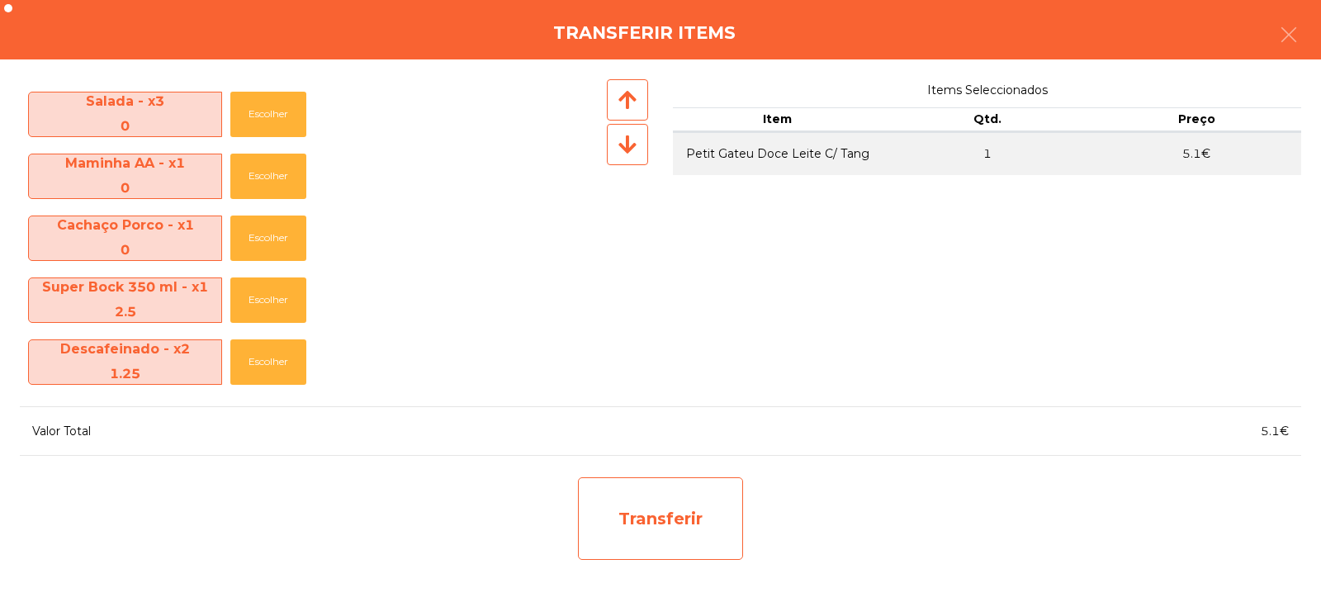
click at [667, 524] on div "Transferir" at bounding box center [660, 518] width 165 height 83
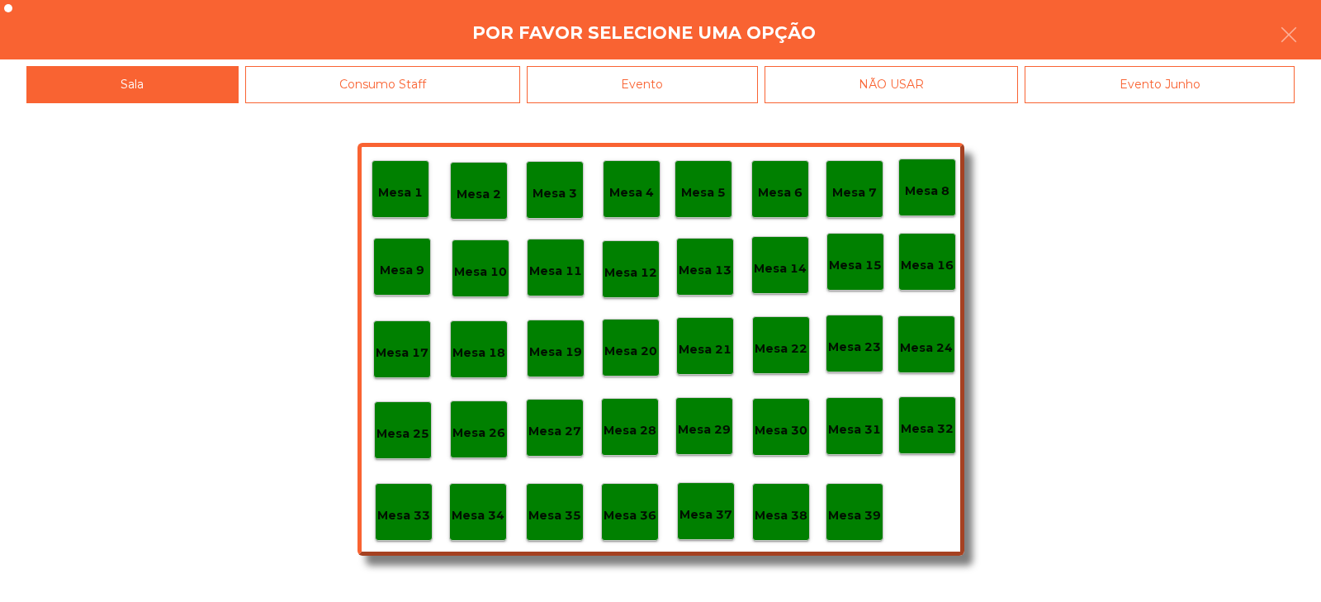
click at [850, 510] on p "Mesa 39" at bounding box center [854, 515] width 53 height 19
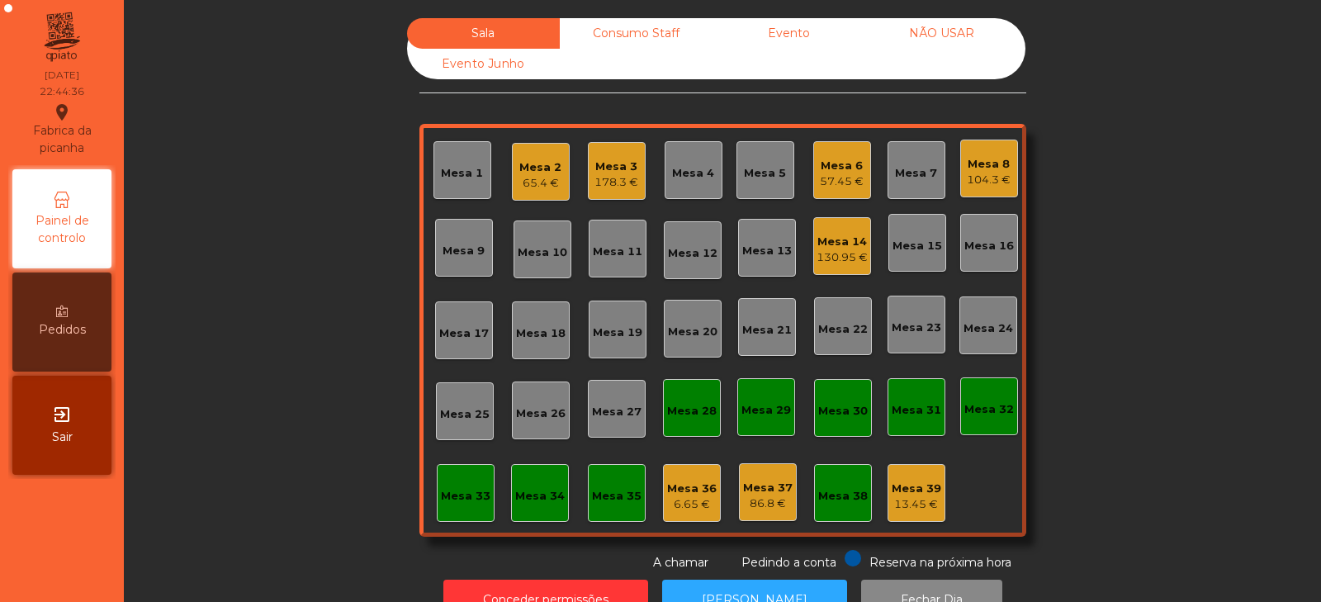
click at [1165, 344] on div "Sala Consumo Staff Evento NÃO USAR Evento Junho Mesa 1 Mesa 2 65.4 € Mesa 3 178…" at bounding box center [722, 294] width 1153 height 553
click at [820, 173] on div "Mesa 6" at bounding box center [842, 166] width 44 height 17
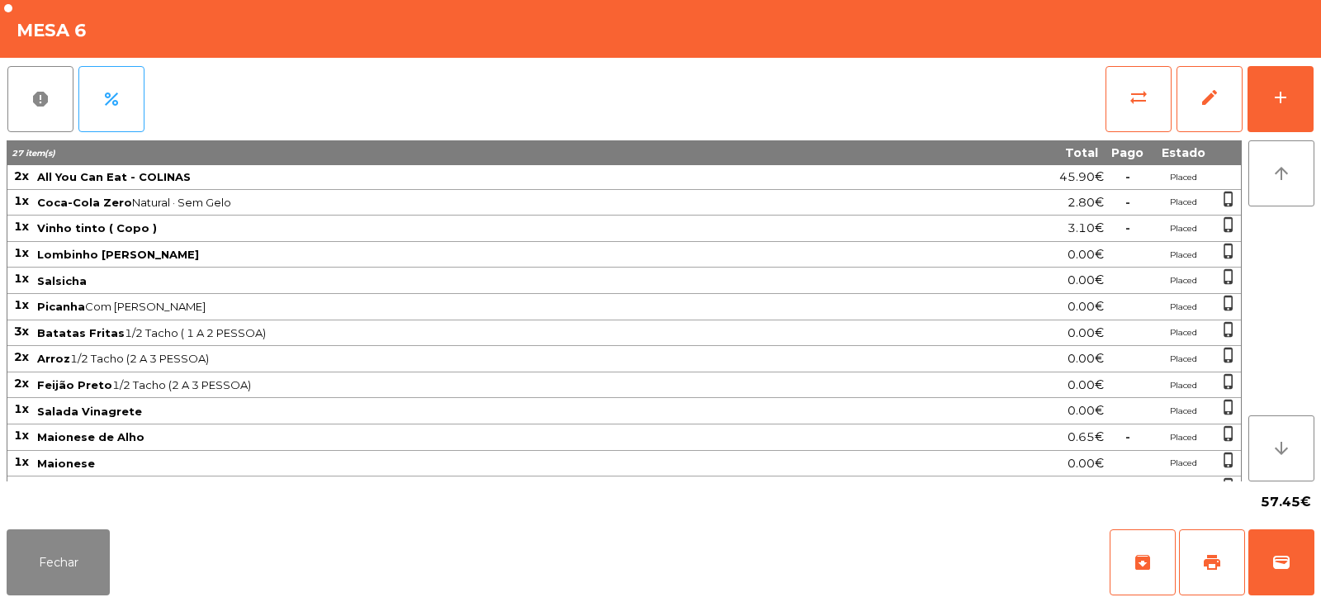
scroll to position [178, 0]
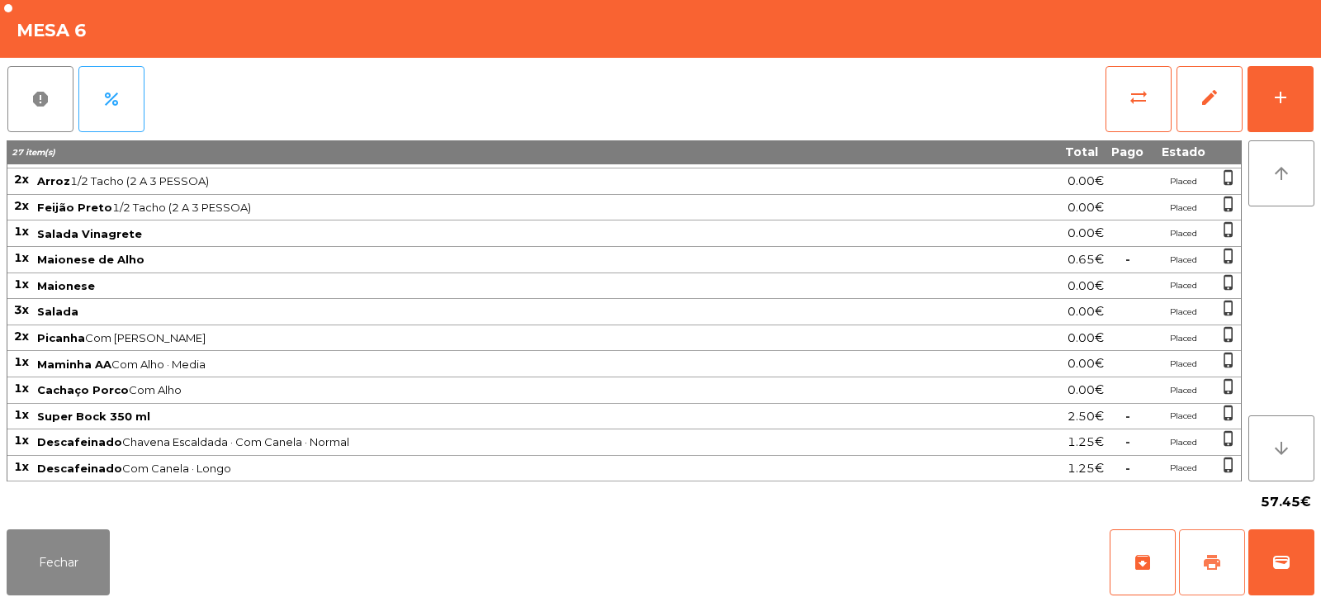
click at [1210, 558] on span "print" at bounding box center [1213, 563] width 20 height 20
click at [34, 580] on button "Fechar" at bounding box center [58, 562] width 103 height 66
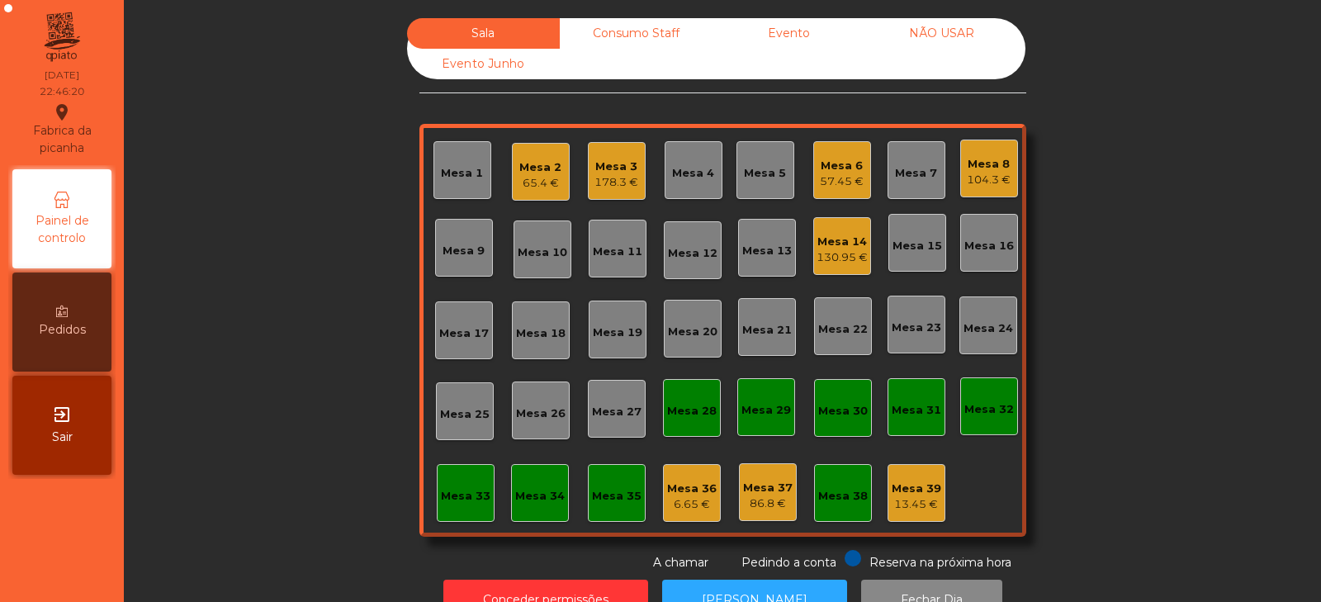
click at [836, 178] on div "57.45 €" at bounding box center [842, 181] width 44 height 17
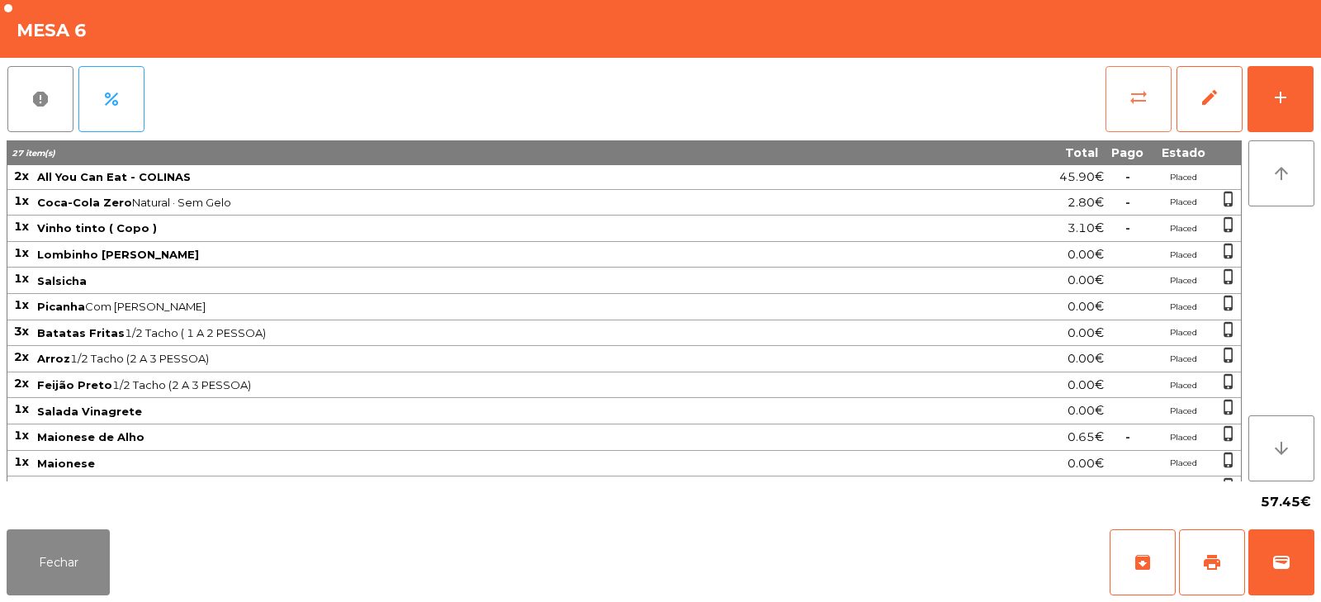
click at [1122, 113] on button "sync_alt" at bounding box center [1139, 99] width 66 height 66
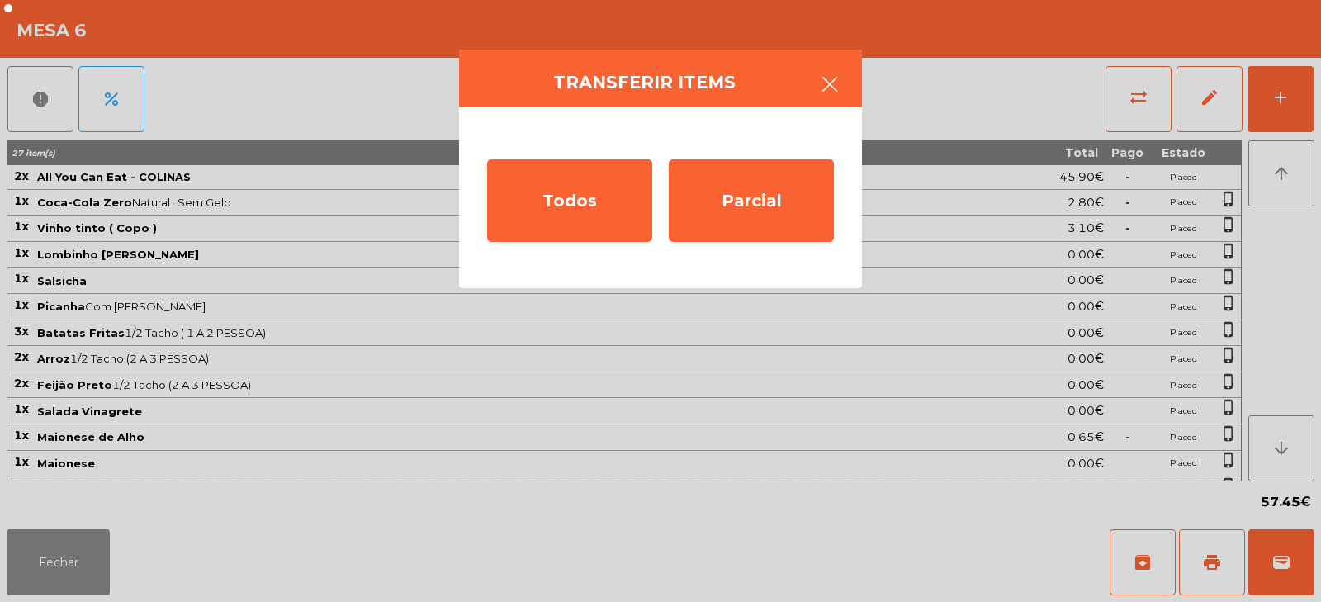
click at [827, 91] on icon "button" at bounding box center [830, 84] width 20 height 20
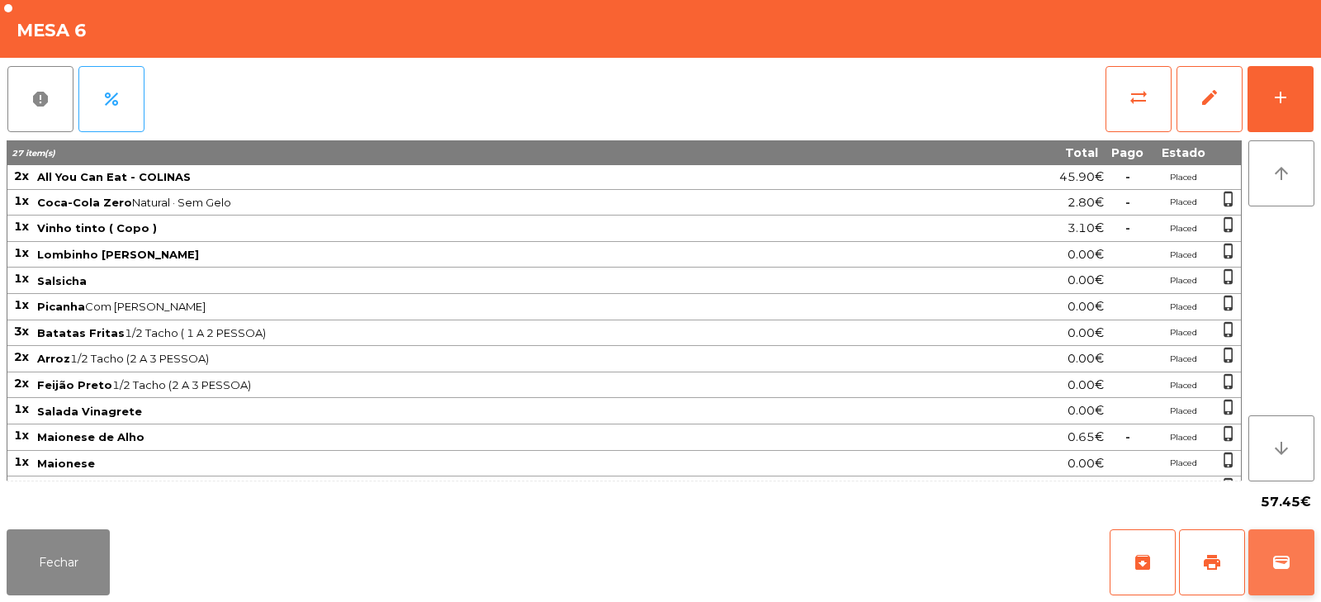
click at [1275, 565] on span "wallet" at bounding box center [1282, 563] width 20 height 20
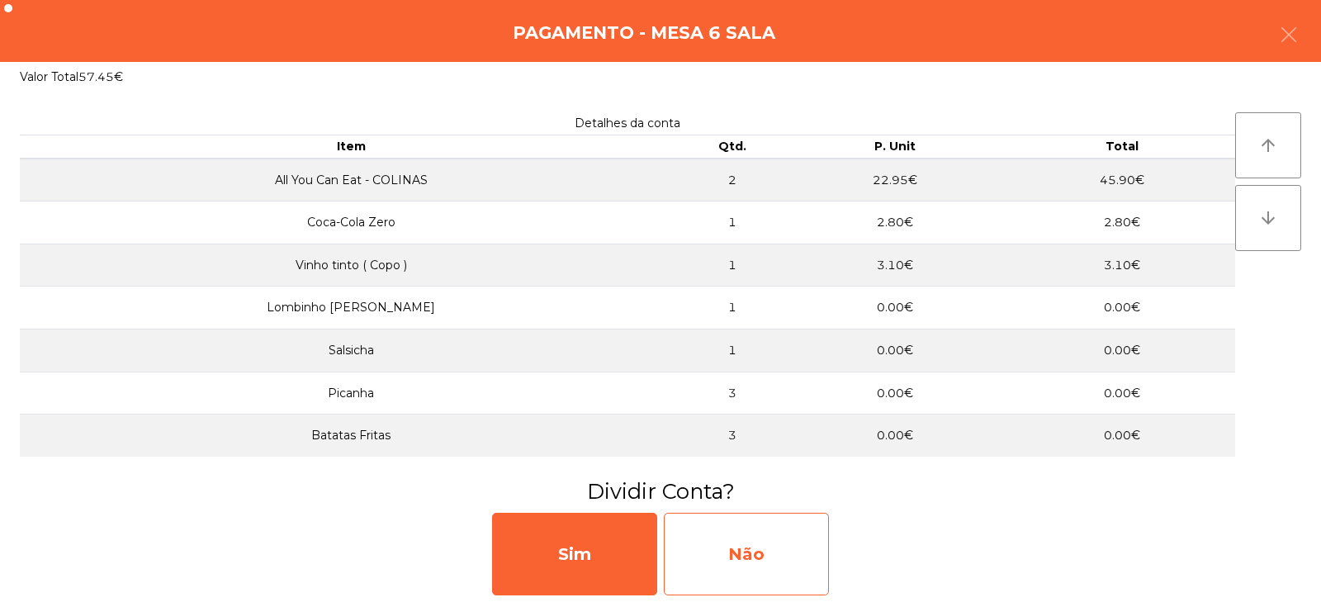
click at [755, 567] on div "Não" at bounding box center [746, 554] width 165 height 83
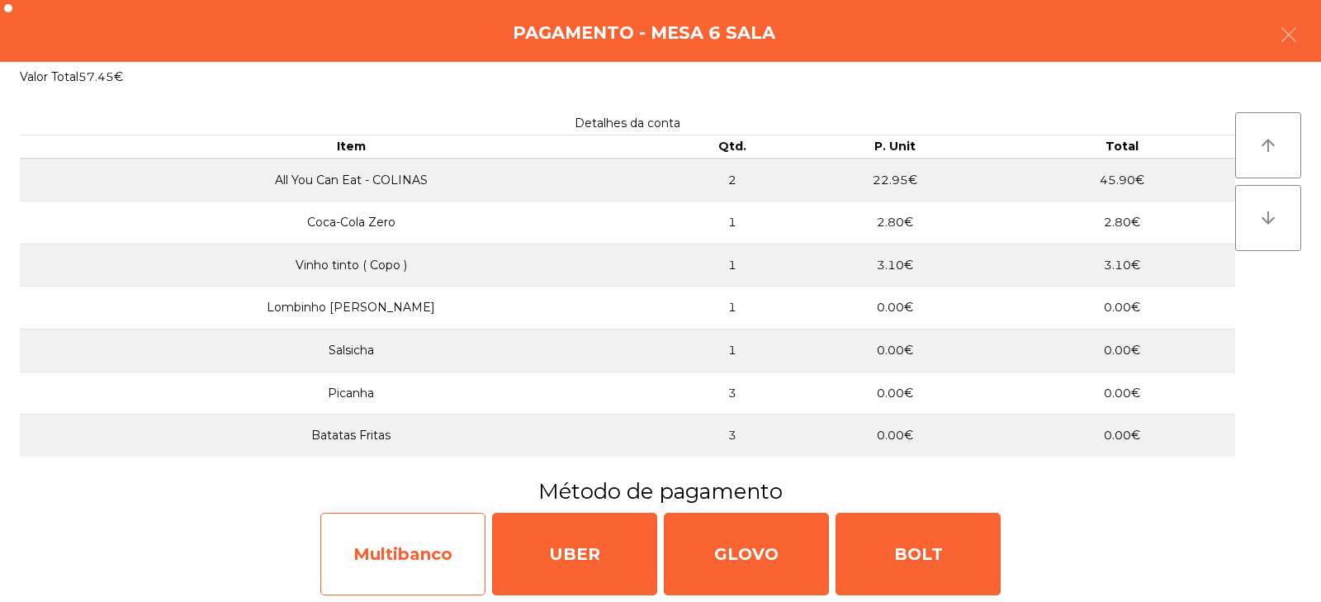
click at [376, 556] on div "Multibanco" at bounding box center [402, 554] width 165 height 83
select select "**"
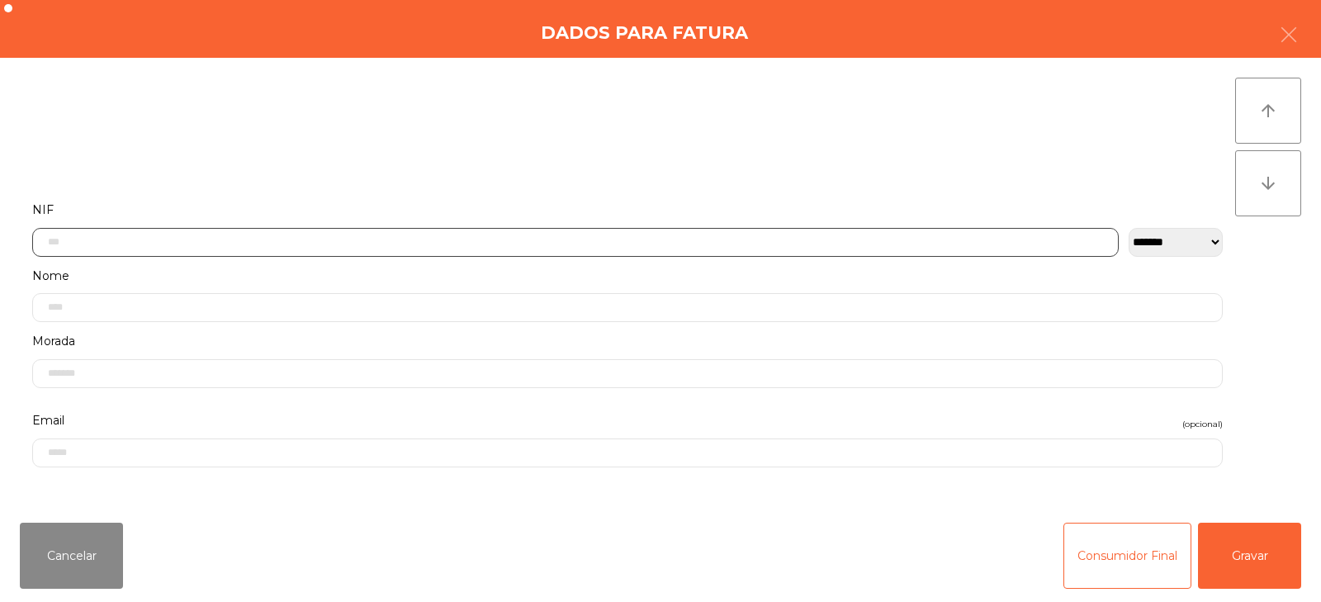
click at [353, 247] on input "text" at bounding box center [575, 242] width 1087 height 29
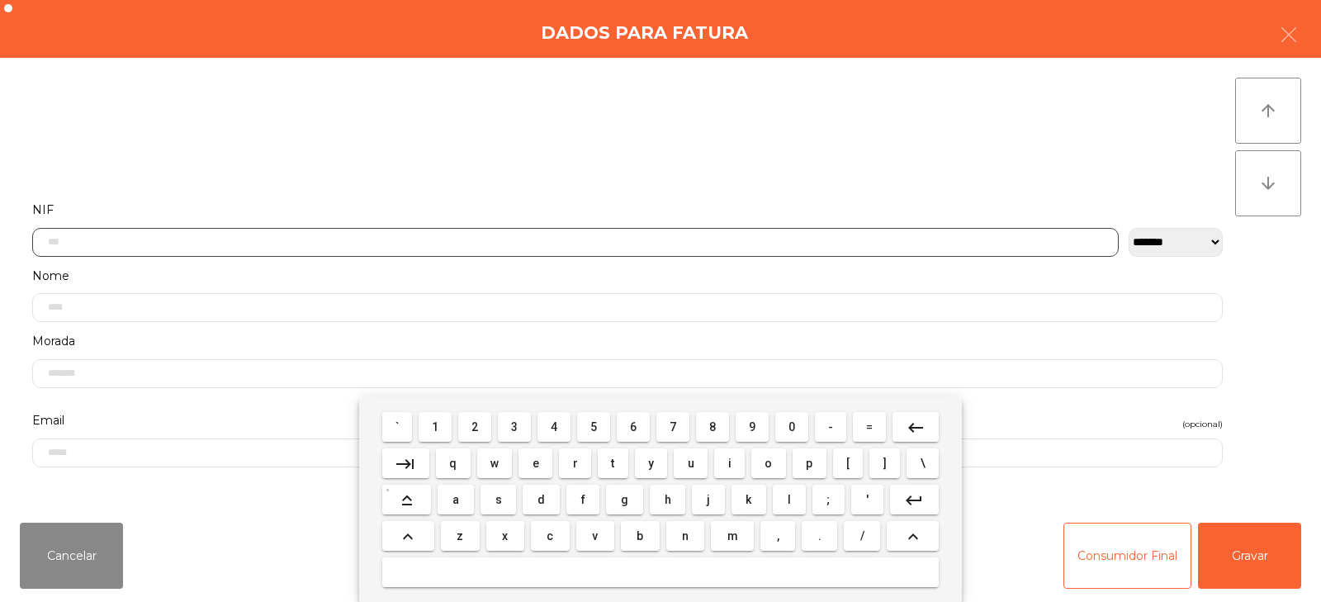
scroll to position [121, 0]
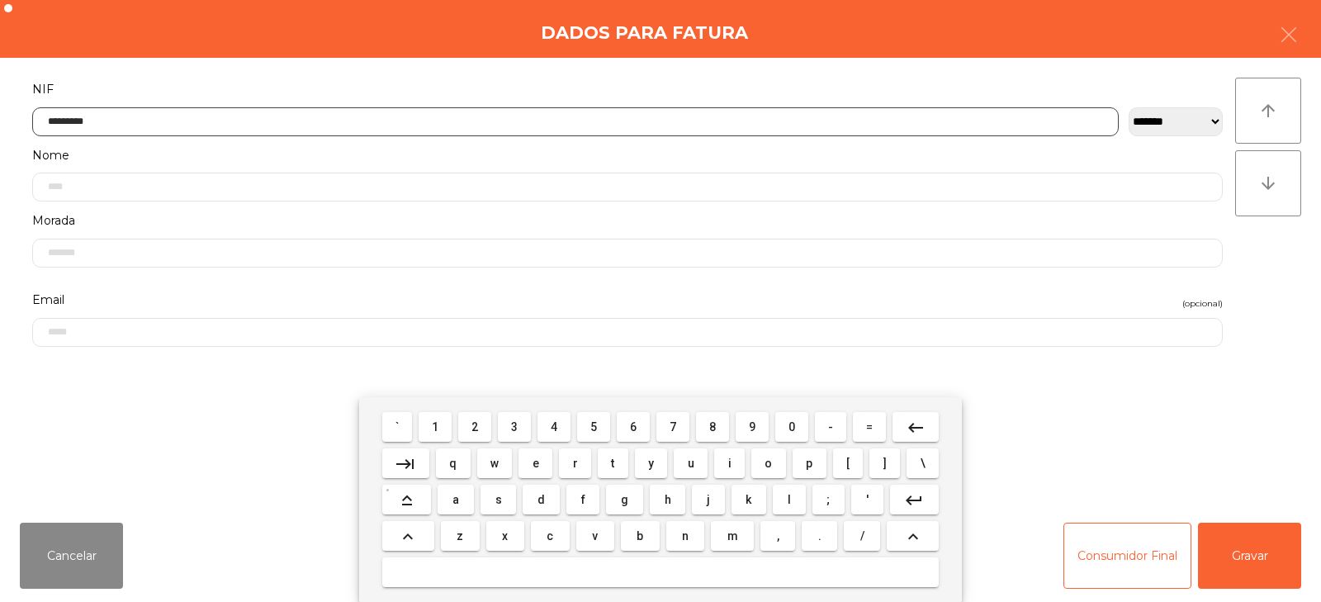
type input "*********"
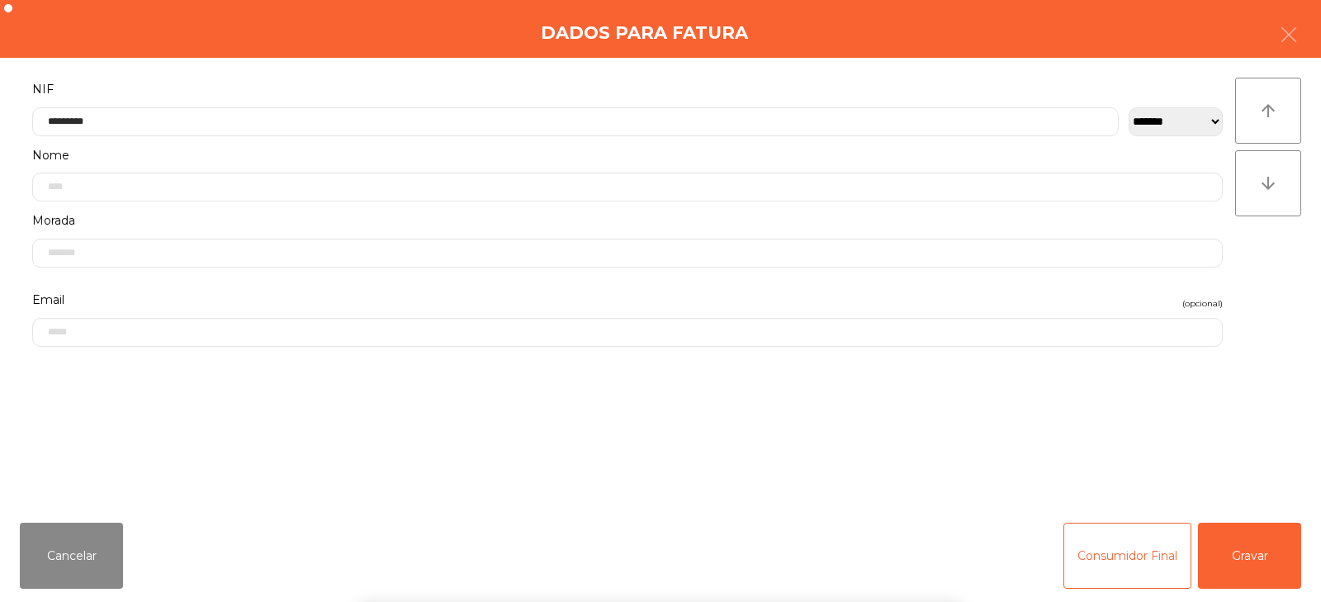
click at [1242, 562] on div "` 1 2 3 4 5 6 7 8 9 0 - = keyboard_backspace keyboard_tab q w e r t y u i o p […" at bounding box center [660, 499] width 1321 height 205
click at [1235, 534] on button "Gravar" at bounding box center [1249, 556] width 103 height 66
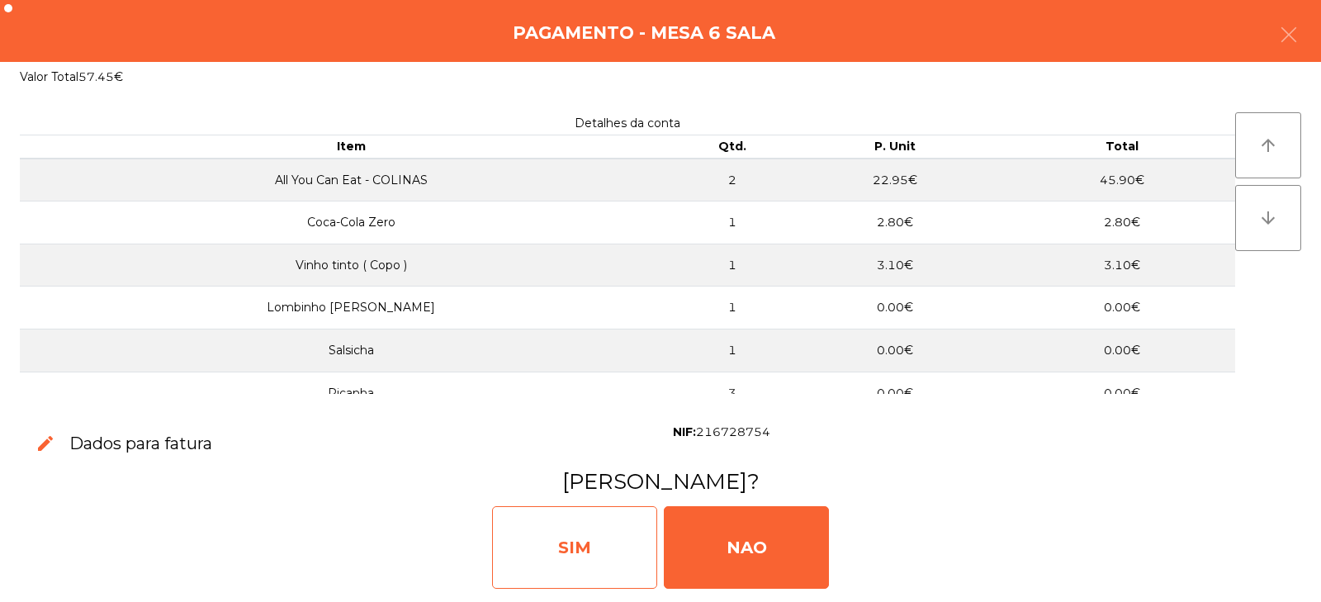
click at [588, 556] on div "SIM" at bounding box center [574, 547] width 165 height 83
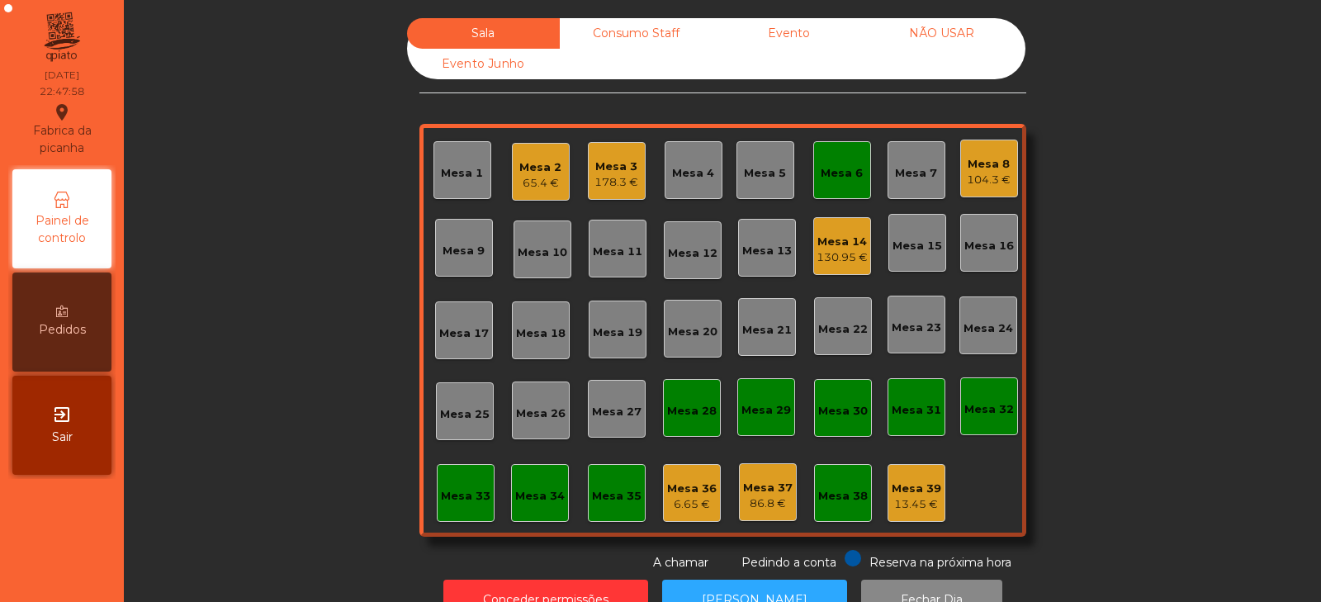
click at [460, 515] on div "Mesa 33" at bounding box center [466, 493] width 58 height 58
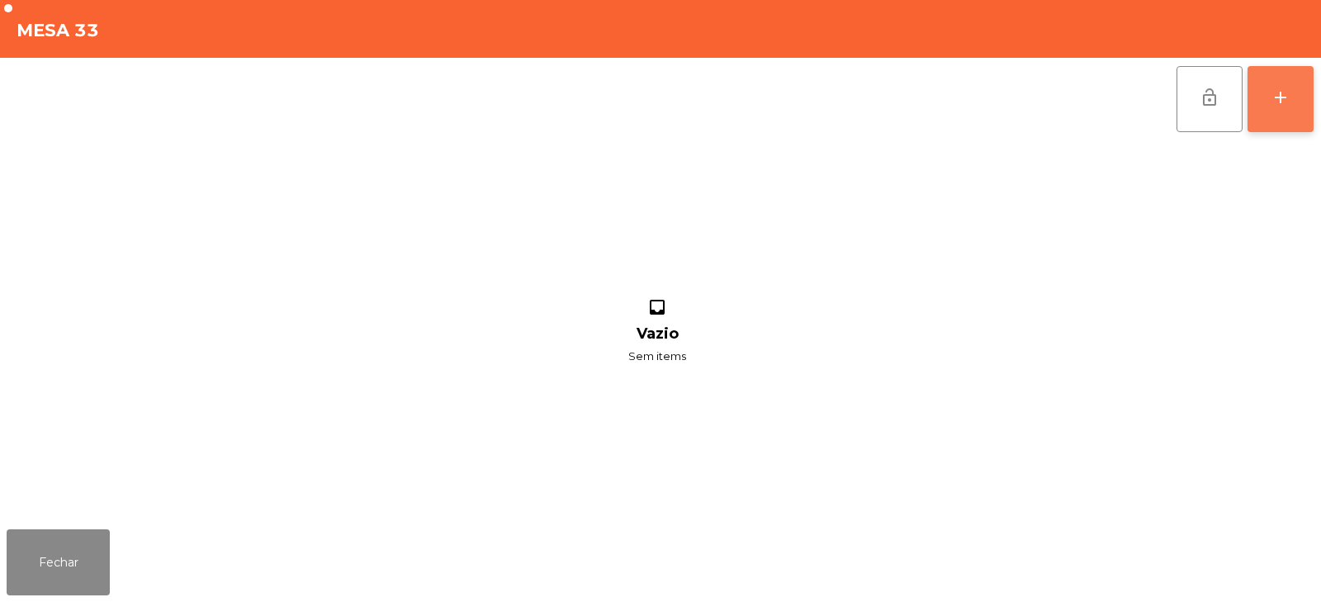
click at [1295, 93] on button "add" at bounding box center [1281, 99] width 66 height 66
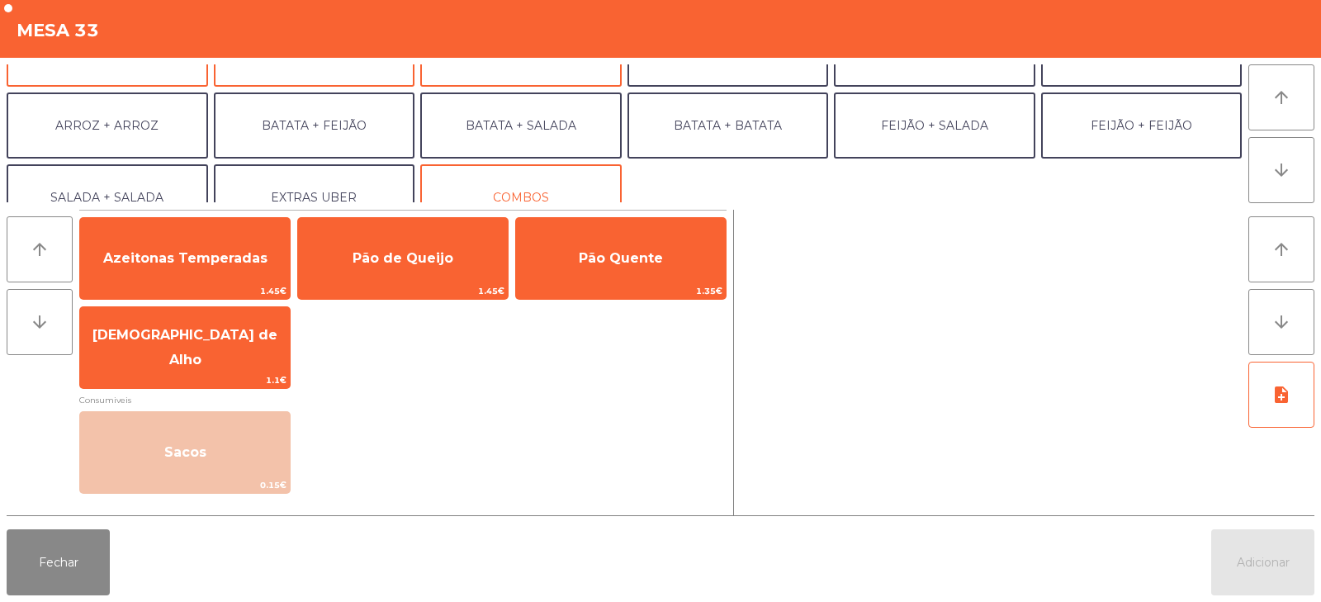
scroll to position [216, 0]
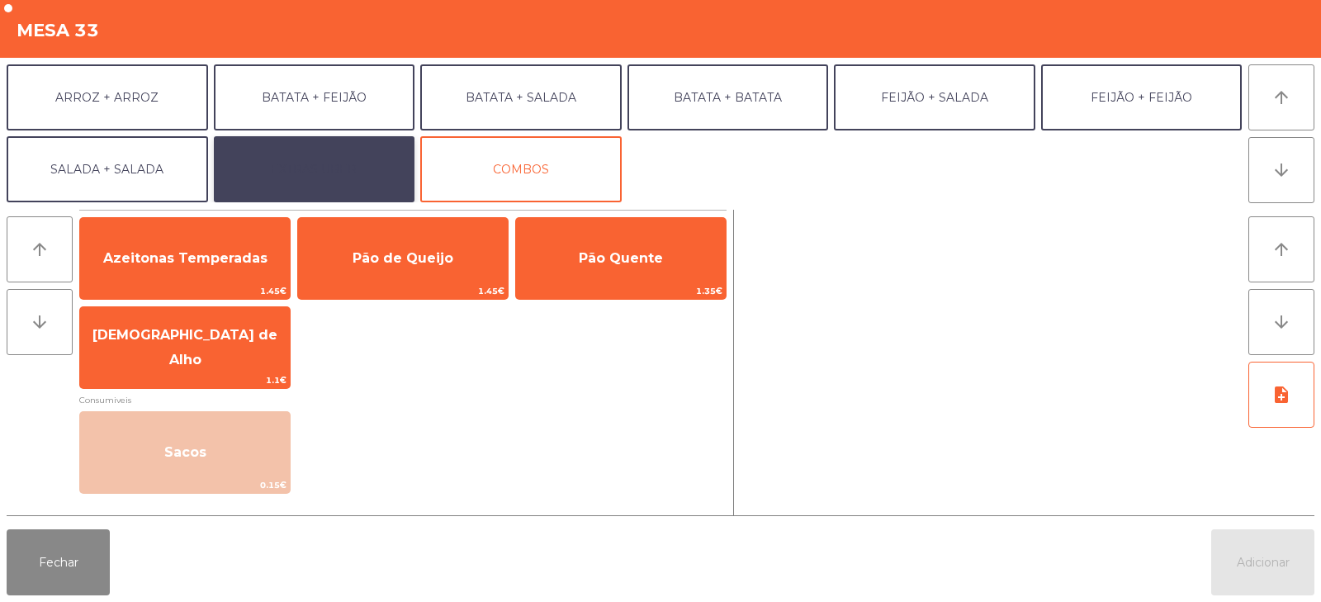
click at [334, 187] on button "EXTRAS UBER" at bounding box center [315, 169] width 202 height 66
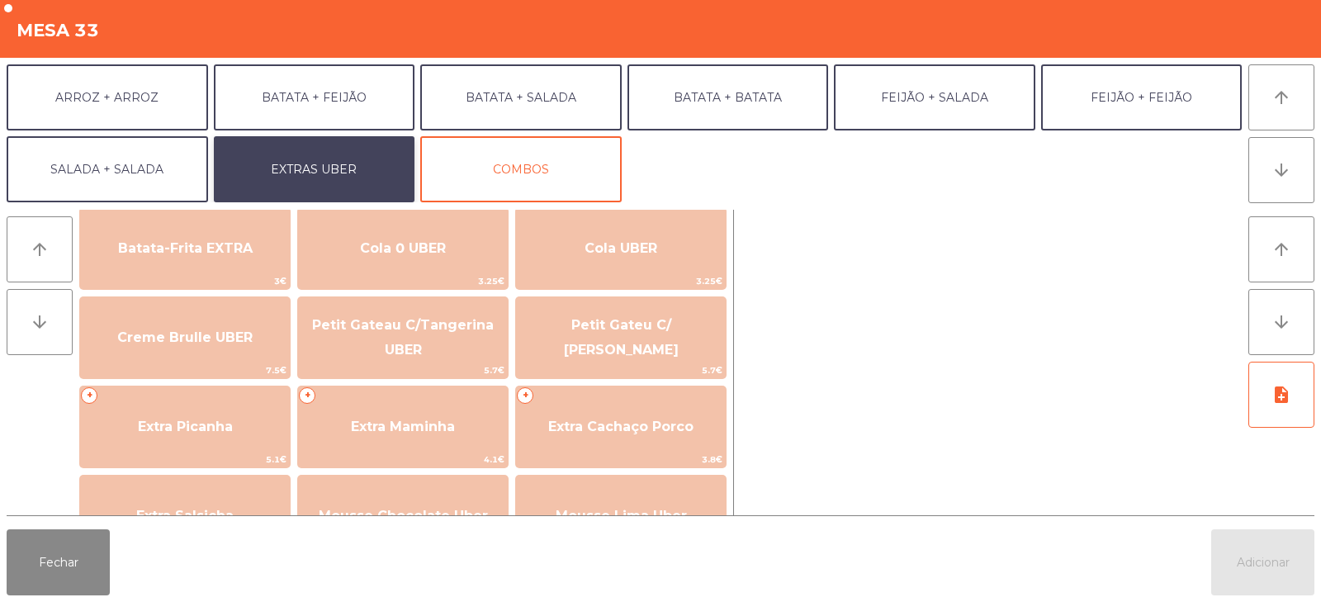
scroll to position [295, 0]
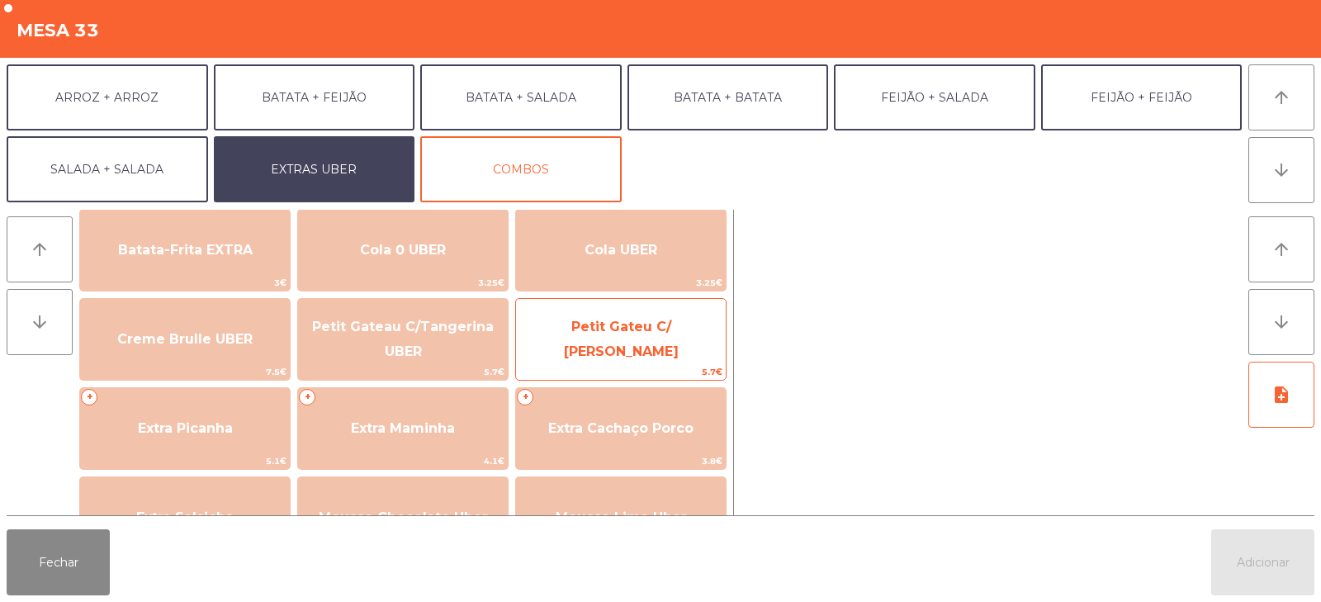
click at [644, 353] on span "Petit Gateu C/ [PERSON_NAME]" at bounding box center [621, 340] width 210 height 70
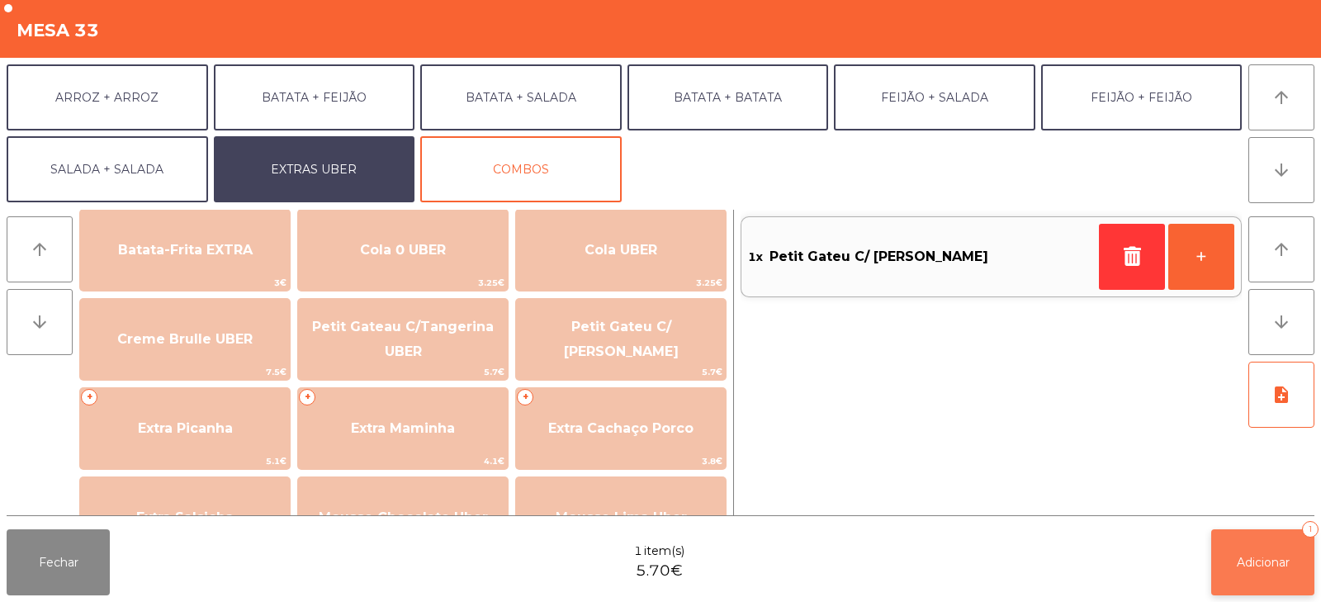
click at [1235, 549] on button "Adicionar 1" at bounding box center [1263, 562] width 103 height 66
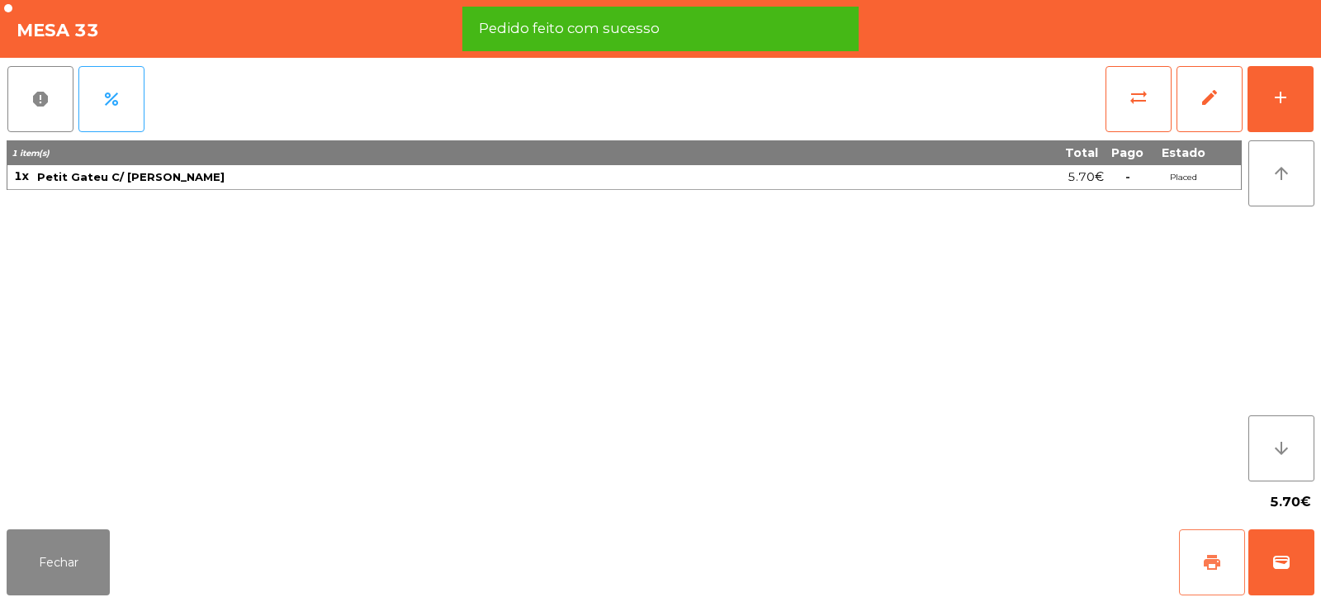
click at [1226, 567] on button "print" at bounding box center [1212, 562] width 66 height 66
click at [1293, 554] on button "wallet" at bounding box center [1282, 562] width 66 height 66
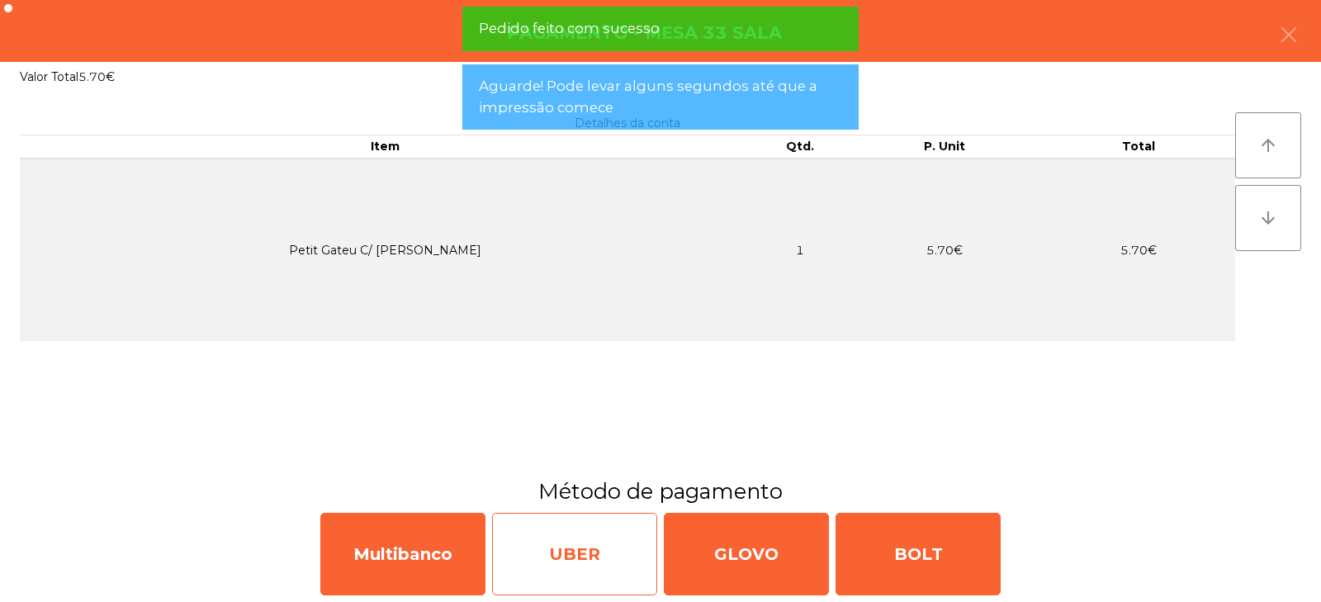
click at [601, 588] on div "UBER" at bounding box center [574, 554] width 165 height 83
select select "**"
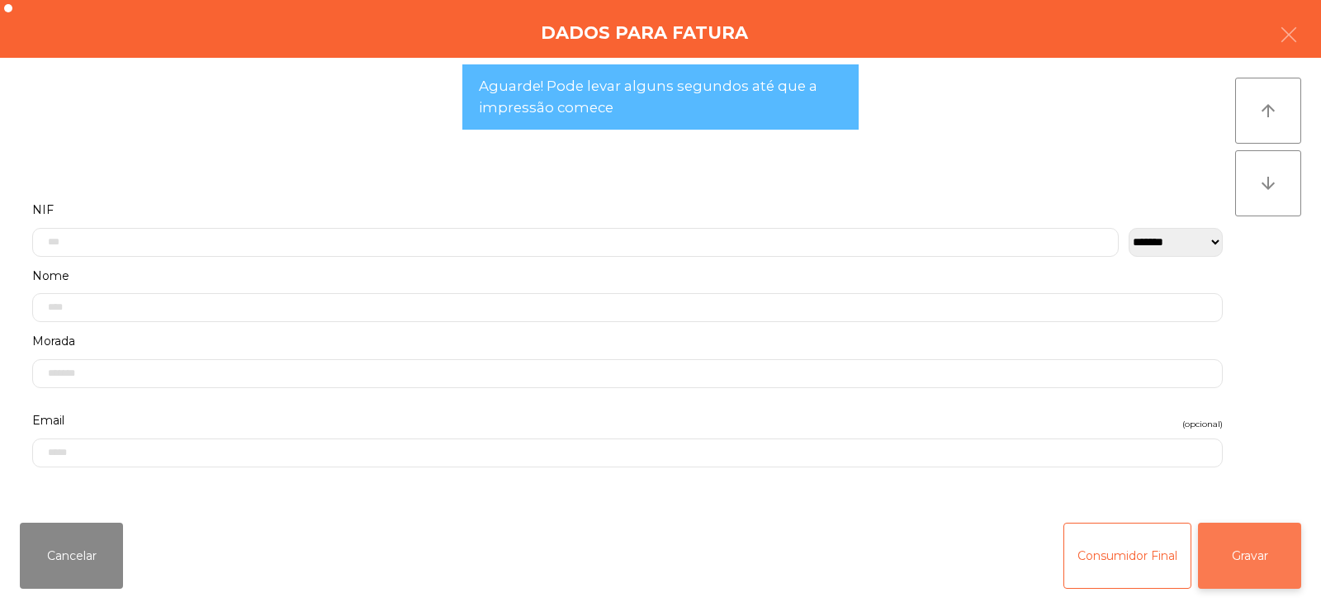
click at [1237, 563] on button "Gravar" at bounding box center [1249, 556] width 103 height 66
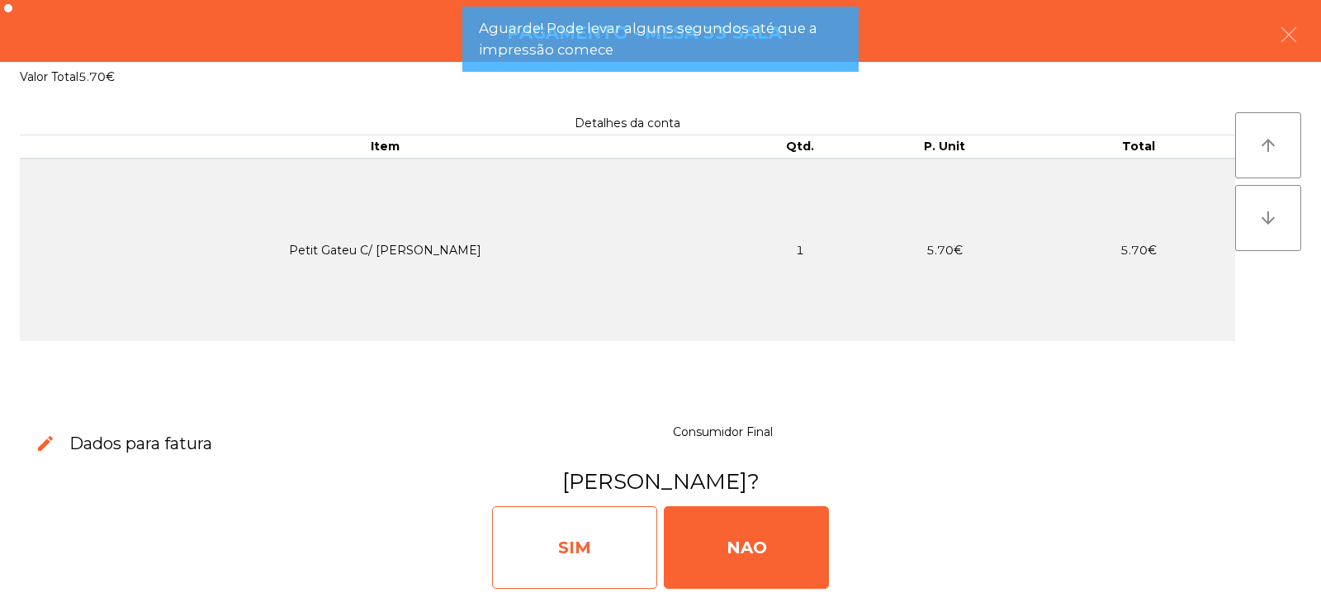
click at [600, 577] on div "SIM" at bounding box center [574, 547] width 165 height 83
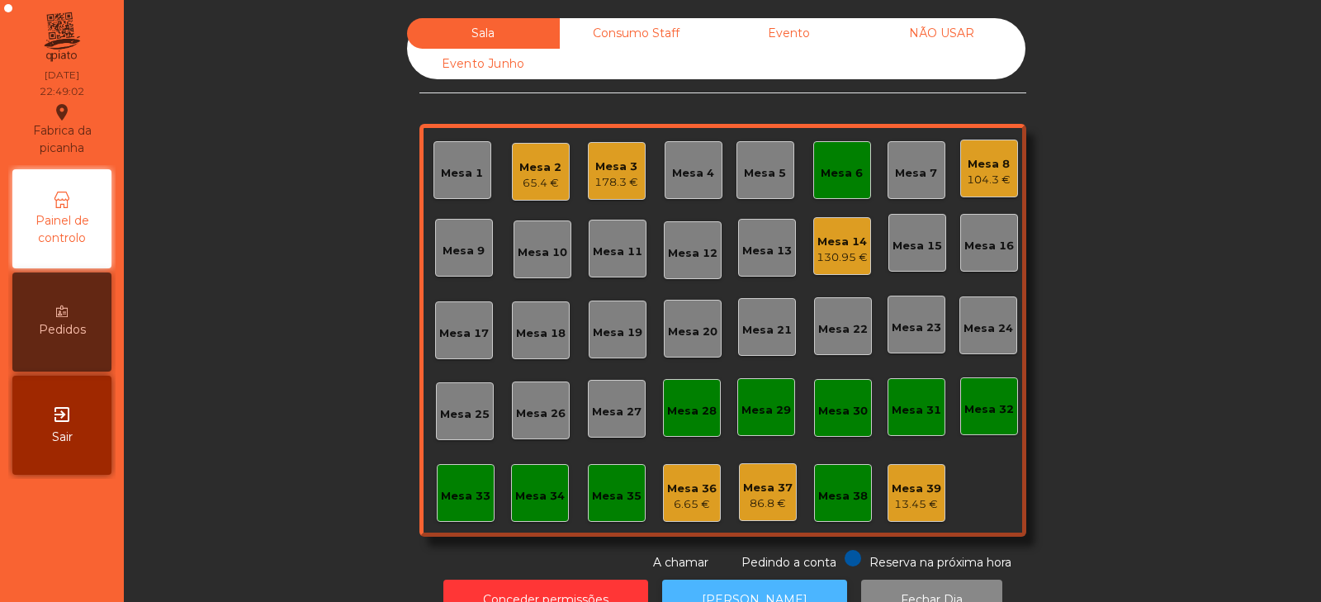
click at [747, 583] on button "[PERSON_NAME]" at bounding box center [754, 600] width 185 height 40
click at [833, 183] on div "Mesa 6" at bounding box center [843, 170] width 58 height 58
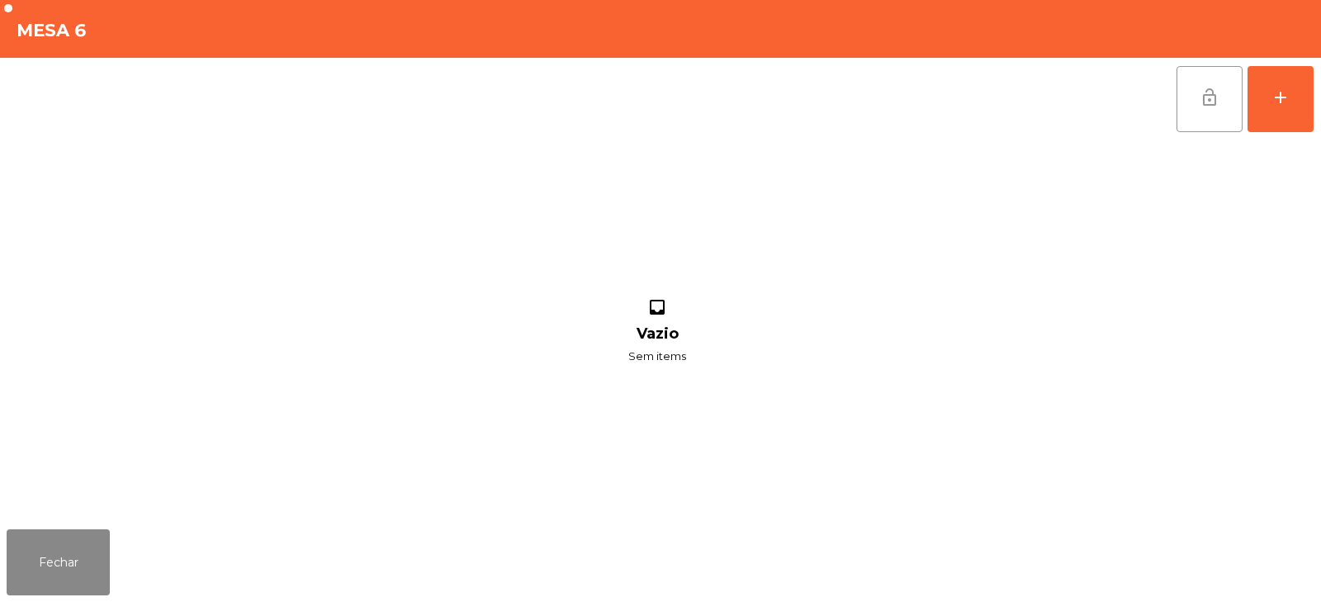
click at [1198, 87] on button "lock_open" at bounding box center [1210, 99] width 66 height 66
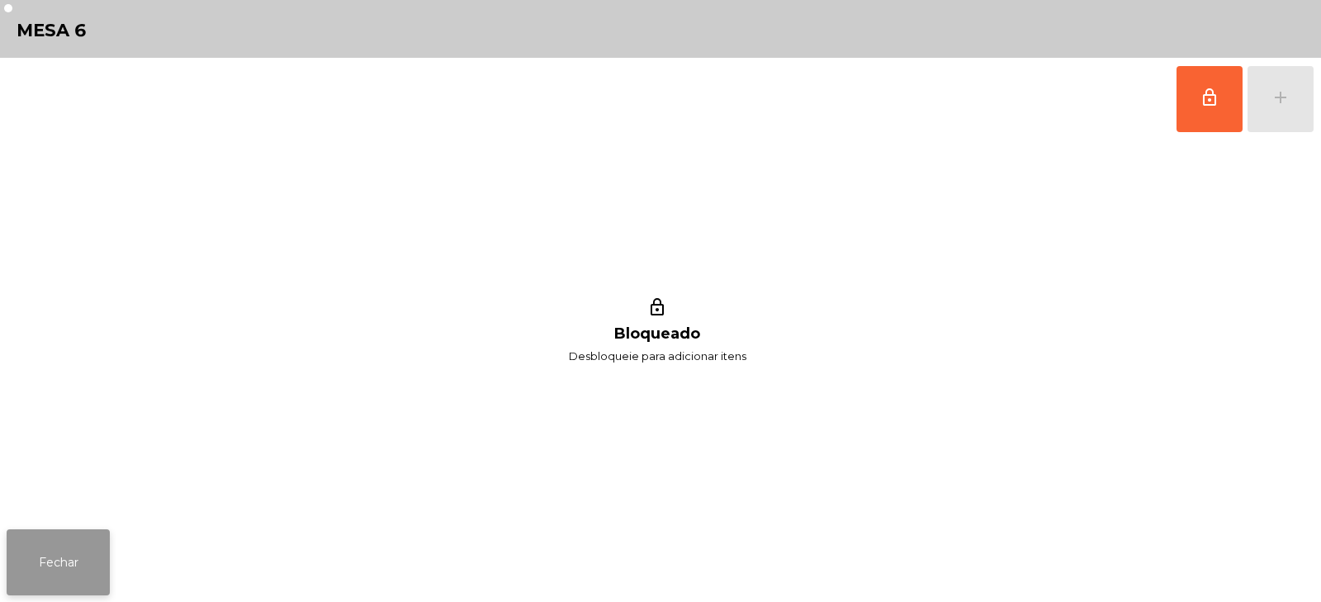
click at [55, 574] on button "Fechar" at bounding box center [58, 562] width 103 height 66
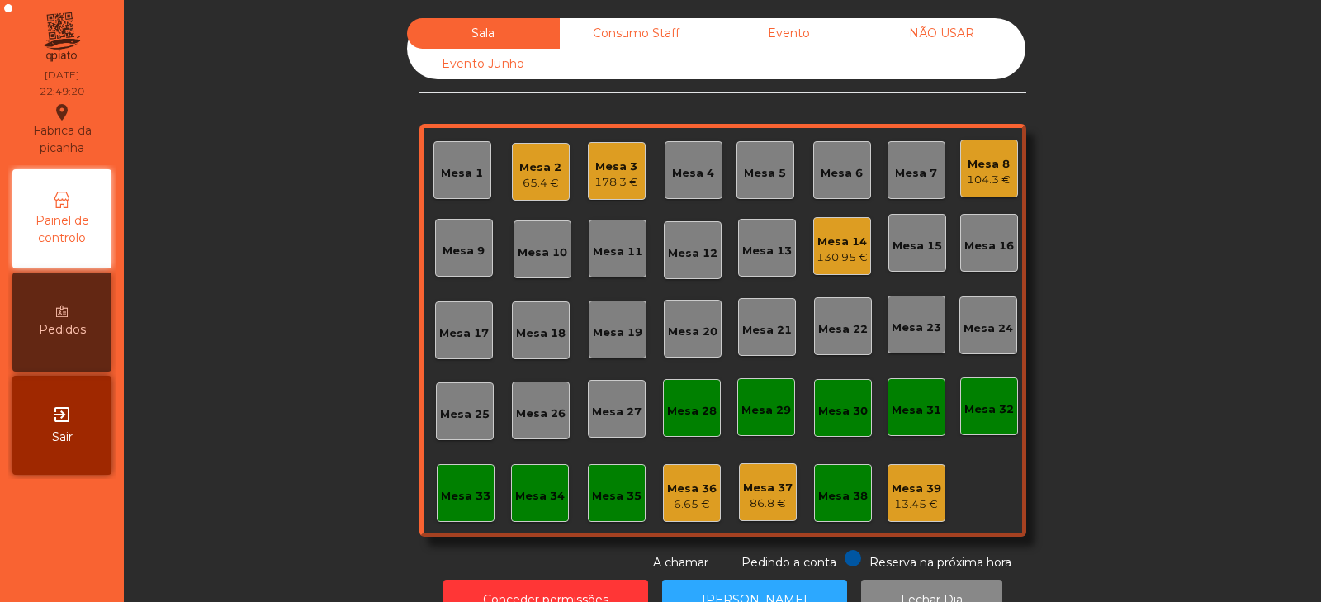
click at [351, 293] on div "Sala Consumo Staff Evento NÃO USAR Evento Junho Mesa 1 Mesa 2 65.4 € [GEOGRAPHI…" at bounding box center [722, 294] width 1153 height 553
click at [289, 331] on div "Sala Consumo Staff Evento NÃO USAR Evento Junho Mesa 1 Mesa 2 65.4 € [GEOGRAPHI…" at bounding box center [722, 294] width 1153 height 553
click at [222, 287] on div "Sala Consumo Staff Evento NÃO USAR Evento Junho Mesa 1 Mesa 2 65.4 € [GEOGRAPHI…" at bounding box center [722, 294] width 1153 height 553
click at [458, 512] on div "Mesa 33" at bounding box center [466, 493] width 58 height 58
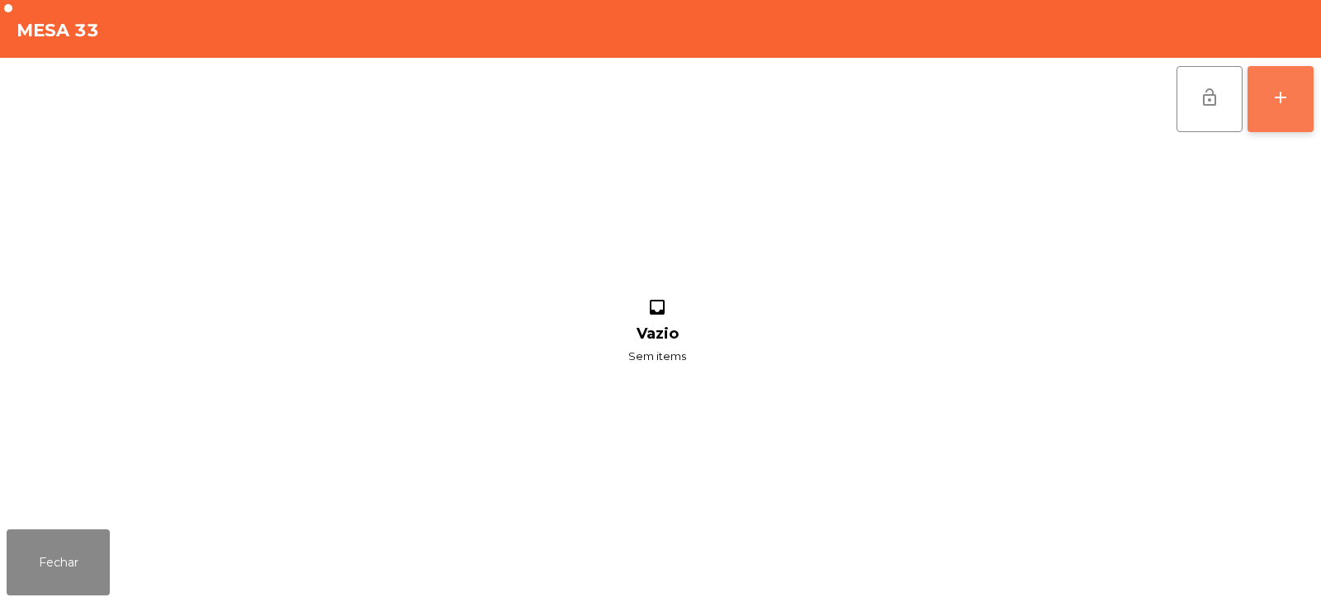
click at [1260, 126] on button "add" at bounding box center [1281, 99] width 66 height 66
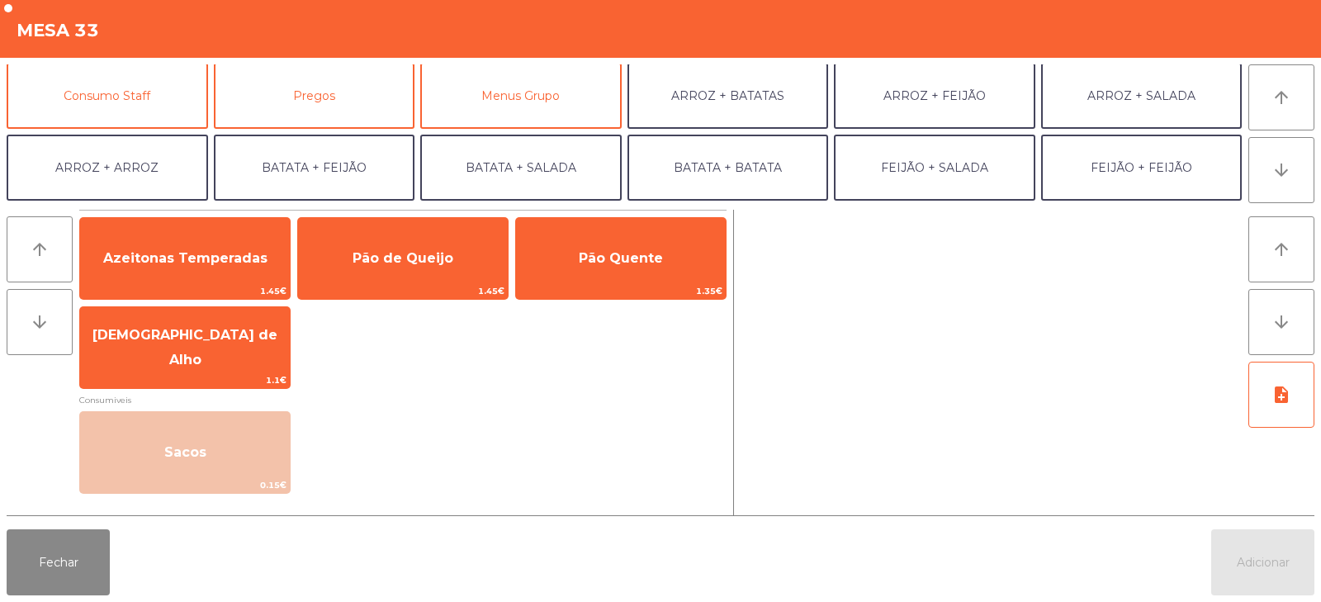
scroll to position [154, 0]
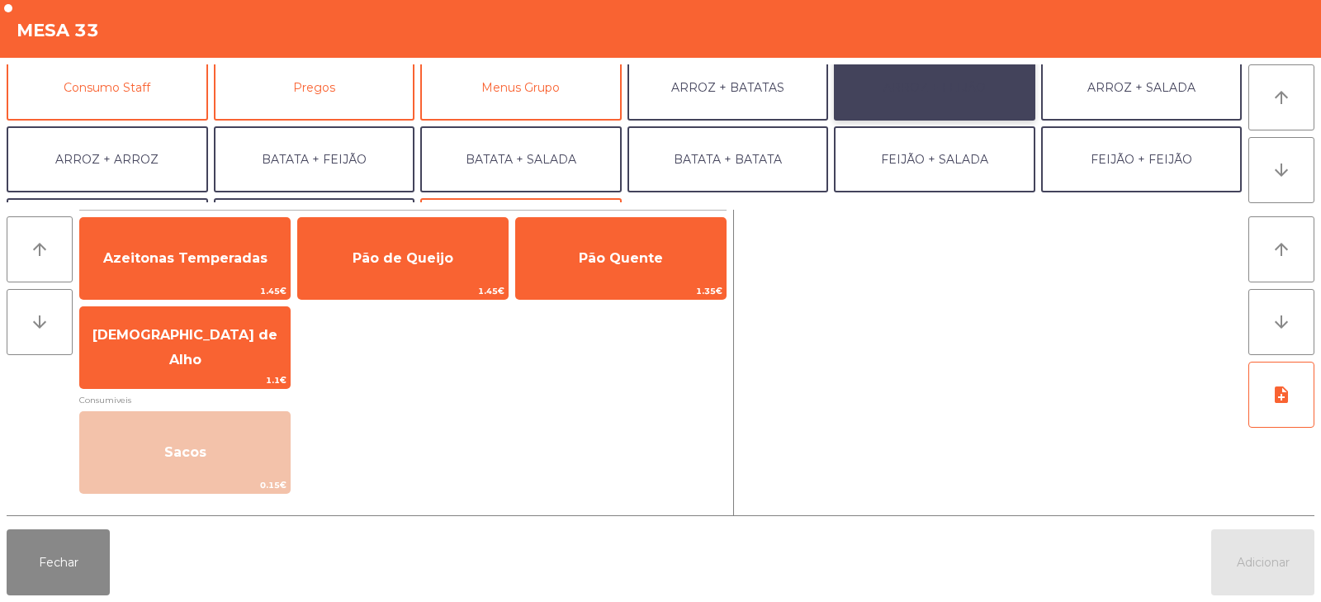
click at [952, 104] on button "ARROZ + FEIJÃO" at bounding box center [935, 88] width 202 height 66
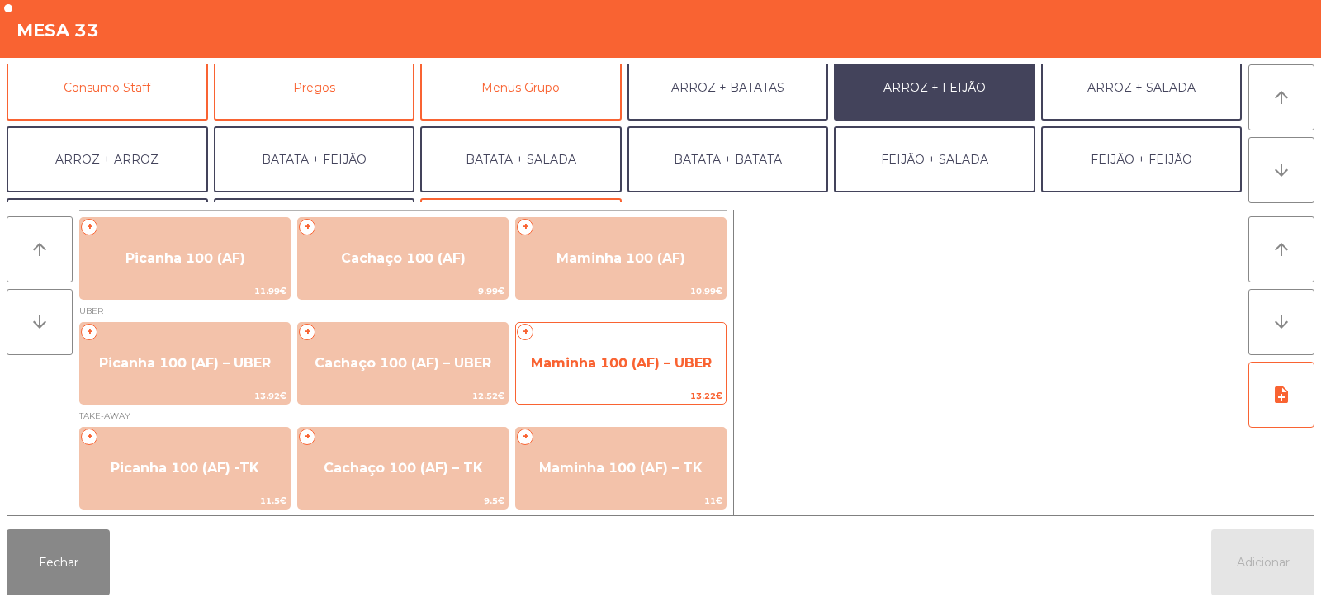
click at [628, 384] on span "Maminha 100 (AF) – UBER" at bounding box center [621, 363] width 210 height 45
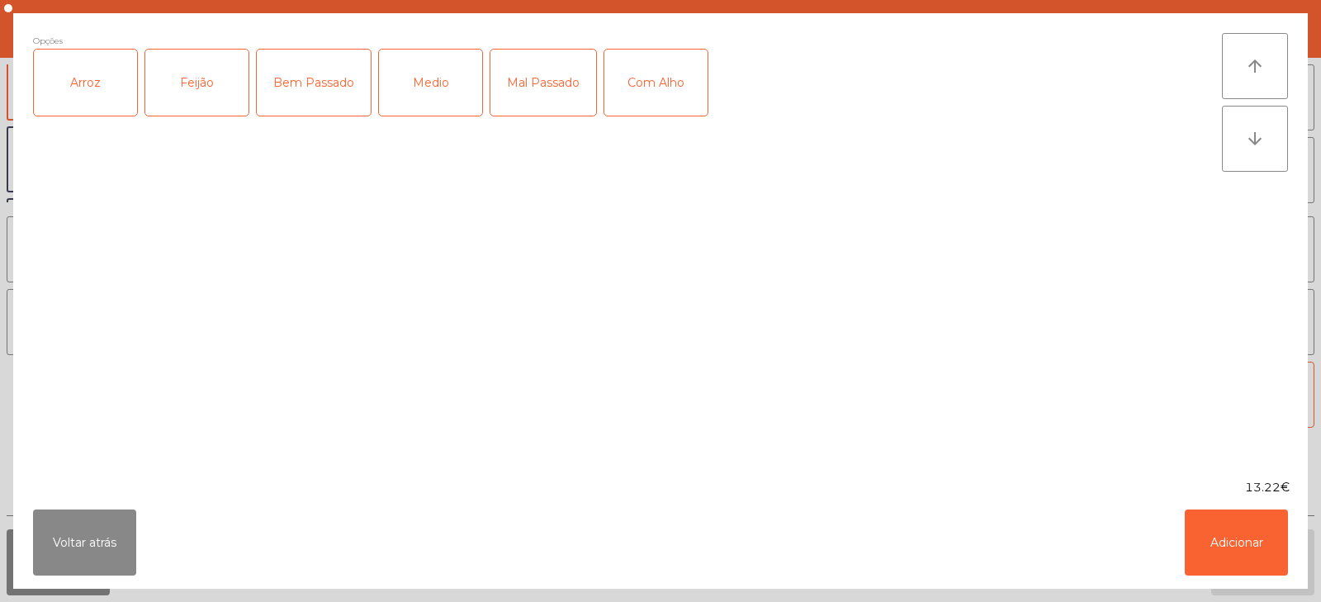
click at [88, 81] on div "Arroz" at bounding box center [85, 83] width 103 height 66
click at [198, 87] on div "Feijão" at bounding box center [196, 83] width 103 height 66
click at [339, 83] on div "Bem Passado" at bounding box center [314, 83] width 114 height 66
click at [1225, 544] on button "Adicionar" at bounding box center [1236, 543] width 103 height 66
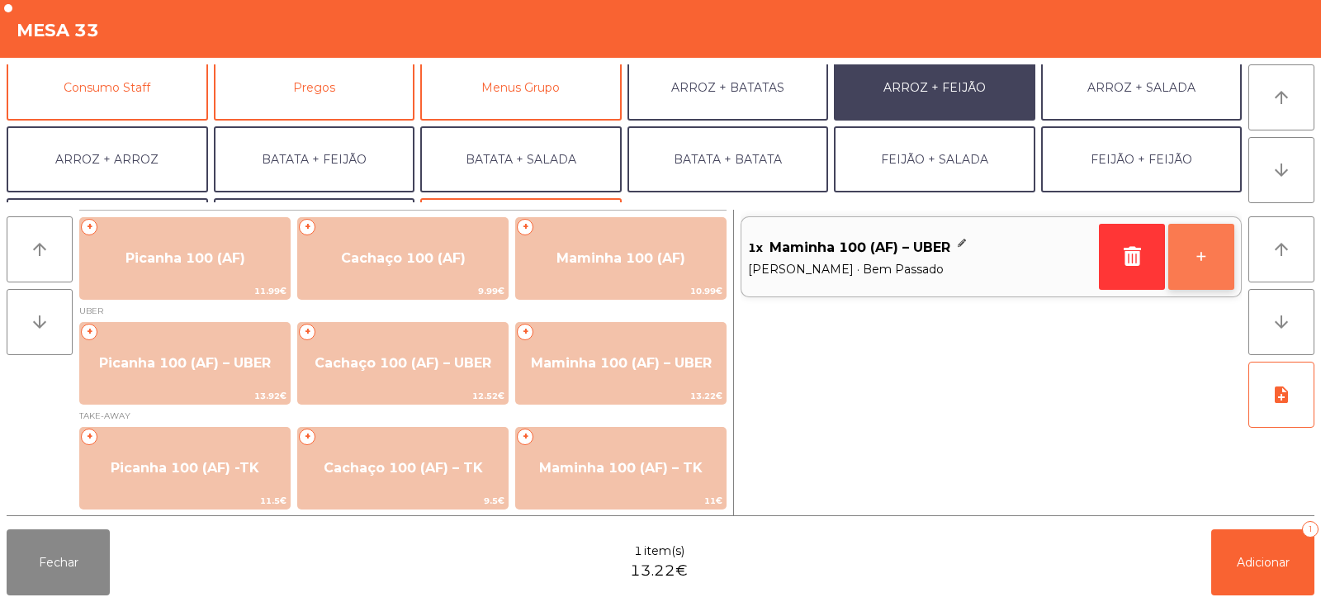
click at [1211, 259] on button "+" at bounding box center [1202, 257] width 66 height 66
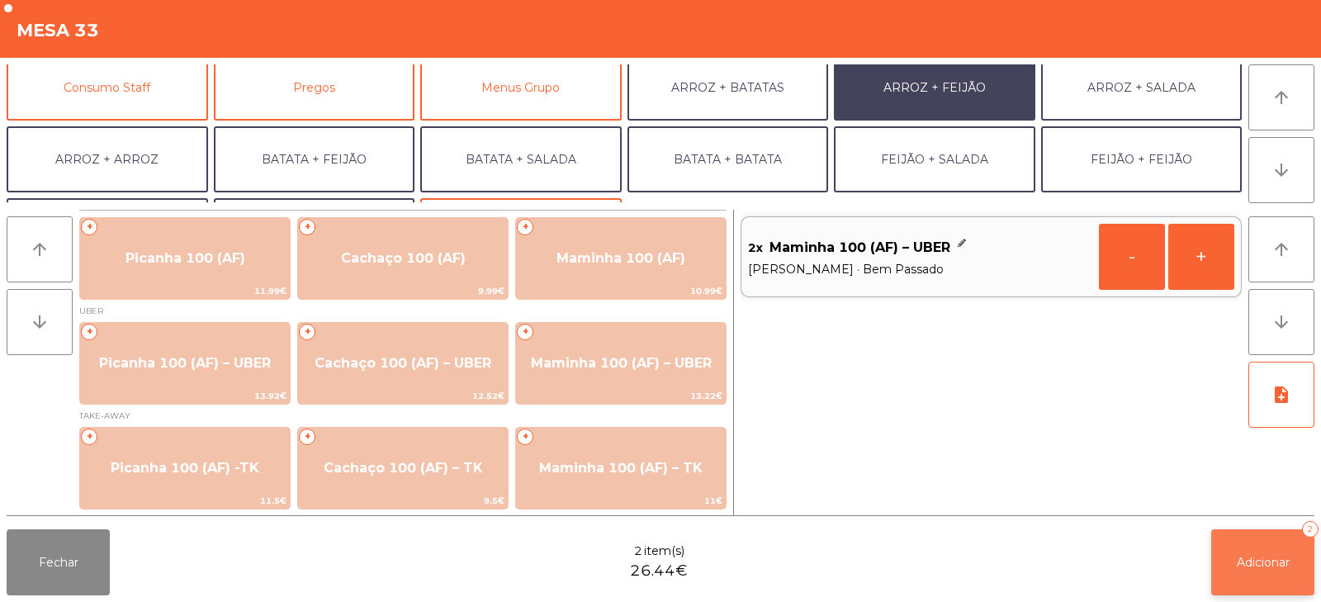
click at [1241, 573] on button "Adicionar 2" at bounding box center [1263, 562] width 103 height 66
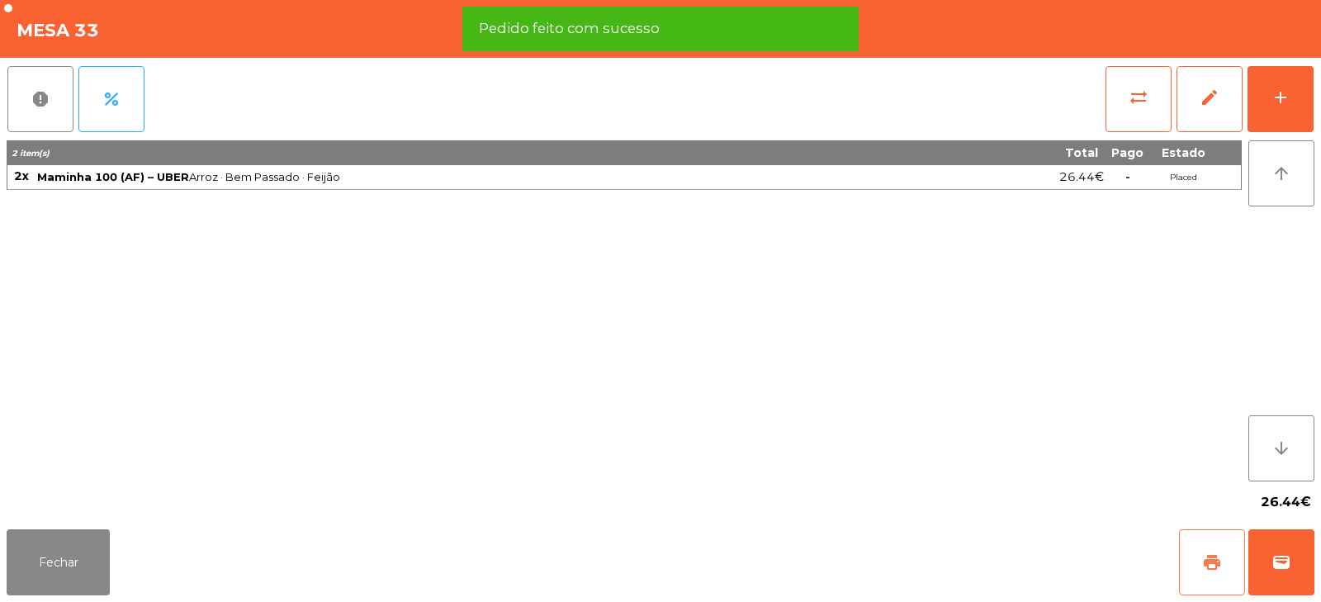
click at [1197, 560] on button "print" at bounding box center [1212, 562] width 66 height 66
click at [1287, 555] on span "wallet" at bounding box center [1282, 563] width 20 height 20
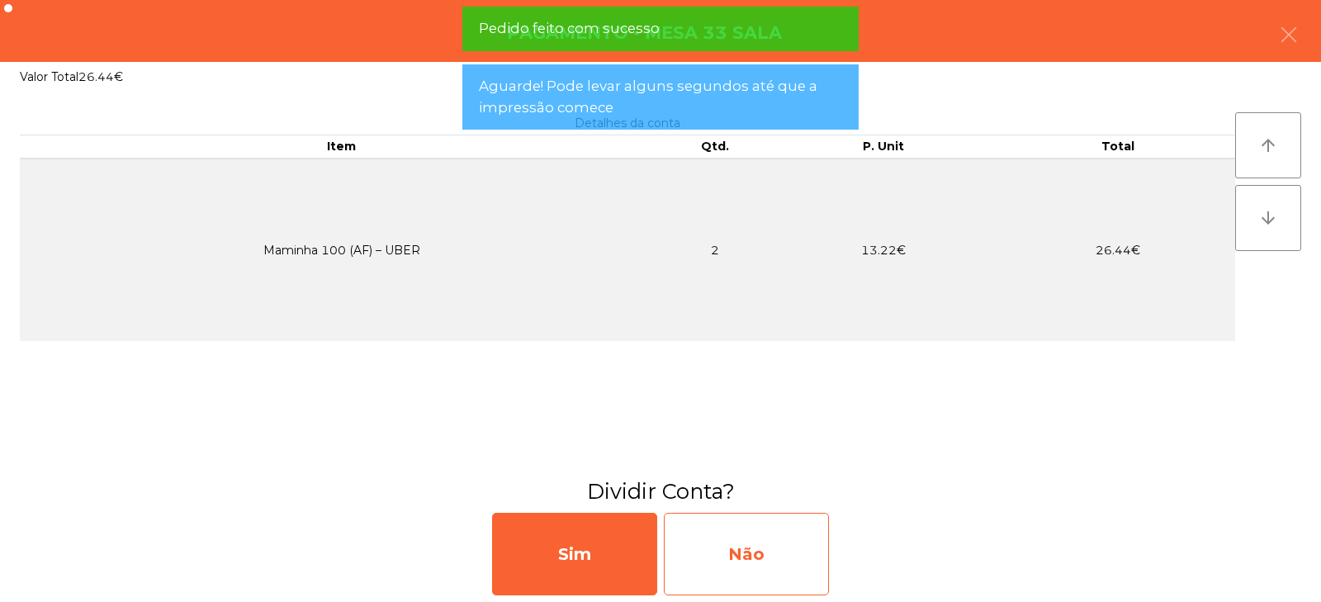
click at [766, 538] on div "Não" at bounding box center [746, 554] width 165 height 83
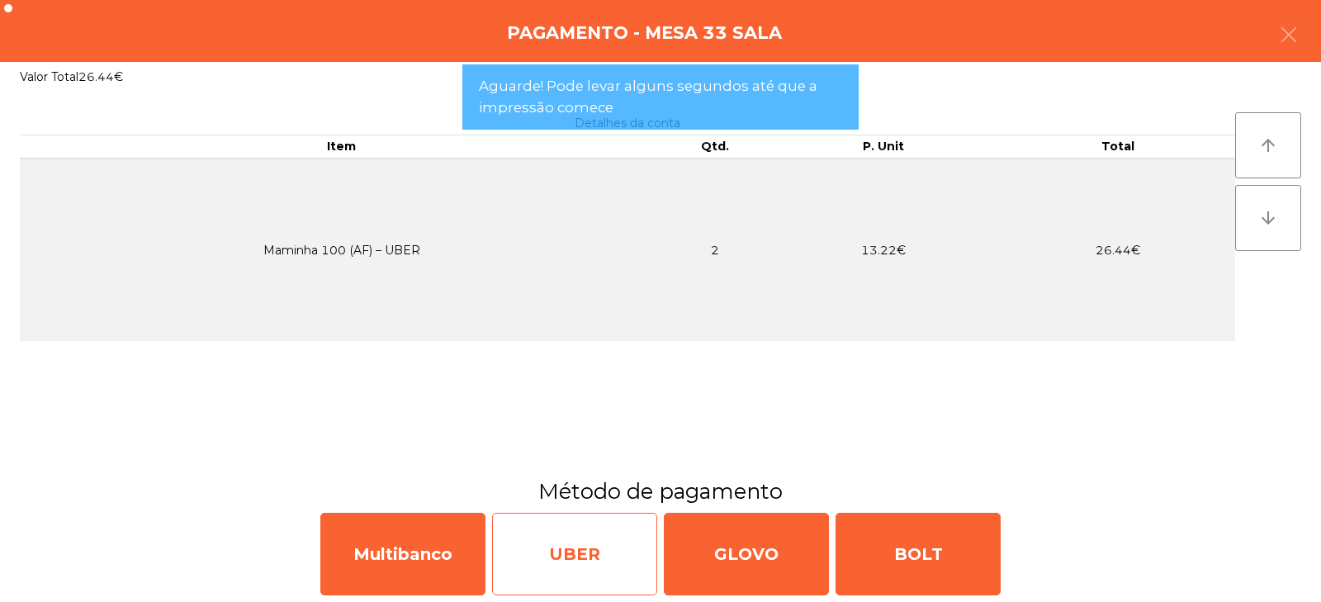
click at [600, 574] on div "UBER" at bounding box center [574, 554] width 165 height 83
select select "**"
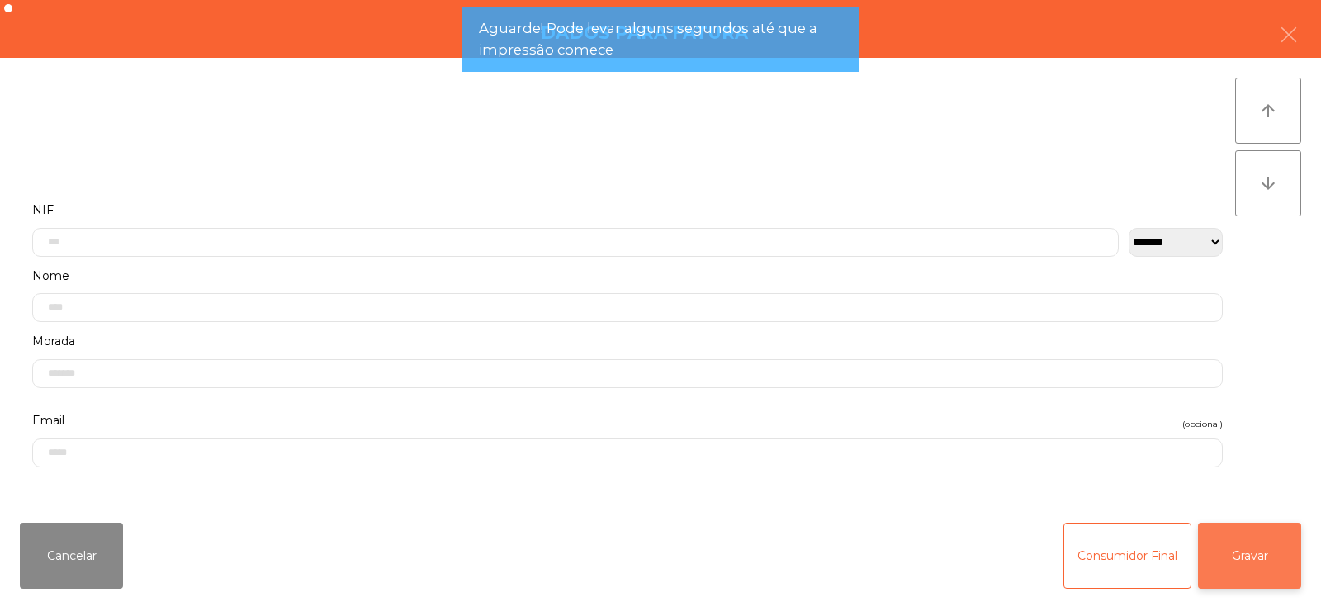
click at [1251, 574] on button "Gravar" at bounding box center [1249, 556] width 103 height 66
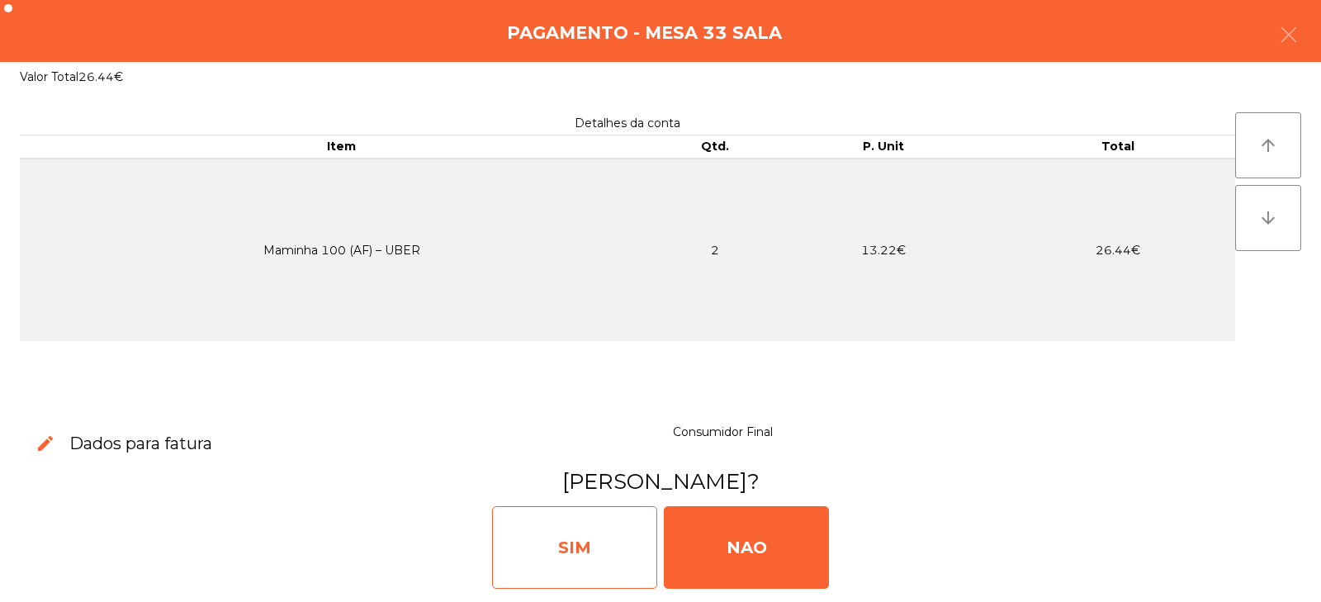
click at [566, 564] on div "SIM" at bounding box center [574, 547] width 165 height 83
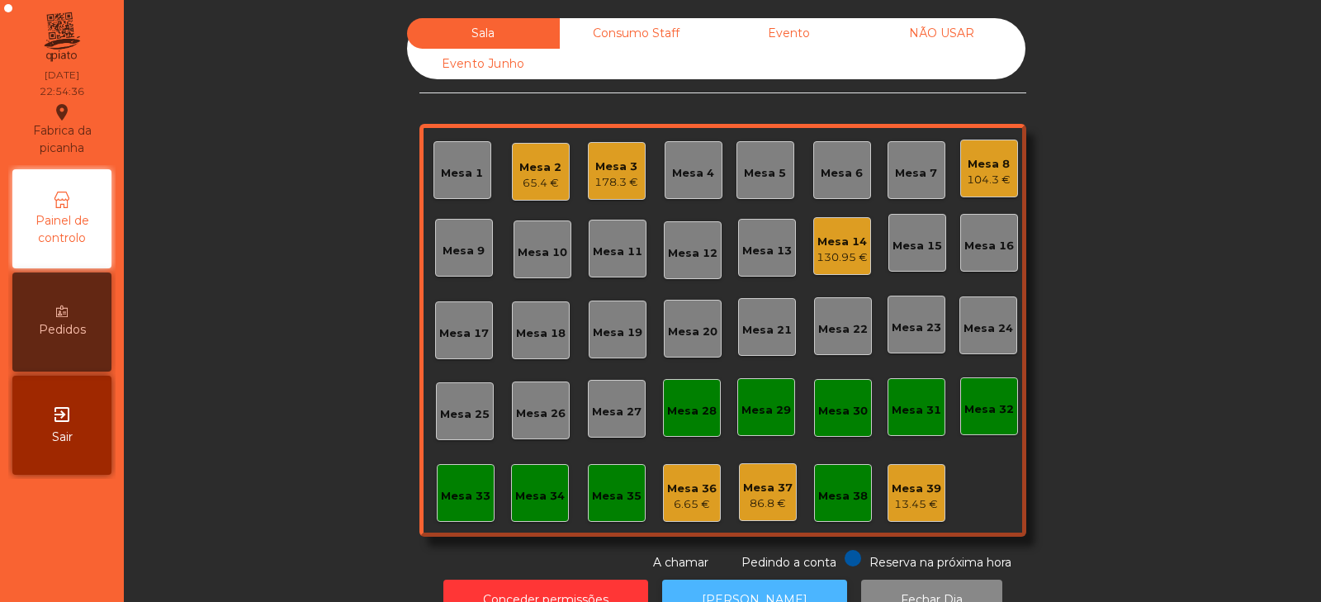
click at [761, 585] on button "[PERSON_NAME]" at bounding box center [754, 600] width 185 height 40
click at [531, 500] on div "Mesa 34" at bounding box center [540, 496] width 50 height 17
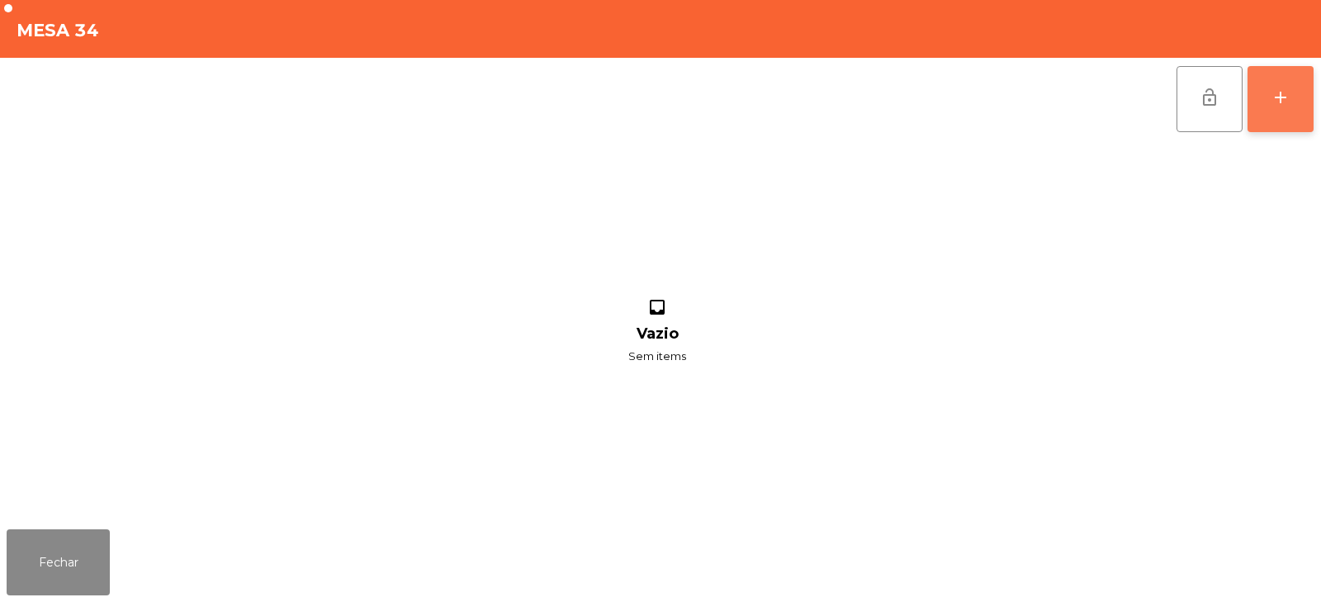
click at [1274, 97] on div "add" at bounding box center [1281, 98] width 20 height 20
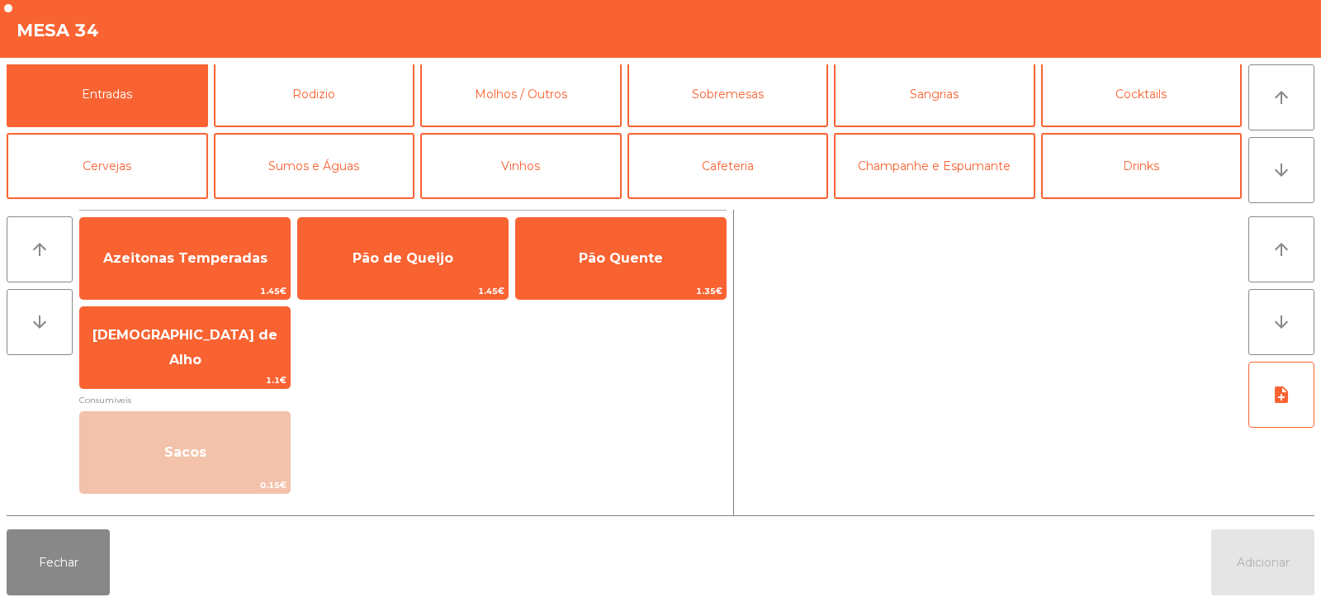
scroll to position [2, 0]
click at [366, 100] on button "Rodizio" at bounding box center [315, 96] width 202 height 66
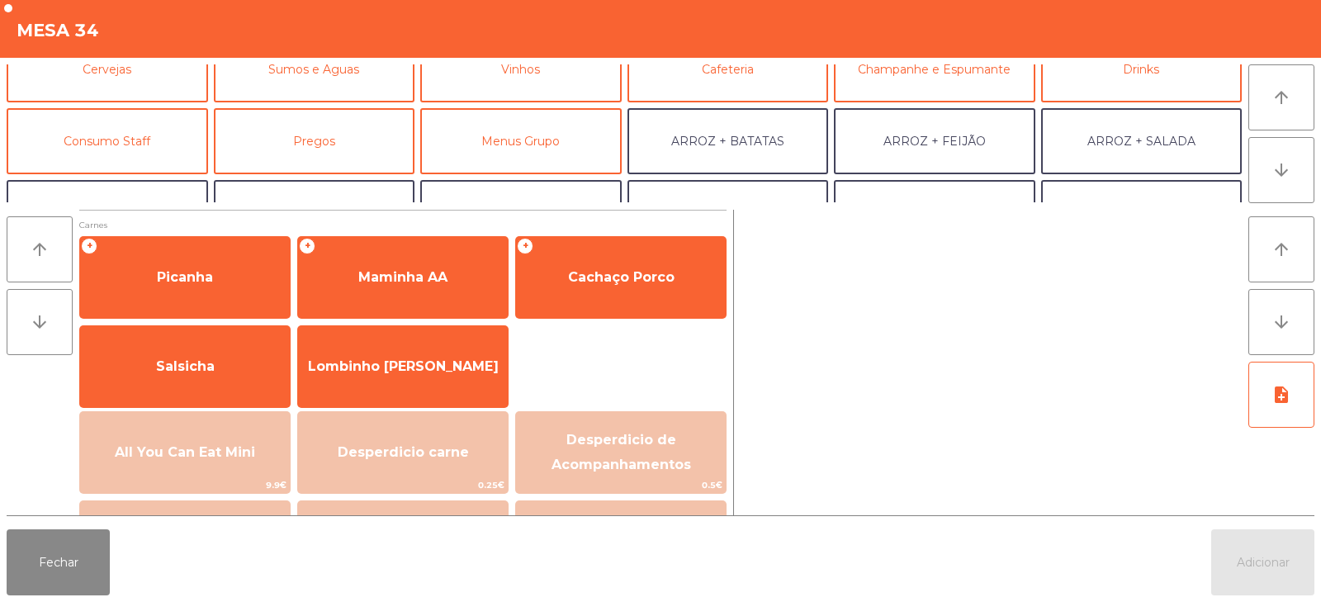
scroll to position [102, 0]
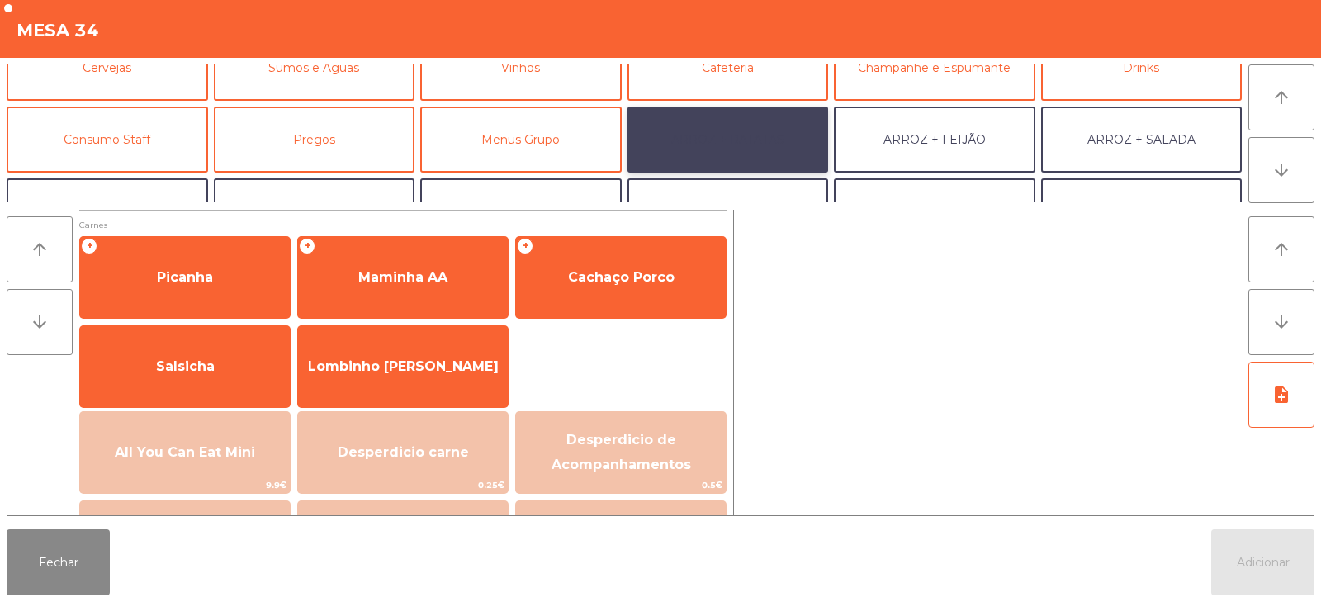
click at [733, 148] on button "ARROZ + BATATAS" at bounding box center [729, 140] width 202 height 66
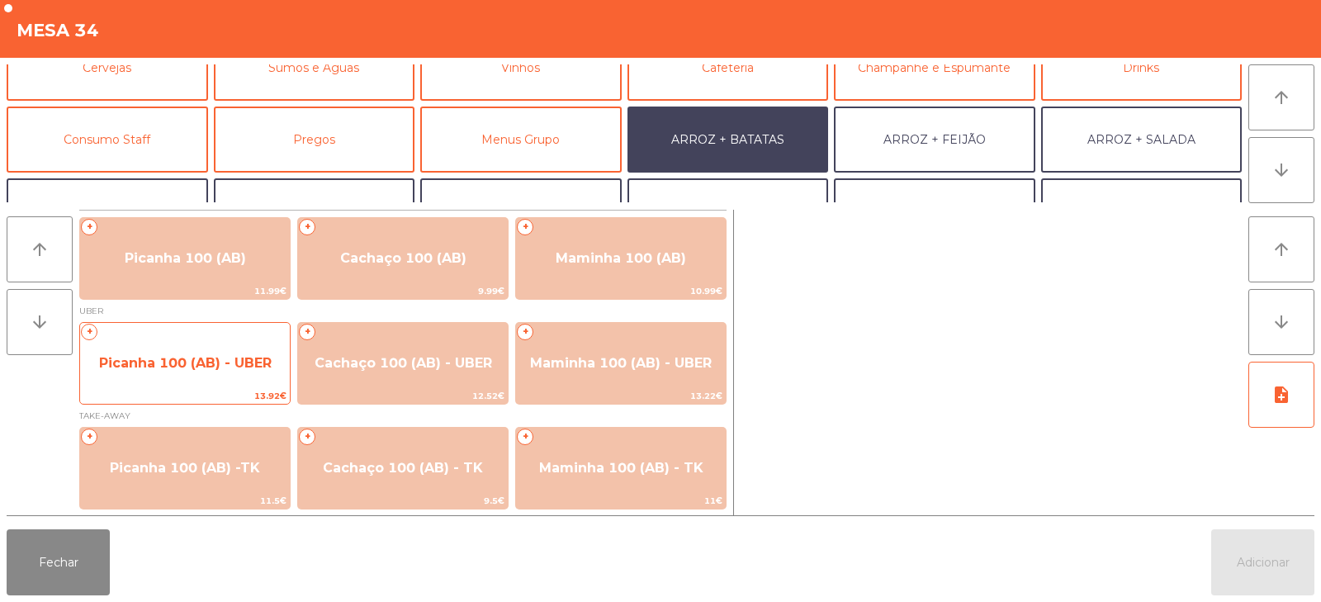
click at [253, 376] on span "Picanha 100 (AB) - UBER" at bounding box center [185, 363] width 210 height 45
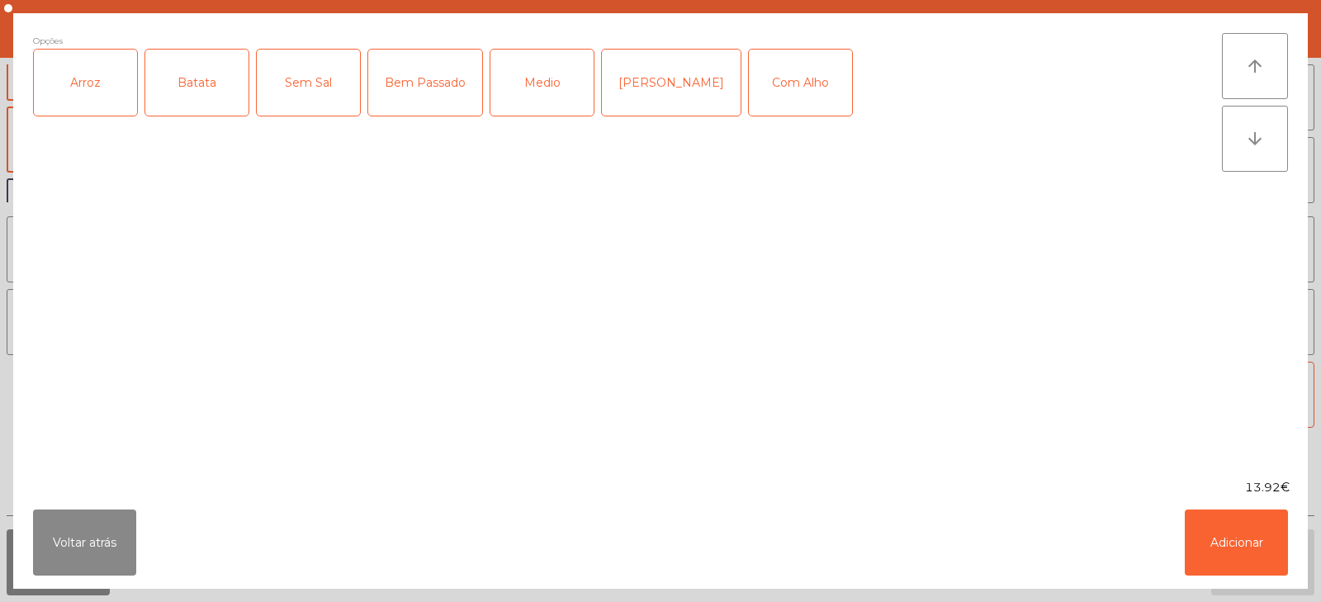
click at [103, 99] on div "Arroz" at bounding box center [85, 83] width 103 height 66
click at [199, 84] on div "Batata" at bounding box center [196, 83] width 103 height 66
click at [539, 88] on div "Medio" at bounding box center [542, 83] width 103 height 66
click at [1232, 548] on button "Adicionar" at bounding box center [1236, 543] width 103 height 66
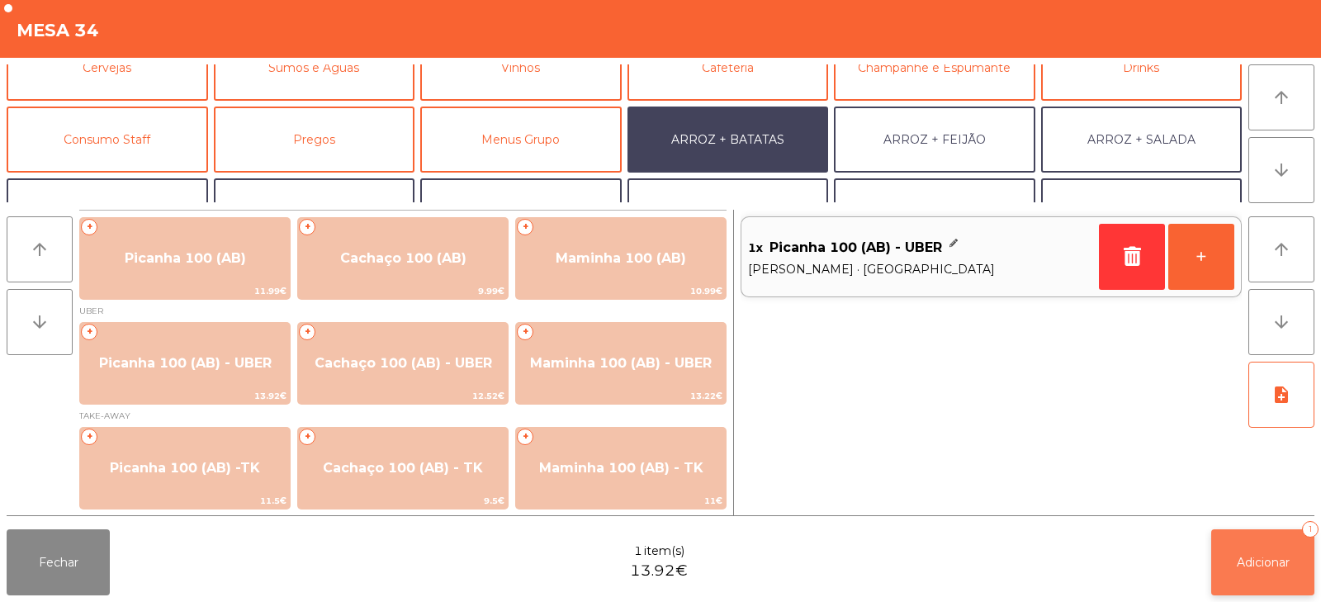
click at [1247, 559] on span "Adicionar" at bounding box center [1263, 562] width 53 height 15
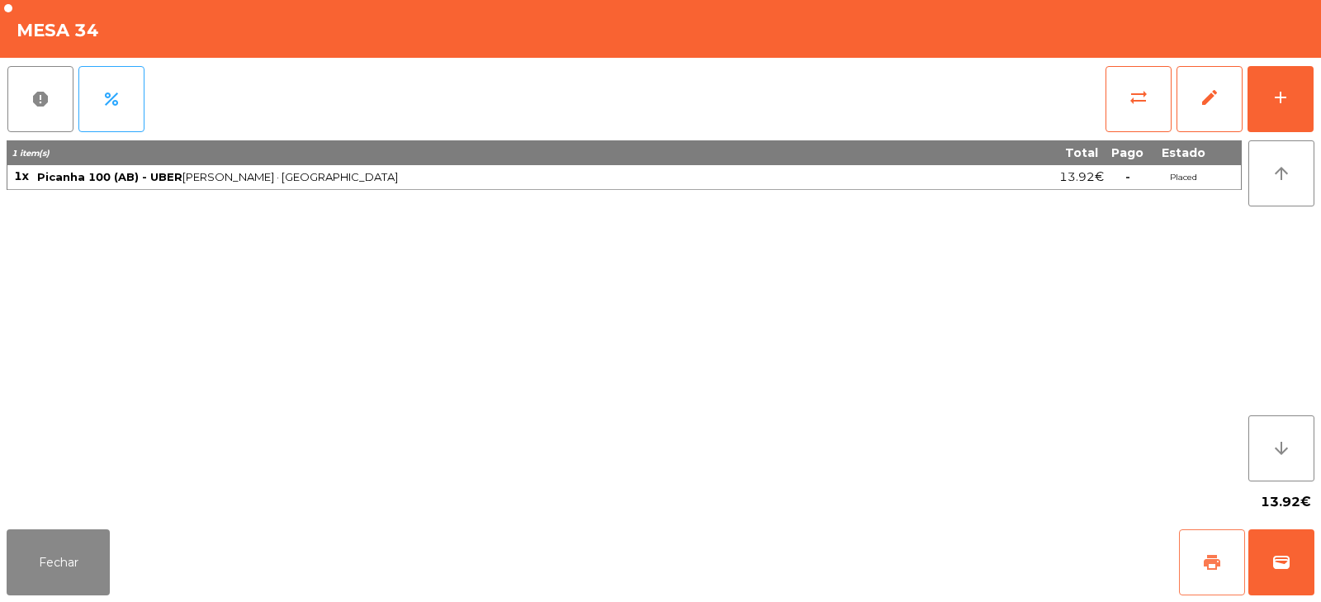
click at [1199, 569] on button "print" at bounding box center [1212, 562] width 66 height 66
click at [1280, 557] on span "wallet" at bounding box center [1282, 563] width 20 height 20
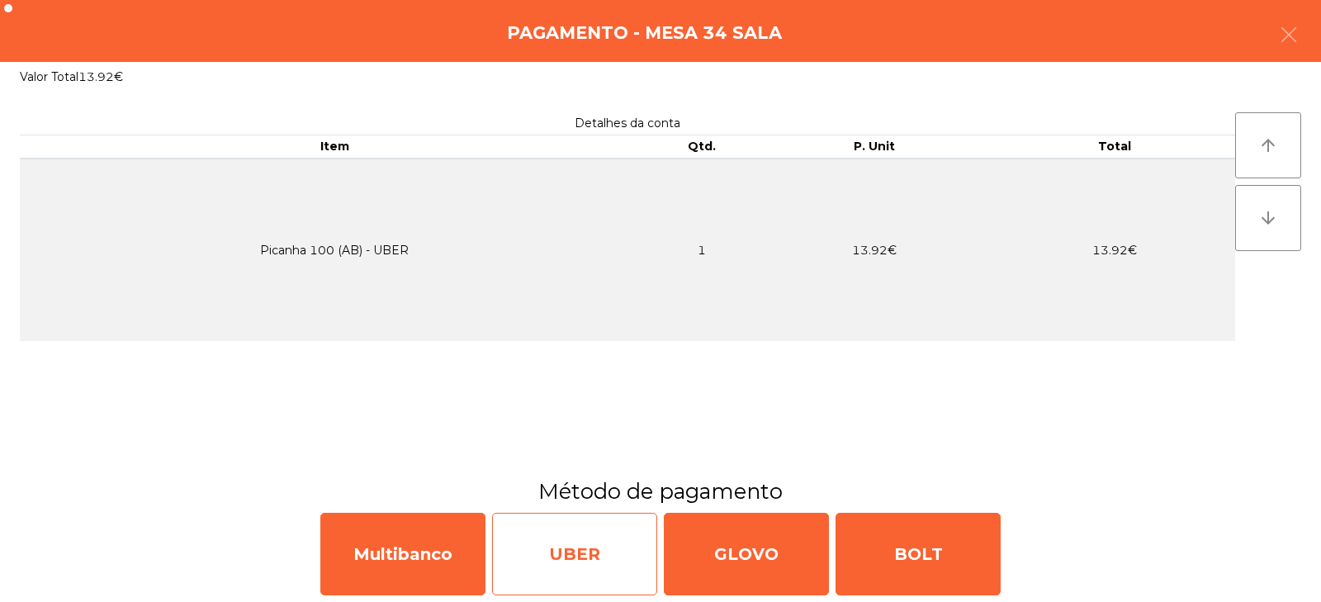
click at [602, 559] on div "UBER" at bounding box center [574, 554] width 165 height 83
select select "**"
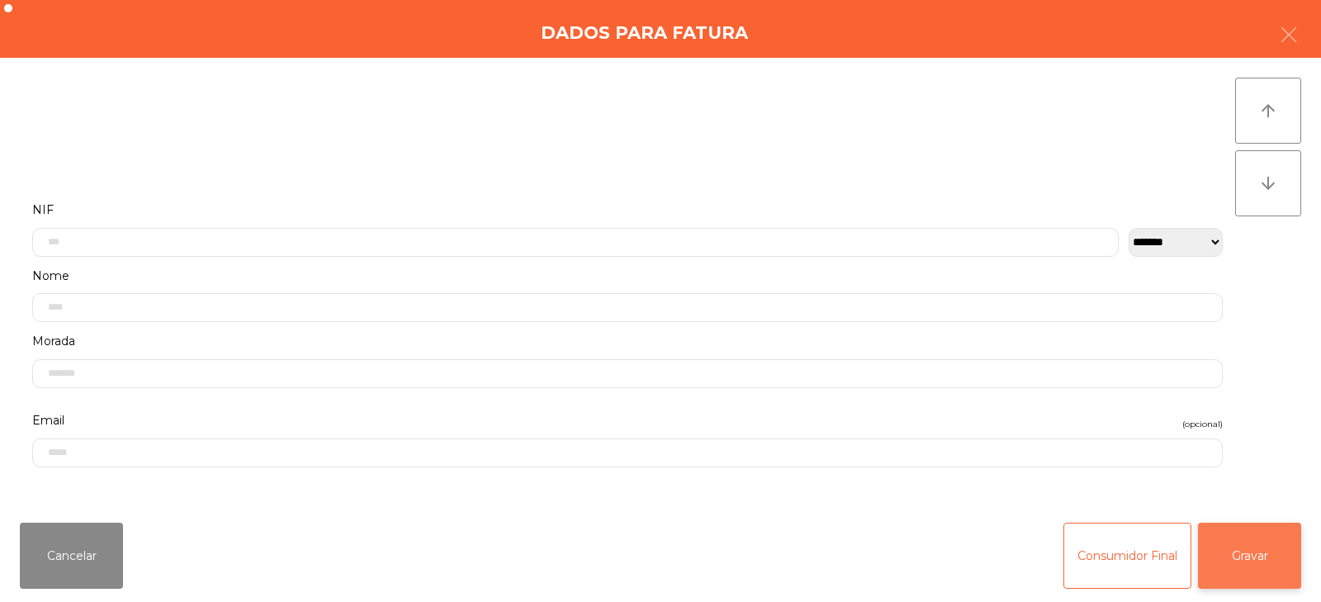
click at [1231, 544] on button "Gravar" at bounding box center [1249, 556] width 103 height 66
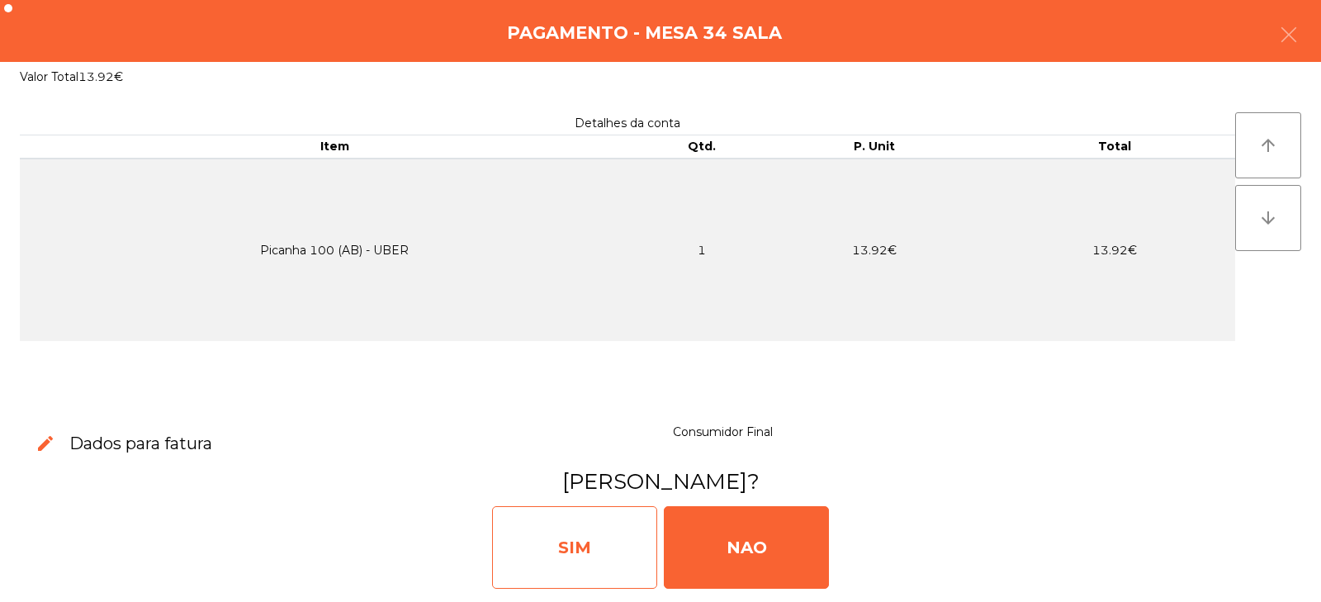
click at [590, 572] on div "SIM" at bounding box center [574, 547] width 165 height 83
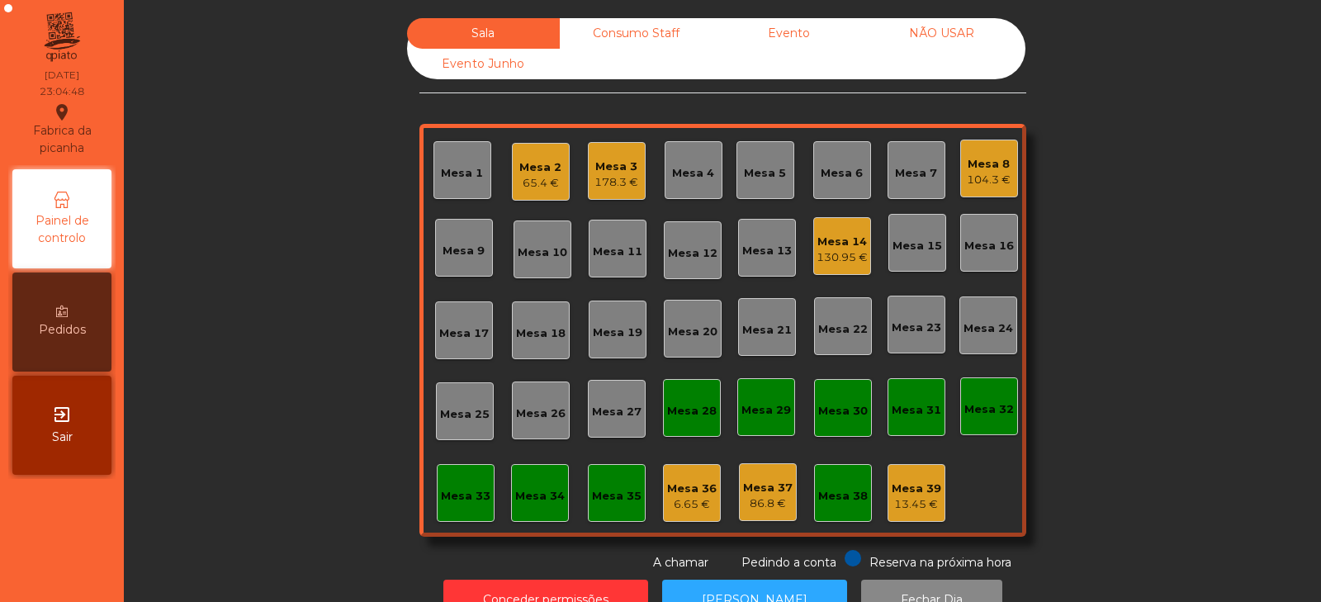
click at [656, 40] on div "Consumo Staff" at bounding box center [636, 33] width 153 height 31
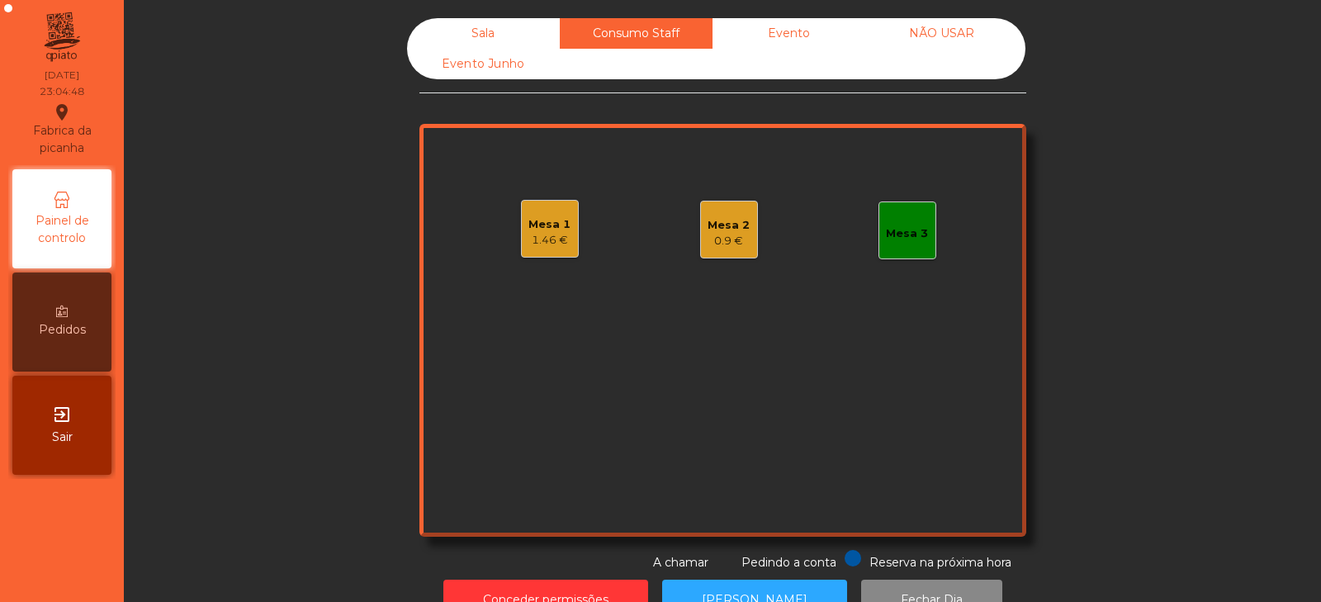
click at [891, 228] on div "Mesa 3" at bounding box center [907, 233] width 42 height 17
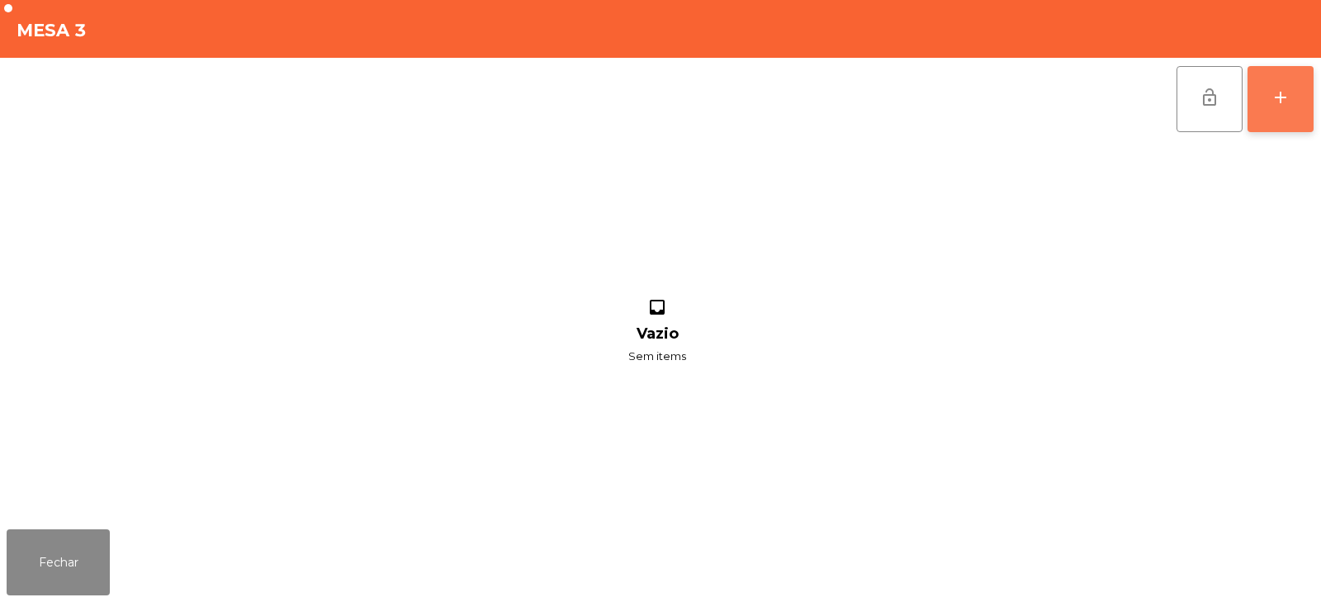
click at [1290, 91] on div "add" at bounding box center [1281, 98] width 20 height 20
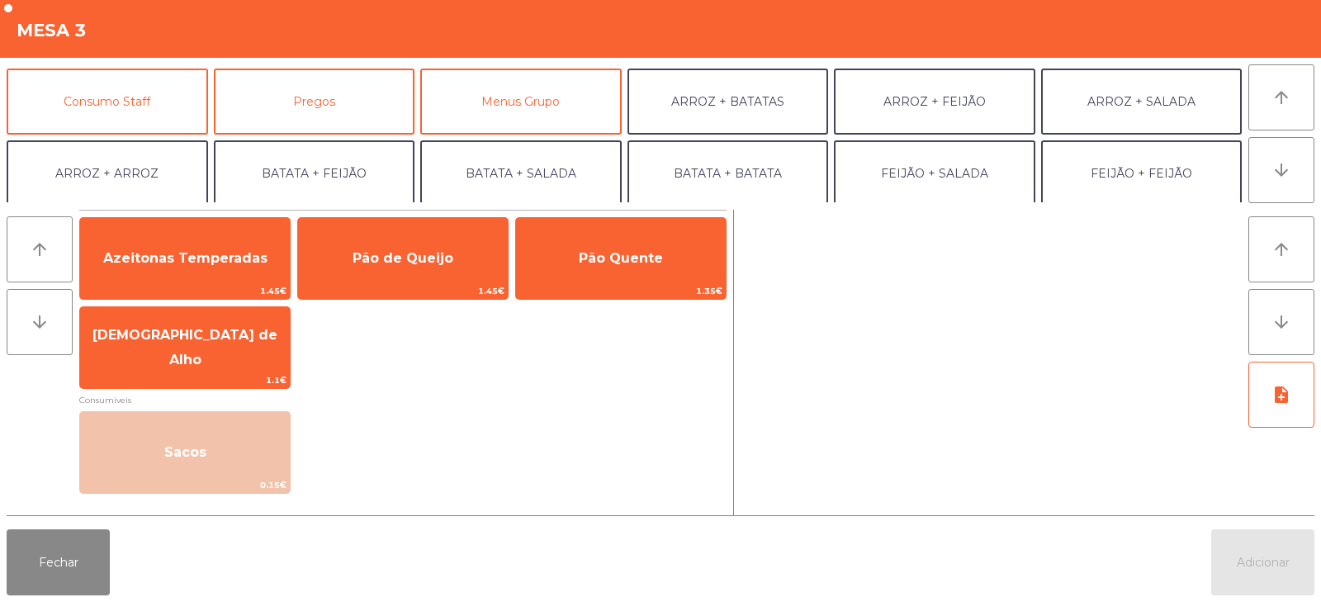
scroll to position [140, 0]
click at [129, 102] on button "Consumo Staff" at bounding box center [108, 101] width 202 height 66
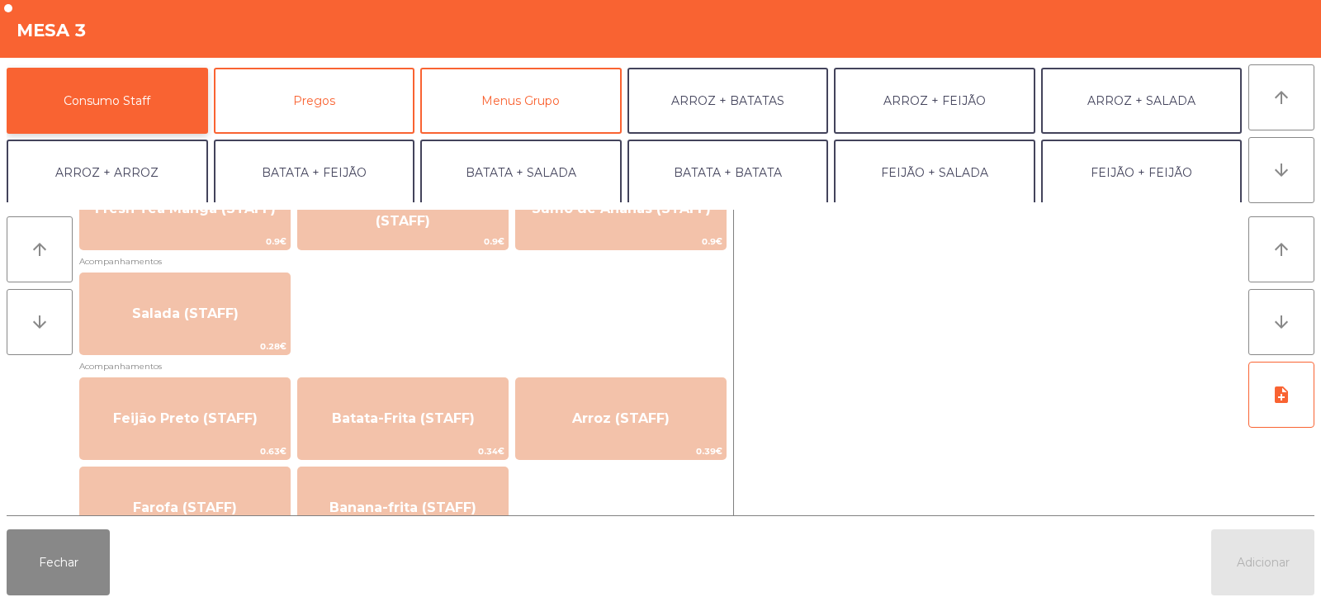
scroll to position [651, 0]
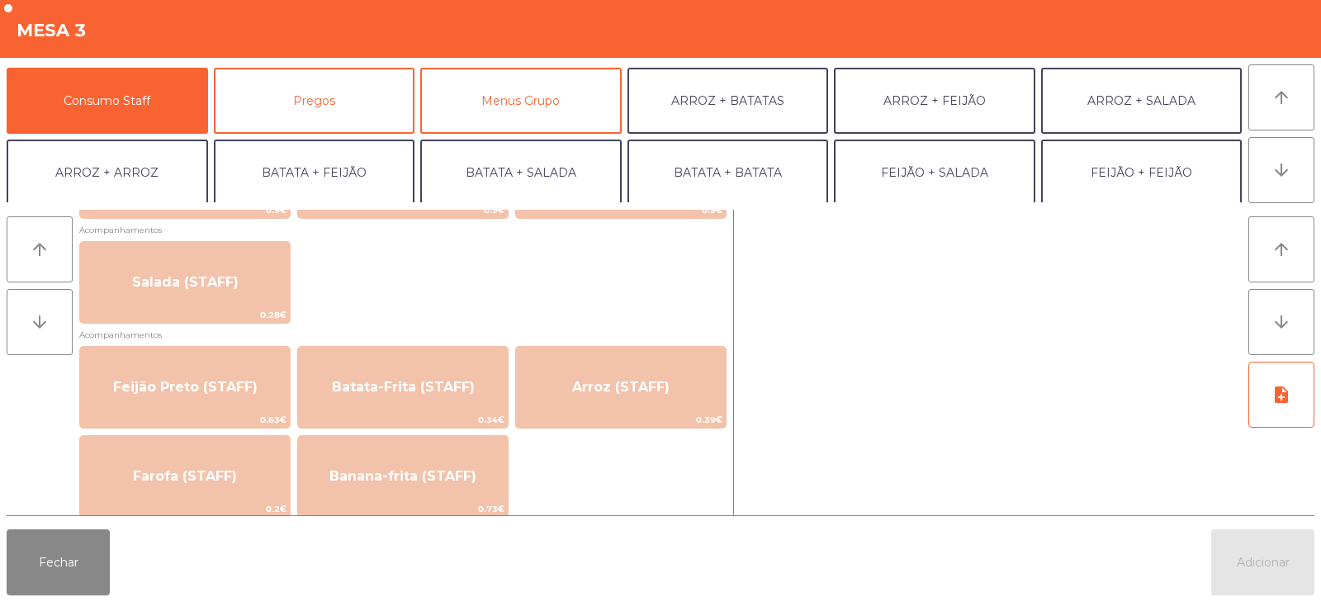
click at [791, 45] on div "Mesa 3" at bounding box center [660, 29] width 1321 height 58
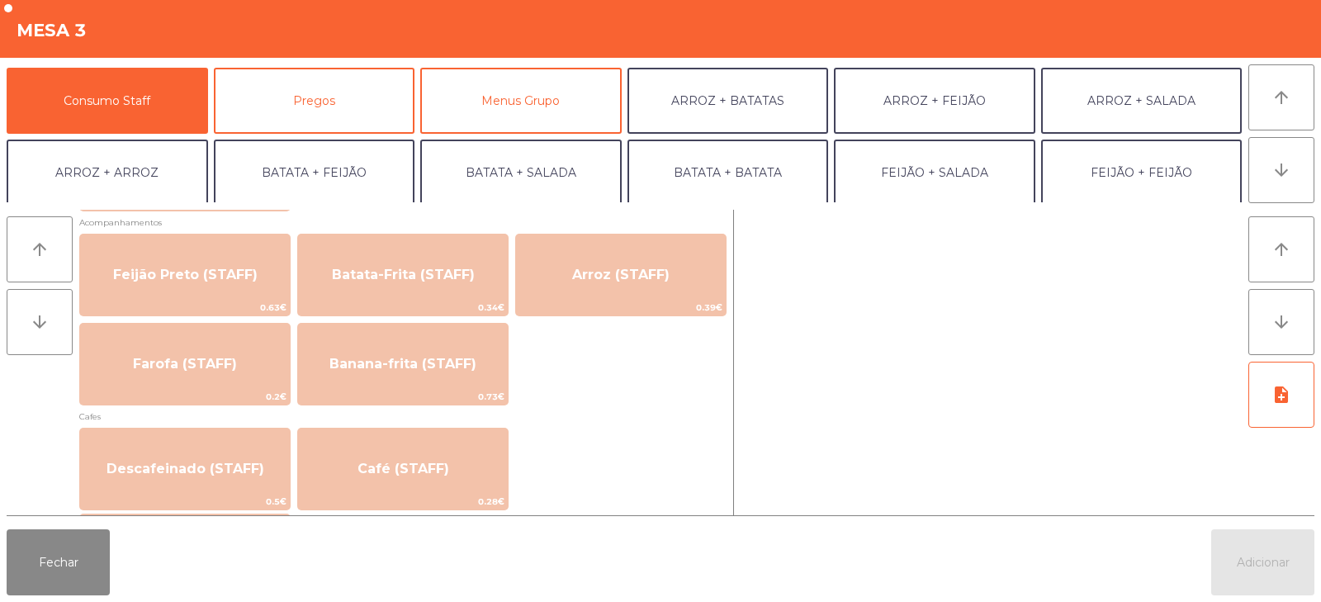
scroll to position [780, 0]
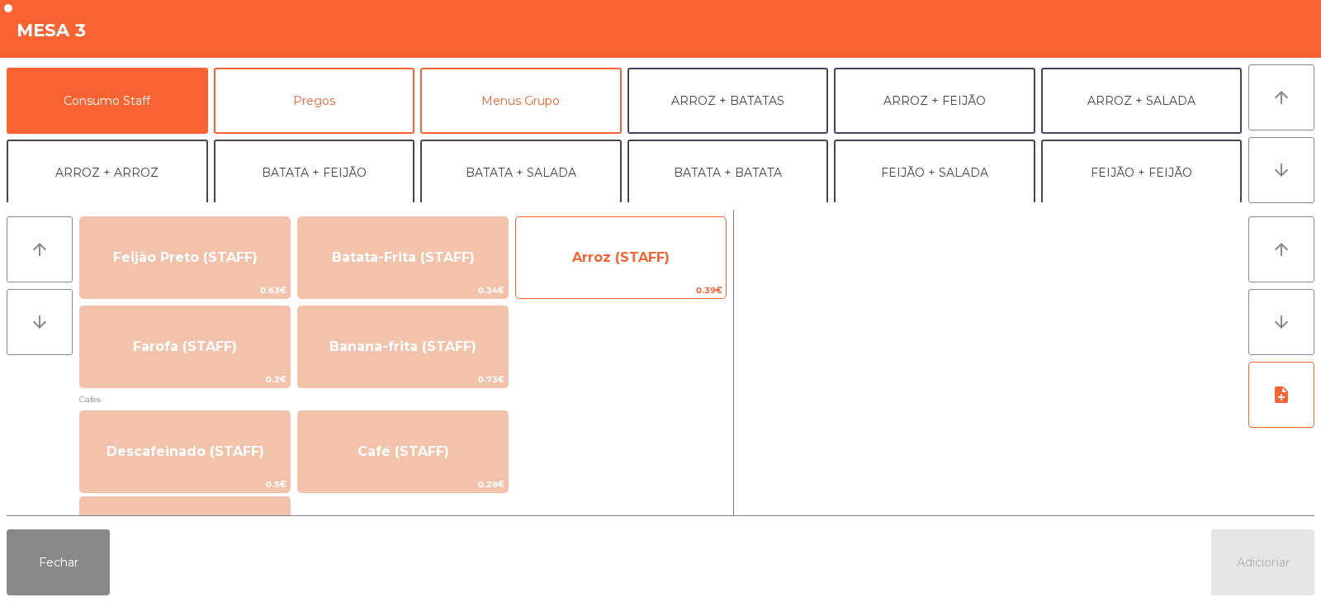
click at [595, 268] on span "Arroz (STAFF)" at bounding box center [621, 257] width 210 height 45
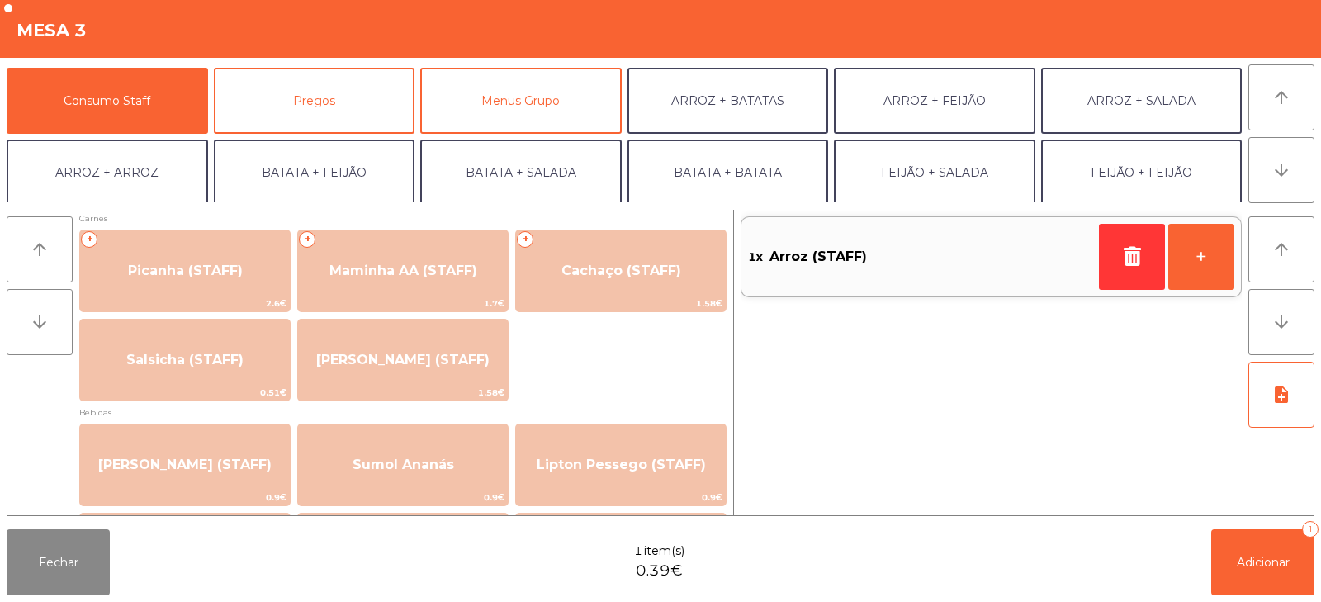
scroll to position [0, 0]
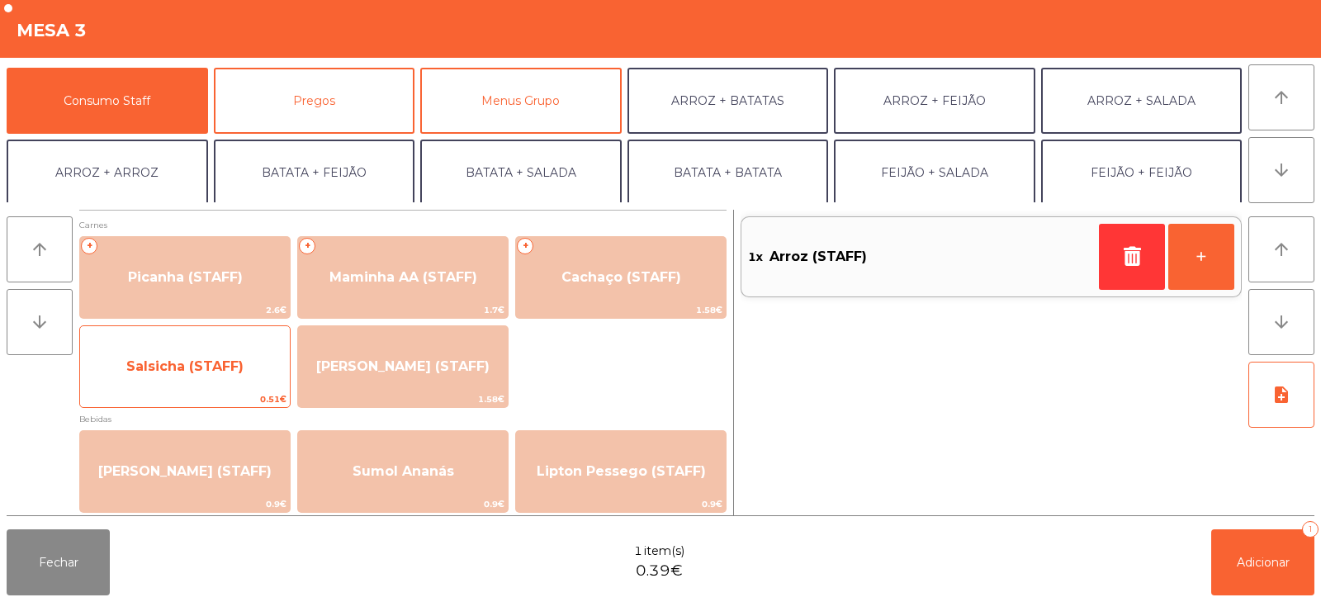
click at [219, 371] on span "Salsicha (STAFF)" at bounding box center [184, 366] width 117 height 16
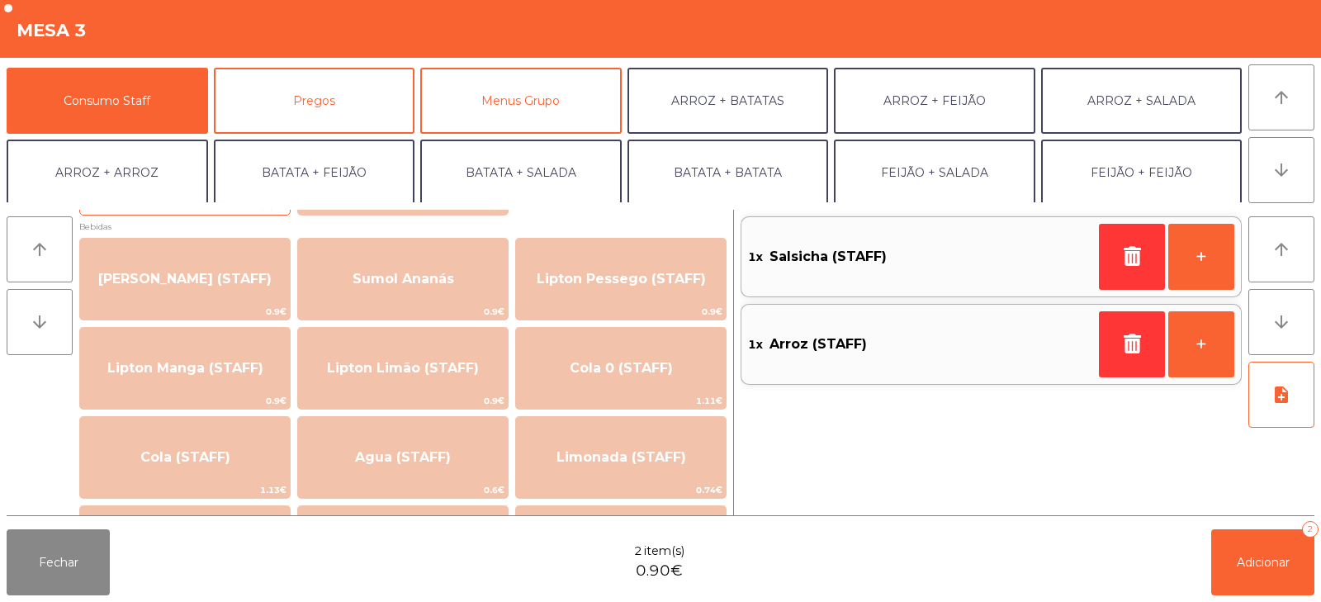
scroll to position [197, 0]
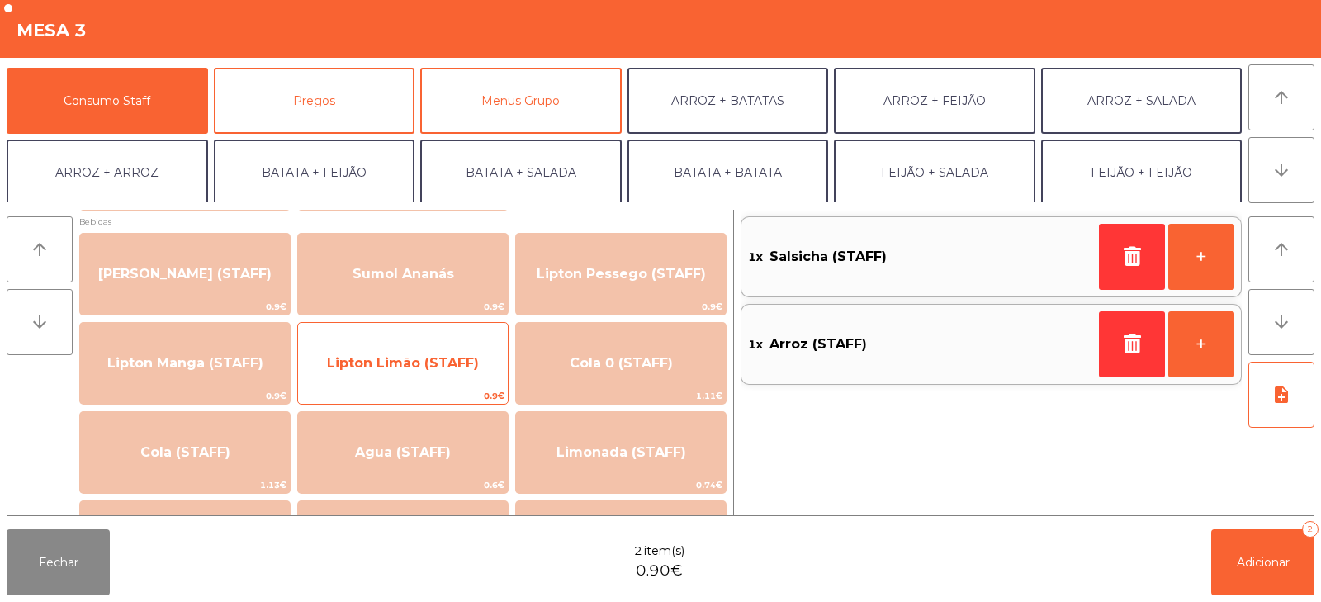
click at [415, 347] on span "Lipton Limão (STAFF)" at bounding box center [403, 363] width 210 height 45
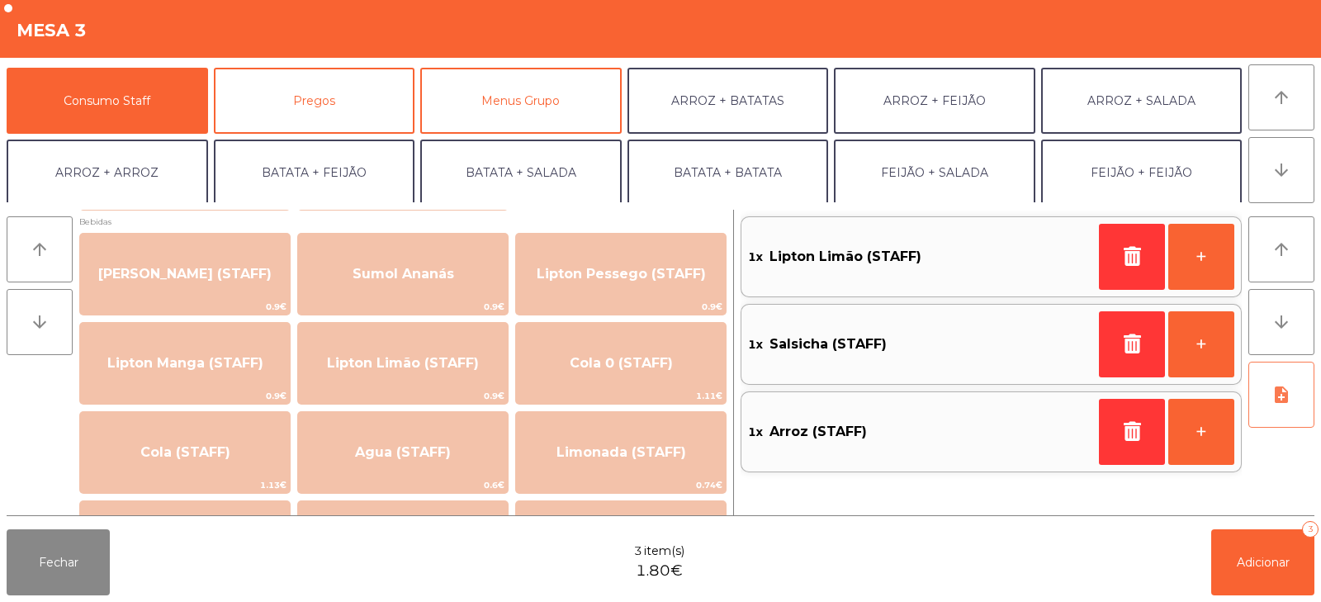
click at [1273, 391] on icon "note_add" at bounding box center [1282, 395] width 20 height 20
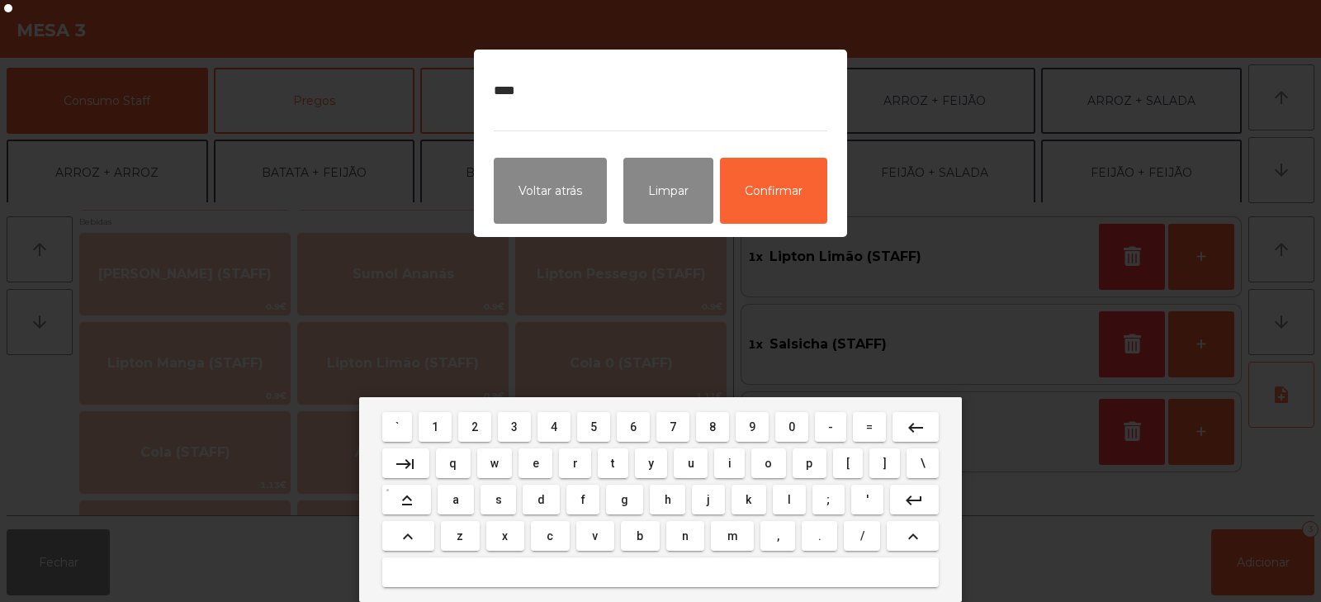
type textarea "*****"
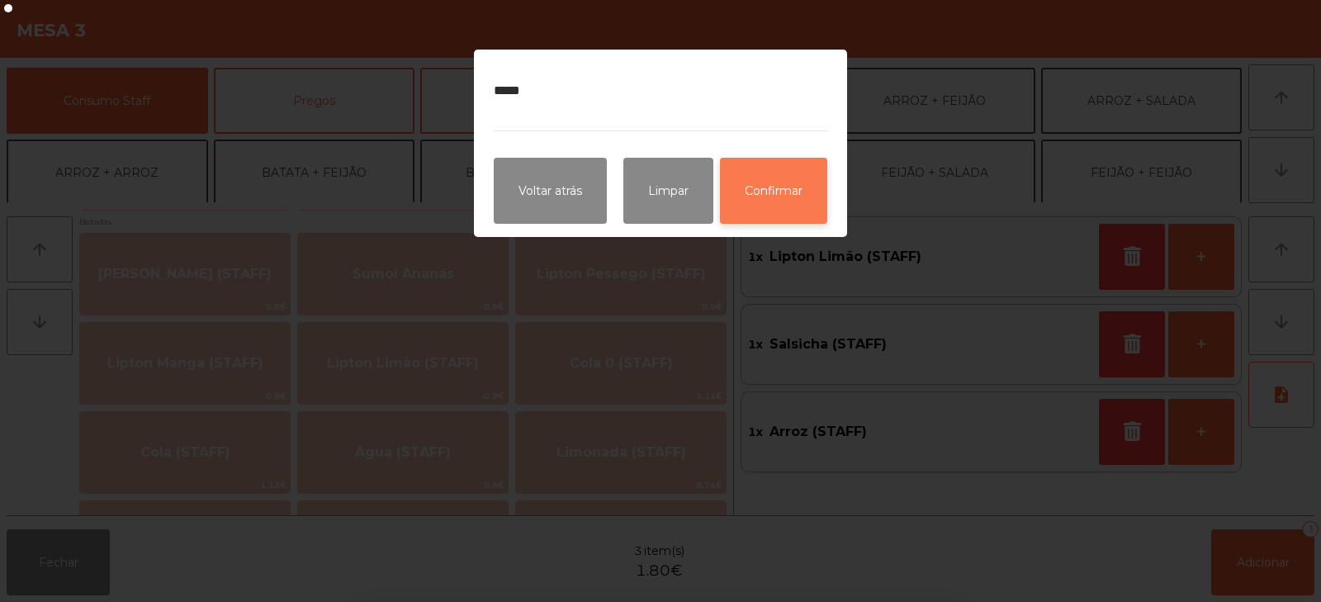
click at [783, 178] on button "Confirmar" at bounding box center [773, 191] width 107 height 66
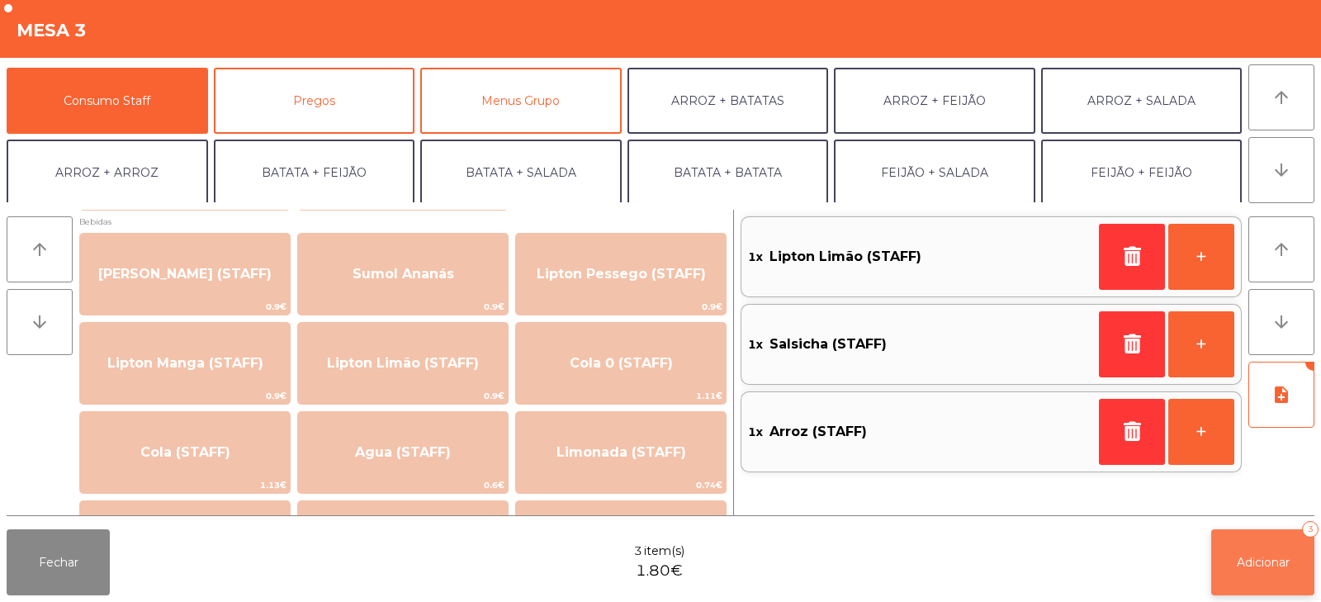
click at [1243, 534] on button "Adicionar 3" at bounding box center [1263, 562] width 103 height 66
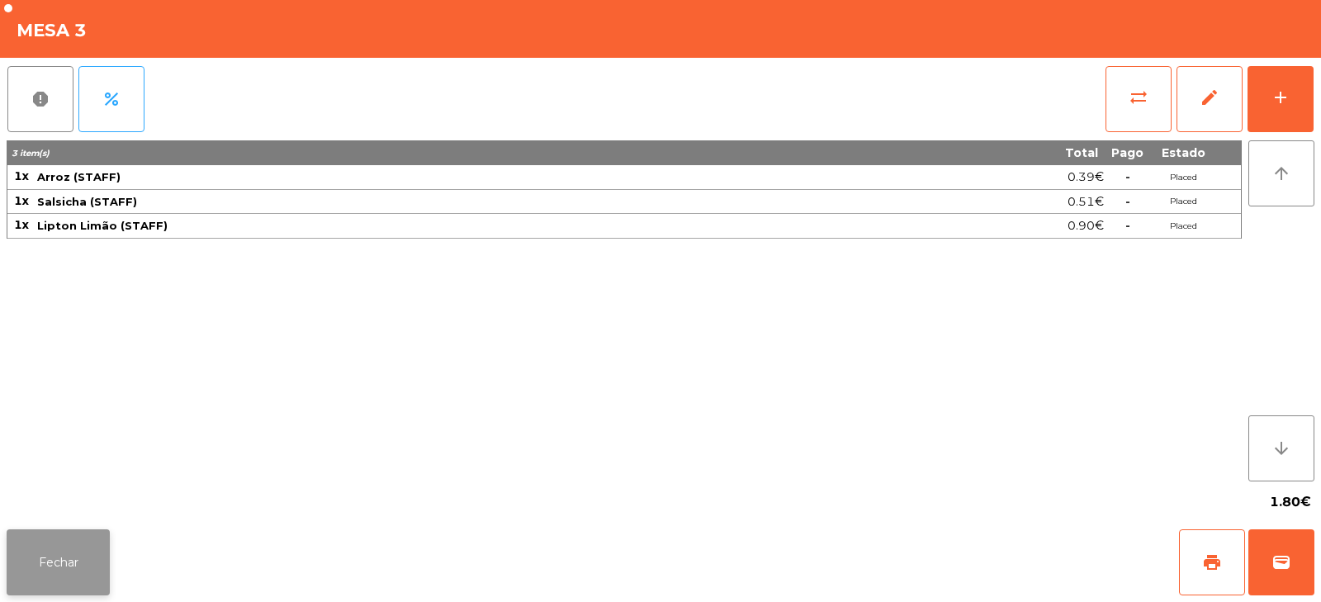
click at [45, 566] on button "Fechar" at bounding box center [58, 562] width 103 height 66
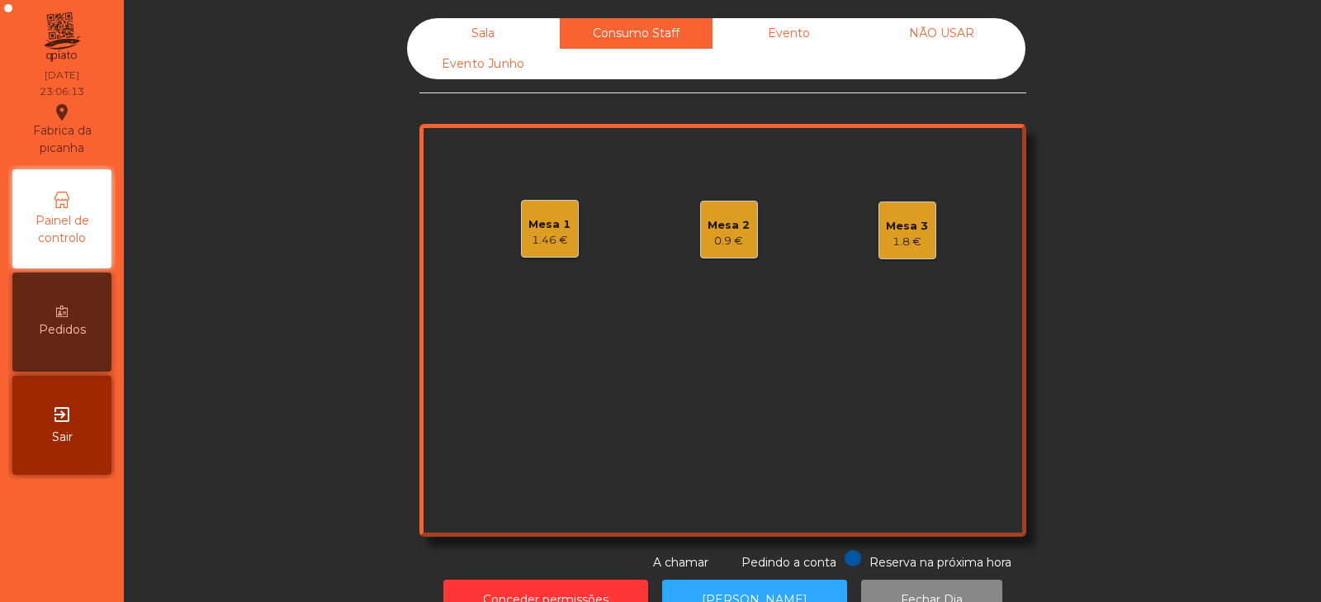
click at [492, 27] on div "Sala" at bounding box center [483, 33] width 153 height 31
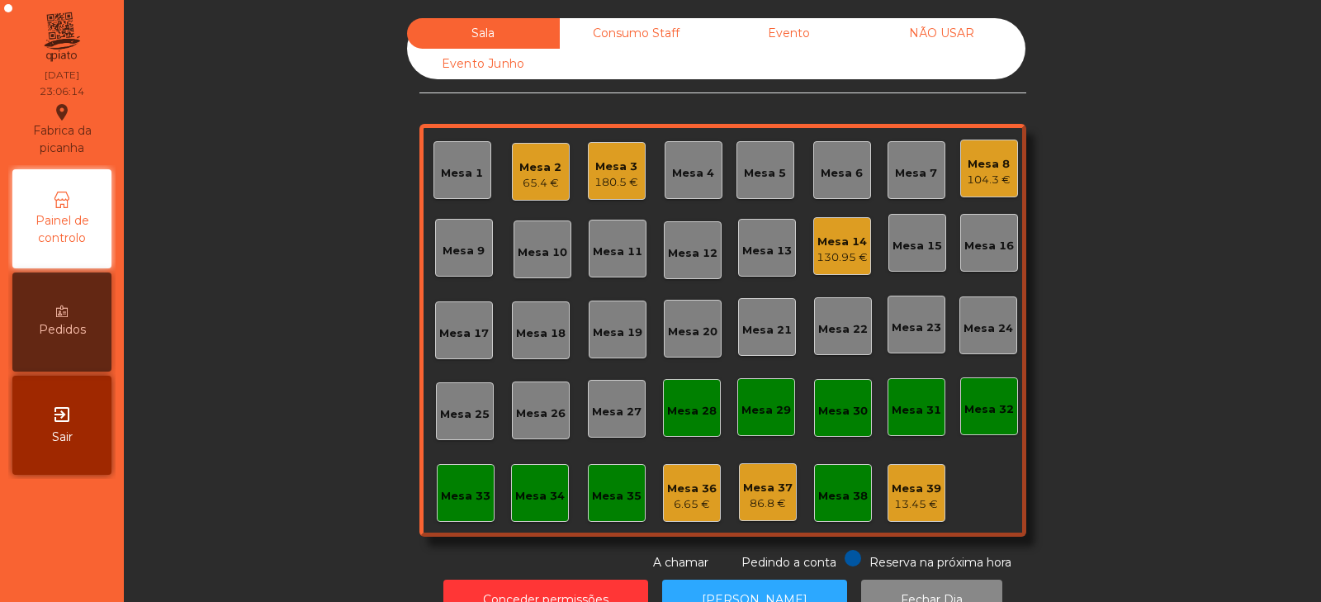
click at [991, 168] on div "Mesa 8" at bounding box center [989, 164] width 44 height 17
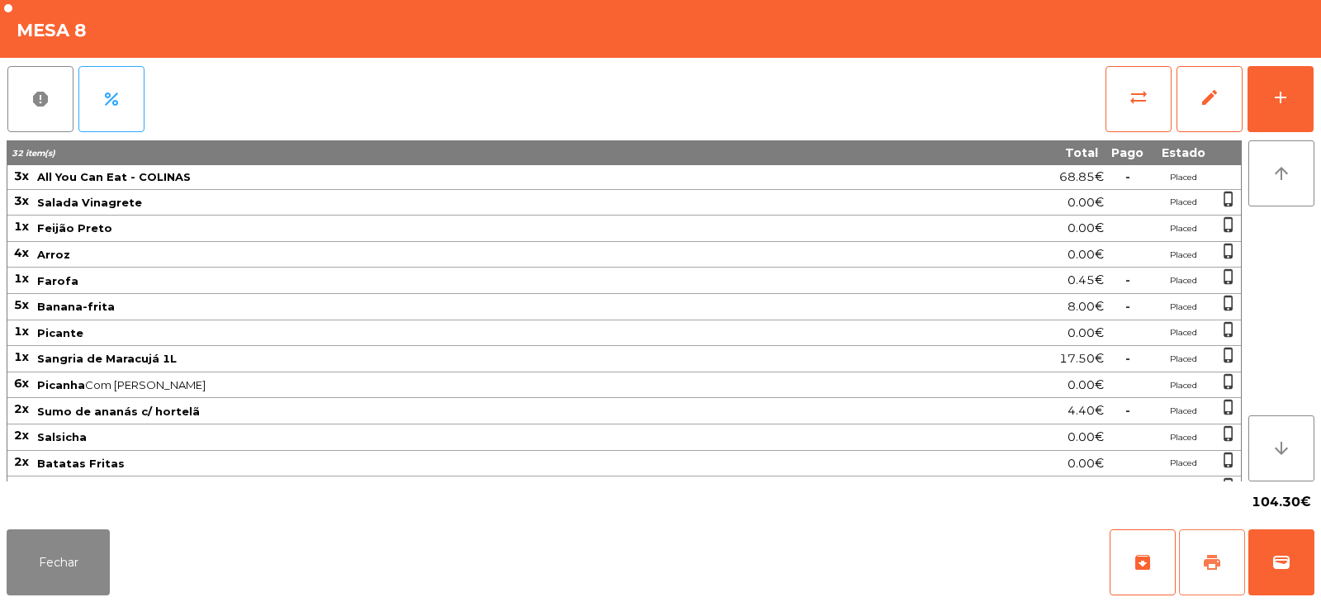
click at [1208, 563] on span "print" at bounding box center [1213, 563] width 20 height 20
click at [1298, 557] on button "wallet" at bounding box center [1282, 562] width 66 height 66
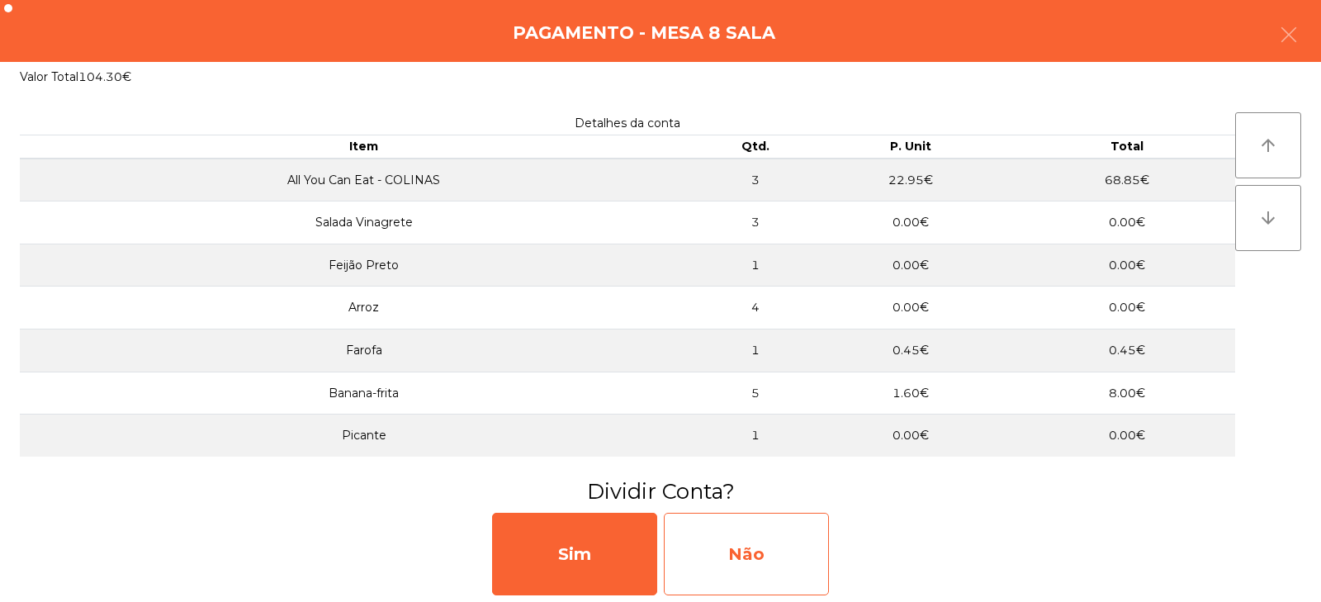
click at [752, 543] on div "Não" at bounding box center [746, 554] width 165 height 83
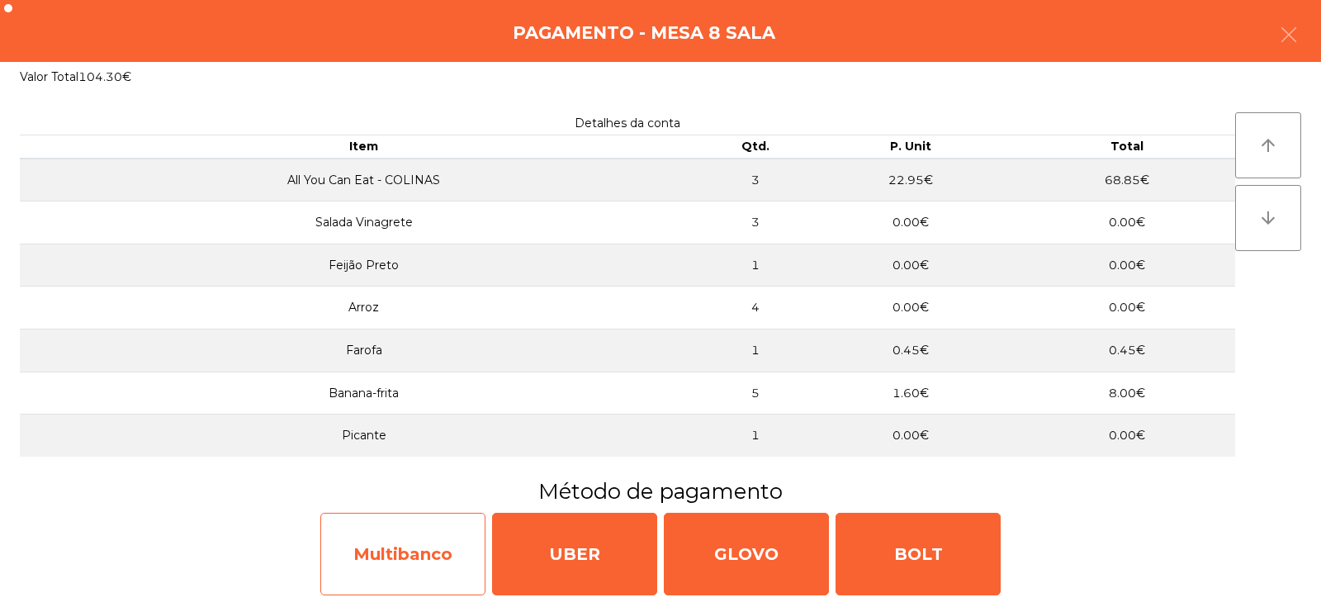
click at [420, 563] on div "Multibanco" at bounding box center [402, 554] width 165 height 83
select select "**"
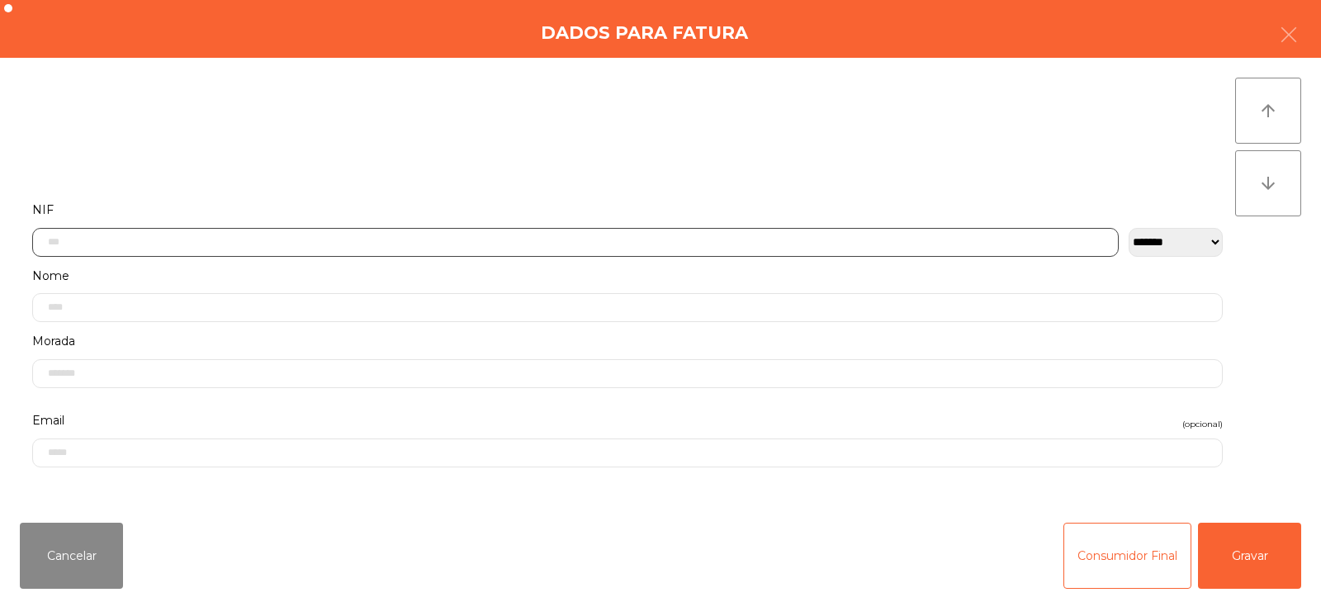
click at [388, 243] on input "text" at bounding box center [575, 242] width 1087 height 29
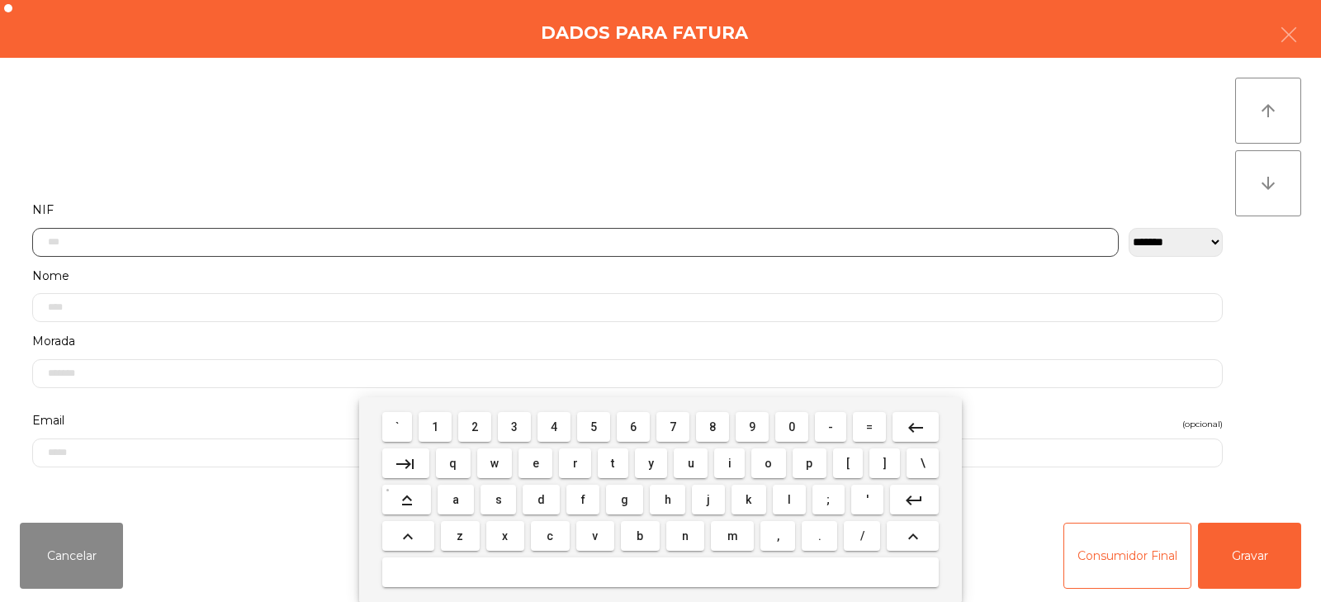
scroll to position [121, 0]
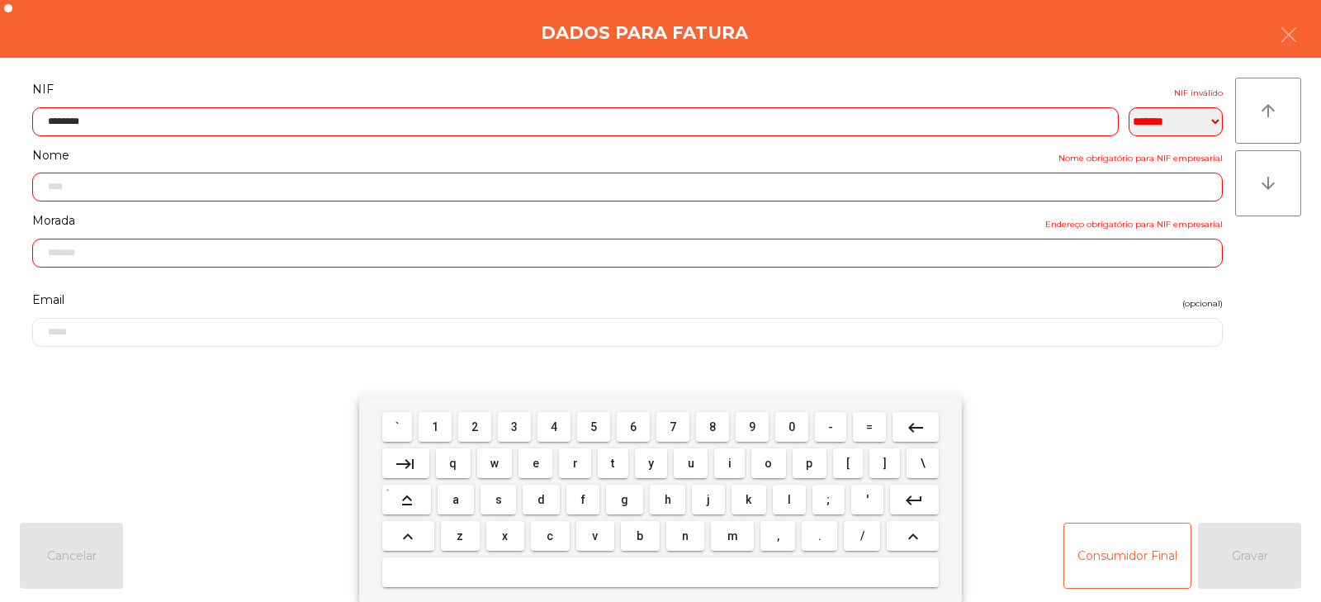
type input "*********"
type input "**********"
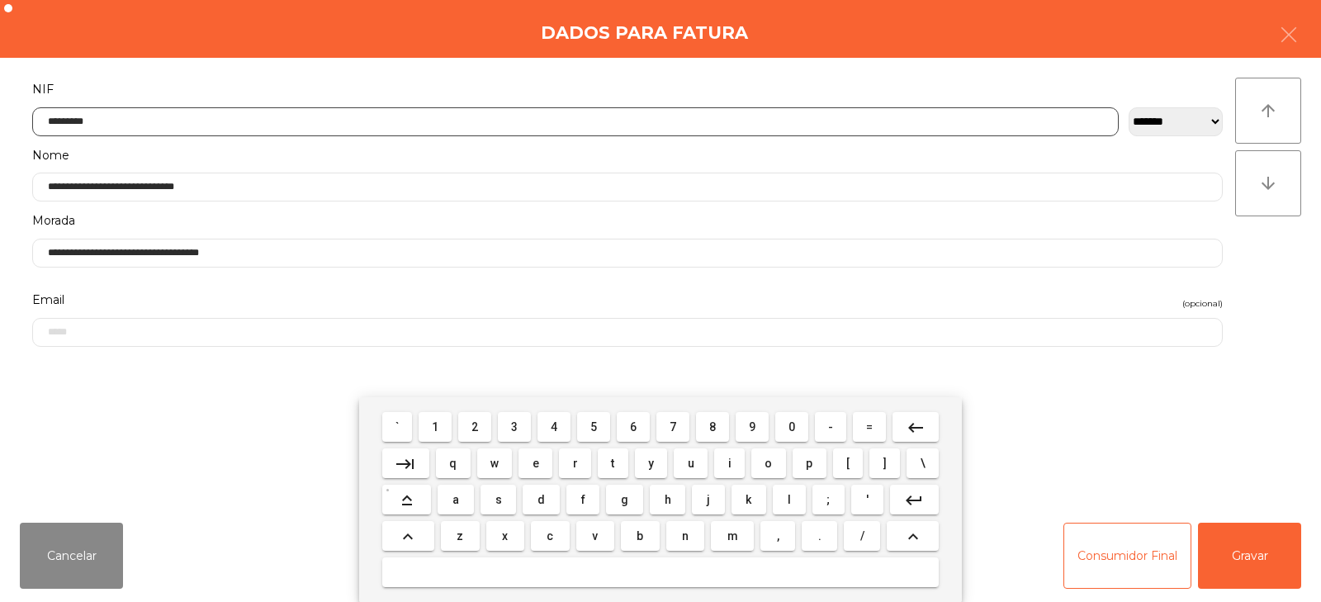
type input "*********"
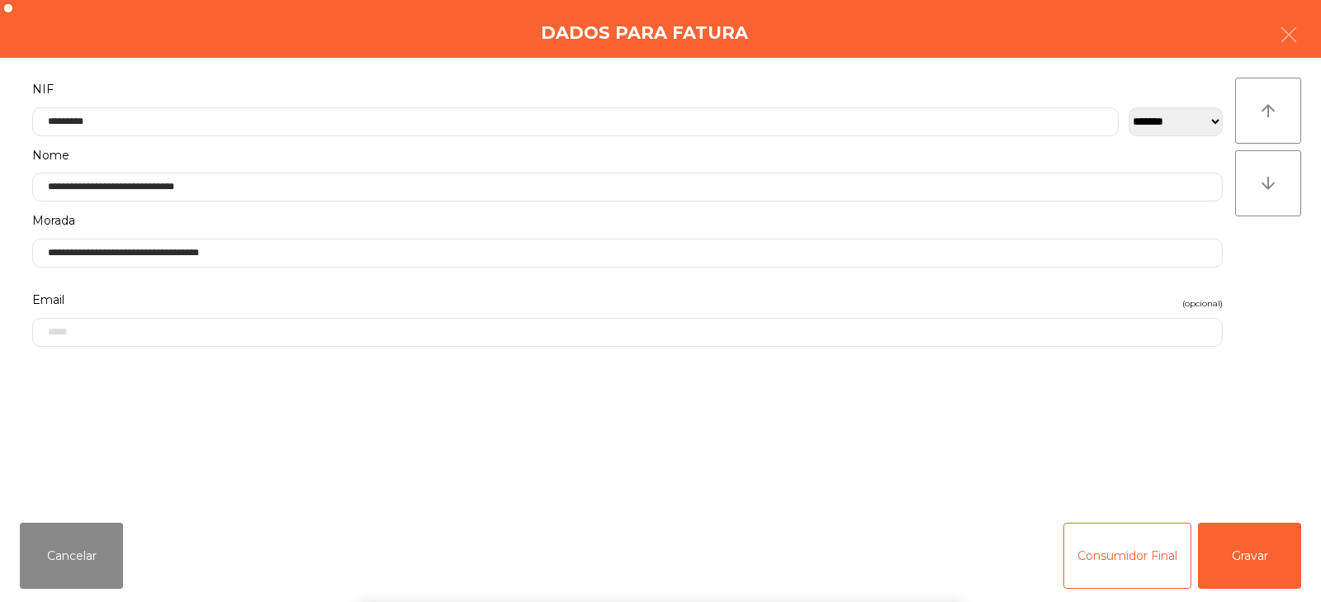
click at [1222, 560] on div "` 1 2 3 4 5 6 7 8 9 0 - = keyboard_backspace keyboard_tab q w e r t y u i o p […" at bounding box center [660, 499] width 1321 height 205
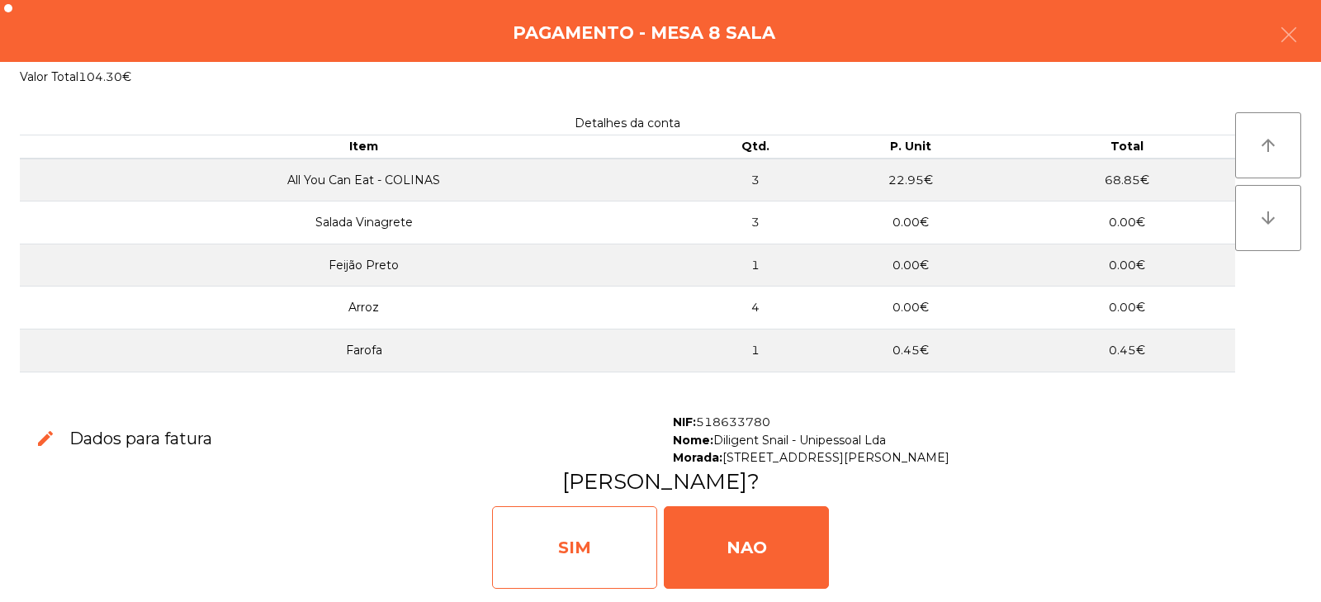
click at [601, 533] on div "SIM" at bounding box center [574, 547] width 165 height 83
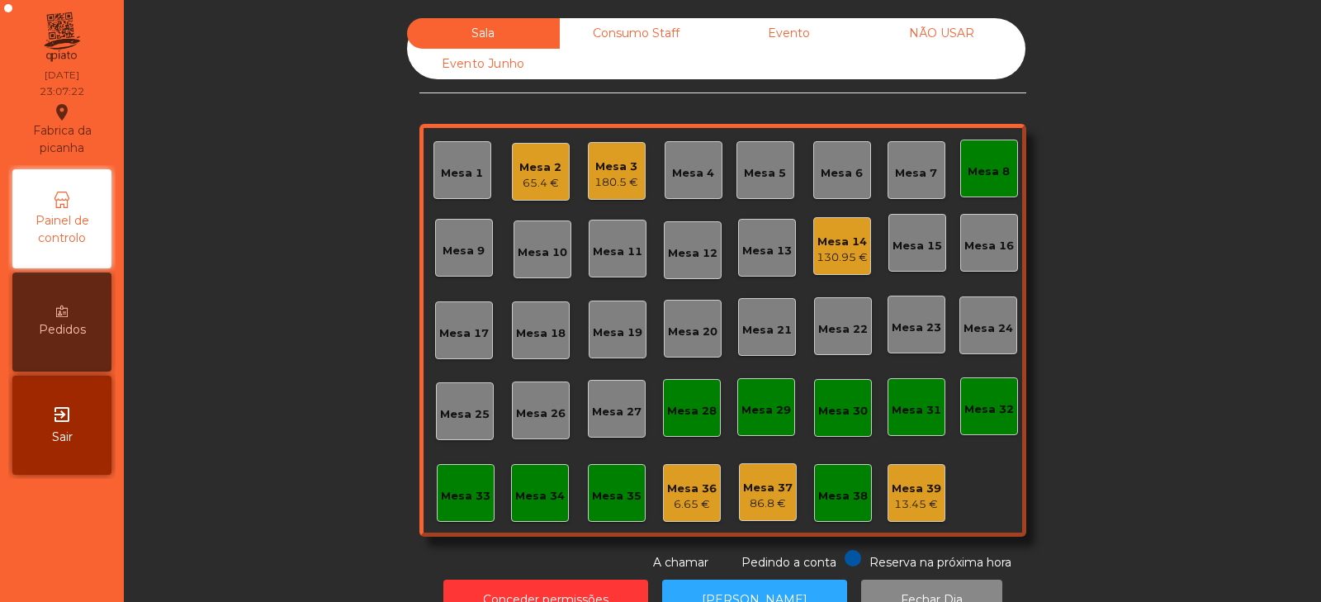
scroll to position [49, 0]
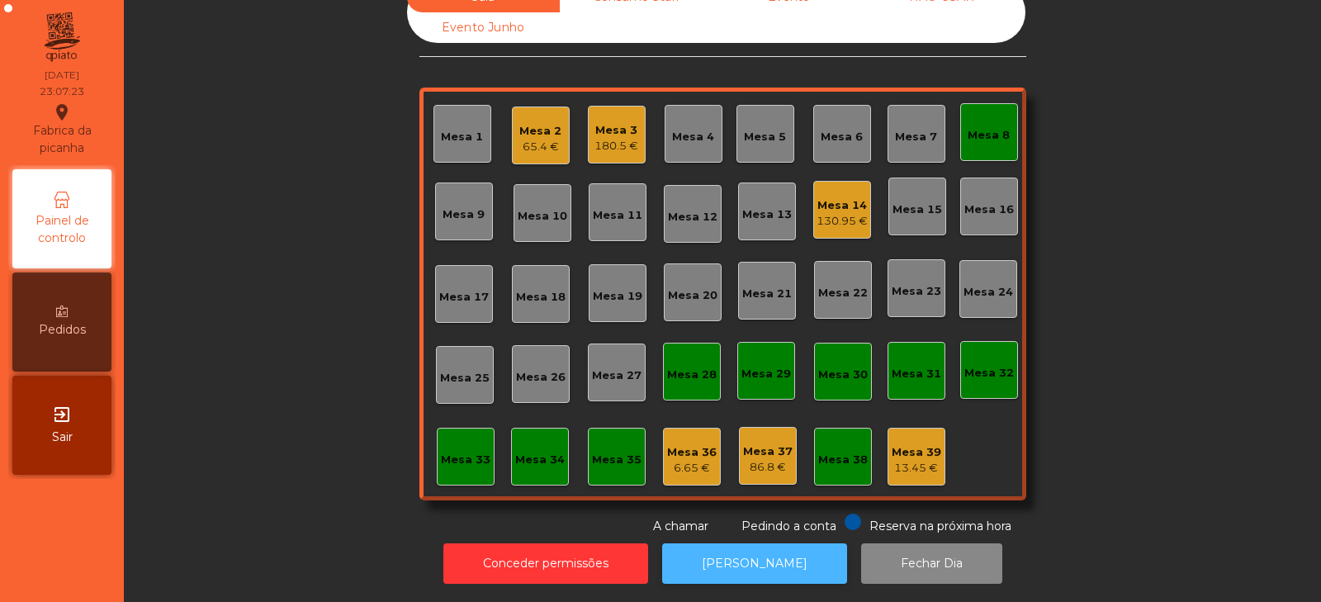
click at [728, 548] on button "[PERSON_NAME]" at bounding box center [754, 563] width 185 height 40
click at [463, 452] on div "Mesa 33" at bounding box center [466, 460] width 50 height 17
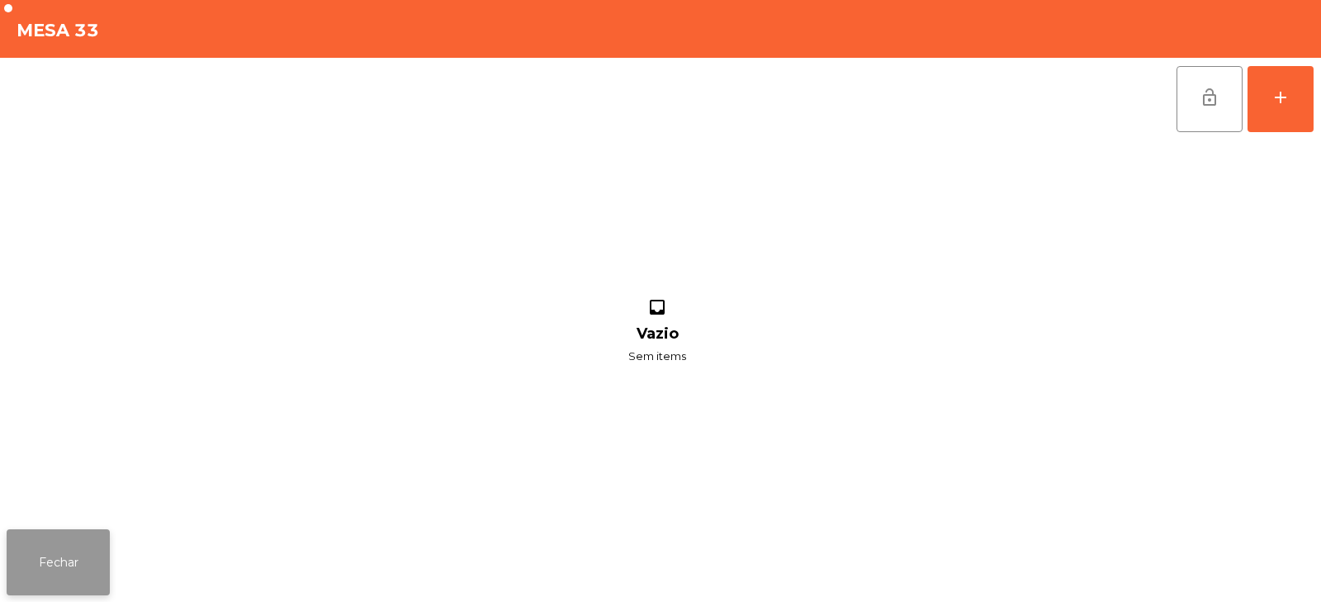
click at [75, 562] on button "Fechar" at bounding box center [58, 562] width 103 height 66
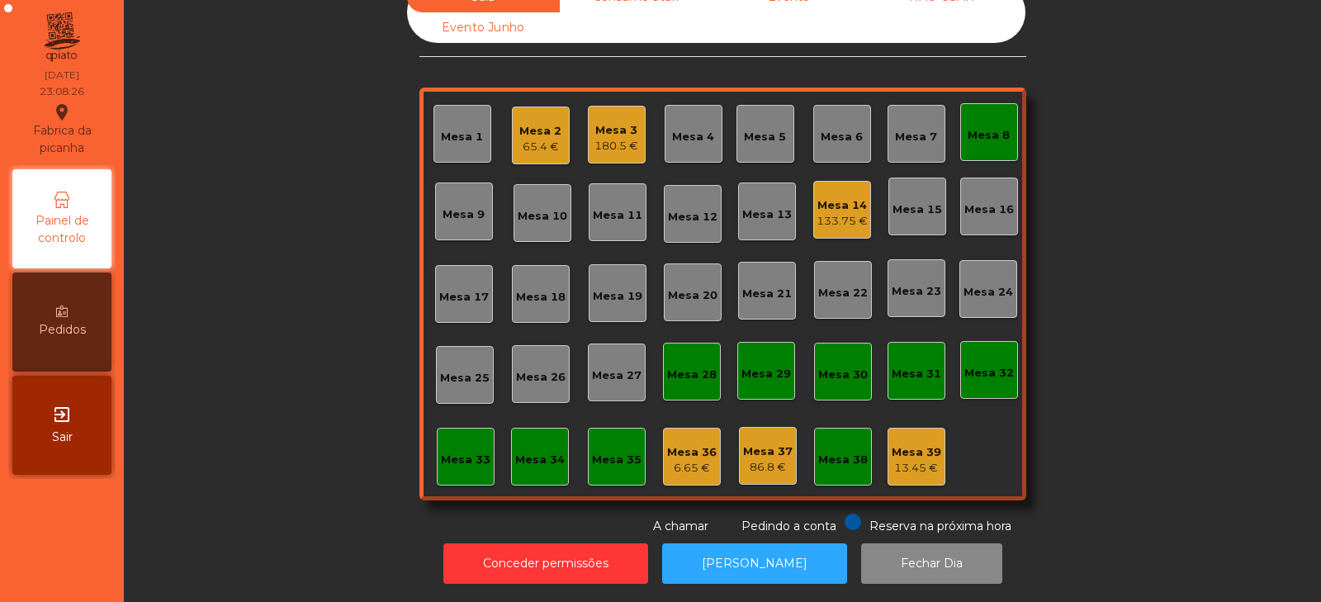
click at [451, 462] on div "Mesa 33" at bounding box center [466, 457] width 58 height 58
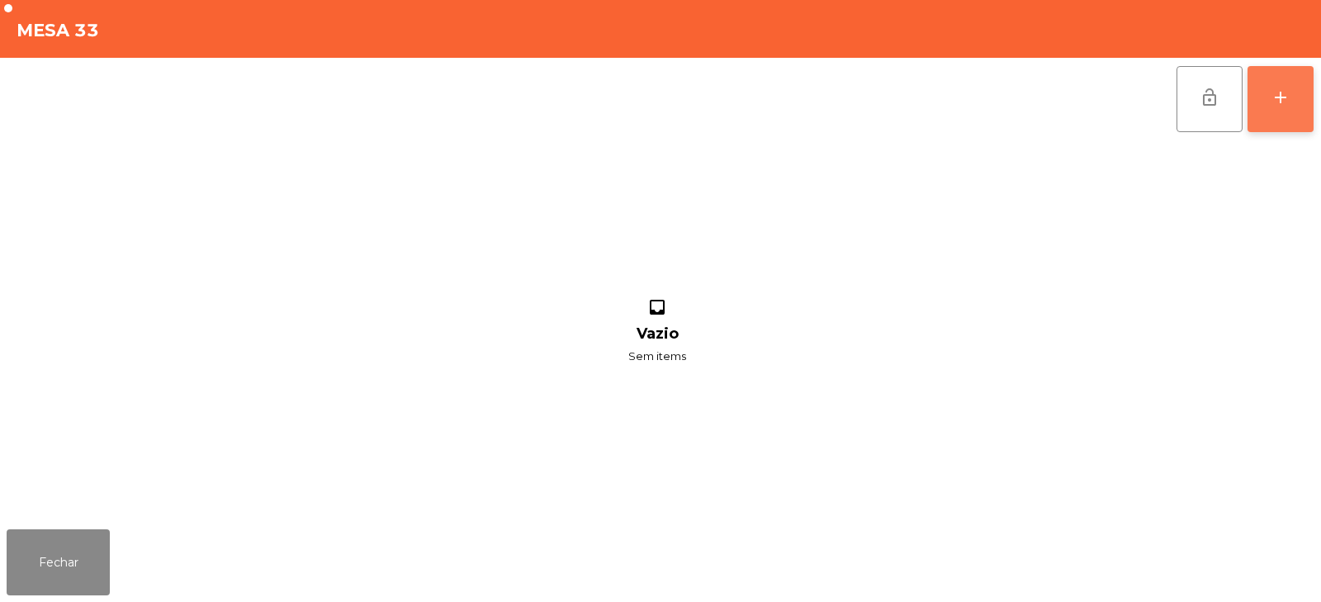
click at [1298, 109] on button "add" at bounding box center [1281, 99] width 66 height 66
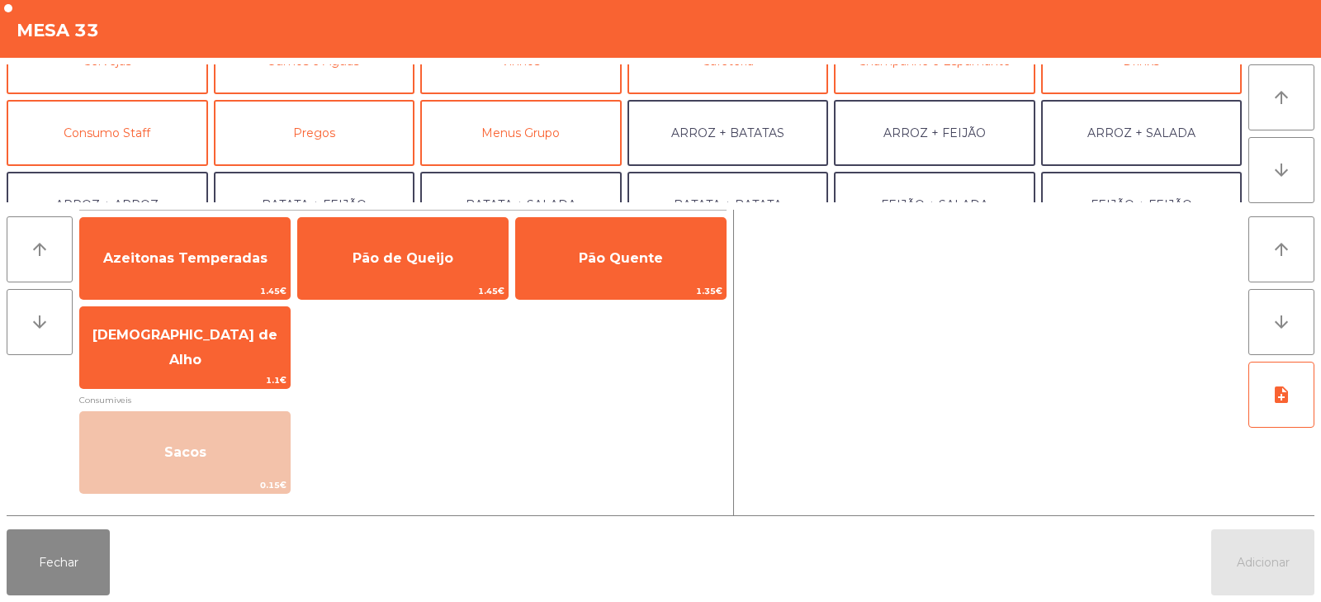
scroll to position [135, 0]
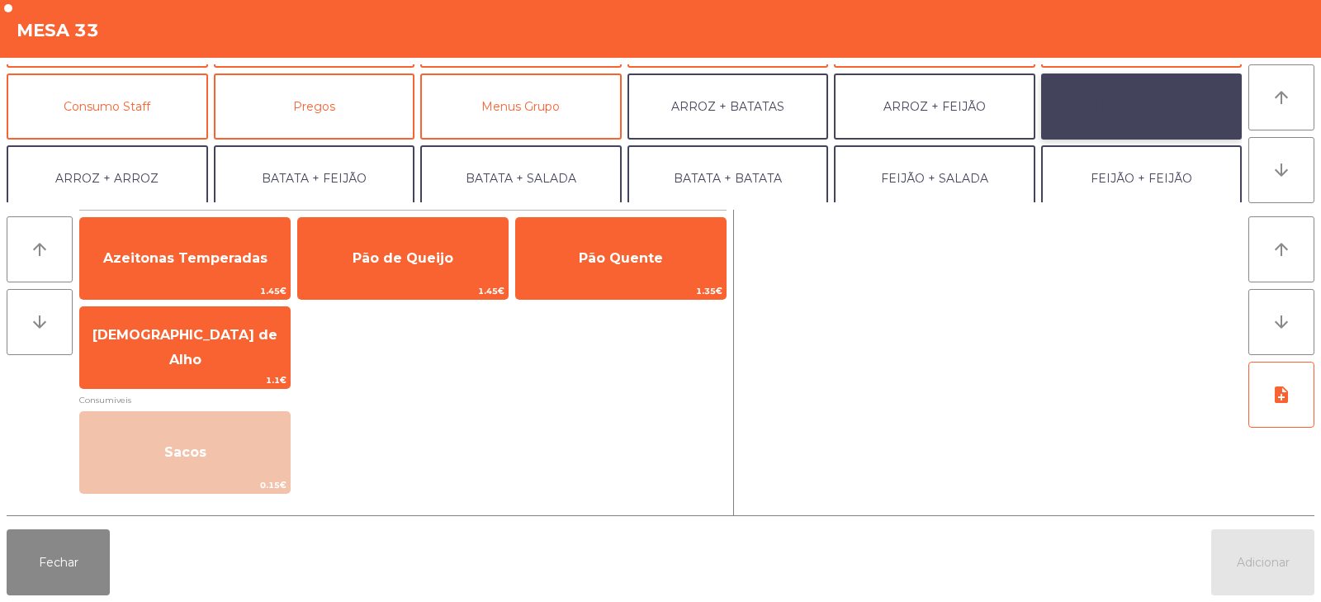
click at [1149, 111] on button "ARROZ + SALADA" at bounding box center [1142, 107] width 202 height 66
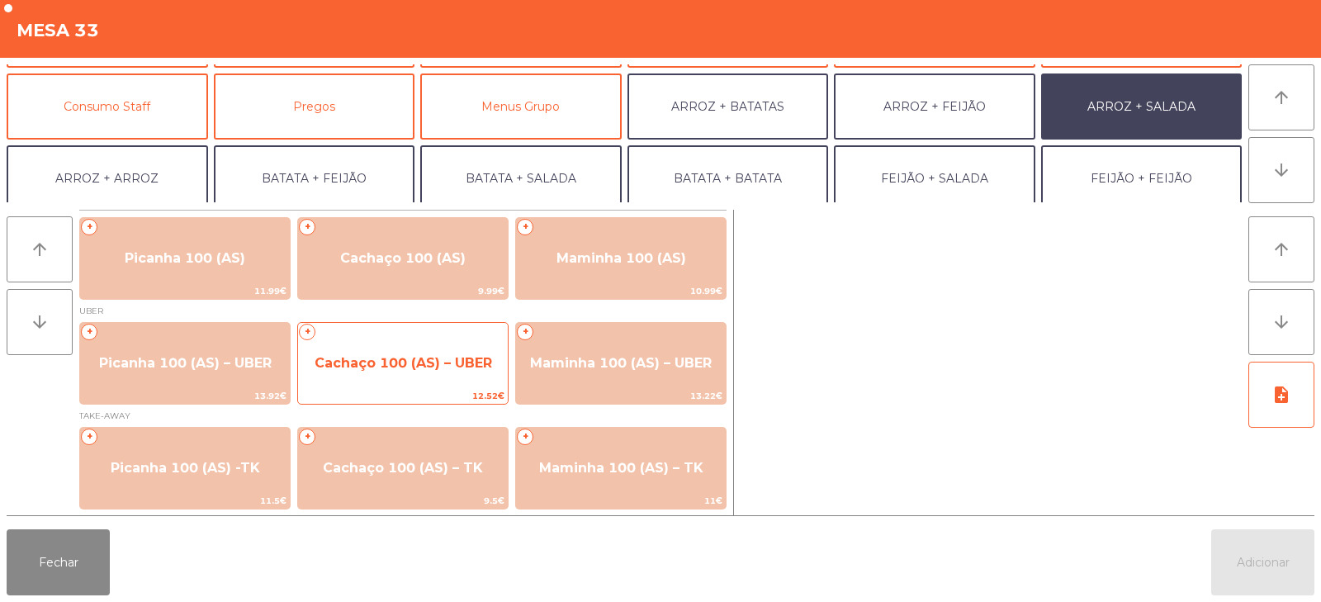
click at [429, 363] on span "Cachaço 100 (AS) – UBER" at bounding box center [404, 363] width 178 height 16
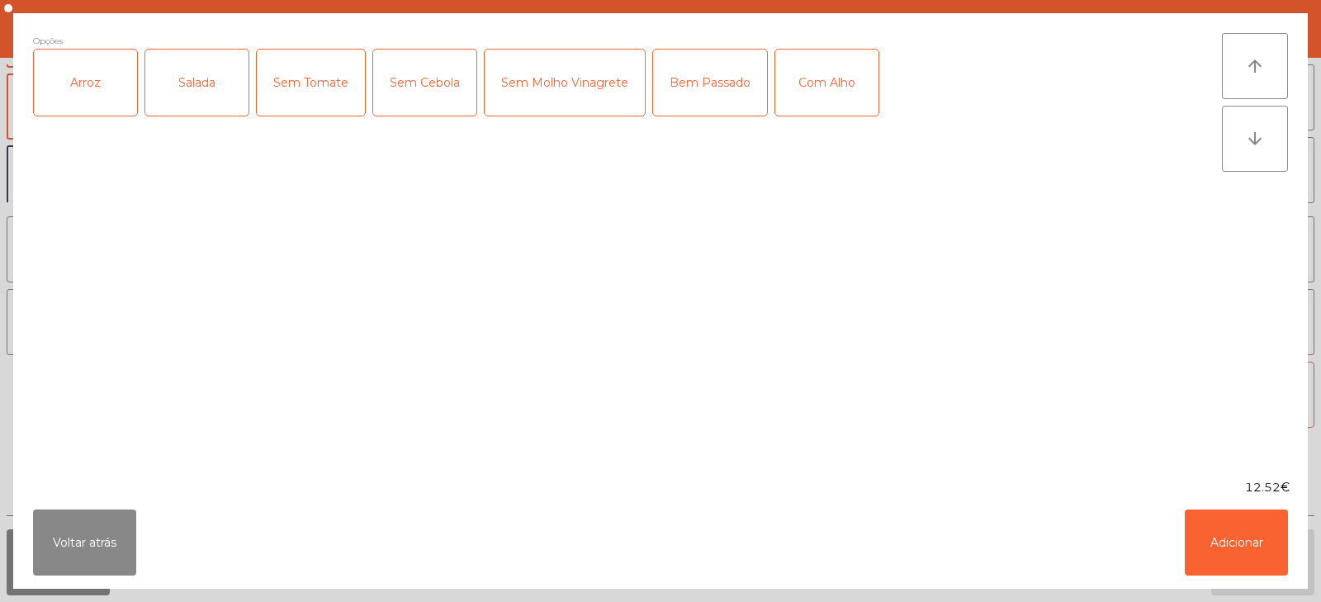
click at [74, 105] on div "Arroz" at bounding box center [85, 83] width 103 height 66
click at [208, 83] on div "Salada" at bounding box center [196, 83] width 103 height 66
click at [699, 85] on div "Bem Passado" at bounding box center [710, 83] width 114 height 66
click at [1223, 542] on button "Adicionar" at bounding box center [1236, 543] width 103 height 66
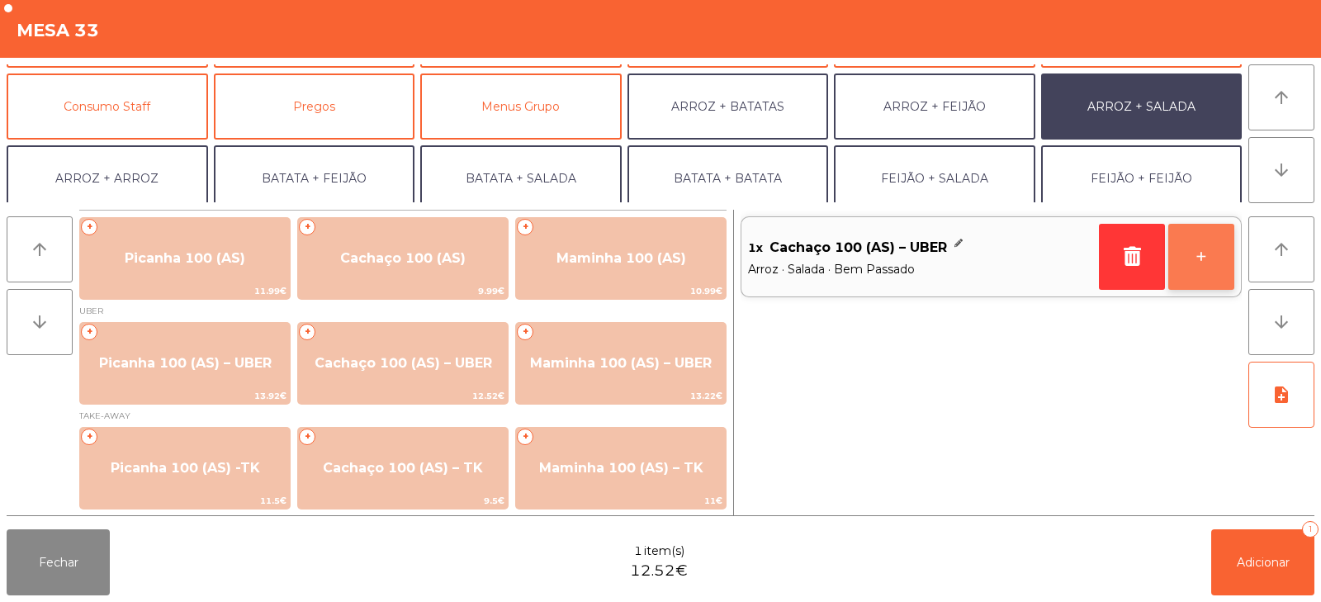
click at [1203, 263] on button "+" at bounding box center [1202, 257] width 66 height 66
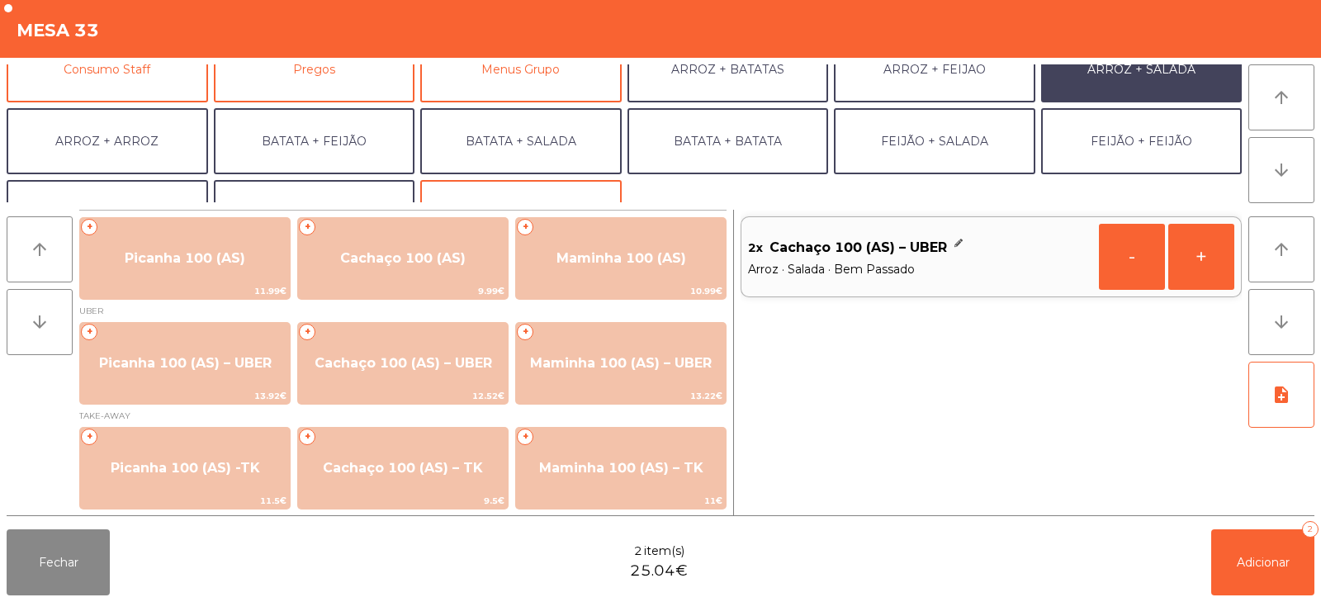
scroll to position [216, 0]
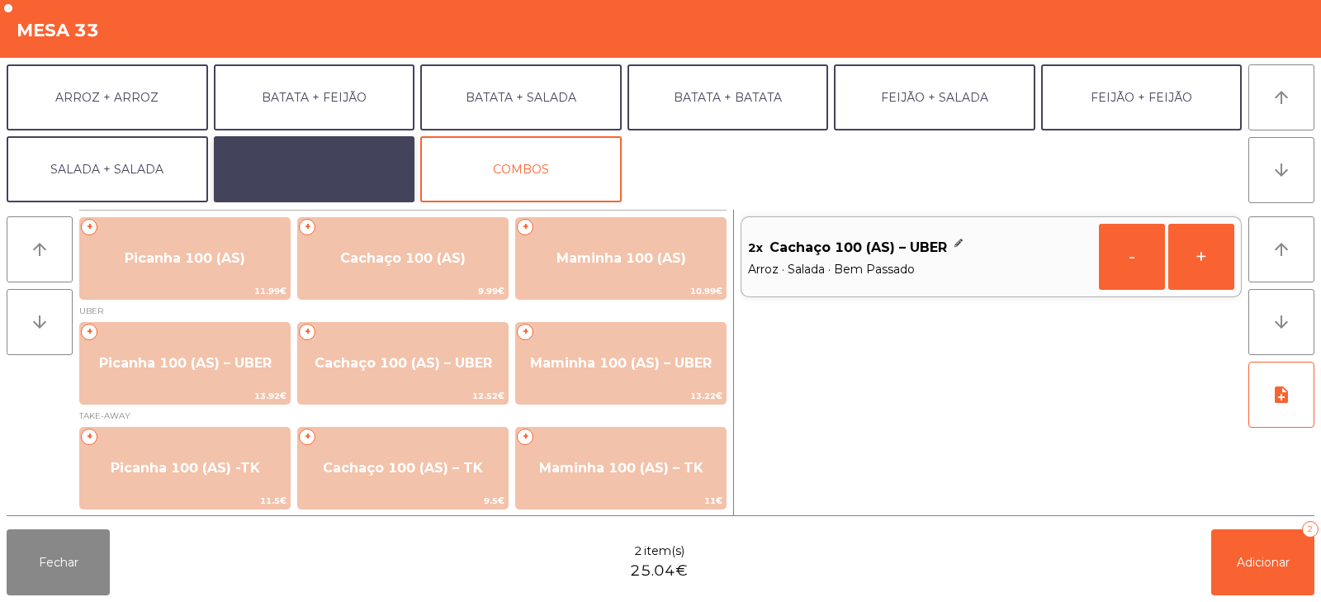
click at [363, 179] on button "EXTRAS UBER" at bounding box center [315, 169] width 202 height 66
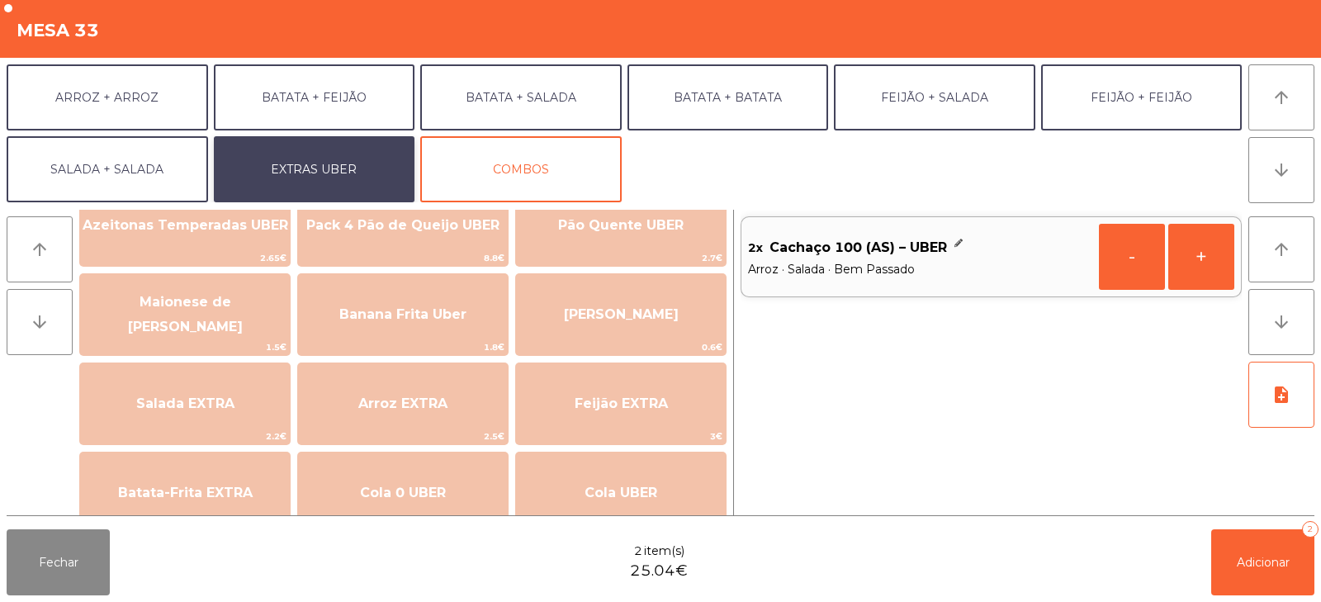
scroll to position [57, 0]
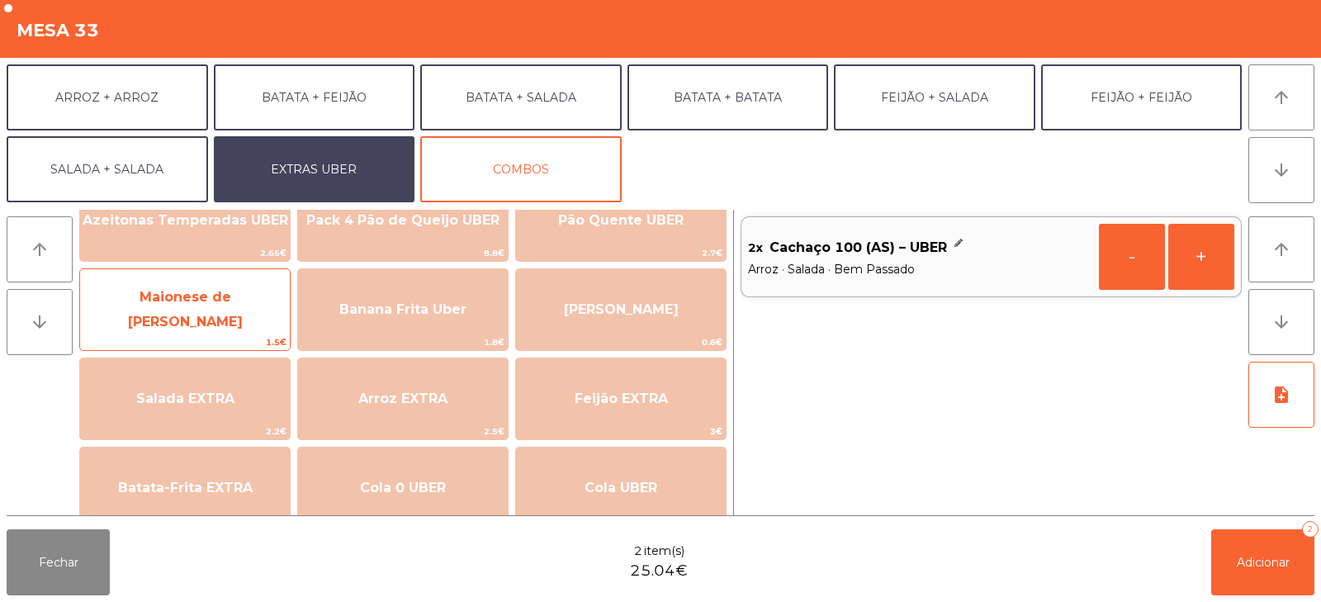
click at [198, 320] on span "Maionese de [PERSON_NAME]" at bounding box center [185, 310] width 210 height 70
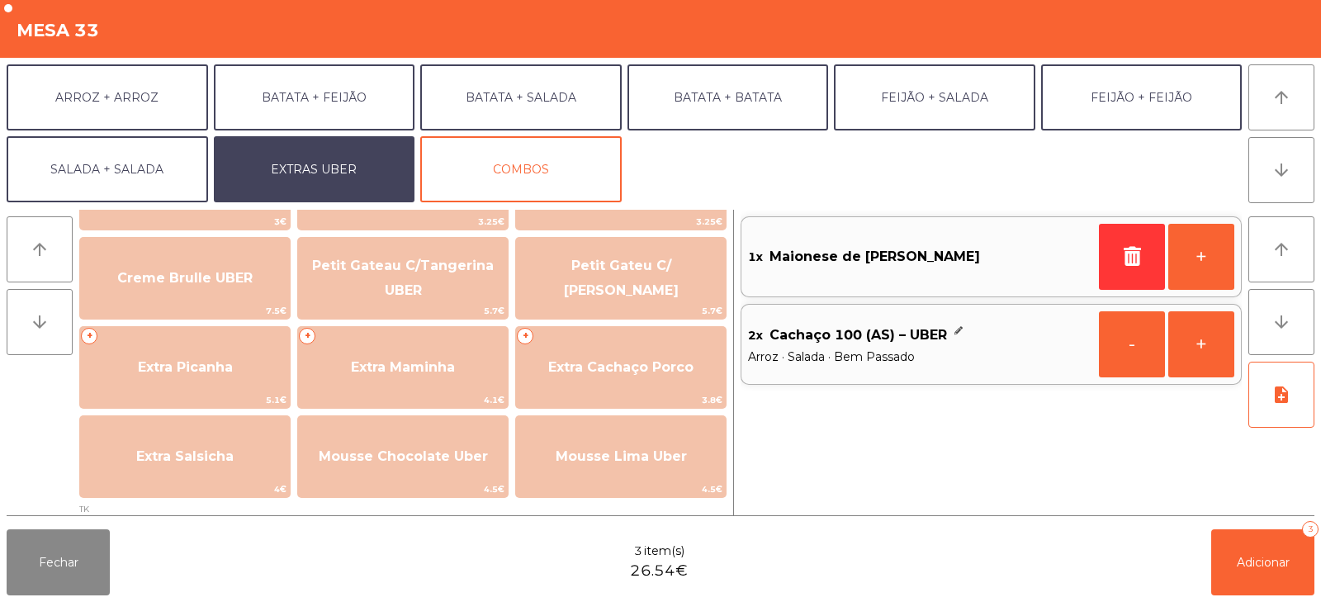
scroll to position [358, 0]
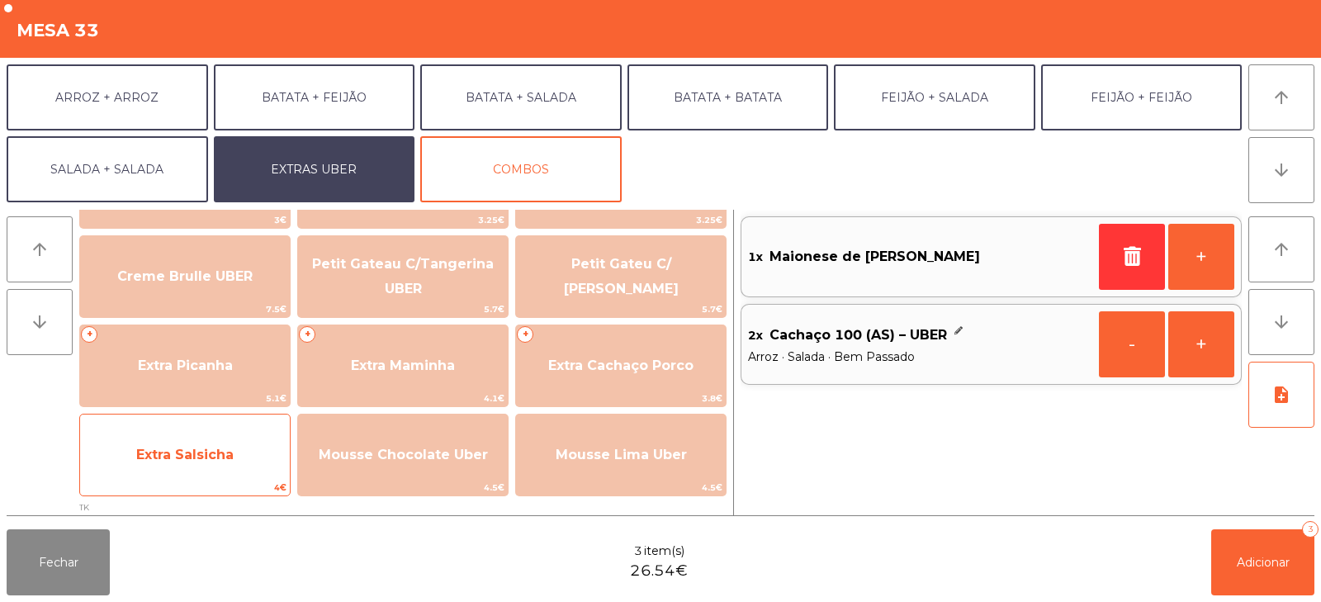
click at [201, 458] on span "Extra Salsicha" at bounding box center [184, 455] width 97 height 16
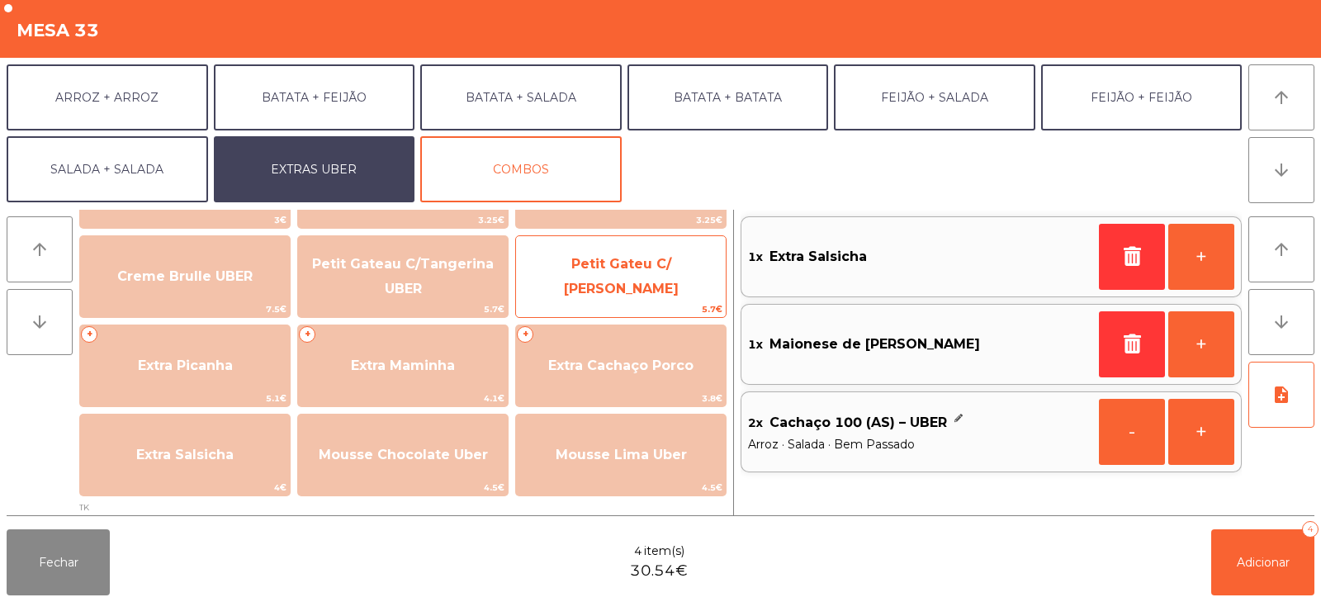
click at [644, 275] on span "Petit Gateu C/ [PERSON_NAME]" at bounding box center [621, 276] width 115 height 40
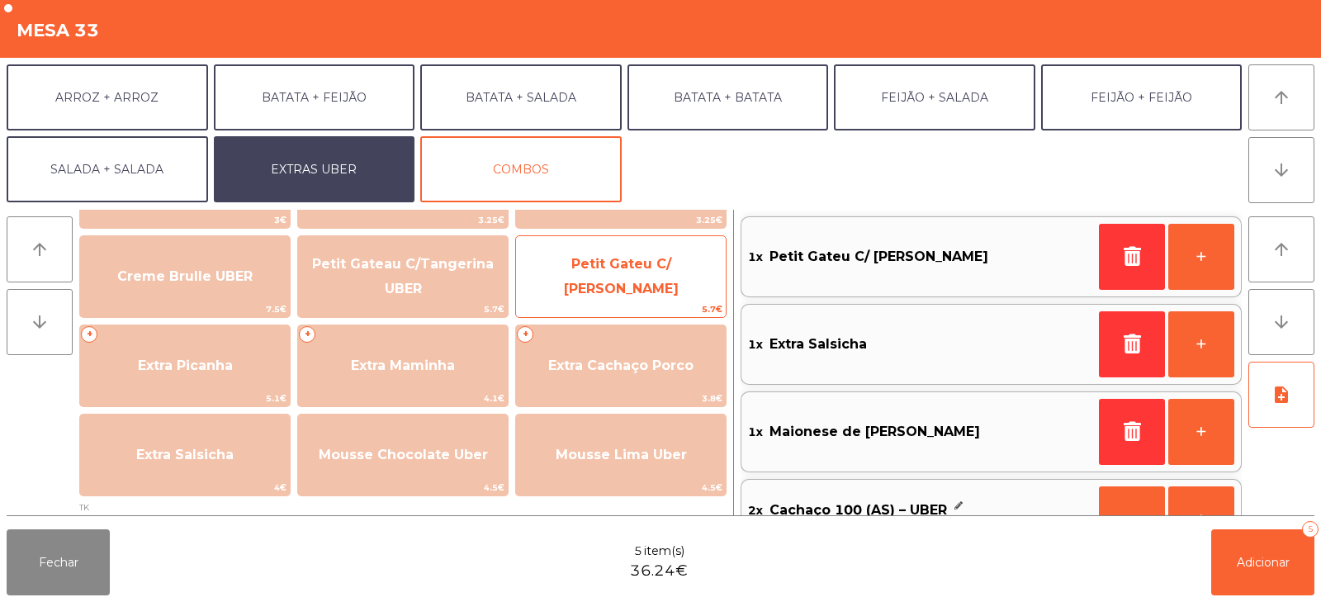
scroll to position [51, 0]
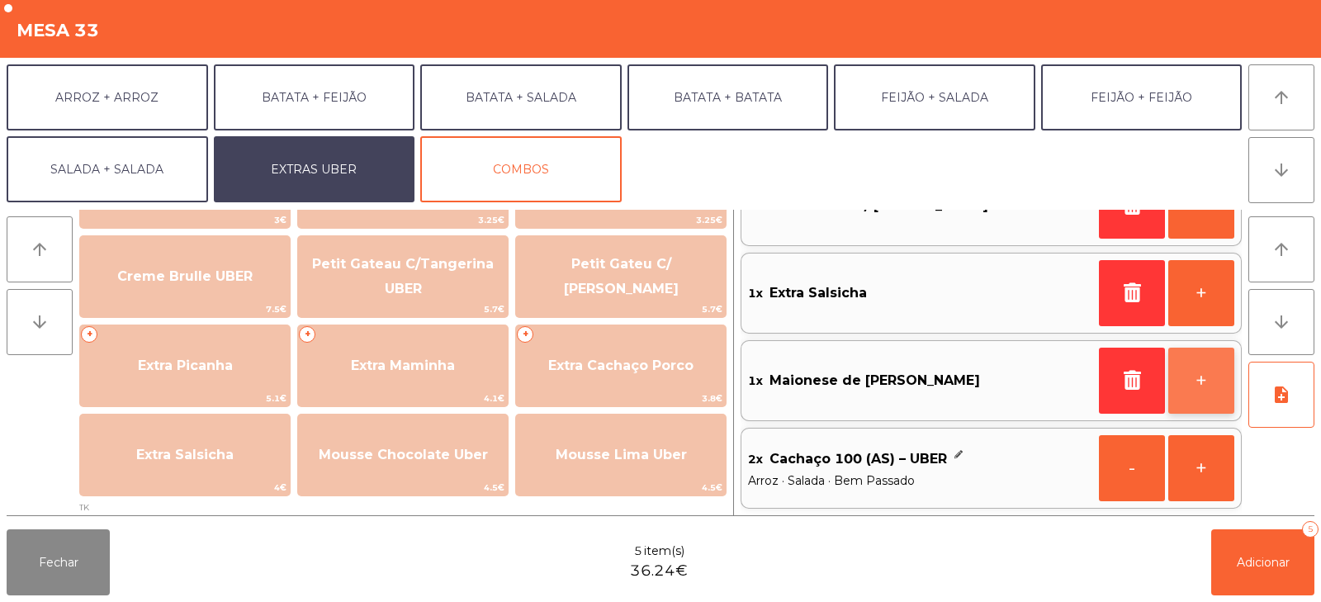
click at [1189, 385] on button "+" at bounding box center [1202, 381] width 66 height 66
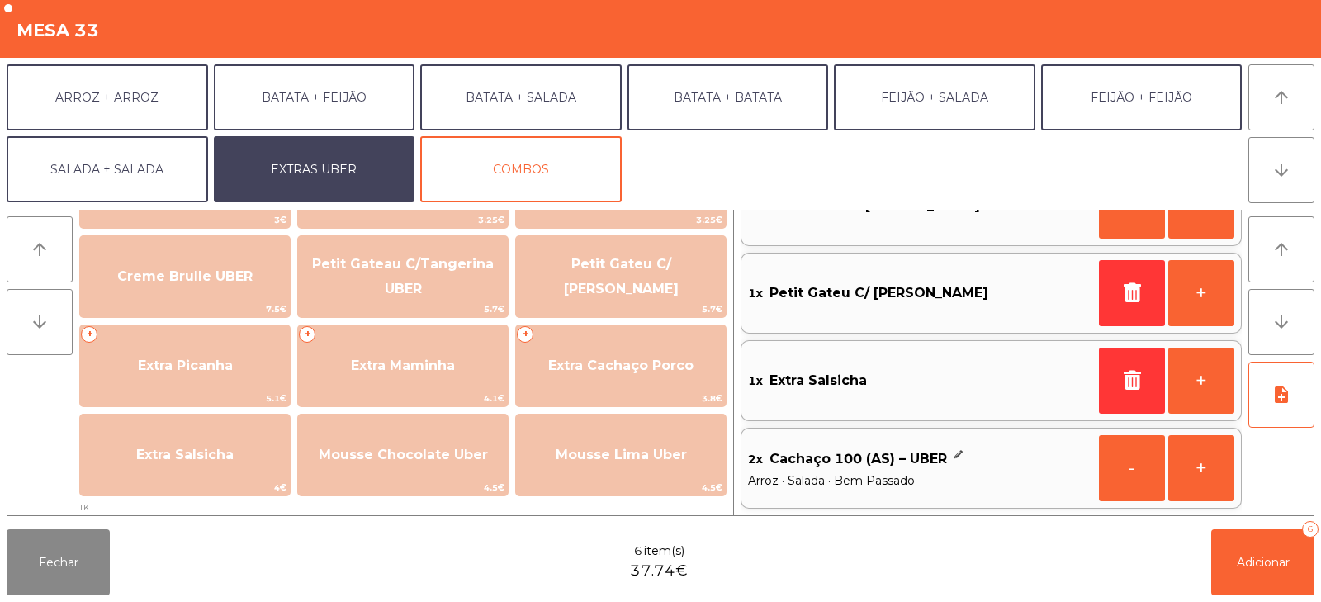
scroll to position [7, 0]
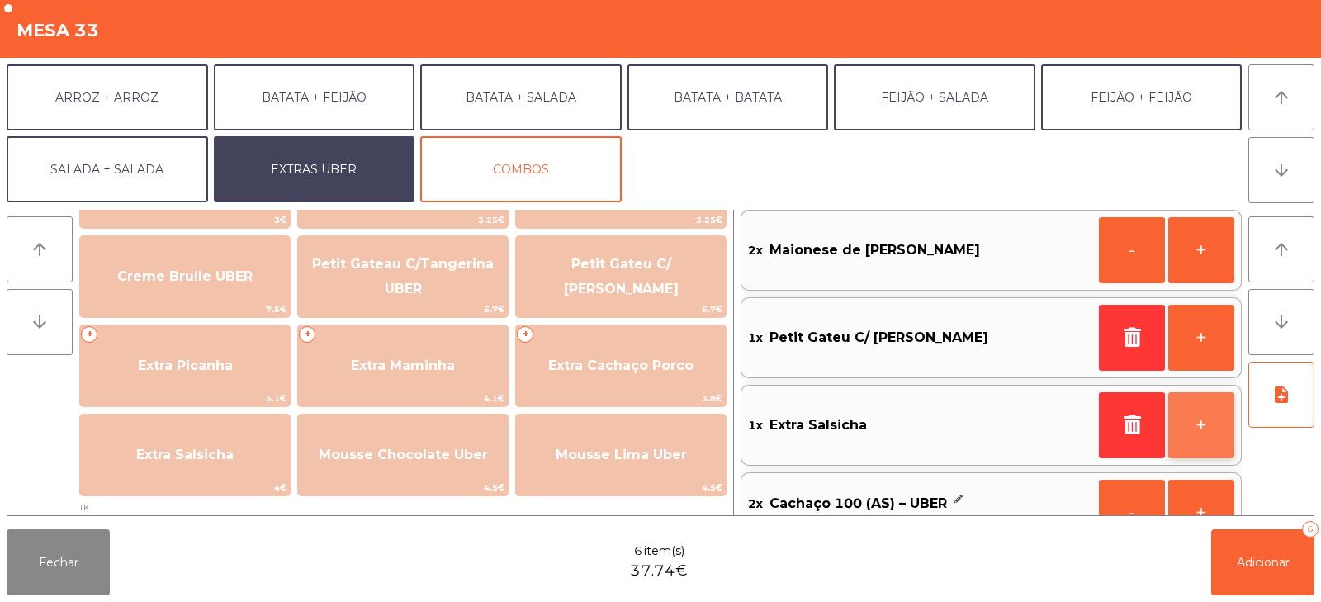
click at [1208, 420] on button "+" at bounding box center [1202, 425] width 66 height 66
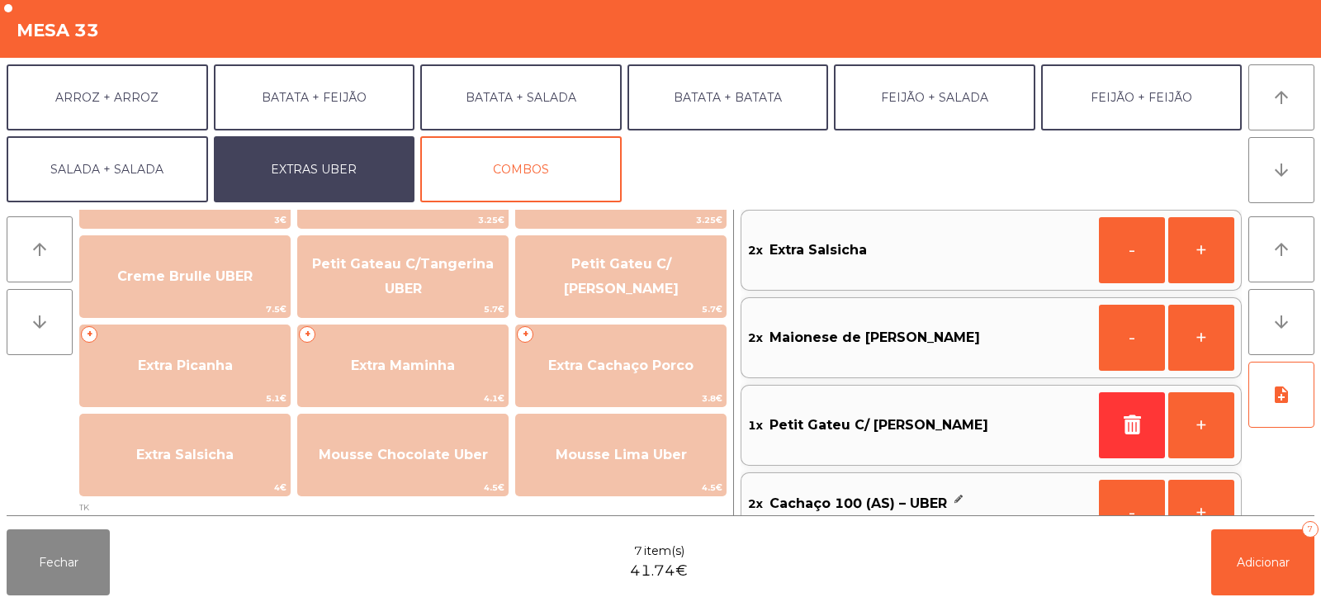
scroll to position [0, 0]
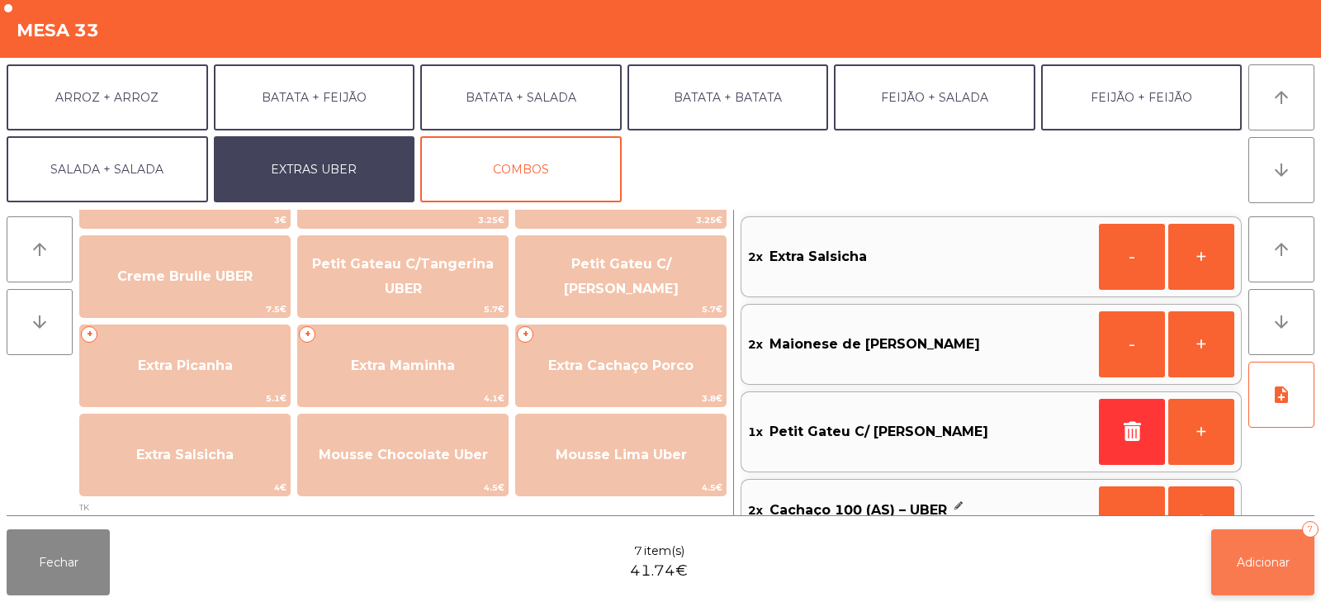
click at [1243, 559] on span "Adicionar" at bounding box center [1263, 562] width 53 height 15
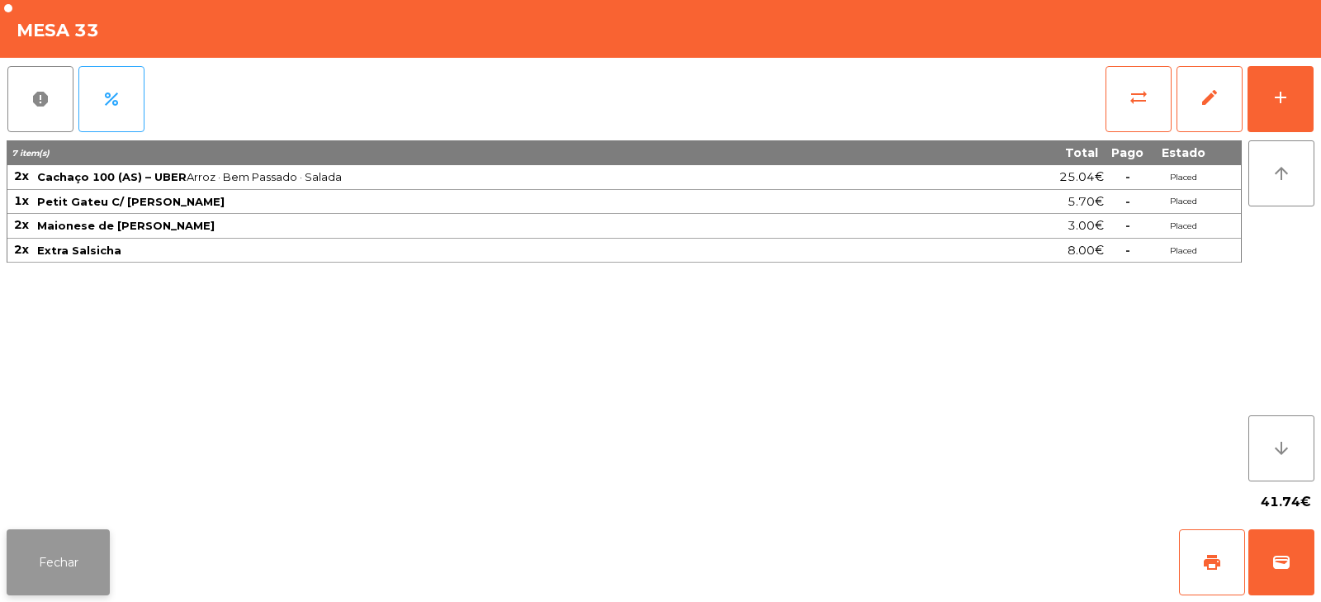
click at [82, 548] on button "Fechar" at bounding box center [58, 562] width 103 height 66
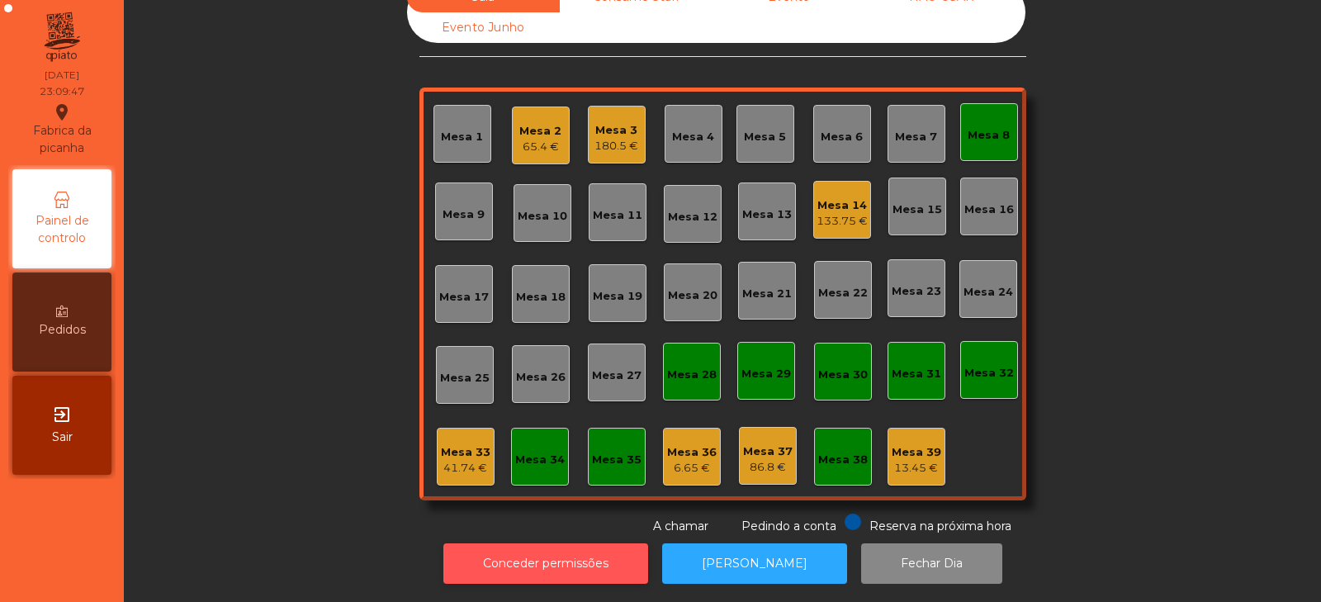
click at [567, 553] on button "Conceder permissões" at bounding box center [546, 563] width 205 height 40
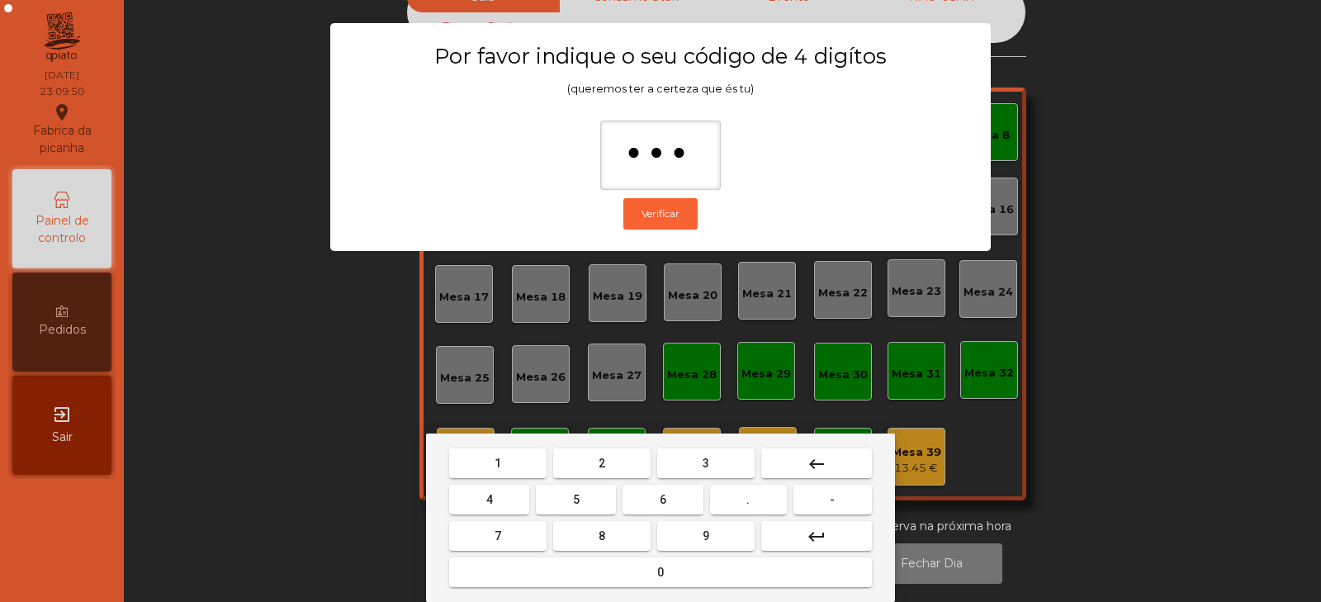
type input "****"
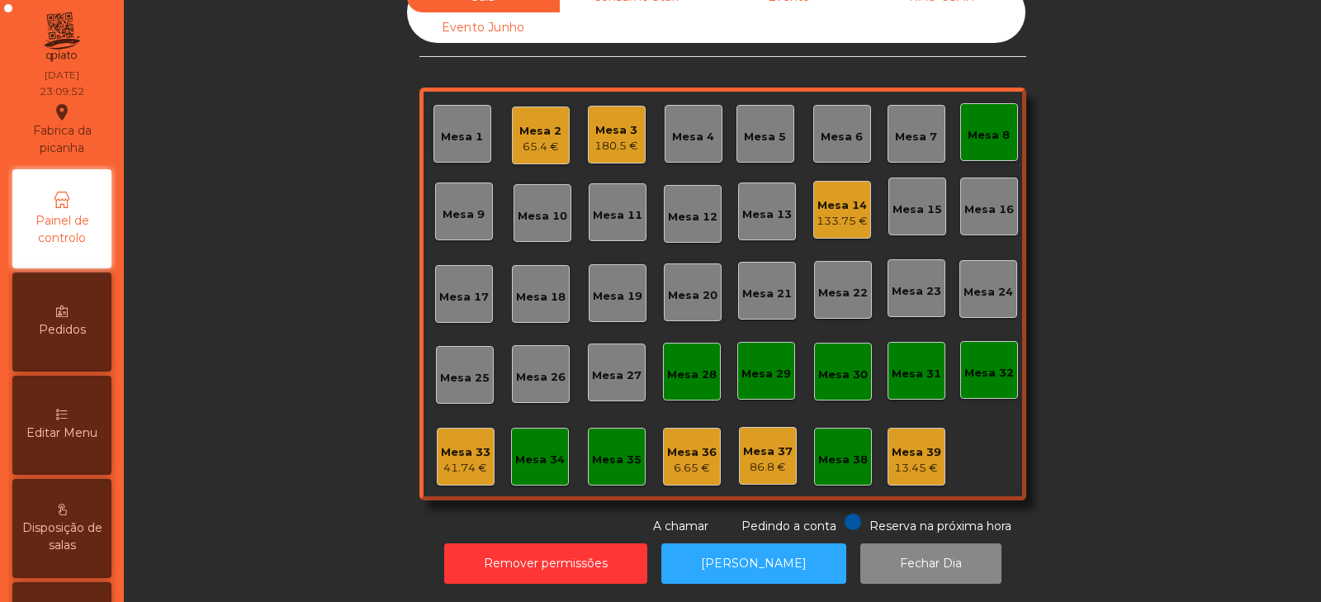
click at [471, 460] on div "41.74 €" at bounding box center [466, 468] width 50 height 17
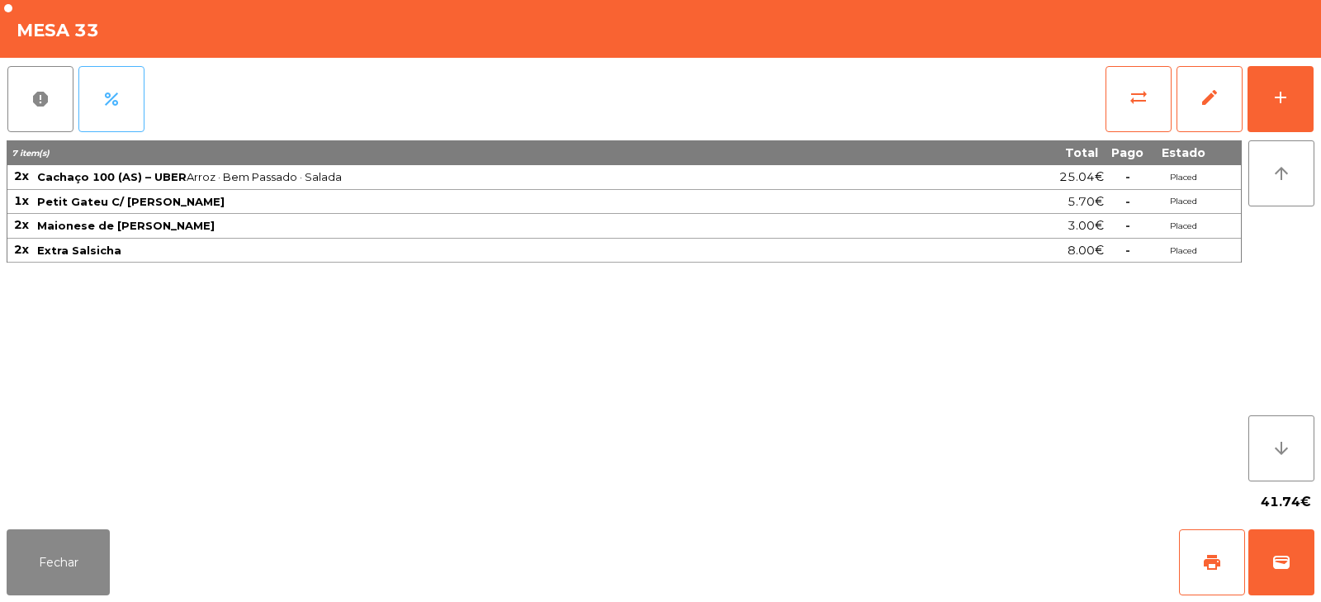
click at [122, 129] on button "percent" at bounding box center [111, 99] width 66 height 66
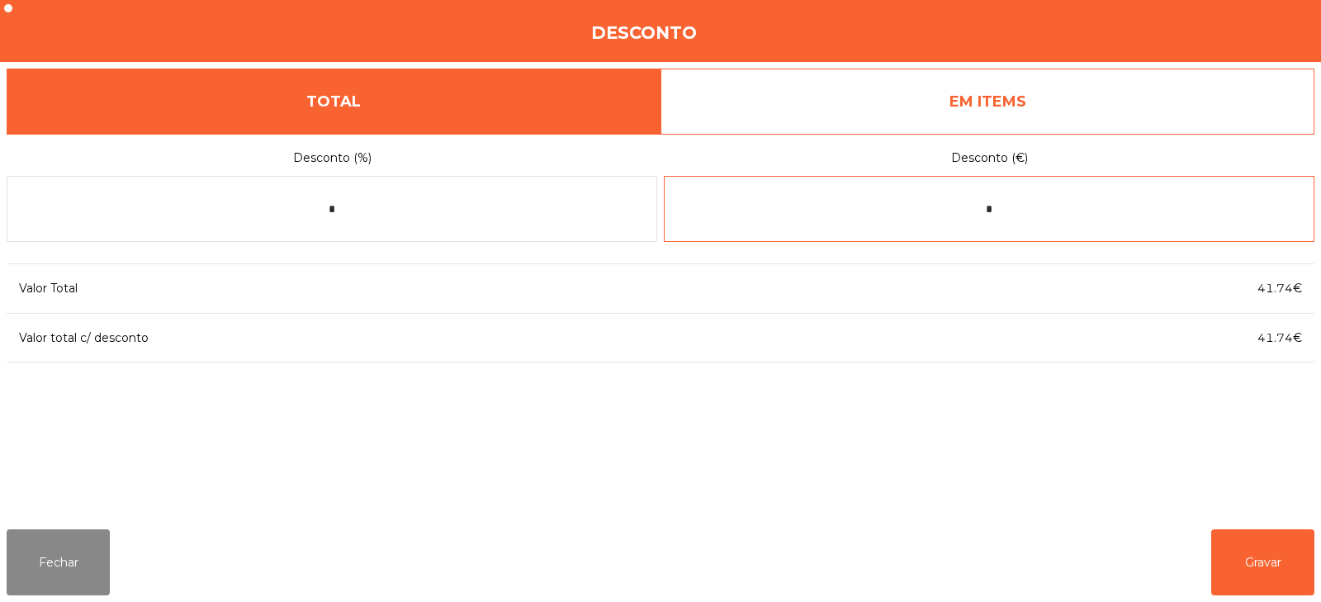
click at [1083, 212] on input "*" at bounding box center [989, 209] width 651 height 66
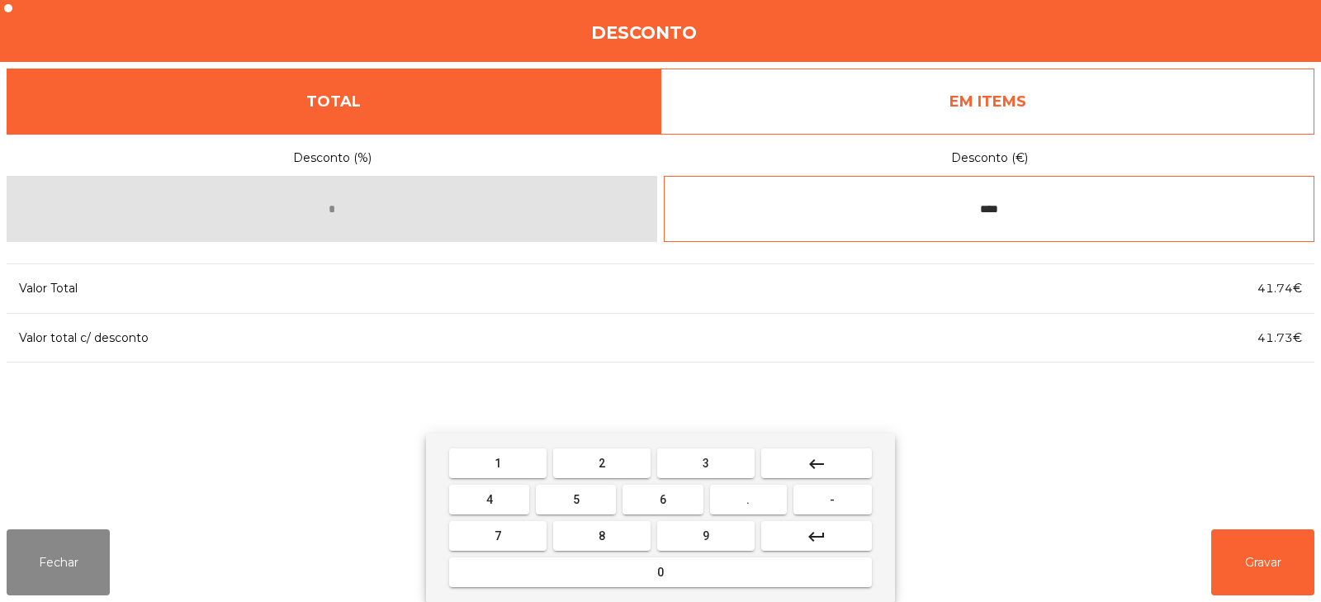
type input "****"
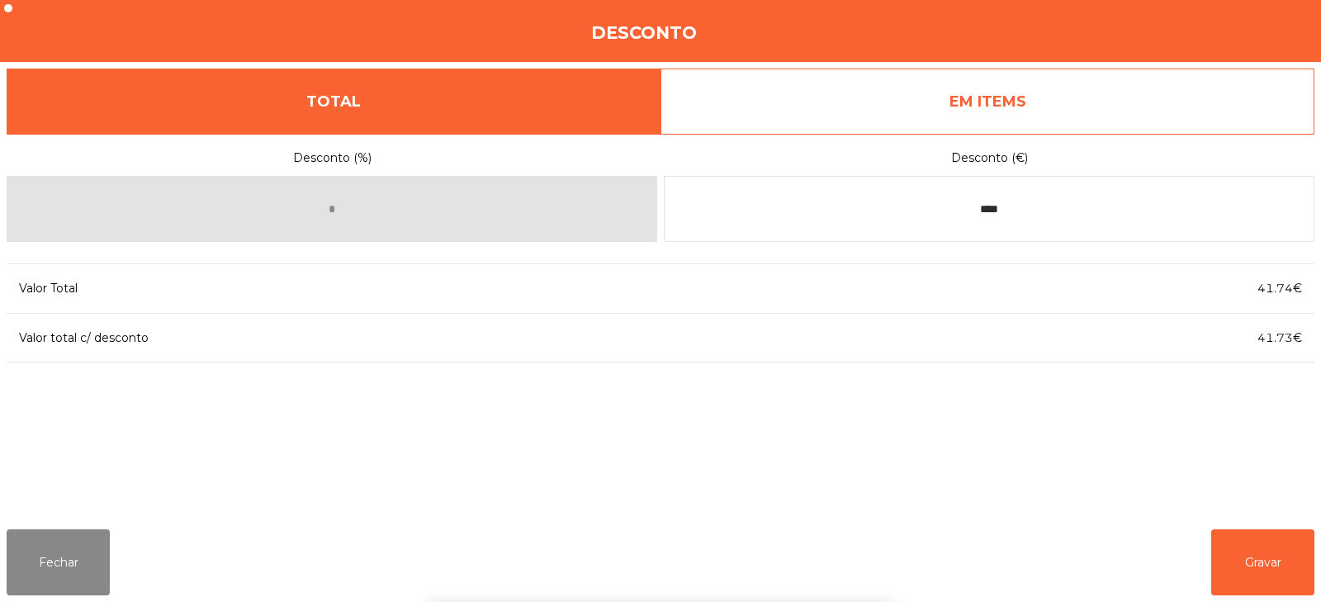
click at [1244, 554] on div "1 2 3 keyboard_backspace 4 5 6 . - 7 8 9 keyboard_return 0" at bounding box center [660, 518] width 1321 height 168
click at [1265, 583] on button "Gravar" at bounding box center [1263, 562] width 103 height 66
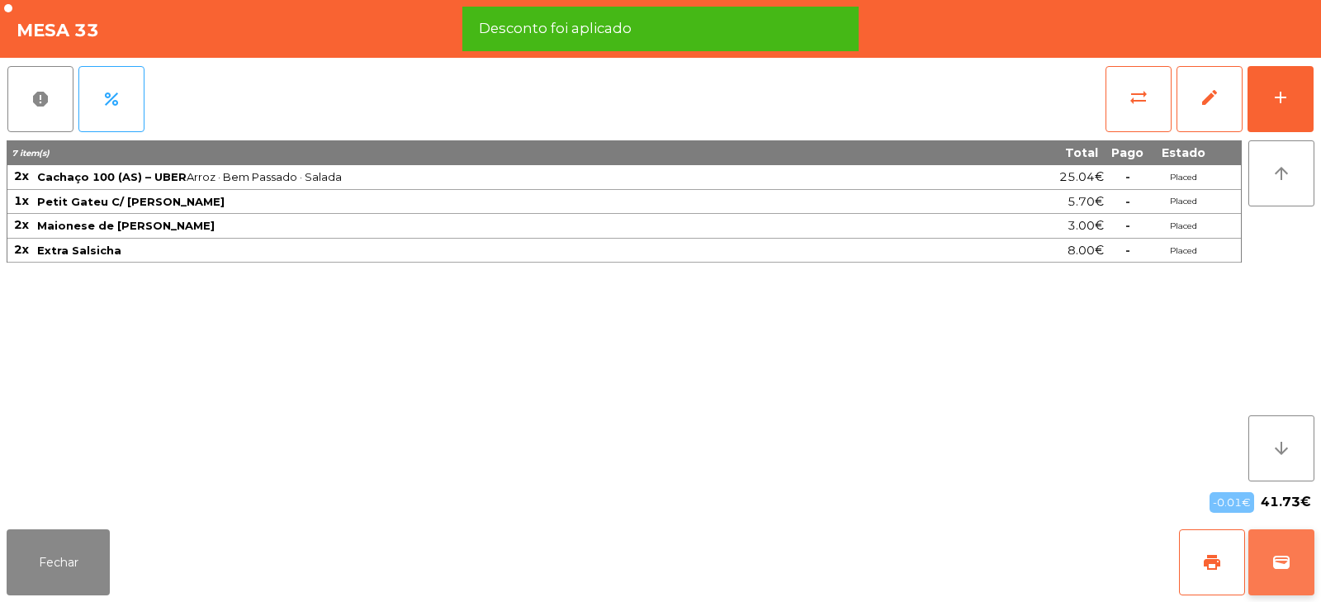
click at [1287, 578] on button "wallet" at bounding box center [1282, 562] width 66 height 66
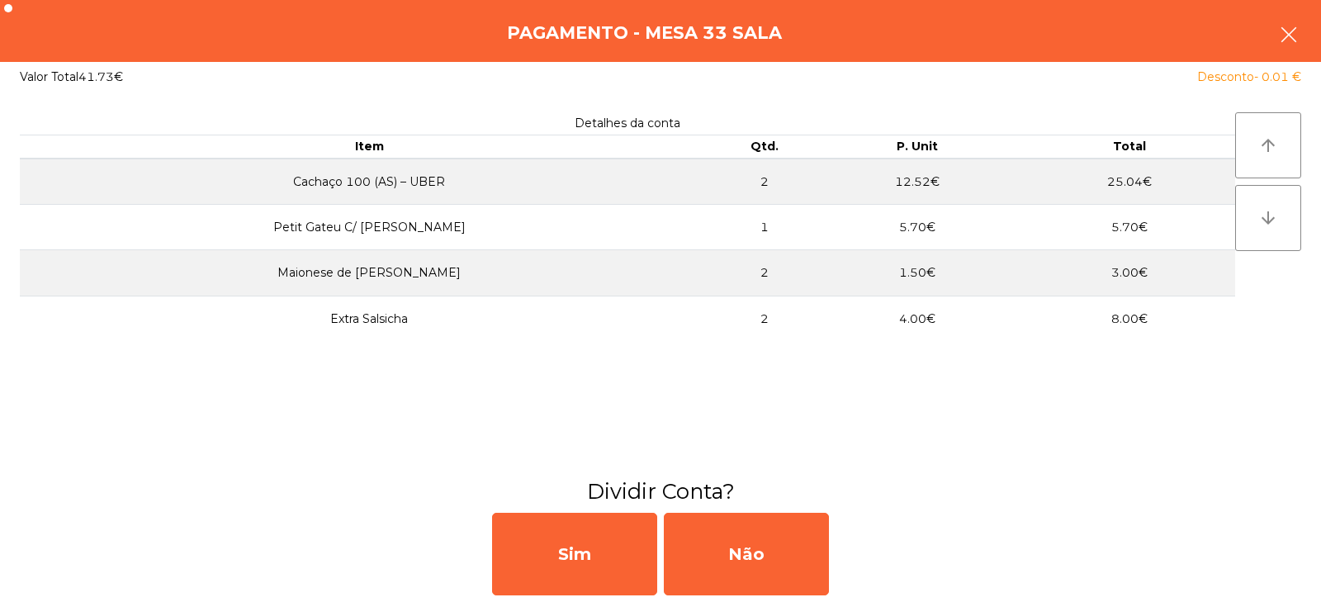
click at [1297, 44] on icon "button" at bounding box center [1289, 35] width 20 height 20
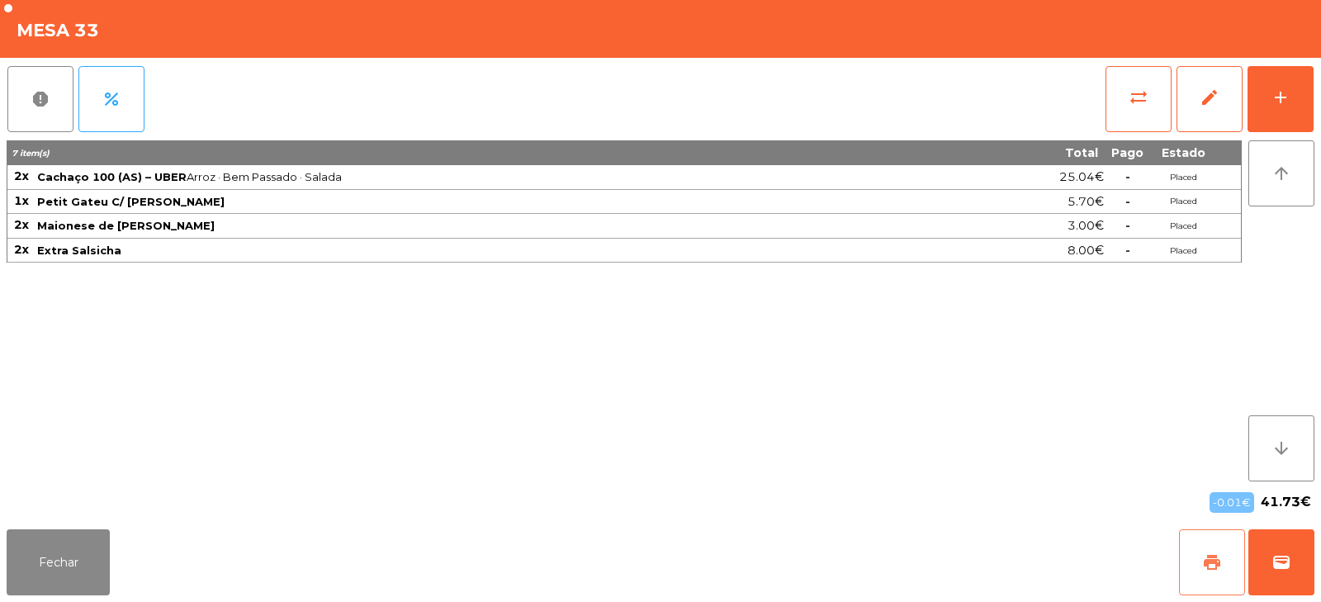
click at [1192, 559] on button "print" at bounding box center [1212, 562] width 66 height 66
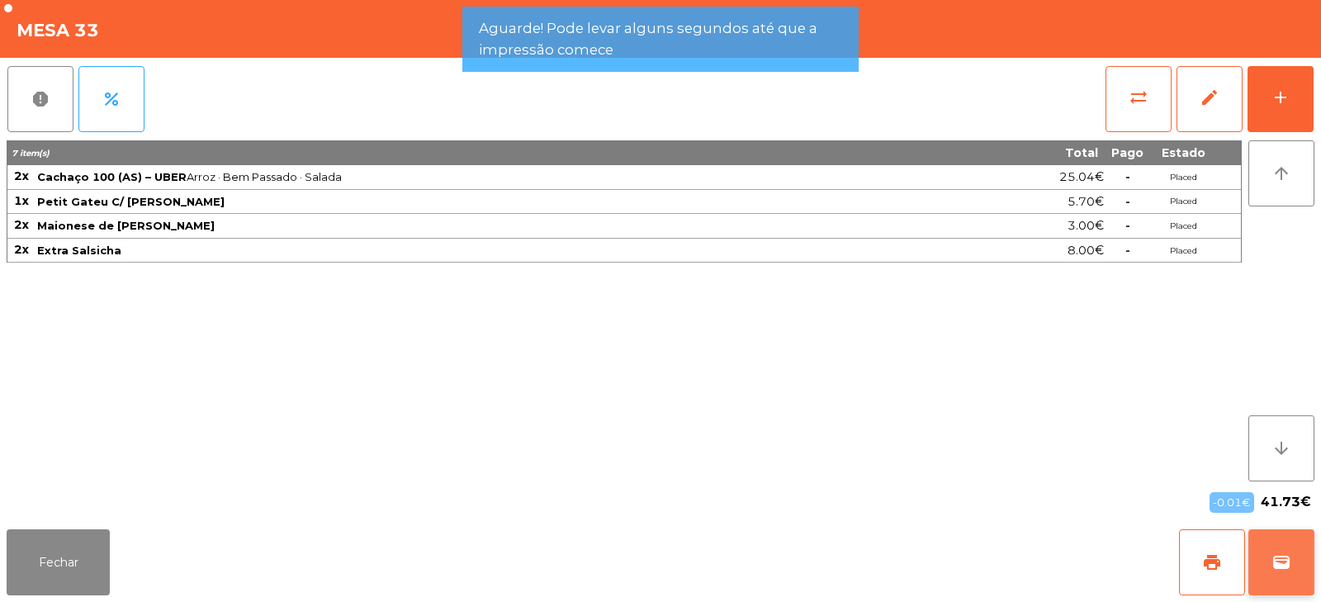
click at [1284, 572] on button "wallet" at bounding box center [1282, 562] width 66 height 66
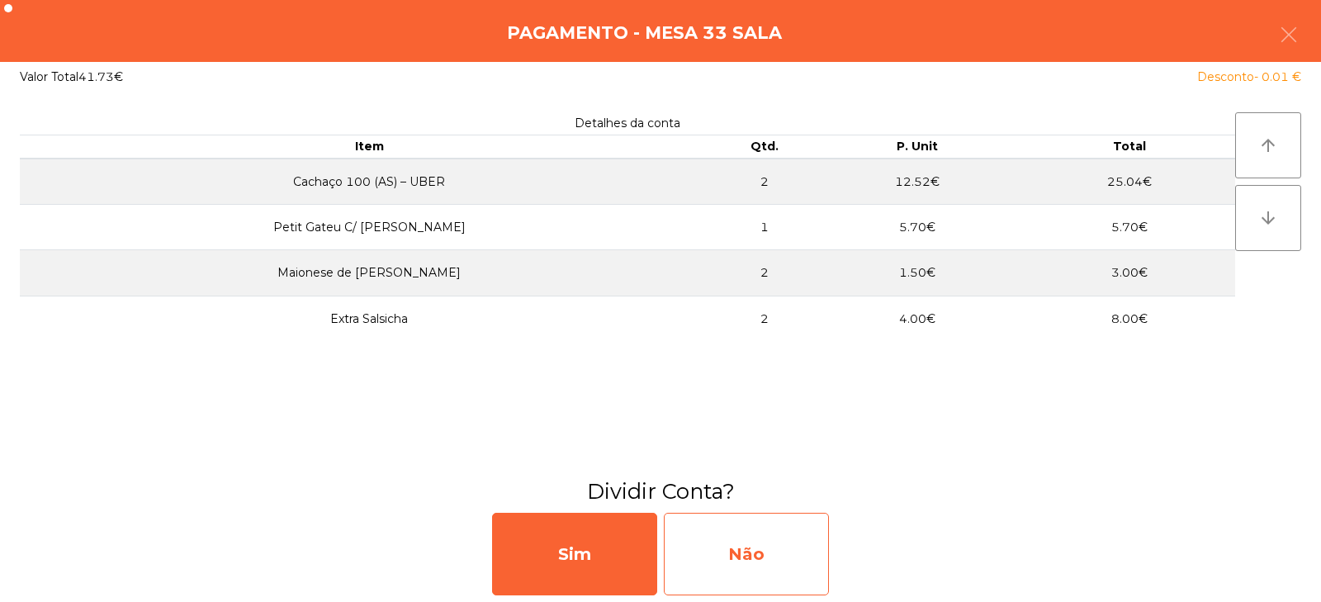
click at [768, 557] on div "Não" at bounding box center [746, 554] width 165 height 83
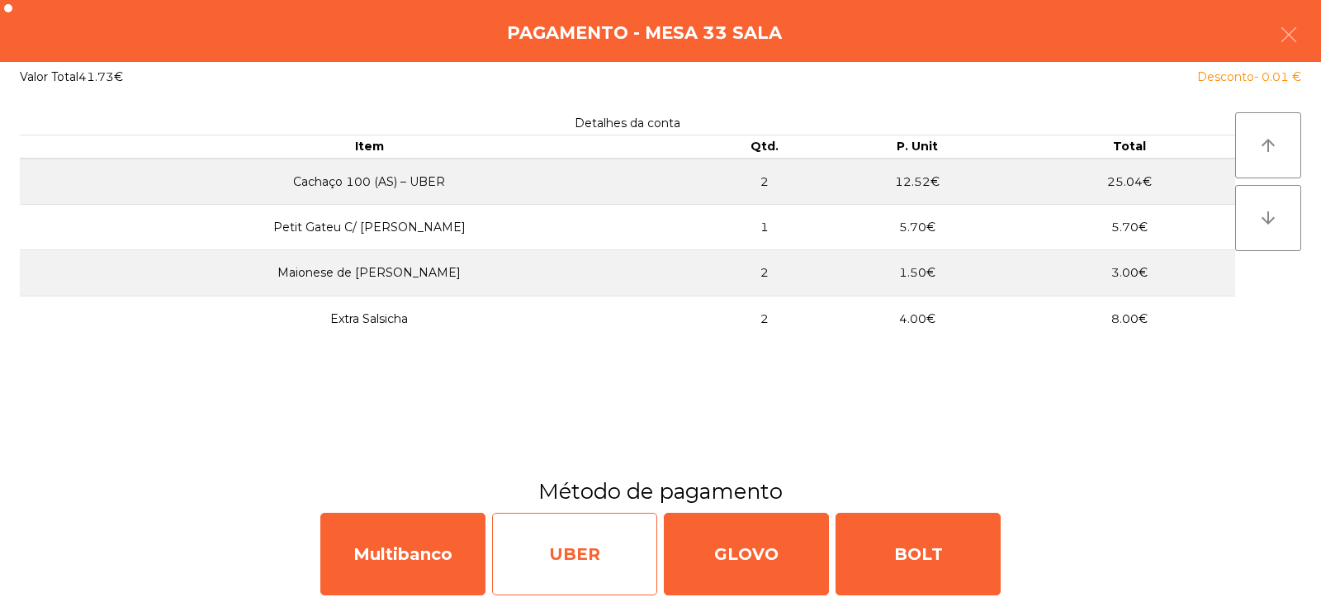
click at [561, 557] on div "UBER" at bounding box center [574, 554] width 165 height 83
select select "**"
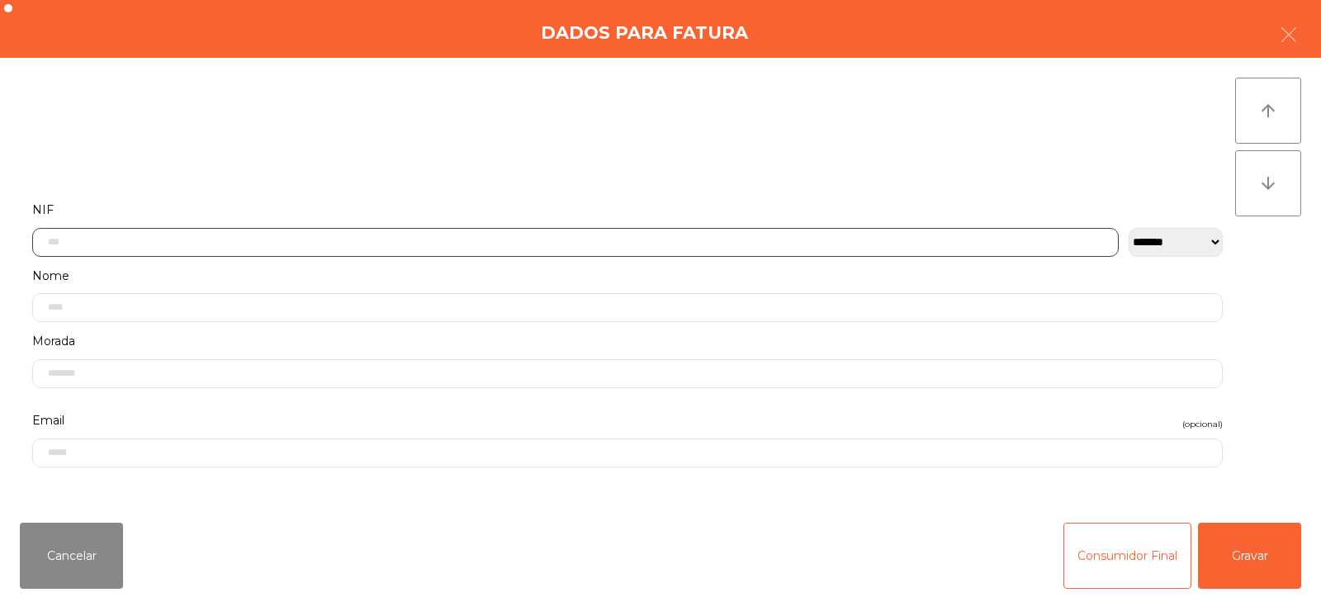
click at [449, 240] on input "text" at bounding box center [575, 242] width 1087 height 29
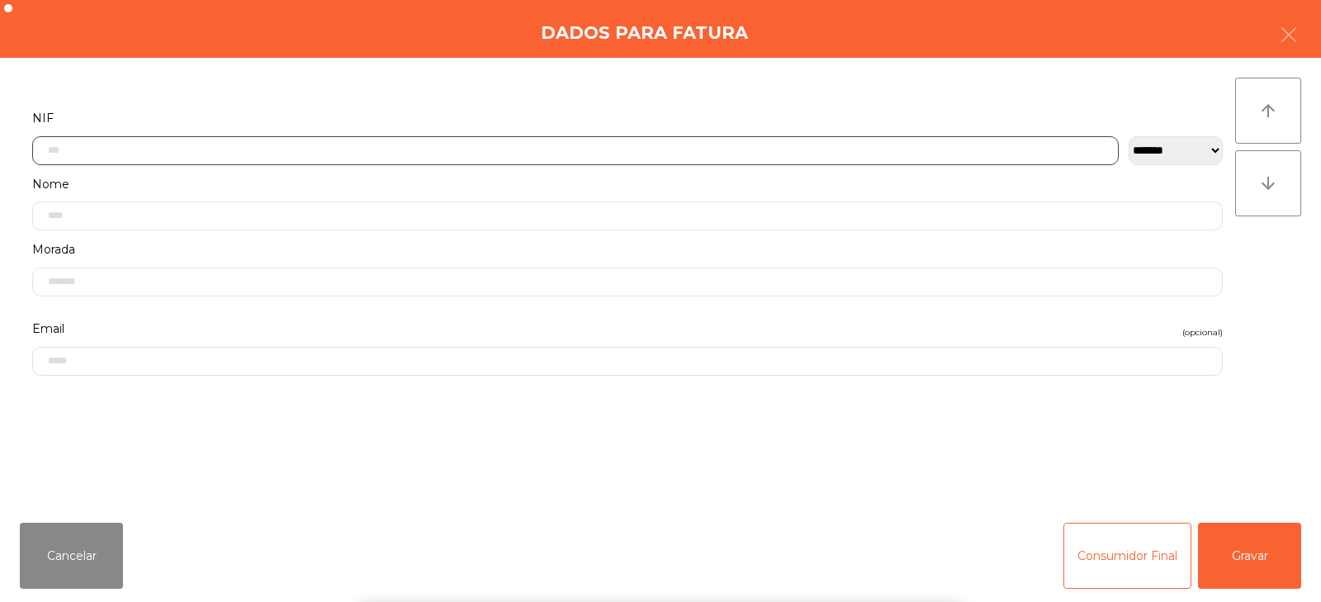
scroll to position [121, 0]
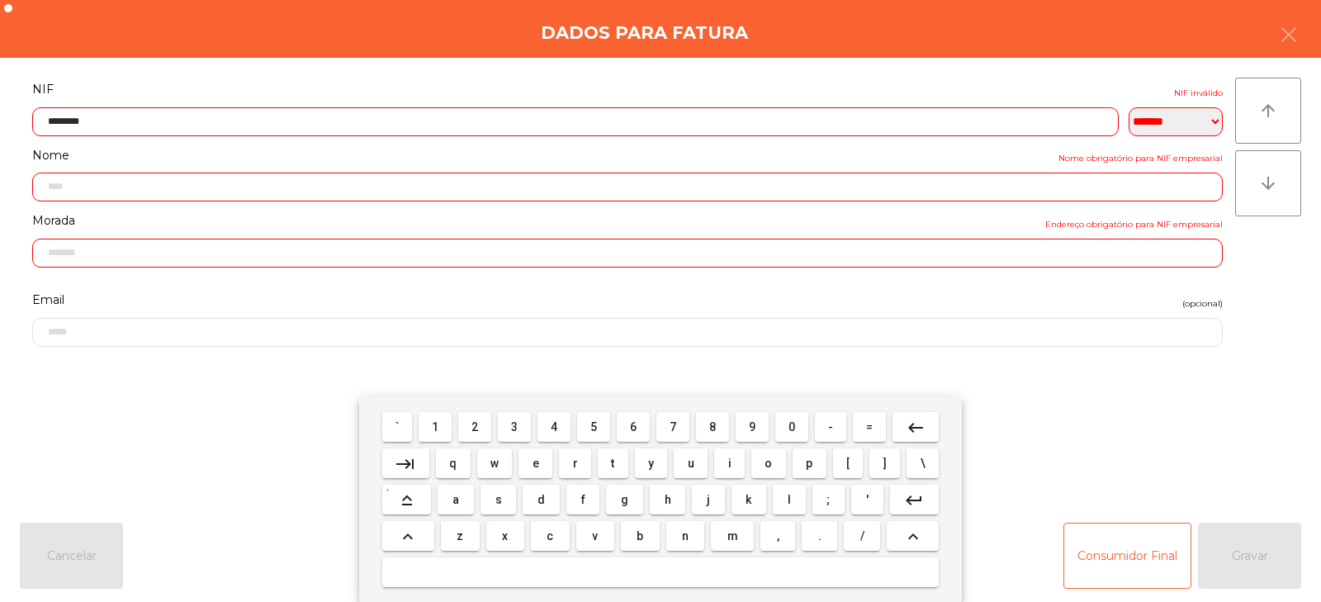
type input "*********"
type input "**********"
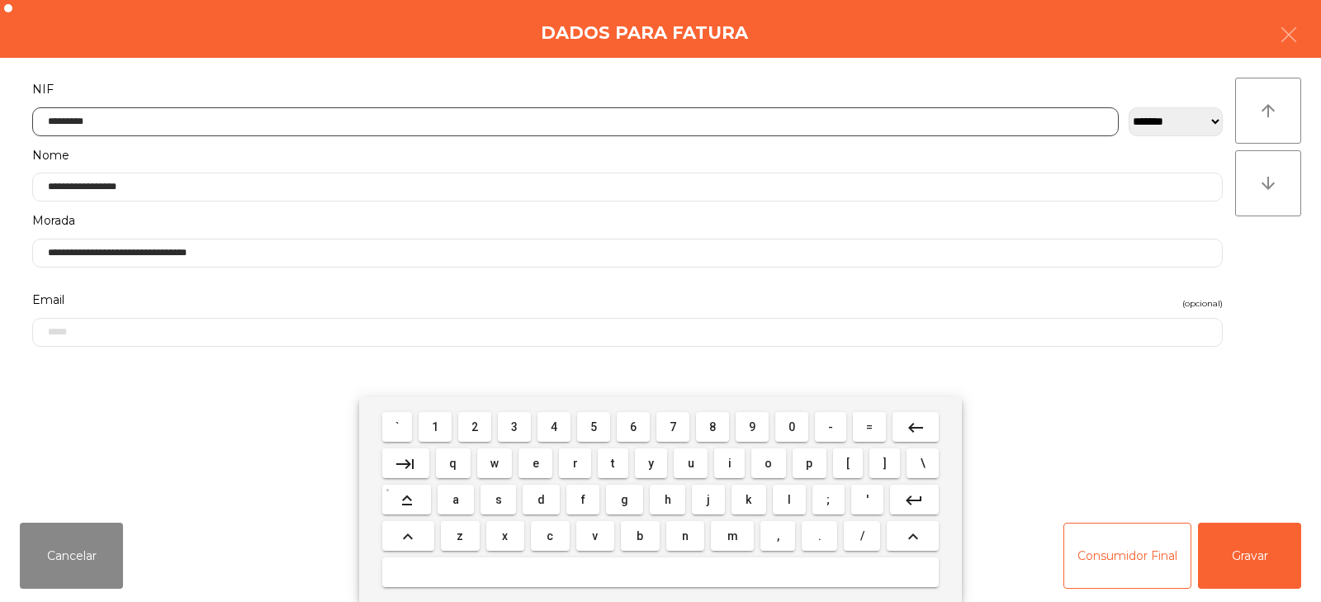
type input "*********"
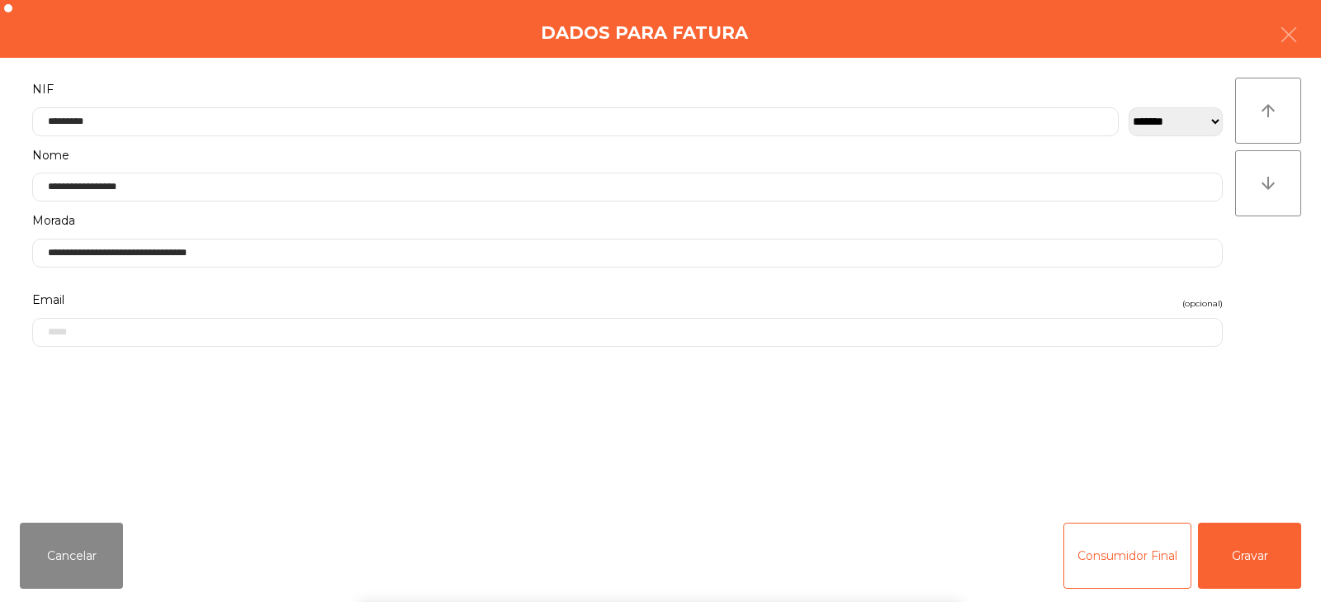
click at [1267, 557] on div "` 1 2 3 4 5 6 7 8 9 0 - = keyboard_backspace keyboard_tab q w e r t y u i o p […" at bounding box center [660, 499] width 1321 height 205
click at [1270, 570] on button "Gravar" at bounding box center [1249, 556] width 103 height 66
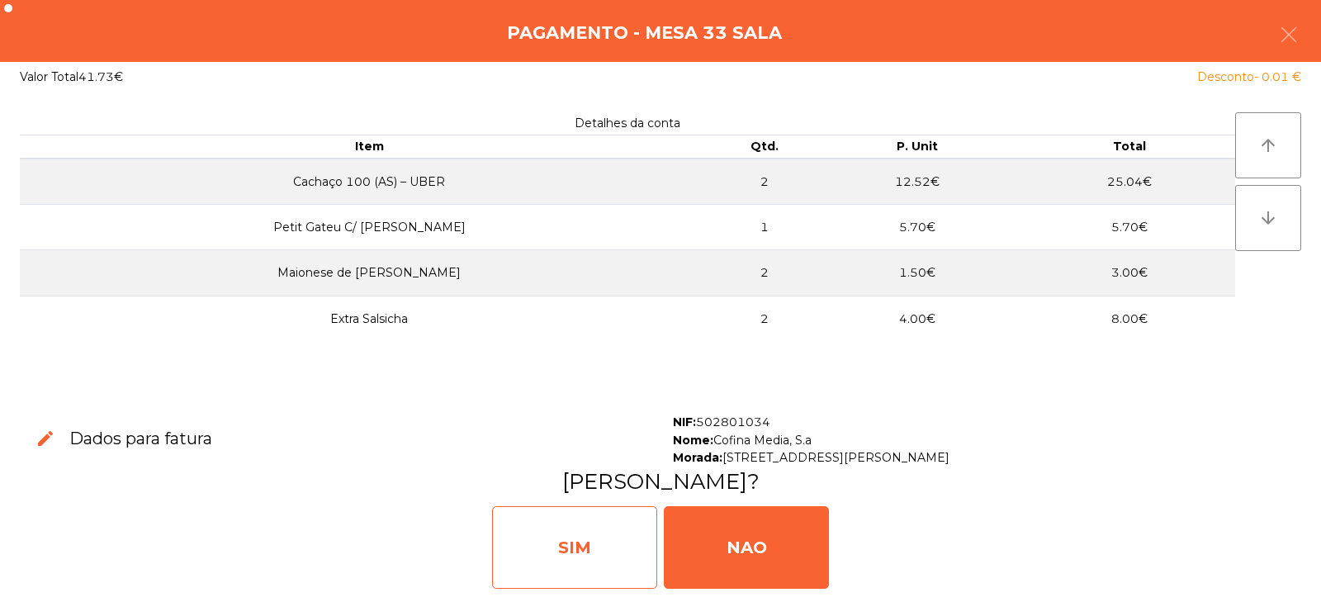
click at [549, 560] on div "SIM" at bounding box center [574, 547] width 165 height 83
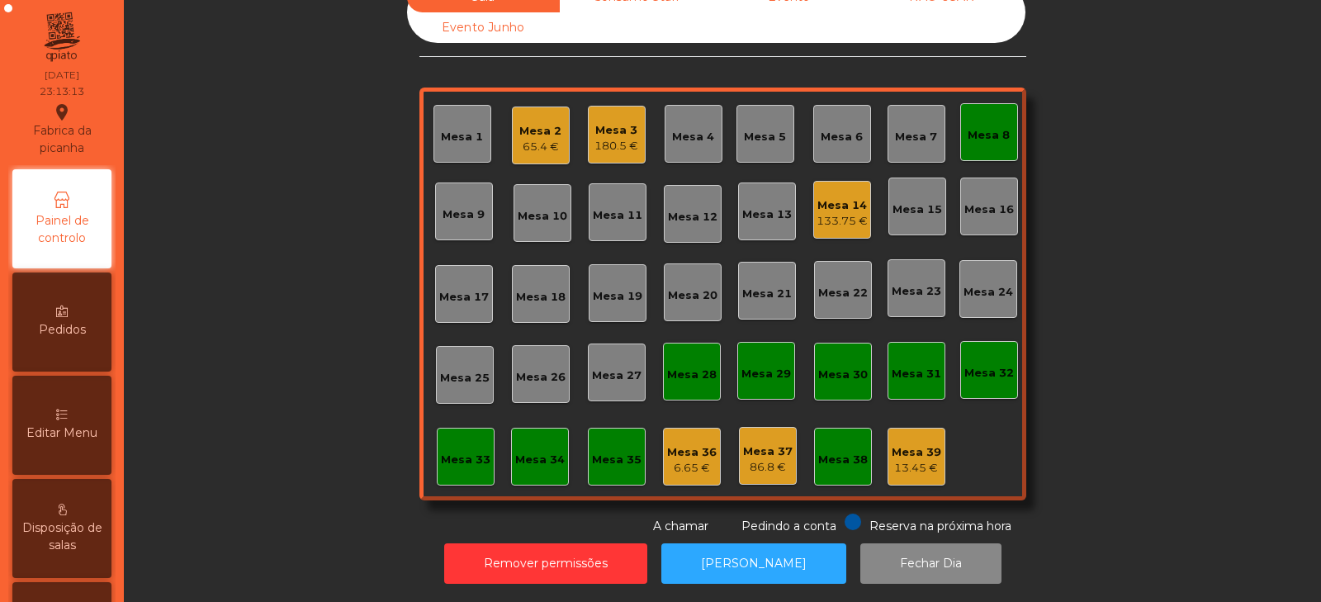
click at [992, 130] on div "Mesa 8" at bounding box center [989, 135] width 42 height 17
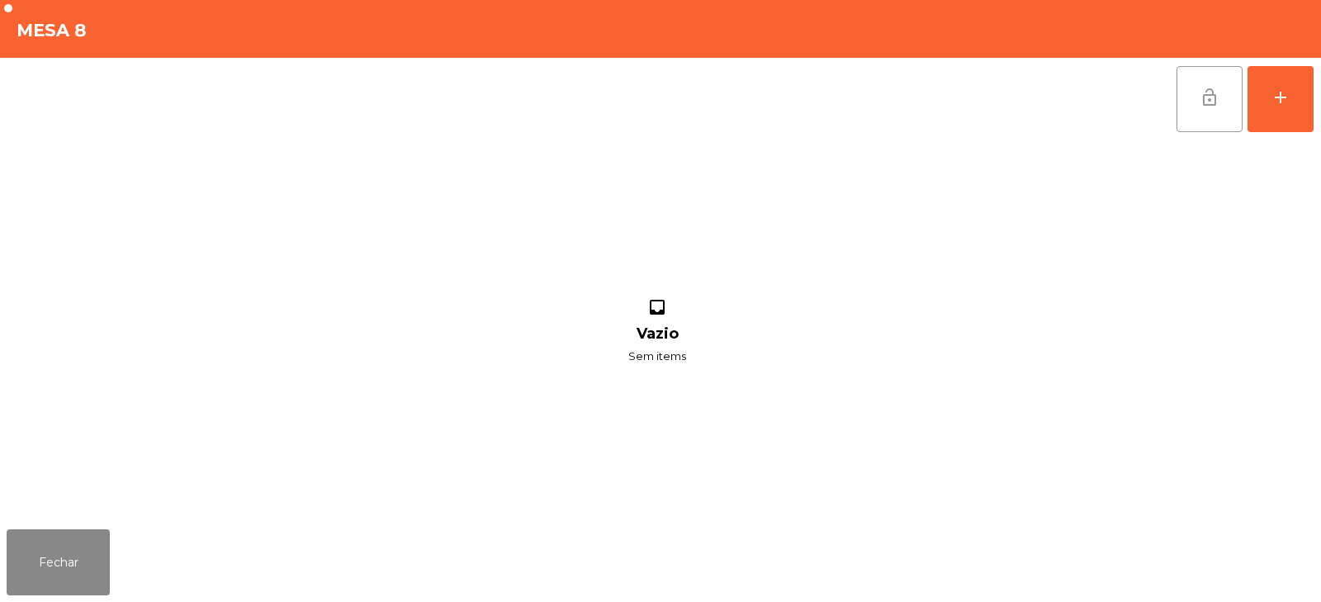
click at [1196, 107] on button "lock_open" at bounding box center [1210, 99] width 66 height 66
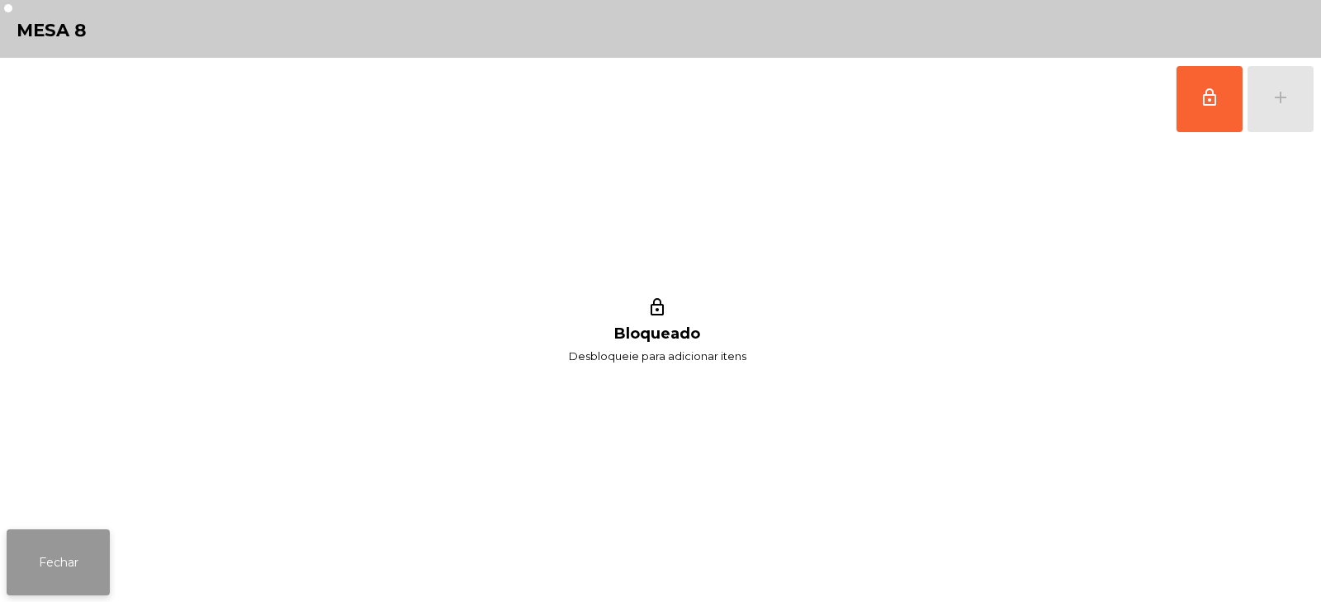
click at [72, 586] on button "Fechar" at bounding box center [58, 562] width 103 height 66
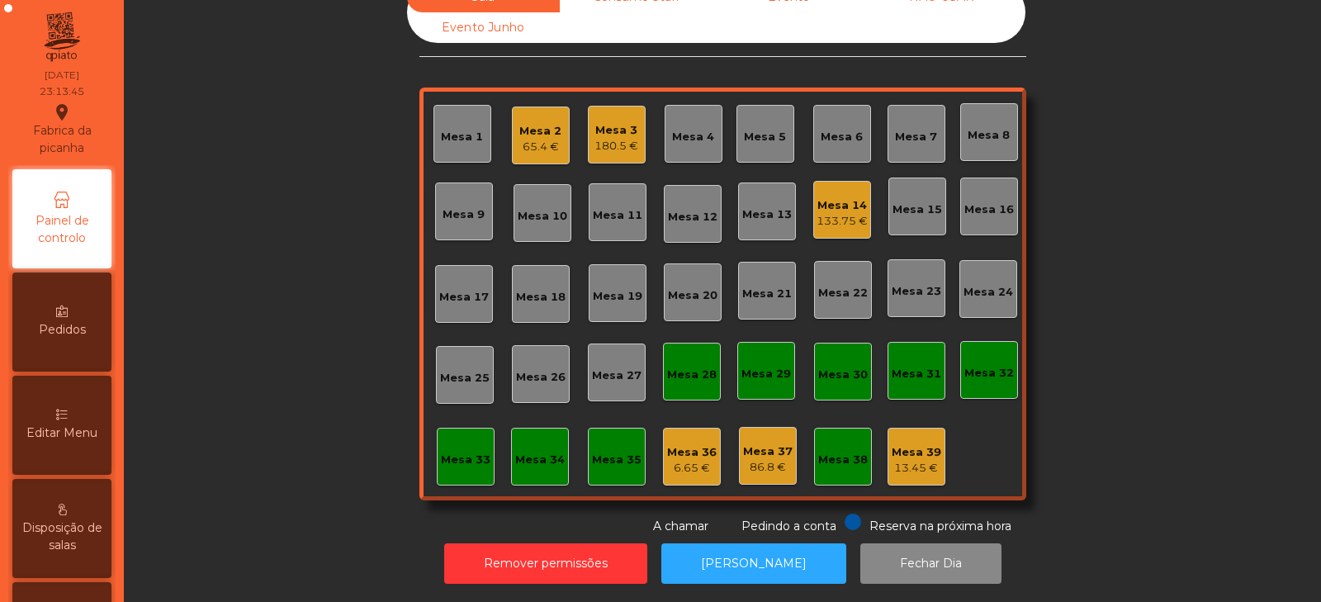
click at [532, 148] on div "Mesa 2 65.4 €" at bounding box center [541, 136] width 58 height 58
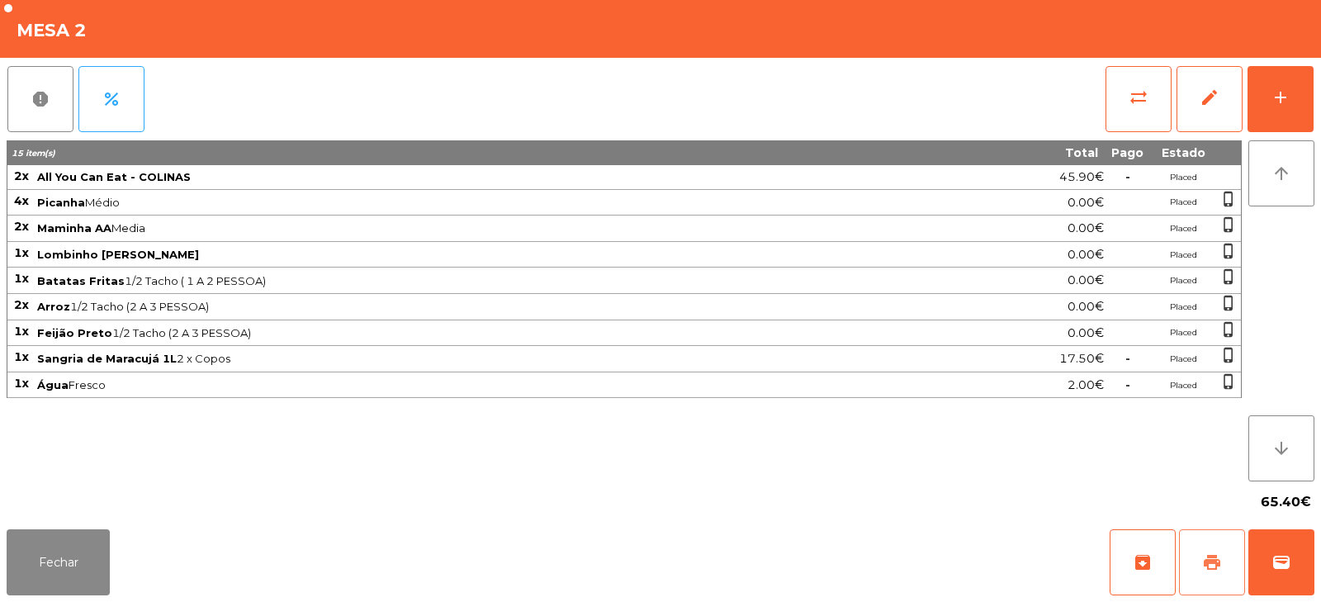
click at [1222, 562] on button "print" at bounding box center [1212, 562] width 66 height 66
click at [57, 572] on button "Fechar" at bounding box center [58, 562] width 103 height 66
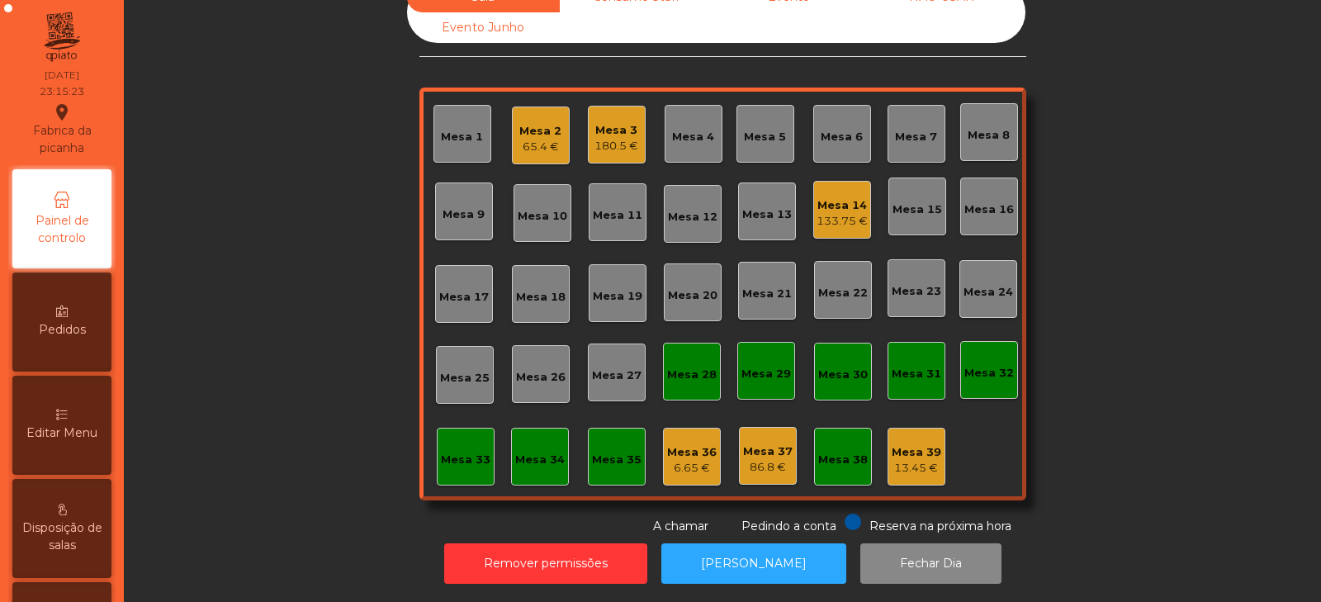
click at [527, 123] on div "Mesa 2" at bounding box center [541, 131] width 42 height 17
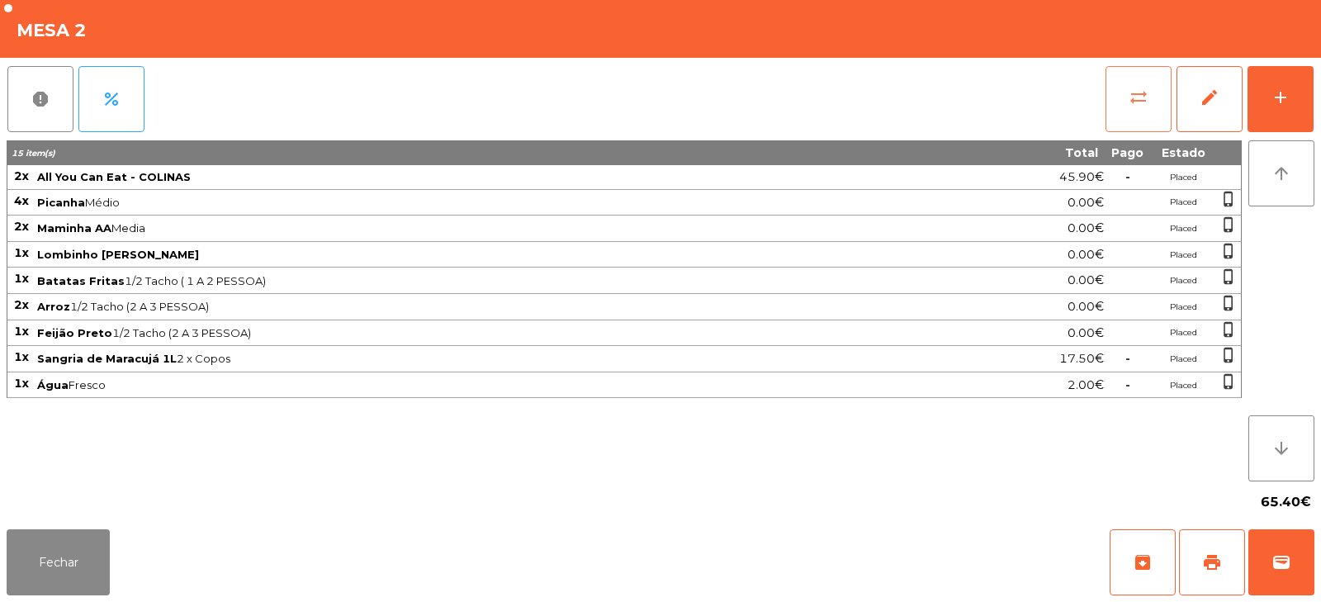
click at [1126, 99] on button "sync_alt" at bounding box center [1139, 99] width 66 height 66
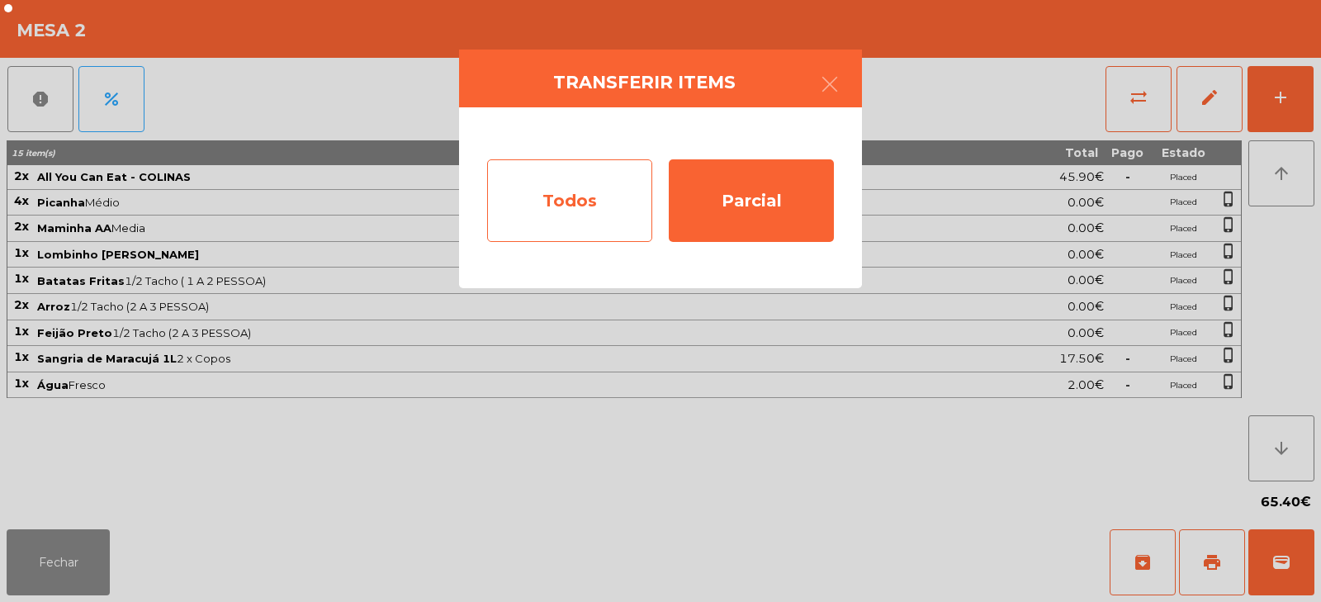
click at [590, 195] on div "Todos" at bounding box center [569, 200] width 165 height 83
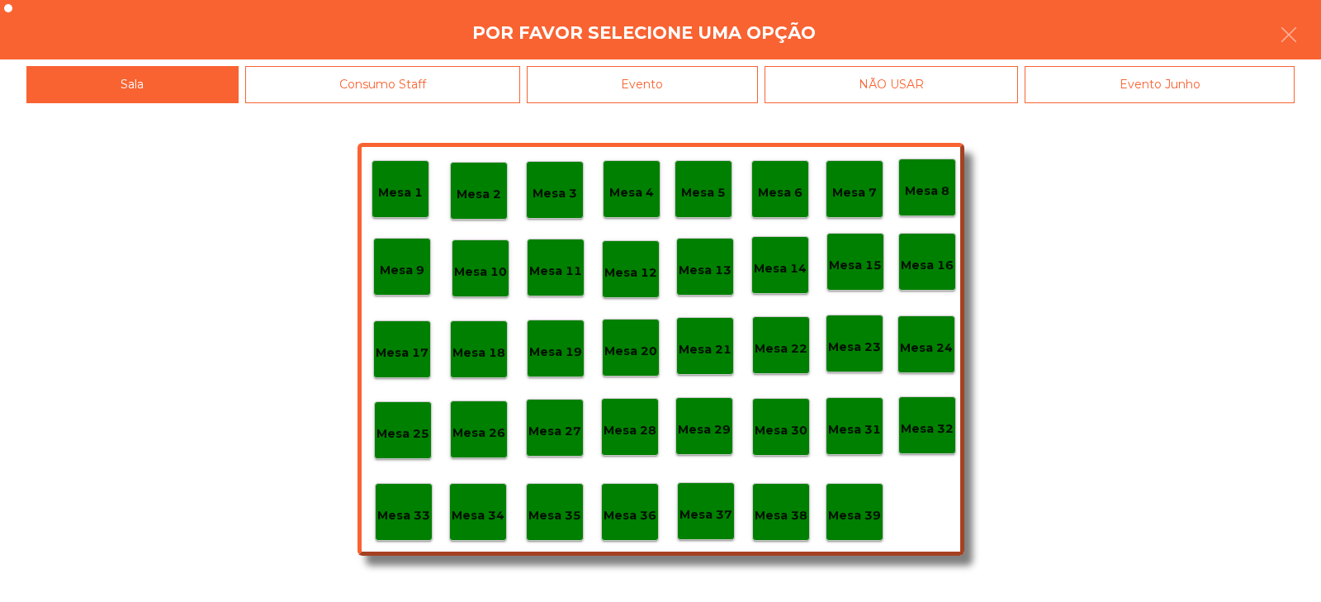
click at [709, 98] on div "Evento" at bounding box center [642, 84] width 231 height 37
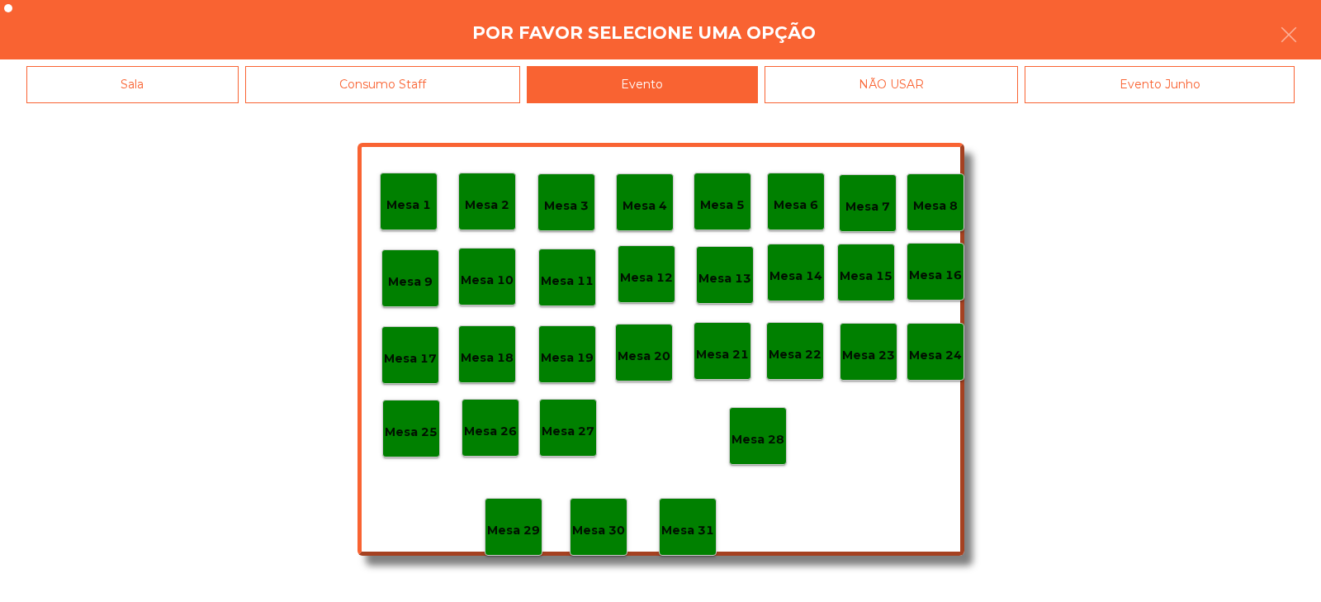
click at [752, 434] on p "Mesa 28" at bounding box center [758, 439] width 53 height 19
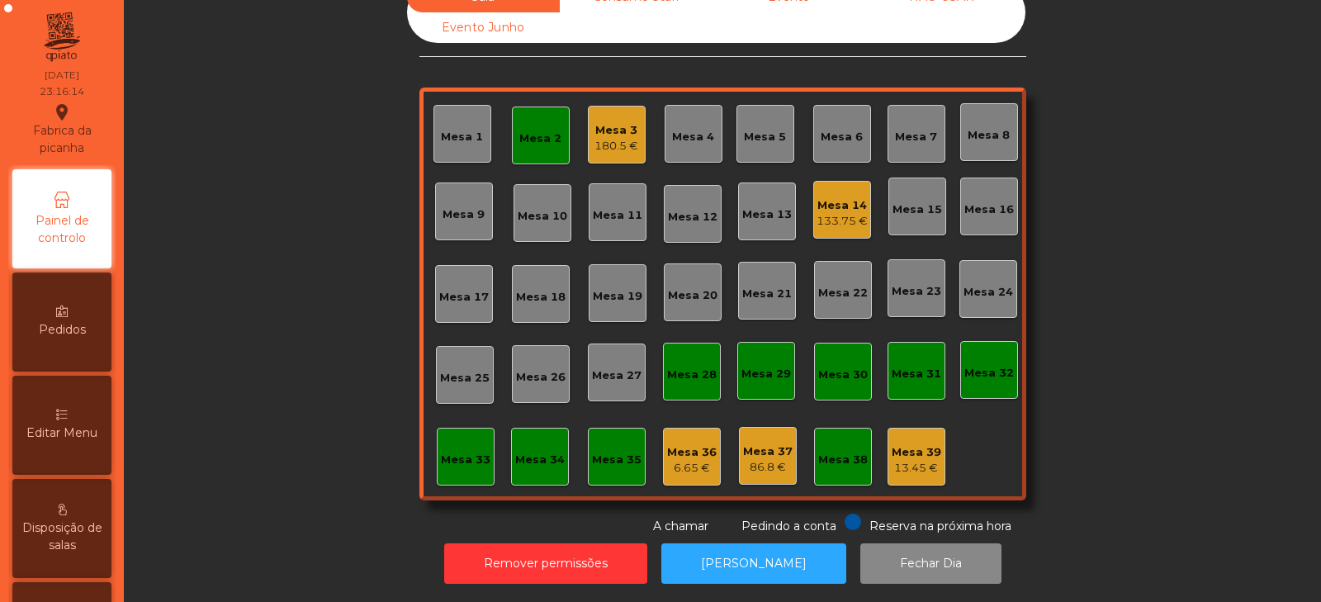
click at [839, 213] on div "133.75 €" at bounding box center [842, 221] width 51 height 17
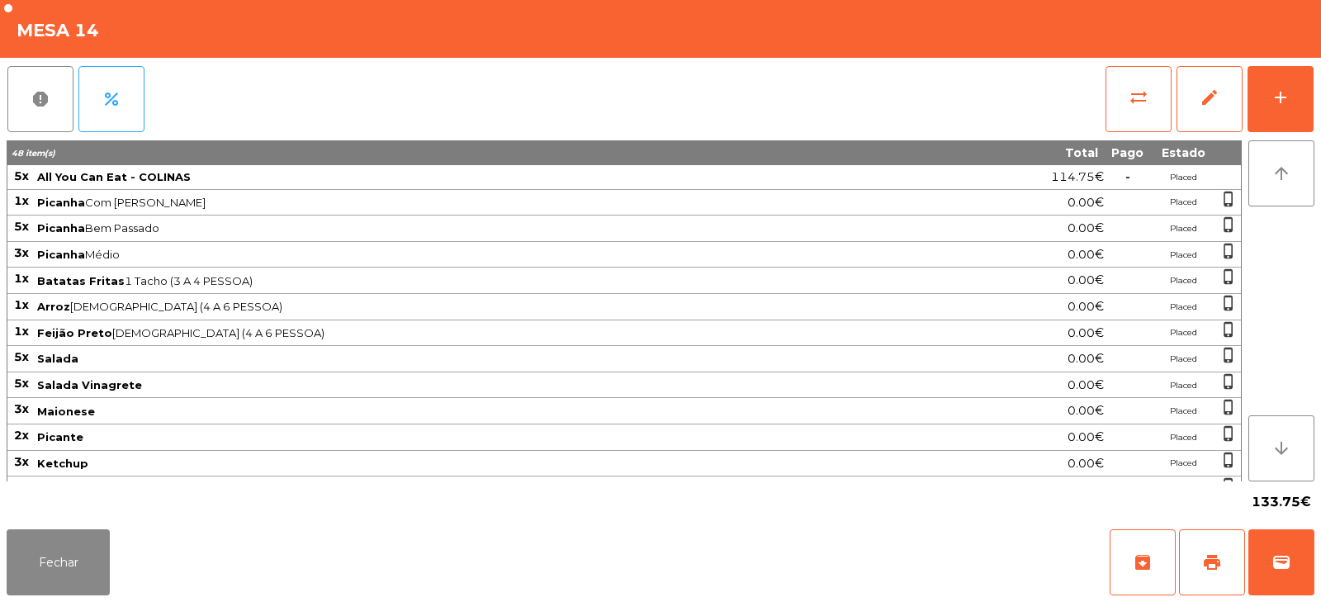
click at [131, 180] on span "All You Can Eat - COLINAS" at bounding box center [114, 176] width 154 height 13
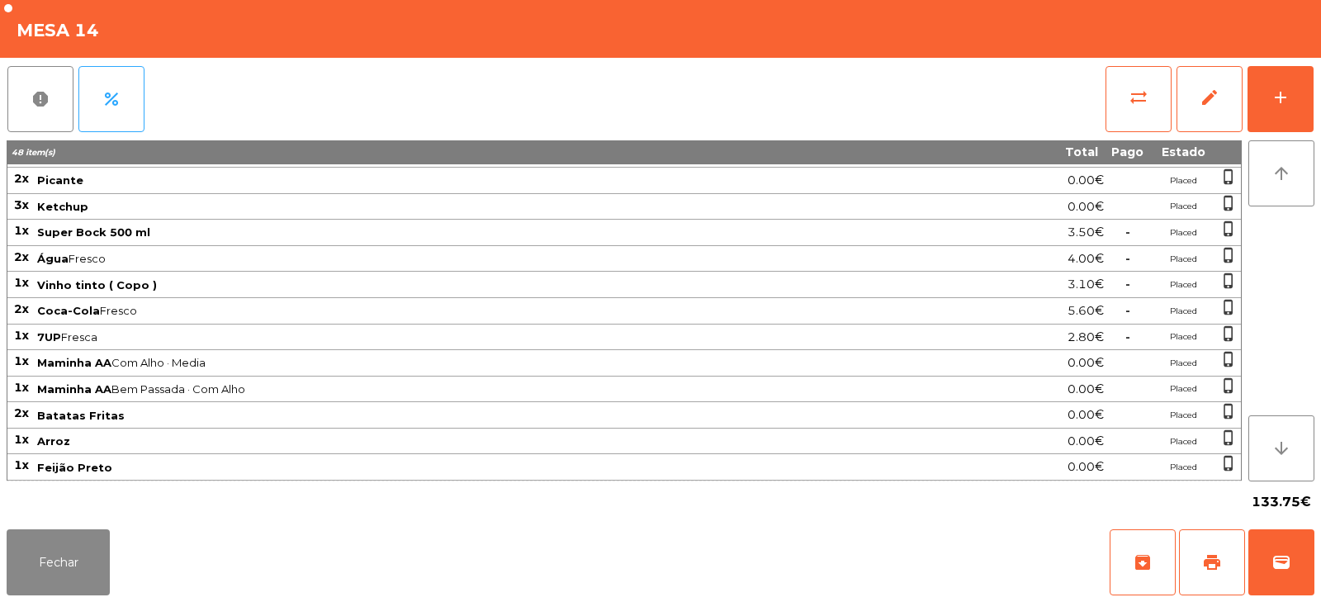
scroll to position [0, 0]
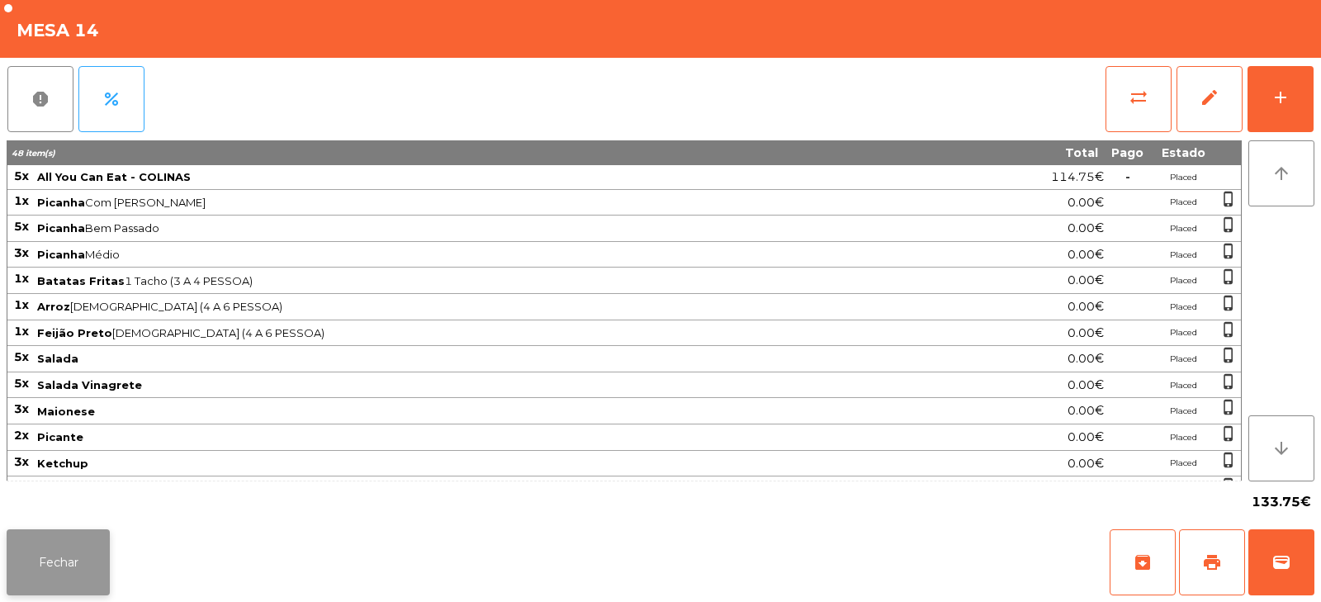
click at [59, 587] on button "Fechar" at bounding box center [58, 562] width 103 height 66
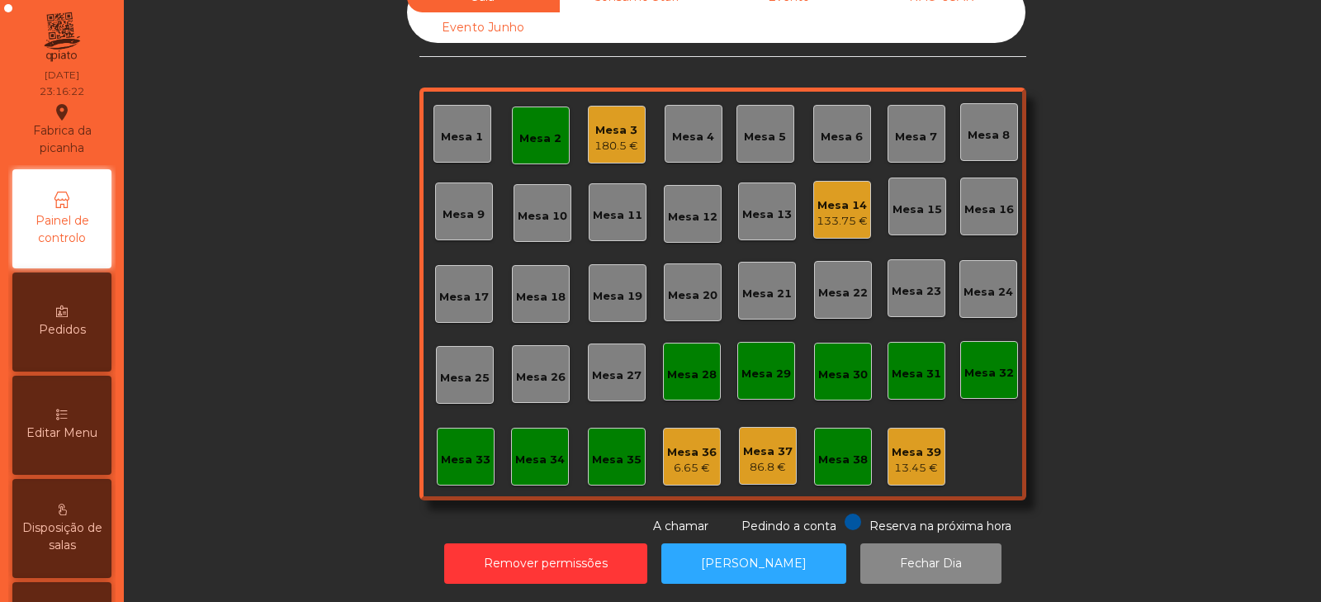
click at [532, 136] on div "Mesa 2" at bounding box center [541, 136] width 58 height 58
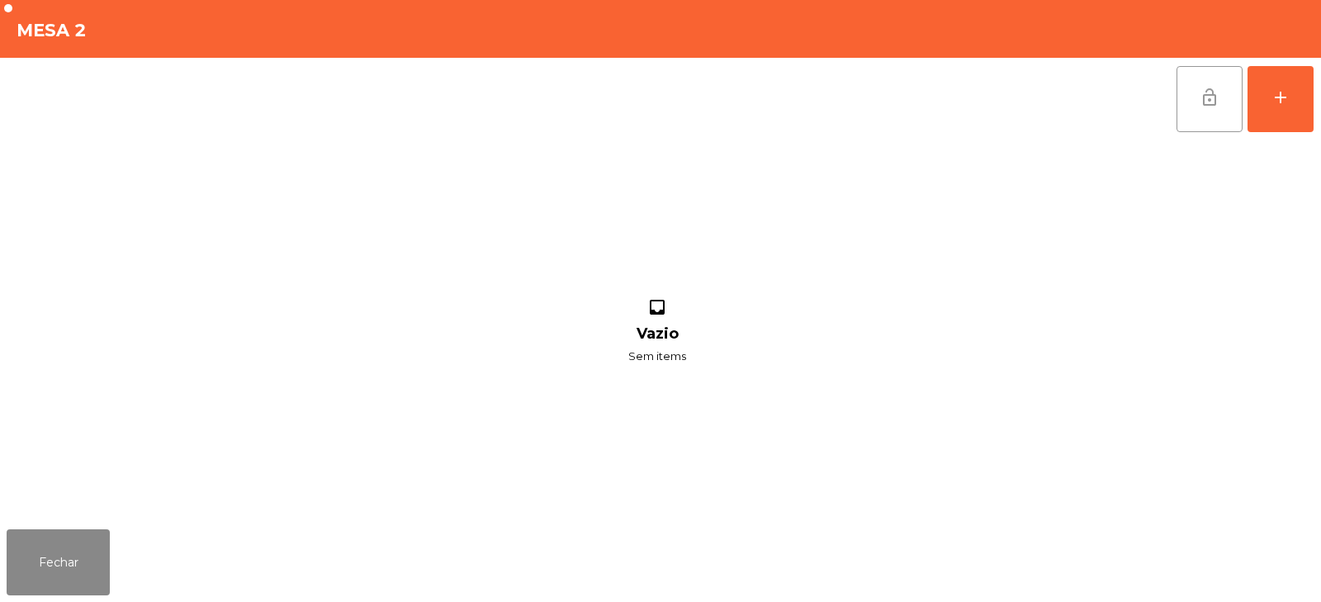
click at [1179, 121] on button "lock_open" at bounding box center [1210, 99] width 66 height 66
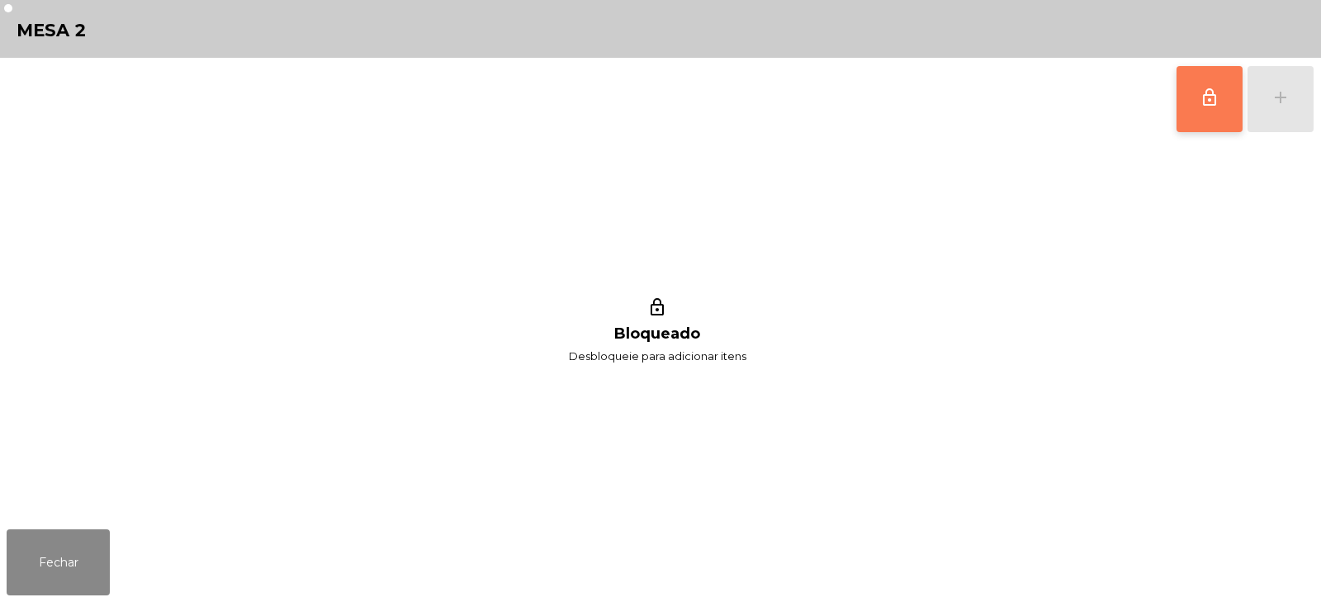
click at [1199, 94] on button "lock_outline" at bounding box center [1210, 99] width 66 height 66
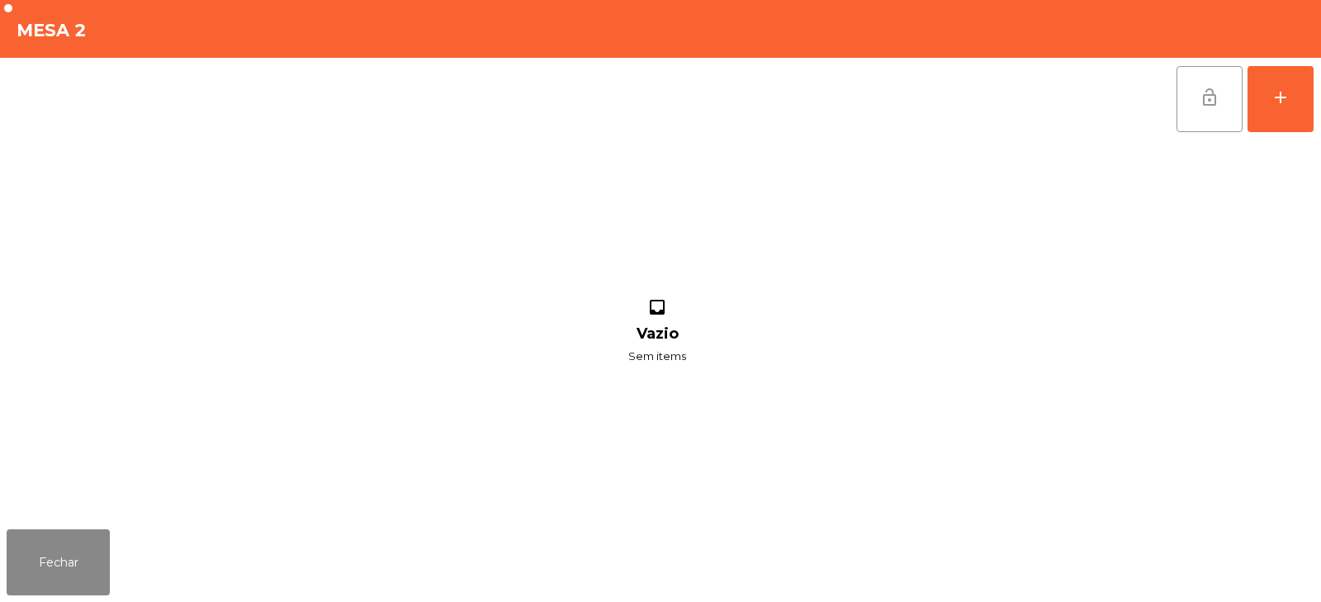
click at [1203, 118] on button "lock_open" at bounding box center [1210, 99] width 66 height 66
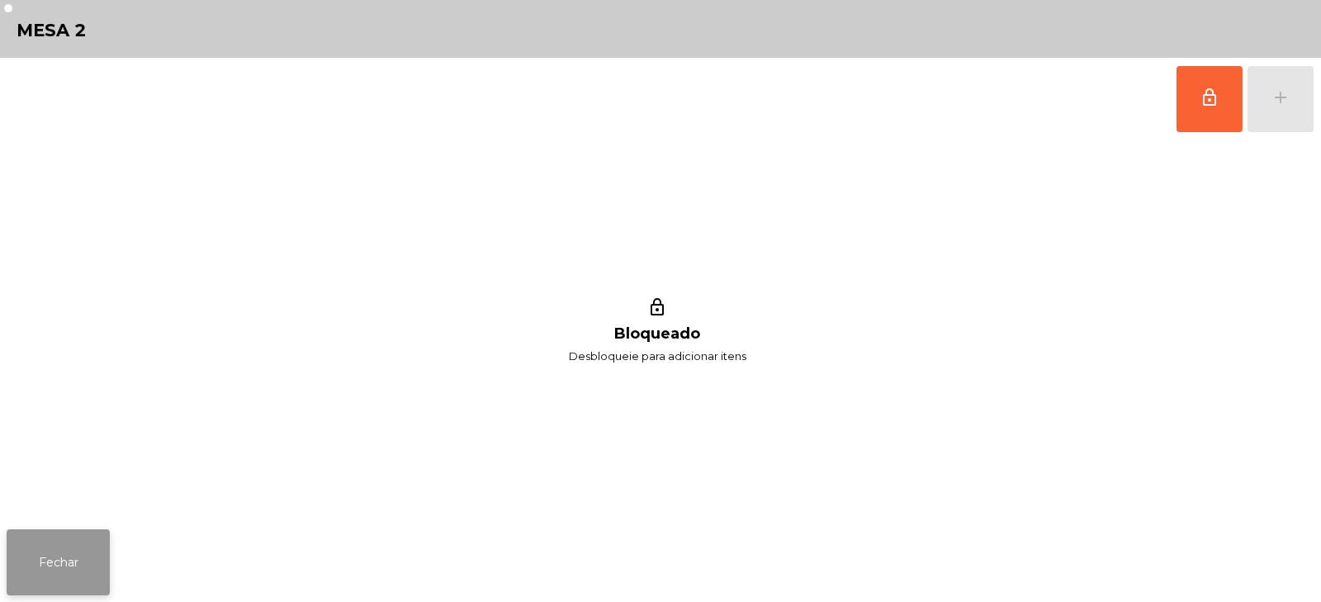
click at [77, 564] on button "Fechar" at bounding box center [58, 562] width 103 height 66
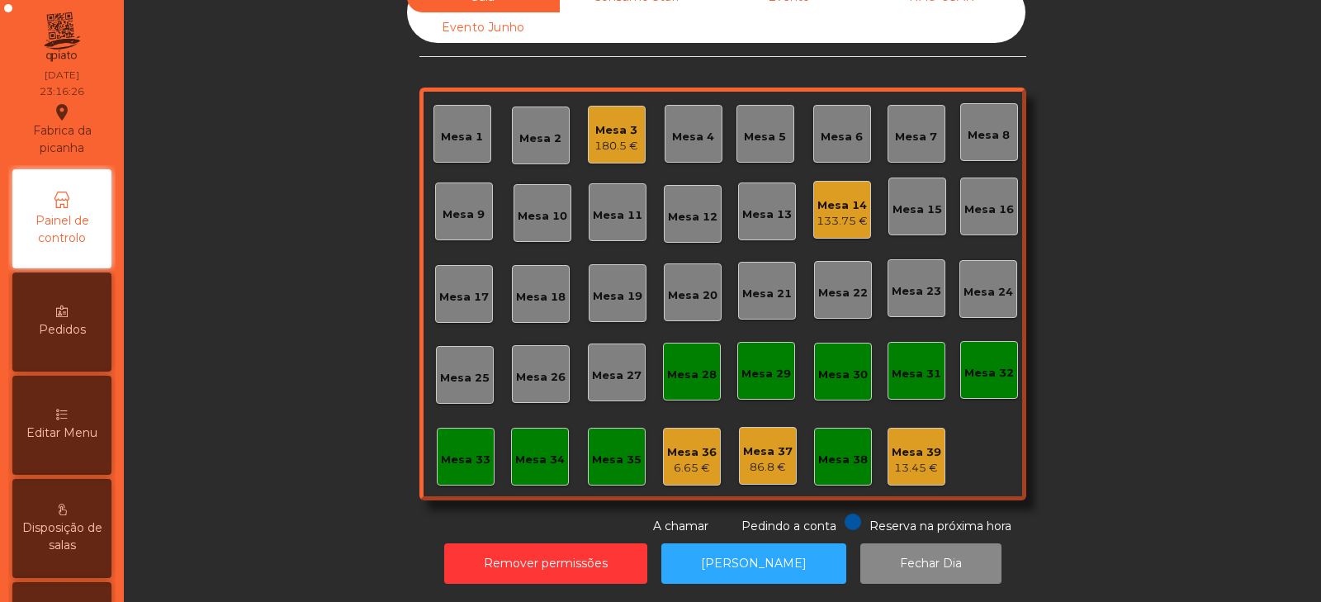
click at [280, 353] on div "Sala Consumo Staff Evento NÃO USAR Evento Junho Mesa 1 Mesa 2 Mesa 3 180.5 € Me…" at bounding box center [722, 258] width 1153 height 553
click at [833, 216] on div "133.75 €" at bounding box center [842, 221] width 51 height 17
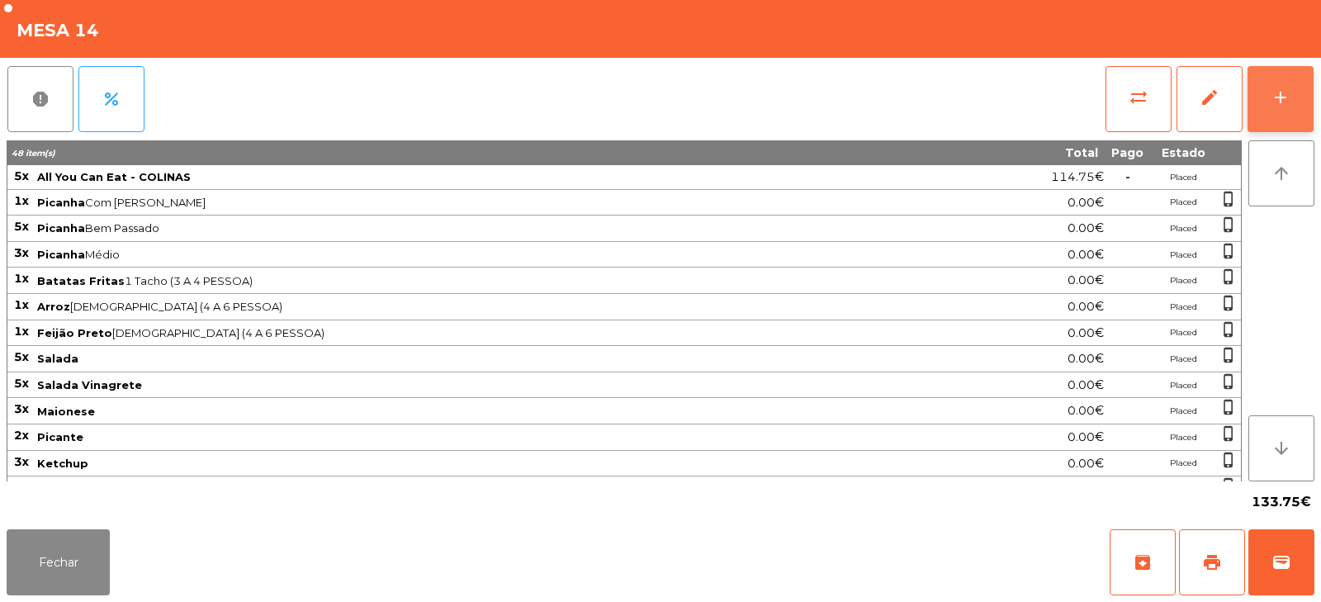
click at [1288, 99] on div "add" at bounding box center [1281, 98] width 20 height 20
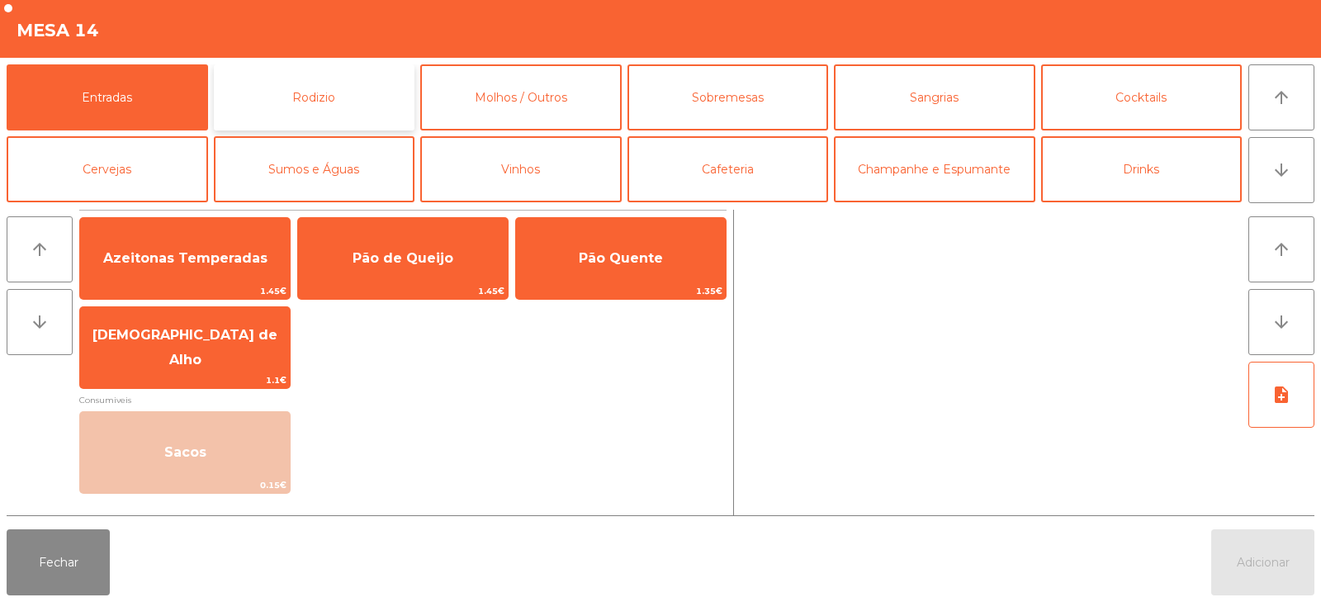
click at [348, 102] on button "Rodizio" at bounding box center [315, 97] width 202 height 66
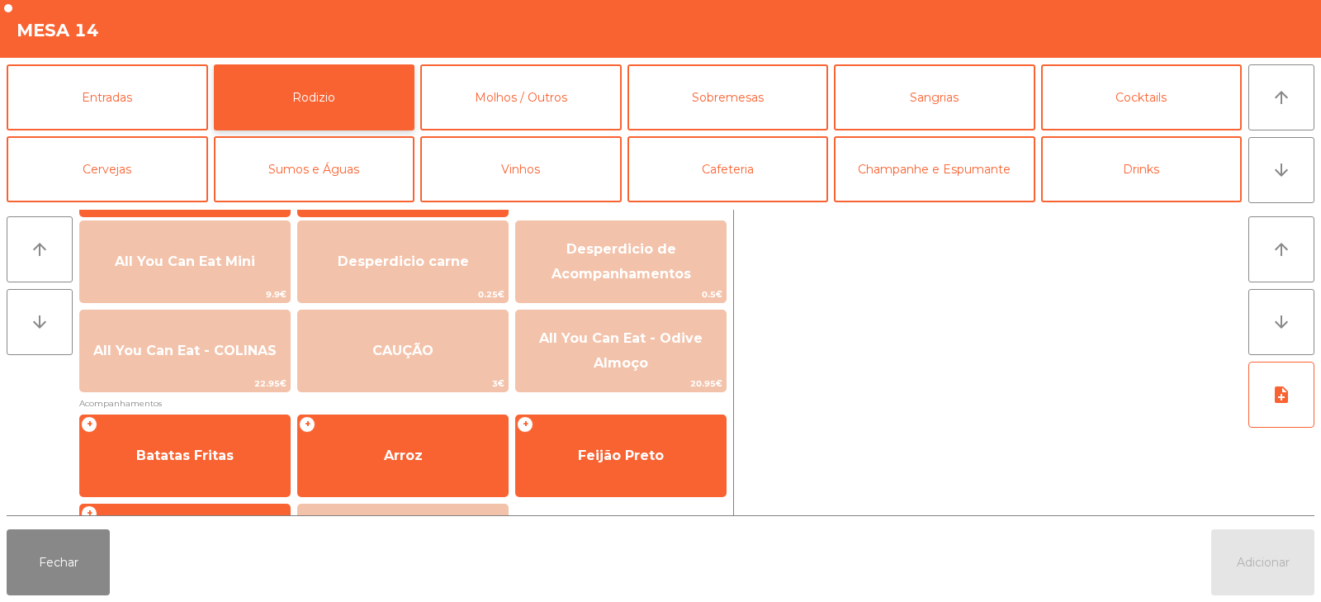
scroll to position [191, 0]
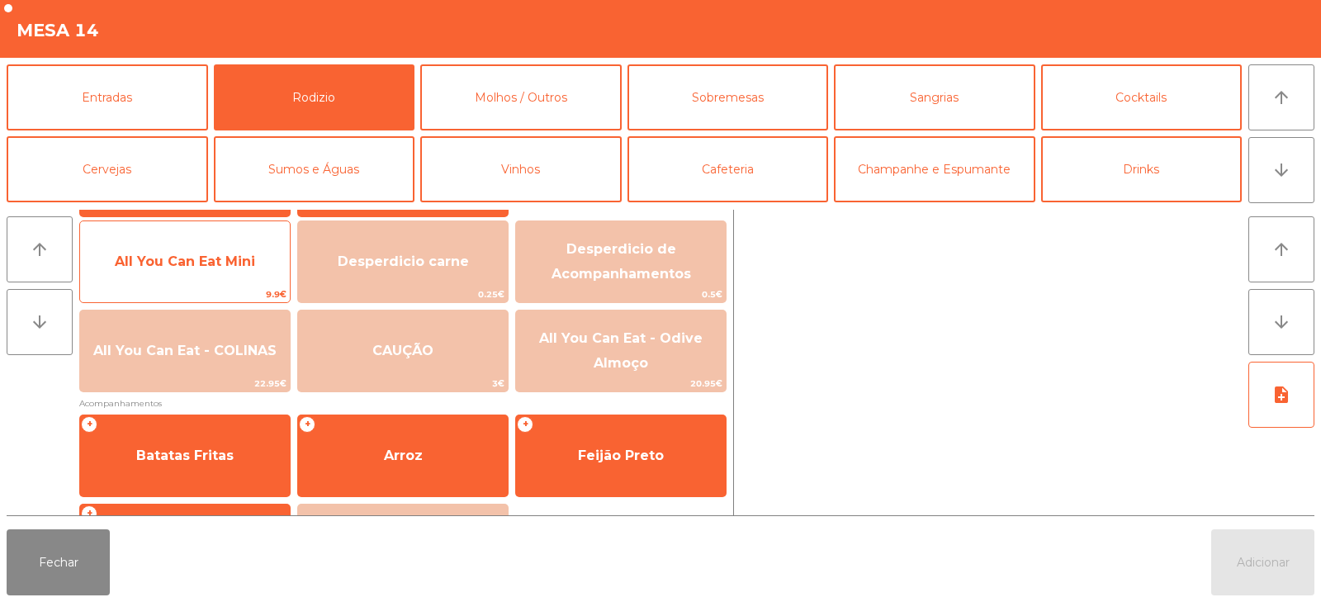
click at [226, 259] on span "All You Can Eat Mini" at bounding box center [185, 262] width 140 height 16
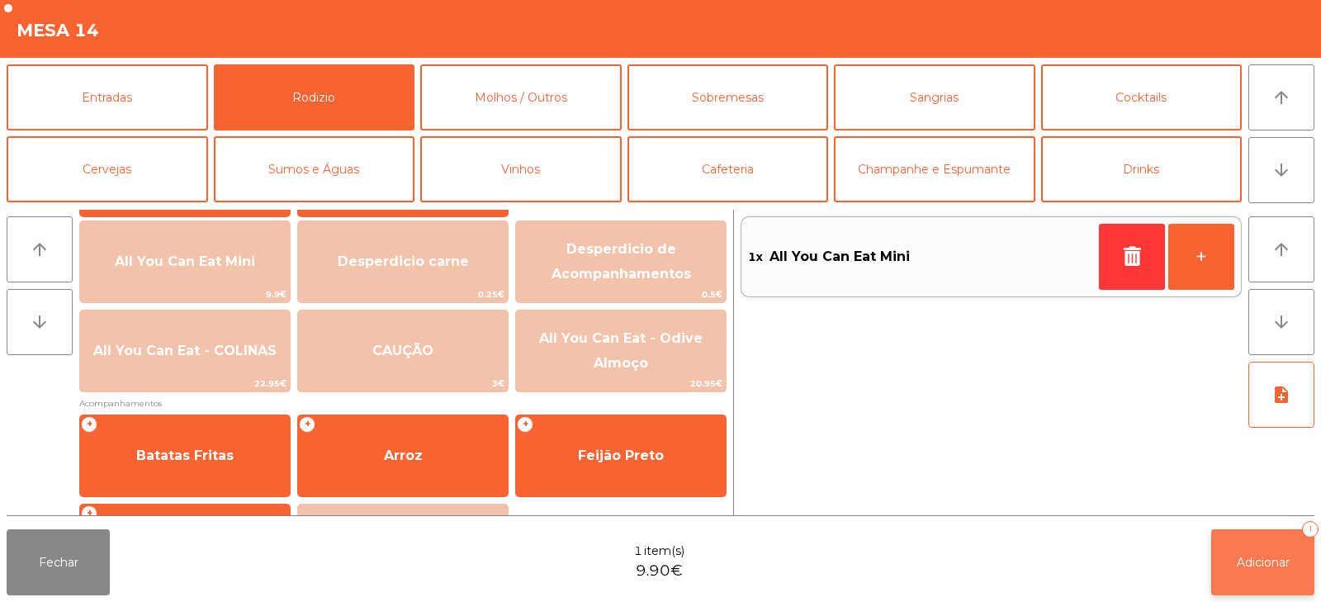
click at [1229, 553] on button "Adicionar 1" at bounding box center [1263, 562] width 103 height 66
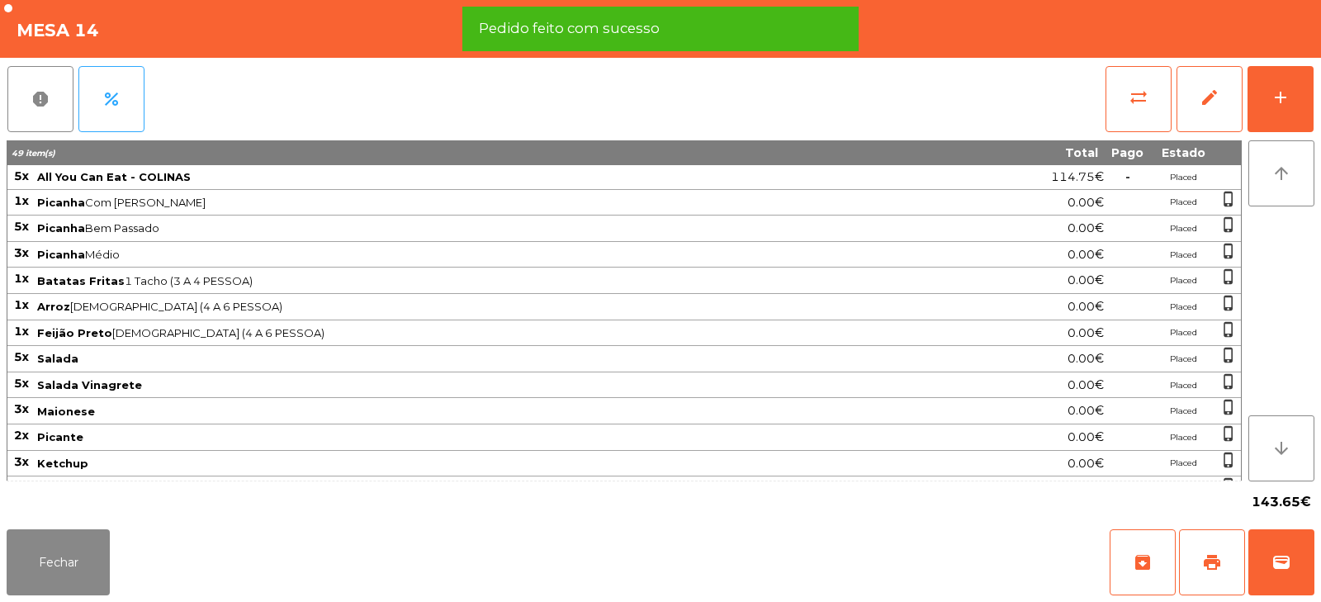
click at [1065, 81] on div "report percent sync_alt edit add" at bounding box center [661, 99] width 1308 height 83
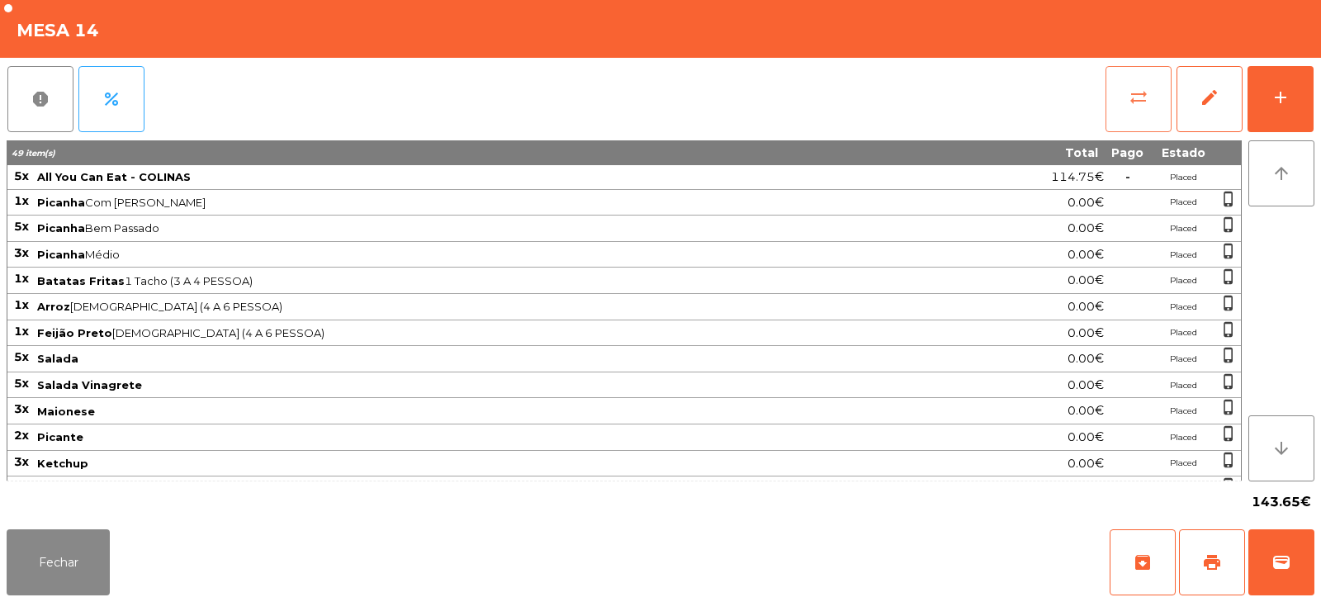
click at [1126, 92] on button "sync_alt" at bounding box center [1139, 99] width 66 height 66
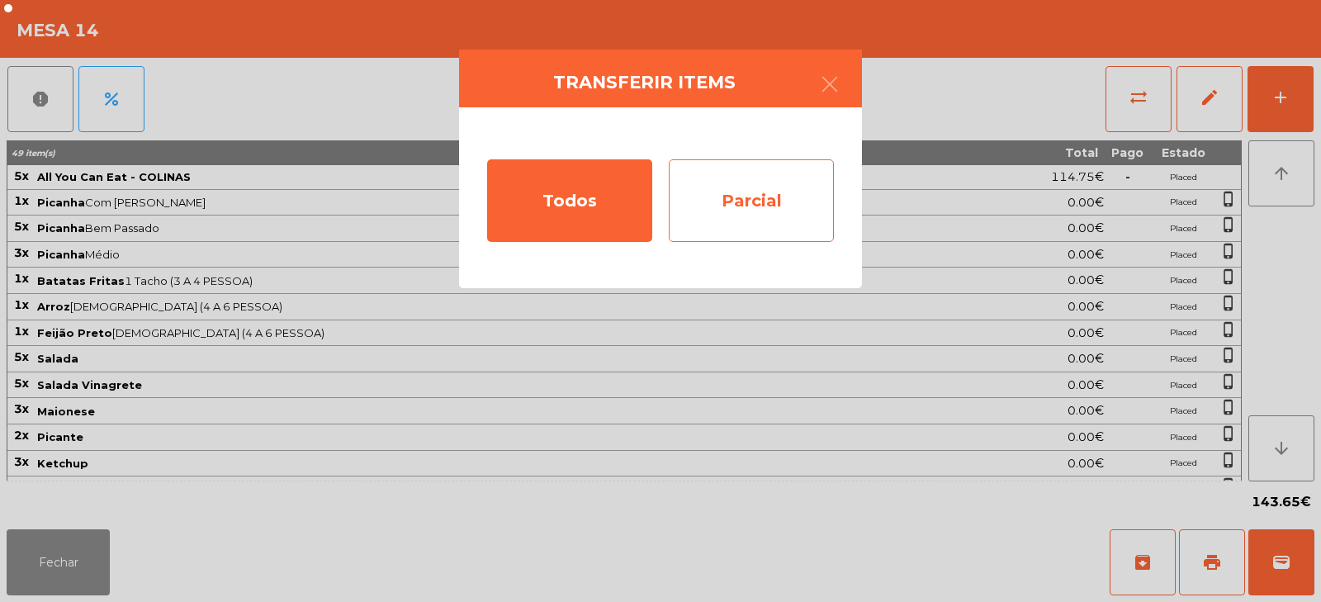
click at [784, 206] on div "Parcial" at bounding box center [751, 200] width 165 height 83
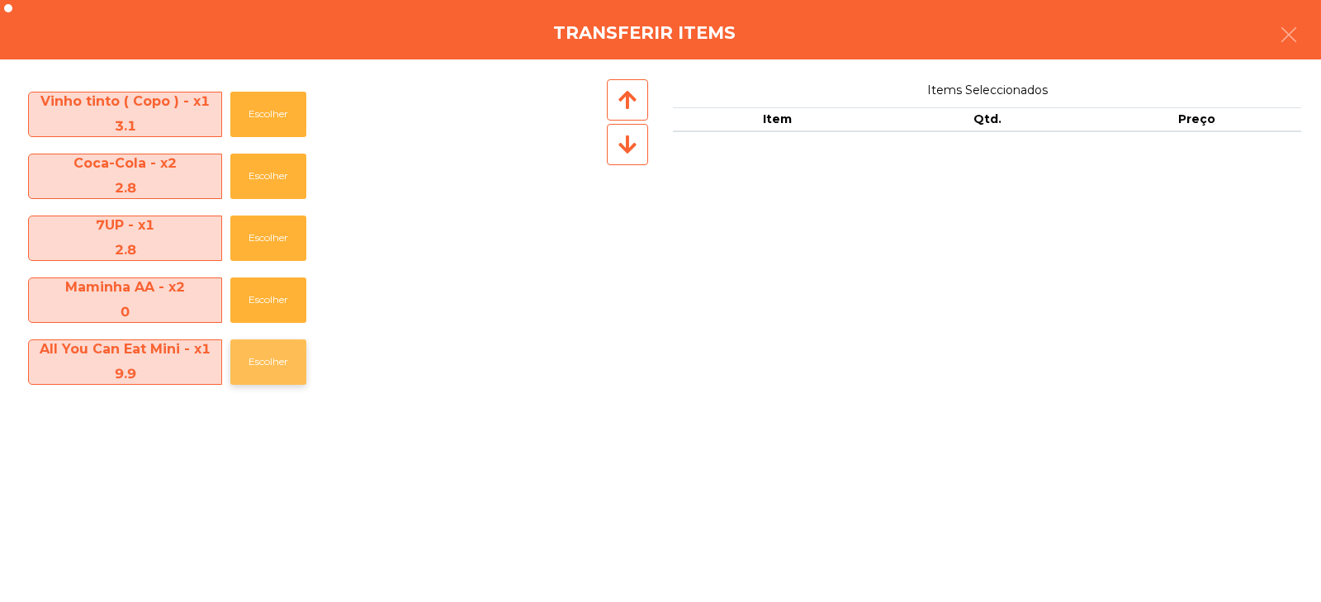
click at [268, 370] on button "Escolher" at bounding box center [268, 361] width 76 height 45
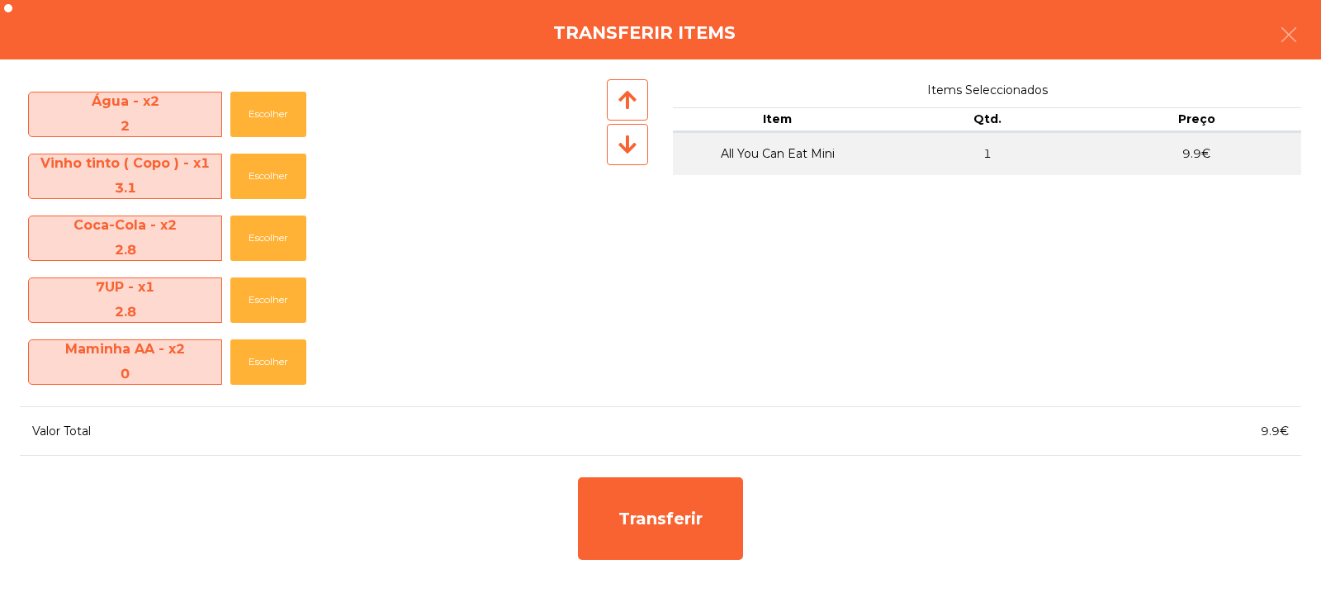
scroll to position [677, 0]
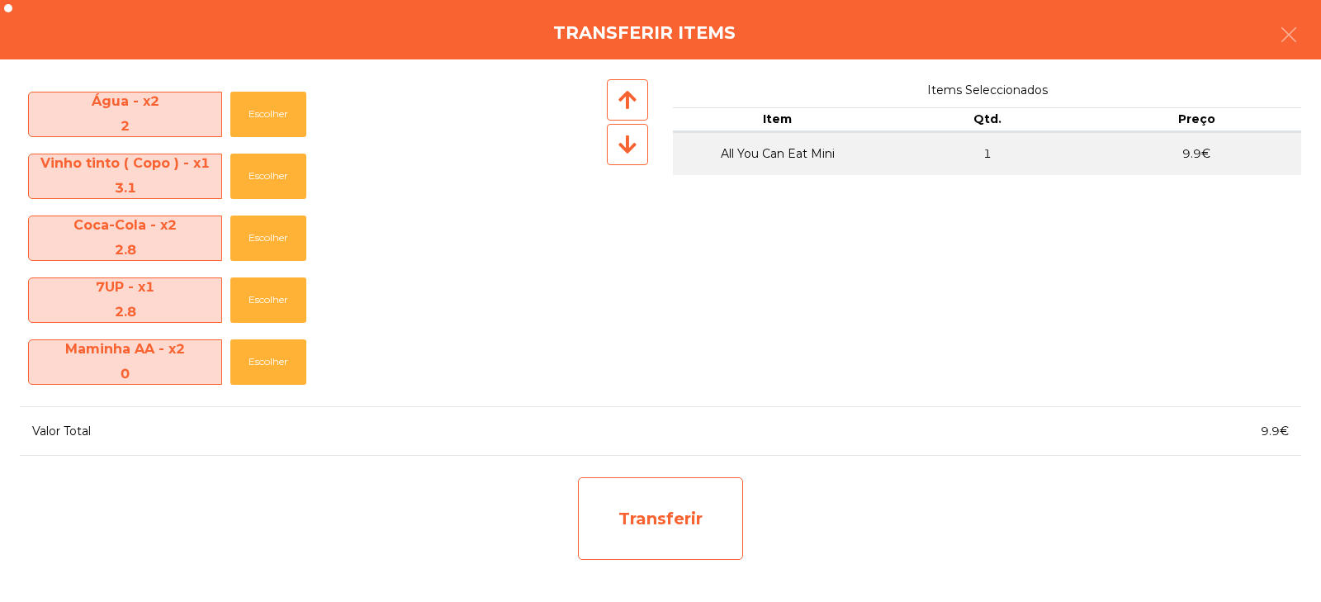
click at [700, 524] on div "Transferir" at bounding box center [660, 518] width 165 height 83
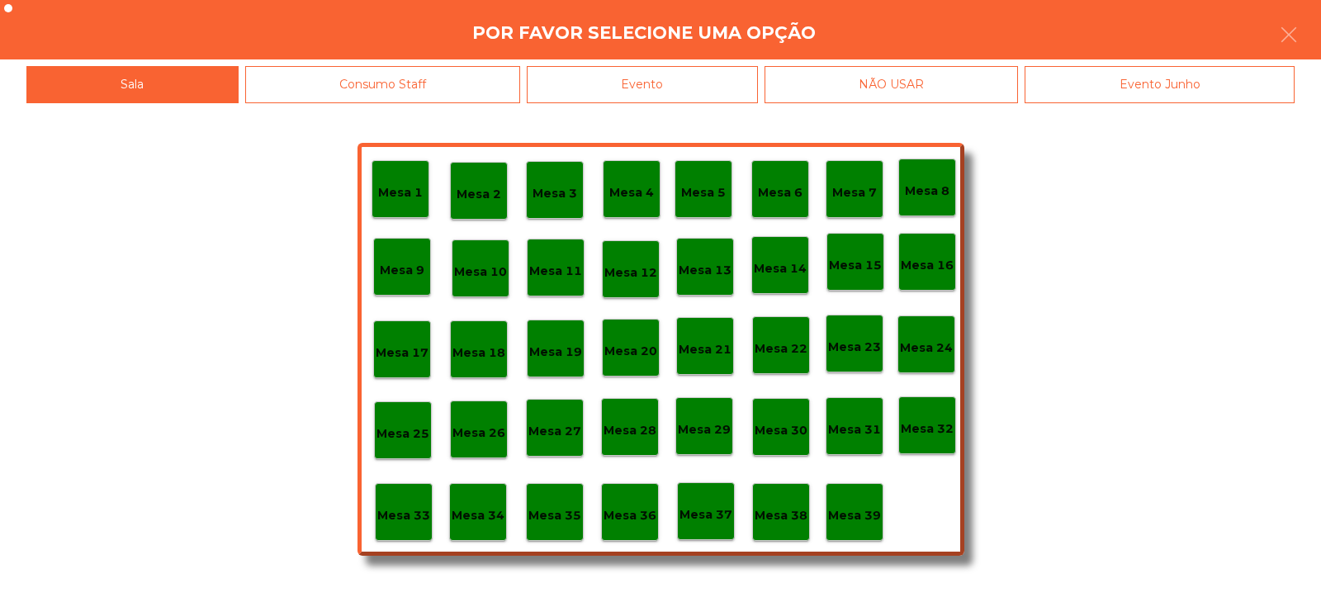
click at [711, 507] on p "Mesa 37" at bounding box center [706, 514] width 53 height 19
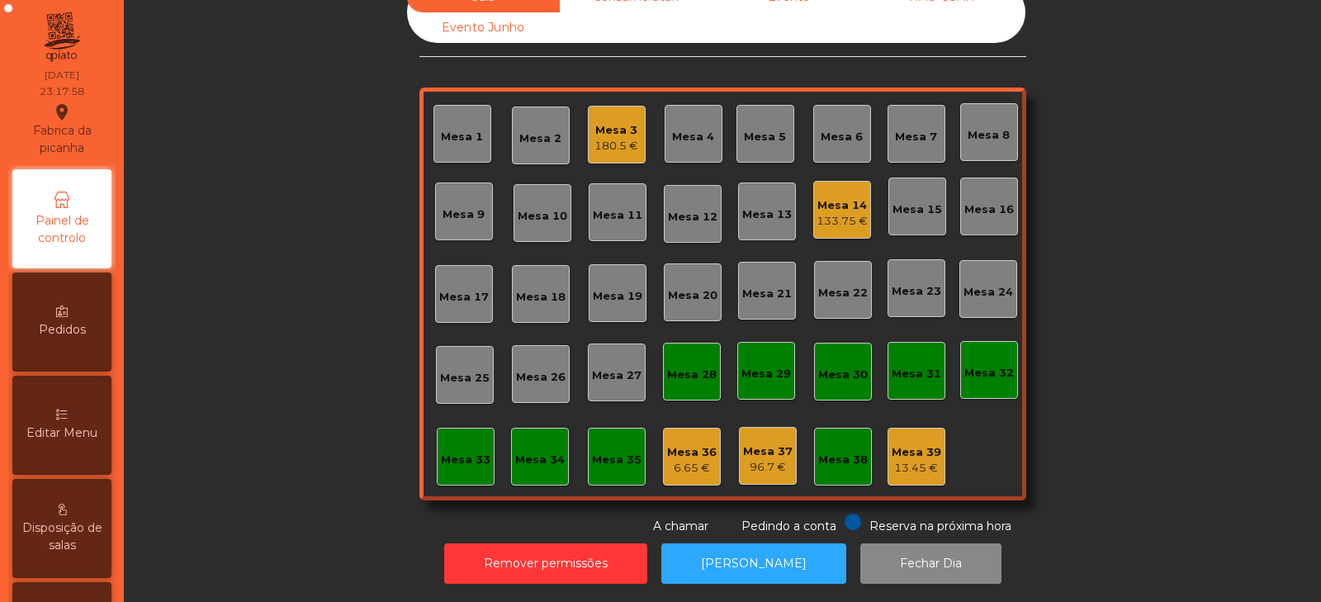
click at [1114, 388] on div "Sala Consumo Staff Evento NÃO USAR Evento Junho Mesa 1 Mesa 2 Mesa 3 180.5 € Me…" at bounding box center [722, 258] width 1153 height 553
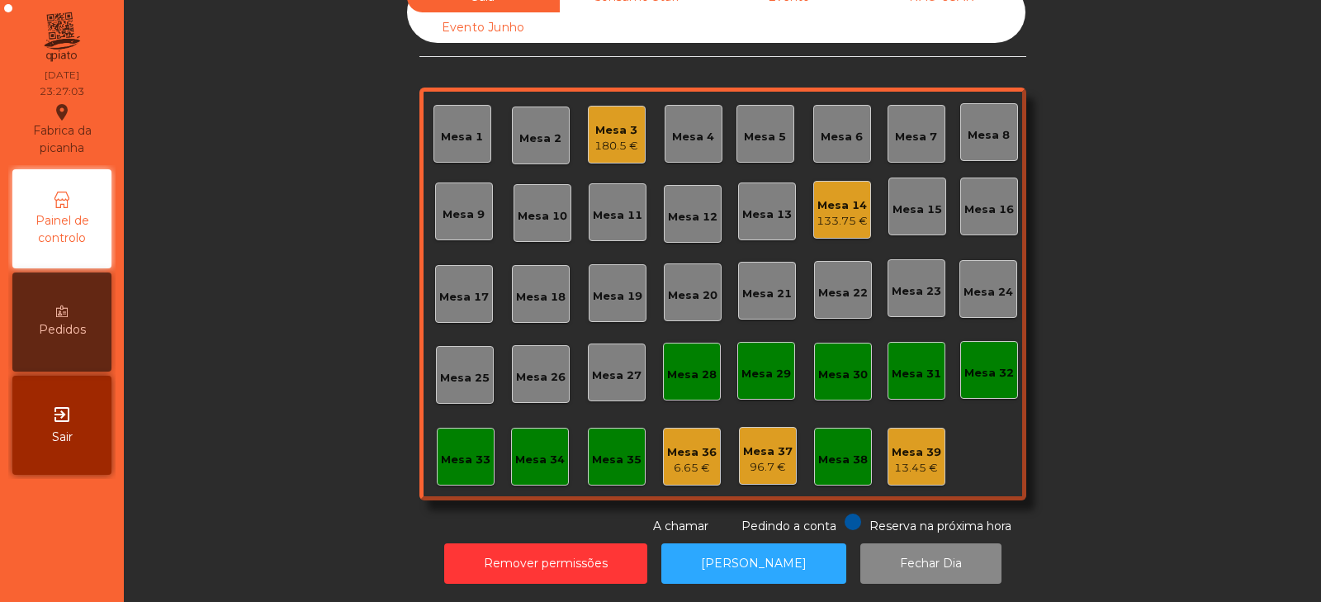
click at [616, 138] on div "180.5 €" at bounding box center [617, 146] width 44 height 17
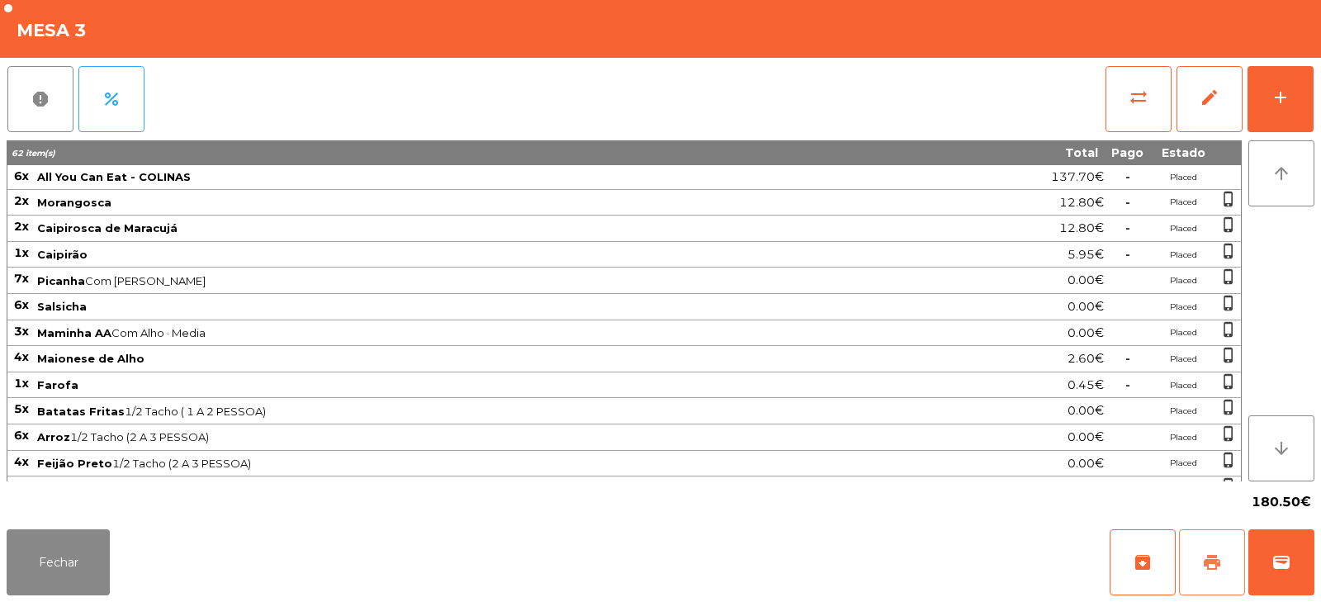
click at [1207, 548] on button "print" at bounding box center [1212, 562] width 66 height 66
click at [1137, 102] on span "sync_alt" at bounding box center [1139, 98] width 20 height 20
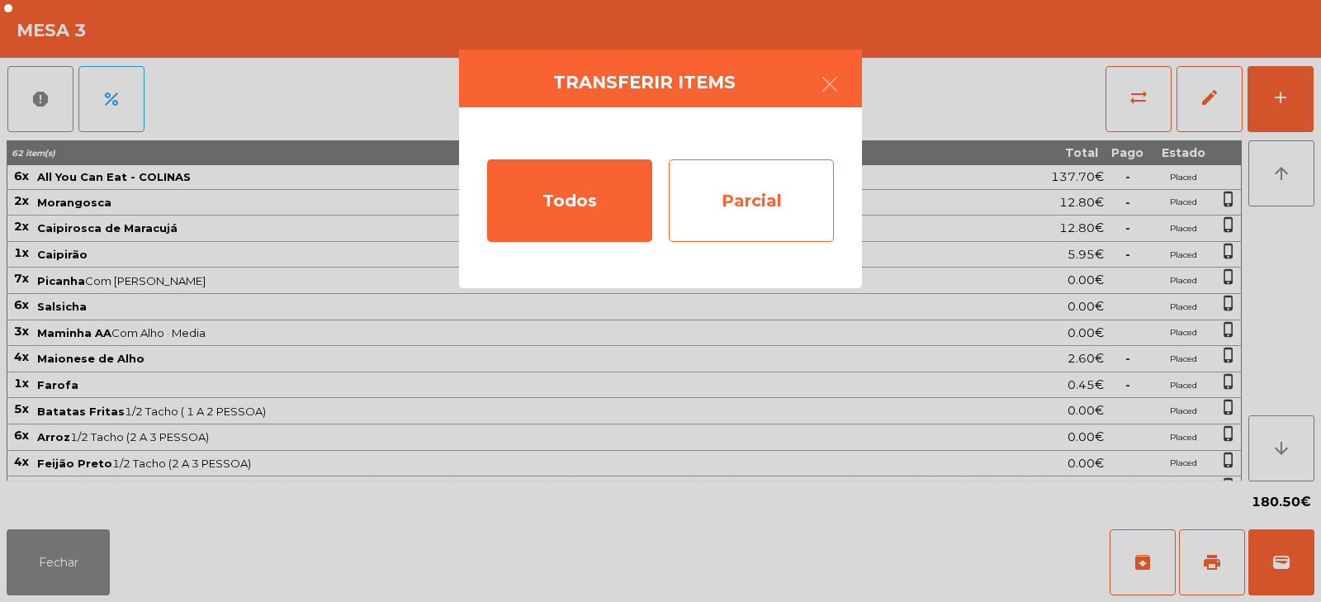
click at [766, 205] on div "Parcial" at bounding box center [751, 200] width 165 height 83
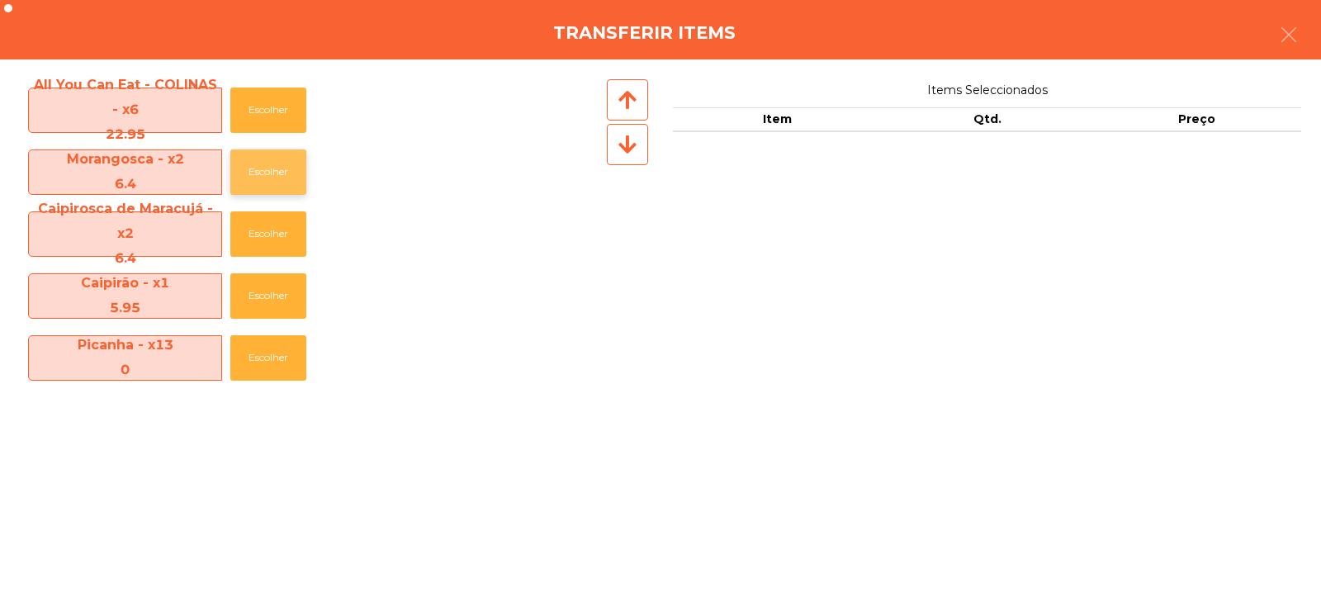
click at [251, 179] on button "Escolher" at bounding box center [268, 171] width 76 height 45
click at [251, 176] on button "Escolher" at bounding box center [268, 171] width 76 height 45
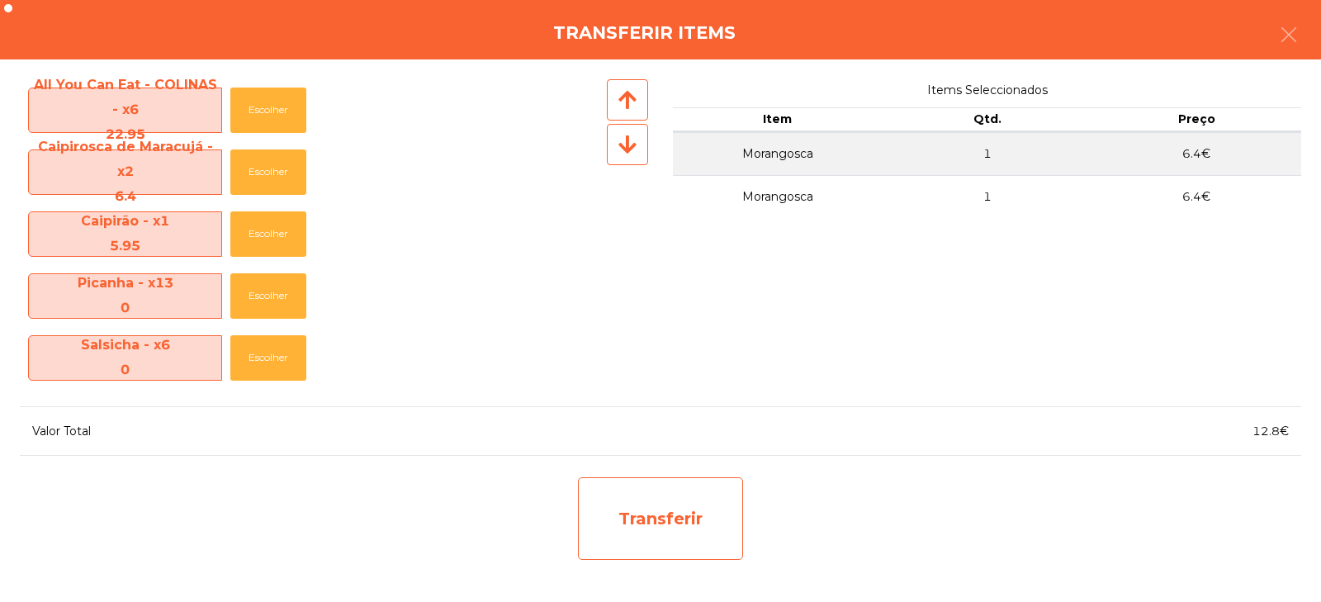
click at [670, 531] on div "Transferir" at bounding box center [660, 518] width 165 height 83
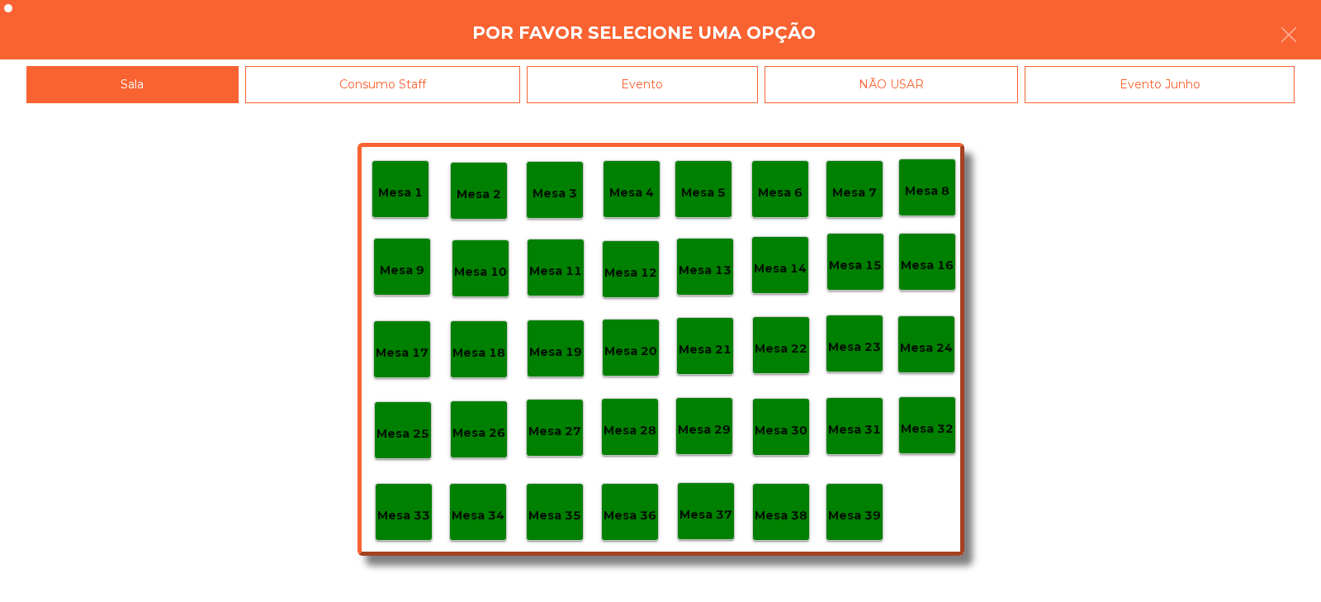
click at [719, 514] on p "Mesa 37" at bounding box center [706, 514] width 53 height 19
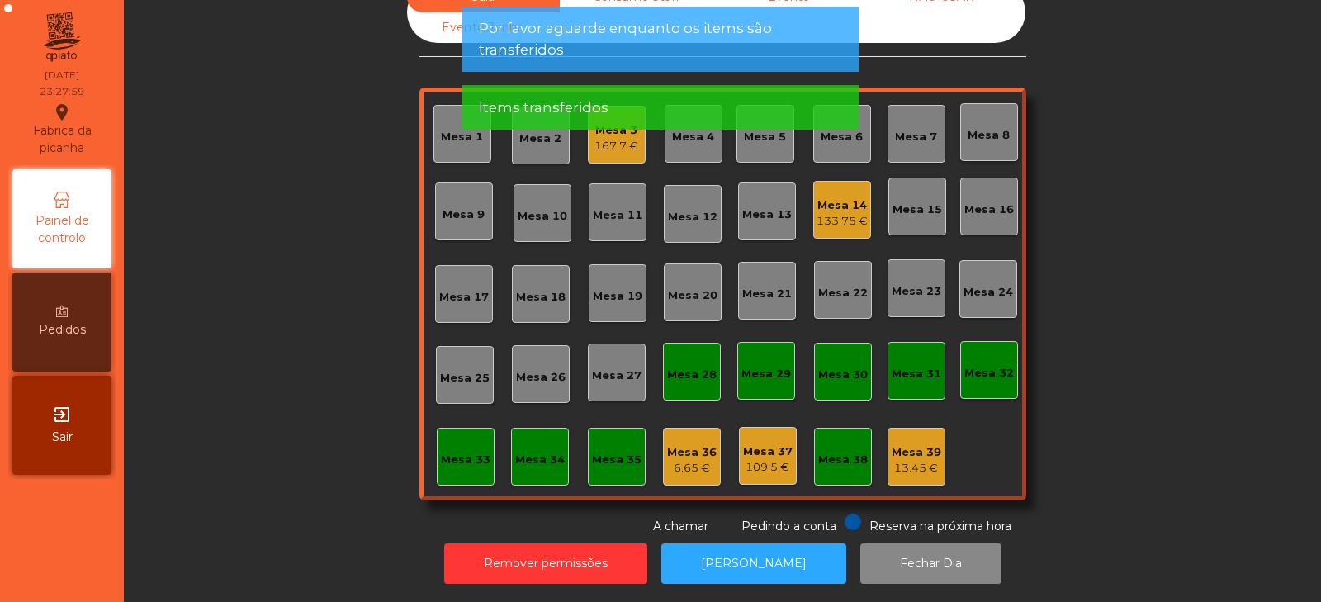
click at [619, 145] on div "Mesa 3 167.7 €" at bounding box center [617, 135] width 58 height 58
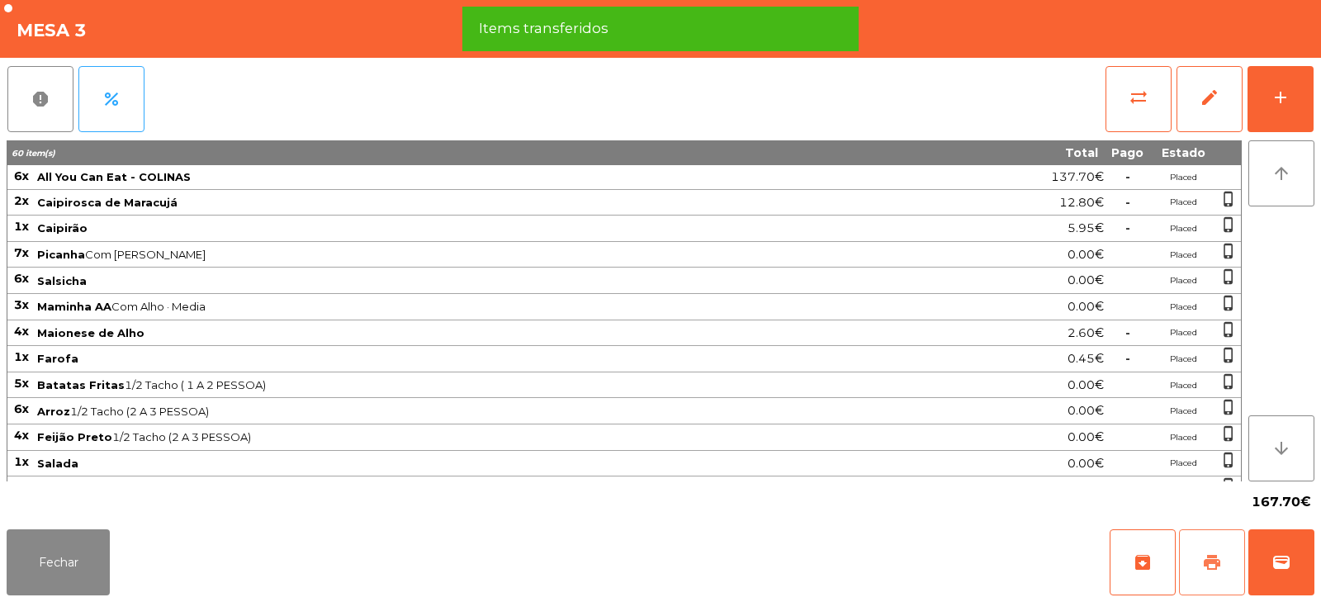
click at [1209, 572] on button "print" at bounding box center [1212, 562] width 66 height 66
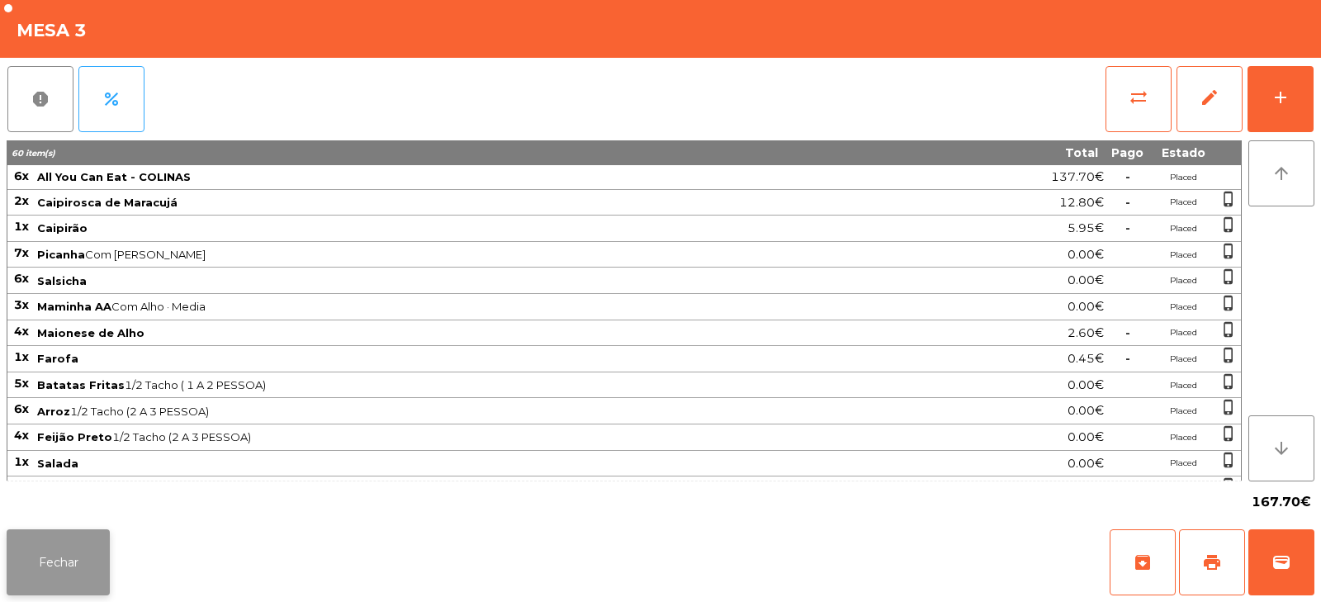
click at [67, 553] on button "Fechar" at bounding box center [58, 562] width 103 height 66
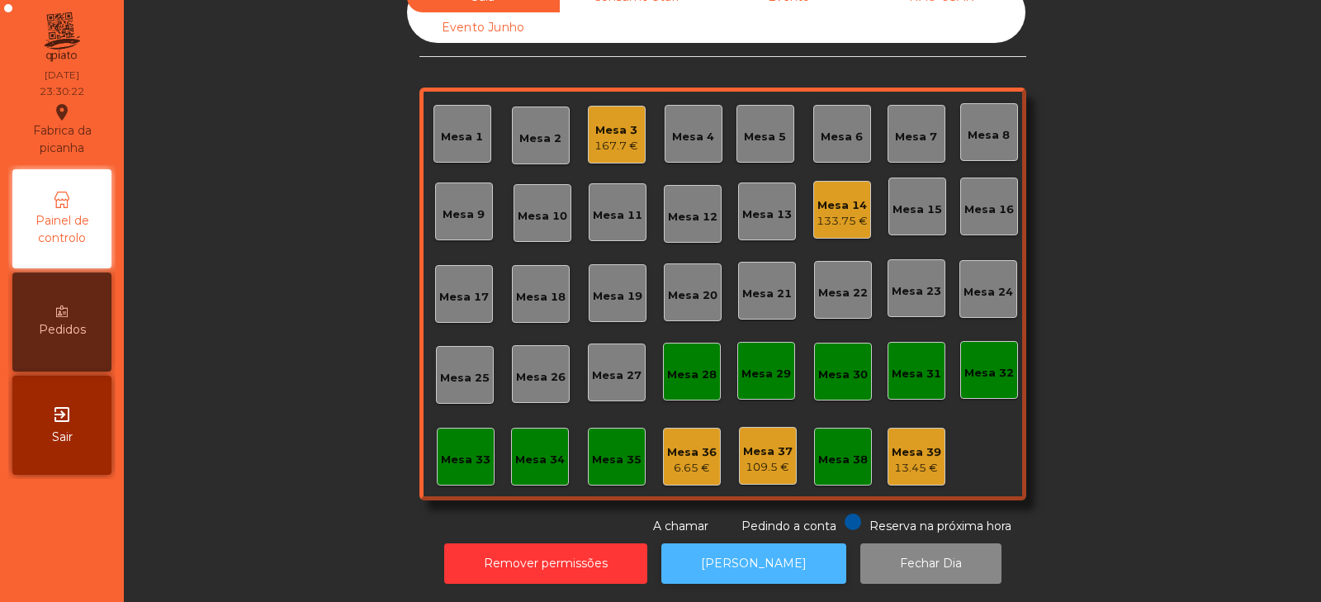
click at [743, 560] on button "[PERSON_NAME]" at bounding box center [754, 563] width 185 height 40
click at [605, 138] on div "167.7 €" at bounding box center [617, 146] width 44 height 17
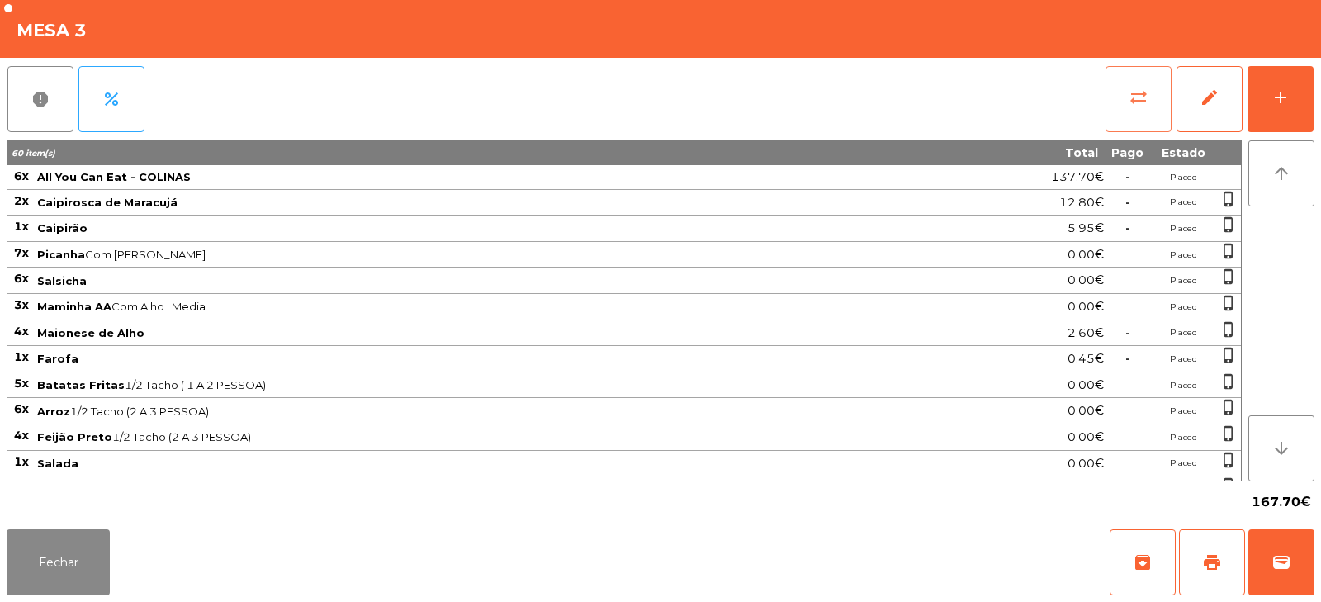
click at [1128, 122] on button "sync_alt" at bounding box center [1139, 99] width 66 height 66
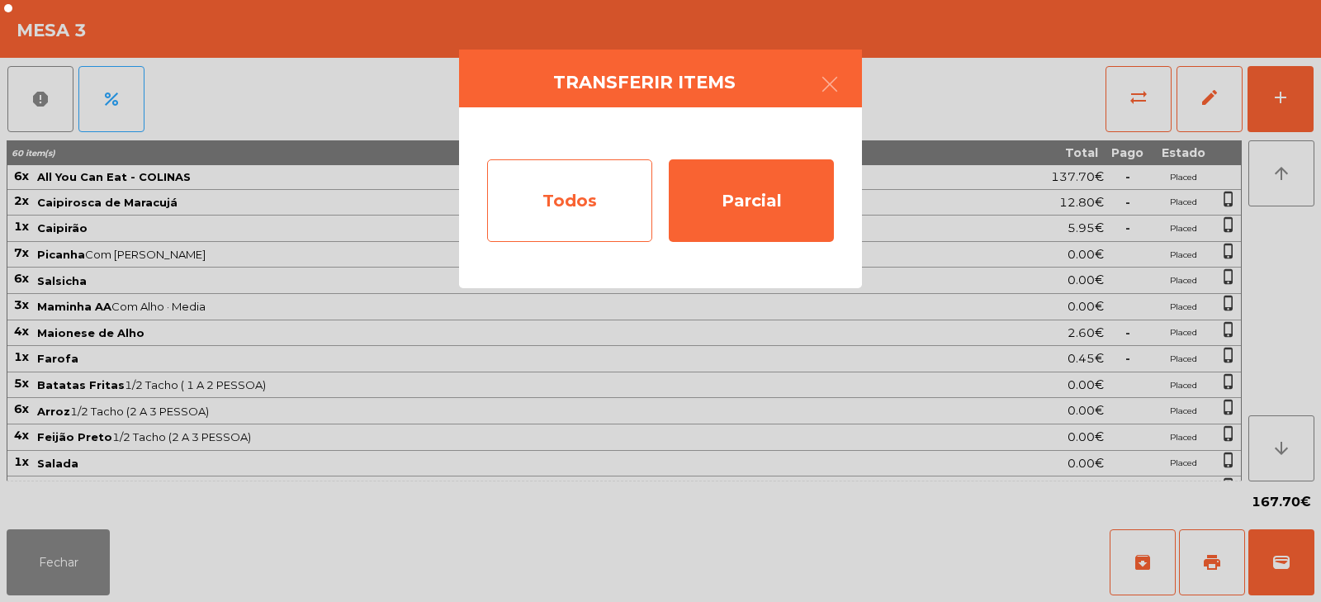
click at [577, 210] on div "Todos" at bounding box center [569, 200] width 165 height 83
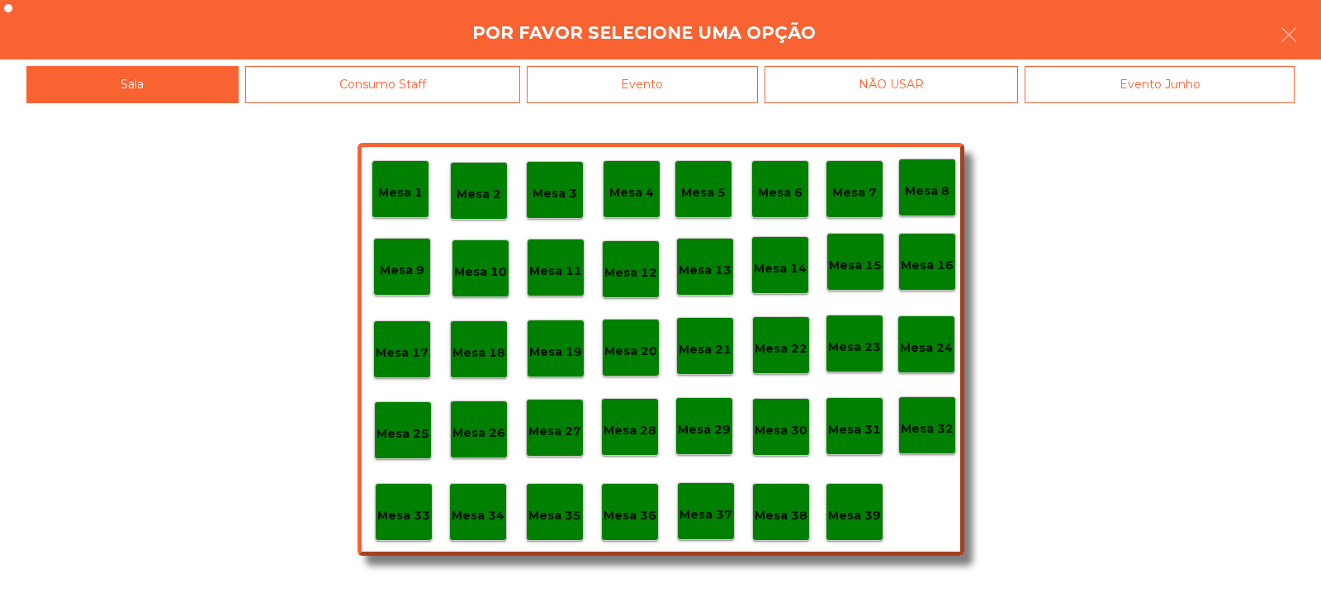
click at [667, 89] on div "Evento" at bounding box center [642, 84] width 231 height 37
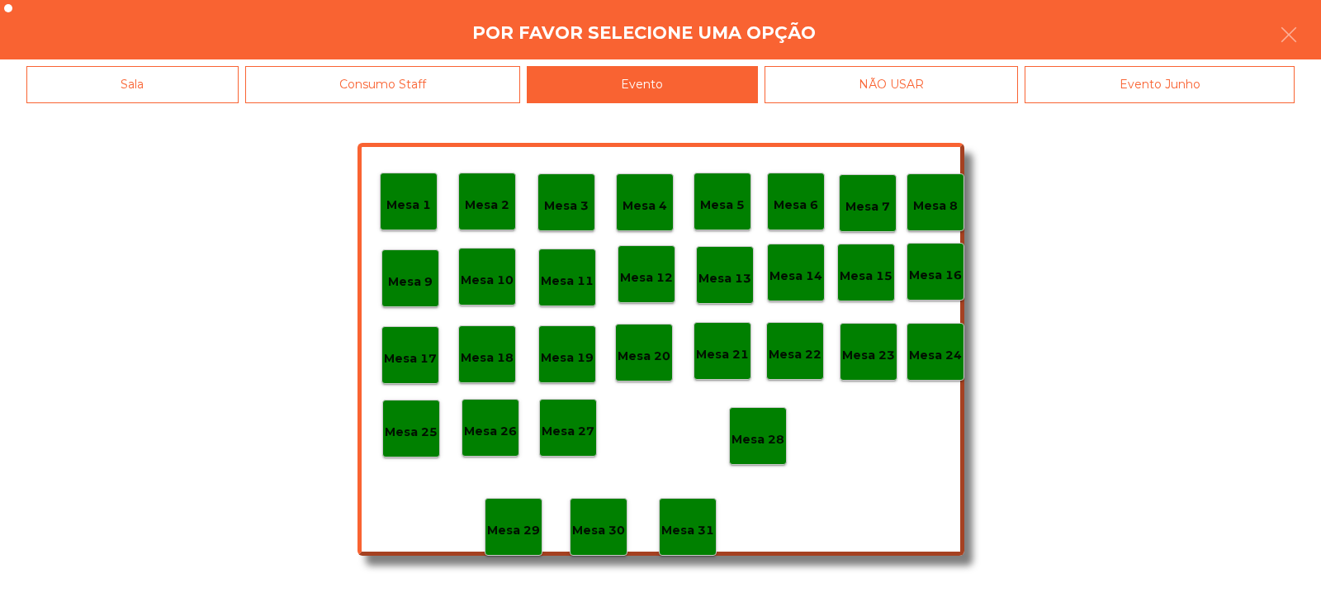
click at [757, 434] on p "Mesa 28" at bounding box center [758, 439] width 53 height 19
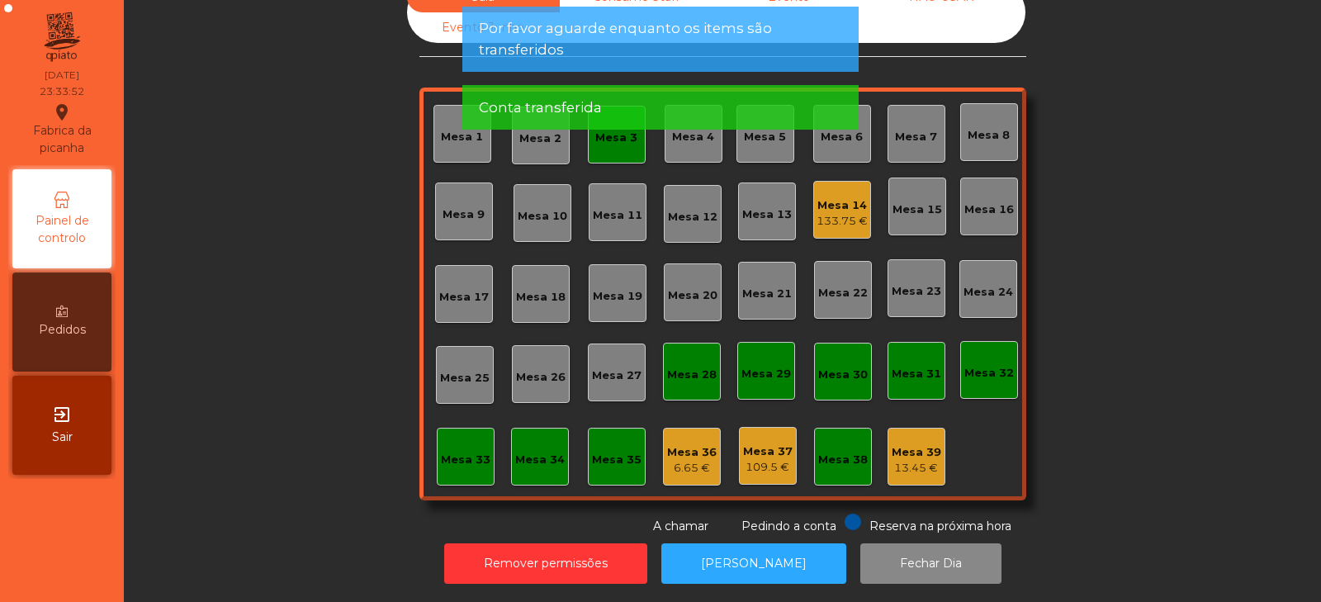
click at [303, 362] on div "Sala Consumo Staff Evento NÃO USAR Evento Junho Mesa 1 Mesa 2 Mesa 3 Mesa 4 Mes…" at bounding box center [722, 258] width 1153 height 553
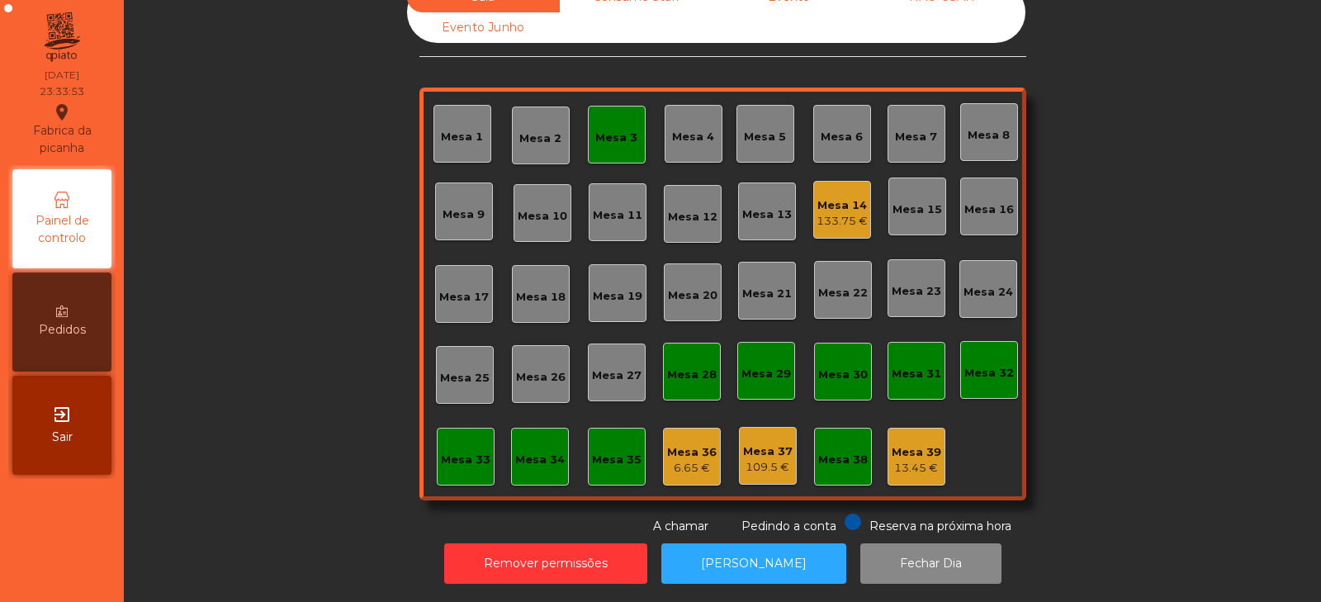
click at [607, 130] on div "Mesa 3" at bounding box center [616, 138] width 42 height 17
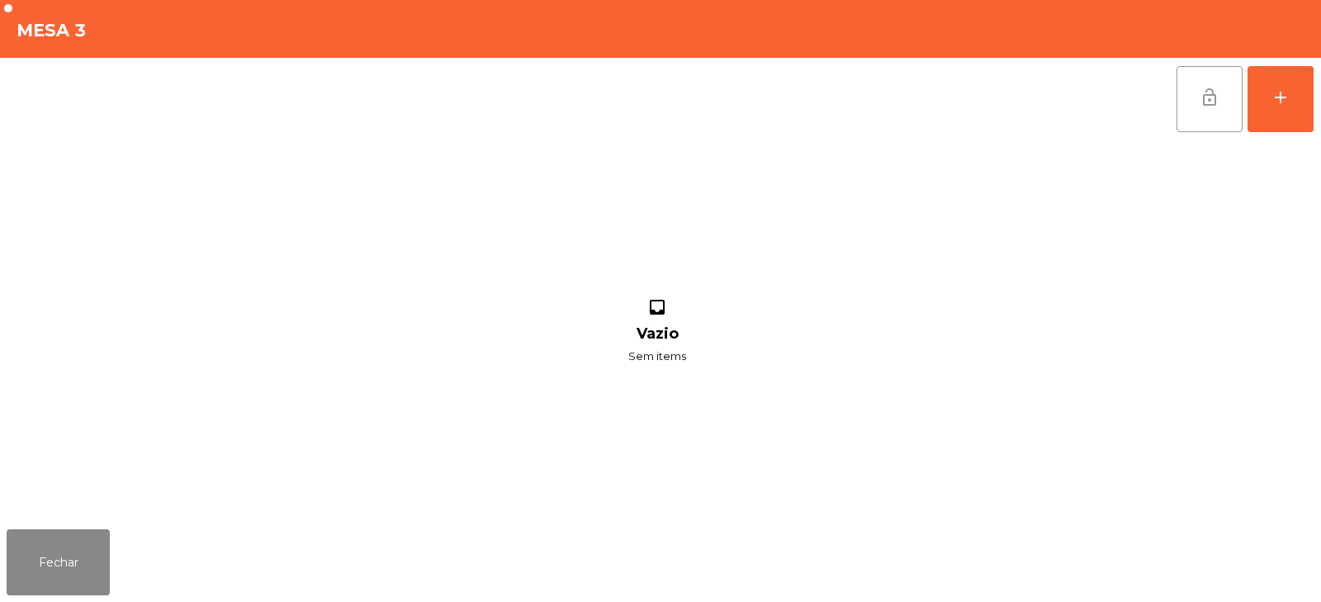
click at [1203, 100] on span "lock_open" at bounding box center [1210, 98] width 20 height 20
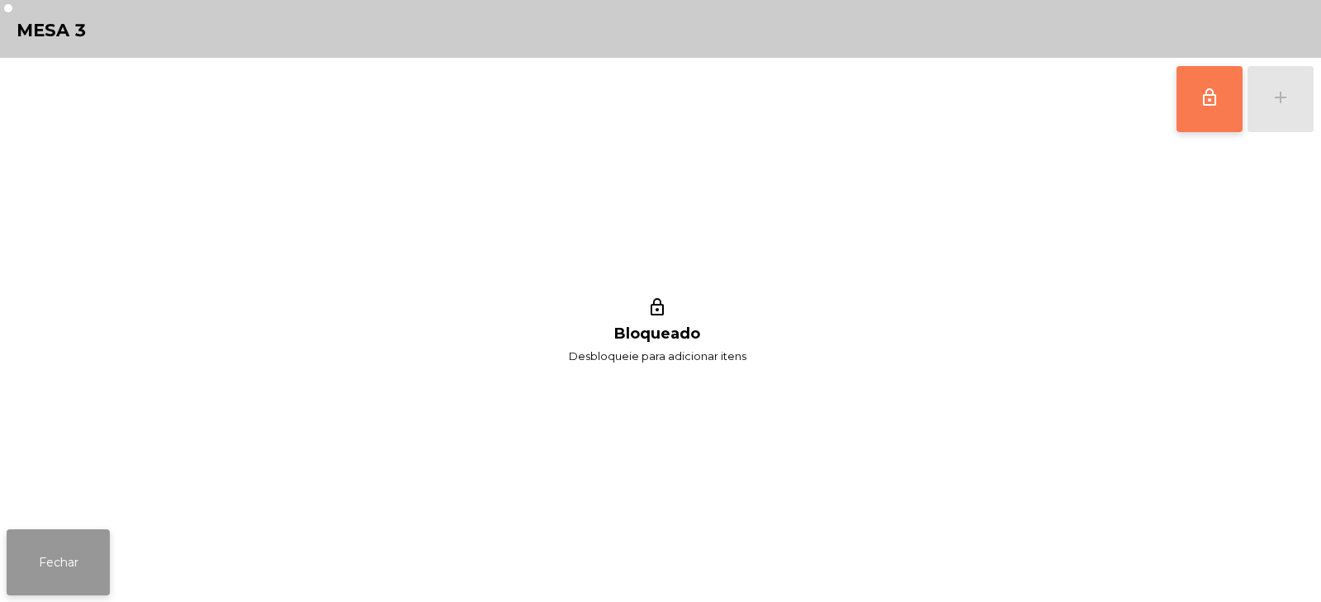
click at [36, 570] on button "Fechar" at bounding box center [58, 562] width 103 height 66
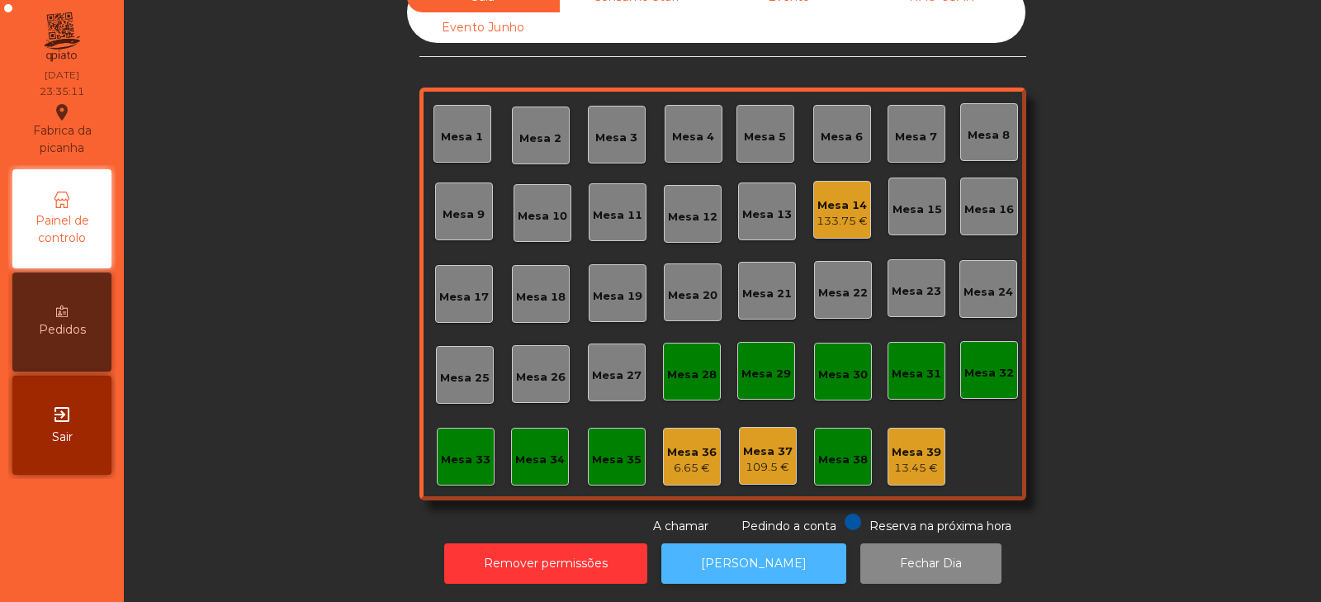
click at [733, 559] on button "[PERSON_NAME]" at bounding box center [754, 563] width 185 height 40
click at [831, 221] on div "Mesa 14 133.75 €" at bounding box center [843, 210] width 58 height 58
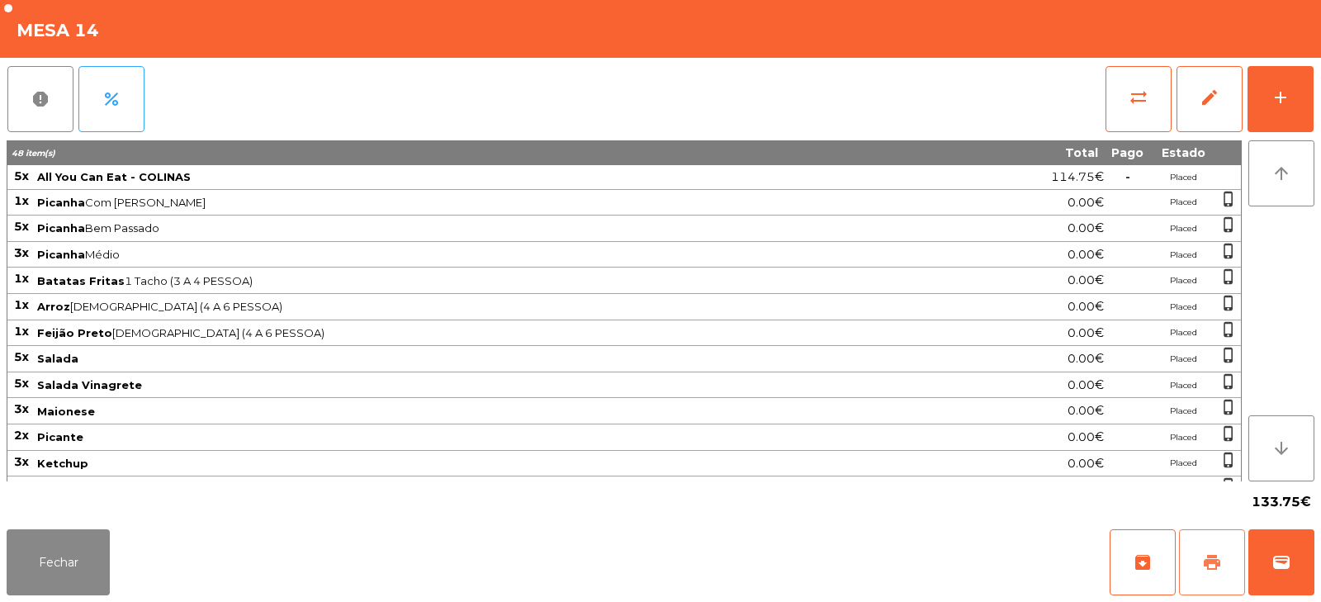
click at [1198, 559] on button "print" at bounding box center [1212, 562] width 66 height 66
click at [34, 552] on button "Fechar" at bounding box center [58, 562] width 103 height 66
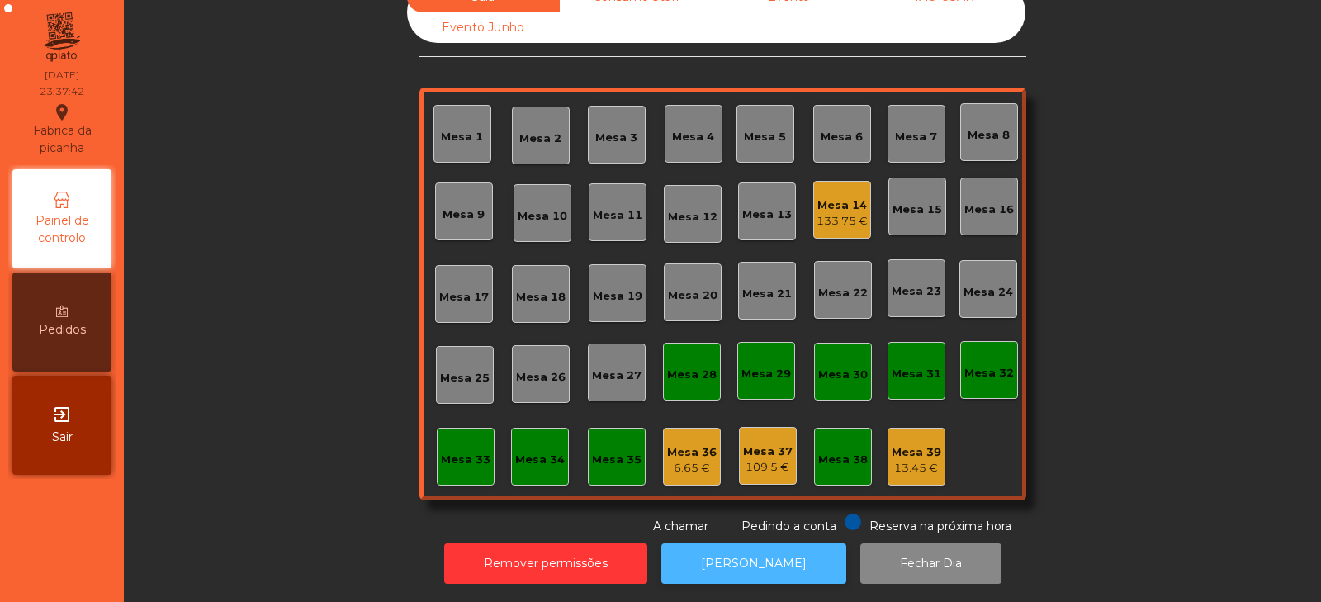
click at [740, 543] on button "[PERSON_NAME]" at bounding box center [754, 563] width 185 height 40
click at [814, 202] on div "Mesa 14 133.75 €" at bounding box center [843, 210] width 58 height 58
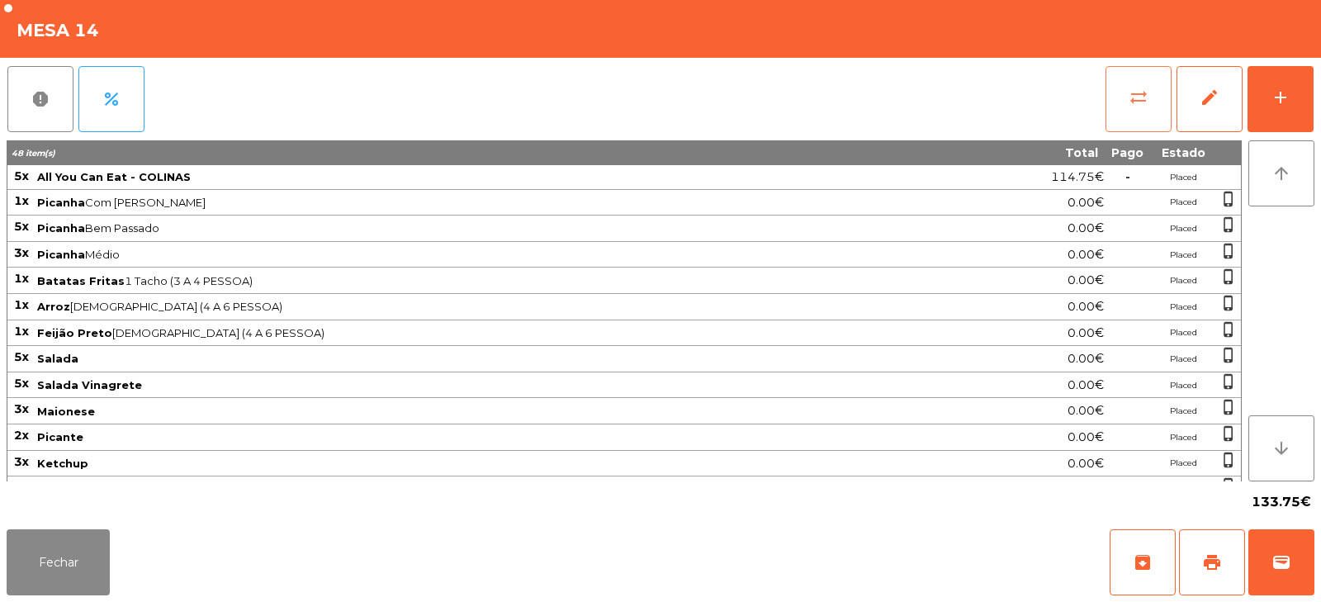
click at [1141, 112] on button "sync_alt" at bounding box center [1139, 99] width 66 height 66
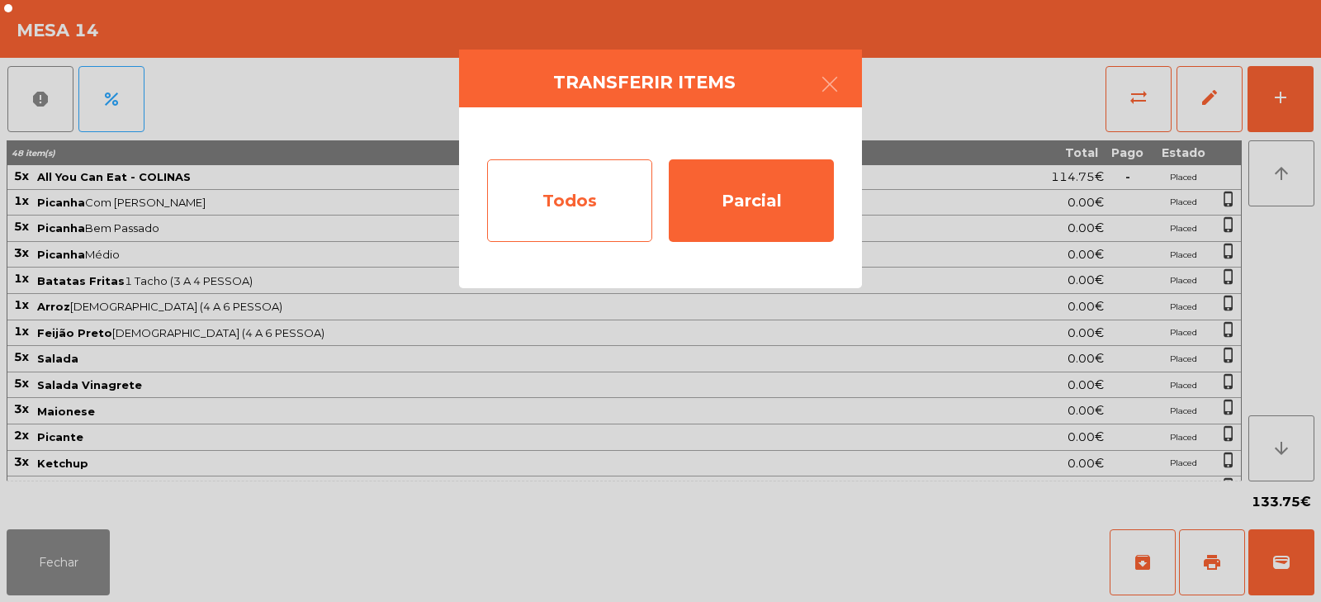
click at [583, 212] on div "Todos" at bounding box center [569, 200] width 165 height 83
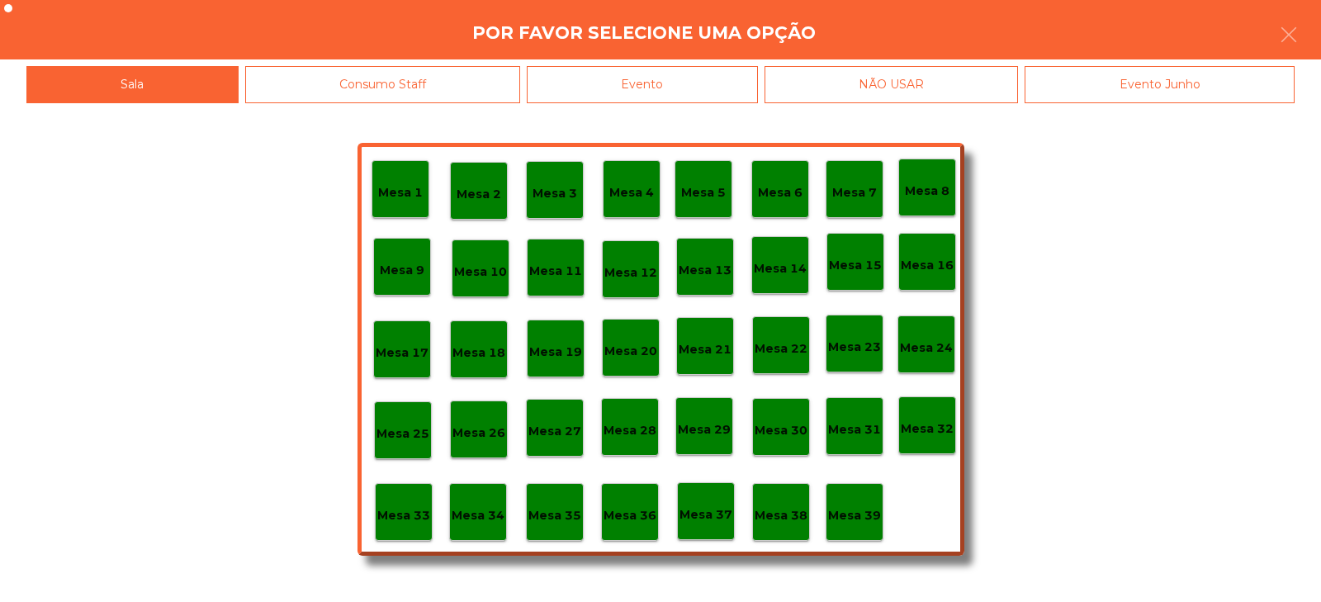
click at [685, 83] on div "Evento" at bounding box center [642, 84] width 231 height 37
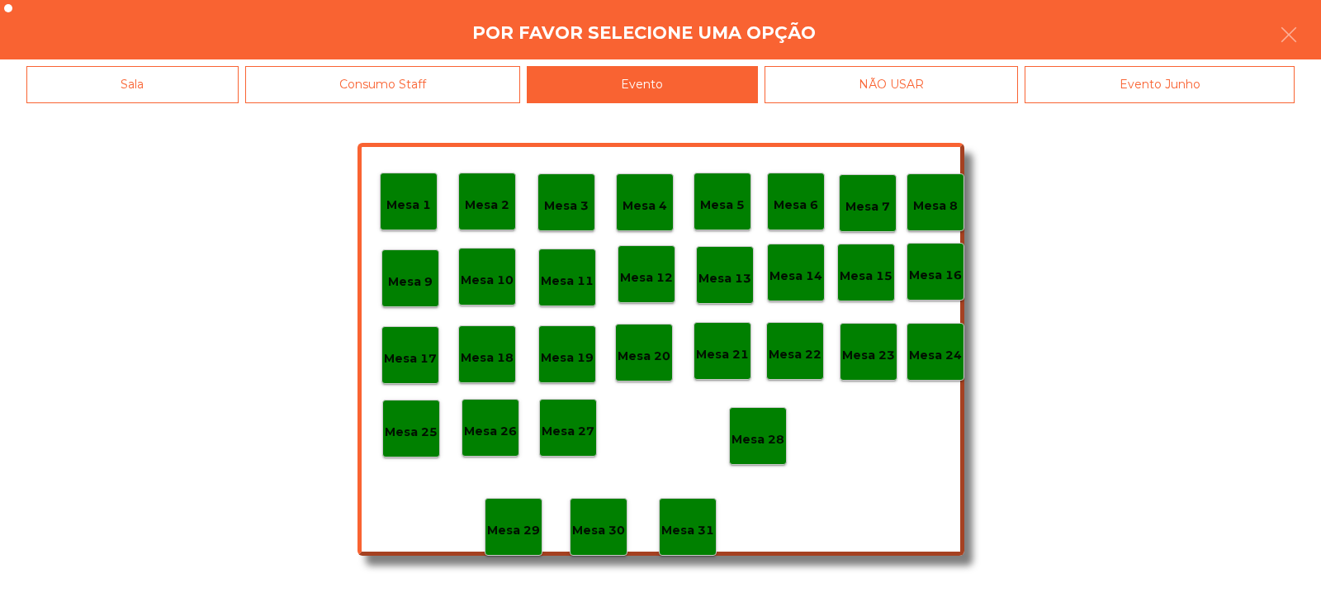
click at [752, 443] on p "Mesa 28" at bounding box center [758, 439] width 53 height 19
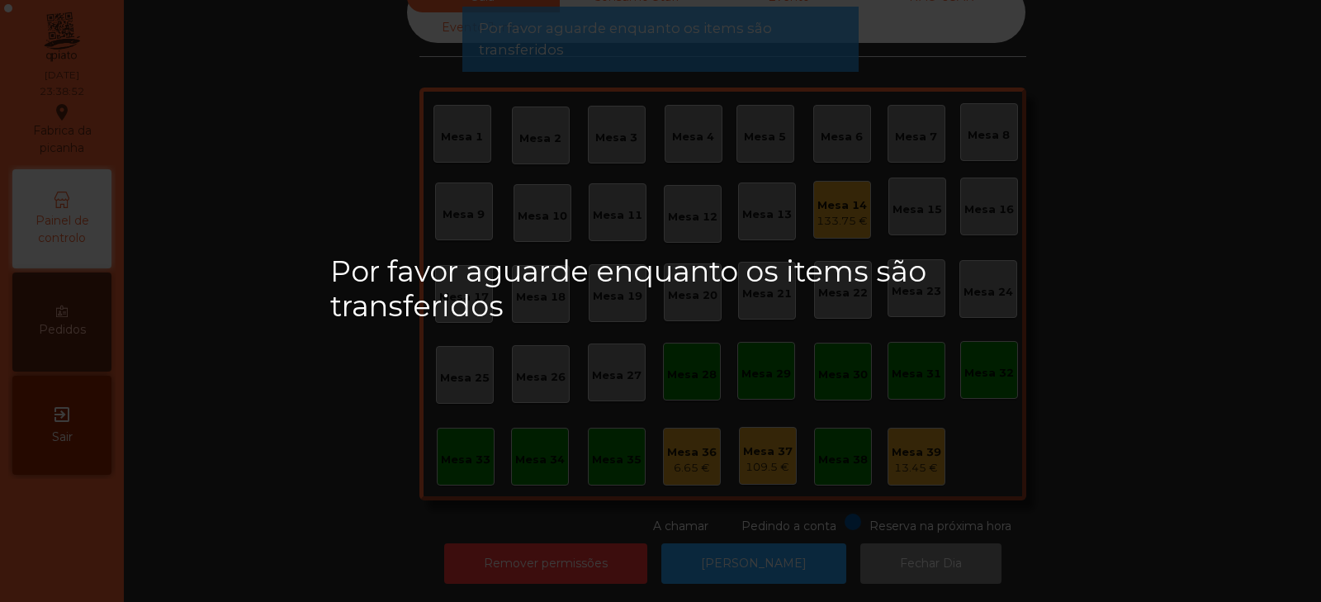
click at [1146, 191] on div "Por favor aguarde enquanto os items são transferidos" at bounding box center [660, 301] width 1321 height 602
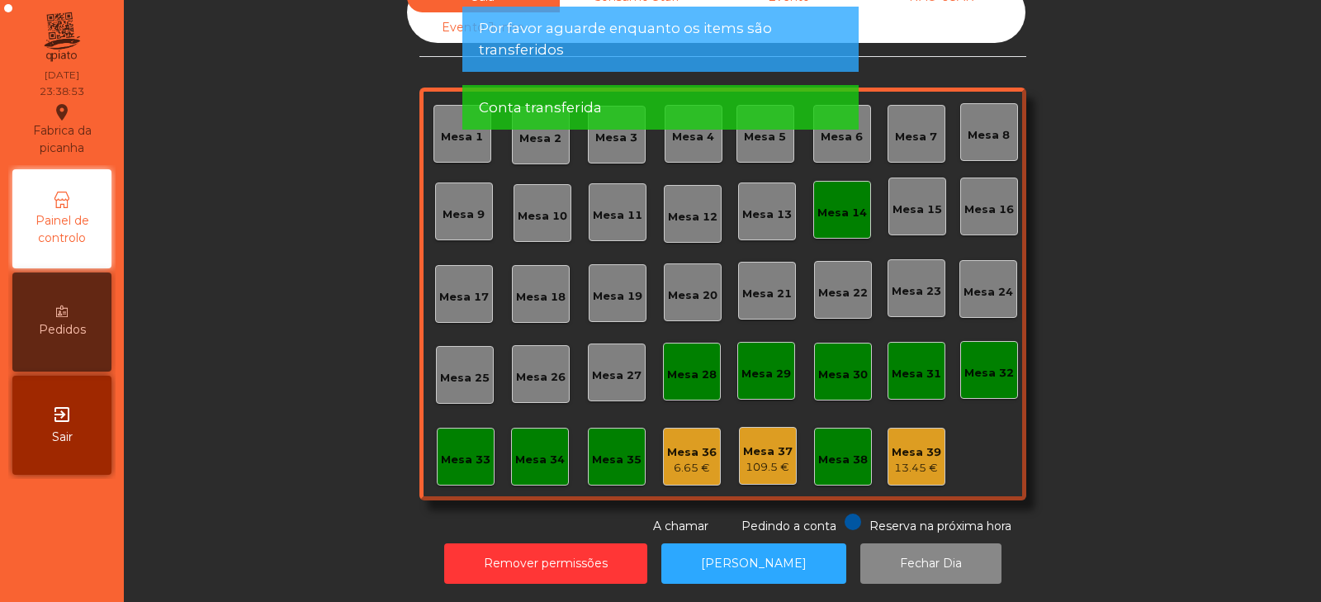
click at [667, 447] on div "Mesa 36" at bounding box center [692, 452] width 50 height 17
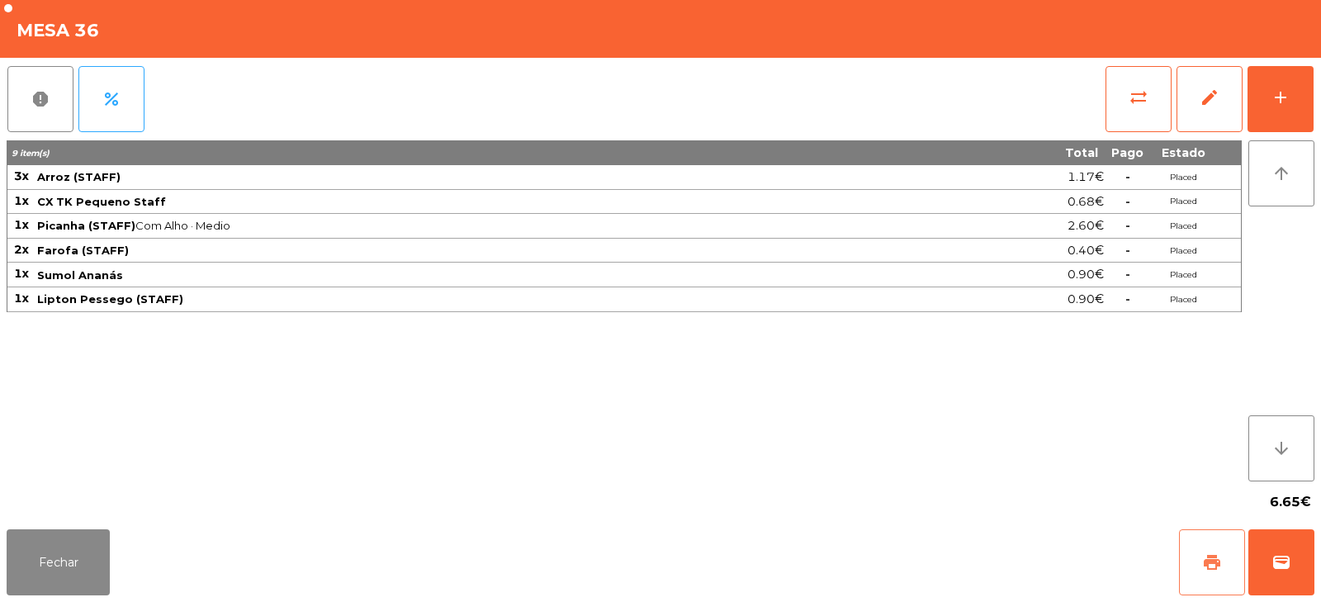
click at [1215, 561] on span "print" at bounding box center [1213, 563] width 20 height 20
click at [1128, 103] on button "sync_alt" at bounding box center [1139, 99] width 66 height 66
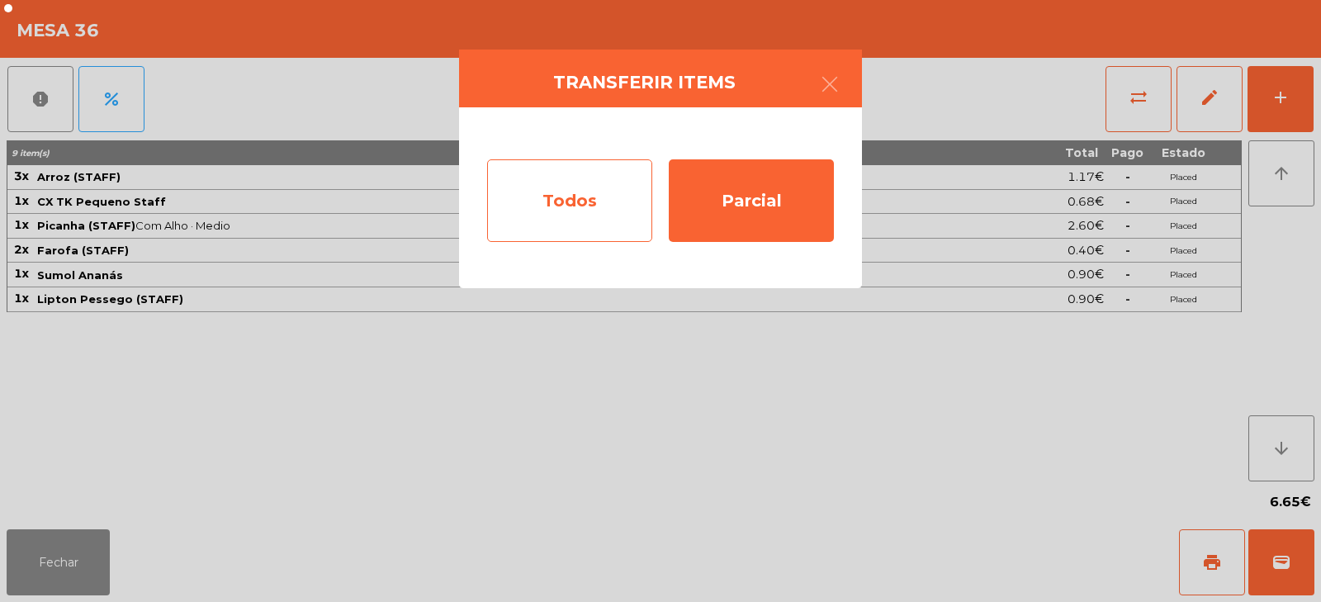
click at [572, 204] on div "Todos" at bounding box center [569, 200] width 165 height 83
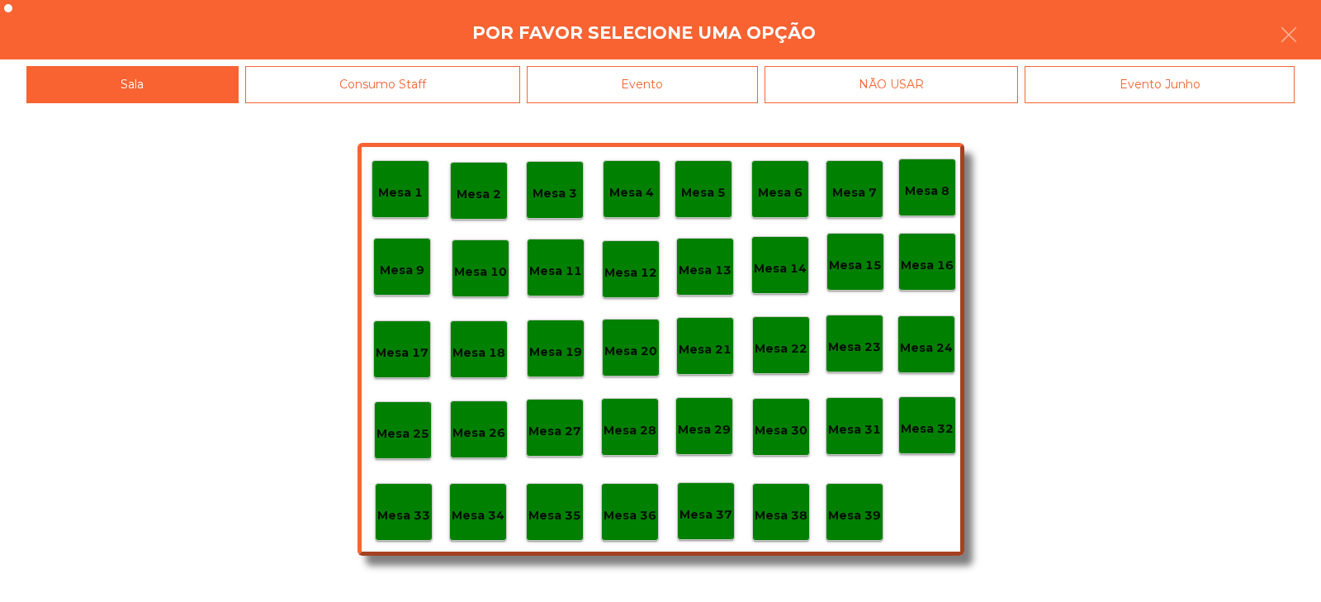
click at [850, 513] on p "Mesa 39" at bounding box center [854, 515] width 53 height 19
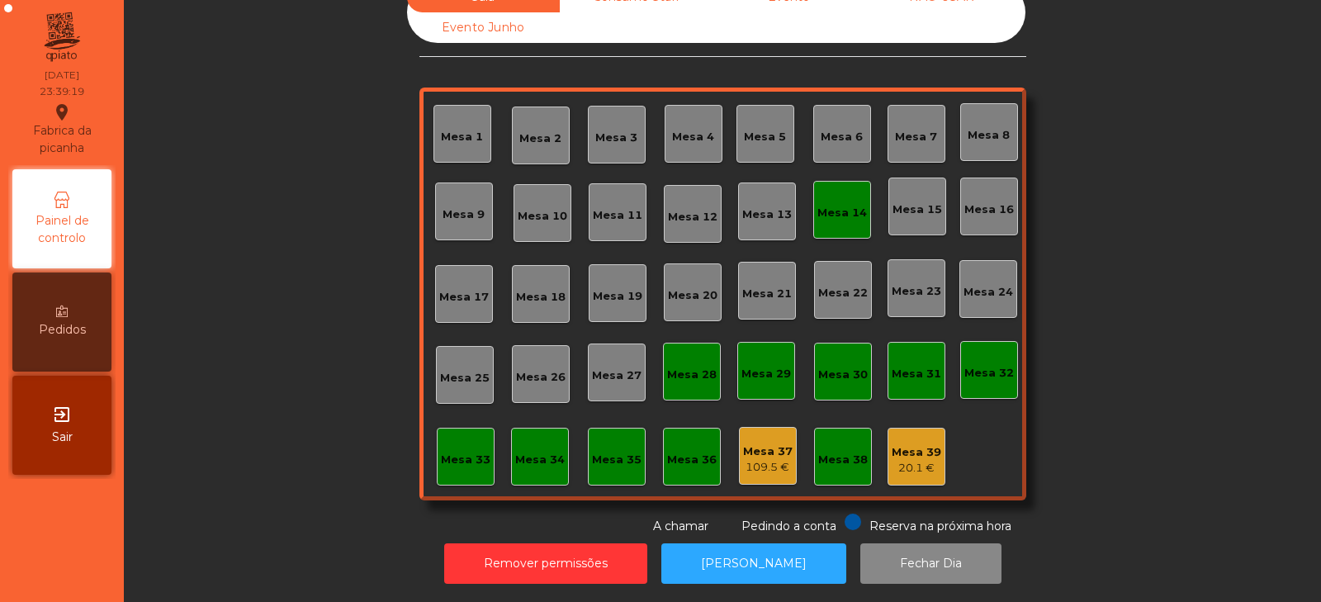
click at [827, 198] on div "Mesa 14" at bounding box center [843, 209] width 50 height 23
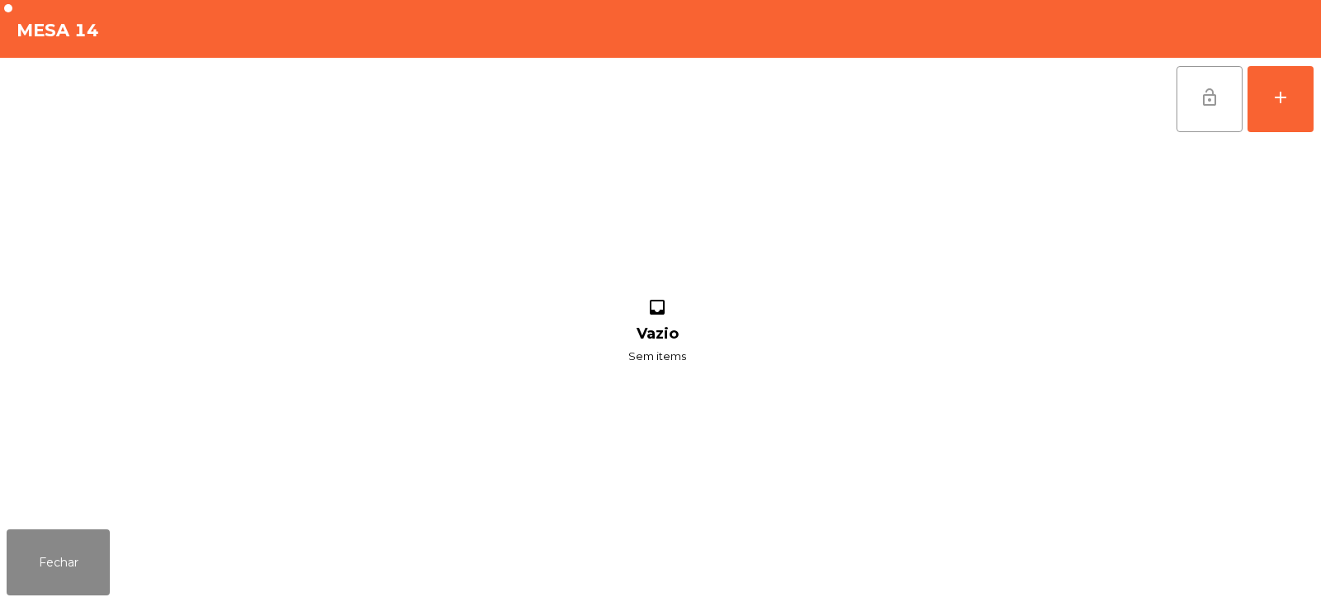
click at [1194, 89] on button "lock_open" at bounding box center [1210, 99] width 66 height 66
click at [46, 562] on button "Fechar" at bounding box center [58, 562] width 103 height 66
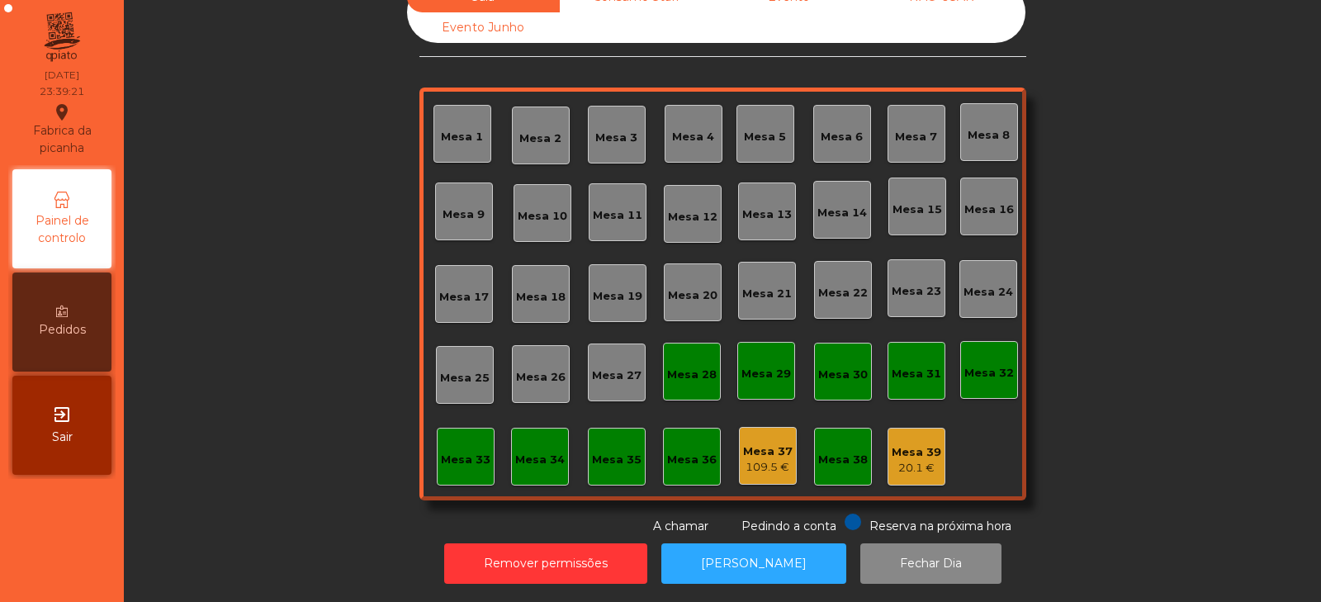
click at [899, 444] on div "Mesa 39" at bounding box center [917, 452] width 50 height 17
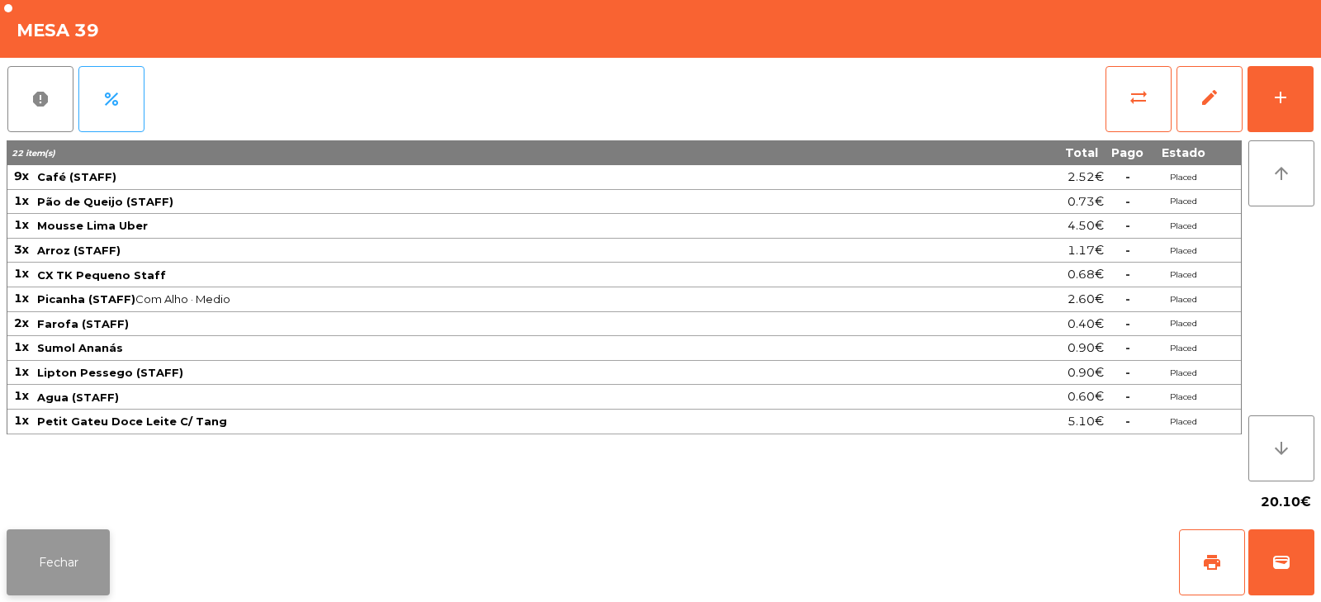
click at [48, 573] on button "Fechar" at bounding box center [58, 562] width 103 height 66
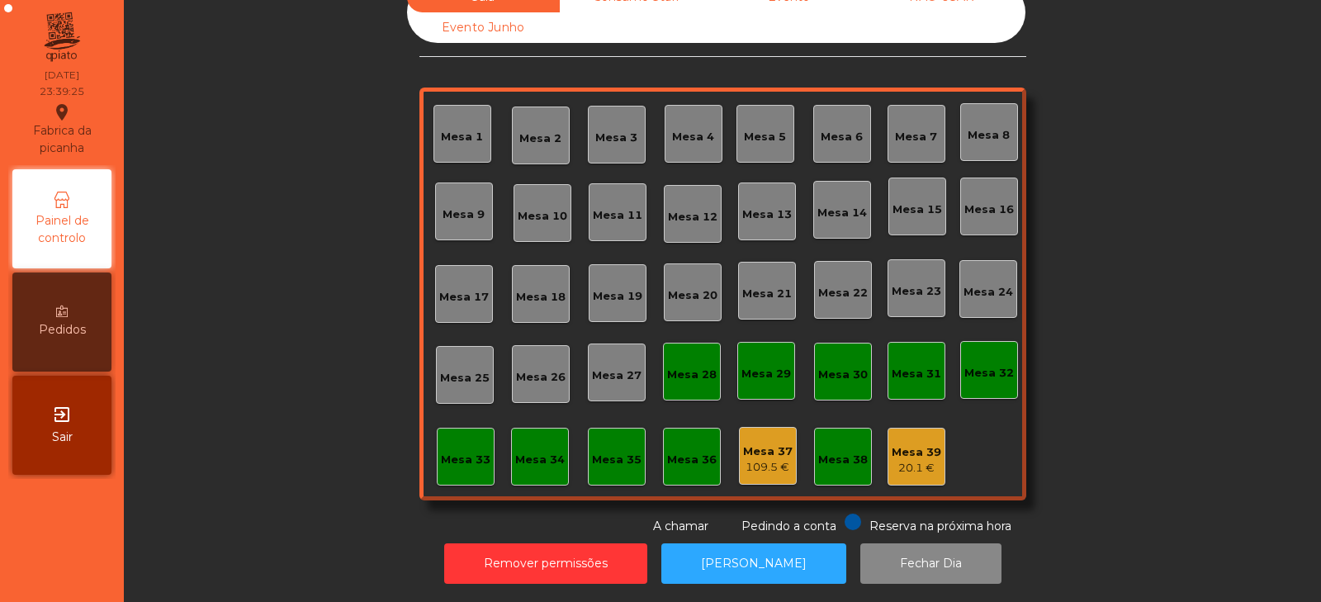
scroll to position [0, 0]
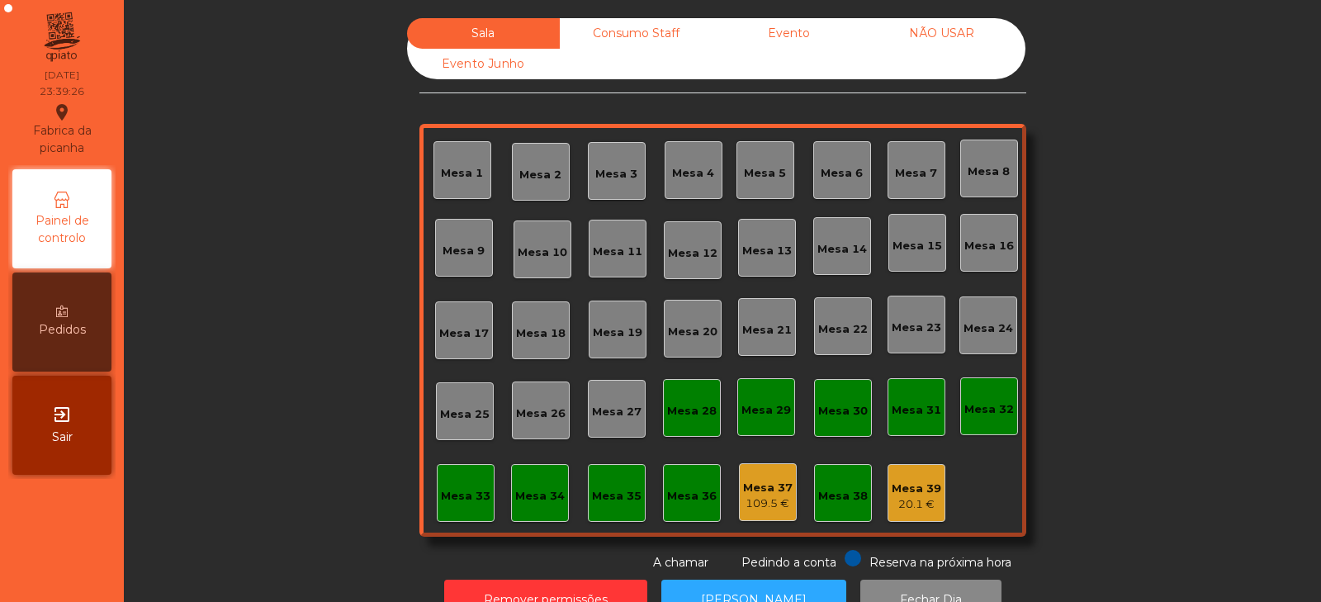
click at [633, 45] on div "Consumo Staff" at bounding box center [636, 33] width 153 height 31
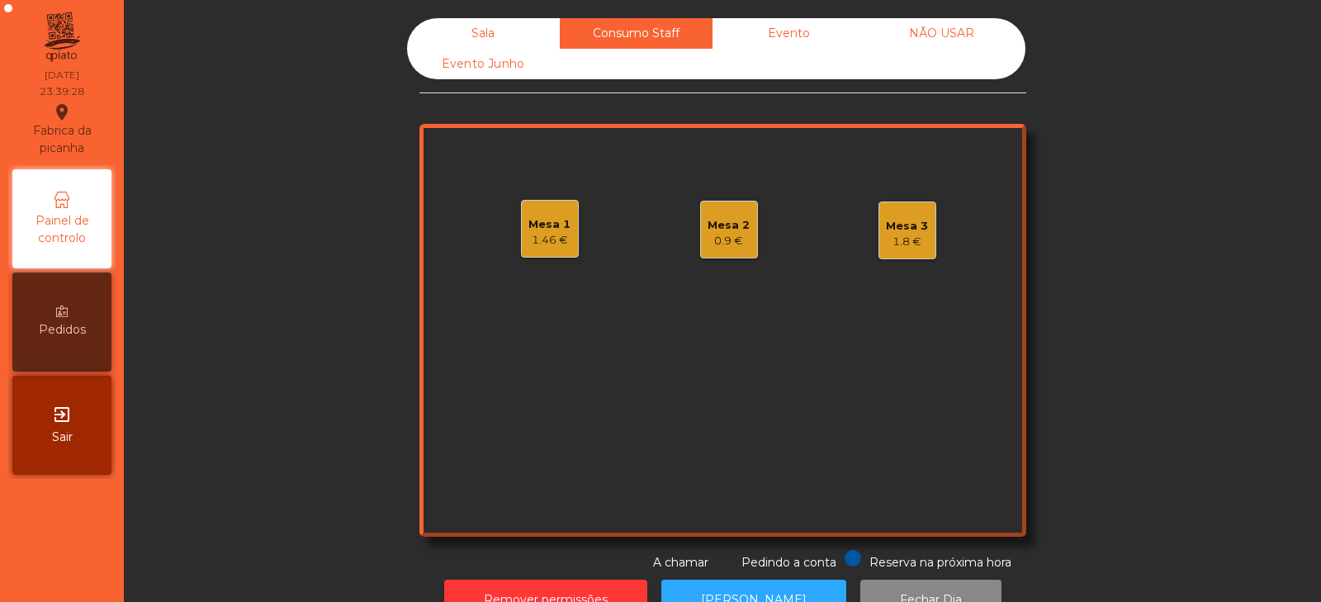
click at [536, 236] on div "1.46 €" at bounding box center [550, 240] width 42 height 17
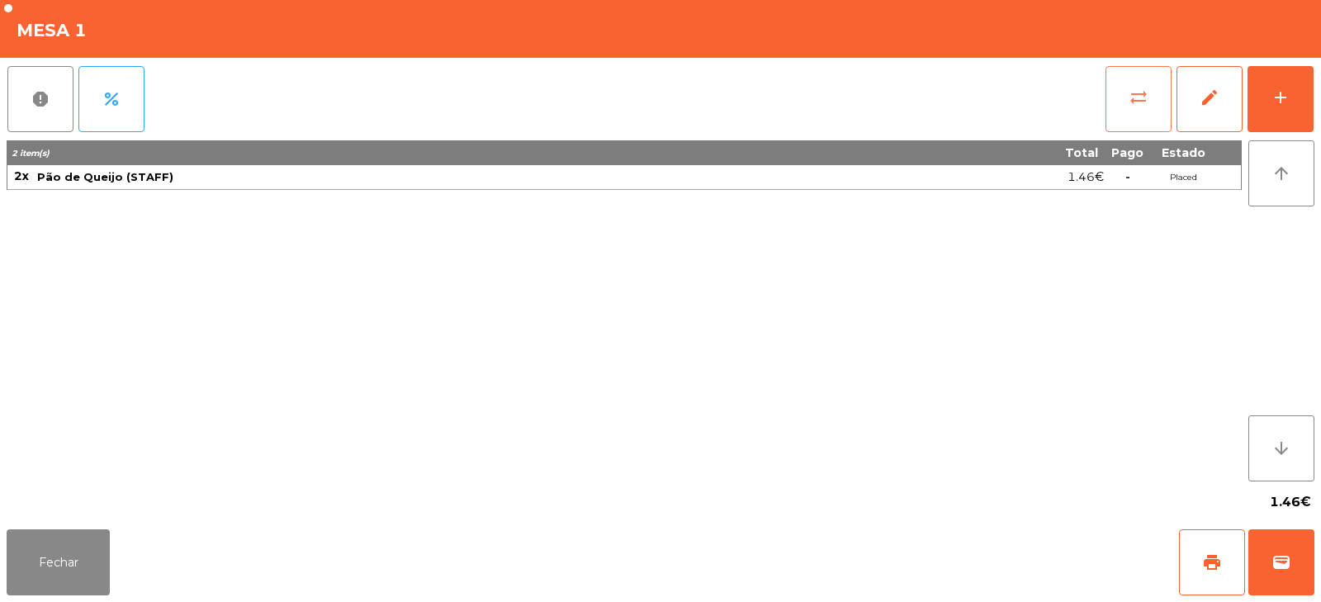
click at [1132, 102] on span "sync_alt" at bounding box center [1139, 98] width 20 height 20
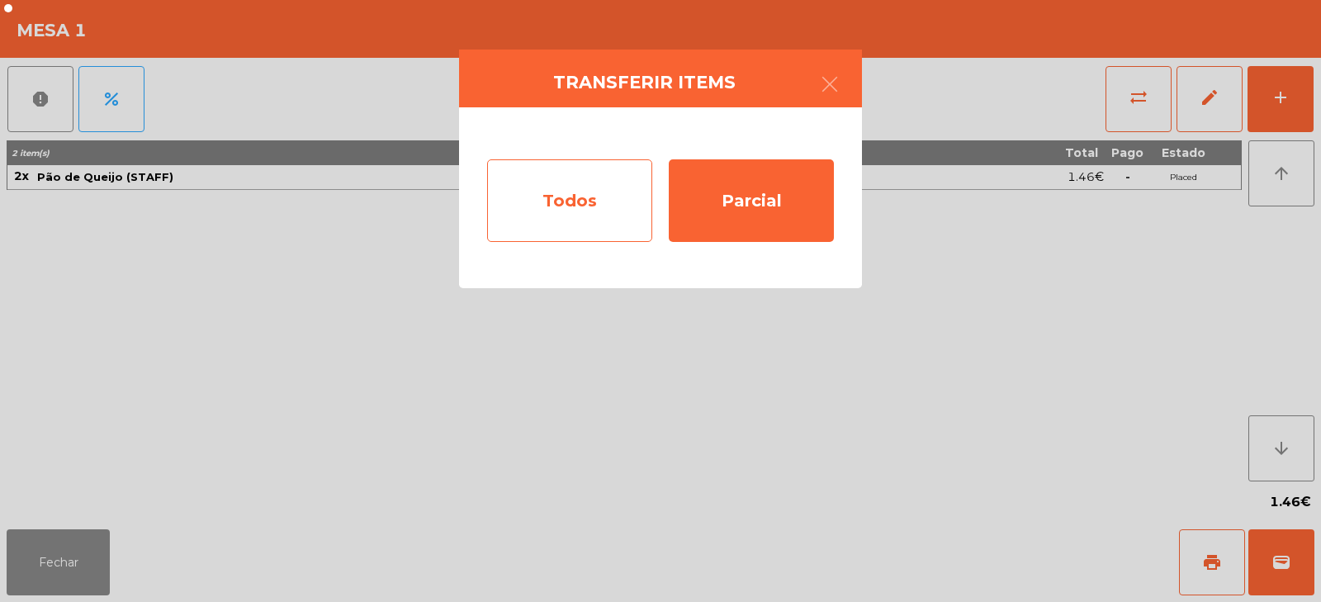
click at [589, 211] on div "Todos" at bounding box center [569, 200] width 165 height 83
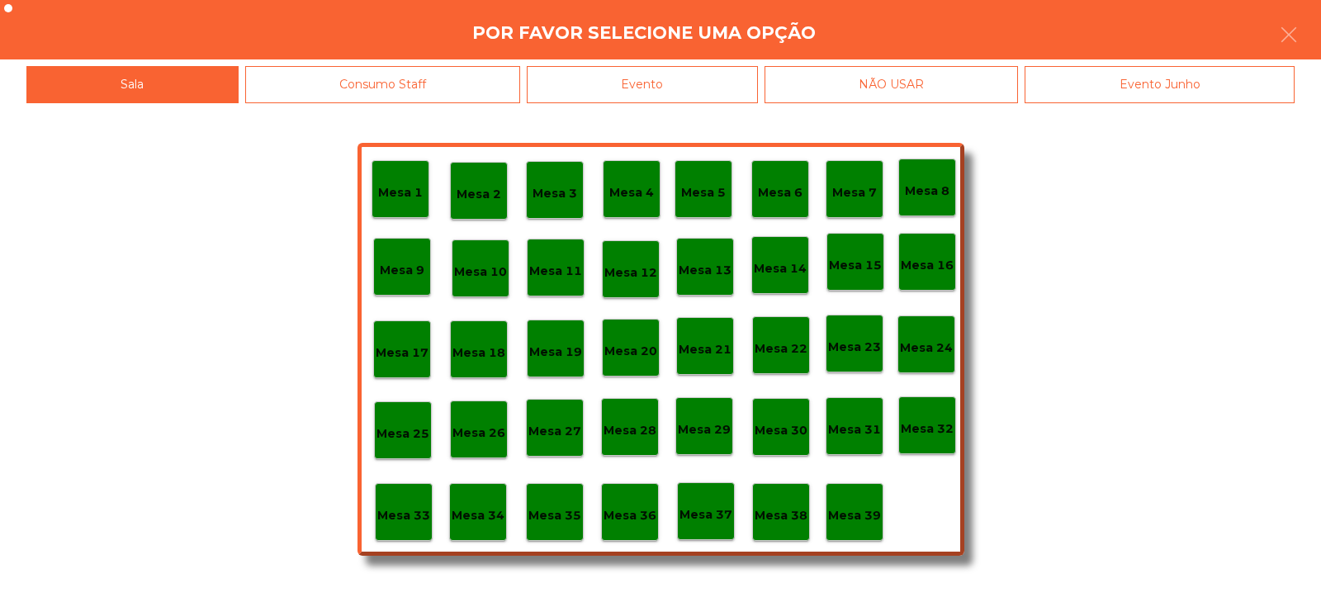
click at [866, 509] on p "Mesa 39" at bounding box center [854, 515] width 53 height 19
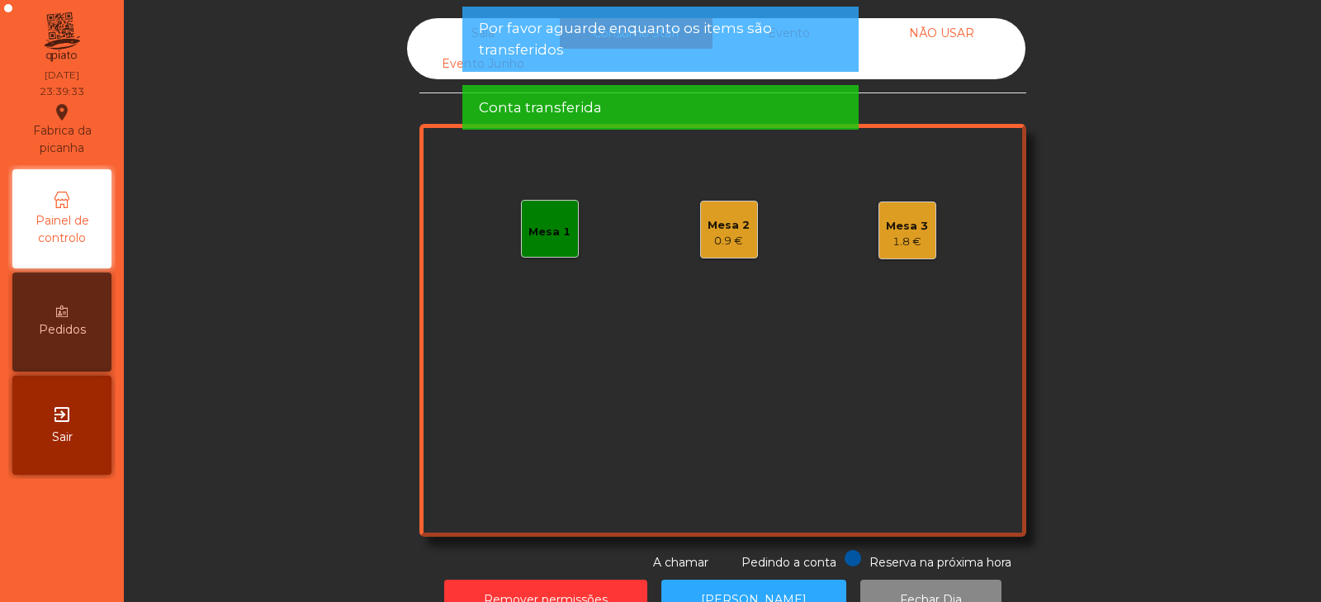
click at [273, 391] on div "Sala Consumo Staff Evento NÃO USAR Evento Junho Mesa 1 Mesa 2 0.9 € Mesa 3 1.8 …" at bounding box center [722, 294] width 1153 height 553
click at [728, 211] on div "Mesa 2 0.9 €" at bounding box center [729, 230] width 42 height 39
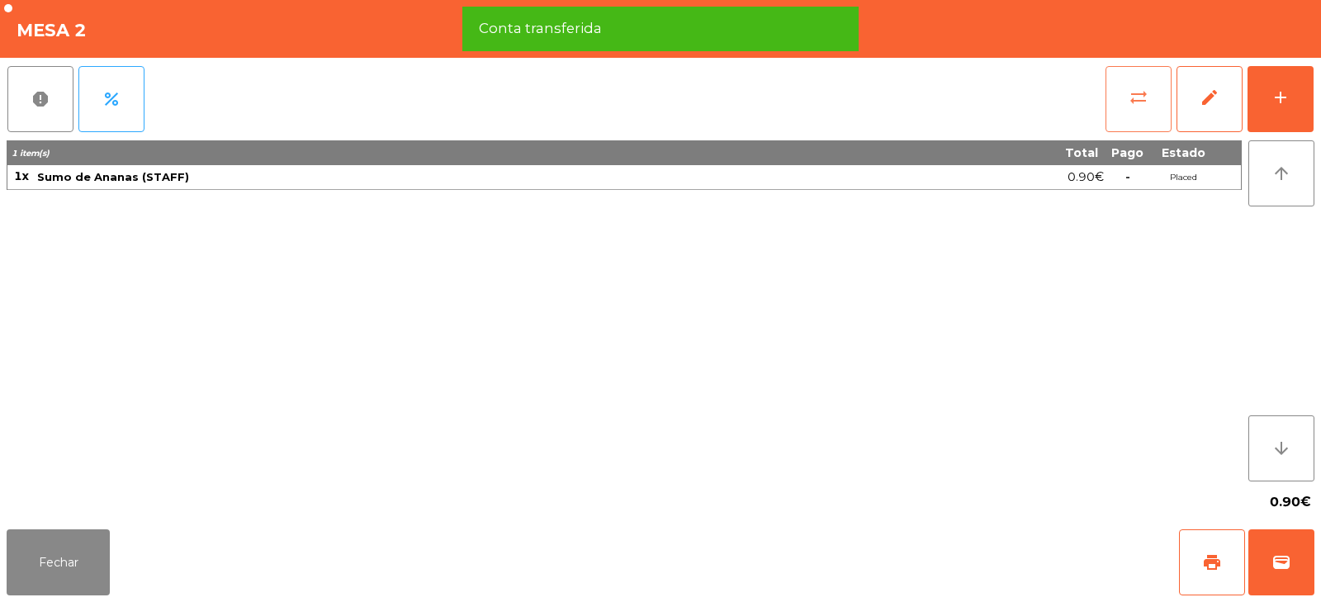
click at [1128, 100] on button "sync_alt" at bounding box center [1139, 99] width 66 height 66
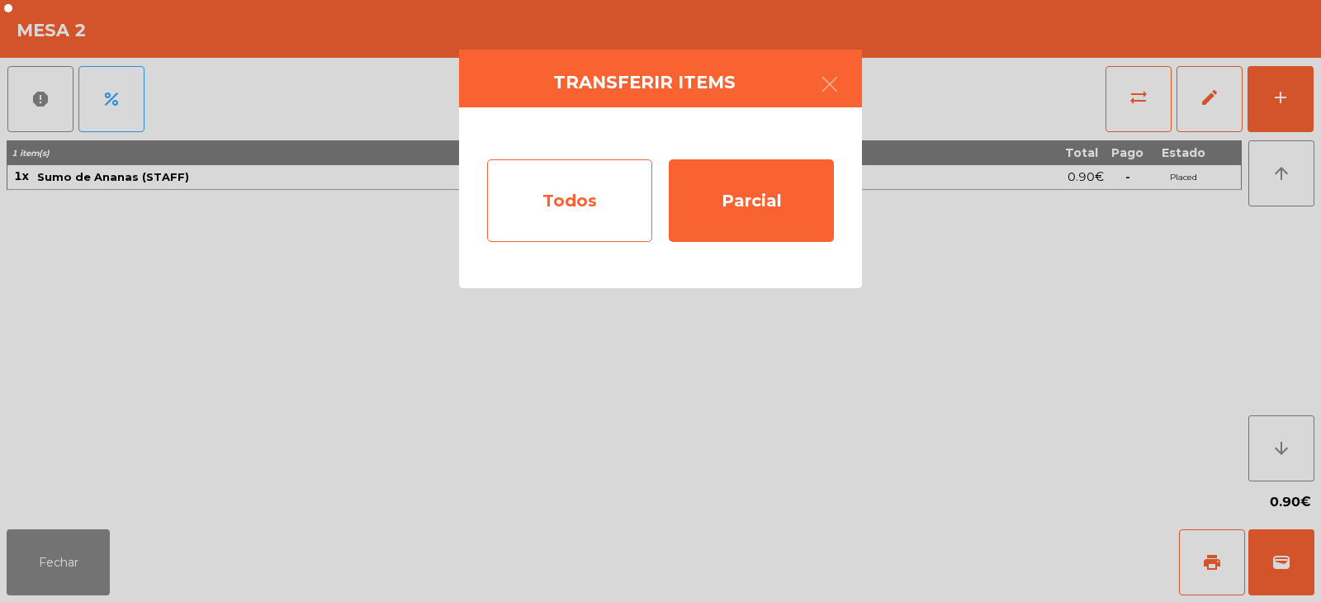
click at [568, 199] on div "Todos" at bounding box center [569, 200] width 165 height 83
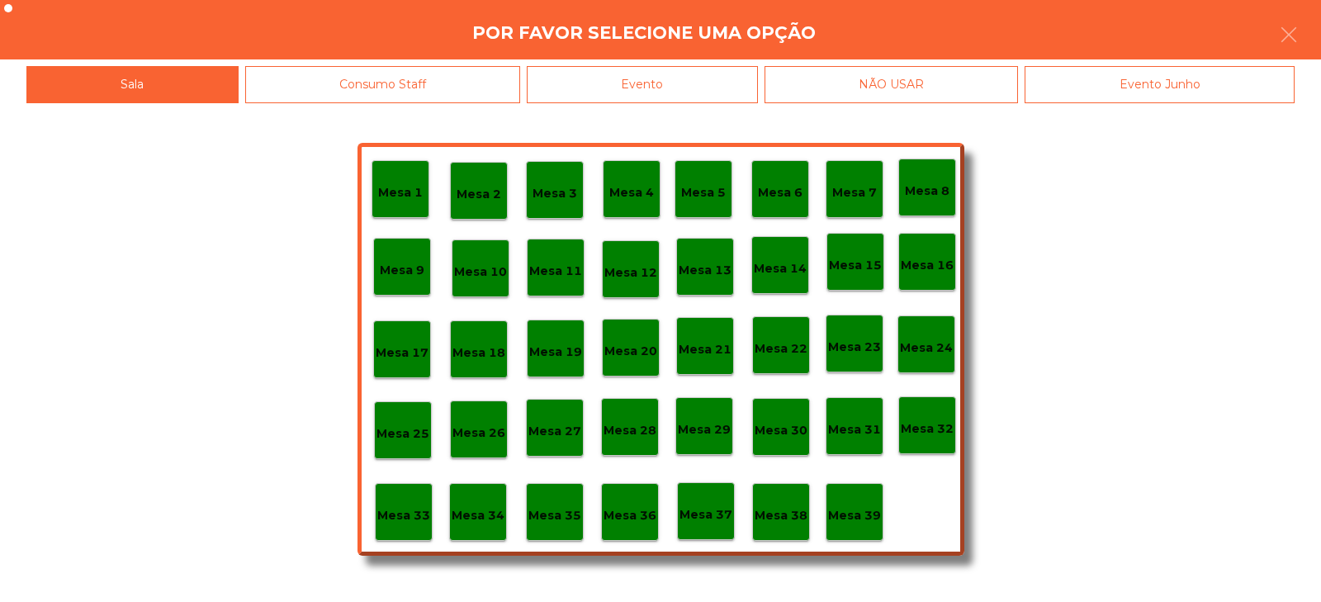
click at [862, 513] on p "Mesa 39" at bounding box center [854, 515] width 53 height 19
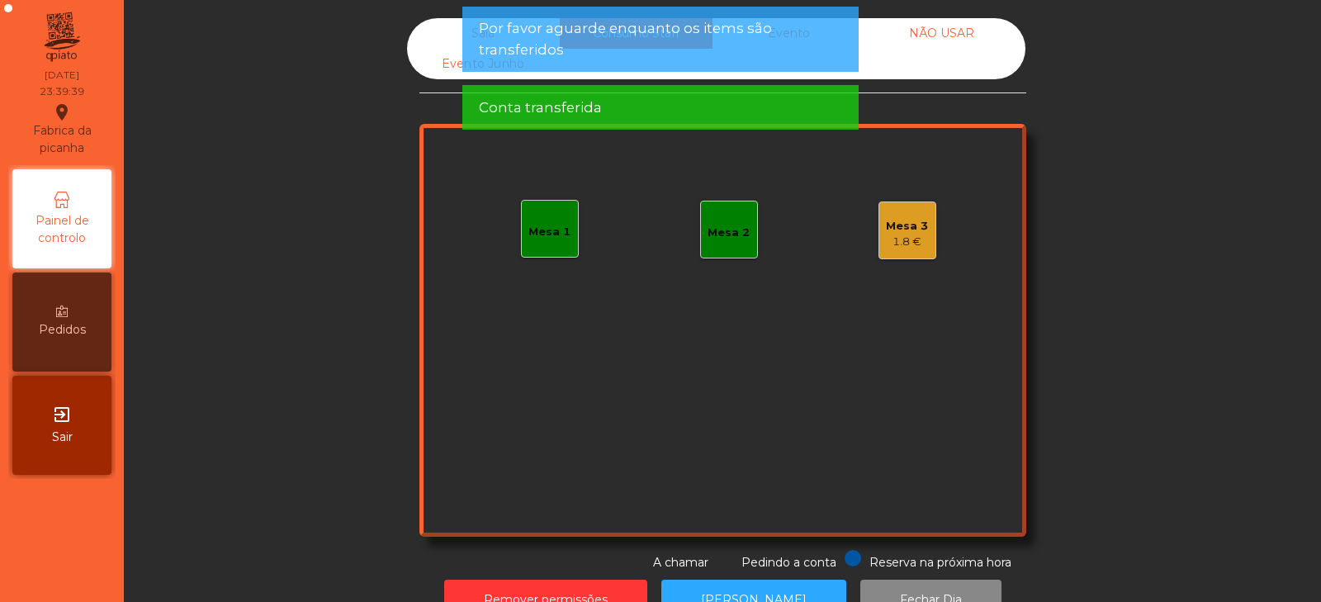
click at [334, 425] on div "Sala Consumo Staff Evento NÃO USAR Evento Junho Mesa 1 Mesa 2 Mesa 3 1.8 € Rese…" at bounding box center [722, 294] width 1153 height 553
click at [907, 225] on div "Mesa 3" at bounding box center [907, 226] width 42 height 17
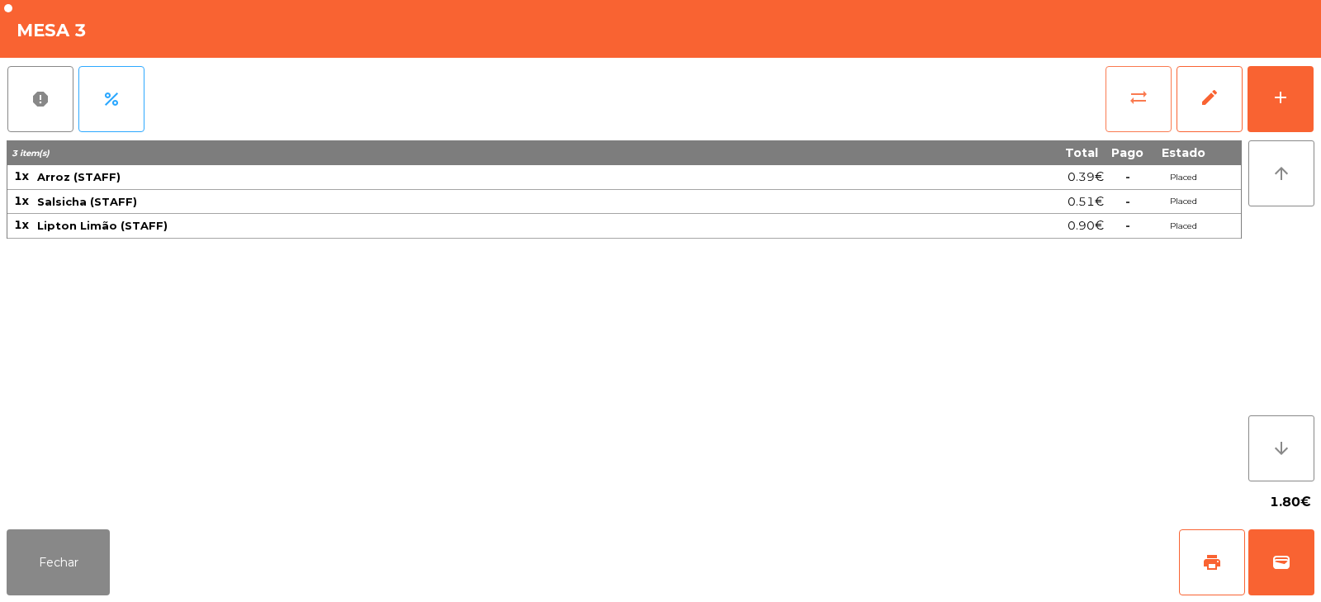
click at [1117, 119] on button "sync_alt" at bounding box center [1139, 99] width 66 height 66
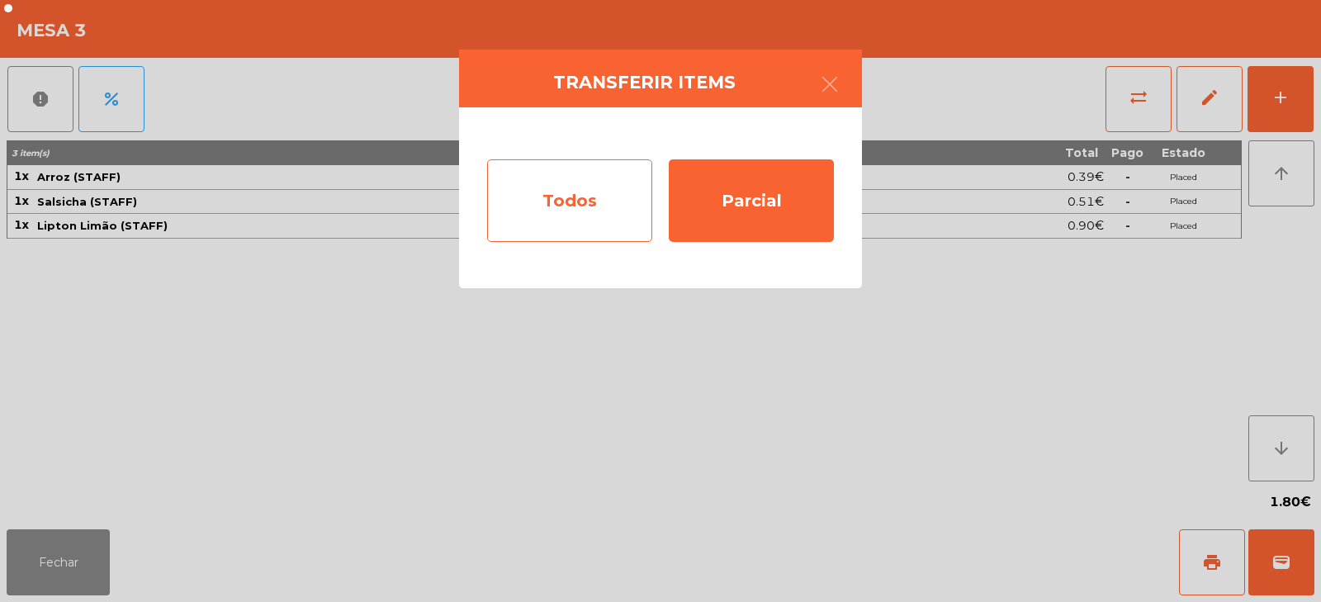
click at [554, 212] on div "Todos" at bounding box center [569, 200] width 165 height 83
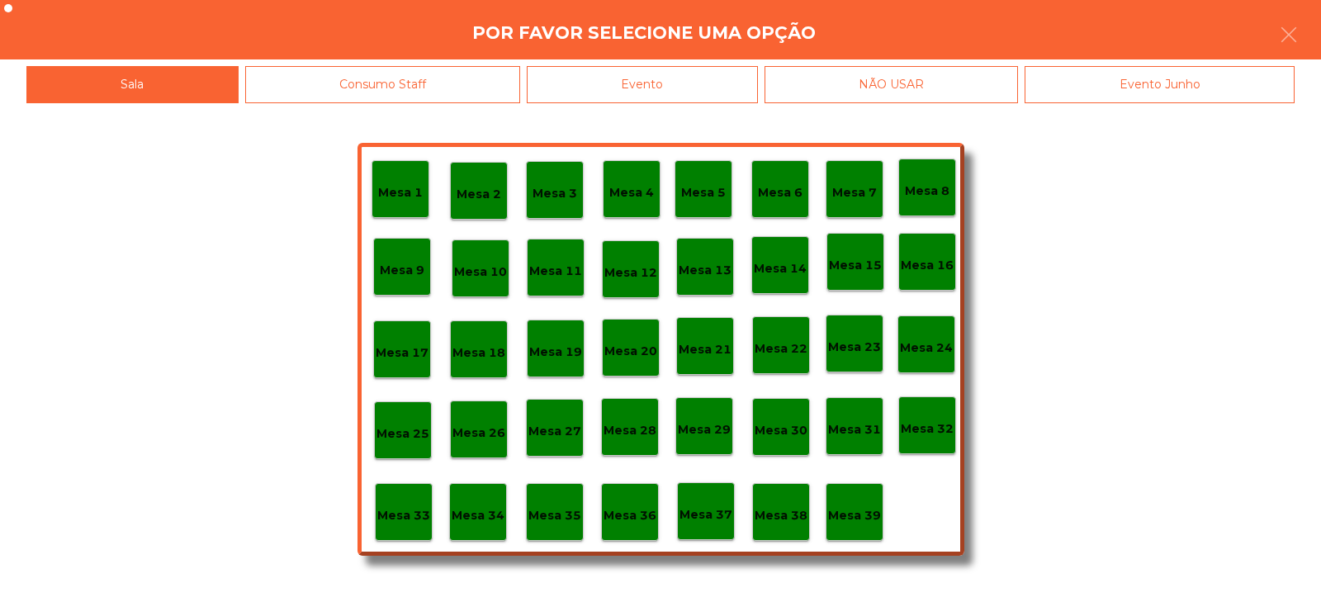
click at [678, 72] on div "Evento" at bounding box center [642, 84] width 231 height 37
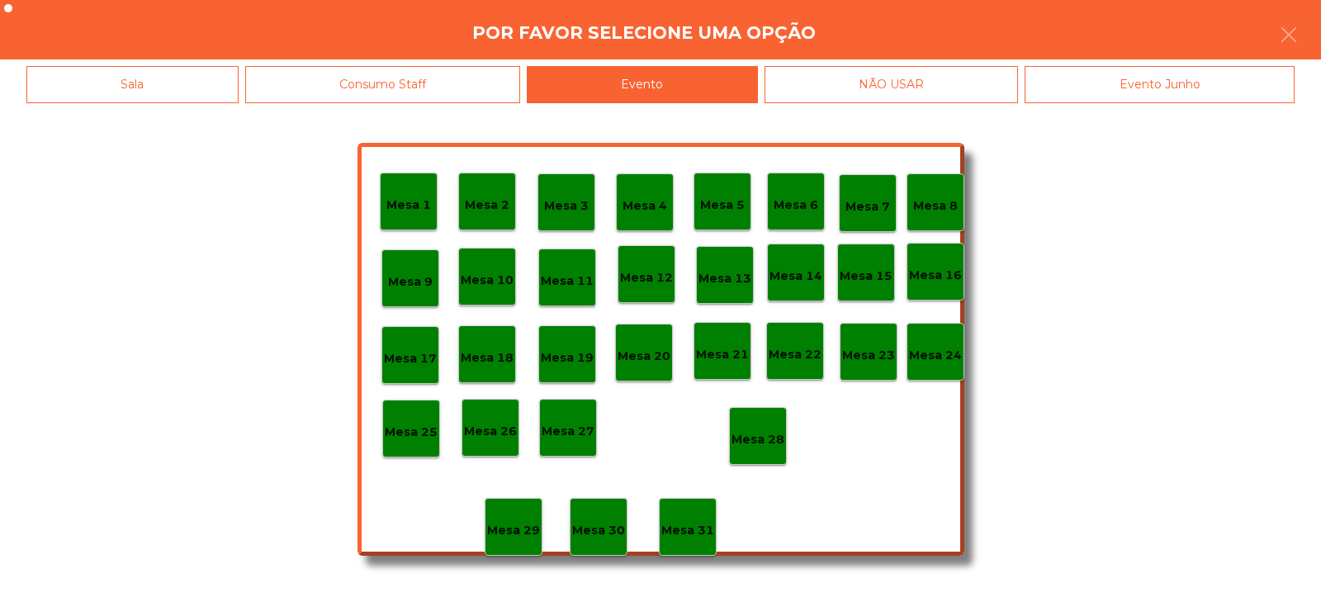
click at [776, 437] on p "Mesa 28" at bounding box center [758, 439] width 53 height 19
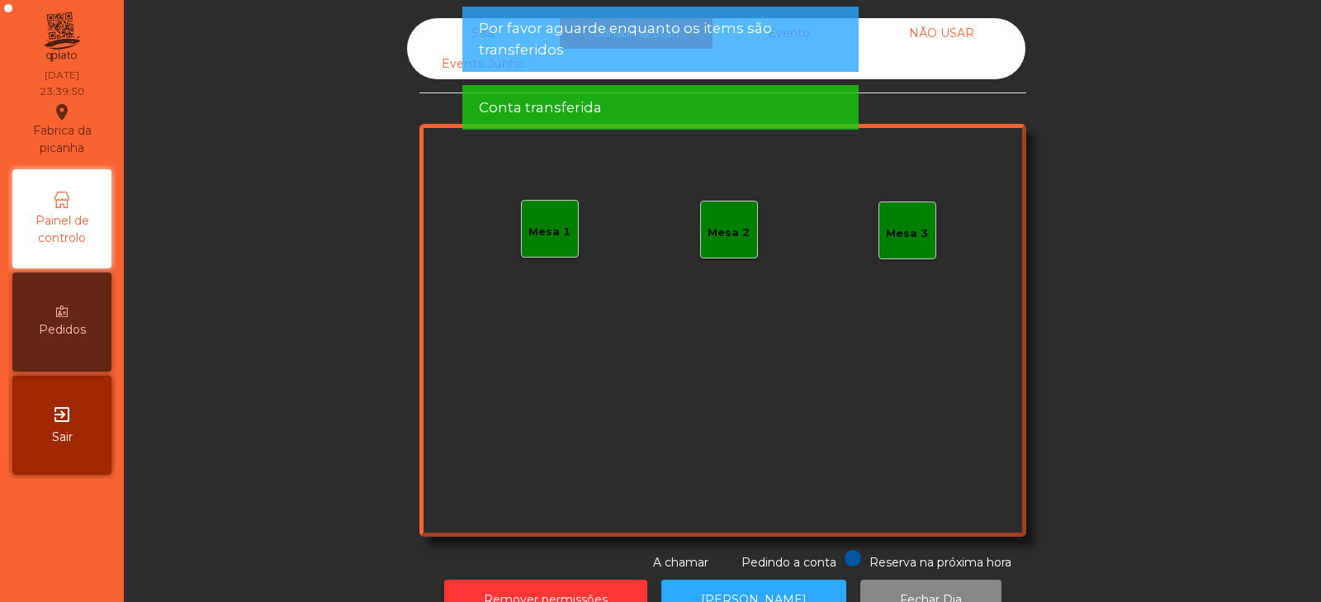
click at [1153, 251] on div "Sala Consumo Staff Evento NÃO USAR Evento Junho Mesa 1 Mesa 2 Mesa 3 Reserva na…" at bounding box center [722, 294] width 1153 height 553
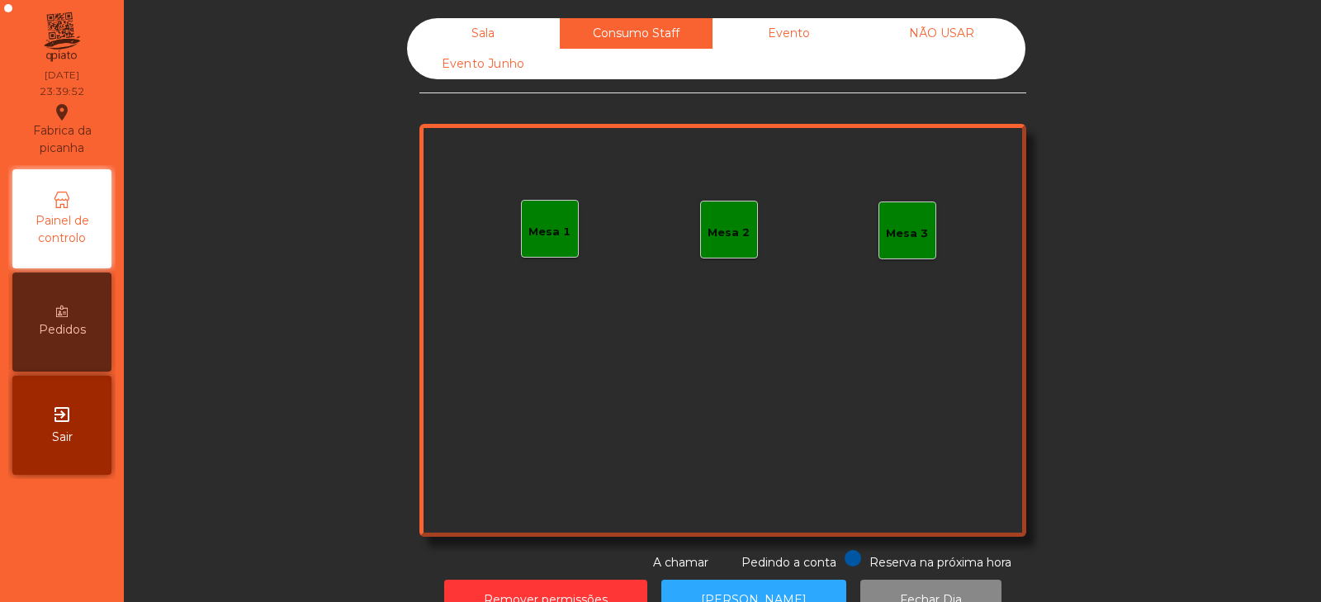
click at [787, 37] on div "Evento" at bounding box center [789, 33] width 153 height 31
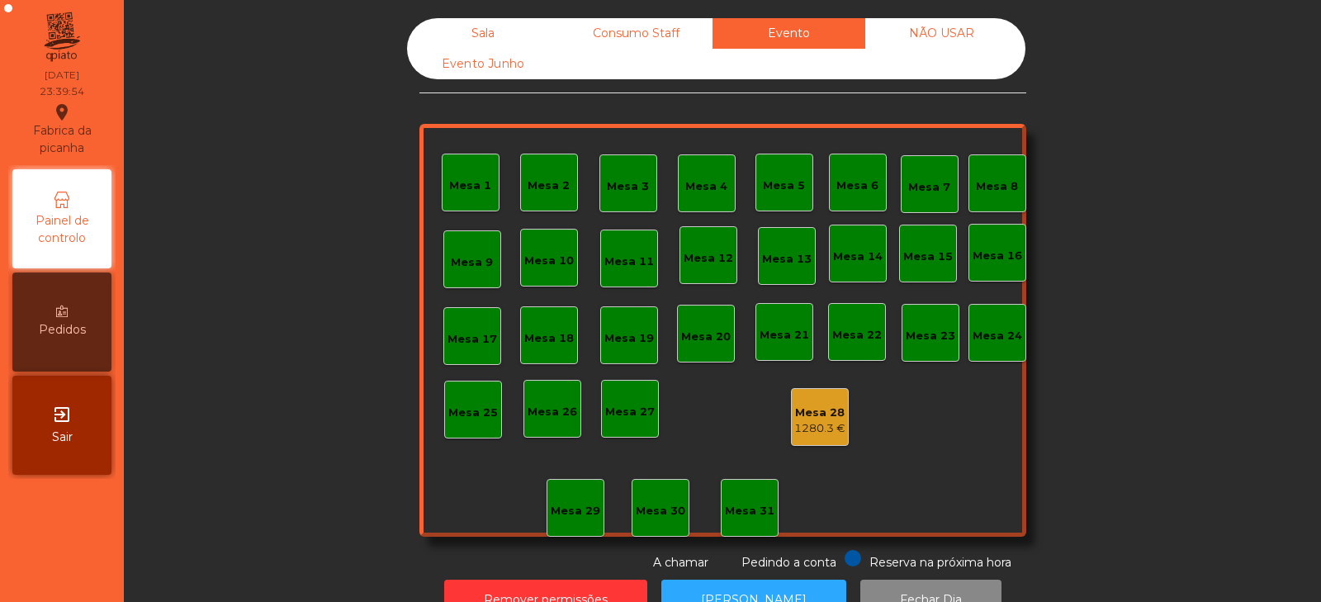
click at [463, 31] on div "Sala" at bounding box center [483, 33] width 153 height 31
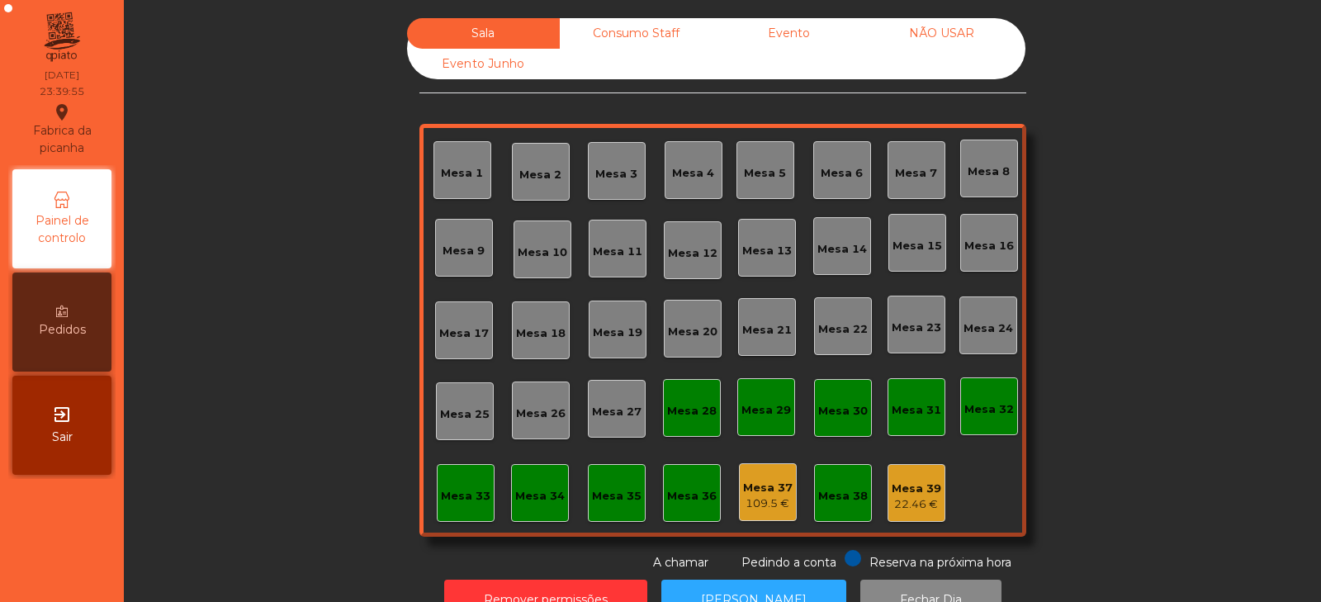
click at [1112, 219] on div "Sala Consumo Staff Evento NÃO USAR Evento Junho Mesa 1 Mesa 2 Mesa 3 Mesa 4 Mes…" at bounding box center [722, 294] width 1153 height 553
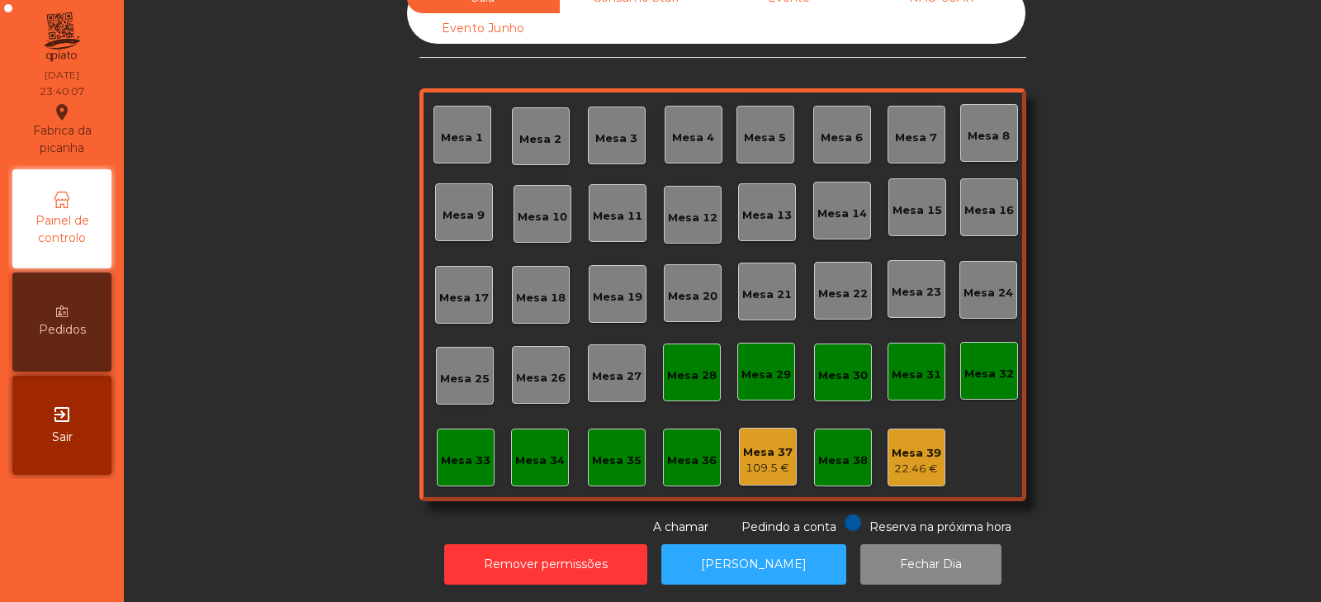
scroll to position [49, 0]
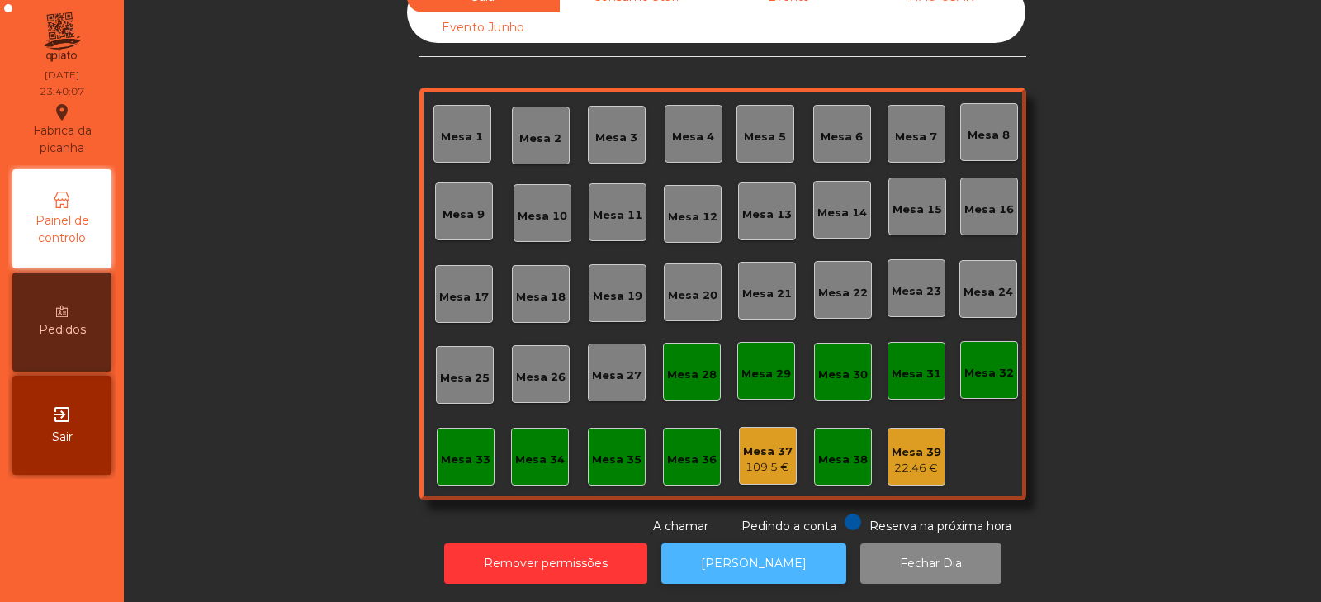
click at [749, 554] on button "[PERSON_NAME]" at bounding box center [754, 563] width 185 height 40
click at [736, 546] on button "[PERSON_NAME]" at bounding box center [754, 563] width 185 height 40
click at [909, 444] on div "Mesa 39" at bounding box center [917, 452] width 50 height 17
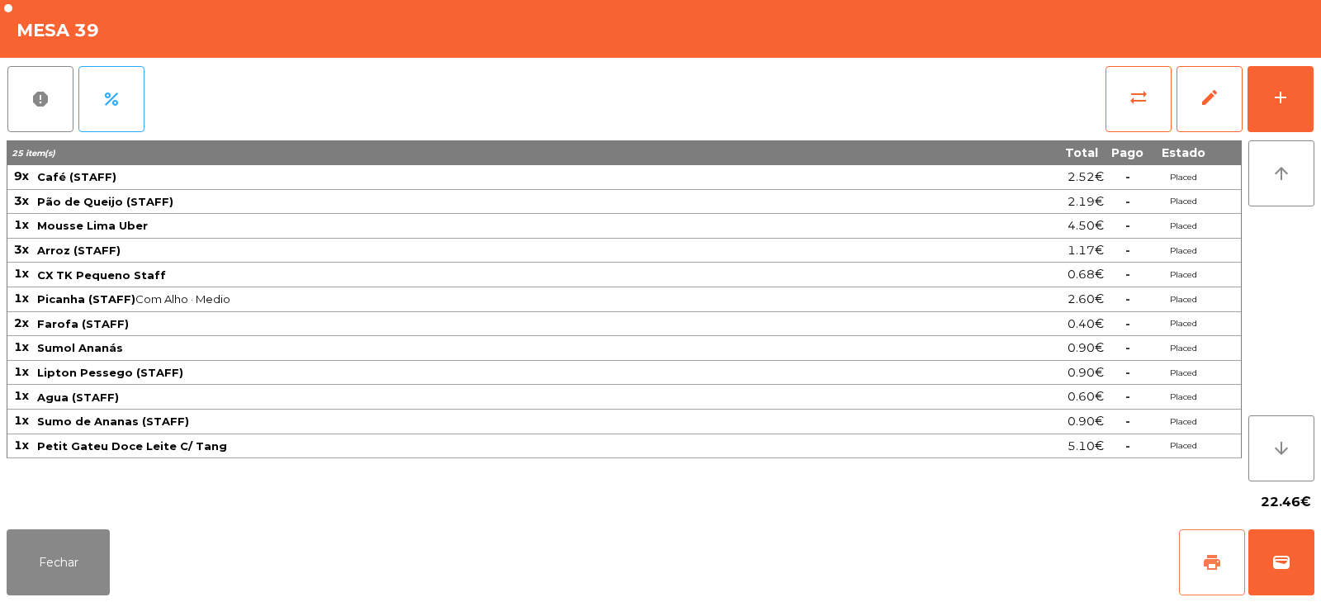
click at [1211, 547] on button "print" at bounding box center [1212, 562] width 66 height 66
click at [97, 567] on button "Fechar" at bounding box center [58, 562] width 103 height 66
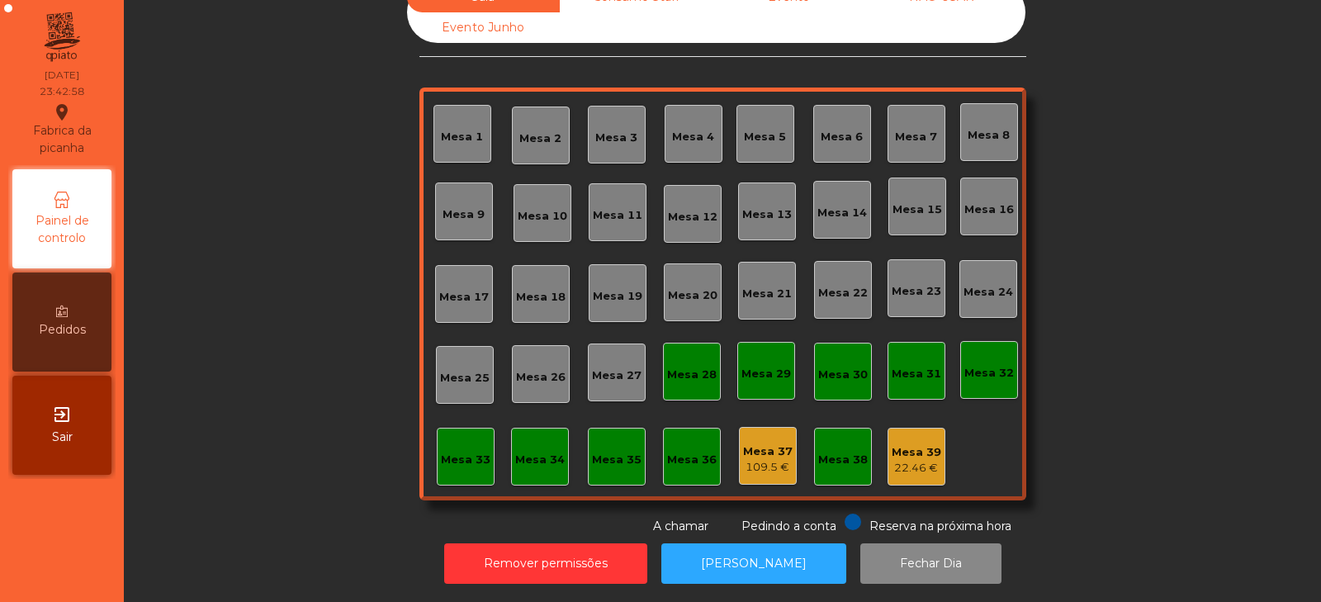
scroll to position [0, 0]
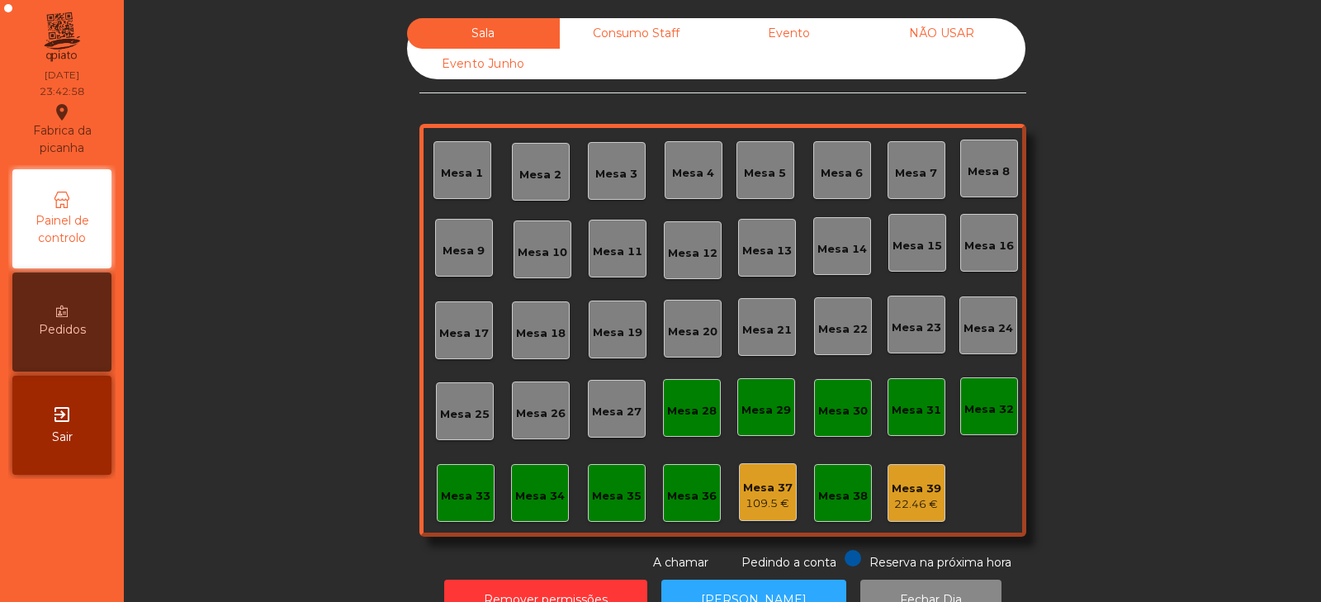
click at [760, 26] on div "Evento" at bounding box center [789, 33] width 153 height 31
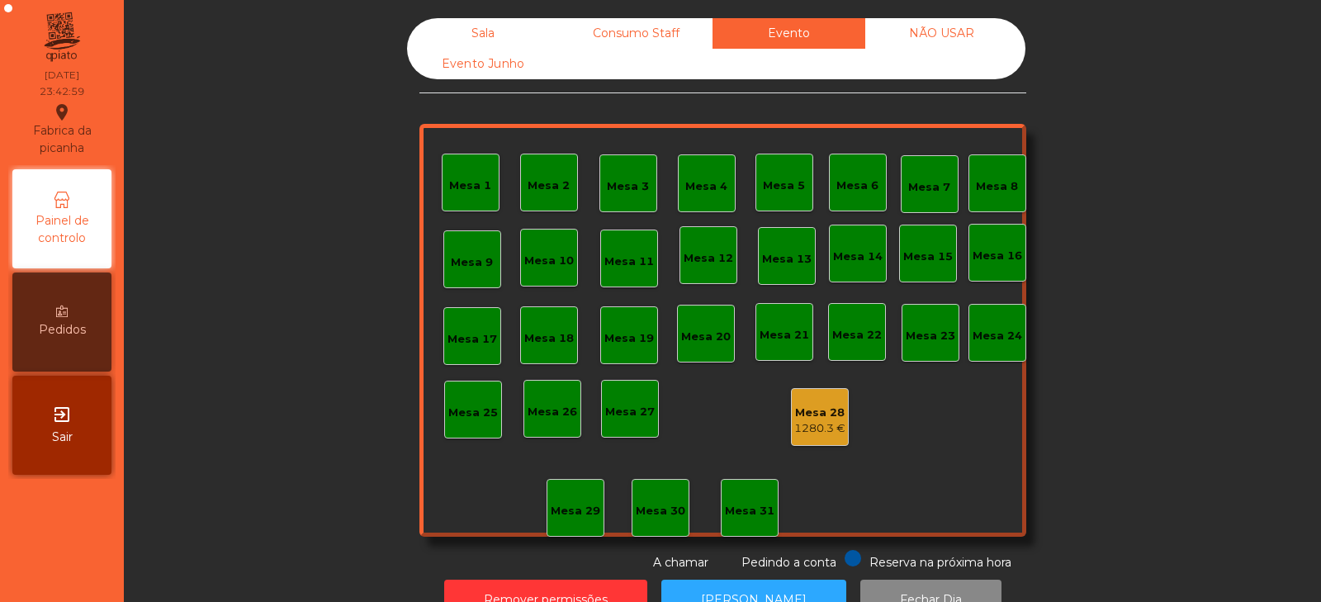
click at [838, 430] on div "1280.3 €" at bounding box center [820, 428] width 51 height 17
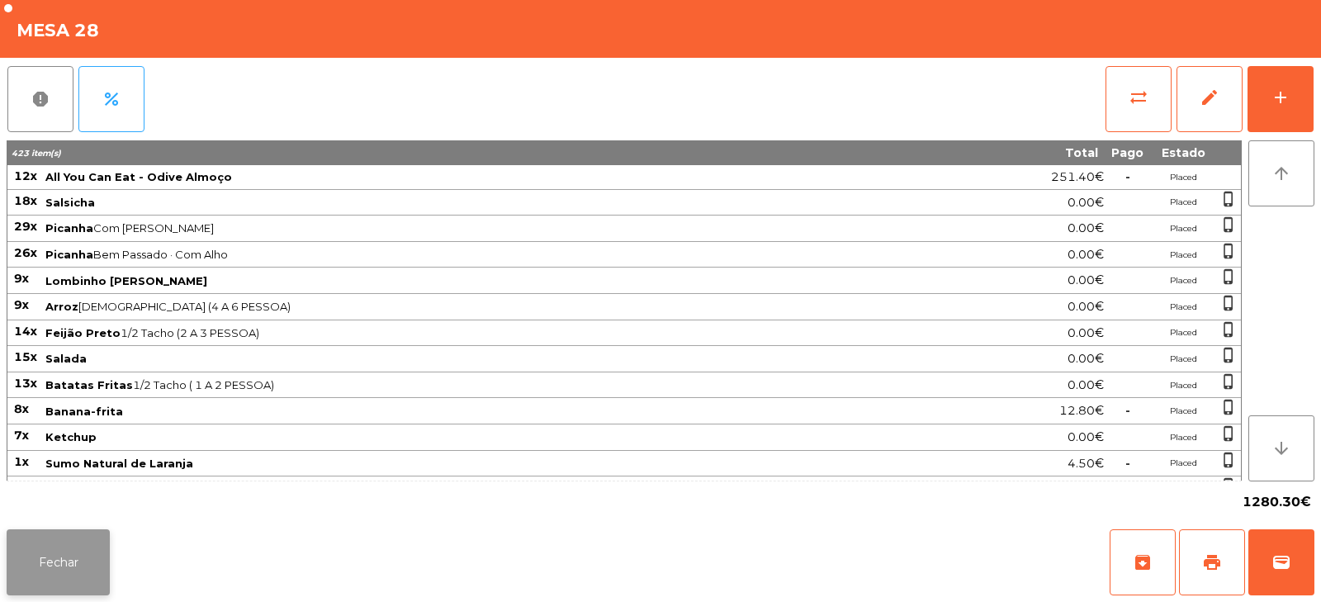
click at [103, 572] on button "Fechar" at bounding box center [58, 562] width 103 height 66
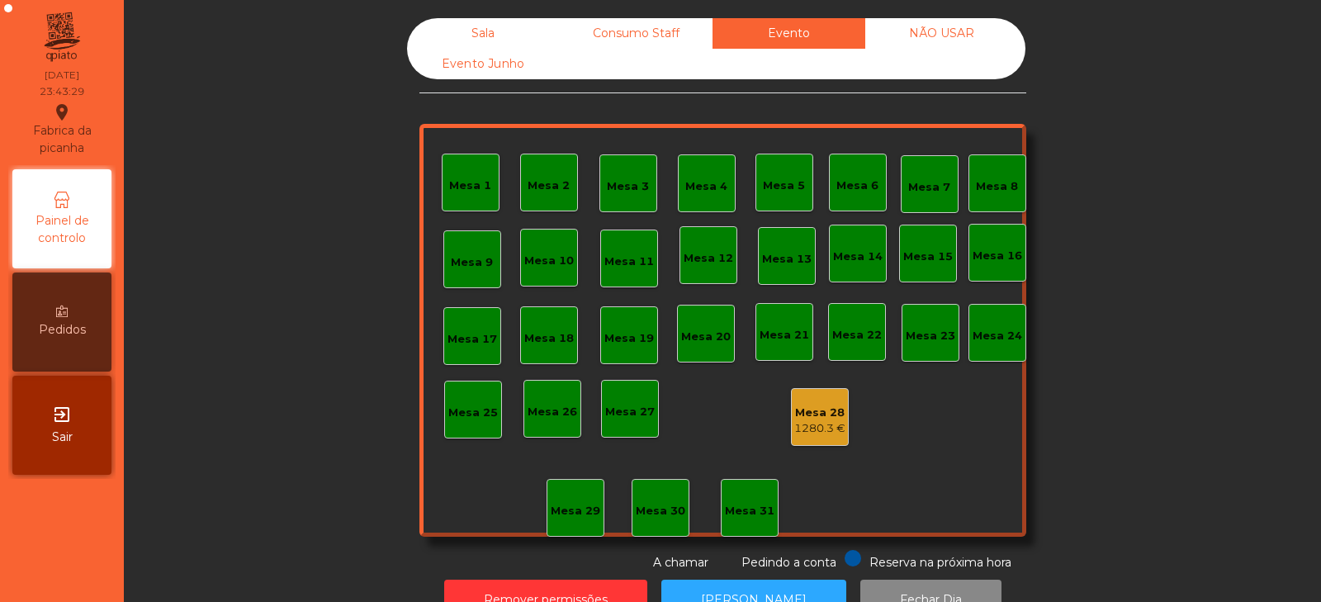
click at [488, 45] on div "Sala" at bounding box center [483, 33] width 153 height 31
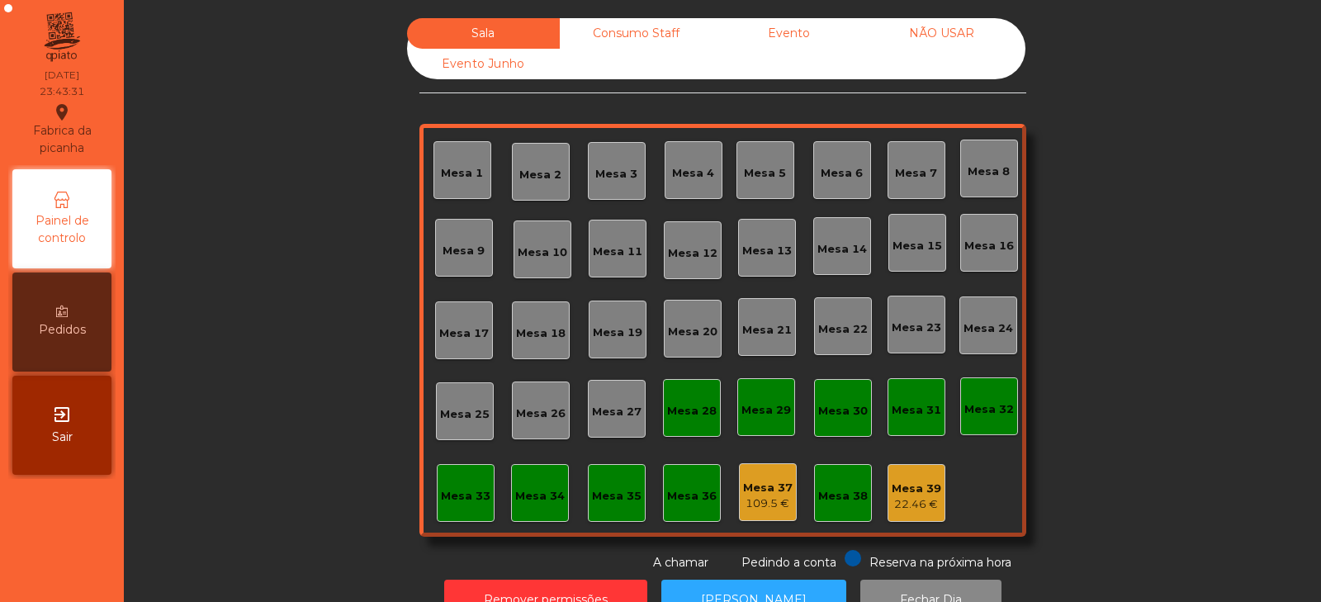
click at [766, 488] on div "Mesa 37" at bounding box center [768, 488] width 50 height 17
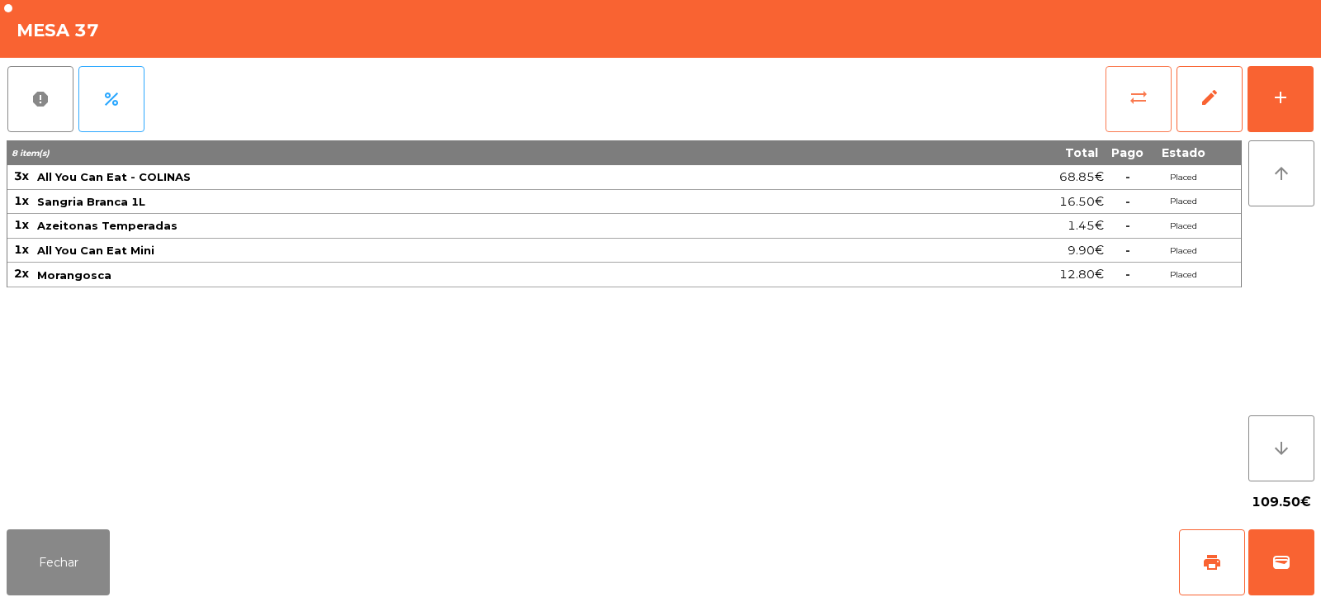
click at [1112, 99] on button "sync_alt" at bounding box center [1139, 99] width 66 height 66
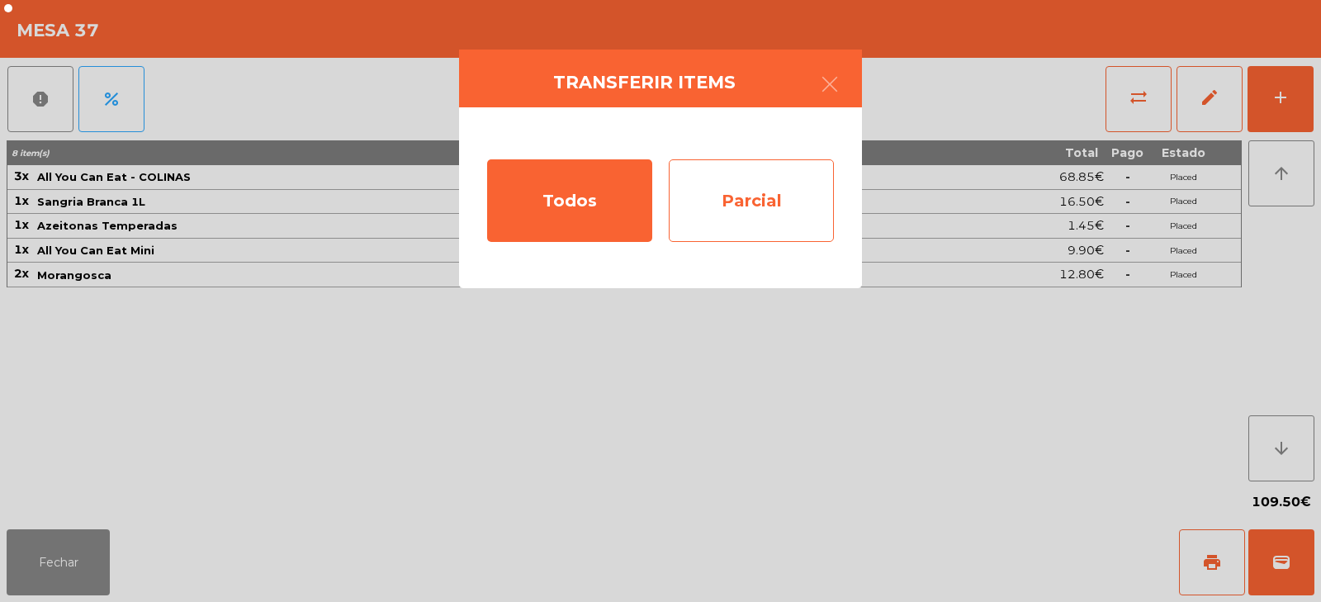
click at [768, 221] on div "Parcial" at bounding box center [751, 200] width 165 height 83
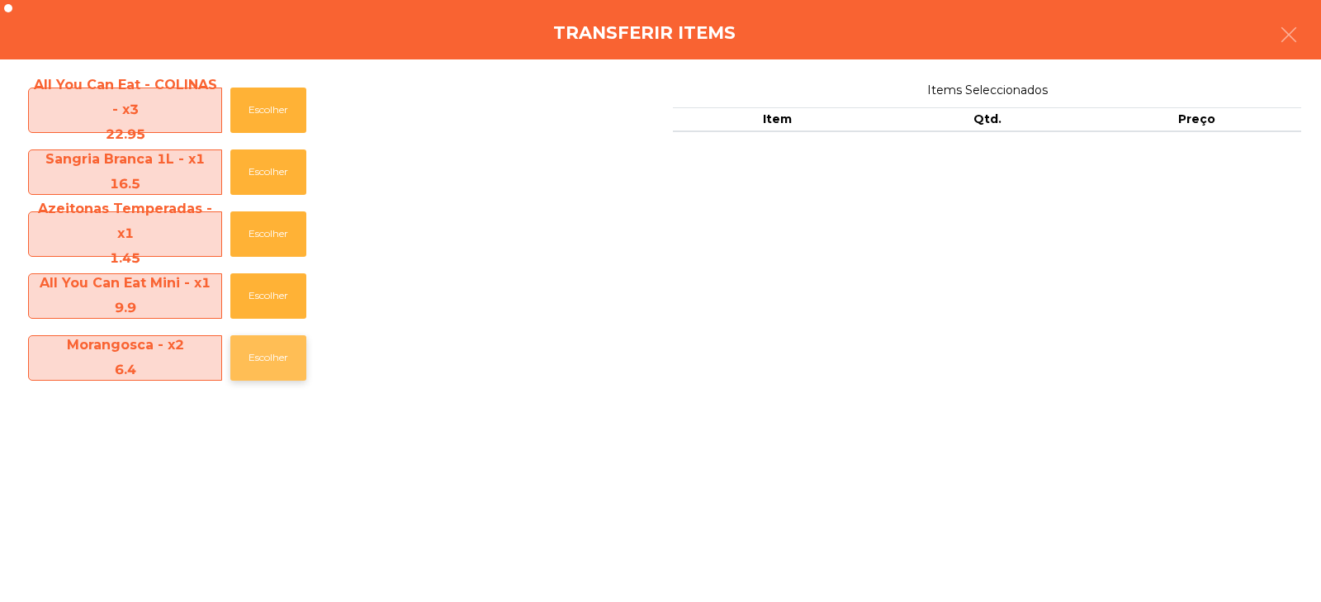
click at [276, 378] on button "Escolher" at bounding box center [268, 357] width 76 height 45
click at [279, 378] on button "Escolher" at bounding box center [268, 357] width 76 height 45
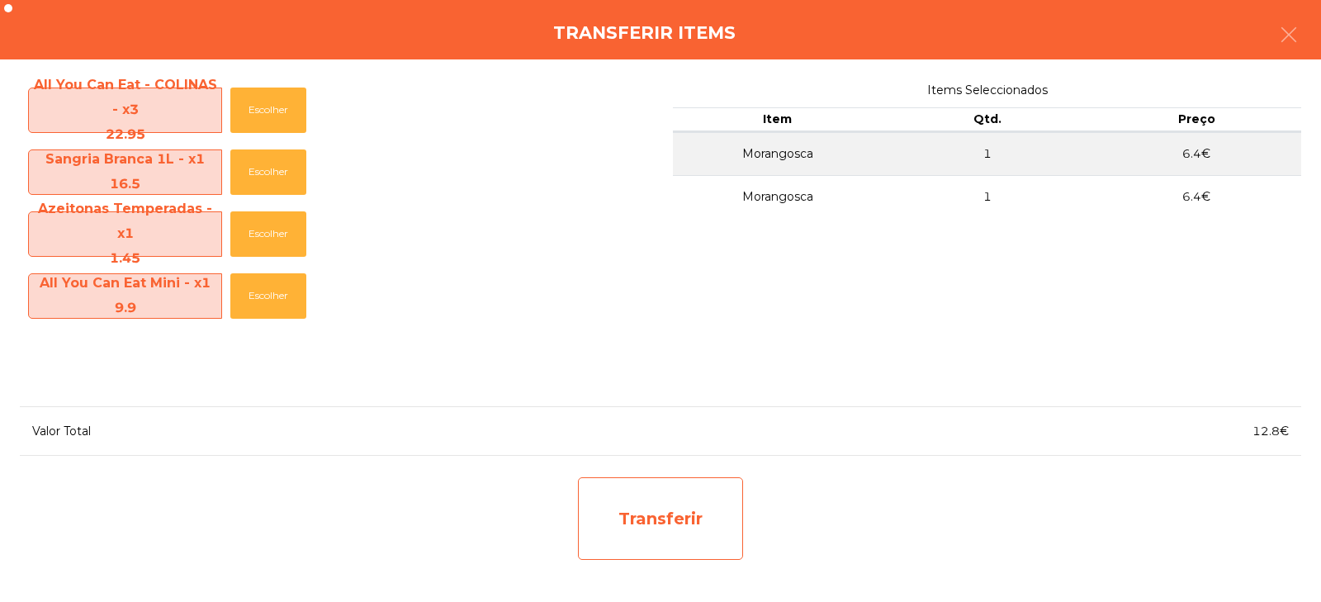
click at [676, 534] on div "Transferir" at bounding box center [660, 518] width 165 height 83
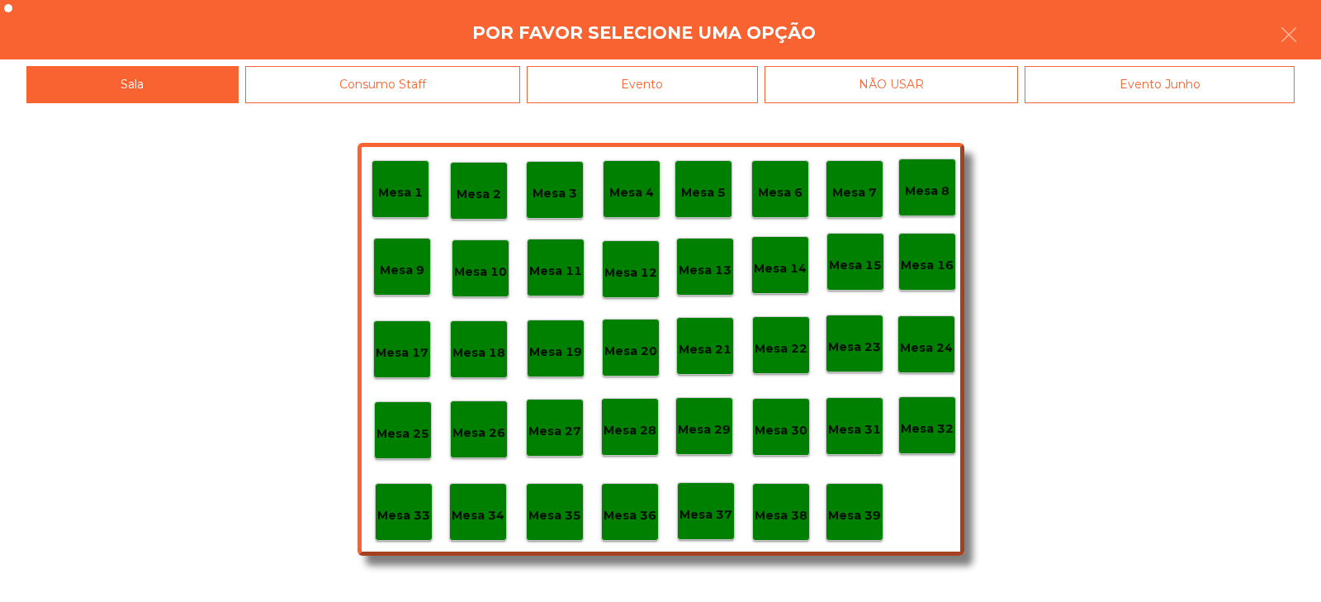
click at [859, 525] on div "Mesa 39" at bounding box center [855, 512] width 58 height 58
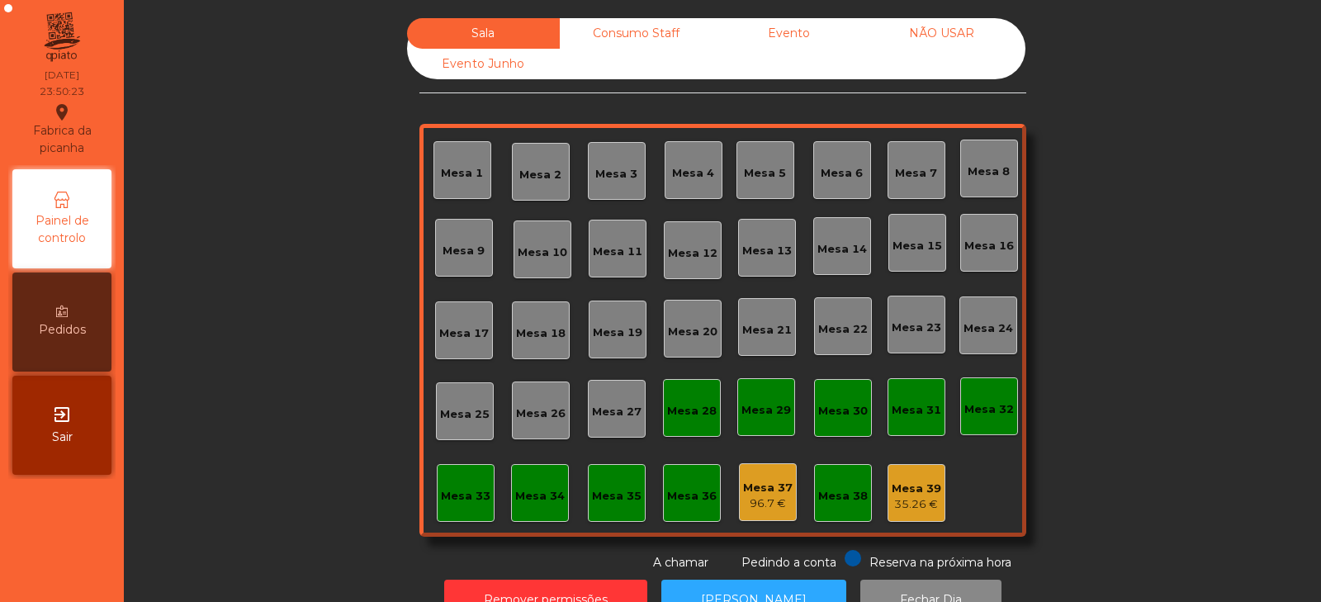
scroll to position [49, 0]
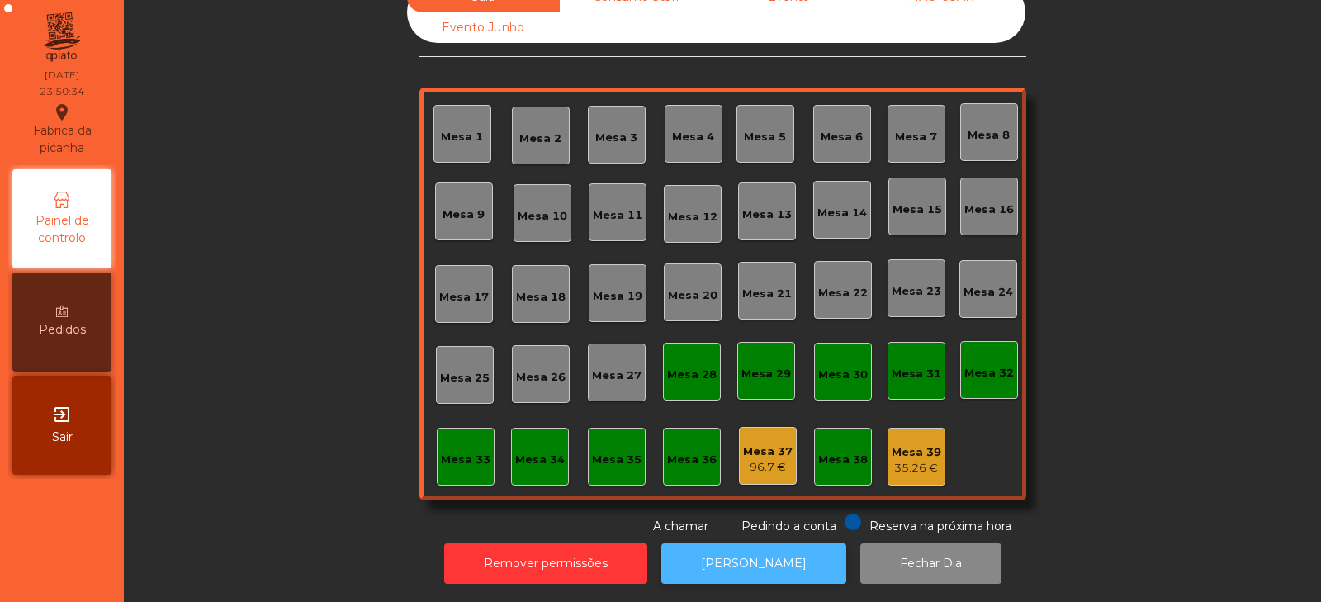
click at [713, 545] on button "[PERSON_NAME]" at bounding box center [754, 563] width 185 height 40
click at [738, 557] on button "[PERSON_NAME]" at bounding box center [754, 563] width 185 height 40
click at [732, 567] on button "[PERSON_NAME]" at bounding box center [754, 563] width 185 height 40
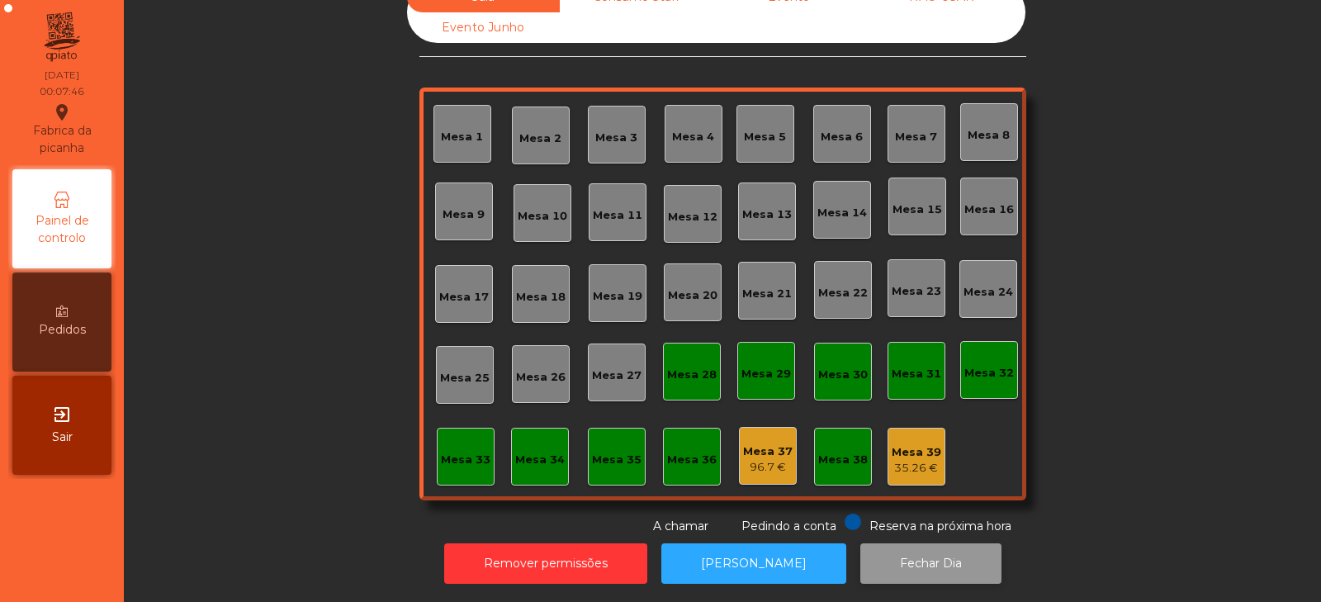
click at [911, 567] on button "Fechar Dia" at bounding box center [931, 563] width 141 height 40
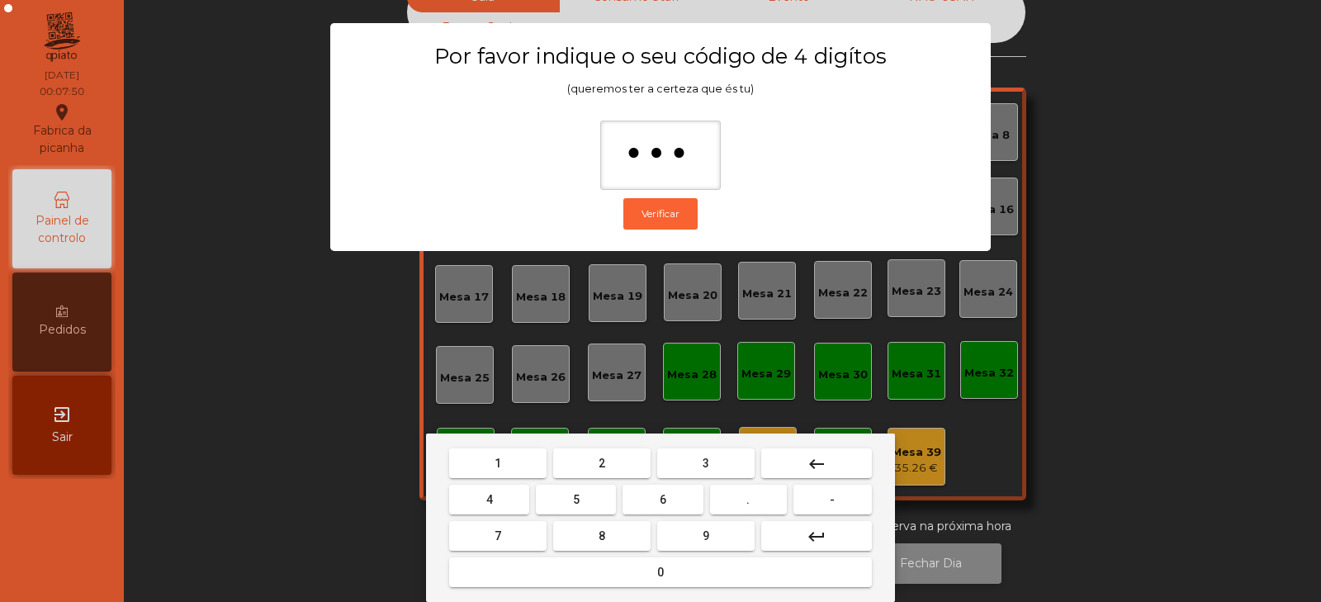
type input "****"
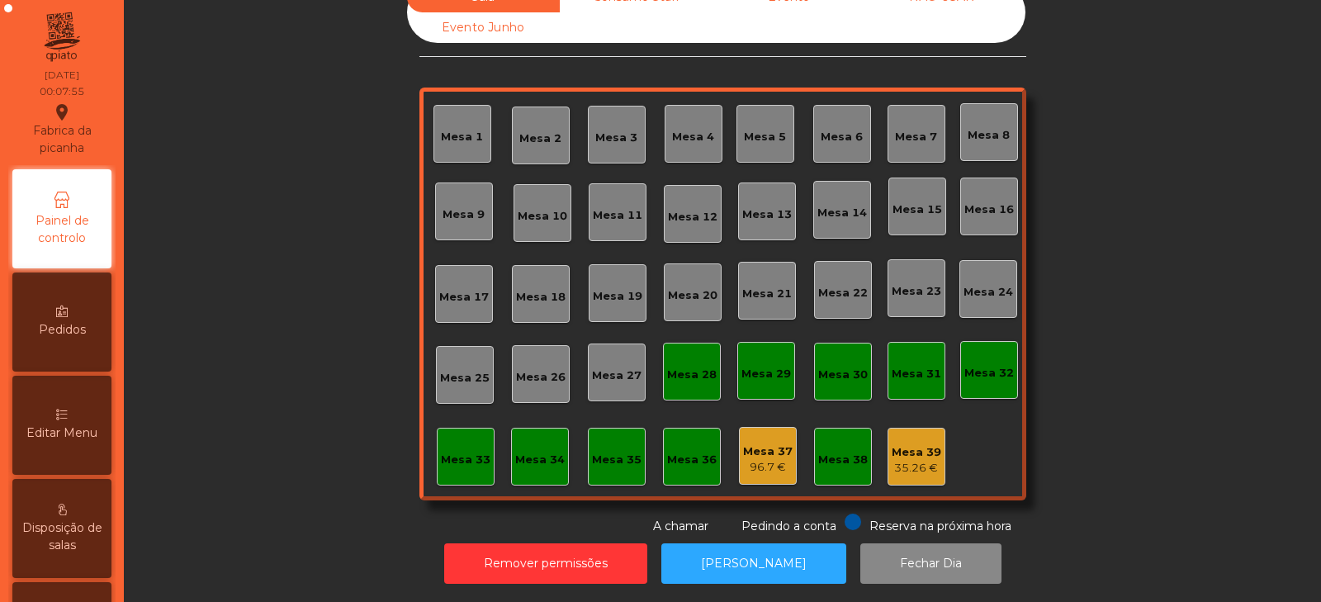
click at [739, 455] on div "Mesa 37 96.7 €" at bounding box center [768, 456] width 58 height 58
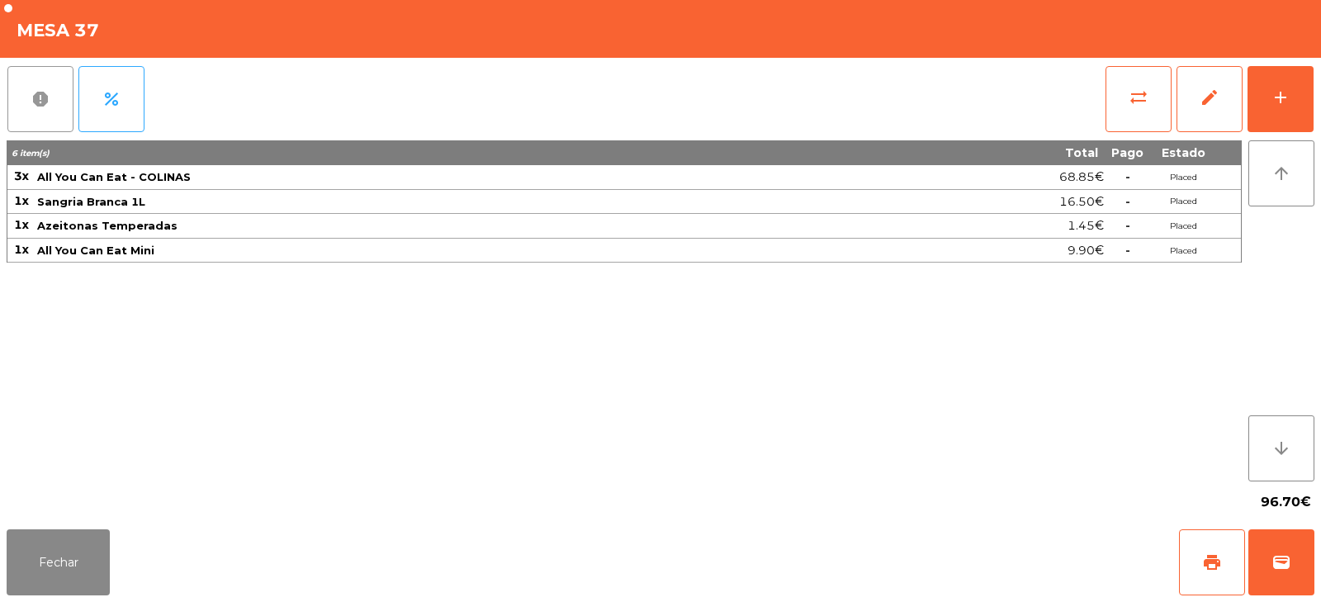
click at [30, 121] on button "report" at bounding box center [40, 99] width 66 height 66
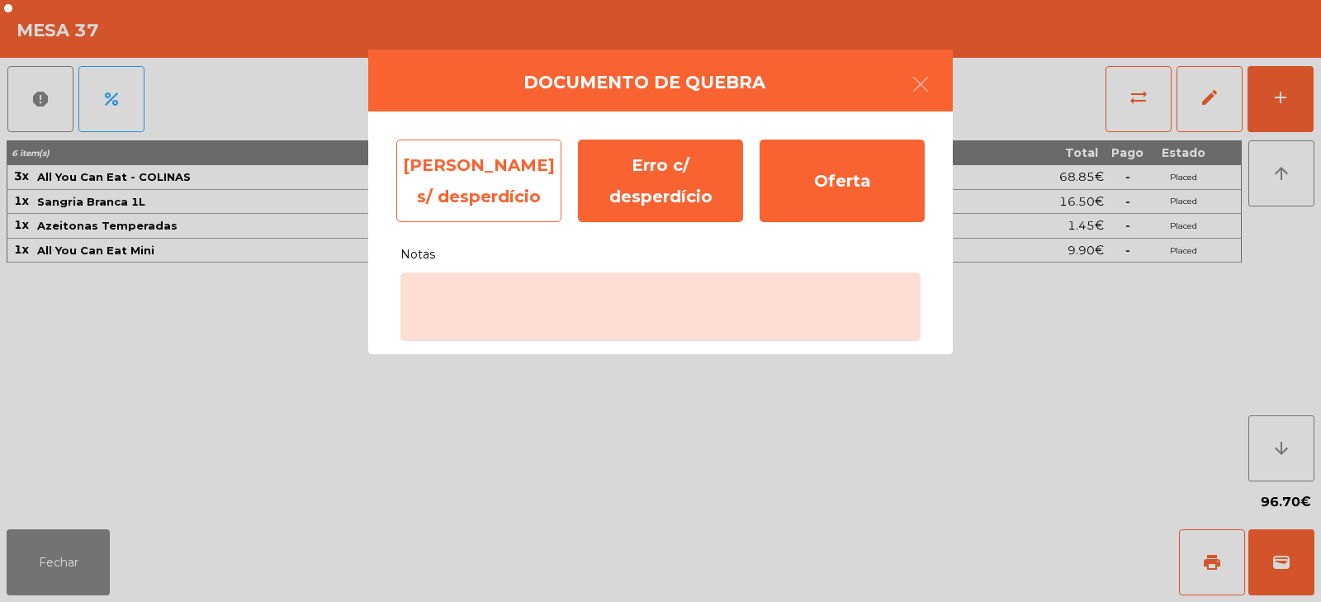
click at [444, 192] on div "Erro s/ desperdício" at bounding box center [478, 181] width 165 height 83
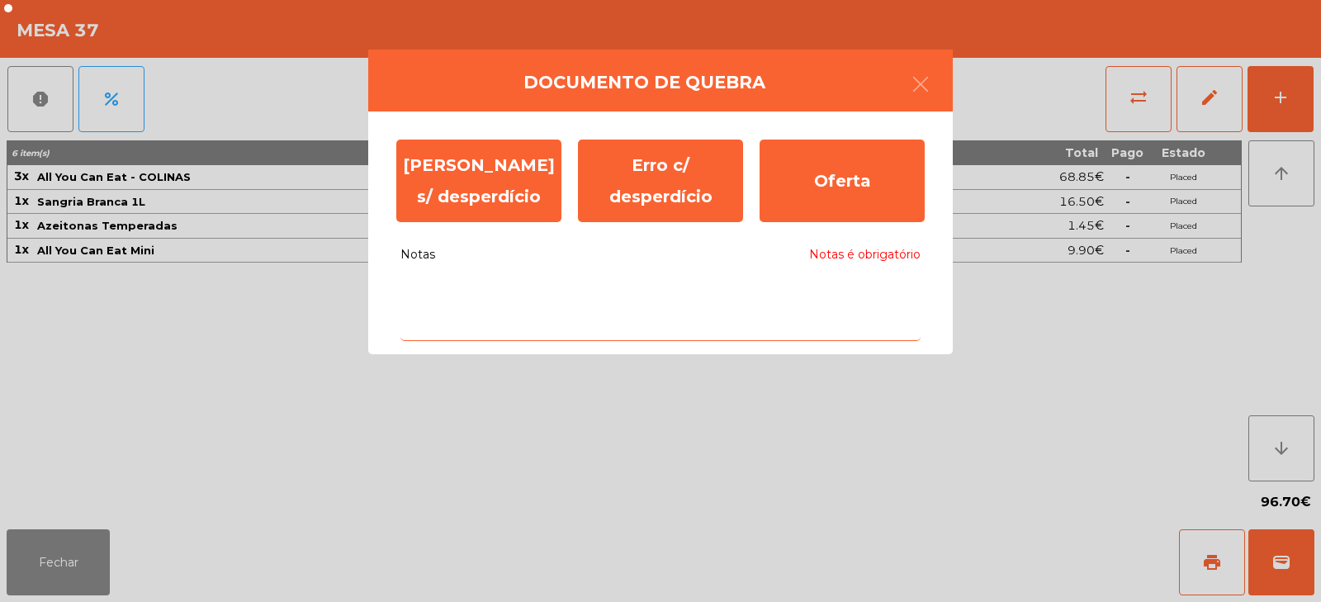
click at [504, 300] on textarea "Notas Notas é obrigatório" at bounding box center [661, 307] width 520 height 69
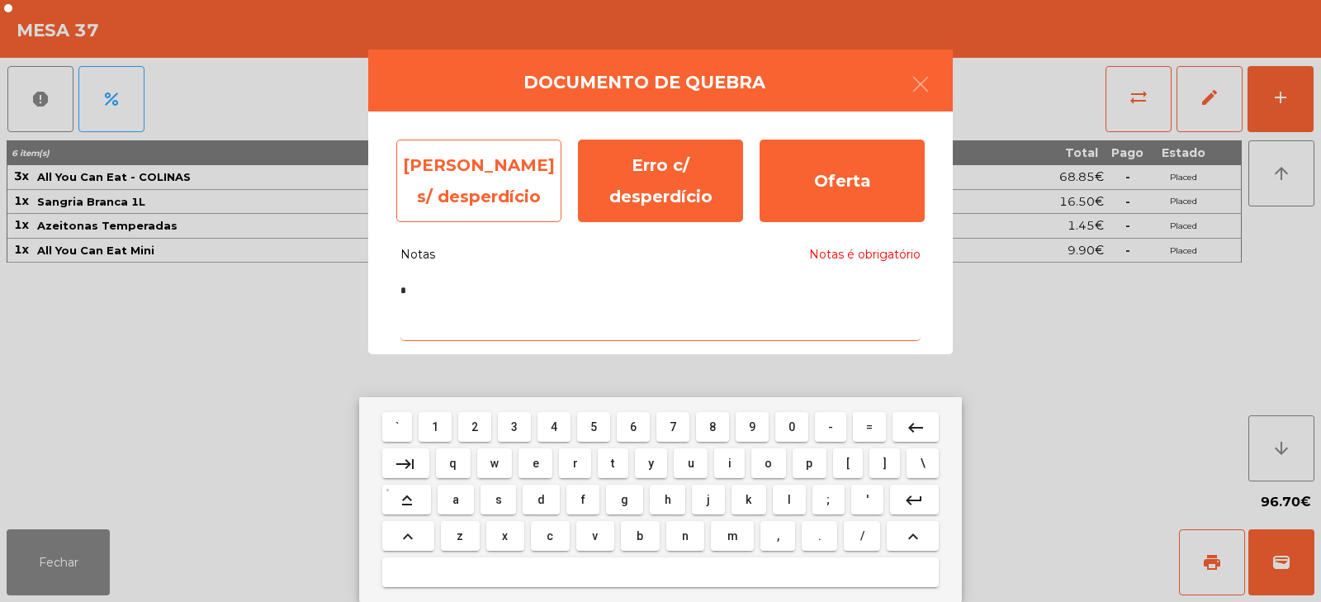
type textarea "*"
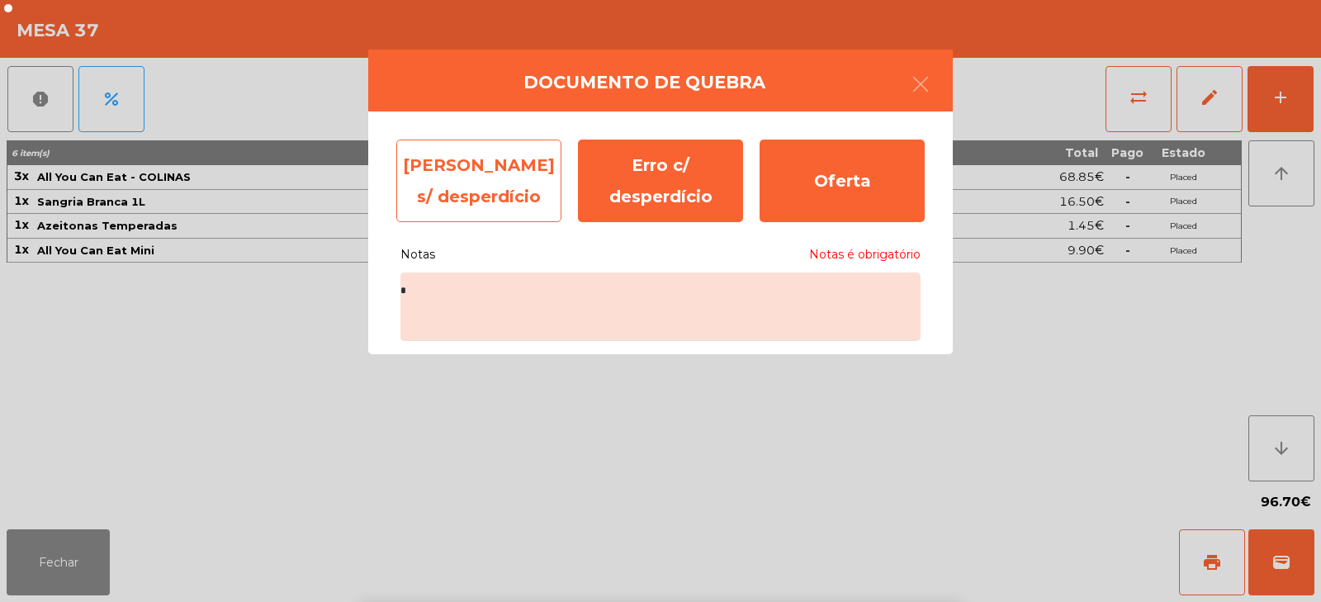
click at [461, 193] on div "Erro s/ desperdício" at bounding box center [478, 181] width 165 height 83
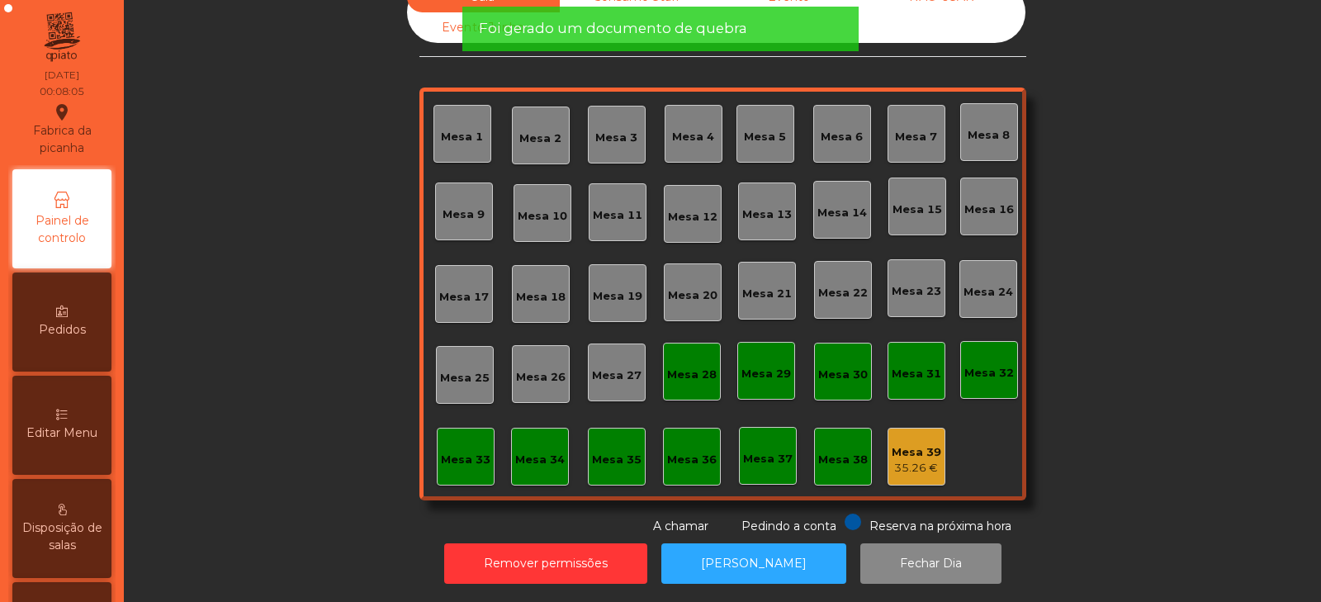
click at [891, 468] on div "Mesa 39 35.26 €" at bounding box center [917, 457] width 58 height 58
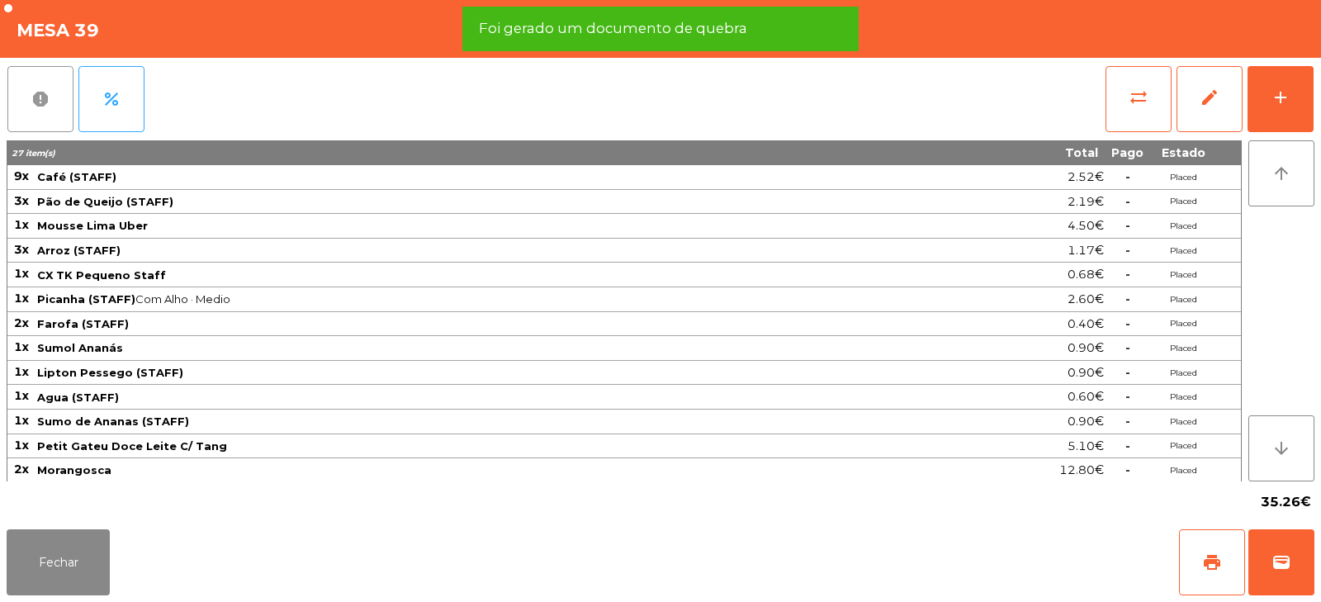
click at [34, 117] on button "report" at bounding box center [40, 99] width 66 height 66
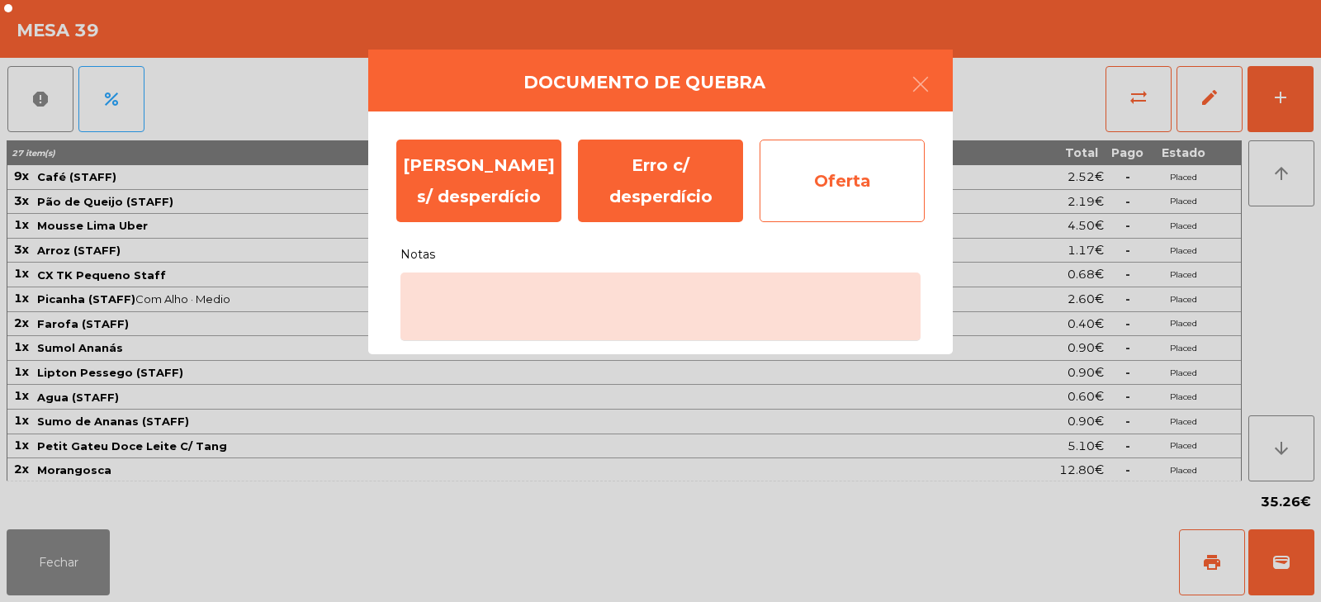
click at [822, 203] on div "Oferta" at bounding box center [842, 181] width 165 height 83
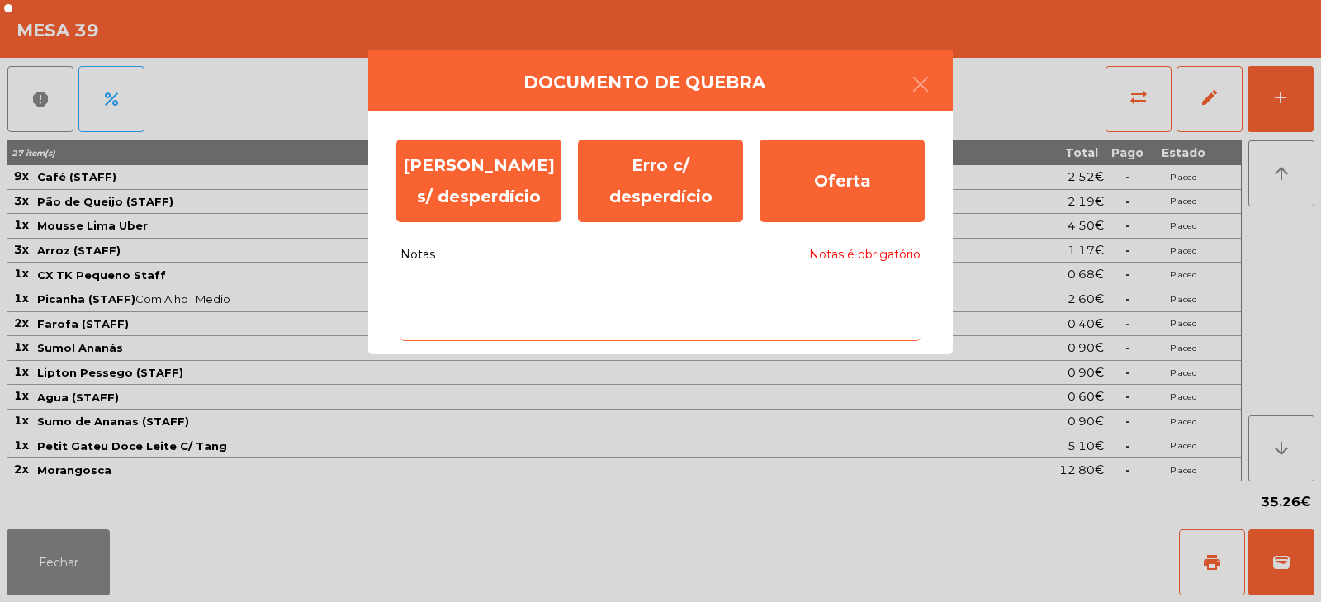
click at [755, 300] on textarea "Notas Notas é obrigatório" at bounding box center [661, 307] width 520 height 69
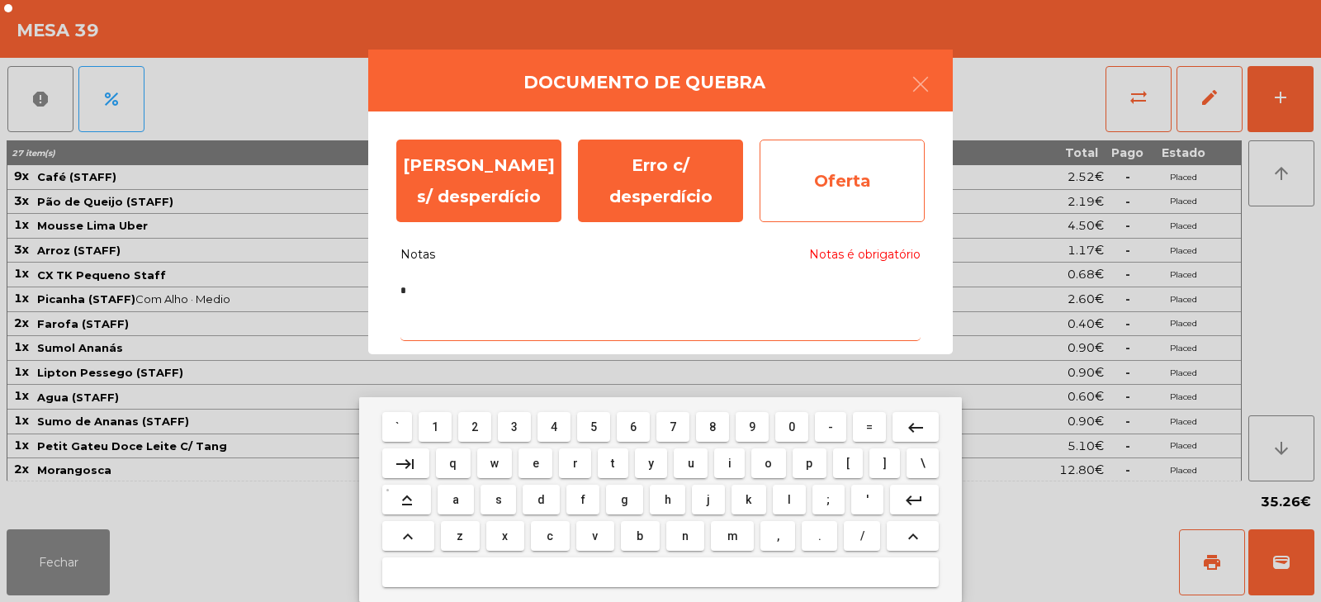
type textarea "*"
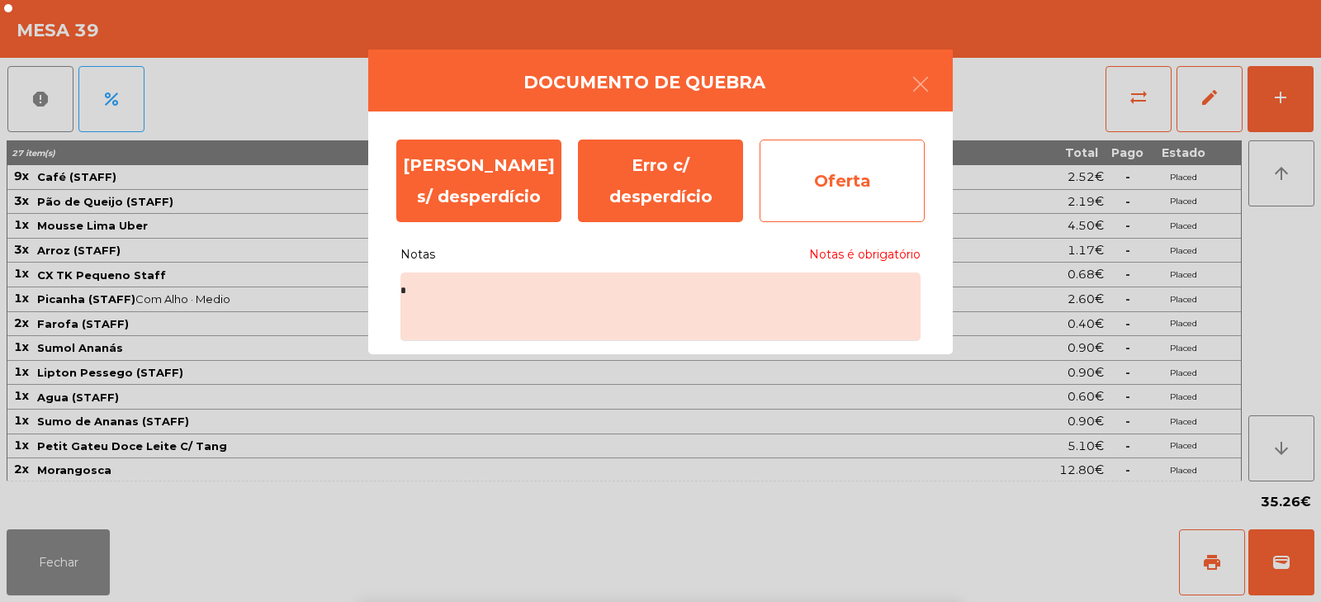
click at [831, 205] on div "Oferta" at bounding box center [842, 181] width 165 height 83
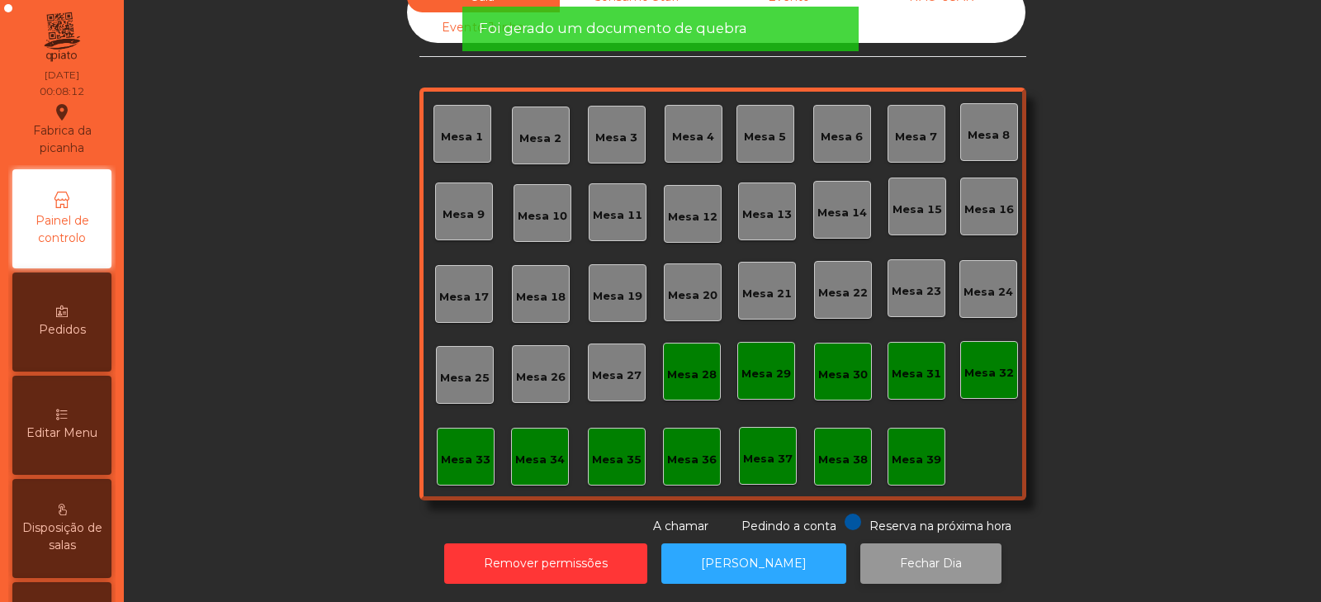
click at [946, 562] on button "Fechar Dia" at bounding box center [931, 563] width 141 height 40
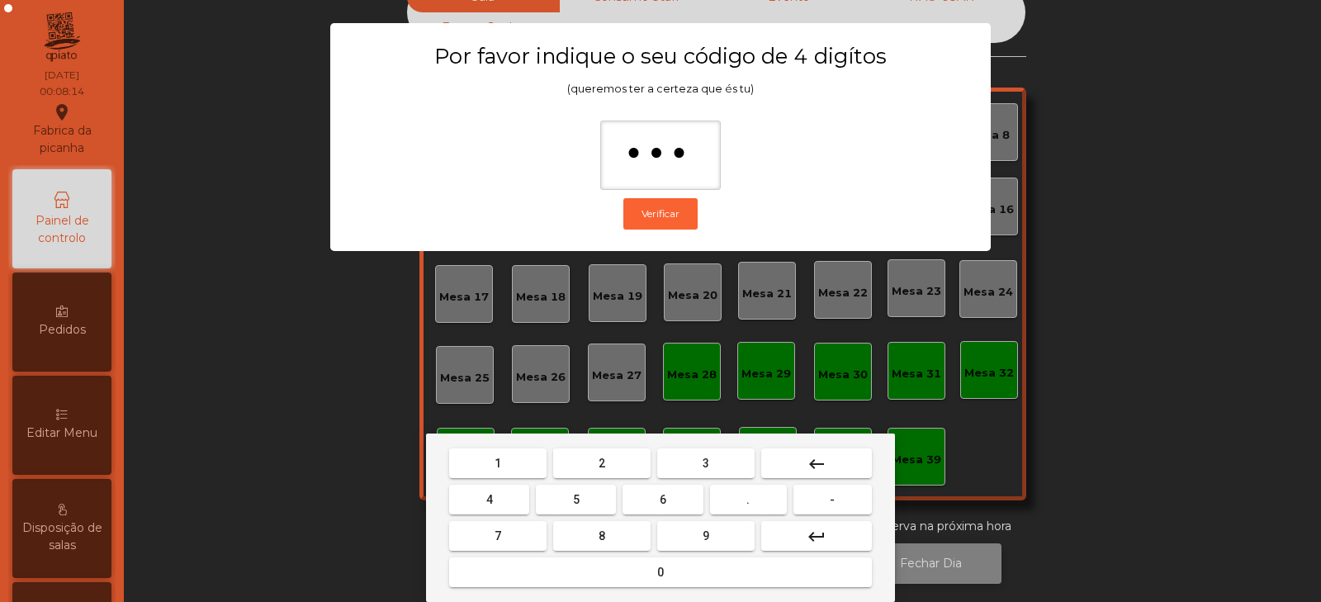
type input "****"
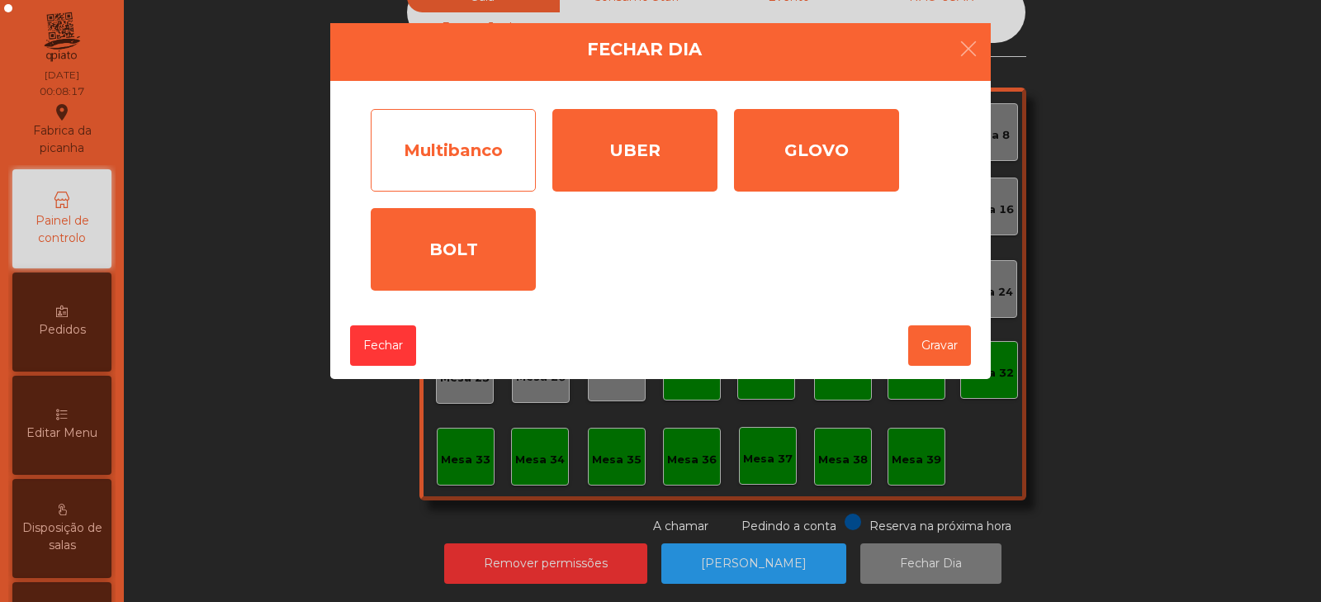
click at [407, 166] on div "Multibanco" at bounding box center [453, 150] width 165 height 83
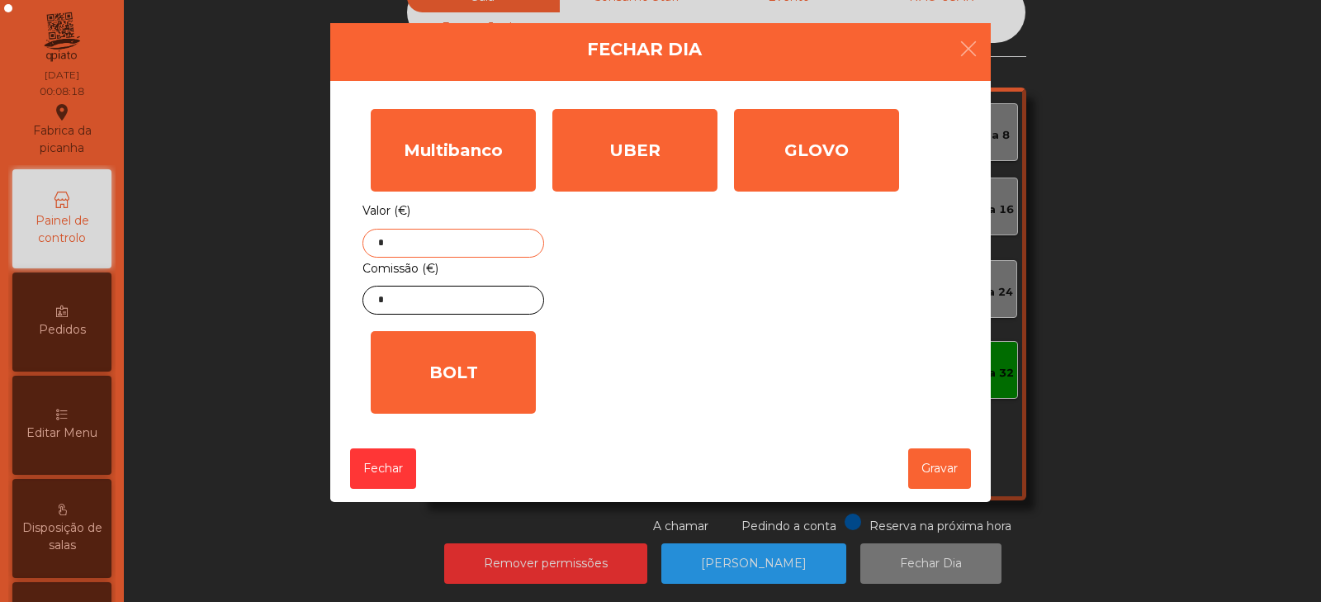
click at [409, 249] on input "*" at bounding box center [454, 243] width 182 height 29
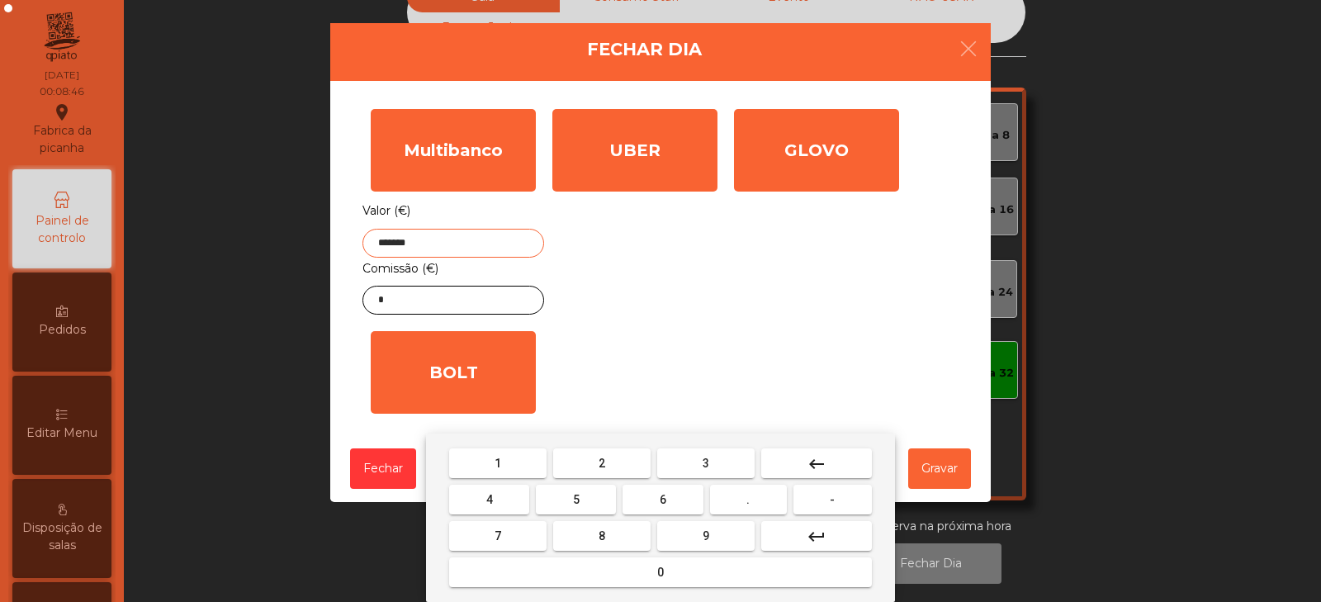
type input "*******"
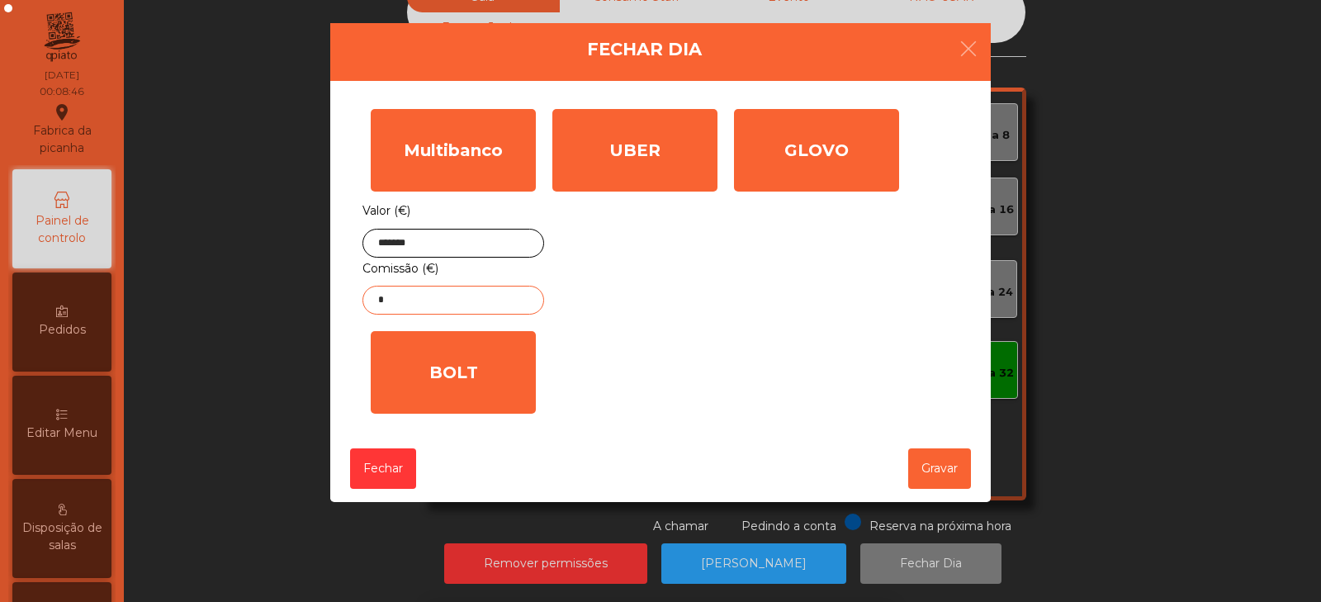
click at [458, 302] on input "*" at bounding box center [454, 300] width 182 height 29
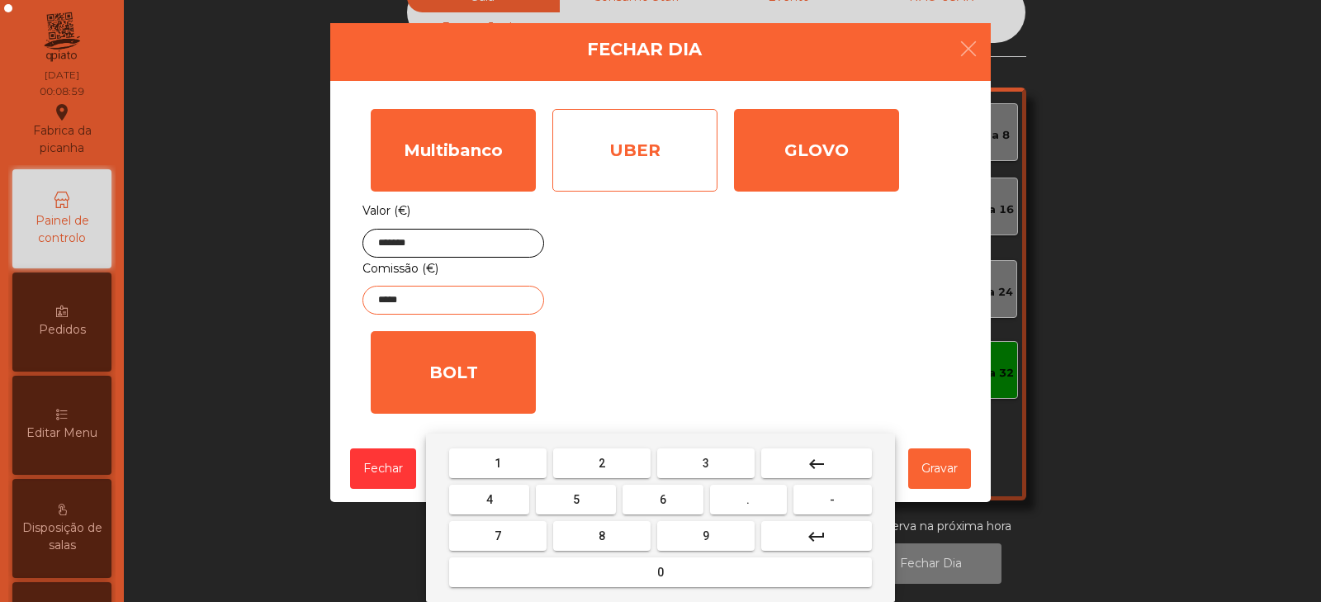
type input "*****"
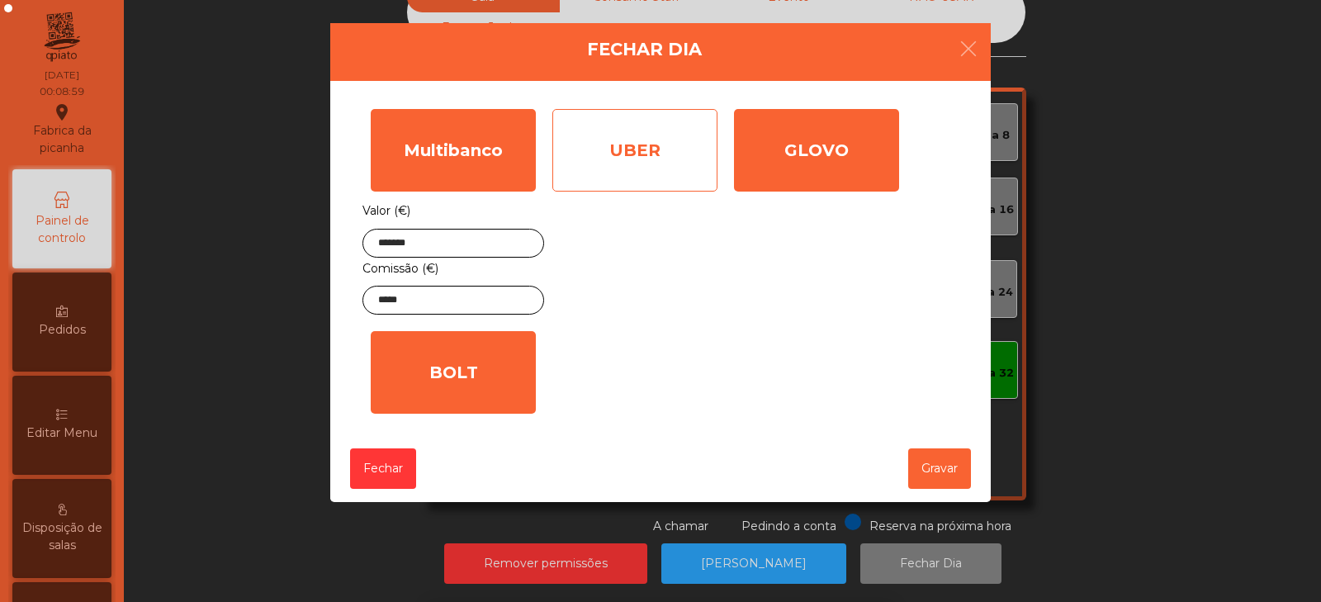
click at [644, 145] on div "UBER" at bounding box center [635, 150] width 165 height 83
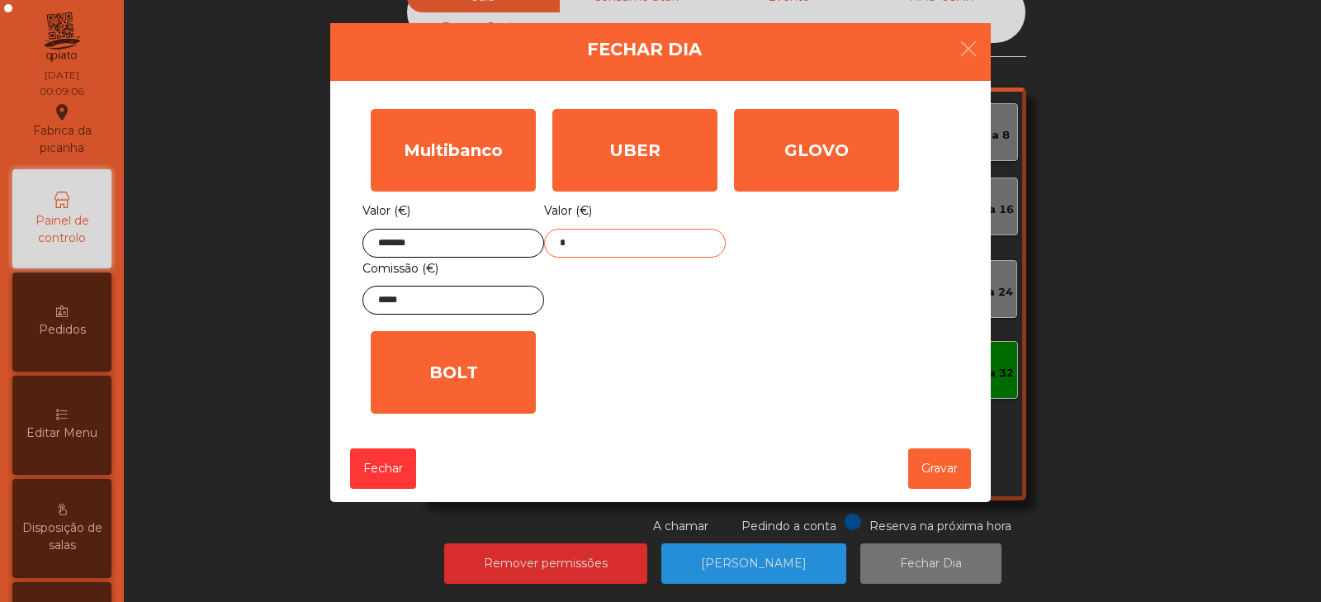
click at [610, 242] on input "*" at bounding box center [635, 243] width 182 height 29
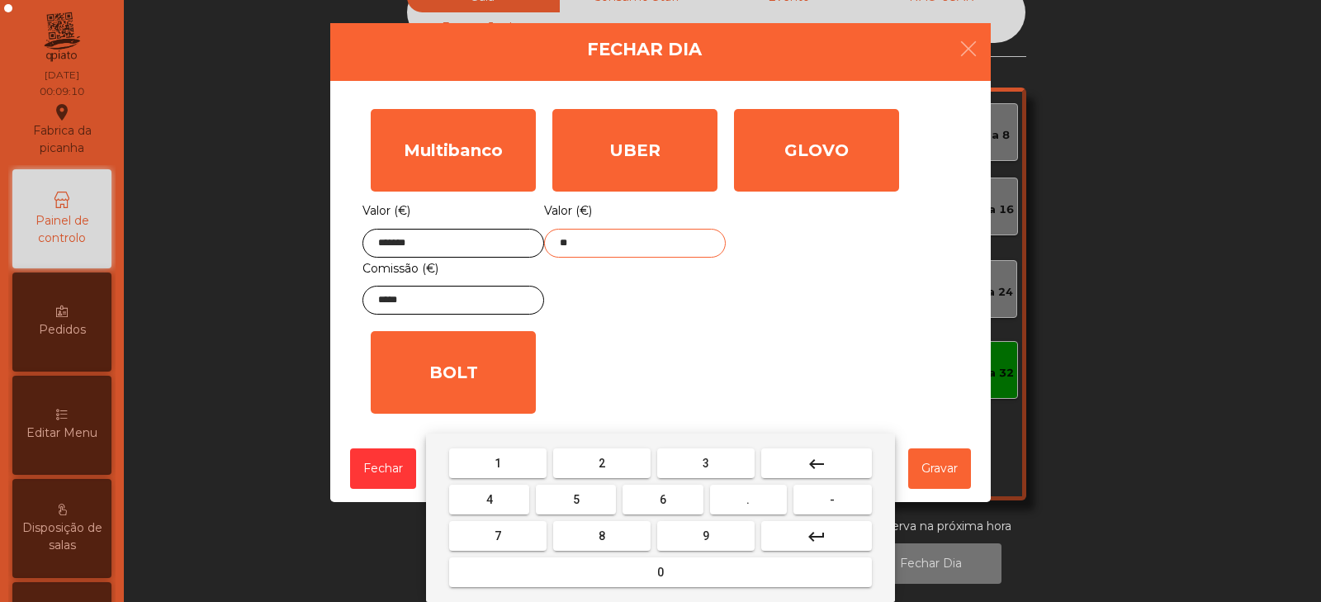
type input "*"
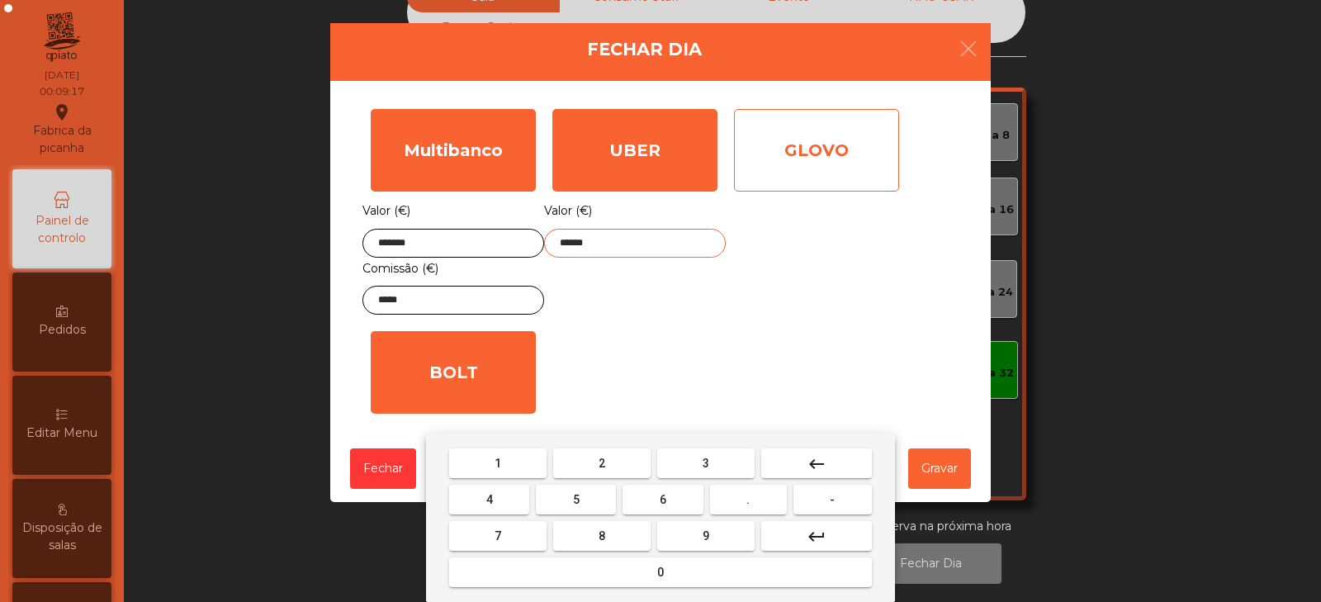
type input "******"
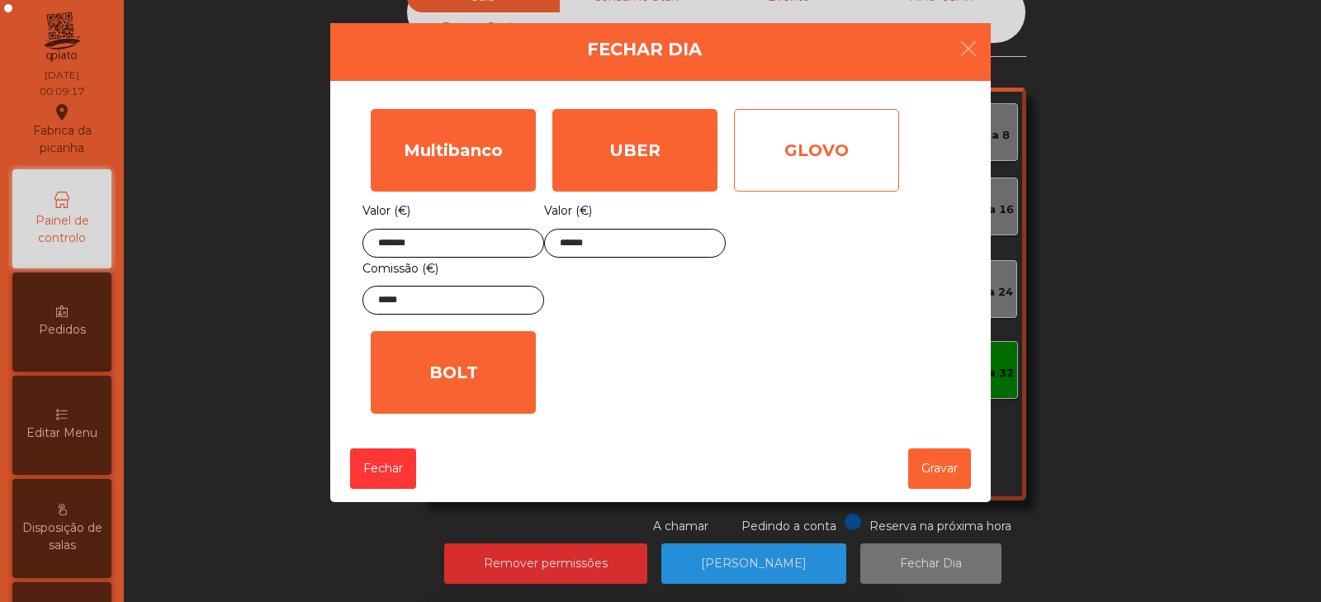
click at [829, 147] on div "GLOVO" at bounding box center [816, 150] width 165 height 83
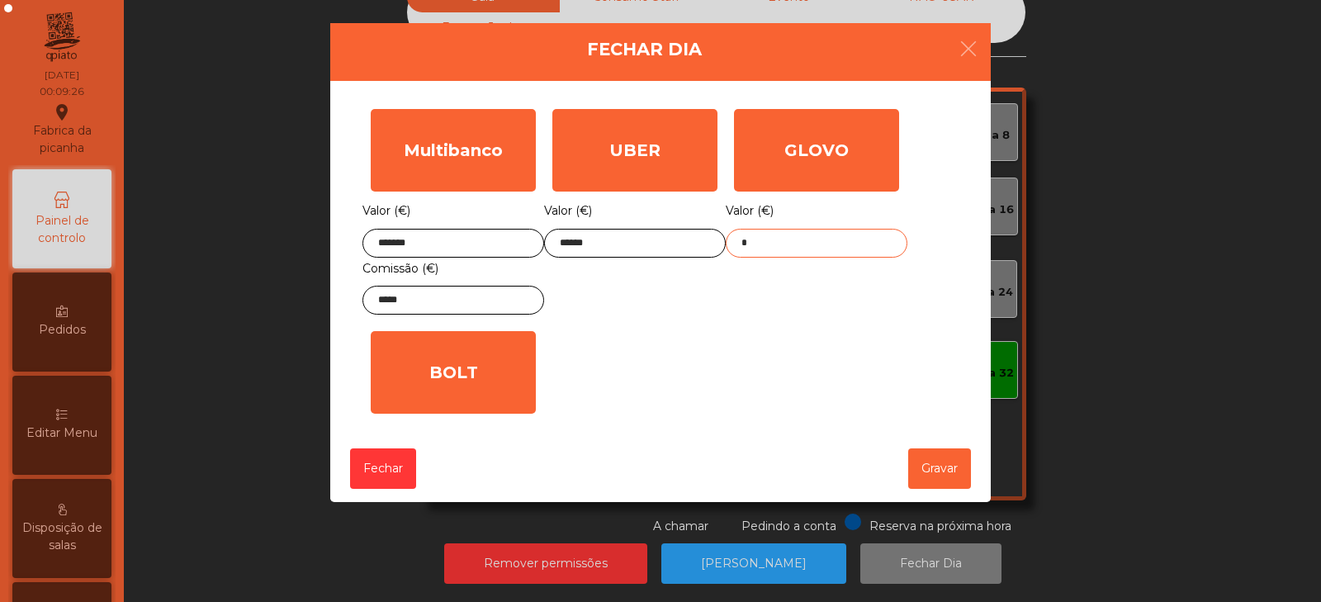
click at [809, 243] on input "*" at bounding box center [817, 243] width 182 height 29
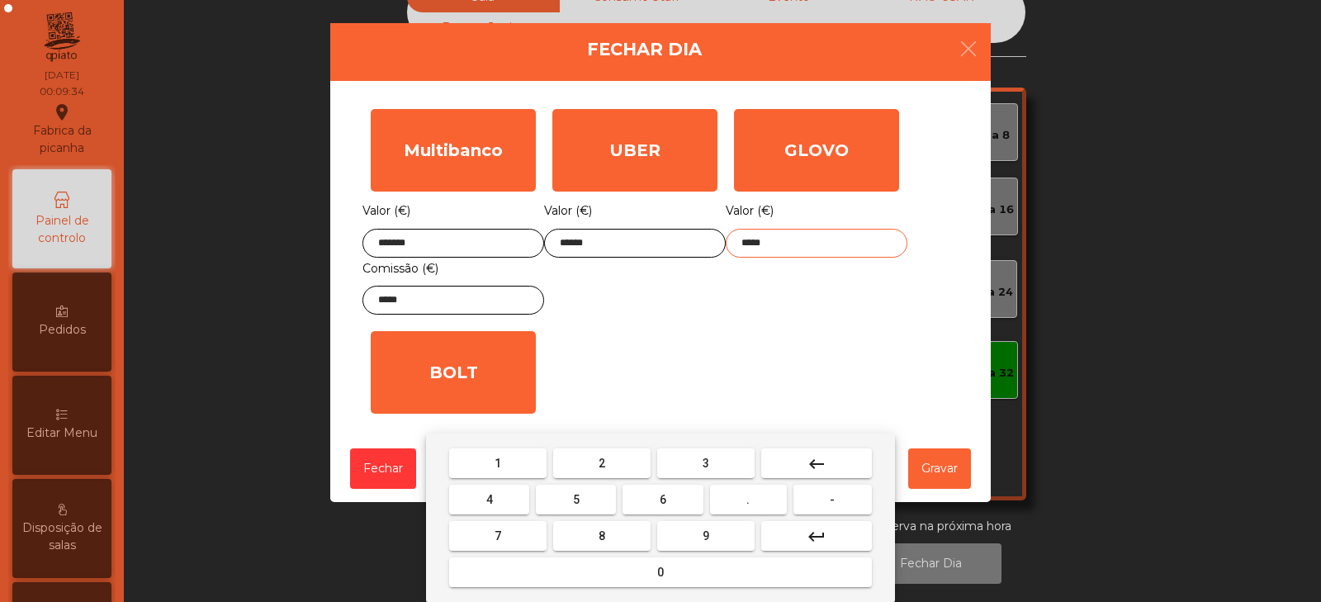
type input "*****"
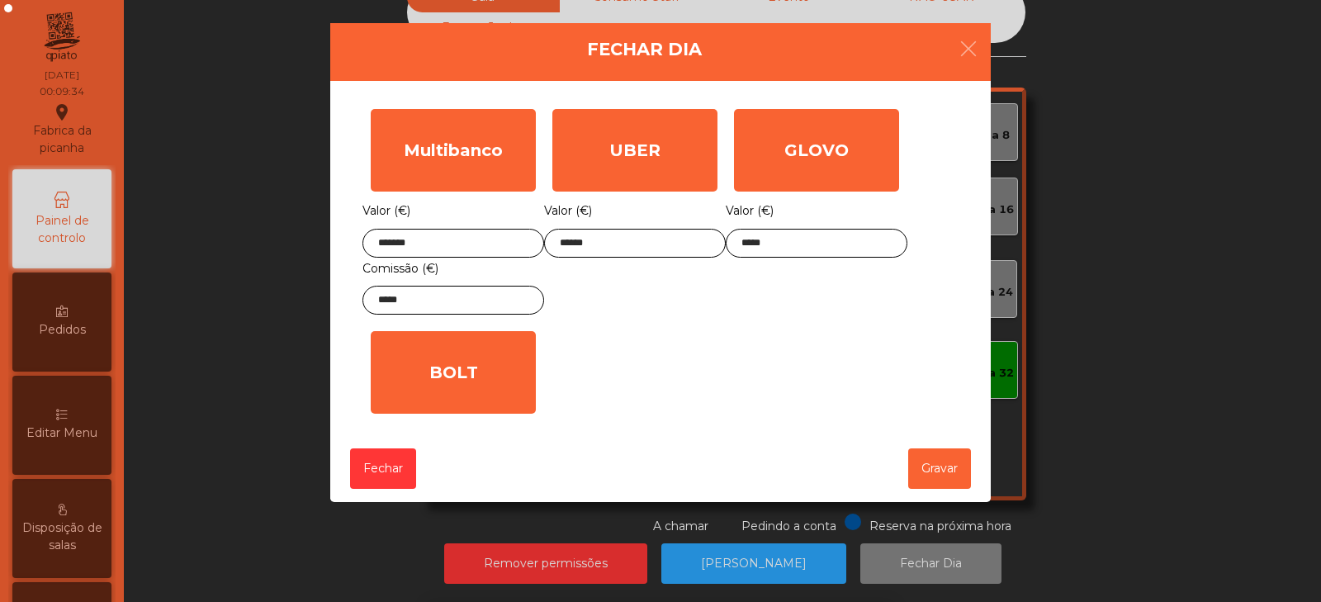
click at [959, 476] on div "1 2 3 keyboard_backspace 4 5 6 . - 7 8 9 keyboard_return 0" at bounding box center [660, 518] width 1321 height 168
click at [961, 469] on button "Gravar" at bounding box center [940, 468] width 63 height 40
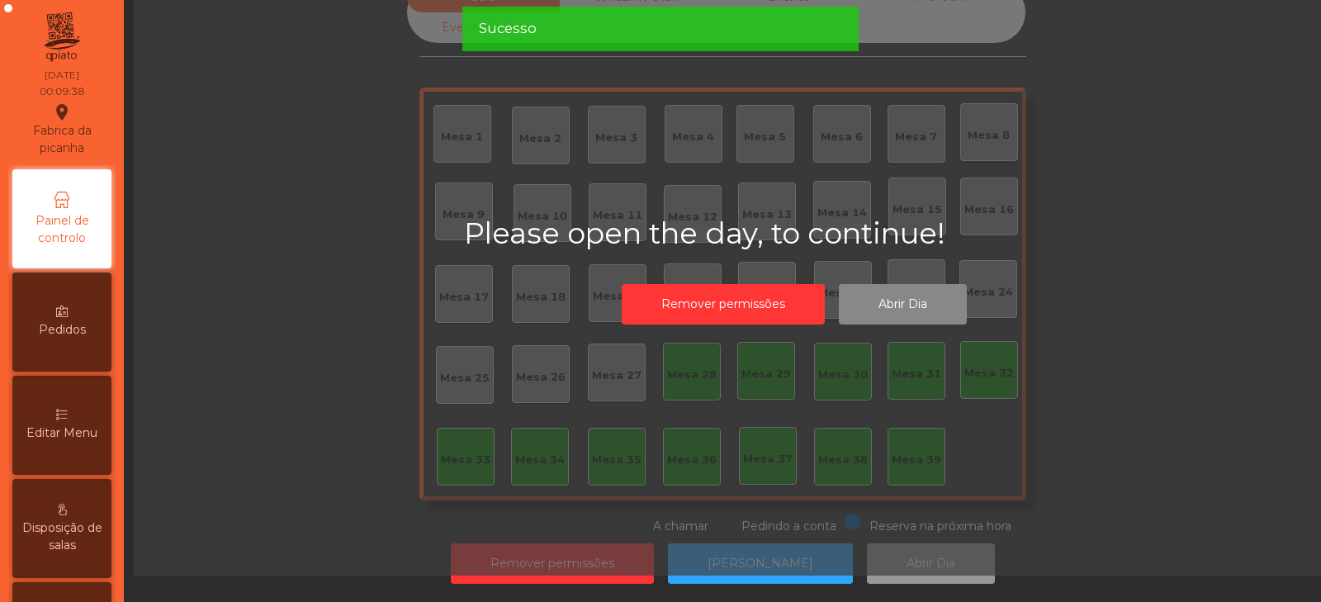
scroll to position [48, 0]
